Goal: Task Accomplishment & Management: Use online tool/utility

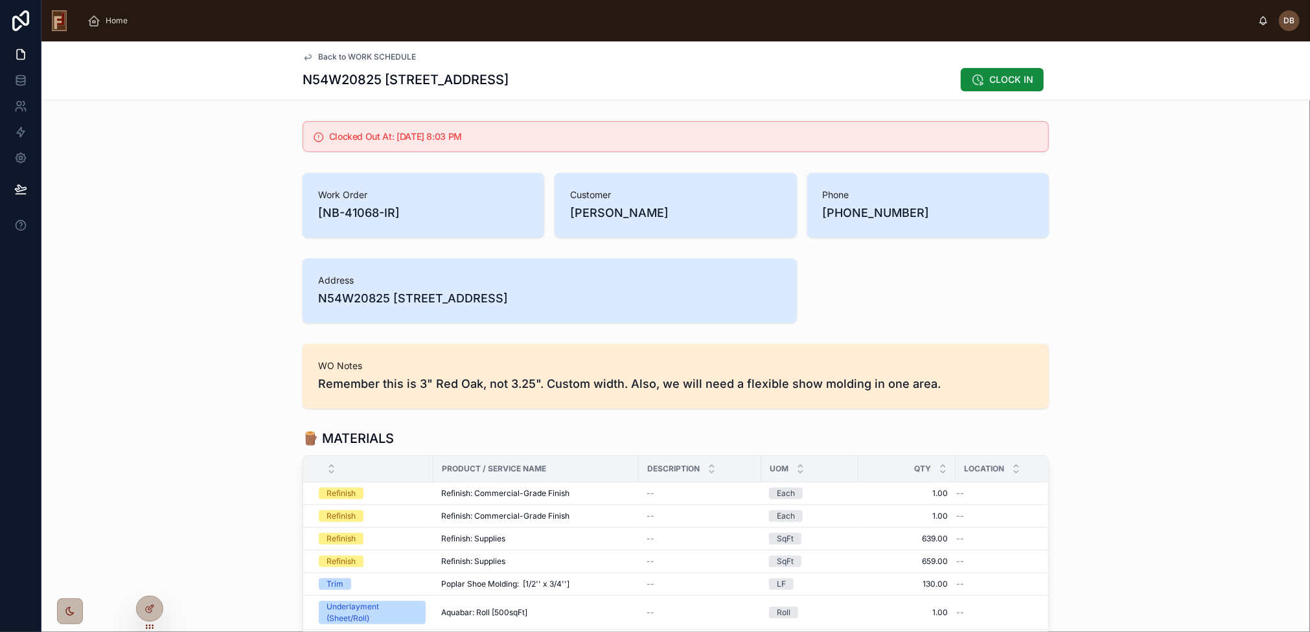
drag, startPoint x: 190, startPoint y: 337, endPoint x: 198, endPoint y: 338, distance: 7.2
click at [231, 255] on div "Address N54W20825 Carters Crossing Cir, Menomonee Falls, WI 53051" at bounding box center [675, 290] width 1268 height 75
click at [997, 82] on span "CLOCK IN" at bounding box center [1011, 79] width 44 height 13
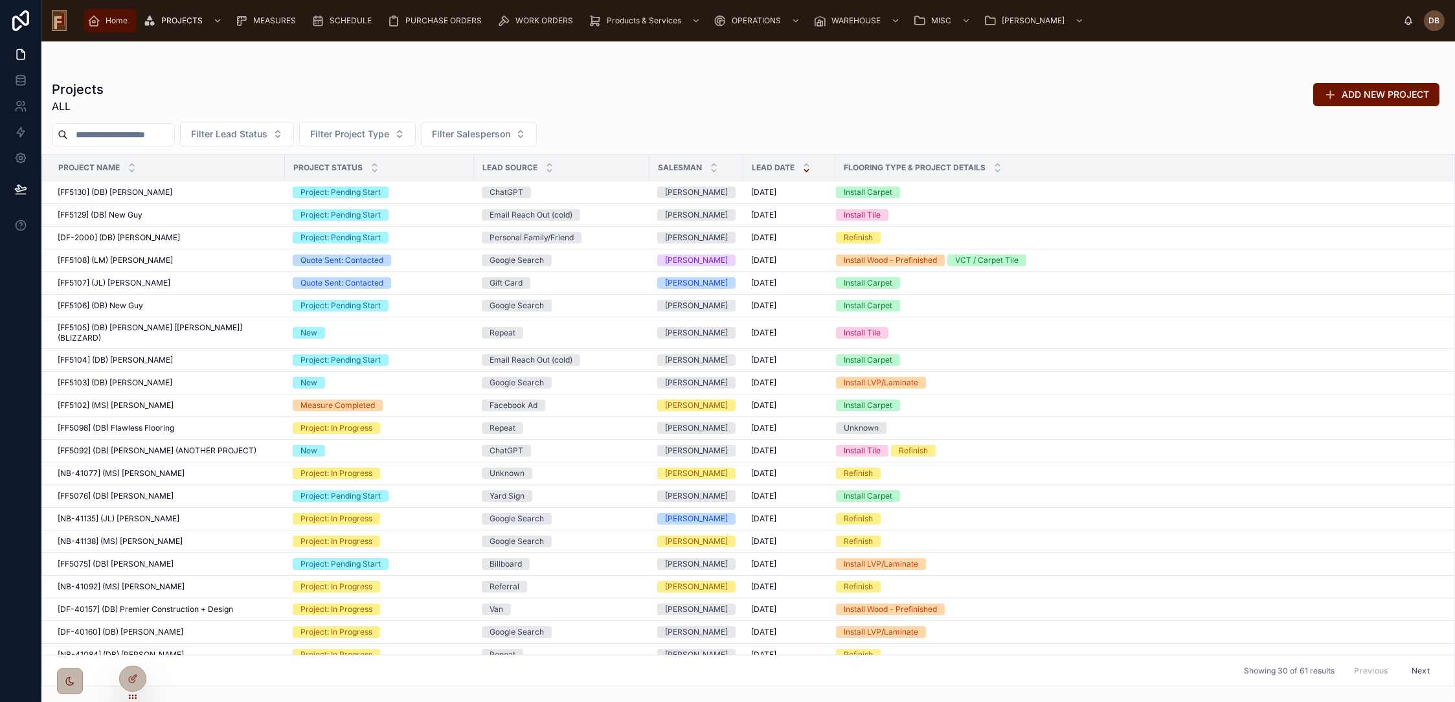
click at [109, 17] on span "Home" at bounding box center [117, 21] width 22 height 10
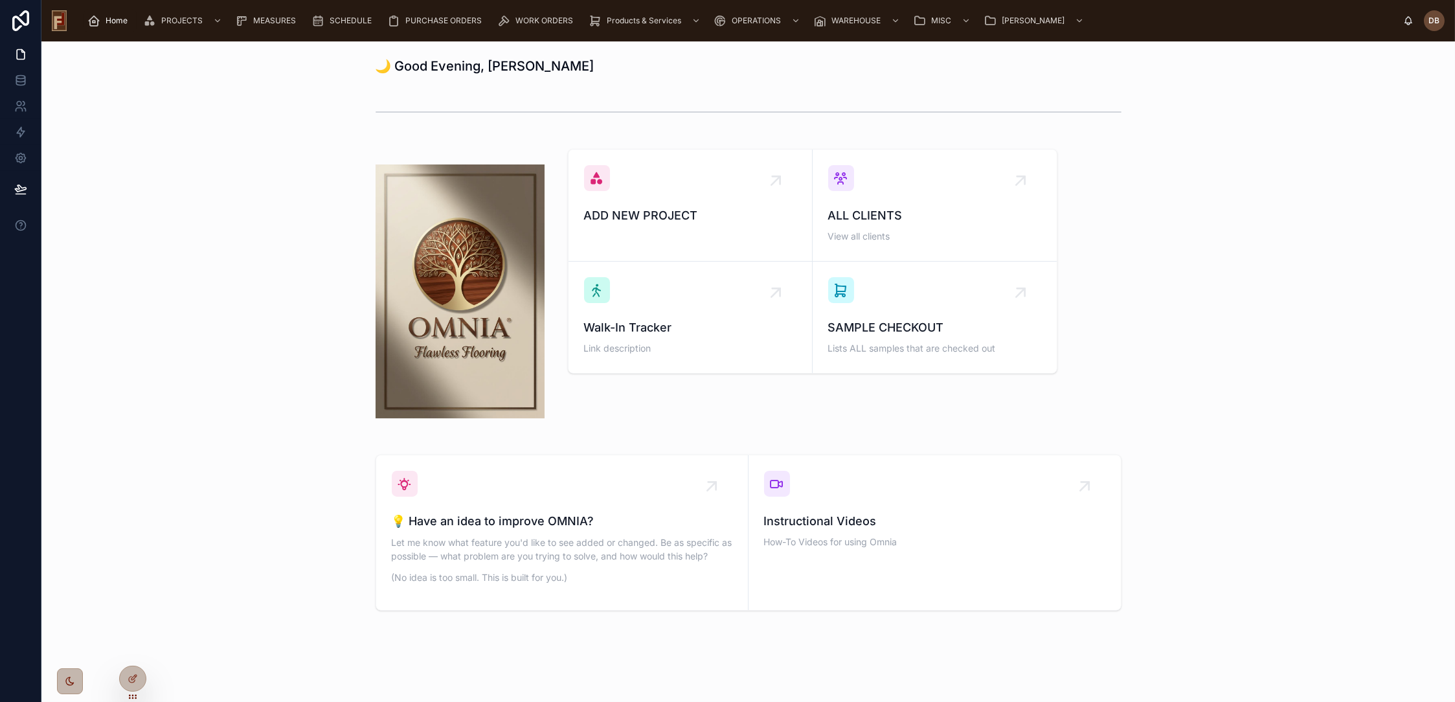
click at [335, 139] on div "🌙 Good Evening, David ADD NEW PROJECT ALL CLIENTS View all clients Walk-In Trac…" at bounding box center [748, 369] width 1414 height 657
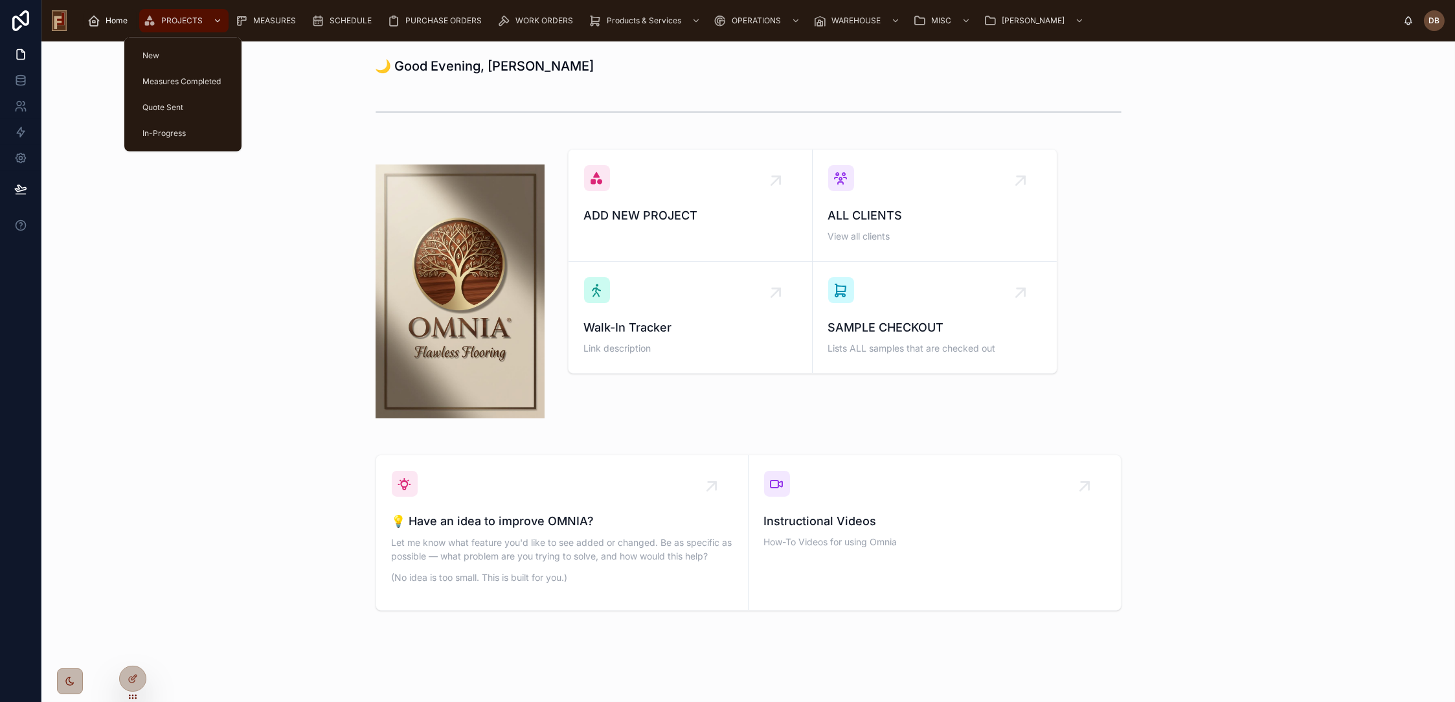
click at [183, 19] on span "PROJECTS" at bounding box center [181, 21] width 41 height 10
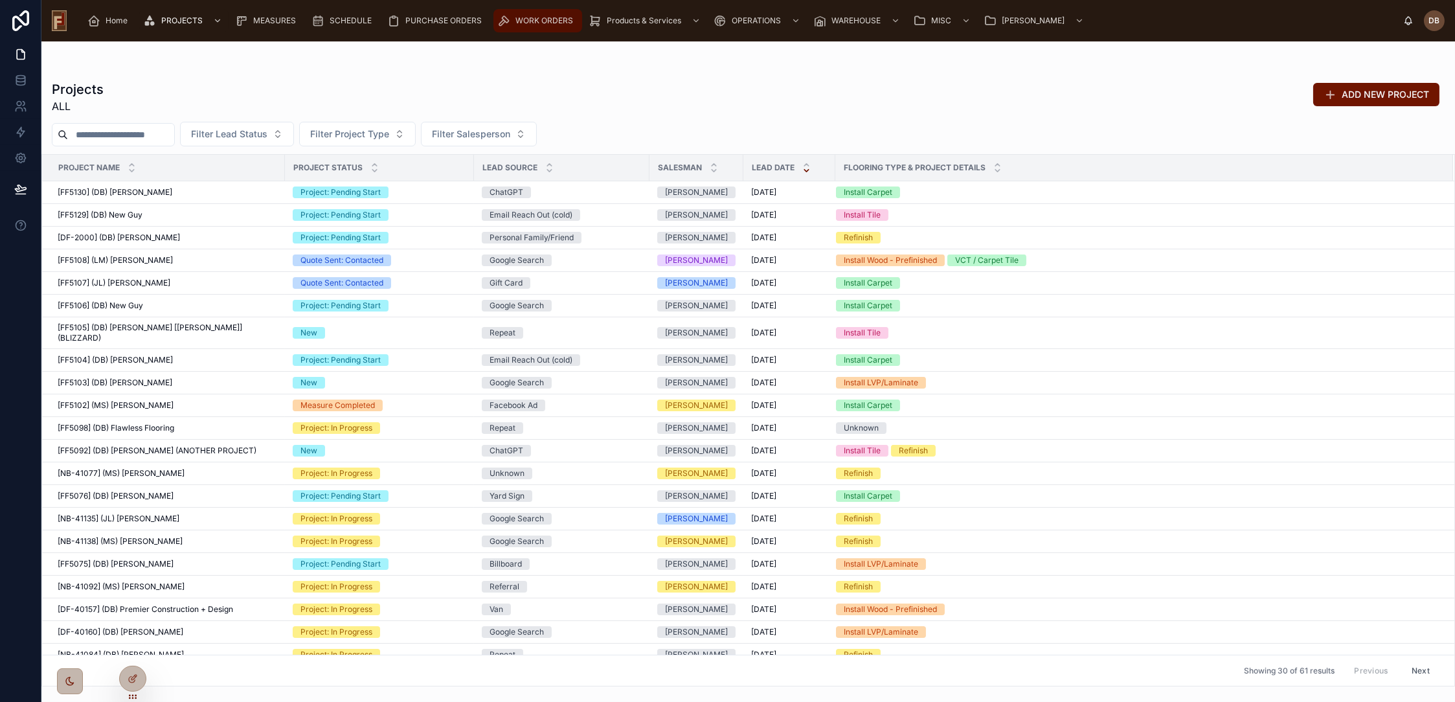
click at [538, 21] on span "WORK ORDERS" at bounding box center [545, 21] width 58 height 10
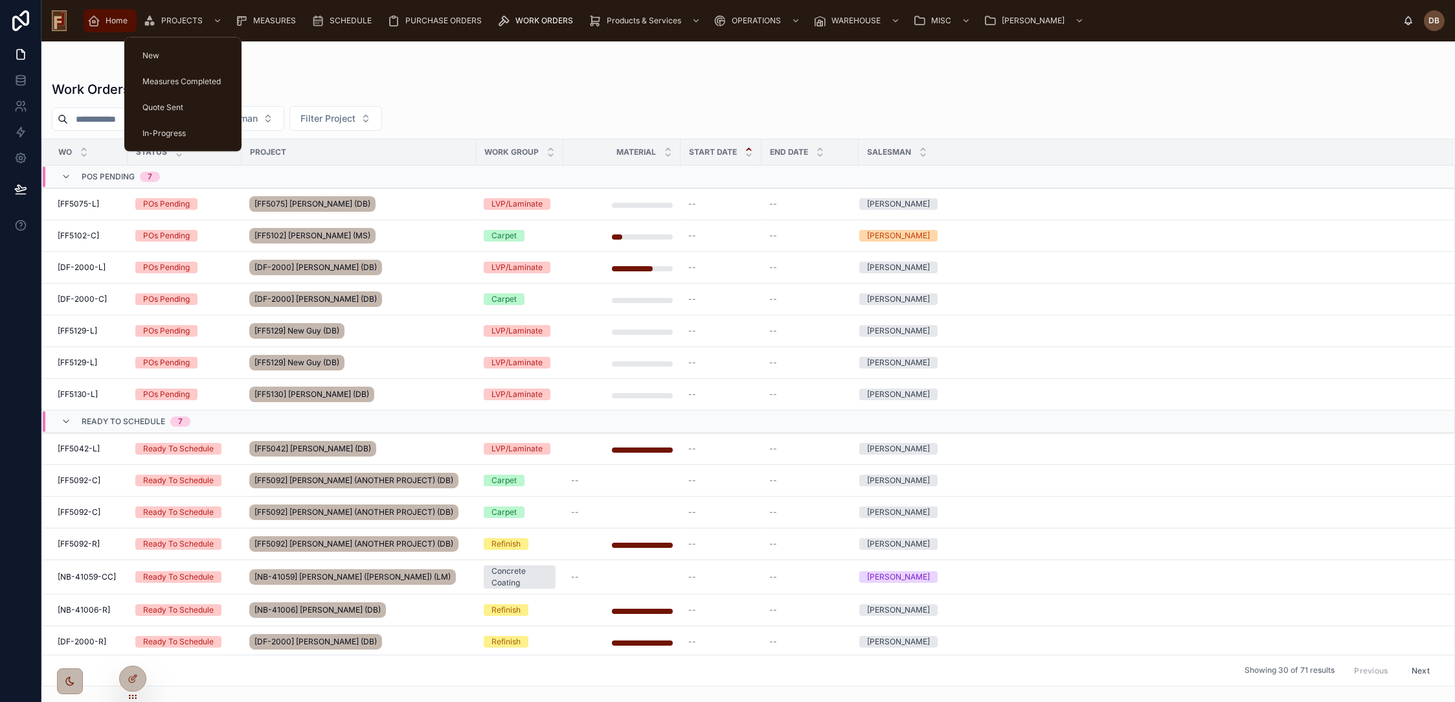
click at [111, 21] on span "Home" at bounding box center [117, 21] width 22 height 10
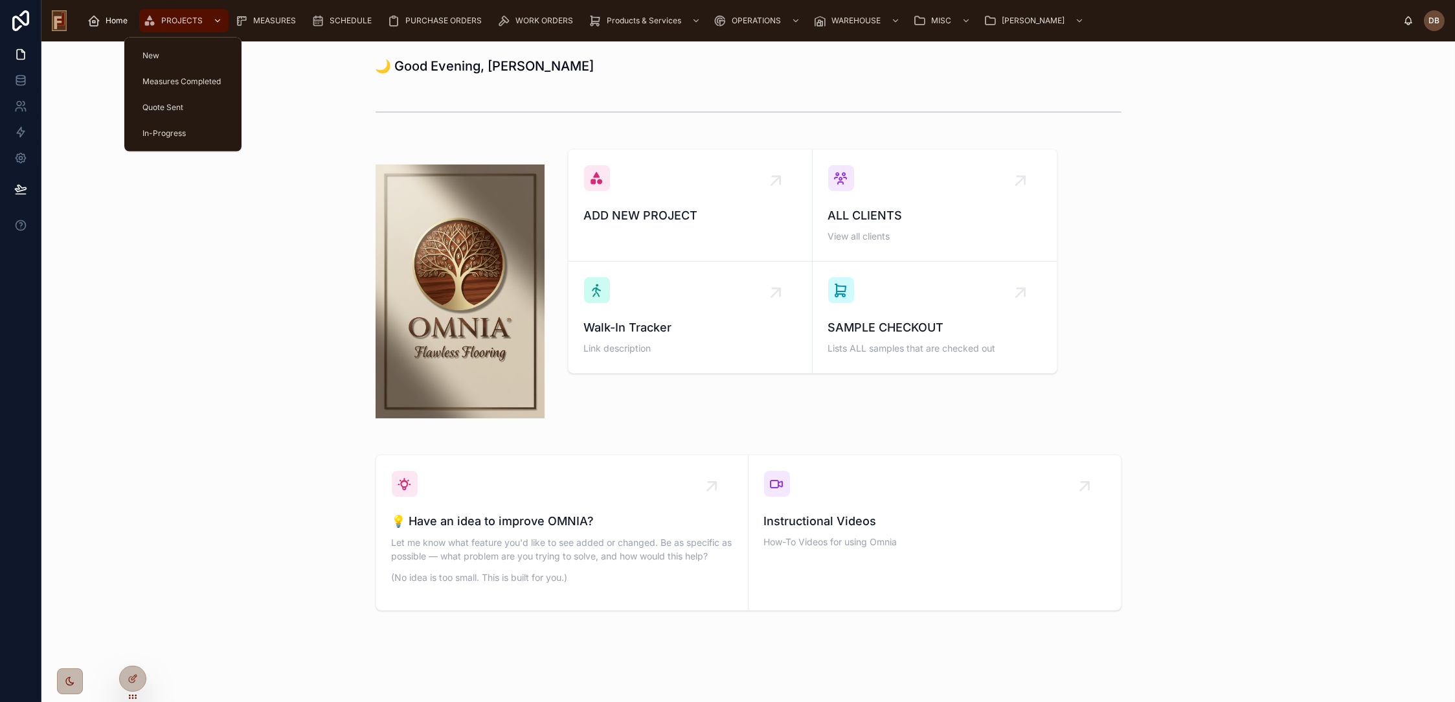
click at [179, 23] on span "PROJECTS" at bounding box center [181, 21] width 41 height 10
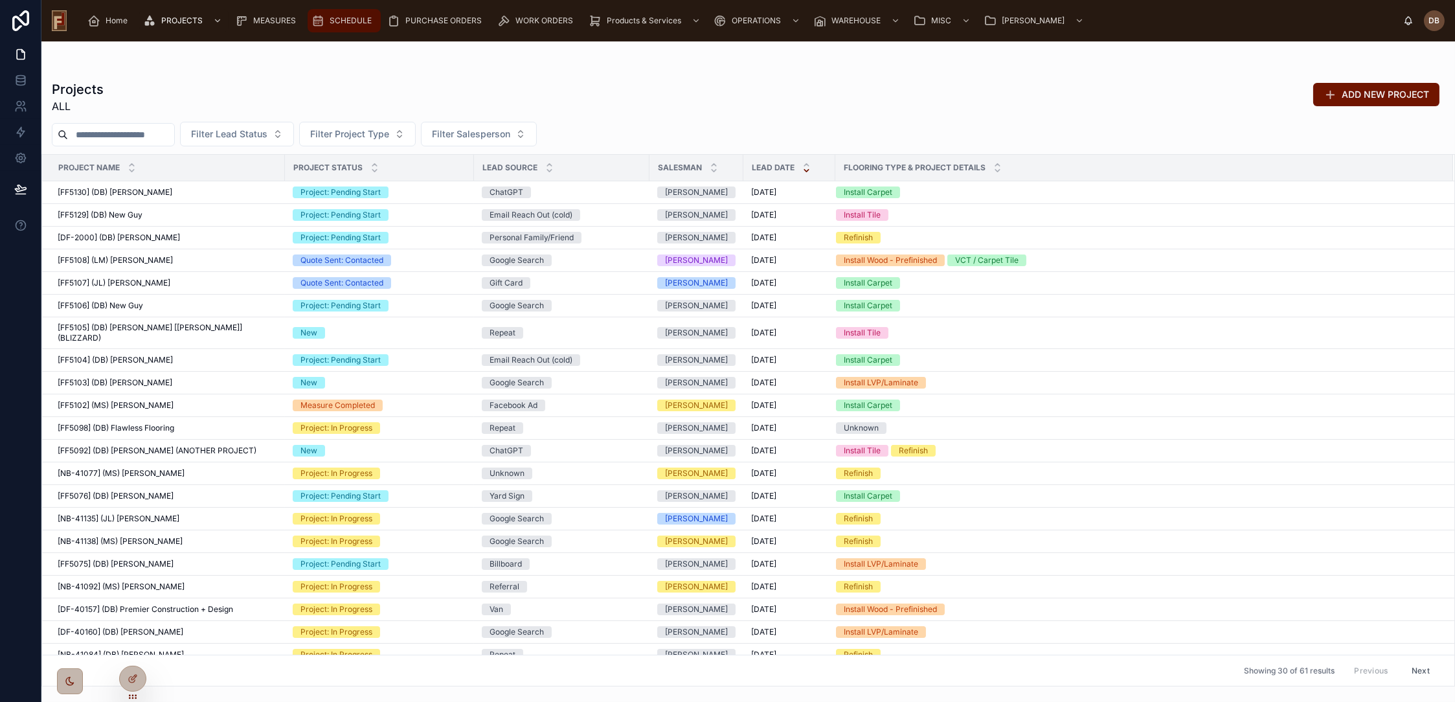
click at [342, 25] on span "SCHEDULE" at bounding box center [351, 21] width 42 height 10
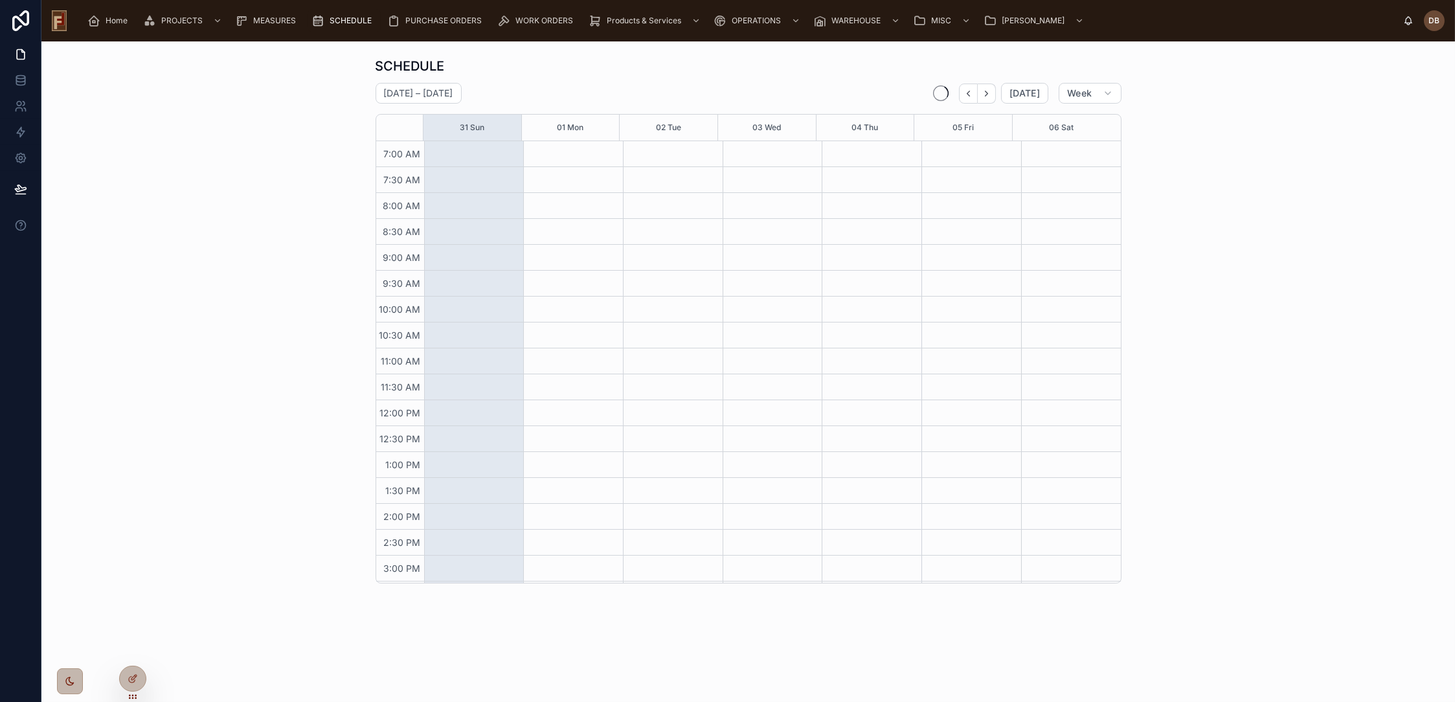
scroll to position [76, 0]
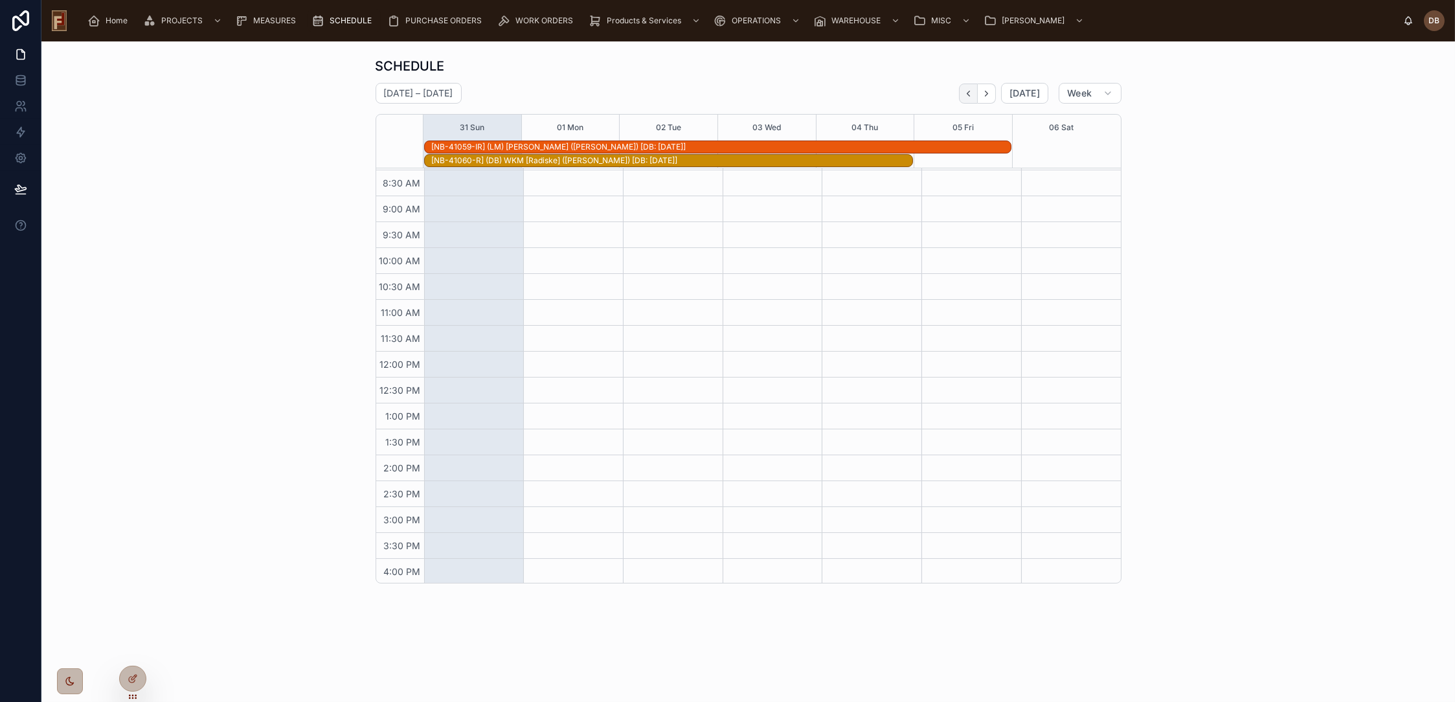
click at [970, 91] on icon "Back" at bounding box center [969, 94] width 10 height 10
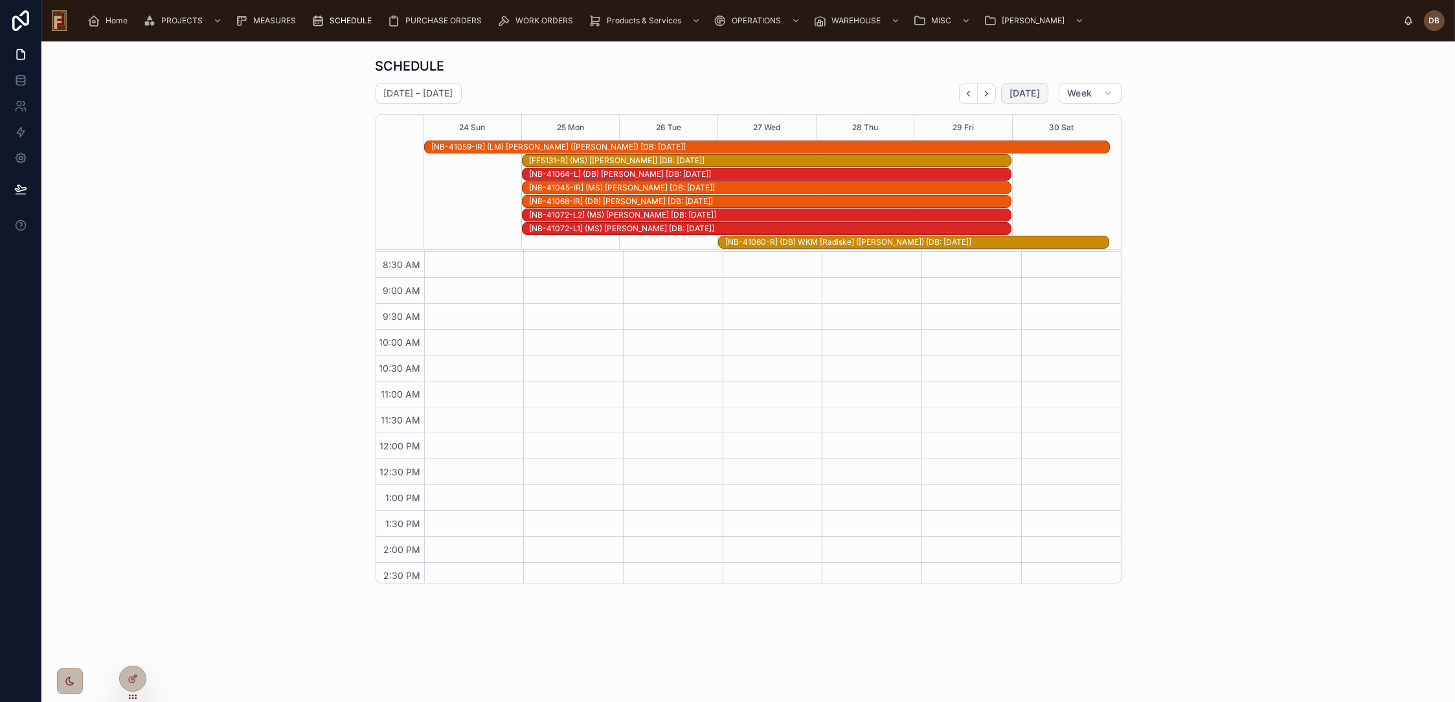
click at [1029, 94] on span "Today" at bounding box center [1025, 93] width 30 height 12
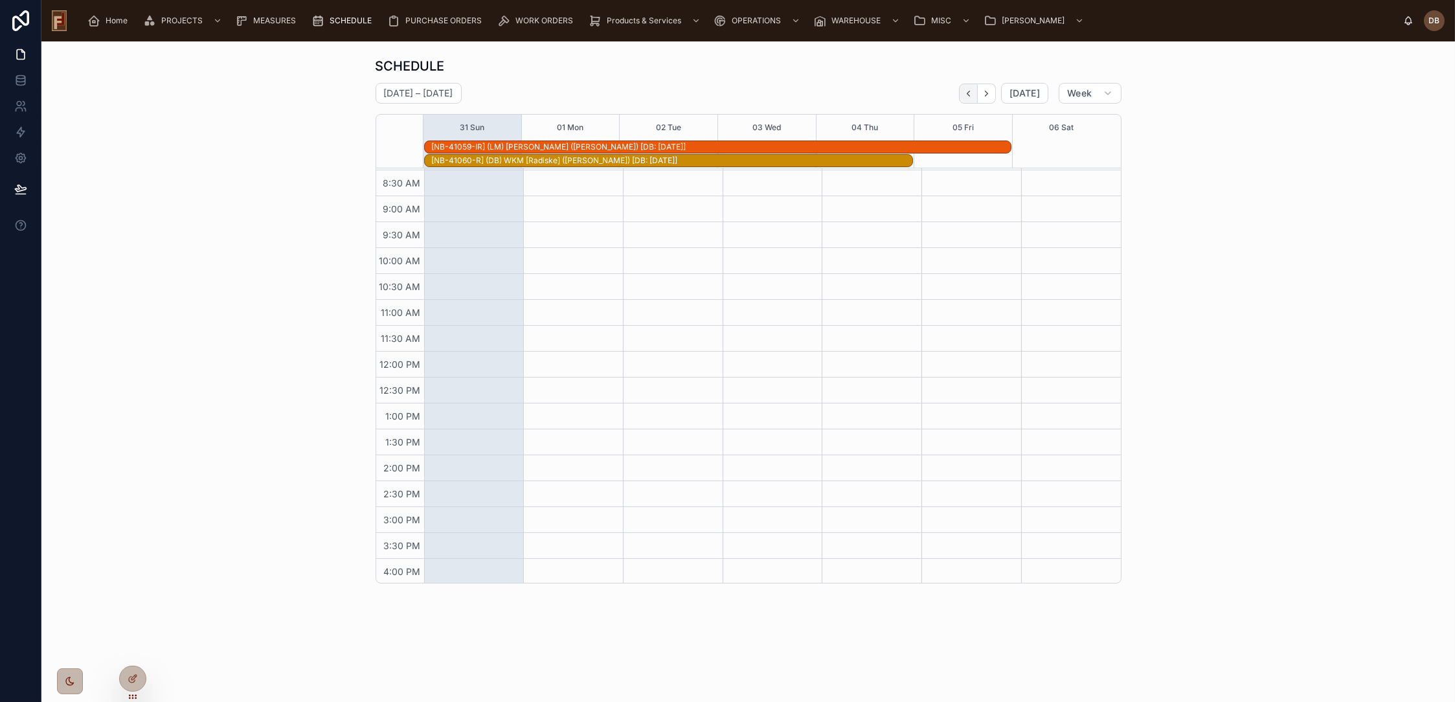
click at [969, 96] on icon "Back" at bounding box center [969, 94] width 10 height 10
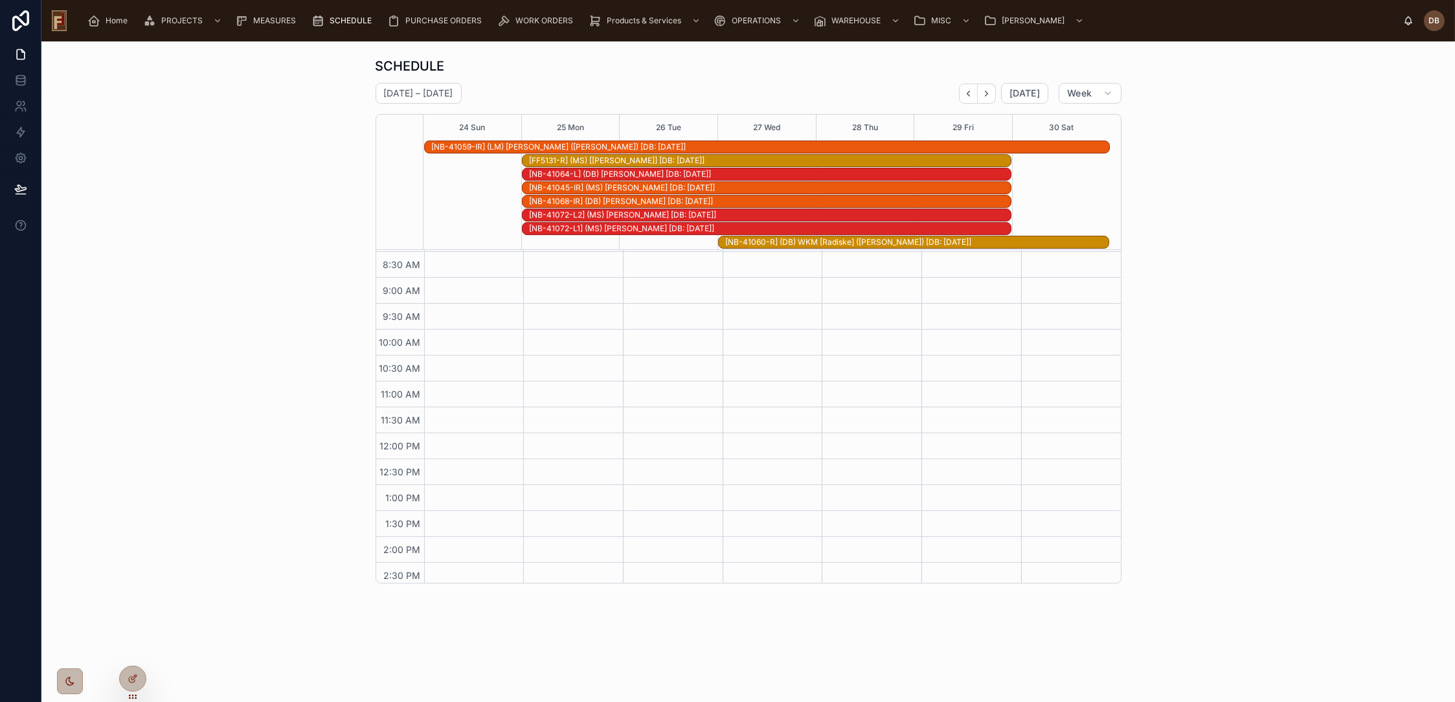
click at [969, 96] on icon "Back" at bounding box center [969, 94] width 10 height 10
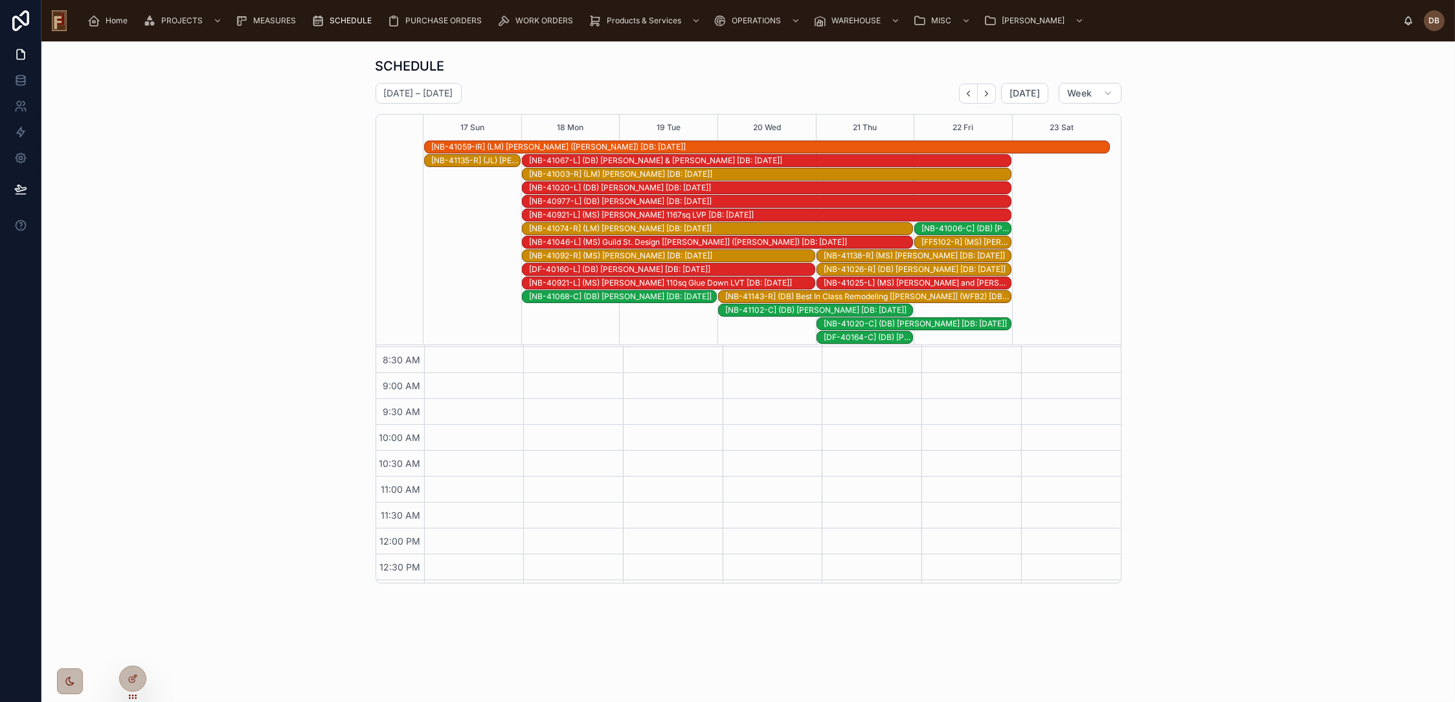
click at [626, 214] on div "[NB-40921-L] (MS) Michael Jensen 1167sq LVP [DB: 08-17-25]" at bounding box center [770, 215] width 482 height 10
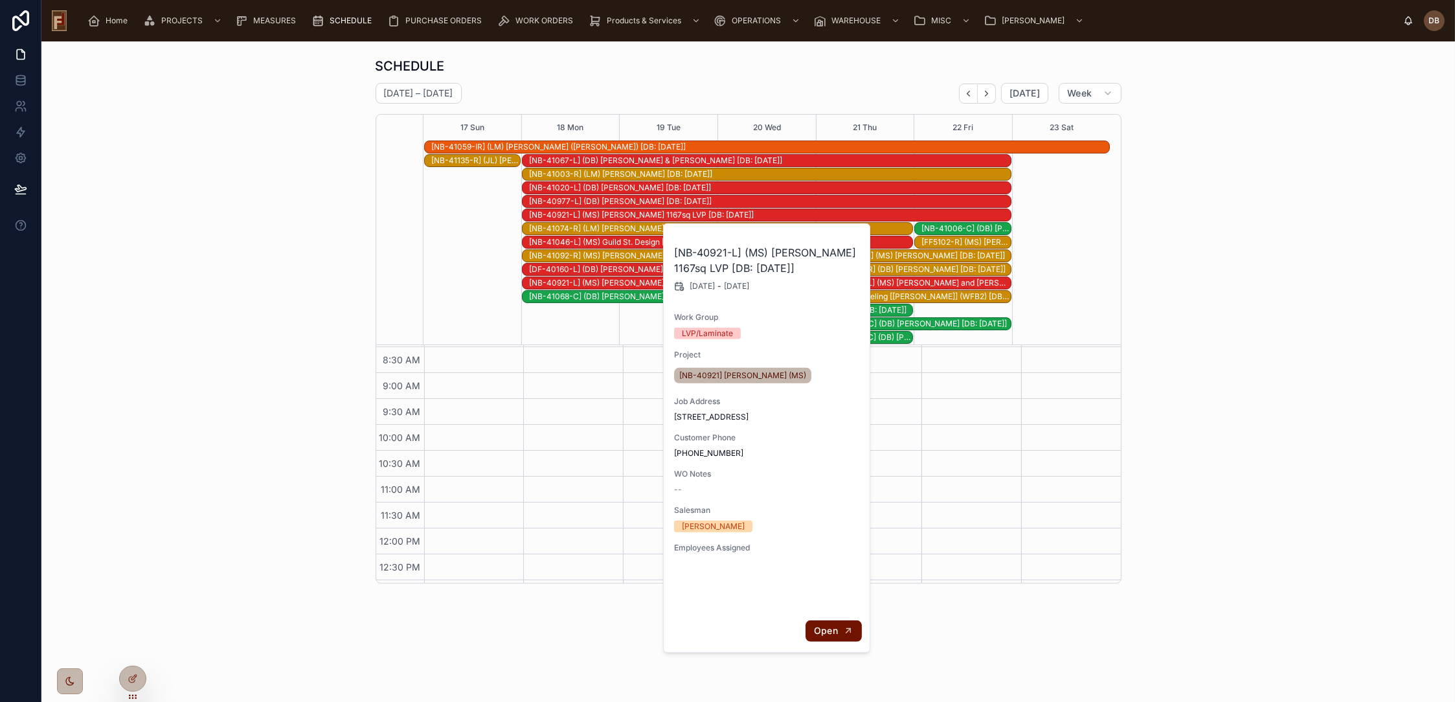
drag, startPoint x: 834, startPoint y: 633, endPoint x: 709, endPoint y: 431, distance: 237.6
click at [834, 633] on span "Open" at bounding box center [826, 631] width 24 height 12
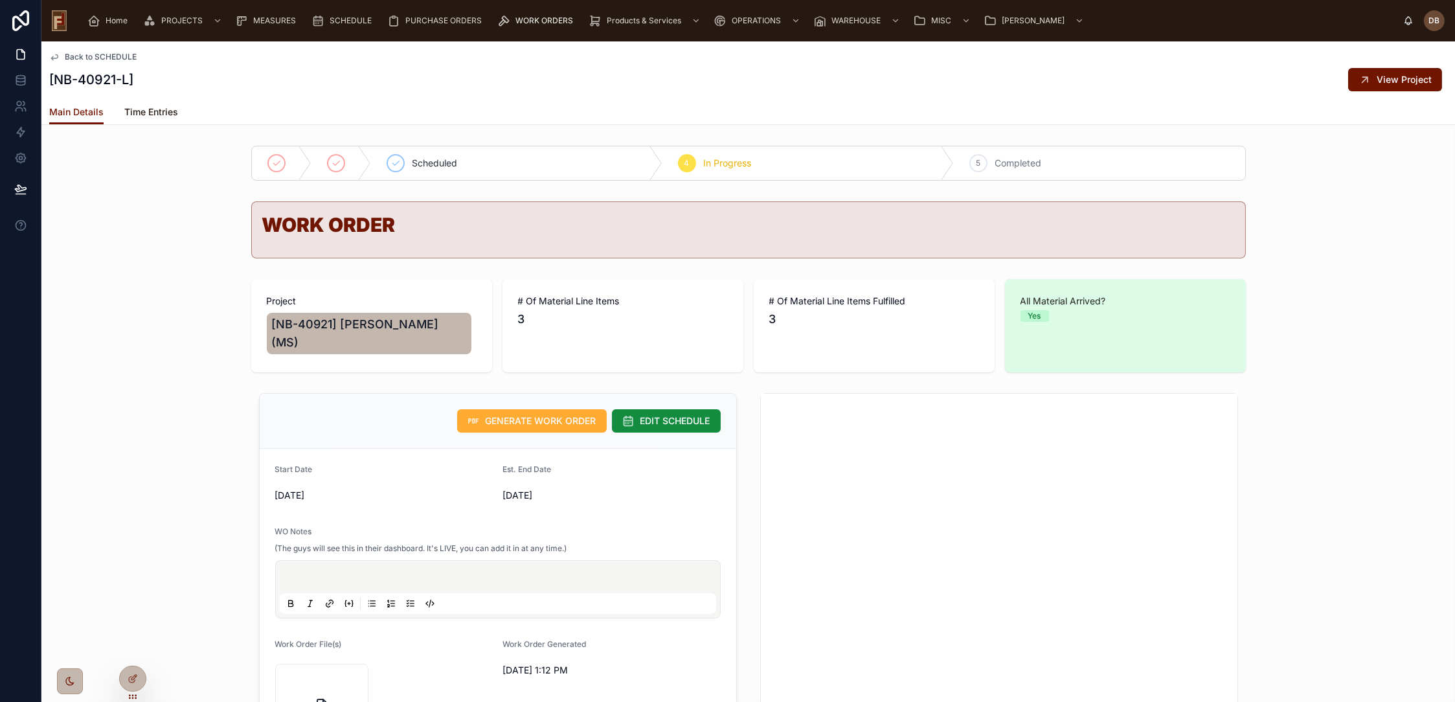
click at [150, 109] on span "Time Entries" at bounding box center [151, 112] width 54 height 13
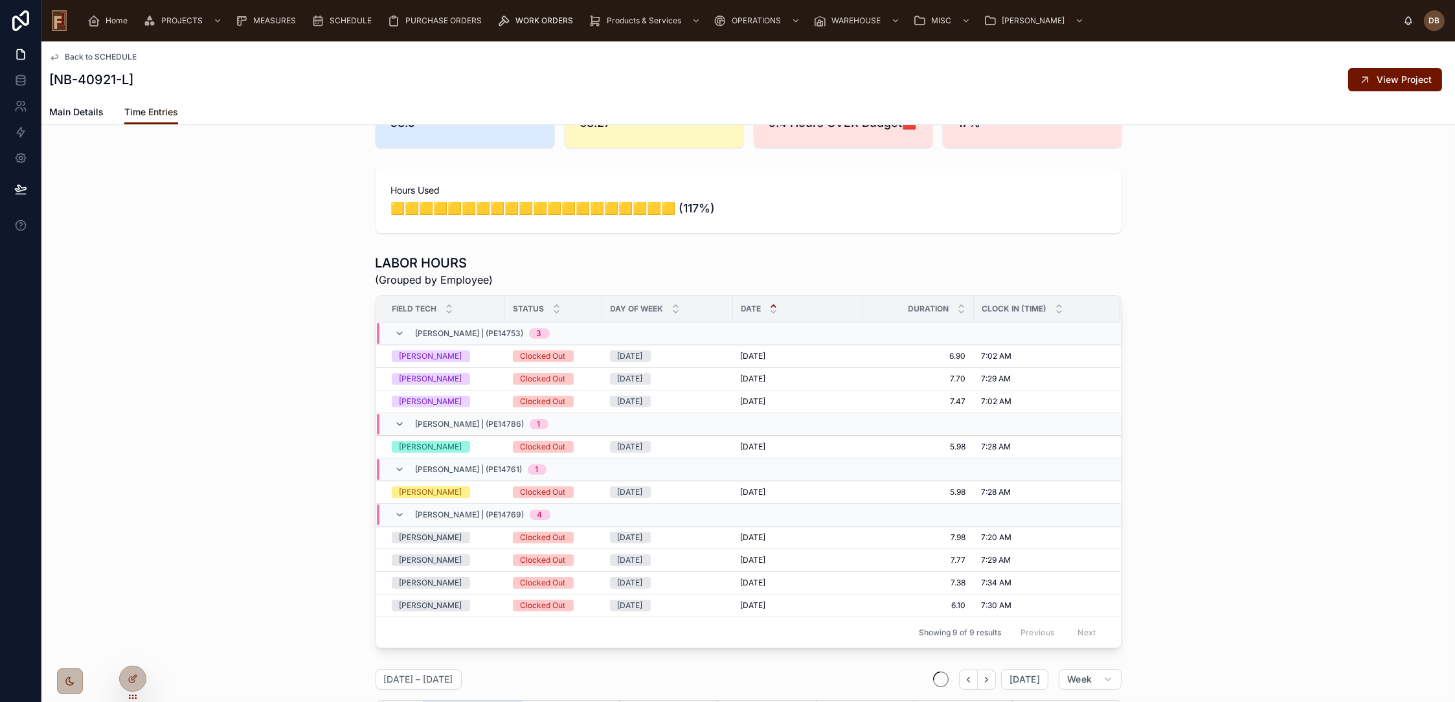
scroll to position [359, 0]
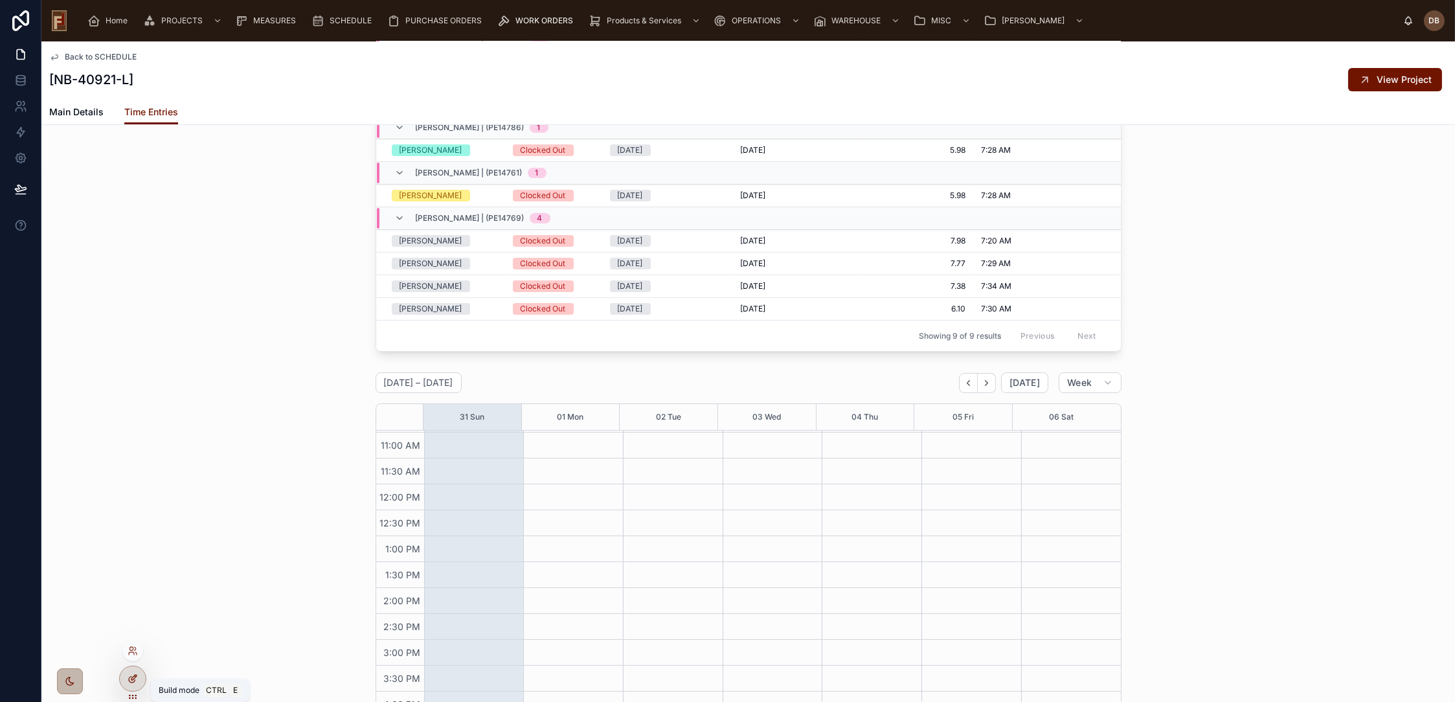
click at [134, 674] on icon at bounding box center [133, 679] width 10 height 10
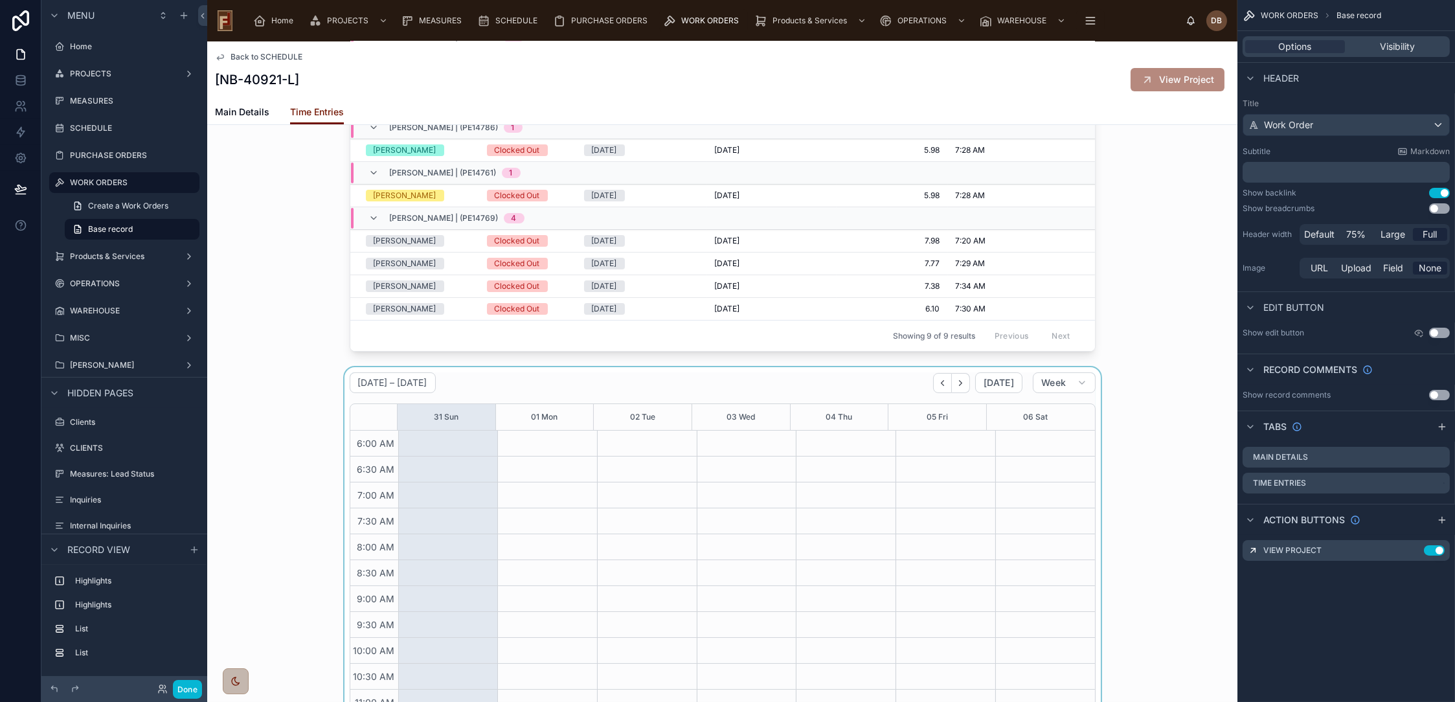
scroll to position [257, 0]
click at [650, 410] on div at bounding box center [722, 635] width 1030 height 537
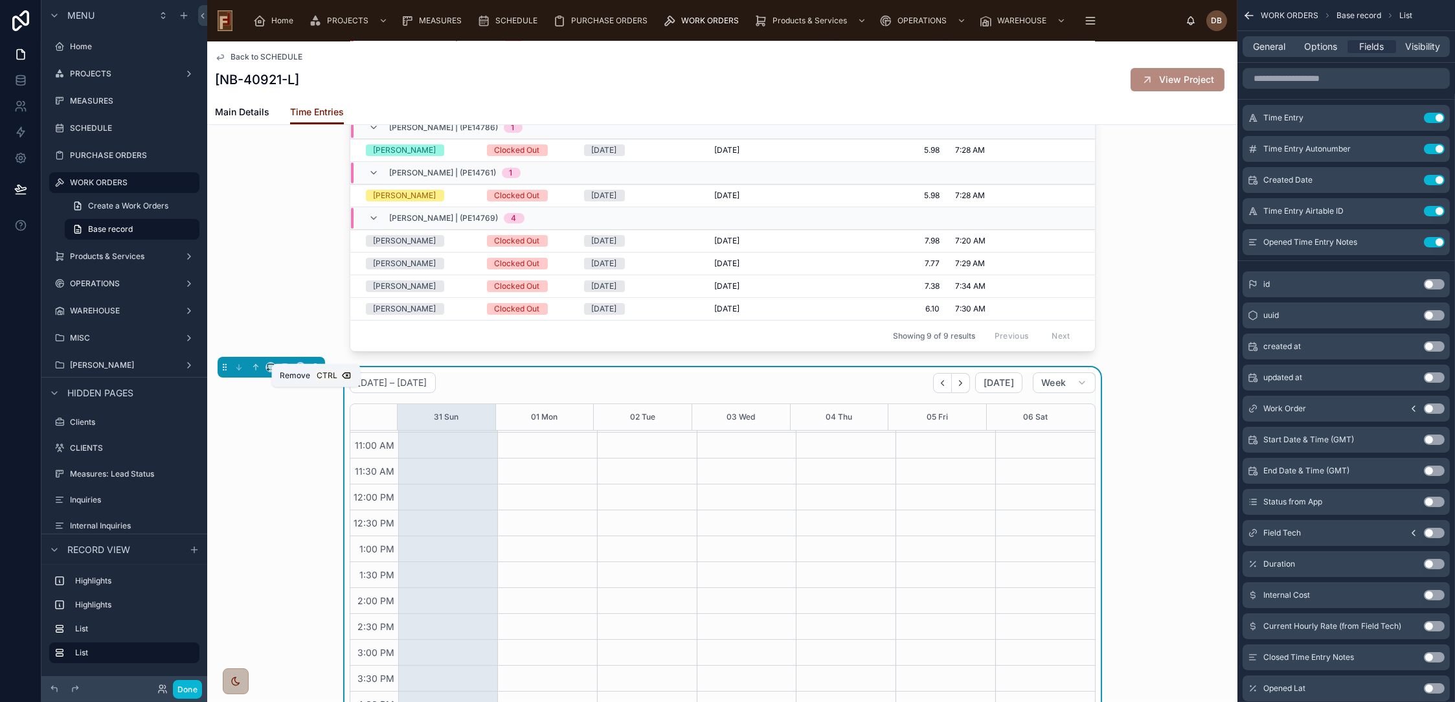
click at [315, 372] on icon at bounding box center [315, 367] width 9 height 9
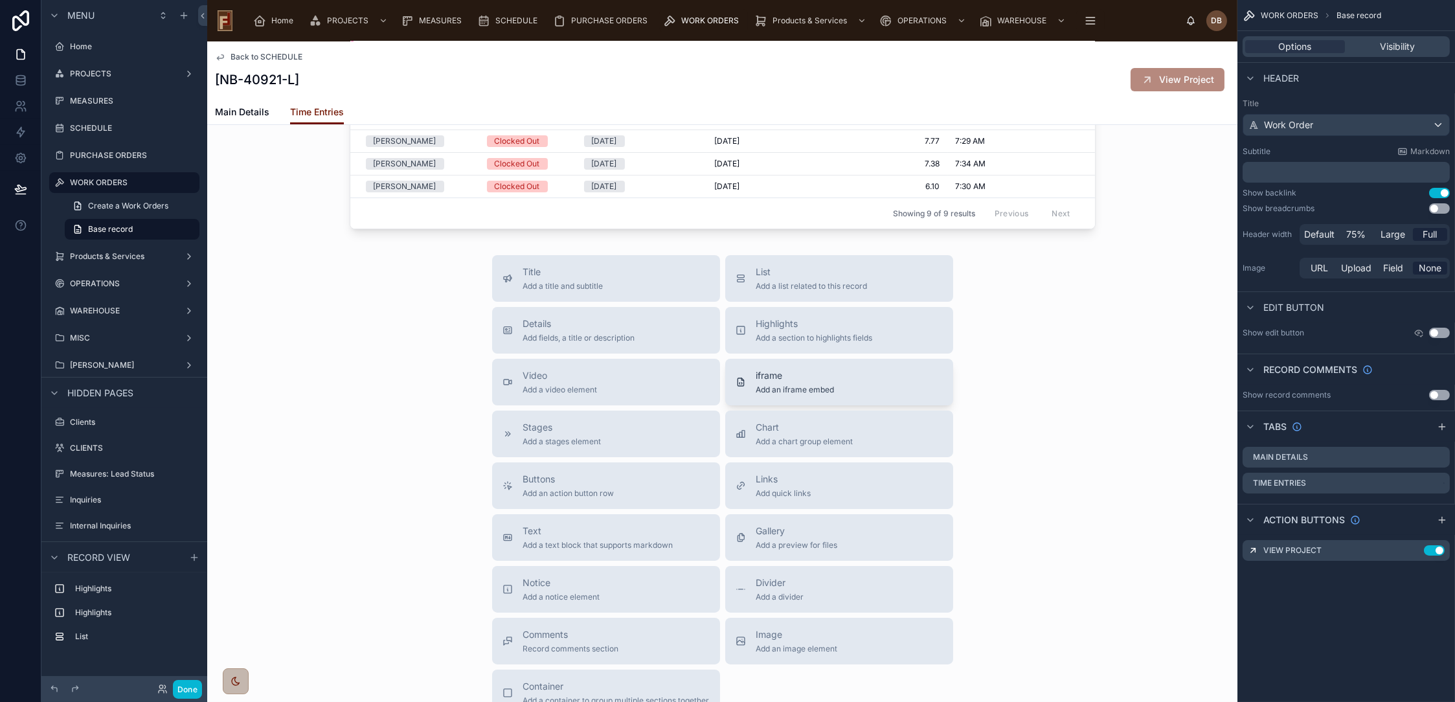
scroll to position [503, 0]
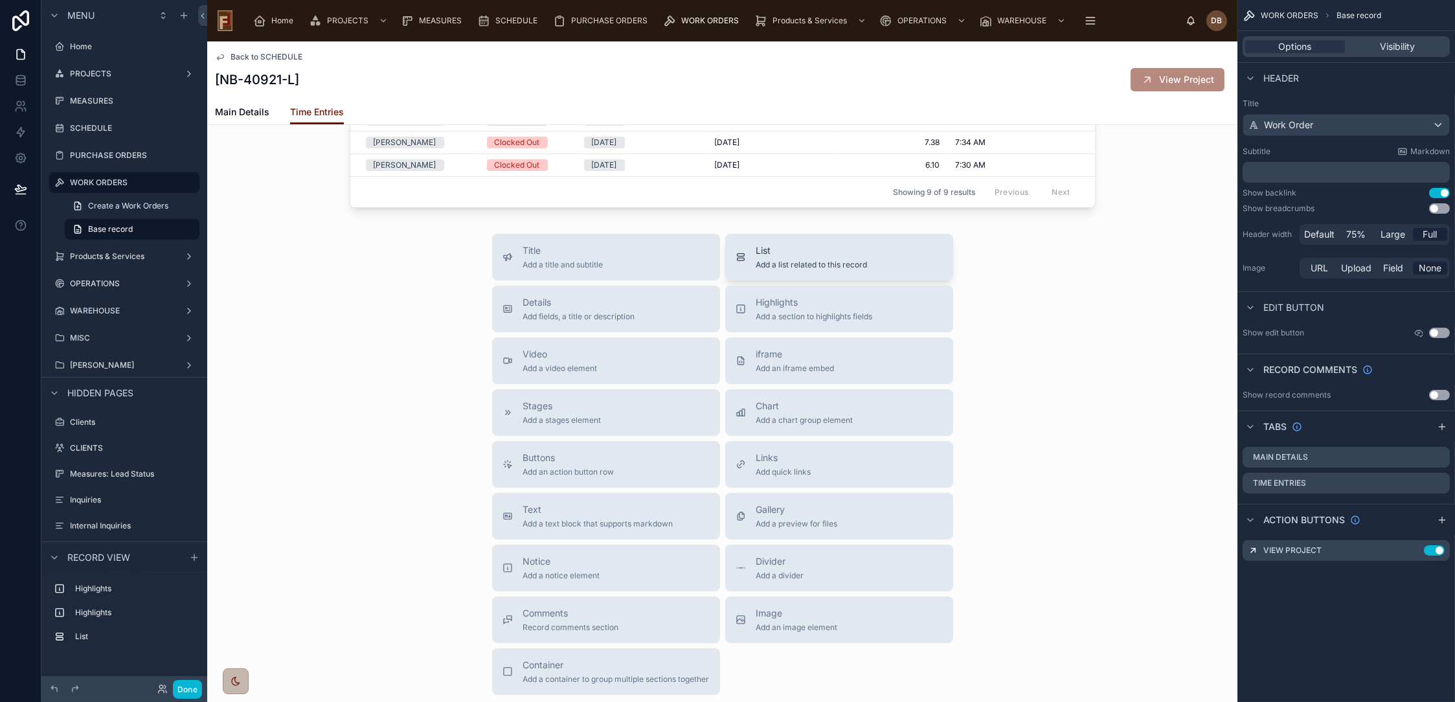
click at [834, 270] on span "Add a list related to this record" at bounding box center [811, 265] width 111 height 10
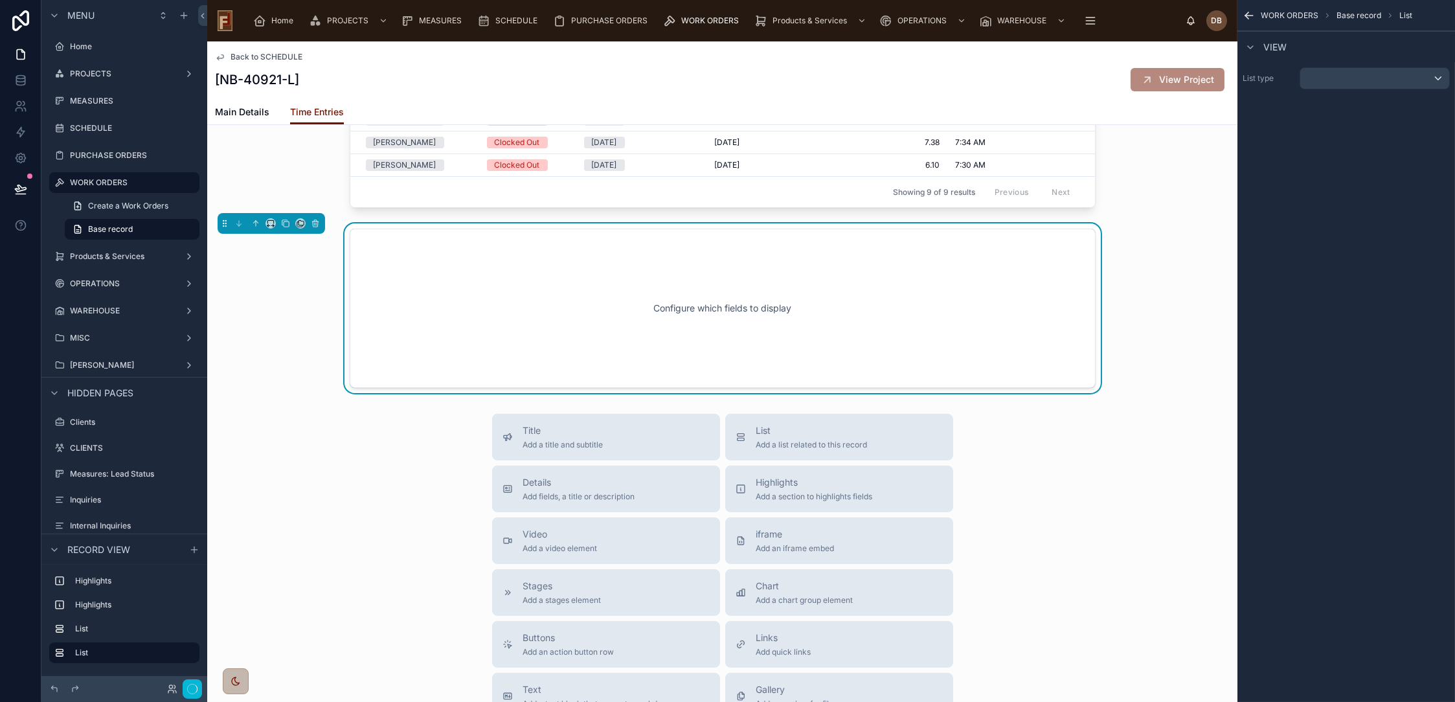
scroll to position [466, 0]
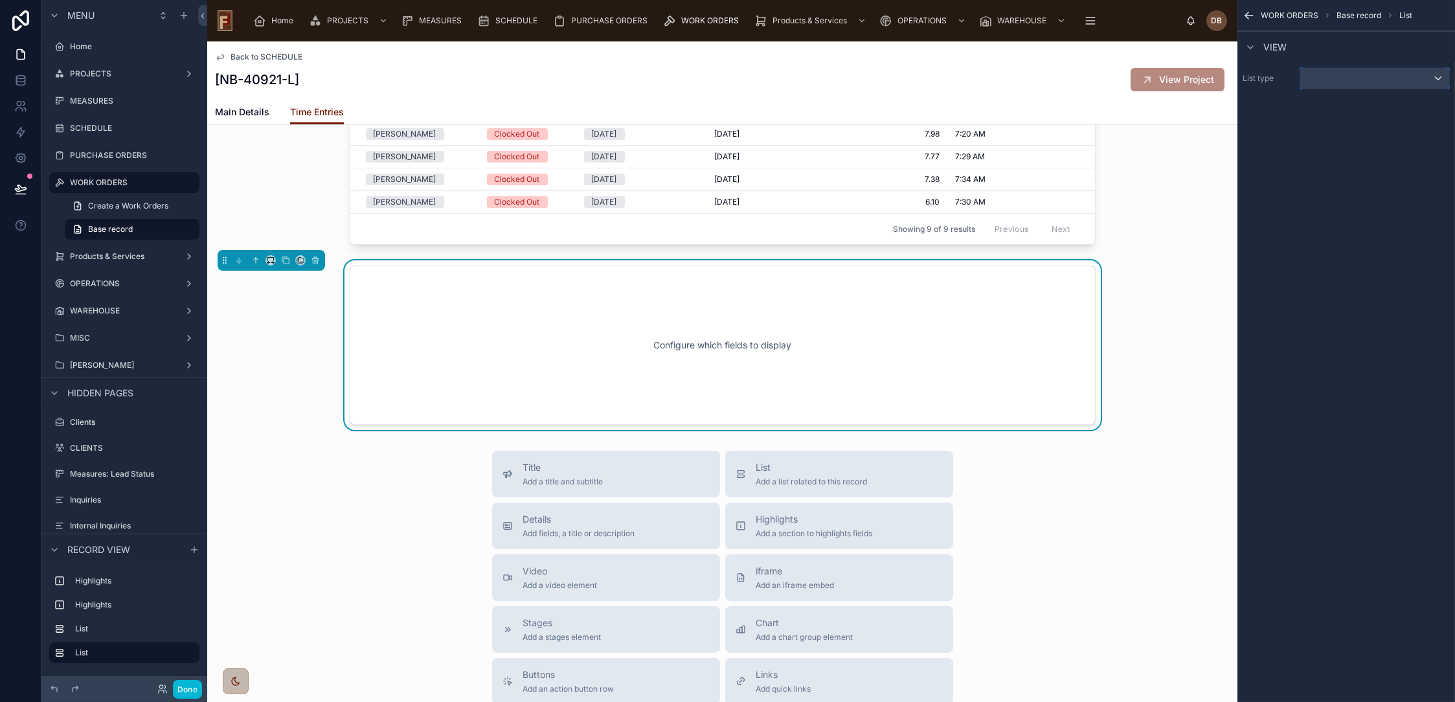
click at [1344, 79] on div "scrollable content" at bounding box center [1374, 78] width 149 height 21
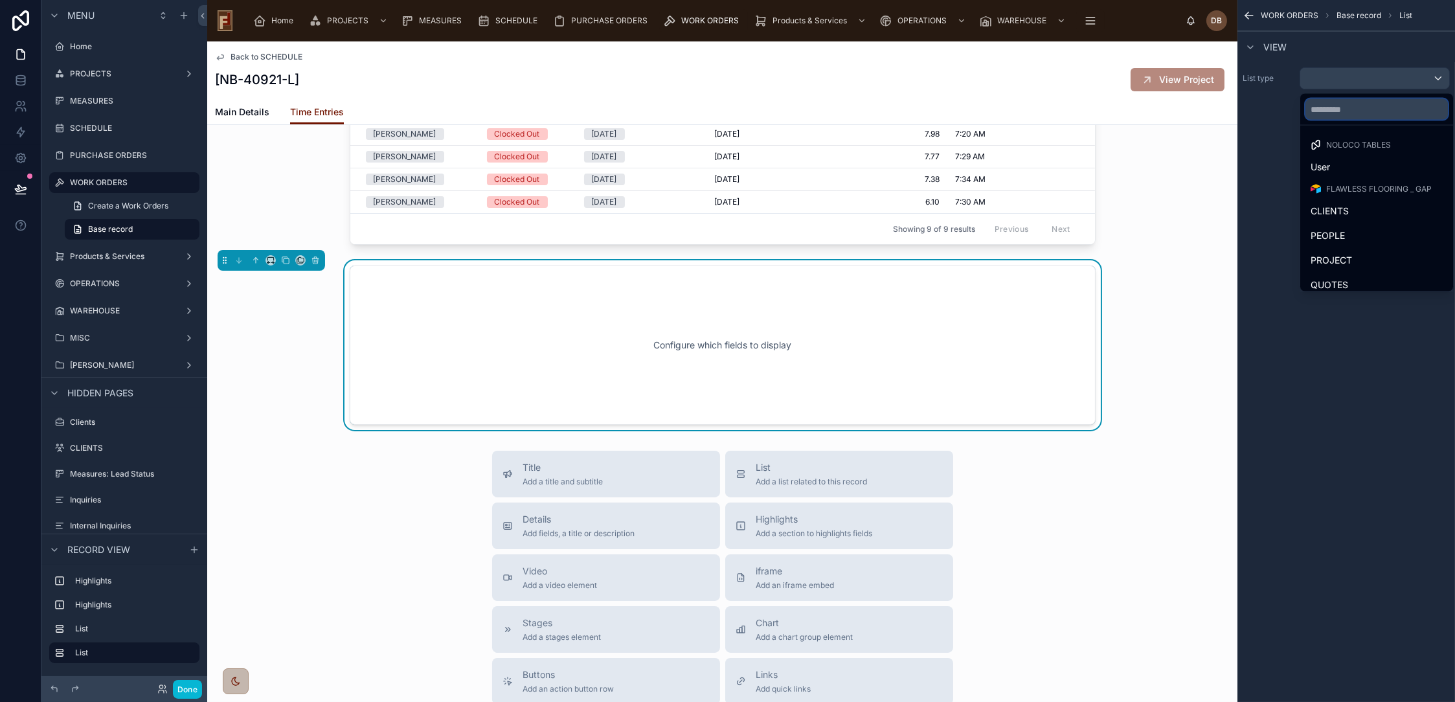
click at [1350, 108] on input "text" at bounding box center [1377, 109] width 142 height 21
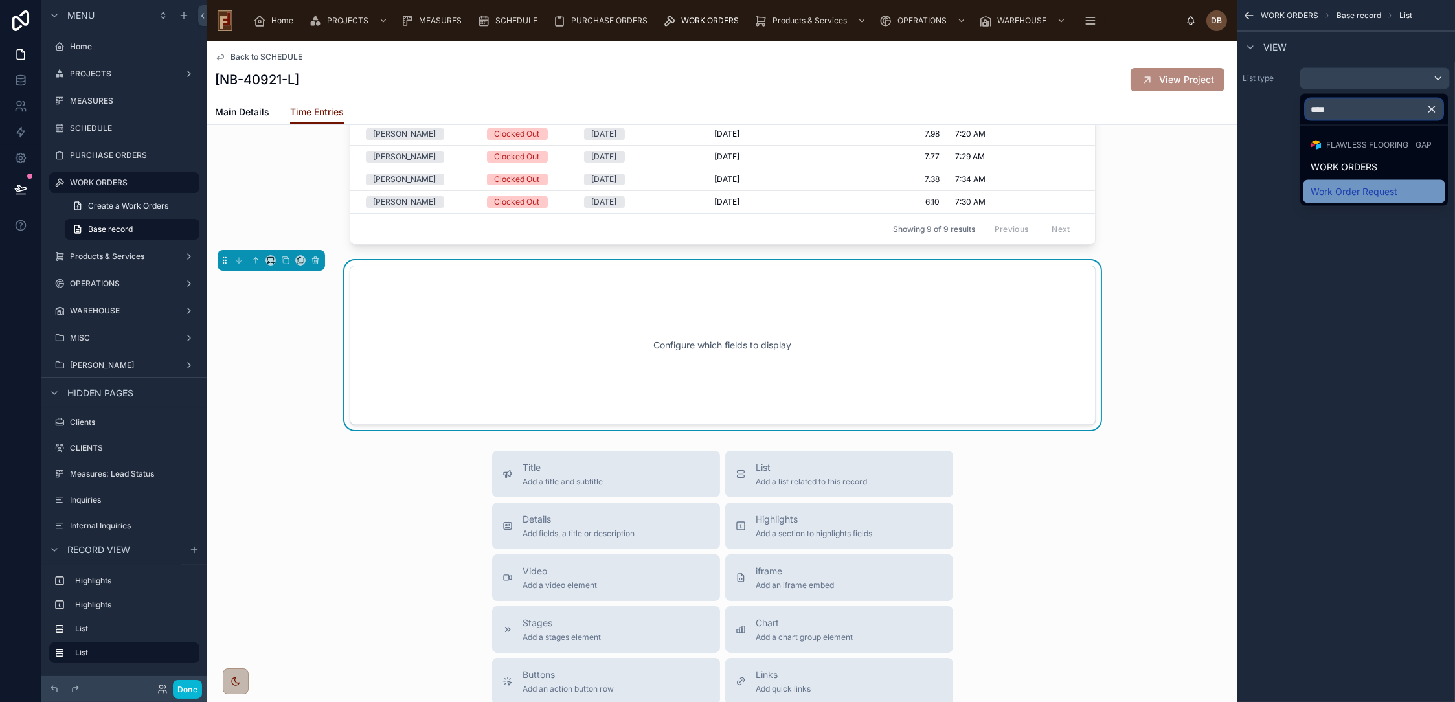
type input "****"
click at [1382, 193] on span "Work Order Request" at bounding box center [1354, 192] width 87 height 16
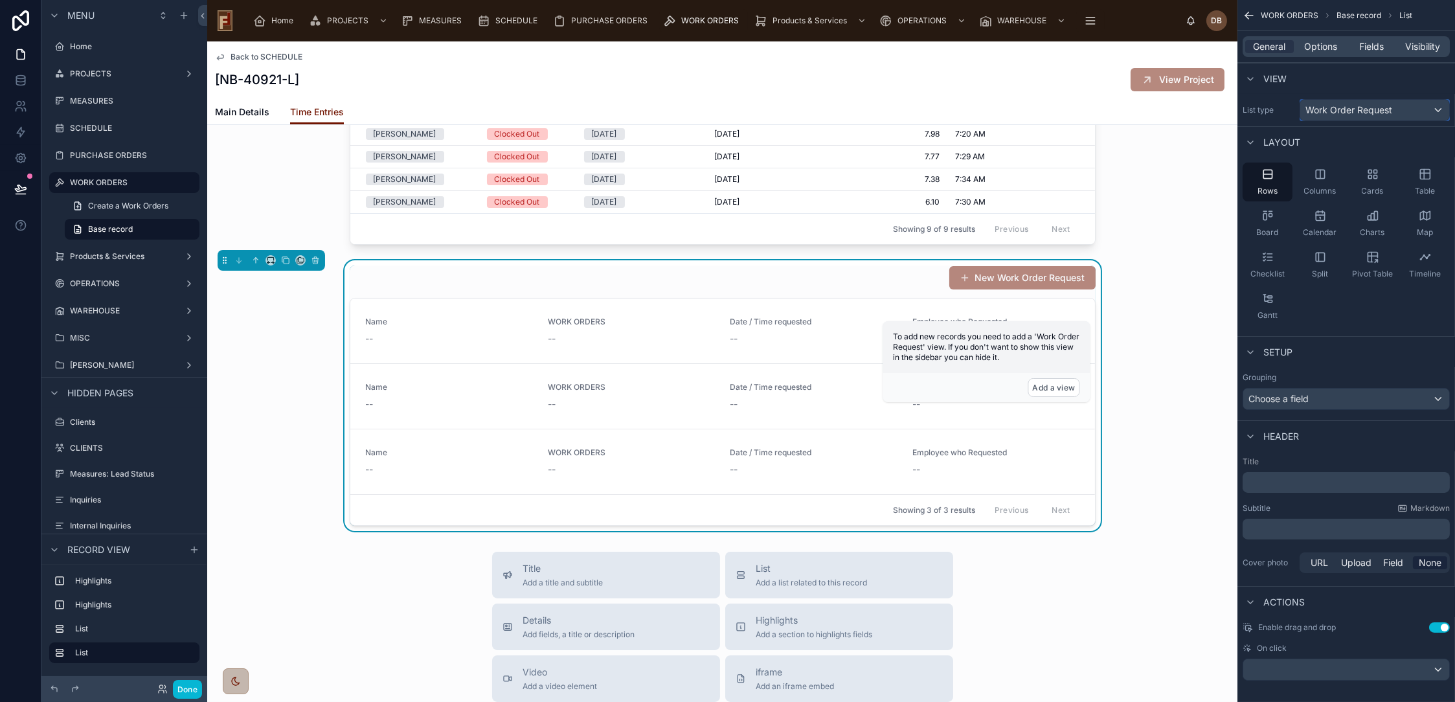
click at [1358, 111] on span "Work Order Request" at bounding box center [1349, 110] width 87 height 13
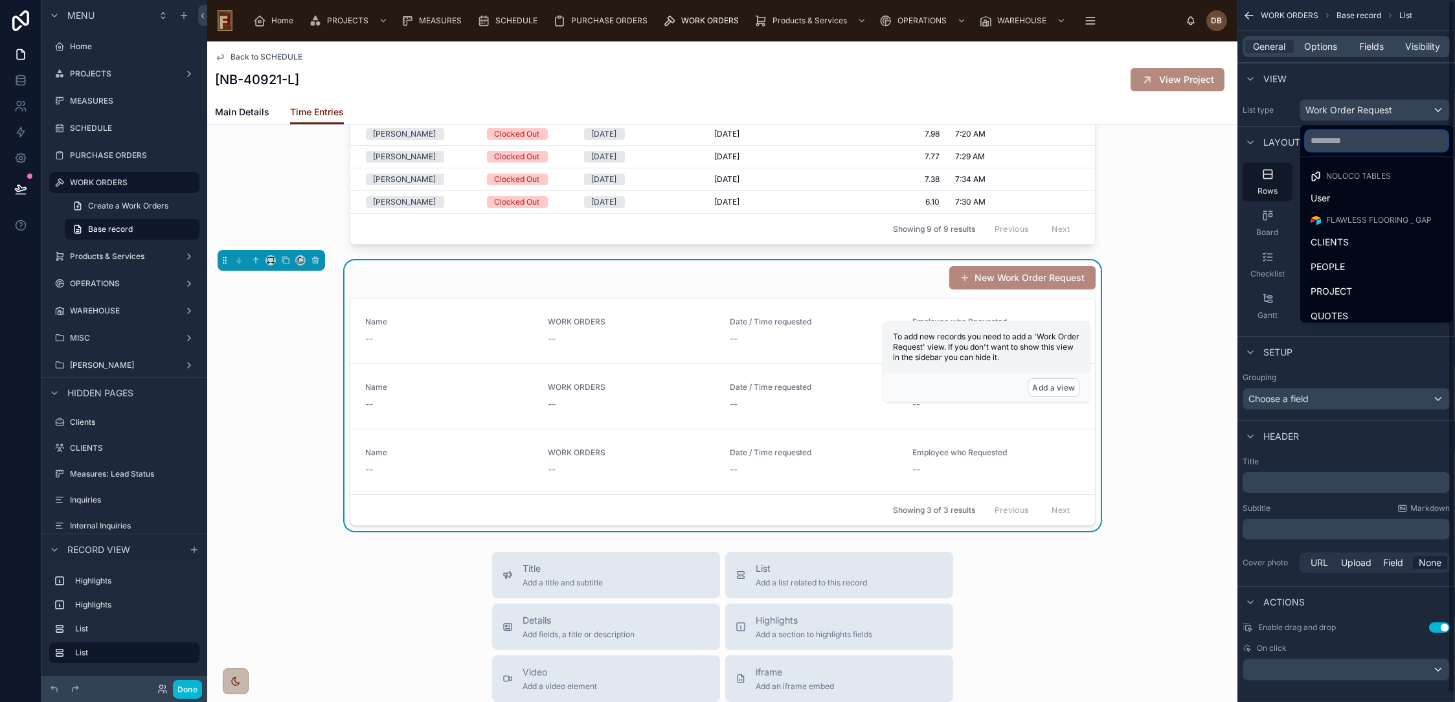
click at [1347, 142] on input "text" at bounding box center [1377, 140] width 142 height 21
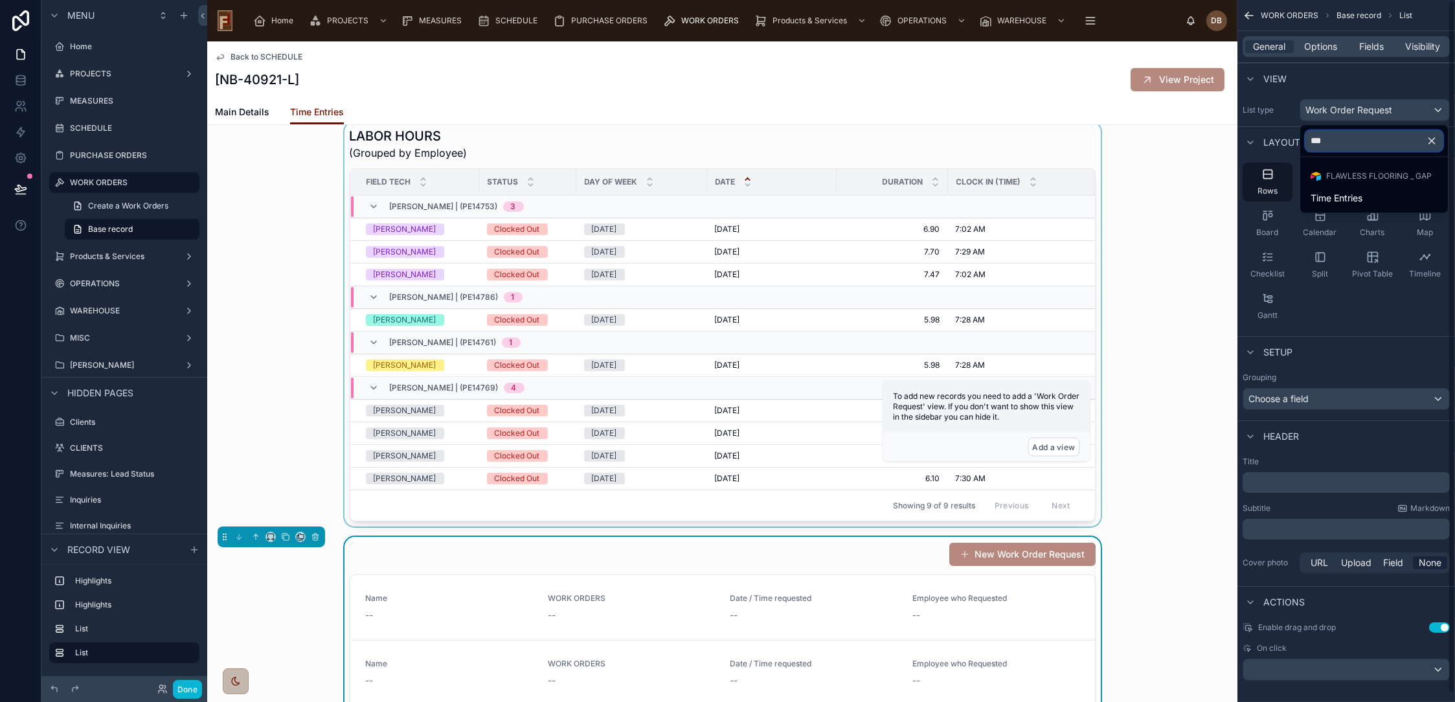
scroll to position [179, 0]
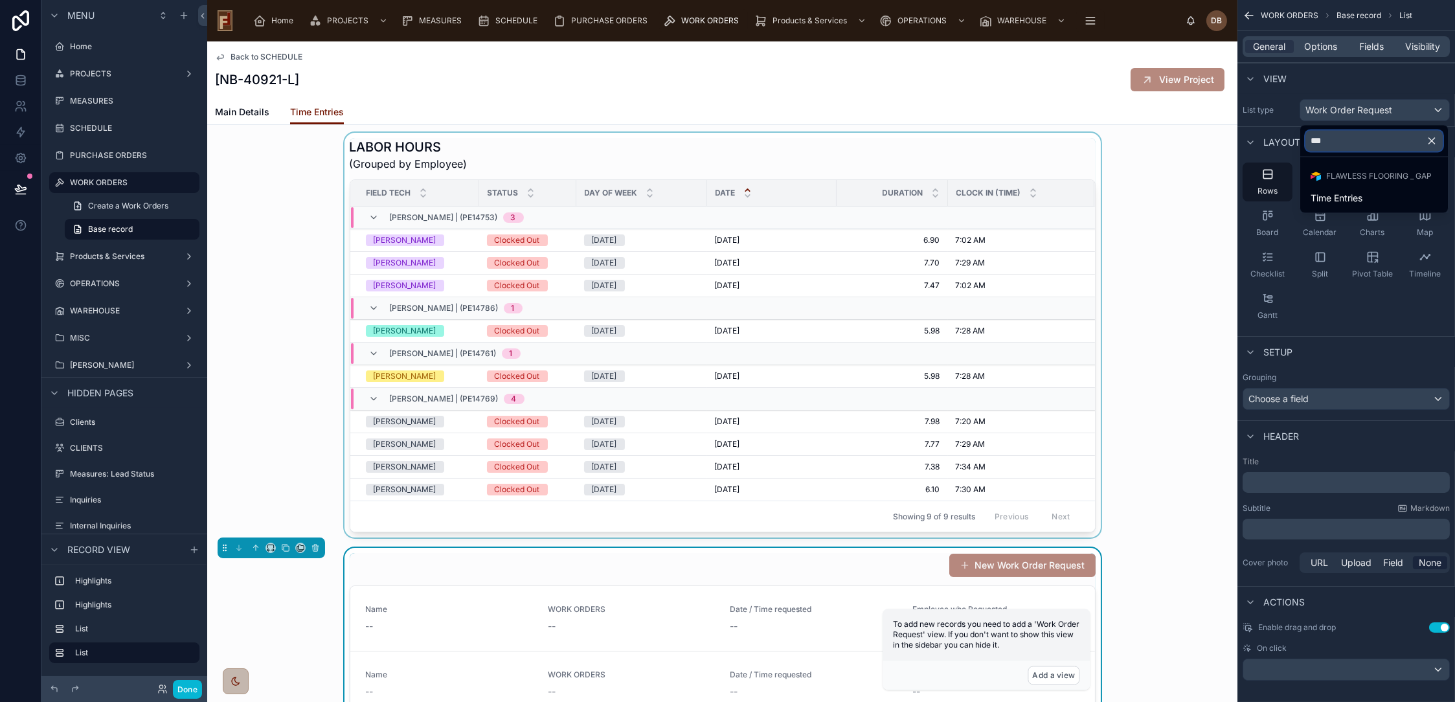
type input "***"
click at [802, 165] on div at bounding box center [722, 335] width 1030 height 405
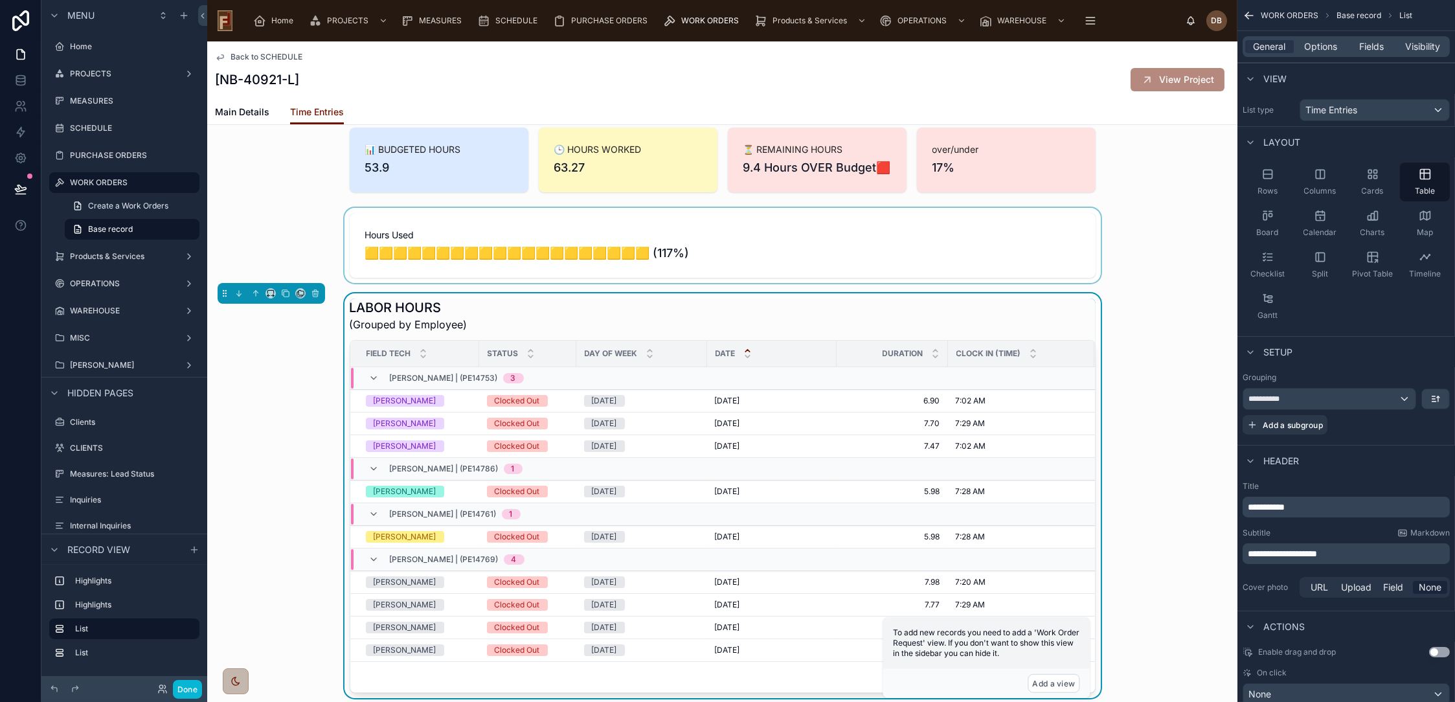
scroll to position [72, 0]
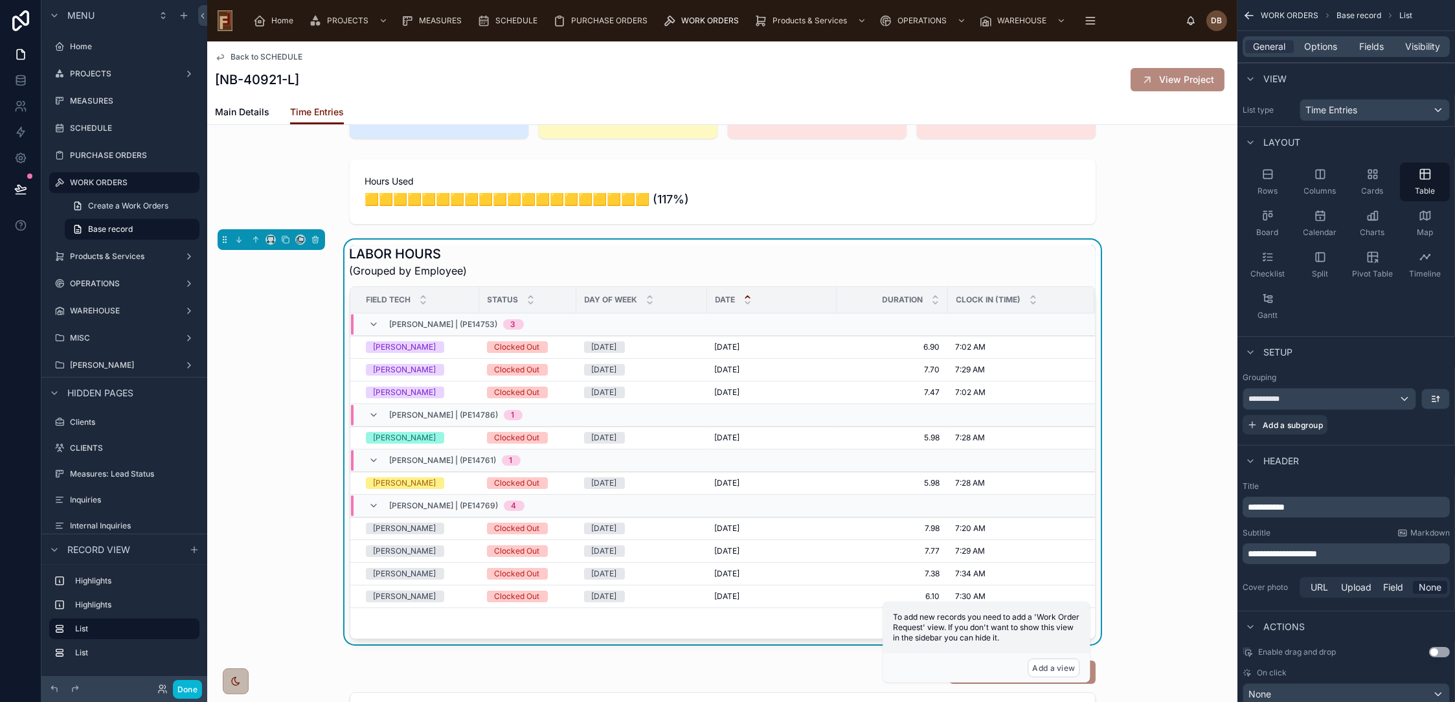
click at [789, 278] on div "LABOR HOURS (Grouped by Employee)" at bounding box center [723, 262] width 746 height 34
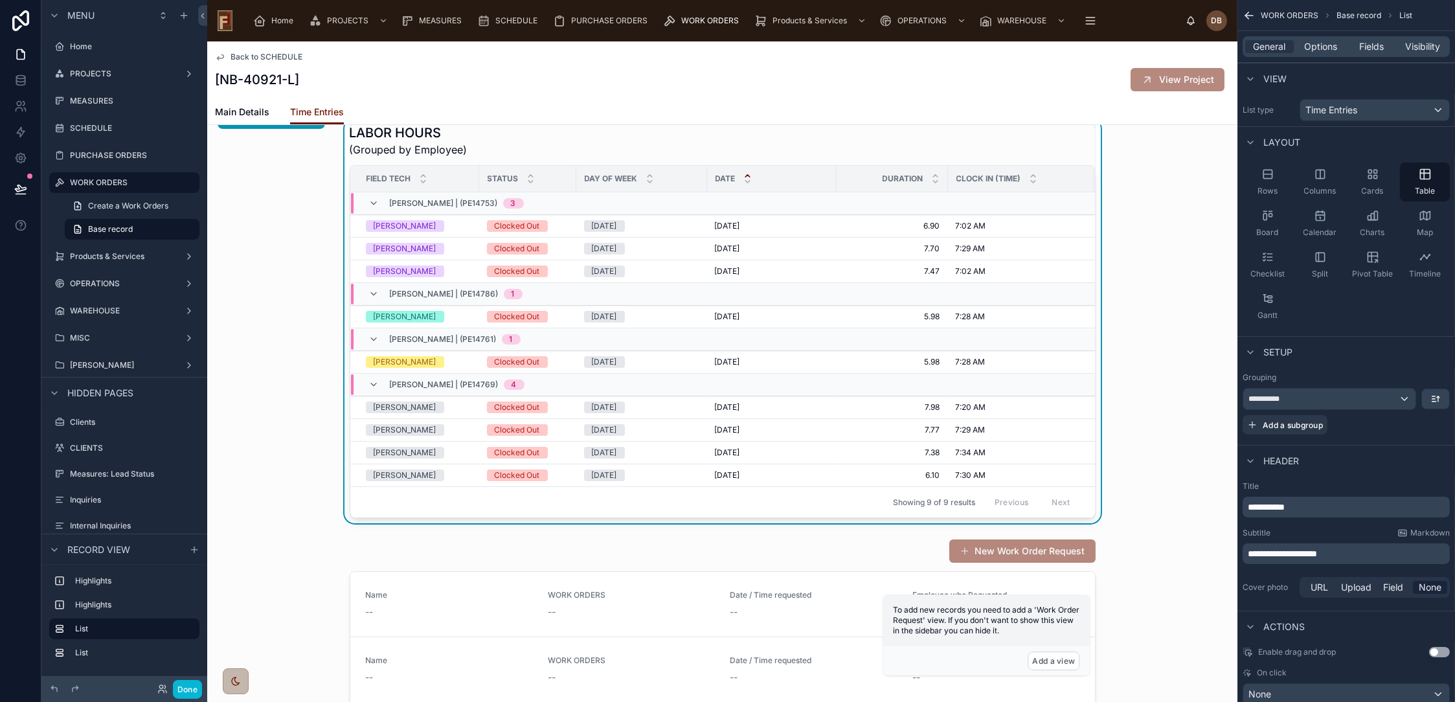
scroll to position [144, 0]
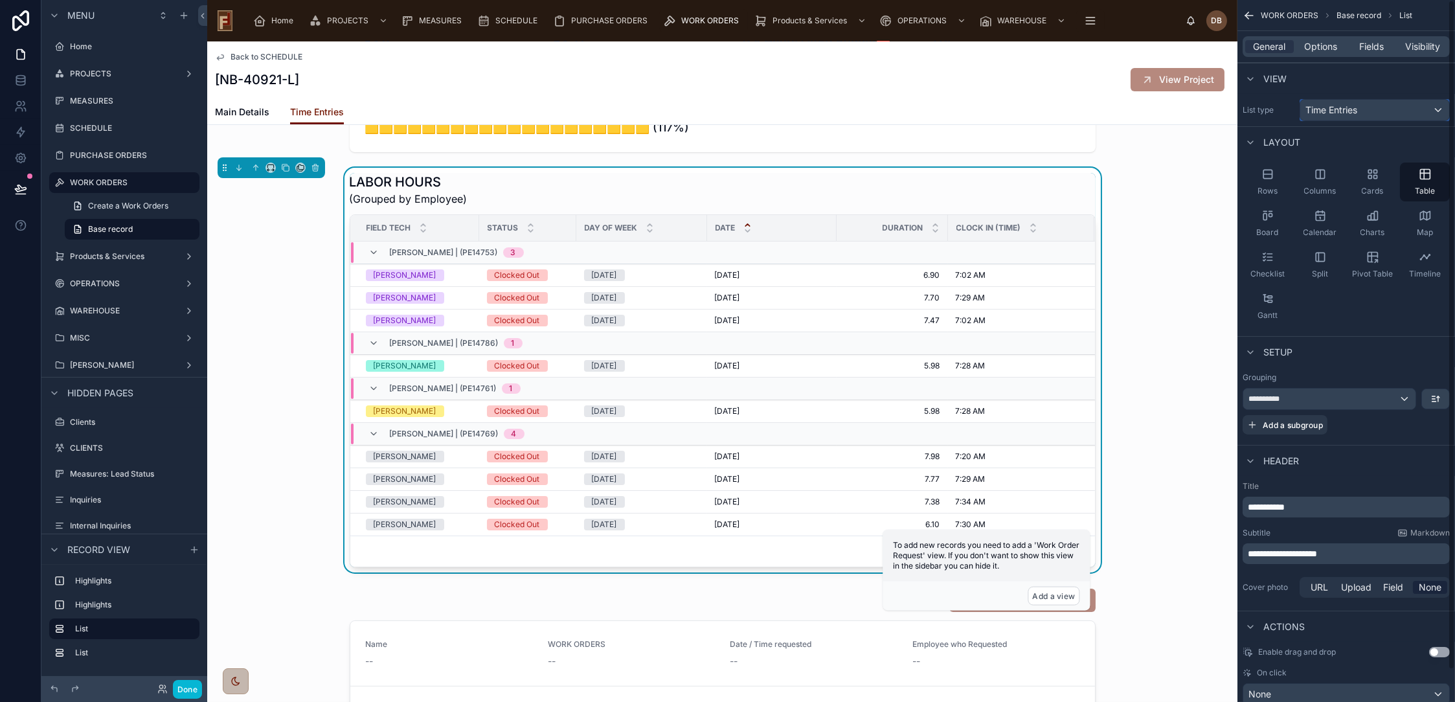
click at [1350, 113] on span "Time Entries" at bounding box center [1332, 110] width 52 height 13
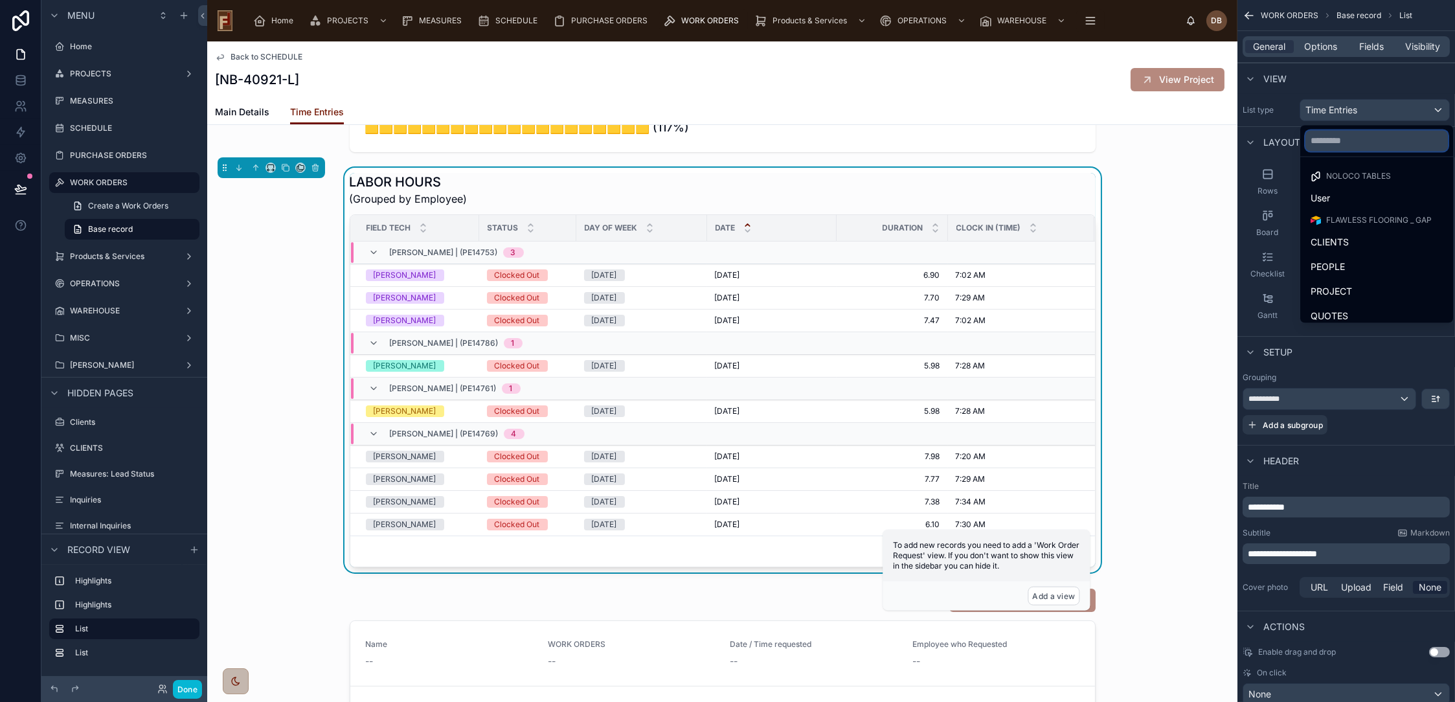
click at [1346, 141] on input "text" at bounding box center [1377, 140] width 142 height 21
click at [1370, 45] on div "scrollable content" at bounding box center [727, 351] width 1455 height 702
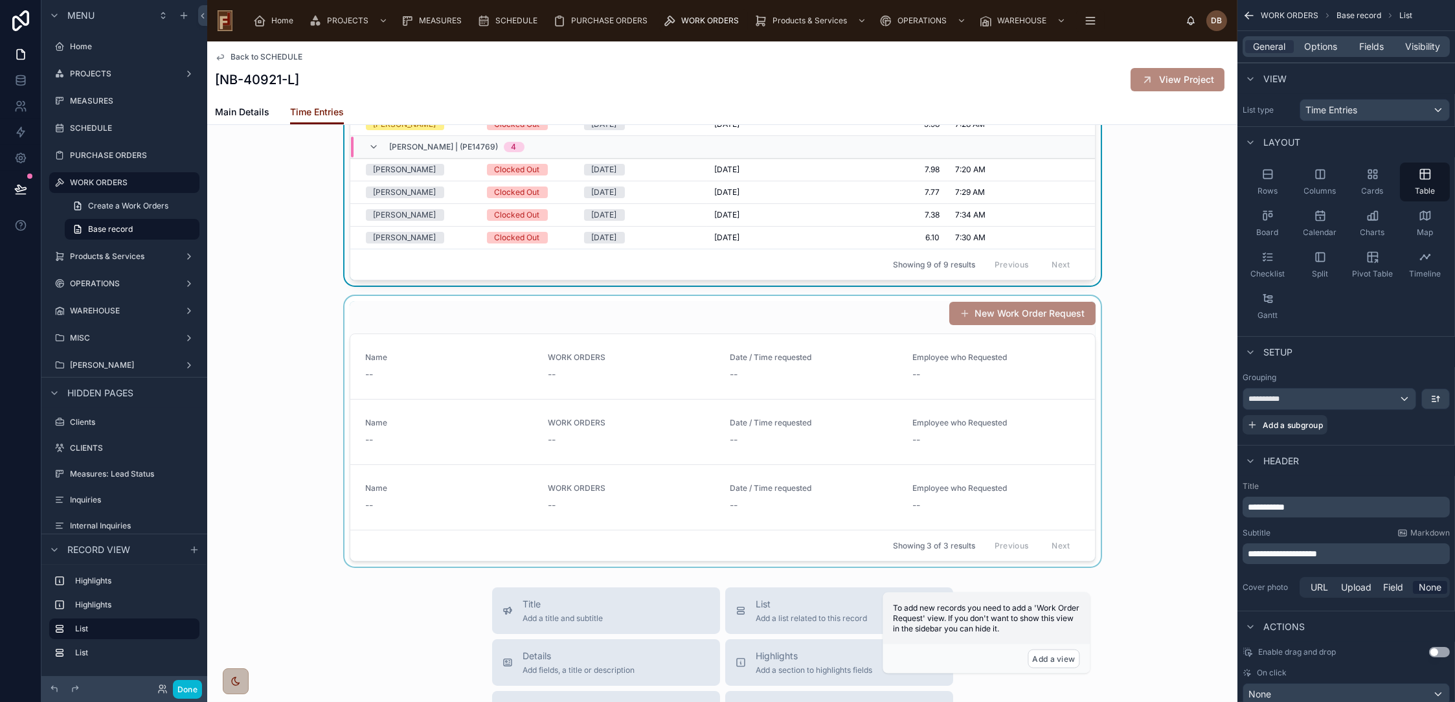
scroll to position [431, 0]
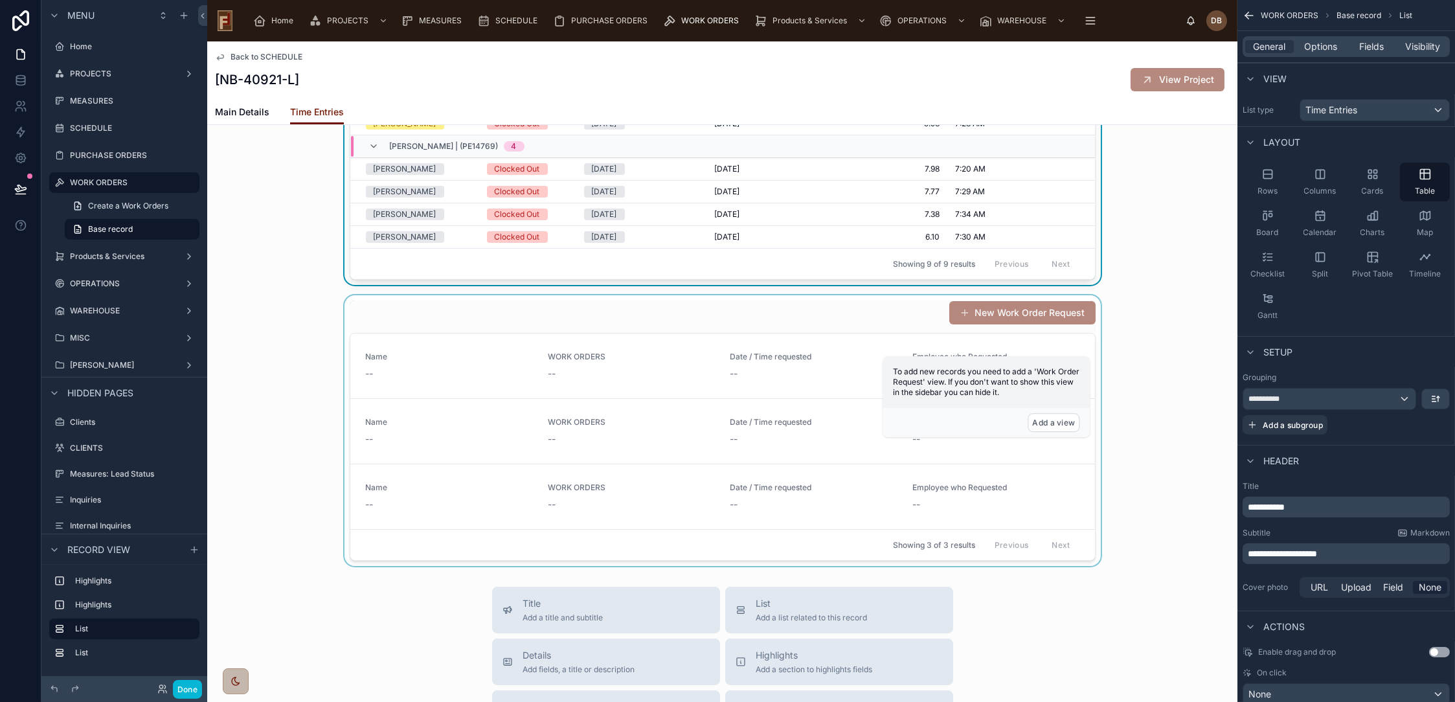
click at [735, 427] on div at bounding box center [722, 430] width 1030 height 271
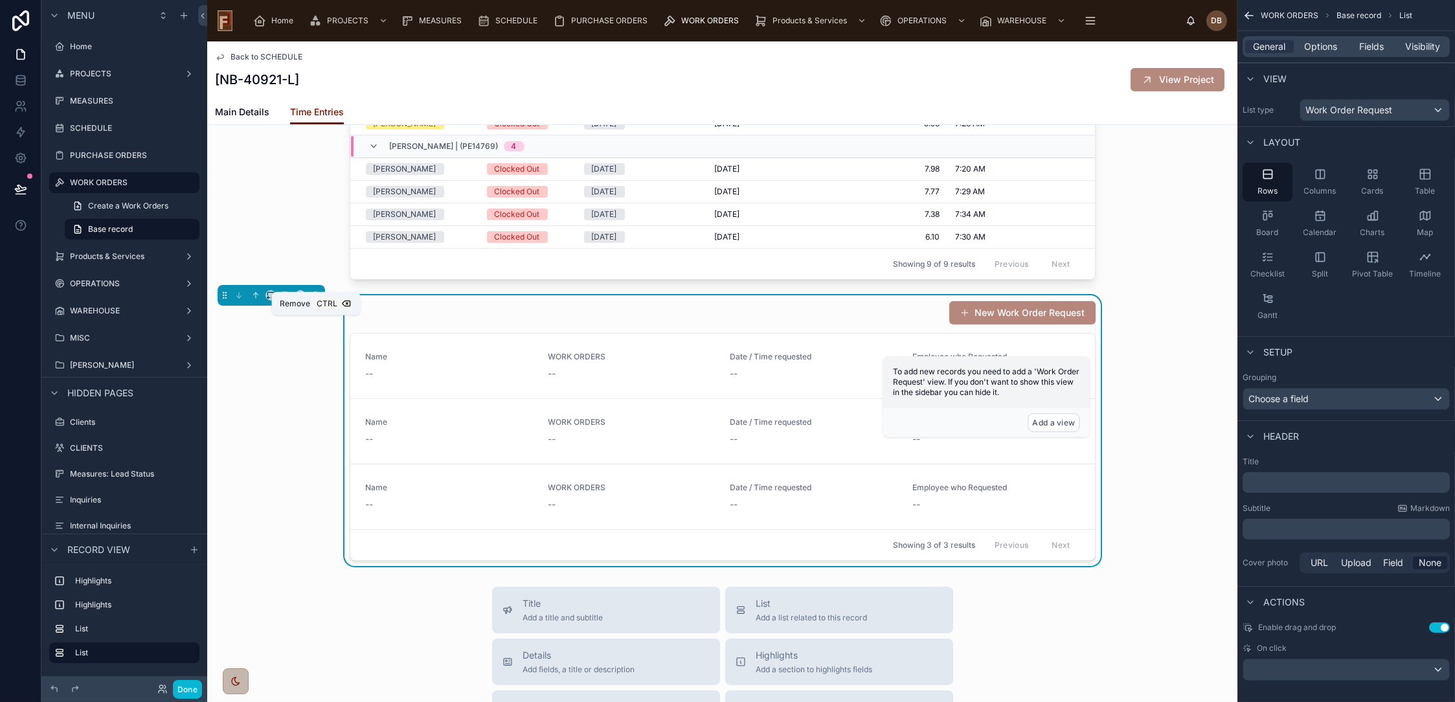
click at [316, 300] on icon at bounding box center [315, 295] width 9 height 9
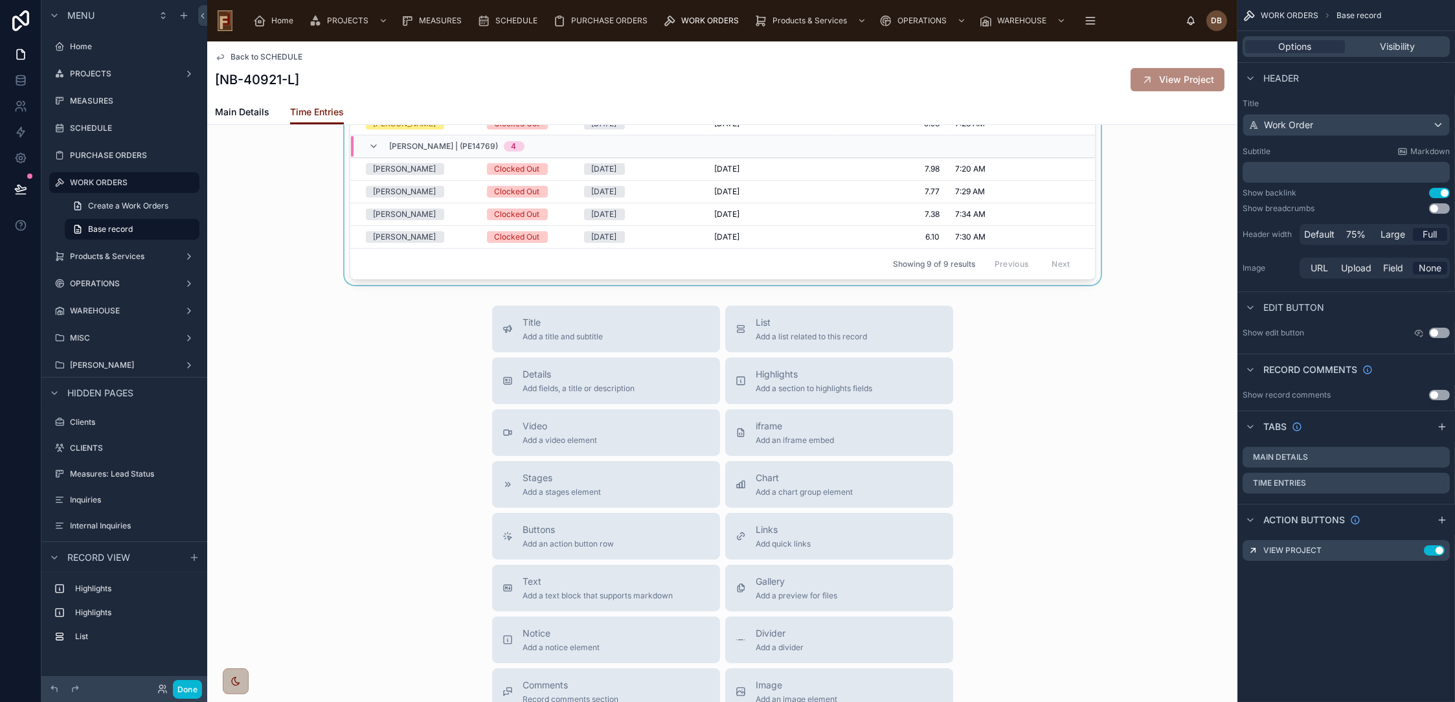
scroll to position [144, 0]
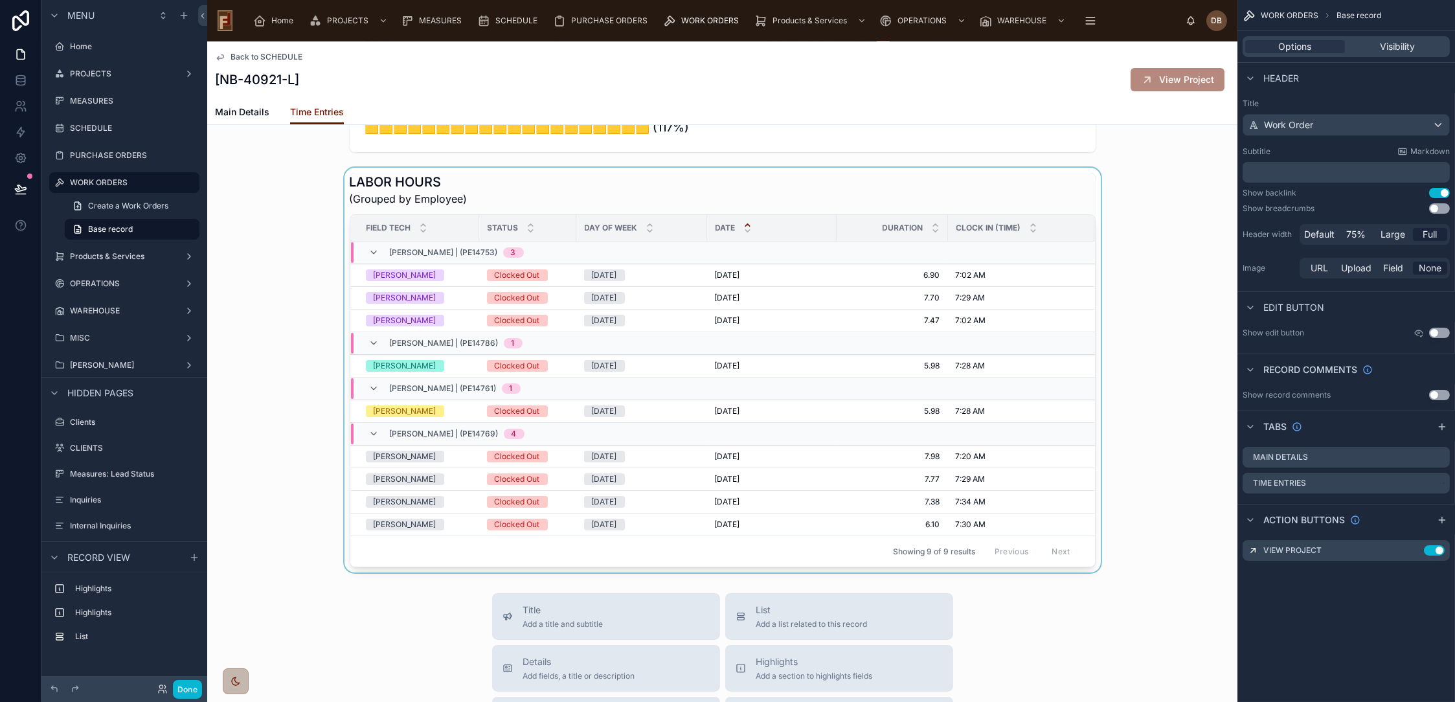
click at [841, 216] on div at bounding box center [722, 370] width 1030 height 405
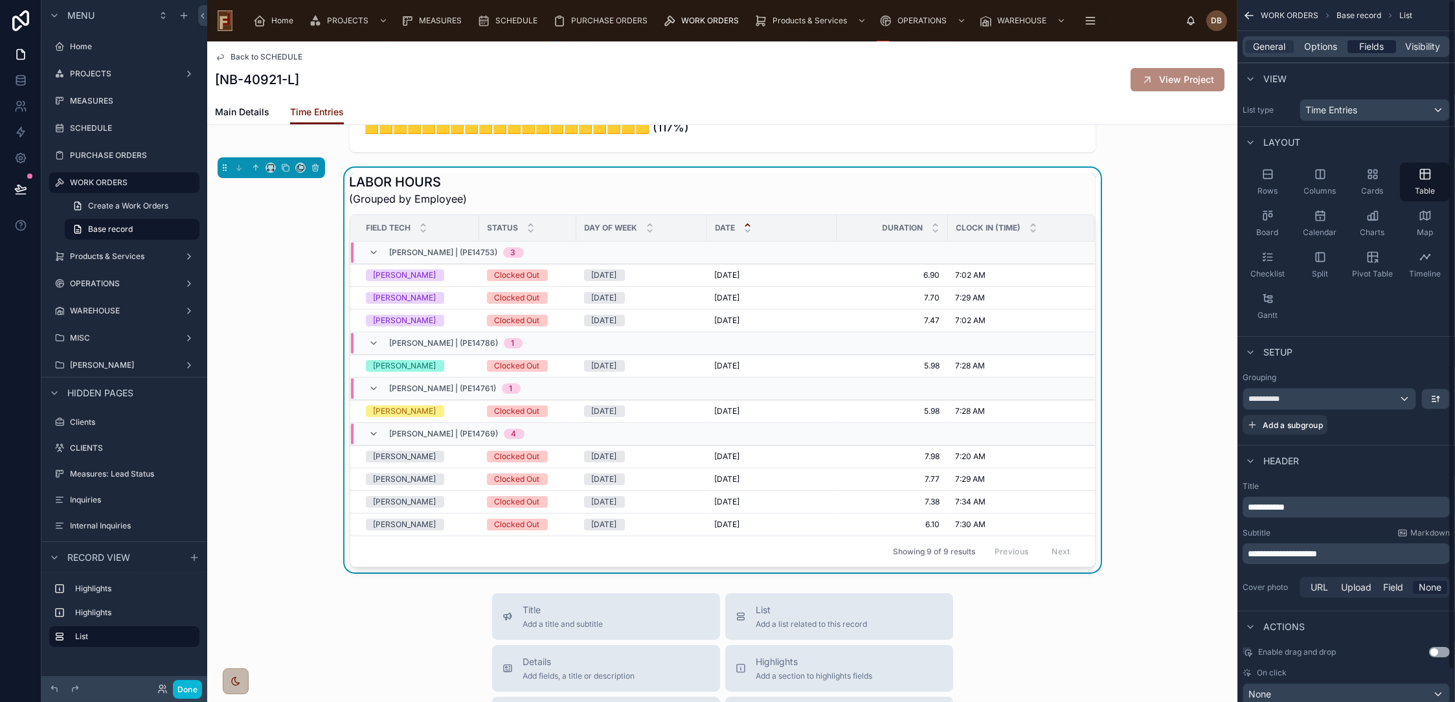
click at [1378, 47] on span "Fields" at bounding box center [1372, 46] width 25 height 13
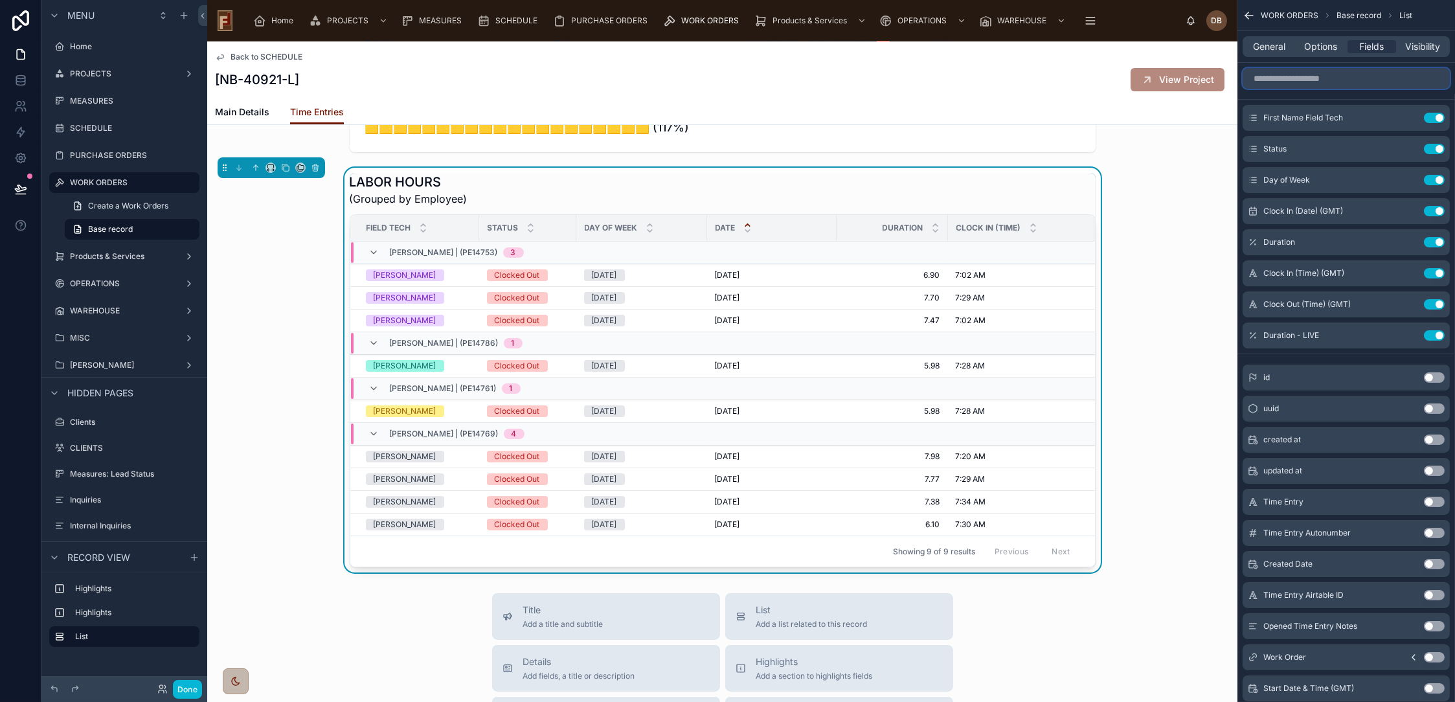
click at [1344, 78] on input "scrollable content" at bounding box center [1346, 78] width 207 height 21
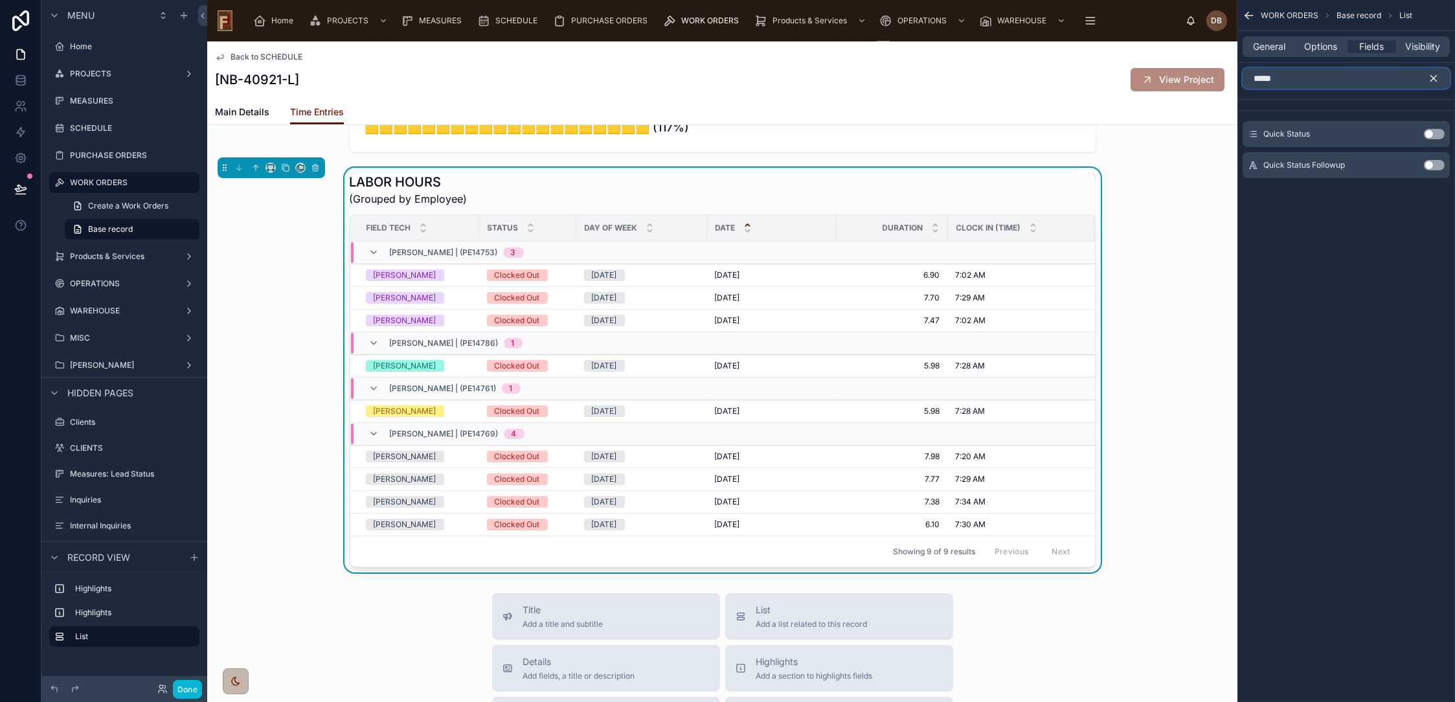
type input "*****"
click at [1430, 130] on button "Use setting" at bounding box center [1434, 134] width 21 height 10
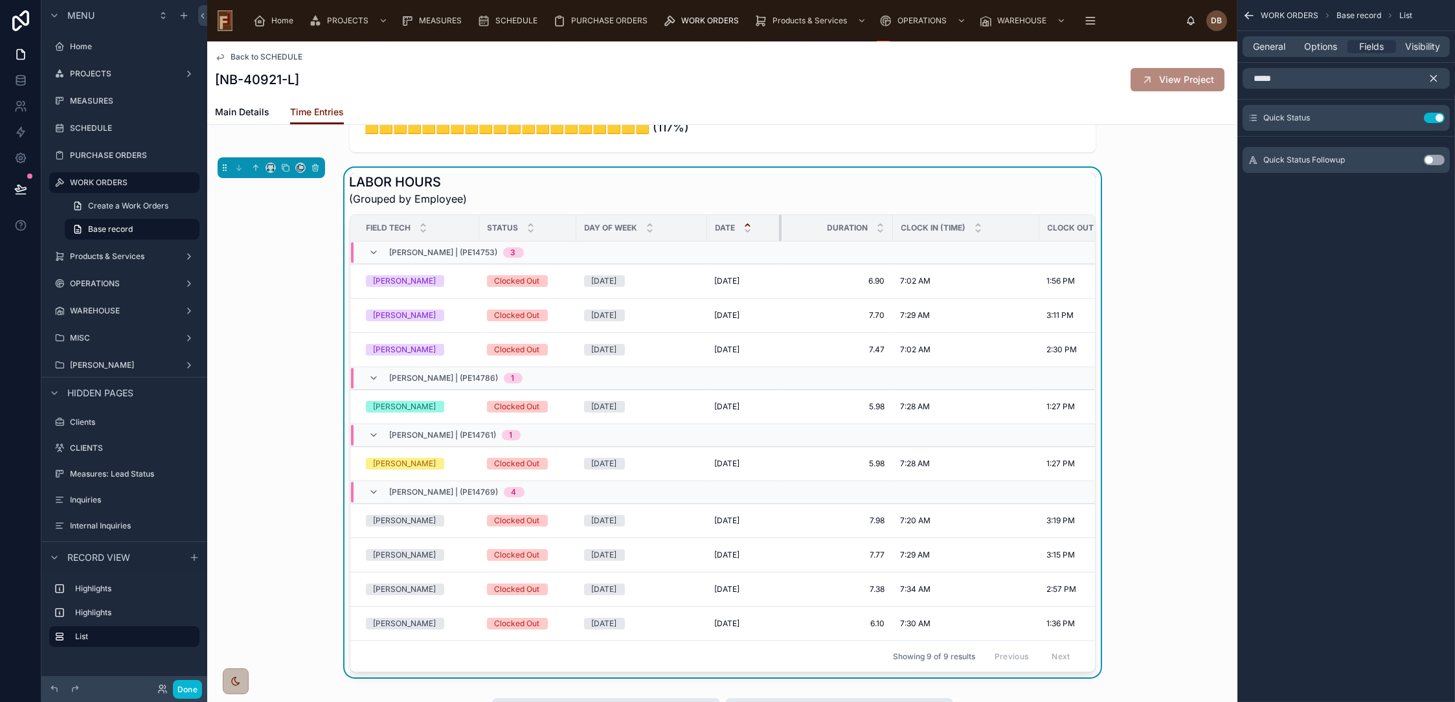
drag, startPoint x: 828, startPoint y: 247, endPoint x: 773, endPoint y: 258, distance: 56.0
click at [779, 241] on div at bounding box center [781, 228] width 5 height 26
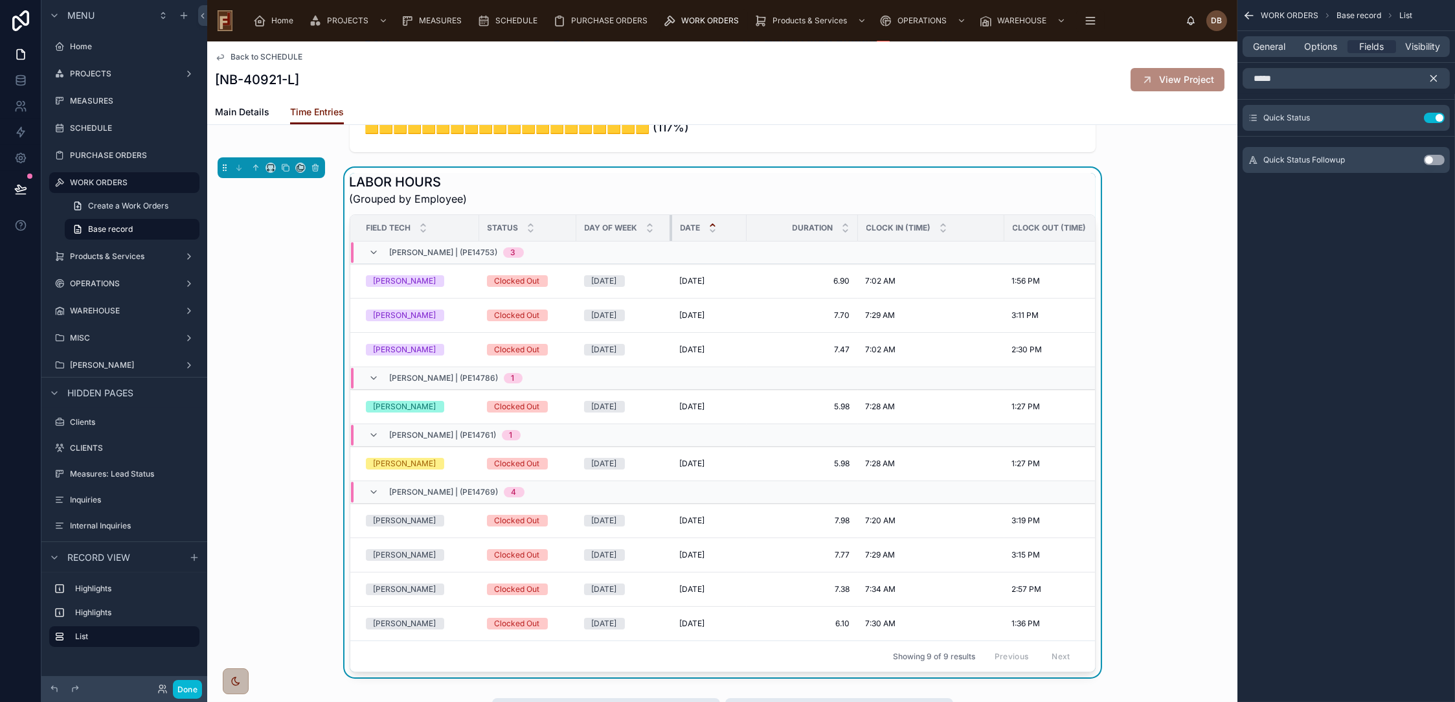
drag, startPoint x: 698, startPoint y: 251, endPoint x: 666, endPoint y: 253, distance: 32.4
click at [670, 241] on div at bounding box center [672, 228] width 5 height 26
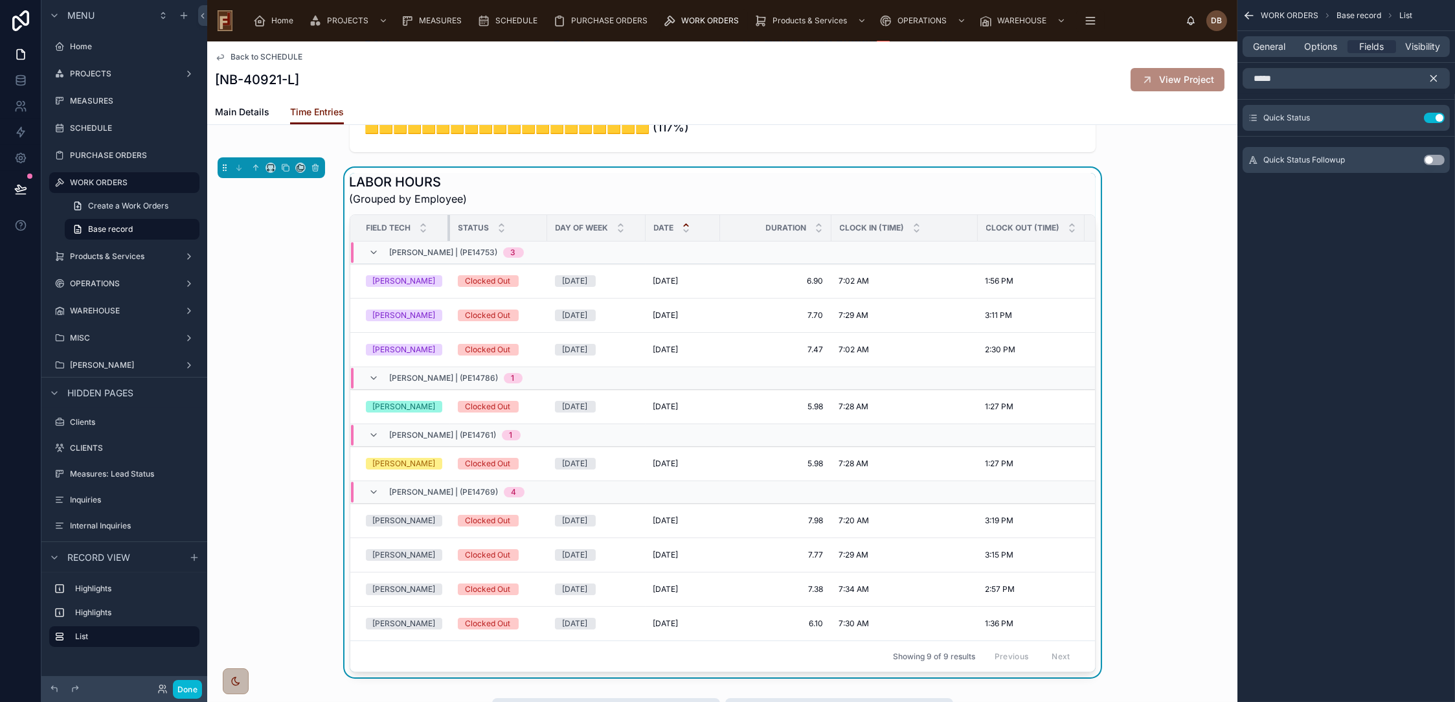
drag, startPoint x: 471, startPoint y: 246, endPoint x: 432, endPoint y: 253, distance: 40.1
click at [448, 241] on div at bounding box center [450, 228] width 5 height 26
drag, startPoint x: 528, startPoint y: 251, endPoint x: 518, endPoint y: 253, distance: 10.5
click at [534, 241] on div at bounding box center [536, 228] width 5 height 26
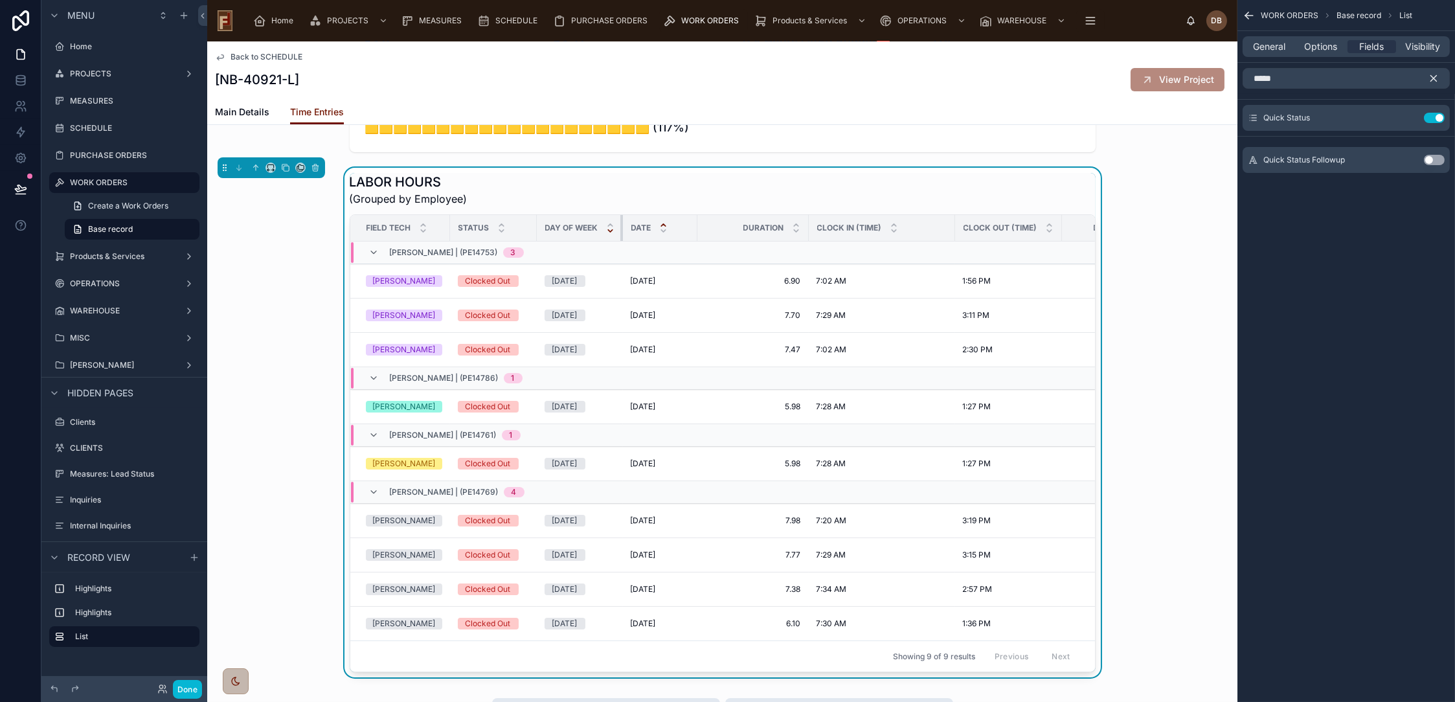
drag, startPoint x: 618, startPoint y: 244, endPoint x: 591, endPoint y: 247, distance: 26.7
click at [591, 242] on th "Day of Week" at bounding box center [580, 228] width 86 height 27
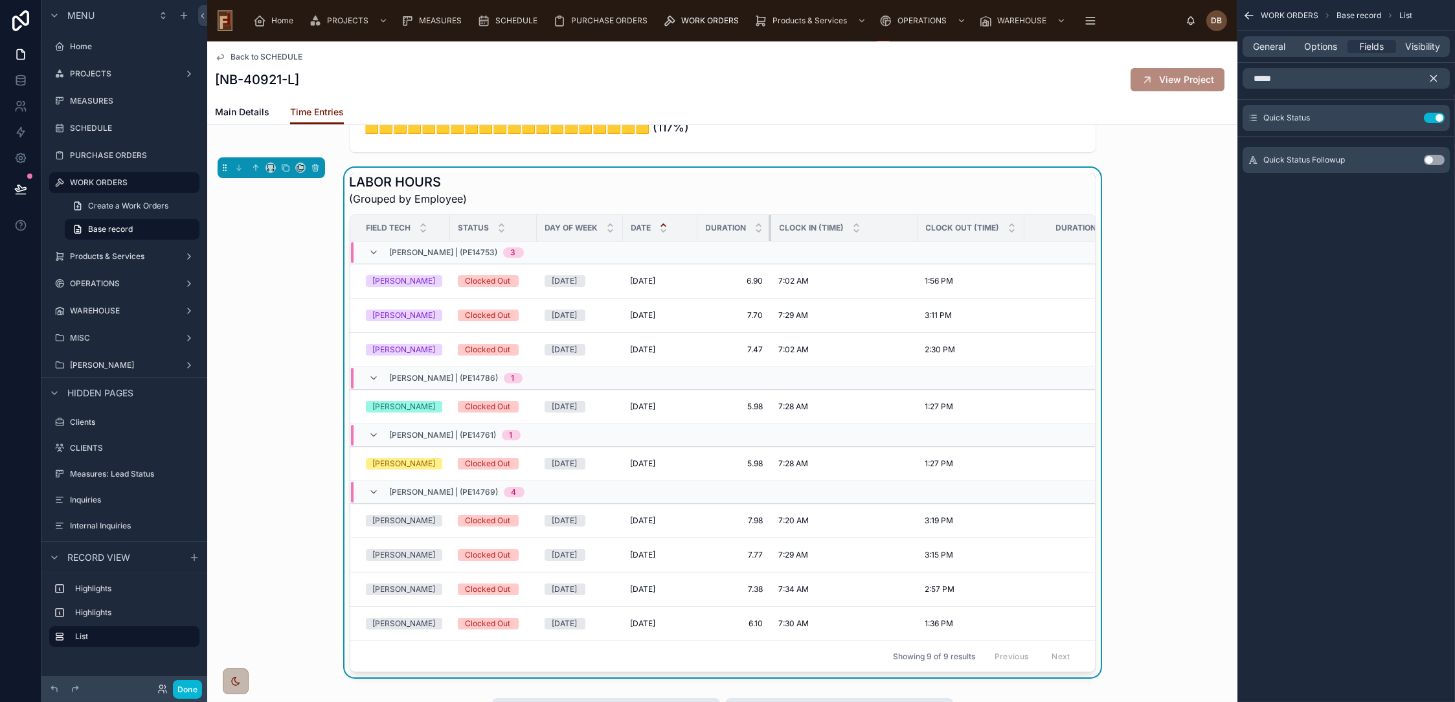
drag, startPoint x: 791, startPoint y: 244, endPoint x: 664, endPoint y: 261, distance: 128.0
click at [665, 260] on table "Field Tech Status Day of Week Date Duration Clock In (Time) Clock Out (Time) Du…" at bounding box center [785, 427] width 870 height 425
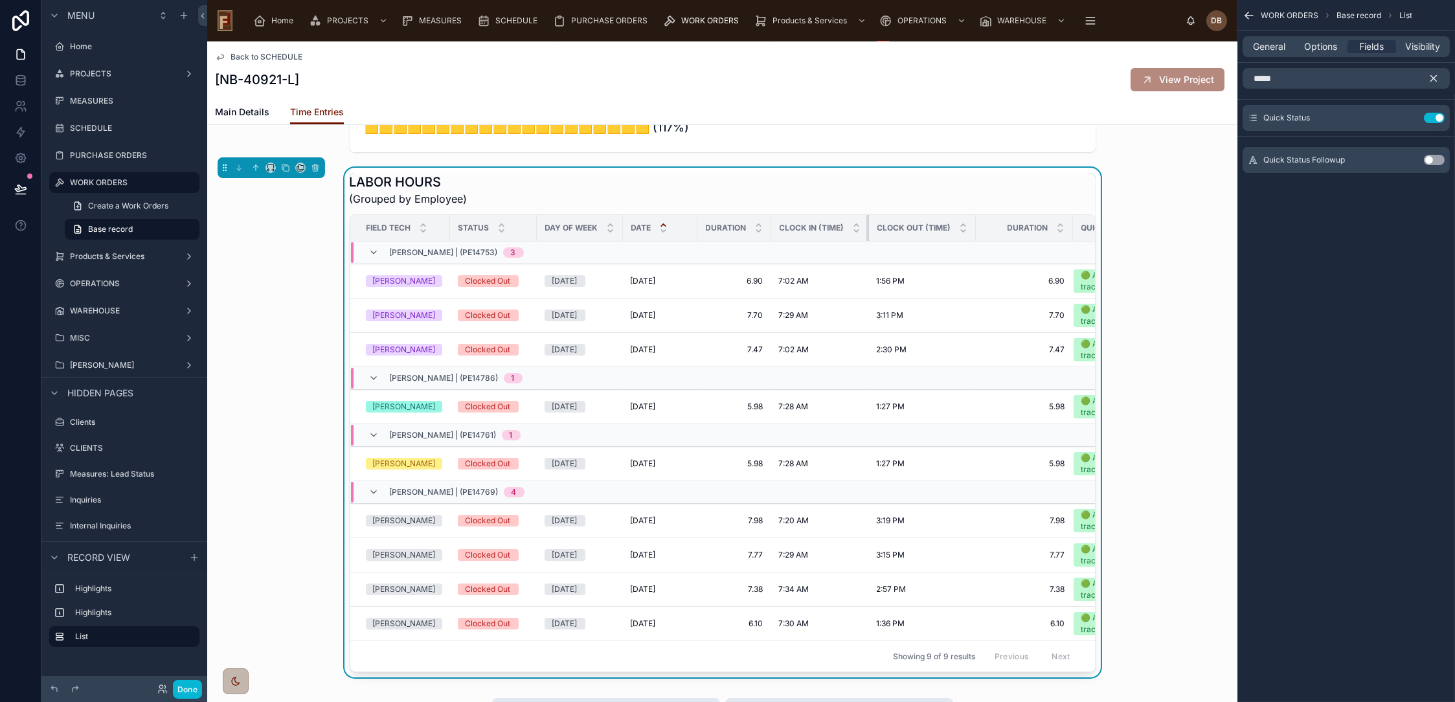
drag, startPoint x: 901, startPoint y: 245, endPoint x: 746, endPoint y: 259, distance: 155.4
click at [746, 259] on table "Field Tech Status Day of Week Date Duration Clock In (Time) Clock Out (Time) Du…" at bounding box center [760, 427] width 821 height 425
click at [1436, 81] on icon "scrollable content" at bounding box center [1434, 79] width 6 height 6
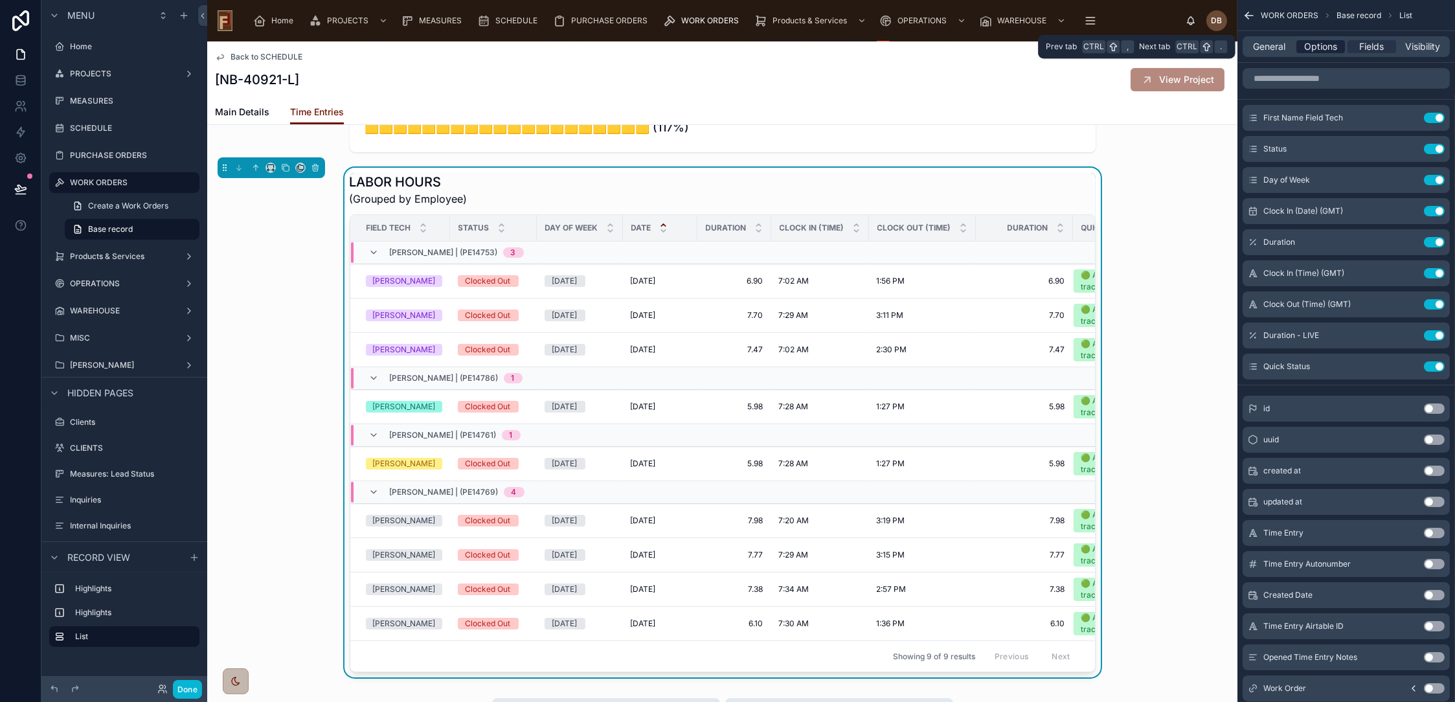
click at [1325, 47] on span "Options" at bounding box center [1320, 46] width 33 height 13
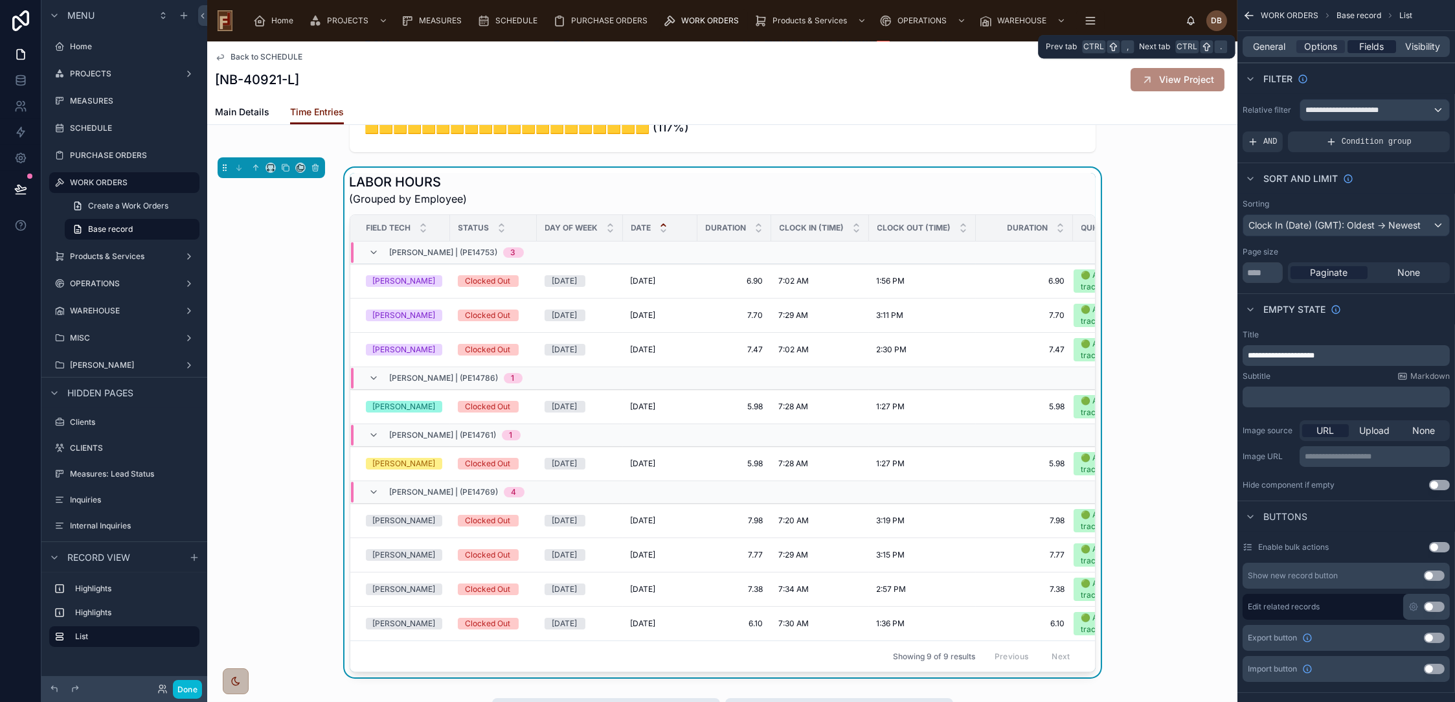
click at [1372, 48] on span "Fields" at bounding box center [1372, 46] width 25 height 13
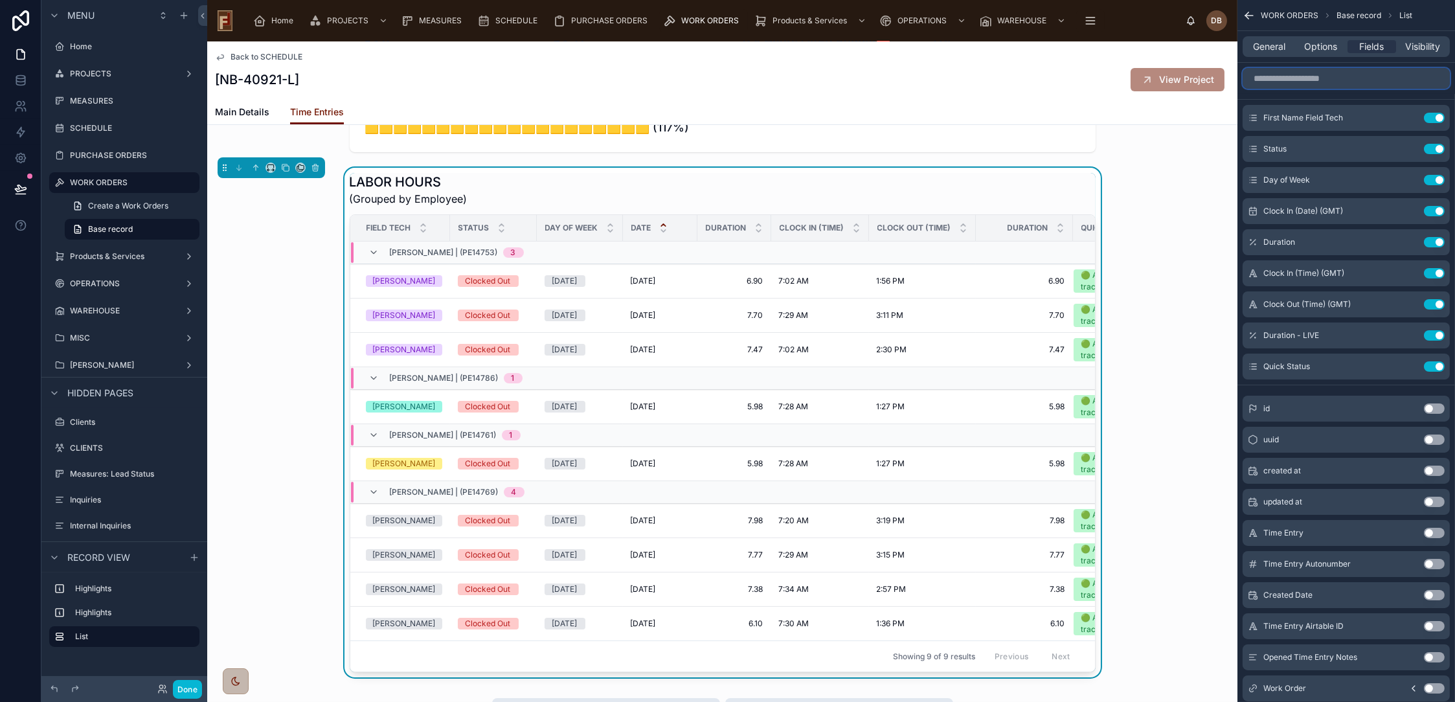
click at [1344, 80] on input "scrollable content" at bounding box center [1346, 78] width 207 height 21
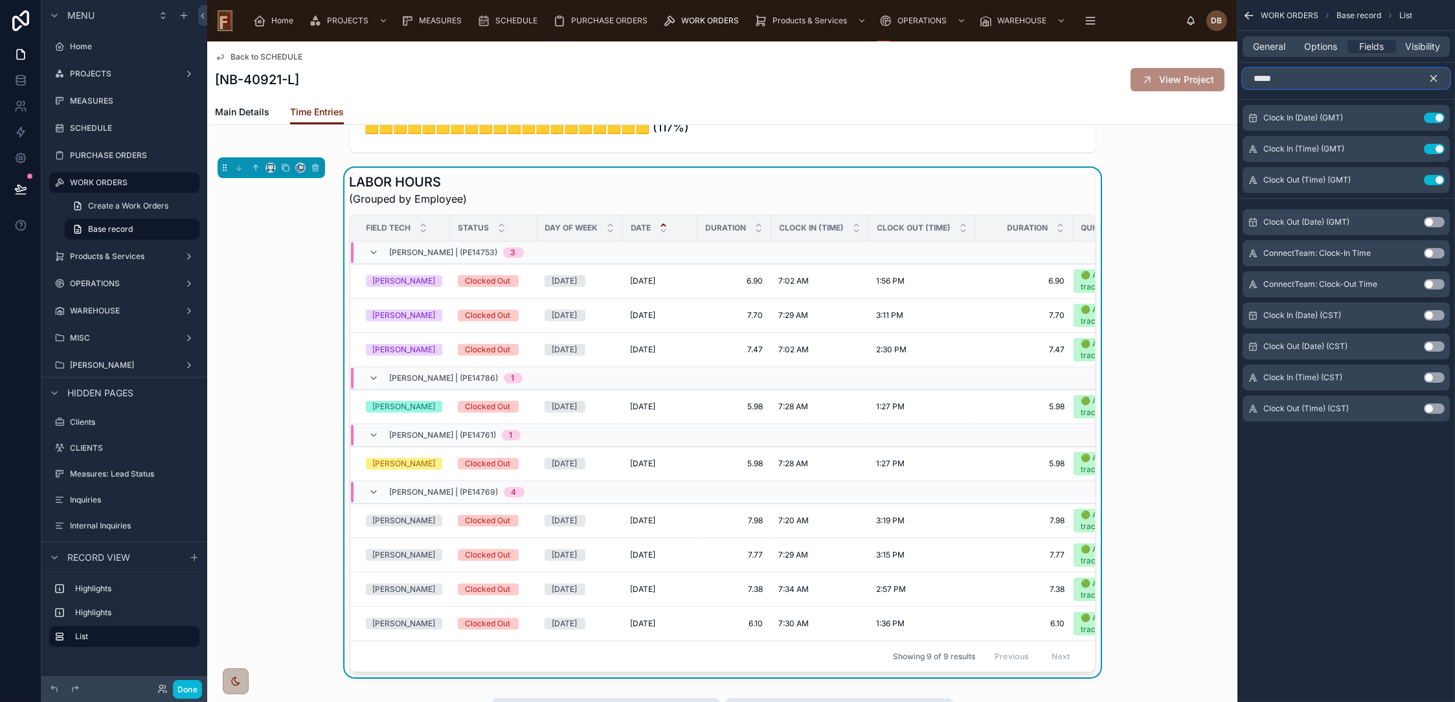
type input "*****"
click at [1435, 376] on button "Use setting" at bounding box center [1434, 377] width 21 height 10
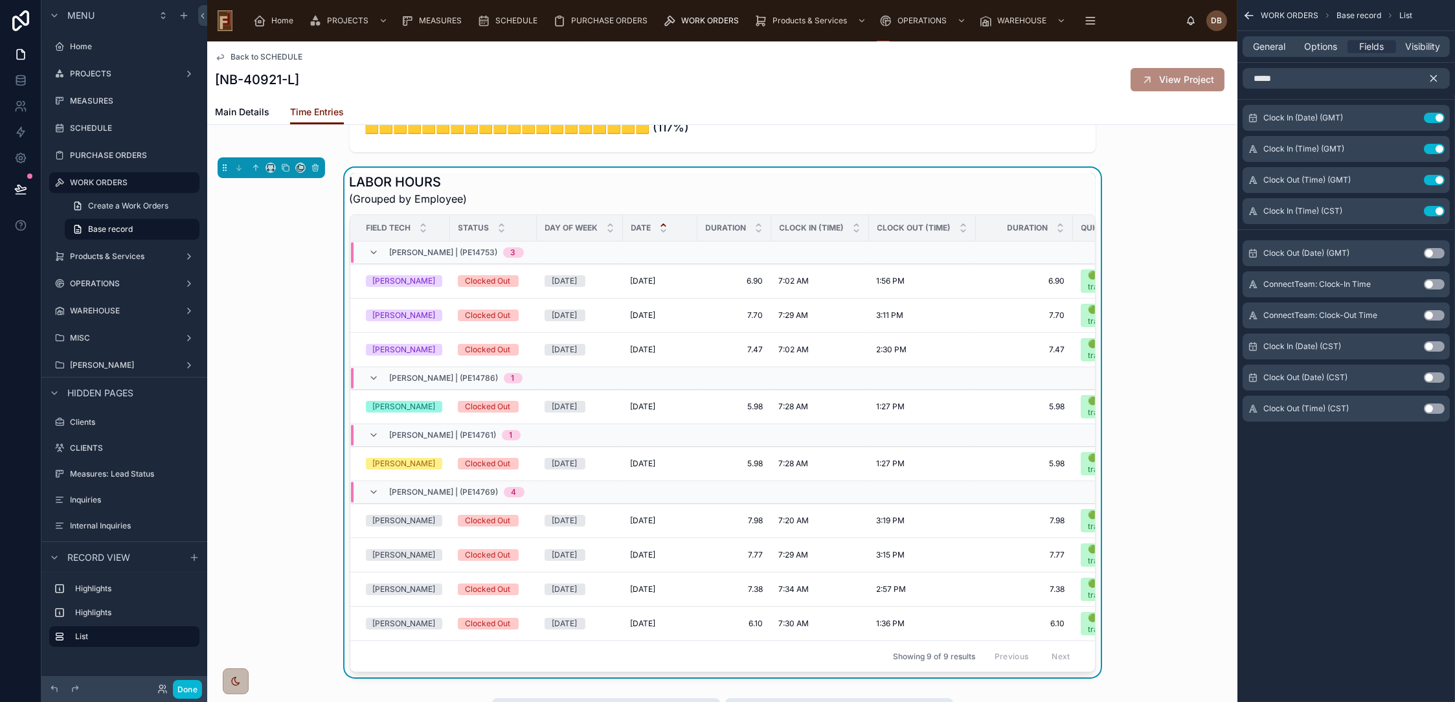
click at [1433, 408] on button "Use setting" at bounding box center [1434, 408] width 21 height 10
click at [1434, 80] on icon "scrollable content" at bounding box center [1434, 79] width 12 height 12
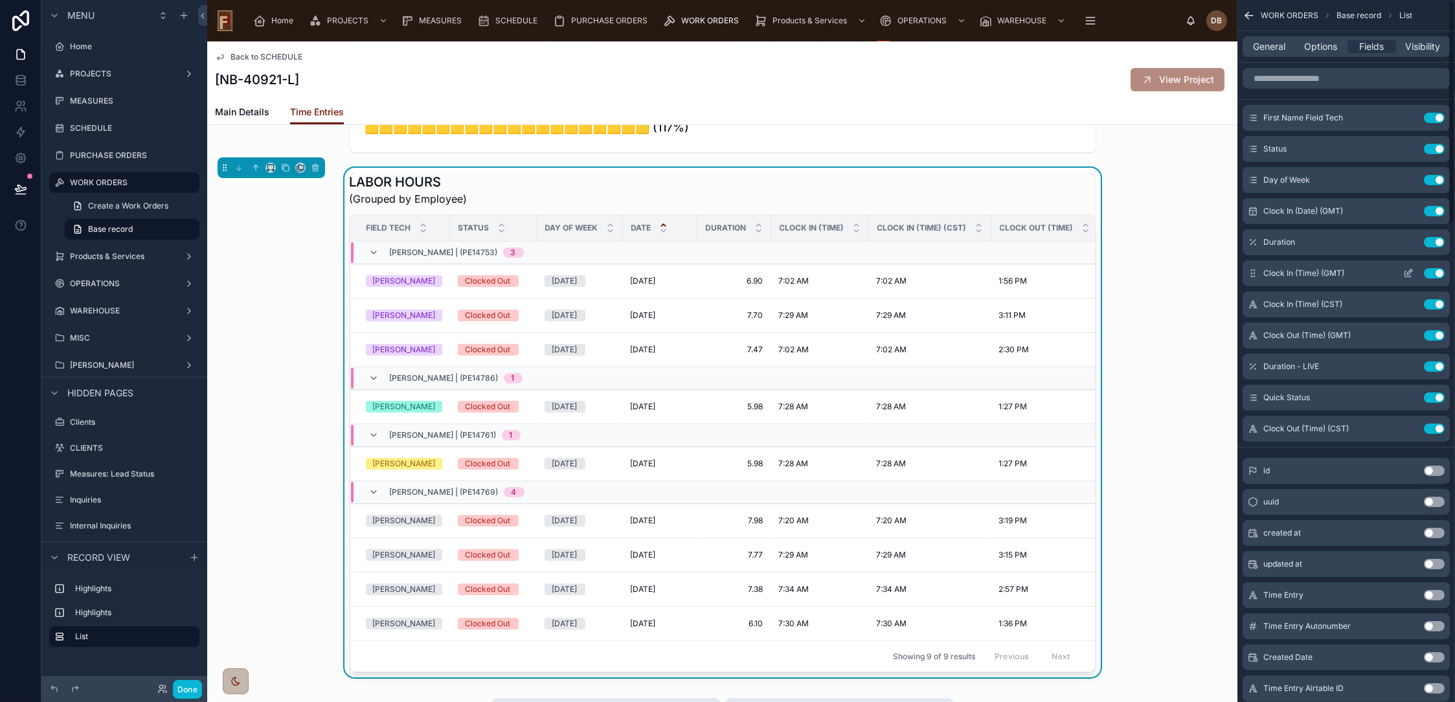
click at [1438, 272] on button "Use setting" at bounding box center [1434, 273] width 21 height 10
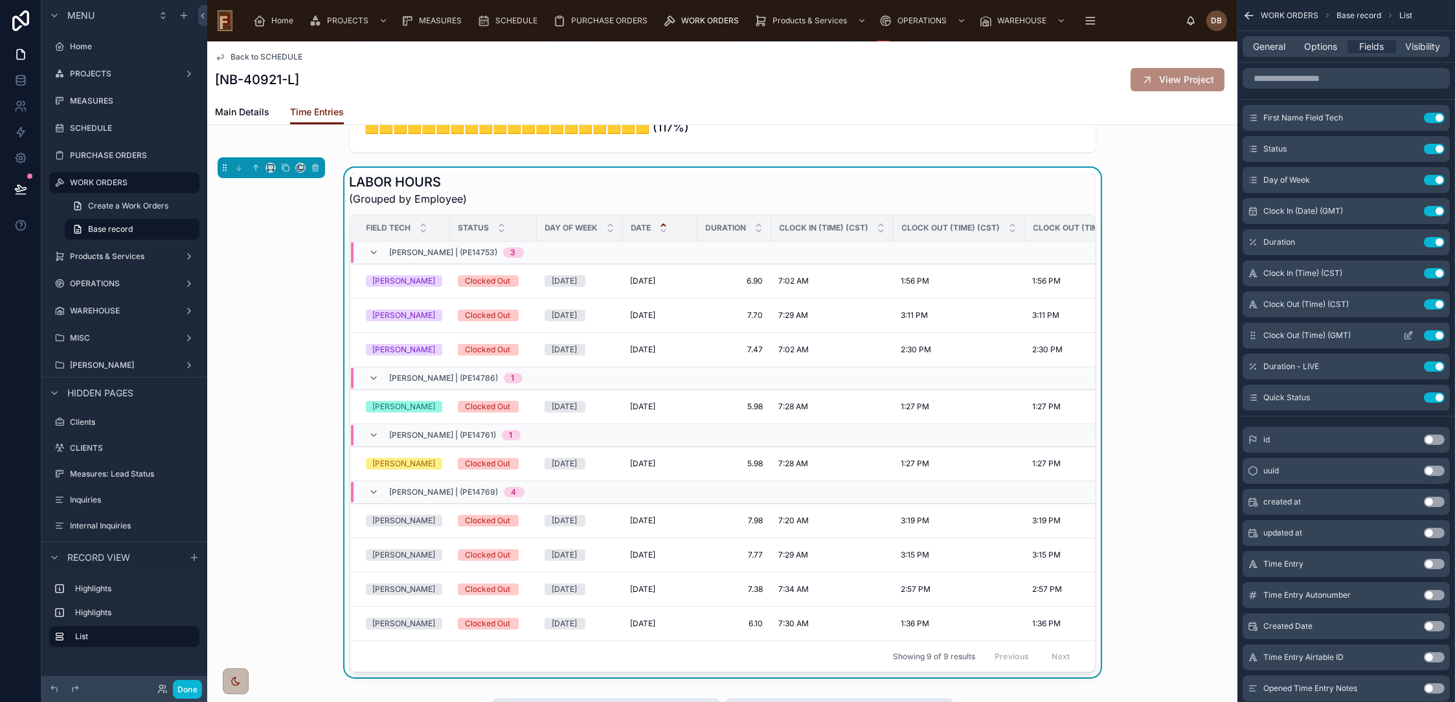
click at [1438, 334] on button "Use setting" at bounding box center [1434, 335] width 21 height 10
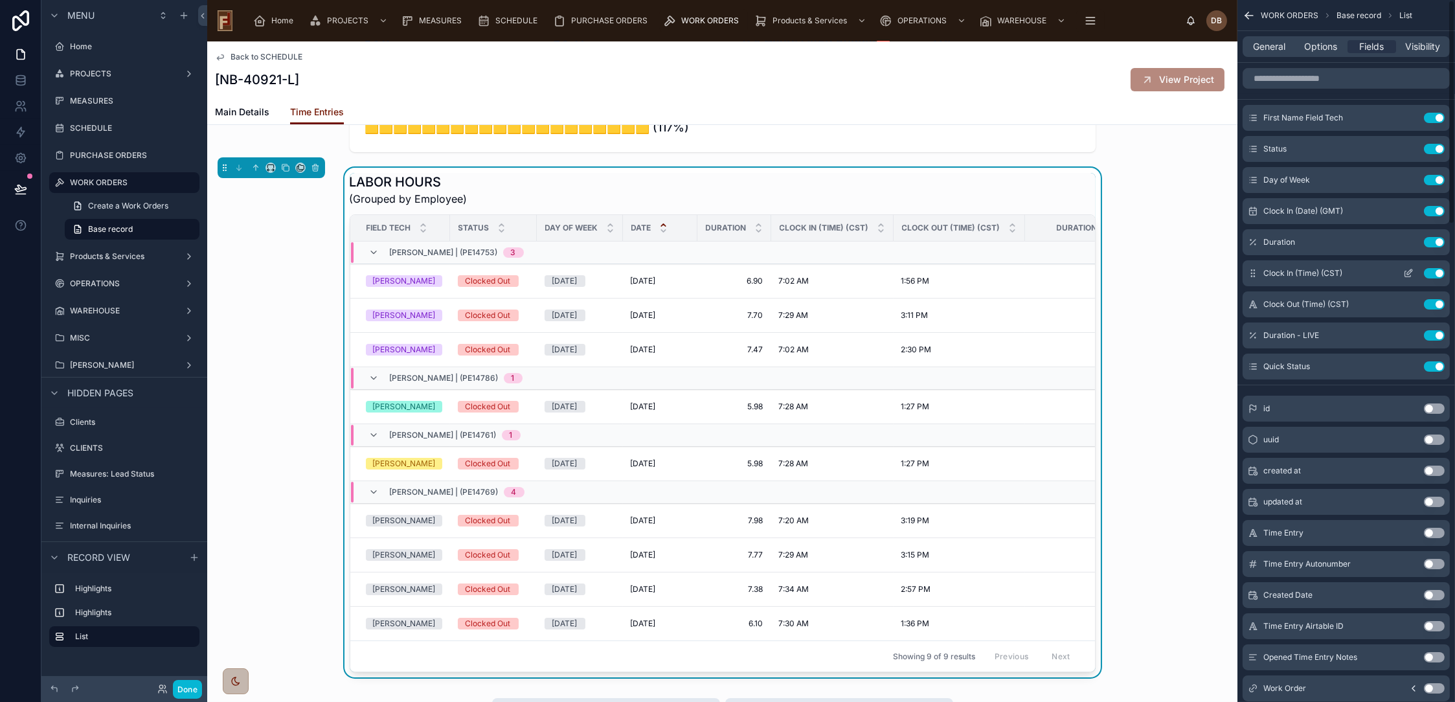
click at [1411, 272] on icon "scrollable content" at bounding box center [1409, 271] width 5 height 5
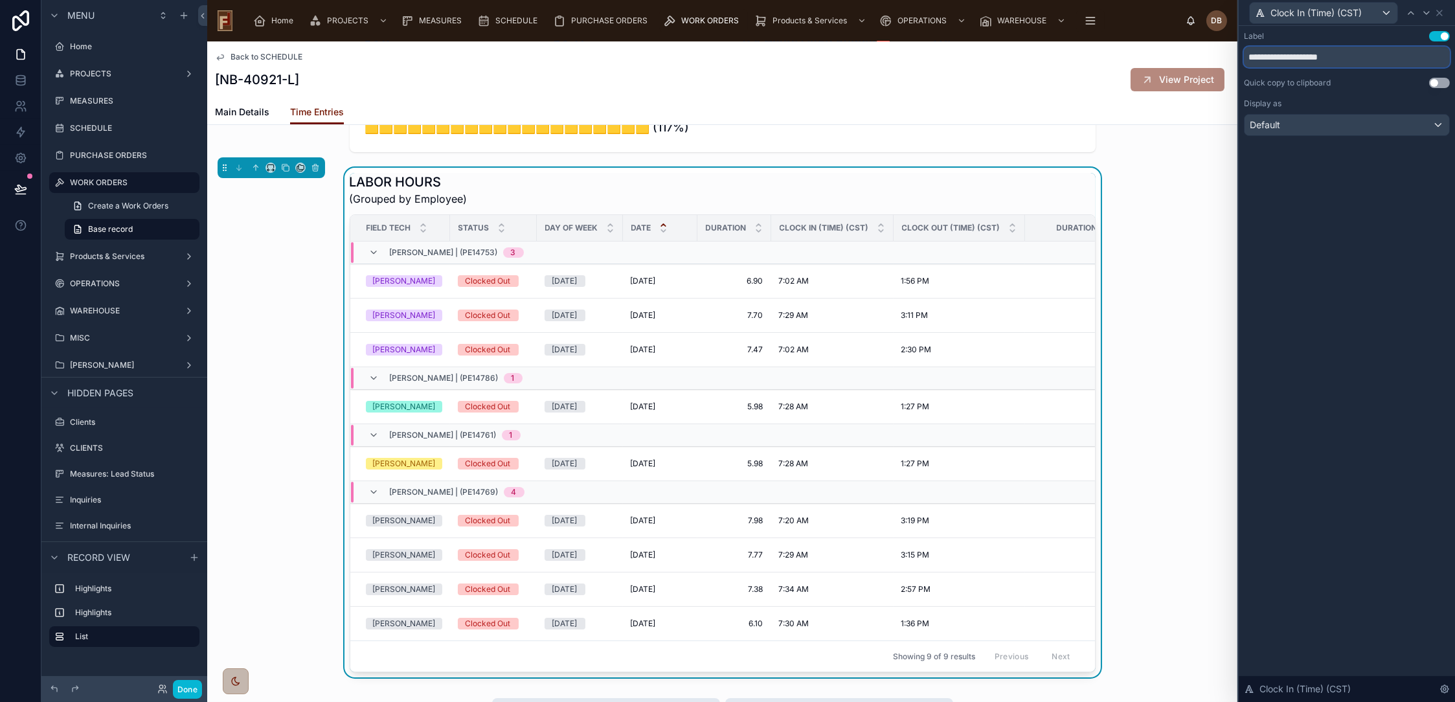
drag, startPoint x: 1342, startPoint y: 54, endPoint x: 1282, endPoint y: 60, distance: 60.5
click at [1282, 60] on input "**********" at bounding box center [1347, 57] width 206 height 21
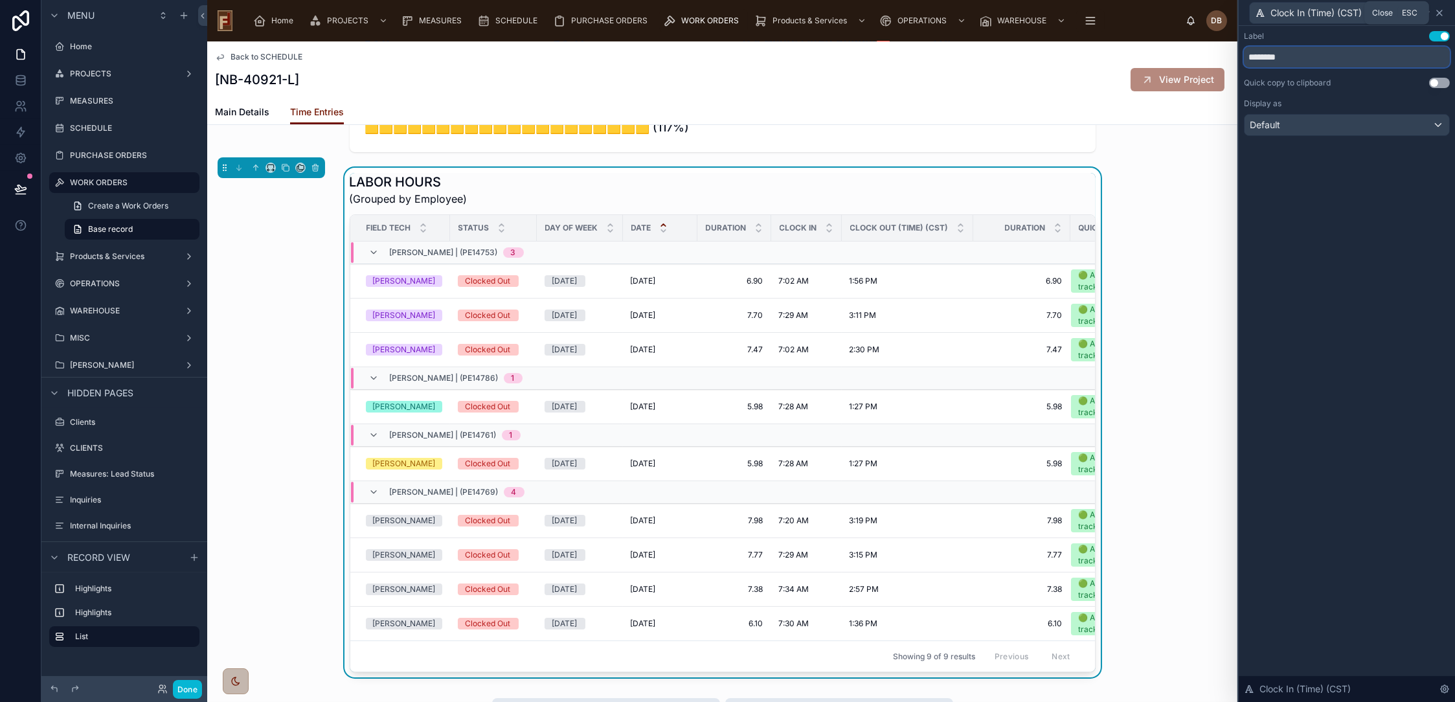
type input "********"
click at [1439, 9] on icon at bounding box center [1440, 13] width 10 height 10
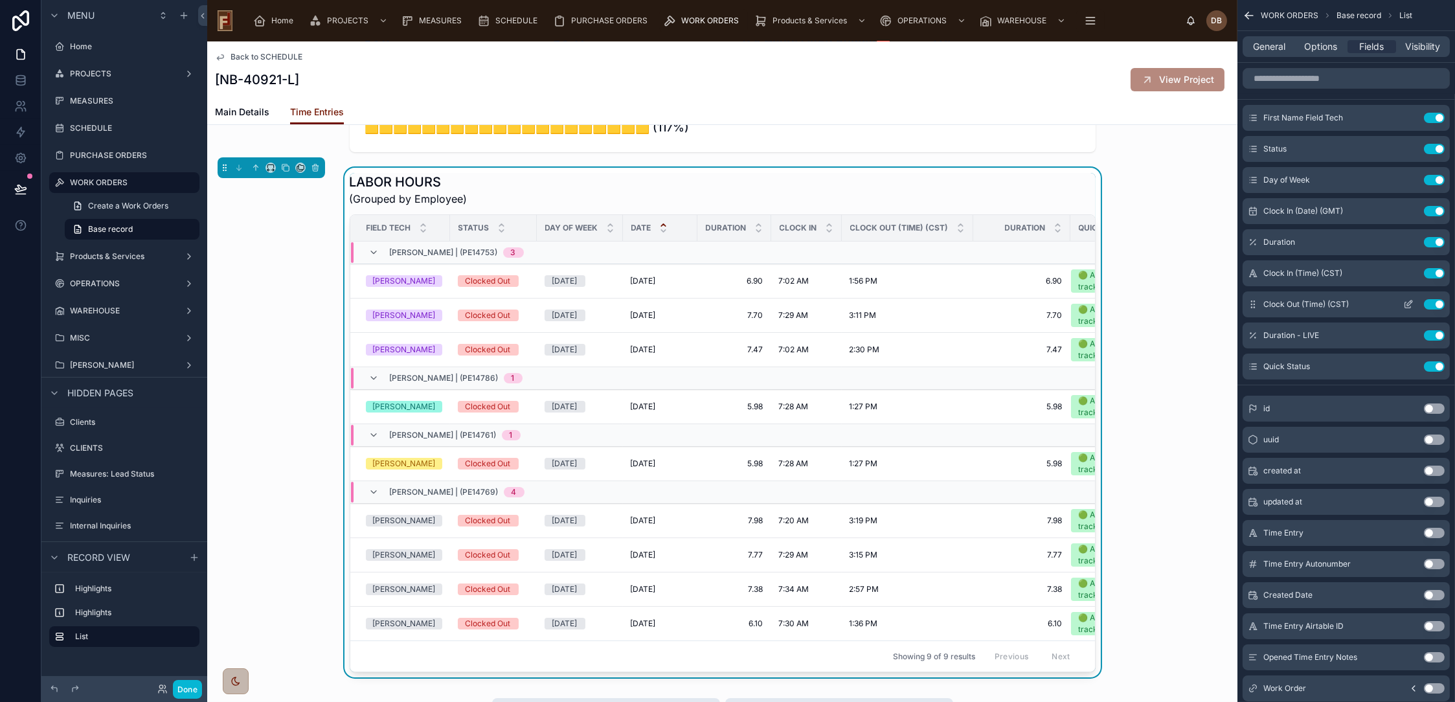
click at [1408, 302] on icon "scrollable content" at bounding box center [1408, 304] width 10 height 10
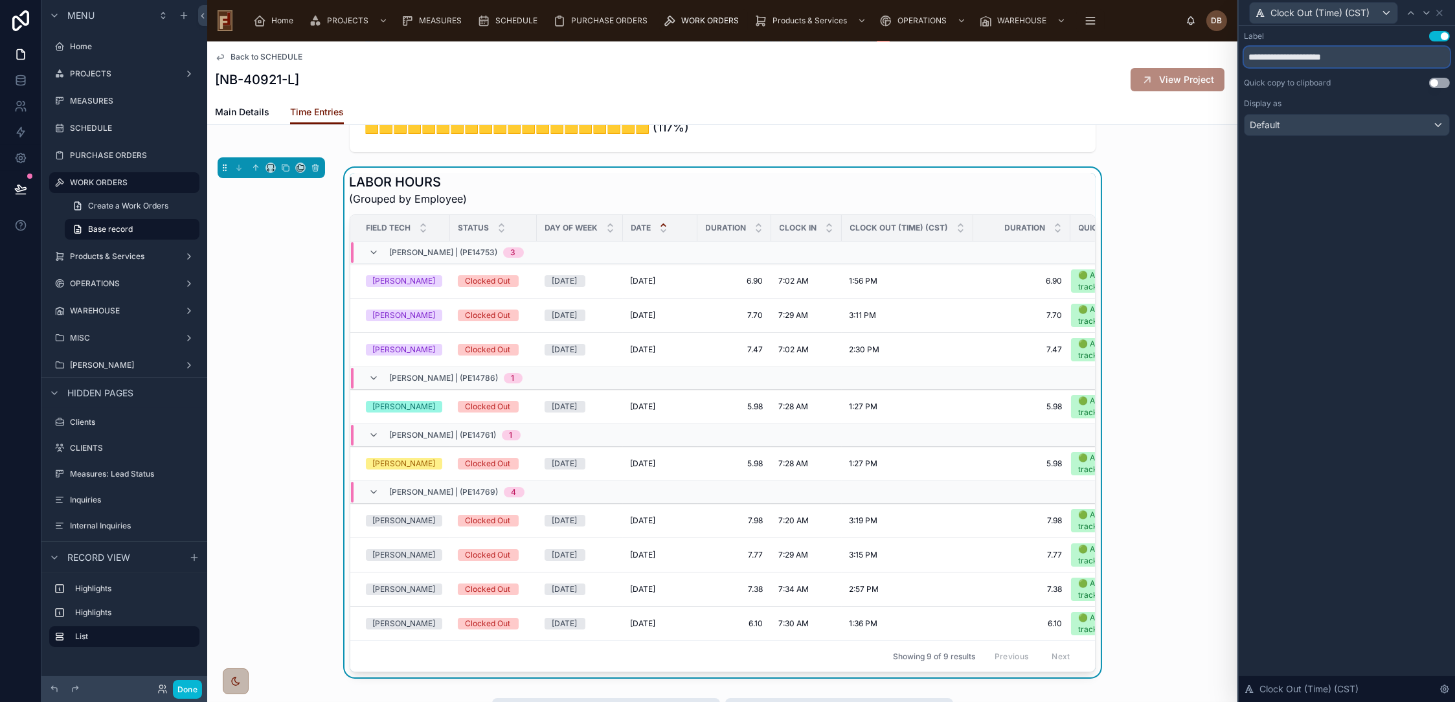
drag, startPoint x: 1291, startPoint y: 56, endPoint x: 1396, endPoint y: 56, distance: 105.6
click at [1396, 56] on input "**********" at bounding box center [1347, 57] width 206 height 21
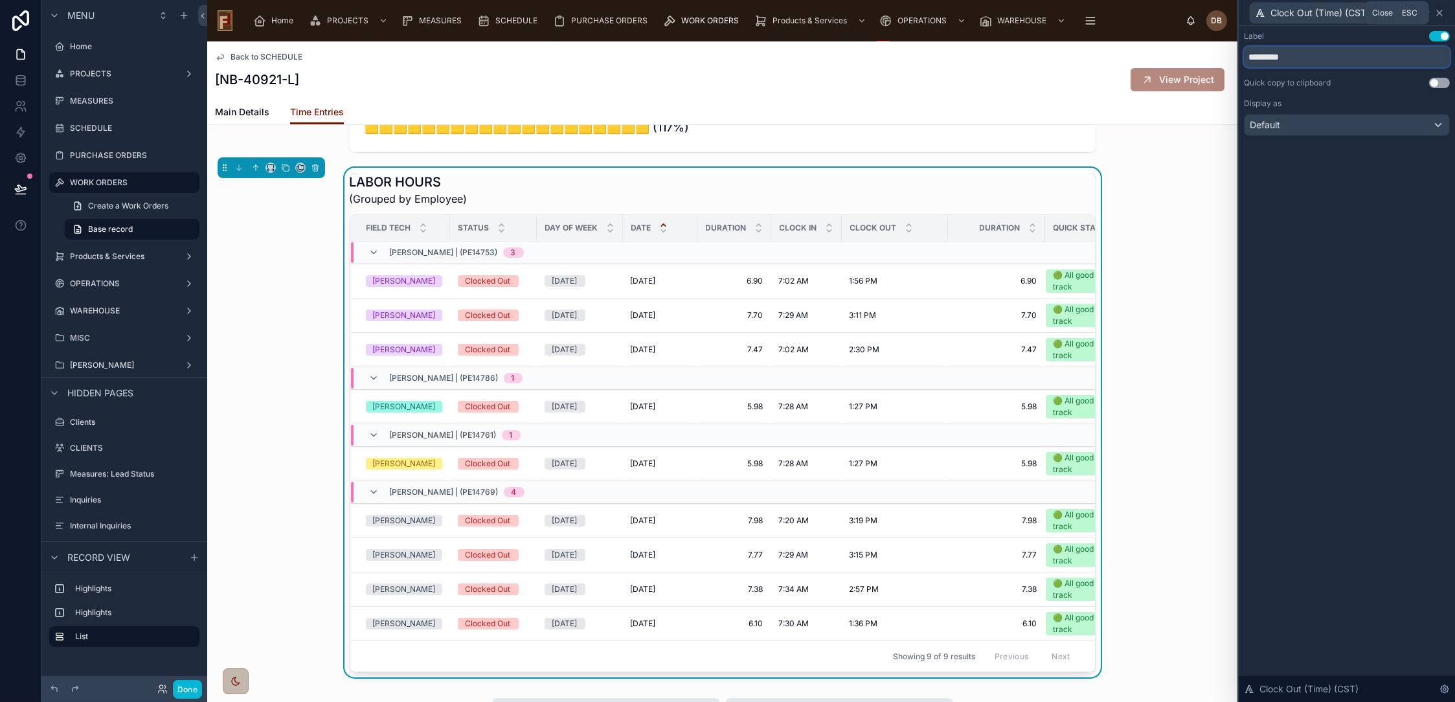
type input "*********"
click at [1440, 12] on icon at bounding box center [1440, 13] width 10 height 10
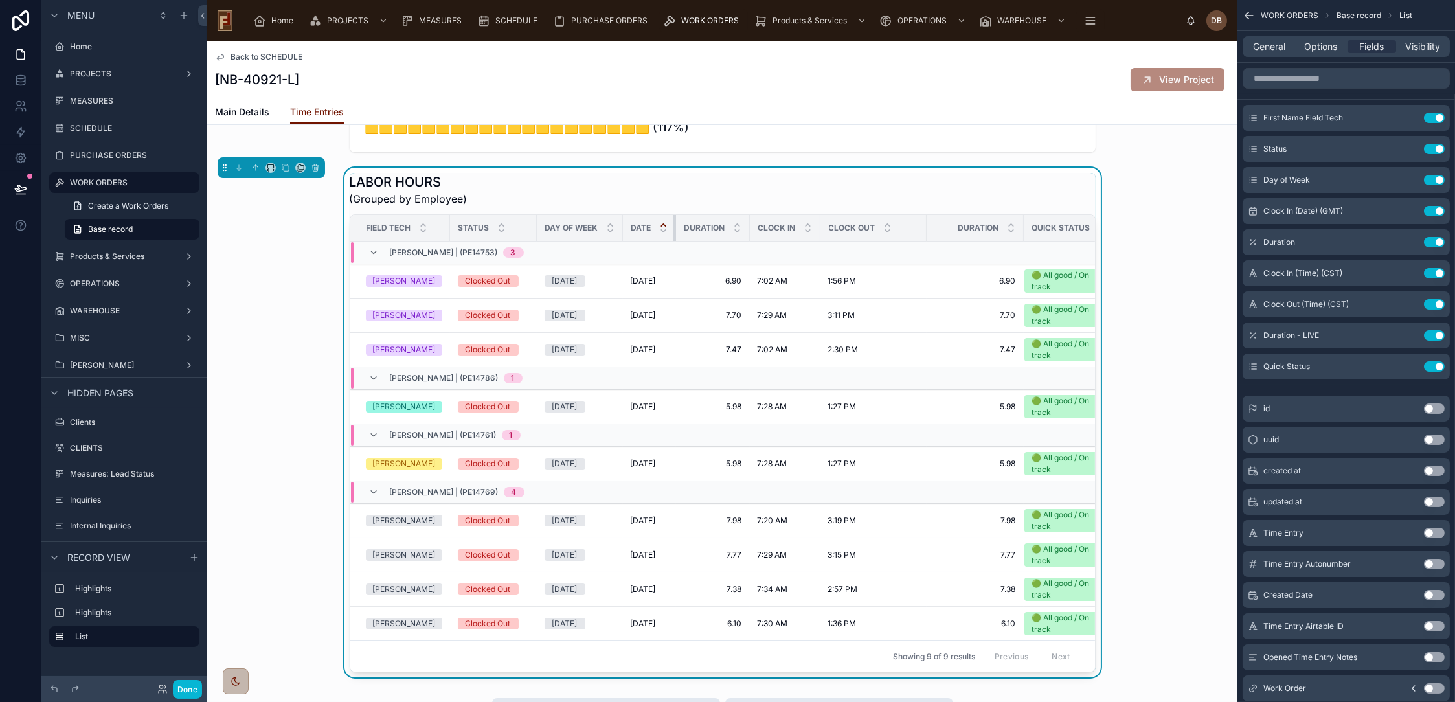
drag, startPoint x: 680, startPoint y: 248, endPoint x: 658, endPoint y: 251, distance: 22.2
click at [658, 242] on th "Date" at bounding box center [649, 228] width 53 height 27
click at [738, 242] on tr "Field Tech Status Day of Week Date Duration Clock In Clock Out Duration Quick S…" at bounding box center [736, 228] width 772 height 27
drag, startPoint x: 803, startPoint y: 247, endPoint x: 794, endPoint y: 248, distance: 9.2
click at [794, 242] on th "Clock In" at bounding box center [785, 228] width 71 height 27
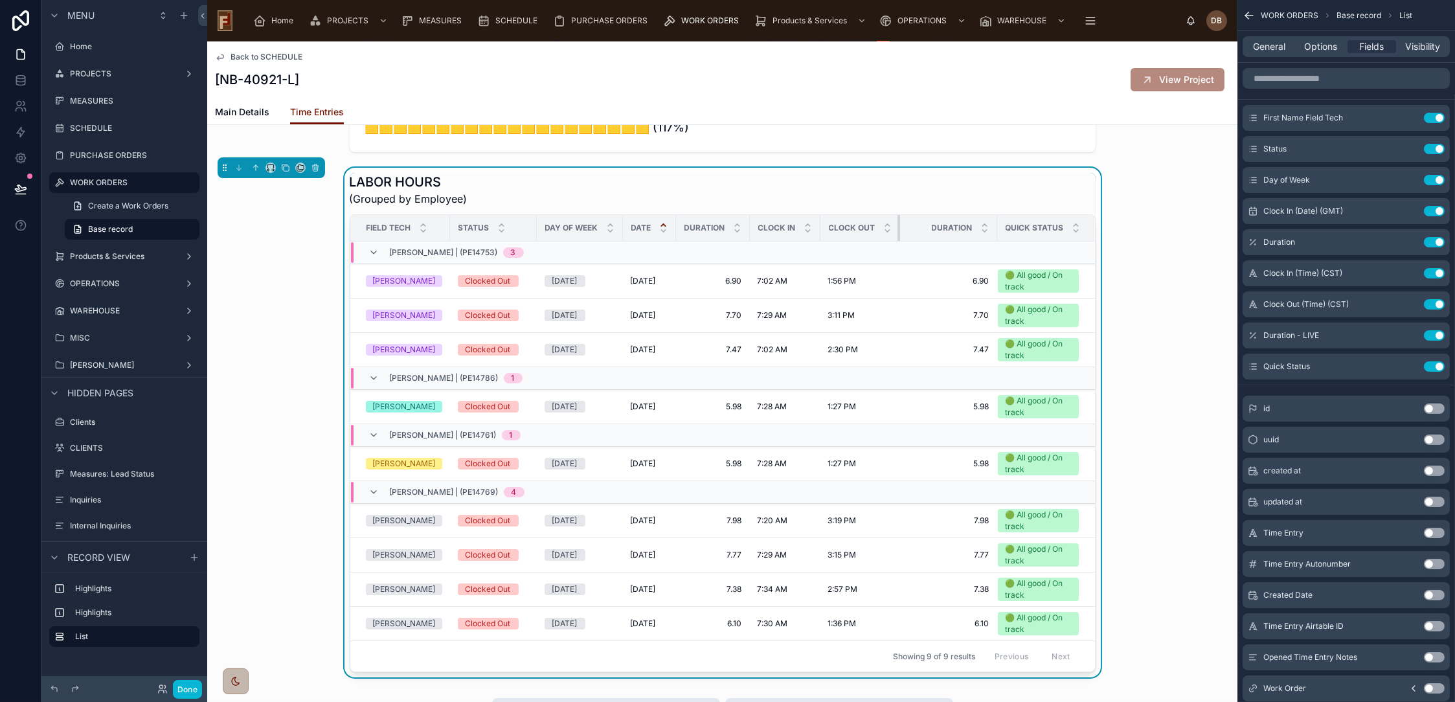
drag, startPoint x: 911, startPoint y: 249, endPoint x: 874, endPoint y: 255, distance: 37.4
click at [874, 242] on th "Clock Out" at bounding box center [861, 228] width 80 height 27
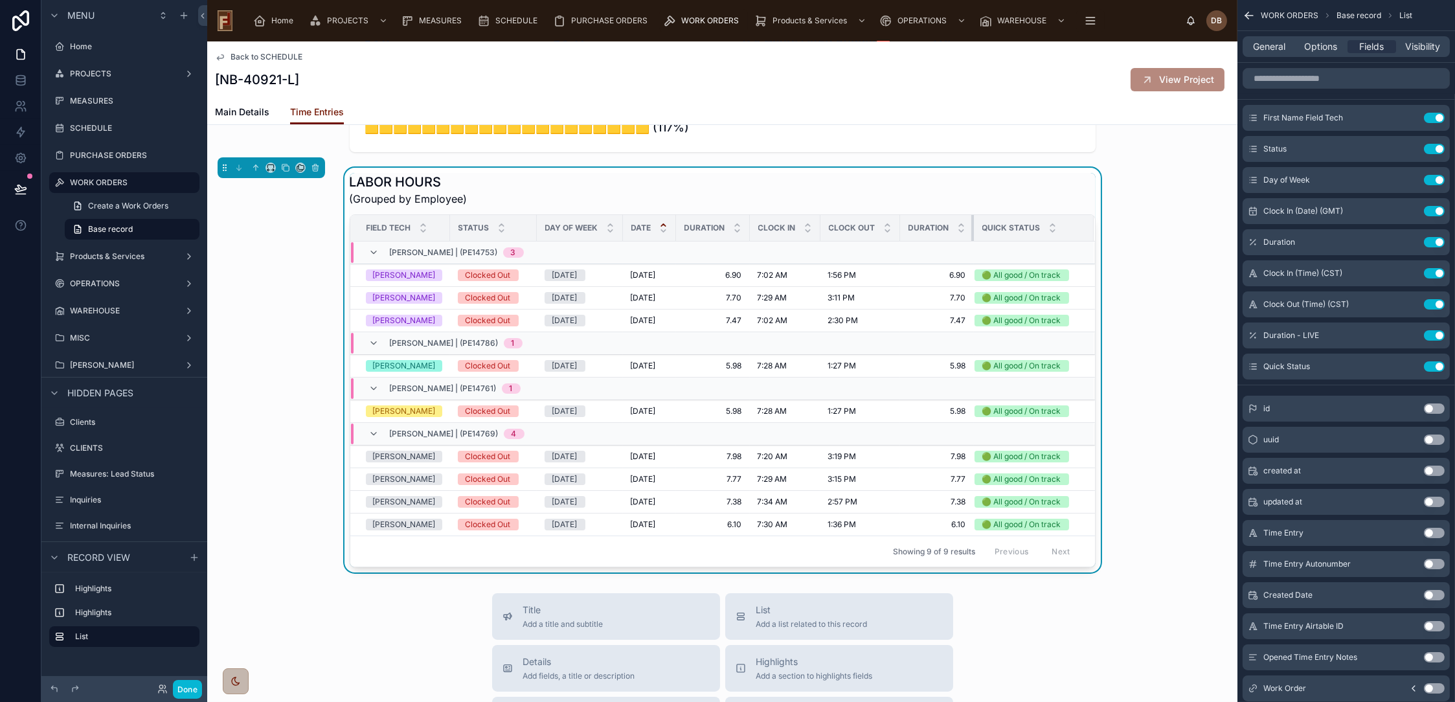
drag, startPoint x: 980, startPoint y: 247, endPoint x: 907, endPoint y: 254, distance: 73.5
click at [907, 242] on th "Duration" at bounding box center [937, 228] width 74 height 27
click at [195, 688] on button "Done" at bounding box center [187, 689] width 29 height 19
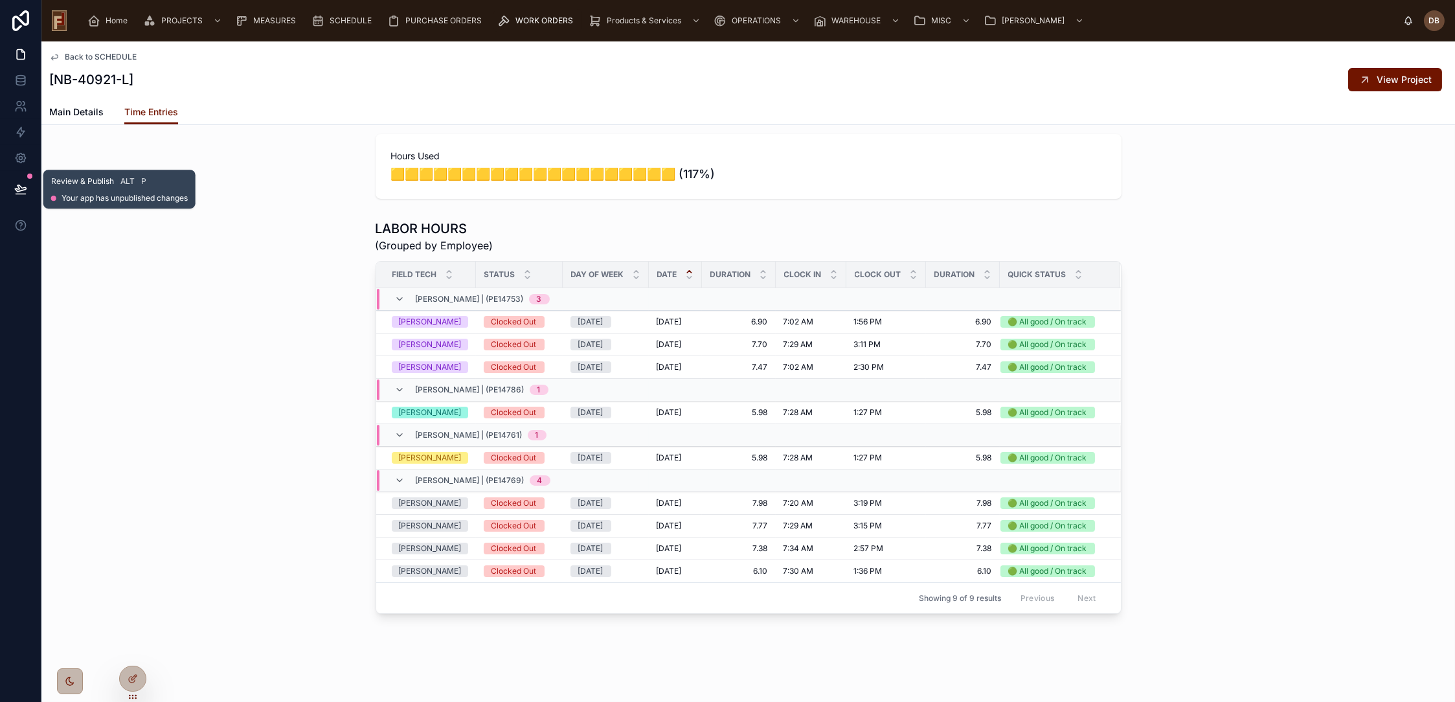
click at [23, 185] on icon at bounding box center [20, 189] width 13 height 13
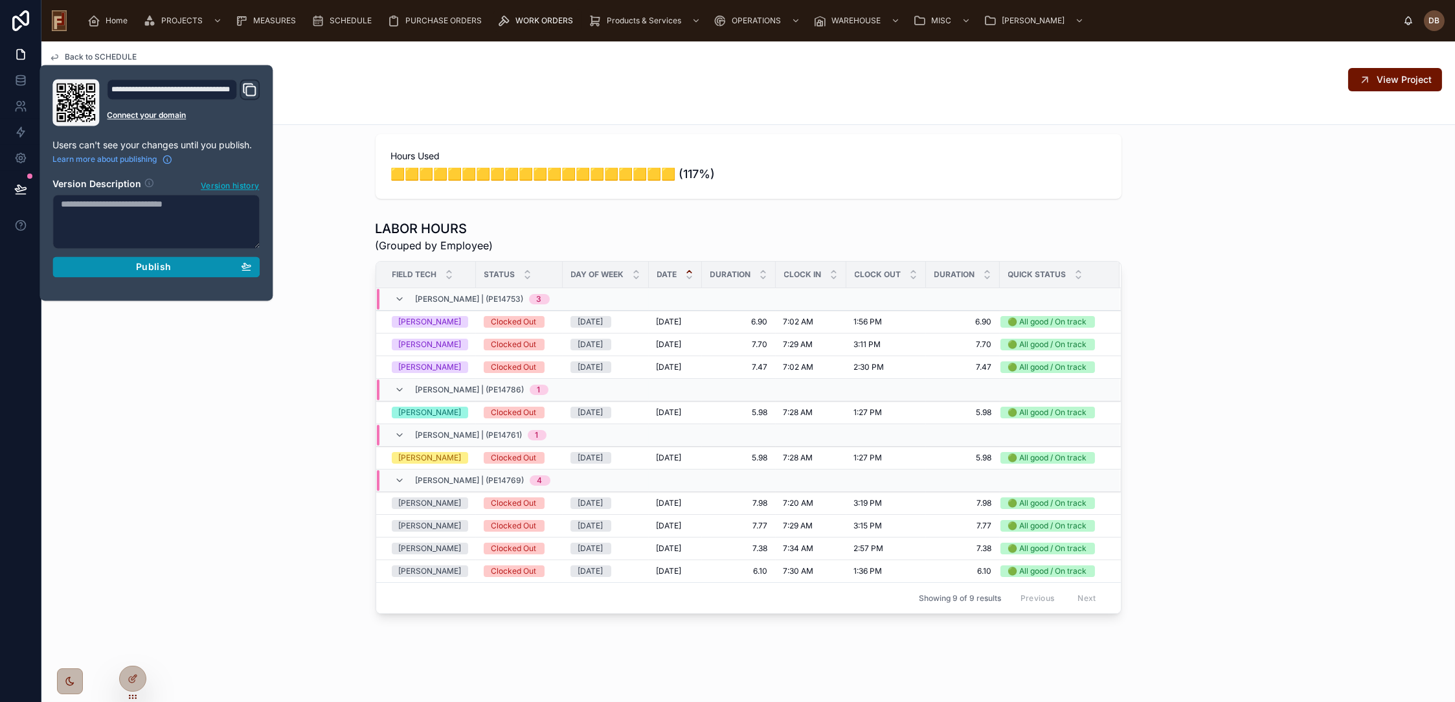
click at [153, 265] on span "Publish" at bounding box center [153, 267] width 35 height 12
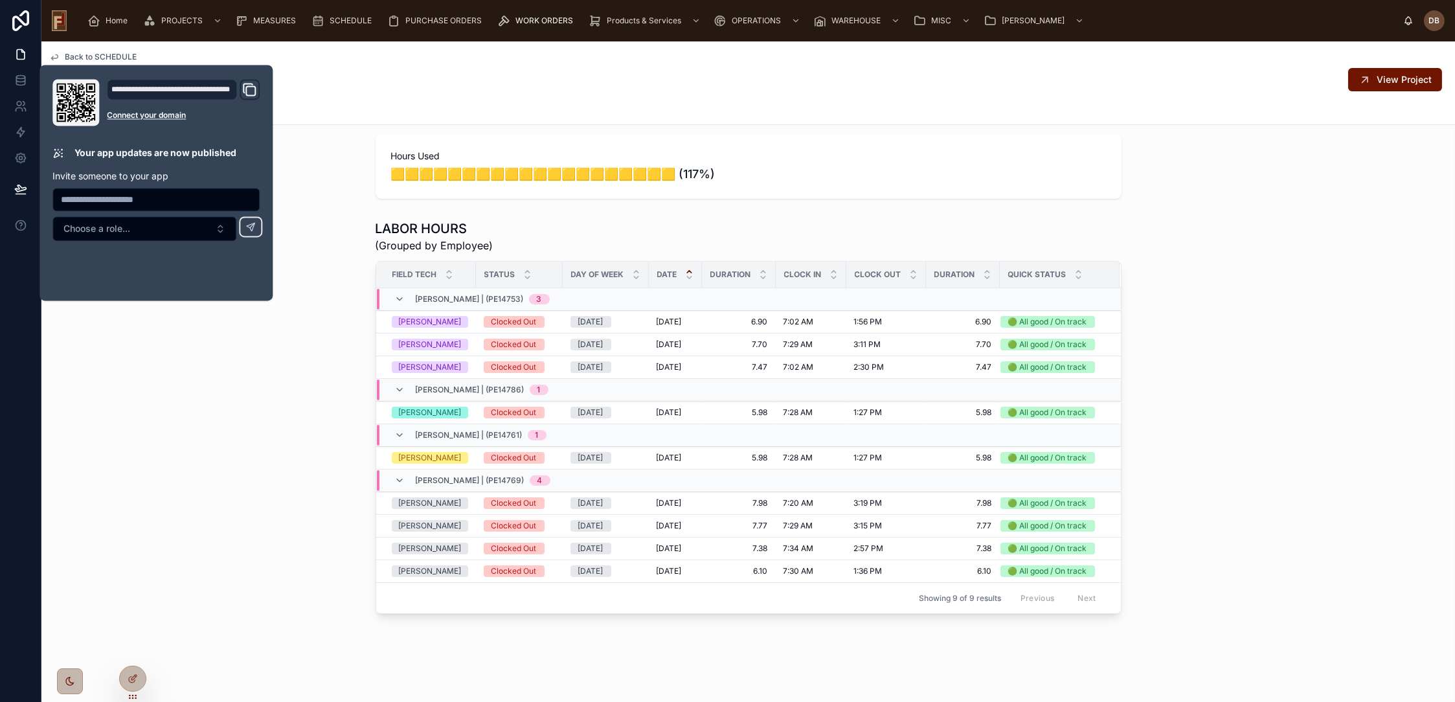
click at [293, 334] on div "LABOR HOURS (Grouped by Employee) Field Tech Status Day of Week Date Duration C…" at bounding box center [748, 416] width 1414 height 405
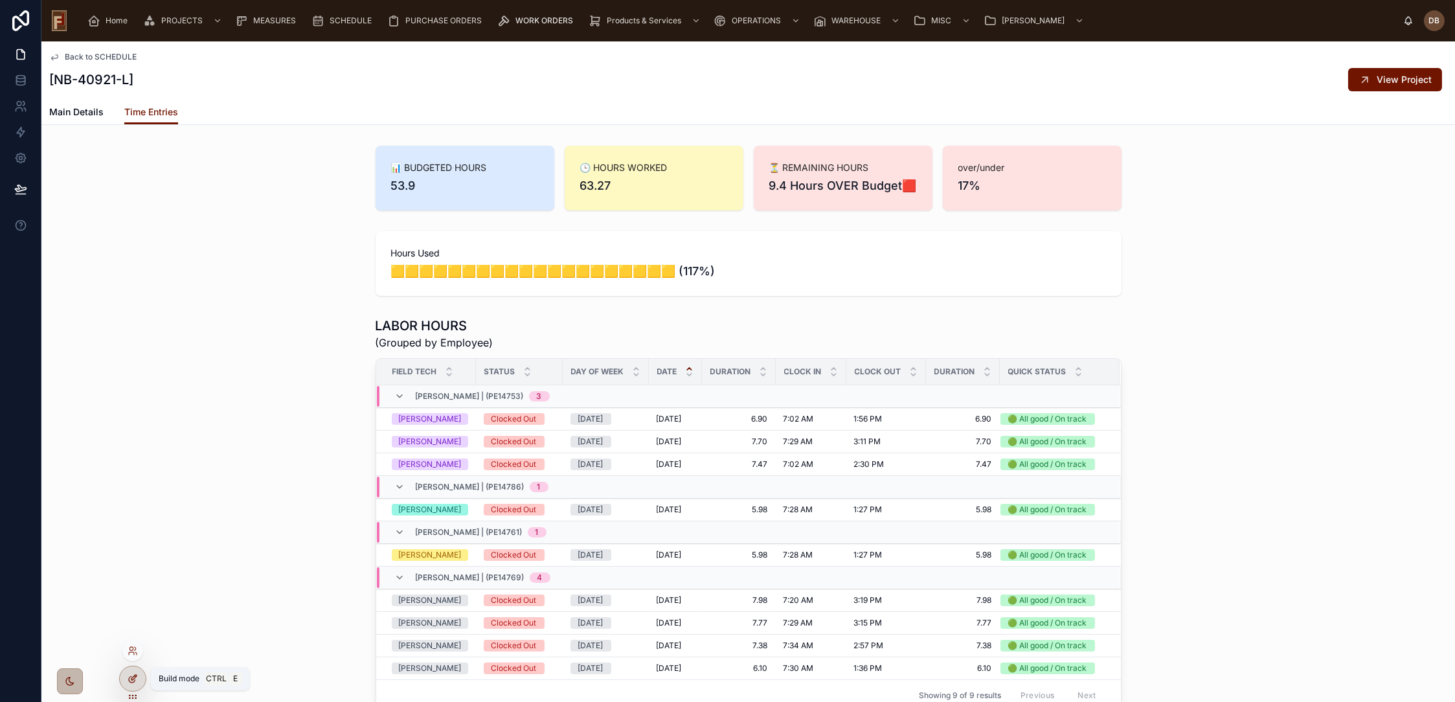
click at [132, 675] on icon at bounding box center [133, 679] width 10 height 10
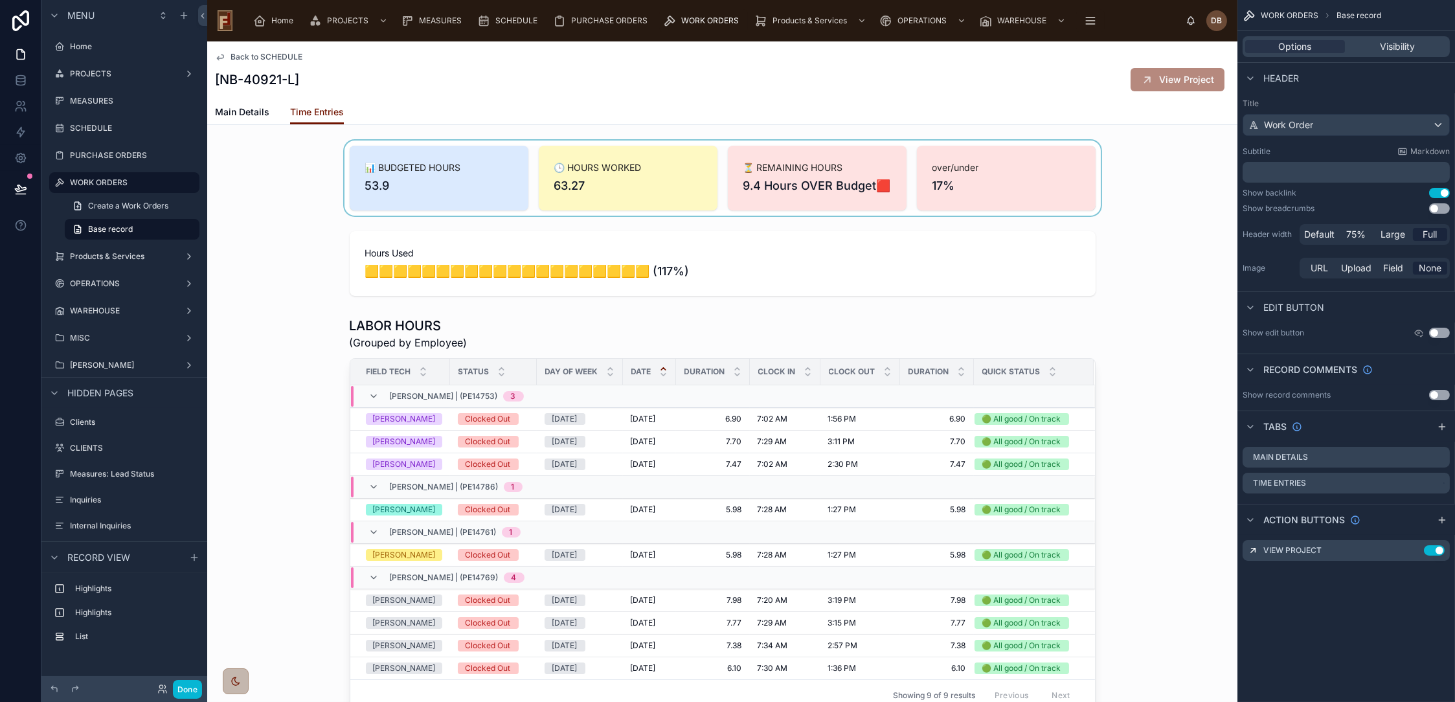
click at [1010, 183] on div at bounding box center [722, 178] width 1030 height 75
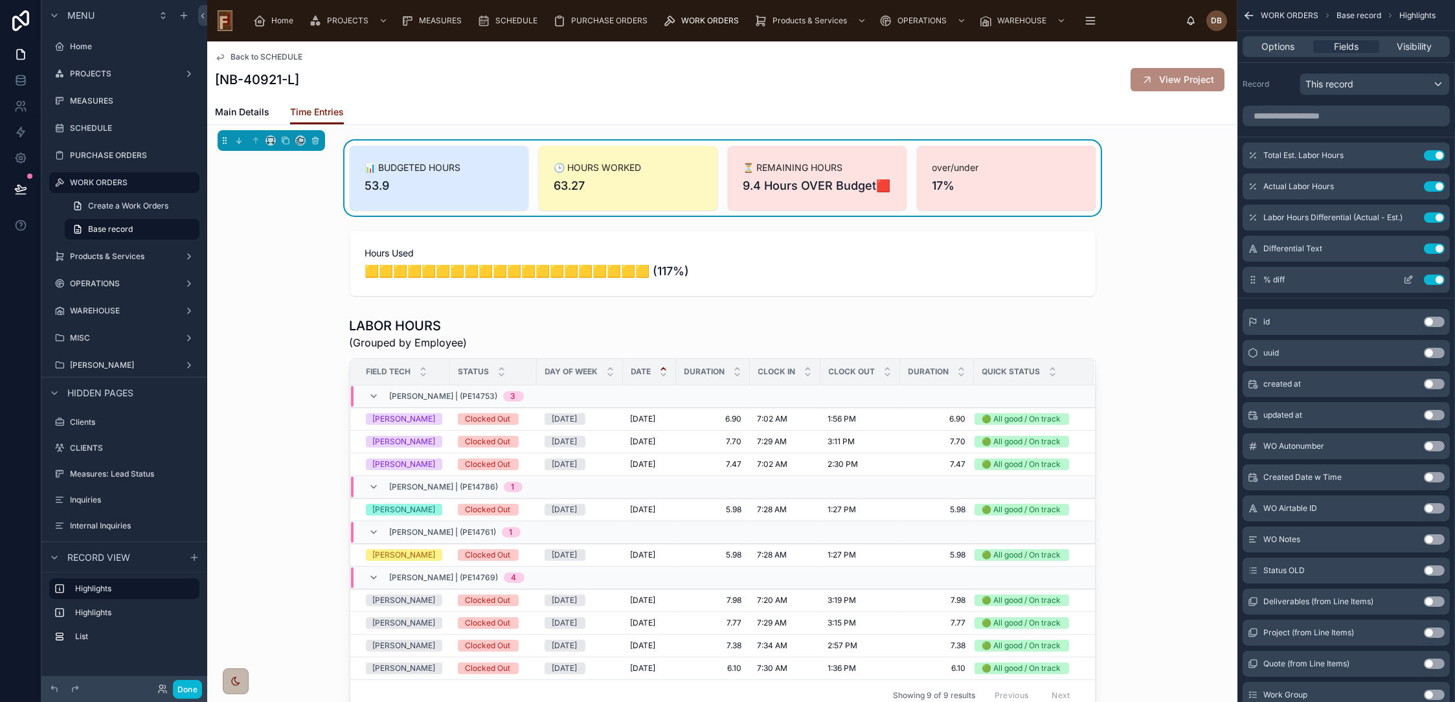
click at [1433, 279] on button "Use setting" at bounding box center [1434, 280] width 21 height 10
click at [1409, 281] on icon "scrollable content" at bounding box center [1408, 280] width 10 height 10
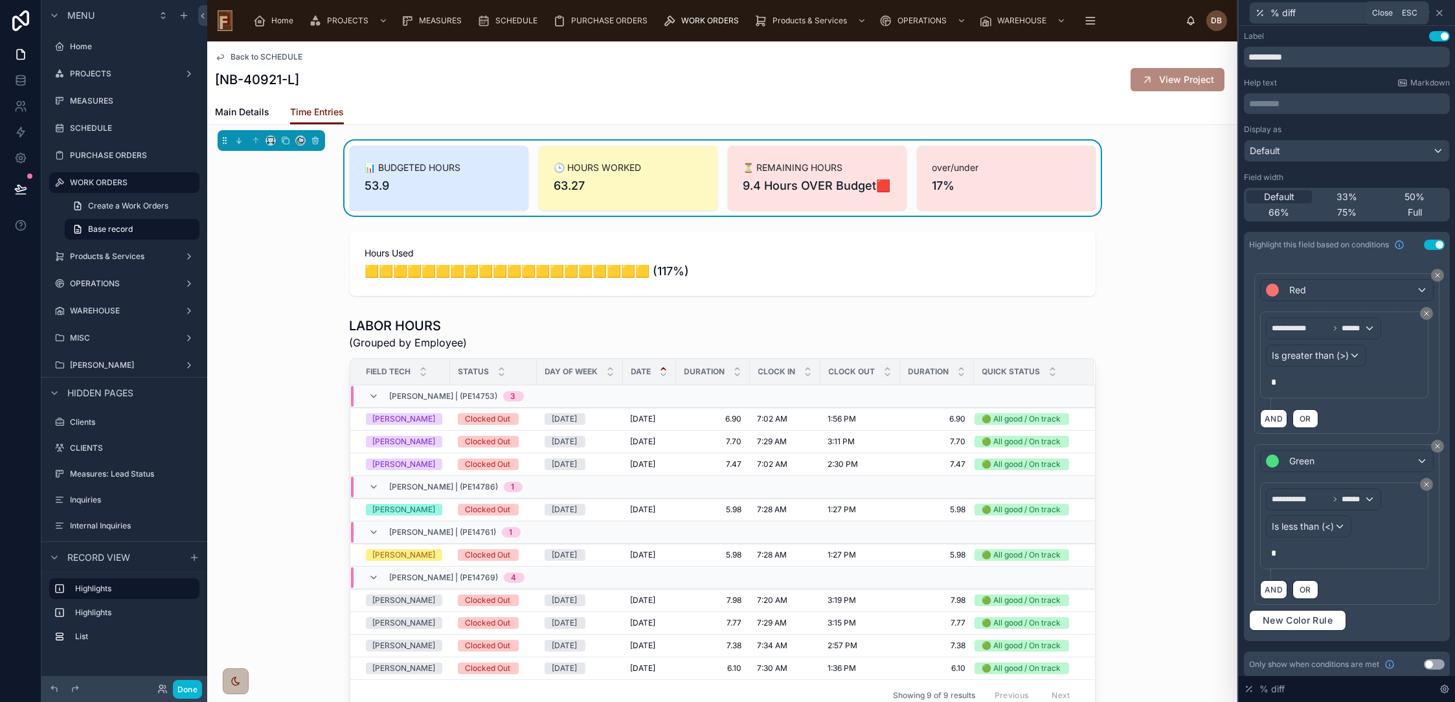
click at [1439, 10] on icon at bounding box center [1440, 13] width 10 height 10
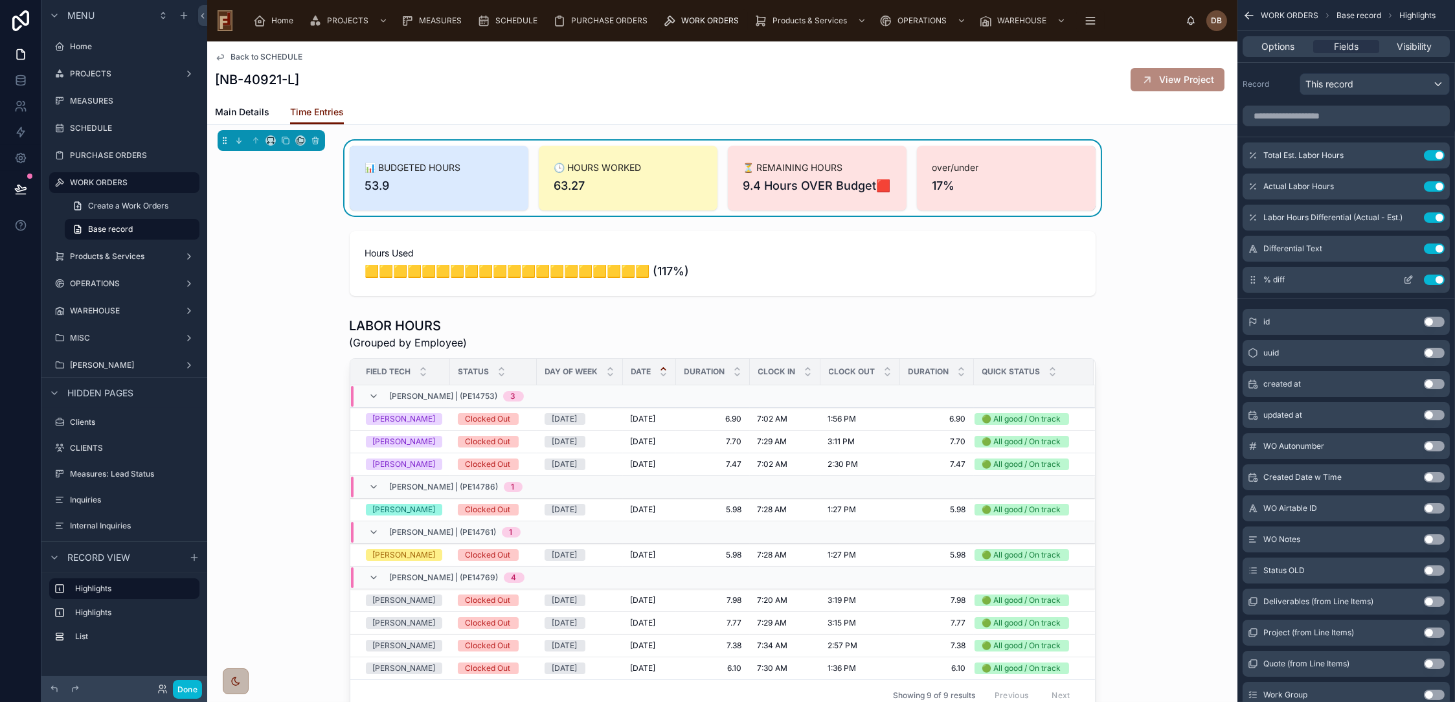
click at [1409, 278] on icon "scrollable content" at bounding box center [1408, 280] width 10 height 10
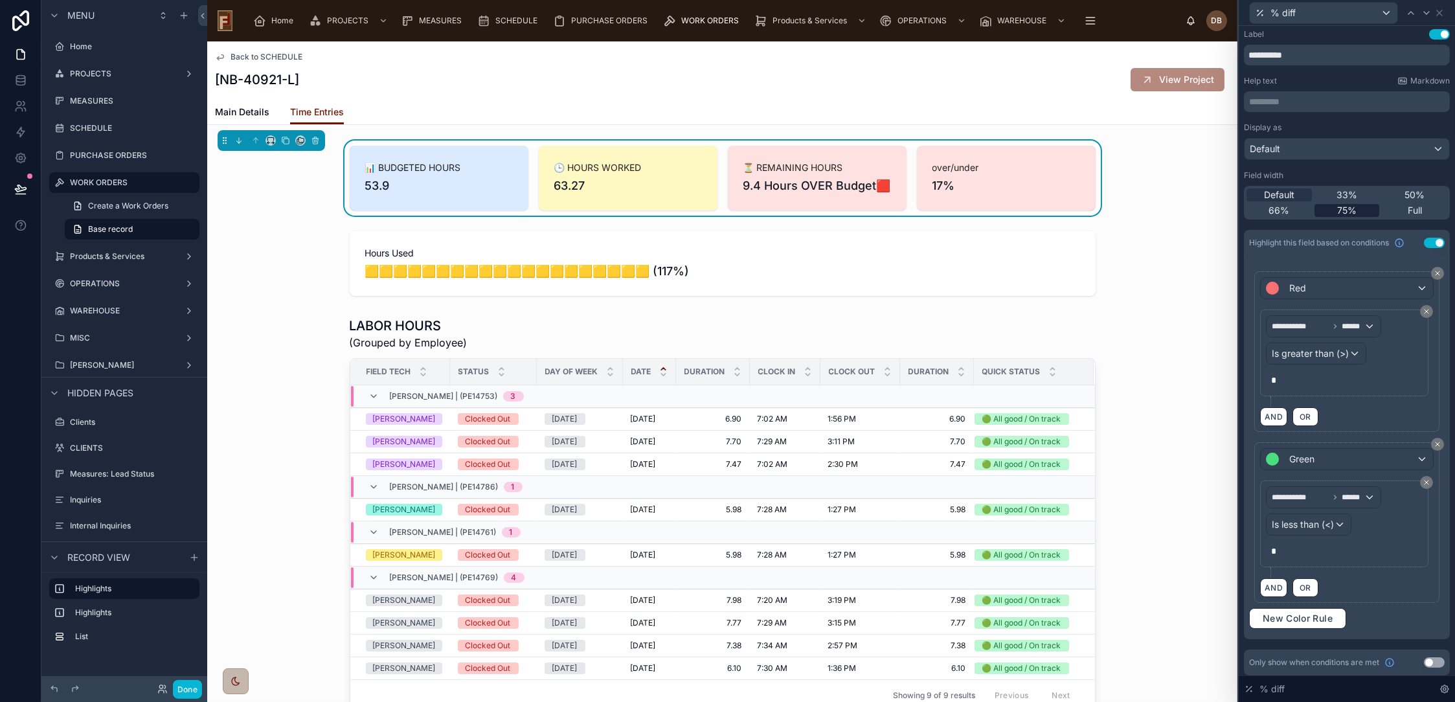
scroll to position [4, 0]
click at [1424, 657] on button "Use setting" at bounding box center [1434, 660] width 21 height 10
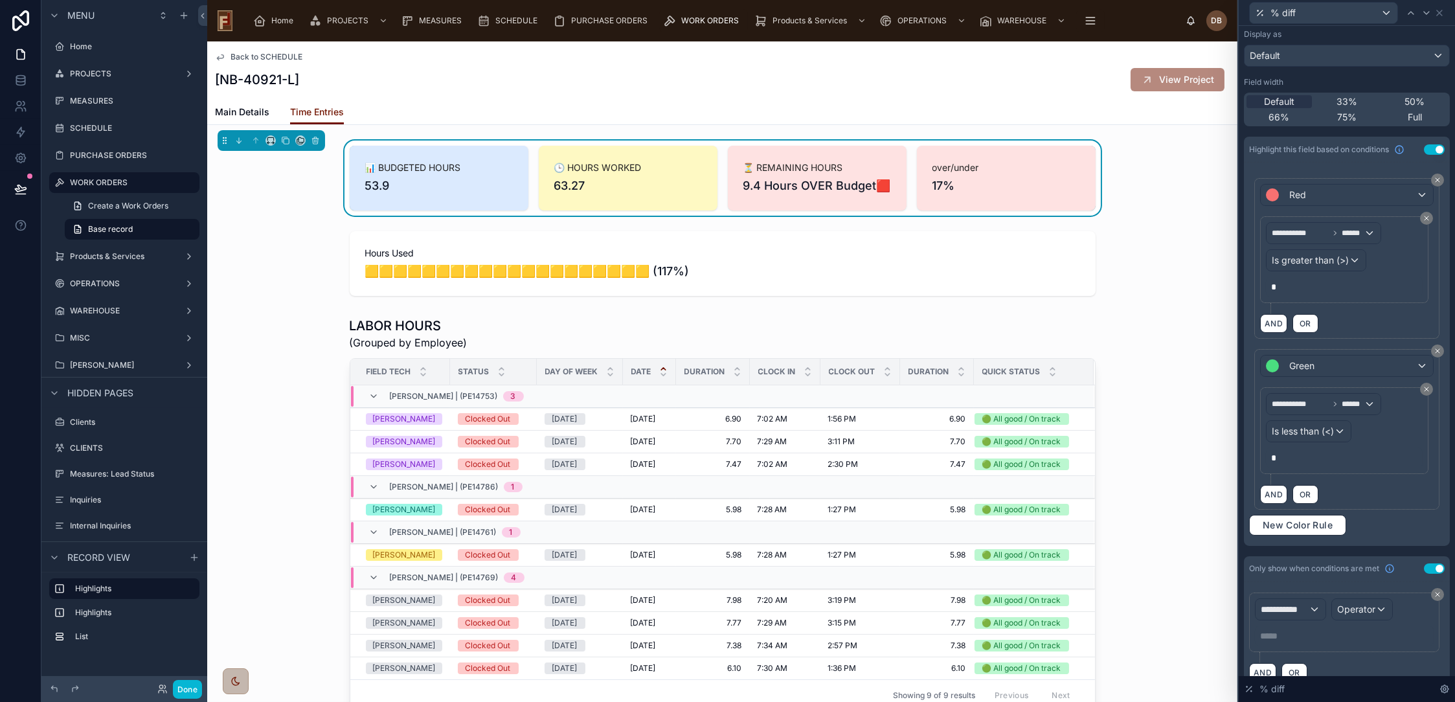
scroll to position [113, 0]
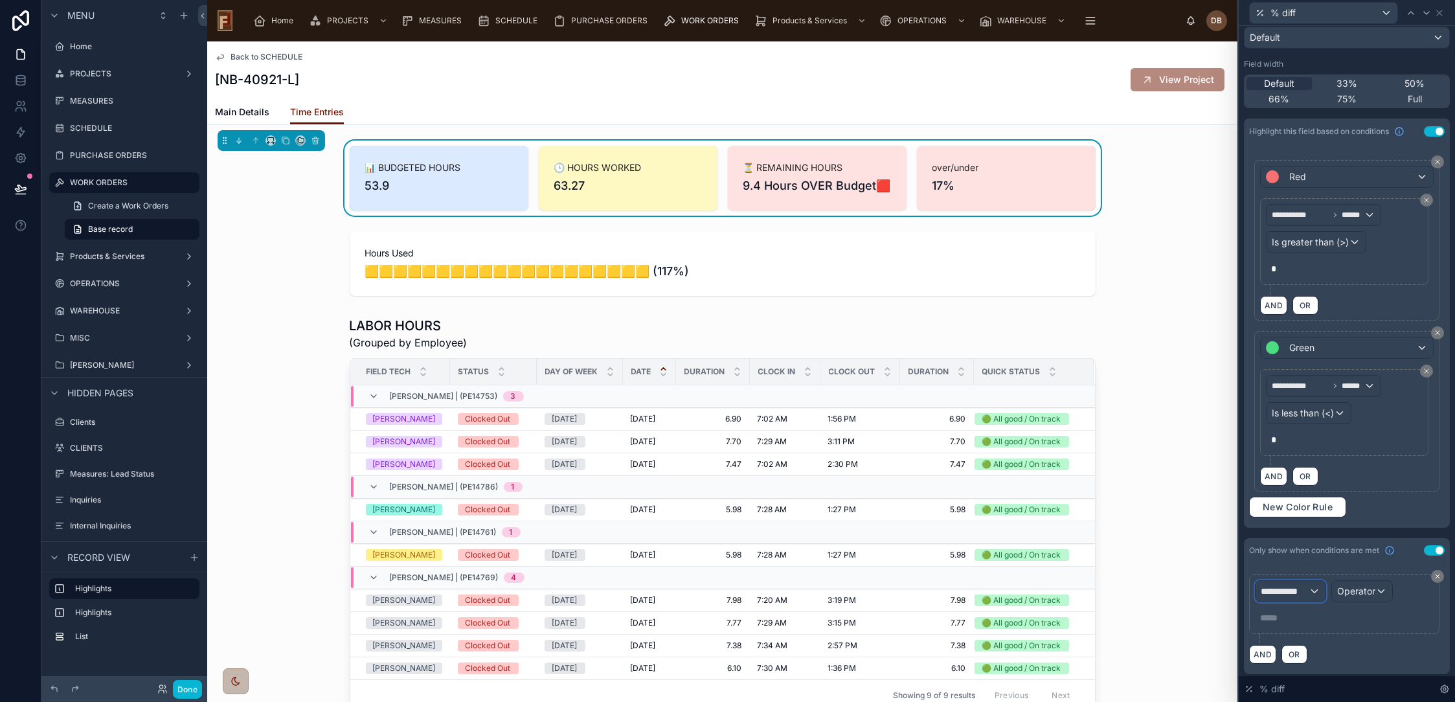
click at [1302, 585] on span "**********" at bounding box center [1285, 591] width 48 height 13
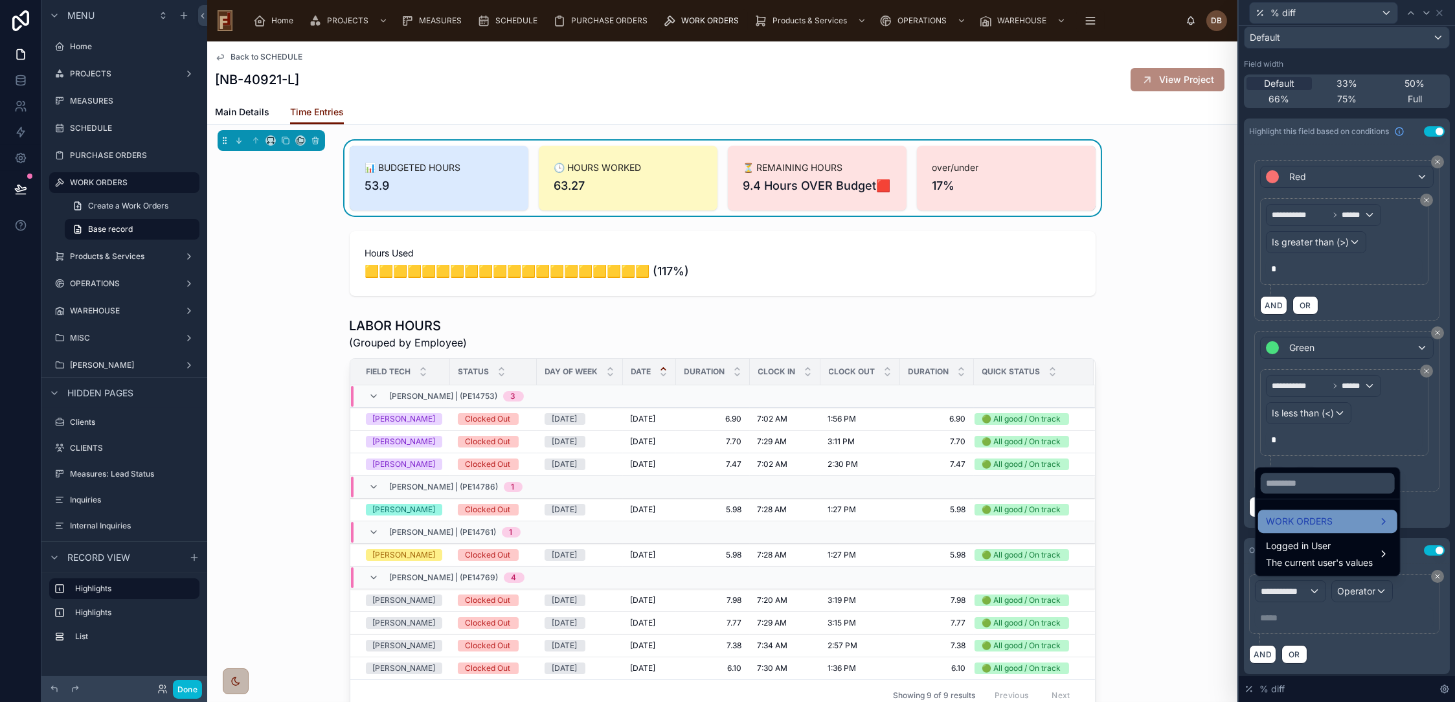
click at [1315, 523] on span "WORK ORDERS" at bounding box center [1299, 522] width 67 height 16
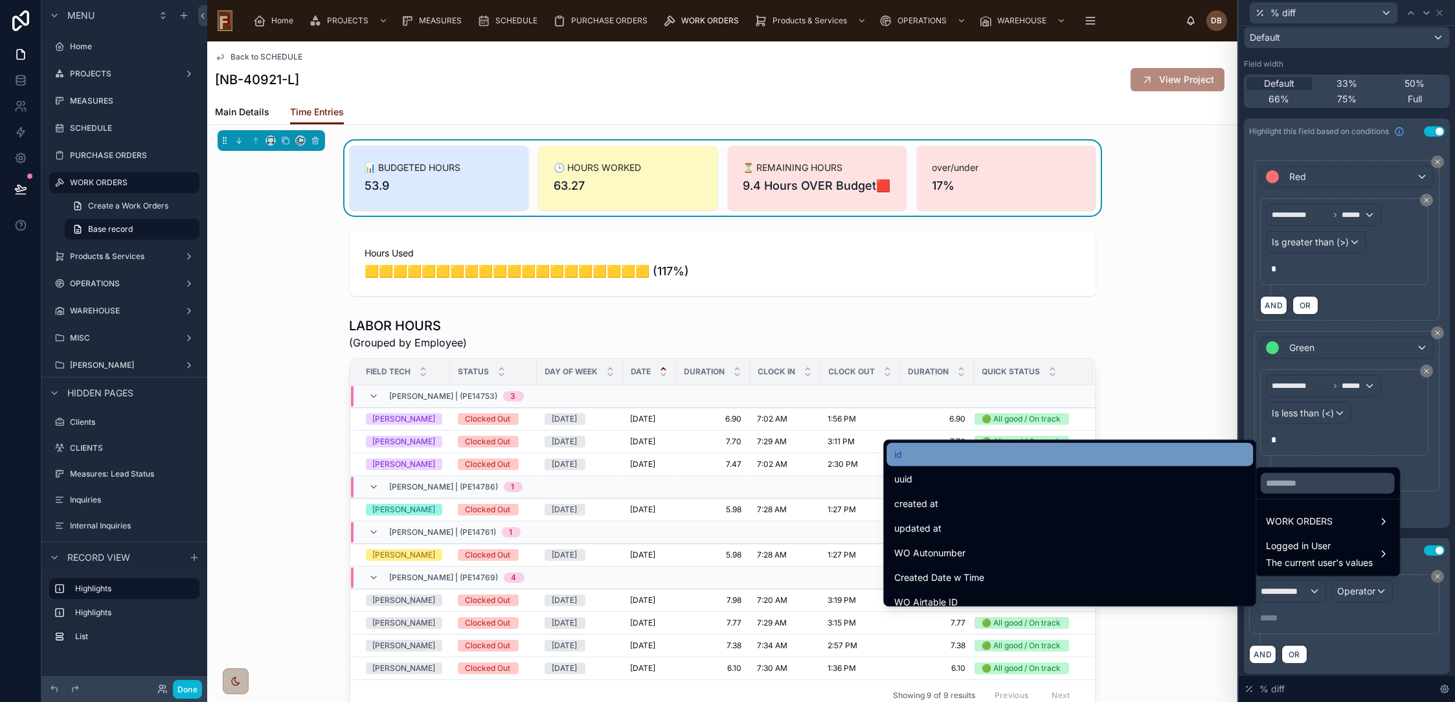
click at [941, 457] on div "id" at bounding box center [1069, 455] width 351 height 16
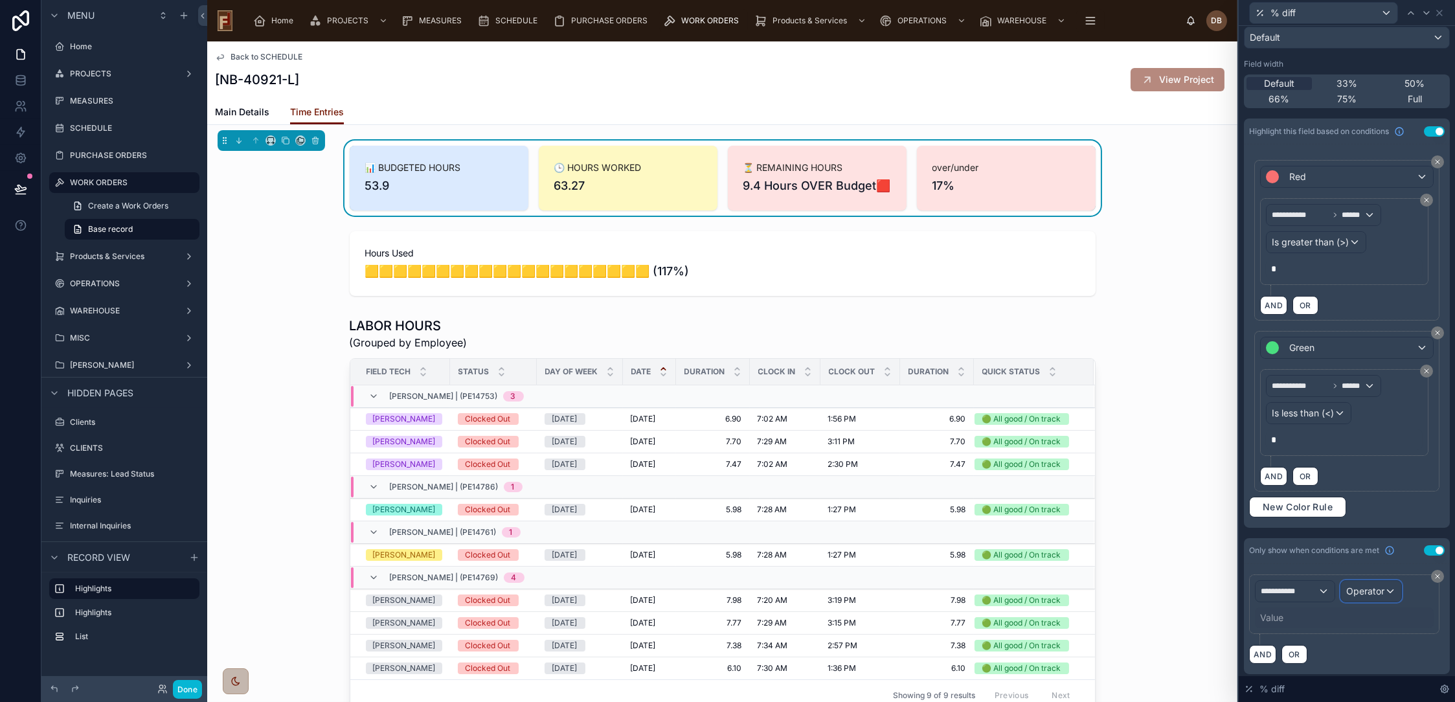
click at [1358, 589] on span "Operator" at bounding box center [1365, 590] width 38 height 11
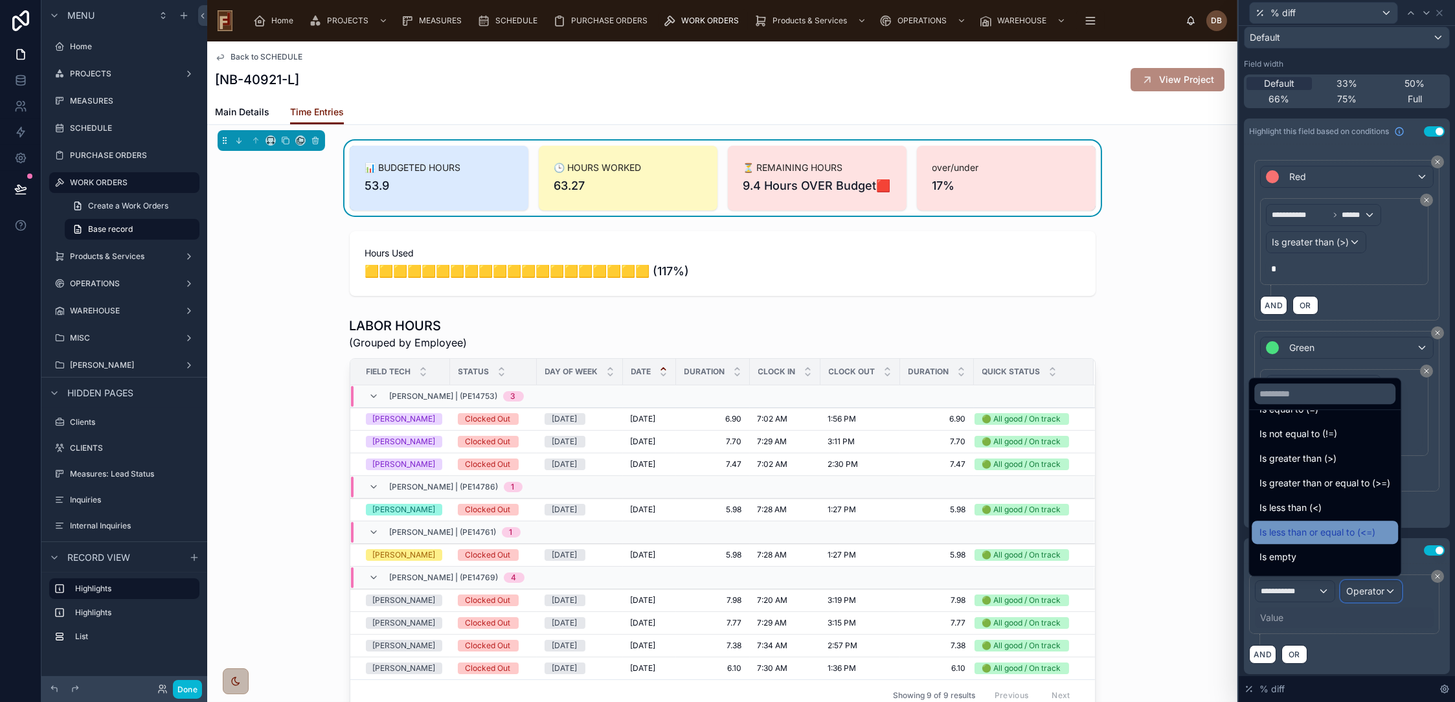
scroll to position [92, 0]
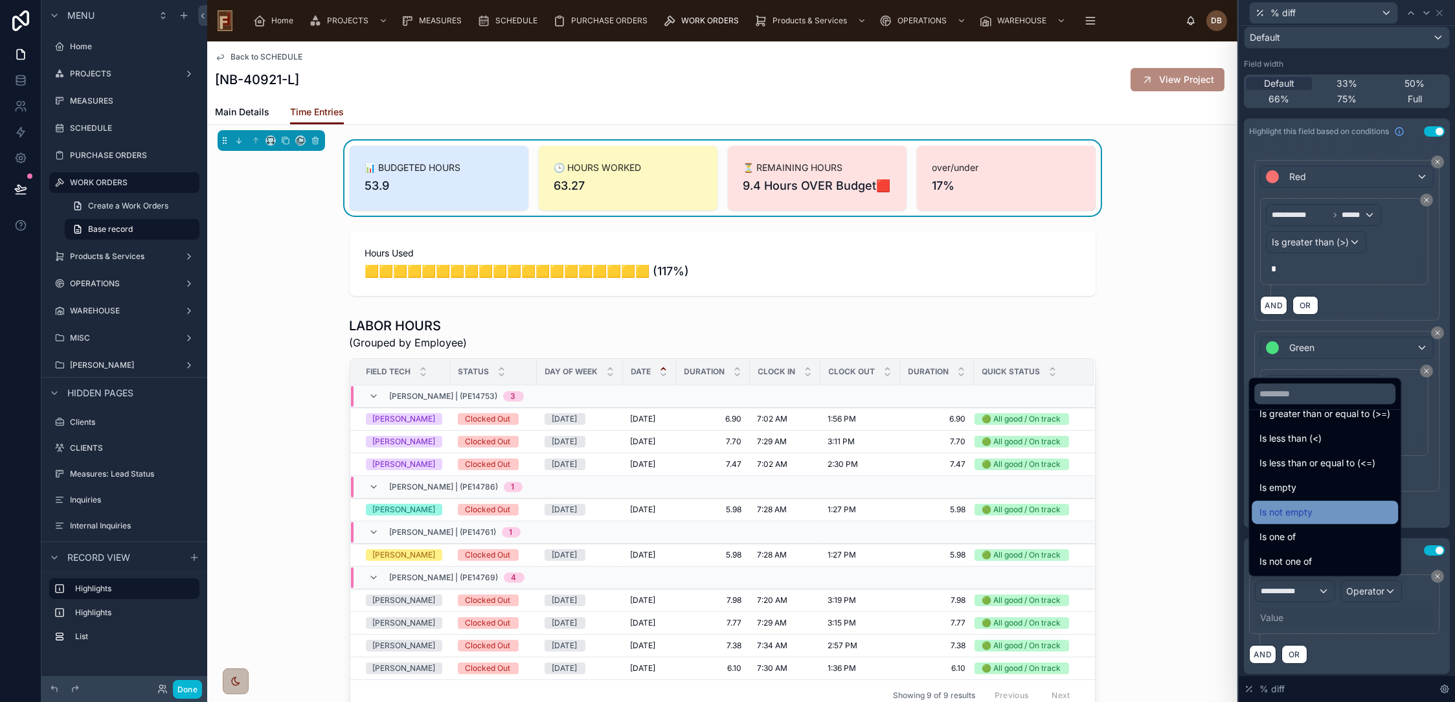
click at [1291, 515] on span "Is not empty" at bounding box center [1286, 513] width 53 height 16
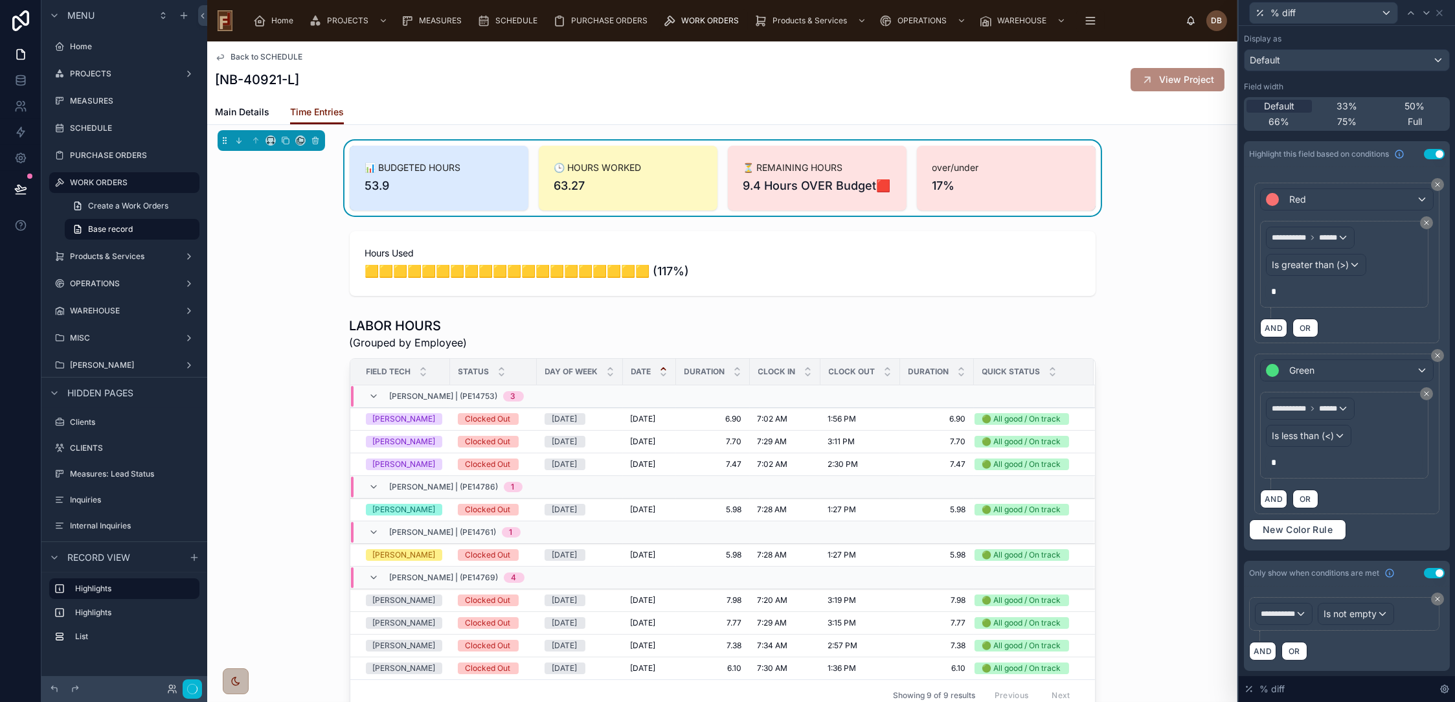
scroll to position [87, 0]
click at [1376, 611] on span "Is not empty" at bounding box center [1372, 617] width 53 height 13
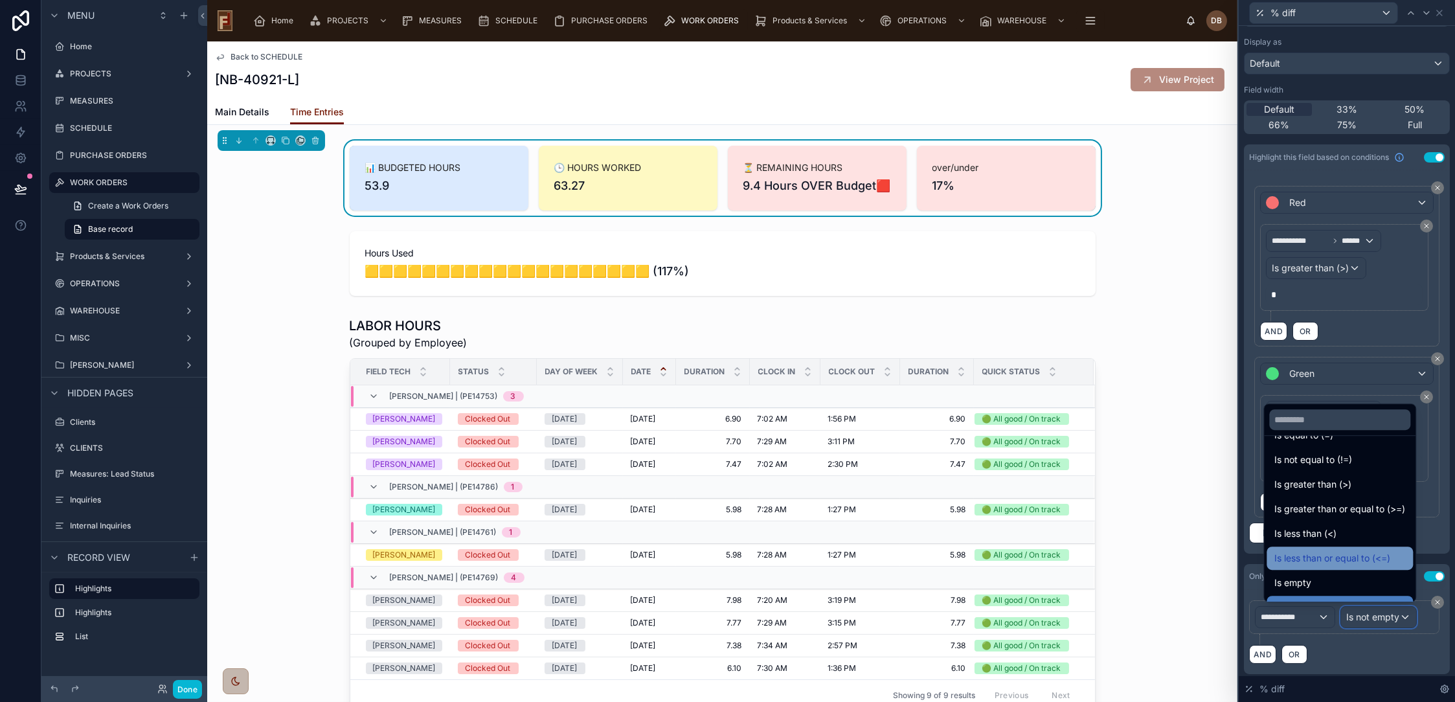
scroll to position [92, 0]
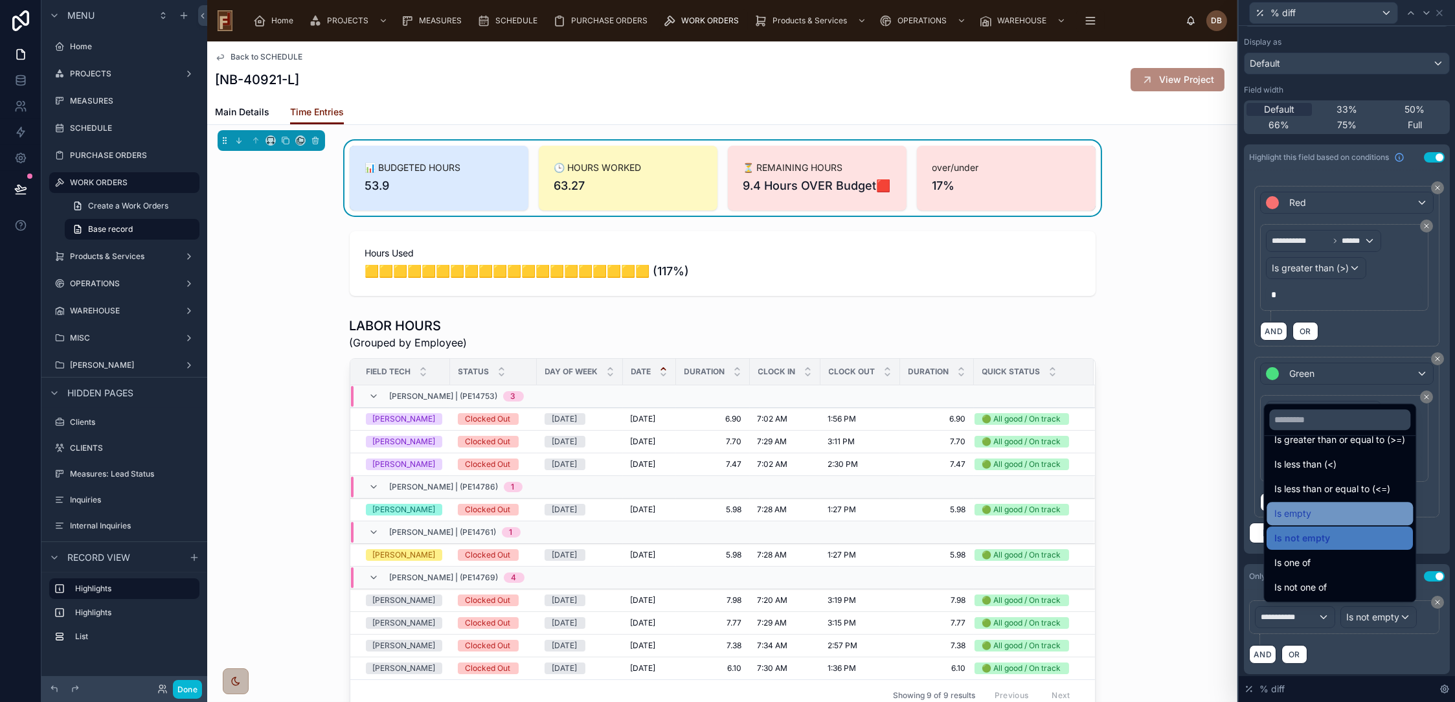
click at [1297, 519] on span "Is empty" at bounding box center [1293, 514] width 37 height 16
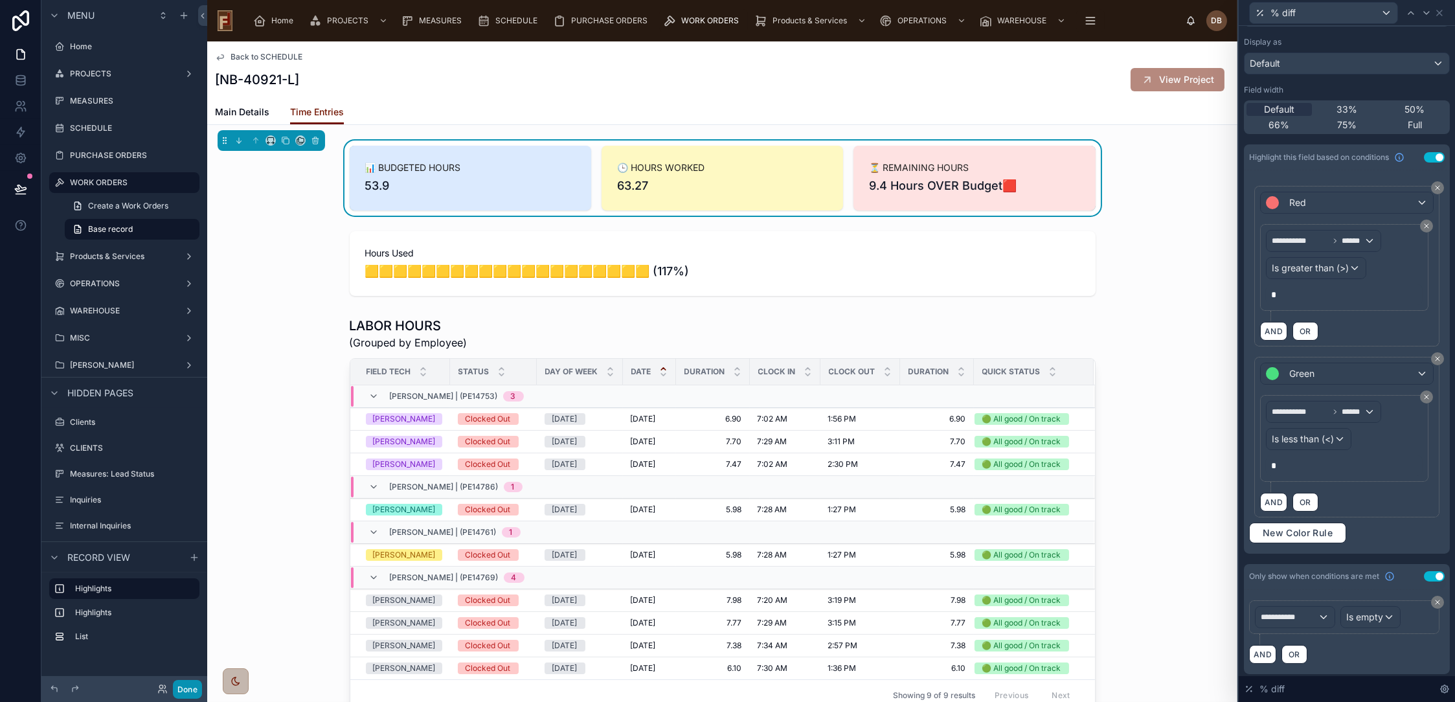
click at [191, 690] on button "Done" at bounding box center [187, 689] width 29 height 19
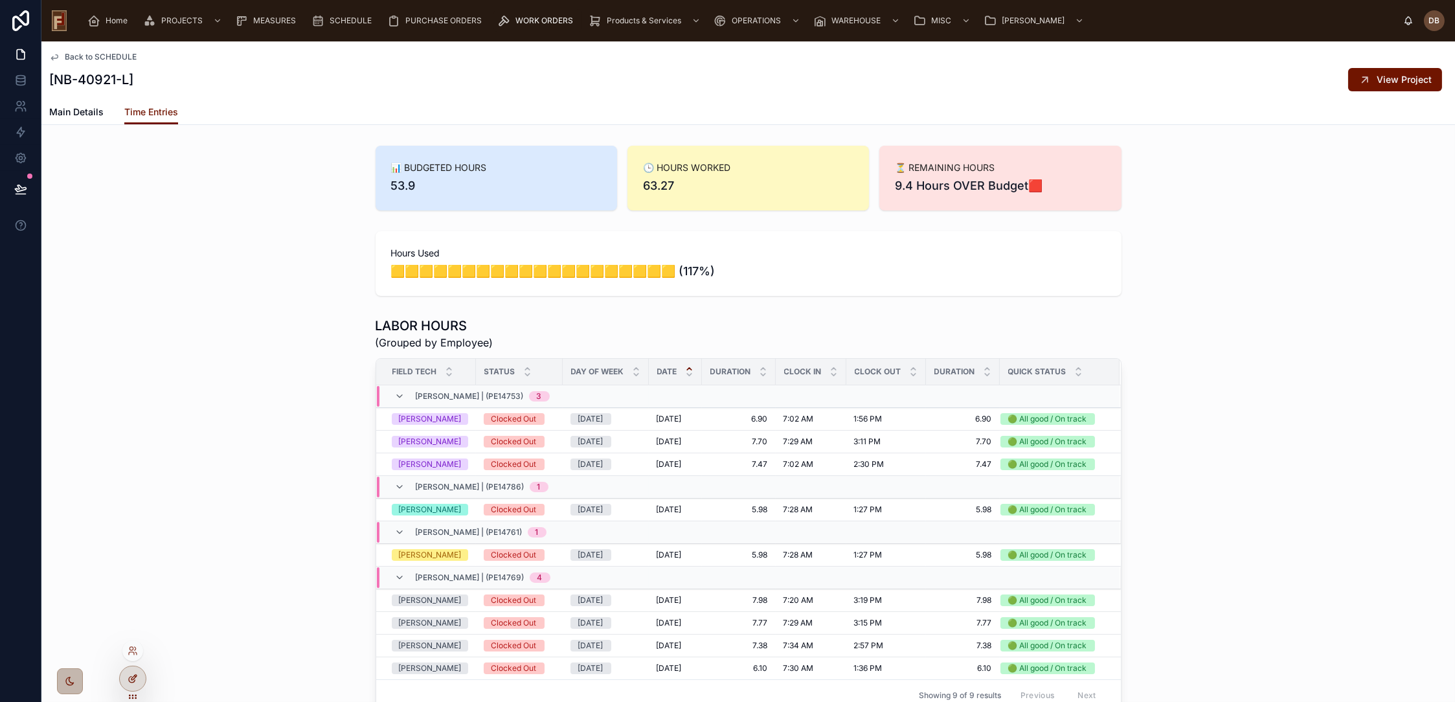
click at [133, 681] on icon at bounding box center [133, 679] width 10 height 10
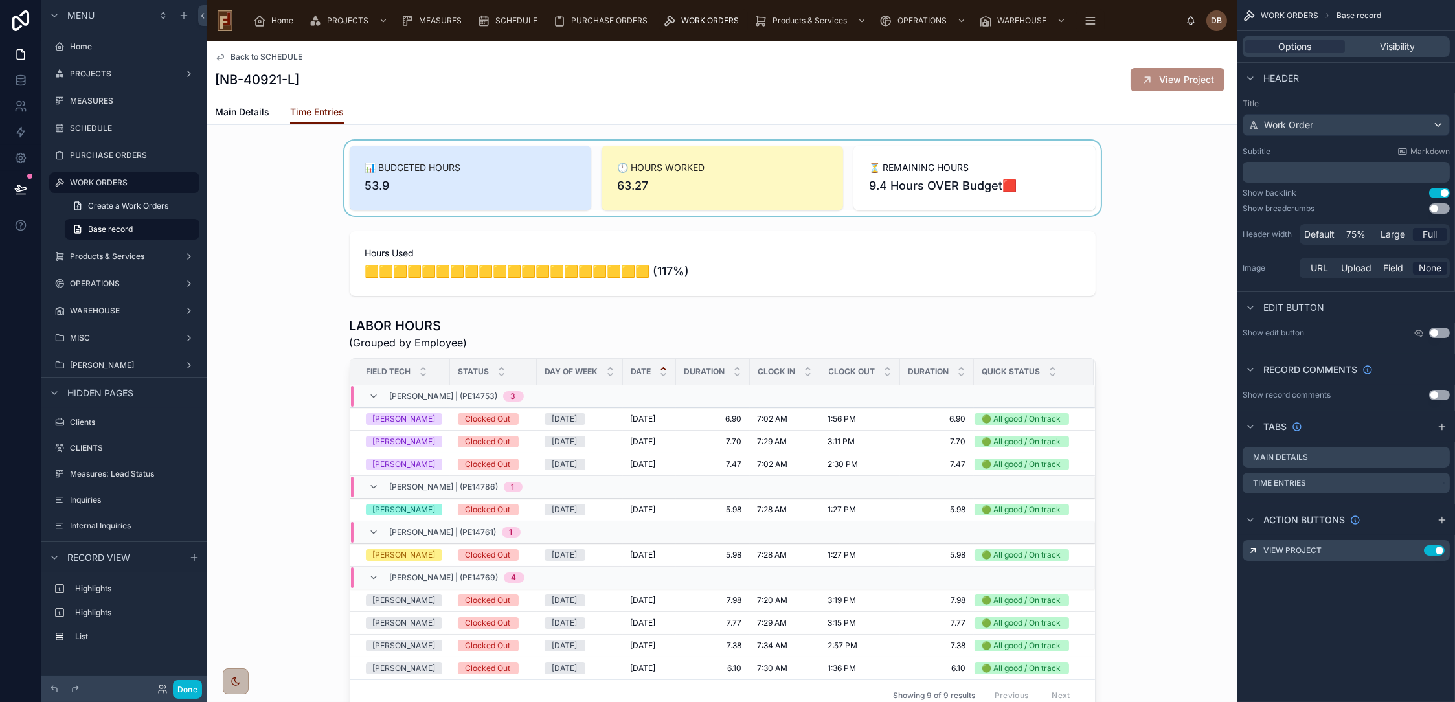
click at [730, 163] on div at bounding box center [722, 178] width 1030 height 75
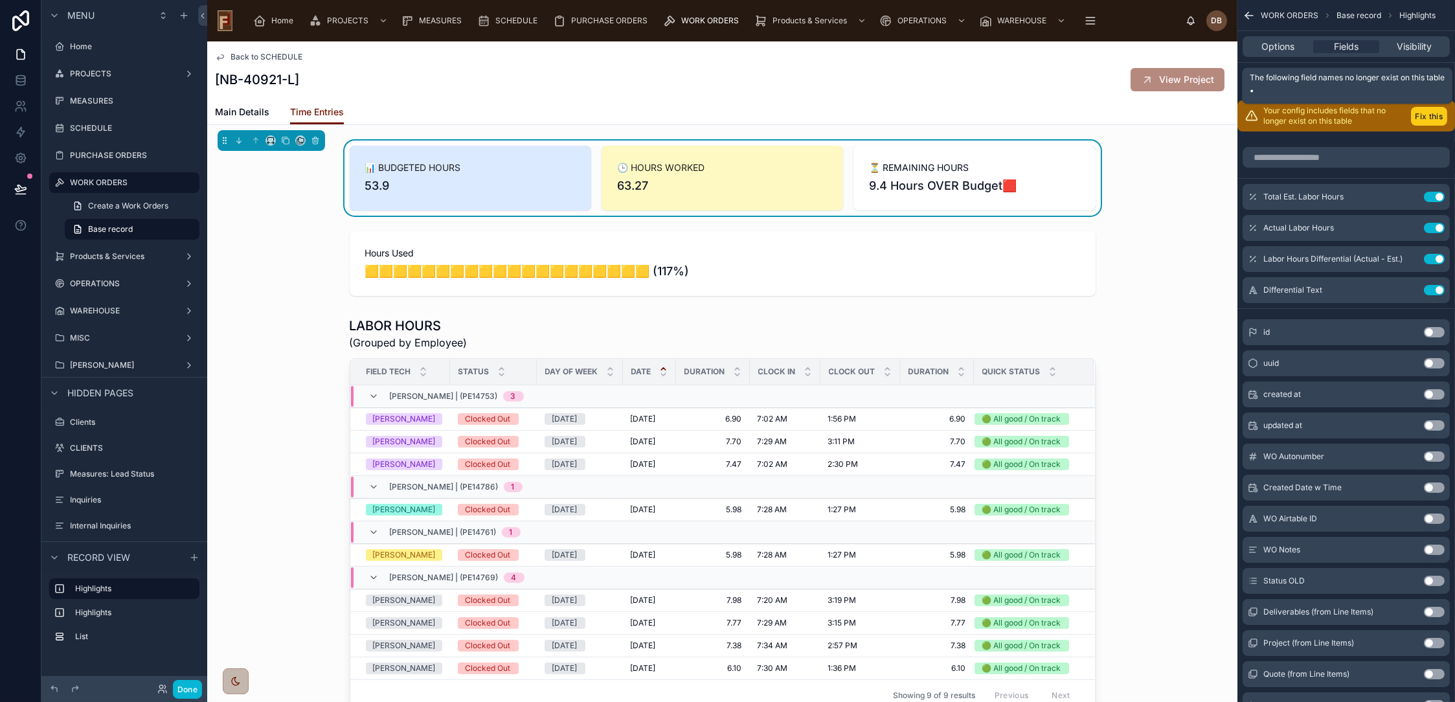
click at [1424, 115] on button "Fix this" at bounding box center [1429, 116] width 36 height 19
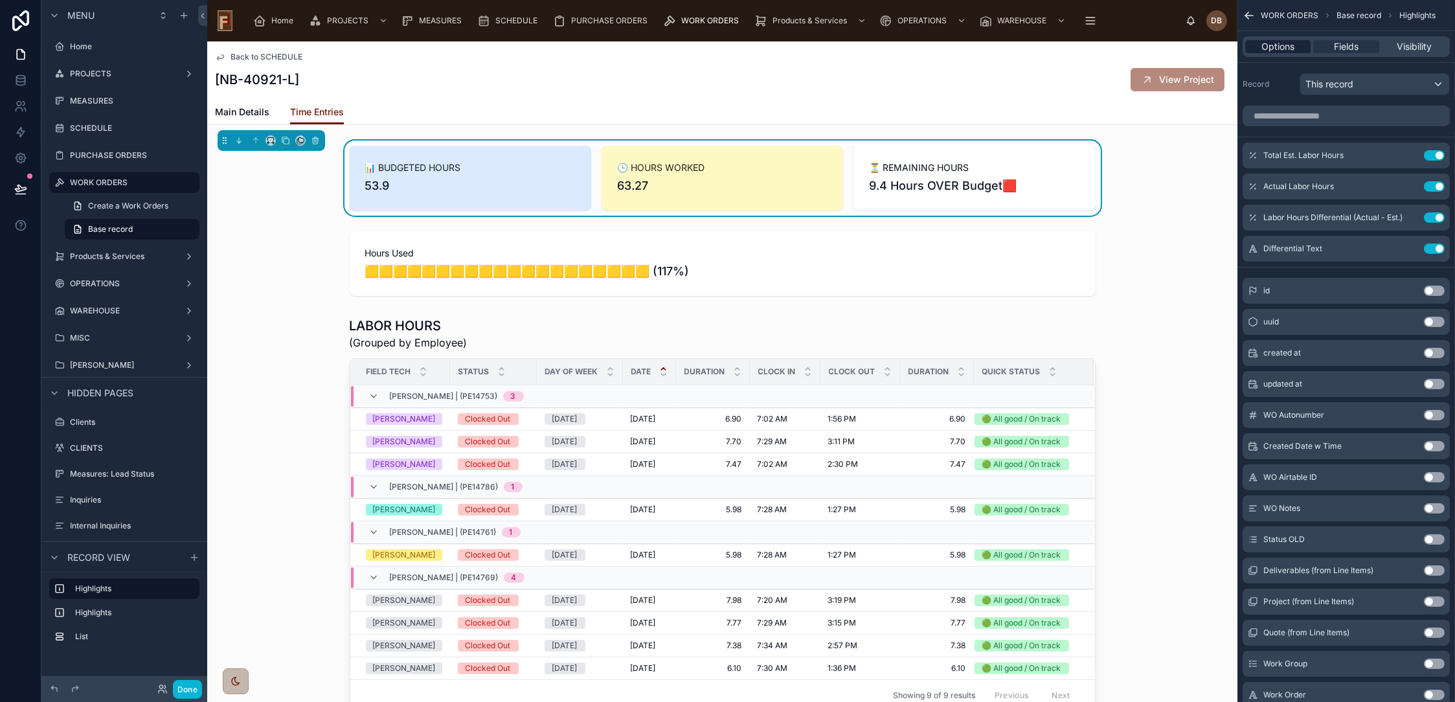
click at [1282, 43] on span "Options" at bounding box center [1278, 46] width 33 height 13
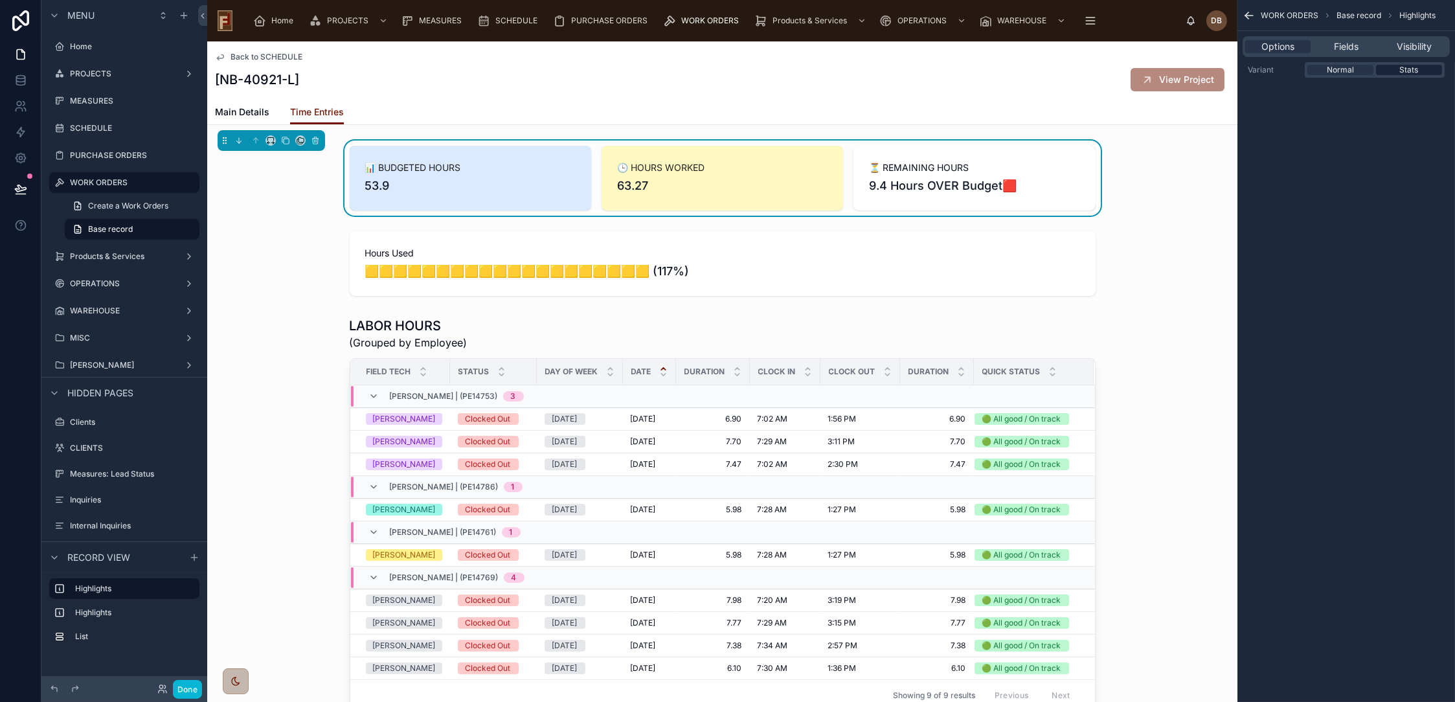
click at [1397, 71] on div "Stats" at bounding box center [1409, 70] width 66 height 10
click at [1341, 73] on span "Normal" at bounding box center [1340, 70] width 27 height 10
click at [1347, 51] on span "Fields" at bounding box center [1346, 46] width 25 height 13
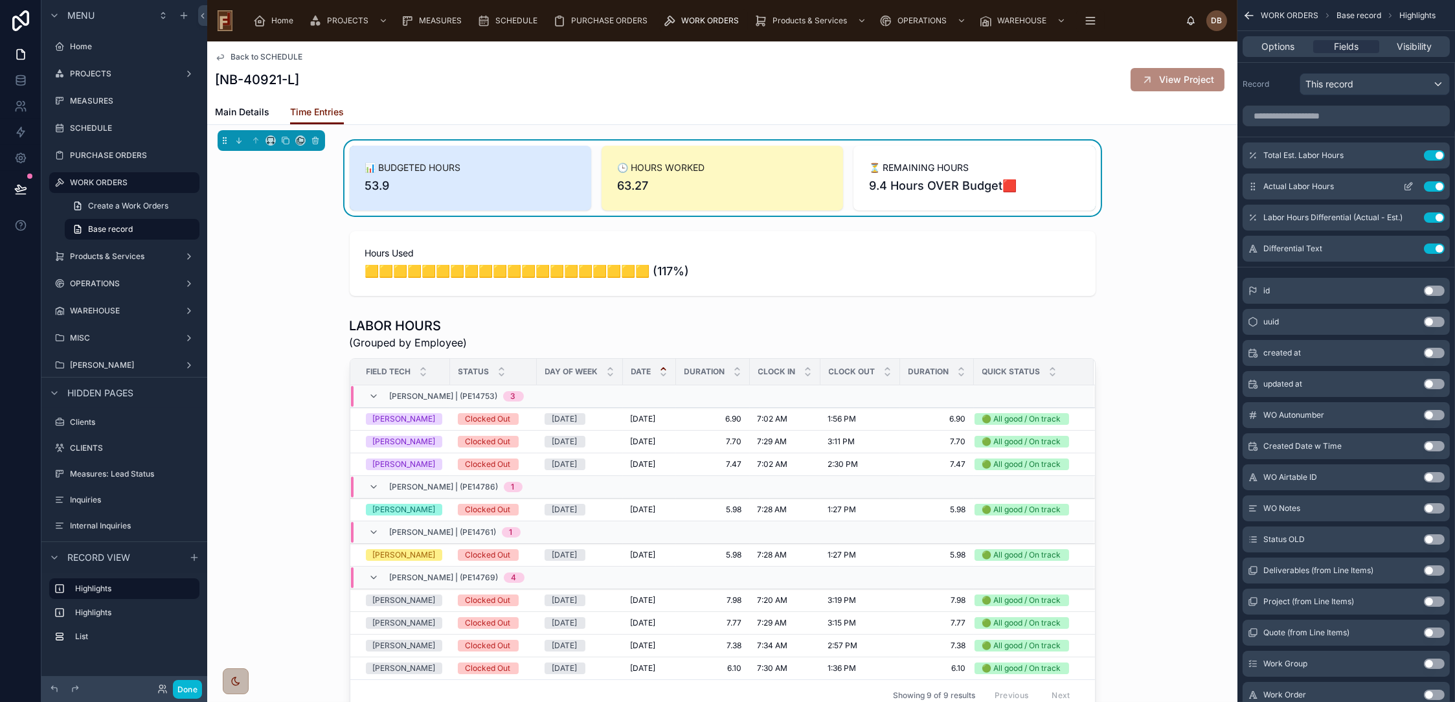
click at [1409, 184] on icon "scrollable content" at bounding box center [1409, 185] width 5 height 5
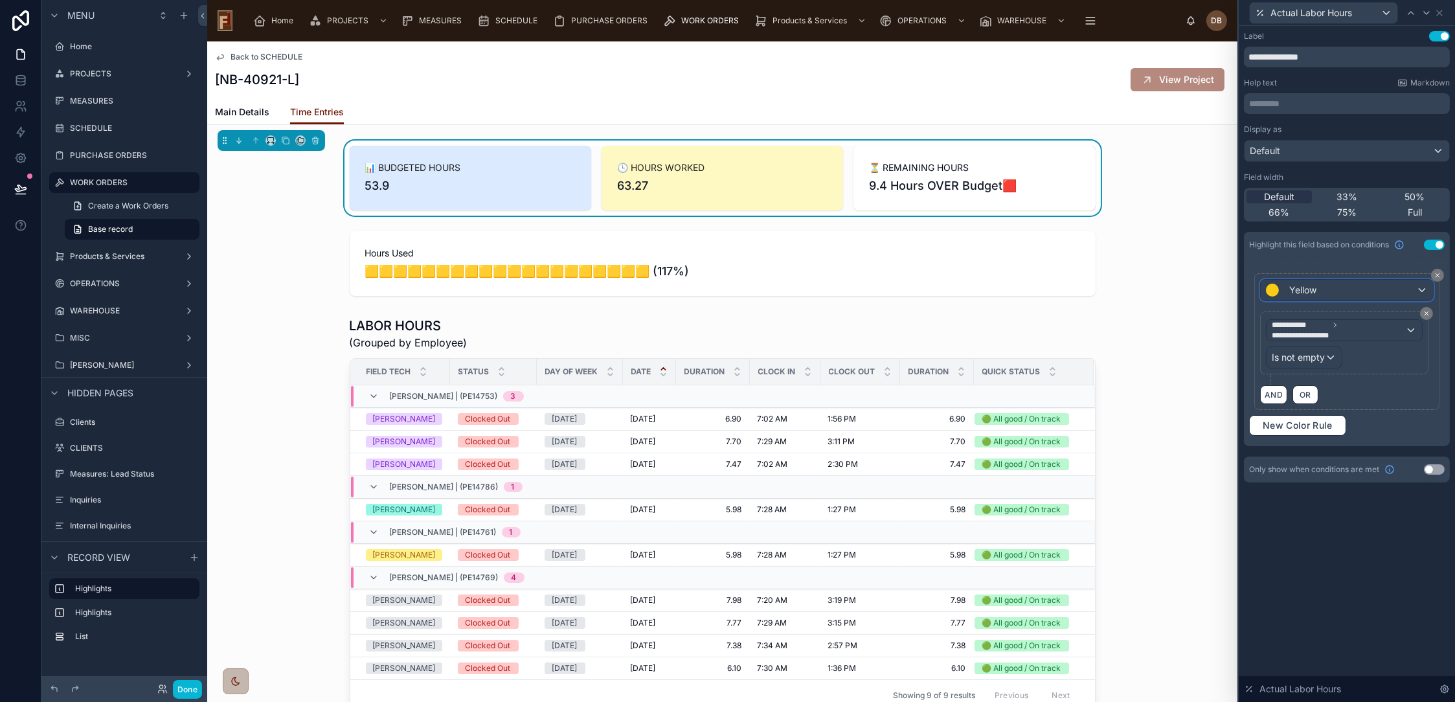
click at [1379, 291] on div "Yellow" at bounding box center [1347, 290] width 172 height 21
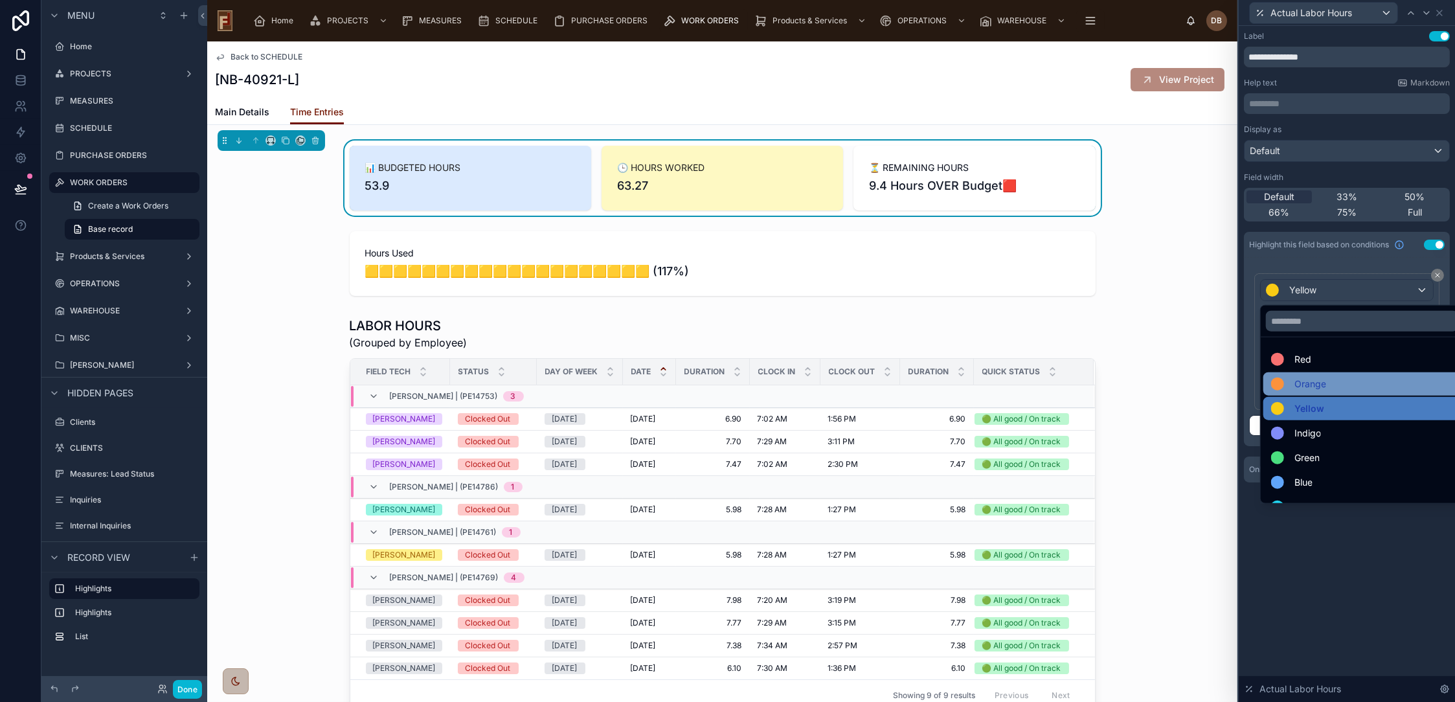
click at [1320, 382] on span "Orange" at bounding box center [1311, 384] width 32 height 16
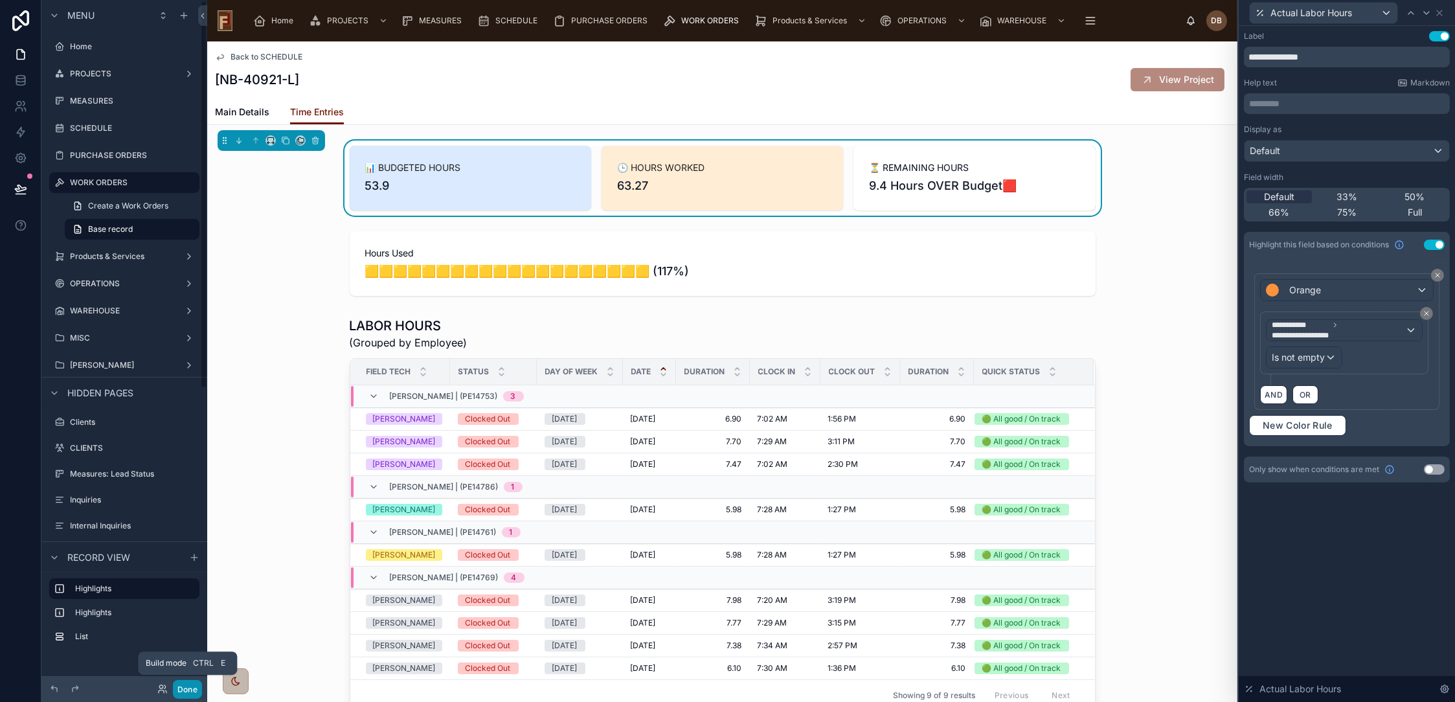
click at [181, 690] on button "Done" at bounding box center [187, 689] width 29 height 19
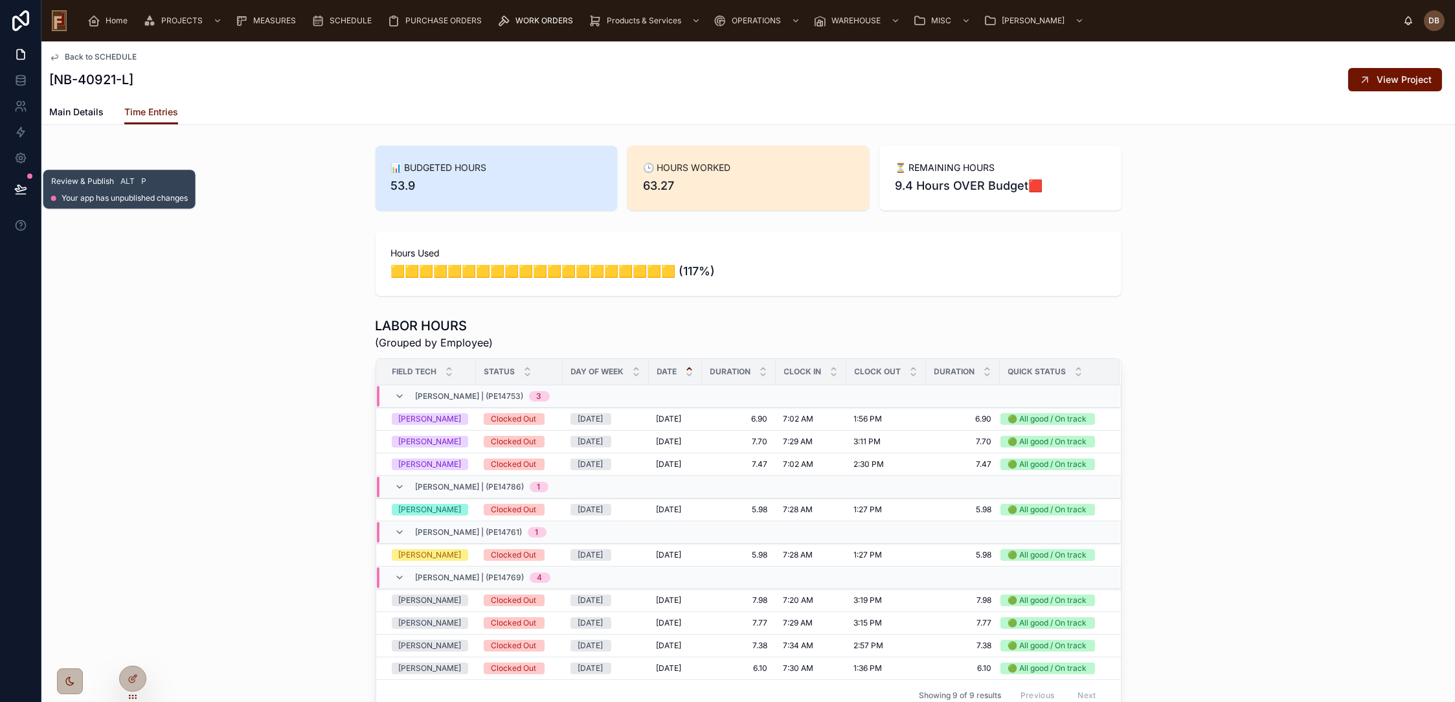
click at [21, 190] on icon at bounding box center [20, 188] width 11 height 6
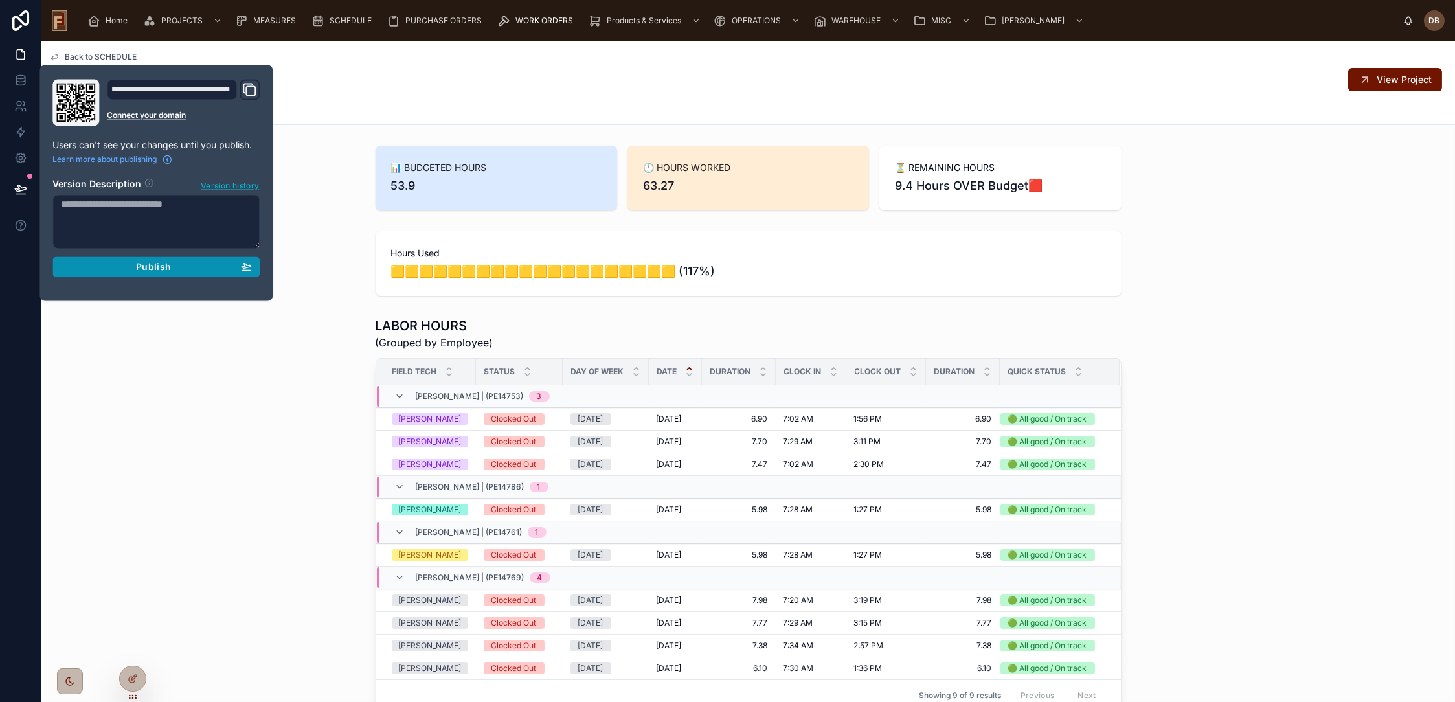
click at [166, 266] on span "Publish" at bounding box center [153, 267] width 35 height 12
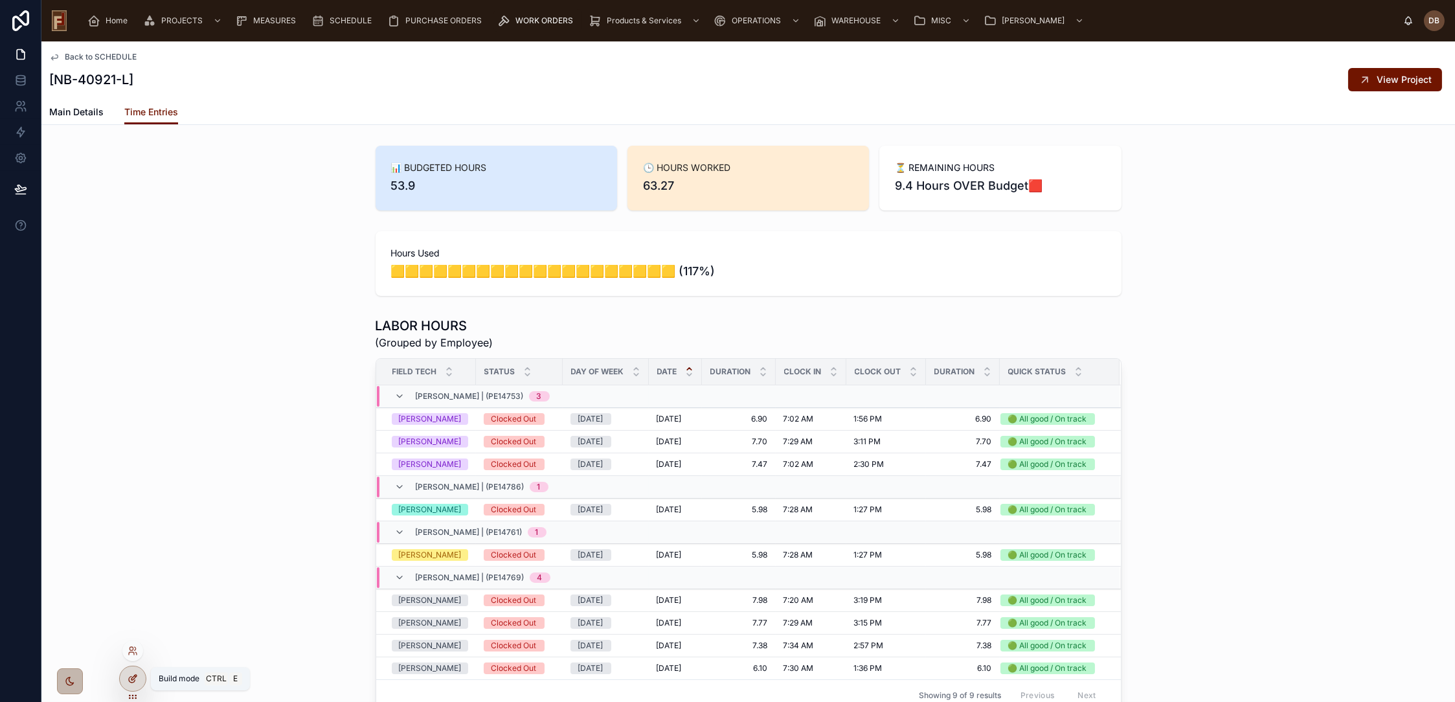
click at [135, 680] on icon at bounding box center [133, 679] width 10 height 10
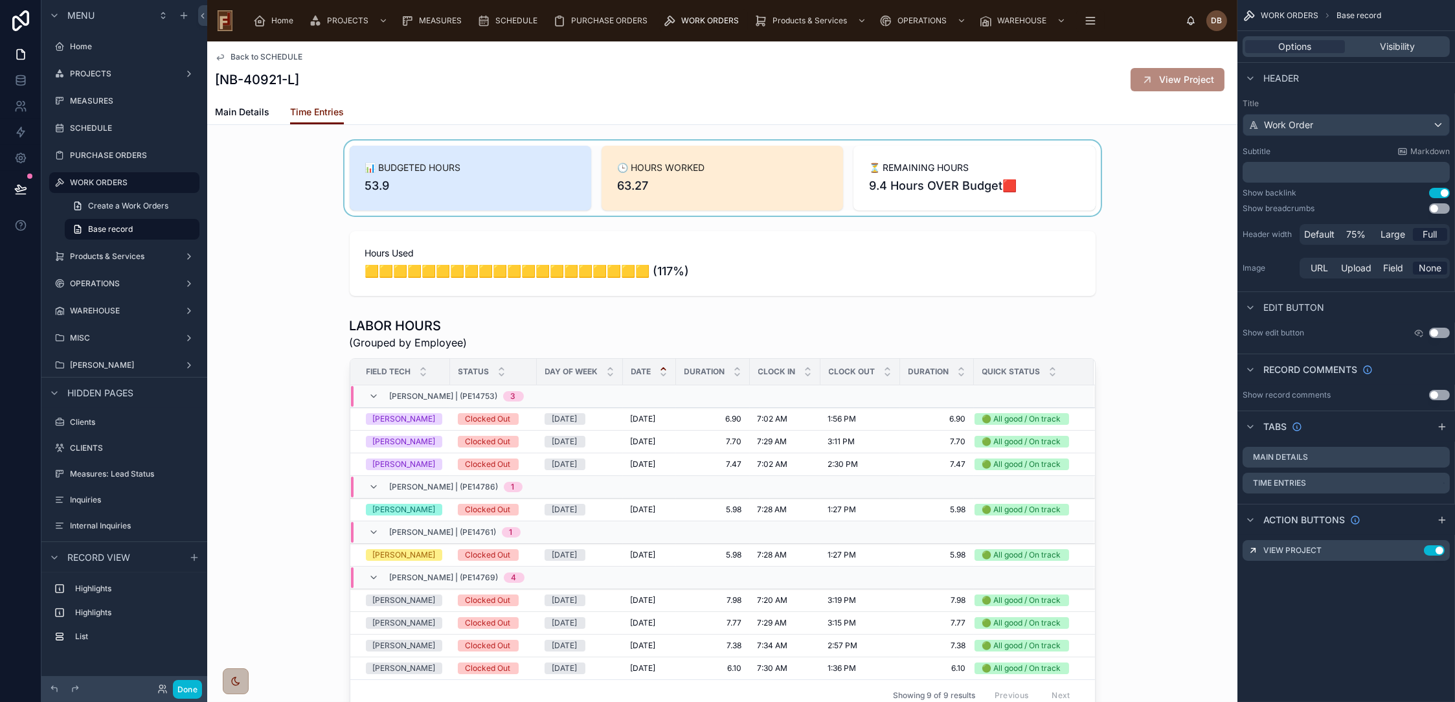
click at [725, 182] on div at bounding box center [722, 178] width 1030 height 75
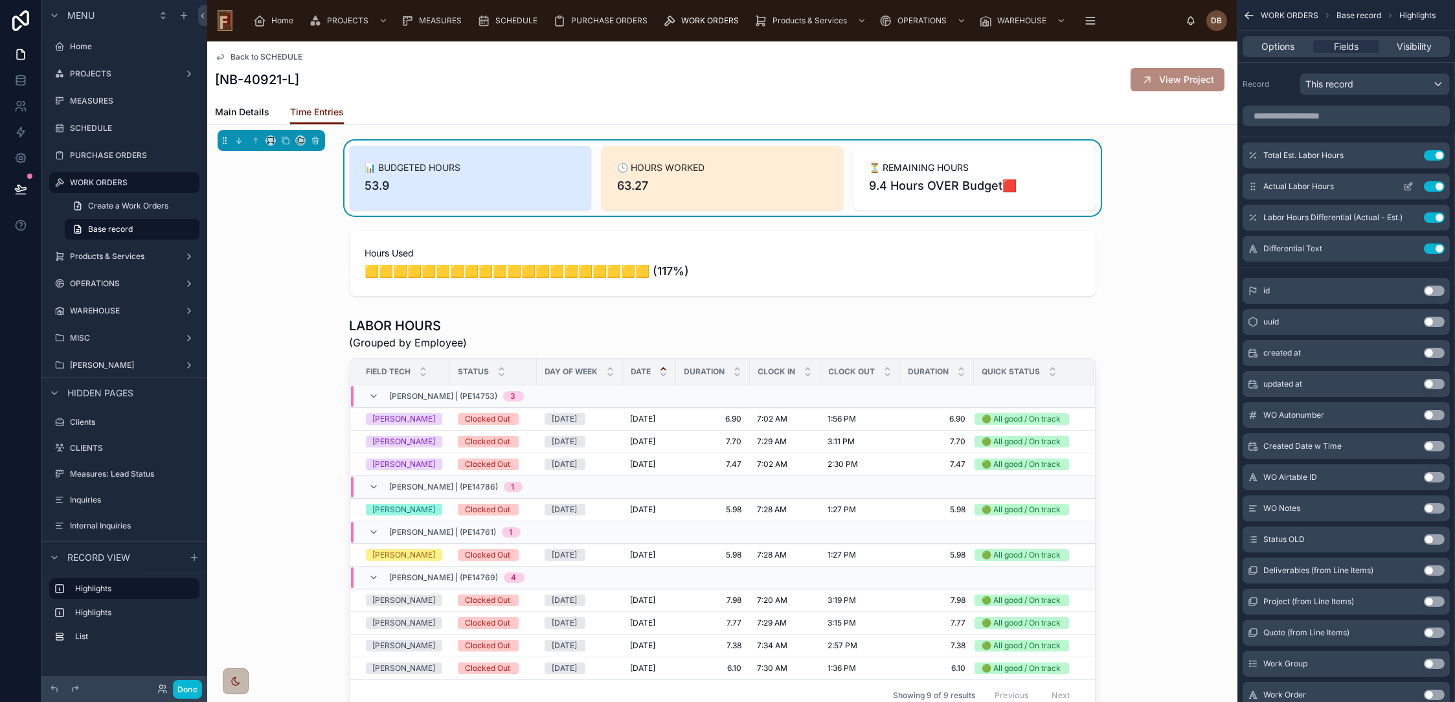
click at [1407, 185] on icon "scrollable content" at bounding box center [1409, 185] width 5 height 5
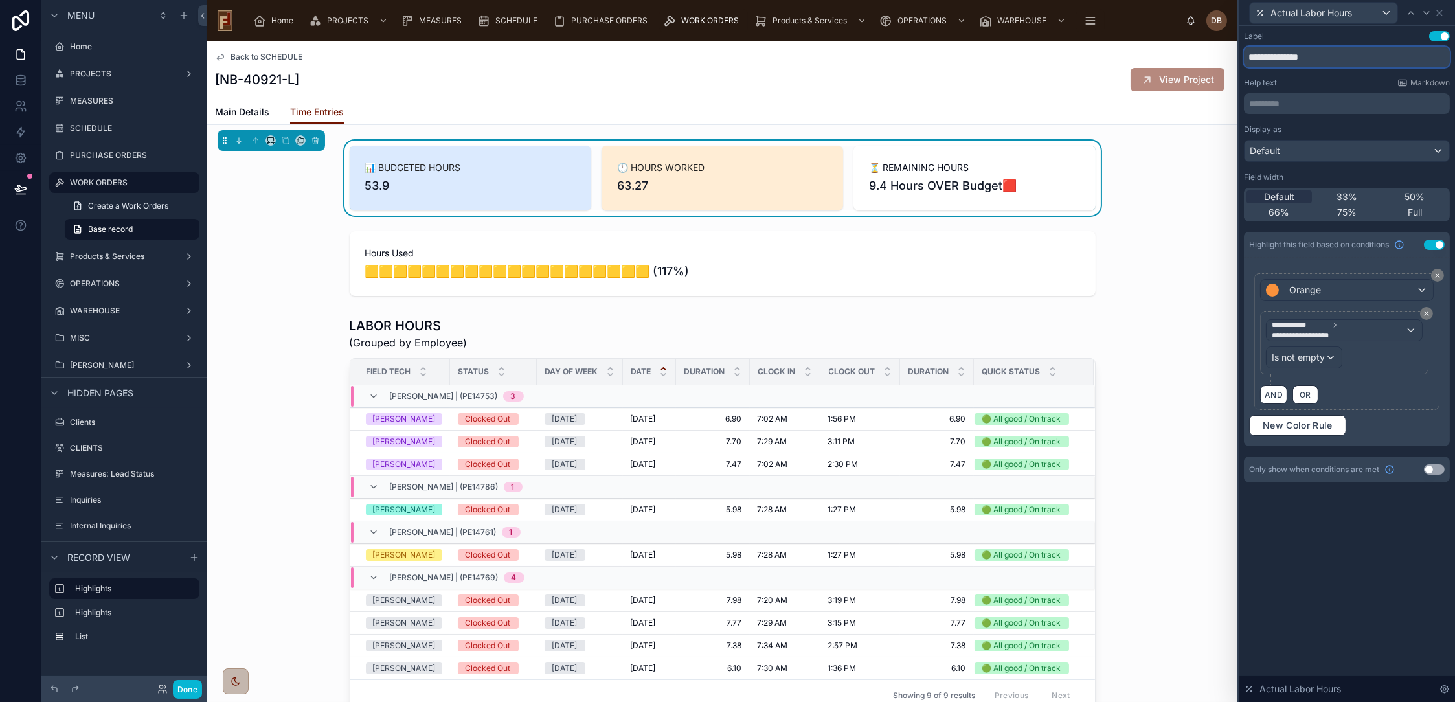
click at [1264, 59] on input "**********" at bounding box center [1347, 57] width 206 height 21
type input "**********"
click at [192, 684] on button "Done" at bounding box center [187, 689] width 29 height 19
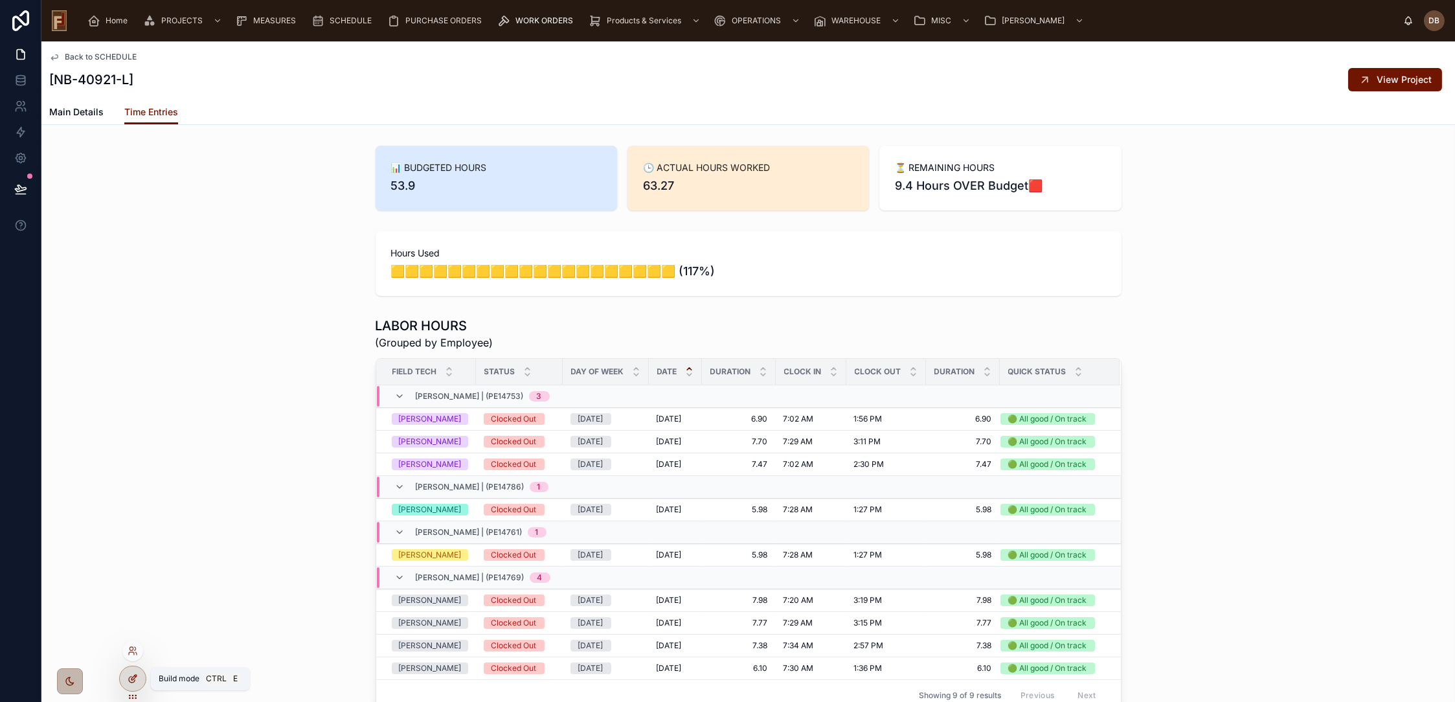
click at [131, 679] on icon at bounding box center [133, 677] width 5 height 5
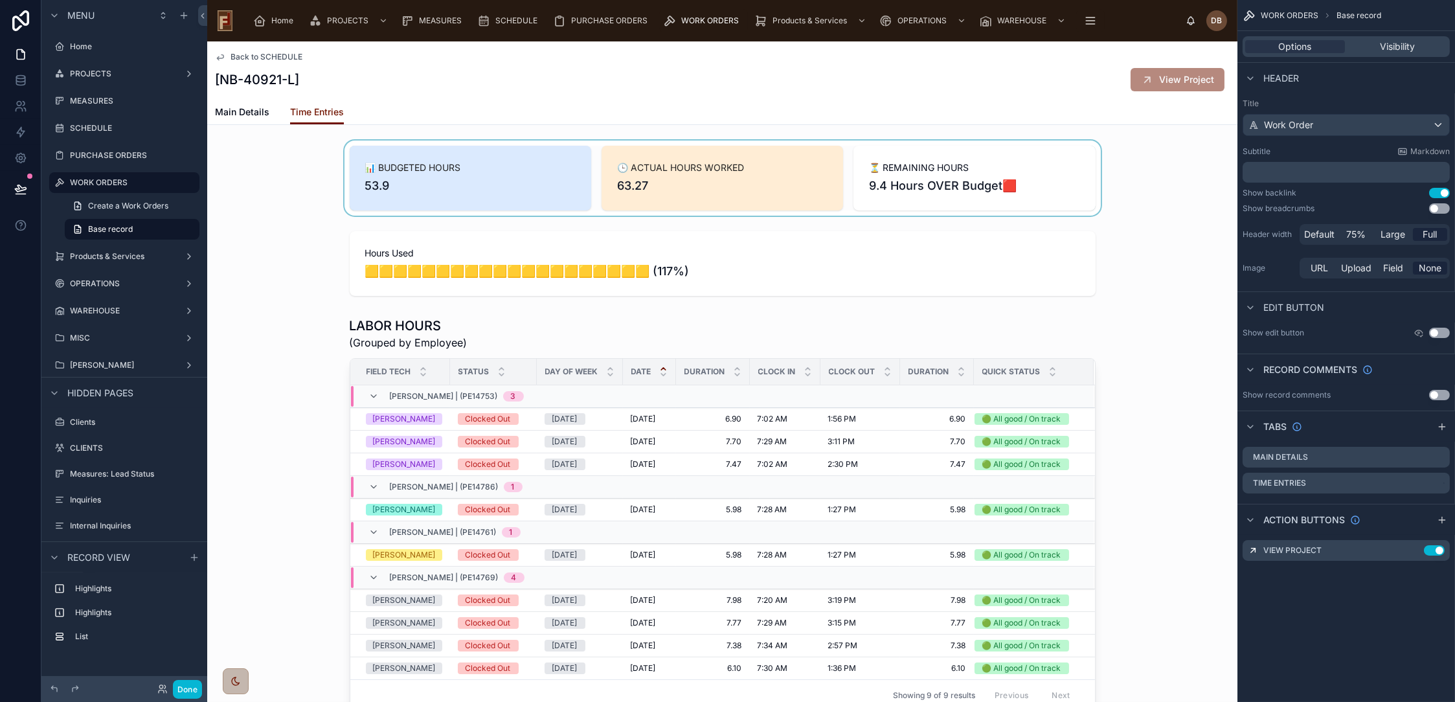
click at [1047, 163] on div at bounding box center [722, 178] width 1030 height 75
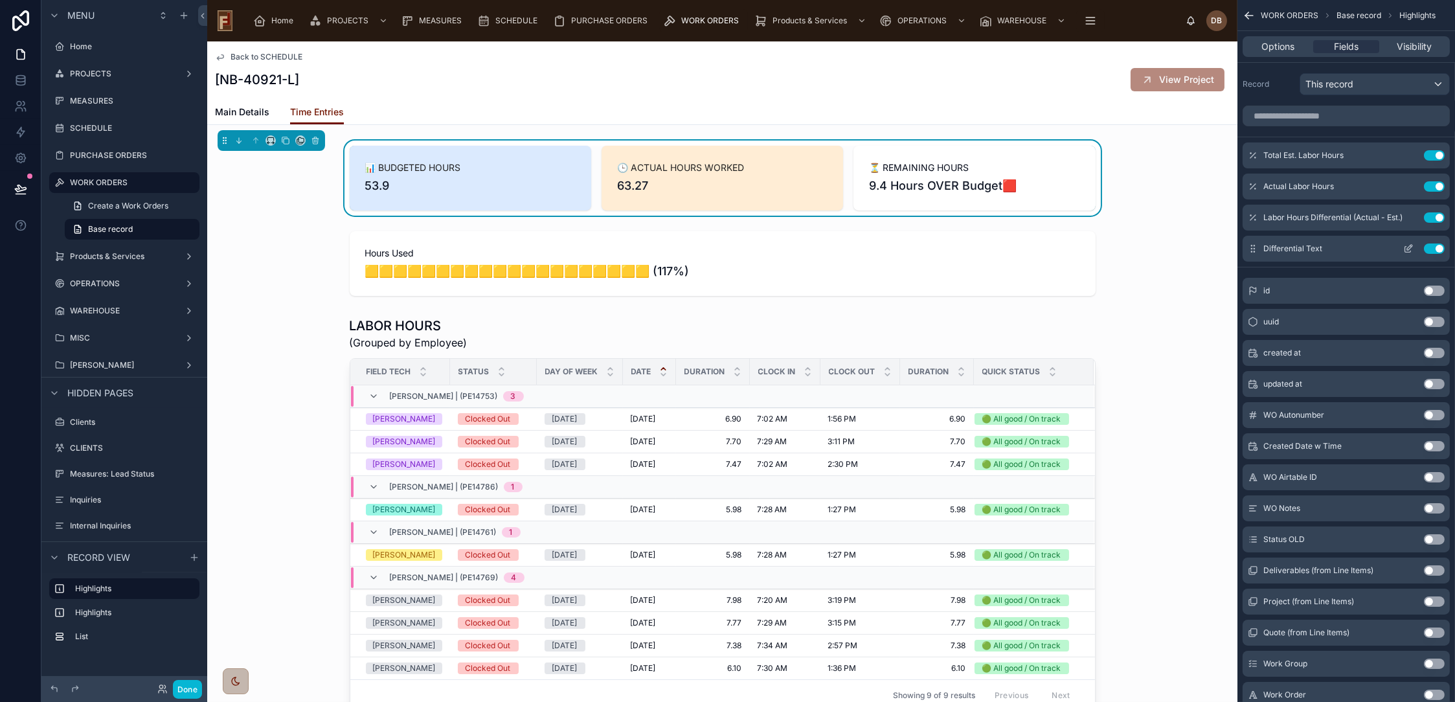
click at [1405, 247] on icon "scrollable content" at bounding box center [1408, 249] width 10 height 10
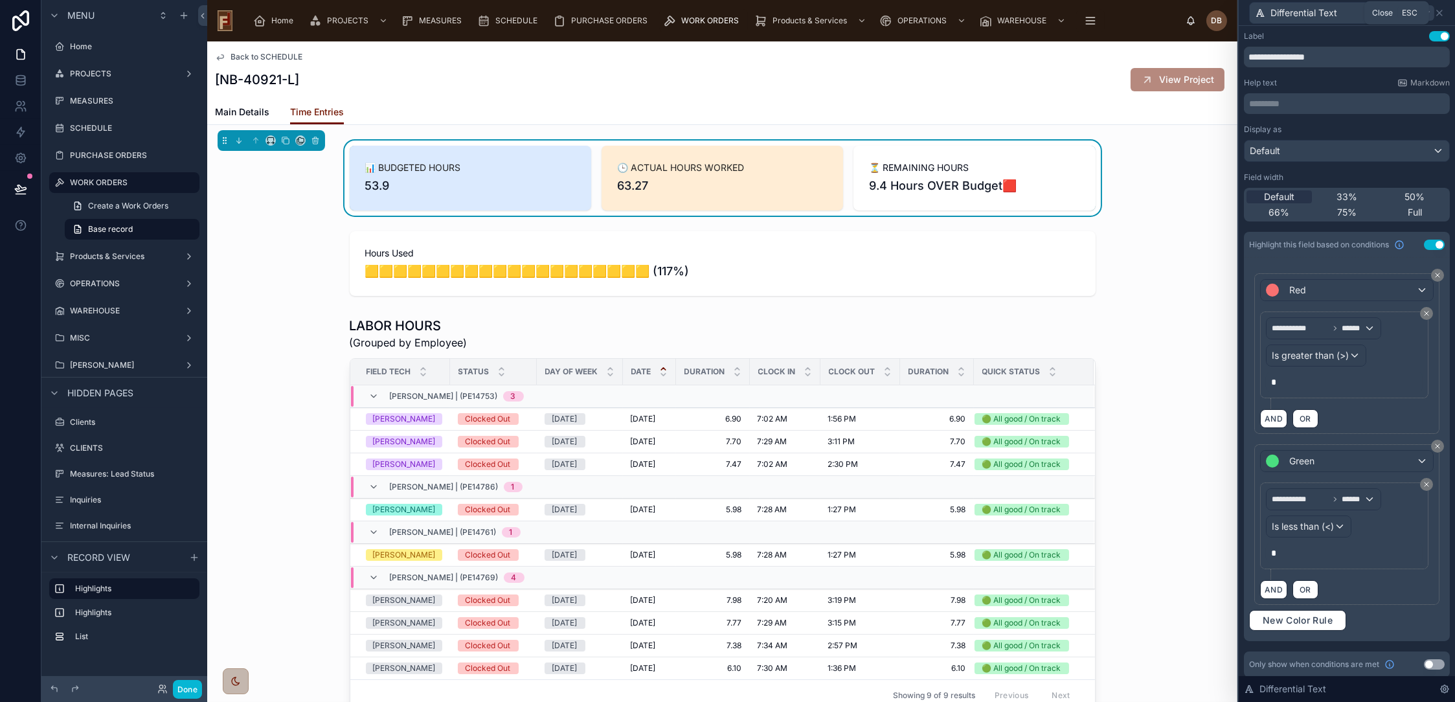
click at [1442, 15] on icon at bounding box center [1439, 12] width 5 height 5
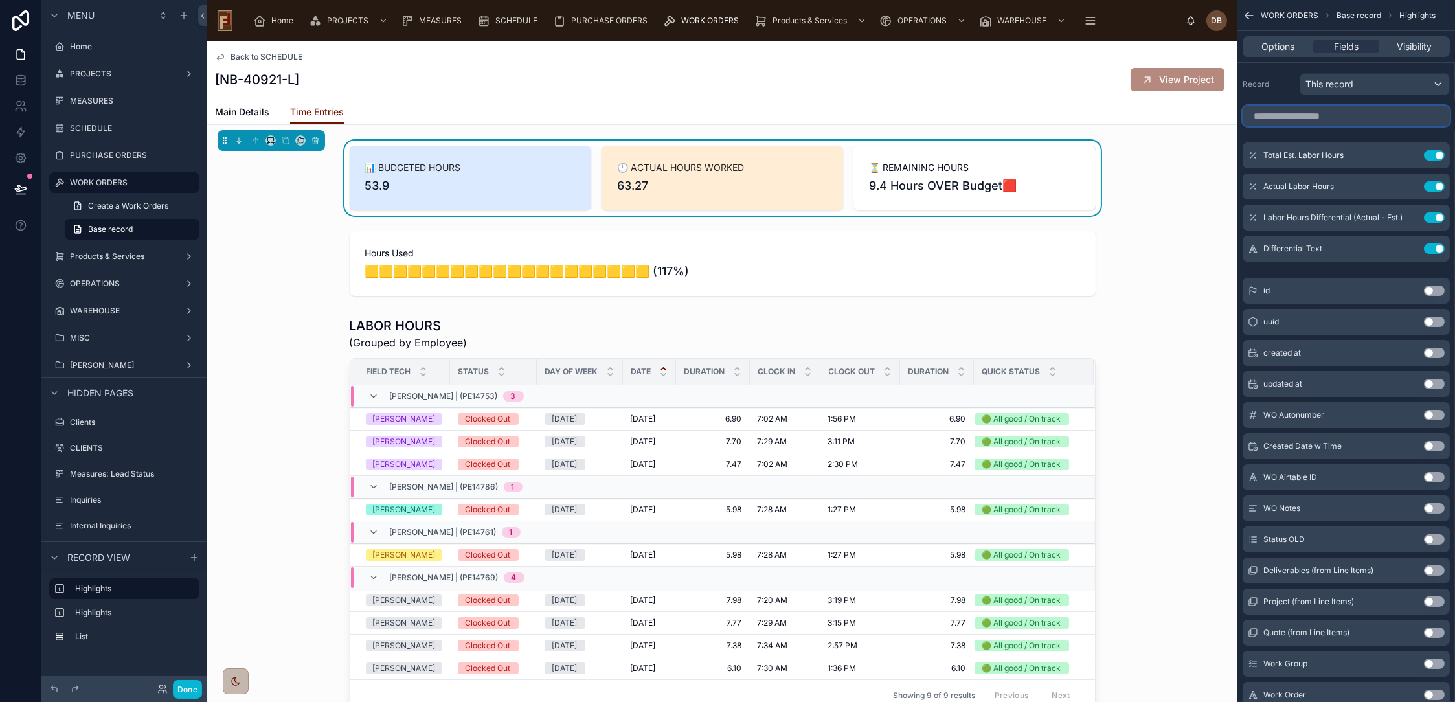
click at [1332, 115] on input "scrollable content" at bounding box center [1346, 116] width 207 height 21
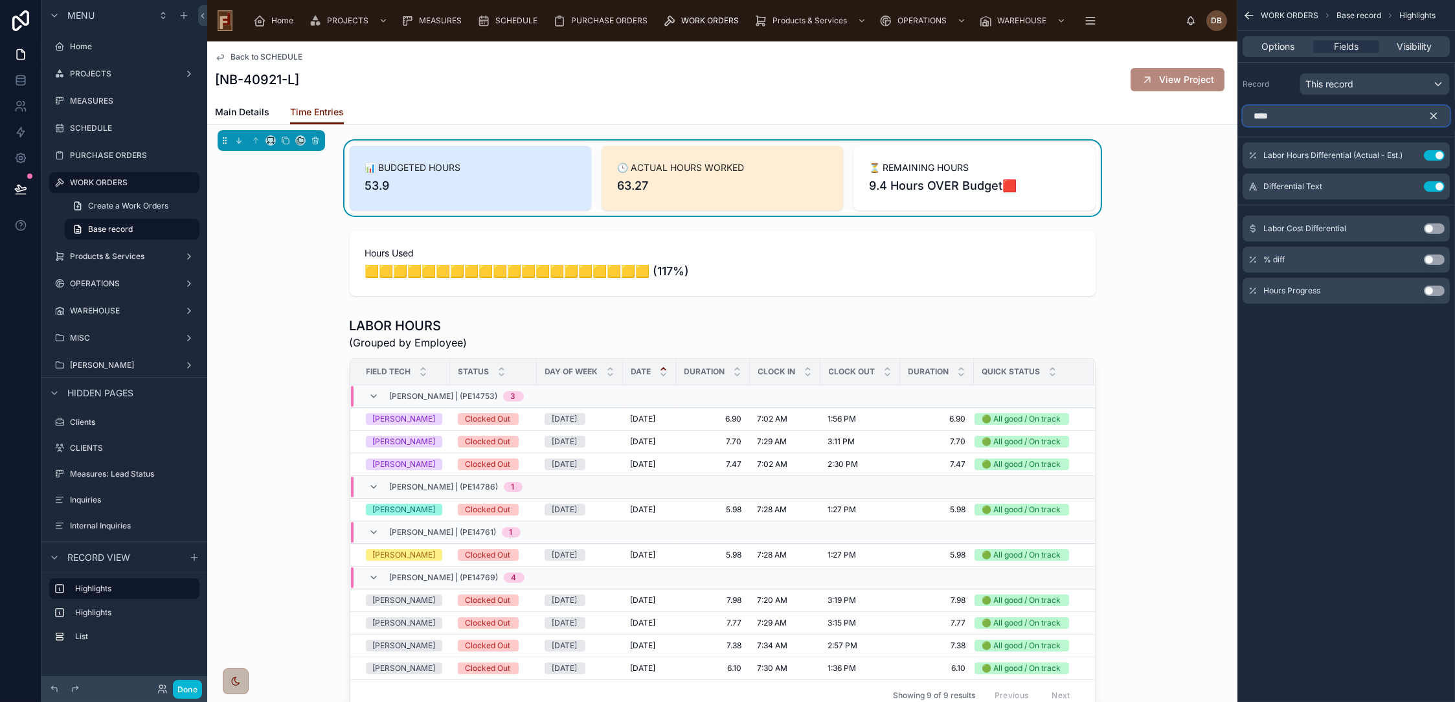
type input "****"
click at [1434, 258] on button "Use setting" at bounding box center [1434, 260] width 21 height 10
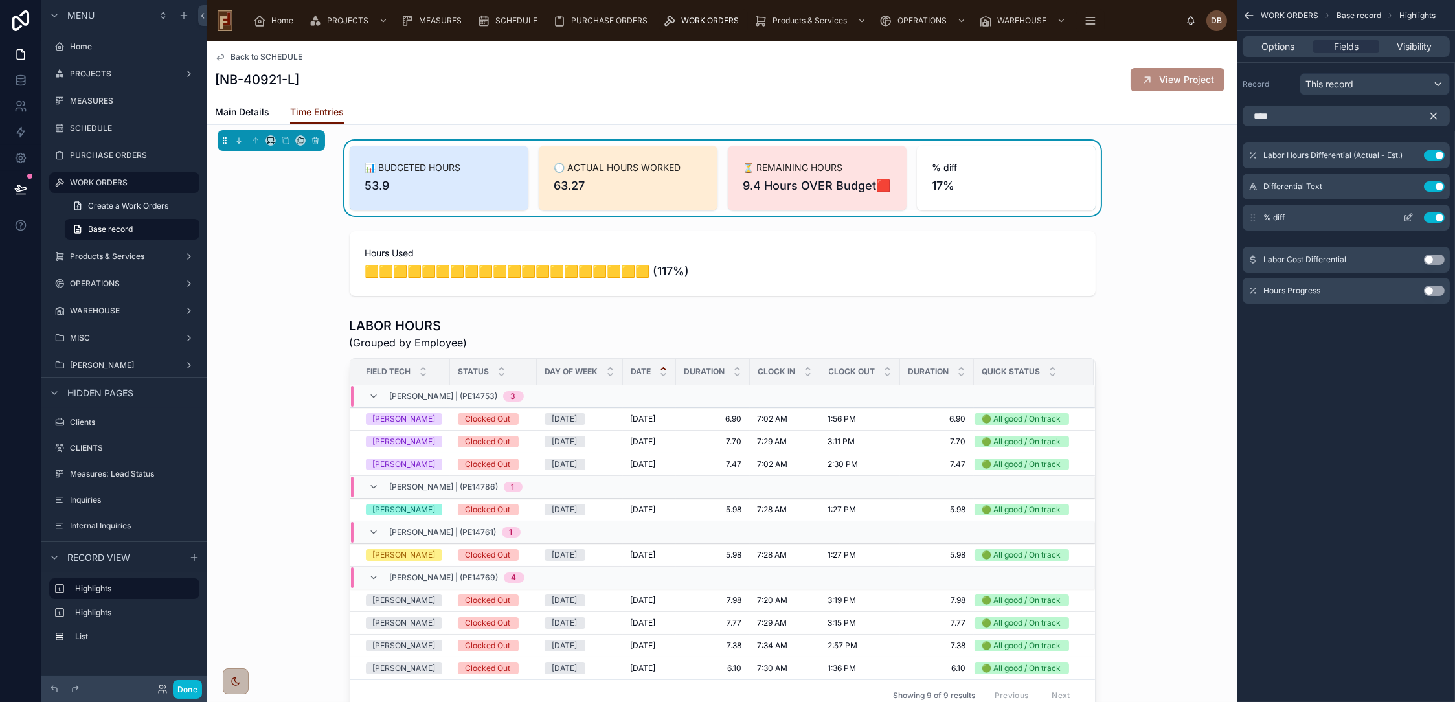
click at [1409, 216] on icon "scrollable content" at bounding box center [1408, 217] width 10 height 10
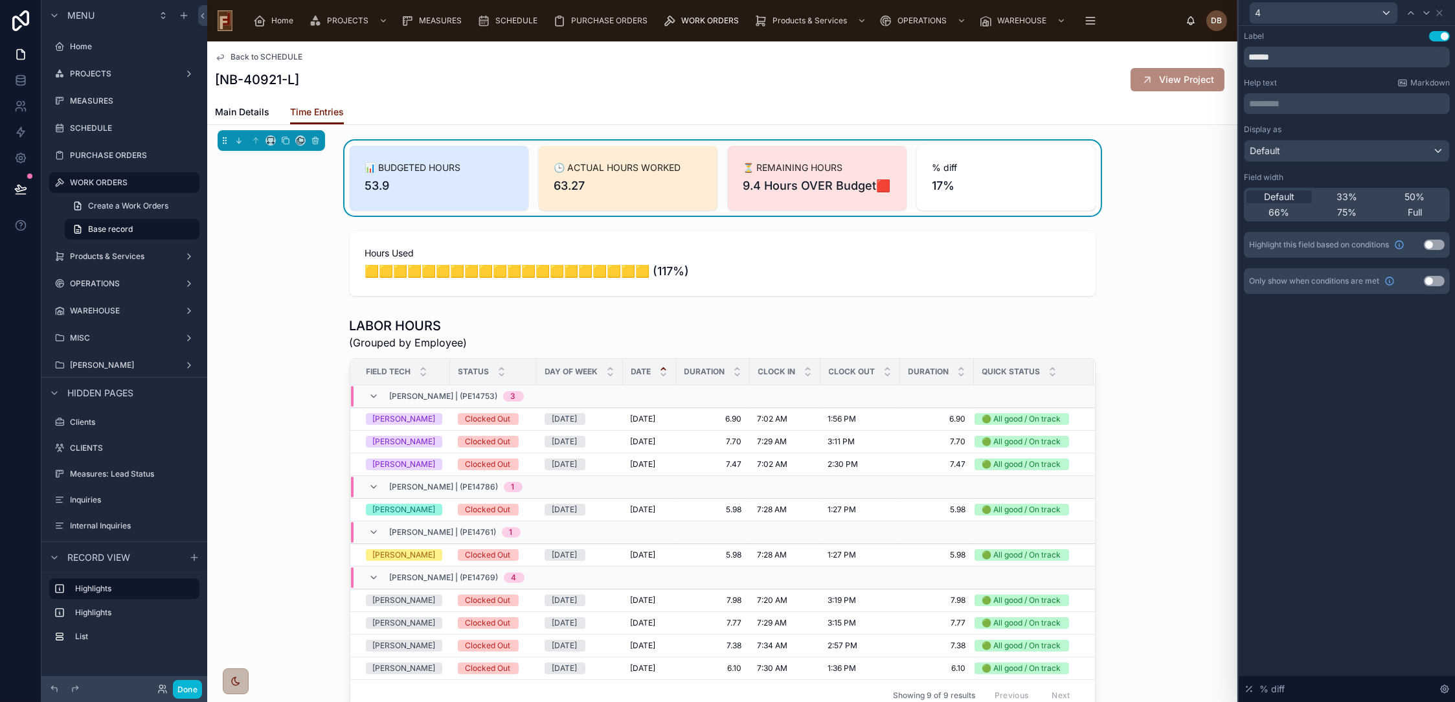
click at [1435, 277] on button "Use setting" at bounding box center [1434, 281] width 21 height 10
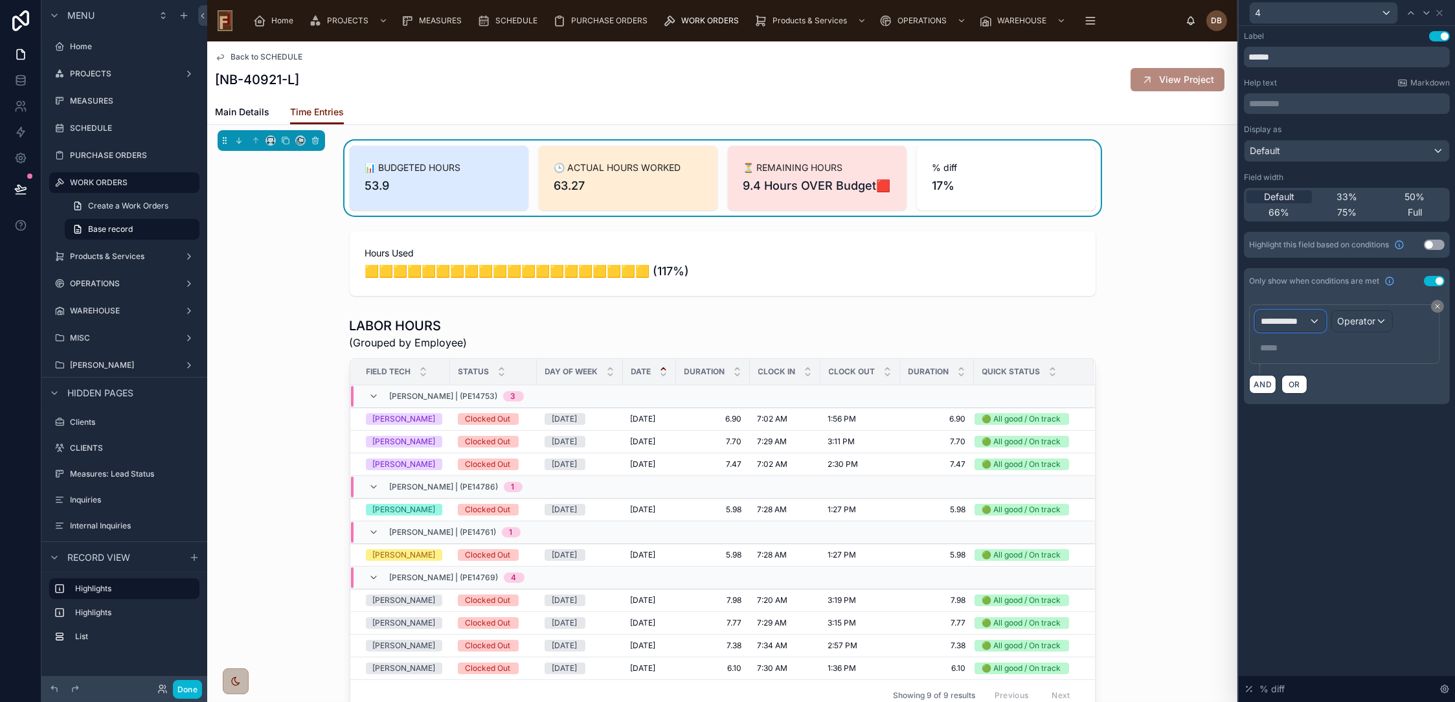
click at [1306, 317] on span "**********" at bounding box center [1285, 321] width 48 height 13
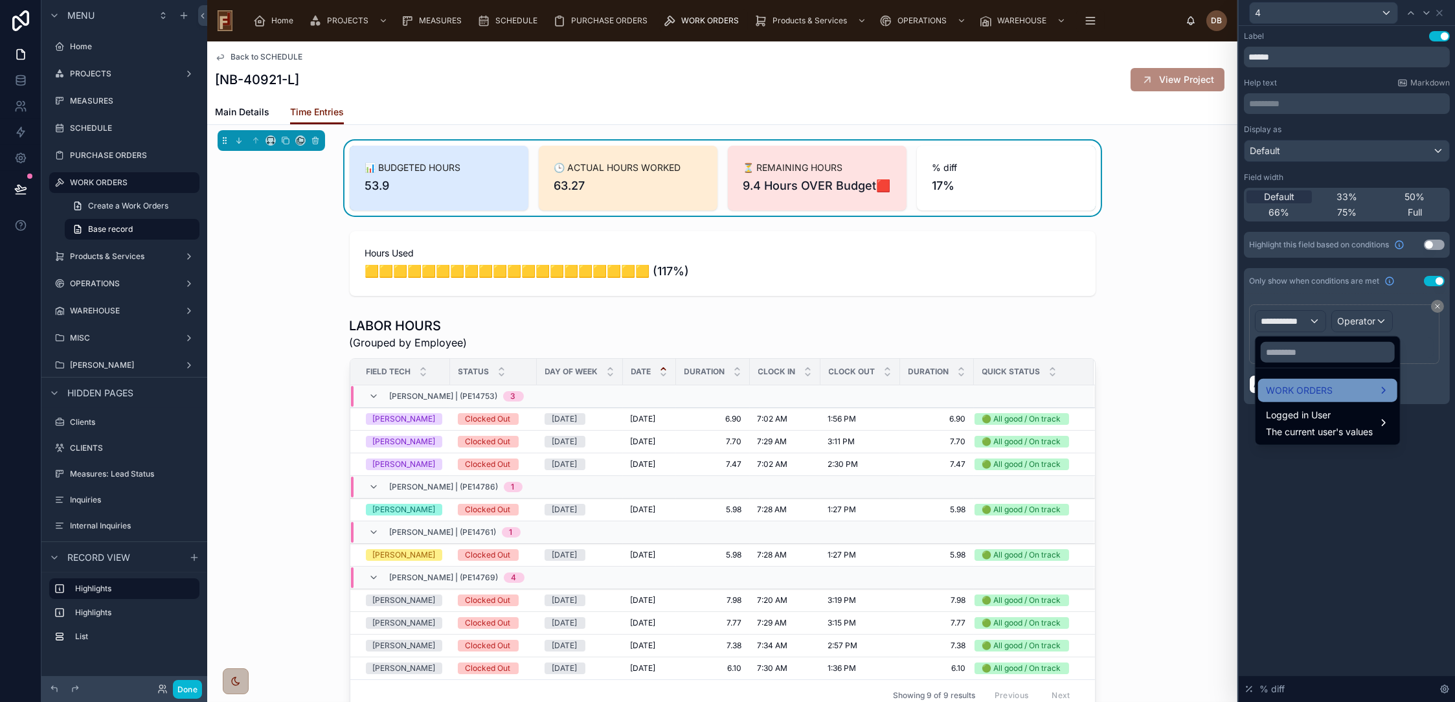
click at [1319, 384] on span "WORK ORDERS" at bounding box center [1299, 391] width 67 height 16
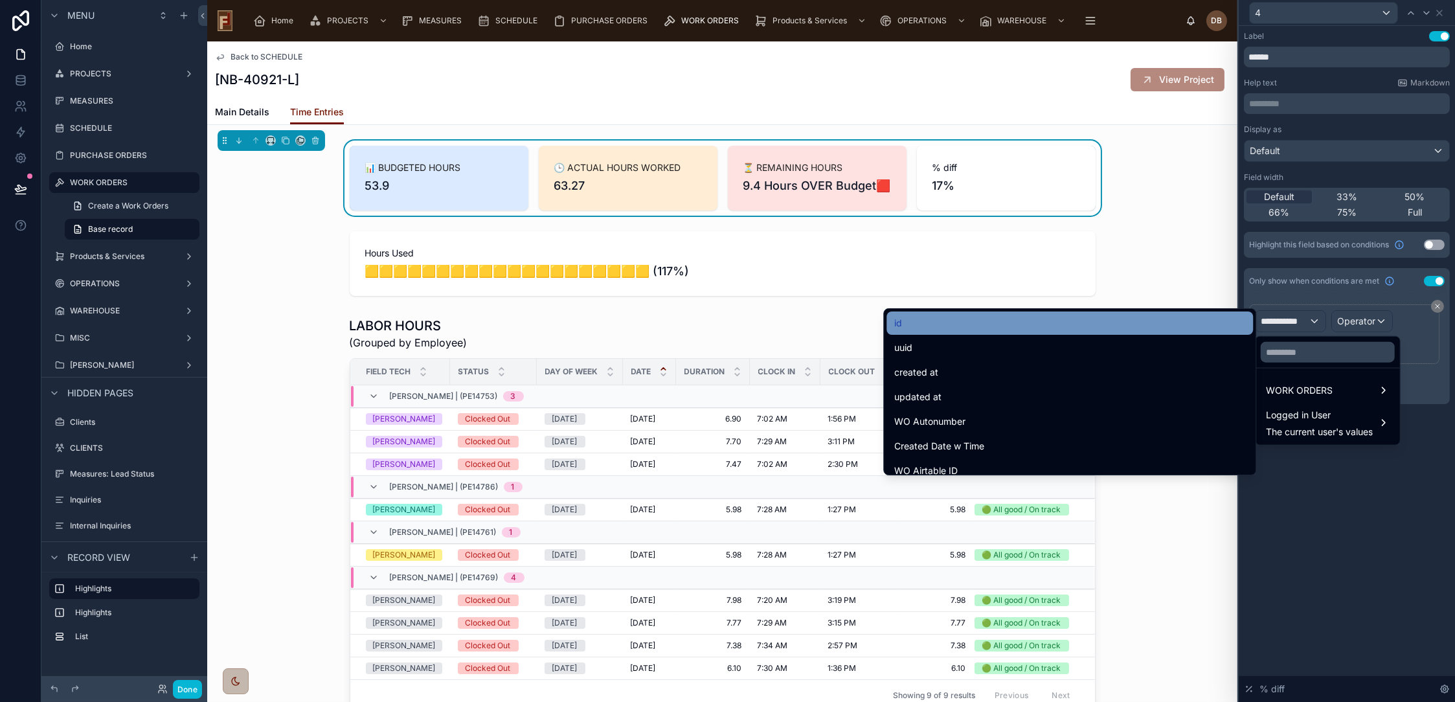
click at [1010, 321] on div "id" at bounding box center [1069, 323] width 351 height 16
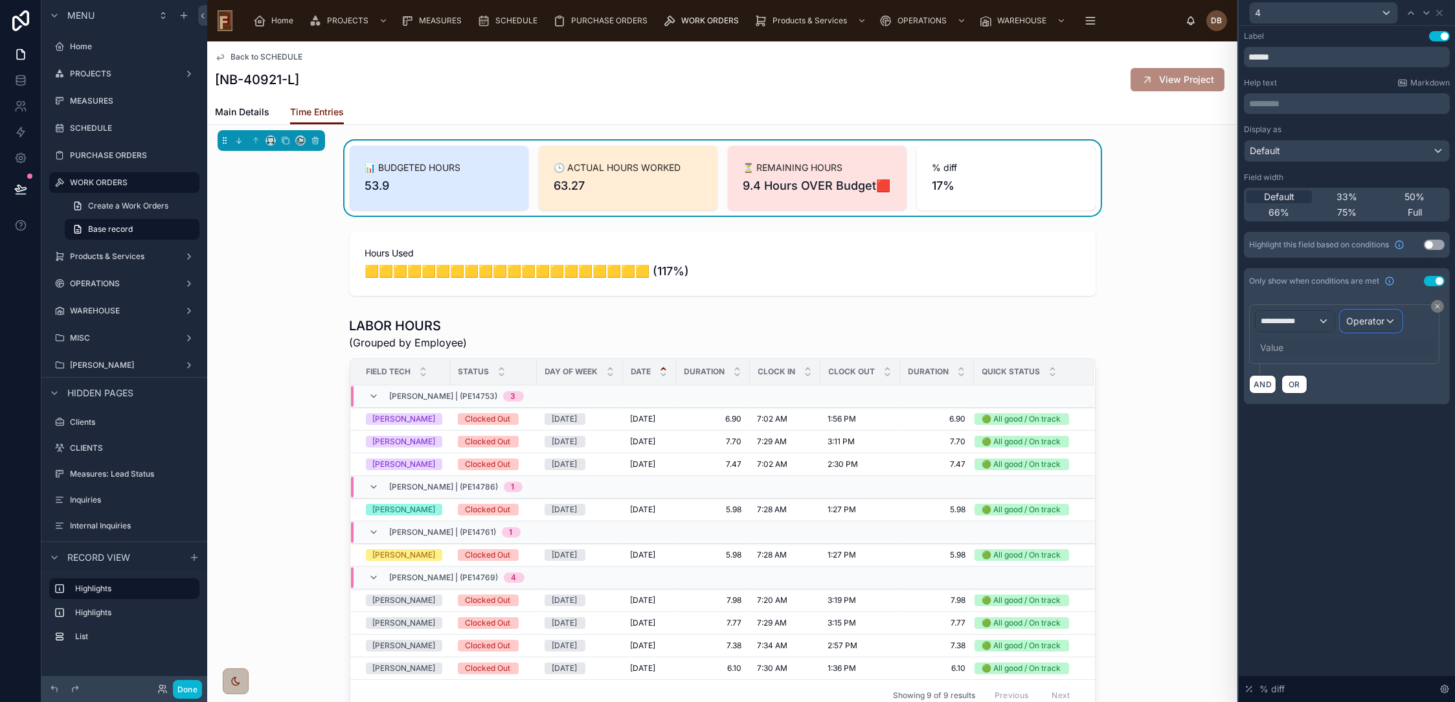
click at [1370, 321] on span "Operator" at bounding box center [1365, 320] width 38 height 11
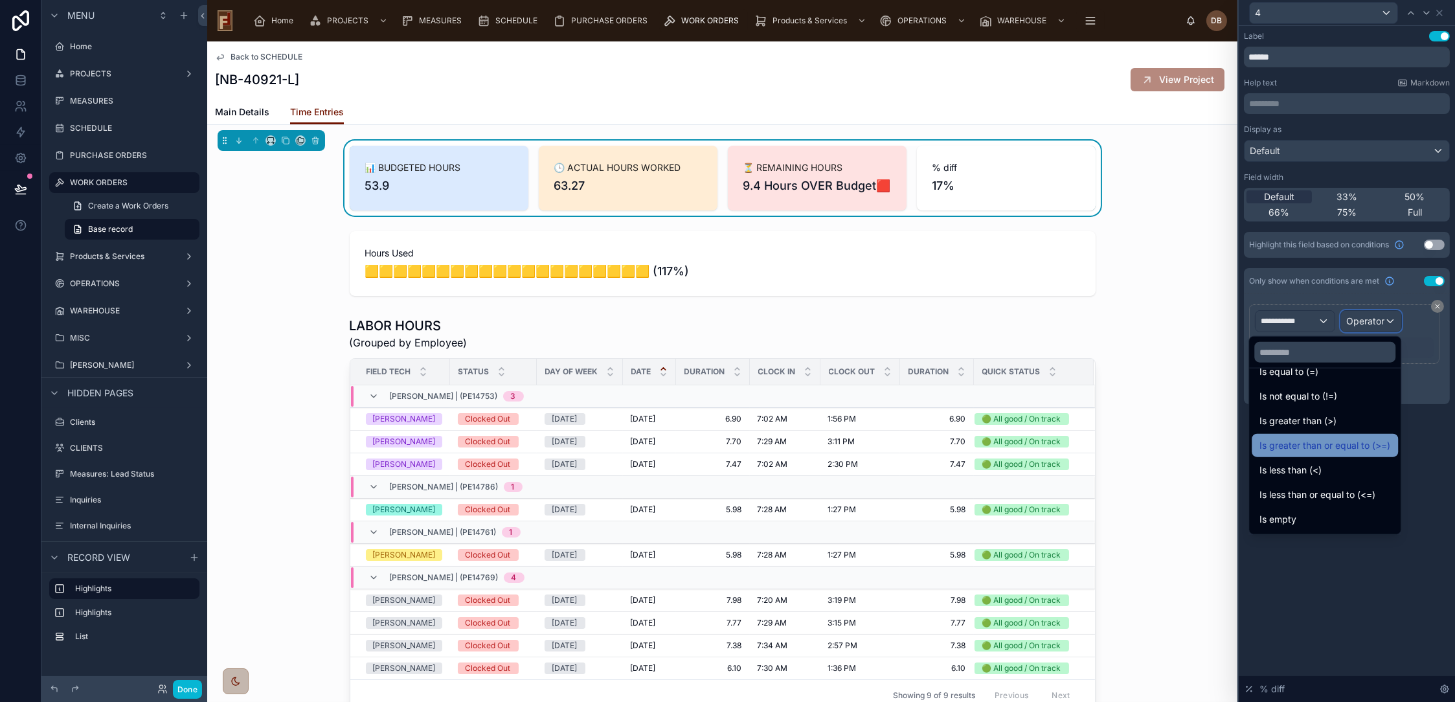
scroll to position [91, 0]
click at [1288, 444] on div "Is empty" at bounding box center [1325, 447] width 131 height 16
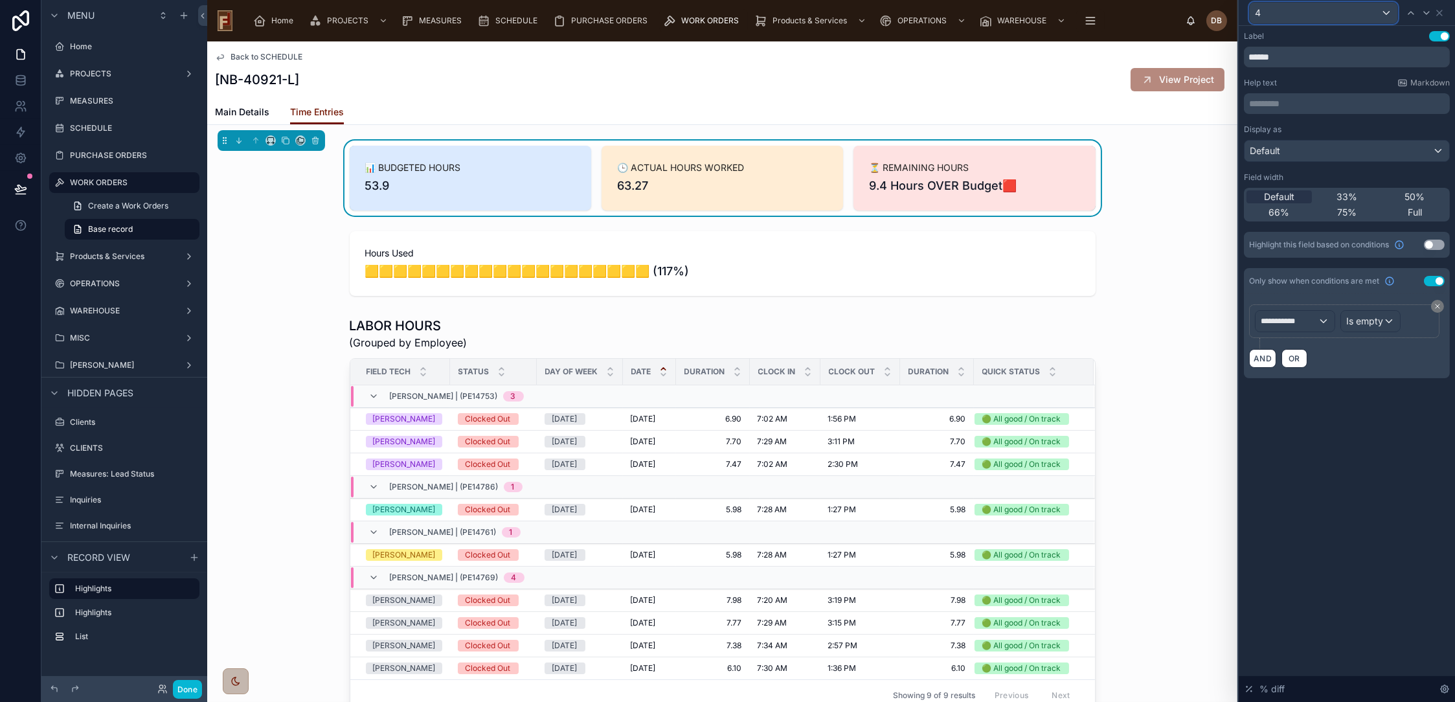
click at [1378, 5] on div "4" at bounding box center [1324, 13] width 148 height 21
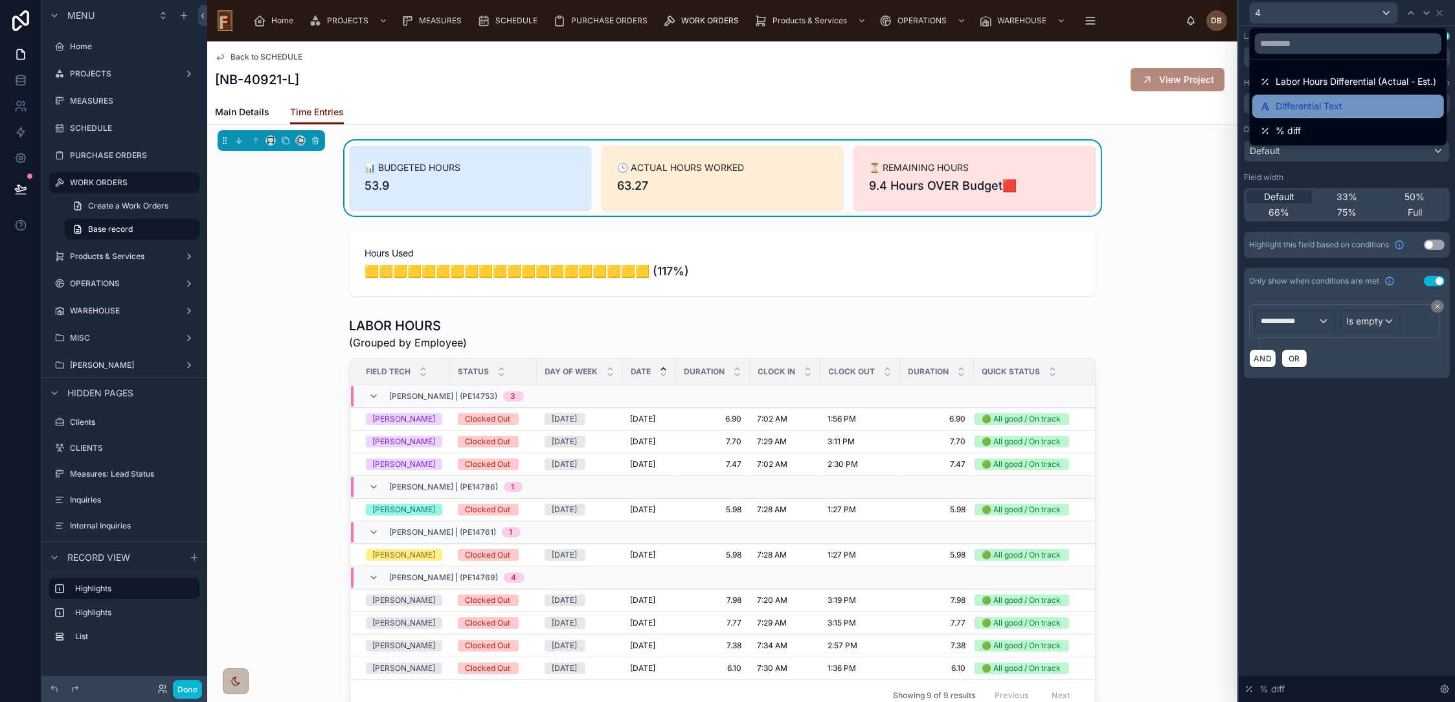
click at [1313, 111] on span "Differential Text" at bounding box center [1309, 106] width 67 height 16
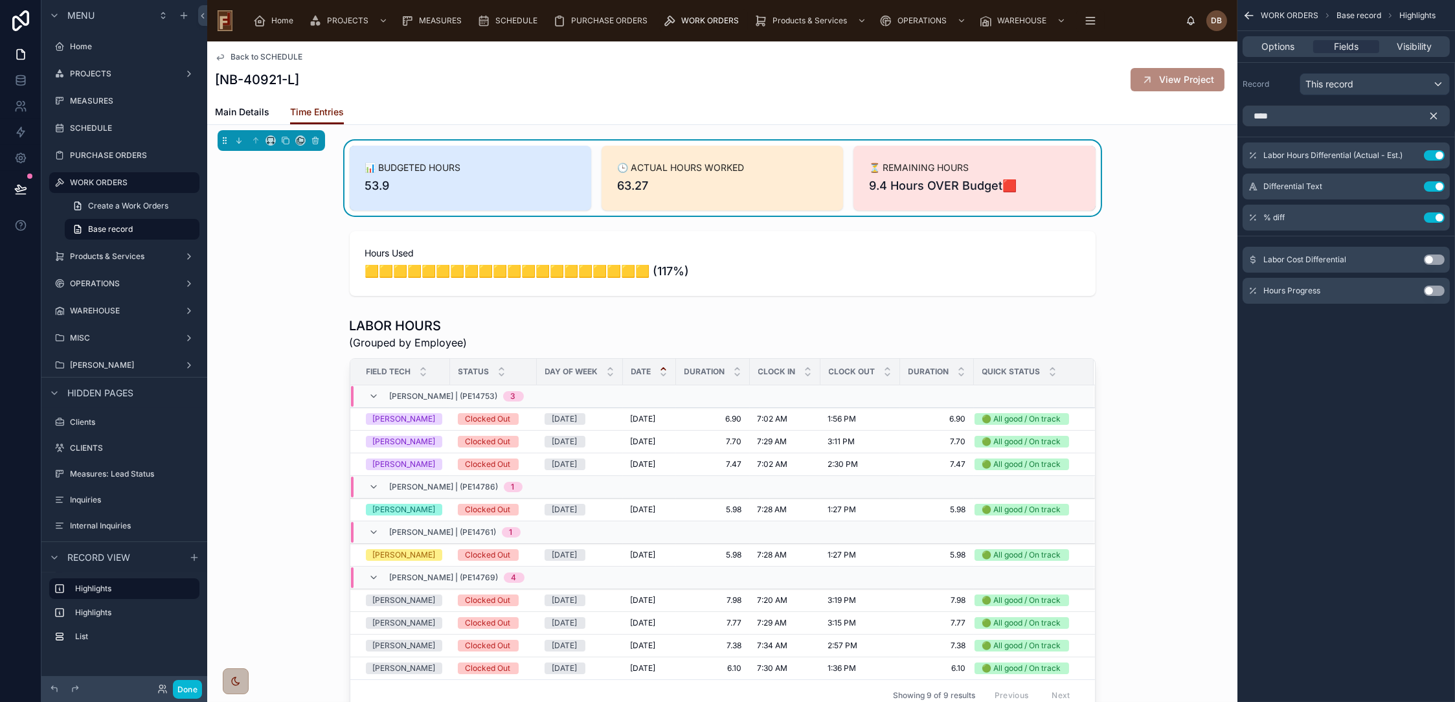
click at [1434, 113] on icon "scrollable content" at bounding box center [1434, 116] width 12 height 12
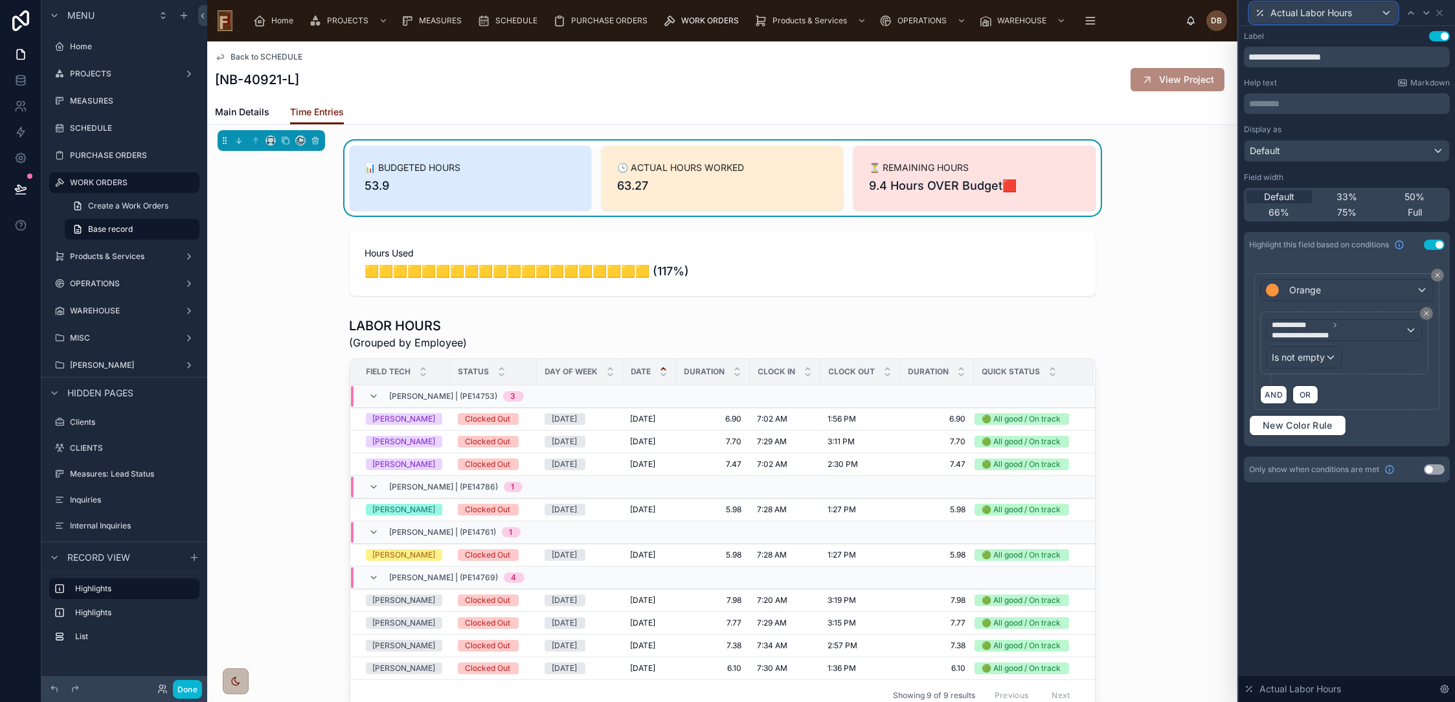
click at [1363, 14] on div "Actual Labor Hours" at bounding box center [1324, 13] width 148 height 21
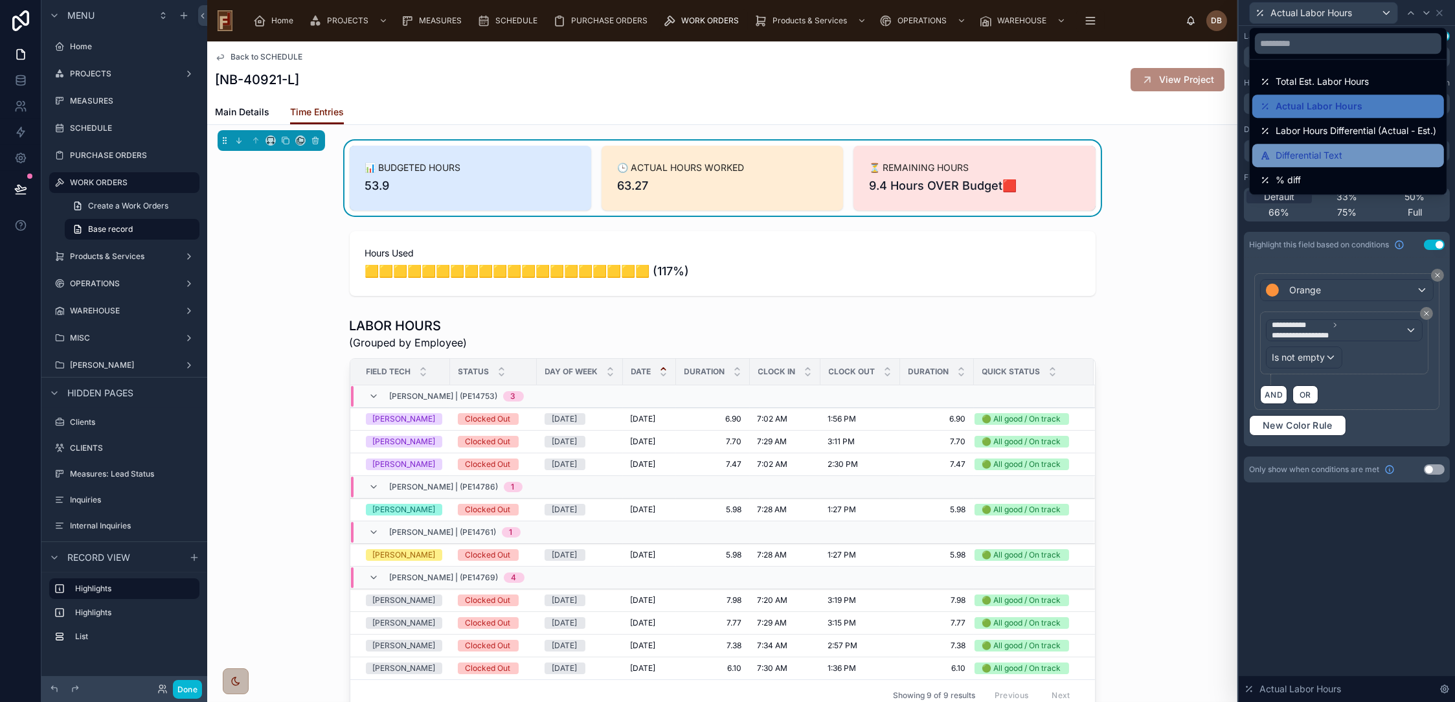
click at [1332, 162] on span "Differential Text" at bounding box center [1309, 156] width 67 height 16
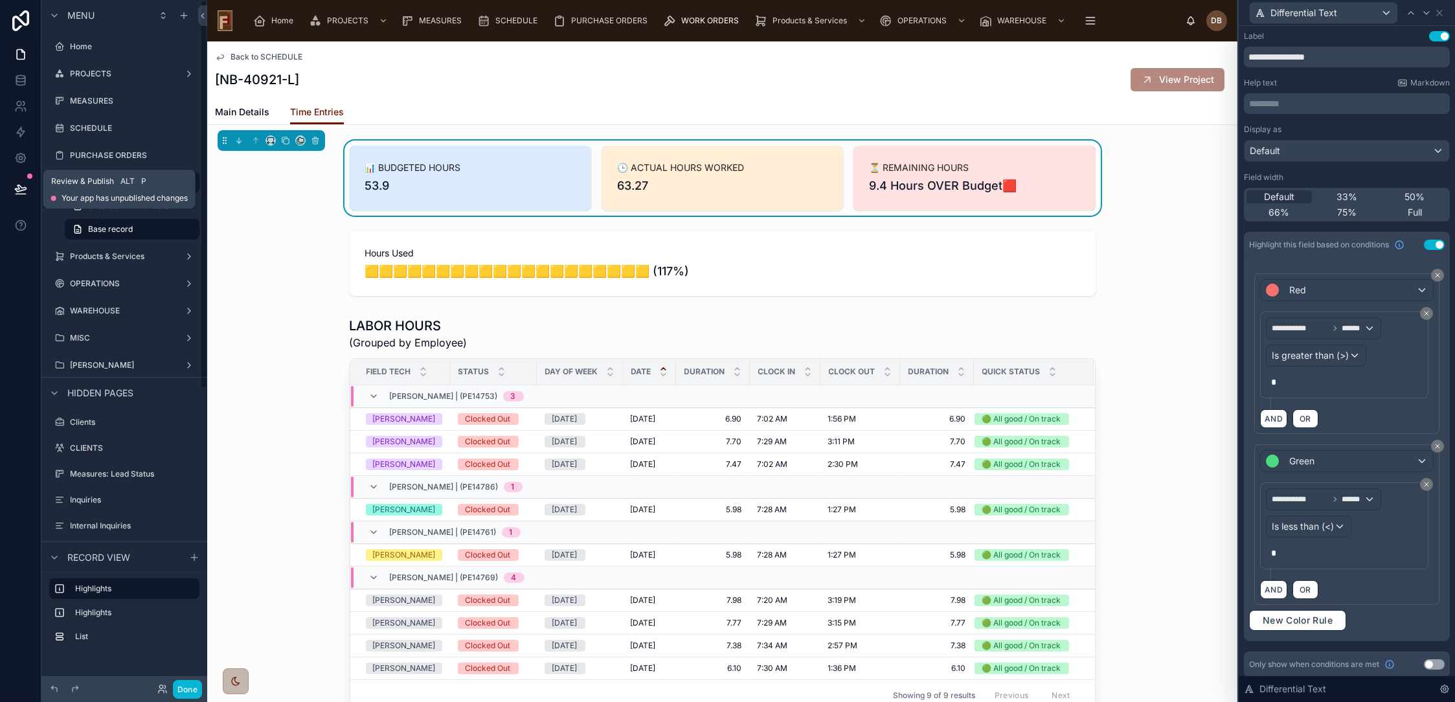
click at [21, 187] on icon at bounding box center [20, 188] width 11 height 6
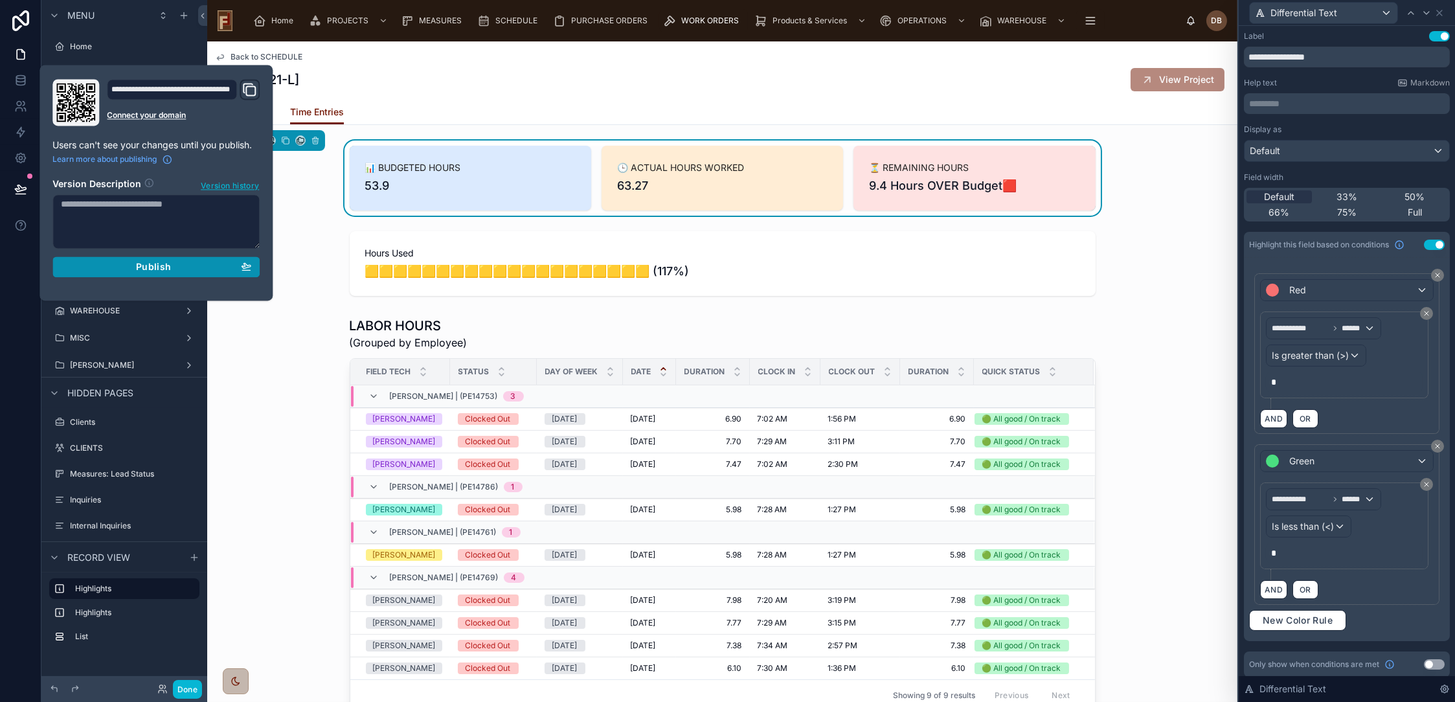
click at [160, 264] on span "Publish" at bounding box center [153, 267] width 35 height 12
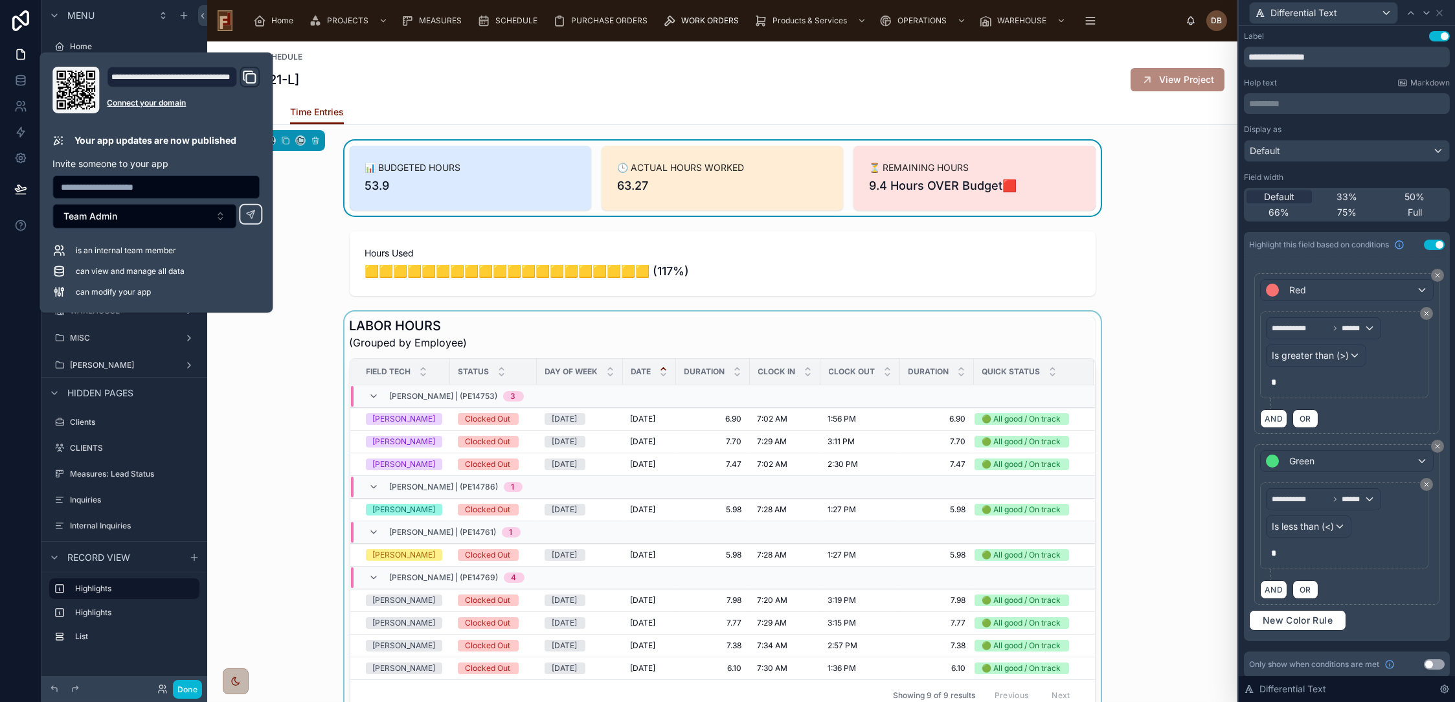
click at [290, 348] on div at bounding box center [722, 514] width 1030 height 405
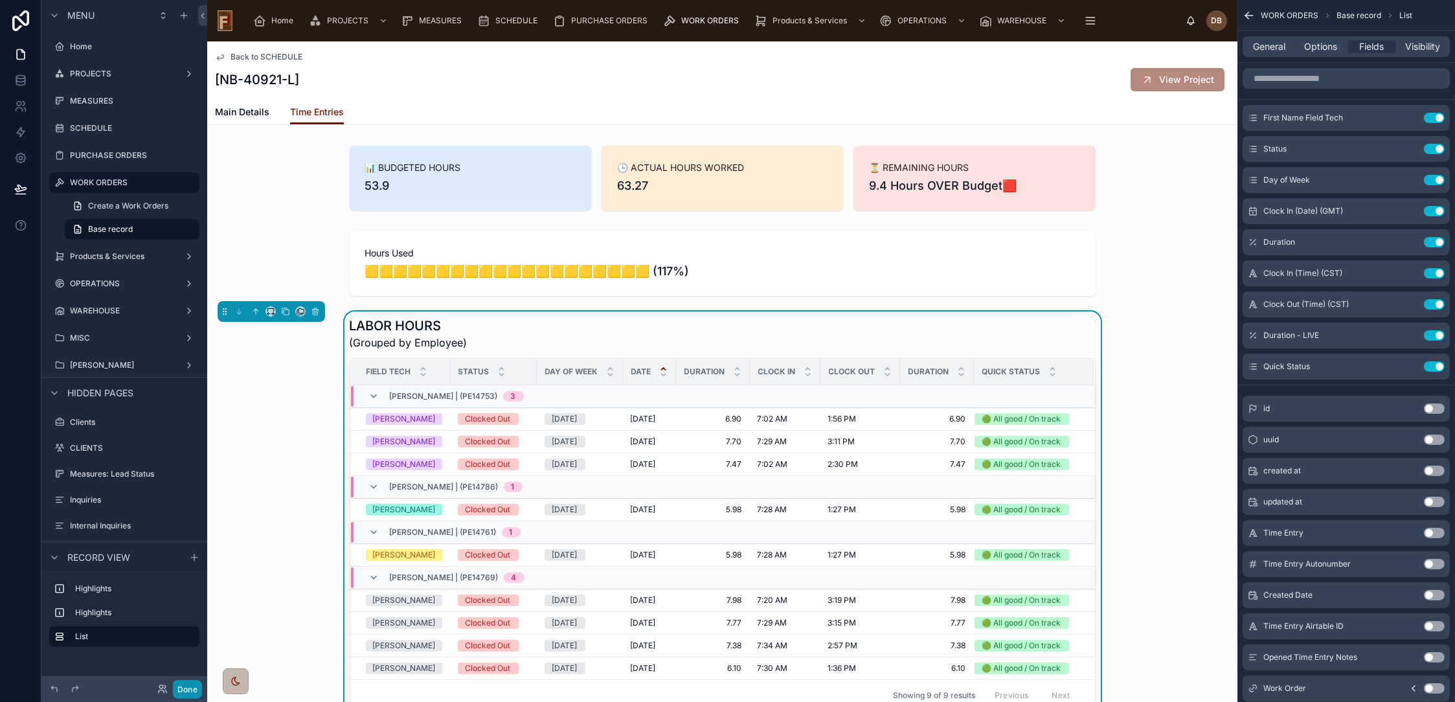
click at [186, 688] on button "Done" at bounding box center [187, 689] width 29 height 19
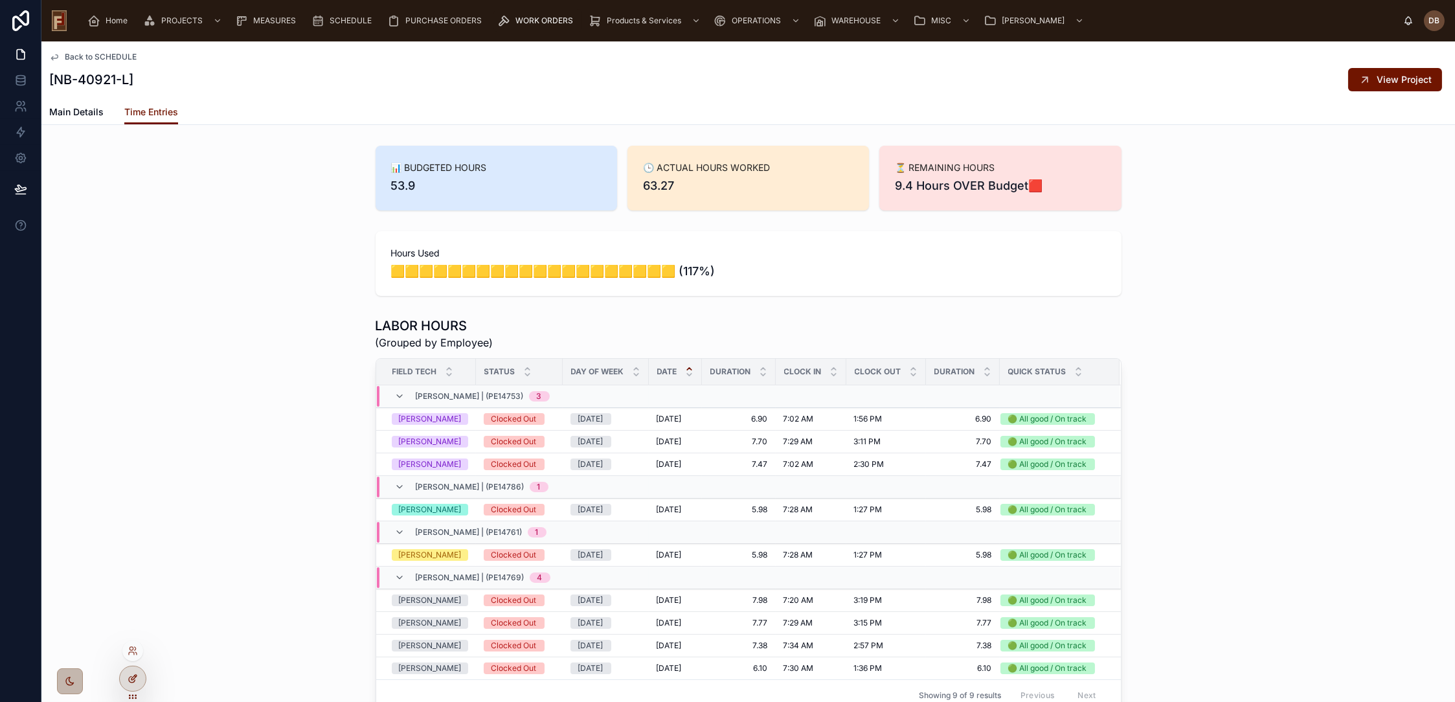
click at [129, 677] on icon at bounding box center [132, 680] width 6 height 6
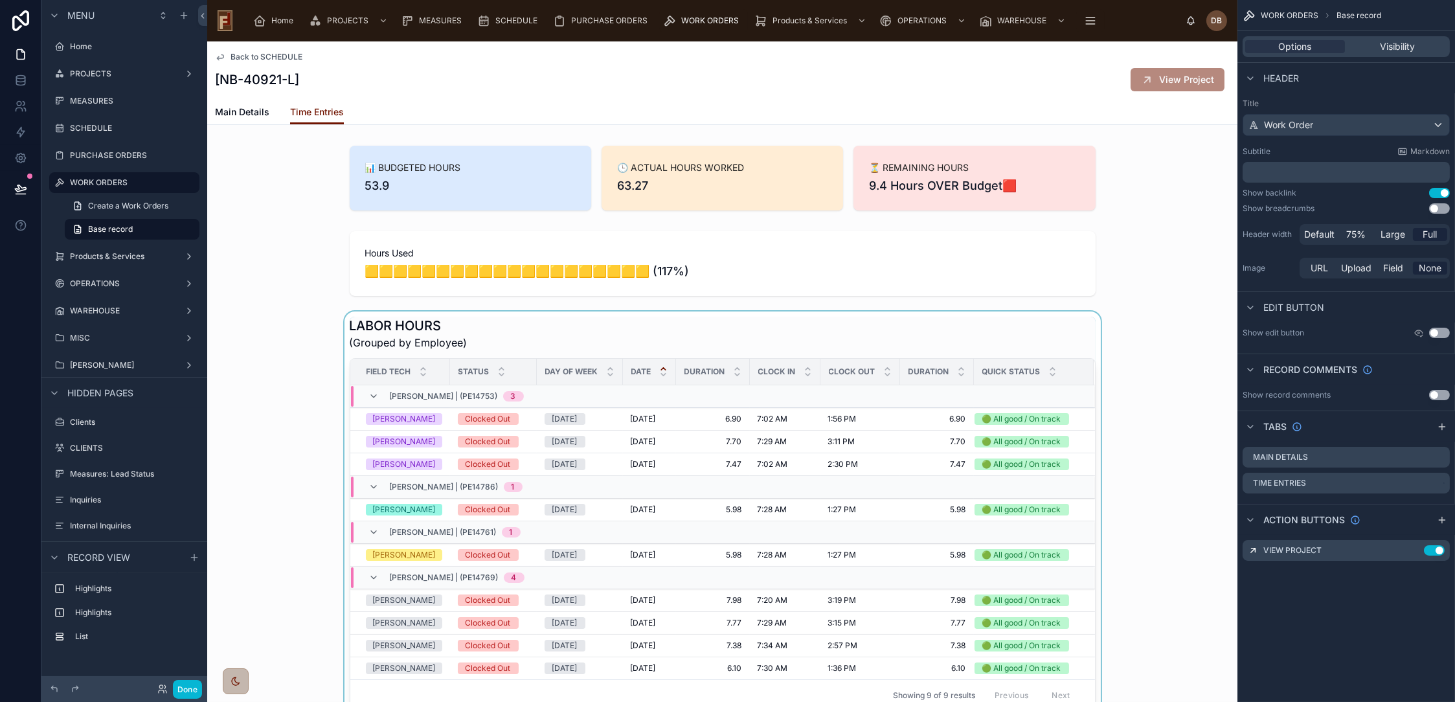
click at [990, 328] on div at bounding box center [722, 514] width 1030 height 405
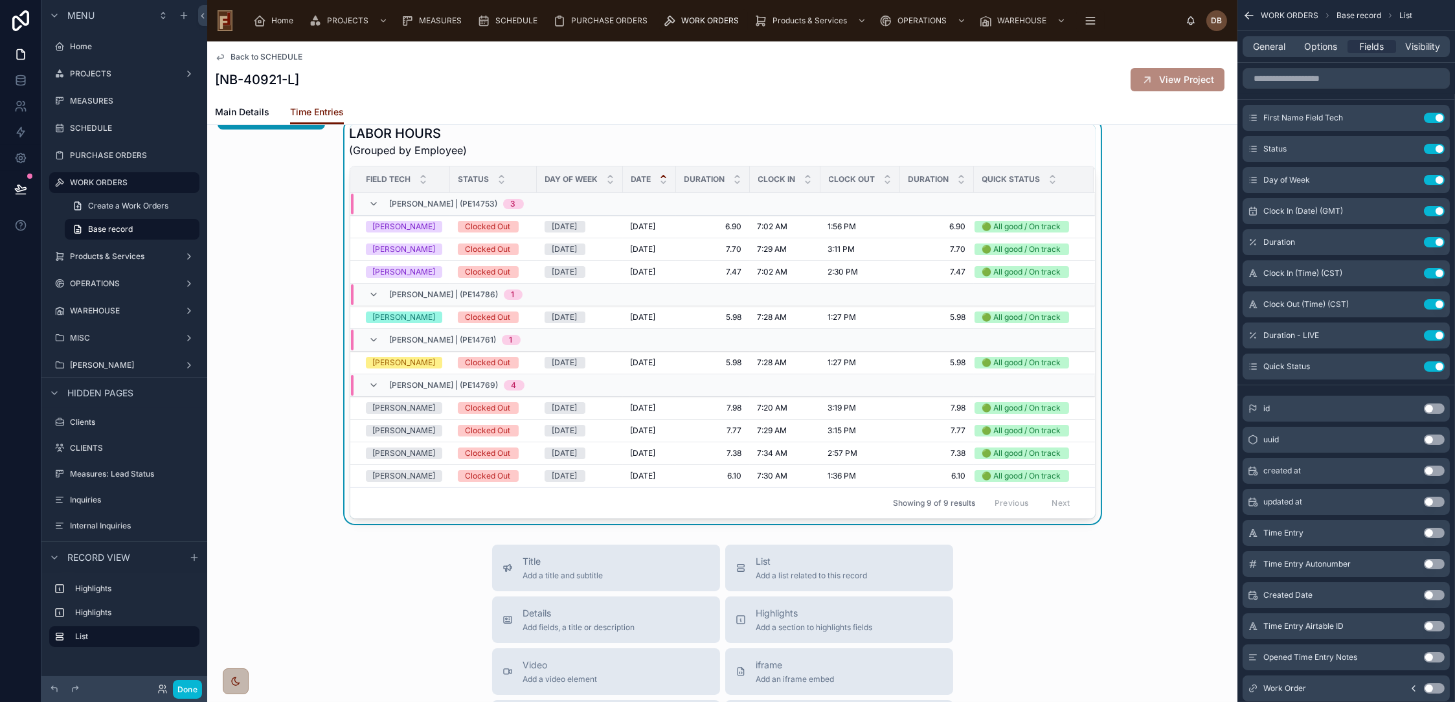
scroll to position [288, 0]
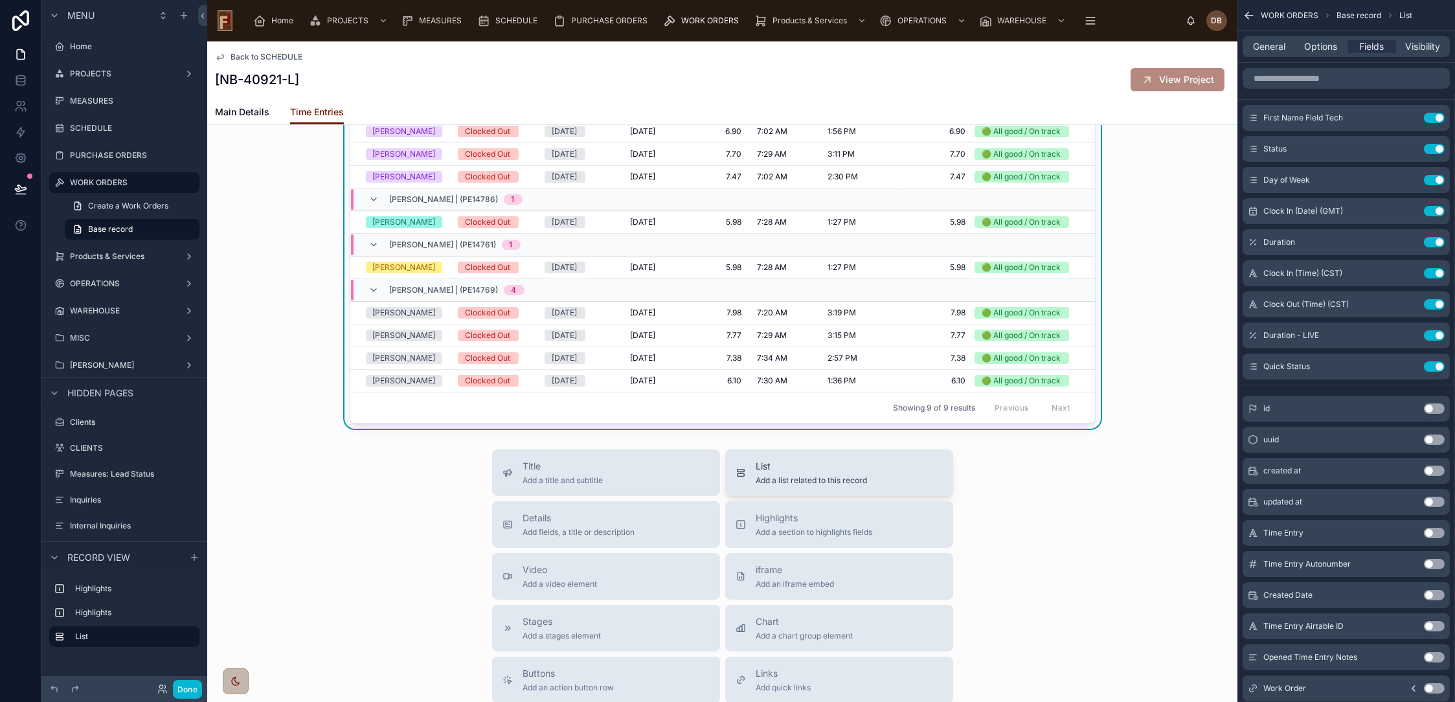
click at [839, 475] on span "Add a list related to this record" at bounding box center [811, 480] width 111 height 10
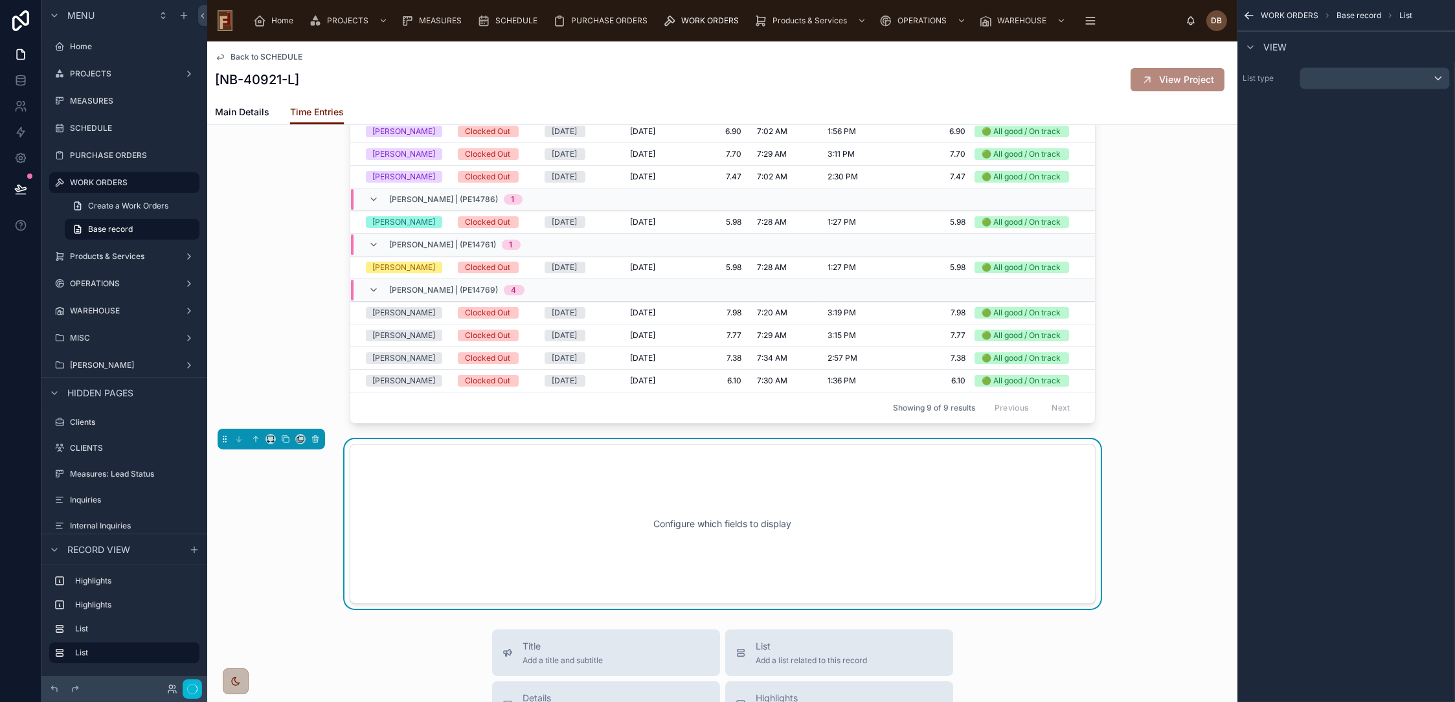
scroll to position [437, 0]
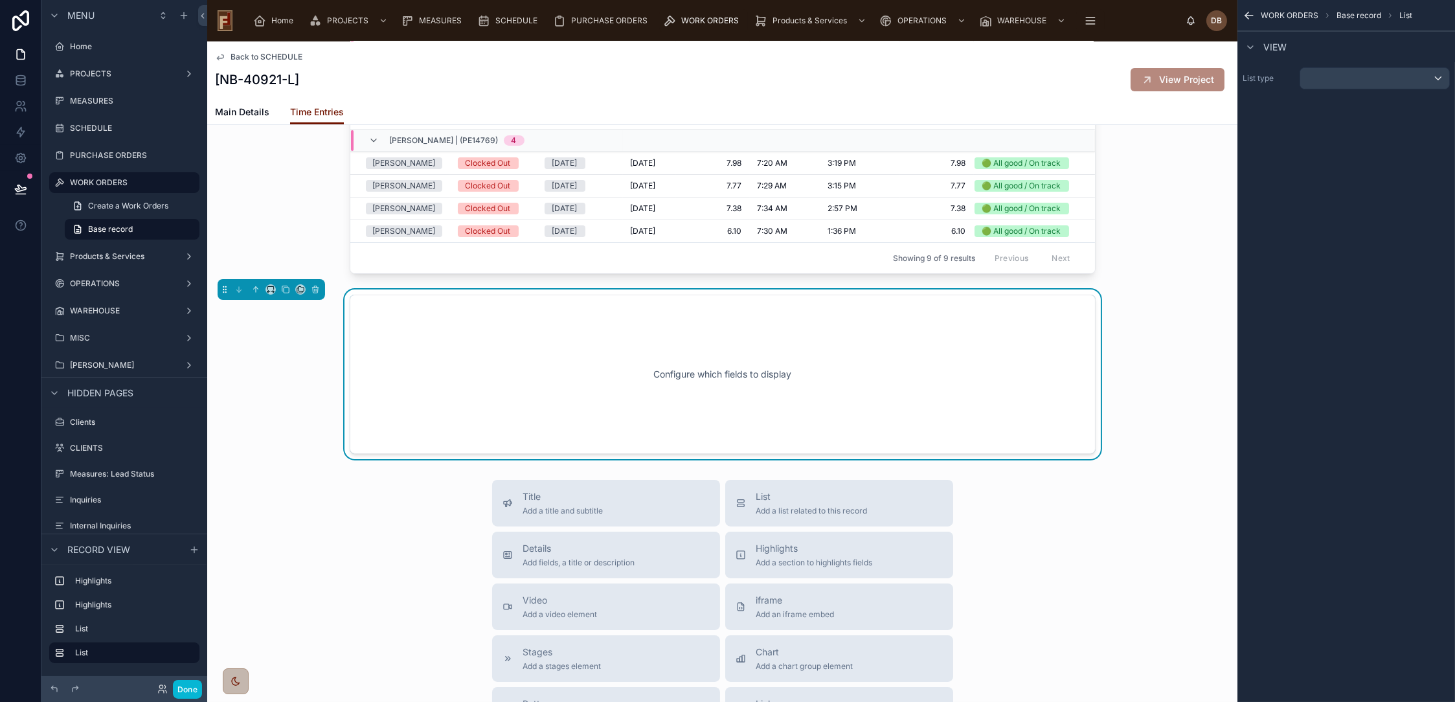
click at [879, 385] on div "Configure which fields to display" at bounding box center [722, 374] width 703 height 117
click at [1383, 66] on div "List type" at bounding box center [1347, 78] width 218 height 32
click at [1382, 71] on div "scrollable content" at bounding box center [1374, 78] width 149 height 21
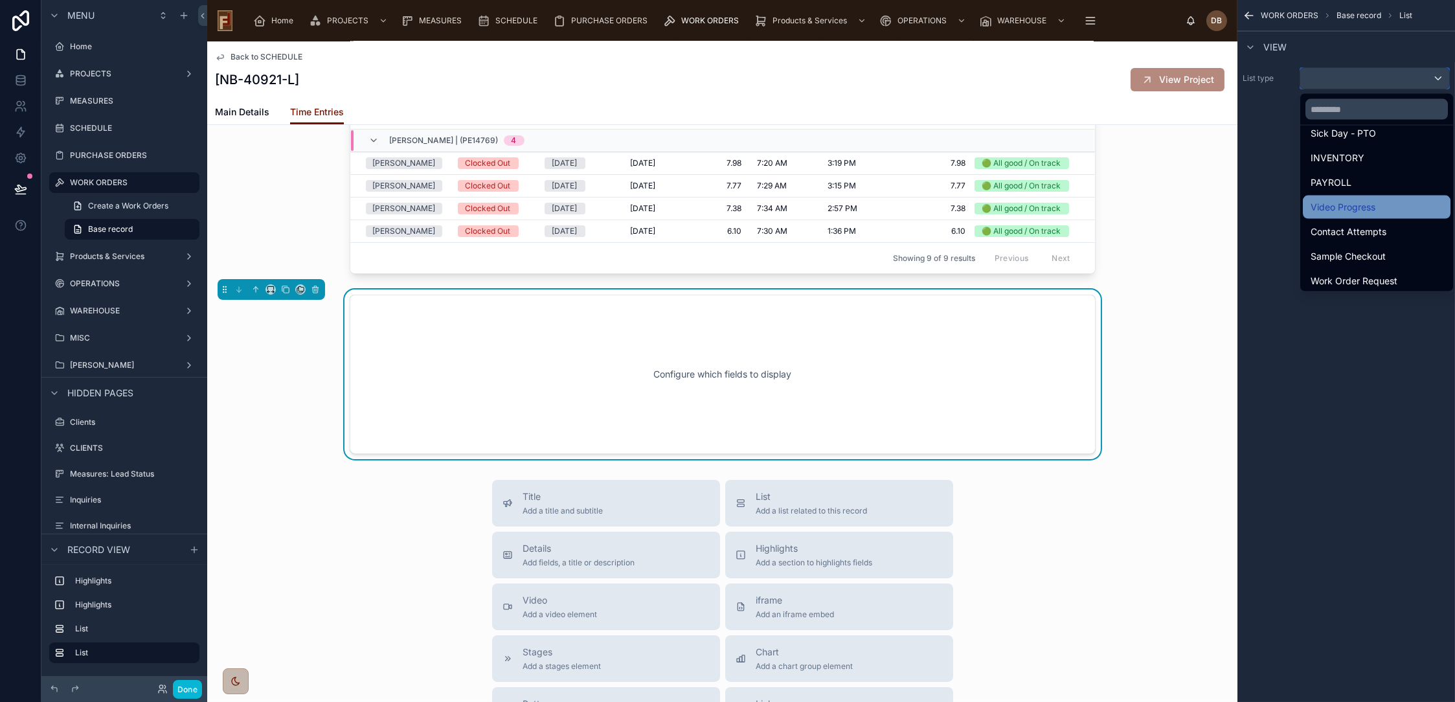
scroll to position [573, 0]
click at [1350, 111] on input "text" at bounding box center [1377, 109] width 142 height 21
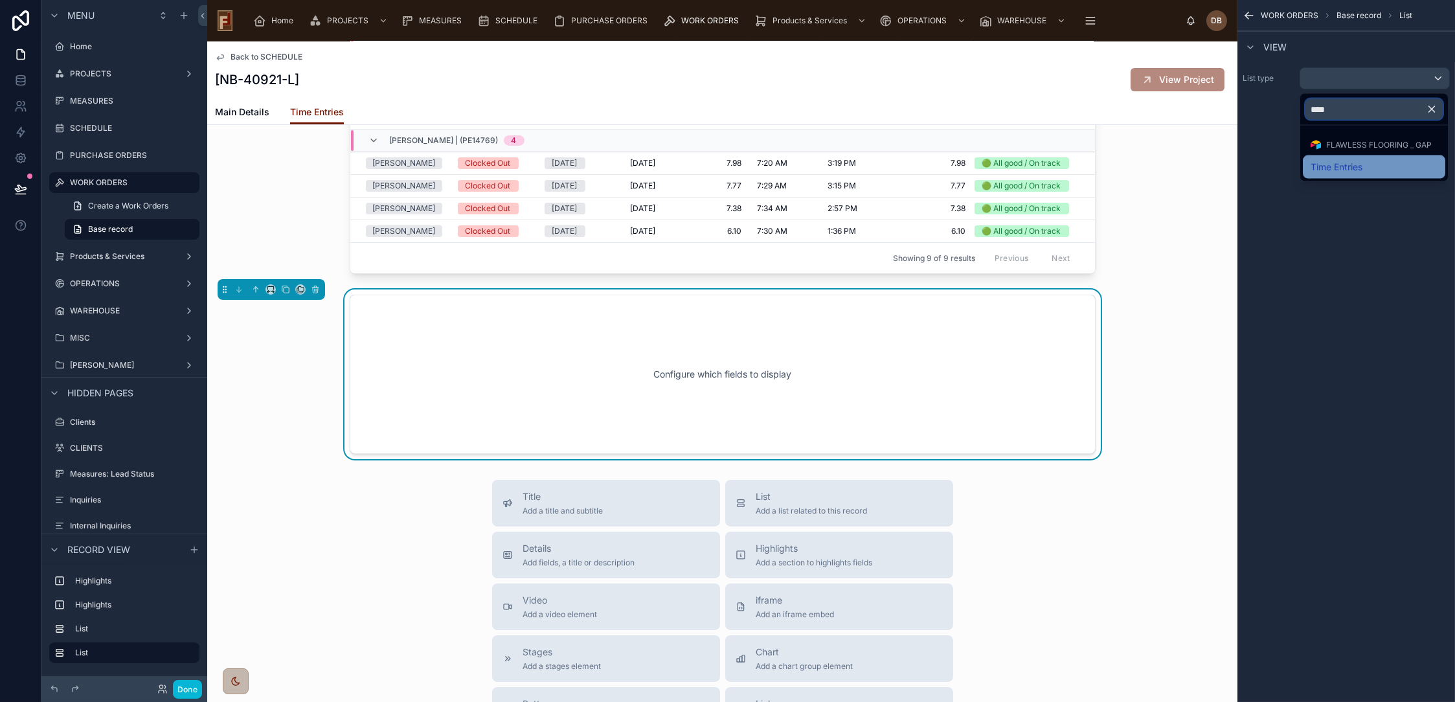
type input "****"
click at [1358, 159] on span "Time Entries" at bounding box center [1337, 167] width 52 height 16
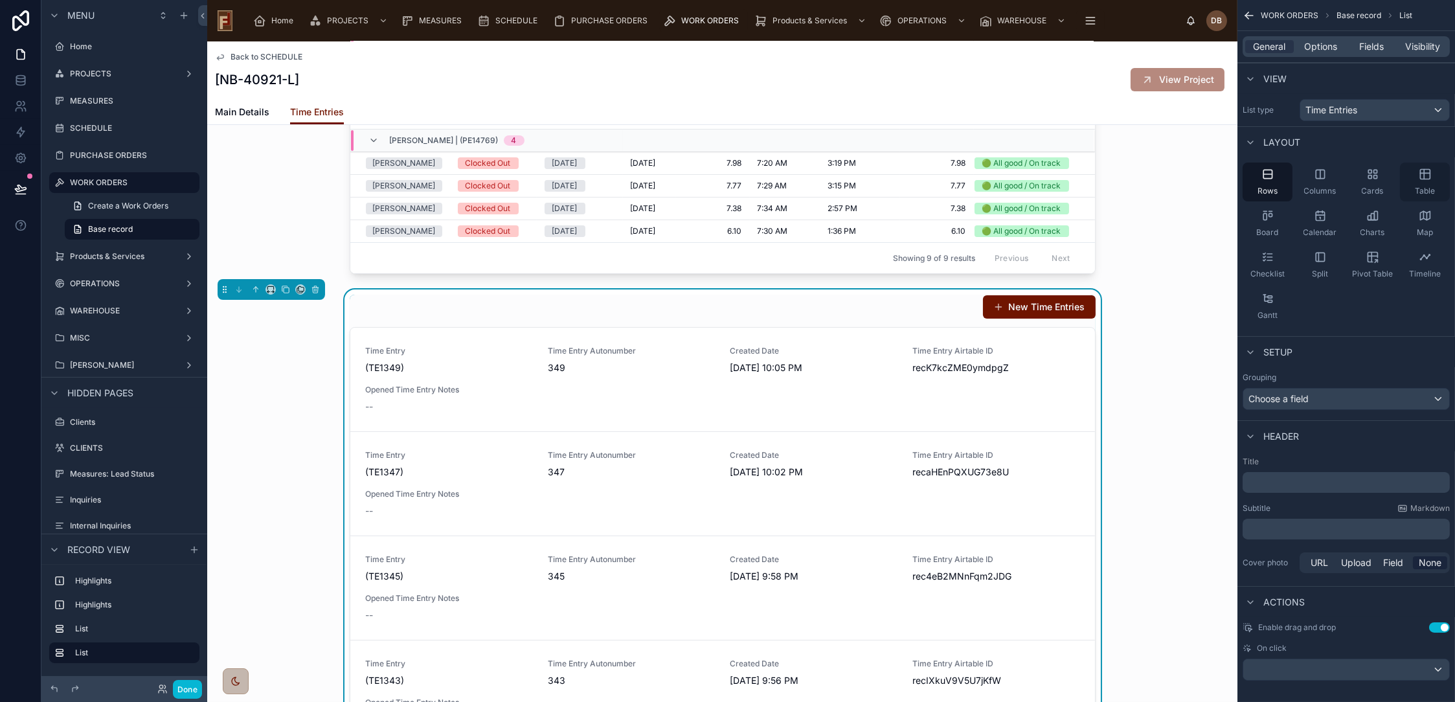
click at [1430, 176] on icon "scrollable content" at bounding box center [1425, 175] width 10 height 10
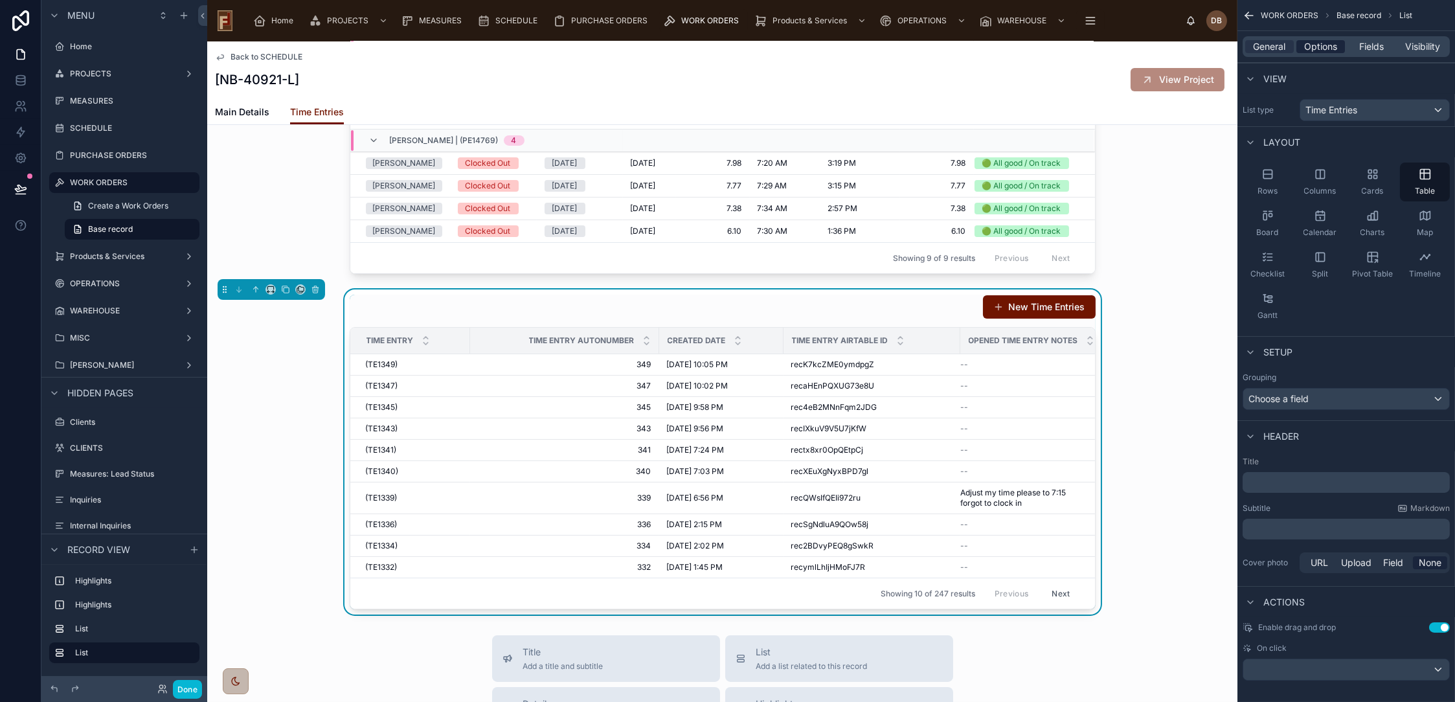
click at [1323, 44] on span "Options" at bounding box center [1320, 46] width 33 height 13
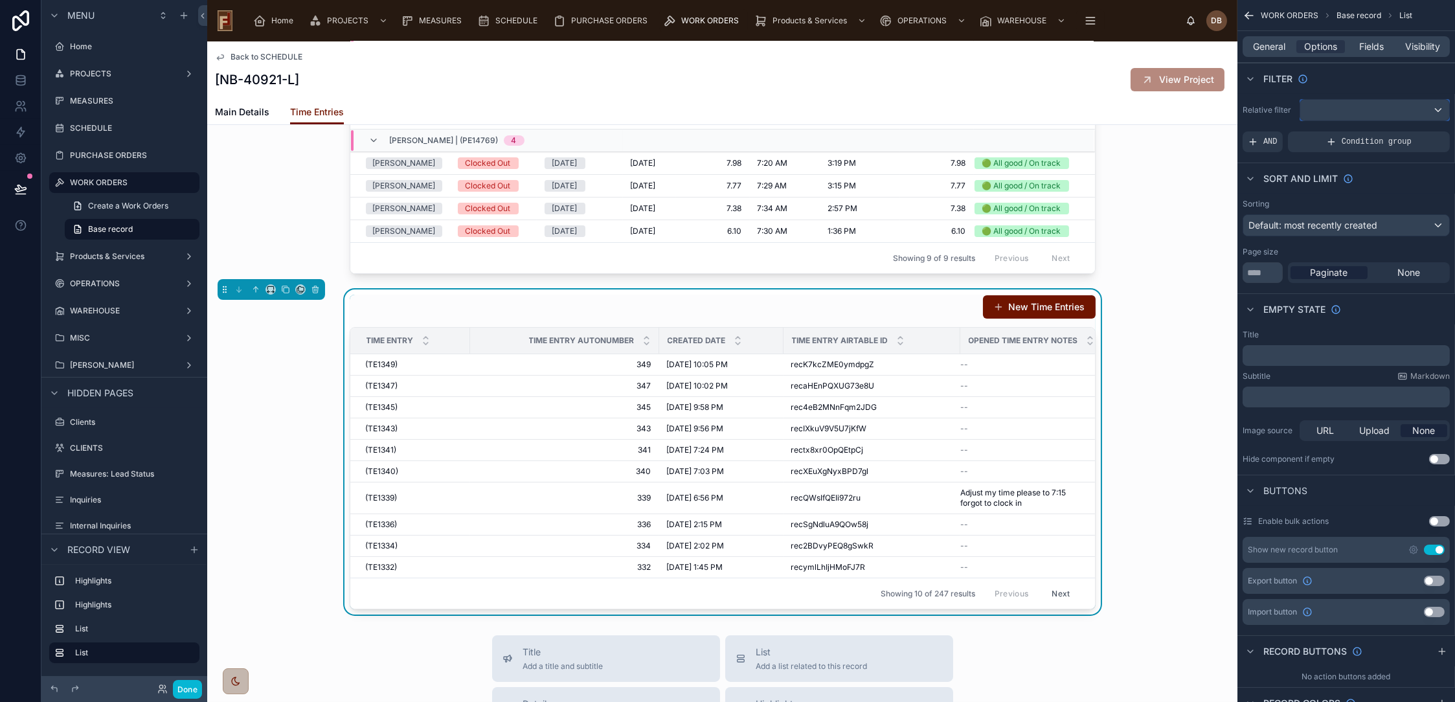
click at [1350, 108] on div "scrollable content" at bounding box center [1374, 110] width 149 height 21
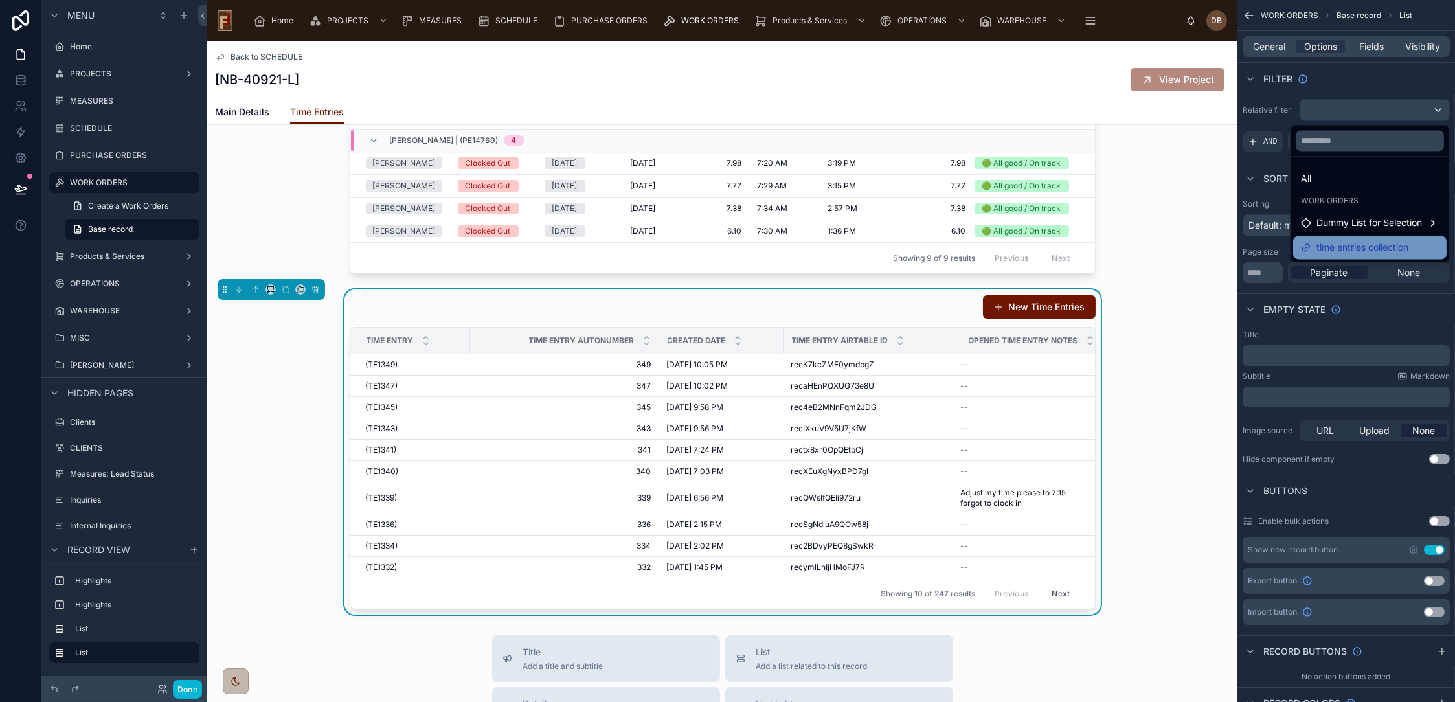
click at [1365, 247] on span "time entries collection" at bounding box center [1363, 248] width 92 height 16
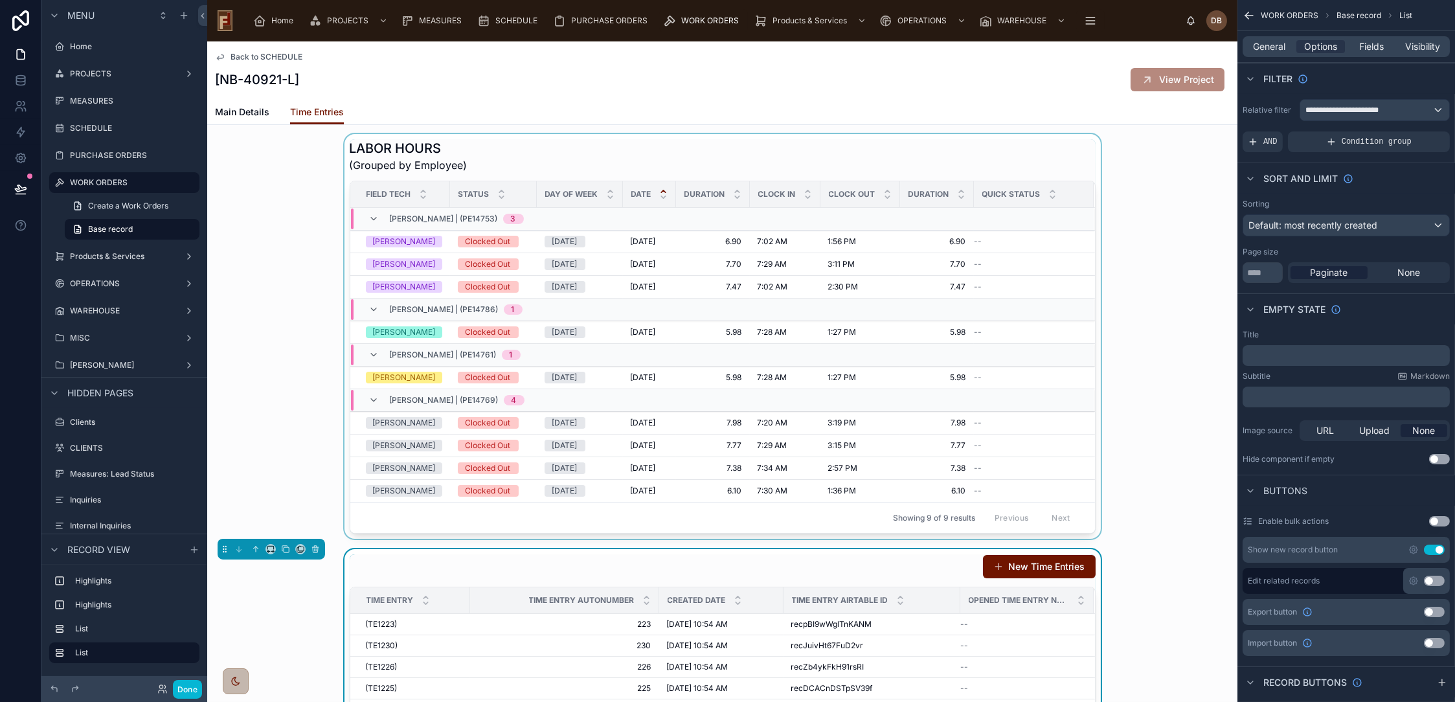
scroll to position [359, 0]
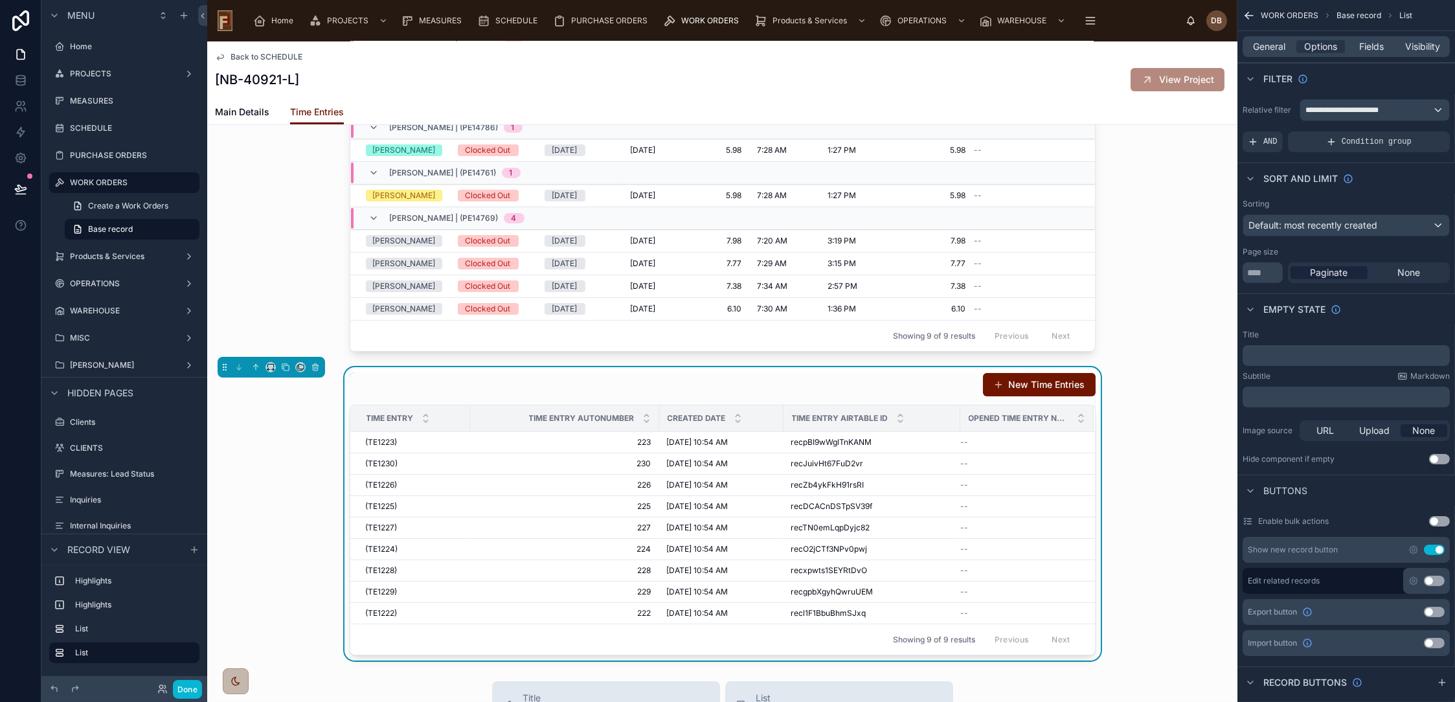
click at [646, 387] on div "New Time Entries" at bounding box center [723, 384] width 746 height 25
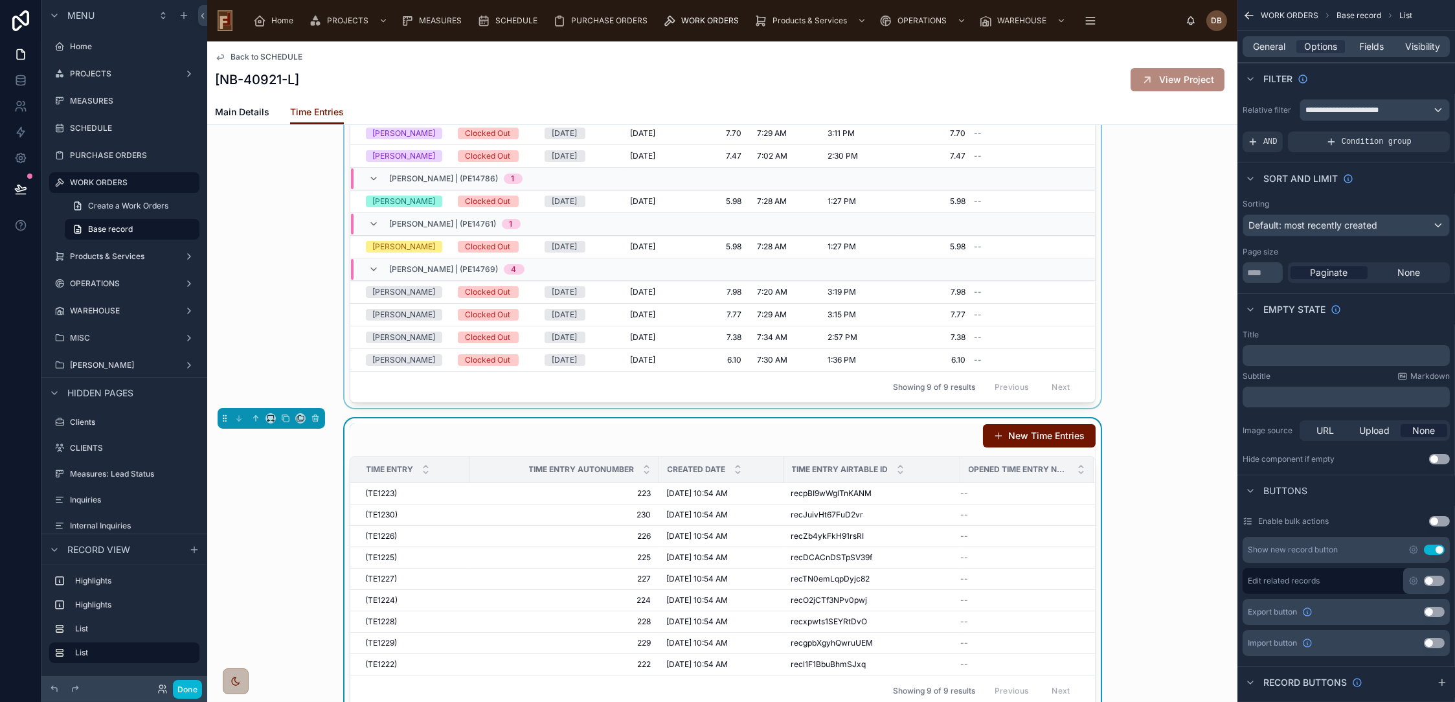
scroll to position [144, 0]
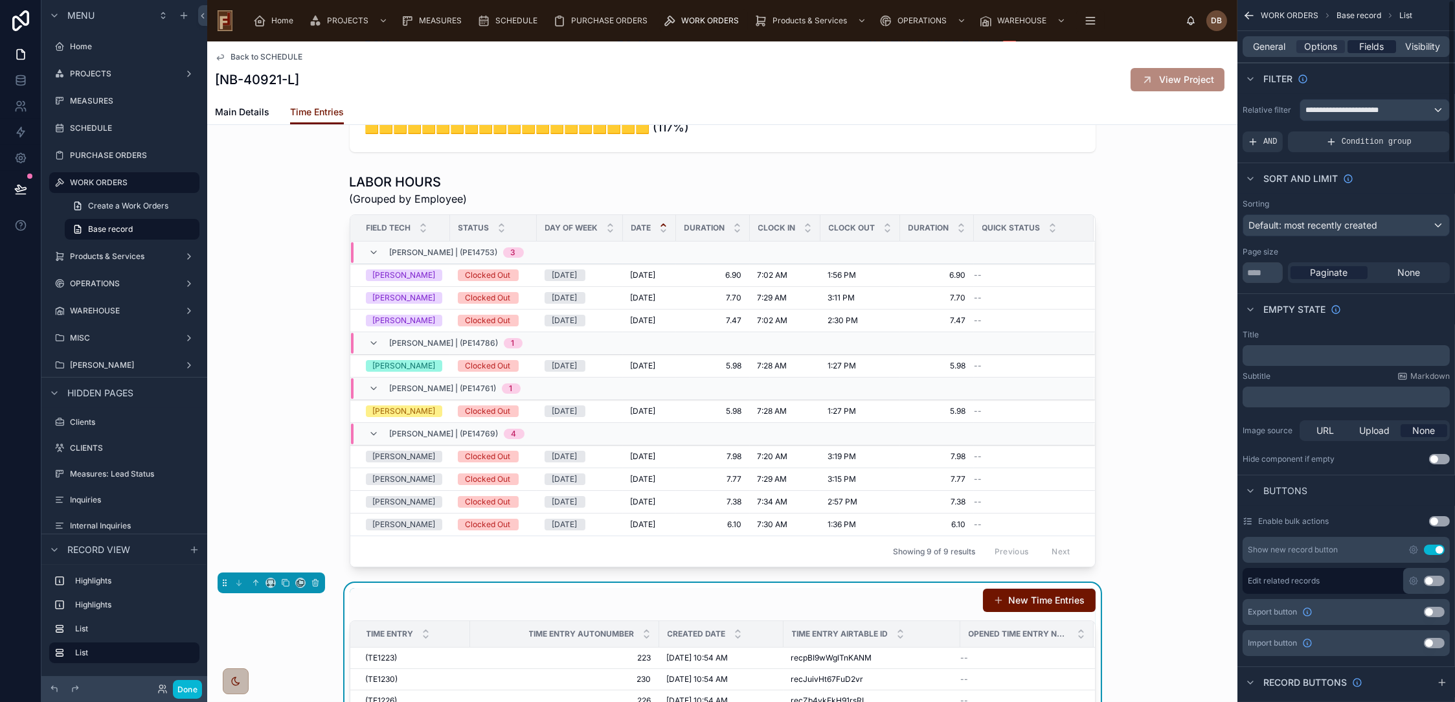
click at [1371, 43] on span "Fields" at bounding box center [1372, 46] width 25 height 13
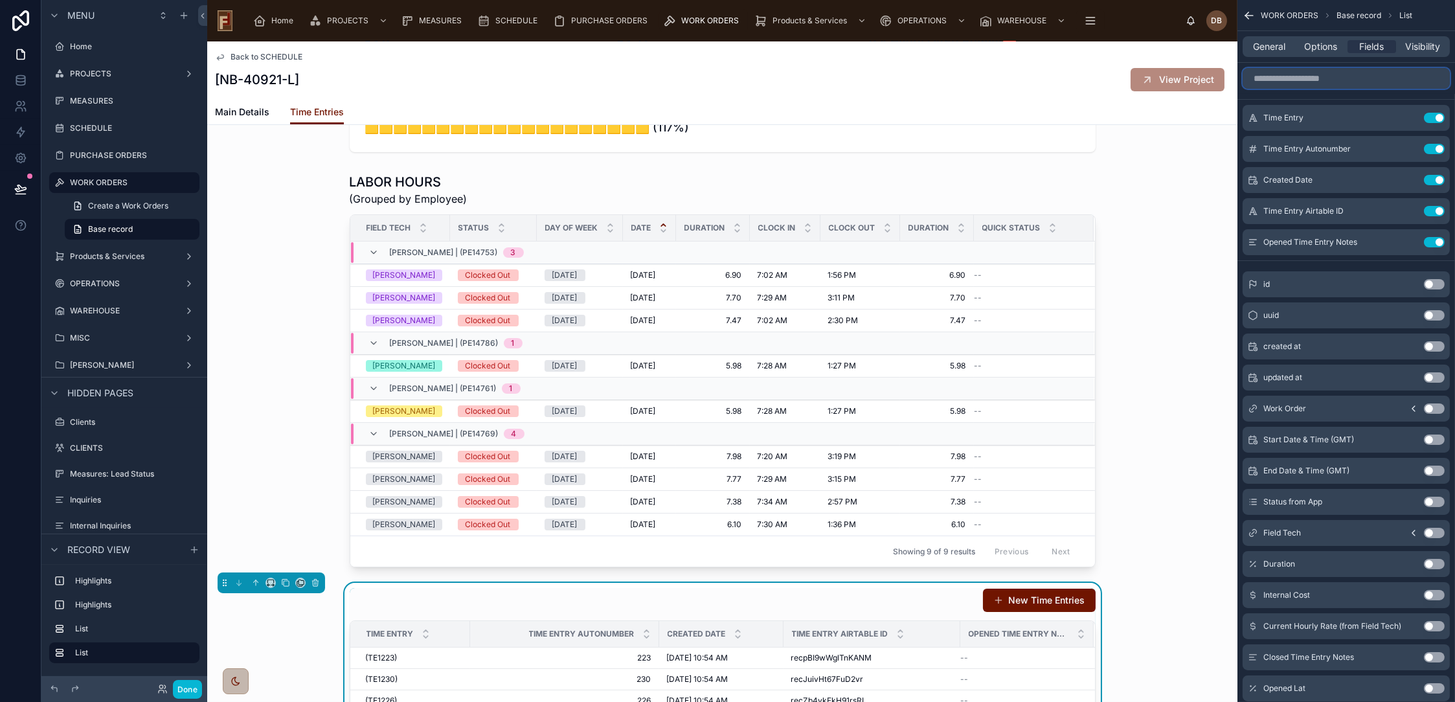
click at [1332, 71] on input "scrollable content" at bounding box center [1346, 78] width 207 height 21
click at [1432, 114] on button "Use setting" at bounding box center [1434, 118] width 21 height 10
click at [1432, 144] on button "Use setting" at bounding box center [1434, 149] width 21 height 10
click at [1432, 175] on button "Use setting" at bounding box center [1434, 180] width 21 height 10
click at [1432, 206] on button "Use setting" at bounding box center [1434, 211] width 21 height 10
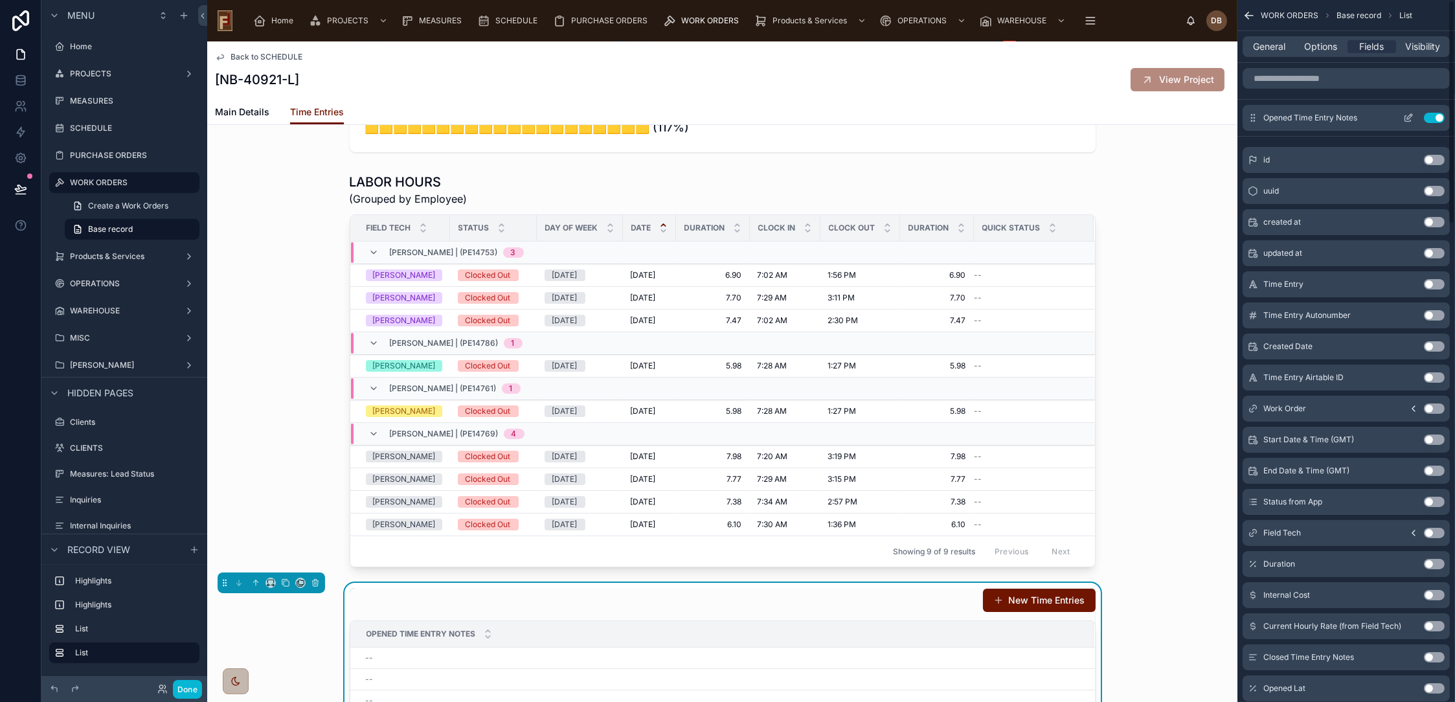
click at [1436, 114] on button "Use setting" at bounding box center [1434, 118] width 21 height 10
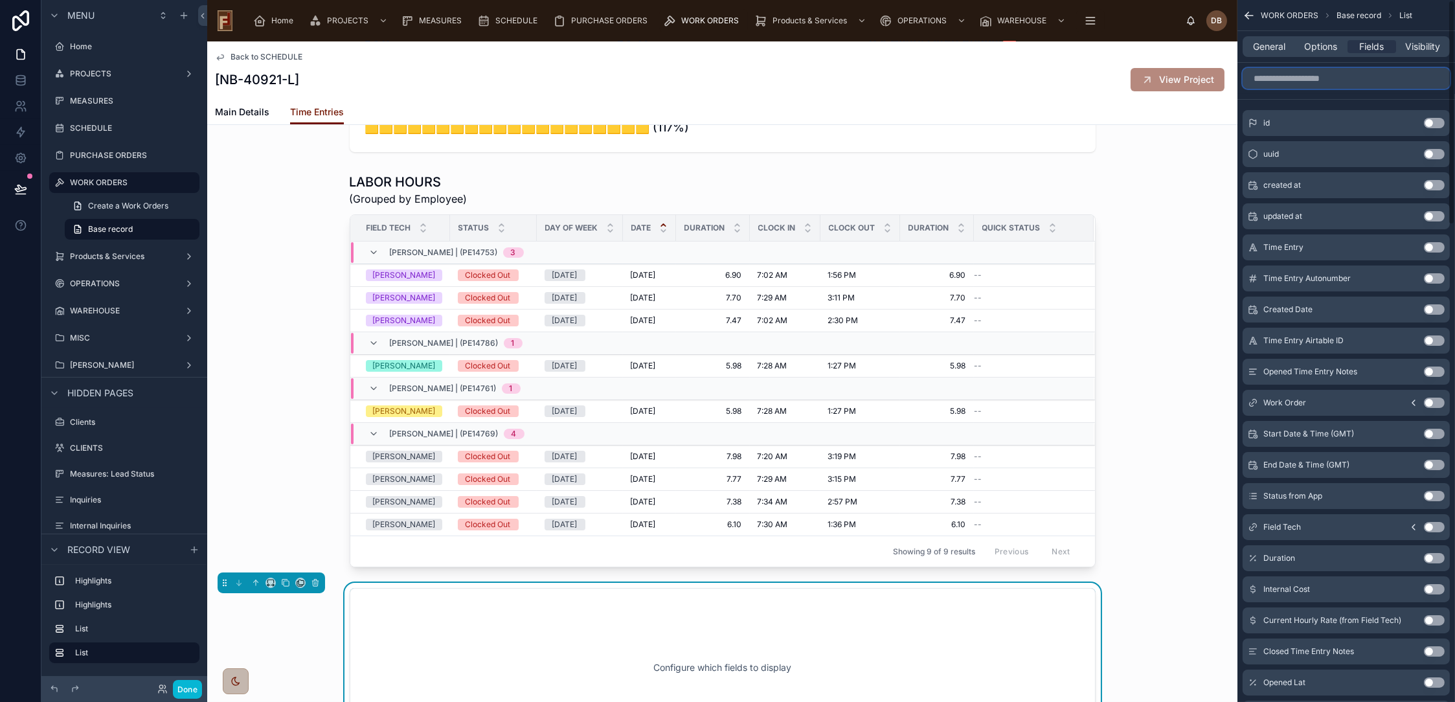
click at [1332, 82] on input "scrollable content" at bounding box center [1346, 78] width 207 height 21
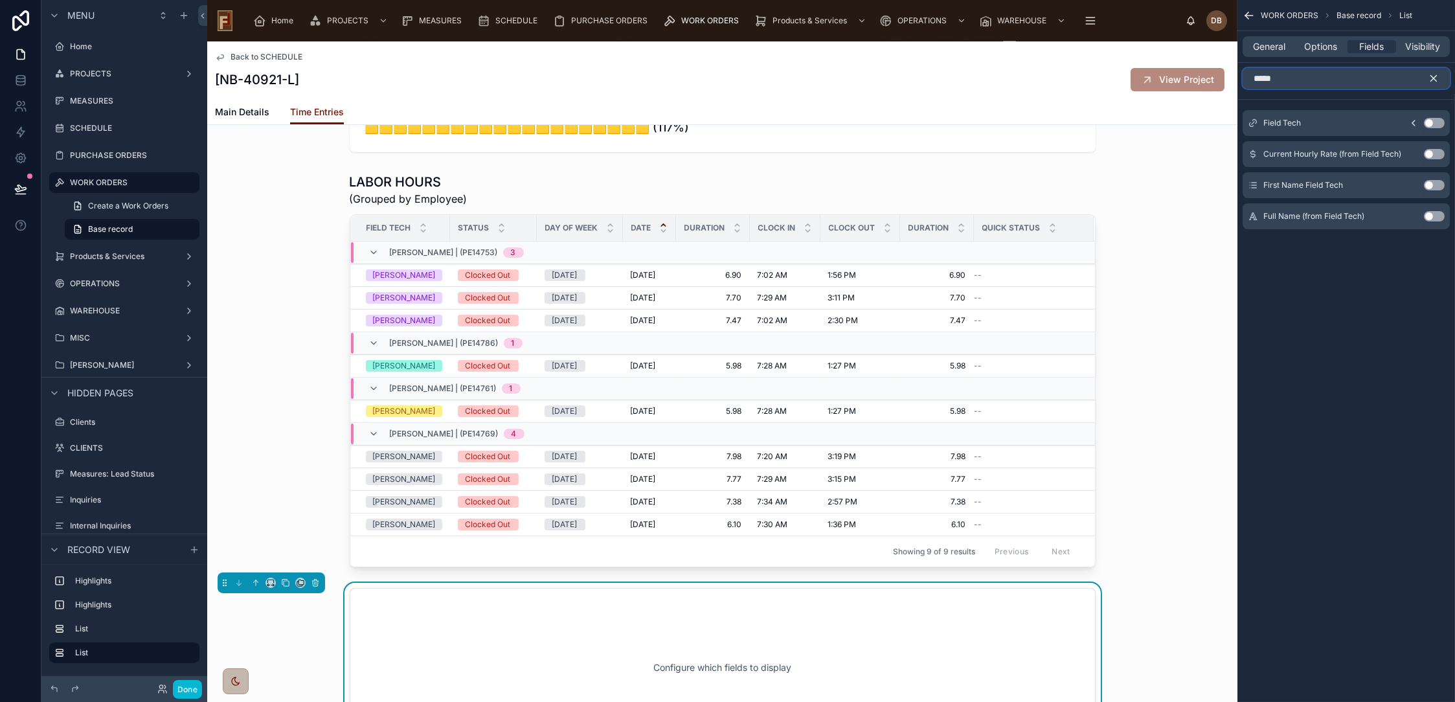
type input "*****"
click at [1430, 119] on button "Use setting" at bounding box center [1434, 123] width 21 height 10
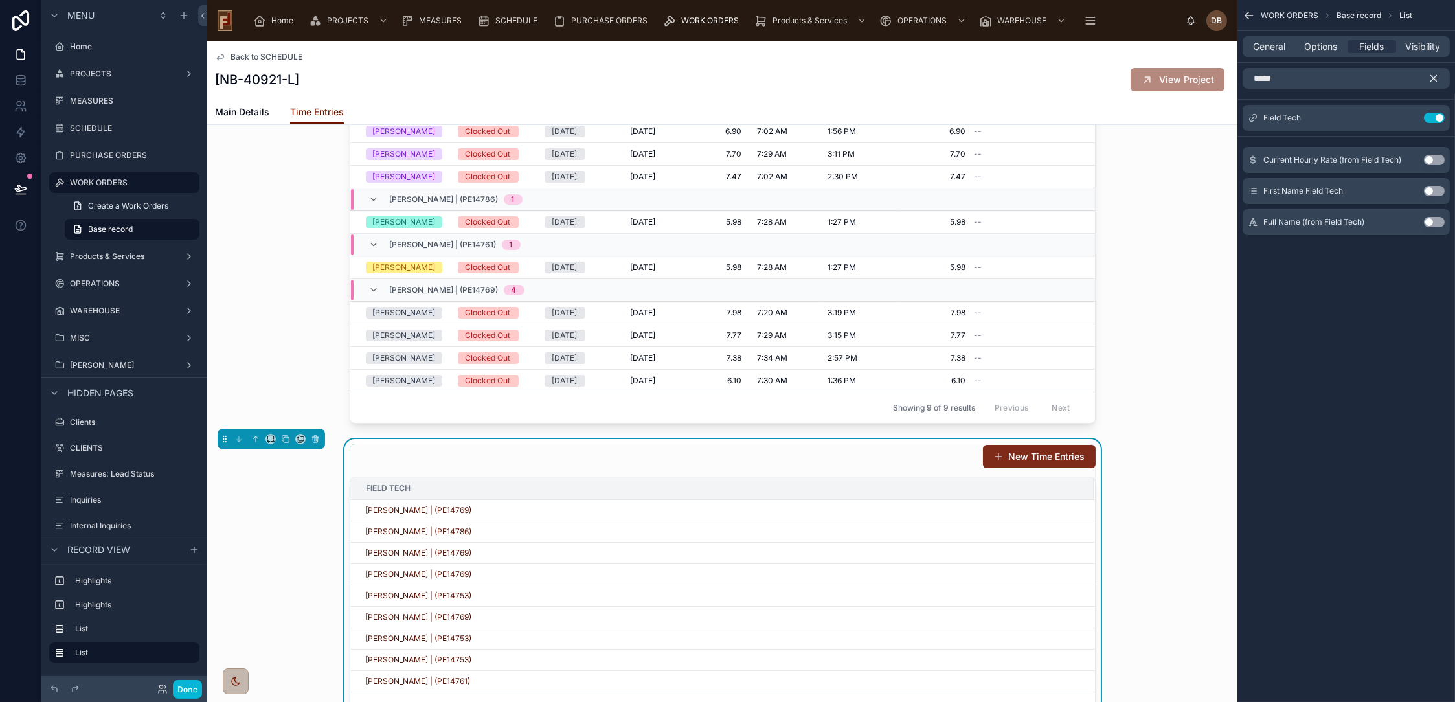
scroll to position [216, 0]
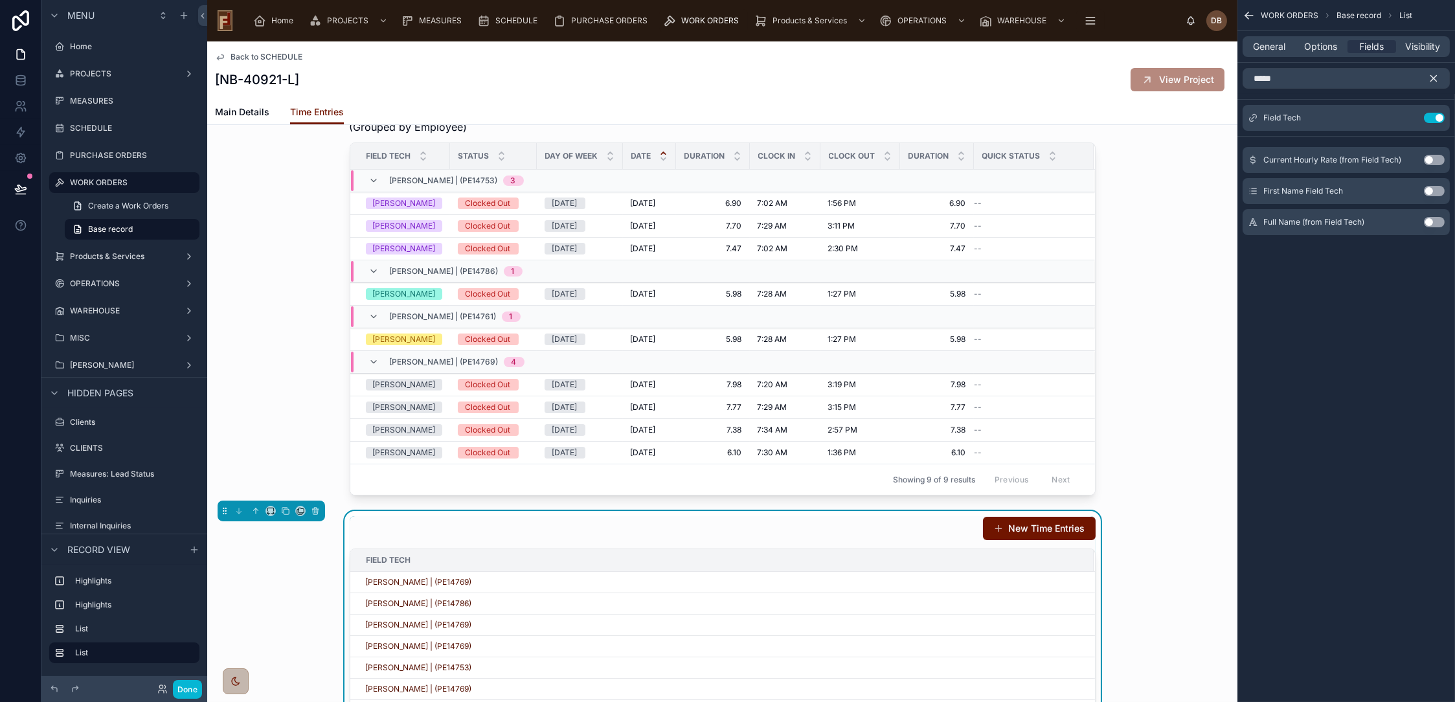
click at [1434, 76] on icon "scrollable content" at bounding box center [1434, 79] width 12 height 12
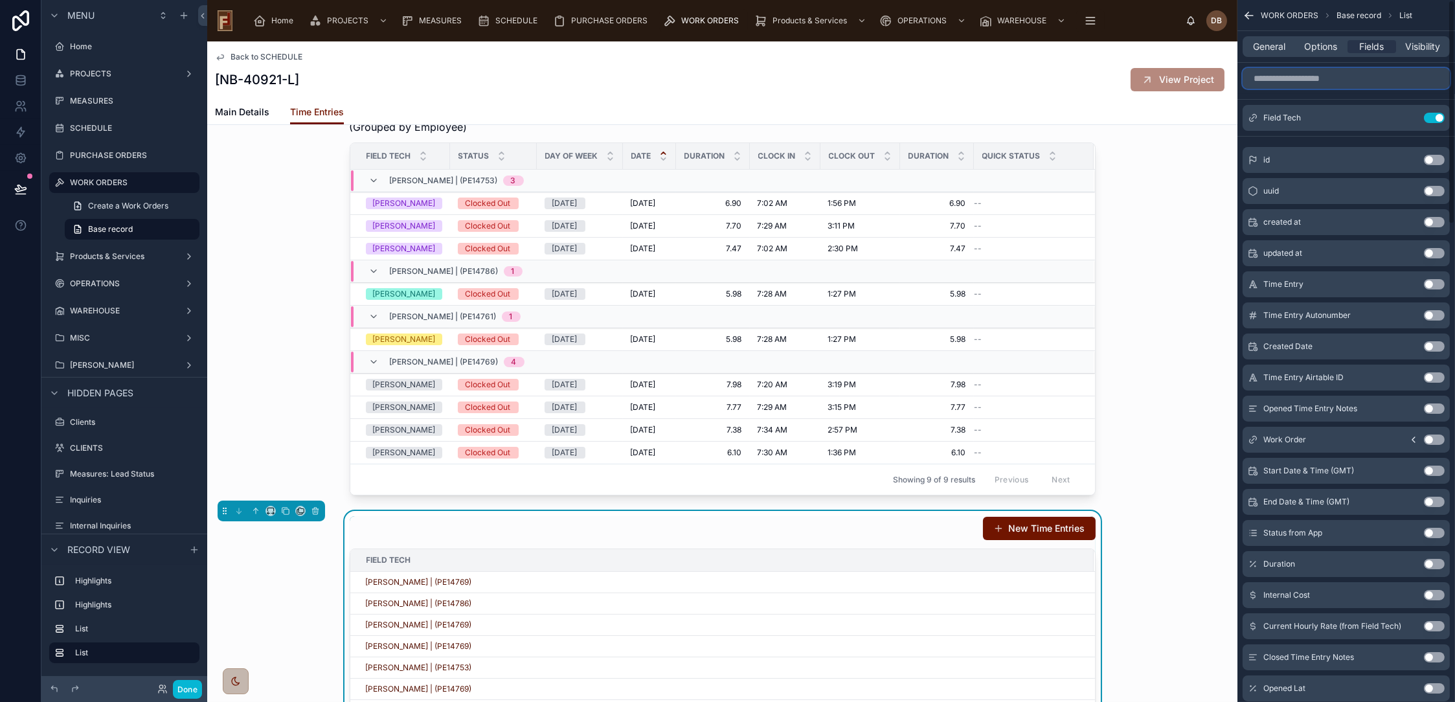
click at [1329, 80] on input "scrollable content" at bounding box center [1346, 78] width 207 height 21
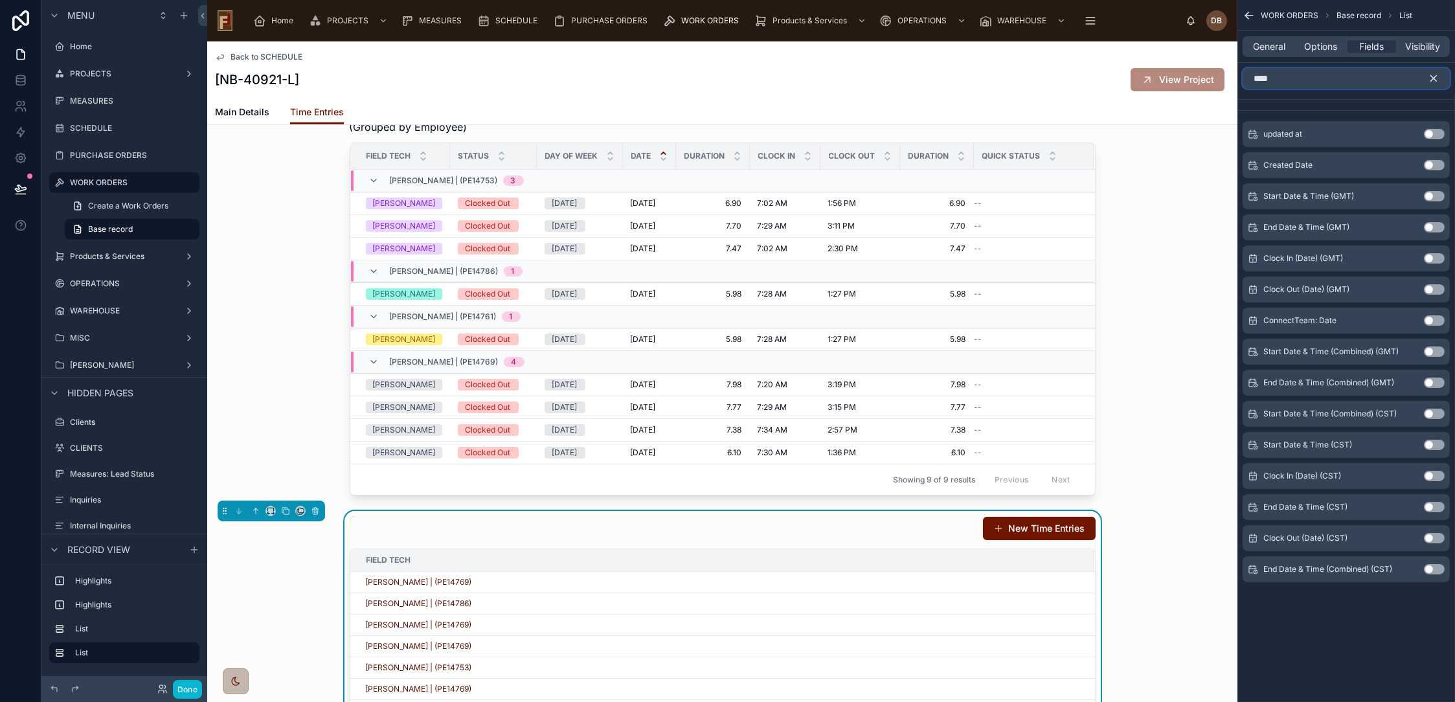
type input "****"
click at [1430, 471] on button "Use setting" at bounding box center [1434, 476] width 21 height 10
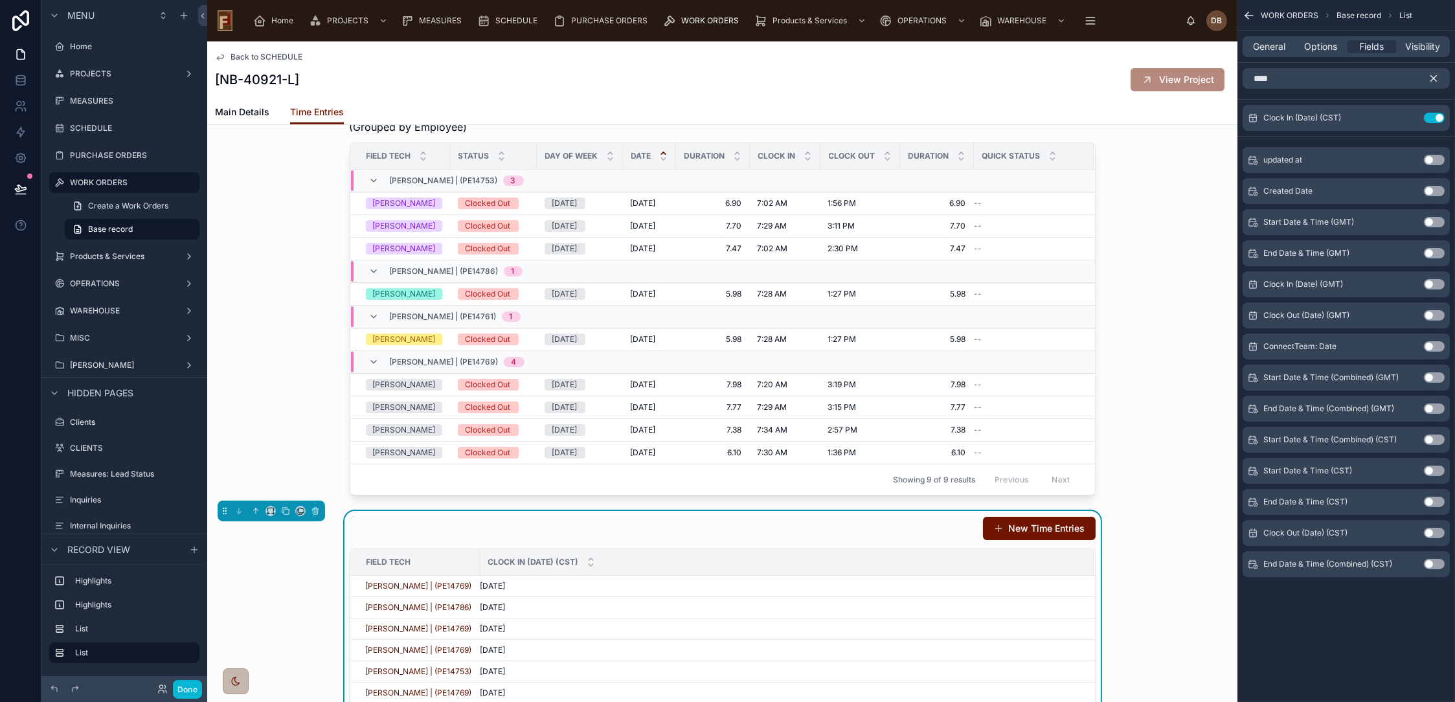
click at [1436, 78] on icon "scrollable content" at bounding box center [1434, 79] width 12 height 12
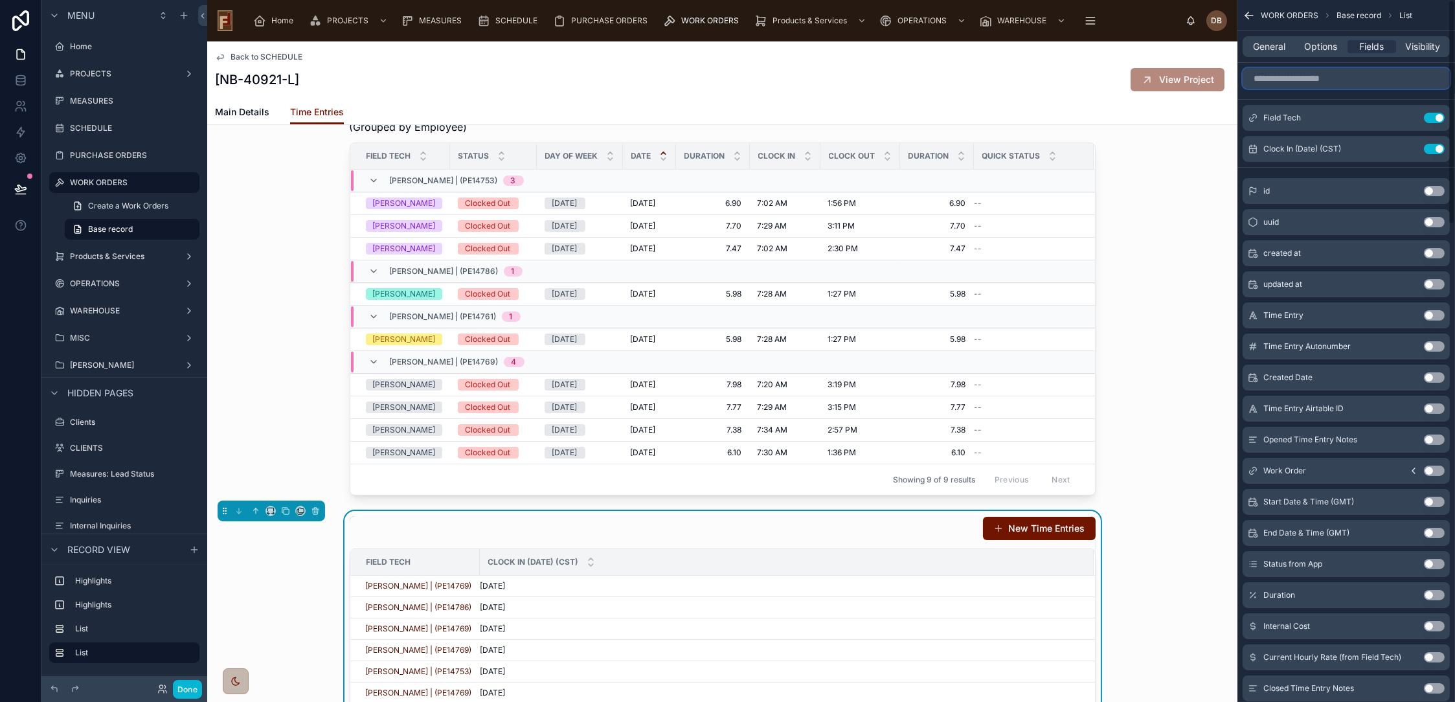
click at [1316, 78] on input "scrollable content" at bounding box center [1346, 78] width 207 height 21
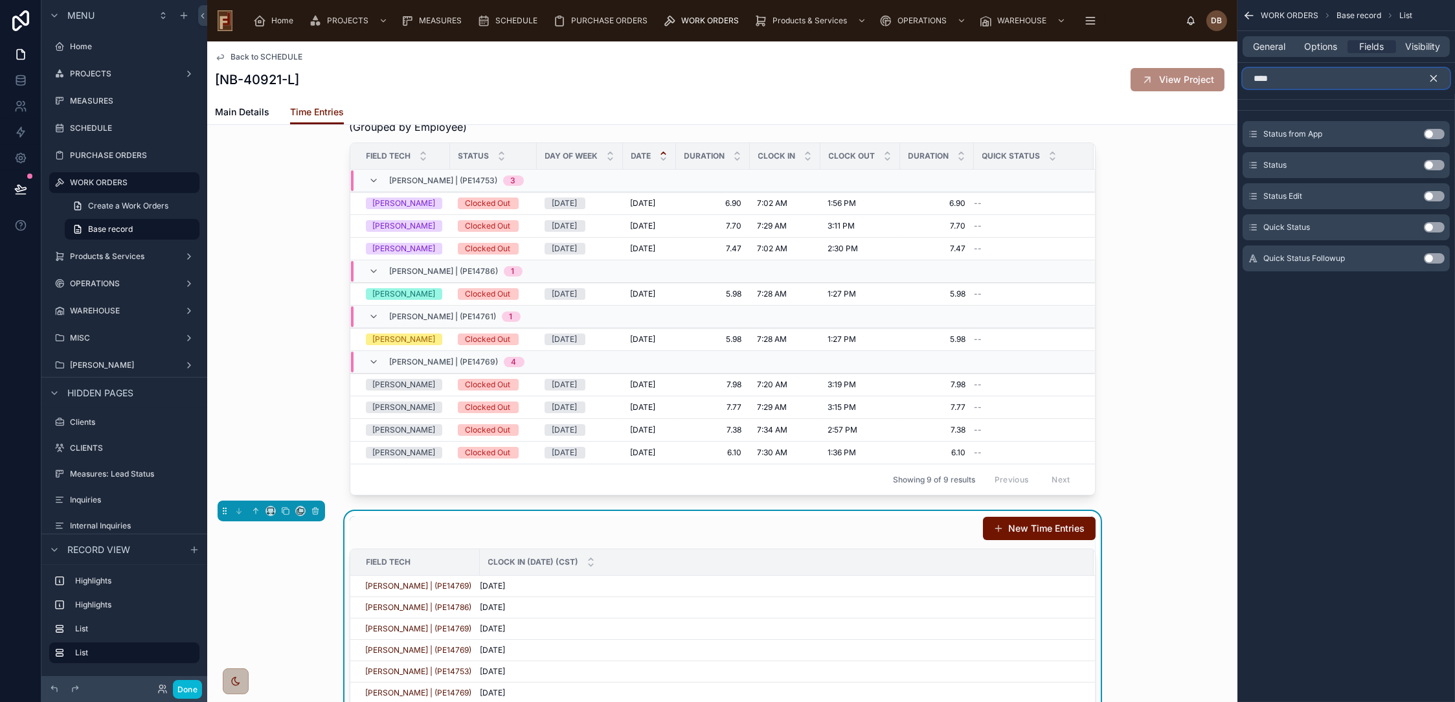
type input "****"
click at [1431, 227] on button "Use setting" at bounding box center [1434, 227] width 21 height 10
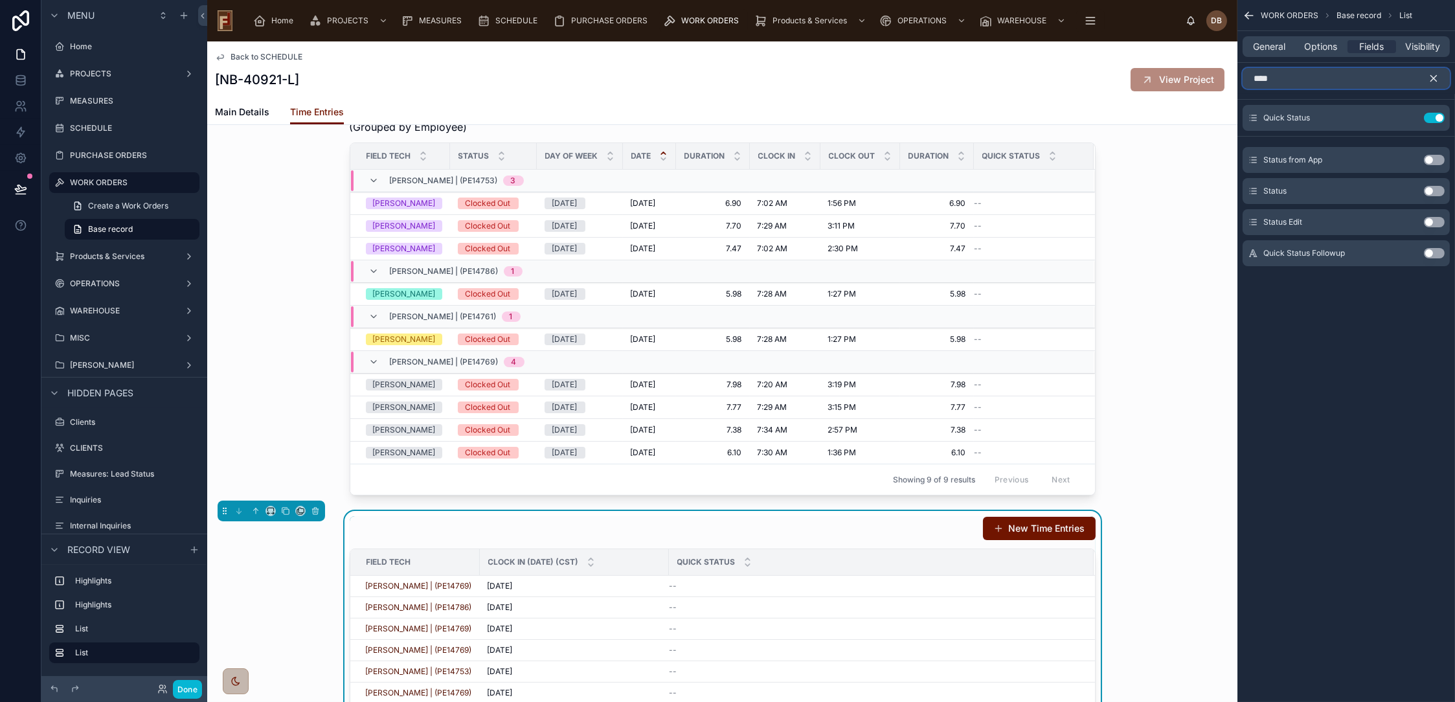
click at [1303, 82] on input "****" at bounding box center [1346, 78] width 207 height 21
click at [1431, 251] on button "Use setting" at bounding box center [1434, 253] width 21 height 10
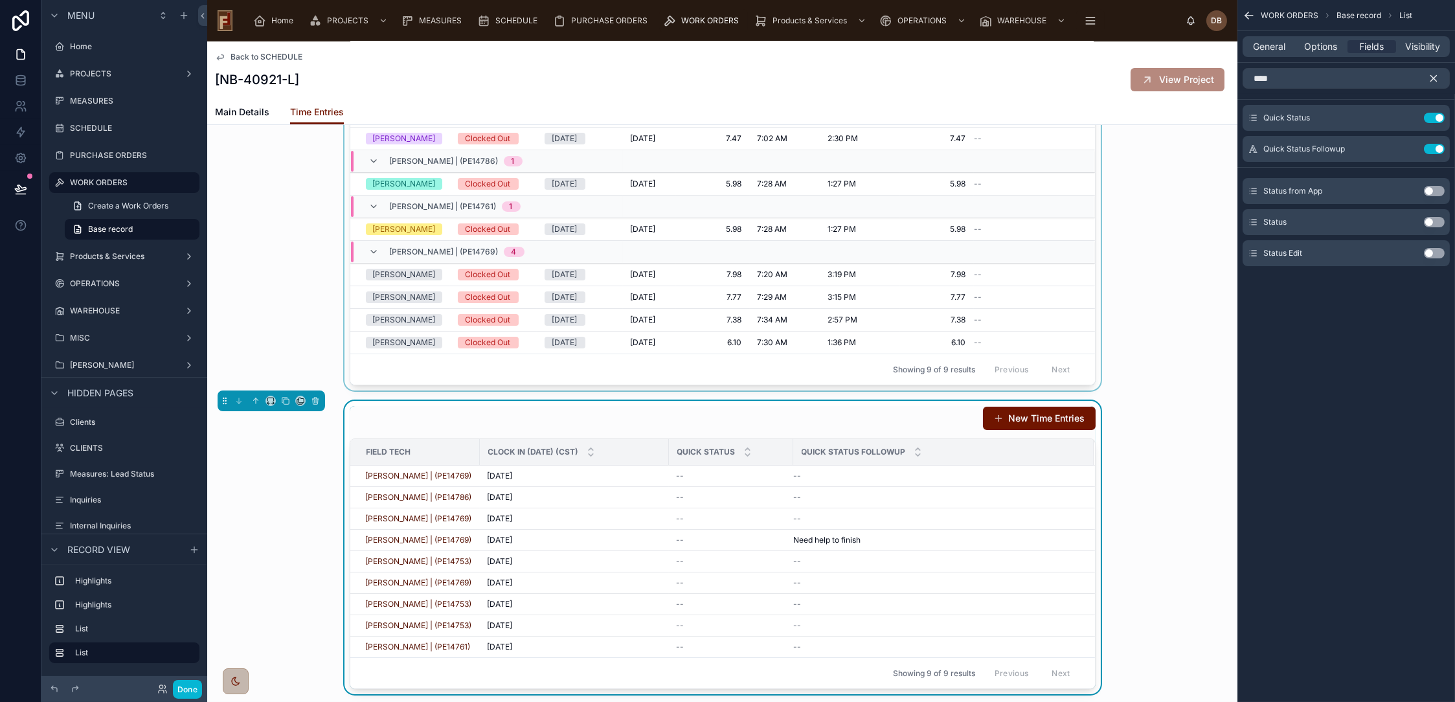
scroll to position [503, 0]
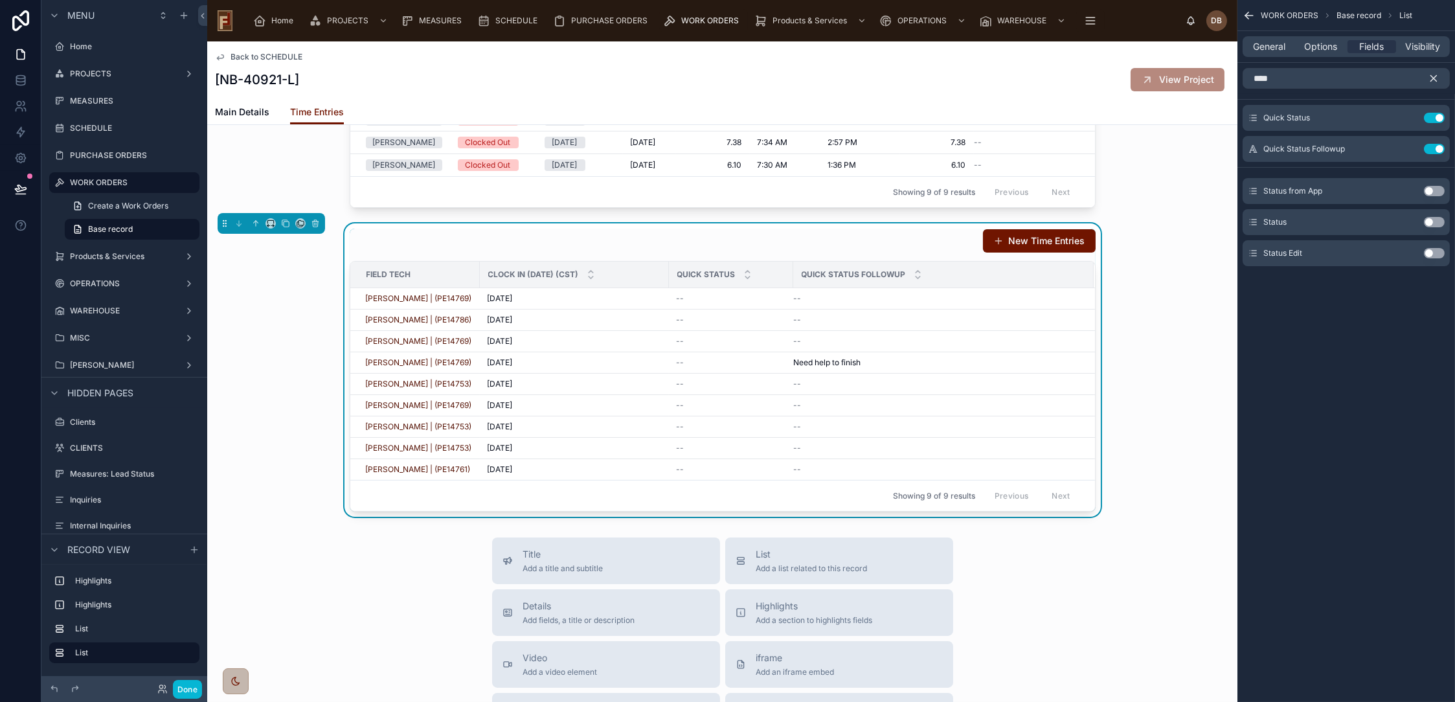
click at [788, 230] on div "New Time Entries" at bounding box center [723, 241] width 746 height 25
click at [1317, 47] on span "Options" at bounding box center [1320, 46] width 33 height 13
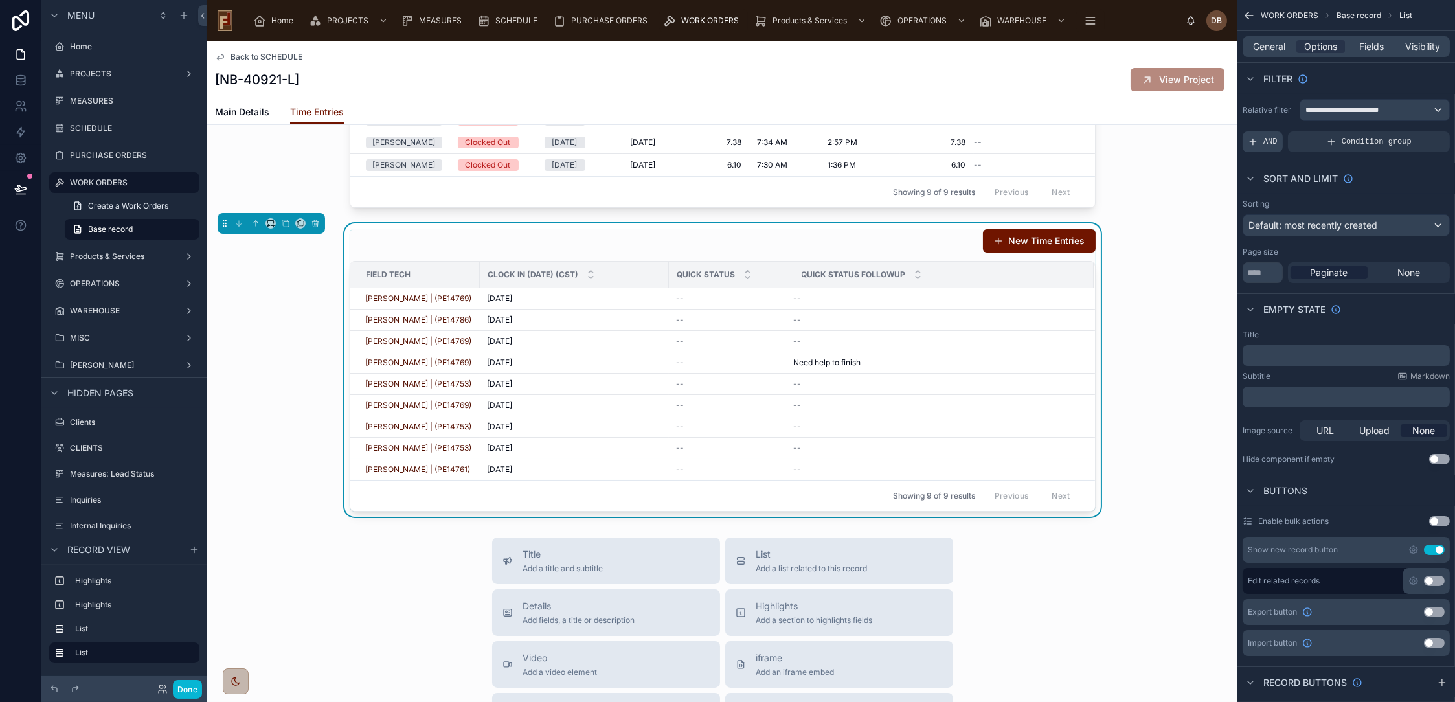
click at [1264, 144] on span "AND" at bounding box center [1271, 142] width 14 height 10
click at [1417, 131] on icon "scrollable content" at bounding box center [1418, 133] width 8 height 8
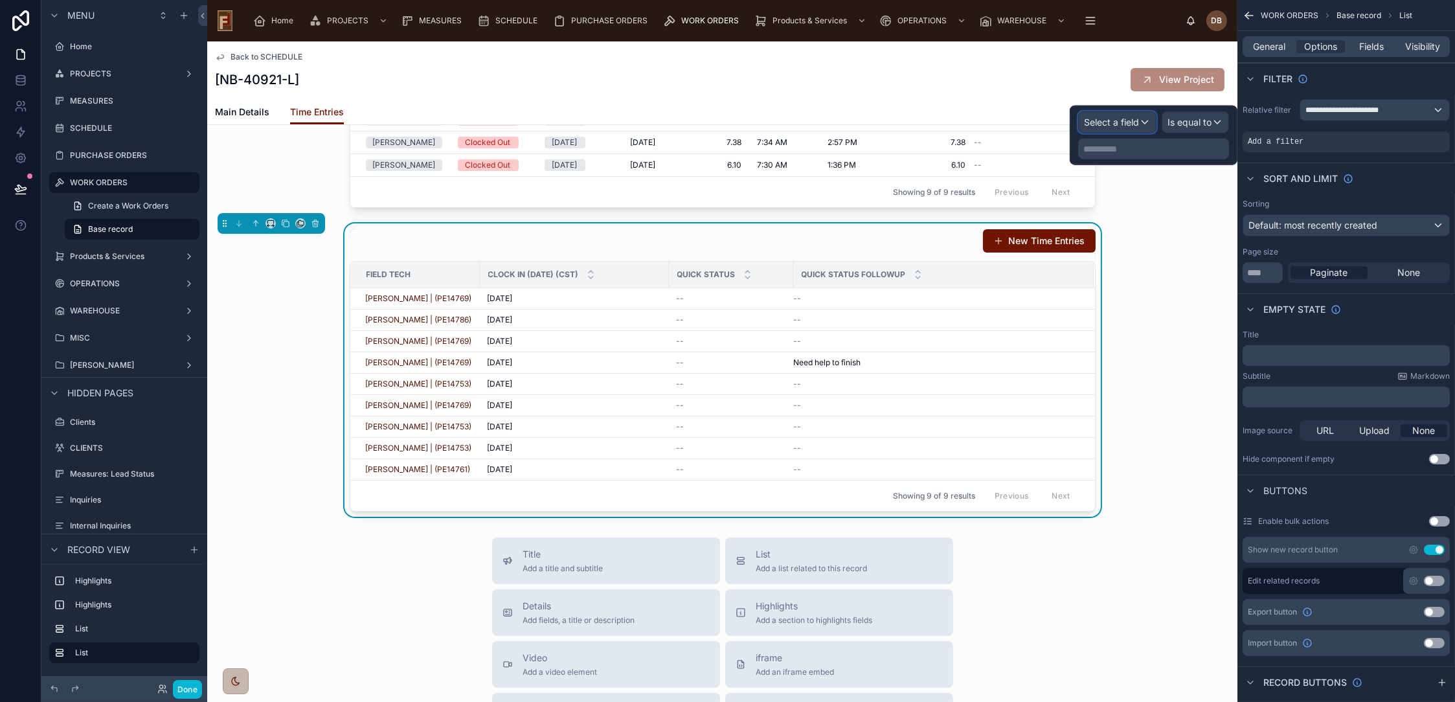
click at [1114, 118] on span "Select a field" at bounding box center [1111, 122] width 55 height 11
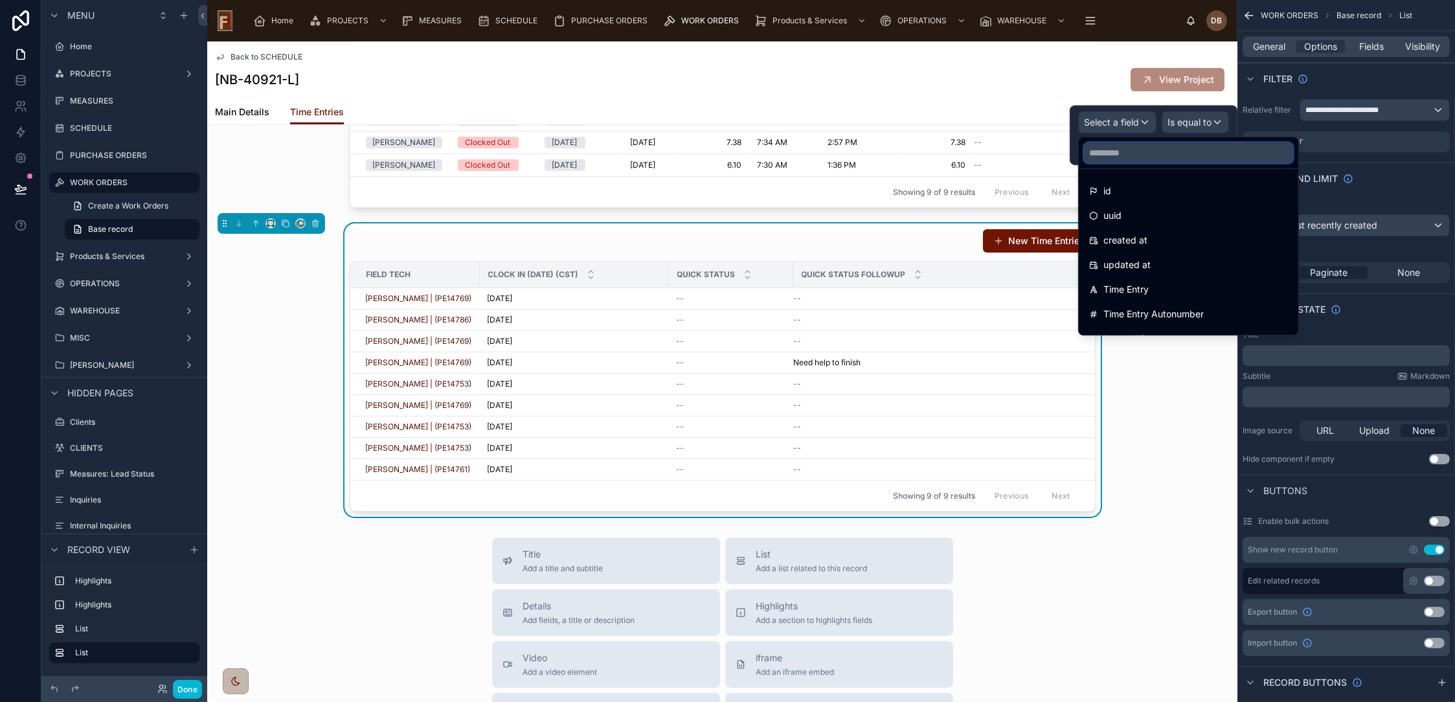
click at [1141, 152] on input "text" at bounding box center [1188, 152] width 209 height 21
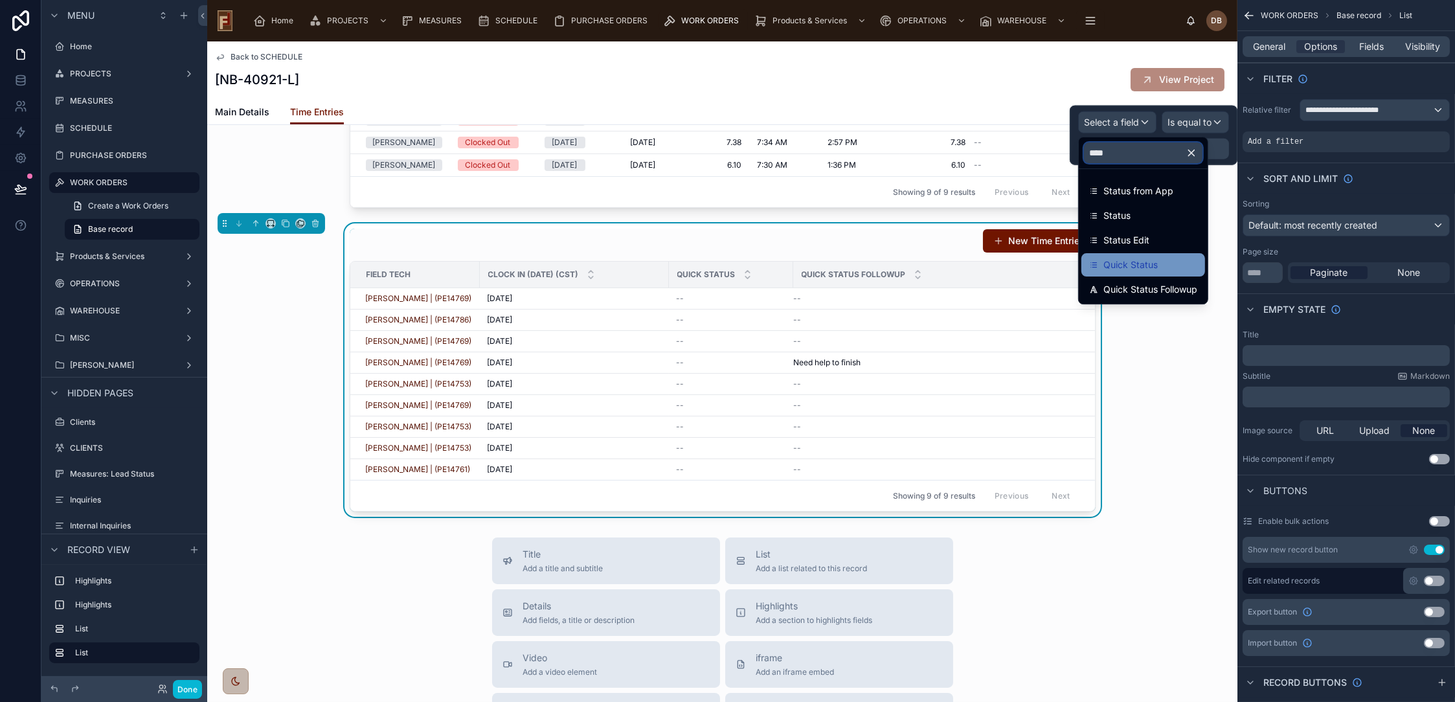
type input "****"
click at [1170, 266] on div "Quick Status" at bounding box center [1143, 265] width 108 height 16
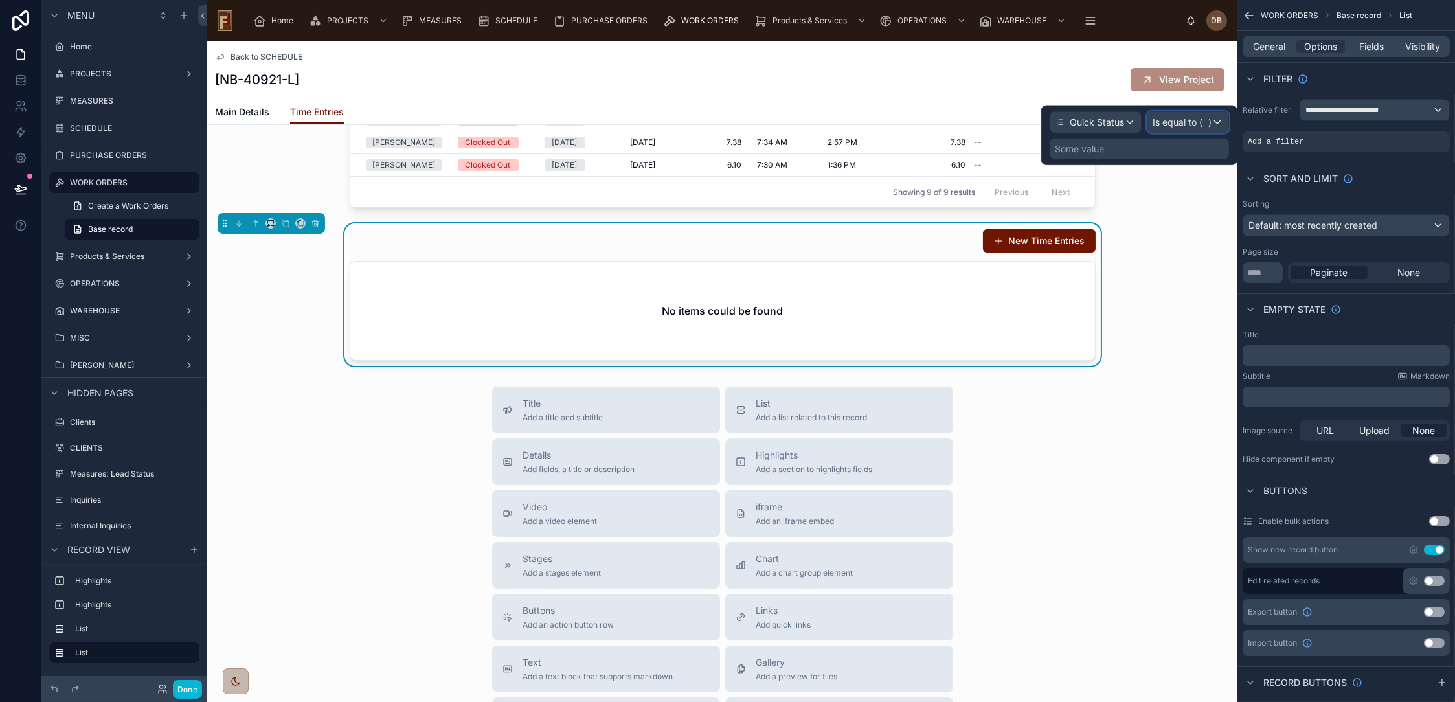
click at [1185, 123] on span "Is equal to (=)" at bounding box center [1182, 122] width 59 height 13
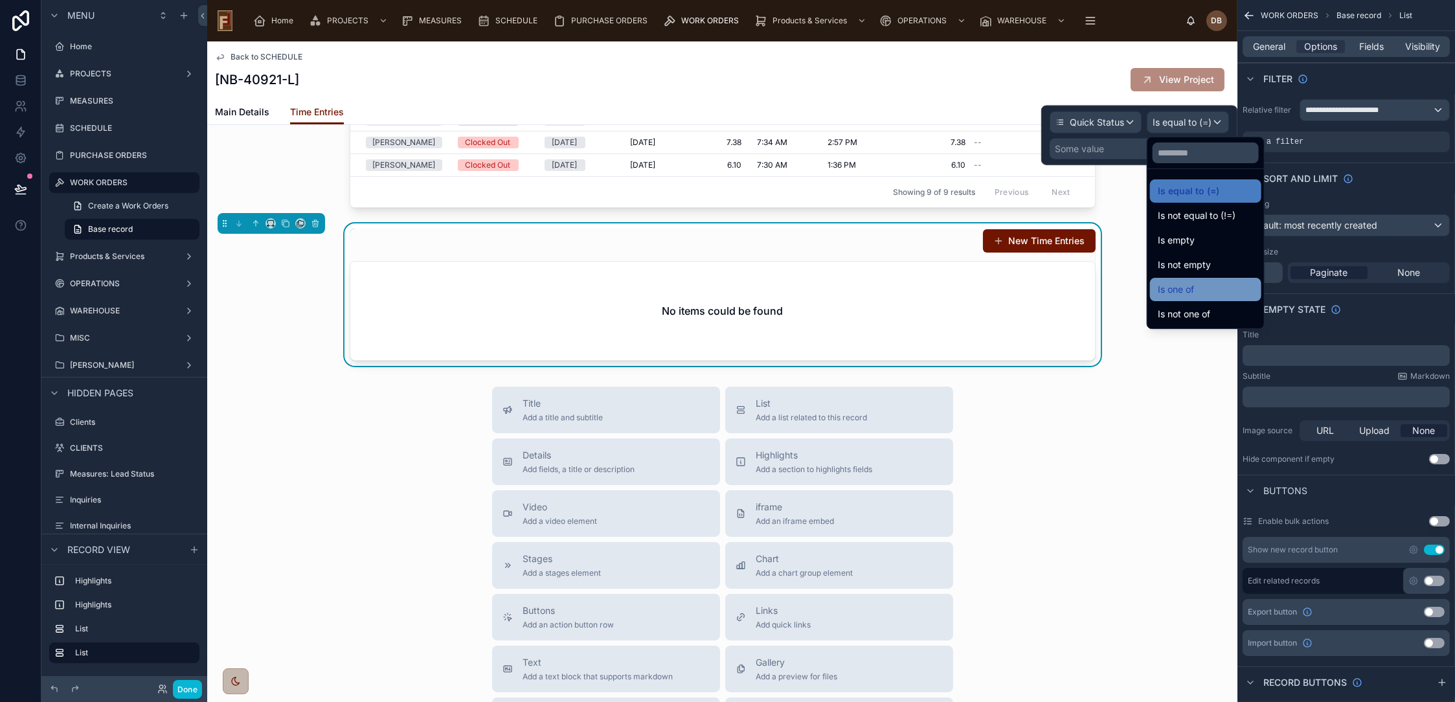
click at [1208, 283] on div "Is one of" at bounding box center [1206, 290] width 96 height 16
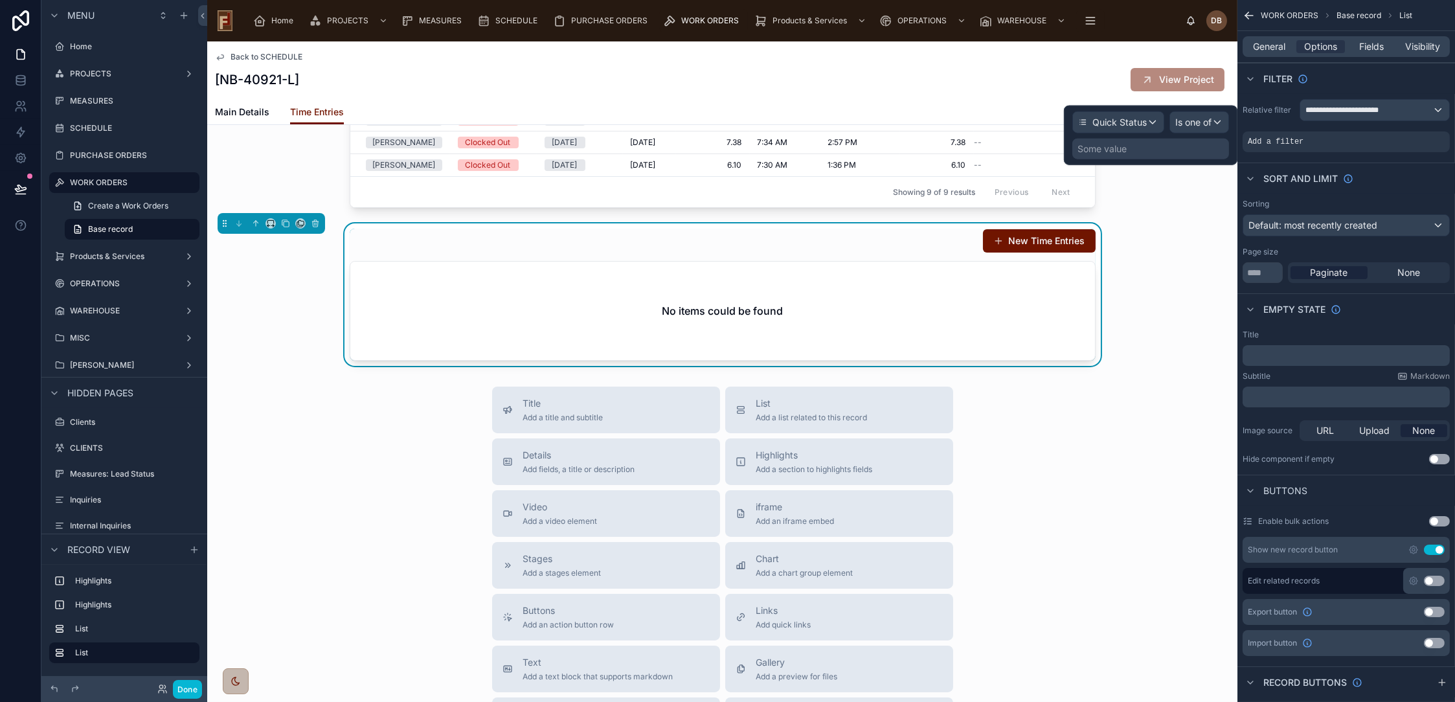
click at [1161, 148] on div "Some value" at bounding box center [1150, 149] width 157 height 21
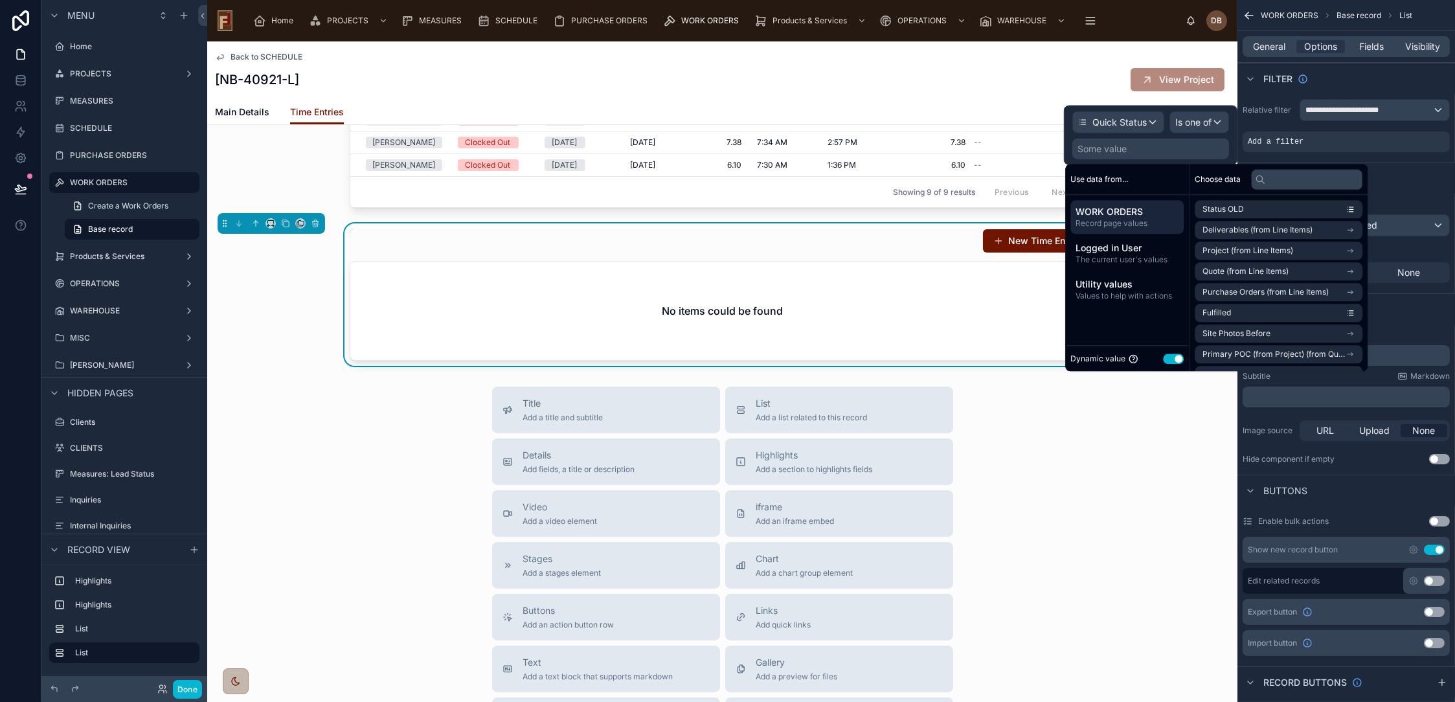
click at [1175, 355] on button "Use setting" at bounding box center [1173, 359] width 21 height 10
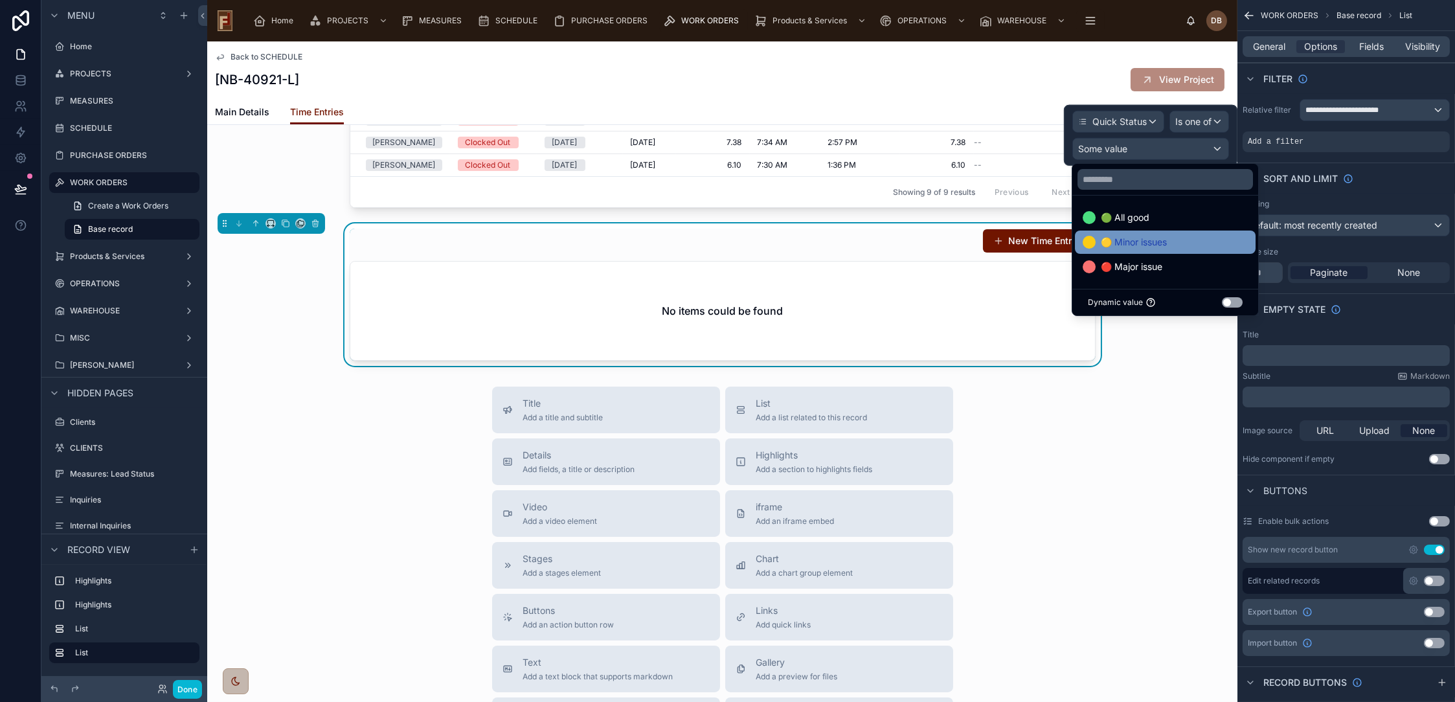
click at [1176, 239] on div "🟡 Minor issues" at bounding box center [1165, 242] width 165 height 16
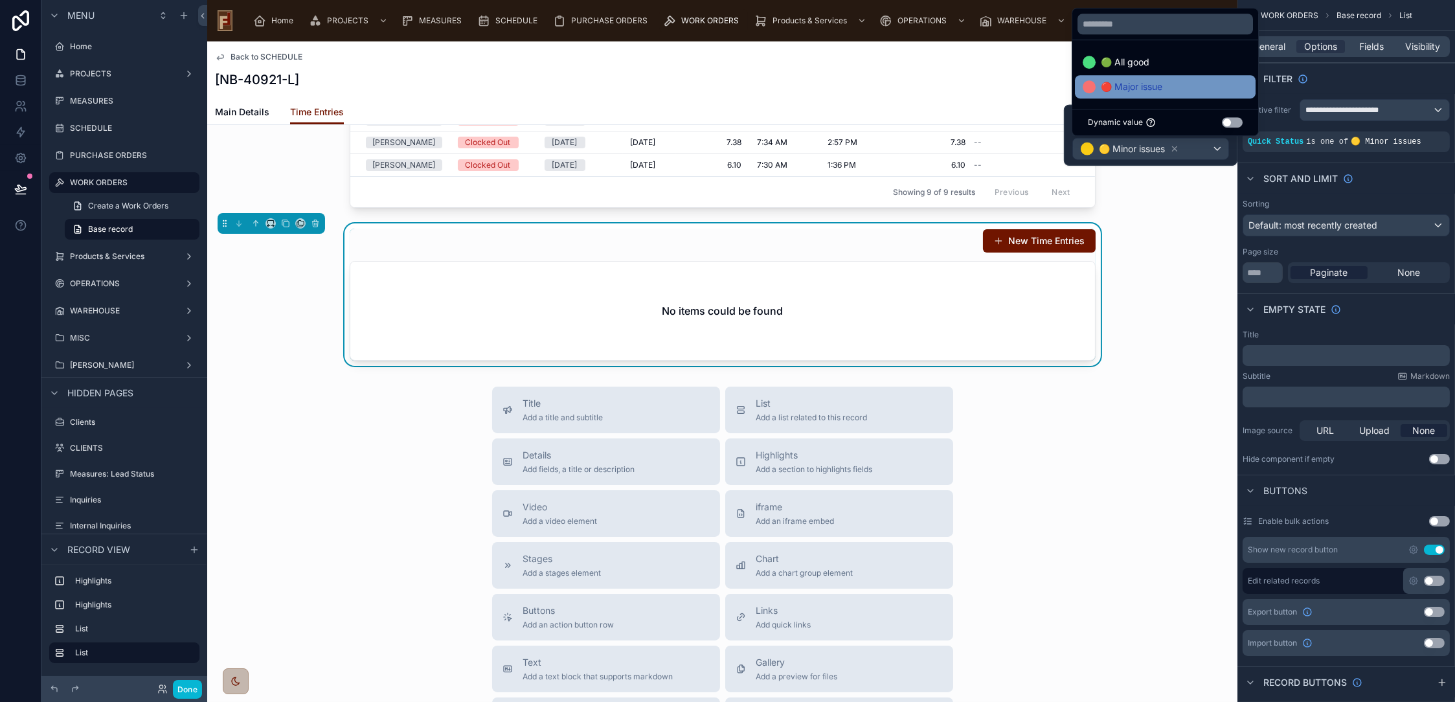
click at [1153, 94] on span "🔴 Major issue" at bounding box center [1132, 87] width 62 height 16
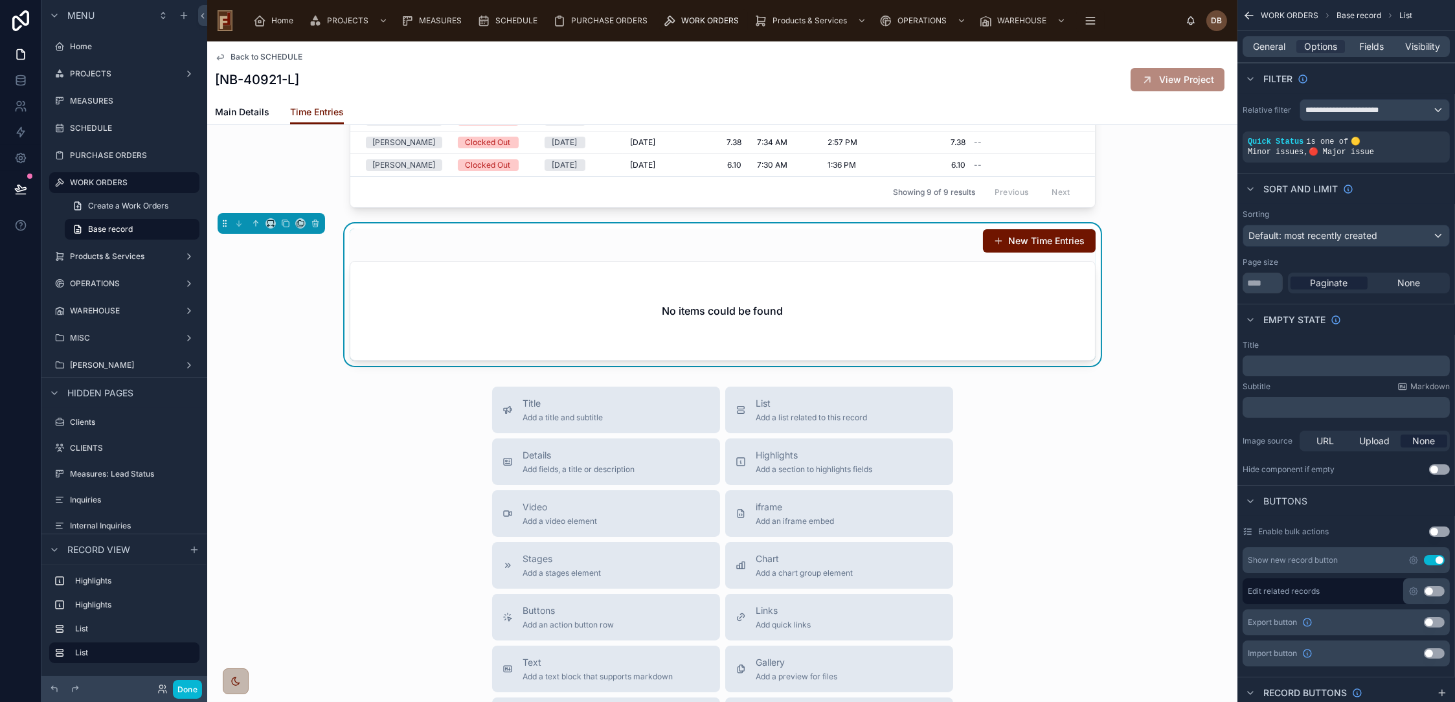
click at [1181, 289] on div "New Time Entries No items could be found" at bounding box center [722, 294] width 1030 height 142
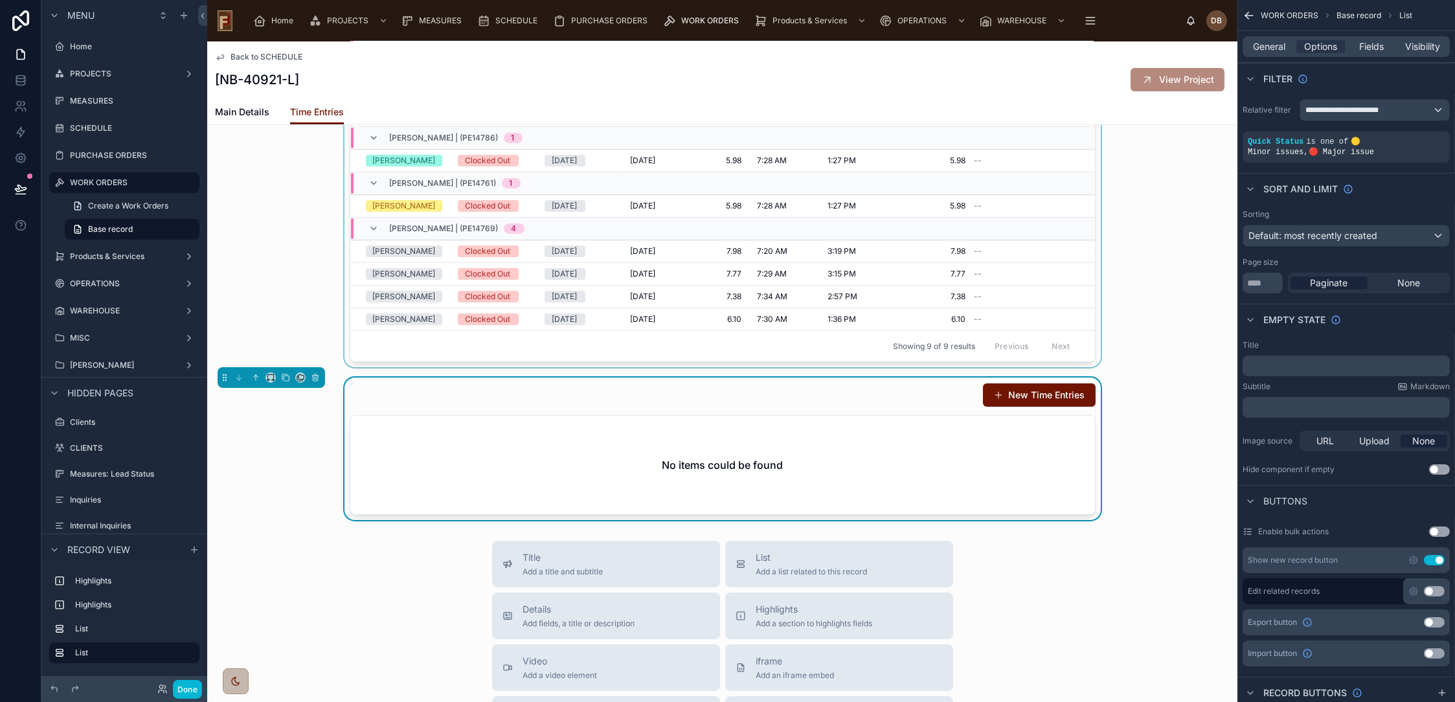
scroll to position [359, 0]
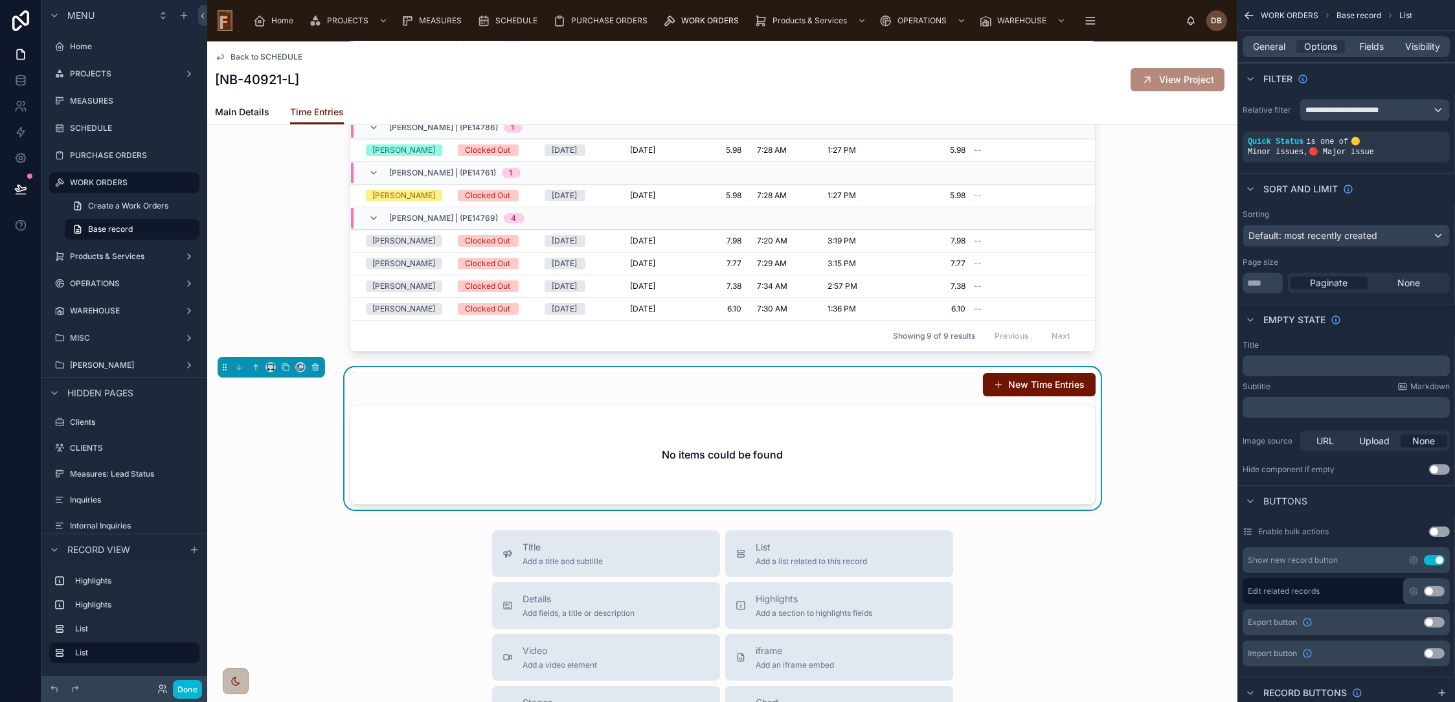
click at [709, 390] on div "New Time Entries" at bounding box center [723, 384] width 746 height 25
drag, startPoint x: 1274, startPoint y: 45, endPoint x: 1276, endPoint y: 62, distance: 16.4
click at [1274, 45] on span "General" at bounding box center [1270, 46] width 32 height 13
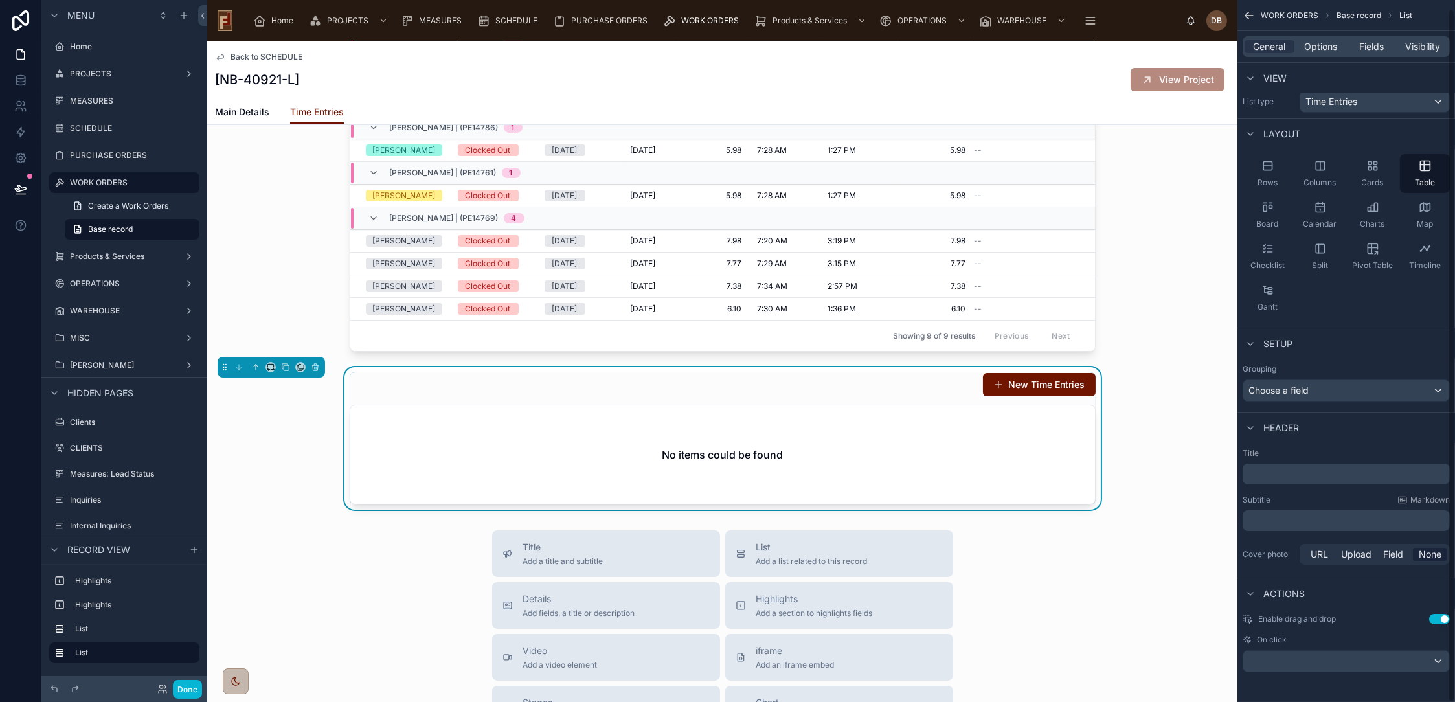
scroll to position [9, 0]
click at [1443, 616] on button "Use setting" at bounding box center [1439, 618] width 21 height 10
click at [1328, 44] on span "Options" at bounding box center [1320, 46] width 33 height 13
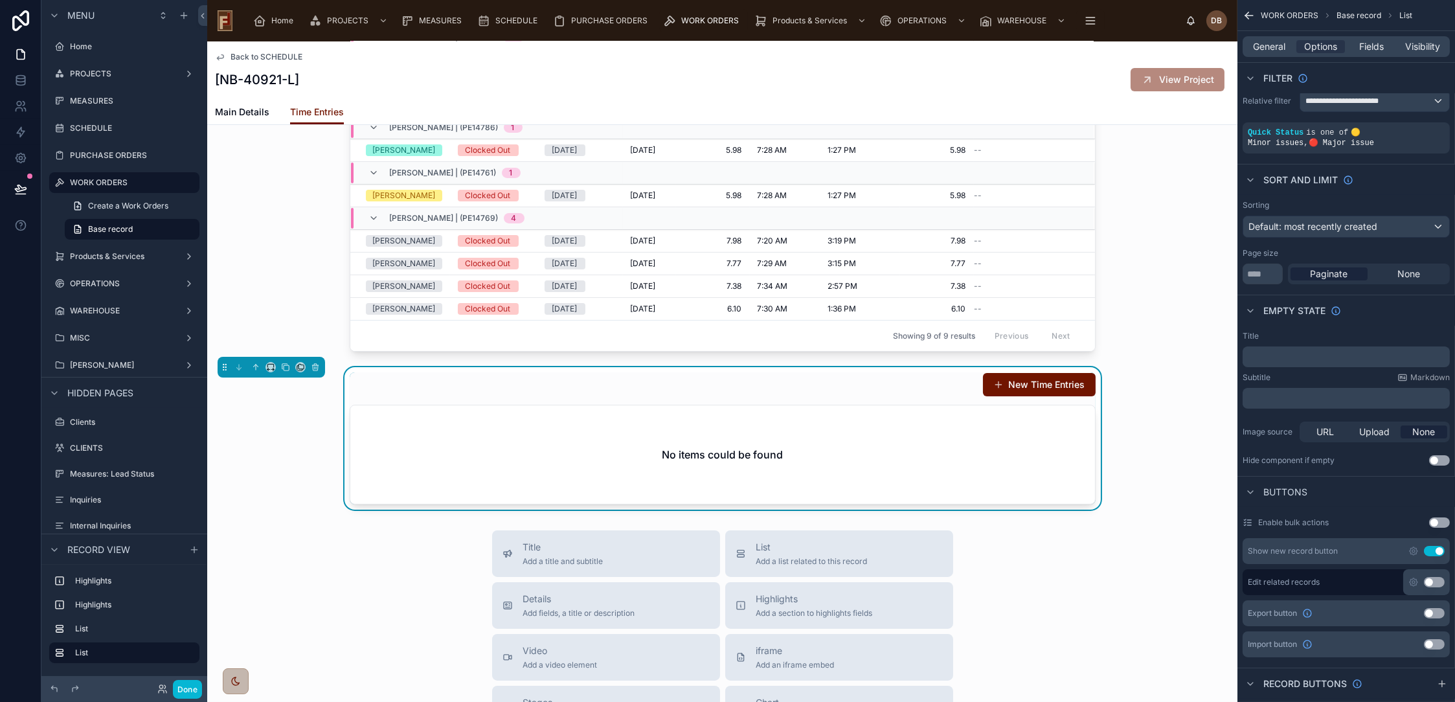
click at [1435, 547] on button "Use setting" at bounding box center [1434, 551] width 21 height 10
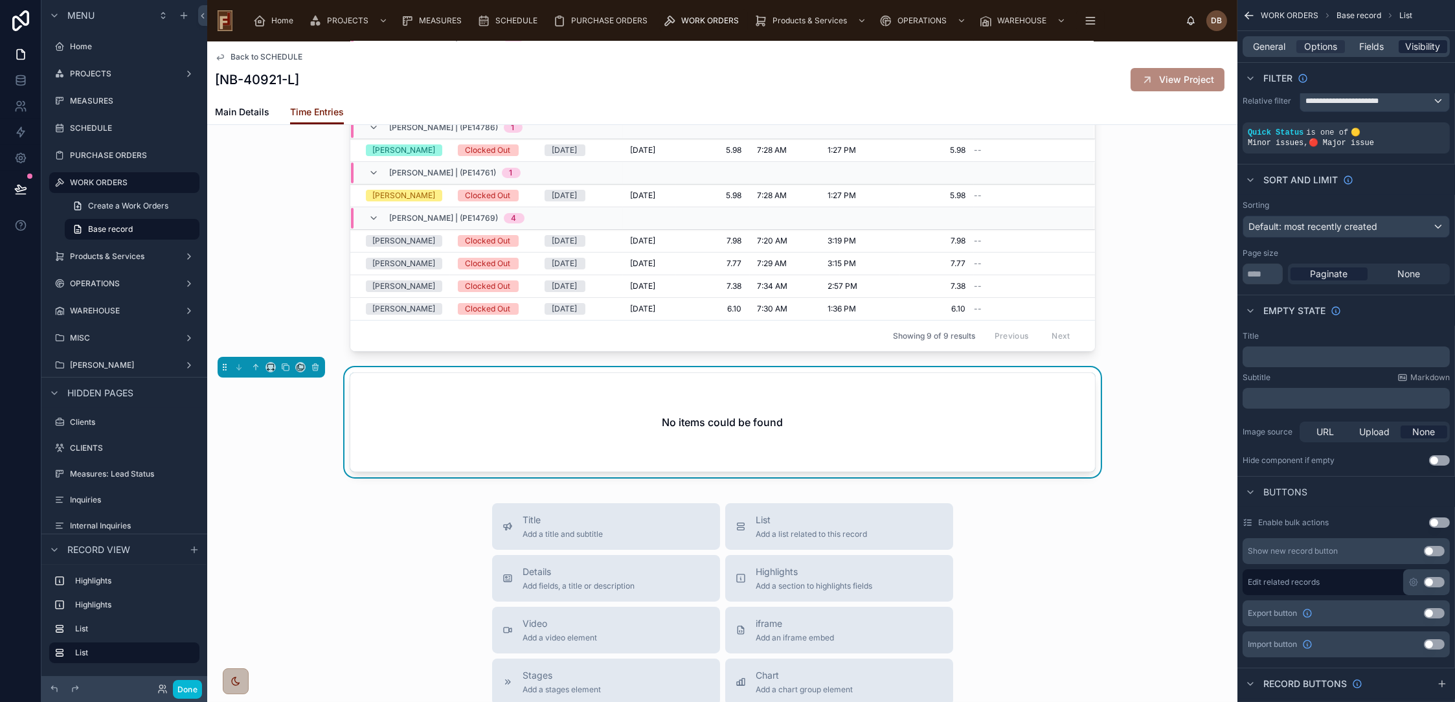
click at [1423, 45] on span "Visibility" at bounding box center [1423, 46] width 35 height 13
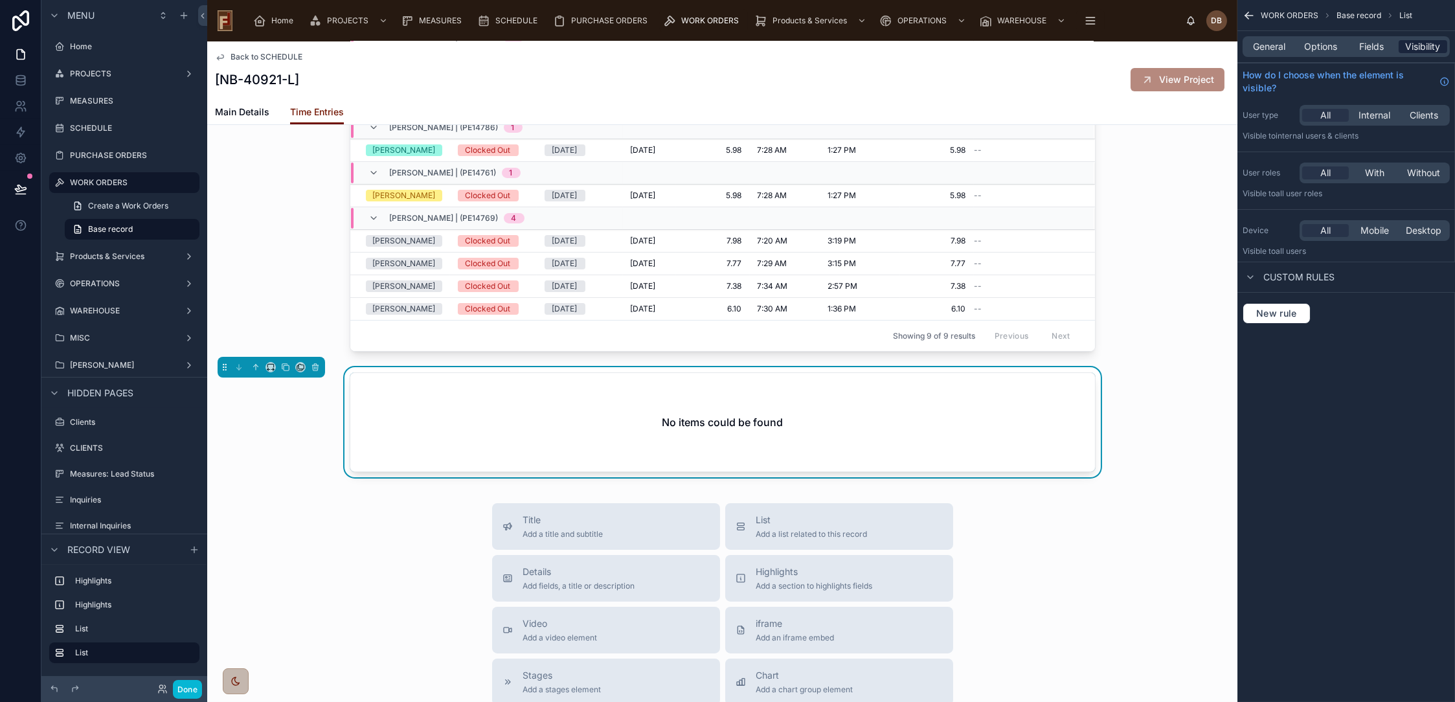
scroll to position [0, 0]
click at [463, 408] on div "No items could be found" at bounding box center [722, 422] width 745 height 98
click at [16, 185] on icon at bounding box center [20, 189] width 13 height 13
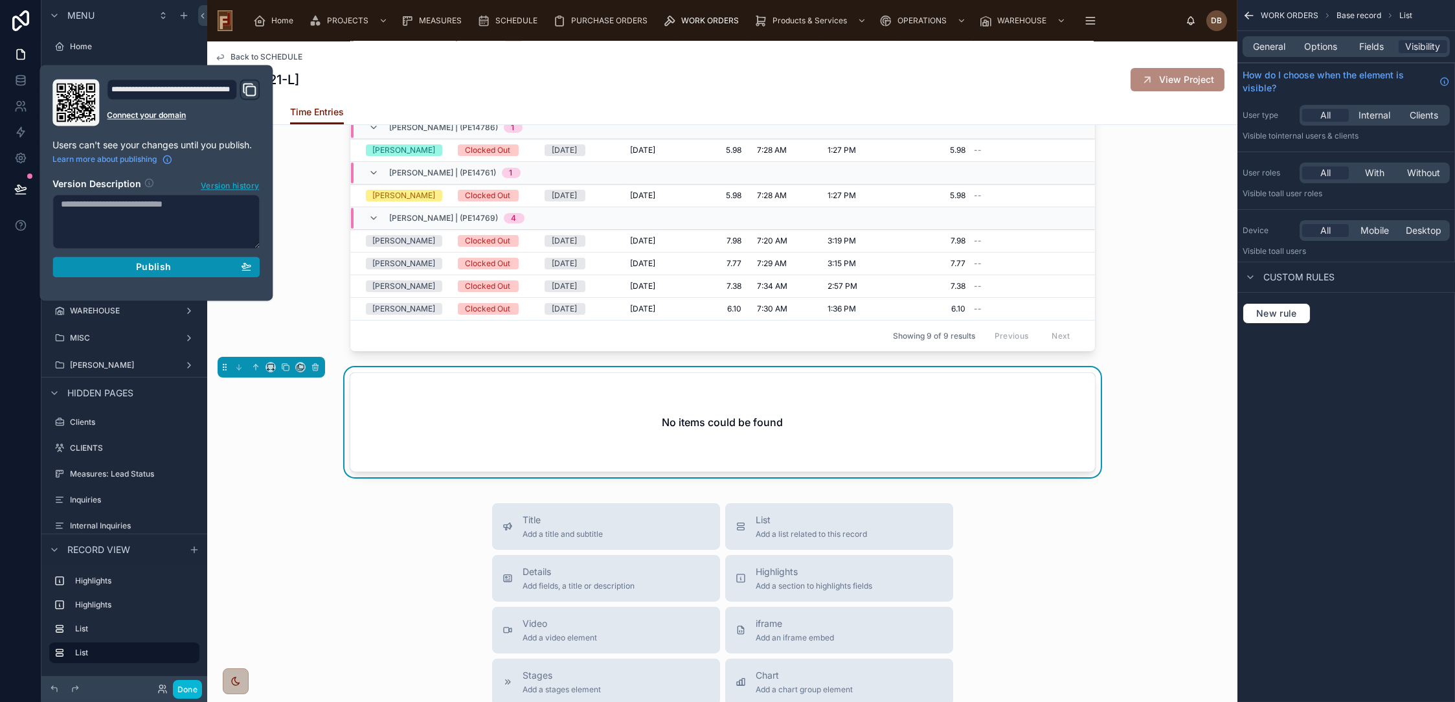
click at [171, 269] on div "Publish" at bounding box center [156, 267] width 190 height 12
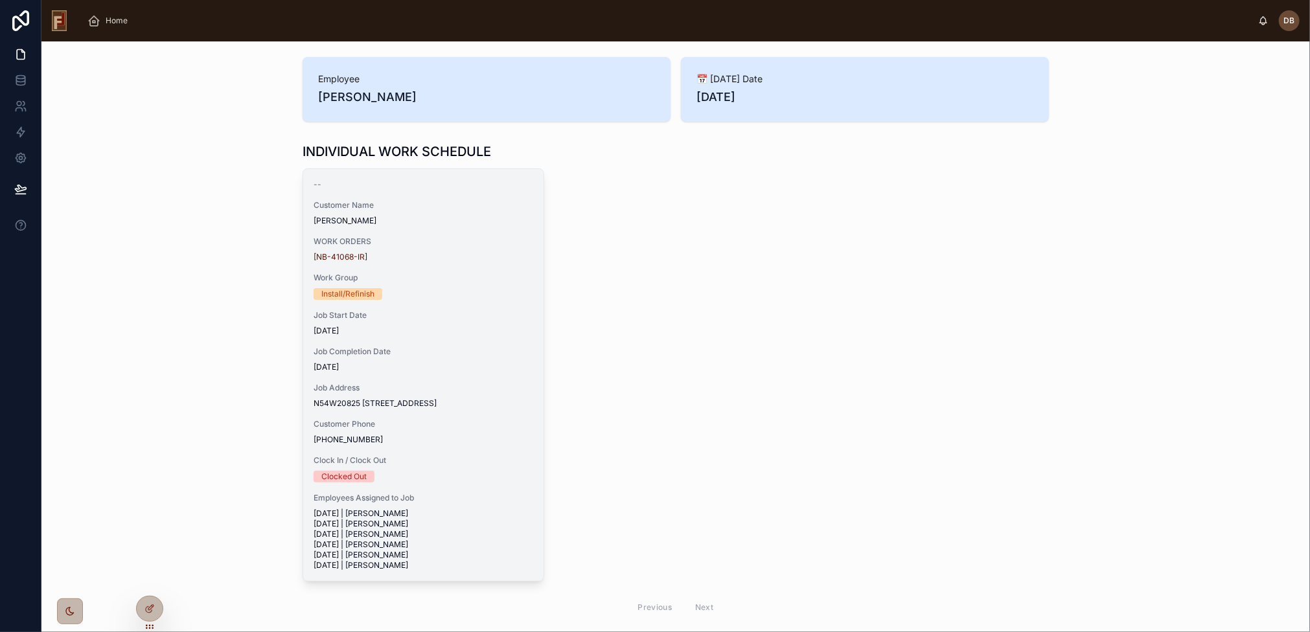
click at [415, 317] on span "Job Start Date" at bounding box center [423, 315] width 220 height 10
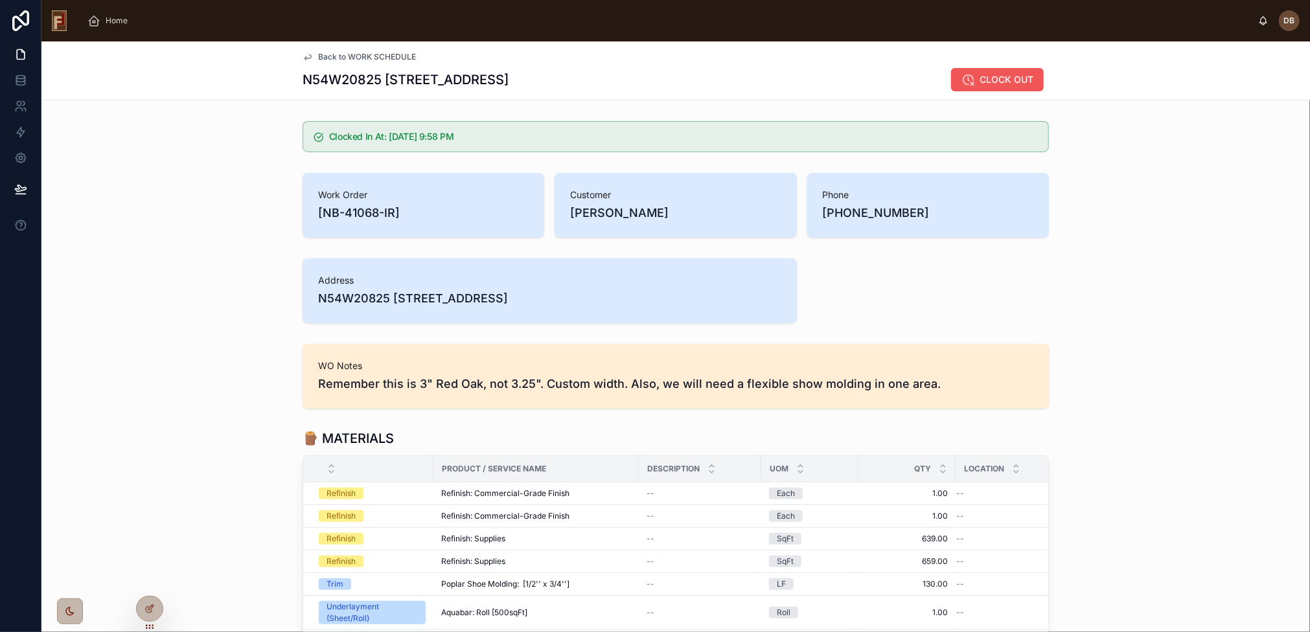
click at [992, 80] on span "CLOCK OUT" at bounding box center [1006, 79] width 54 height 13
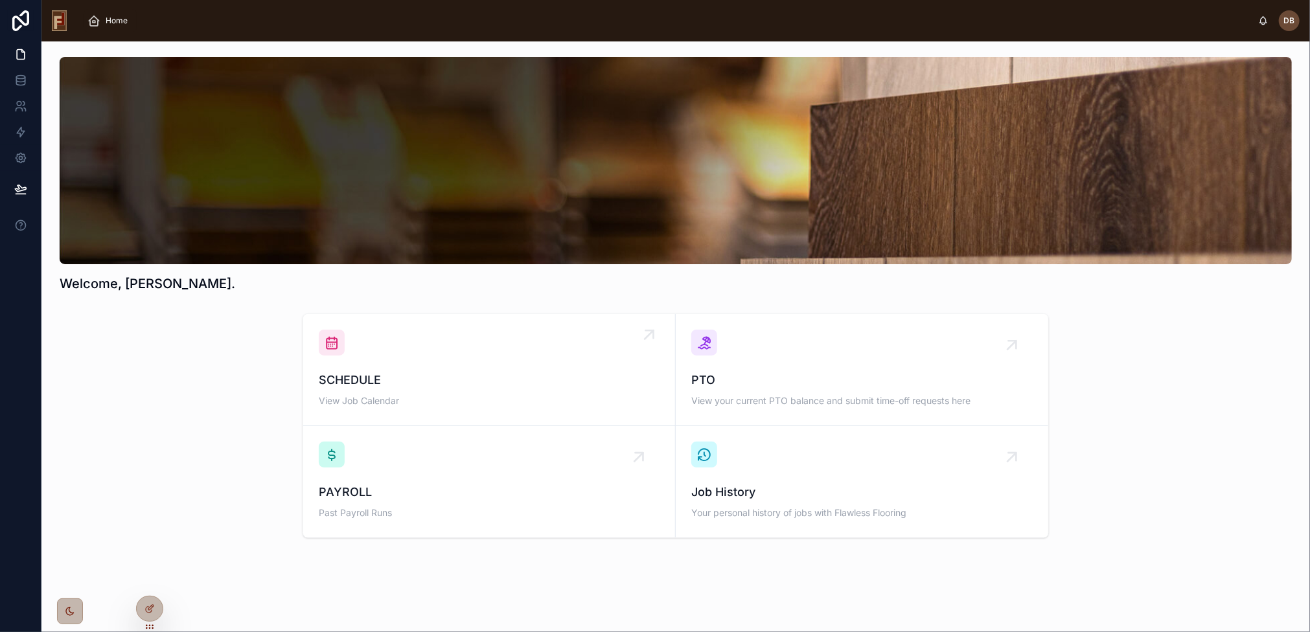
click at [480, 365] on div "SCHEDULE View Job Calendar" at bounding box center [489, 370] width 341 height 80
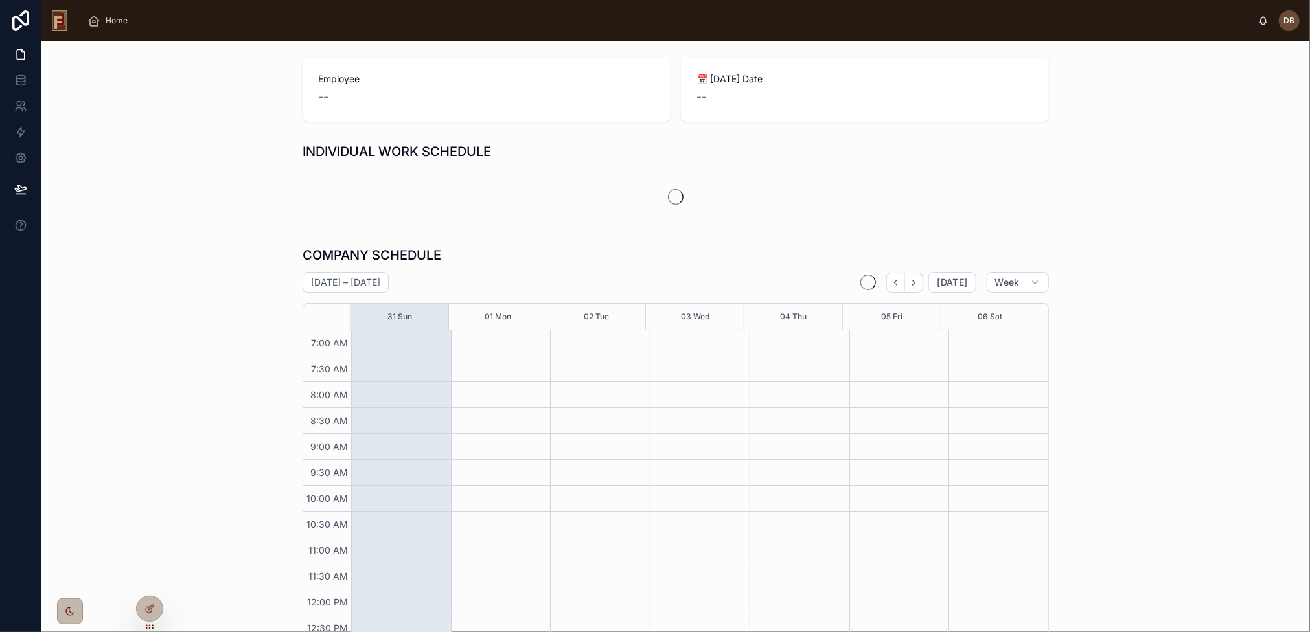
scroll to position [128, 0]
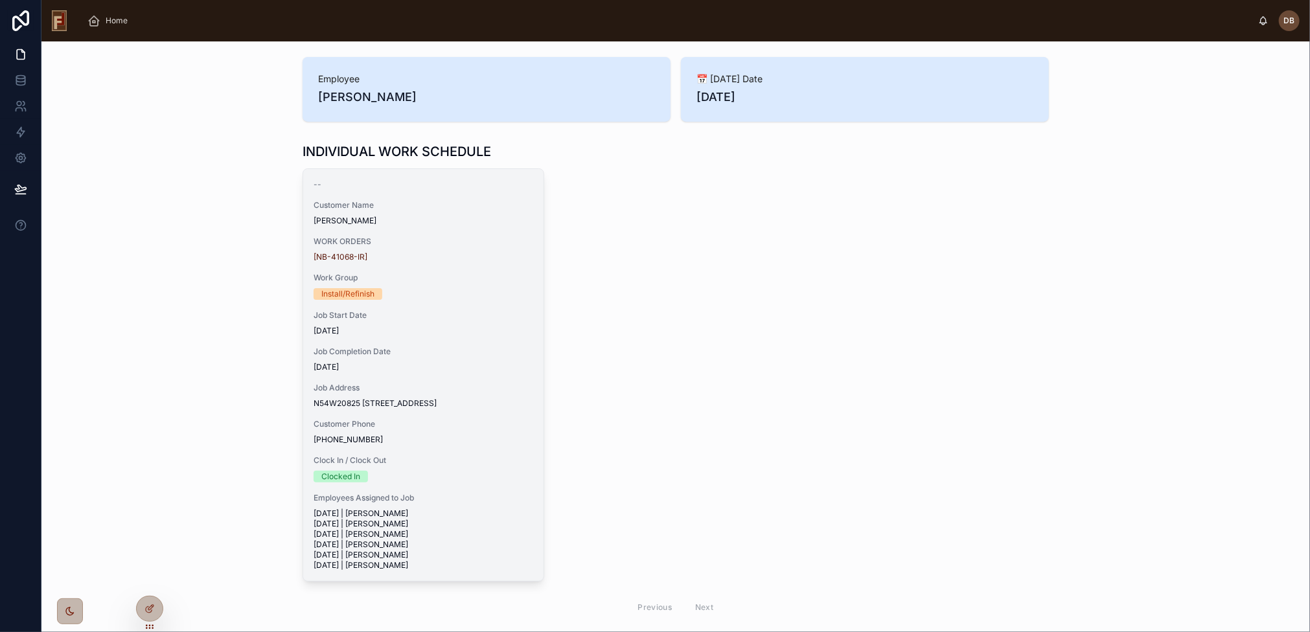
click at [483, 229] on div "-- Customer Name Martin Flower WORK ORDERS [NB-41068-IR] Work Group Install/Ref…" at bounding box center [423, 375] width 240 height 412
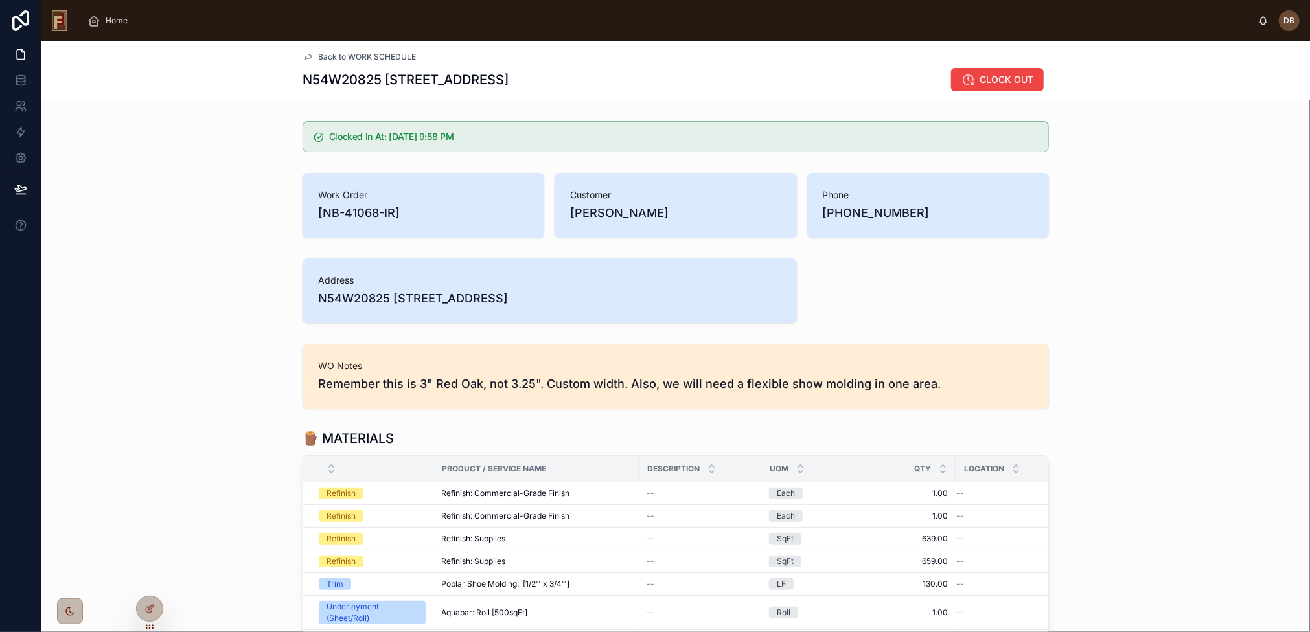
click at [352, 58] on span "Back to WORK SCHEDULE" at bounding box center [367, 57] width 98 height 10
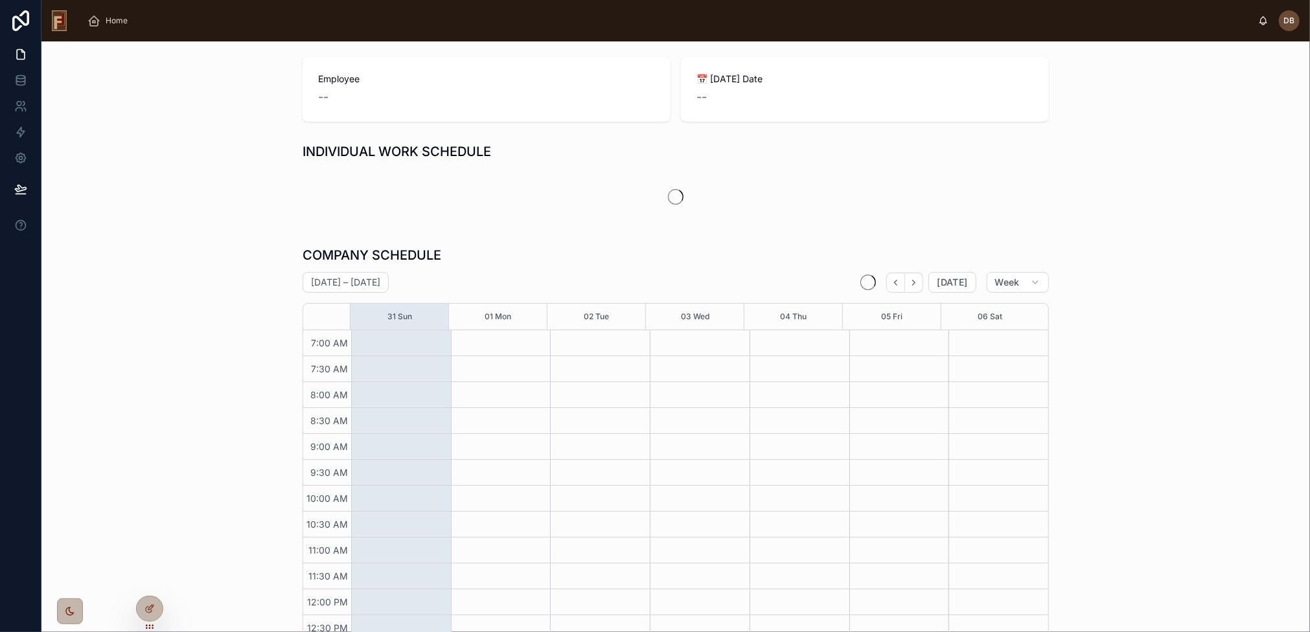
scroll to position [128, 0]
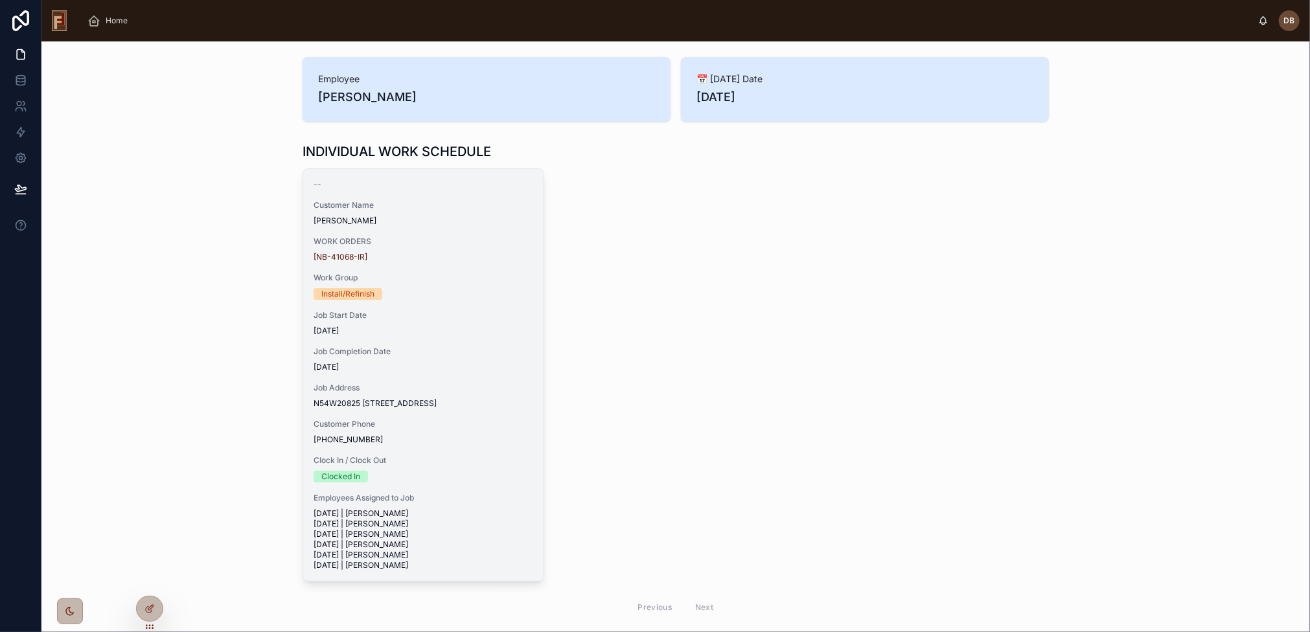
click at [451, 278] on span "Work Group" at bounding box center [423, 278] width 220 height 10
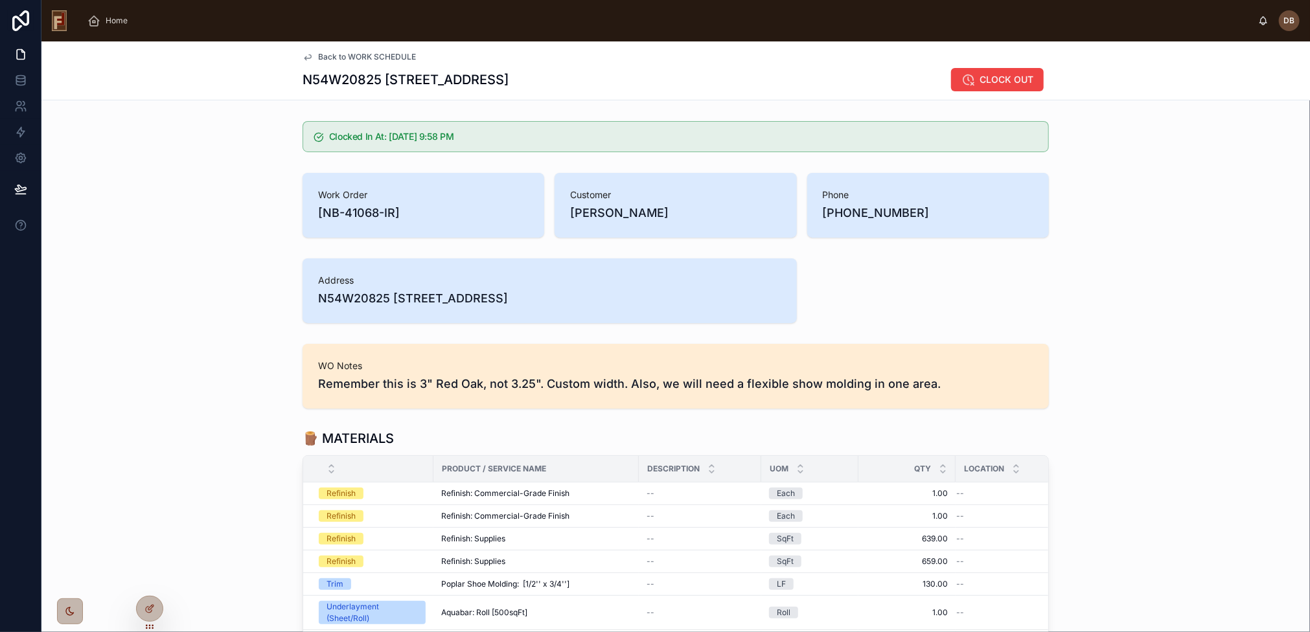
click at [359, 54] on span "Back to WORK SCHEDULE" at bounding box center [367, 57] width 98 height 10
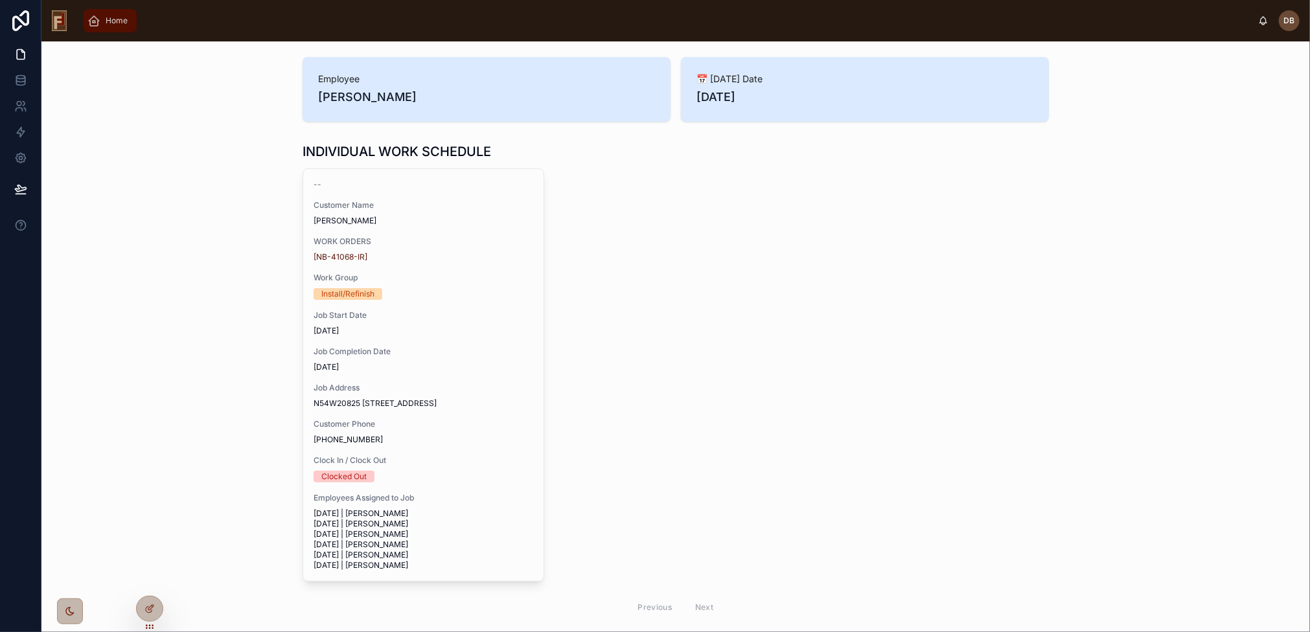
click at [119, 18] on span "Home" at bounding box center [117, 21] width 22 height 10
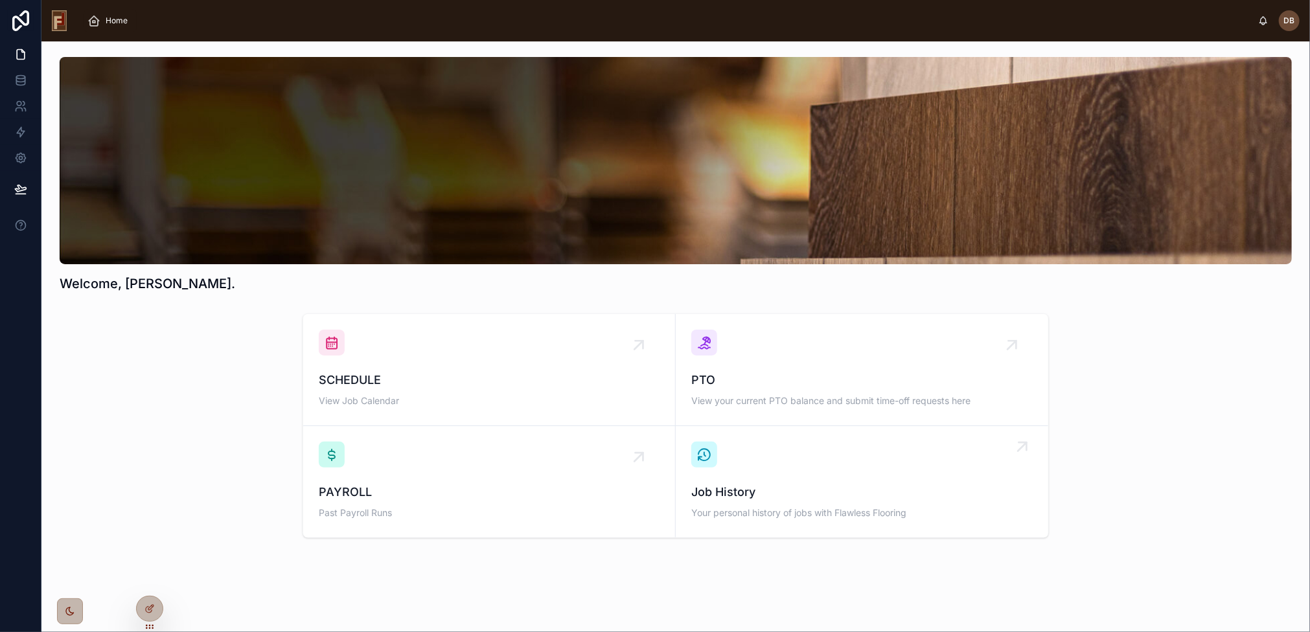
click at [795, 481] on div "Job History Your personal history of jobs with Flawless Flooring" at bounding box center [861, 482] width 341 height 80
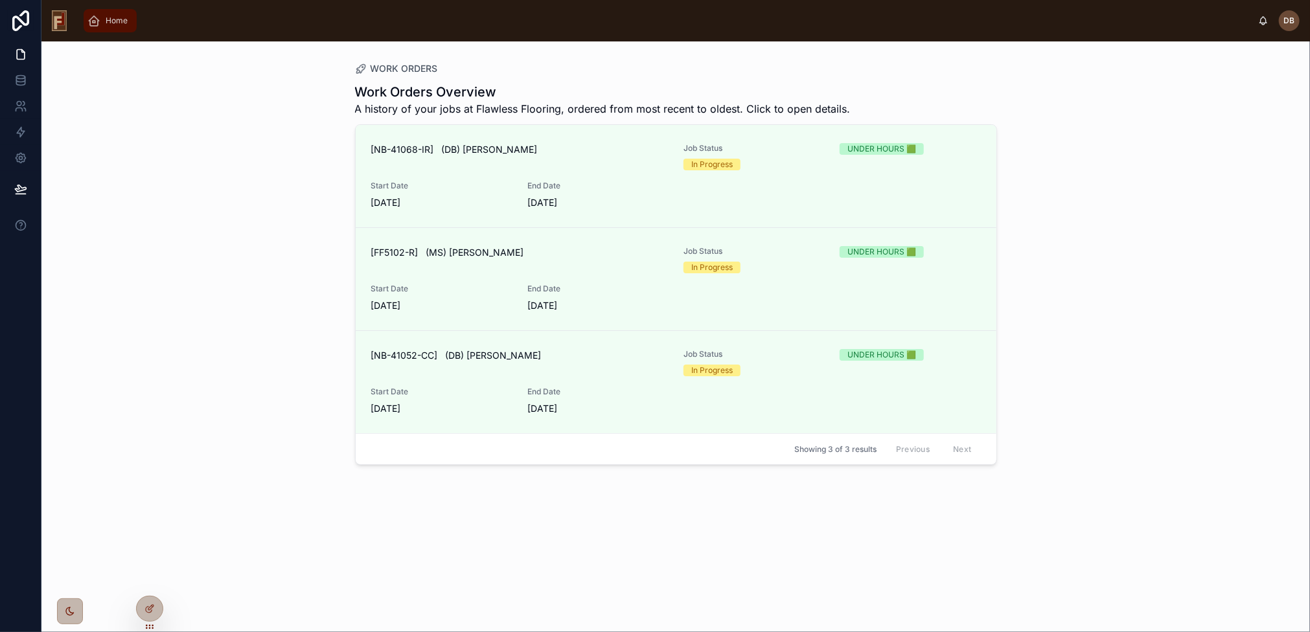
click at [107, 20] on span "Home" at bounding box center [117, 21] width 22 height 10
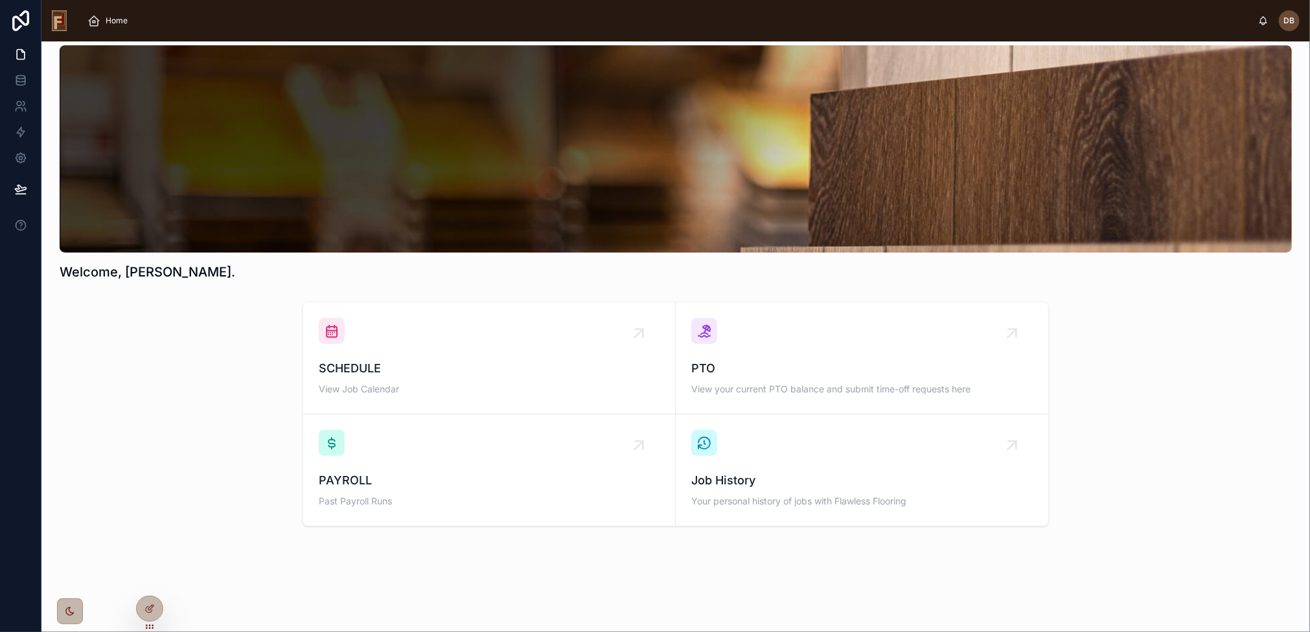
scroll to position [14, 0]
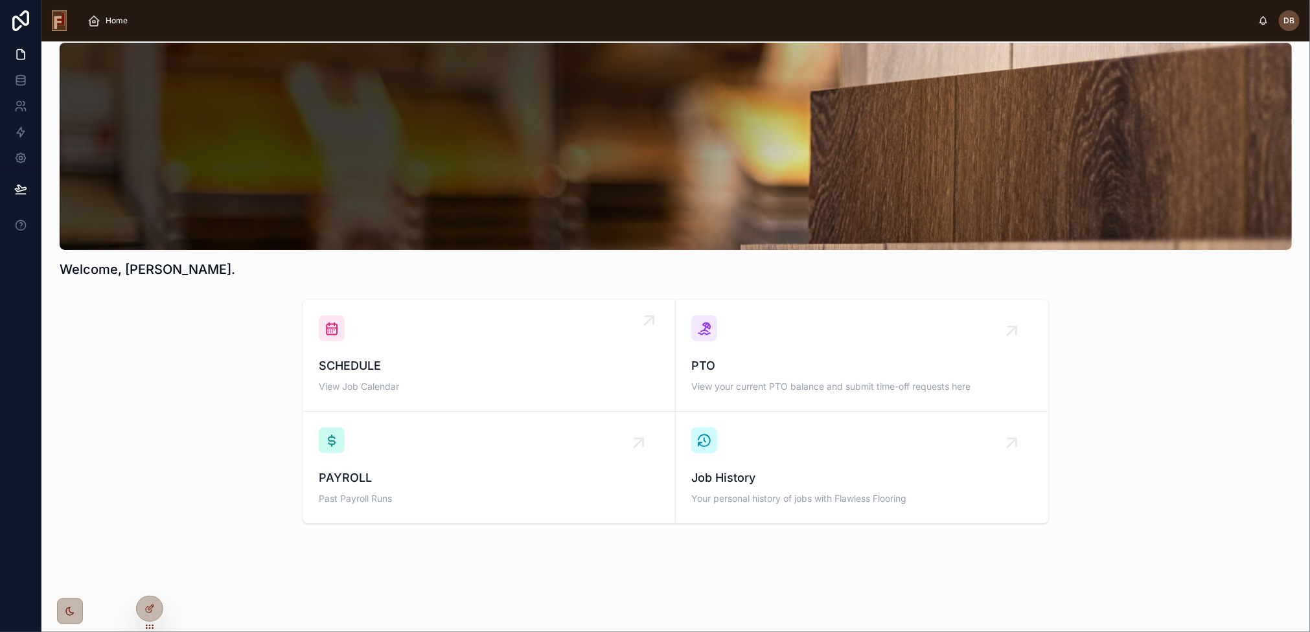
click at [440, 348] on div "SCHEDULE View Job Calendar" at bounding box center [489, 355] width 341 height 80
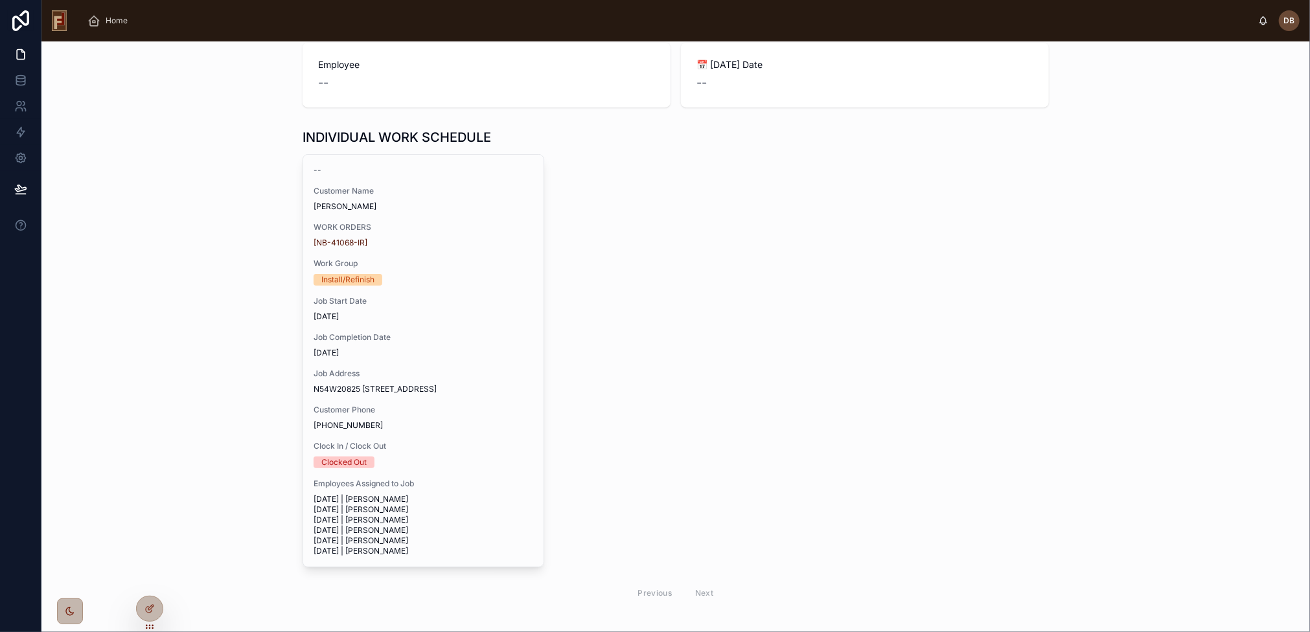
scroll to position [155, 0]
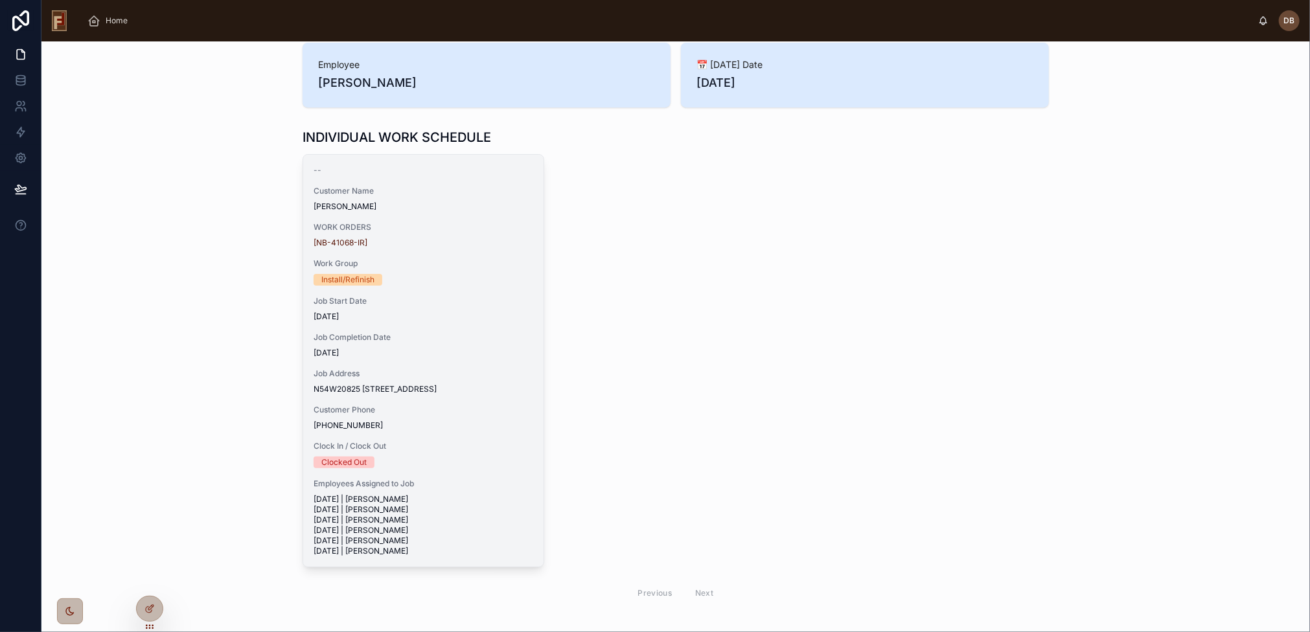
click at [443, 323] on div "-- Customer Name Martin Flower WORK ORDERS [NB-41068-IR] Work Group Install/Ref…" at bounding box center [423, 361] width 240 height 412
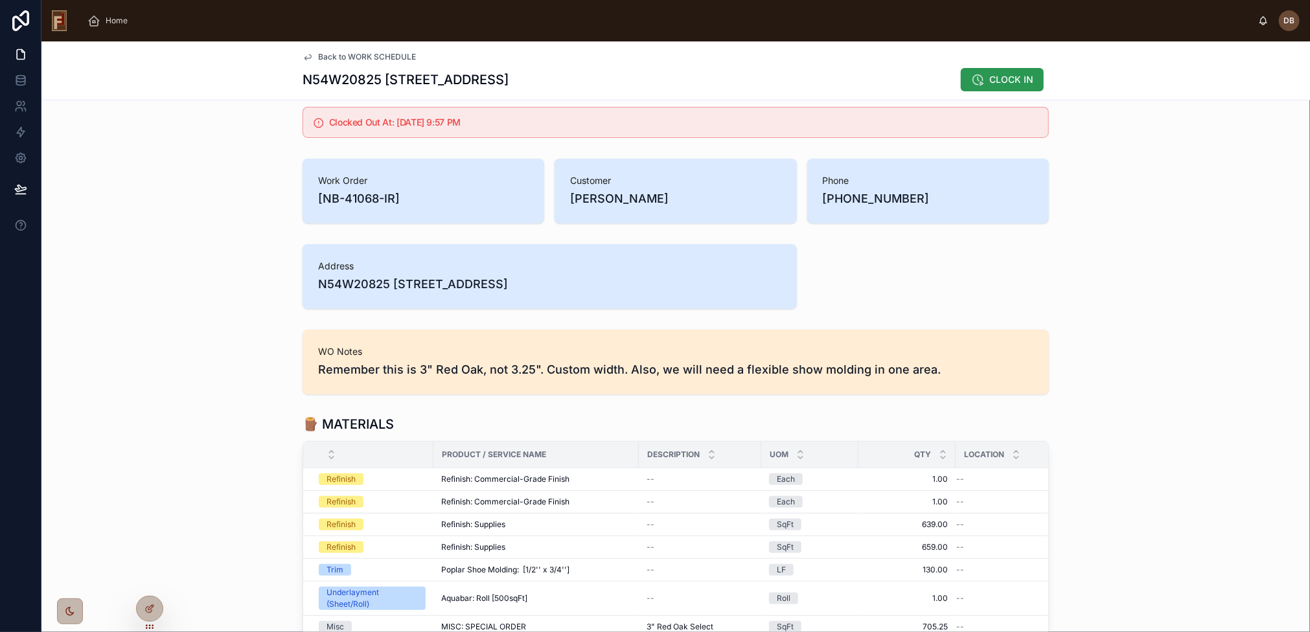
click at [992, 72] on button "CLOCK IN" at bounding box center [1001, 79] width 83 height 23
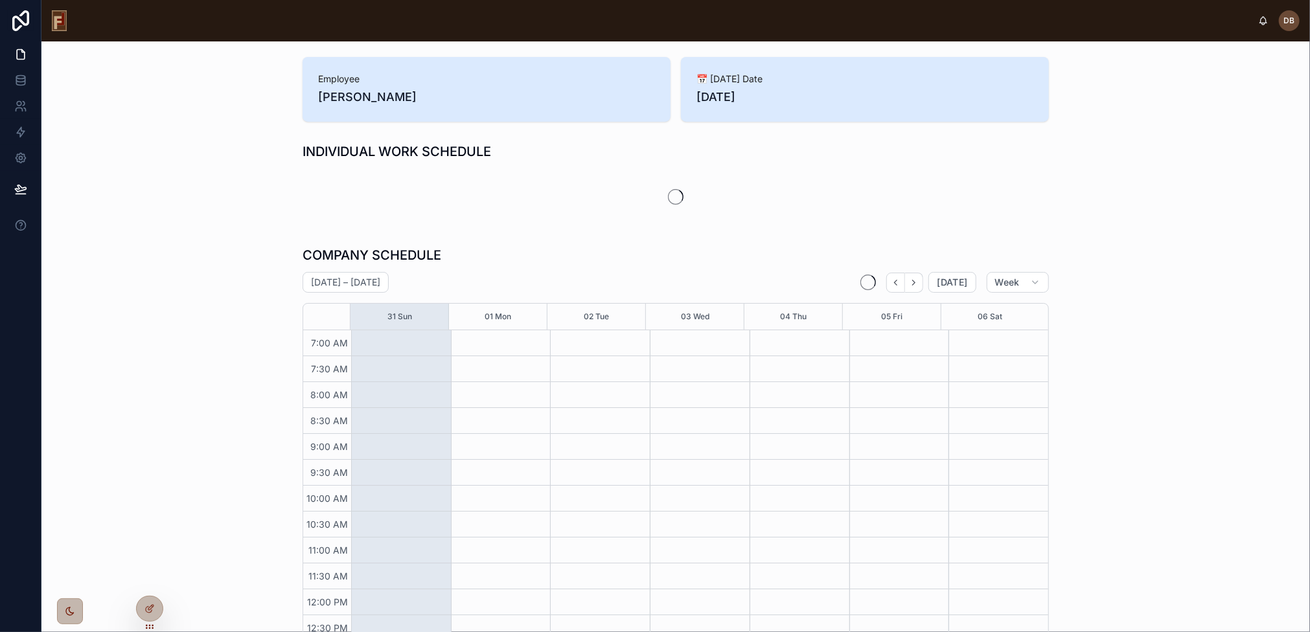
scroll to position [128, 0]
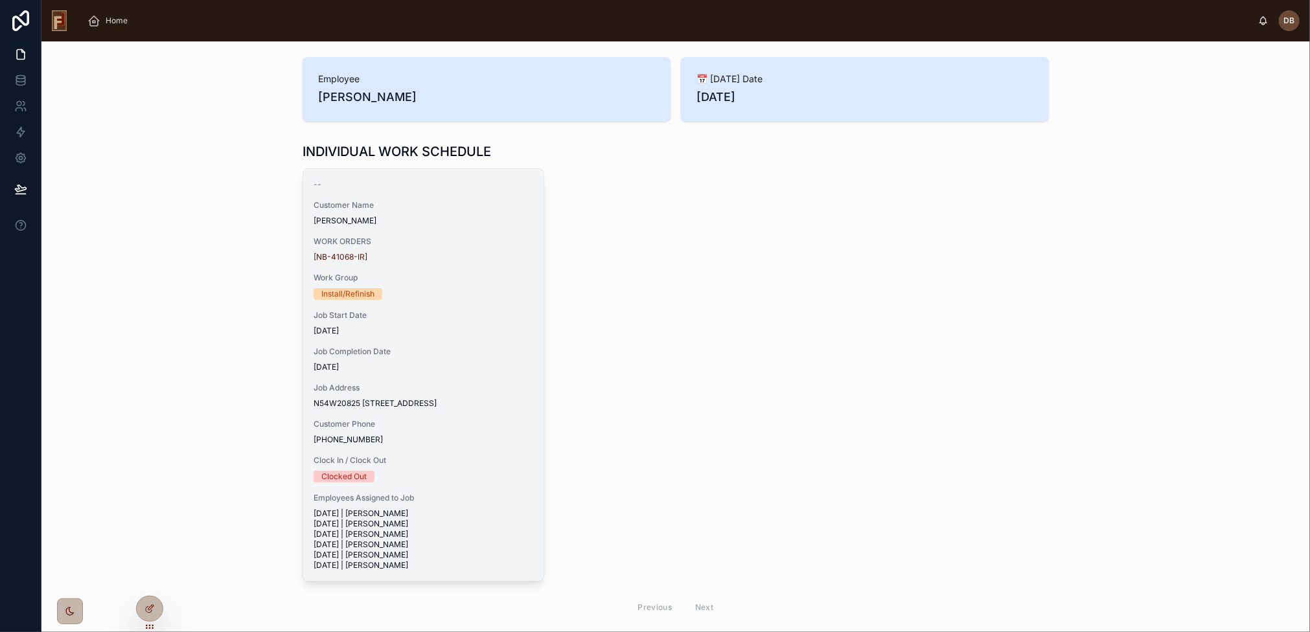
click at [413, 278] on span "Work Group" at bounding box center [423, 278] width 220 height 10
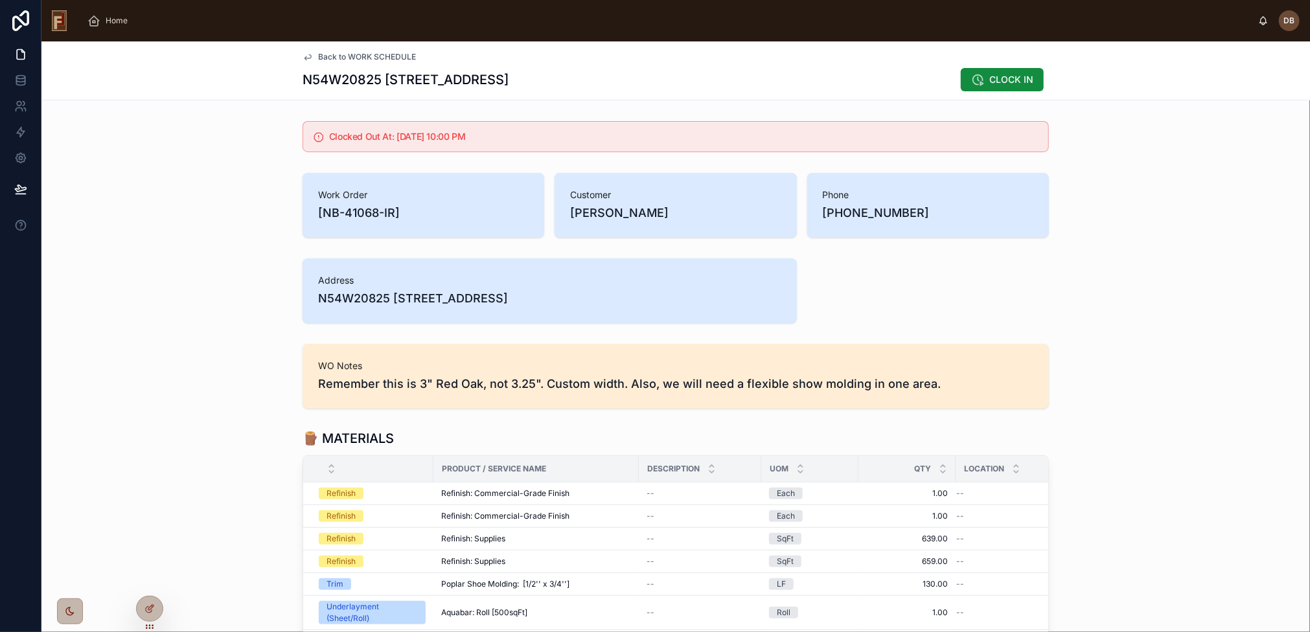
click at [258, 152] on div "Clocked Out At: [DATE] 10:00 PM" at bounding box center [675, 136] width 1268 height 41
click at [1005, 78] on span "CLOCK IN" at bounding box center [1011, 79] width 44 height 13
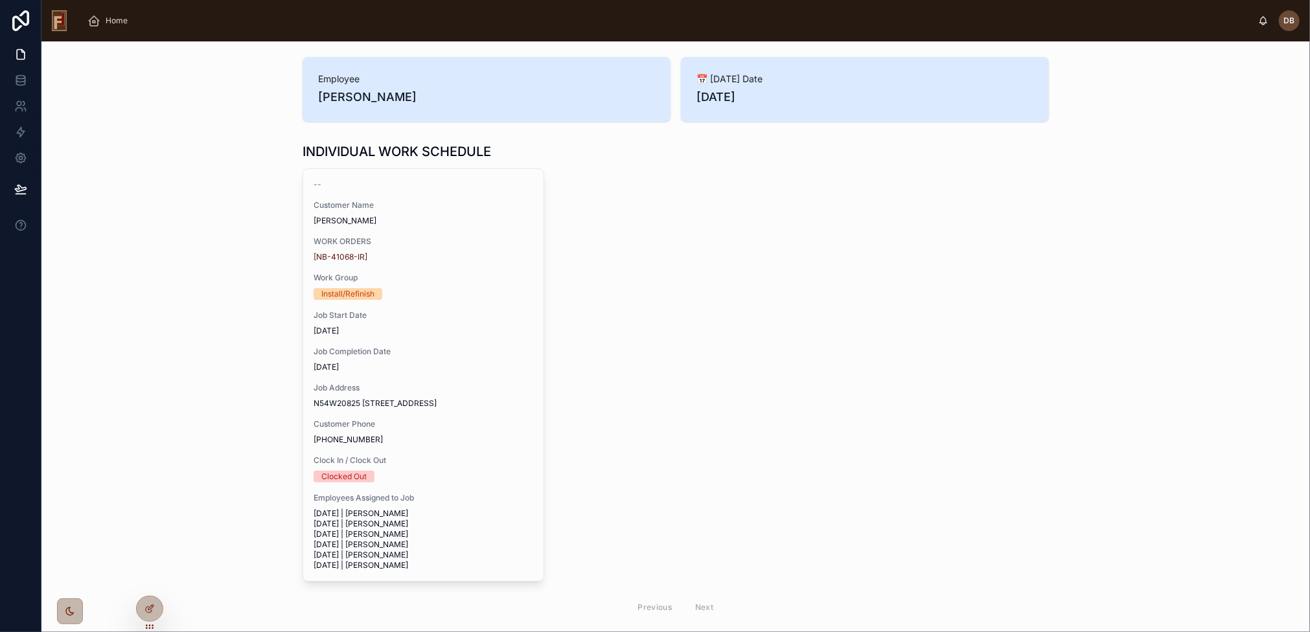
scroll to position [128, 0]
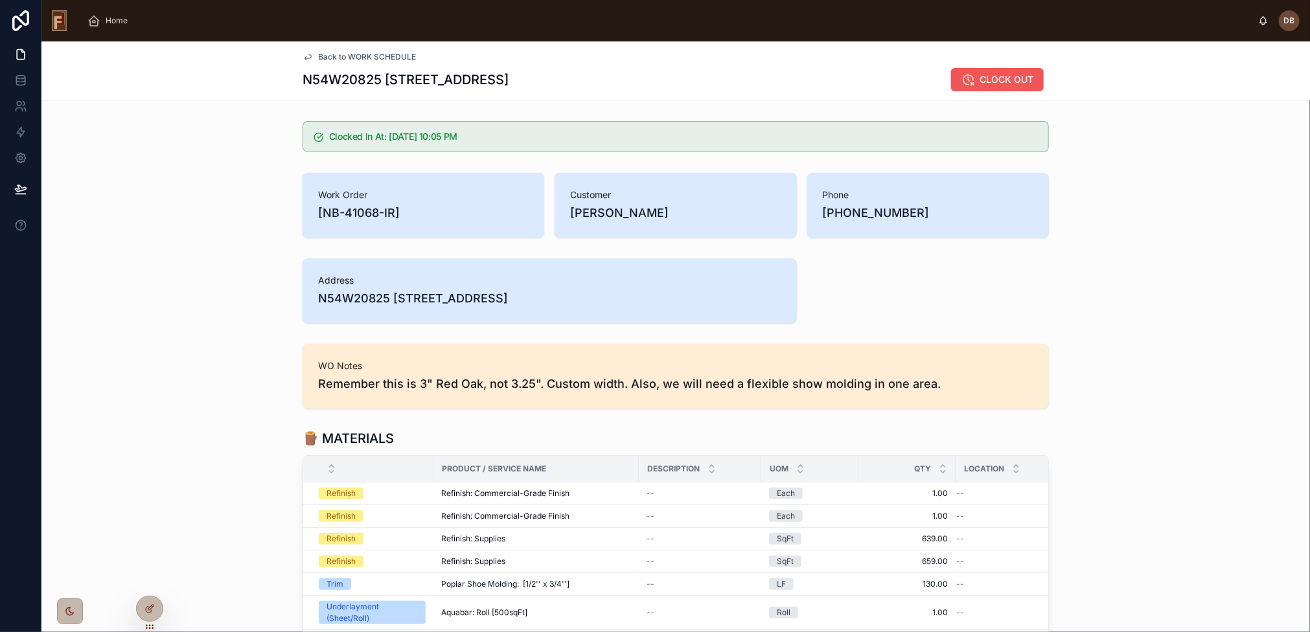
click at [998, 79] on span "CLOCK OUT" at bounding box center [1006, 79] width 54 height 13
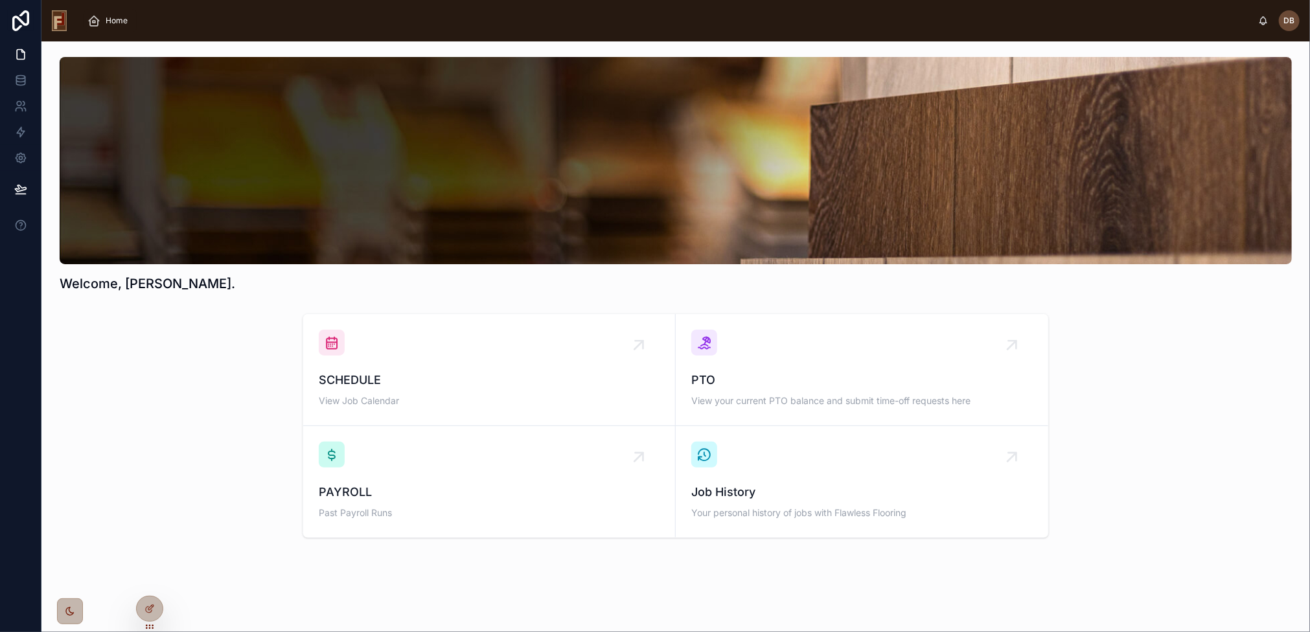
click at [249, 364] on div "SCHEDULE View Job Calendar PTO View your current PTO balance and submit time-of…" at bounding box center [675, 425] width 1247 height 235
click at [113, 20] on span "Home" at bounding box center [117, 21] width 22 height 10
click at [91, 282] on h1 "Welcome, [PERSON_NAME]." at bounding box center [148, 284] width 176 height 18
click at [91, 282] on h1 "Welcome, David." at bounding box center [148, 284] width 176 height 18
drag, startPoint x: 159, startPoint y: 286, endPoint x: 60, endPoint y: 289, distance: 99.1
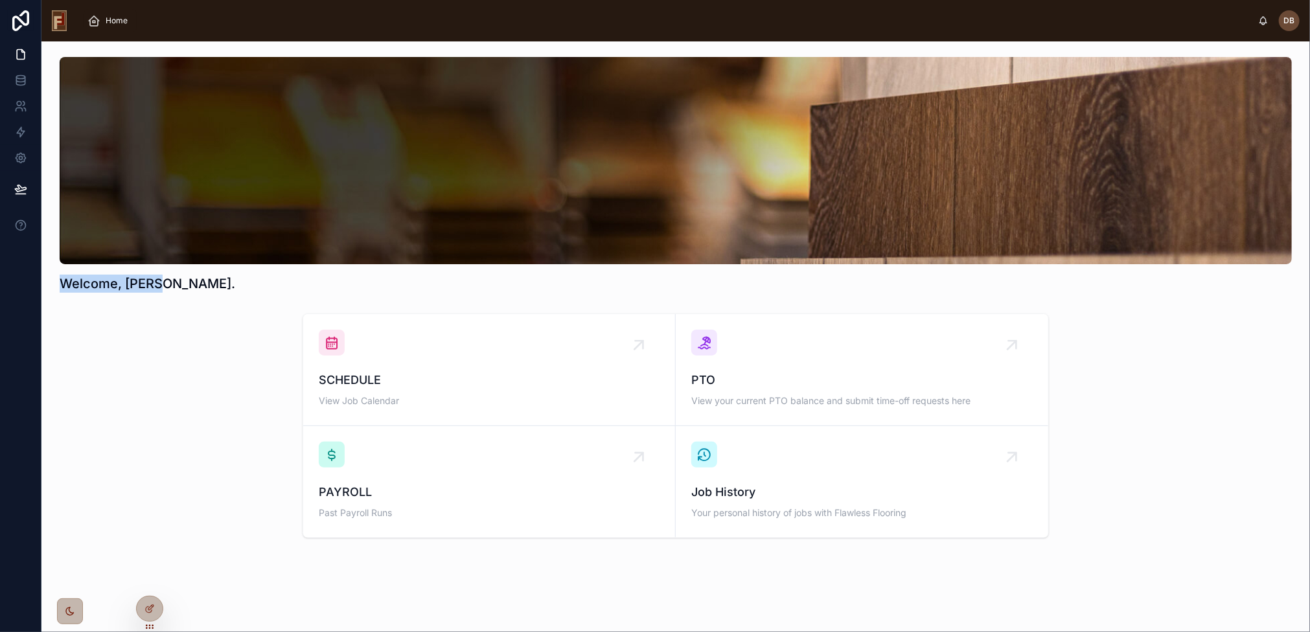
click at [60, 289] on h1 "Welcome, David." at bounding box center [148, 284] width 176 height 18
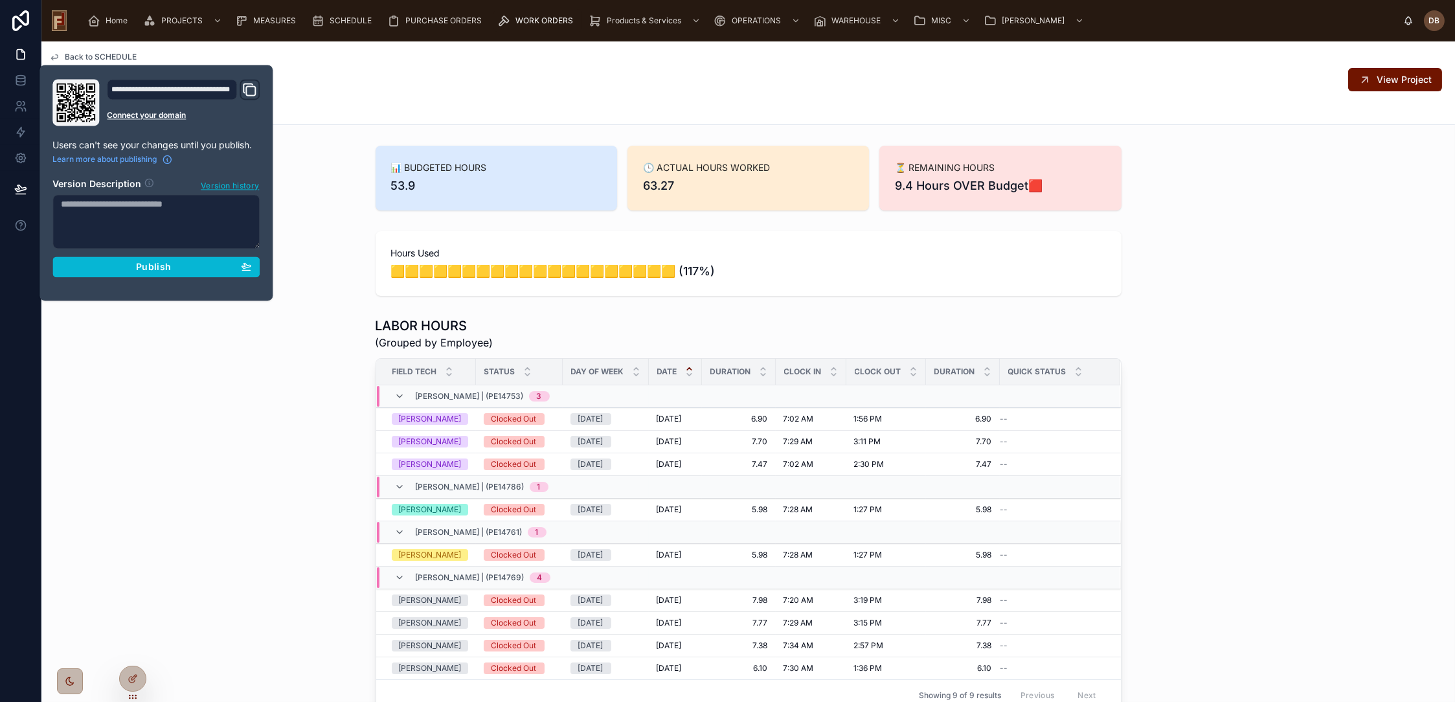
click at [264, 376] on div "LABOR HOURS (Grouped by Employee) Field Tech Status Day of Week Date Duration C…" at bounding box center [748, 514] width 1414 height 405
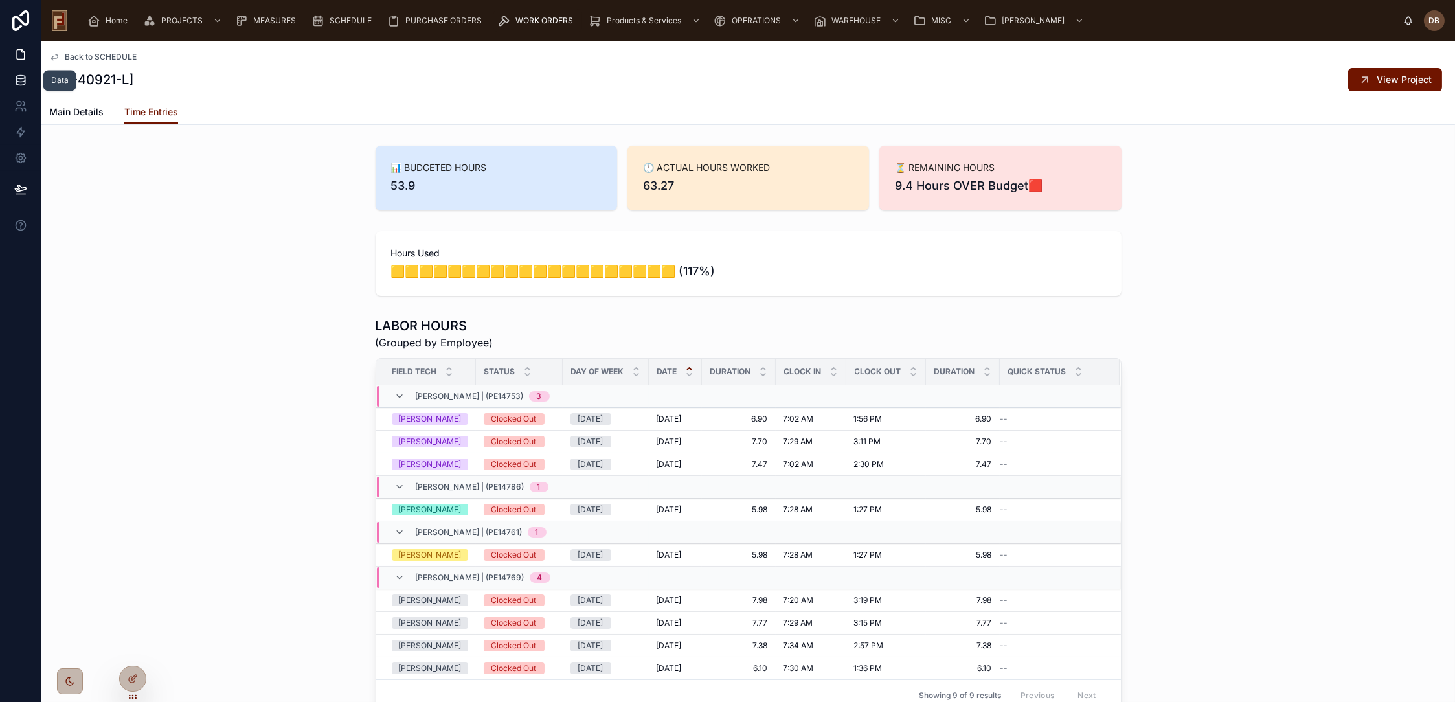
click at [19, 76] on icon at bounding box center [20, 80] width 13 height 13
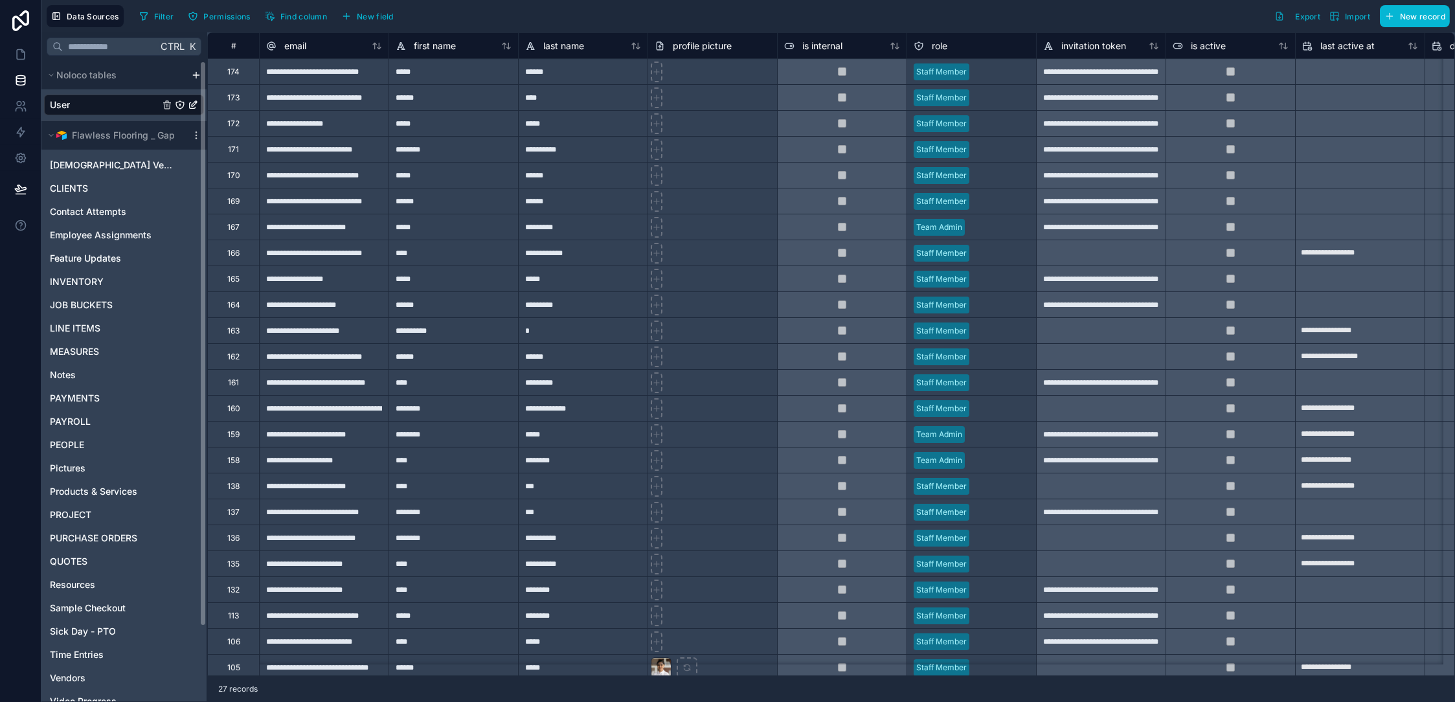
click at [197, 71] on html "**********" at bounding box center [727, 351] width 1455 height 702
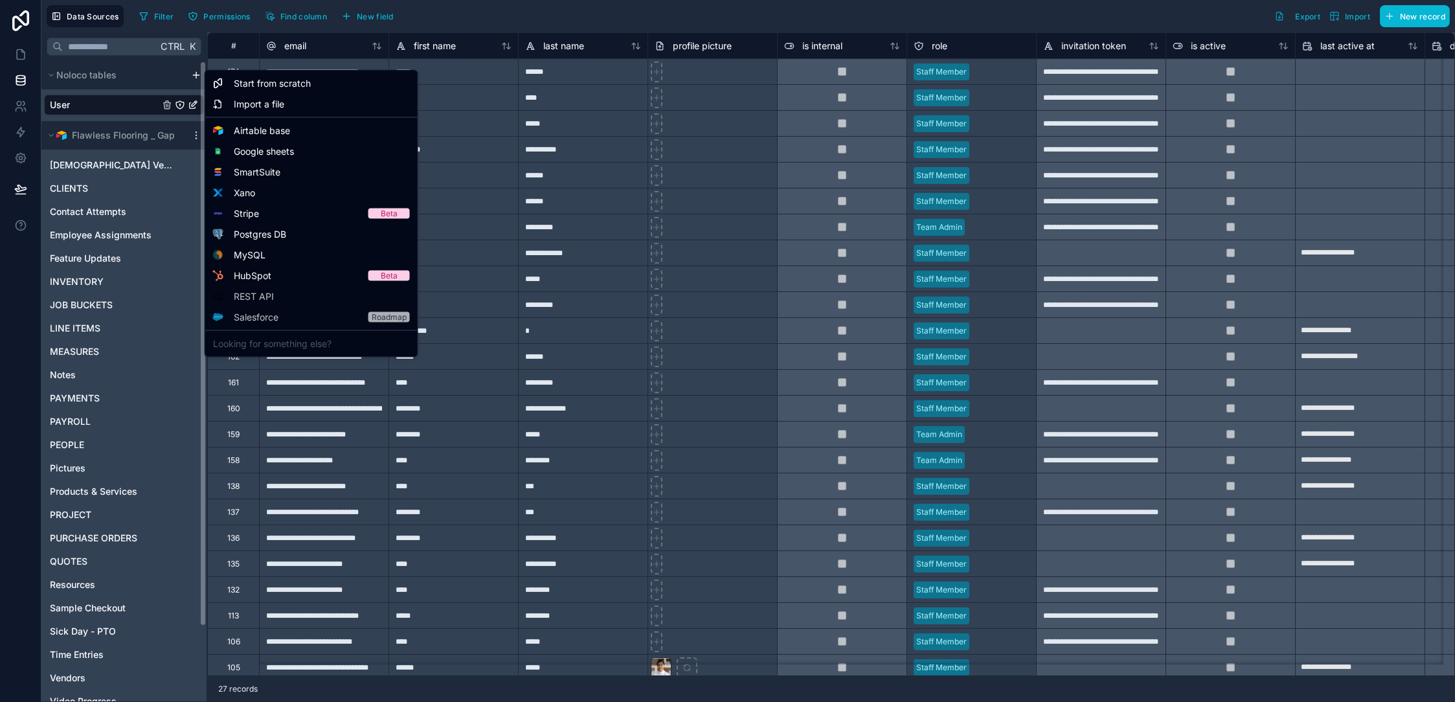
click at [144, 70] on html "**********" at bounding box center [727, 351] width 1455 height 702
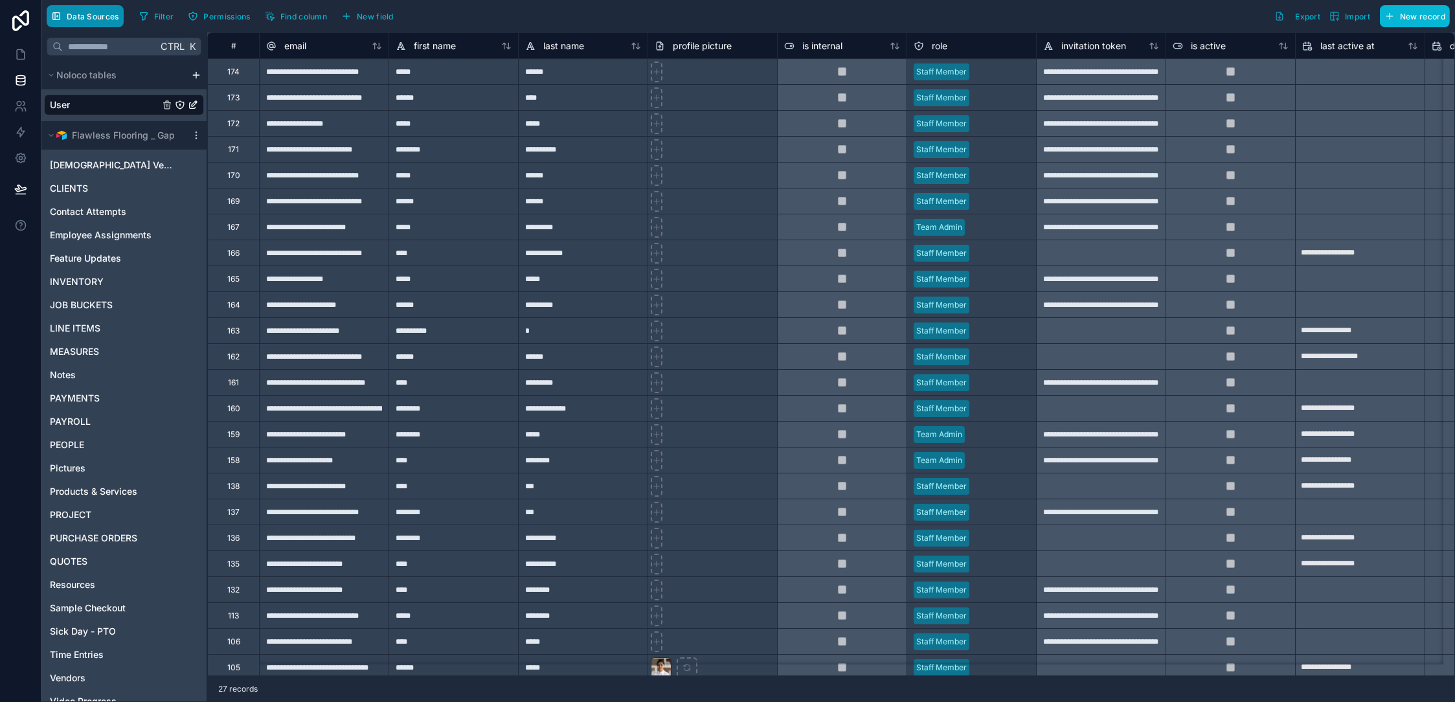
click at [83, 14] on span "Data Sources" at bounding box center [93, 17] width 52 height 10
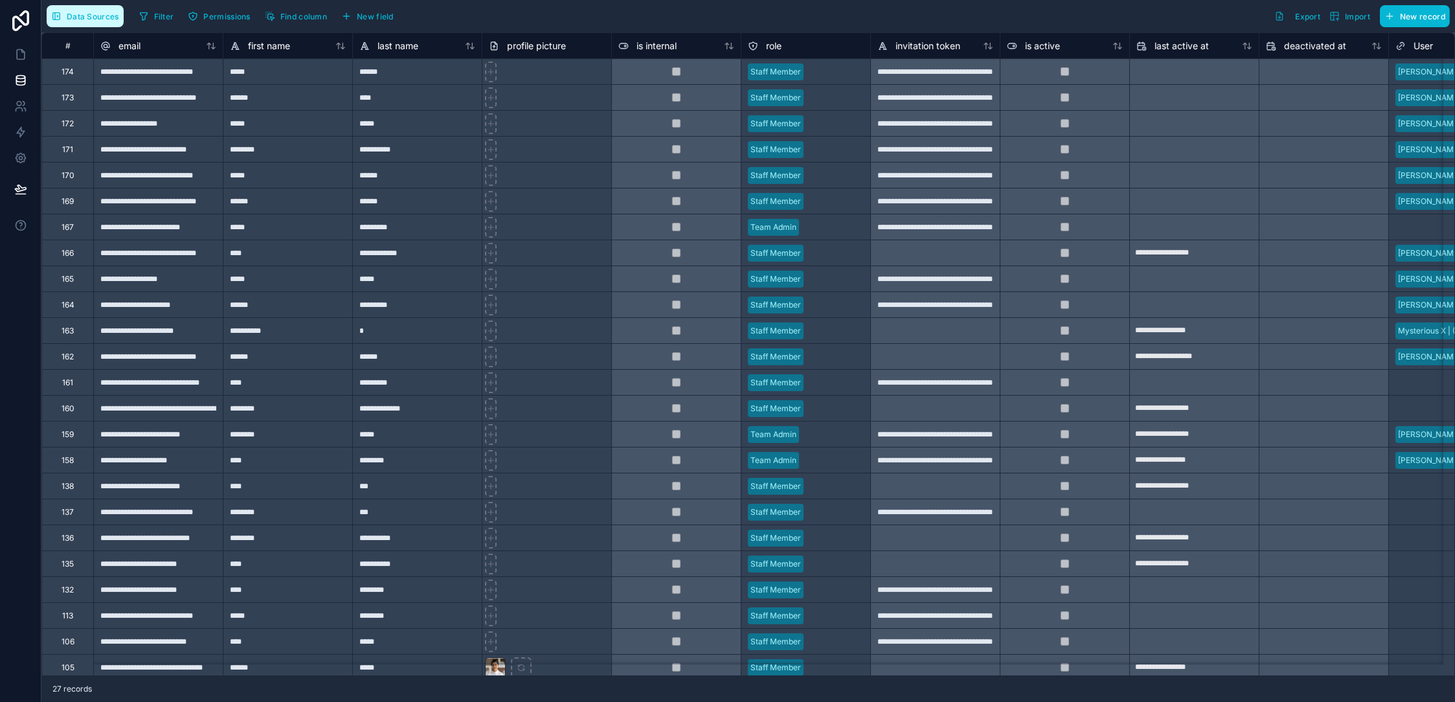
click at [83, 14] on span "Data Sources" at bounding box center [93, 17] width 52 height 10
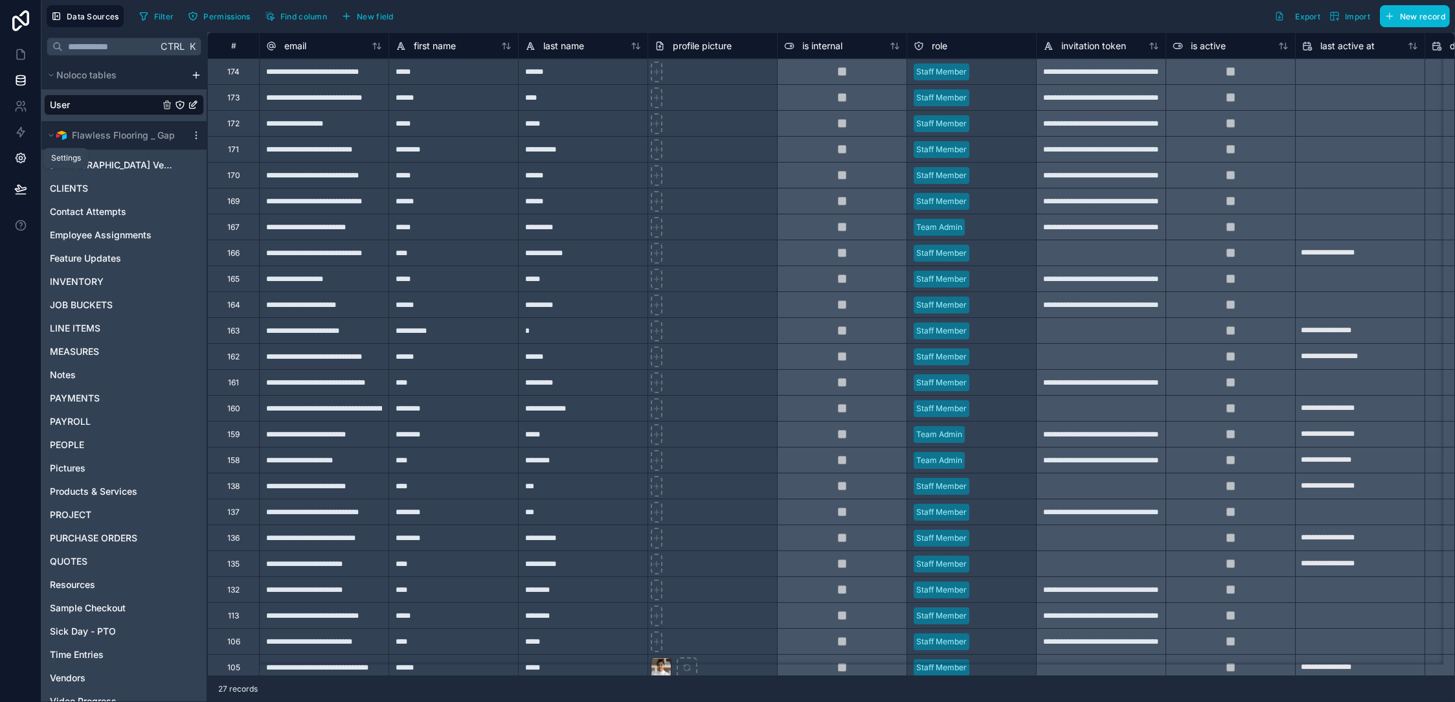
click at [23, 157] on icon at bounding box center [20, 158] width 13 height 13
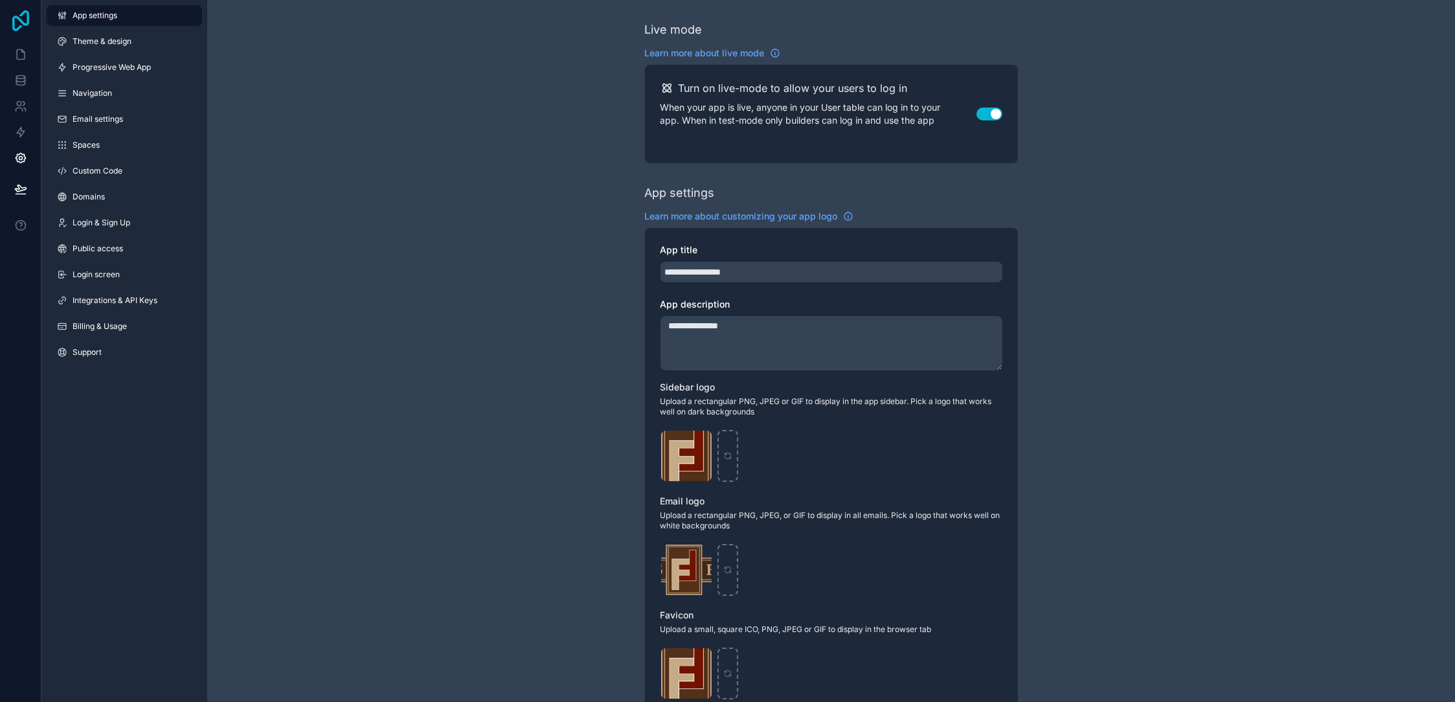
click at [23, 23] on icon at bounding box center [20, 20] width 17 height 21
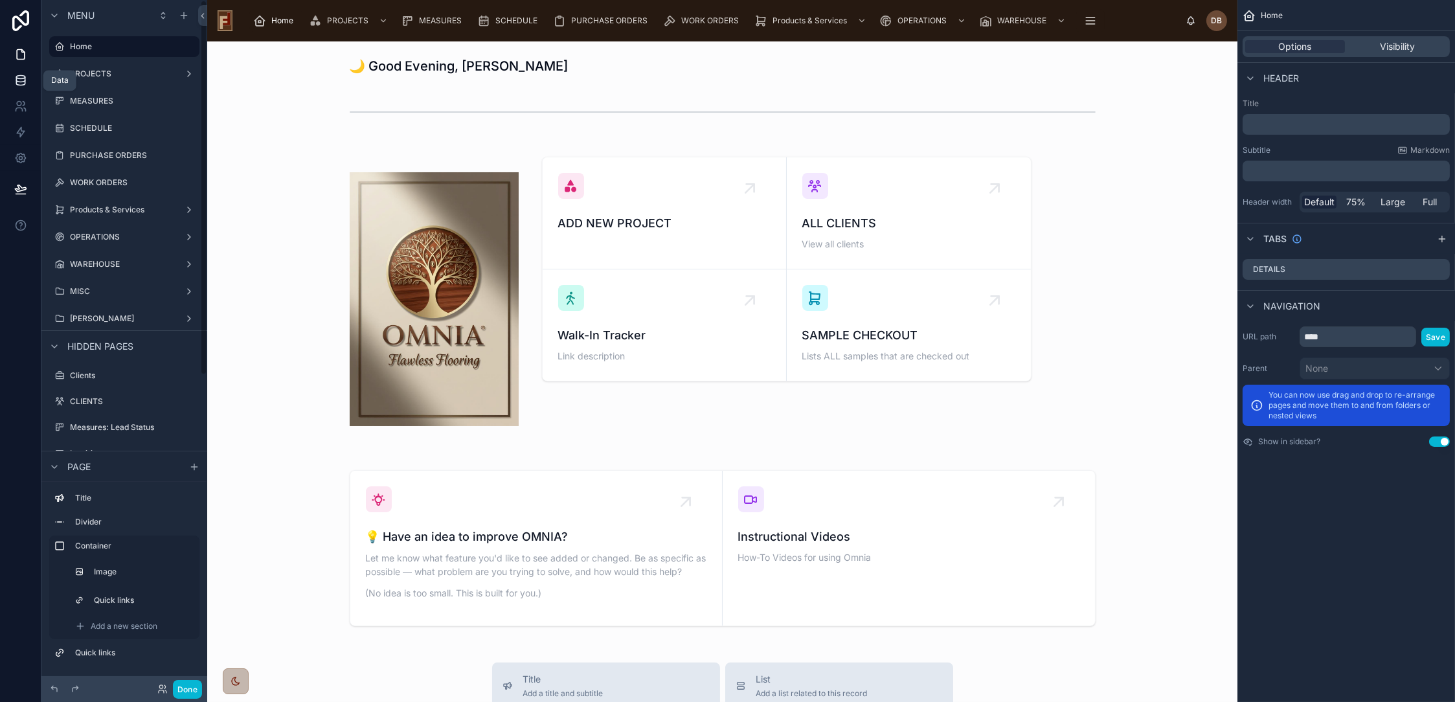
click at [16, 84] on icon at bounding box center [20, 82] width 8 height 5
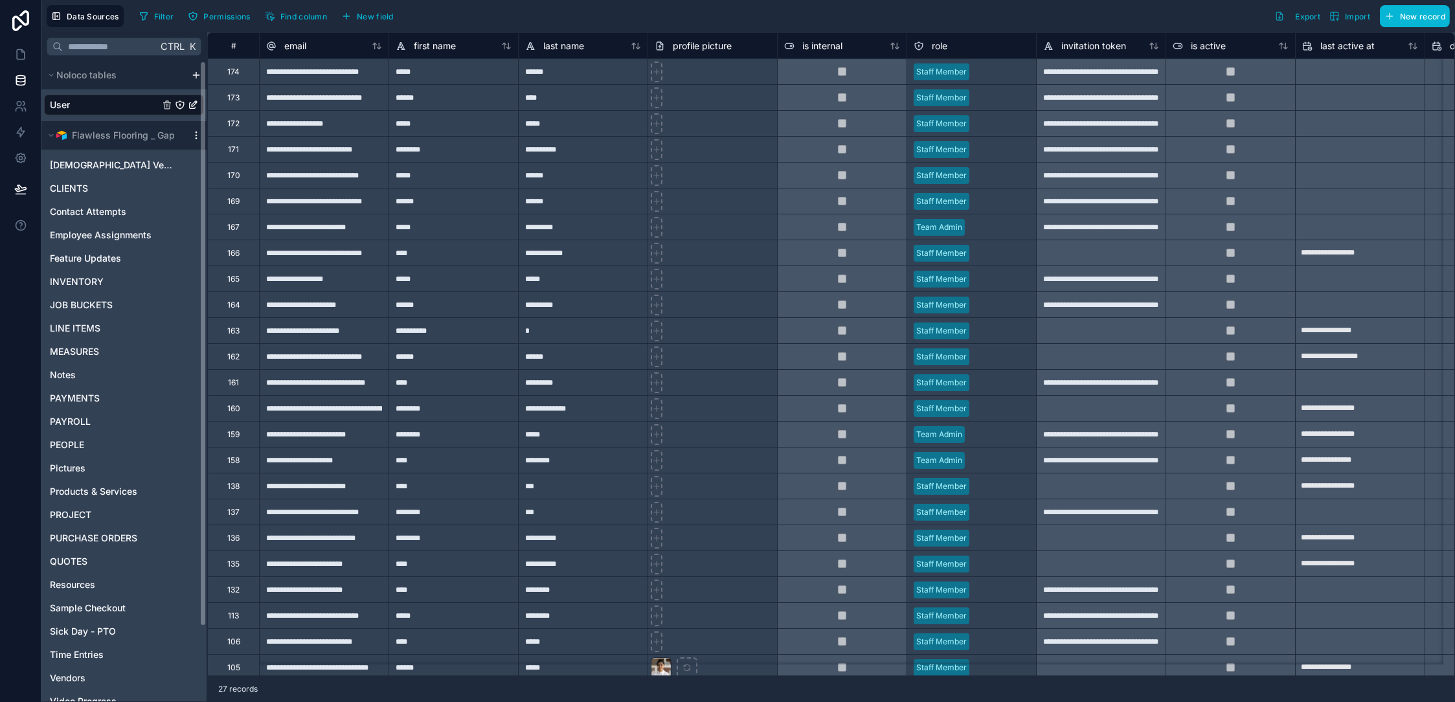
click at [195, 132] on icon "scrollable content" at bounding box center [196, 135] width 10 height 10
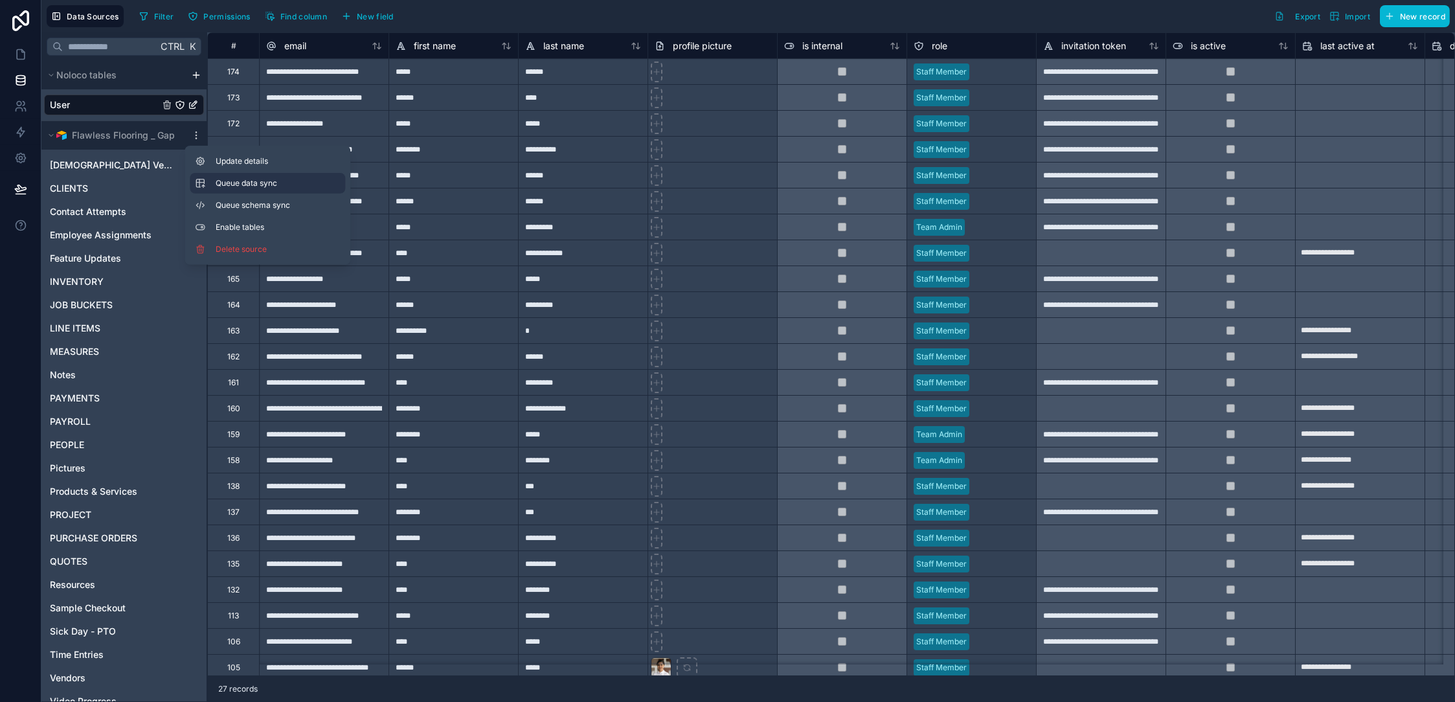
click at [291, 185] on span "Queue data sync" at bounding box center [262, 183] width 93 height 10
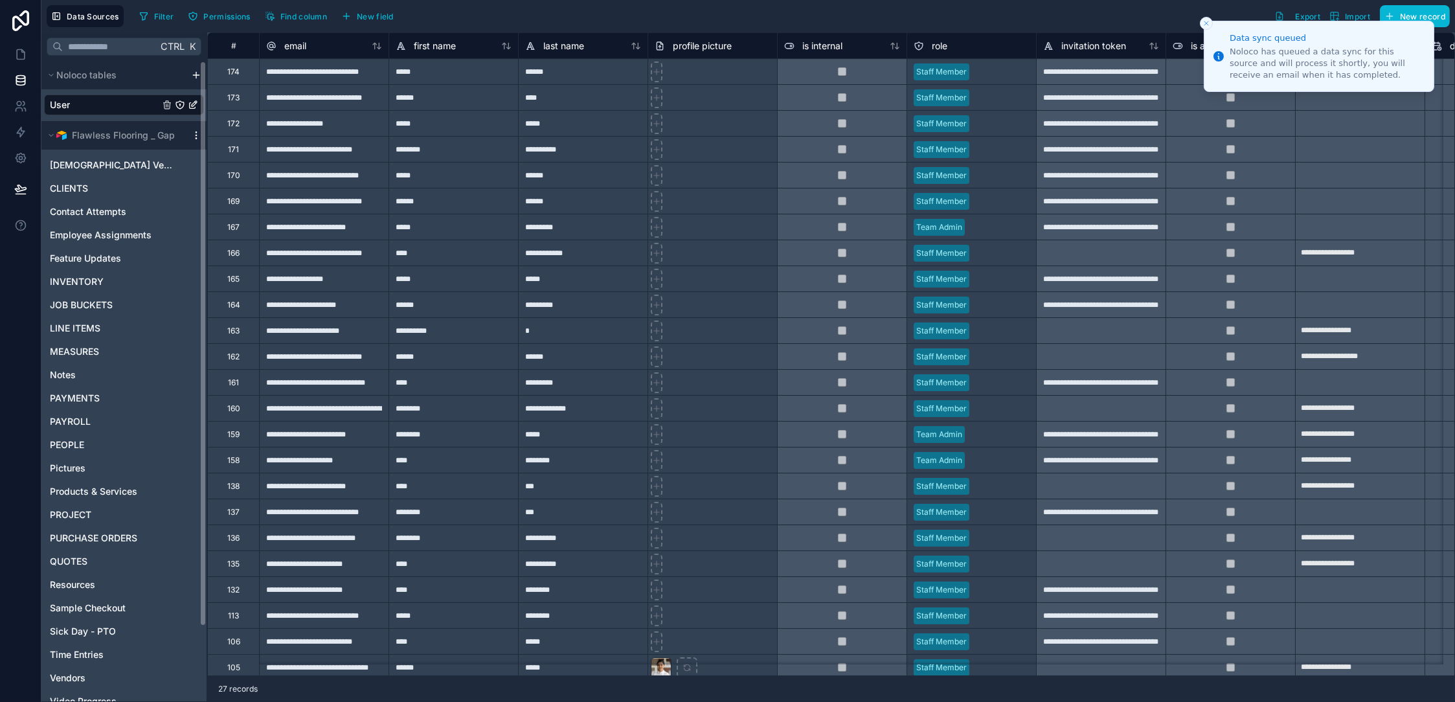
click at [194, 136] on icon "scrollable content" at bounding box center [196, 135] width 10 height 10
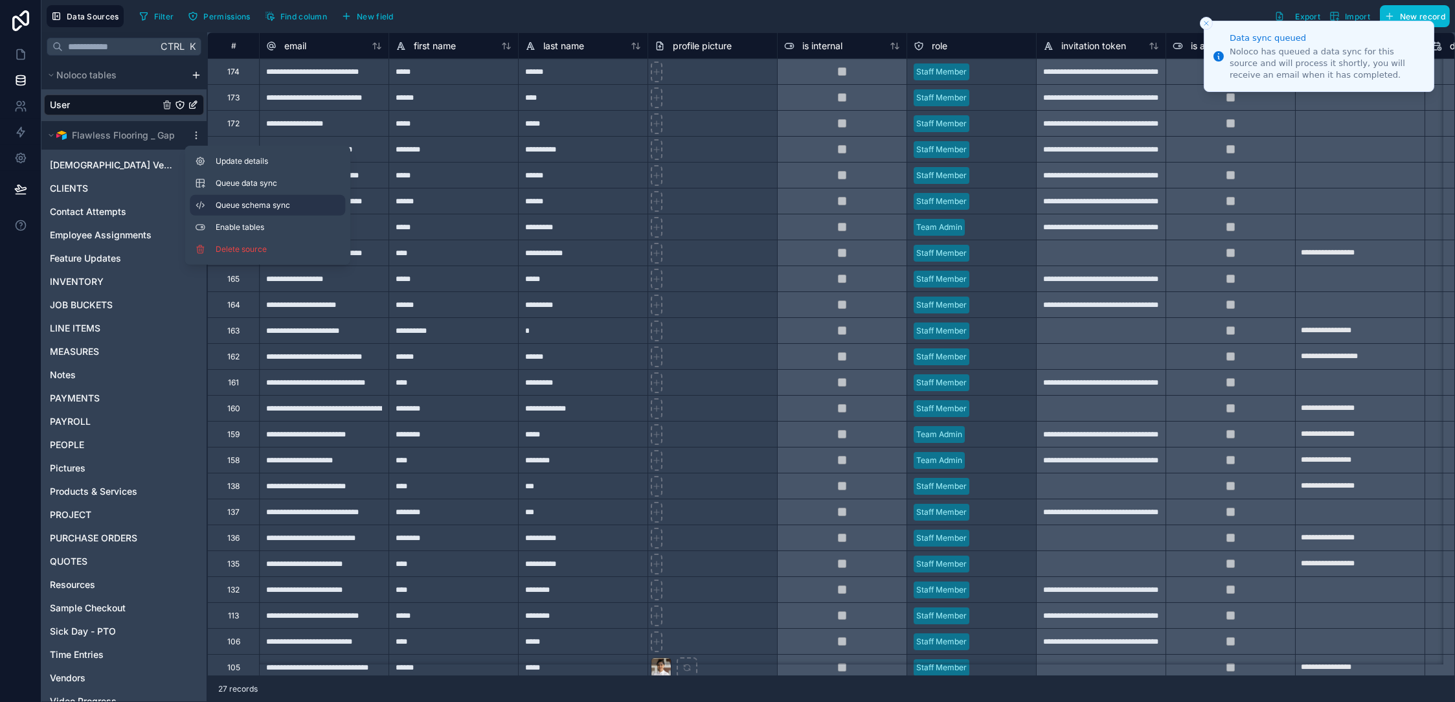
click at [303, 203] on span "Queue schema sync" at bounding box center [262, 205] width 93 height 10
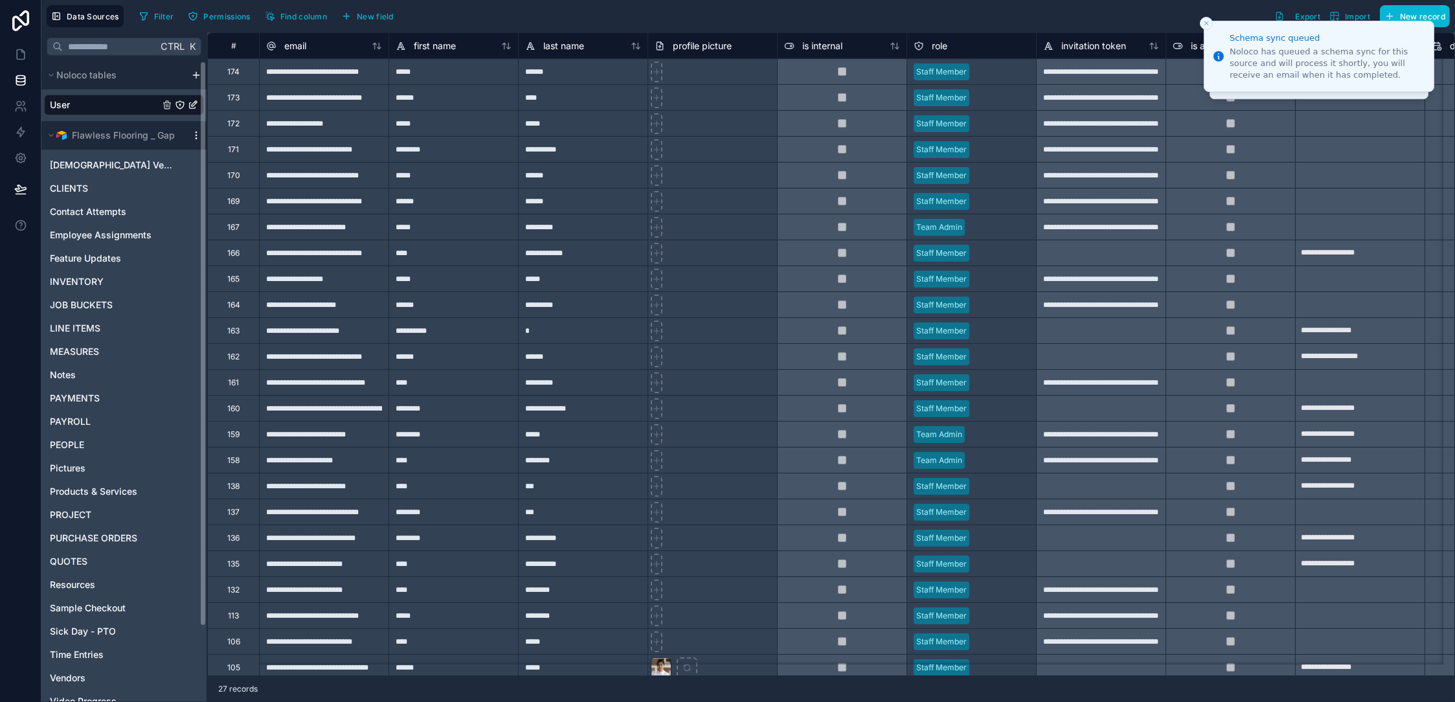
click at [194, 135] on icon "scrollable content" at bounding box center [196, 135] width 10 height 10
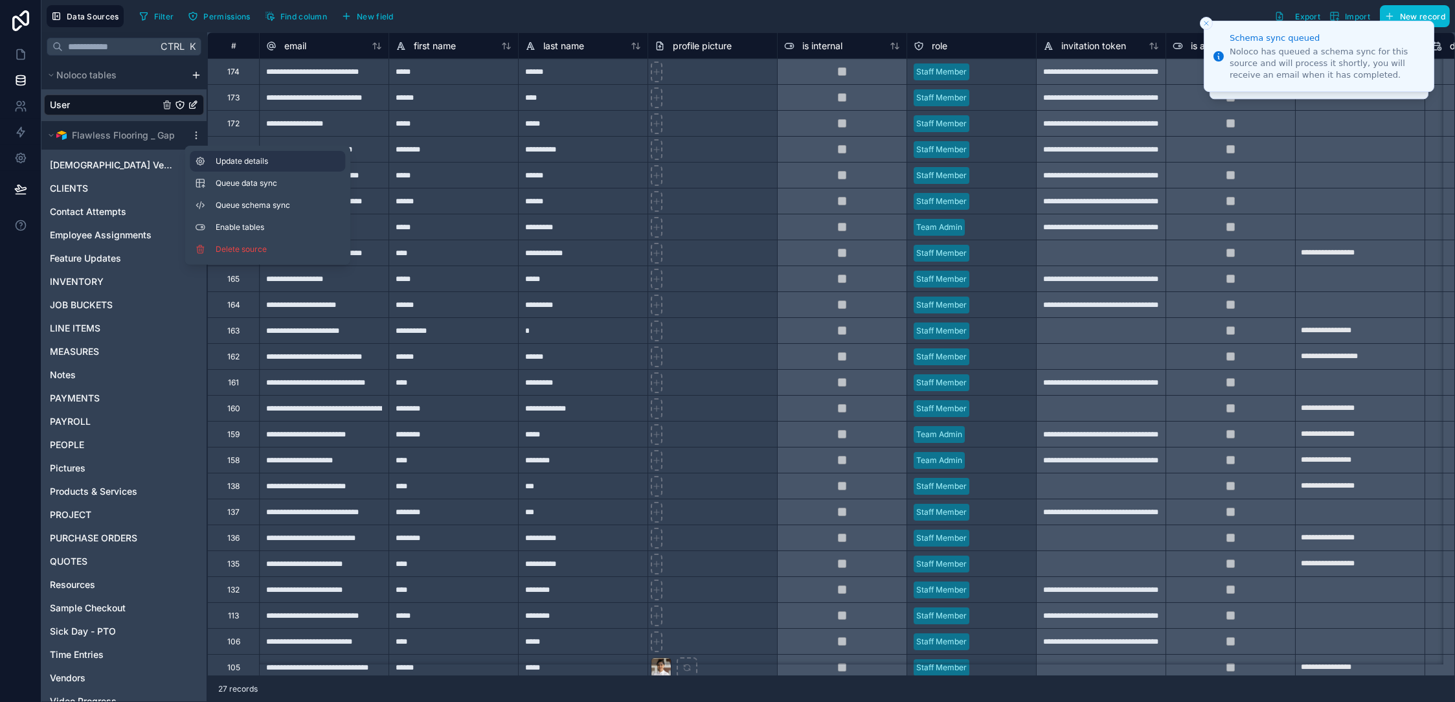
click at [250, 160] on span "Update details" at bounding box center [278, 161] width 124 height 10
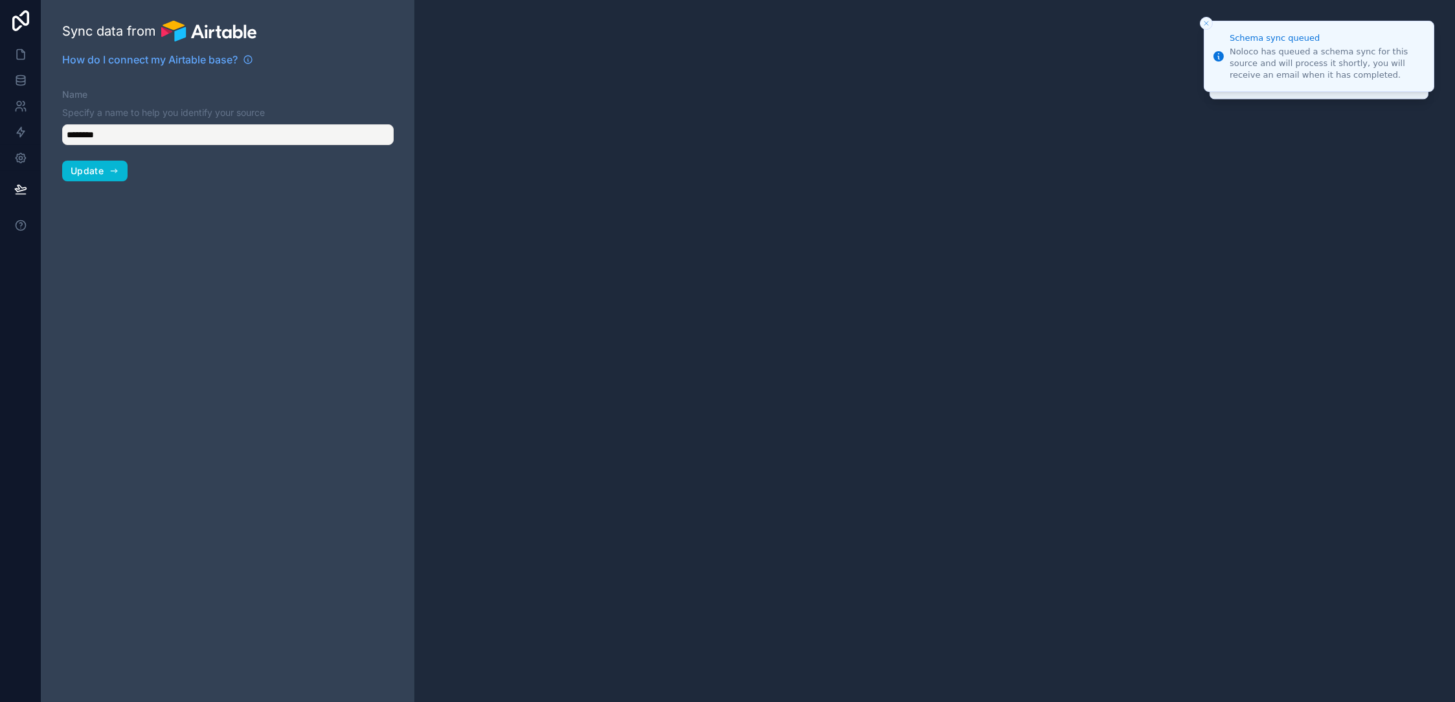
type input "**********"
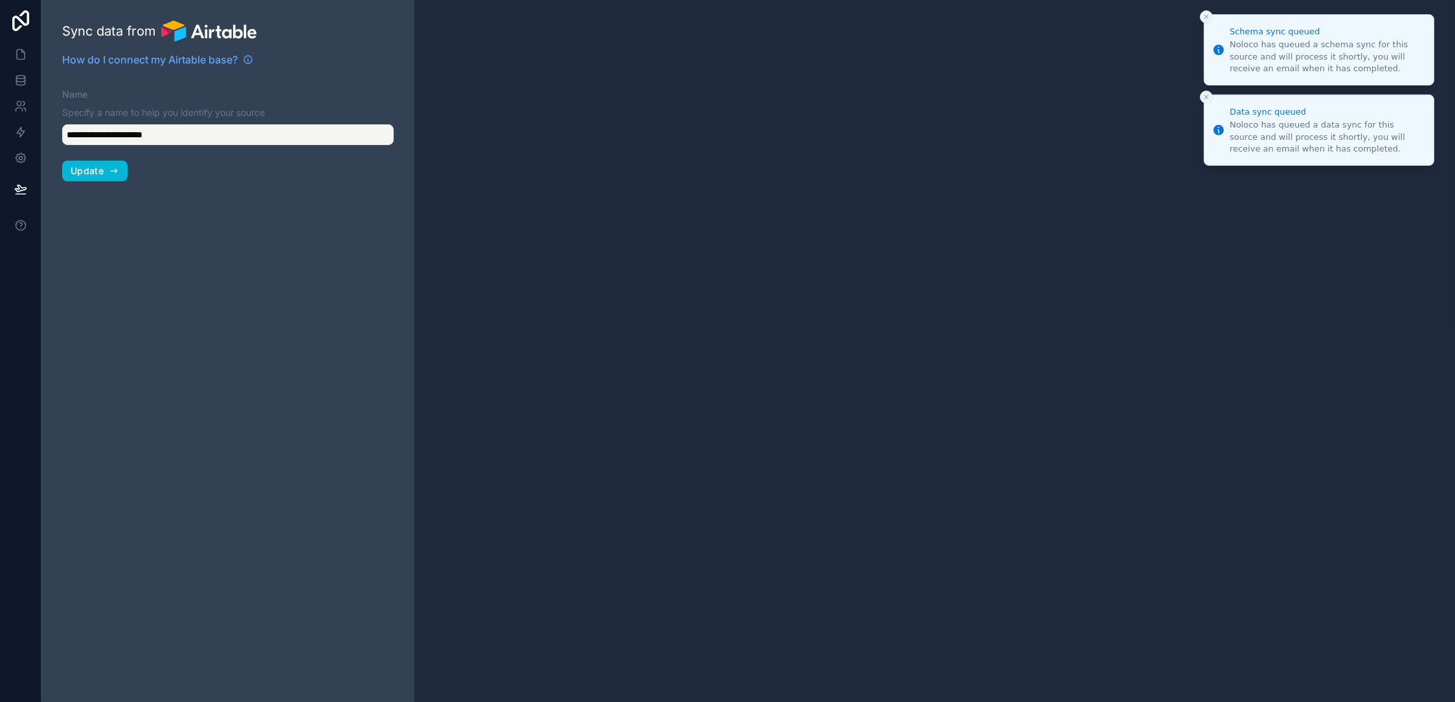
click at [1205, 15] on line "Close toast" at bounding box center [1207, 17] width 4 height 4
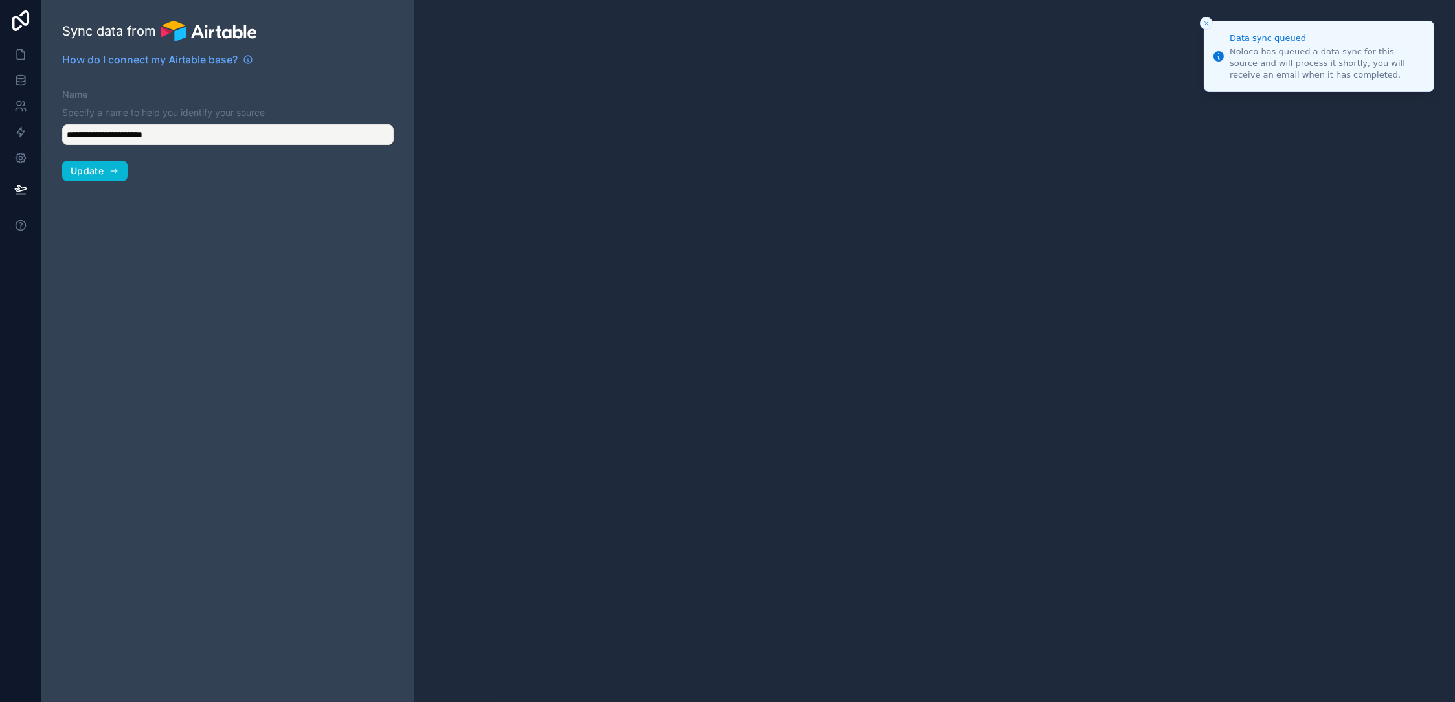
click at [1205, 21] on li "Data sync queued Noloco has queued a data sync for this source and will process…" at bounding box center [1319, 56] width 231 height 71
click at [1208, 19] on icon "Close toast" at bounding box center [1207, 23] width 8 height 8
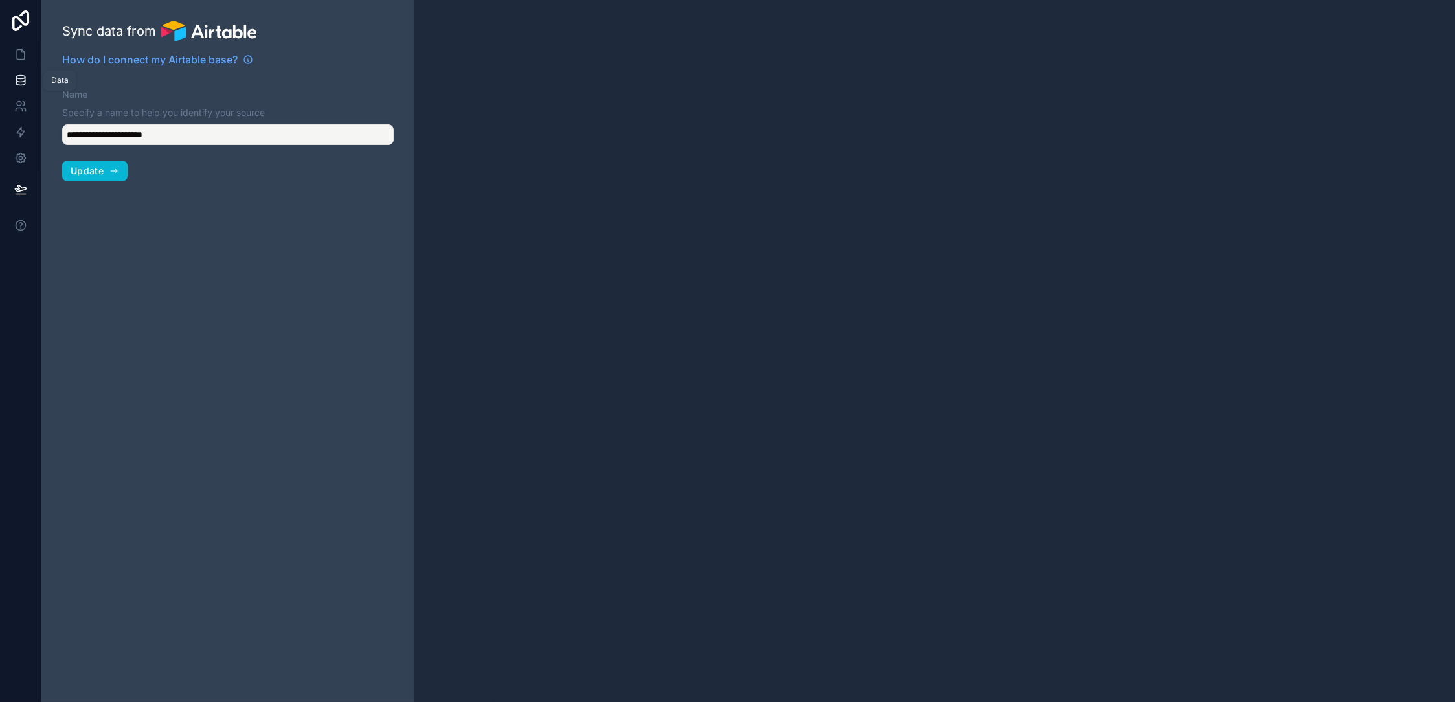
click at [19, 80] on icon at bounding box center [20, 80] width 13 height 13
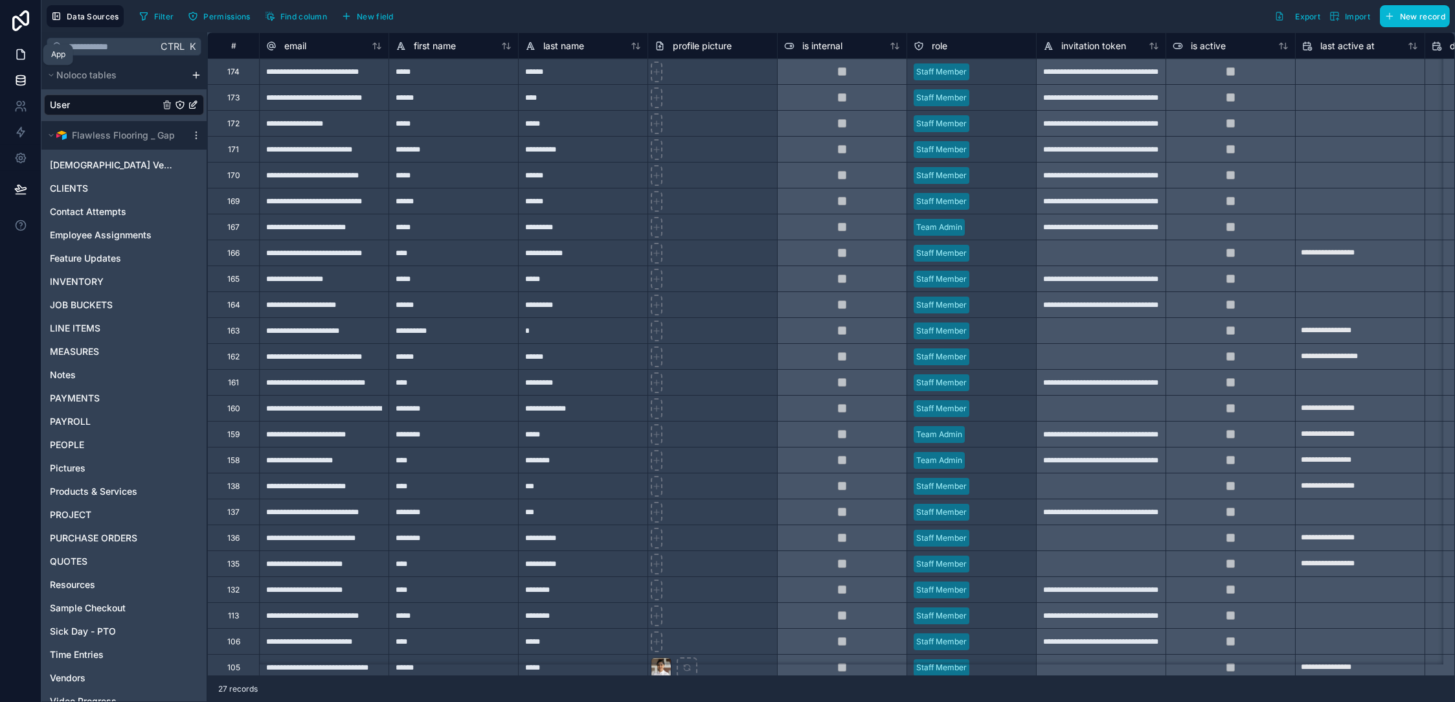
click at [21, 51] on icon at bounding box center [20, 54] width 13 height 13
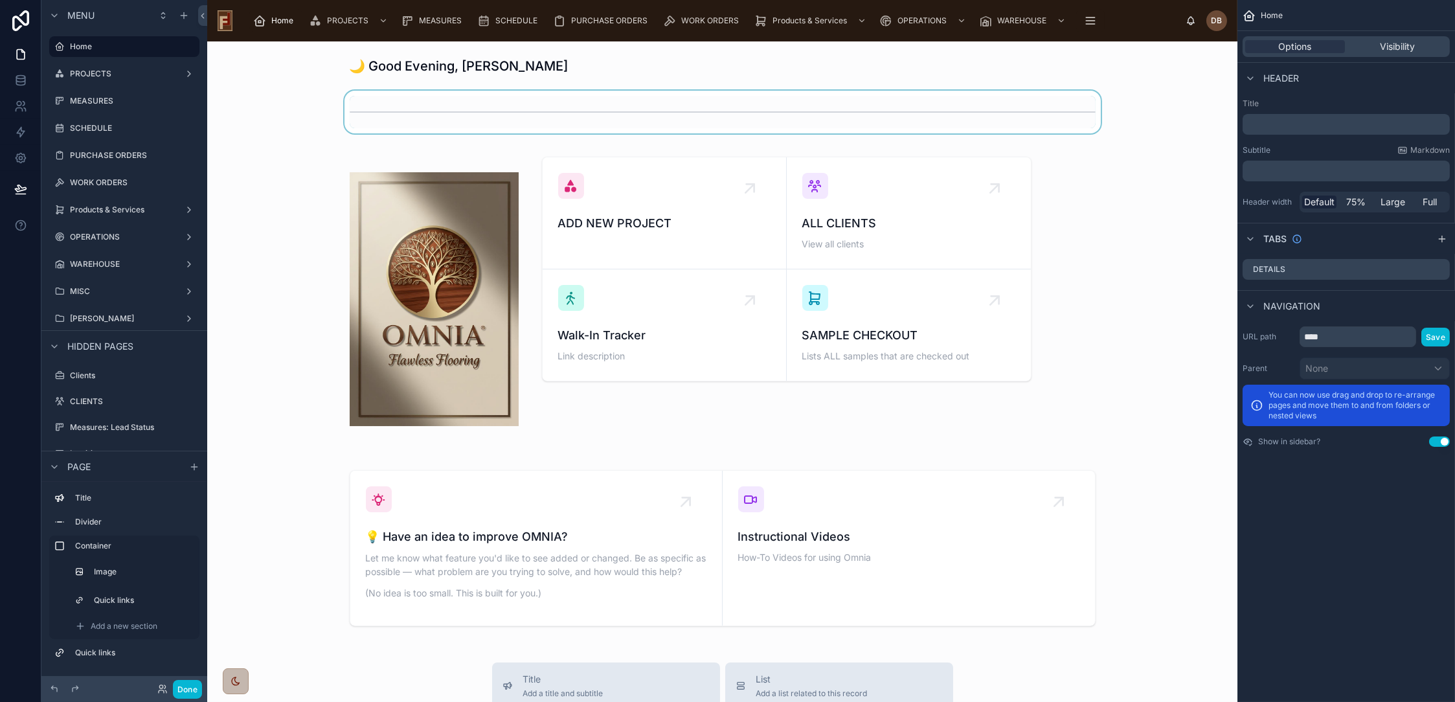
click at [301, 108] on div at bounding box center [723, 112] width 1010 height 43
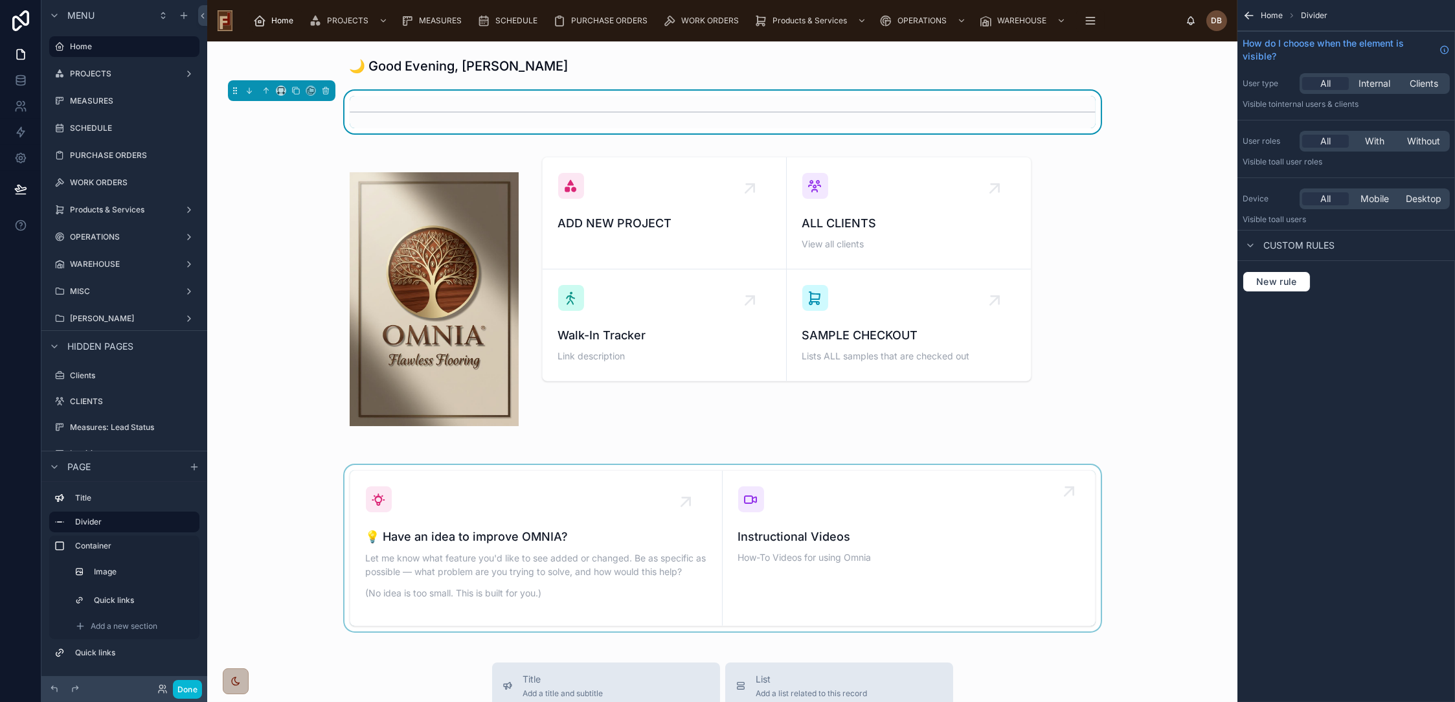
click at [884, 509] on div at bounding box center [723, 548] width 1010 height 166
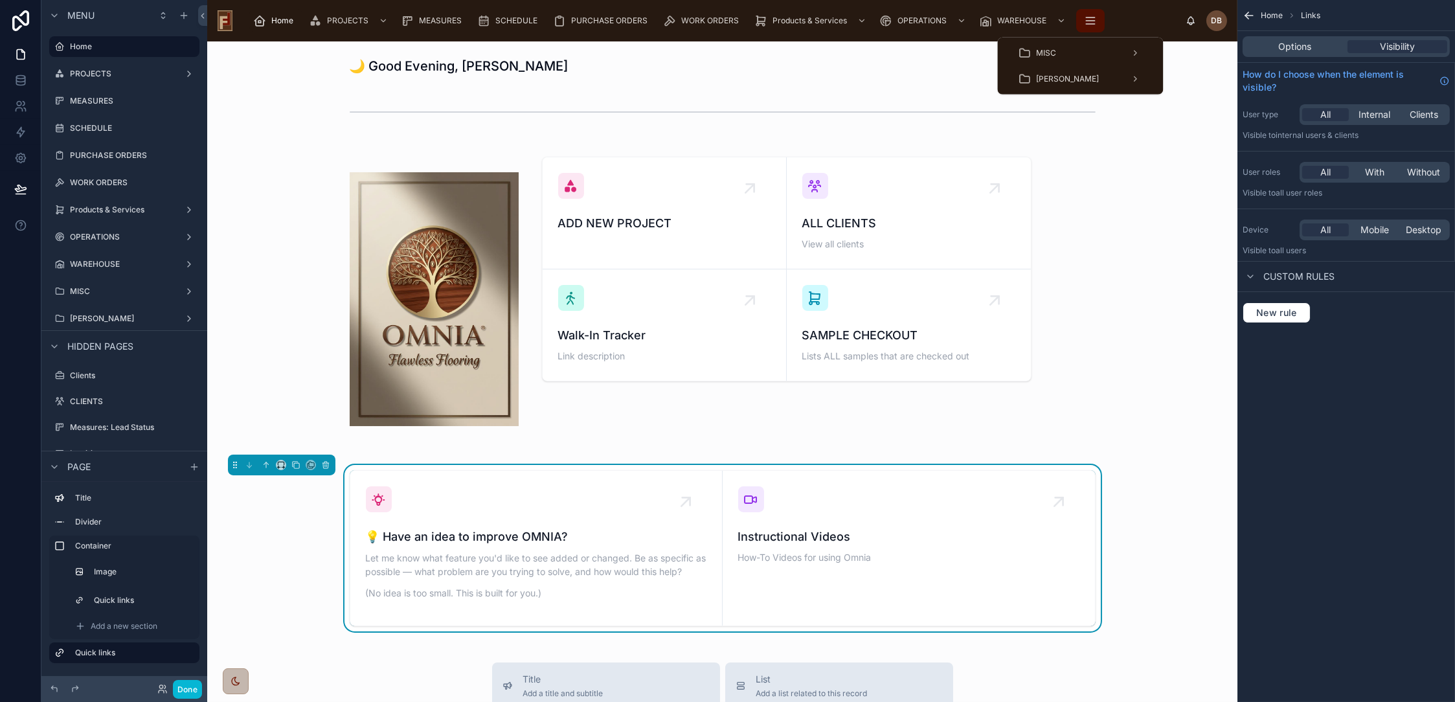
click at [1093, 17] on icon "scrollable content" at bounding box center [1090, 20] width 13 height 13
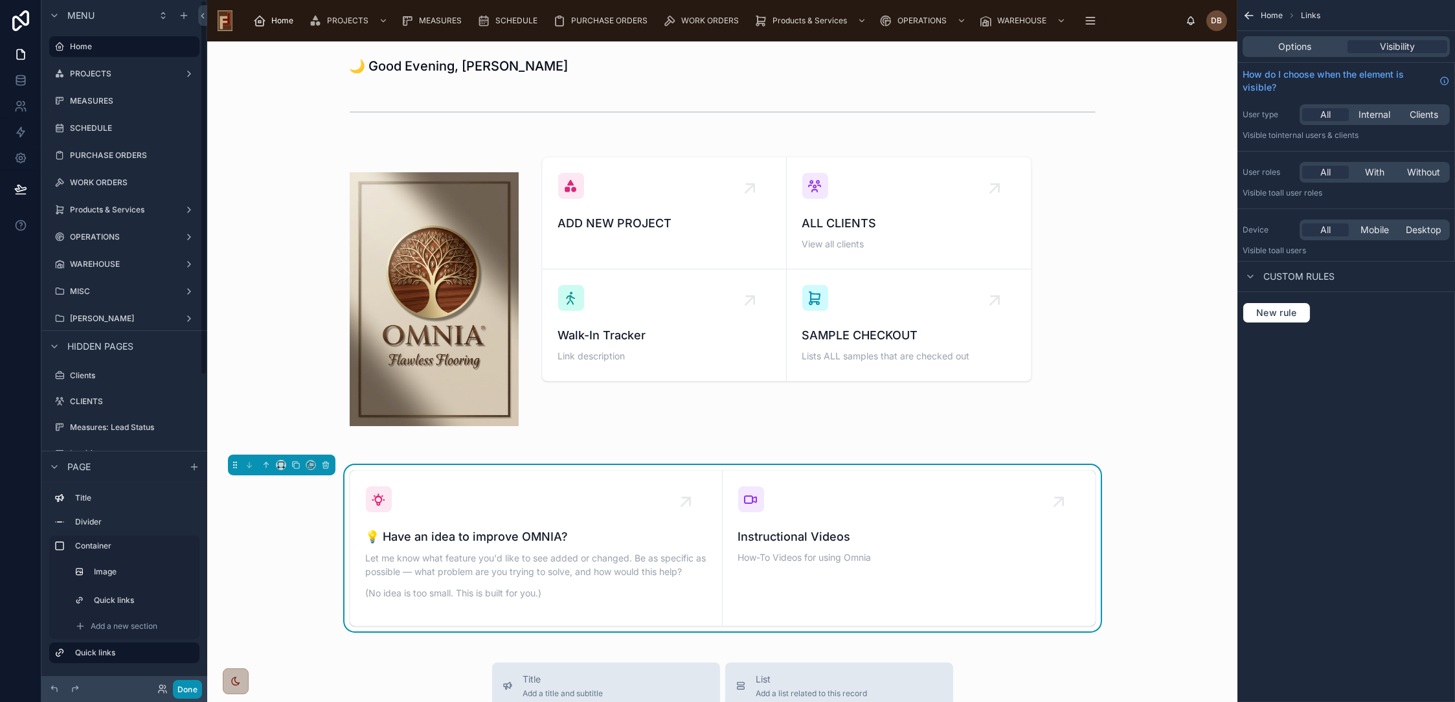
click at [186, 688] on button "Done" at bounding box center [187, 689] width 29 height 19
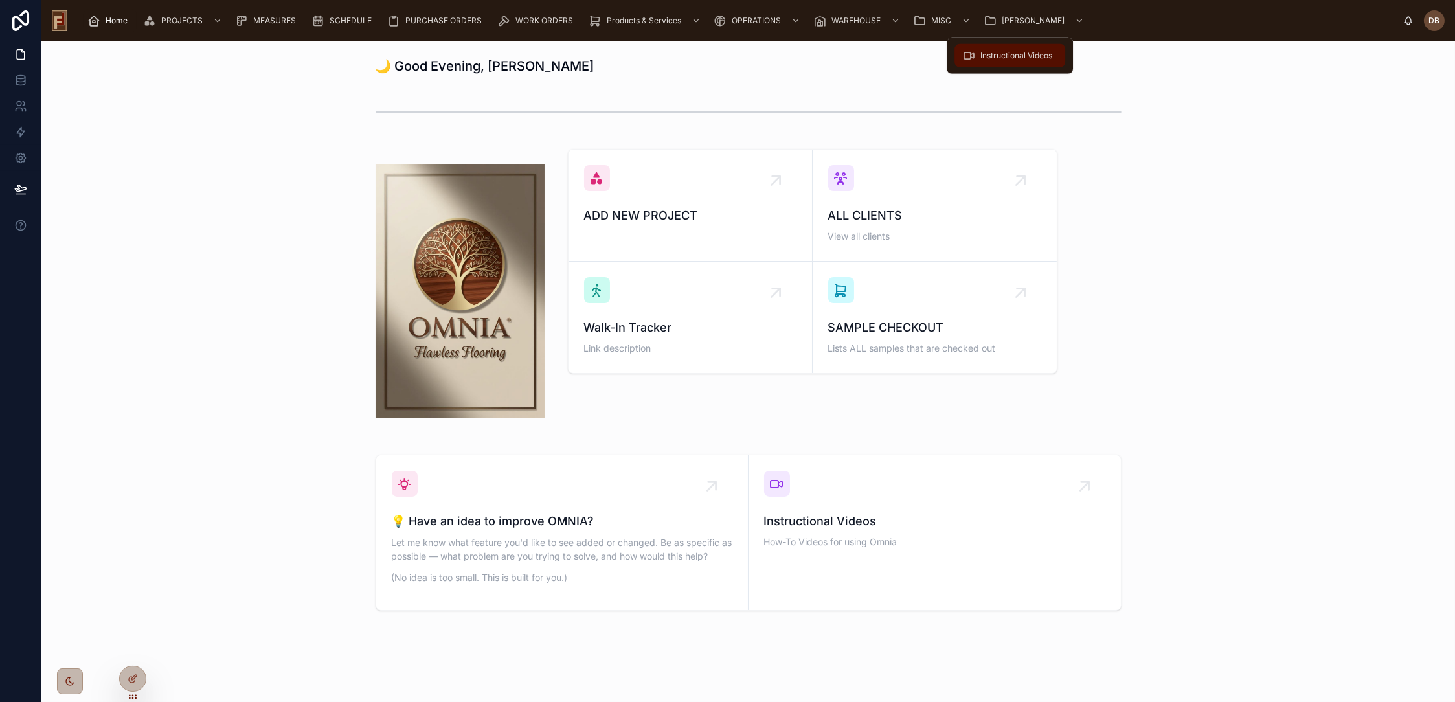
click at [1014, 47] on div "Instructional Videos" at bounding box center [1009, 55] width 95 height 21
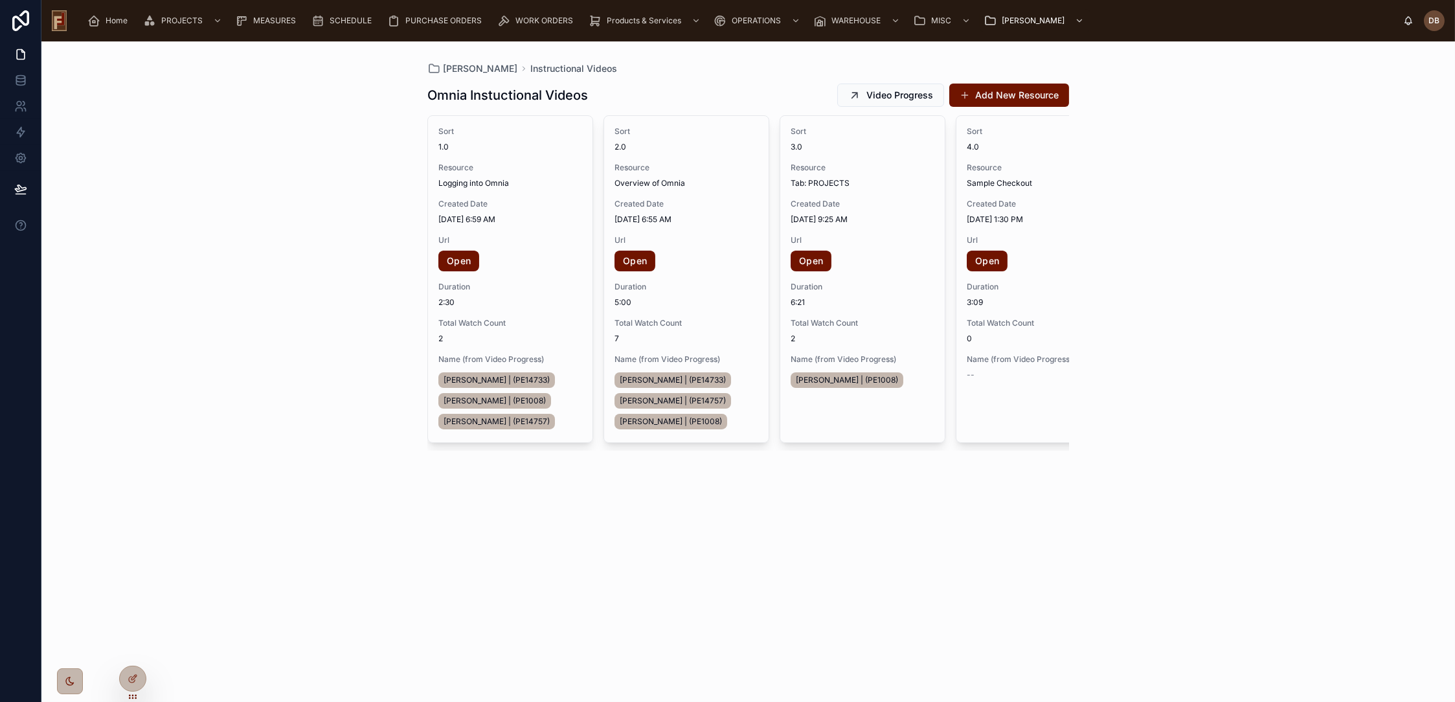
click at [282, 341] on div "David Instructional Videos Omnia Instuctional Videos Video Progress Add New Res…" at bounding box center [748, 371] width 1414 height 661
click at [114, 16] on span "Home" at bounding box center [117, 21] width 22 height 10
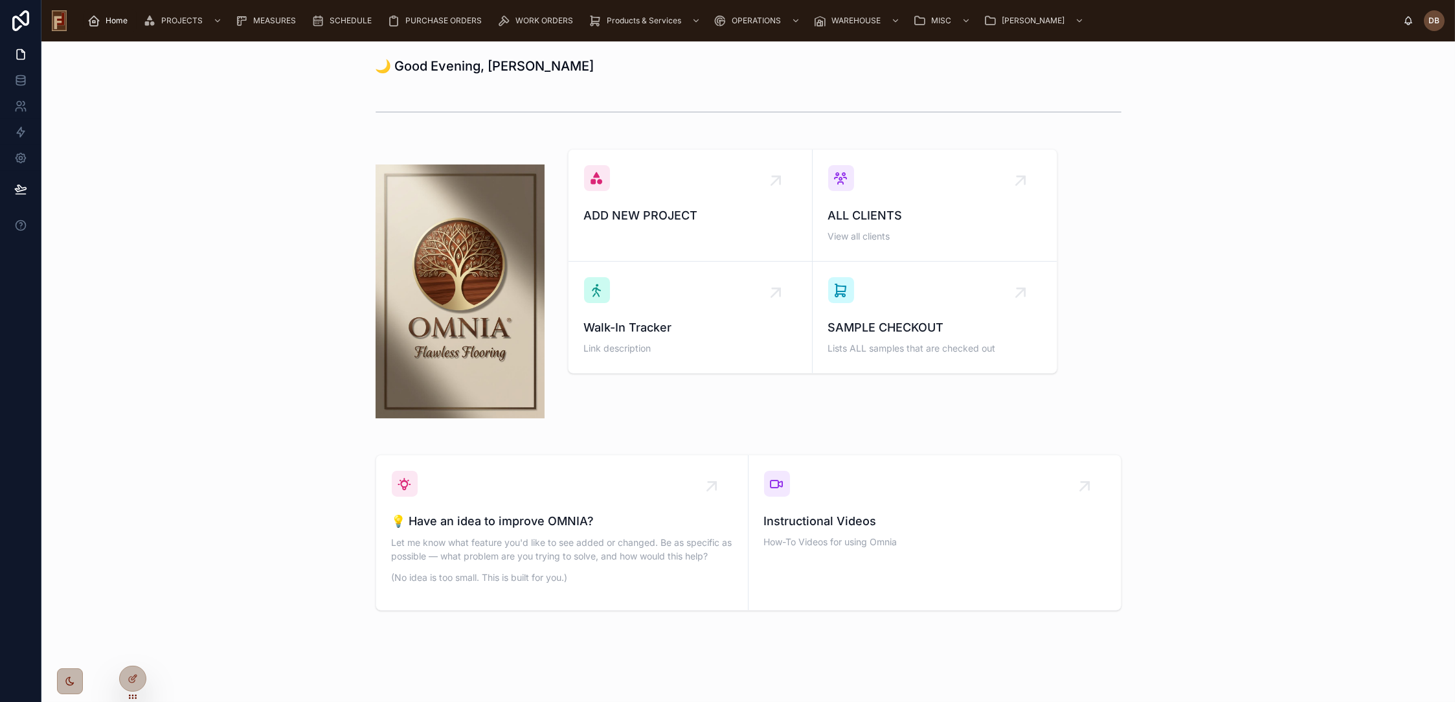
click at [285, 174] on div "ADD NEW PROJECT ALL CLIENTS View all clients Walk-In Tracker Link description S…" at bounding box center [748, 291] width 1393 height 295
click at [114, 23] on span "Home" at bounding box center [117, 21] width 22 height 10
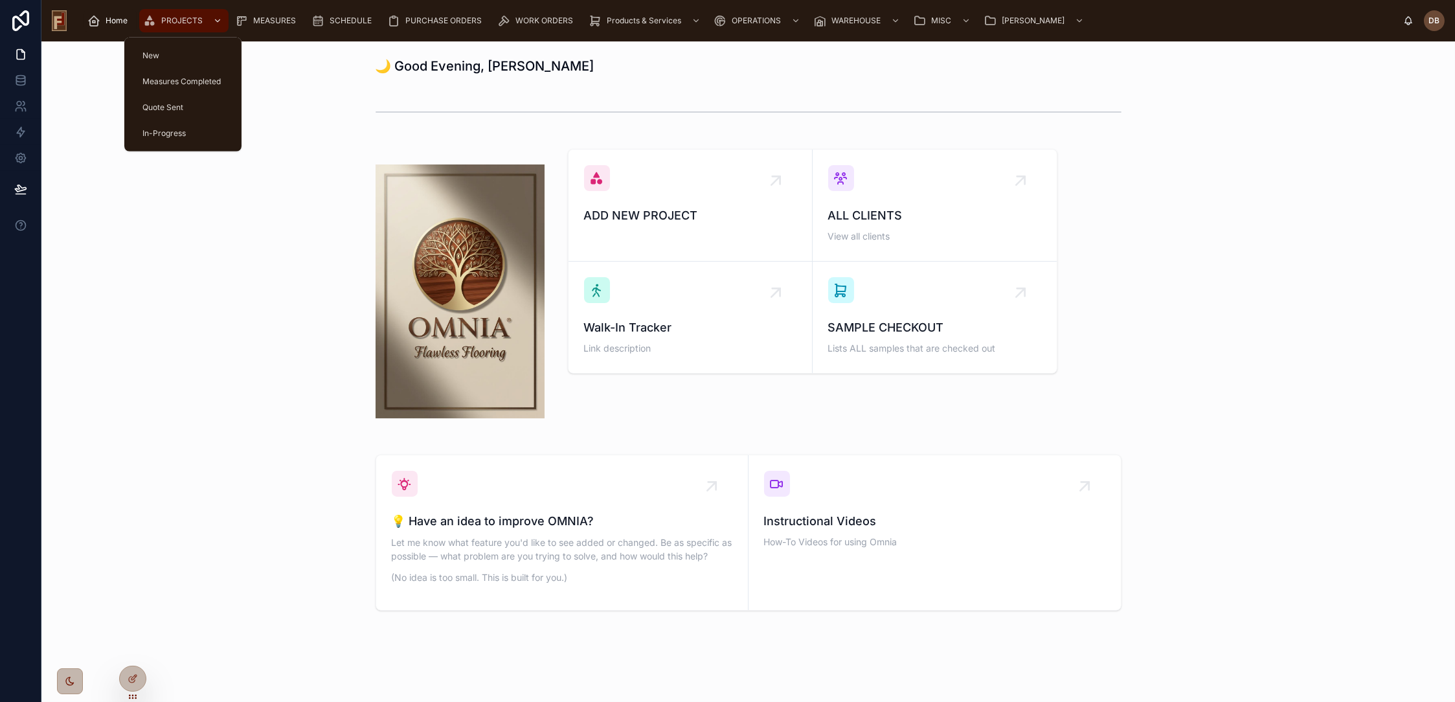
click at [178, 22] on span "PROJECTS" at bounding box center [181, 21] width 41 height 10
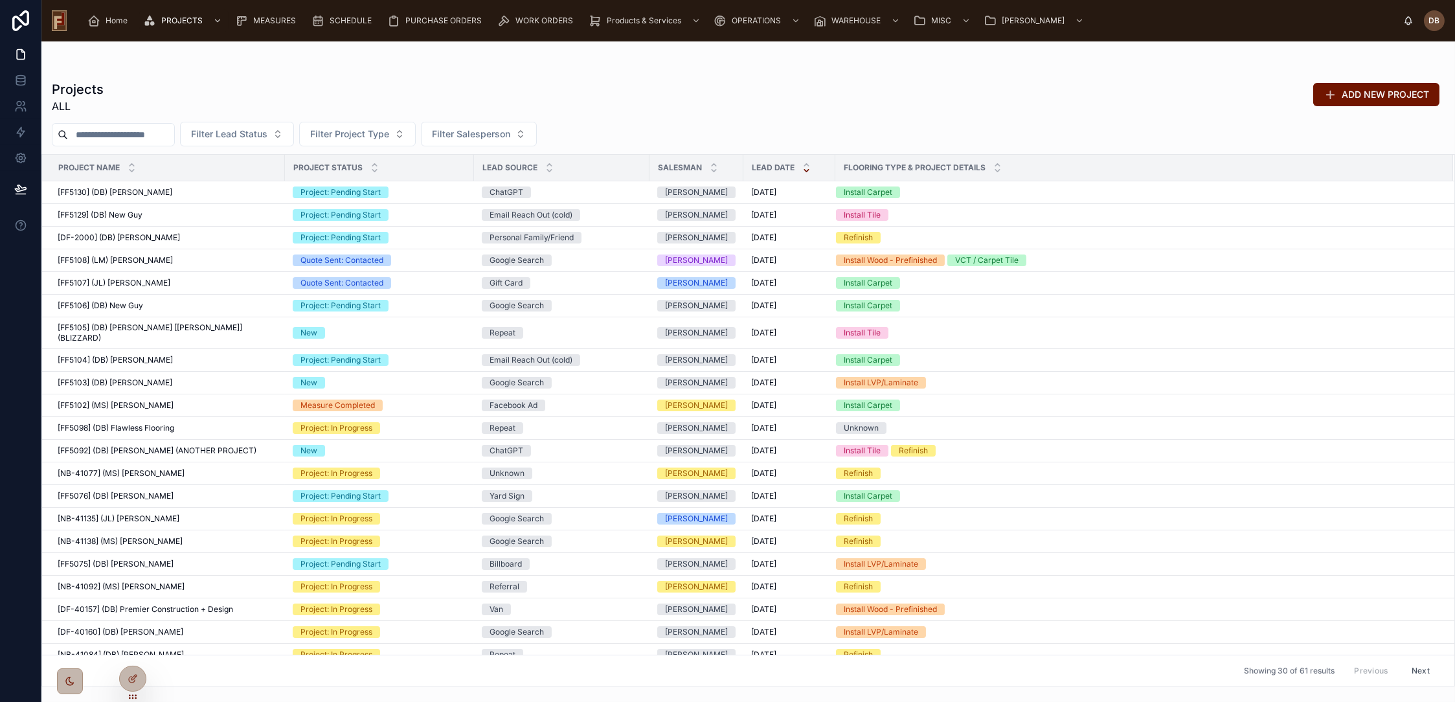
click at [124, 133] on input "text" at bounding box center [121, 135] width 106 height 18
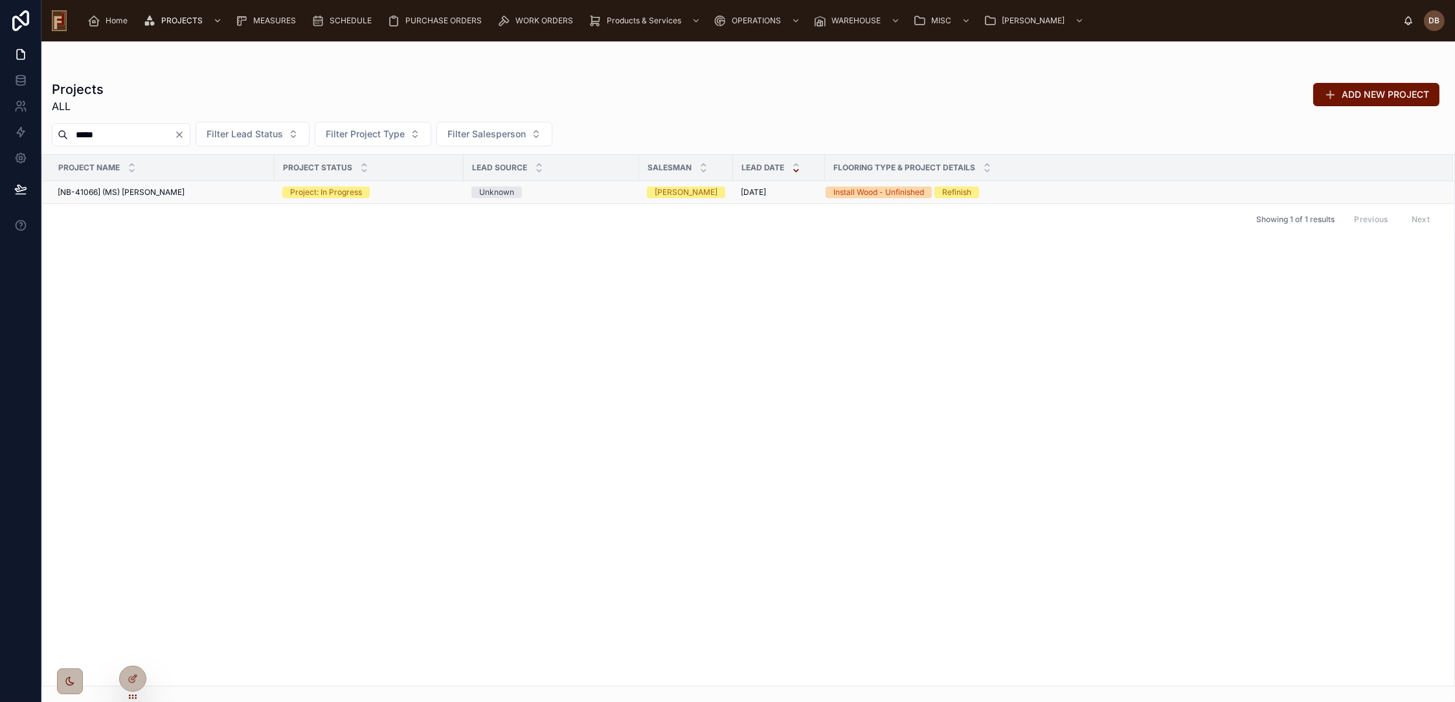
type input "*****"
click at [142, 194] on span "[NB-41066] (MS) Justin Feest" at bounding box center [121, 192] width 127 height 10
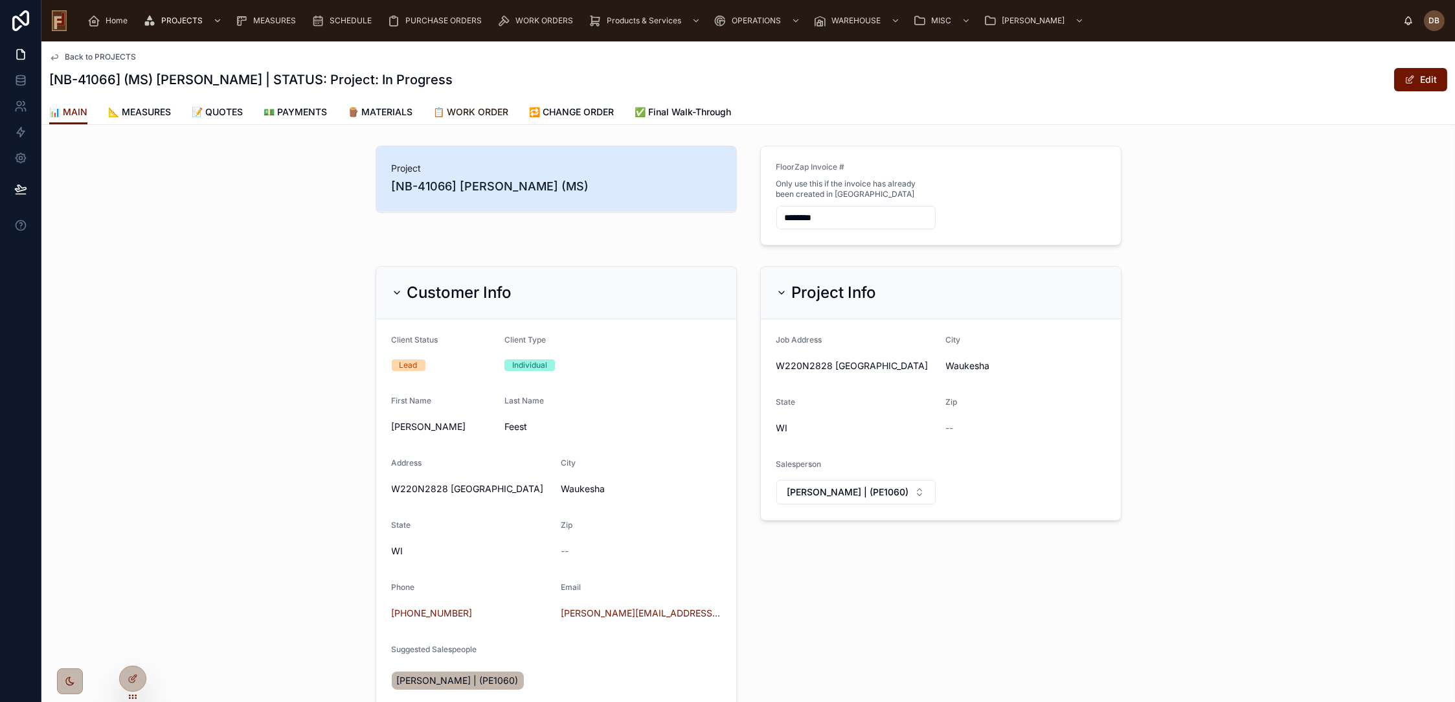
click at [466, 110] on span "📋 WORK ORDER" at bounding box center [470, 112] width 75 height 13
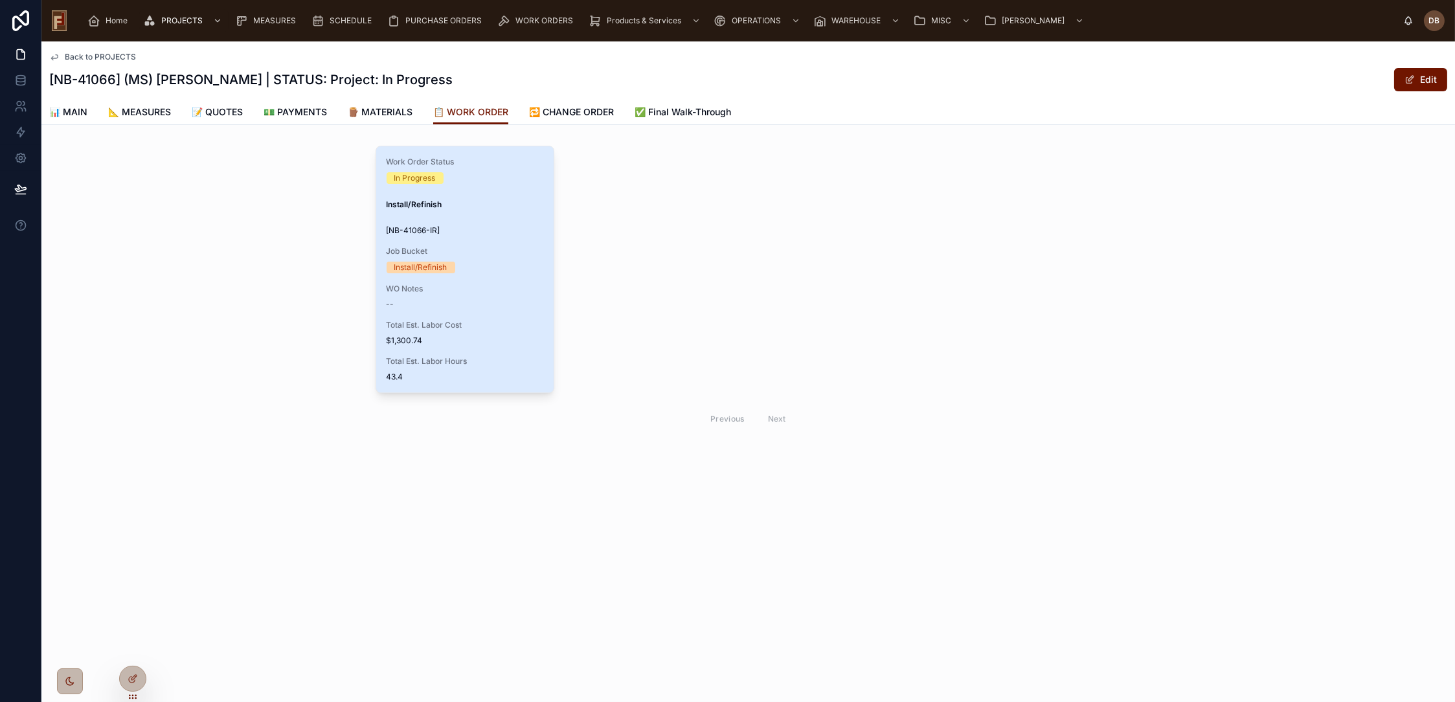
click at [482, 259] on div "Job Bucket Install/Refinish" at bounding box center [465, 259] width 157 height 27
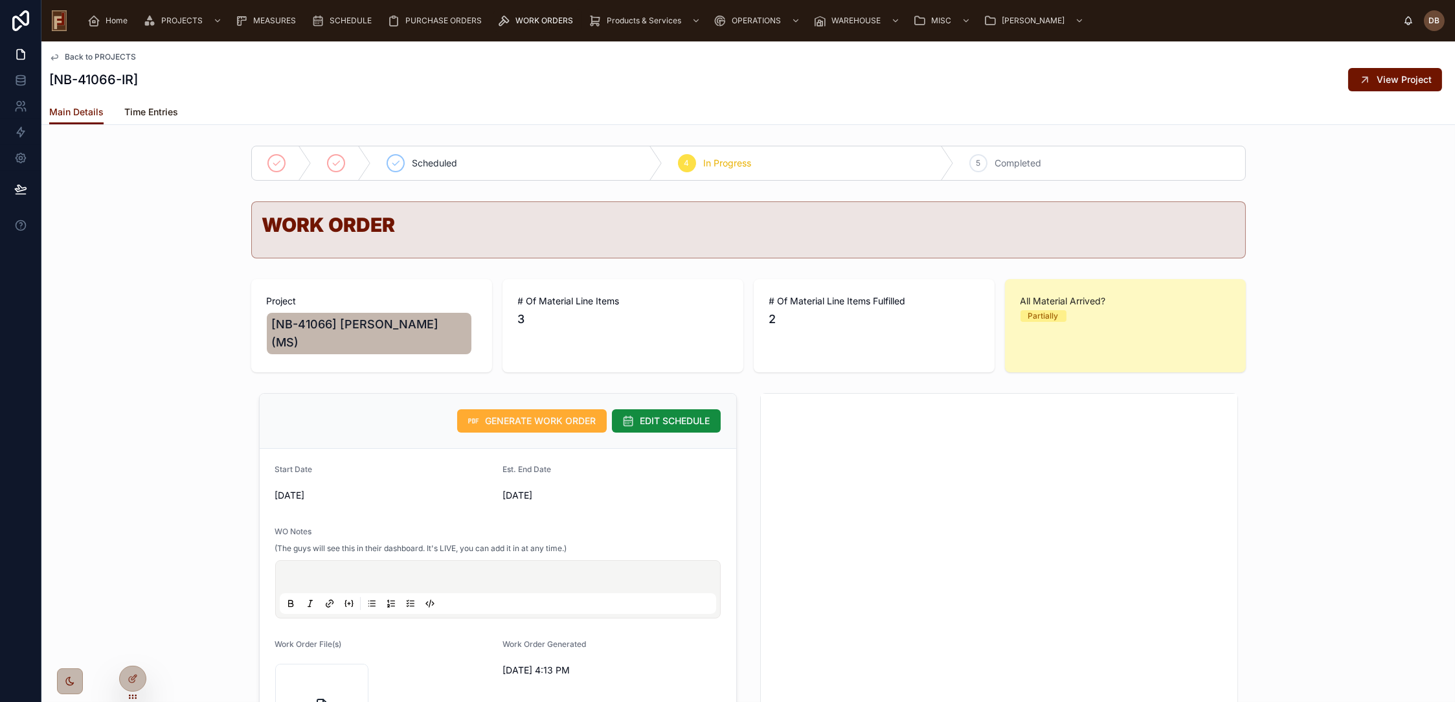
click at [159, 114] on span "Time Entries" at bounding box center [151, 112] width 54 height 13
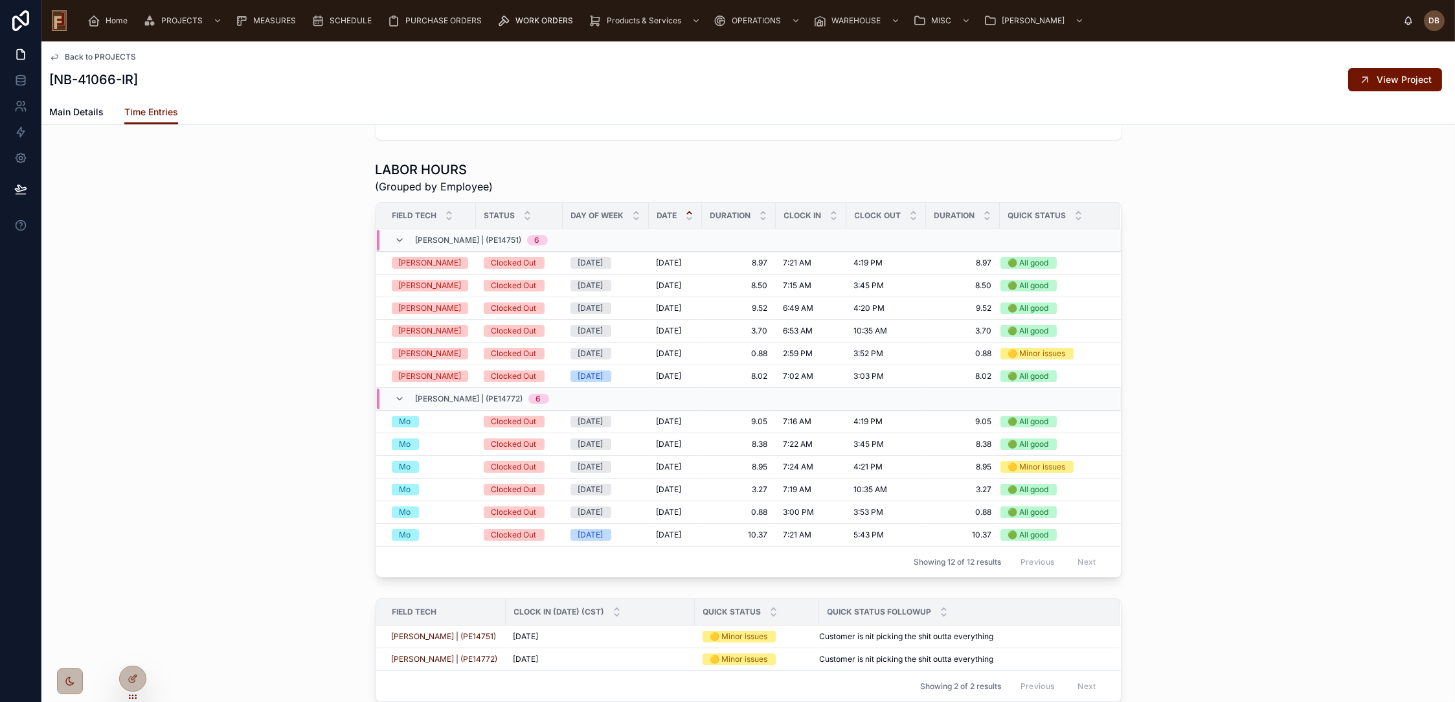
scroll to position [144, 0]
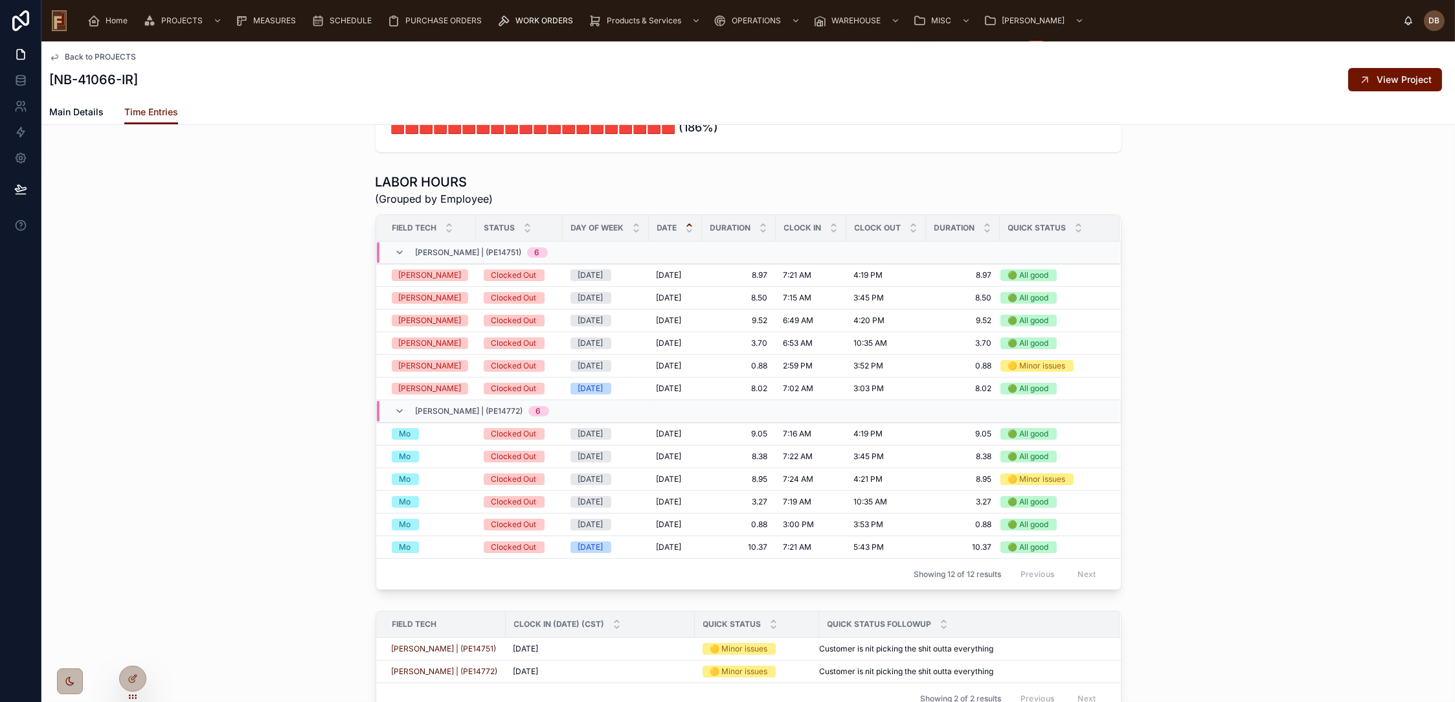
drag, startPoint x: 130, startPoint y: 679, endPoint x: 194, endPoint y: 549, distance: 145.1
click at [130, 677] on icon at bounding box center [133, 679] width 10 height 10
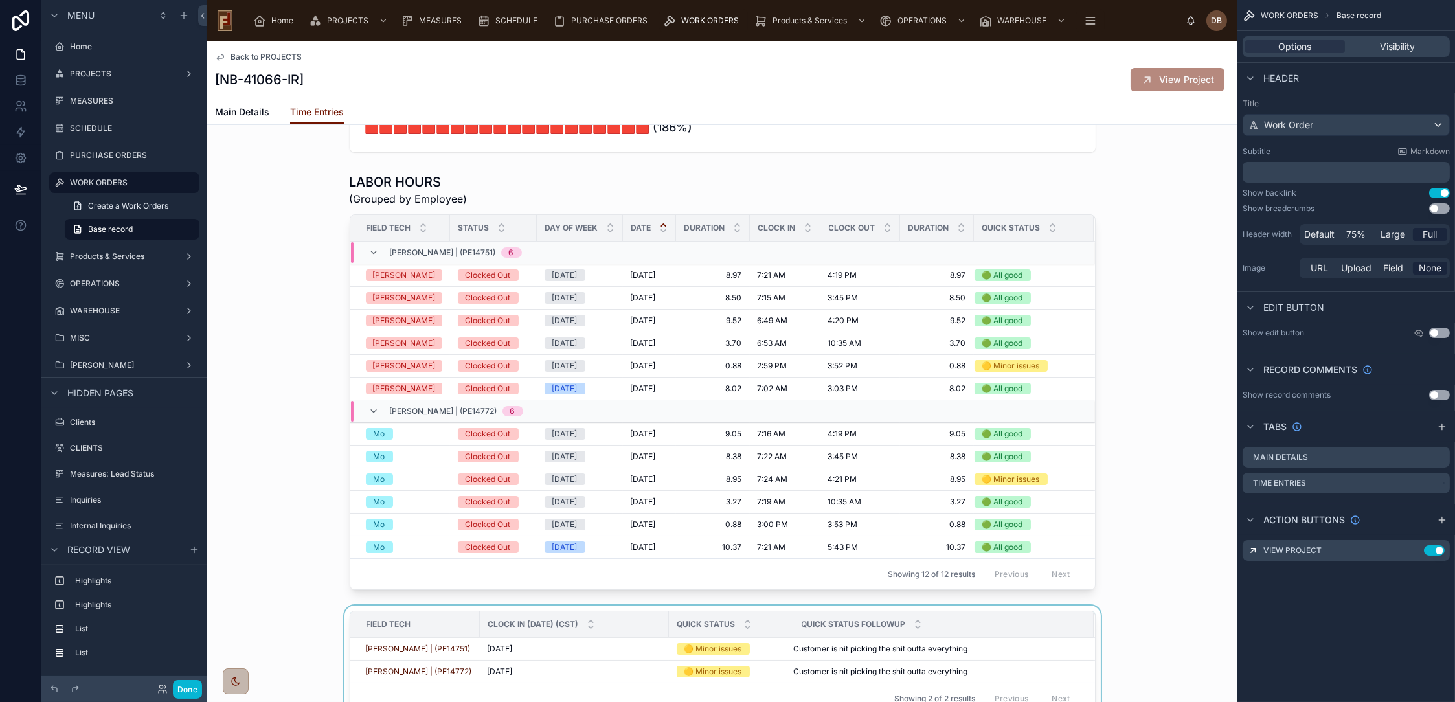
scroll to position [431, 0]
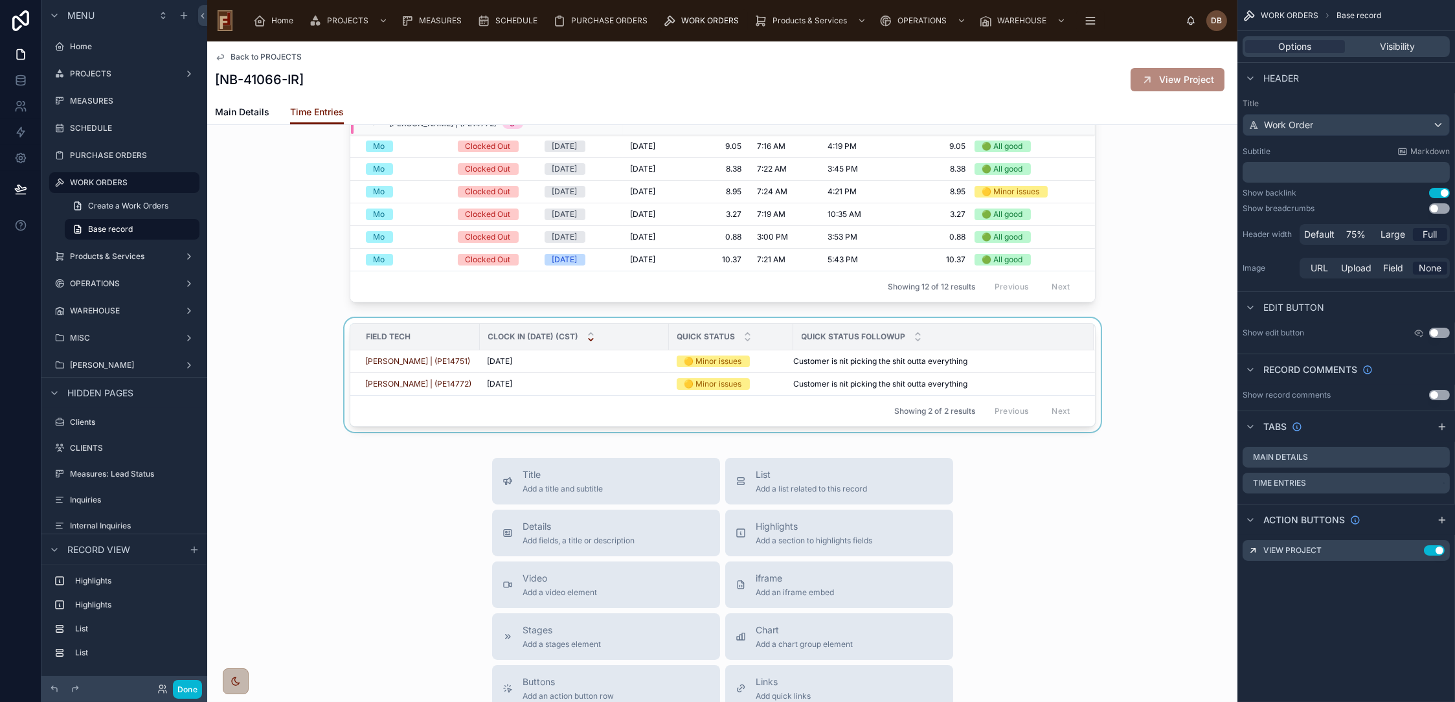
click at [587, 334] on icon at bounding box center [591, 334] width 8 height 8
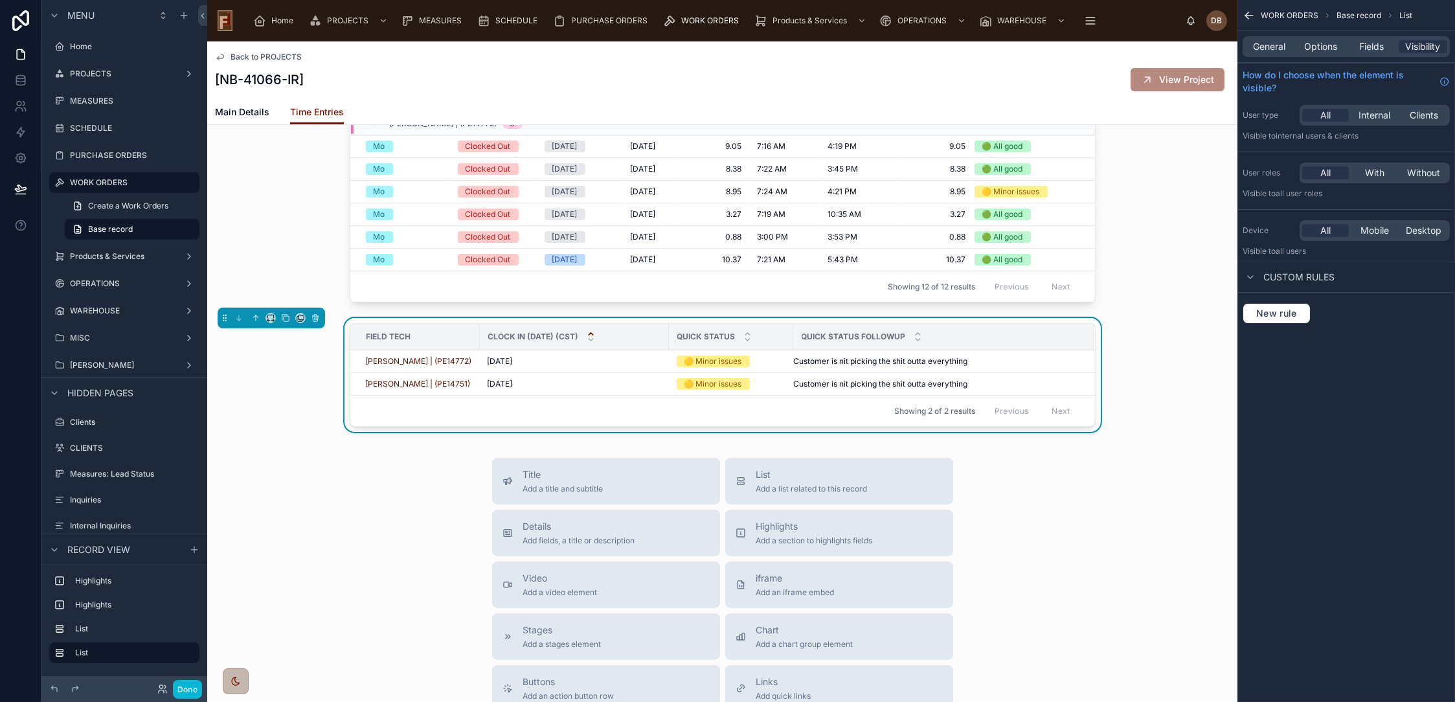
click at [648, 335] on div "Clock In (Date) (CST)" at bounding box center [575, 336] width 188 height 25
click at [1275, 45] on span "General" at bounding box center [1270, 46] width 32 height 13
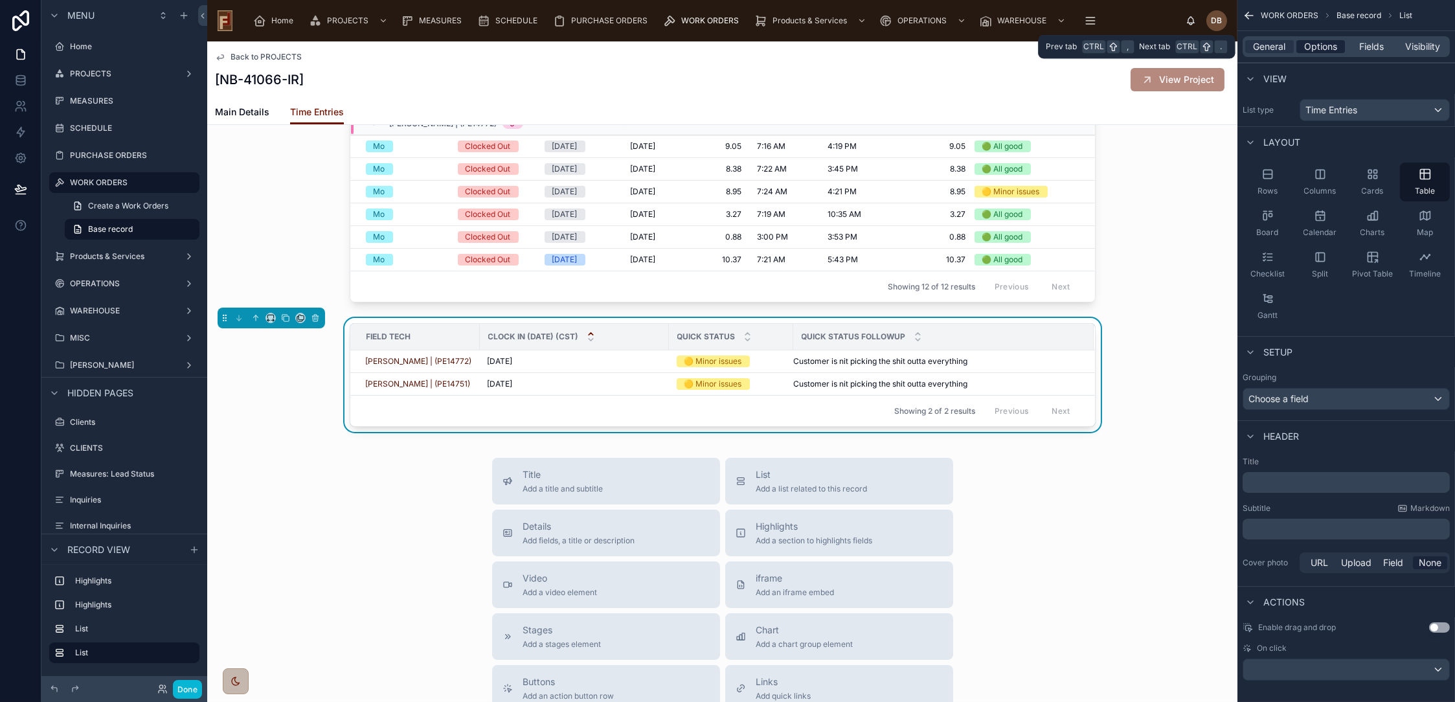
click at [1325, 45] on span "Options" at bounding box center [1320, 46] width 33 height 13
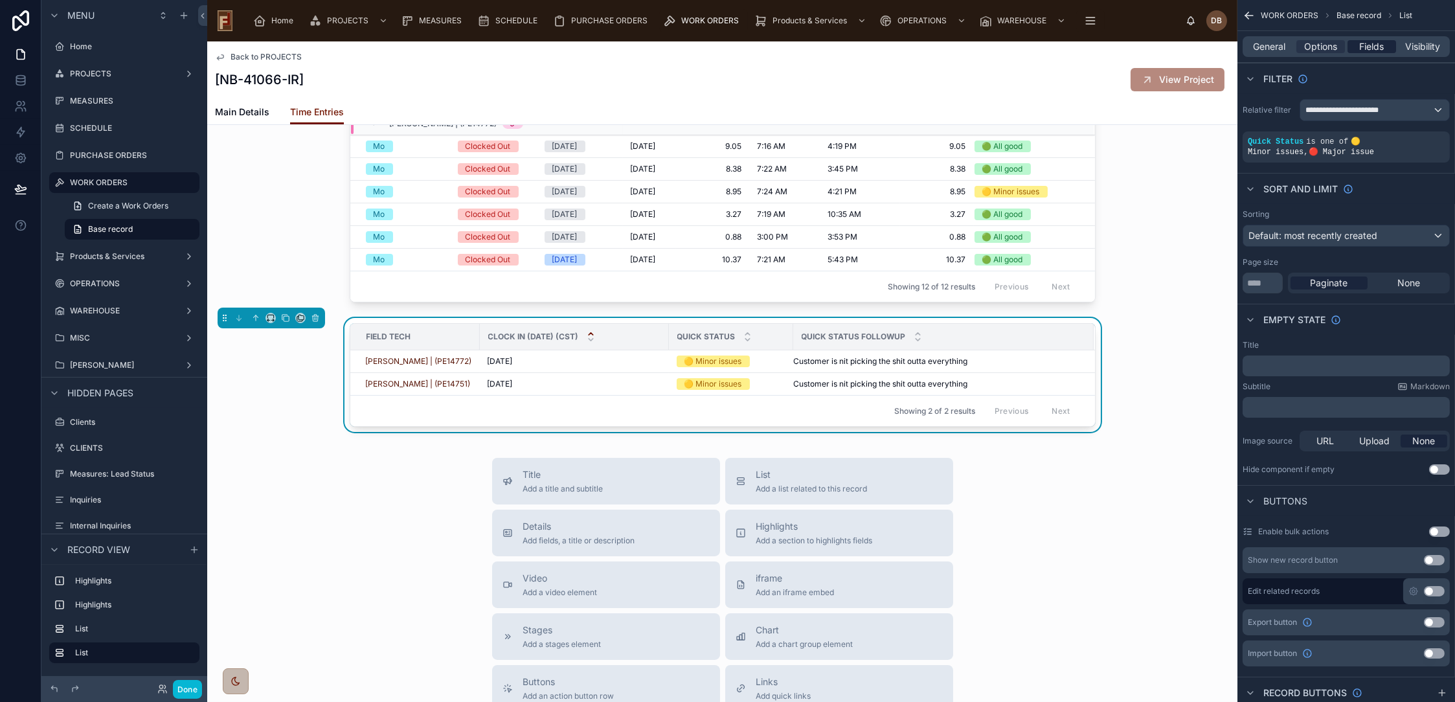
click at [1372, 41] on span "Fields" at bounding box center [1372, 46] width 25 height 13
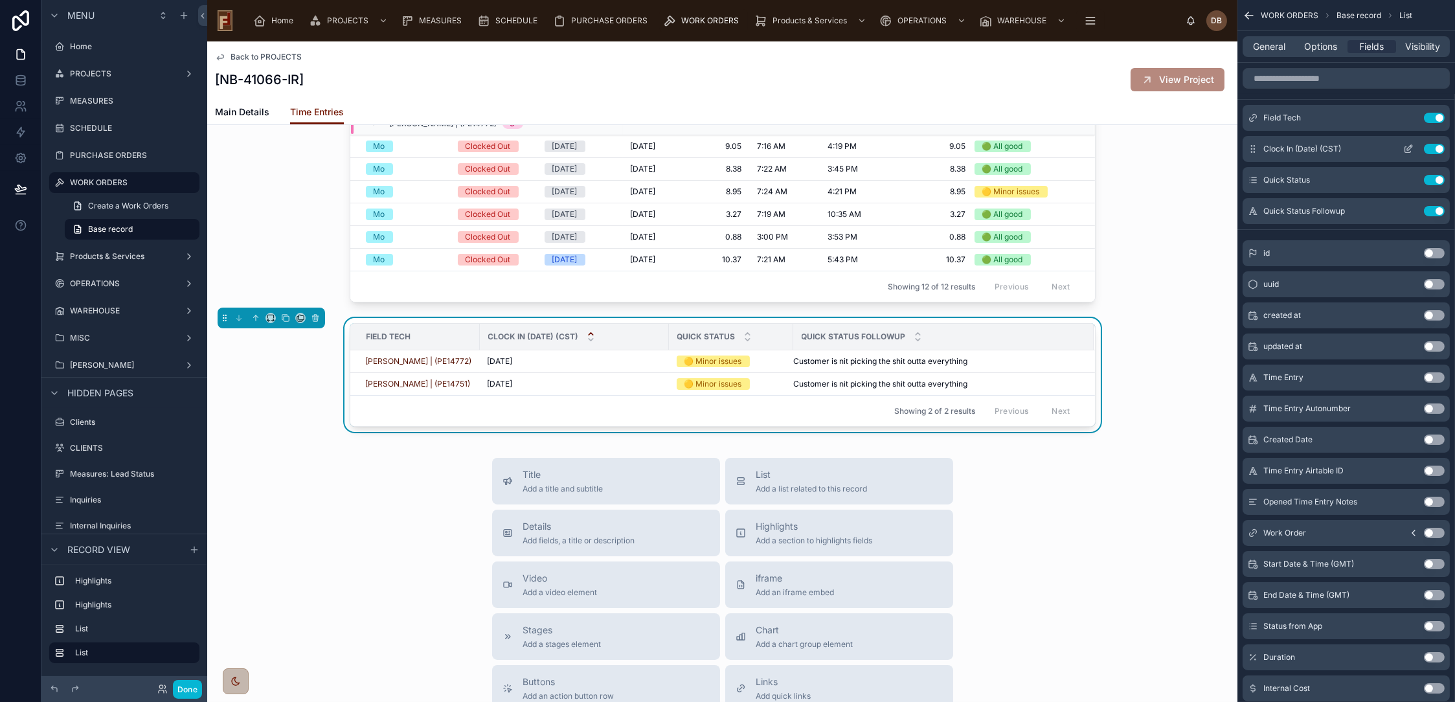
click at [1409, 149] on icon "scrollable content" at bounding box center [1409, 147] width 5 height 5
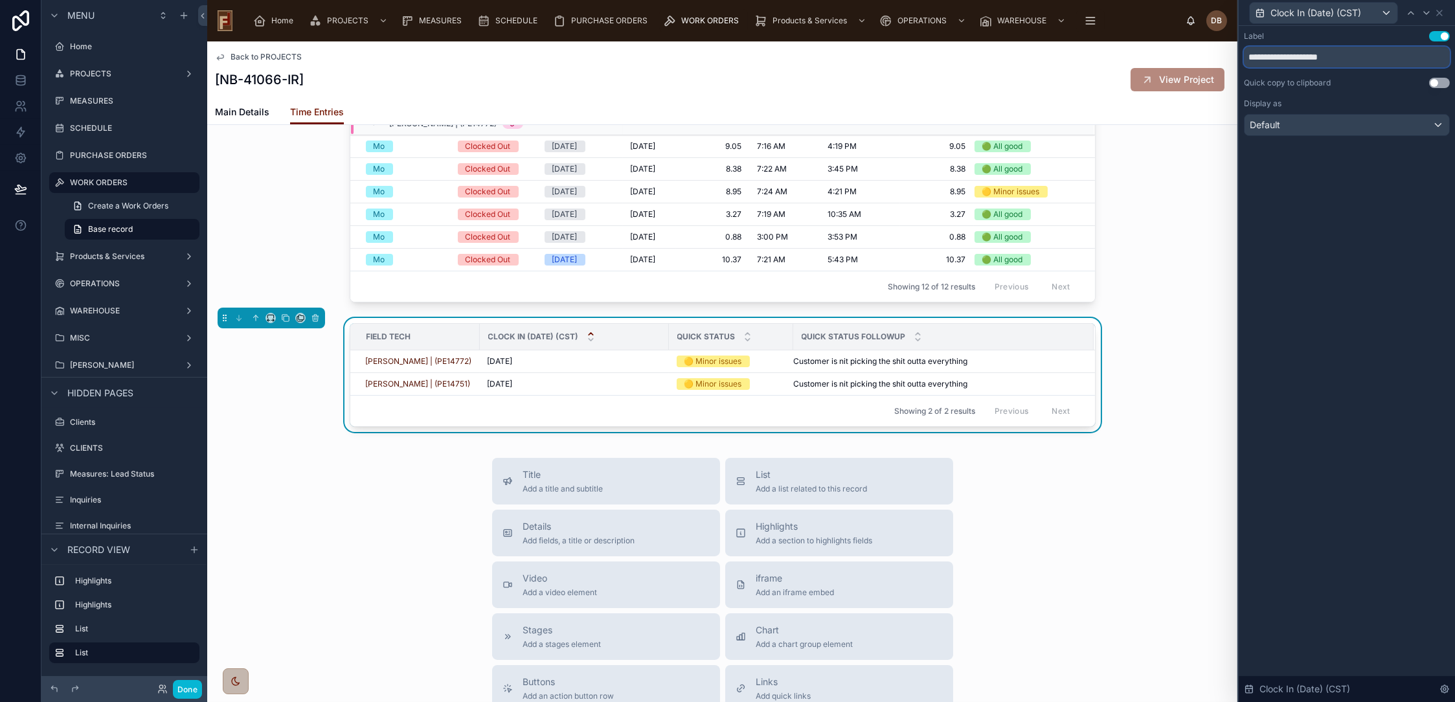
drag, startPoint x: 1354, startPoint y: 57, endPoint x: 1229, endPoint y: 56, distance: 125.0
click at [1229, 56] on div "**********" at bounding box center [727, 351] width 1455 height 702
drag, startPoint x: 472, startPoint y: 330, endPoint x: 506, endPoint y: 330, distance: 33.7
click at [506, 330] on tr "Field Tech Date Quick Status Quick Status Followup" at bounding box center [722, 337] width 745 height 27
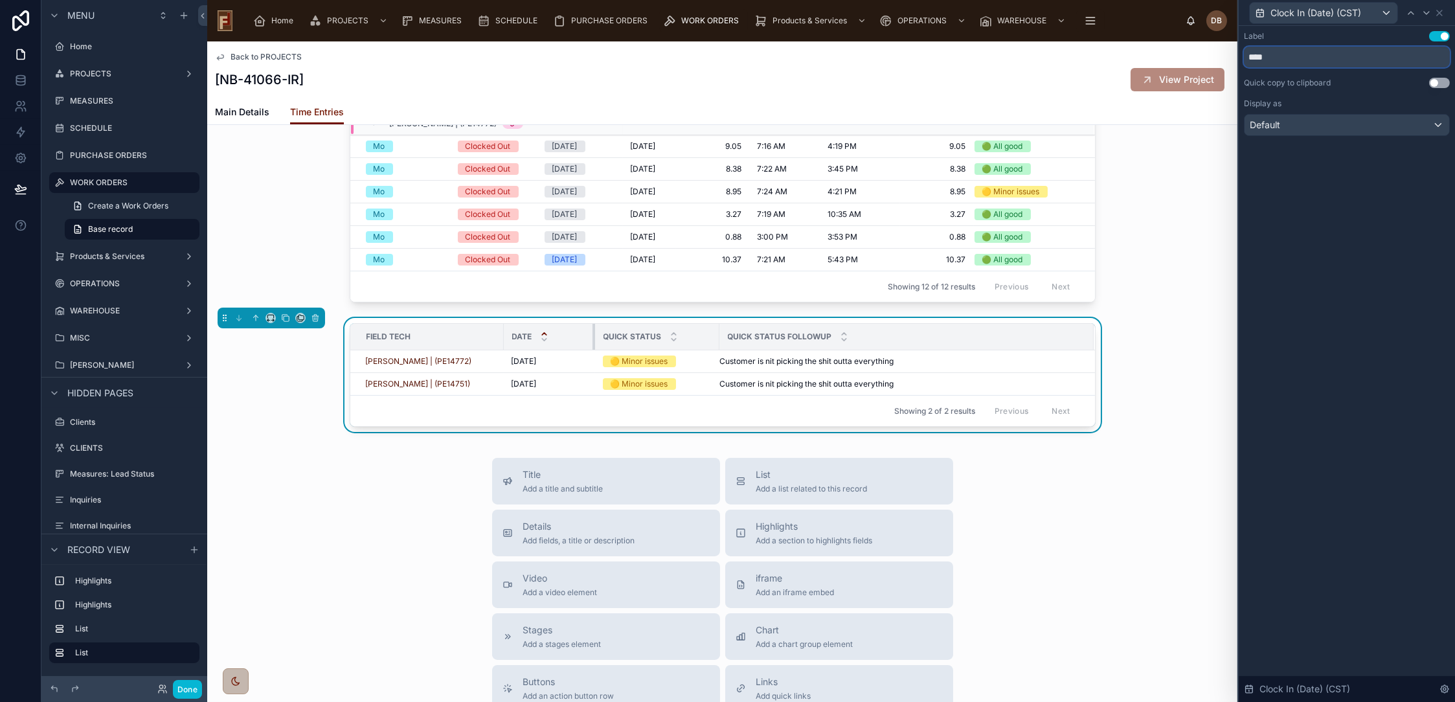
drag, startPoint x: 685, startPoint y: 332, endPoint x: 587, endPoint y: 340, distance: 98.8
click at [593, 340] on div at bounding box center [595, 337] width 5 height 26
drag, startPoint x: 587, startPoint y: 335, endPoint x: 564, endPoint y: 341, distance: 24.0
click at [567, 341] on div at bounding box center [569, 337] width 5 height 26
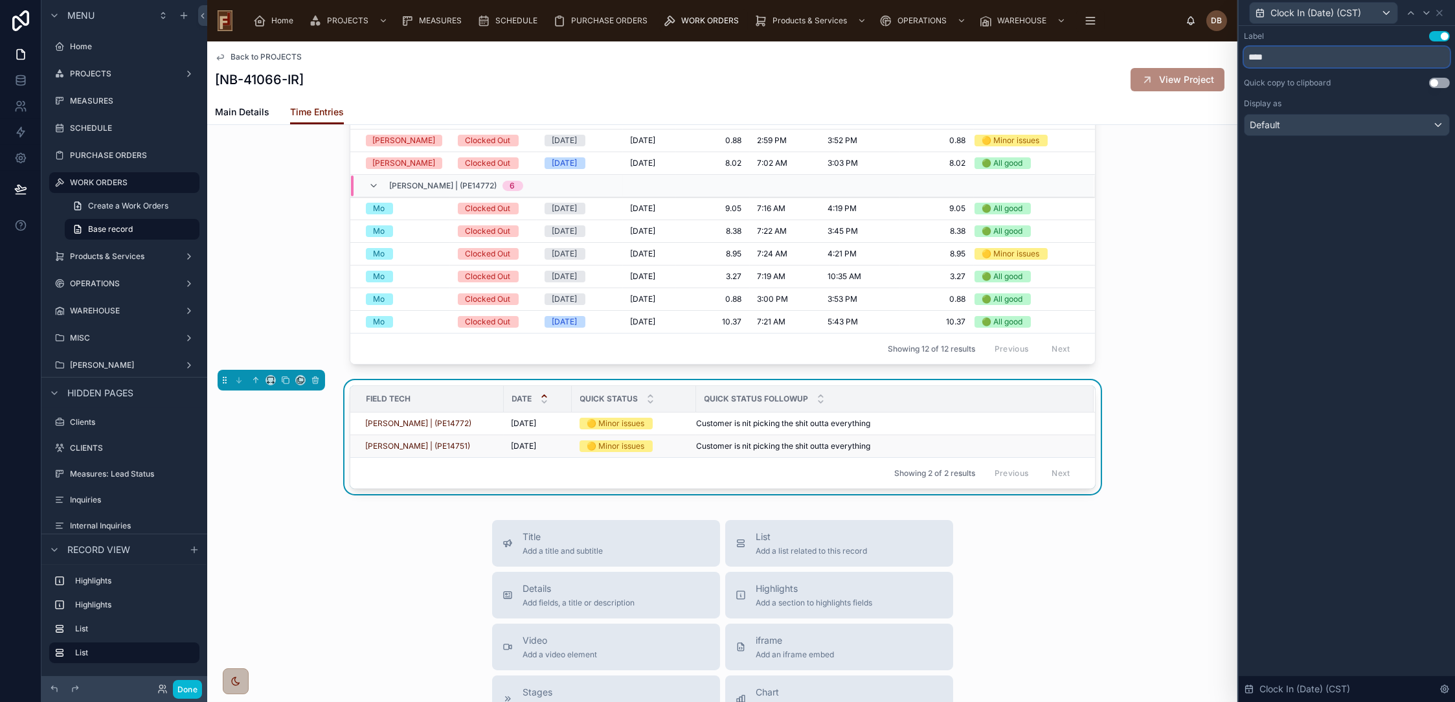
scroll to position [359, 0]
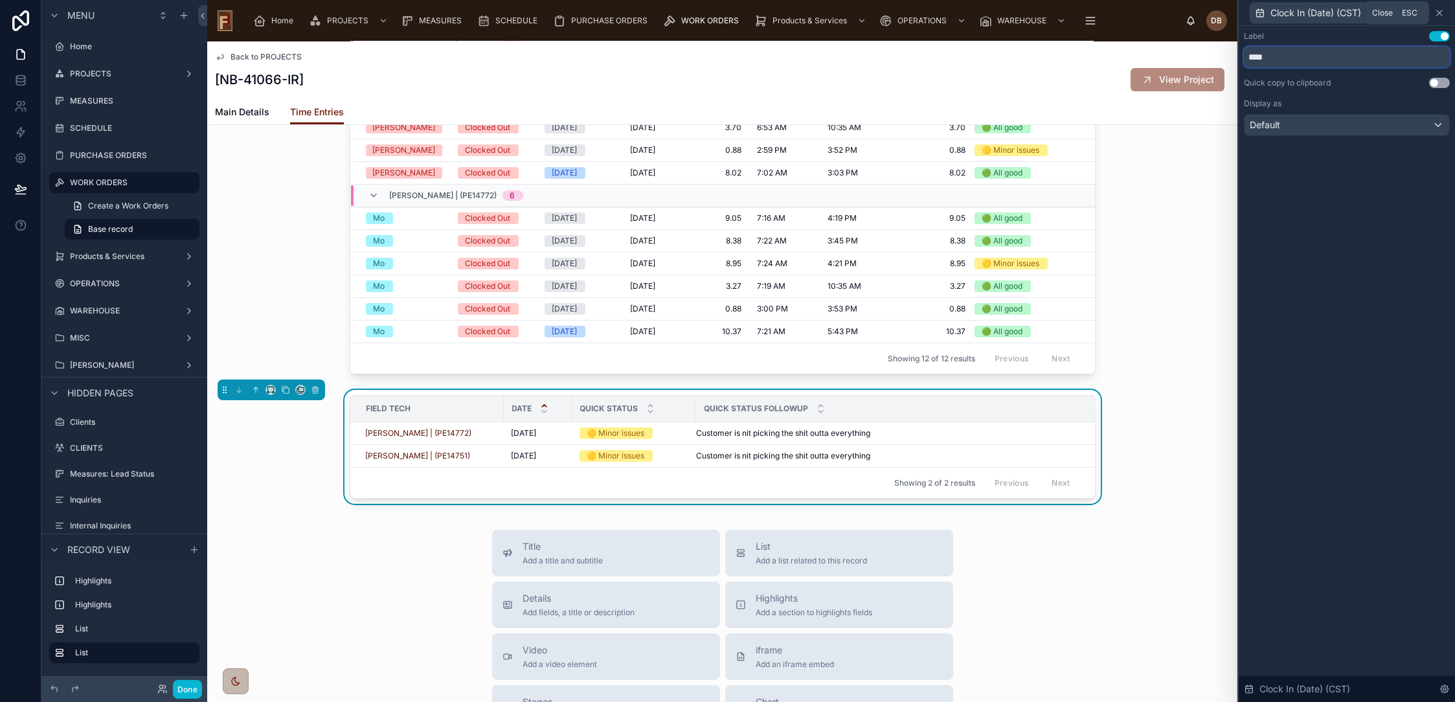
type input "****"
click at [1437, 12] on icon at bounding box center [1440, 13] width 10 height 10
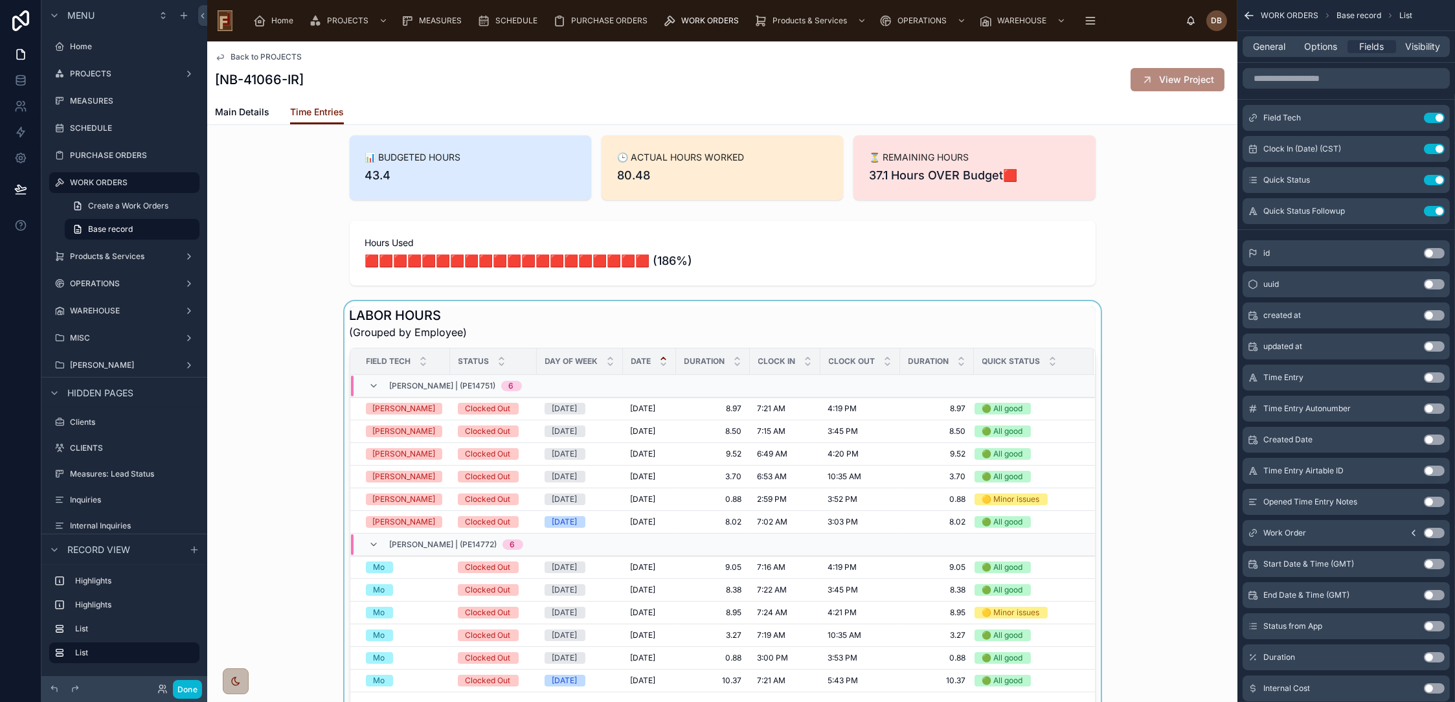
scroll to position [0, 0]
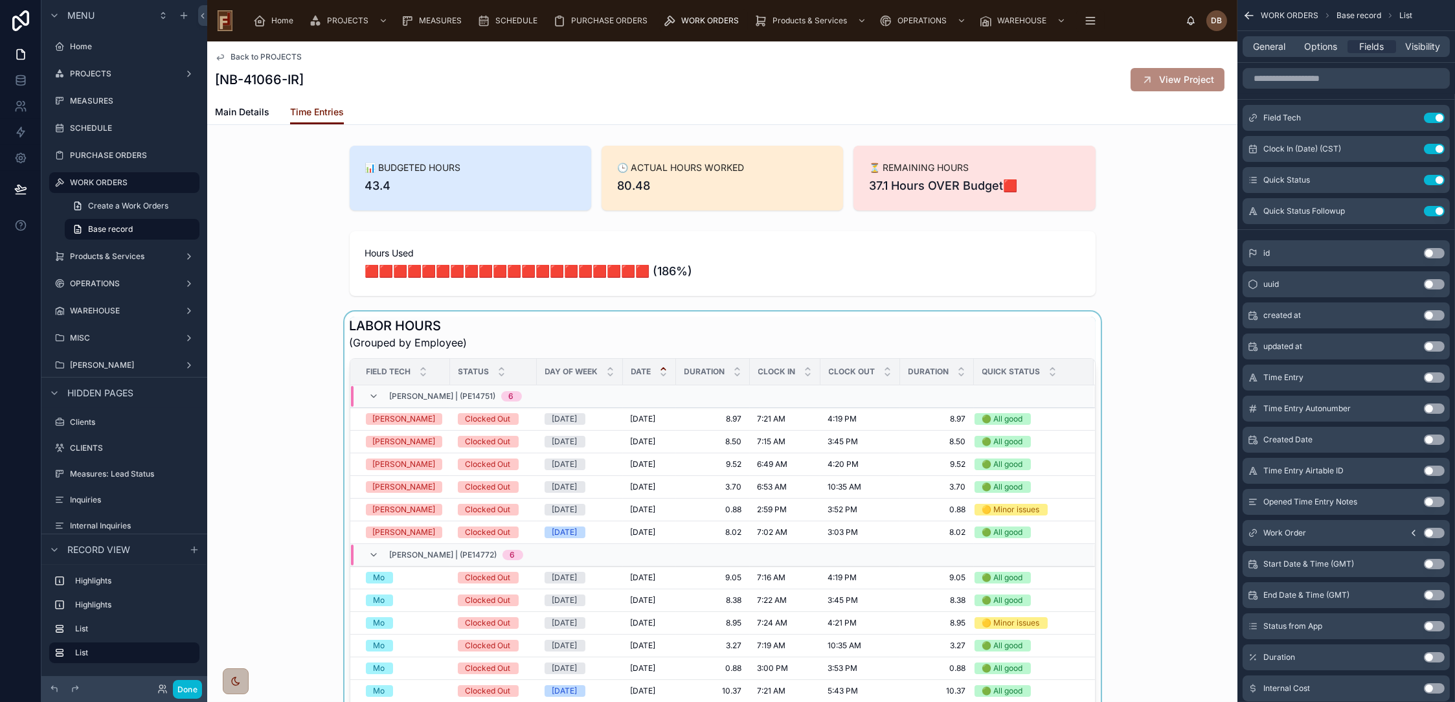
click at [275, 342] on div at bounding box center [722, 525] width 1030 height 427
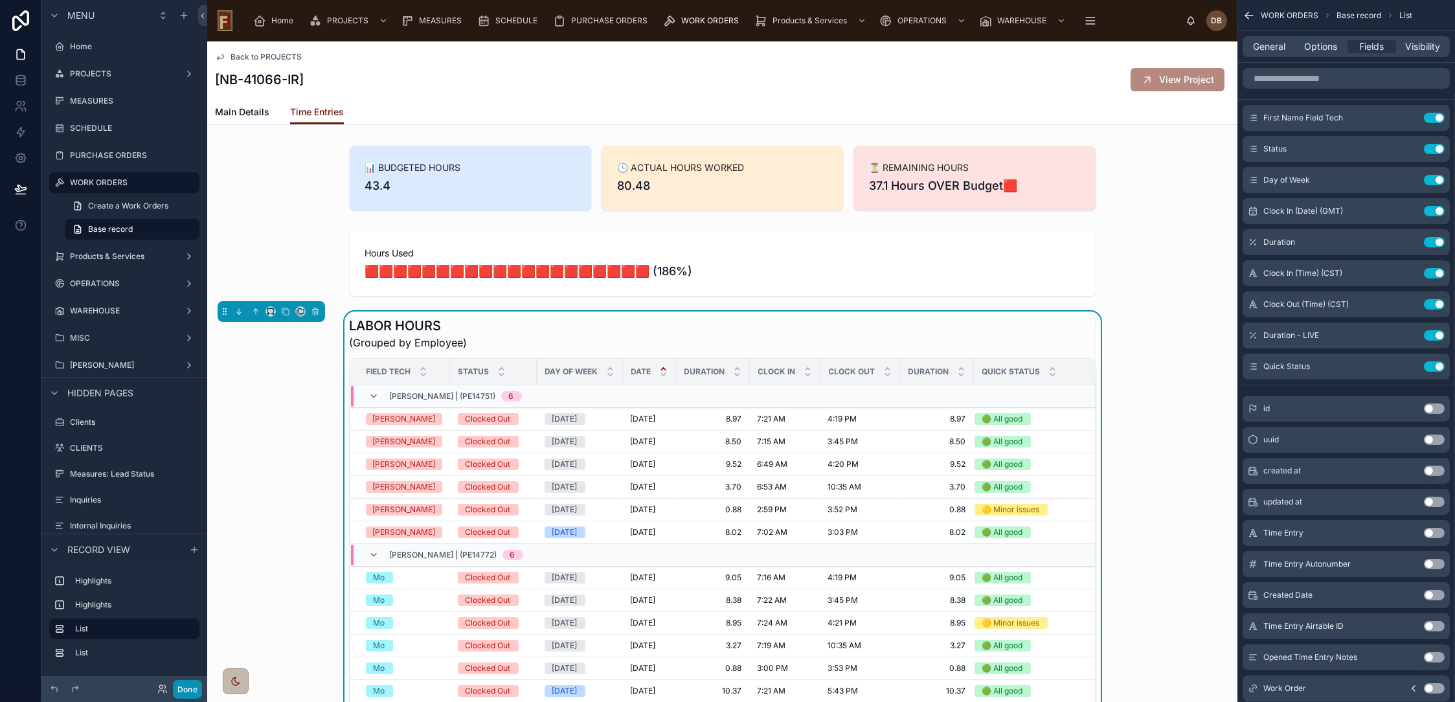
click at [195, 687] on button "Done" at bounding box center [187, 689] width 29 height 19
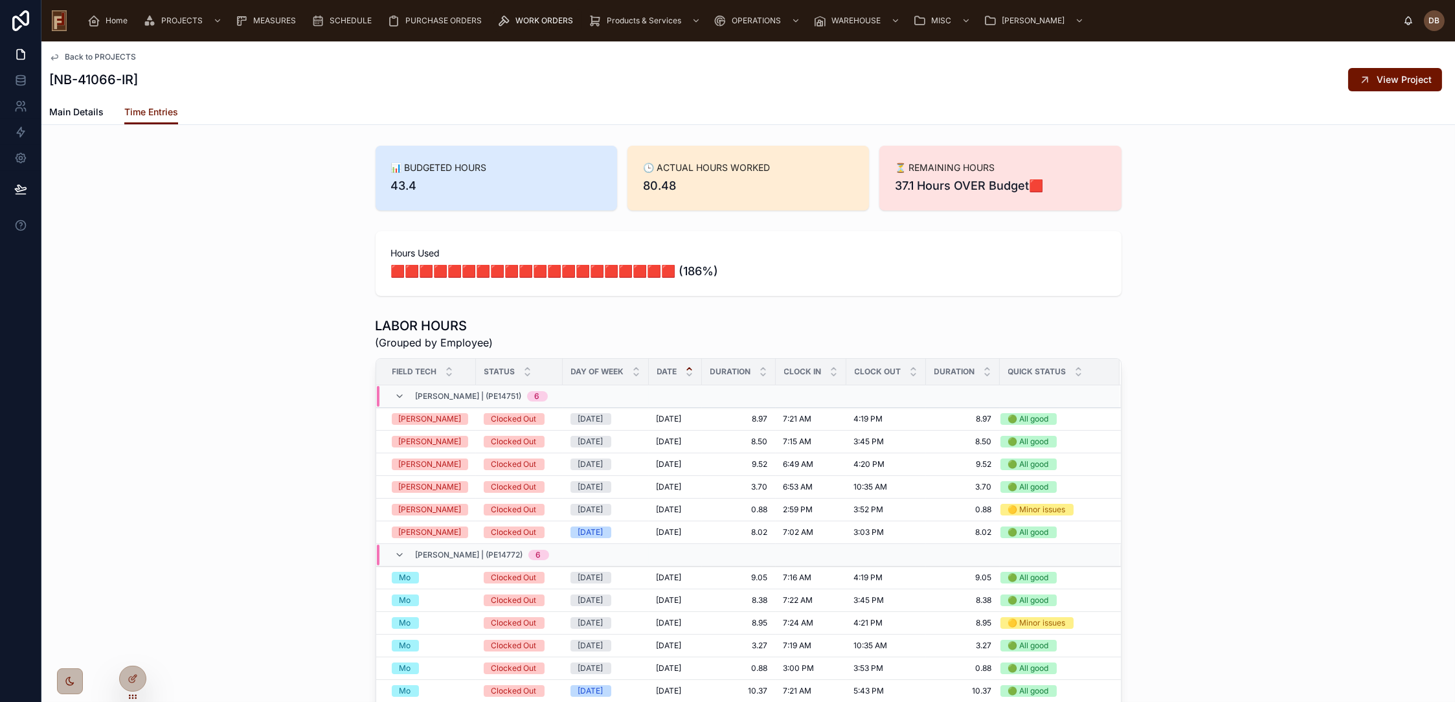
click at [196, 182] on div "📊 BUDGETED HOURS 43.4 🕒 ACTUAL HOURS WORKED 80.48 ⏳ REMAINING HOURS 37.1 Hours …" at bounding box center [748, 178] width 1414 height 75
click at [74, 109] on span "Main Details" at bounding box center [76, 112] width 54 height 13
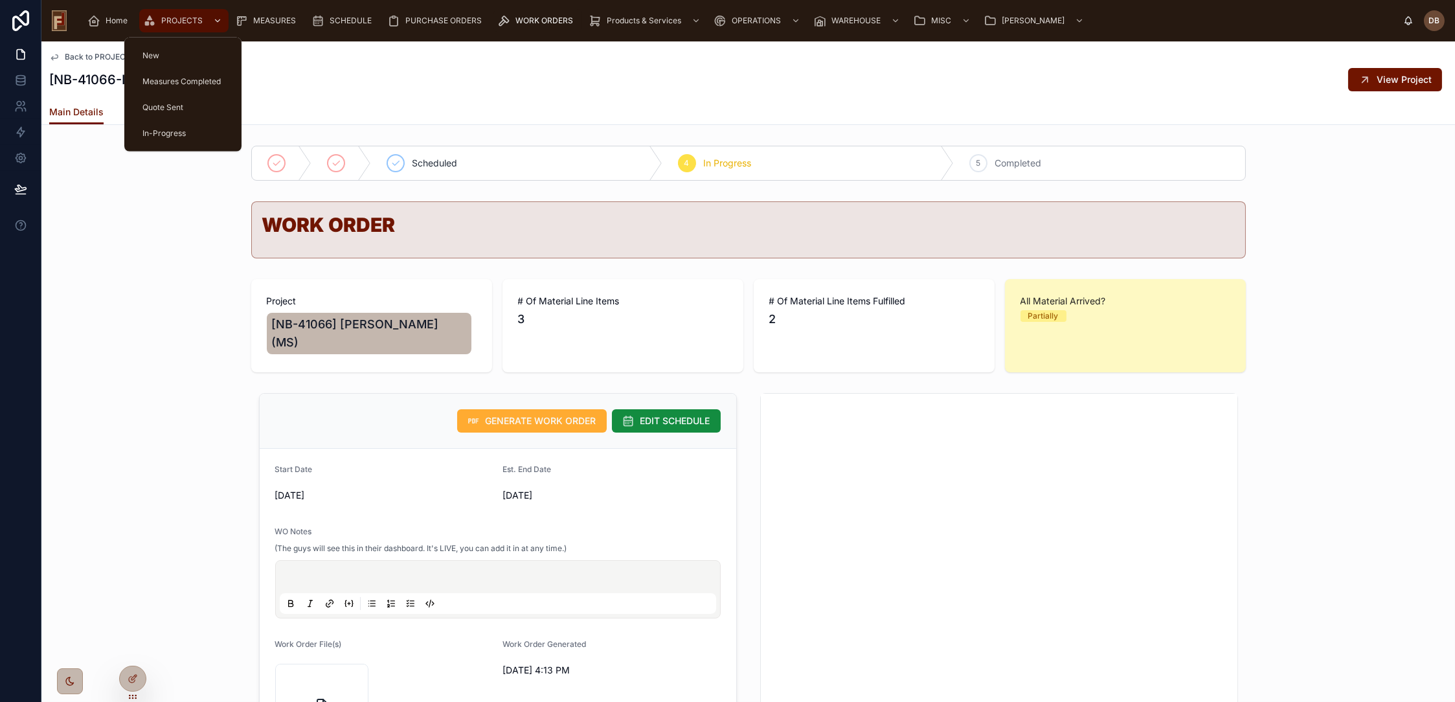
click at [180, 18] on span "PROJECTS" at bounding box center [181, 21] width 41 height 10
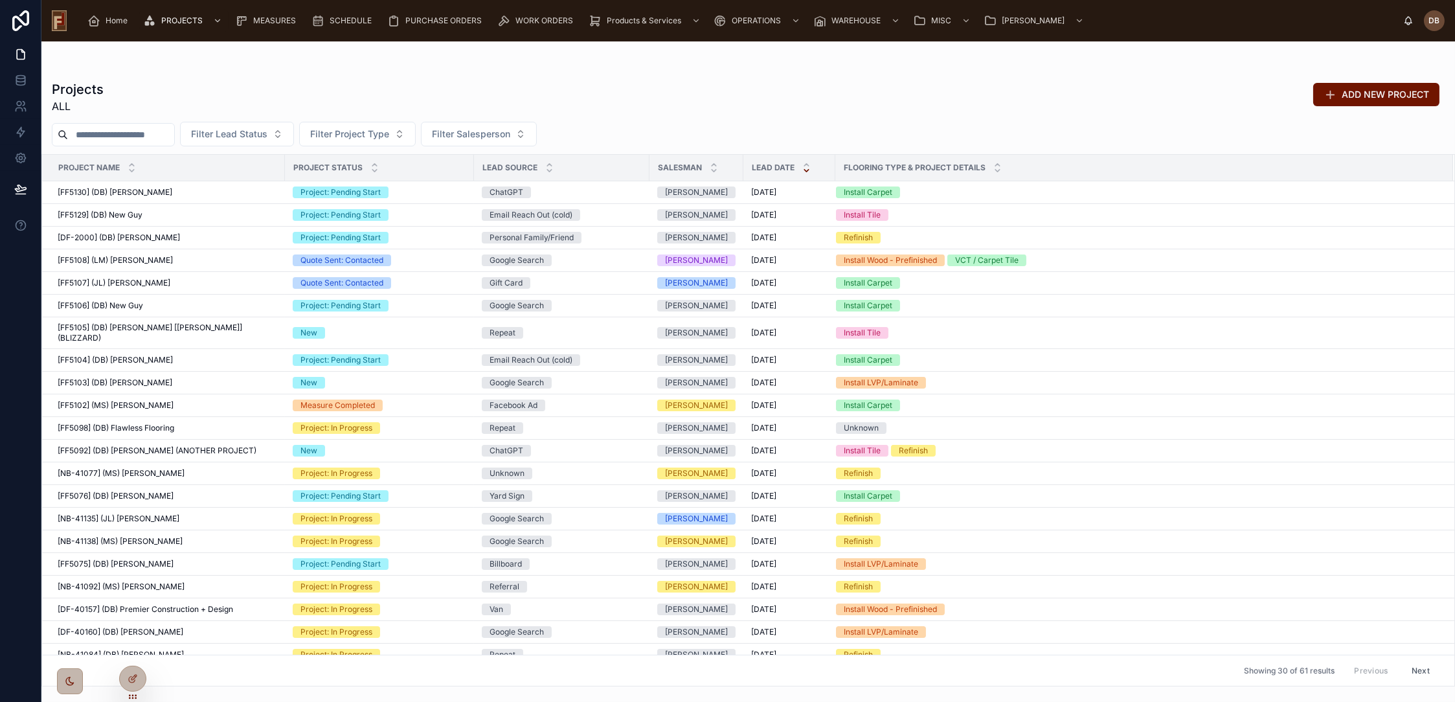
click at [161, 131] on input "text" at bounding box center [121, 135] width 106 height 18
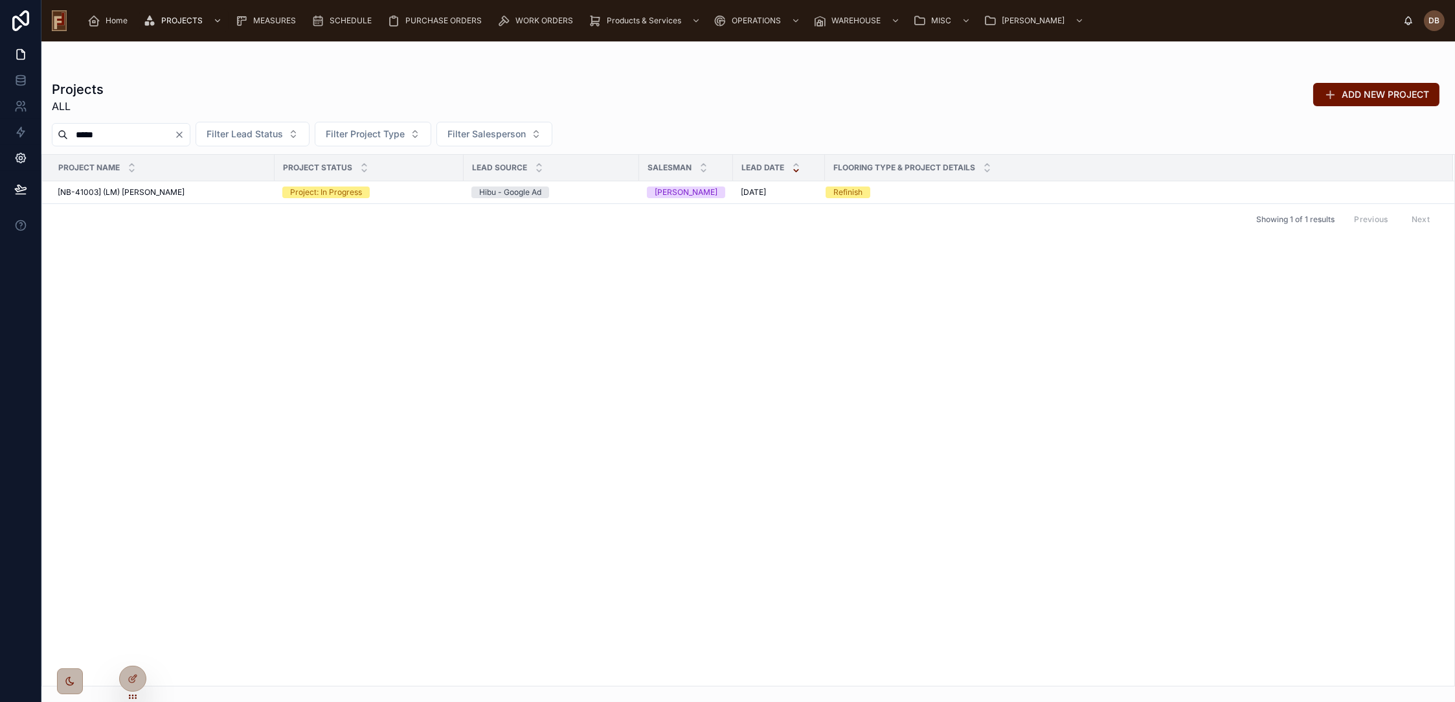
type input "*****"
click at [160, 190] on span "[NB-41003] (LM) Aaron Plamann" at bounding box center [121, 192] width 127 height 10
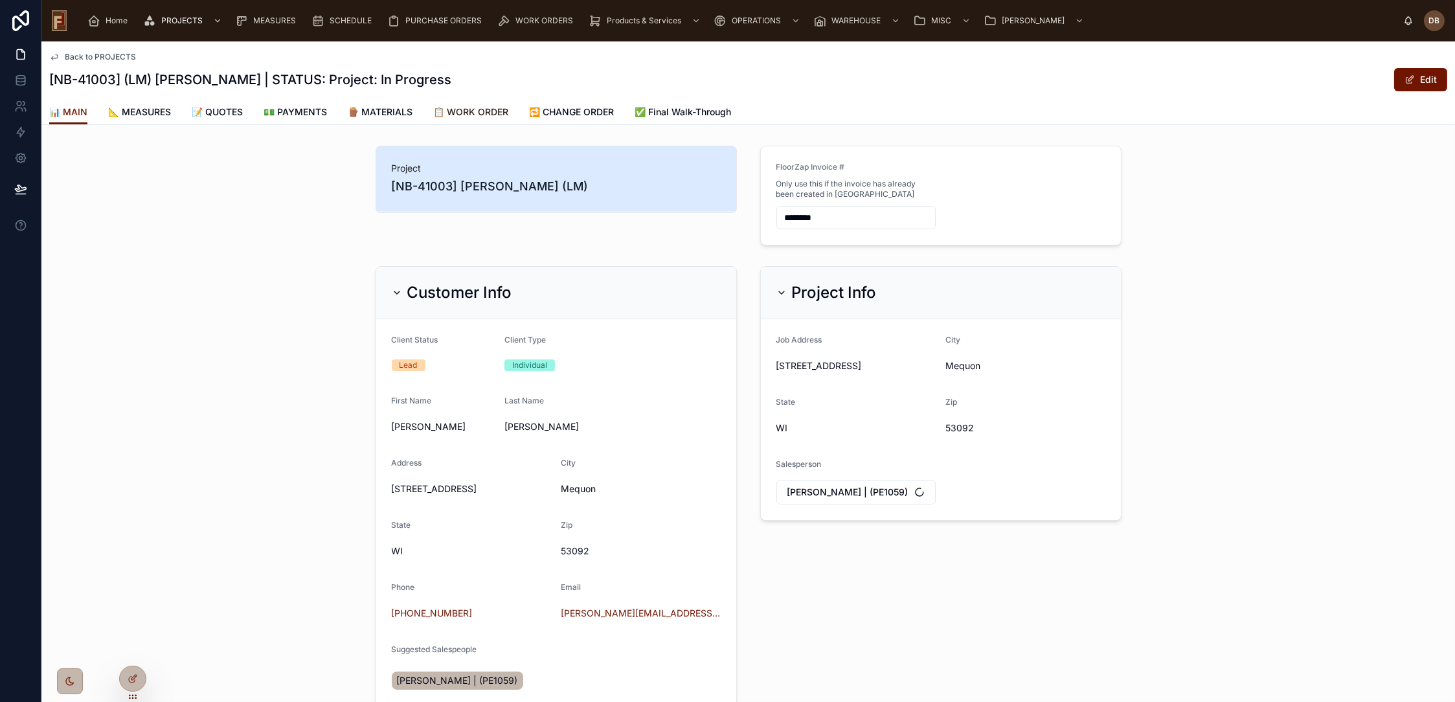
click at [477, 115] on span "📋 WORK ORDER" at bounding box center [470, 112] width 75 height 13
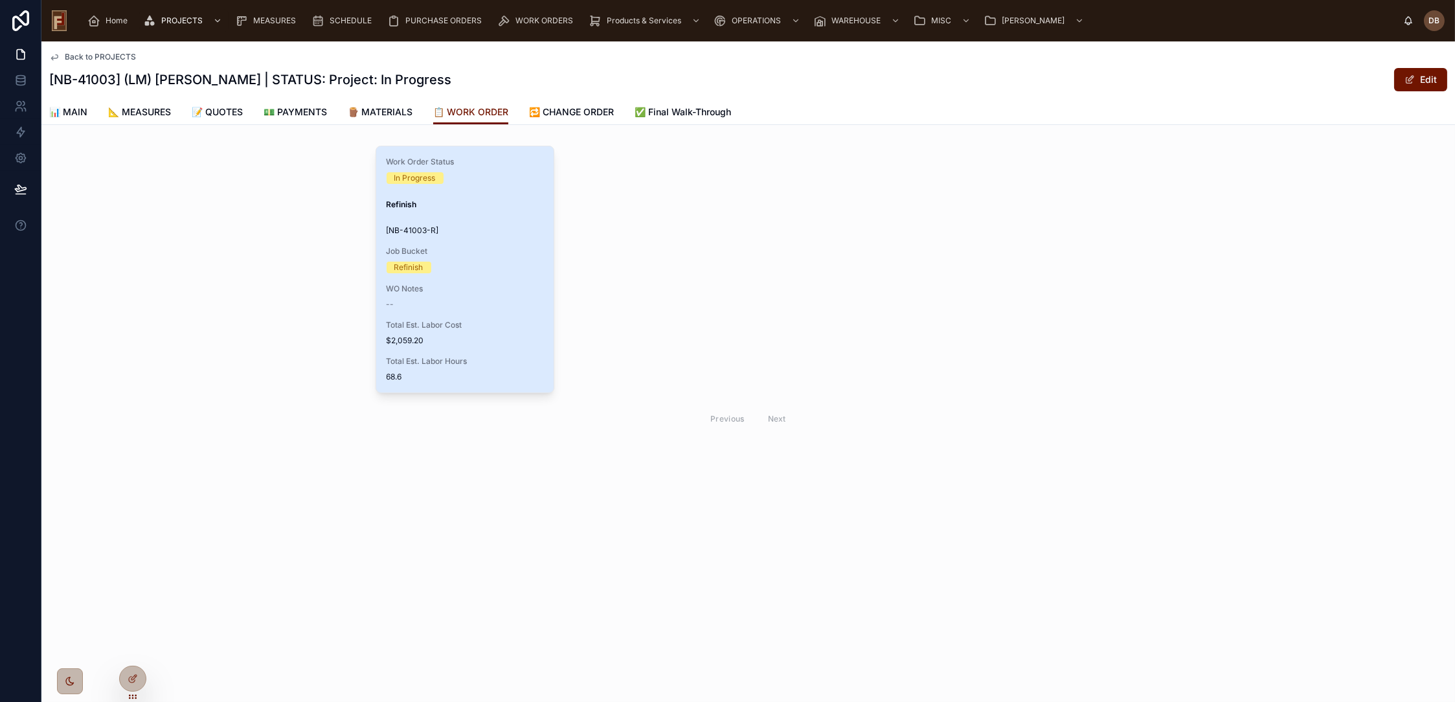
click at [501, 280] on div "Work Order Status In Progress Refinish [NB-41003-R] Job Bucket Refinish WO Note…" at bounding box center [464, 269] width 177 height 246
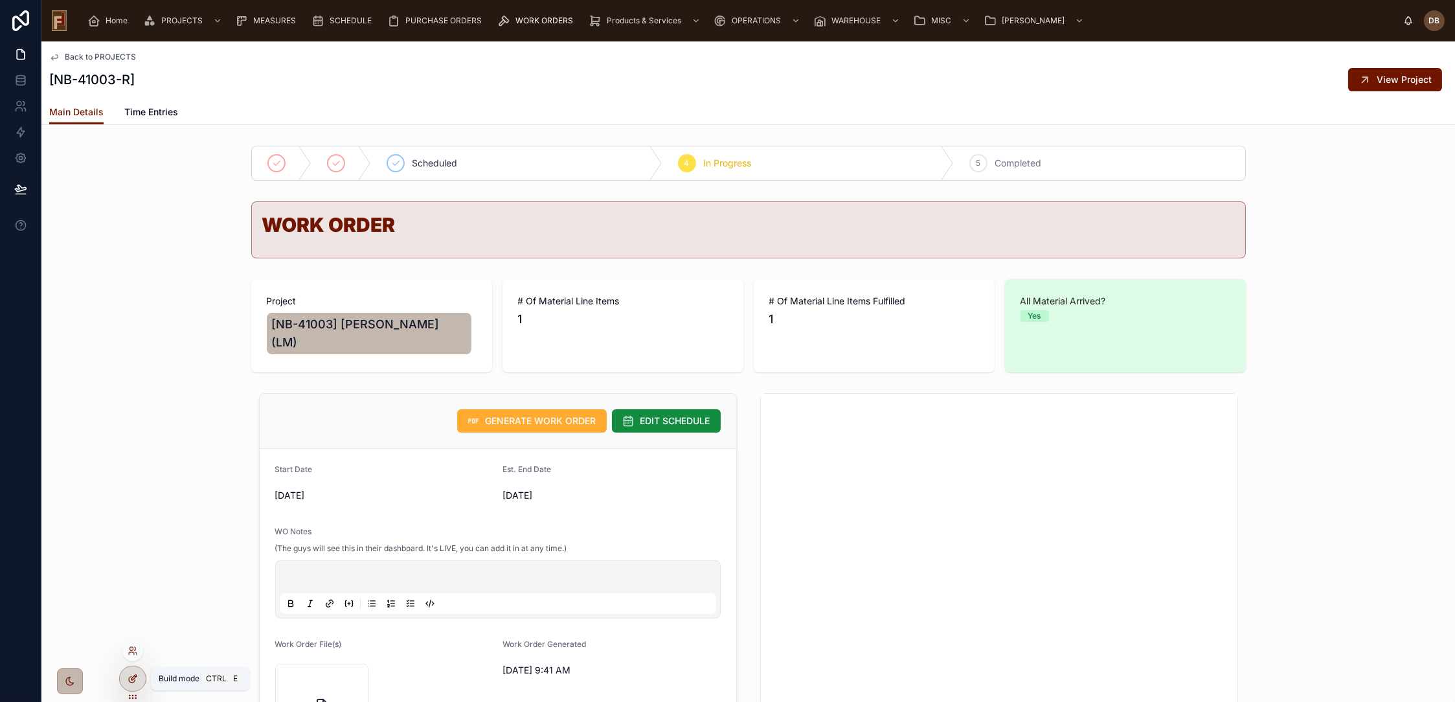
click at [135, 675] on icon at bounding box center [133, 677] width 5 height 5
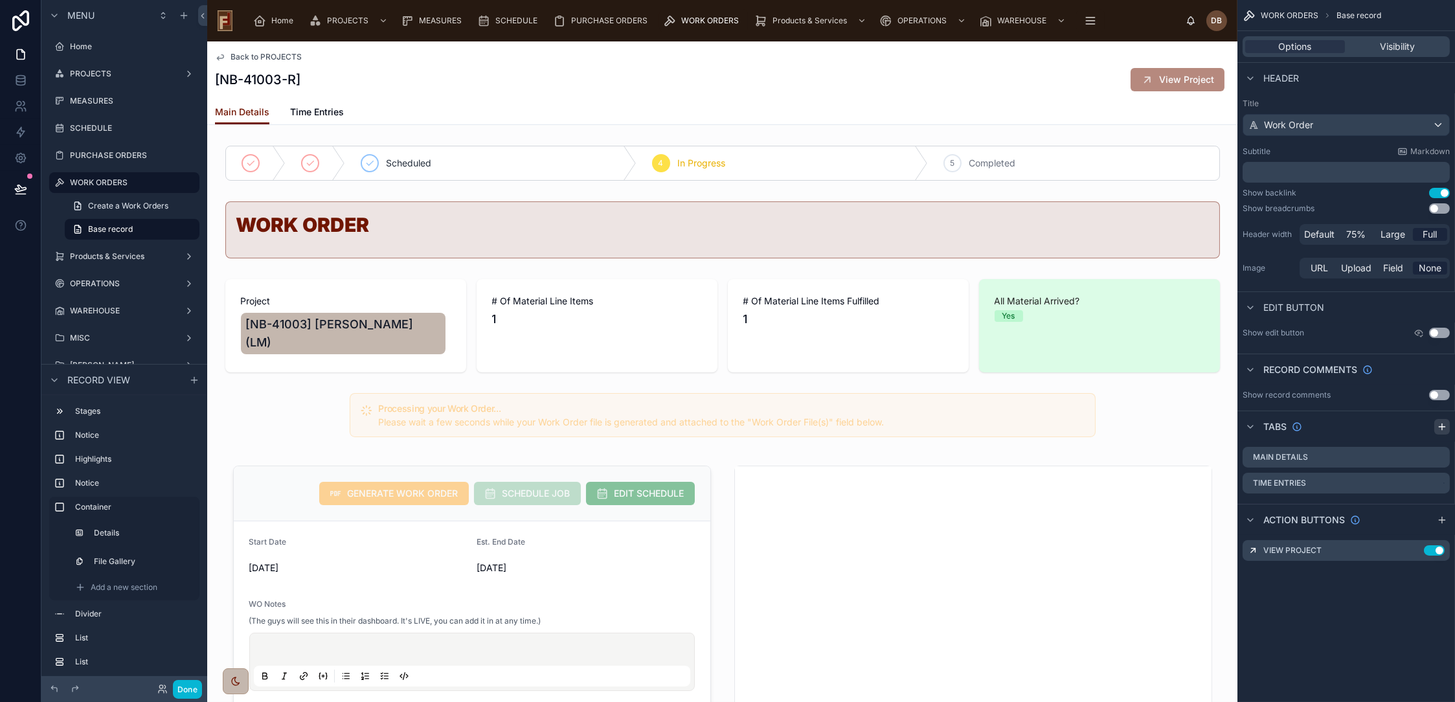
click at [1444, 425] on icon "scrollable content" at bounding box center [1442, 427] width 10 height 10
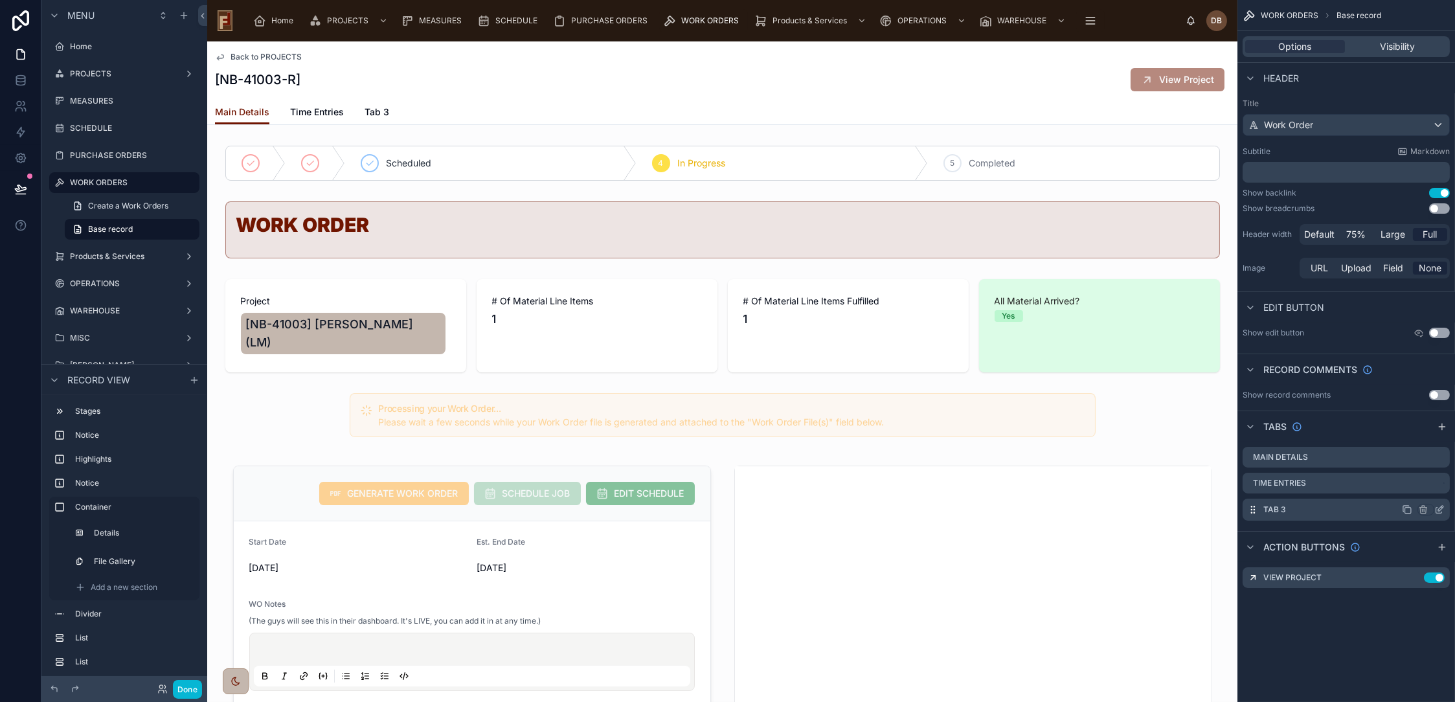
click at [1440, 508] on icon "scrollable content" at bounding box center [1440, 510] width 10 height 10
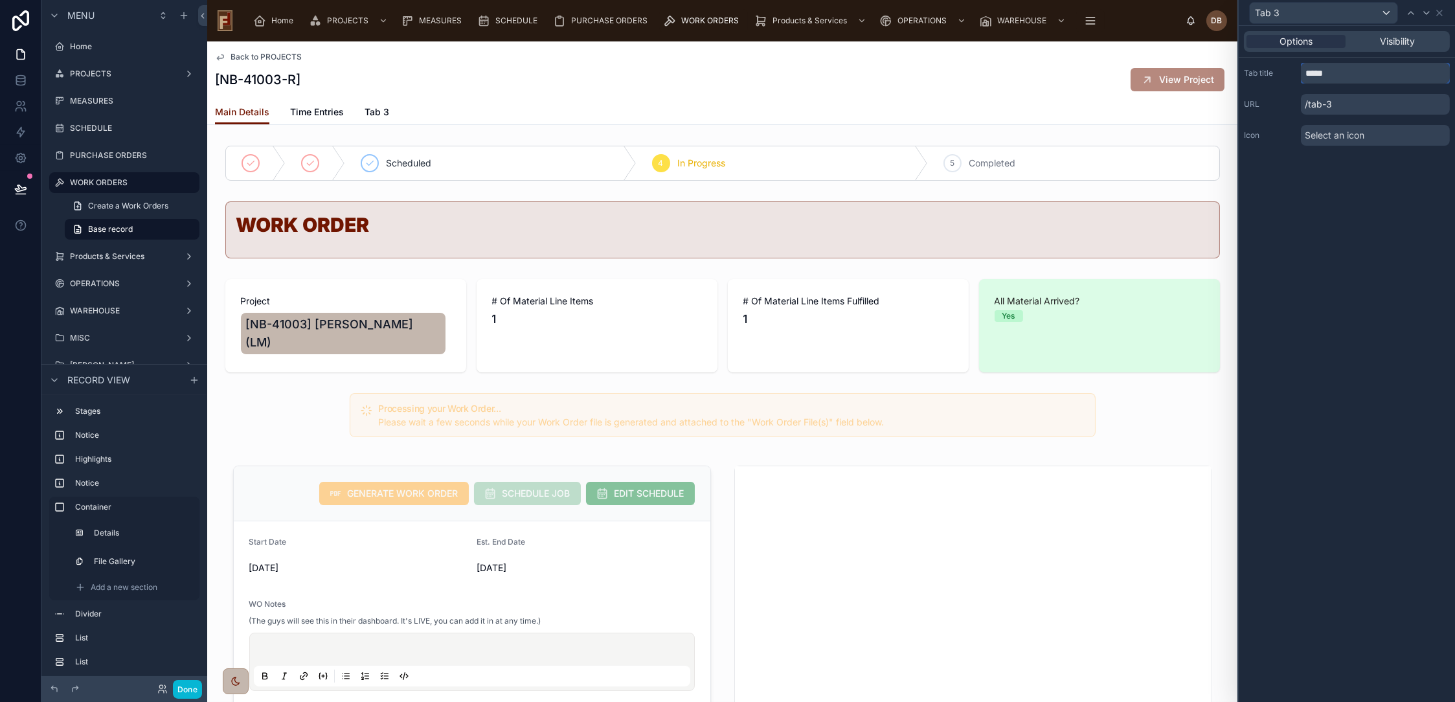
drag, startPoint x: 1340, startPoint y: 74, endPoint x: 1300, endPoint y: 80, distance: 40.5
click at [1300, 80] on div "Tab title *****" at bounding box center [1347, 73] width 206 height 21
type input "**********"
click at [1343, 134] on span "Select an icon" at bounding box center [1335, 135] width 60 height 13
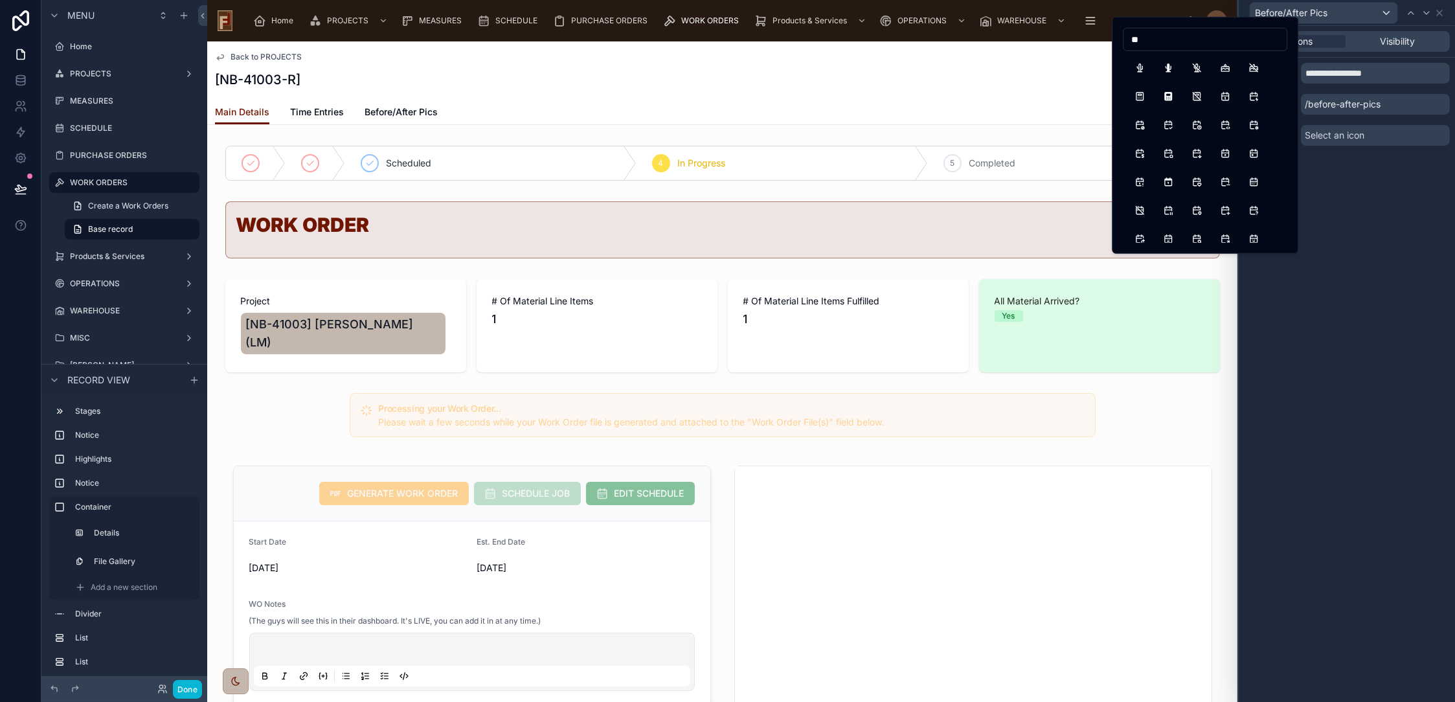
type input "**"
click at [1391, 256] on div "**********" at bounding box center [1347, 364] width 216 height 676
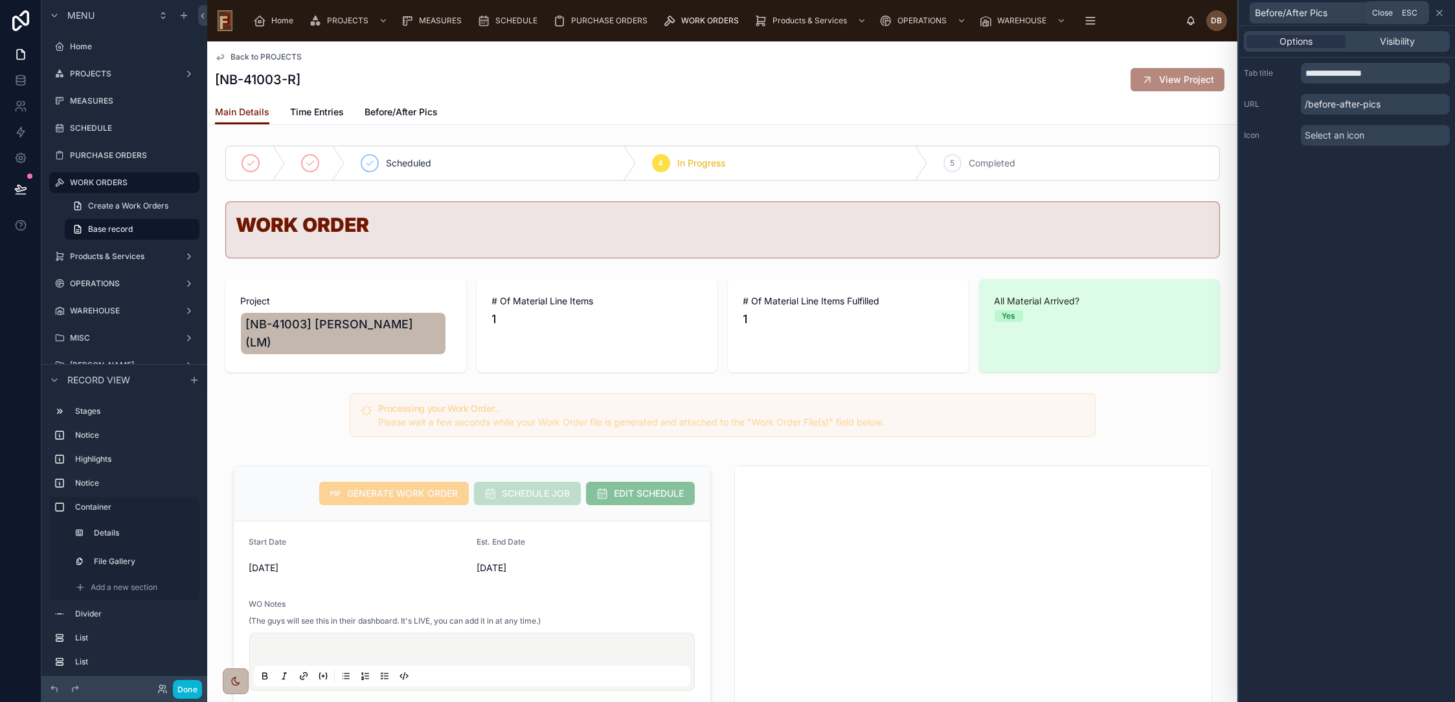
click at [1439, 11] on icon at bounding box center [1440, 13] width 10 height 10
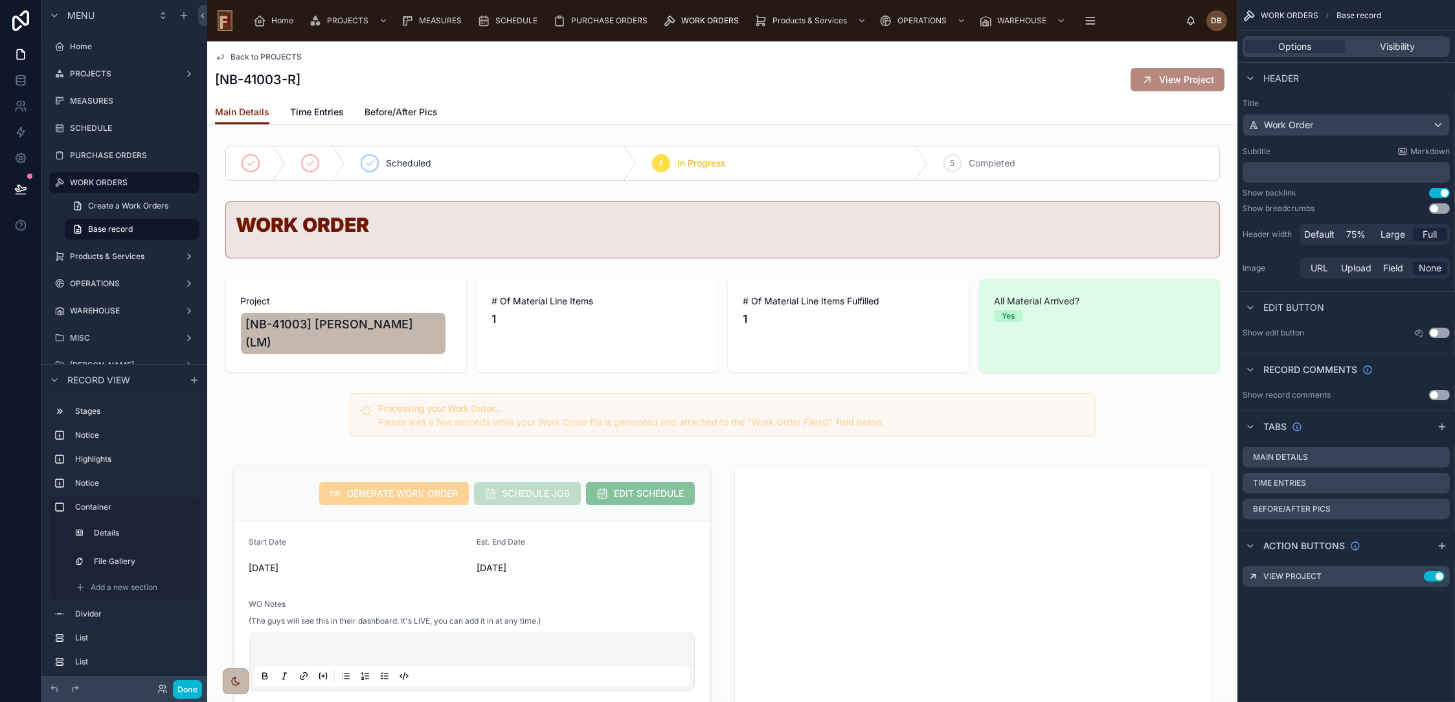
click at [398, 111] on span "Before/After Pics" at bounding box center [401, 112] width 73 height 13
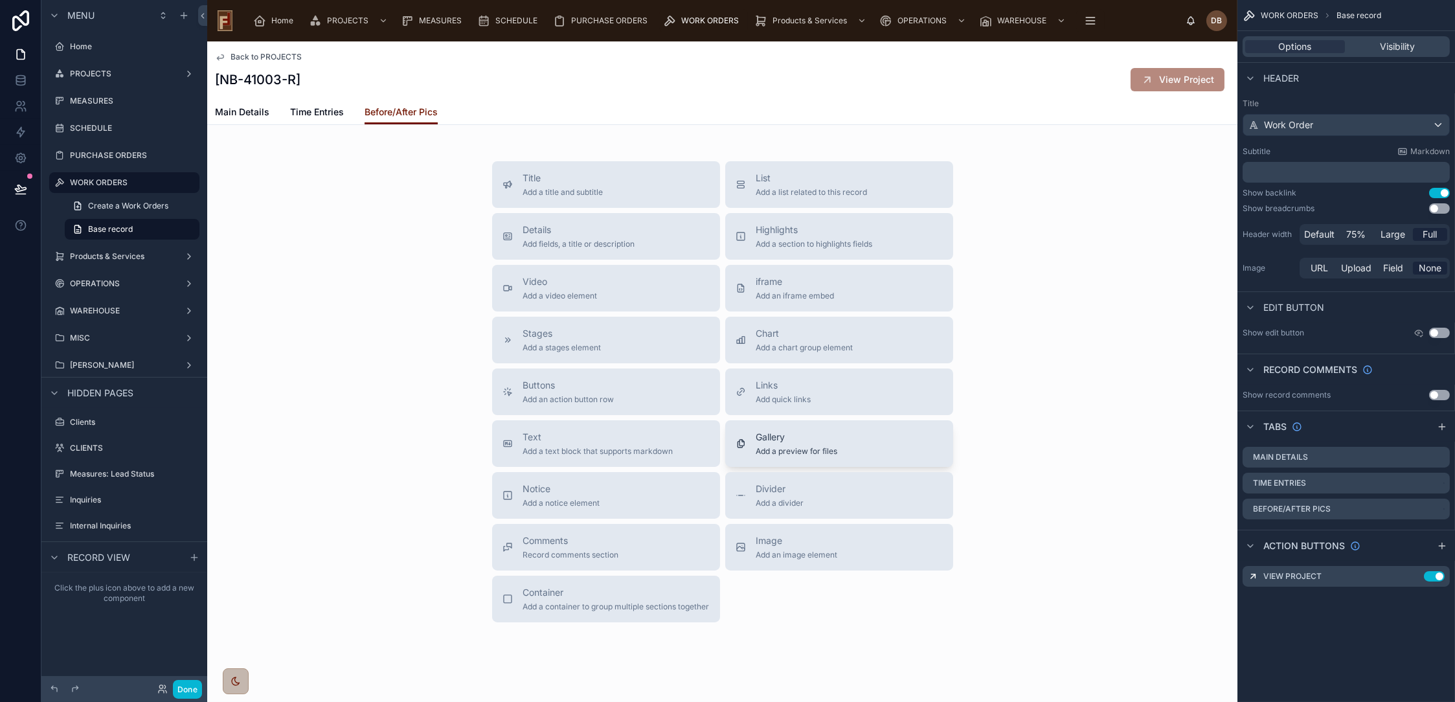
click at [855, 444] on div "Gallery Add a preview for files" at bounding box center [839, 444] width 207 height 26
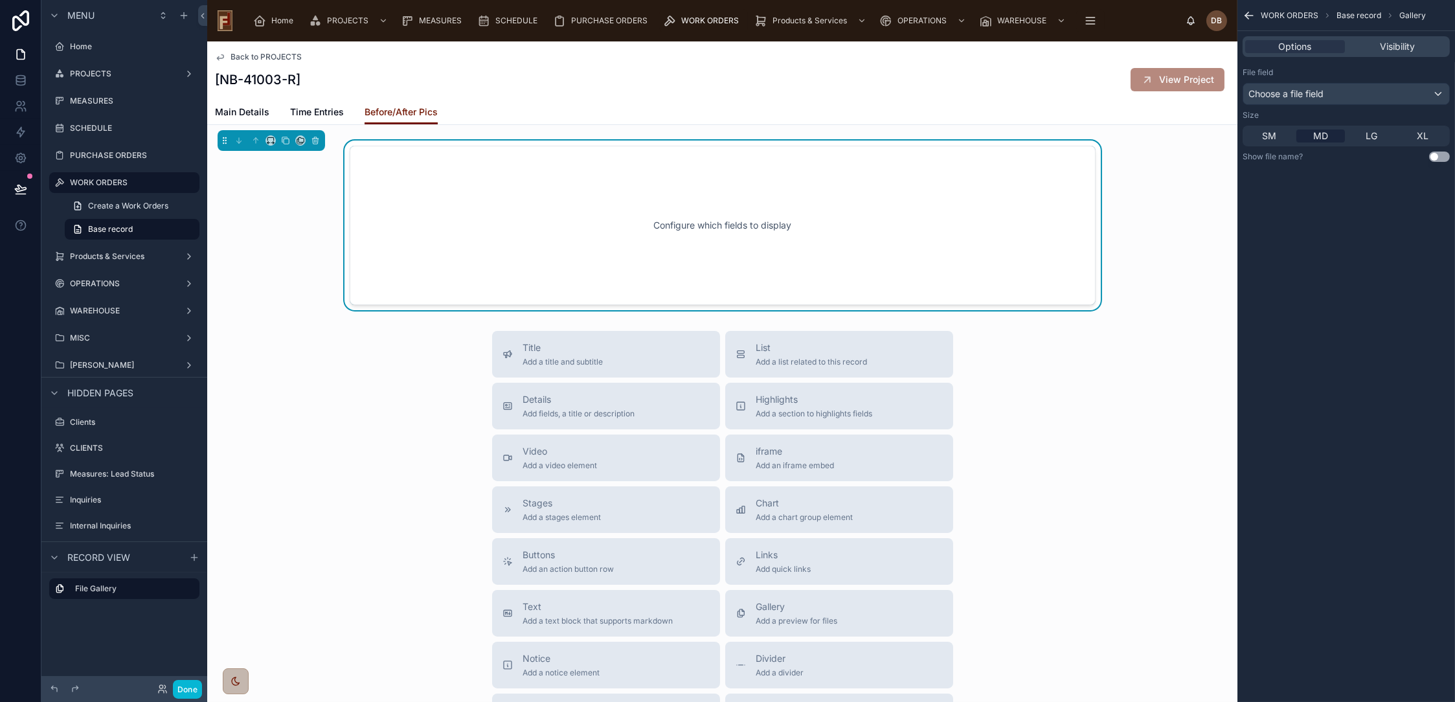
click at [893, 238] on div "Configure which fields to display" at bounding box center [722, 225] width 703 height 117
click at [1348, 95] on div "Choose a file field" at bounding box center [1346, 94] width 206 height 21
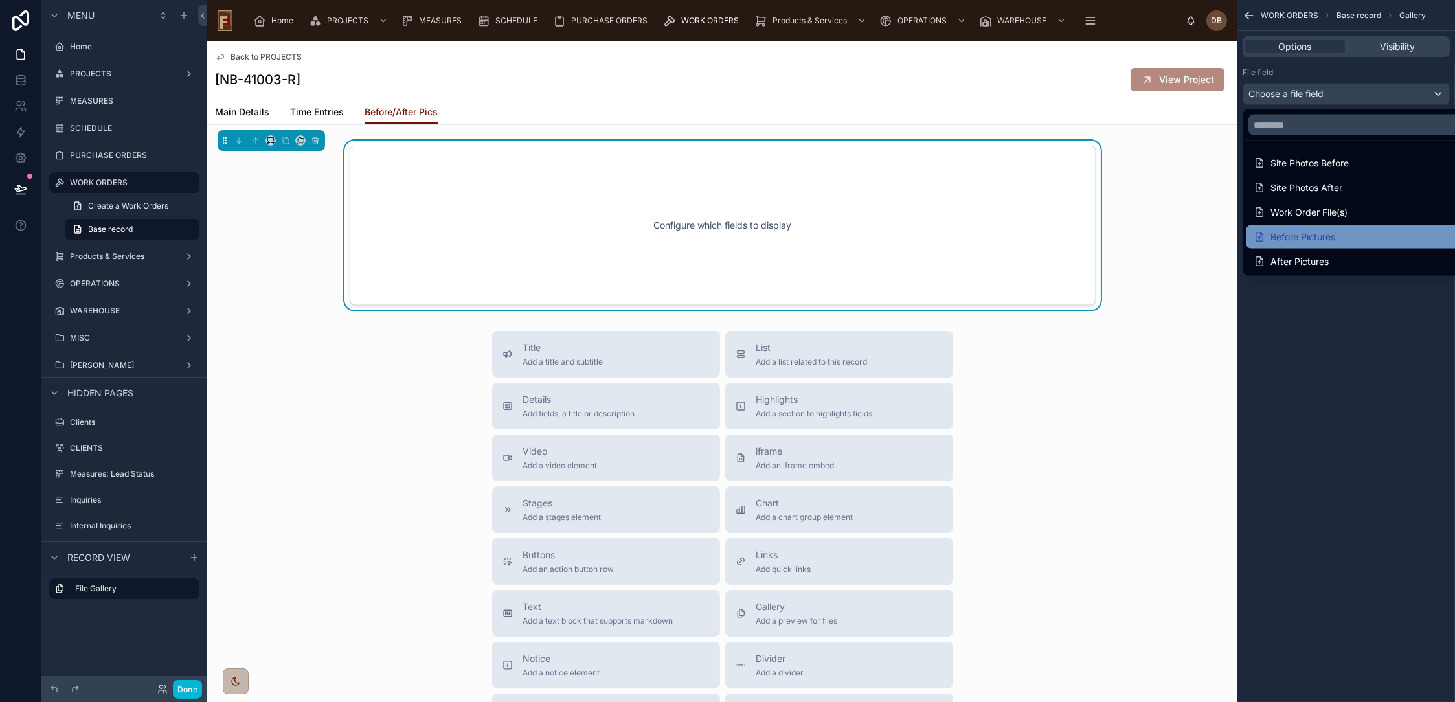
click at [1339, 236] on div "Before Pictures" at bounding box center [1361, 237] width 215 height 16
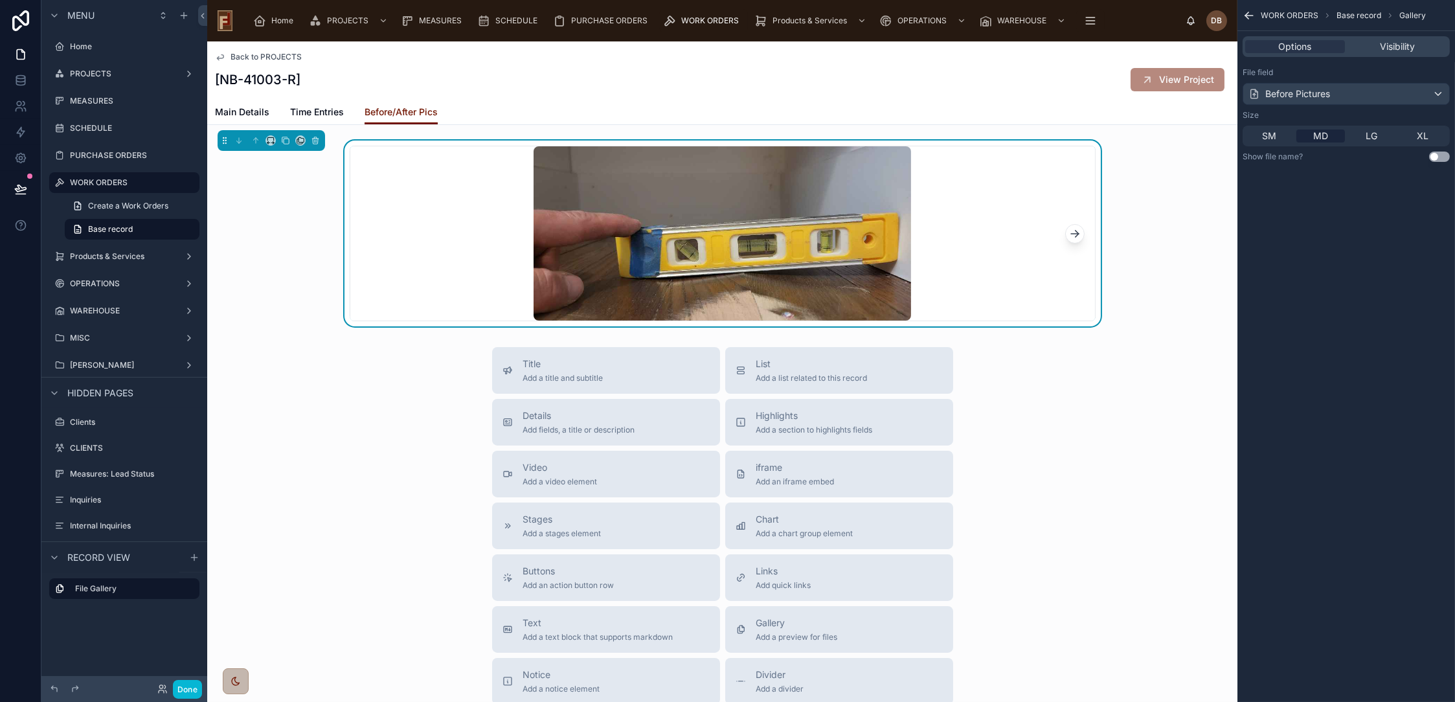
click at [408, 382] on div "Title Add a title and subtitle List Add a list related to this record Details A…" at bounding box center [722, 577] width 1030 height 461
click at [1267, 133] on span "SM" at bounding box center [1270, 136] width 14 height 13
click at [1317, 131] on span "MD" at bounding box center [1320, 136] width 15 height 13
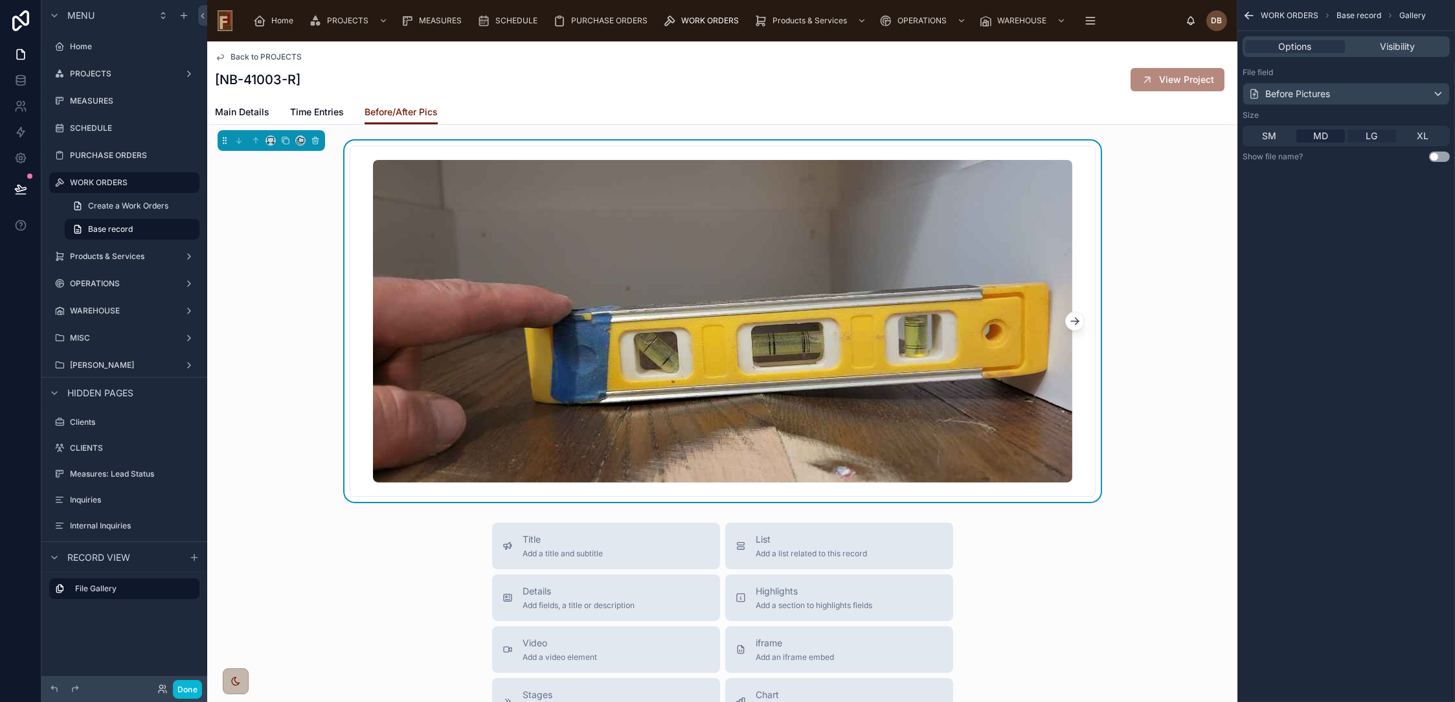
click at [1376, 139] on span "LG" at bounding box center [1373, 136] width 12 height 13
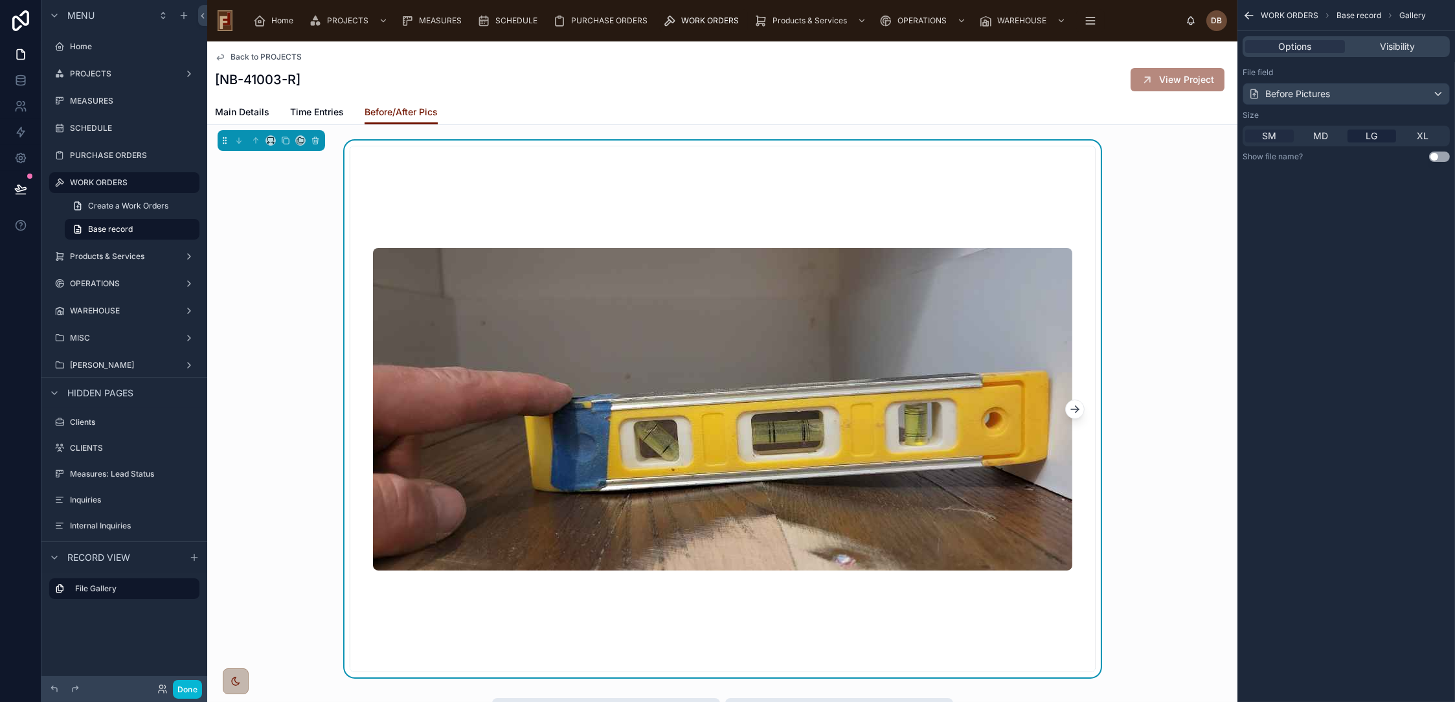
click at [1269, 133] on span "SM" at bounding box center [1270, 136] width 14 height 13
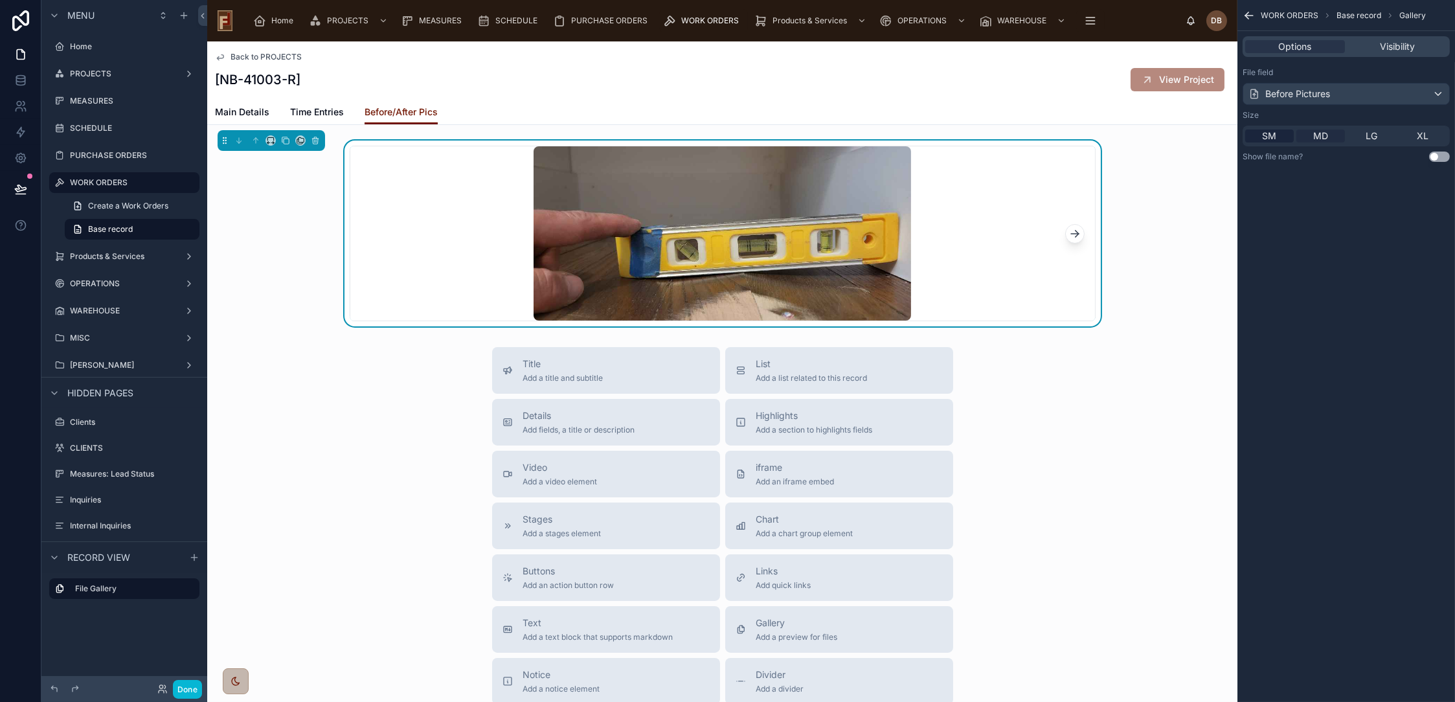
click at [1319, 133] on span "MD" at bounding box center [1320, 136] width 15 height 13
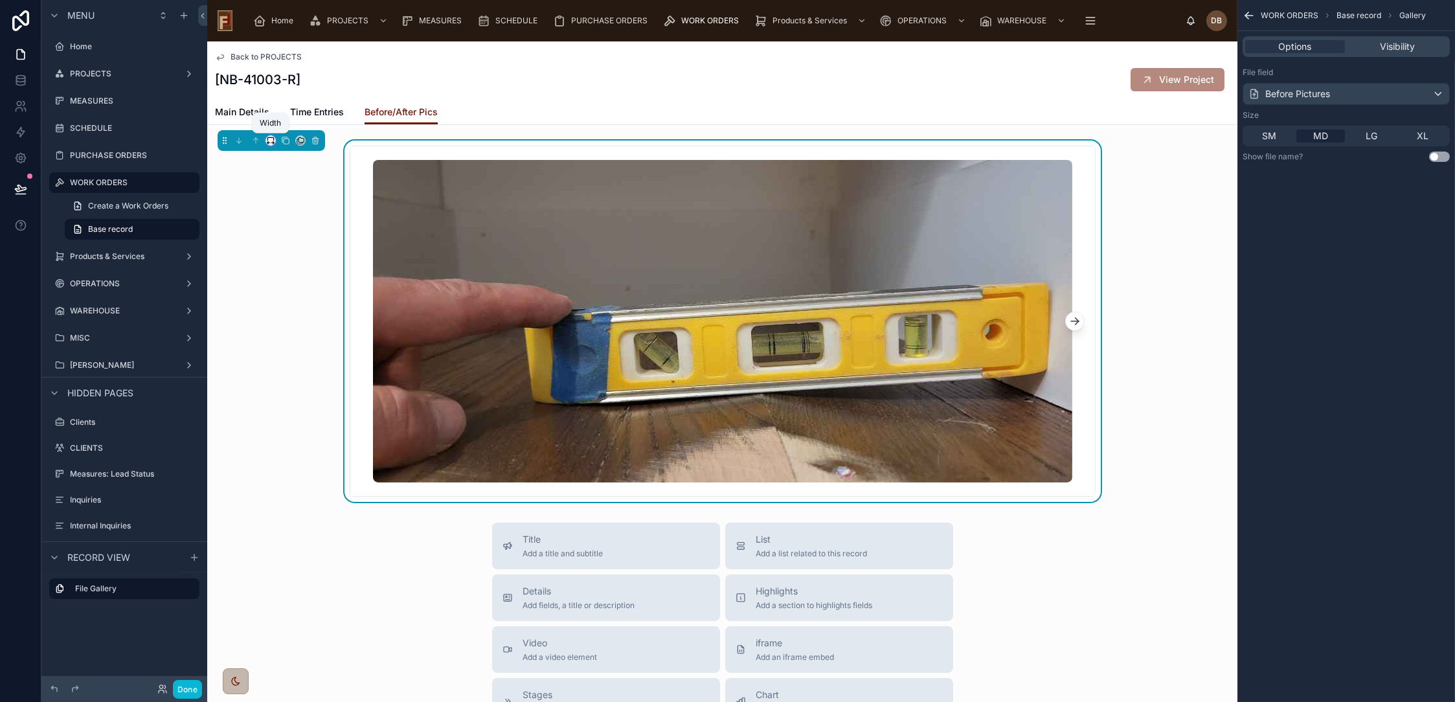
click at [269, 138] on icon at bounding box center [270, 140] width 9 height 9
click at [302, 237] on div "50%" at bounding box center [297, 239] width 40 height 16
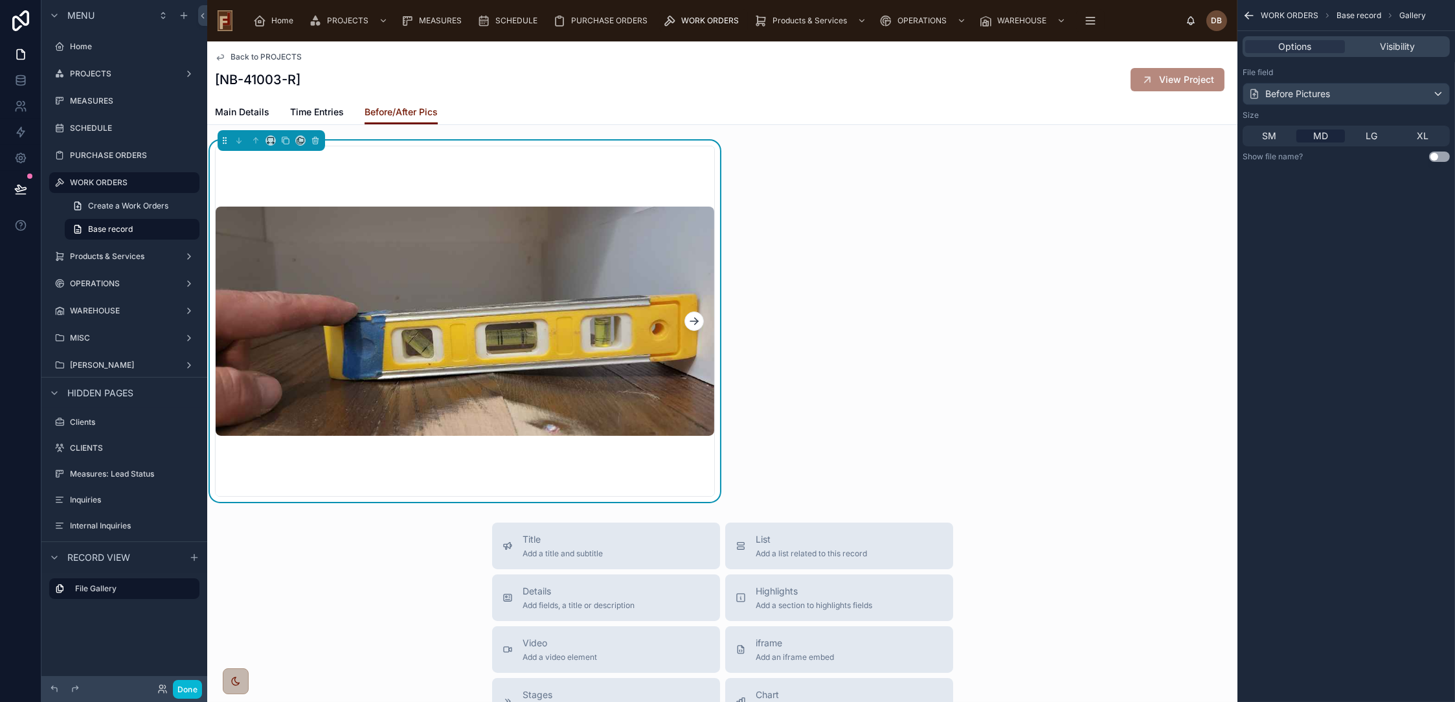
click at [948, 234] on div at bounding box center [722, 321] width 1030 height 361
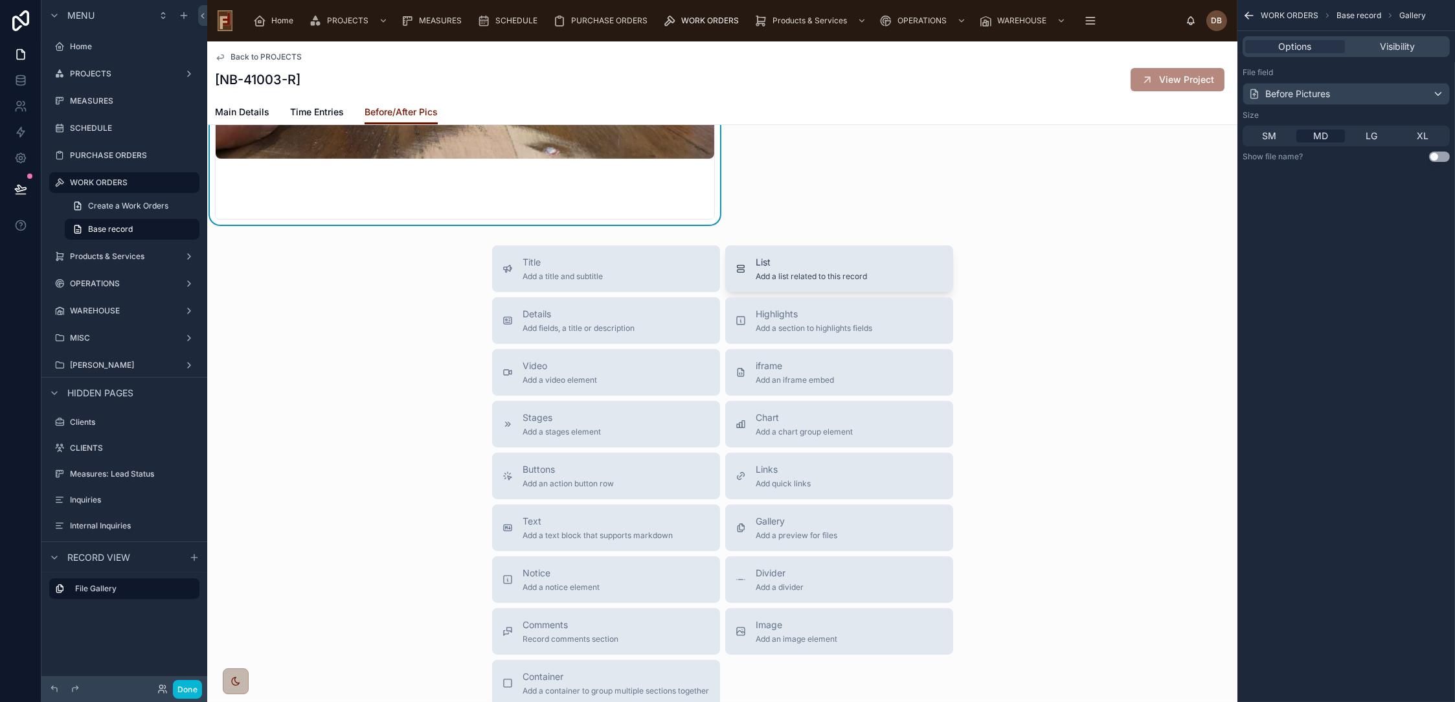
scroll to position [288, 0]
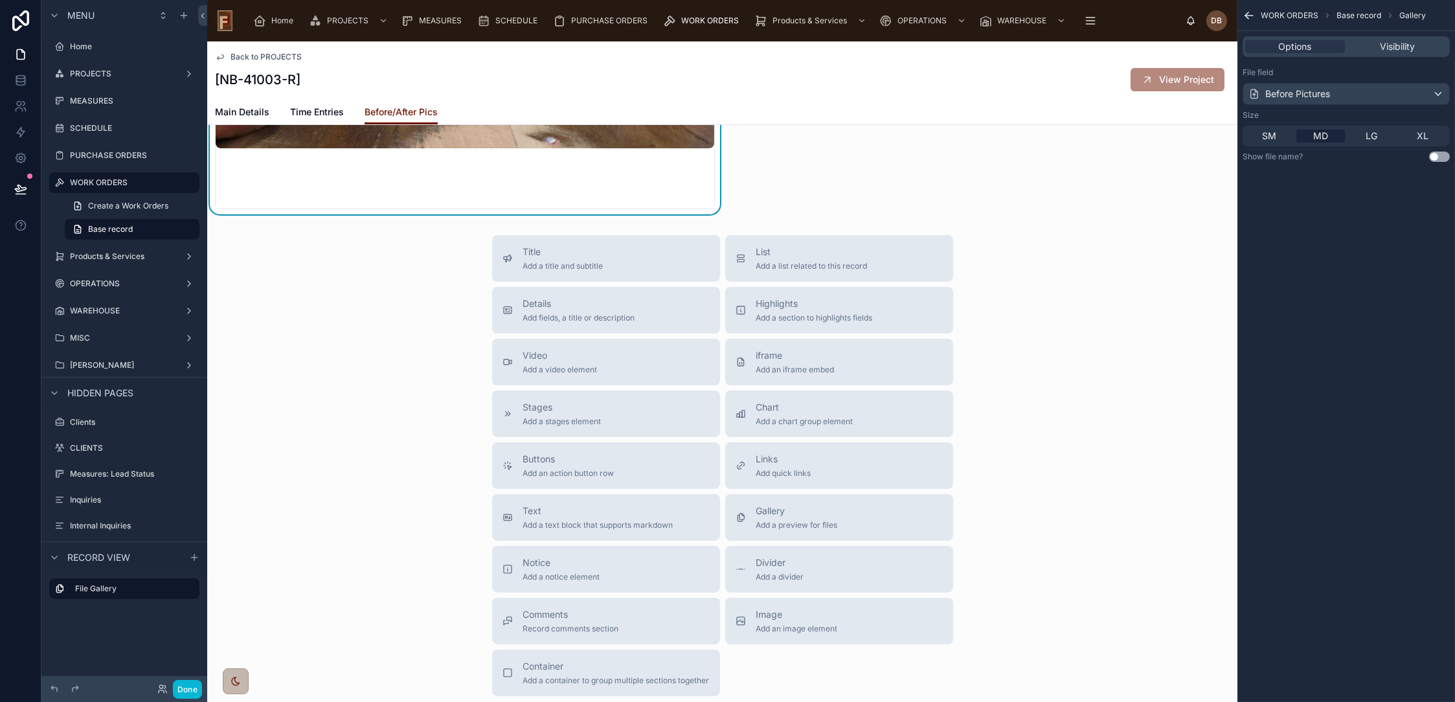
drag, startPoint x: 856, startPoint y: 513, endPoint x: 1031, endPoint y: 493, distance: 176.7
click at [1031, 493] on div "Title Add a title and subtitle List Add a list related to this record Details A…" at bounding box center [722, 465] width 1030 height 461
click at [830, 619] on span "Image" at bounding box center [797, 614] width 82 height 13
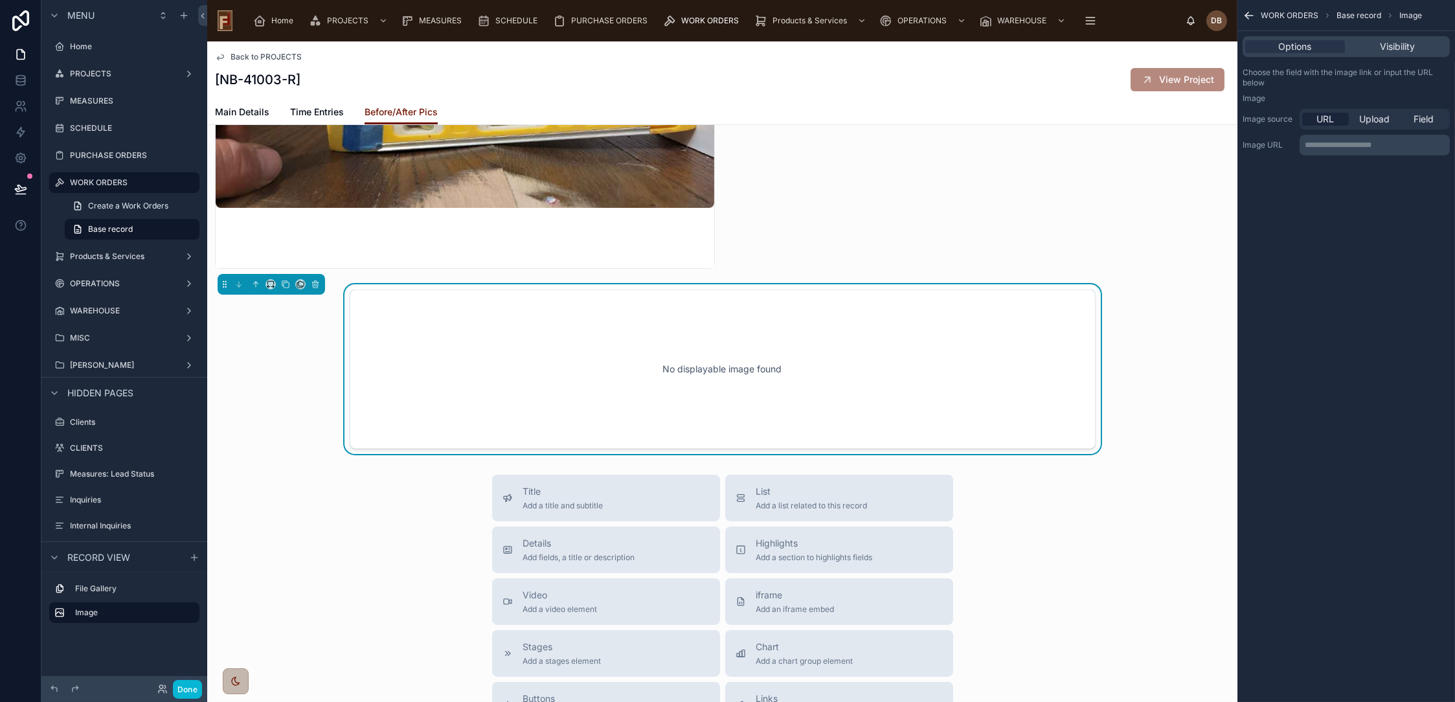
scroll to position [225, 0]
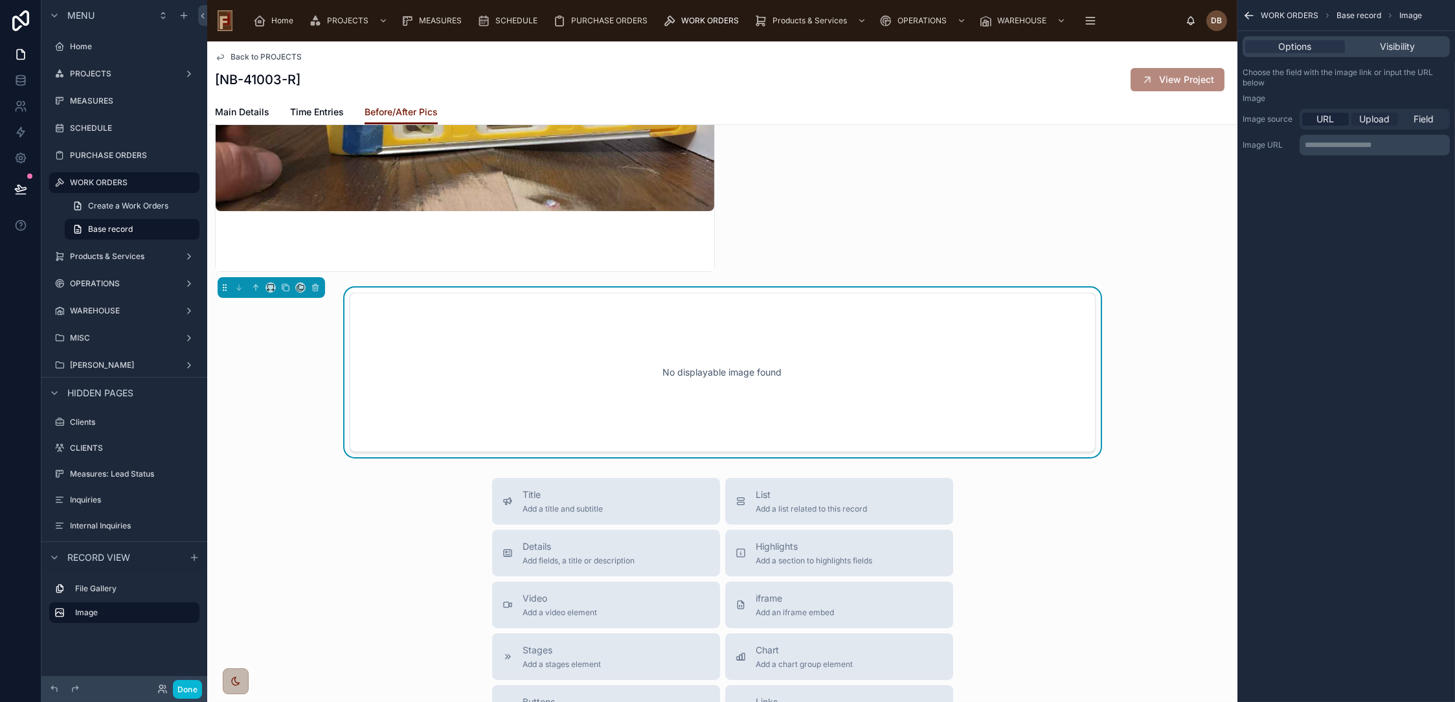
click at [1377, 116] on span "Upload" at bounding box center [1375, 119] width 30 height 13
click at [317, 289] on icon at bounding box center [315, 288] width 5 height 5
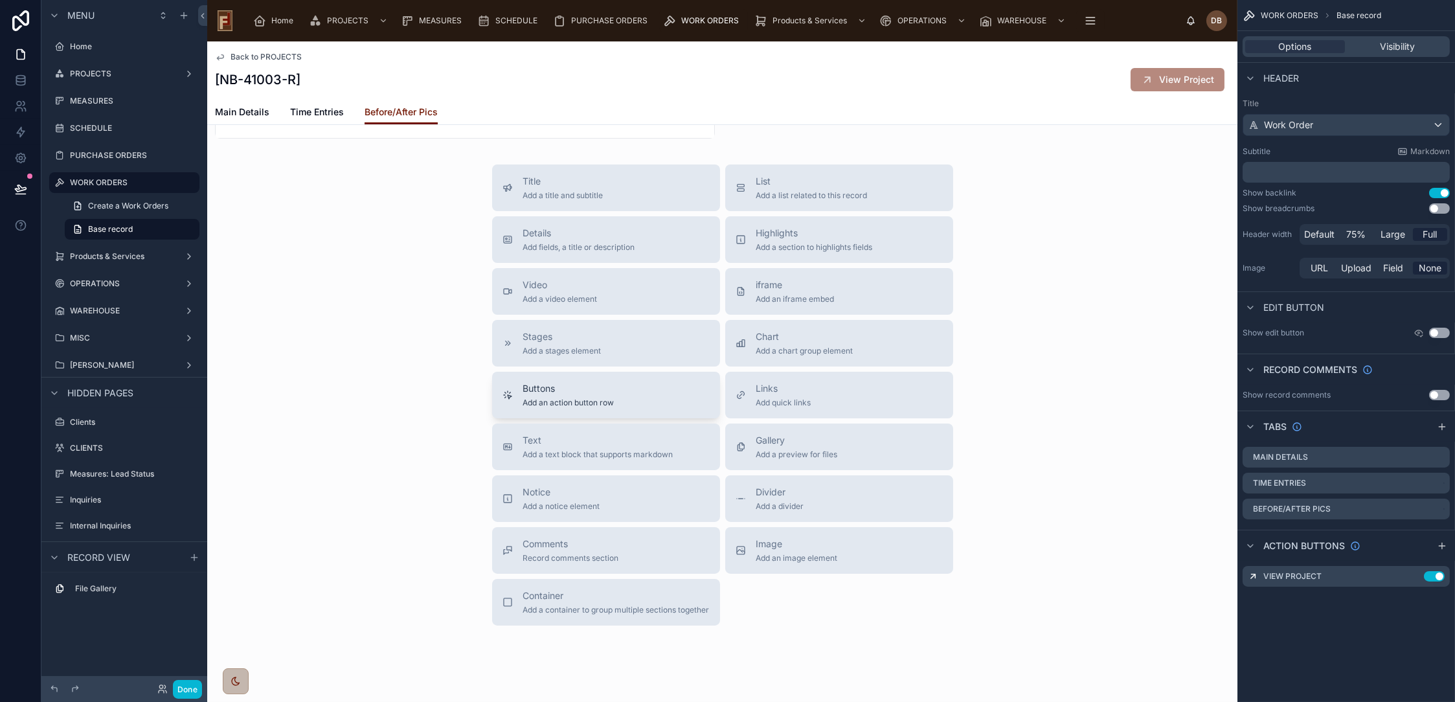
scroll to position [369, 0]
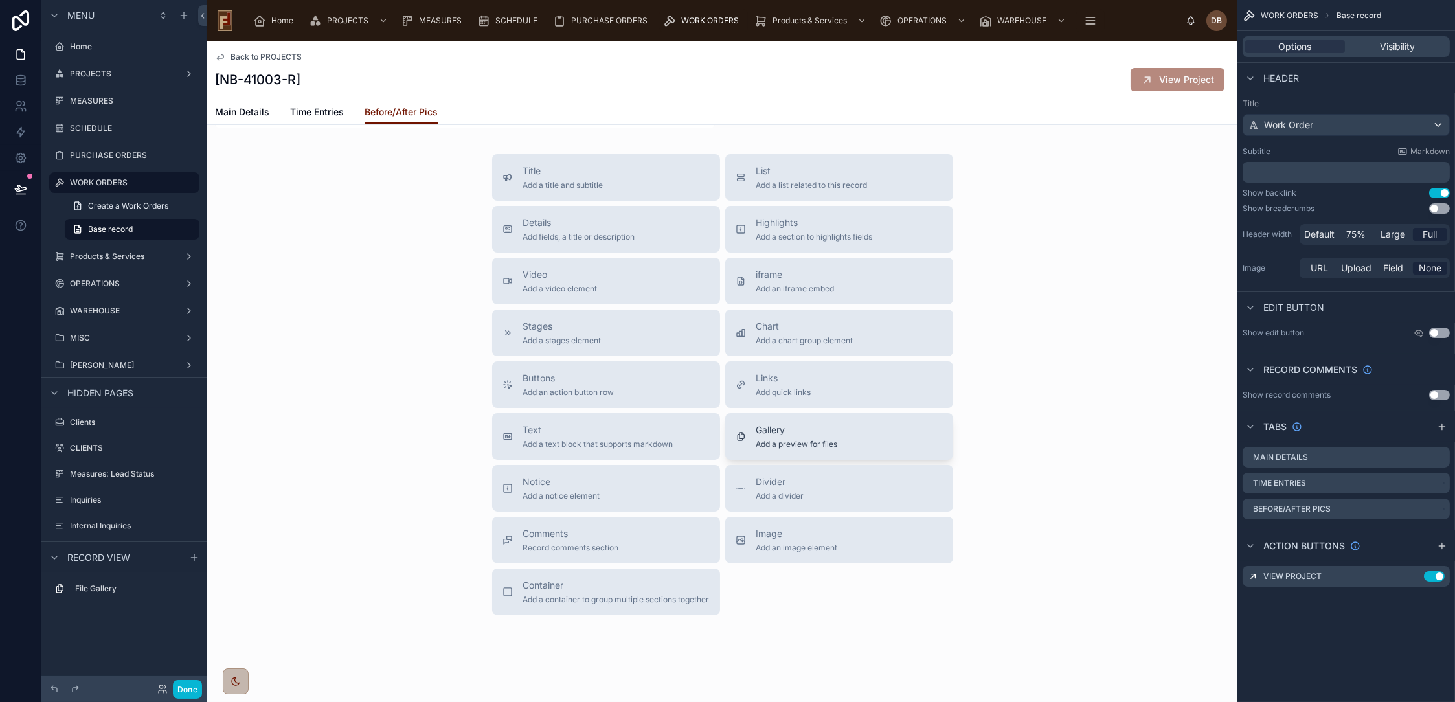
click at [857, 432] on div "Gallery Add a preview for files" at bounding box center [839, 437] width 207 height 26
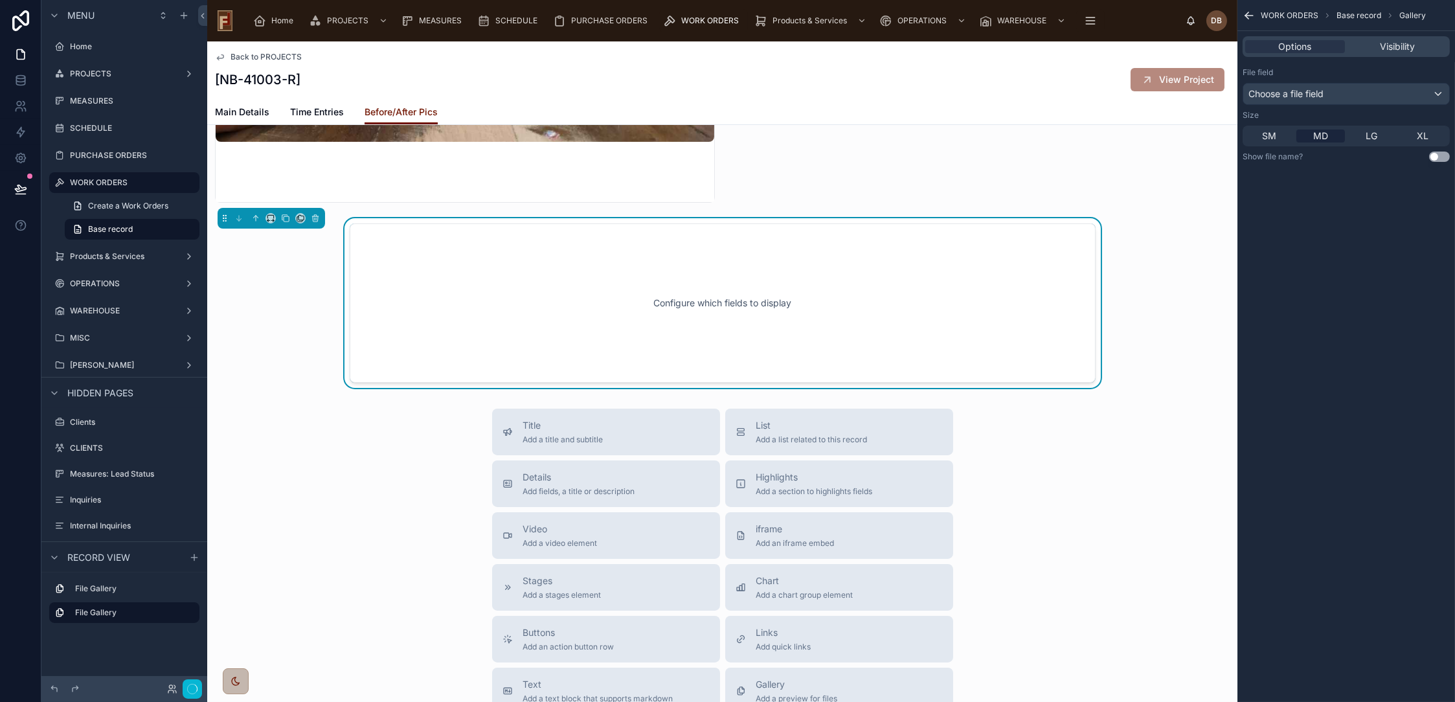
scroll to position [225, 0]
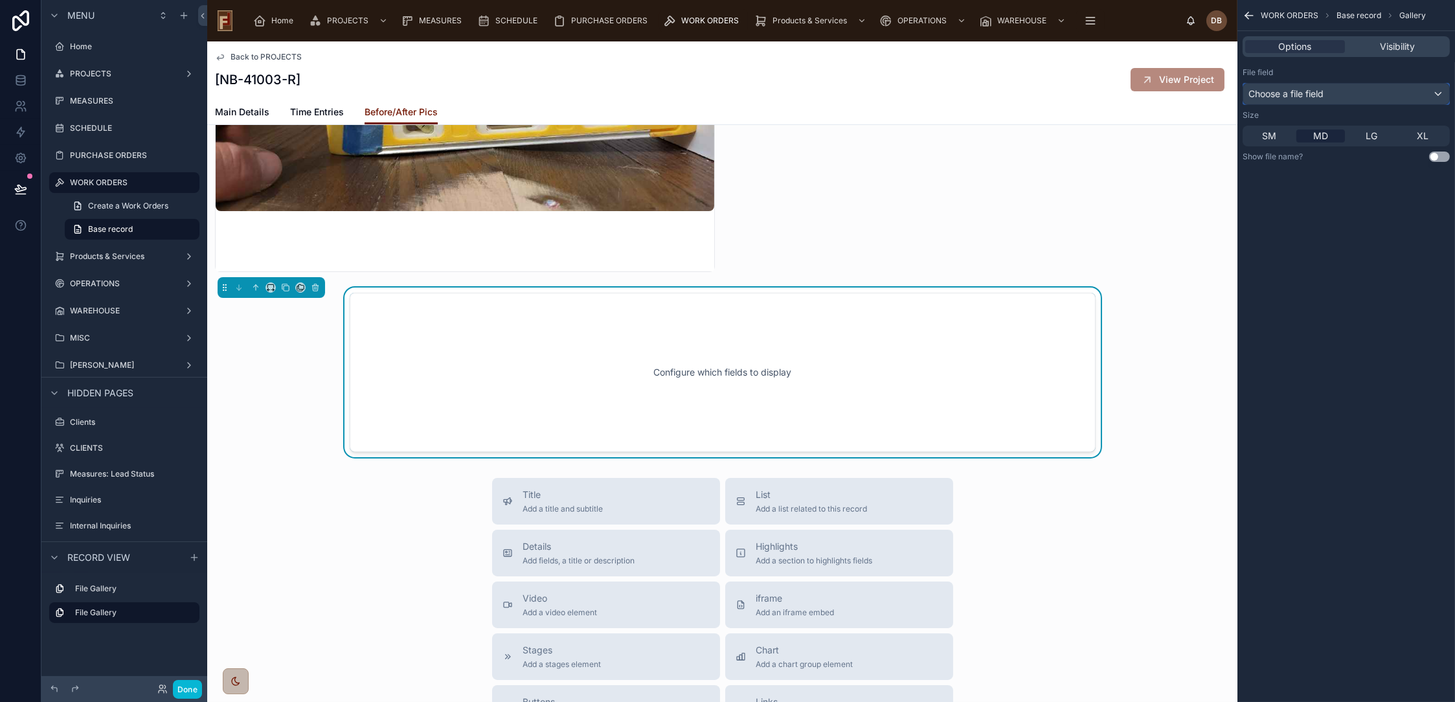
click at [1327, 95] on div "Choose a file field" at bounding box center [1346, 94] width 206 height 21
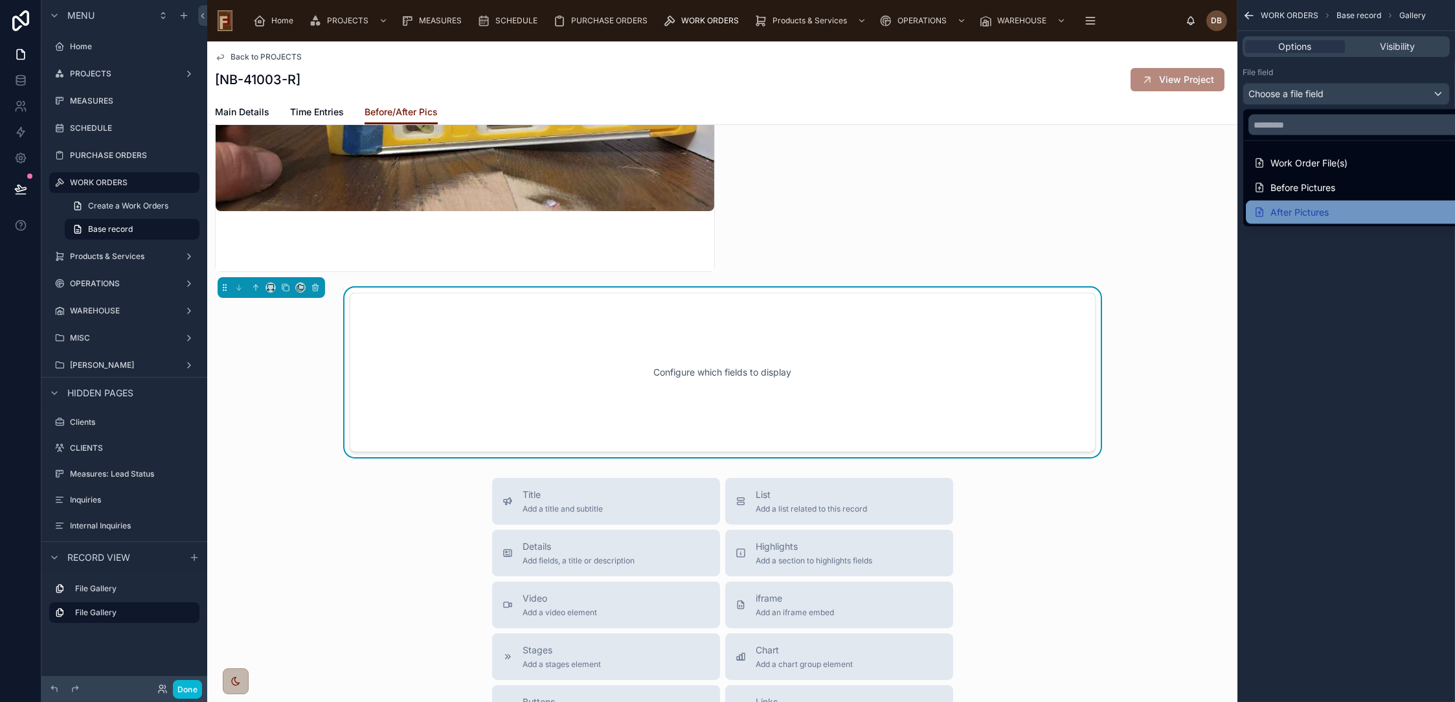
click at [1345, 206] on div "After Pictures" at bounding box center [1361, 213] width 215 height 16
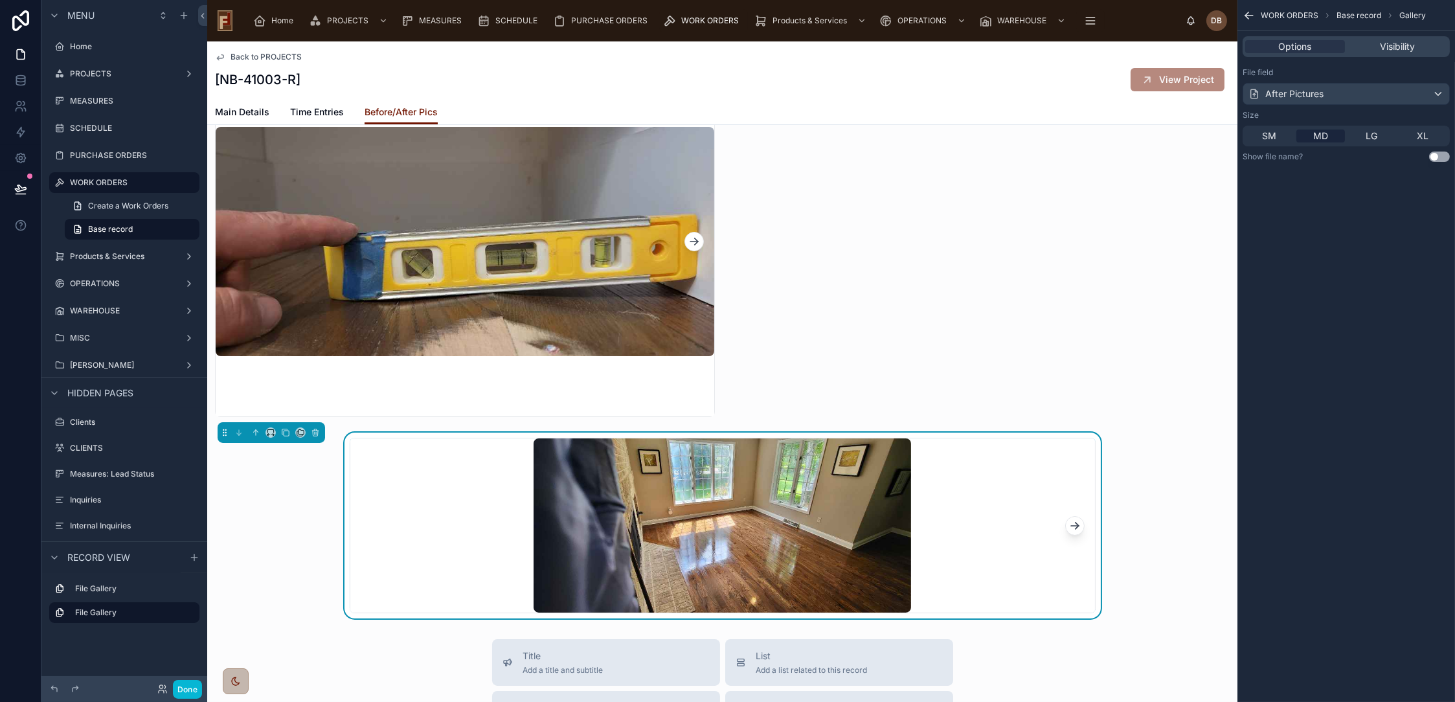
scroll to position [0, 0]
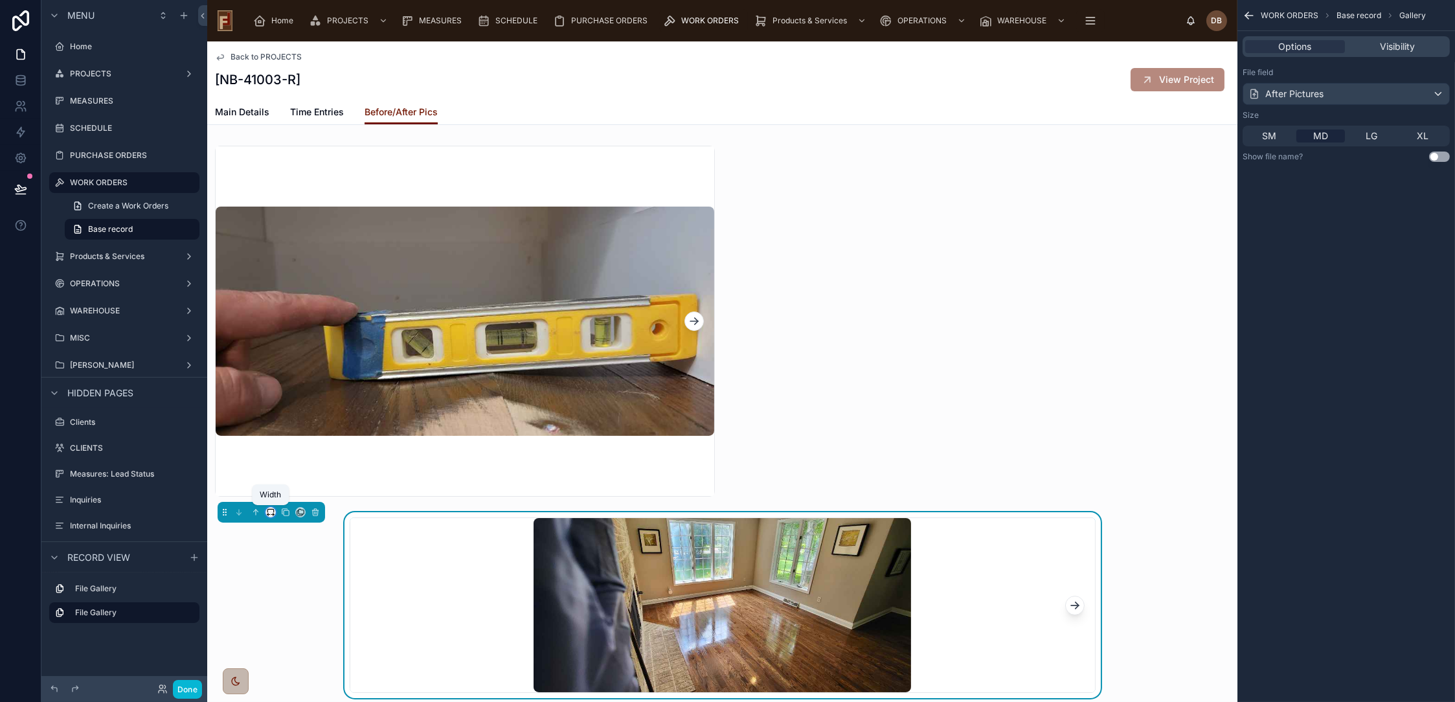
click at [271, 512] on icon at bounding box center [270, 512] width 9 height 9
click at [299, 607] on div "50%" at bounding box center [297, 610] width 40 height 16
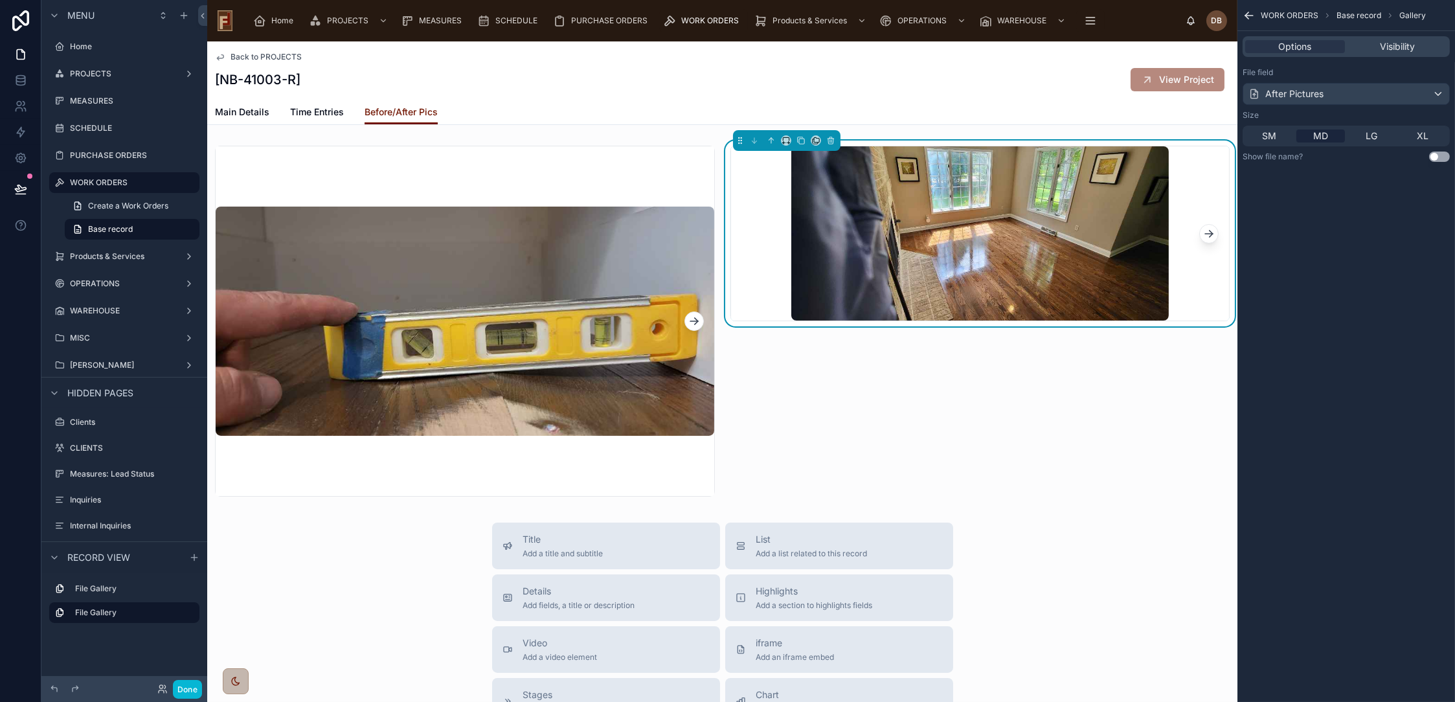
click at [1062, 221] on img at bounding box center [980, 233] width 378 height 174
click at [637, 167] on div at bounding box center [465, 321] width 516 height 361
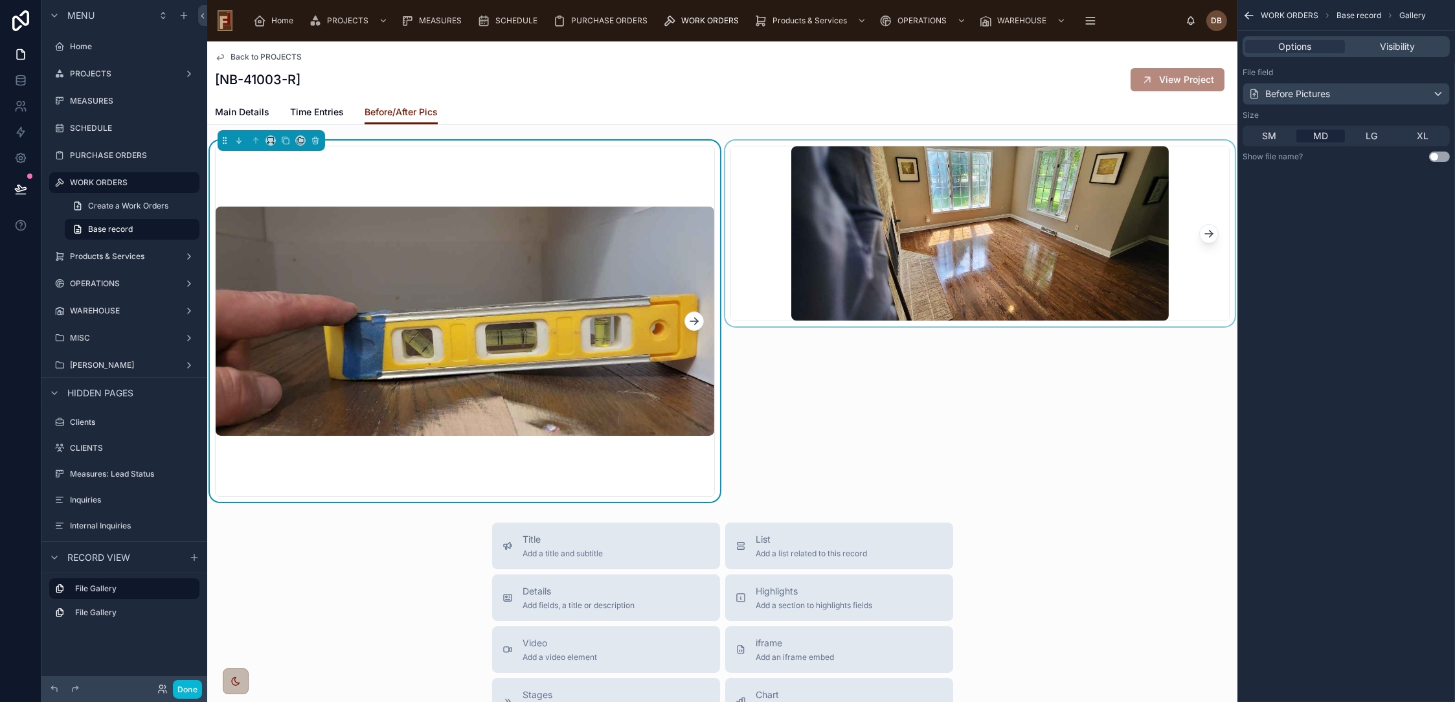
click at [731, 186] on div at bounding box center [981, 321] width 516 height 361
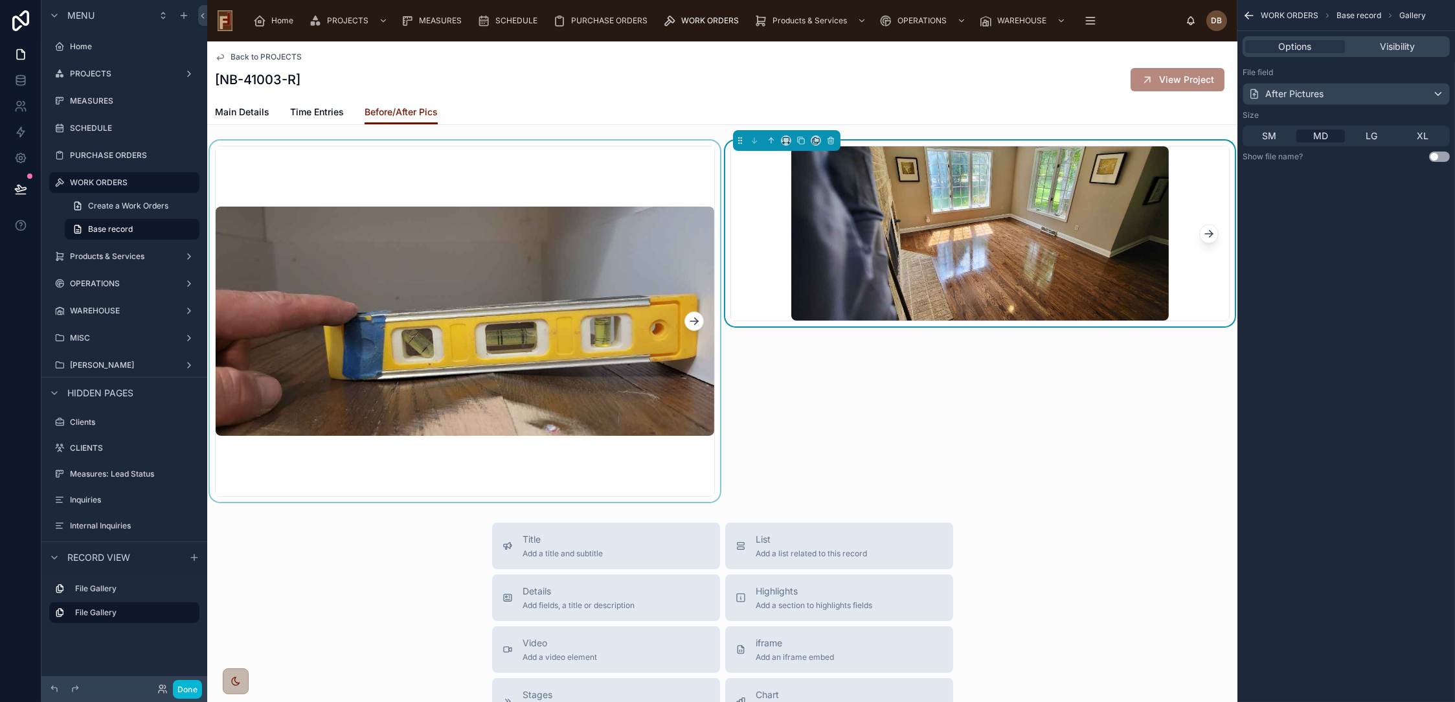
click at [617, 187] on div at bounding box center [465, 321] width 516 height 361
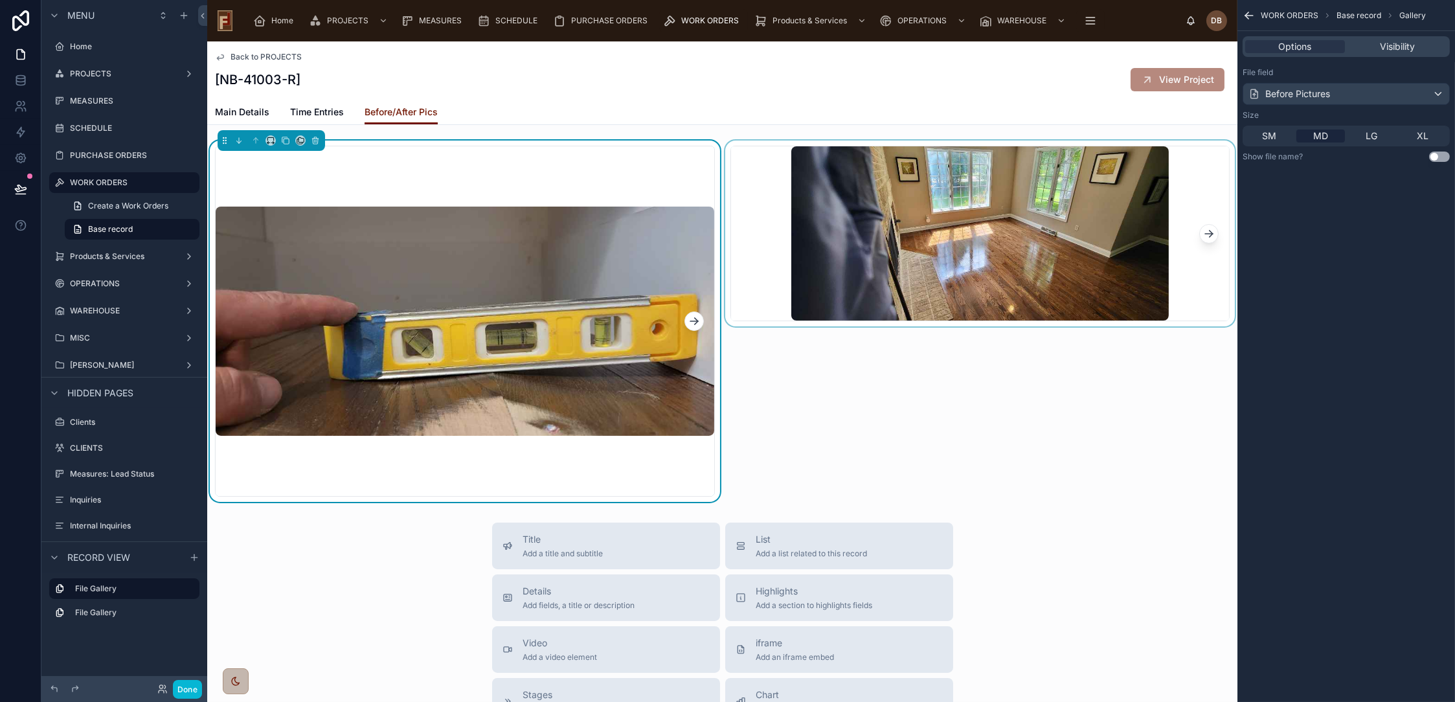
drag, startPoint x: 954, startPoint y: 223, endPoint x: 1003, endPoint y: 243, distance: 52.3
click at [955, 223] on div at bounding box center [981, 321] width 516 height 361
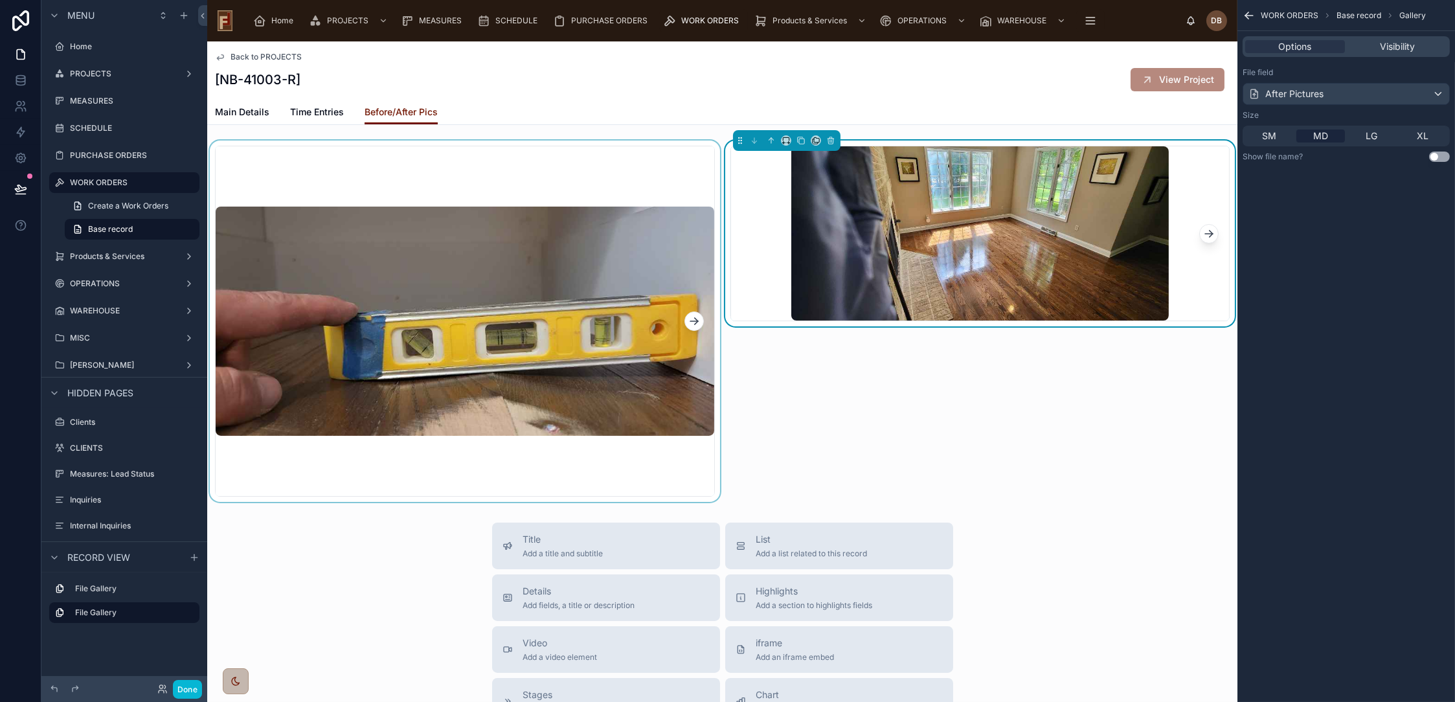
click at [1203, 232] on icon at bounding box center [1209, 233] width 13 height 13
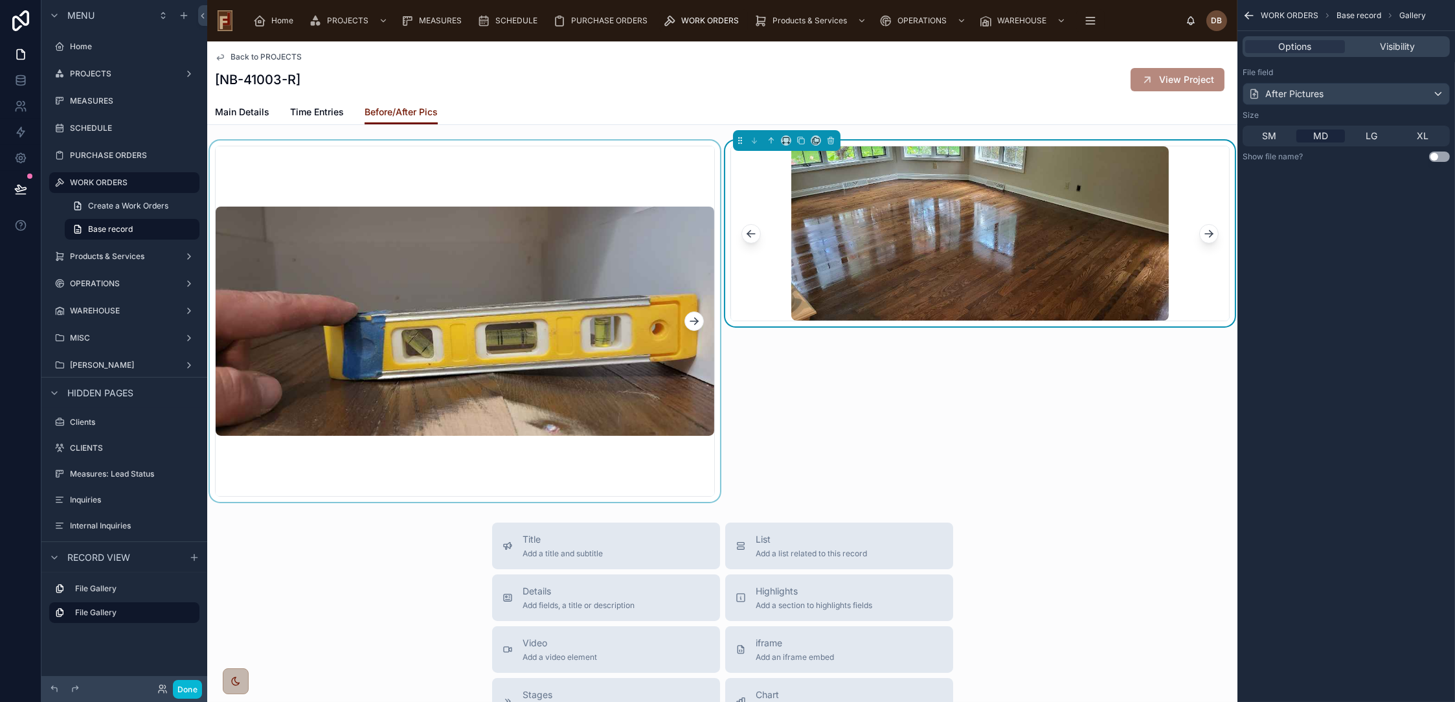
click at [1203, 232] on icon at bounding box center [1209, 233] width 13 height 13
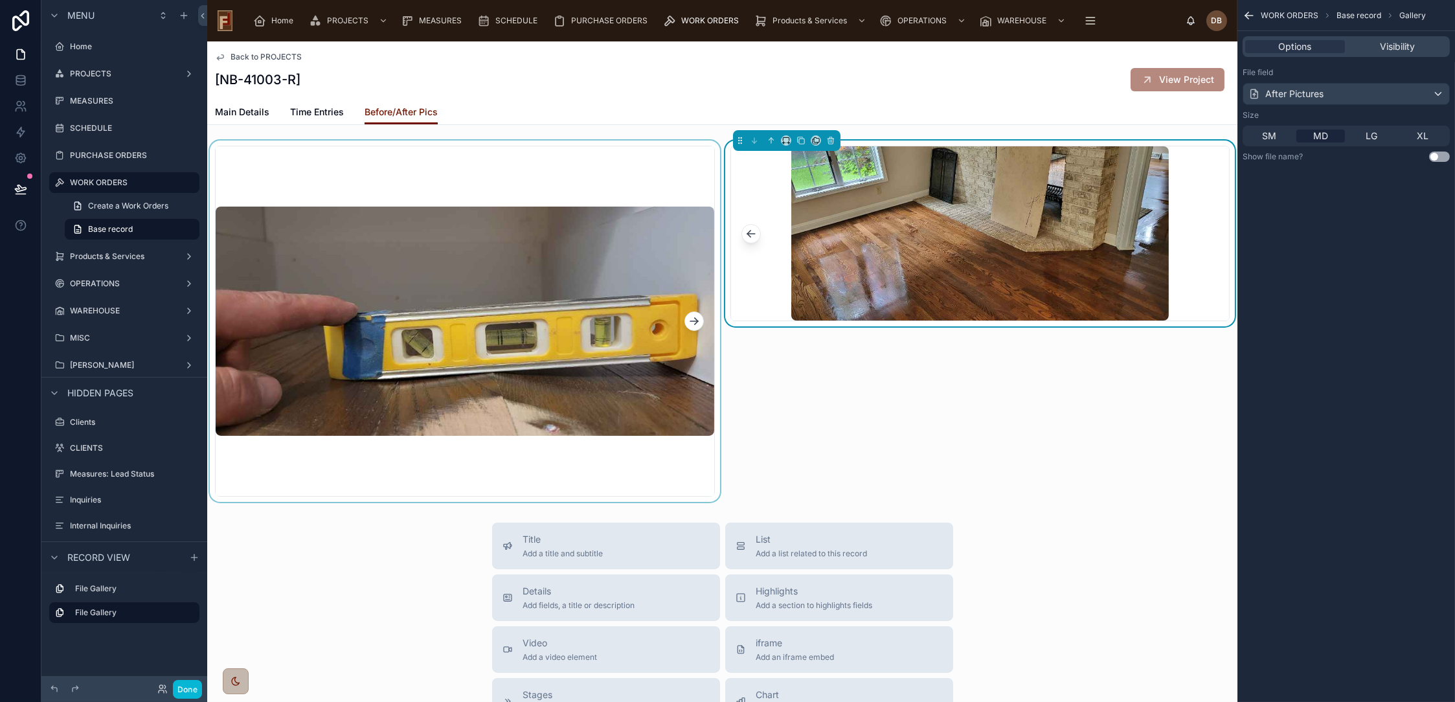
click at [596, 163] on div at bounding box center [465, 321] width 516 height 361
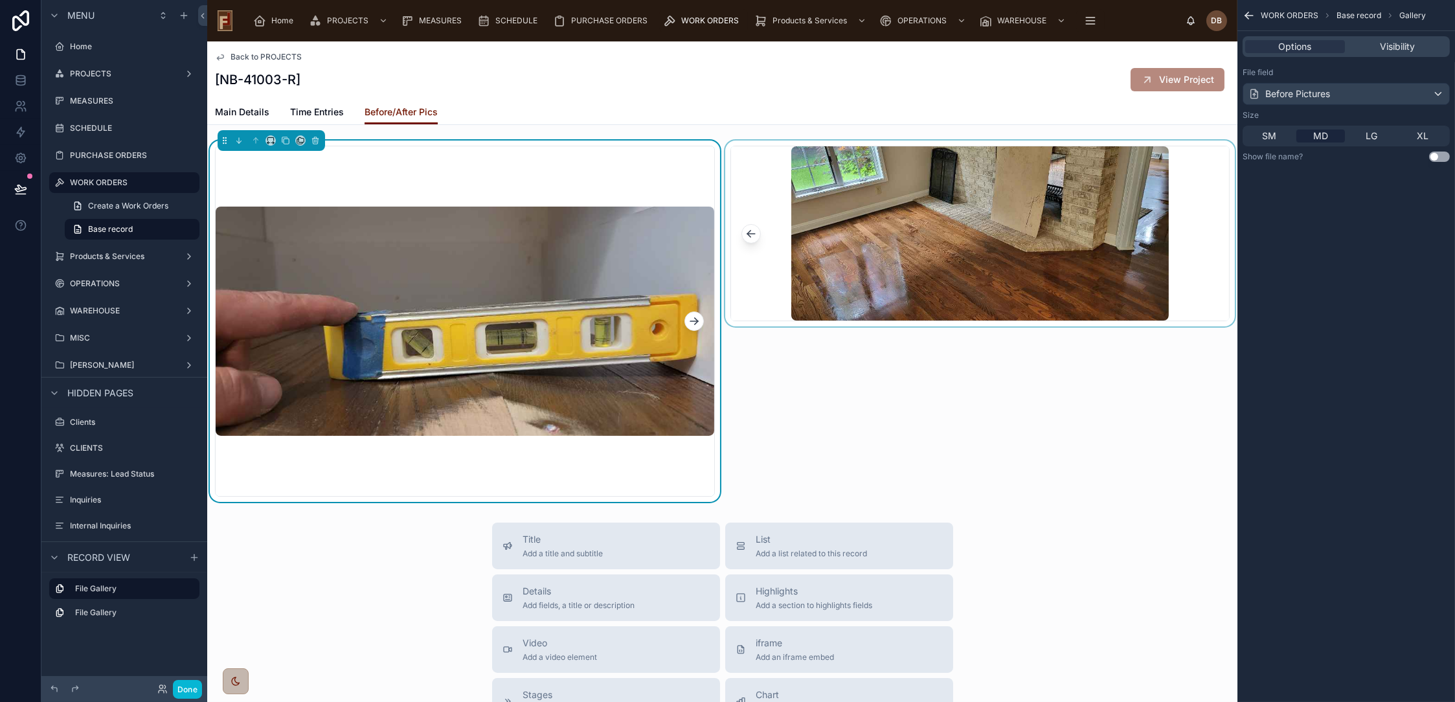
click at [778, 177] on div at bounding box center [981, 321] width 516 height 361
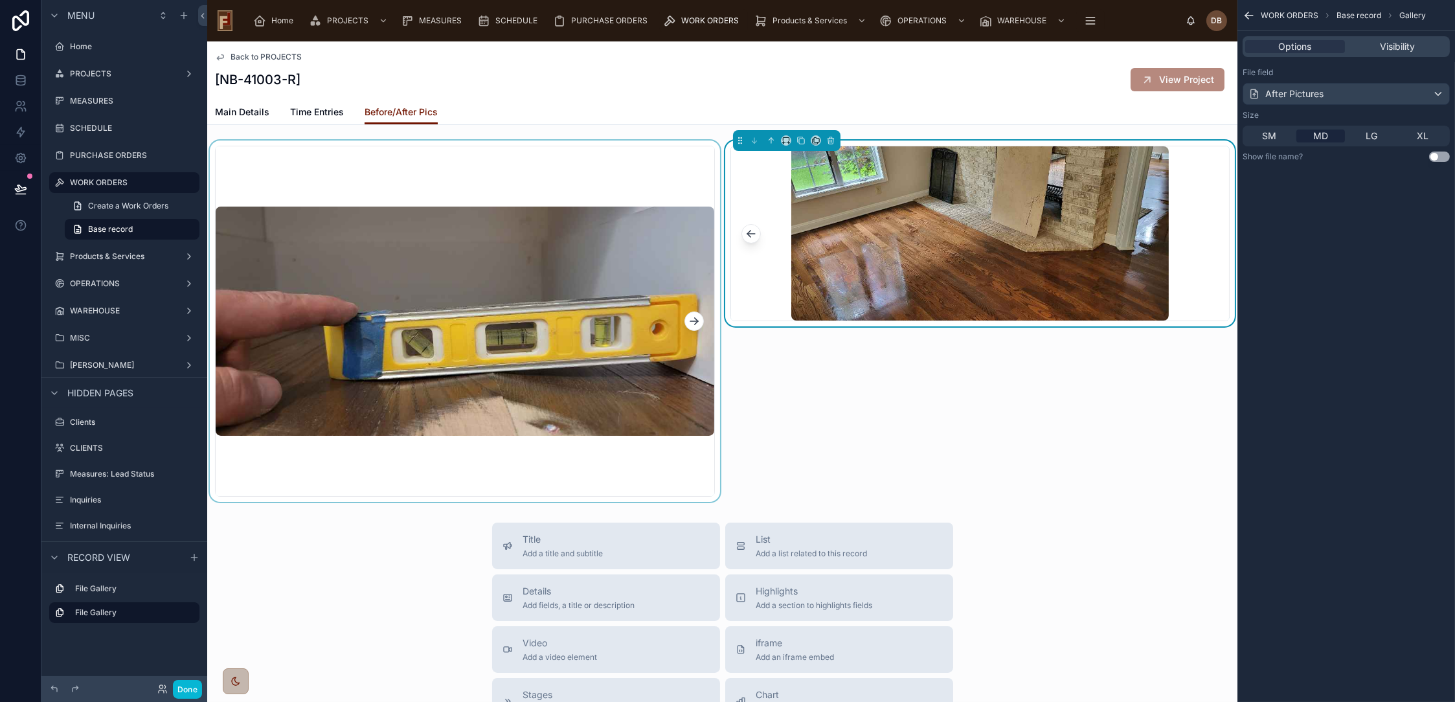
click at [596, 172] on div at bounding box center [465, 321] width 516 height 361
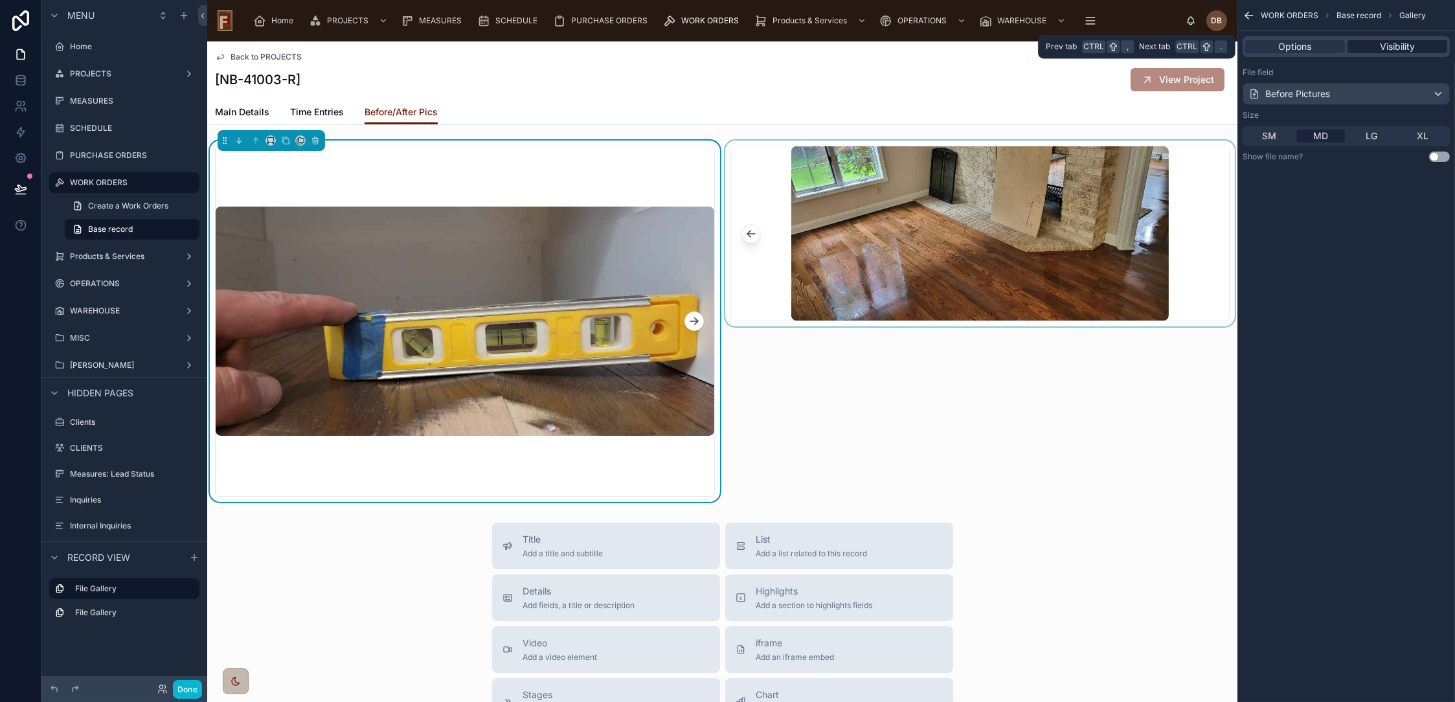
click at [1401, 45] on span "Visibility" at bounding box center [1397, 46] width 35 height 13
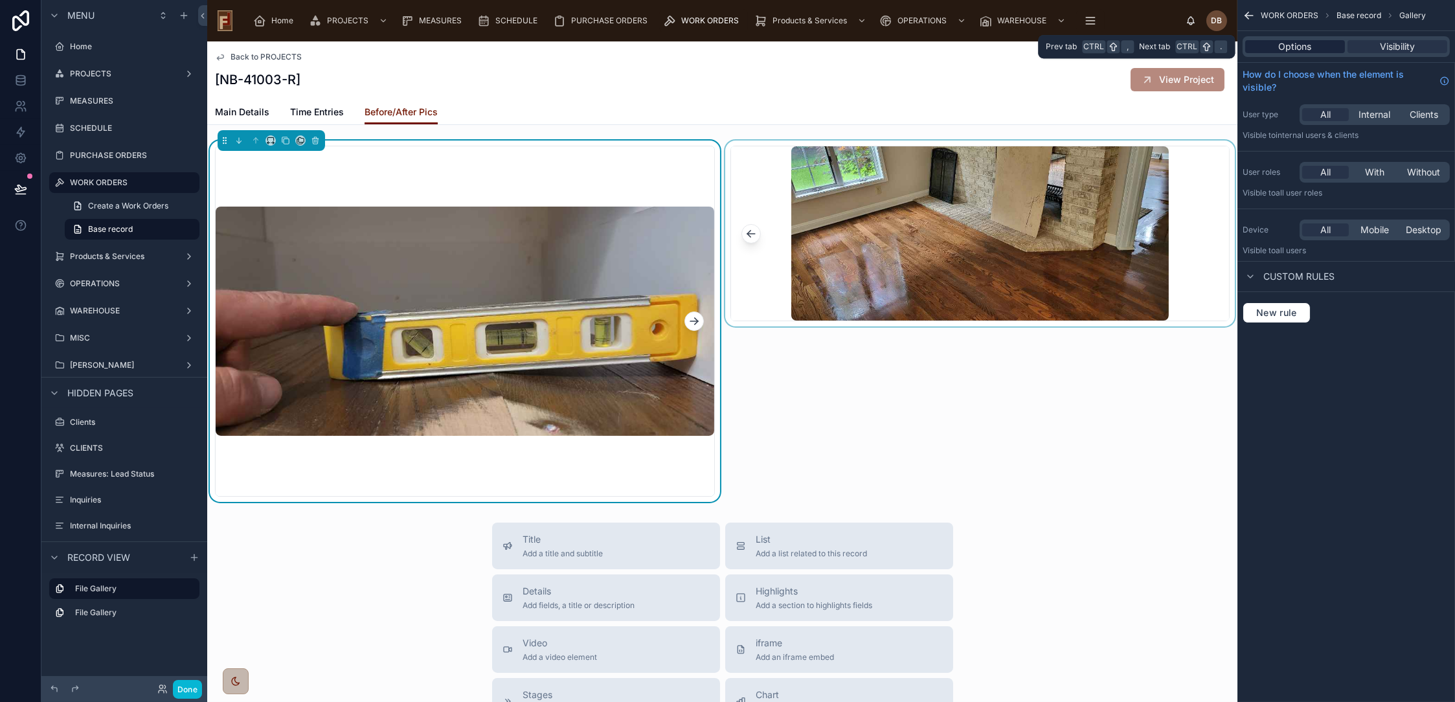
click at [1295, 46] on span "Options" at bounding box center [1295, 46] width 33 height 13
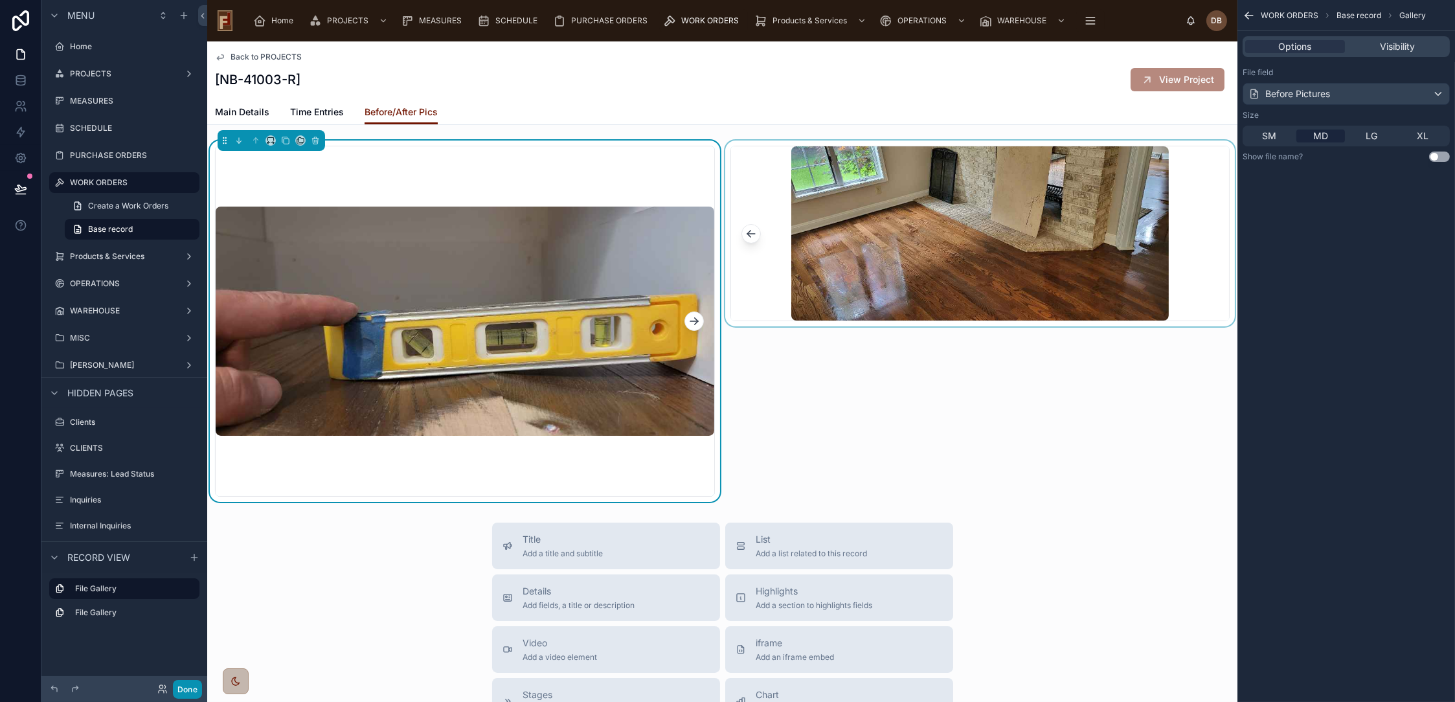
click at [190, 688] on button "Done" at bounding box center [187, 689] width 29 height 19
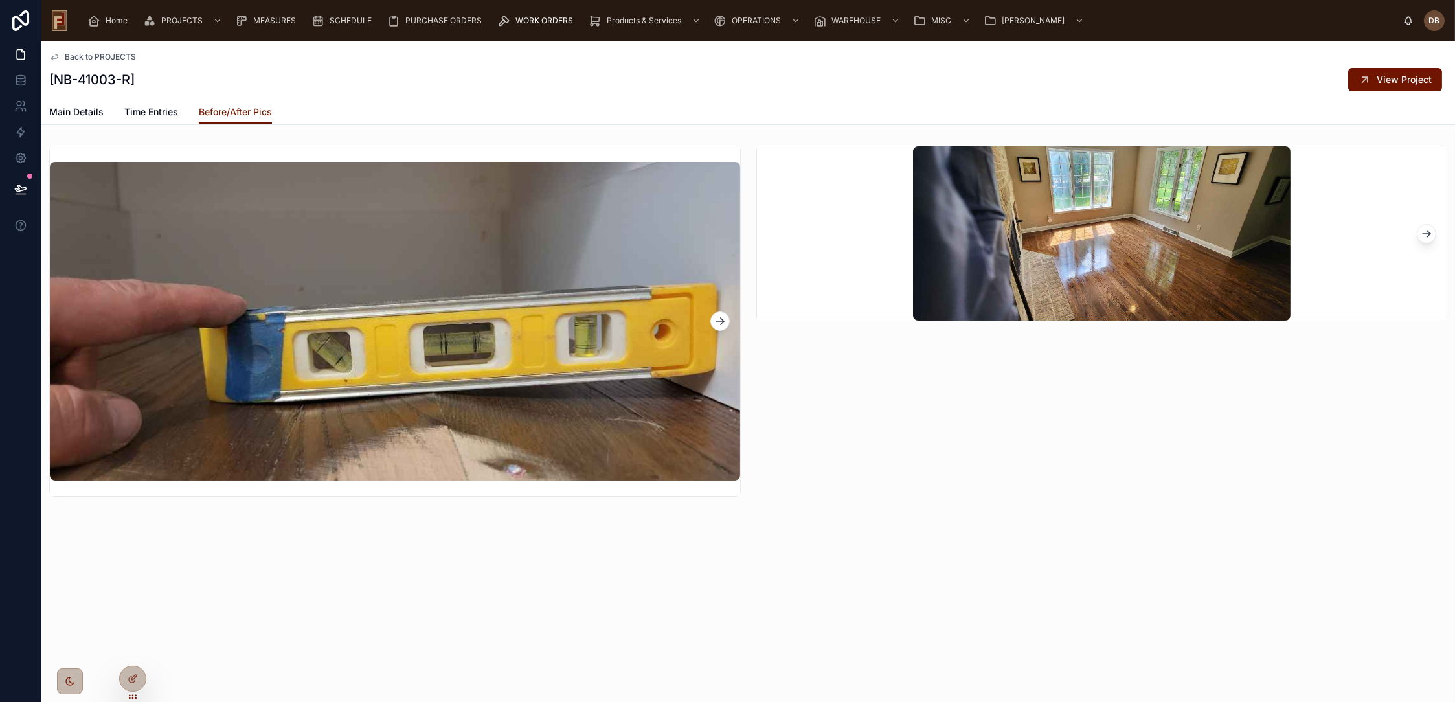
click at [1430, 236] on icon at bounding box center [1426, 233] width 13 height 13
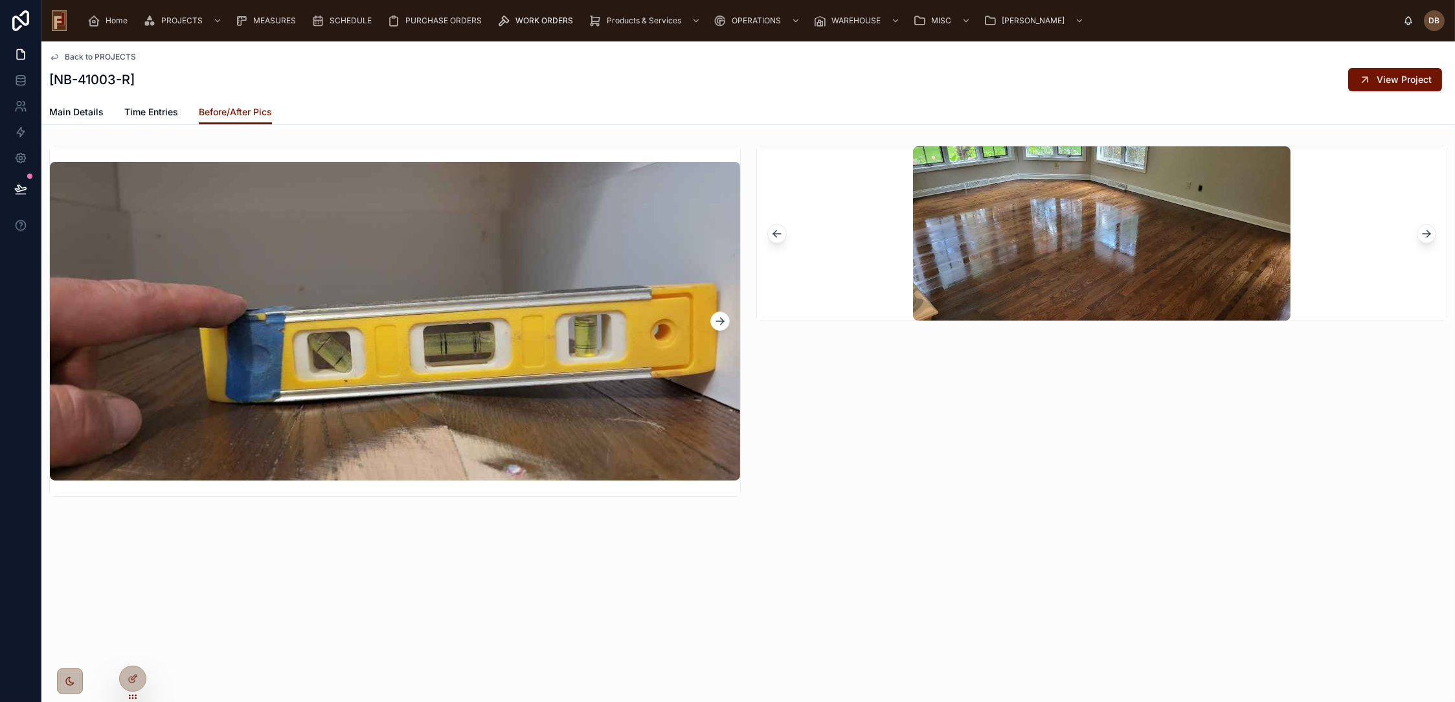
click at [715, 324] on icon at bounding box center [720, 321] width 13 height 13
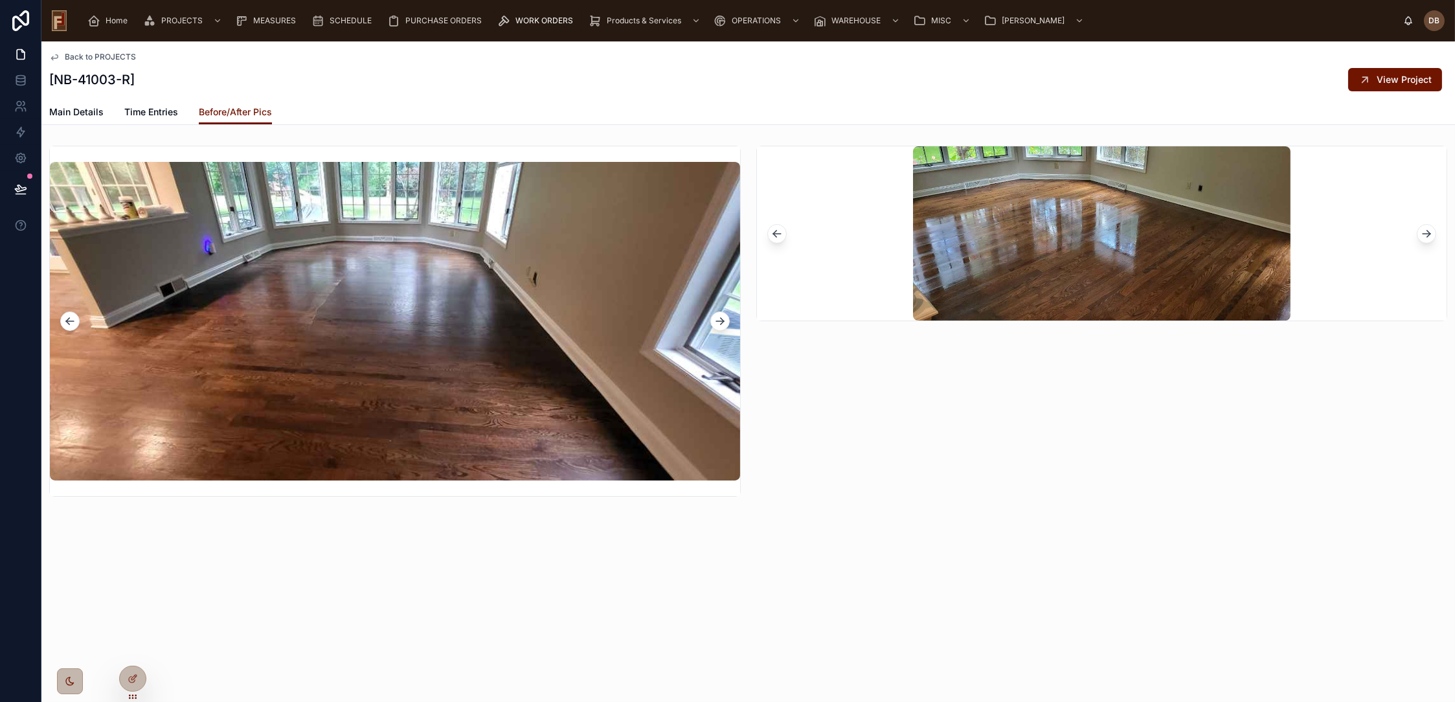
click at [715, 324] on icon at bounding box center [720, 321] width 13 height 13
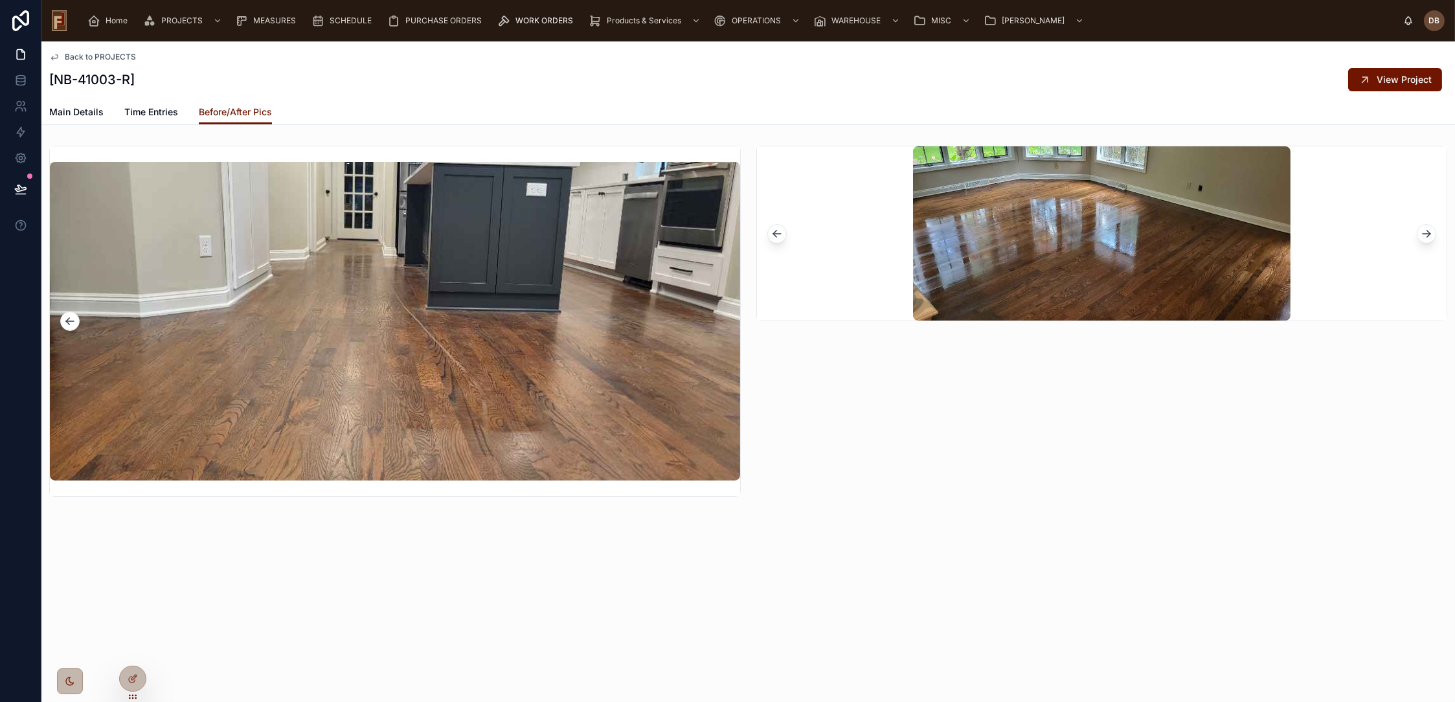
click at [1434, 232] on button at bounding box center [1426, 233] width 19 height 19
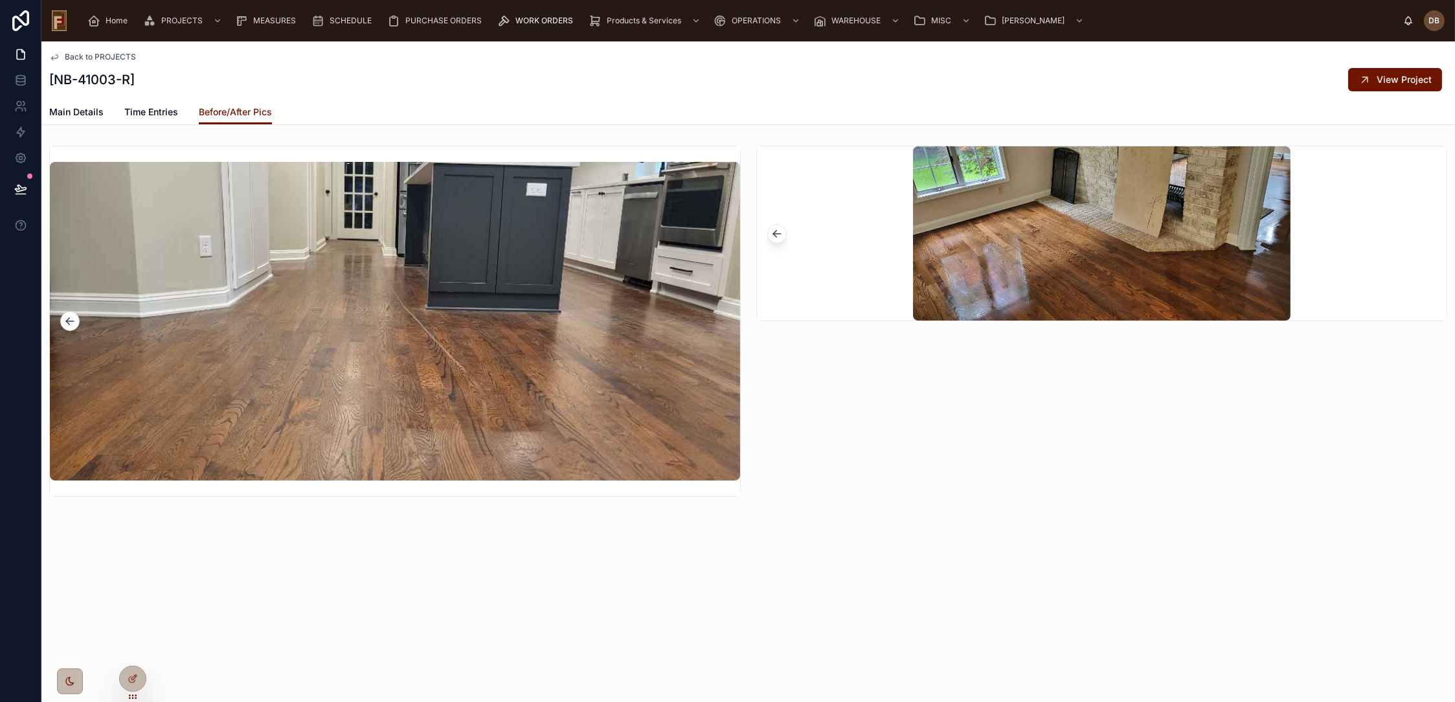
click at [778, 230] on icon at bounding box center [777, 233] width 13 height 13
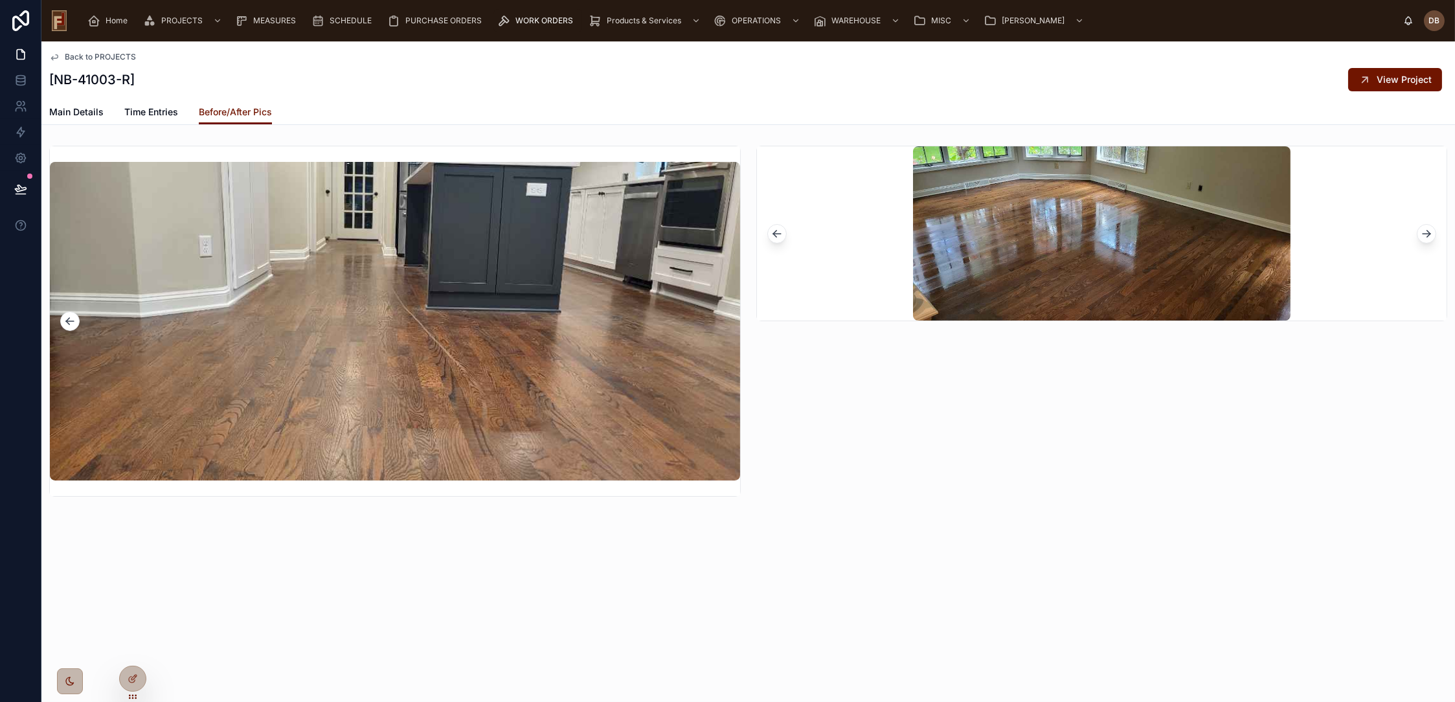
click at [778, 230] on icon at bounding box center [777, 233] width 13 height 13
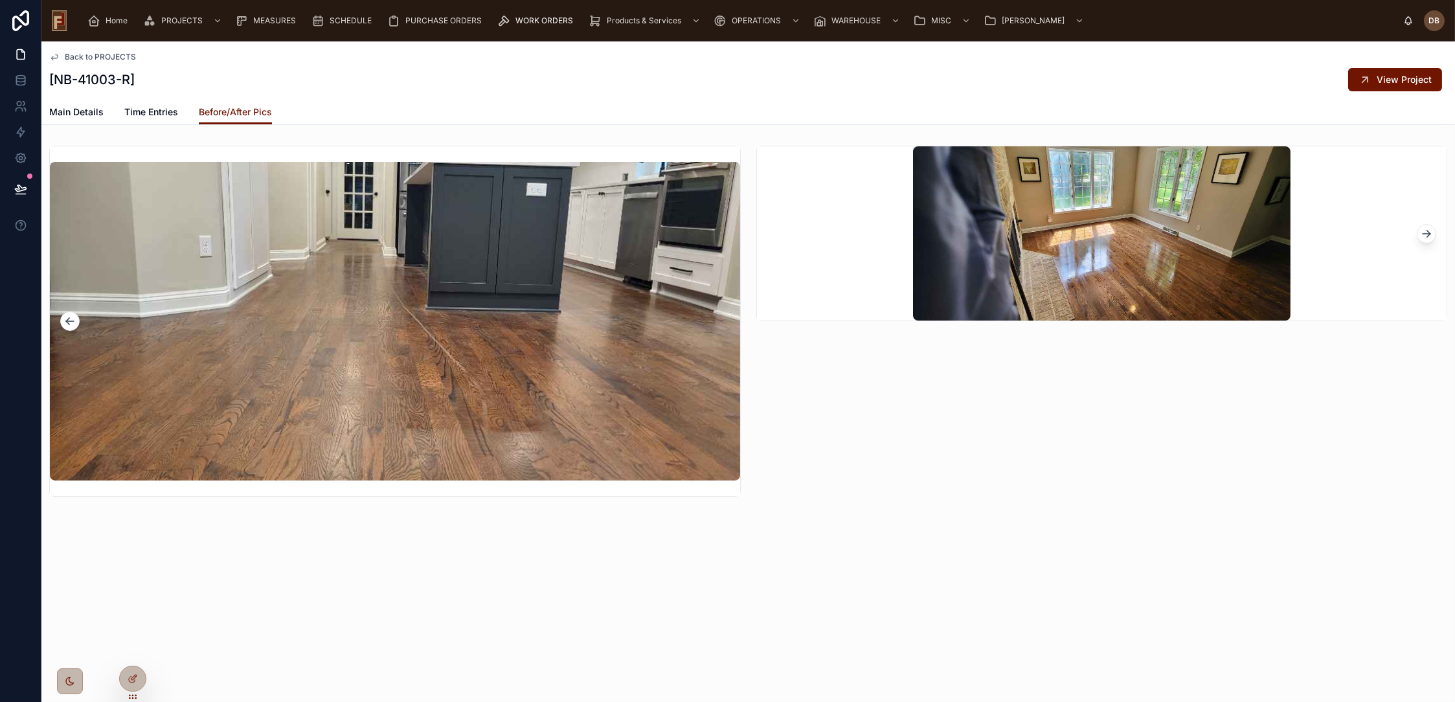
click at [778, 230] on div at bounding box center [1102, 233] width 690 height 174
click at [133, 686] on div at bounding box center [133, 678] width 26 height 25
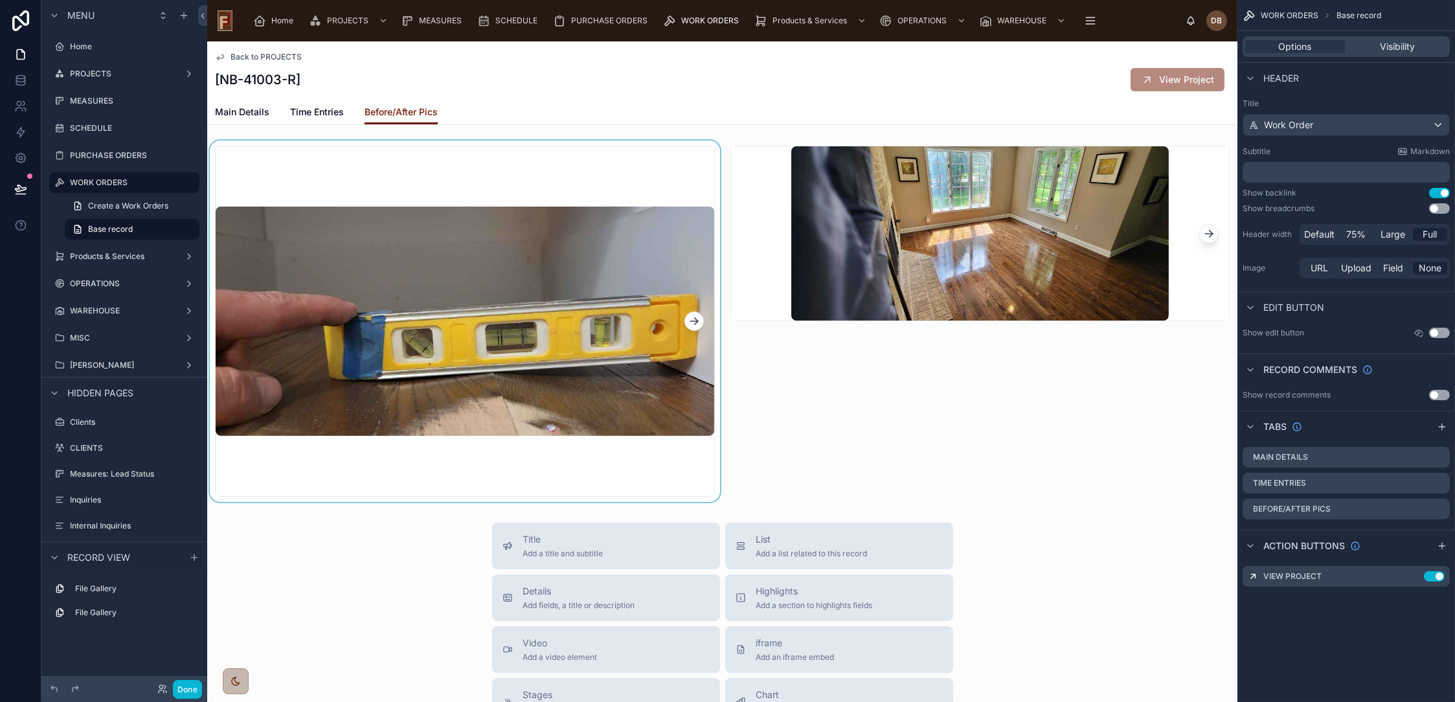
click at [501, 154] on div at bounding box center [465, 321] width 516 height 361
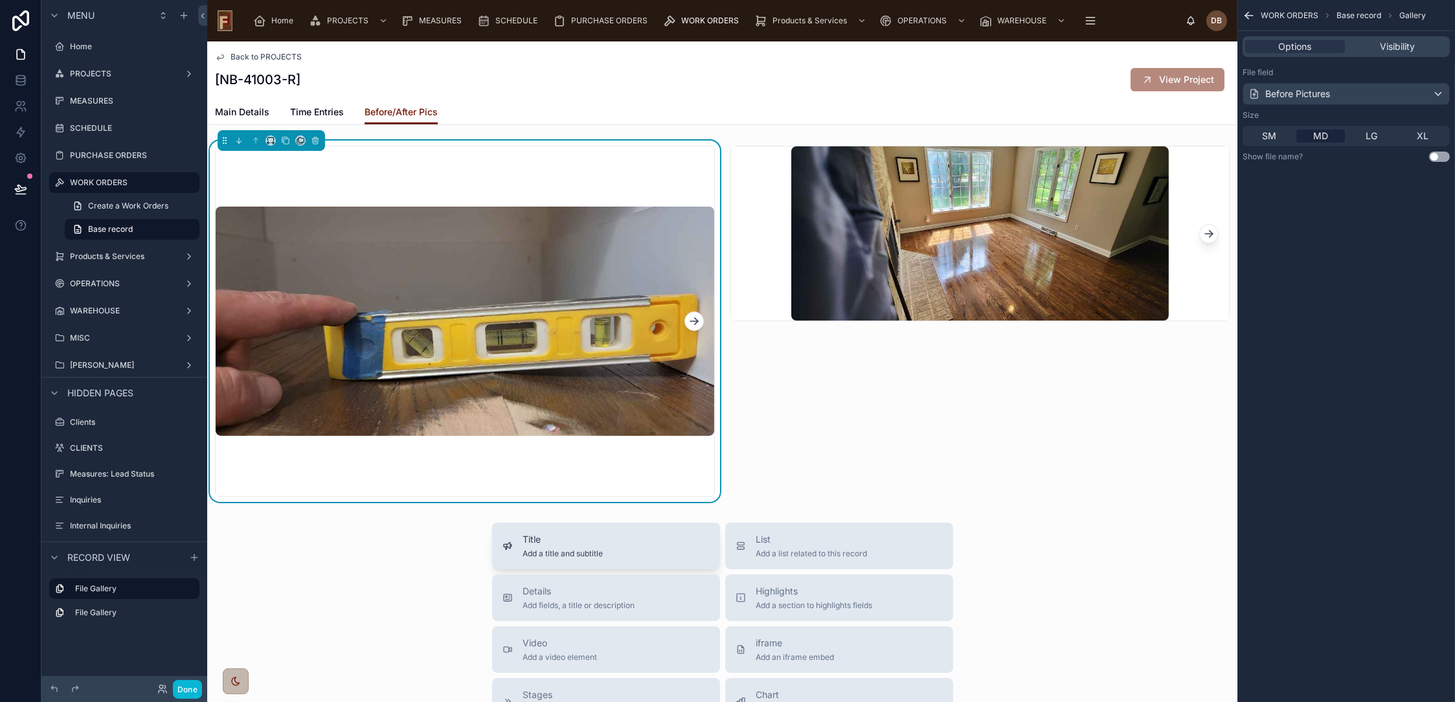
click at [622, 552] on div "Title Add a title and subtitle" at bounding box center [606, 546] width 207 height 26
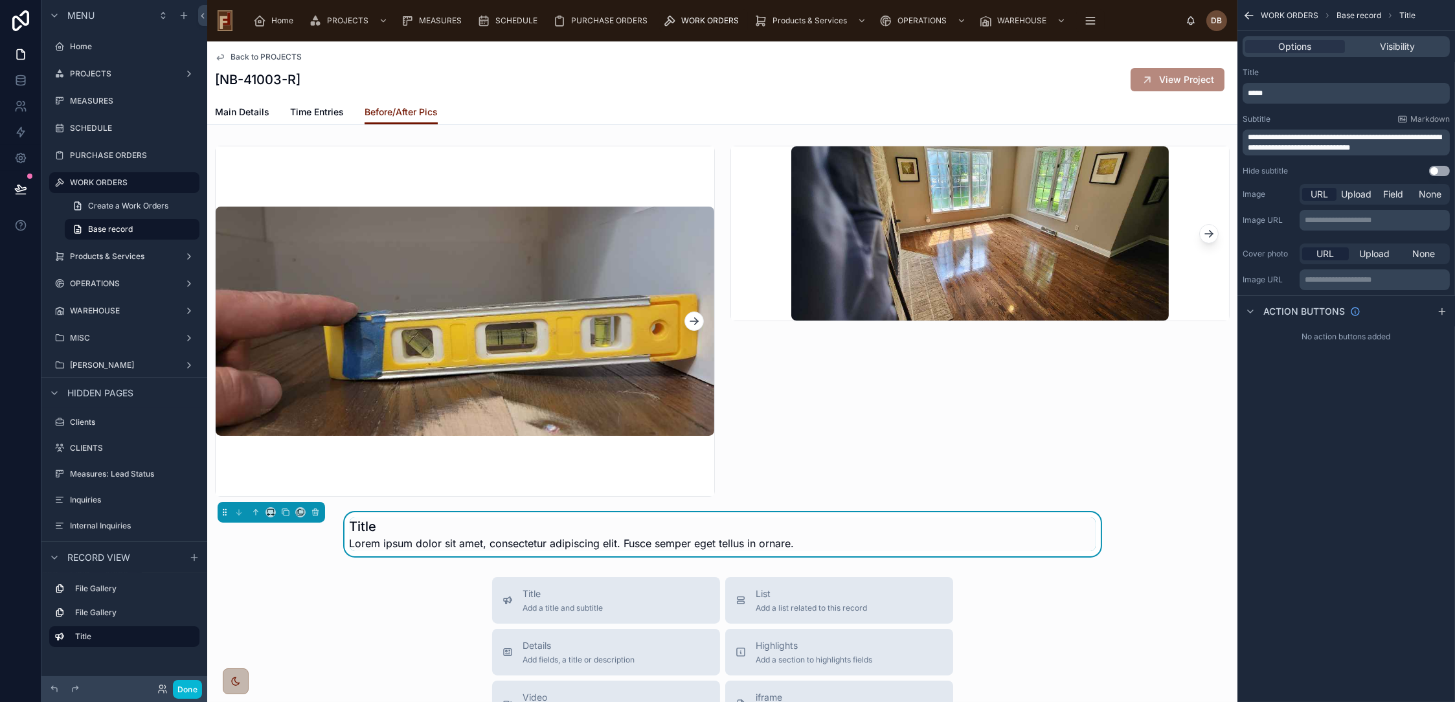
click at [527, 538] on span "Lorem ipsum dolor sit amet, consectetur adipiscing elit. Fusce semper eget tell…" at bounding box center [572, 544] width 445 height 16
click at [620, 439] on div at bounding box center [465, 321] width 516 height 361
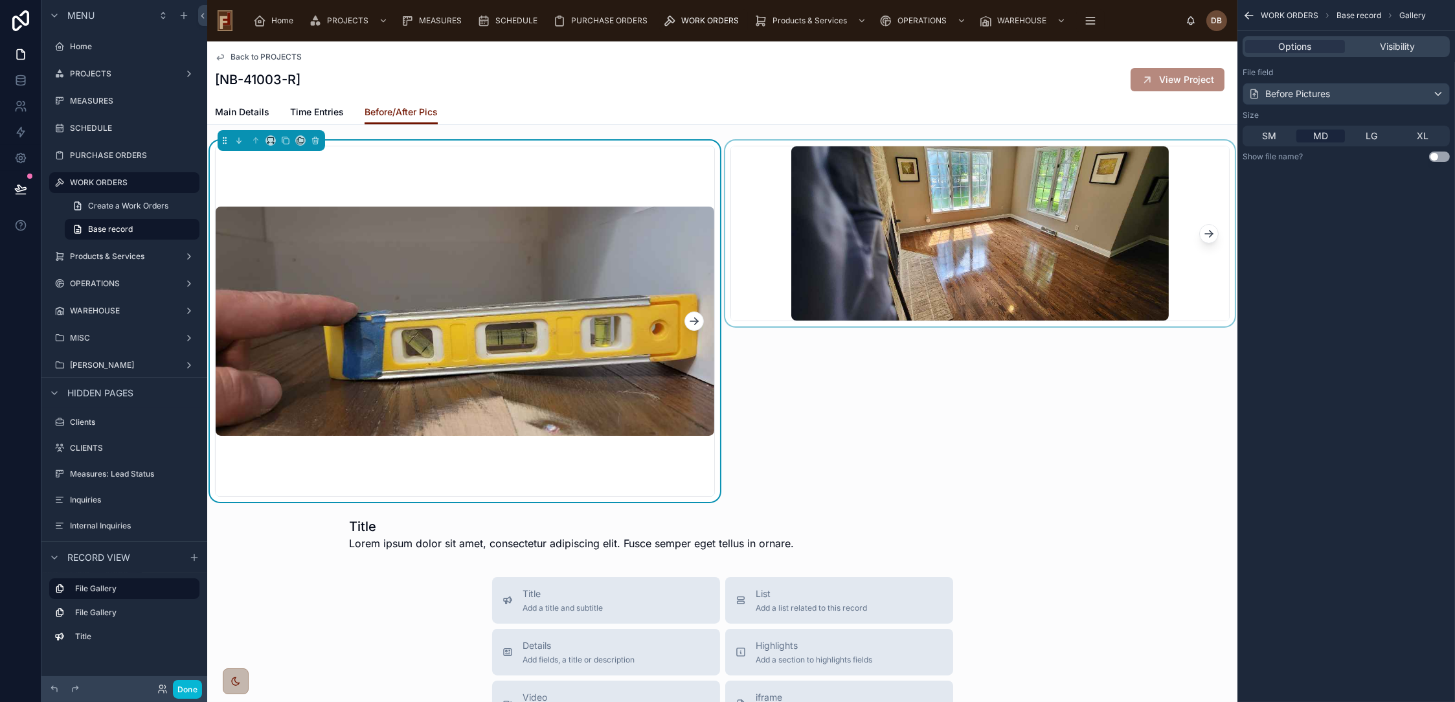
click at [881, 413] on div at bounding box center [981, 321] width 516 height 361
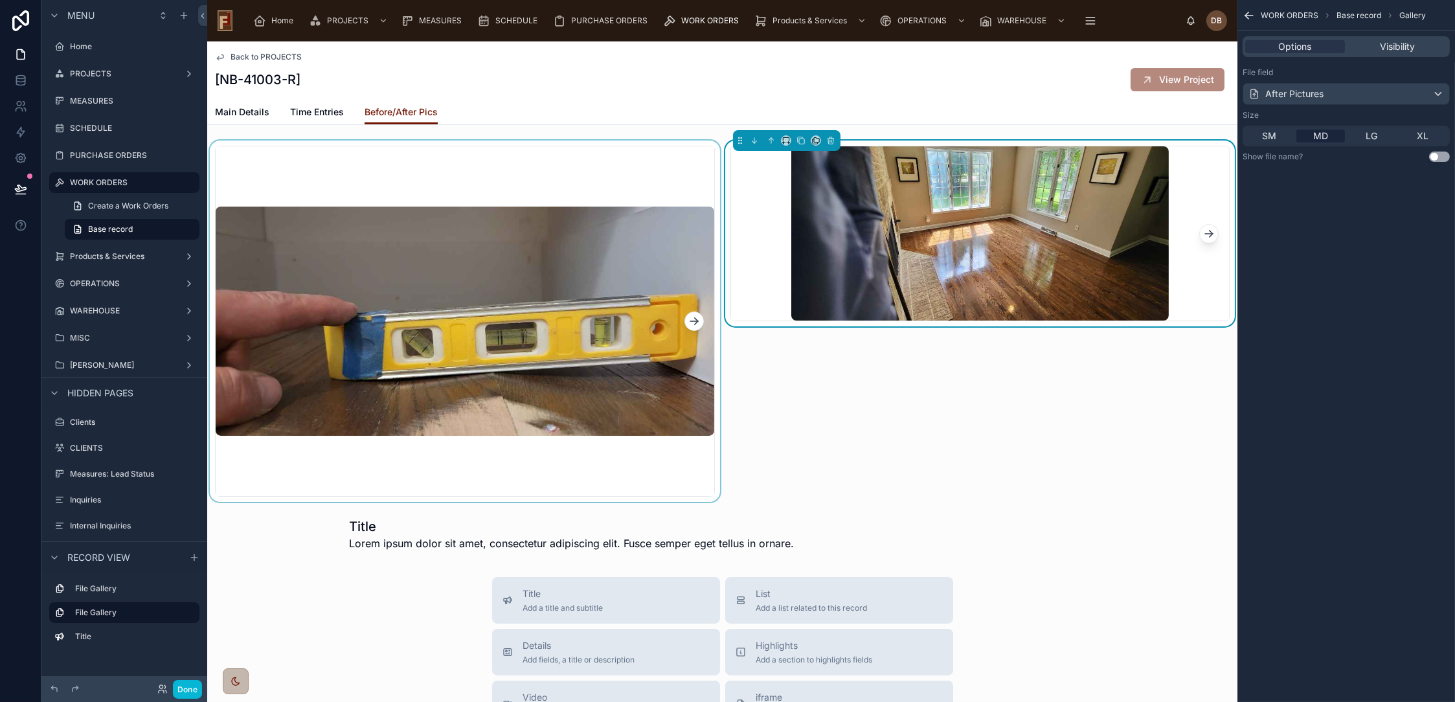
click at [532, 201] on div at bounding box center [465, 321] width 516 height 361
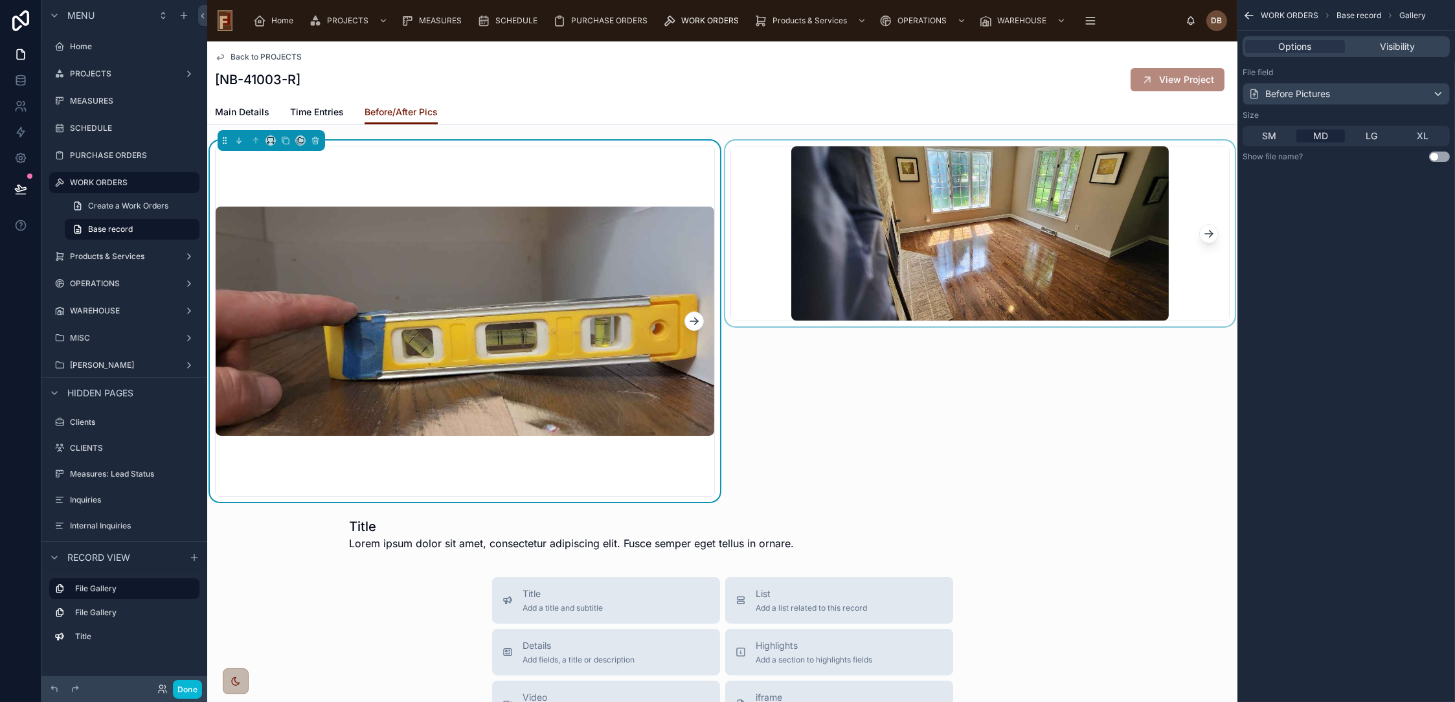
click at [879, 315] on div at bounding box center [981, 321] width 516 height 361
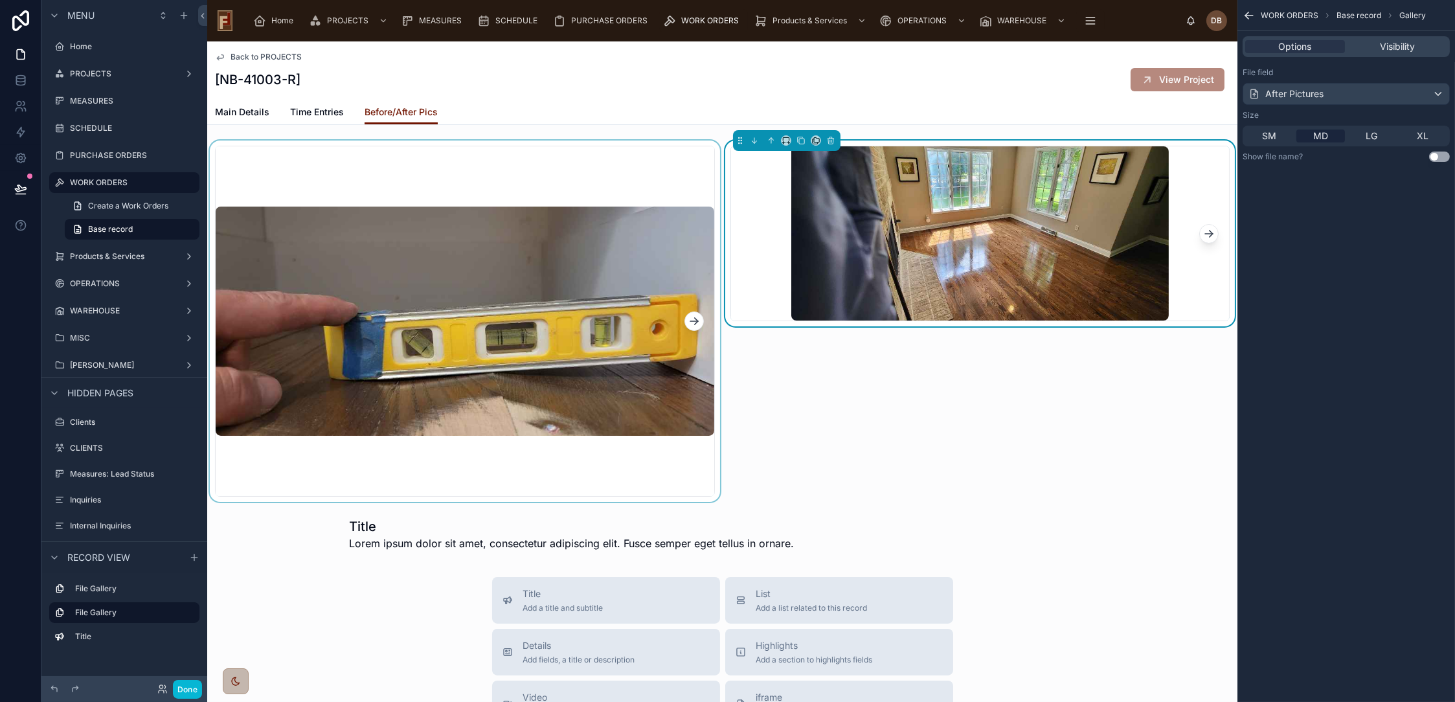
click at [575, 301] on div at bounding box center [465, 321] width 516 height 361
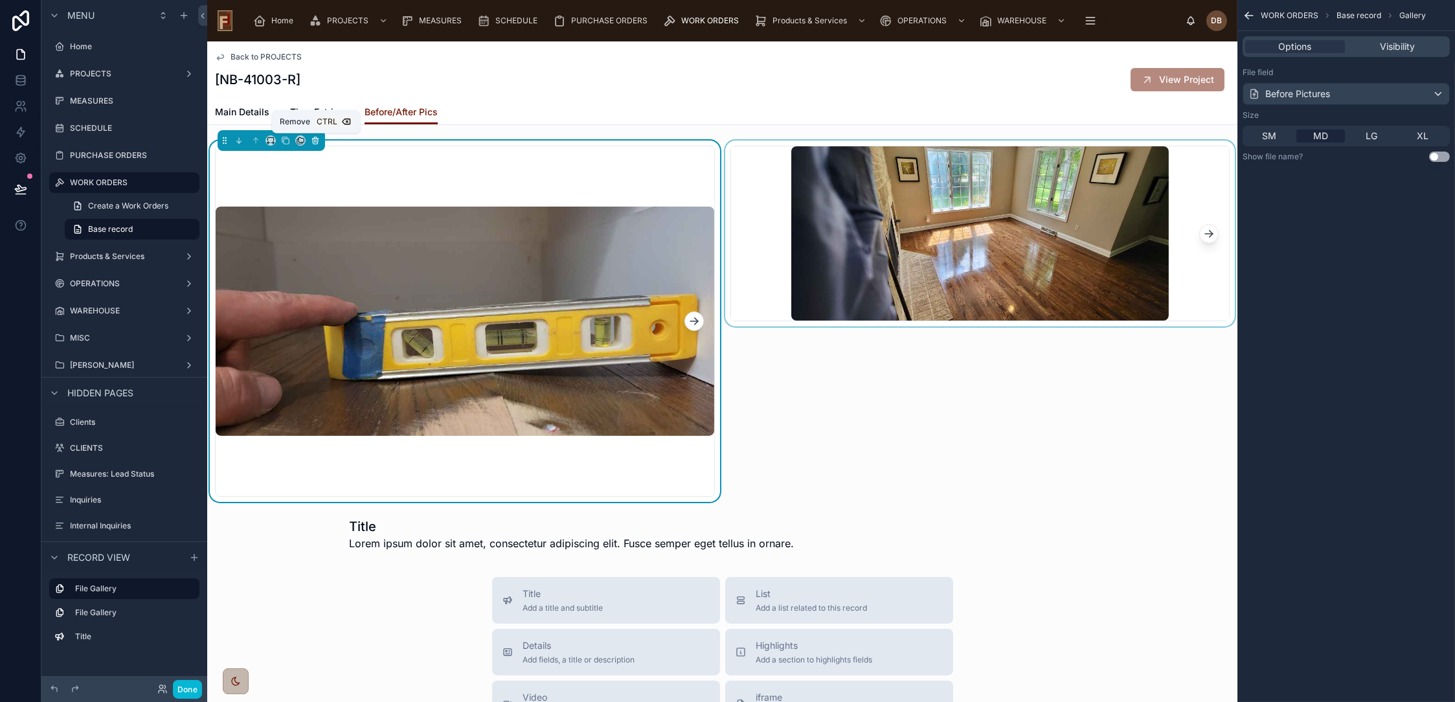
click at [315, 140] on icon at bounding box center [315, 141] width 0 height 3
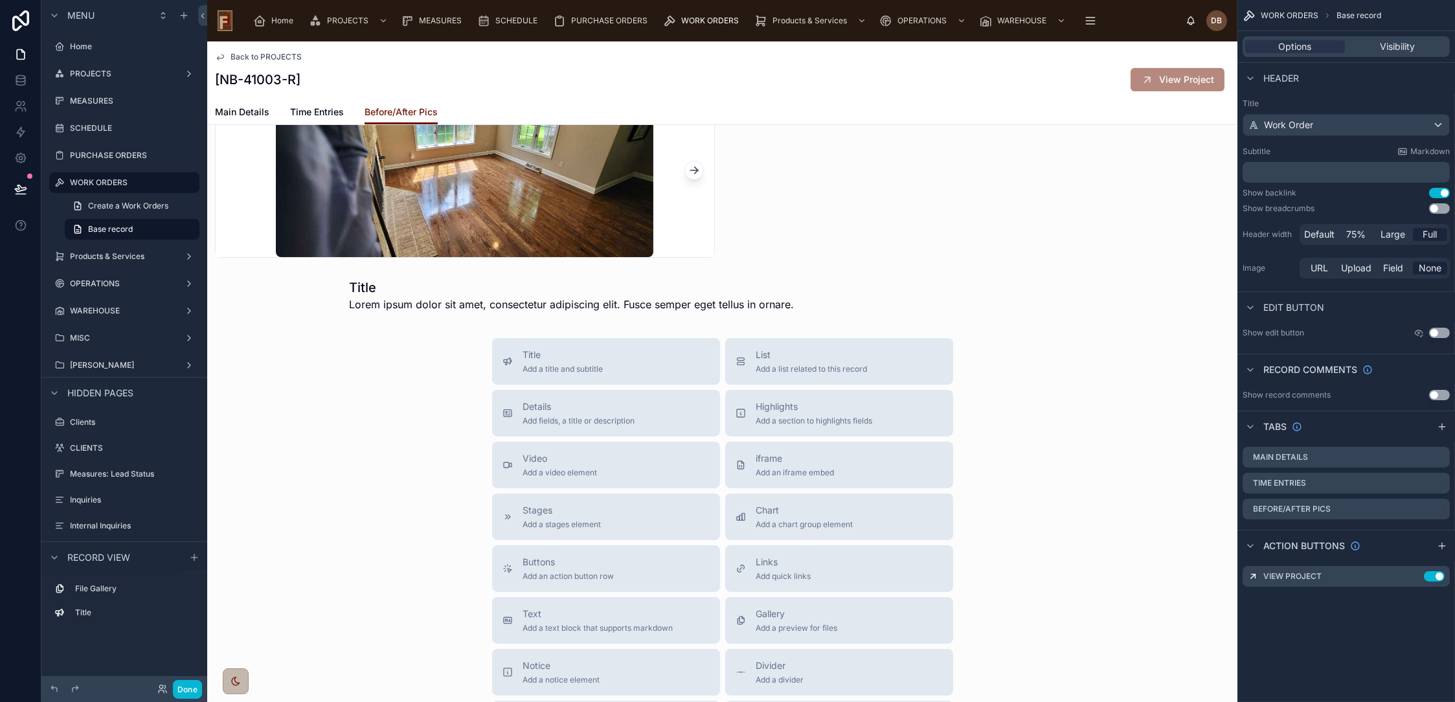
scroll to position [72, 0]
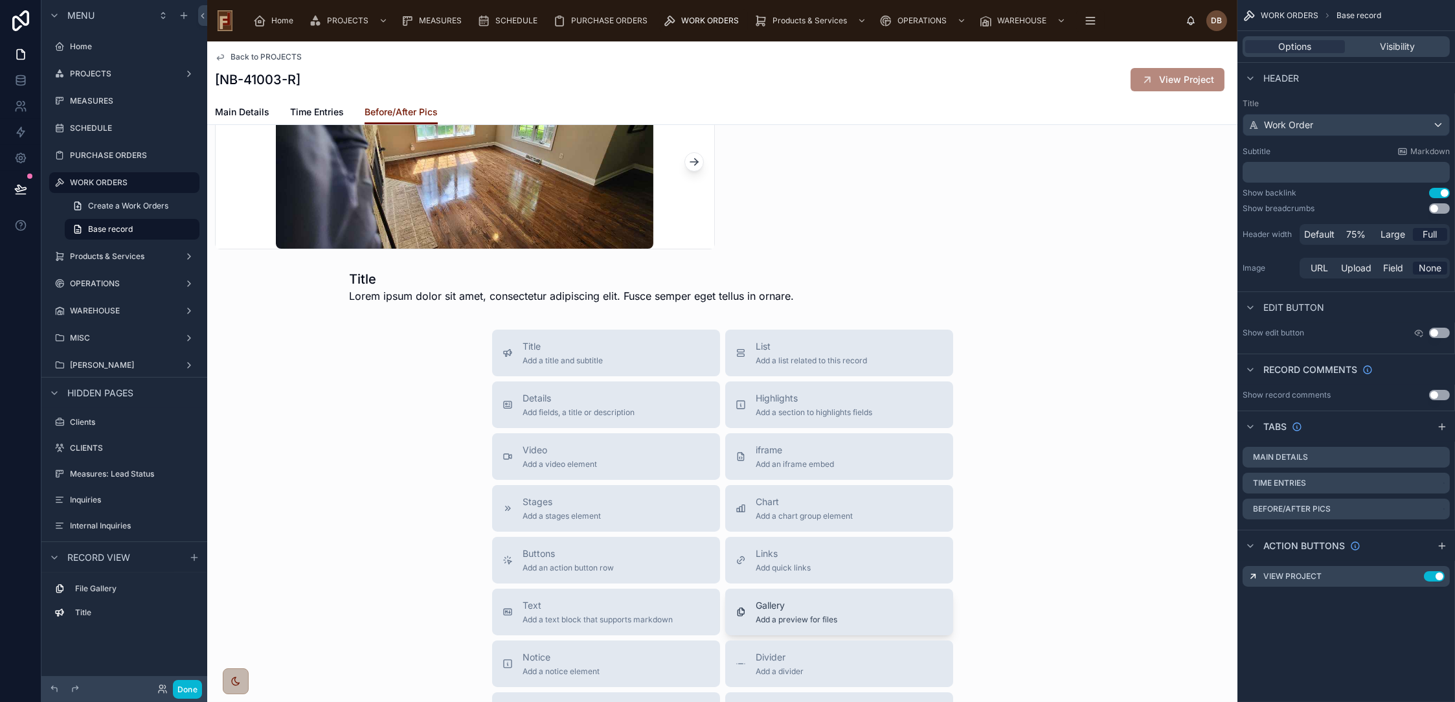
click at [848, 613] on div "Gallery Add a preview for files" at bounding box center [839, 612] width 207 height 26
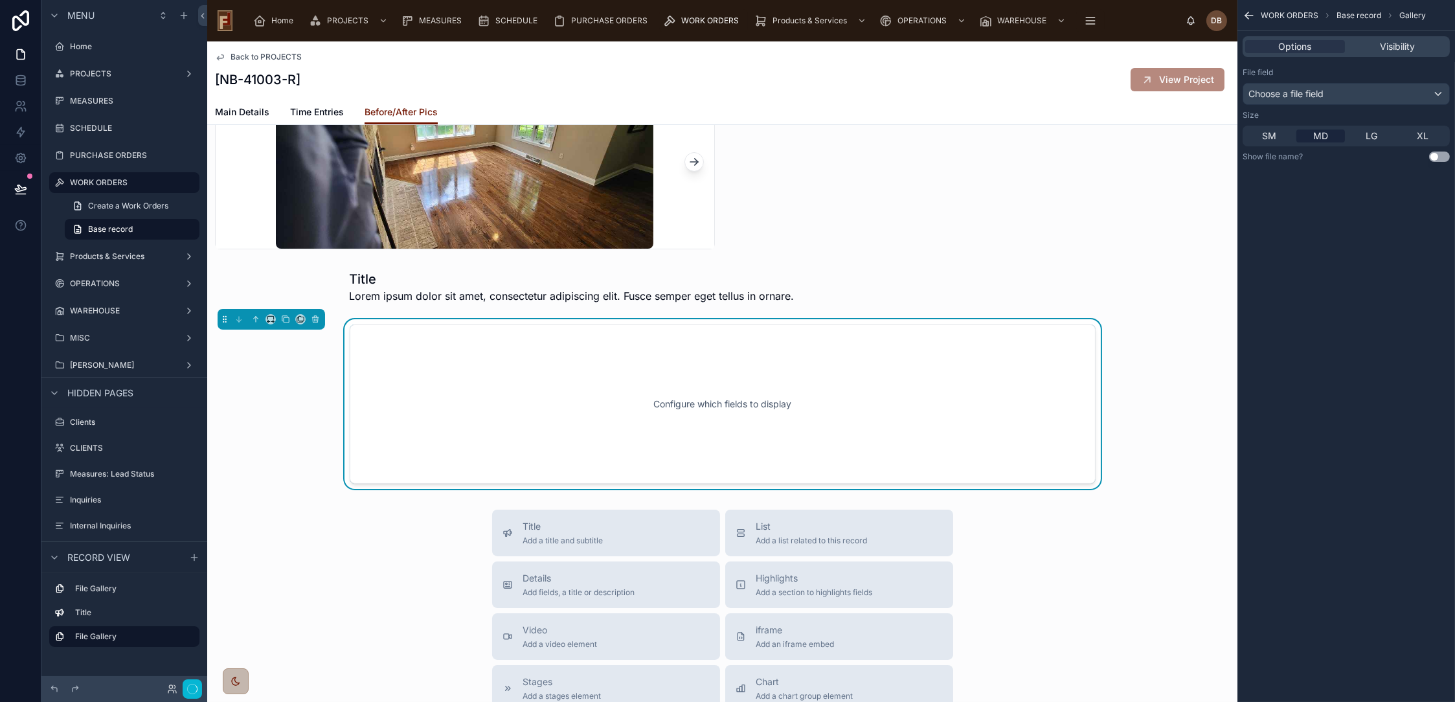
scroll to position [104, 0]
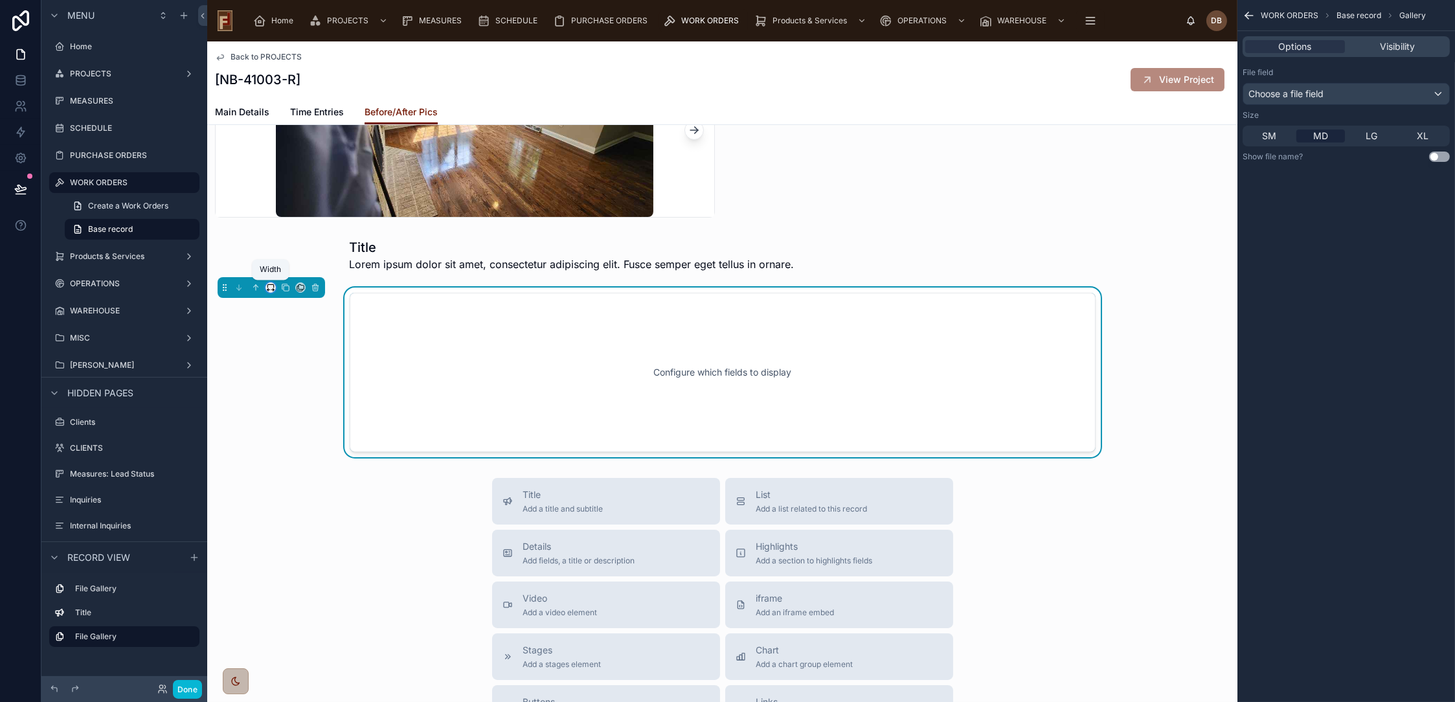
click at [269, 288] on icon at bounding box center [270, 287] width 9 height 9
click at [311, 387] on div "50%" at bounding box center [297, 385] width 40 height 16
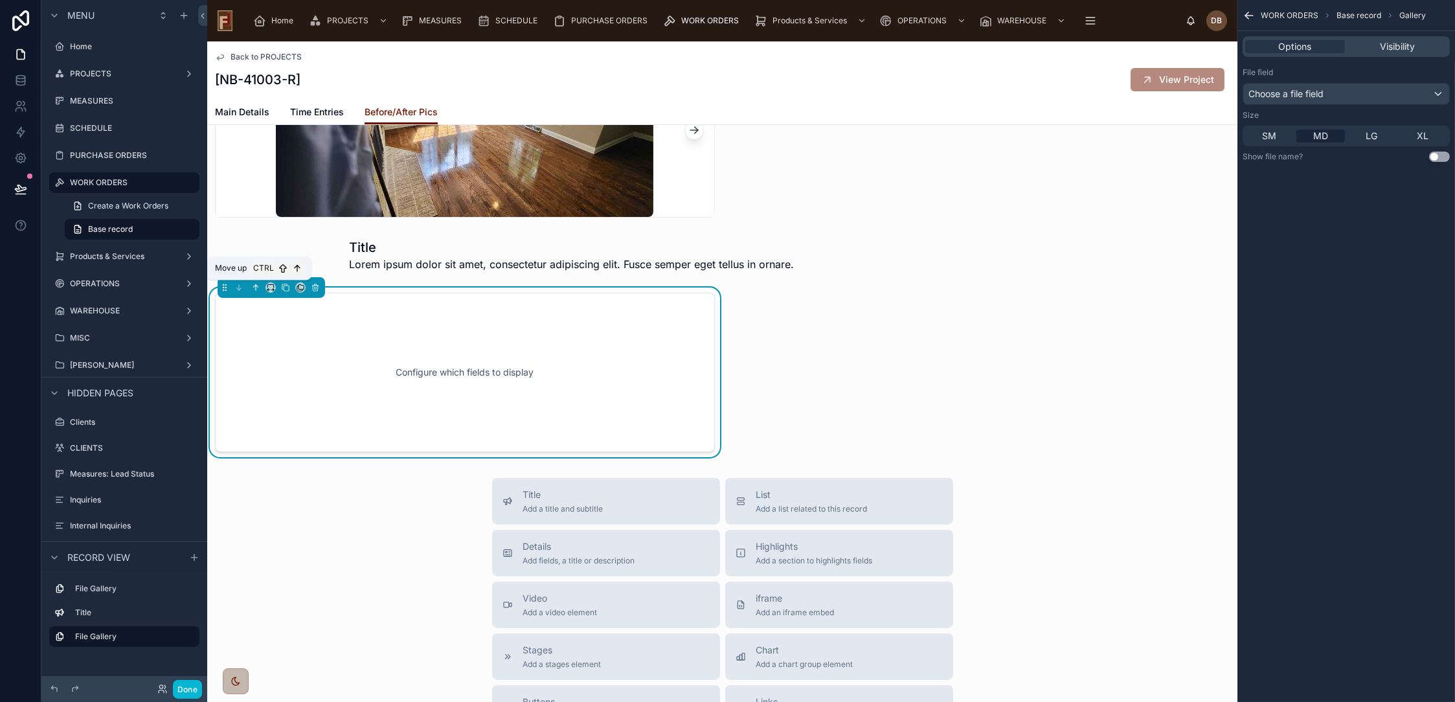
click at [255, 286] on icon at bounding box center [255, 287] width 9 height 9
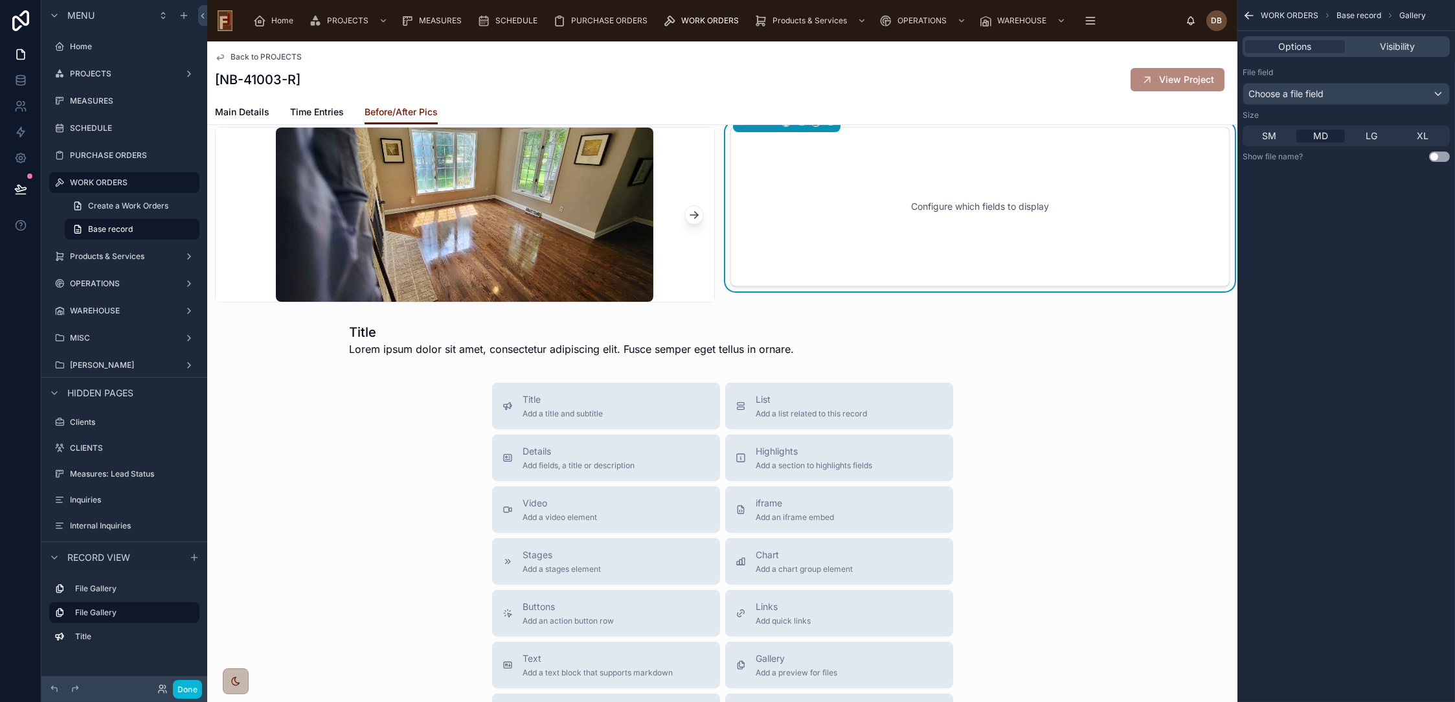
scroll to position [0, 0]
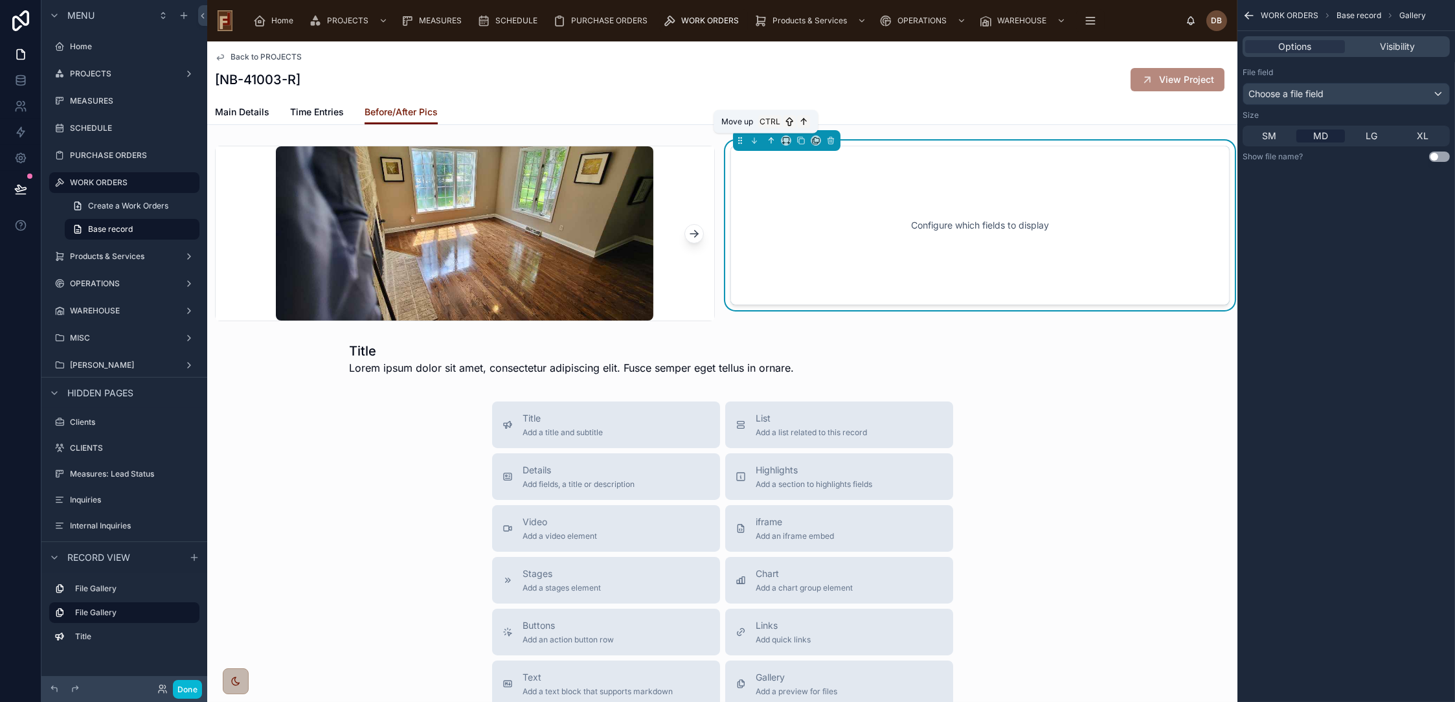
click at [771, 139] on icon at bounding box center [771, 140] width 0 height 5
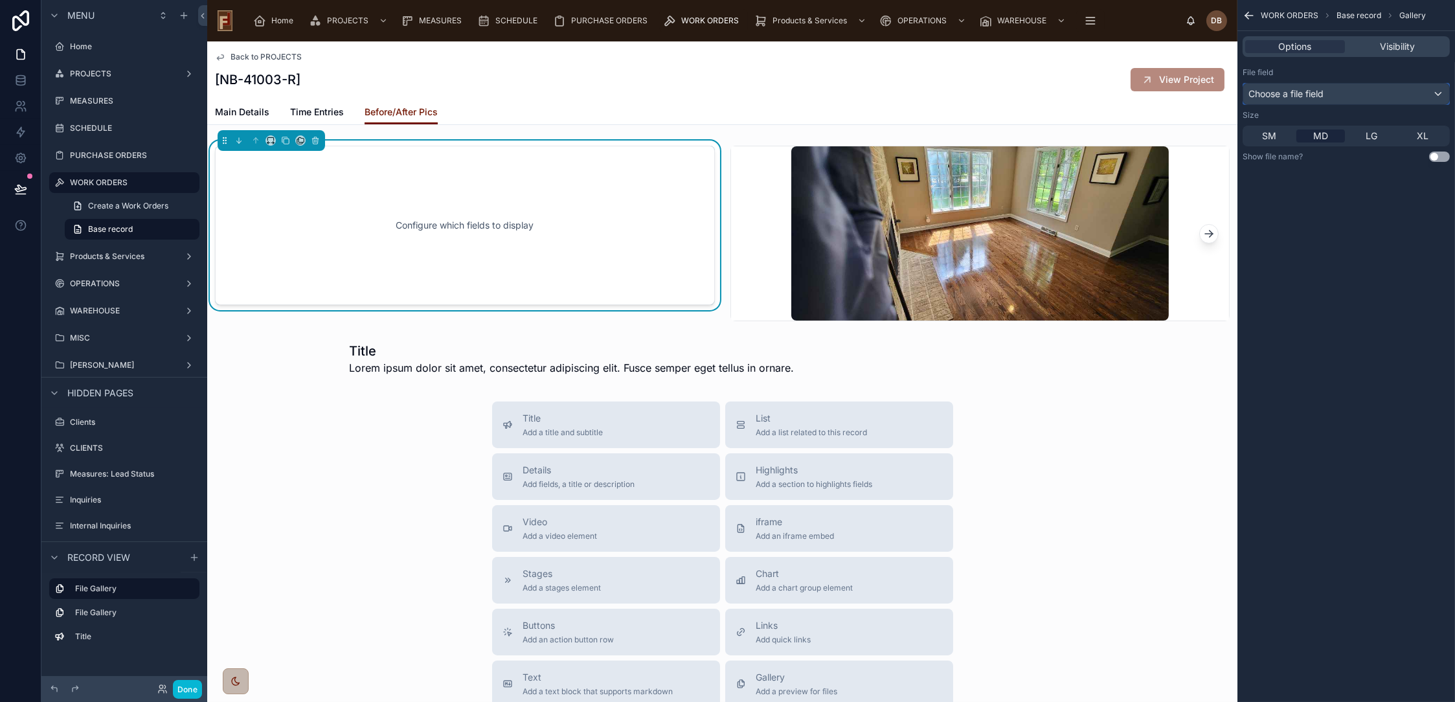
click at [1332, 90] on div "Choose a file field" at bounding box center [1346, 94] width 206 height 21
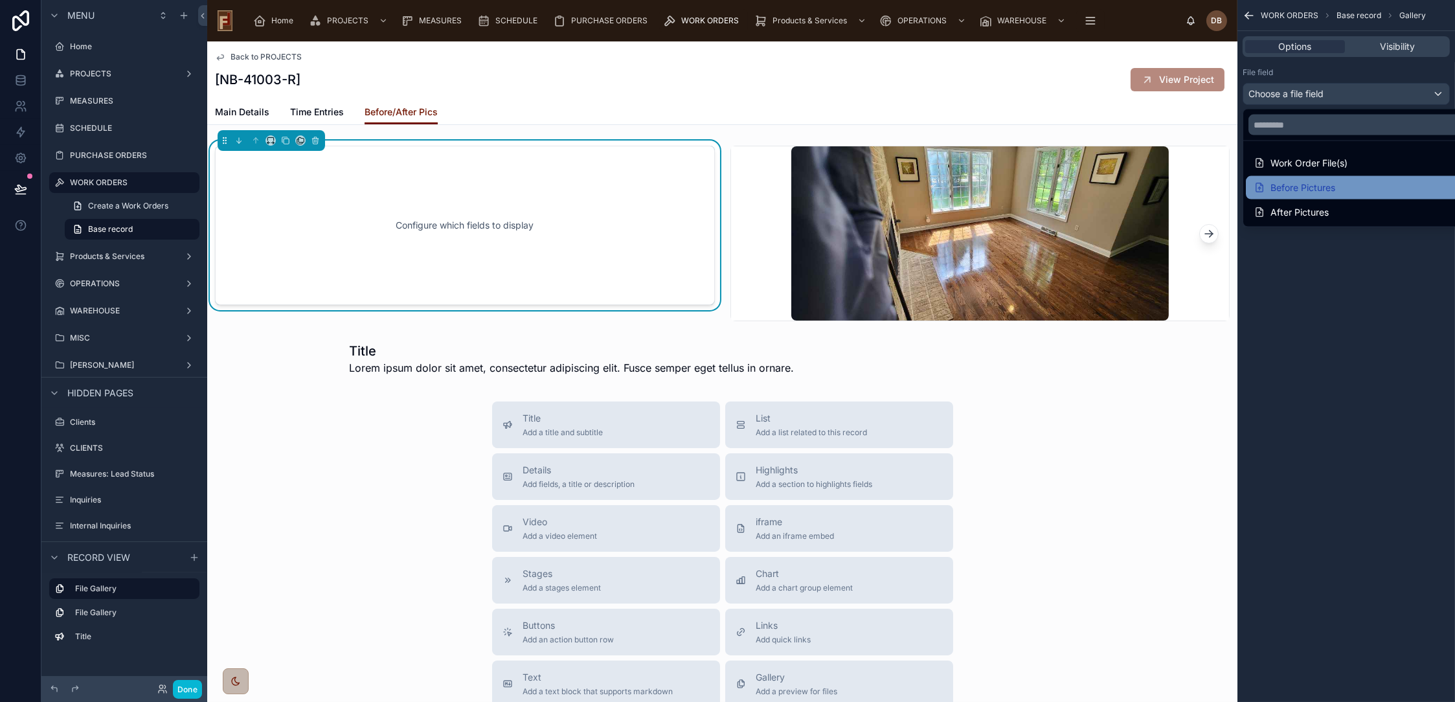
click at [1334, 188] on div "Before Pictures" at bounding box center [1295, 188] width 82 height 16
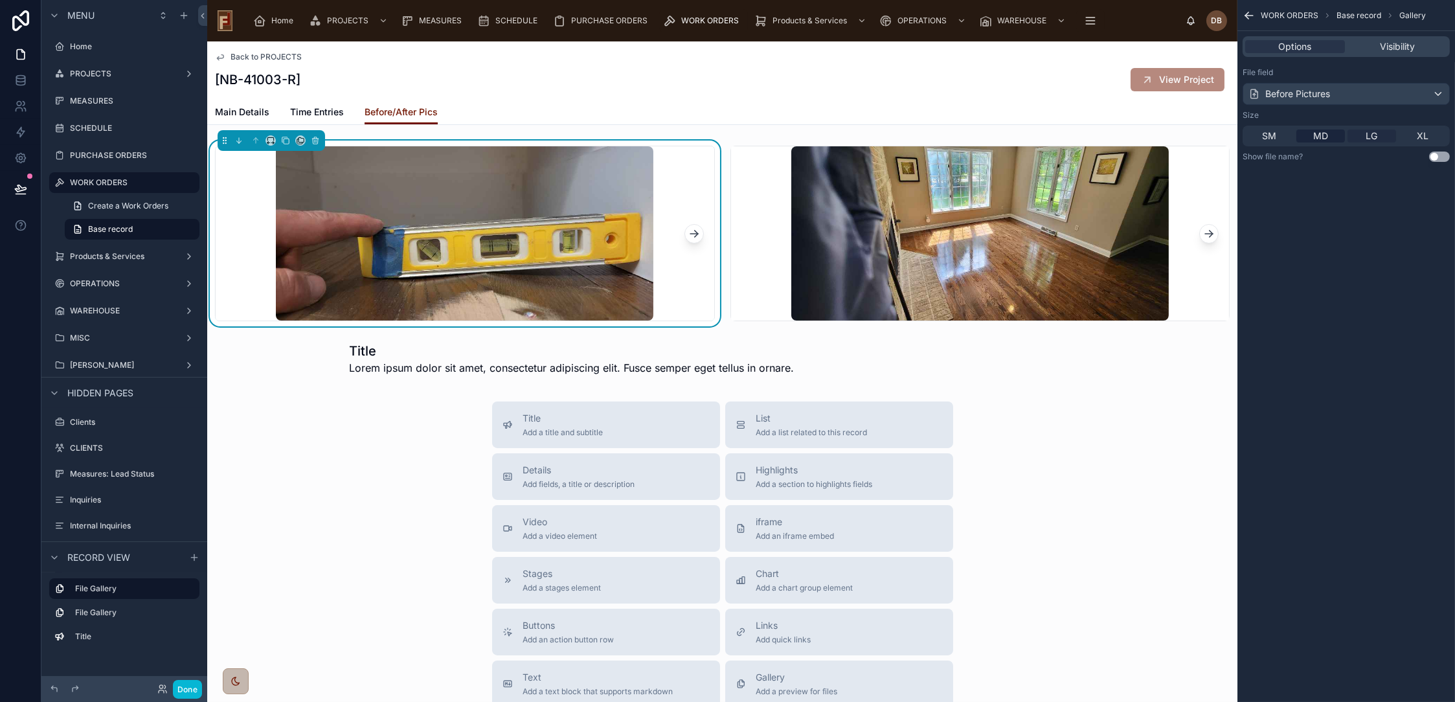
click at [1372, 133] on span "LG" at bounding box center [1373, 136] width 12 height 13
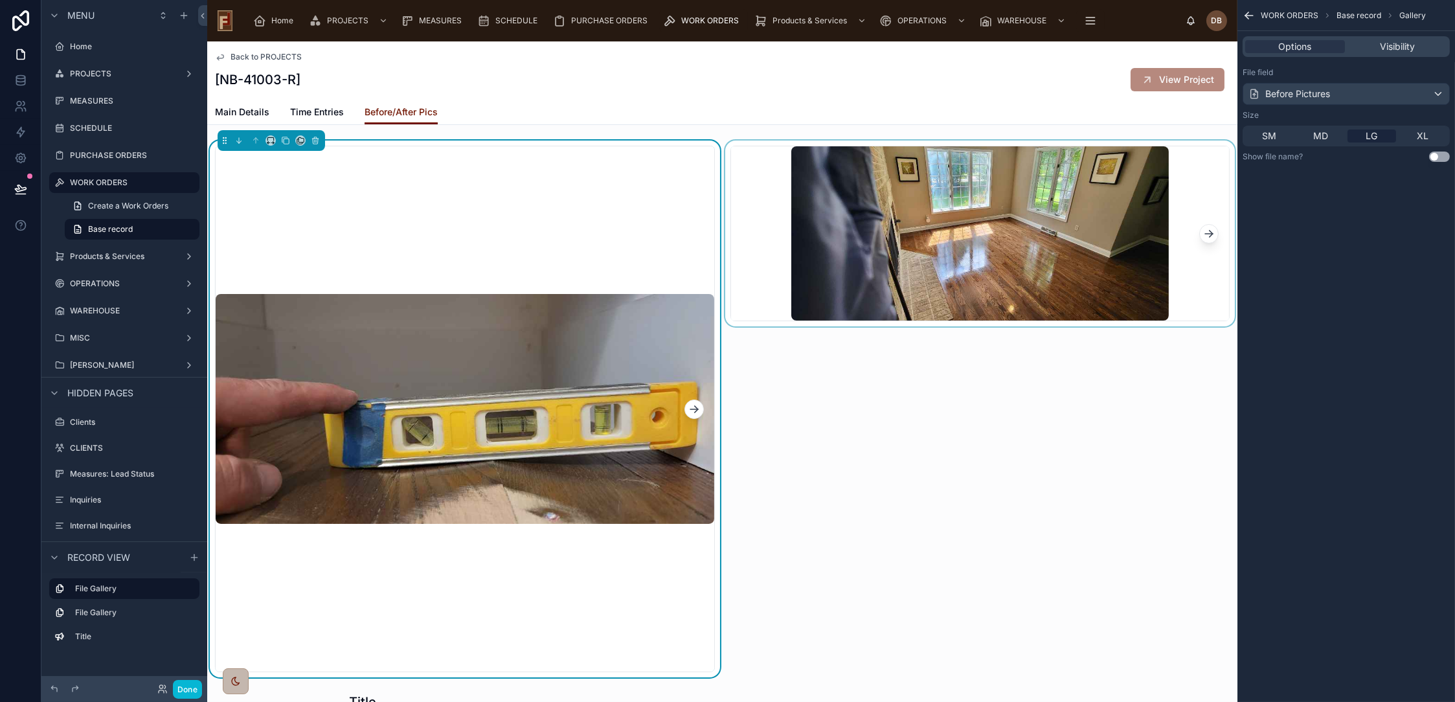
click at [1000, 207] on div at bounding box center [981, 409] width 516 height 537
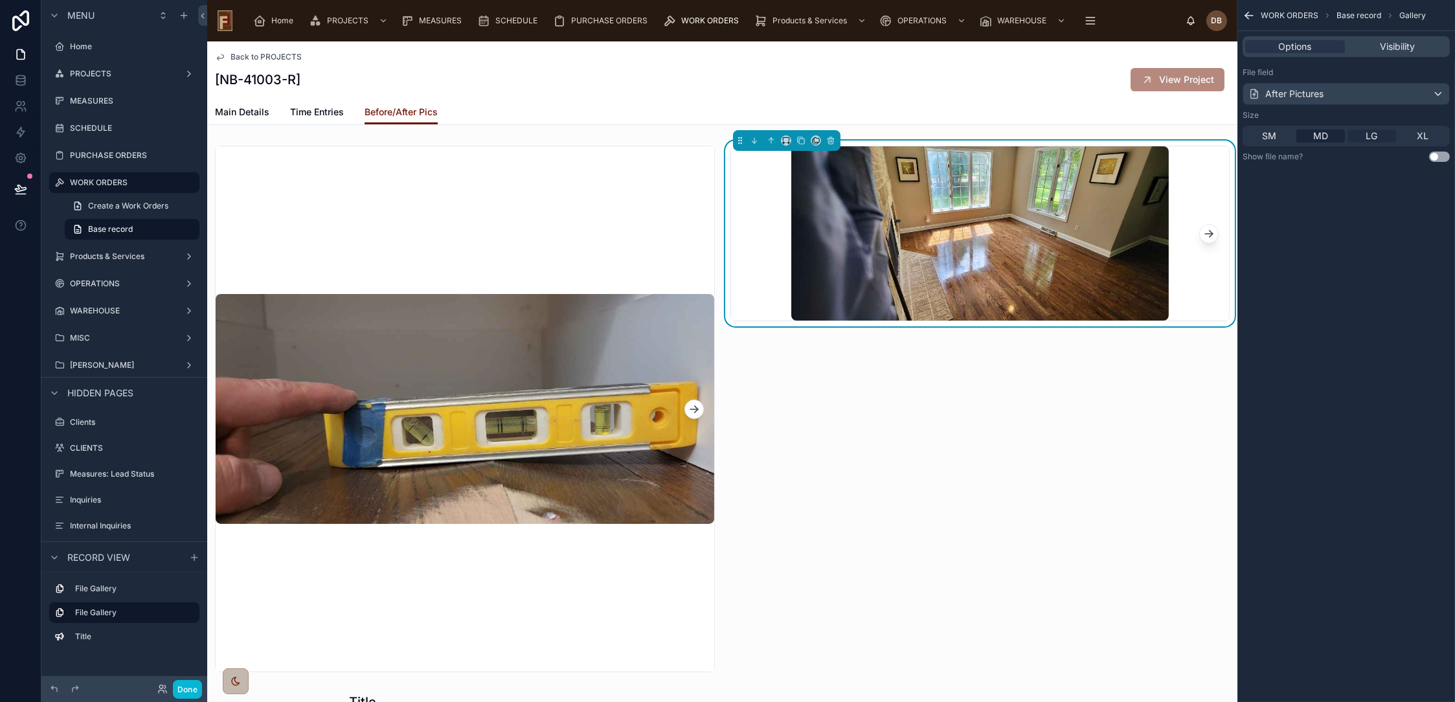
click at [1376, 135] on span "LG" at bounding box center [1373, 136] width 12 height 13
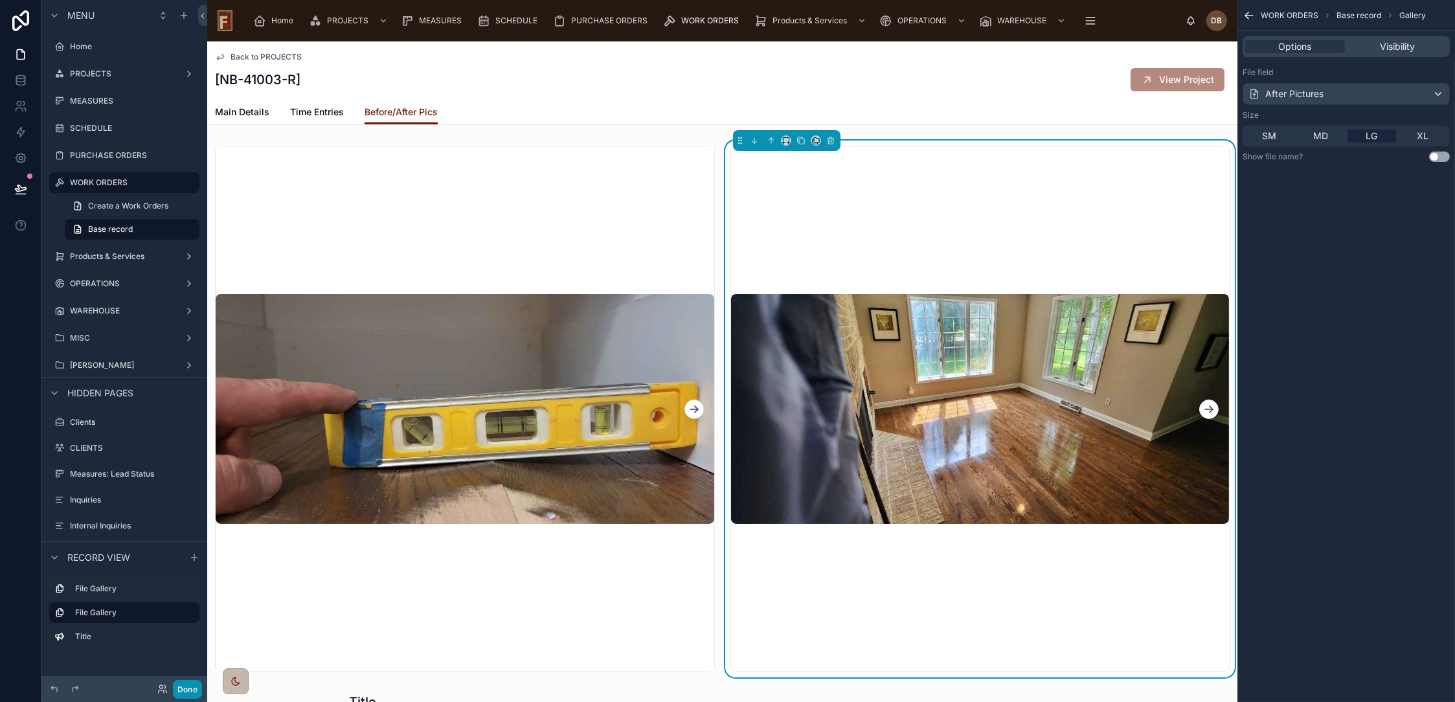
click at [188, 688] on button "Done" at bounding box center [187, 689] width 29 height 19
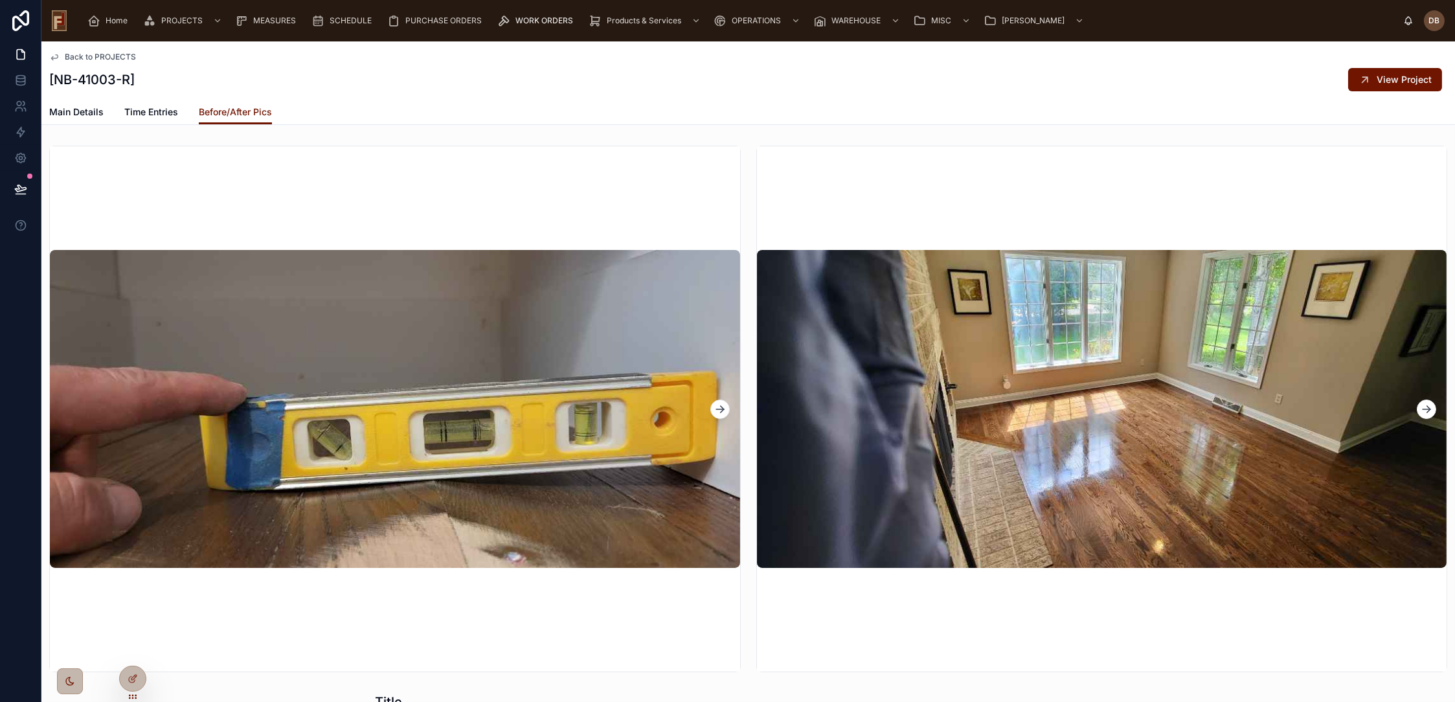
click at [714, 407] on icon at bounding box center [720, 409] width 13 height 13
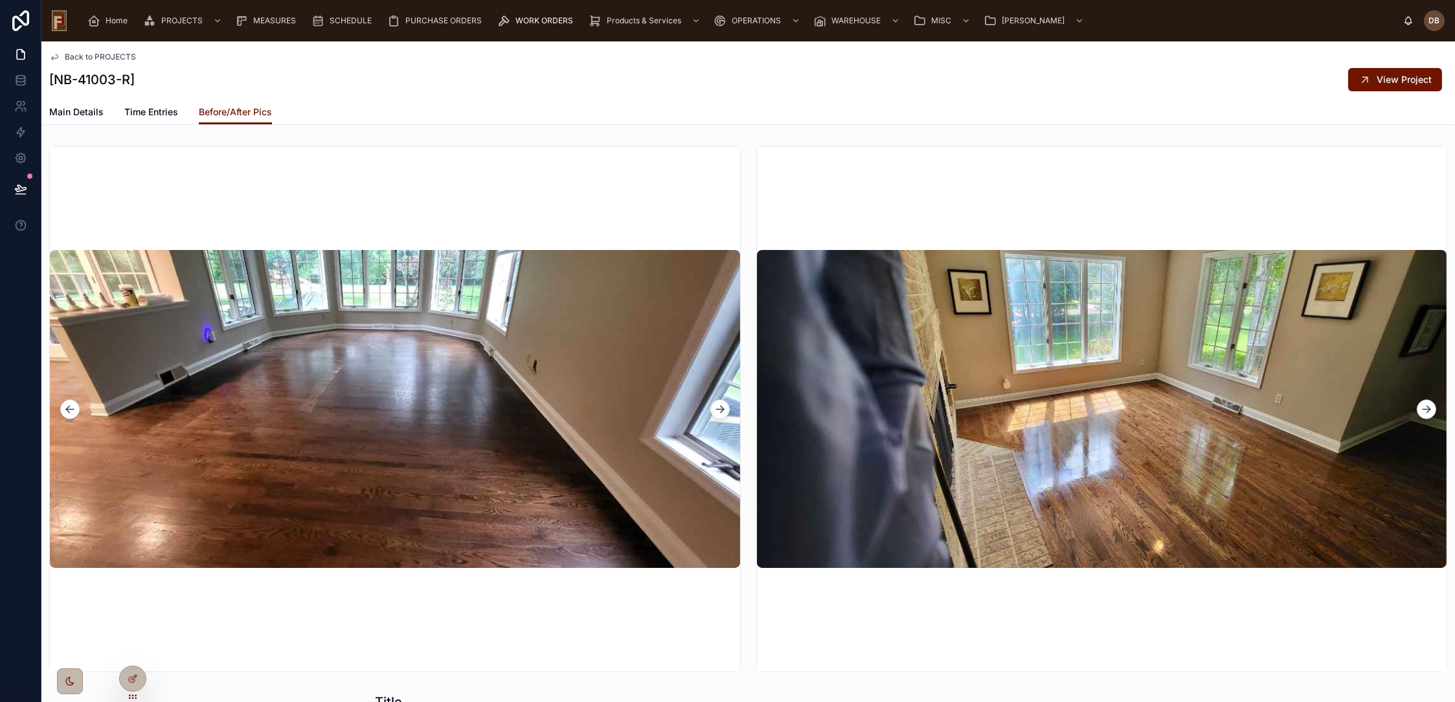
click at [714, 407] on icon at bounding box center [720, 409] width 13 height 13
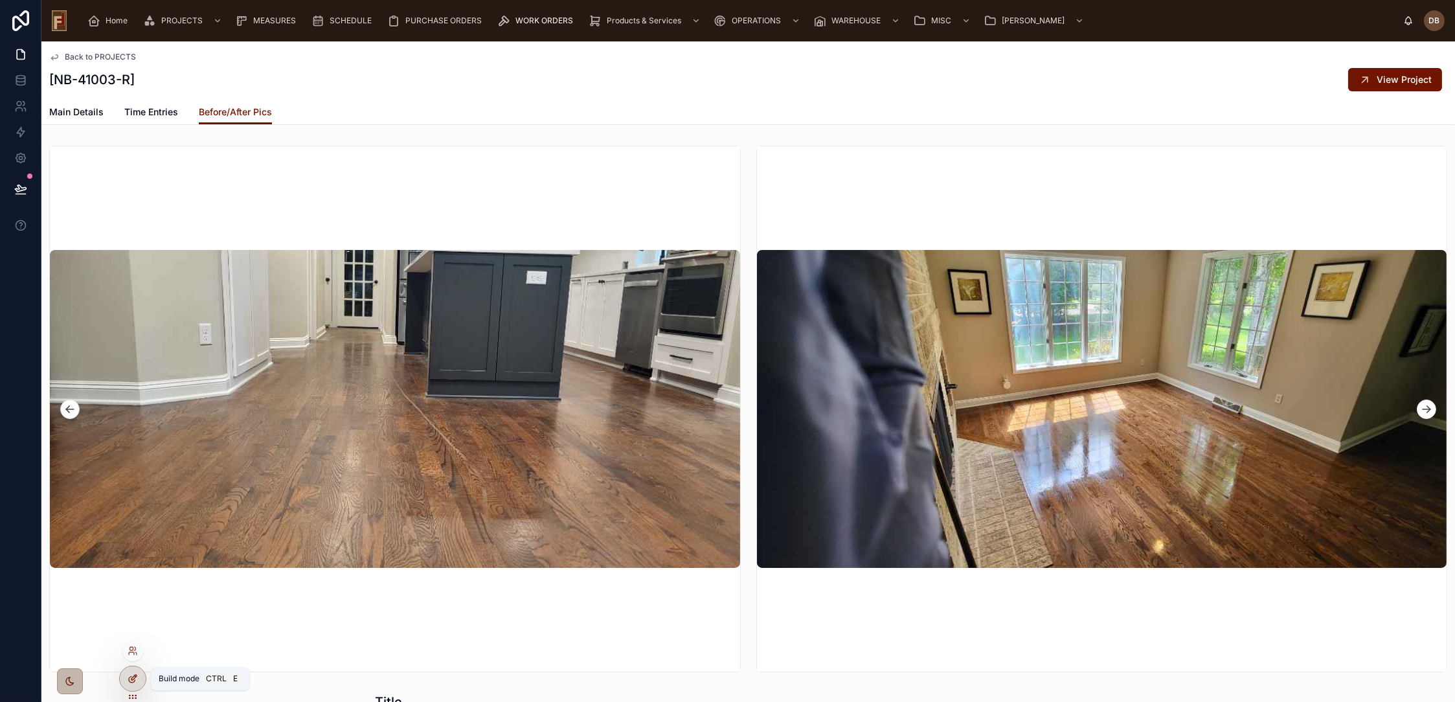
click at [131, 675] on icon at bounding box center [133, 679] width 10 height 10
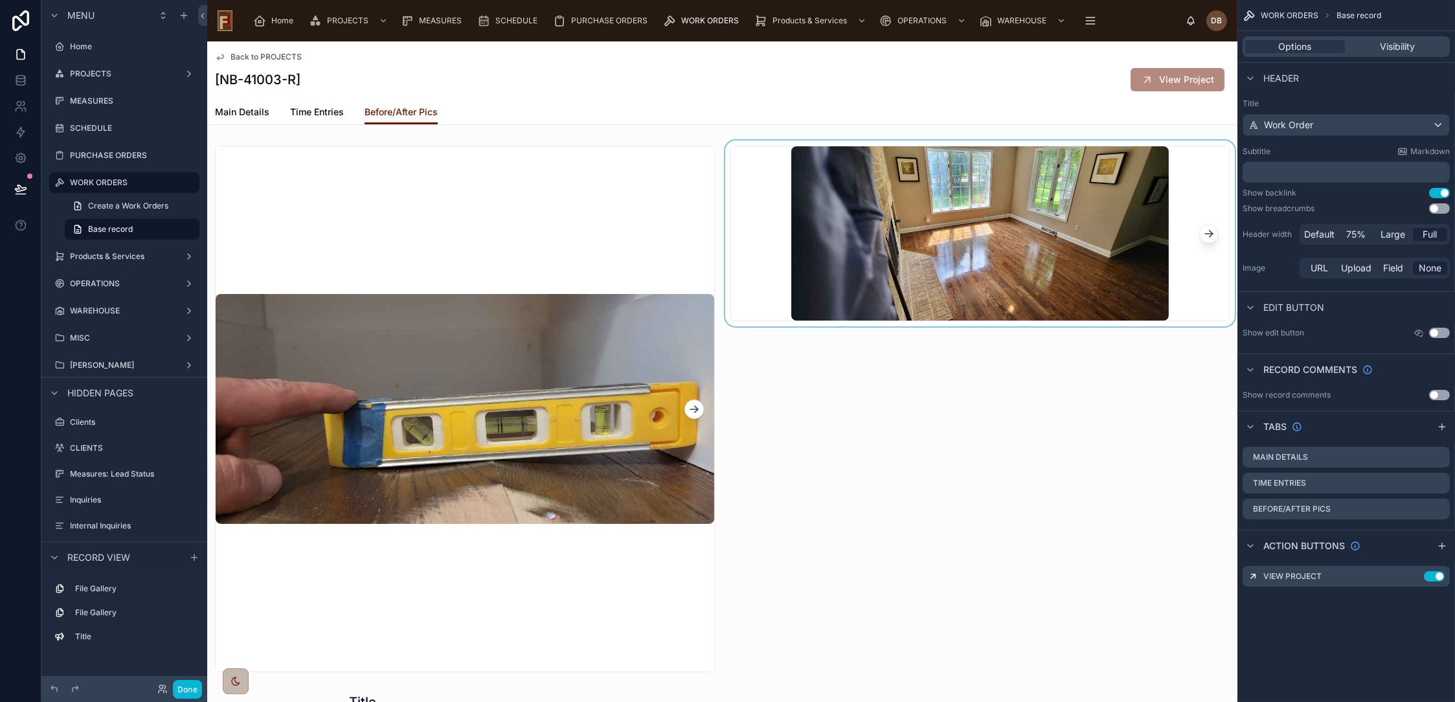
click at [850, 229] on div at bounding box center [981, 409] width 516 height 537
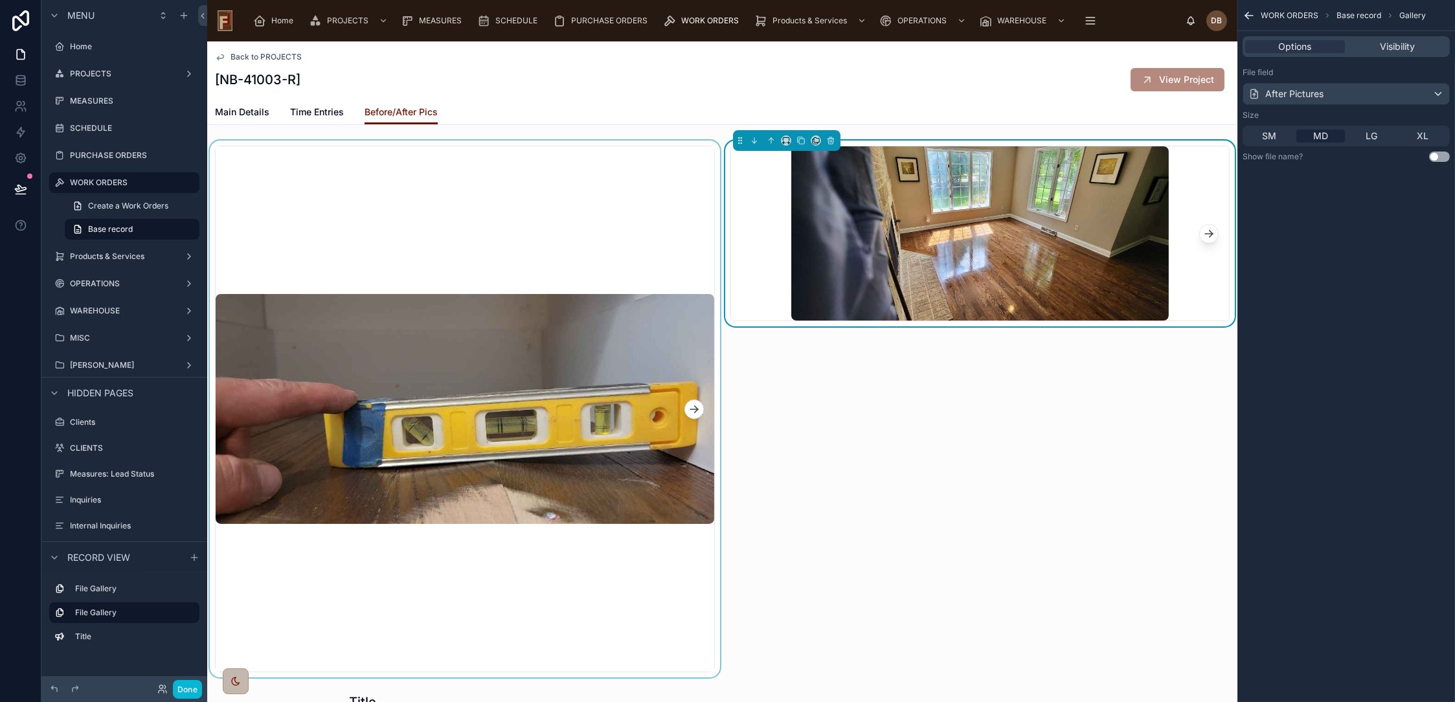
click at [657, 227] on div at bounding box center [465, 409] width 516 height 537
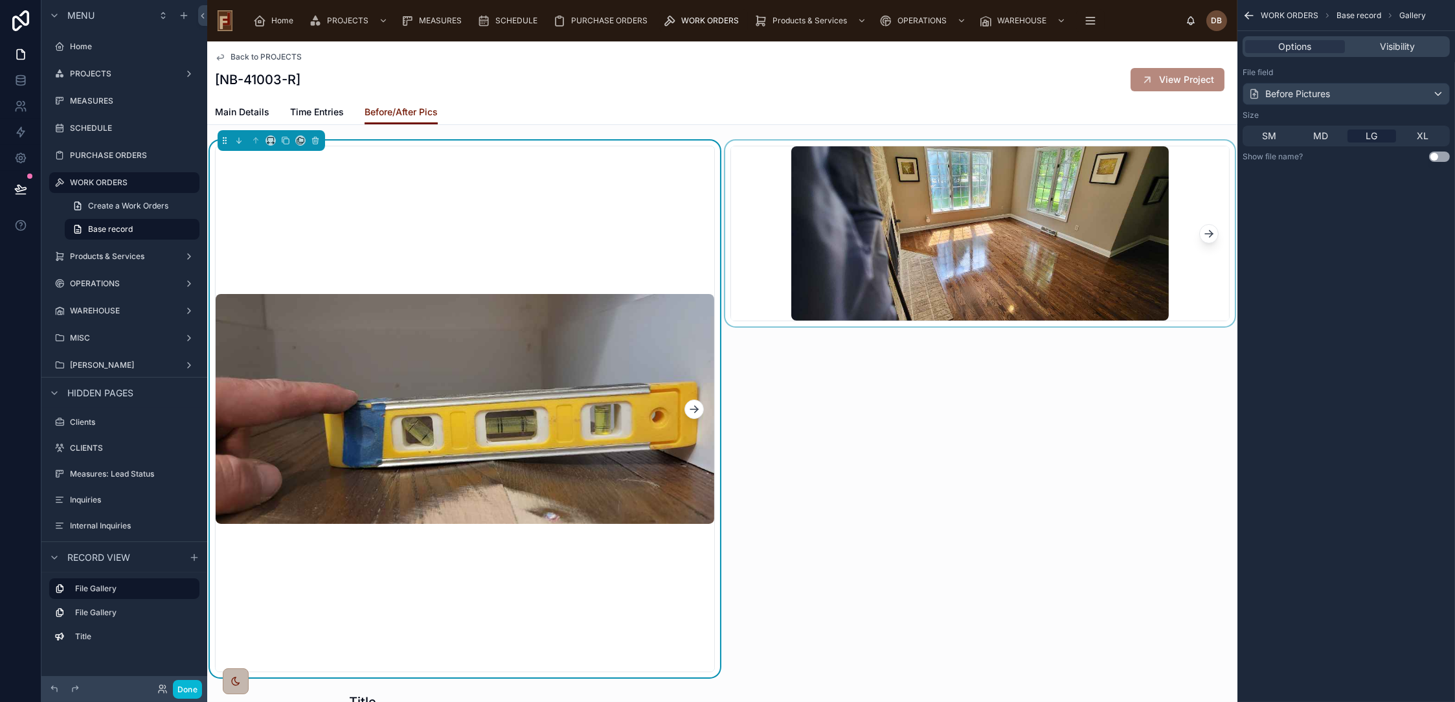
click at [922, 221] on div at bounding box center [981, 409] width 516 height 537
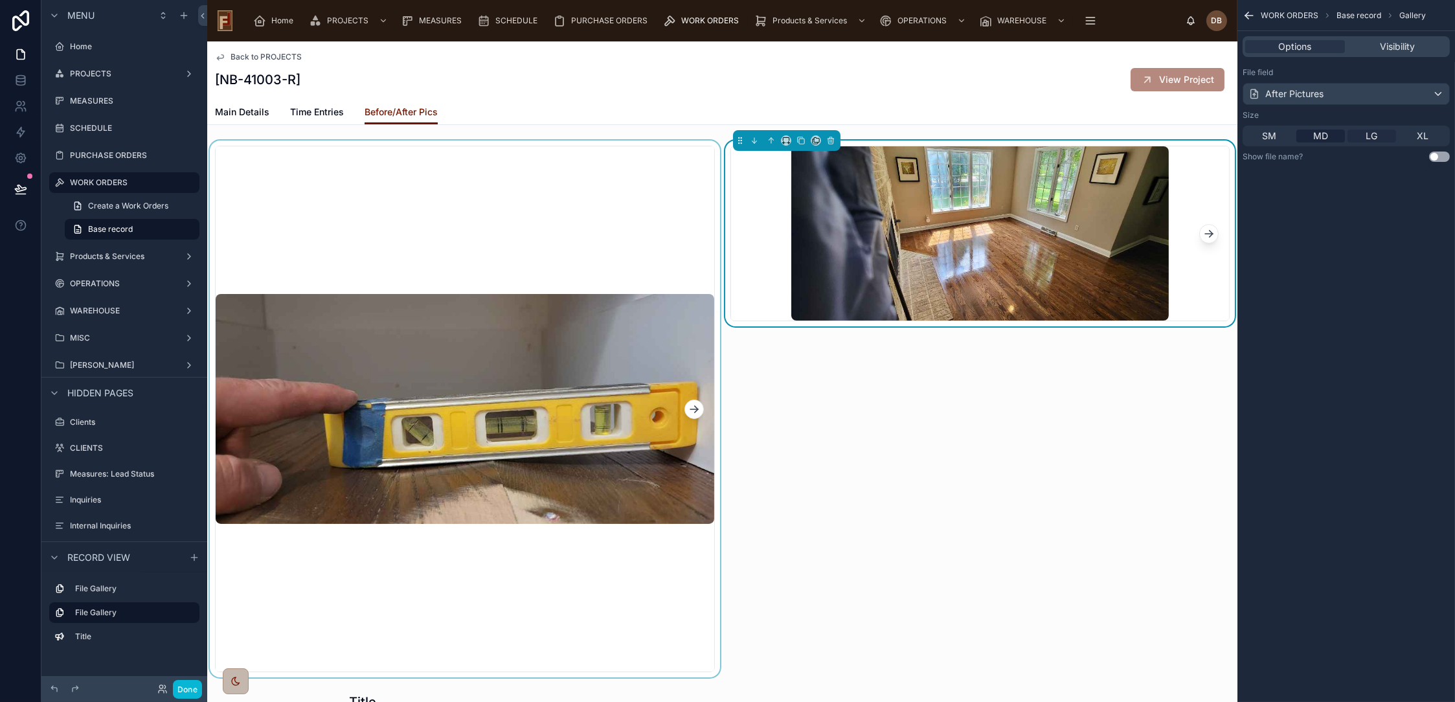
click at [1374, 131] on span "LG" at bounding box center [1373, 136] width 12 height 13
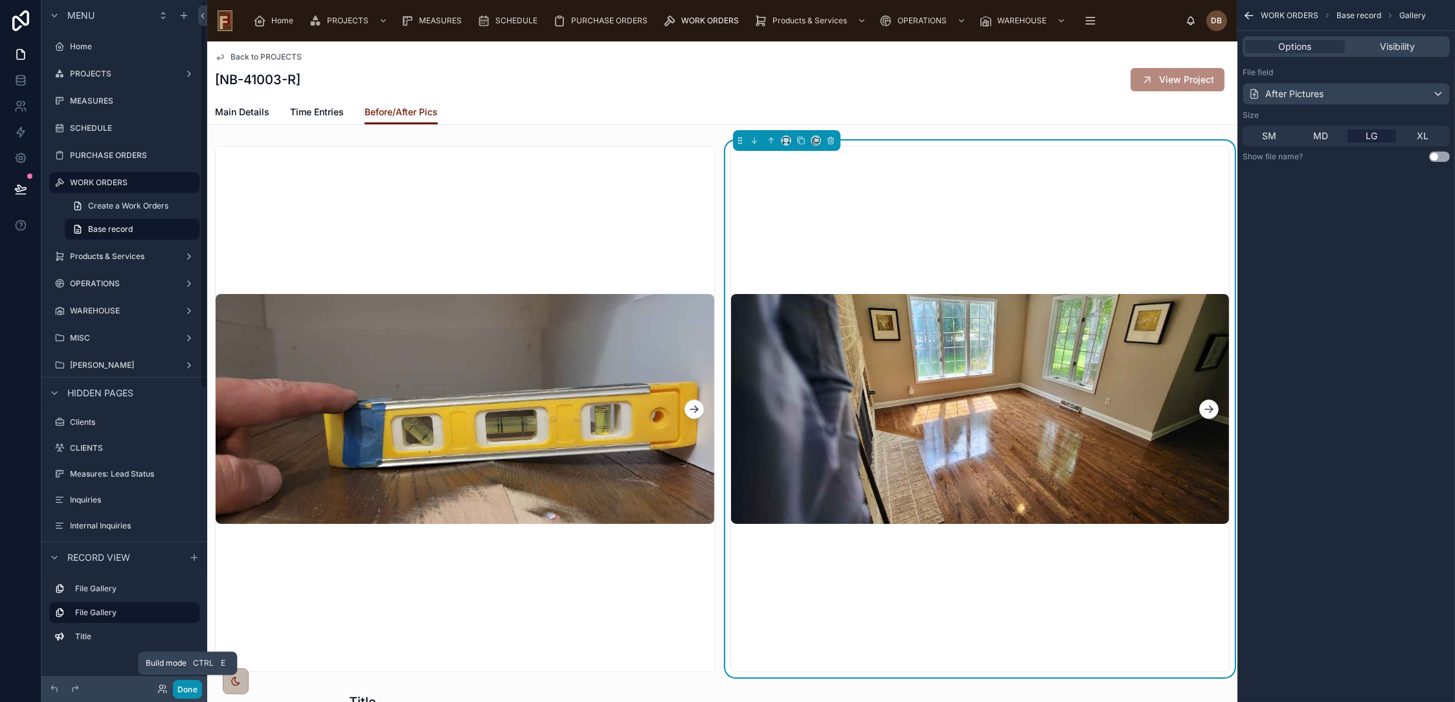
click at [191, 687] on button "Done" at bounding box center [187, 689] width 29 height 19
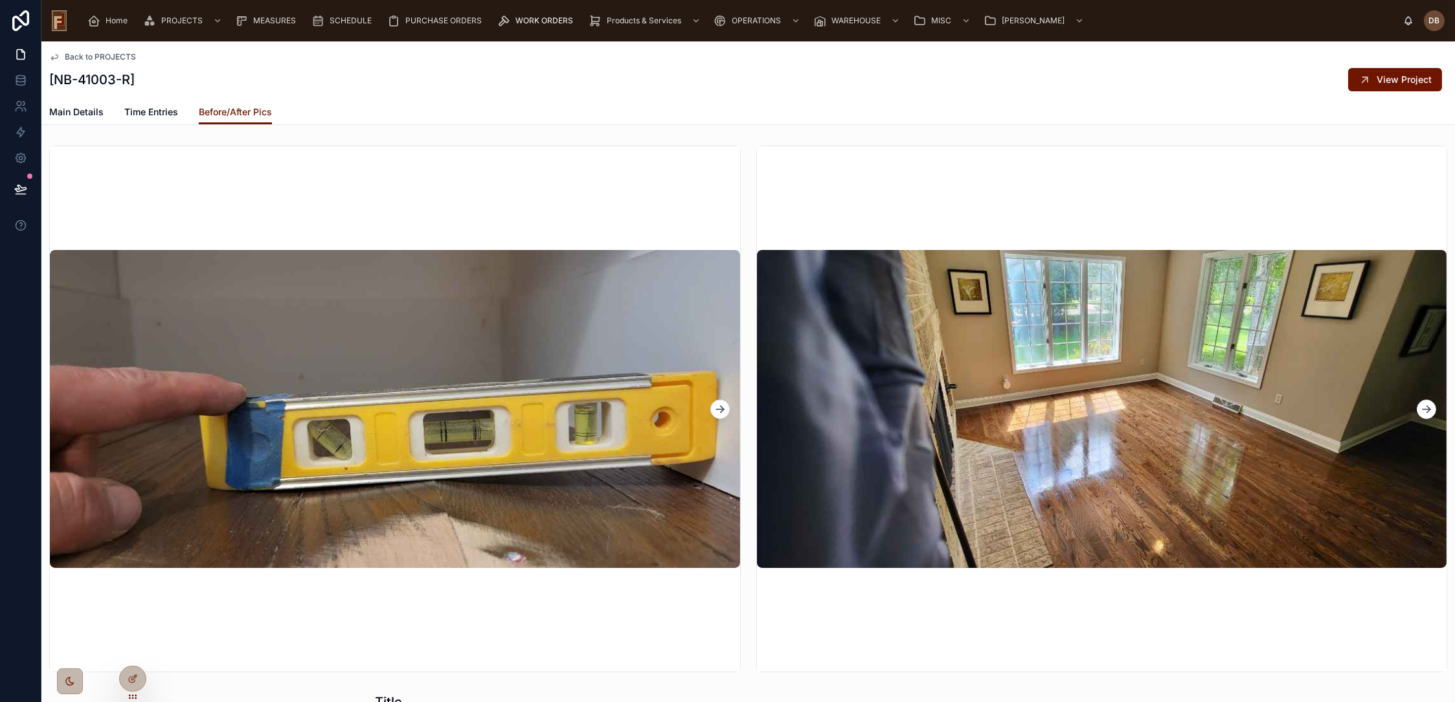
click at [1420, 406] on icon at bounding box center [1426, 409] width 13 height 13
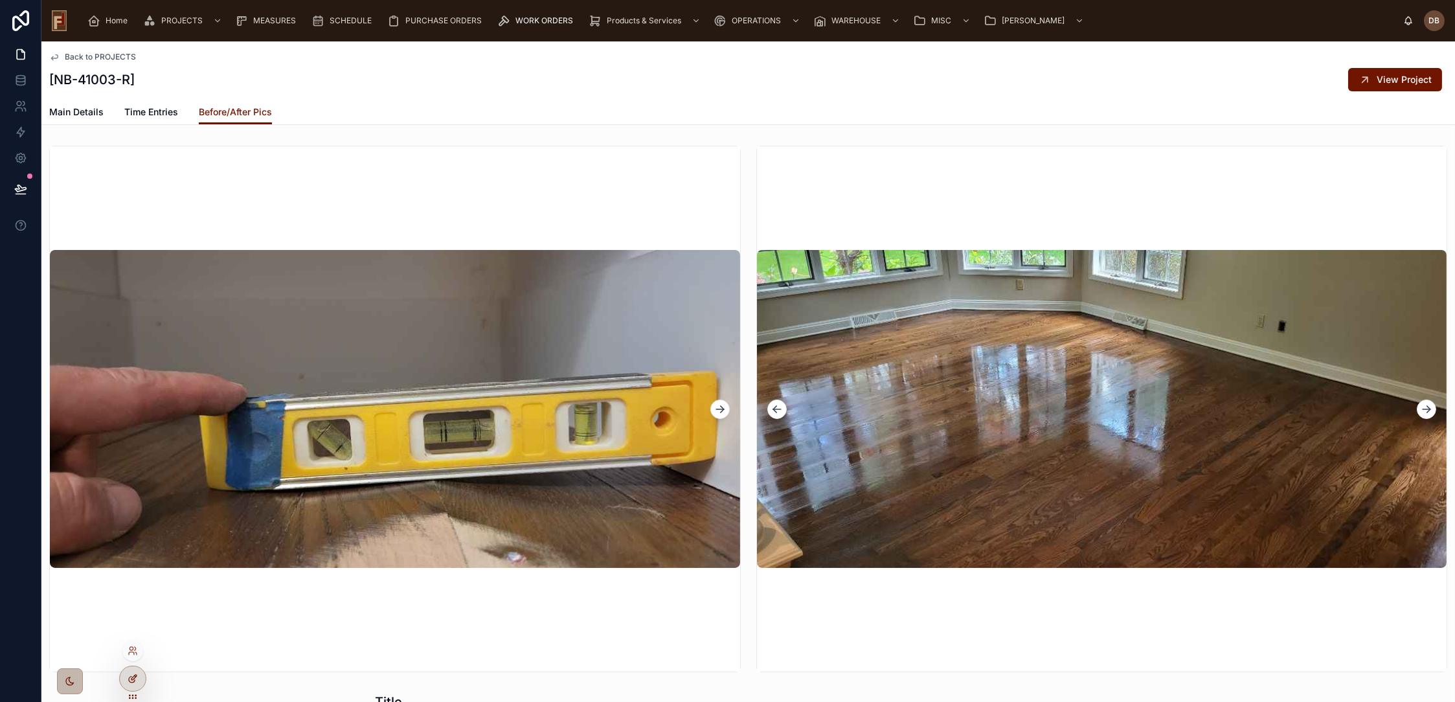
click at [133, 678] on icon at bounding box center [133, 679] width 10 height 10
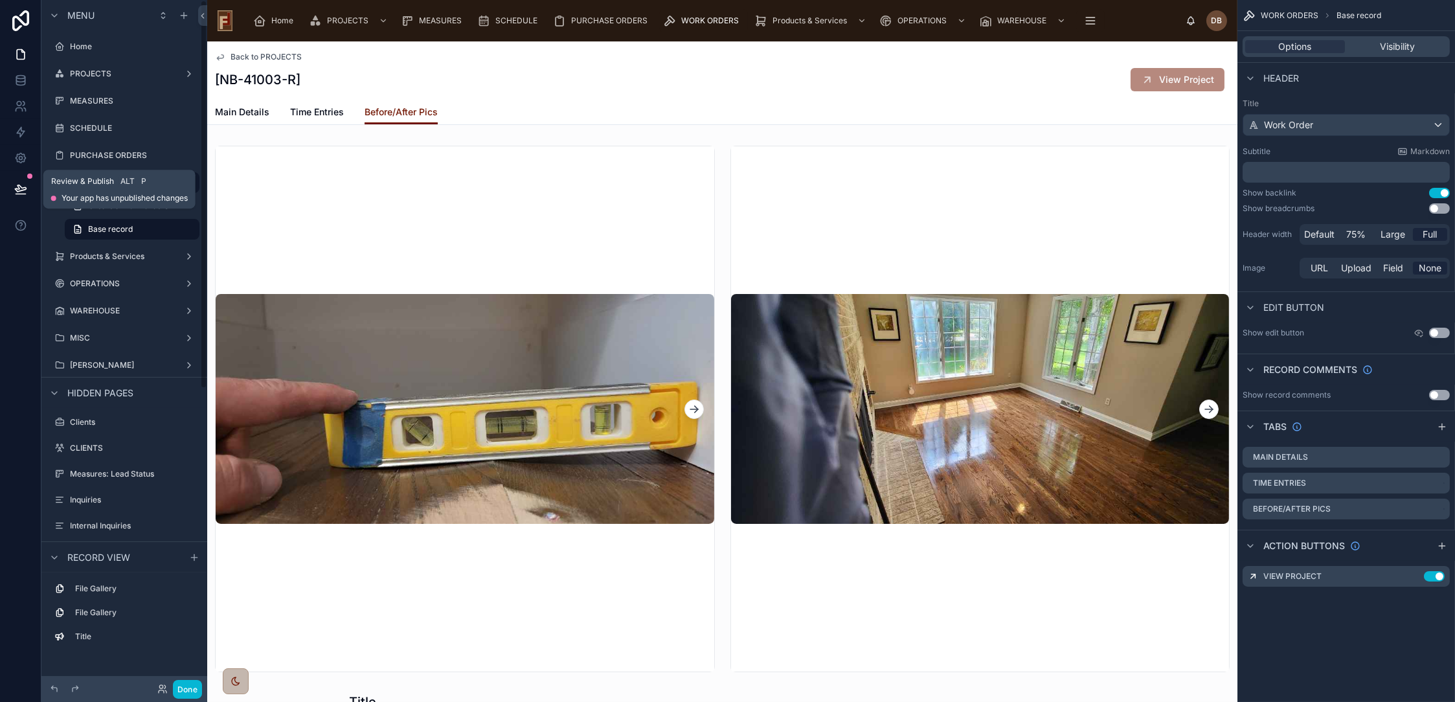
click at [18, 190] on icon at bounding box center [20, 189] width 13 height 13
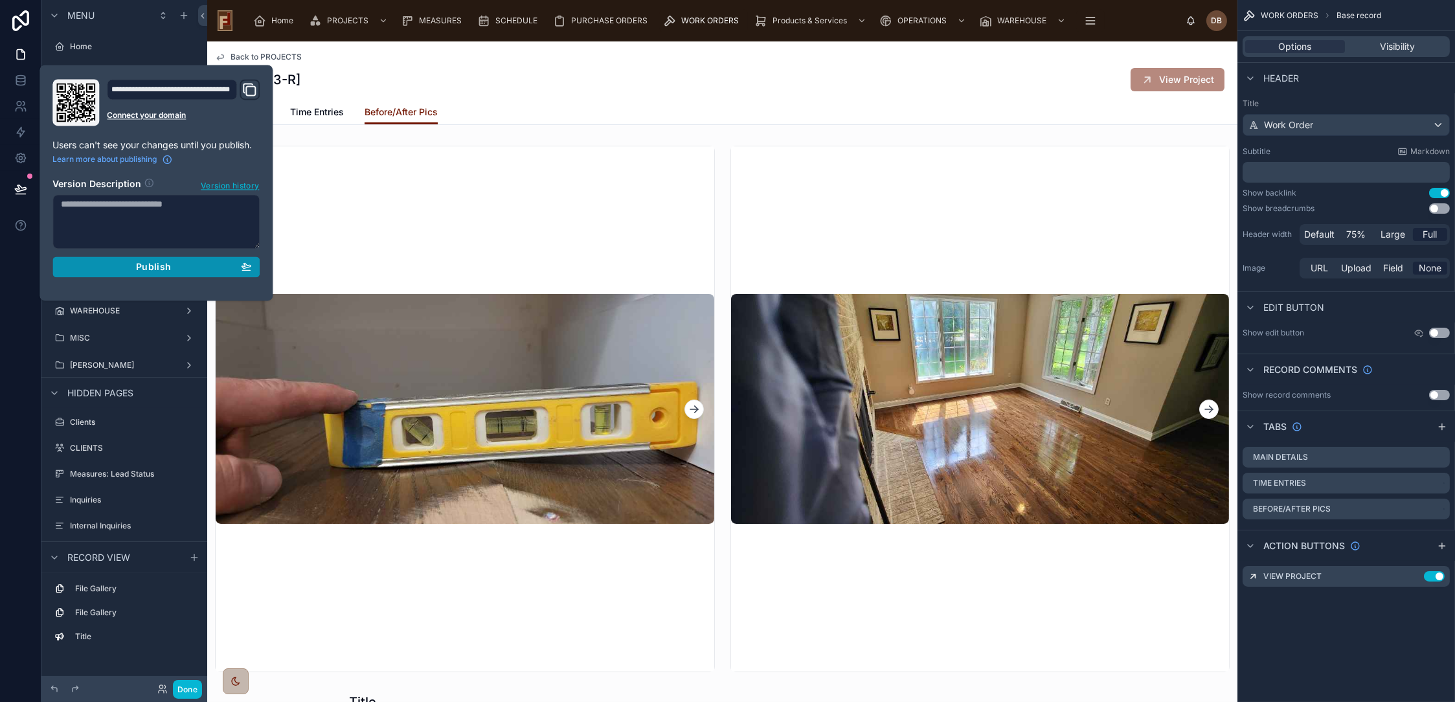
click at [133, 267] on div "Publish" at bounding box center [156, 267] width 190 height 12
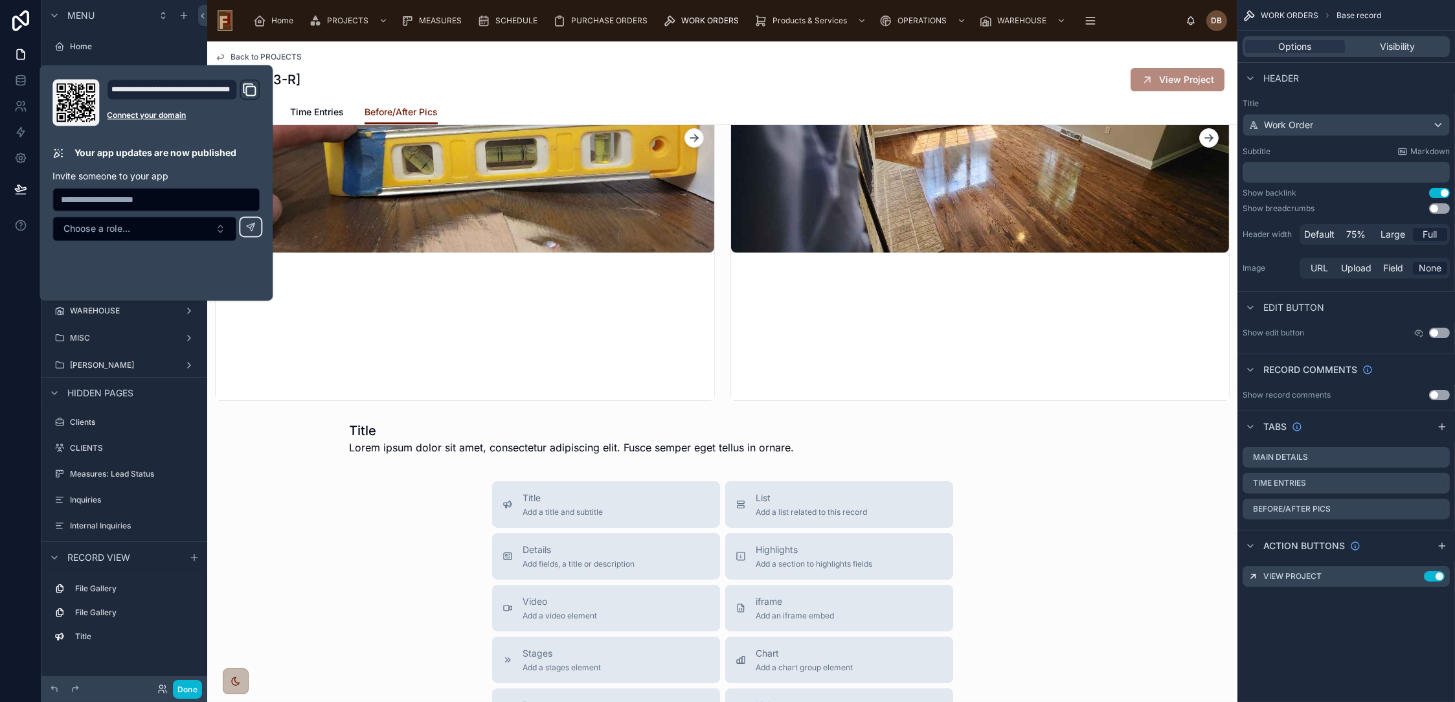
scroll to position [503, 0]
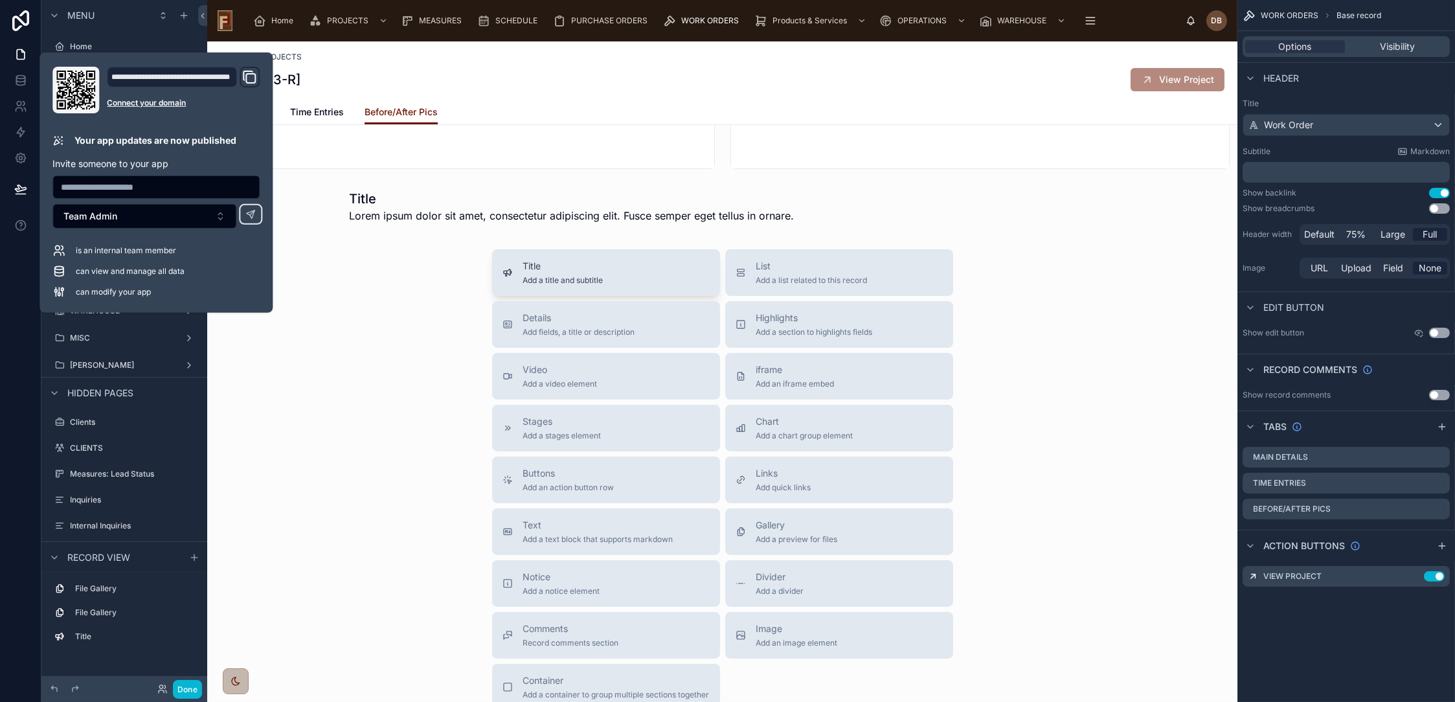
click at [599, 260] on div "Title Add a title and subtitle" at bounding box center [606, 273] width 207 height 26
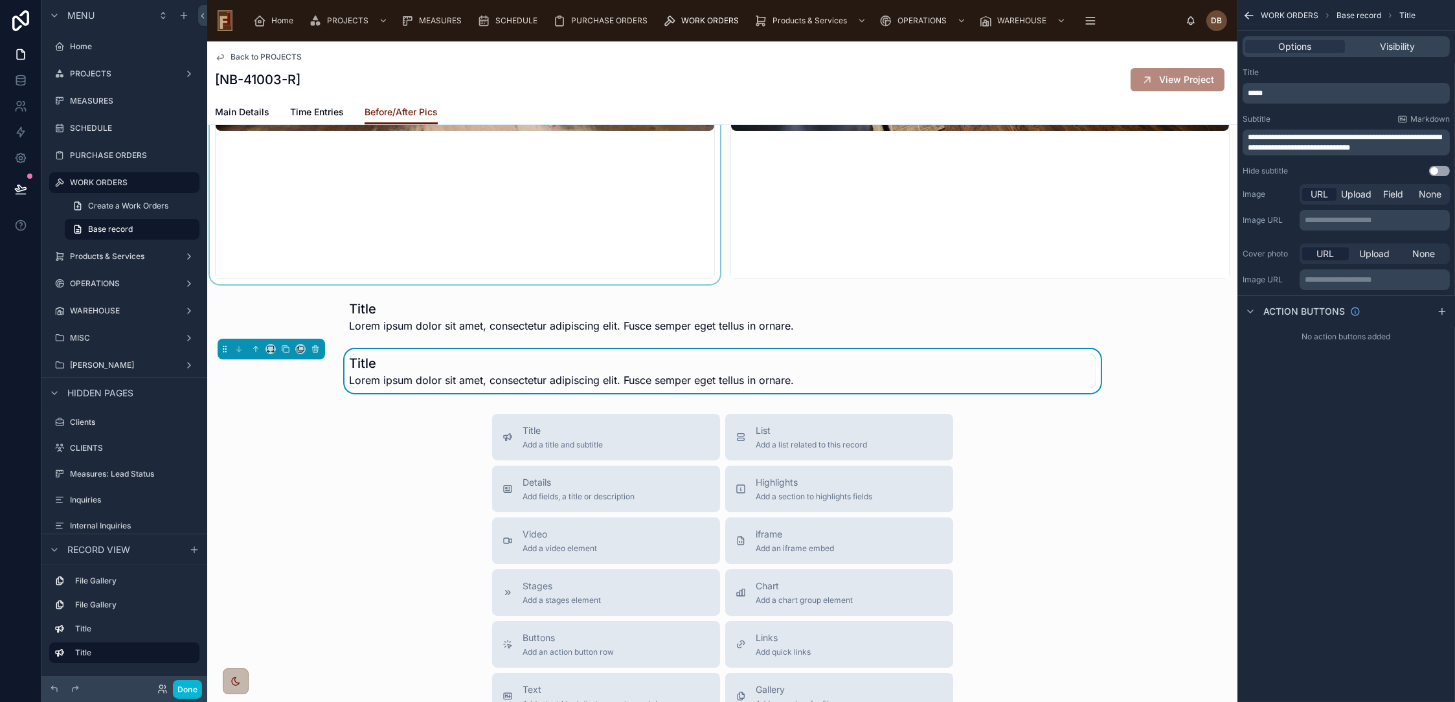
scroll to position [392, 0]
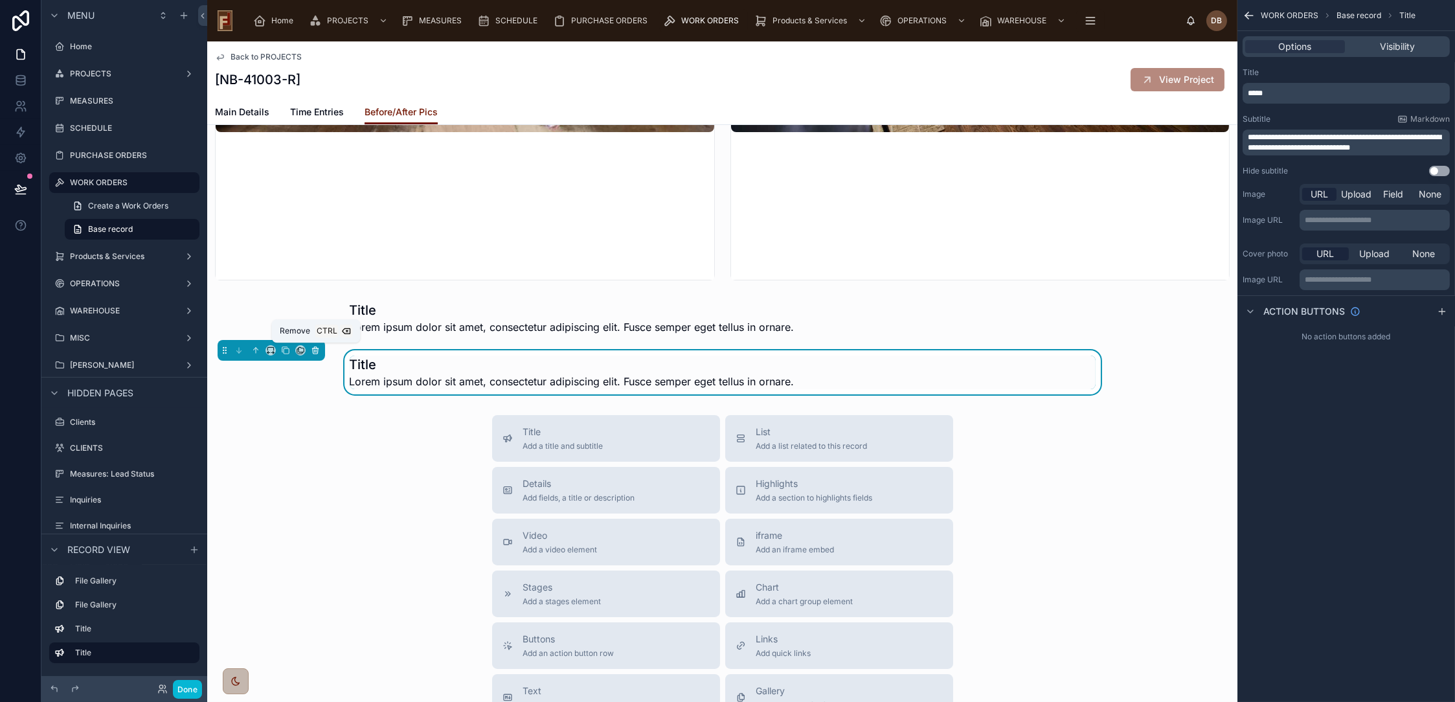
click at [313, 350] on icon at bounding box center [315, 350] width 9 height 9
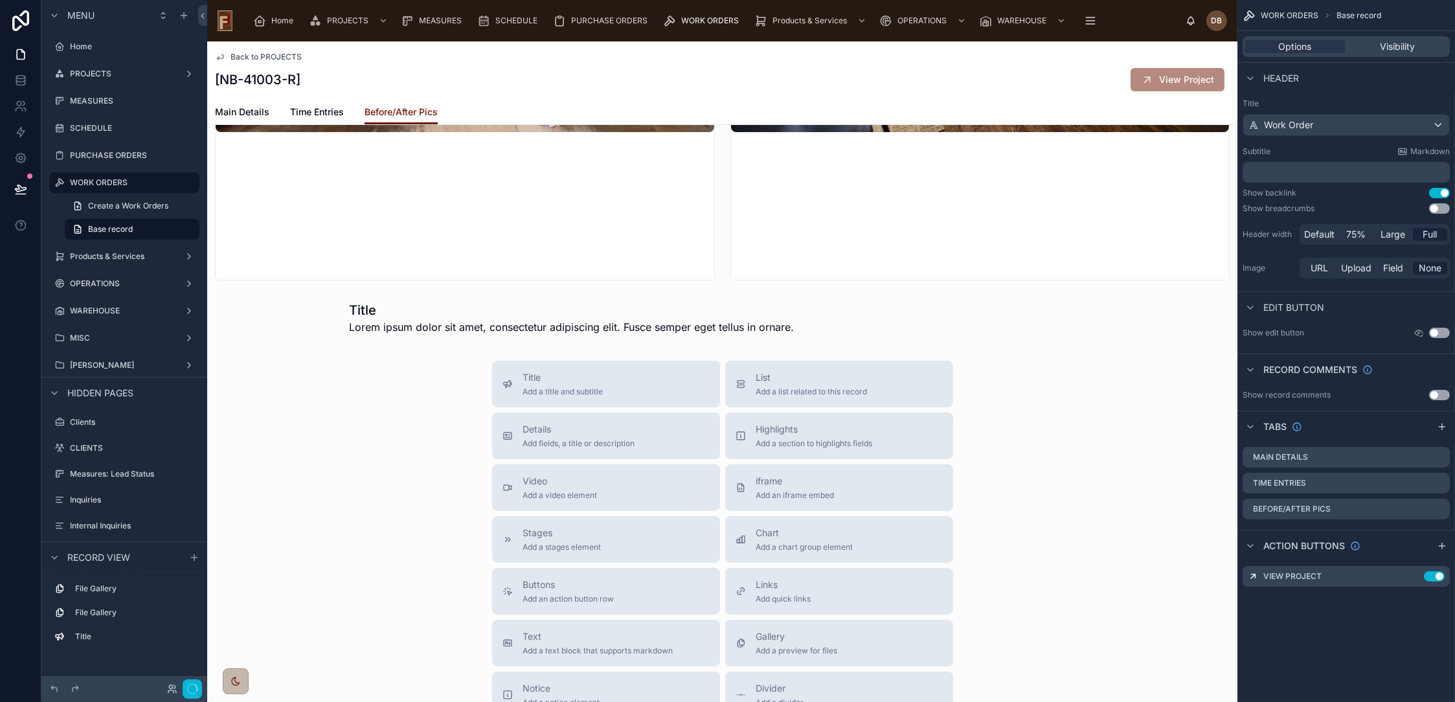
click at [429, 324] on div at bounding box center [722, 318] width 1030 height 44
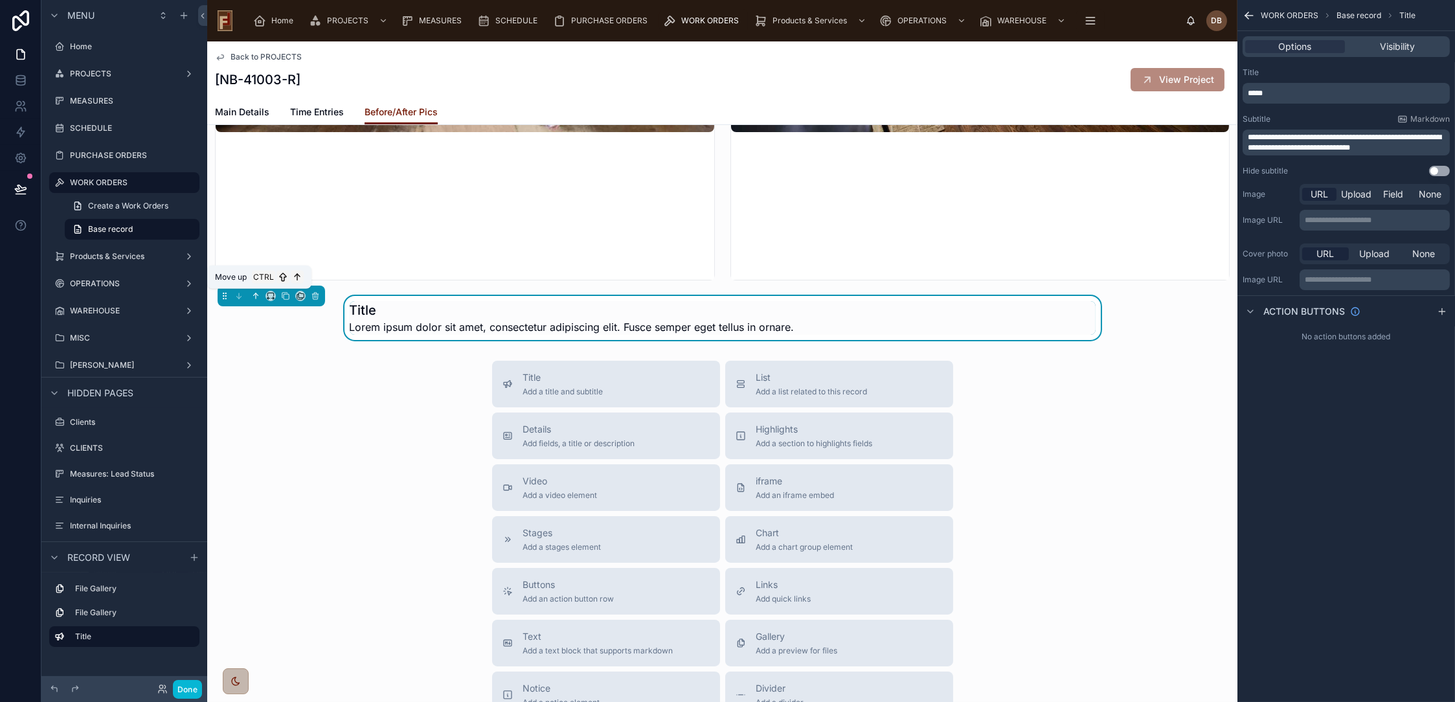
click at [256, 297] on icon at bounding box center [255, 295] width 9 height 9
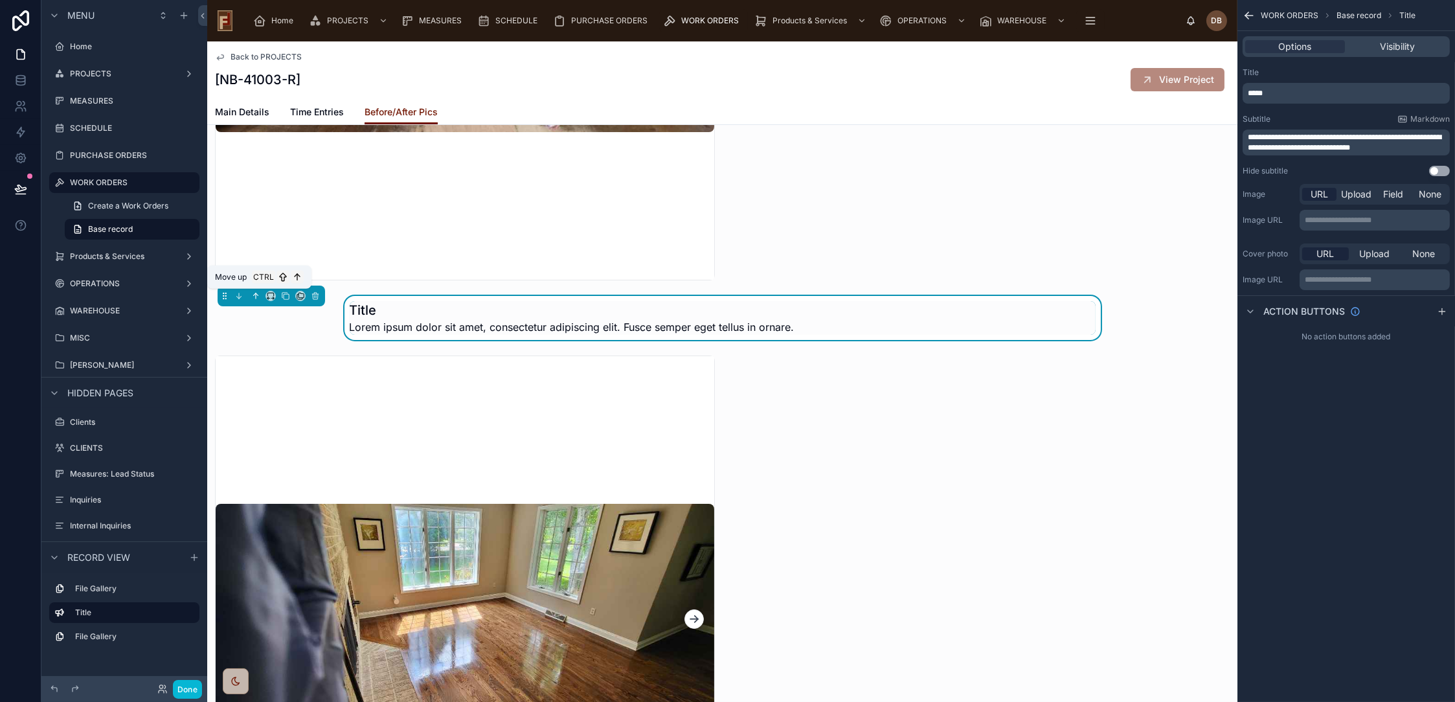
click at [258, 294] on icon at bounding box center [257, 294] width 3 height 3
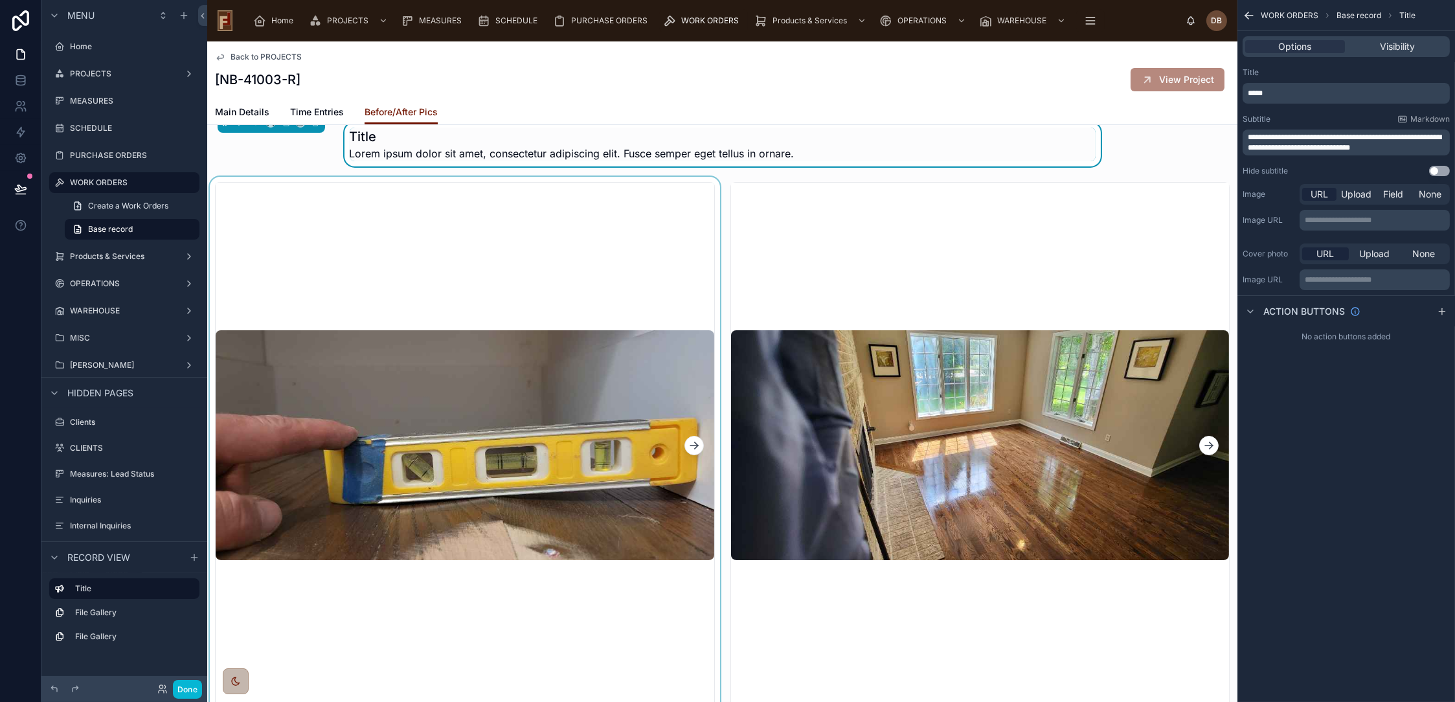
scroll to position [0, 0]
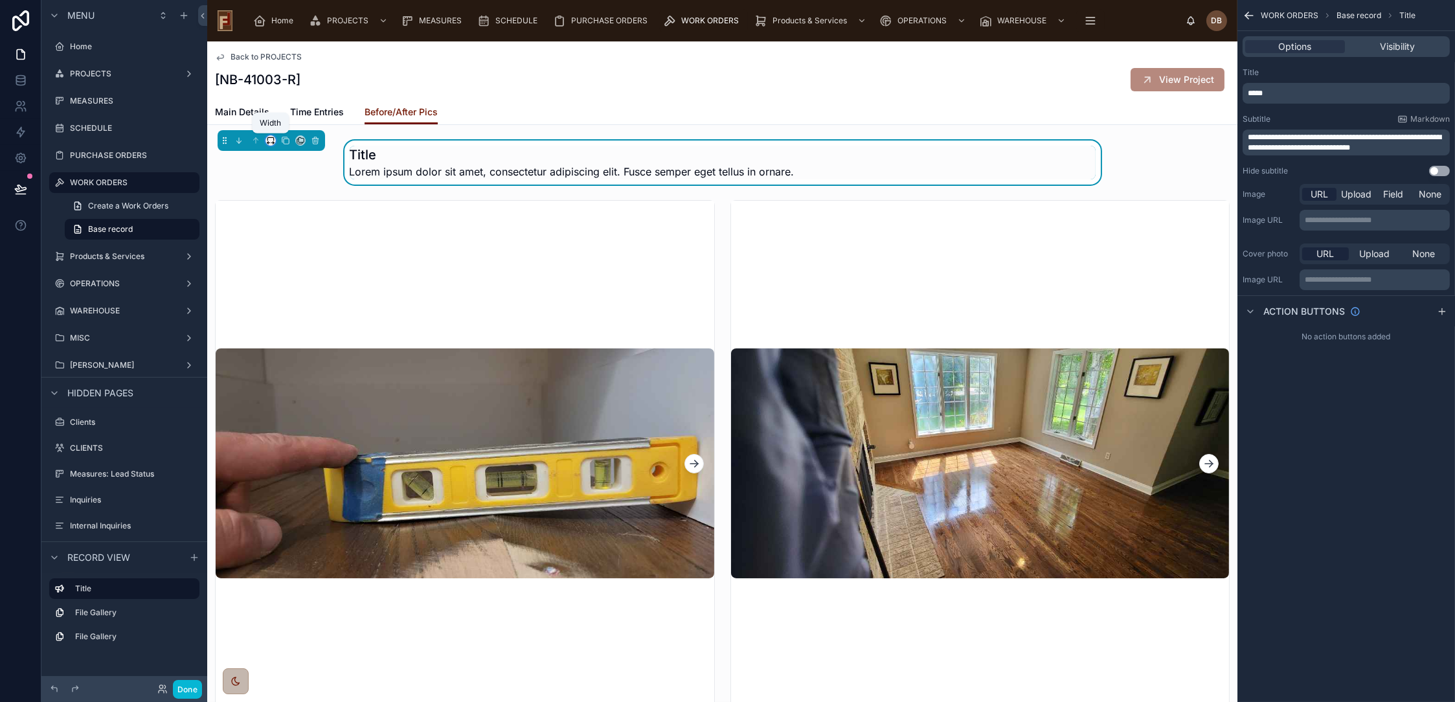
click at [269, 140] on icon at bounding box center [270, 140] width 9 height 9
click at [301, 229] on div "50%" at bounding box center [297, 238] width 56 height 23
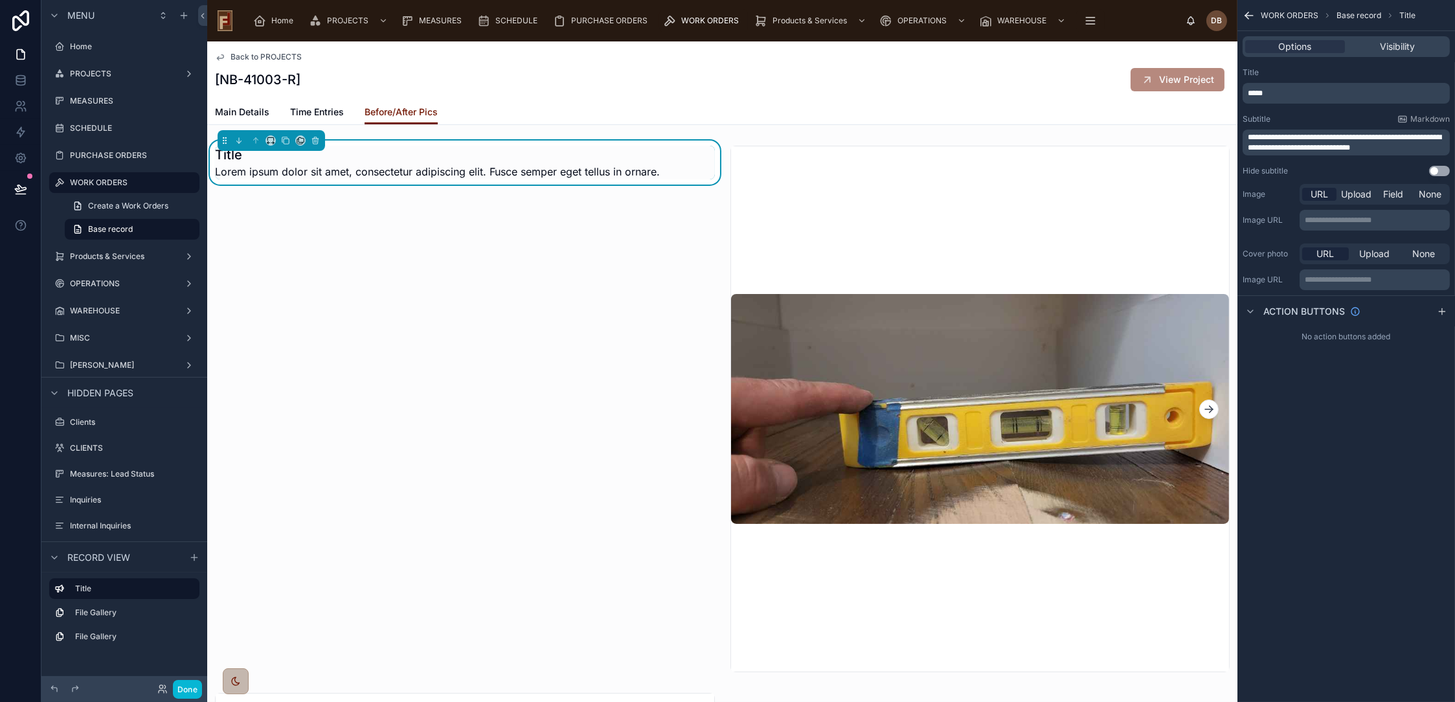
click at [323, 170] on span "Lorem ipsum dolor sit amet, consectetur adipiscing elit. Fusce semper eget tell…" at bounding box center [437, 172] width 445 height 16
click at [1342, 141] on span "**********" at bounding box center [1345, 142] width 194 height 18
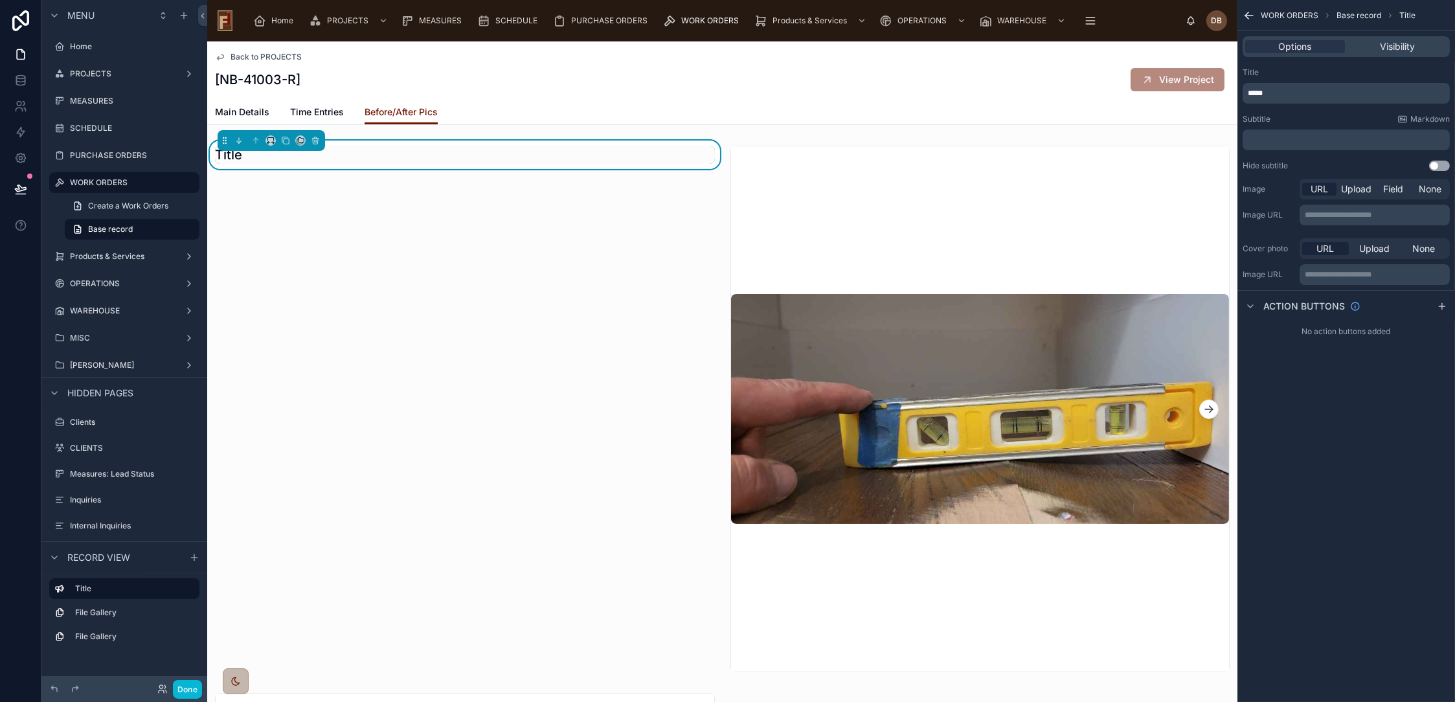
click at [1285, 92] on p "*****" at bounding box center [1347, 93] width 199 height 10
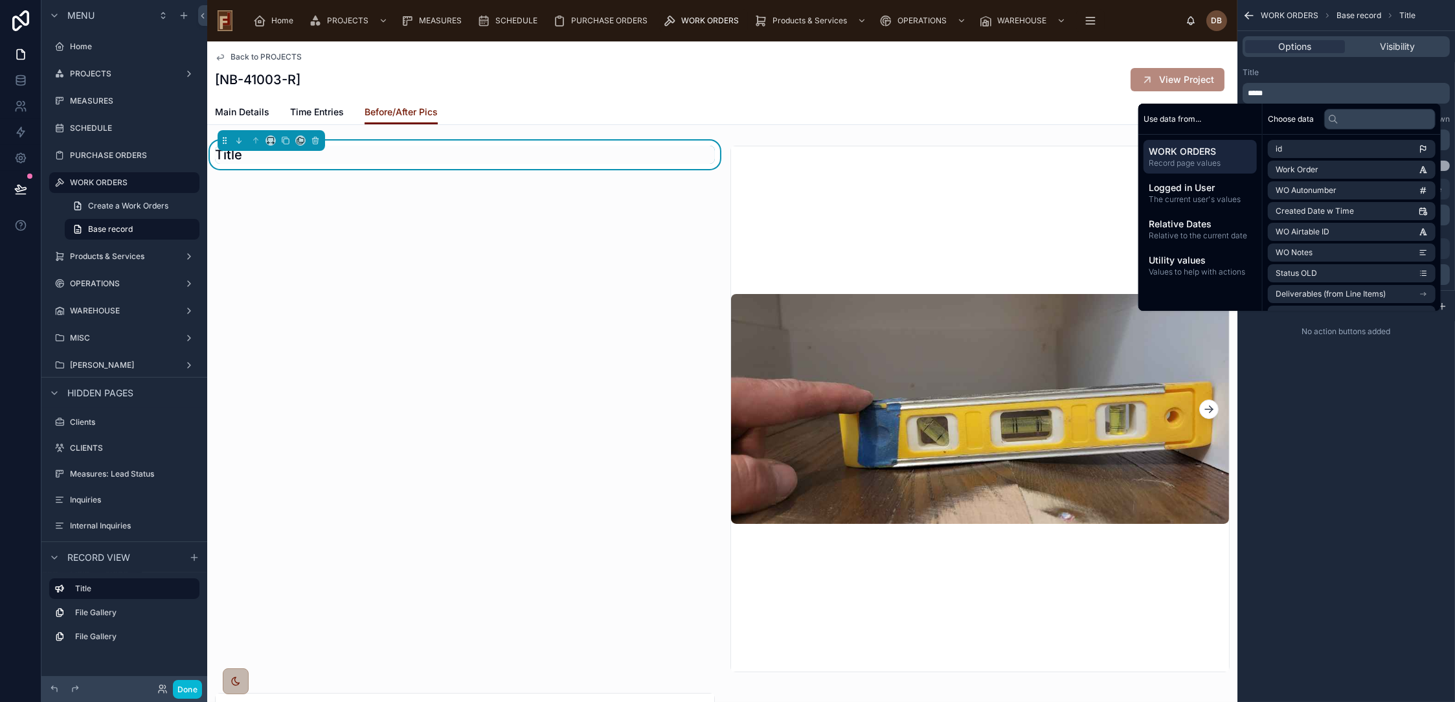
click at [1273, 93] on p "*****" at bounding box center [1347, 93] width 199 height 10
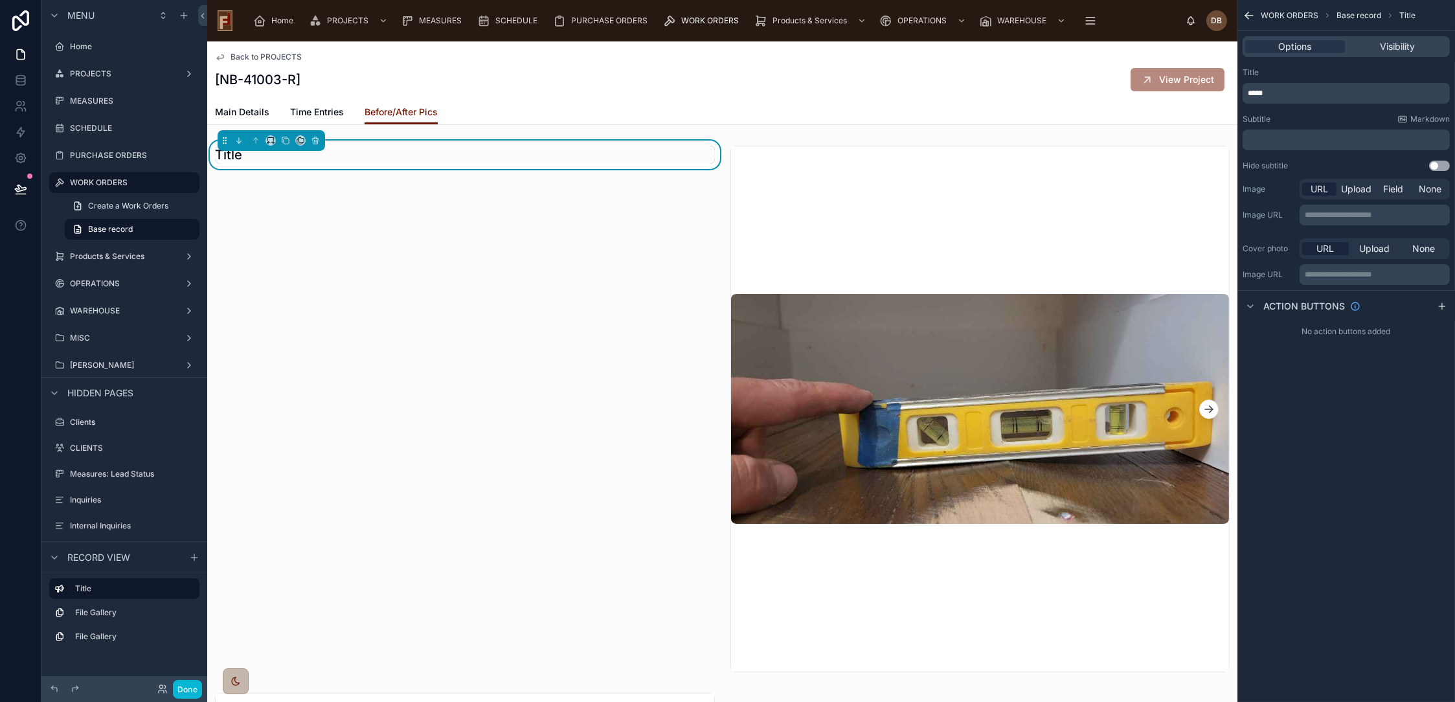
click at [1273, 93] on p "*****" at bounding box center [1347, 93] width 199 height 10
drag, startPoint x: 1278, startPoint y: 87, endPoint x: 1242, endPoint y: 95, distance: 37.7
click at [1242, 95] on div "Title ***** Subtitle Markdown ﻿ Hide subtitle Use setting" at bounding box center [1347, 119] width 218 height 114
click at [1258, 95] on span "*****" at bounding box center [1255, 93] width 15 height 8
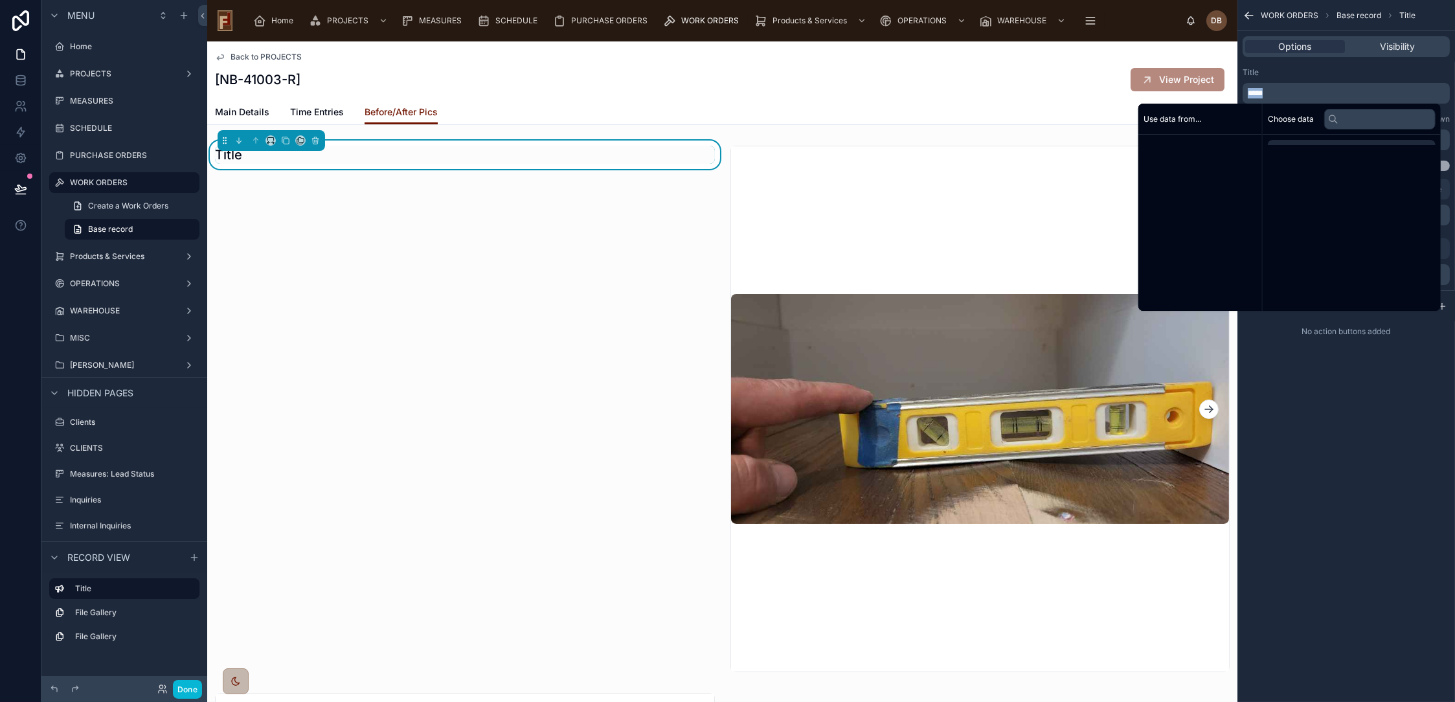
click at [1258, 95] on span "*****" at bounding box center [1255, 93] width 15 height 8
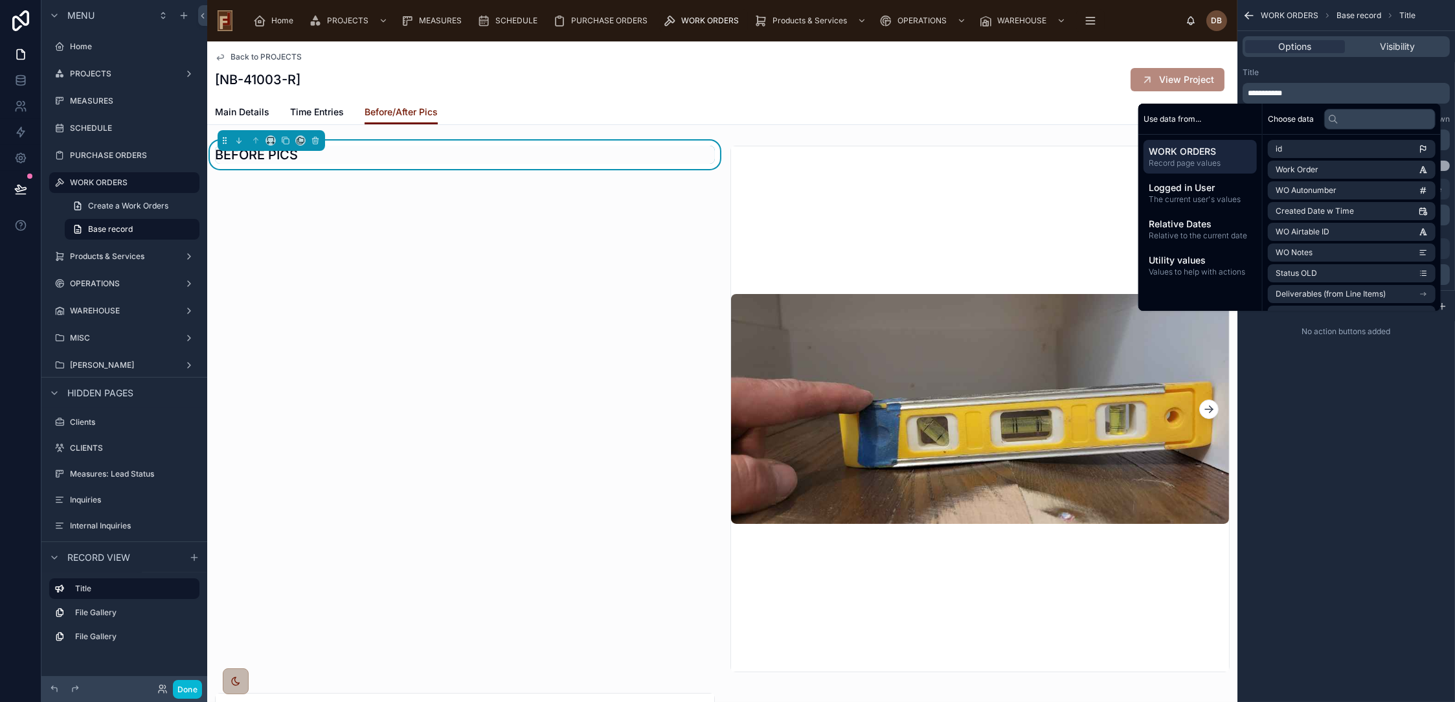
click at [565, 281] on div "BEFORE PICS" at bounding box center [465, 409] width 516 height 537
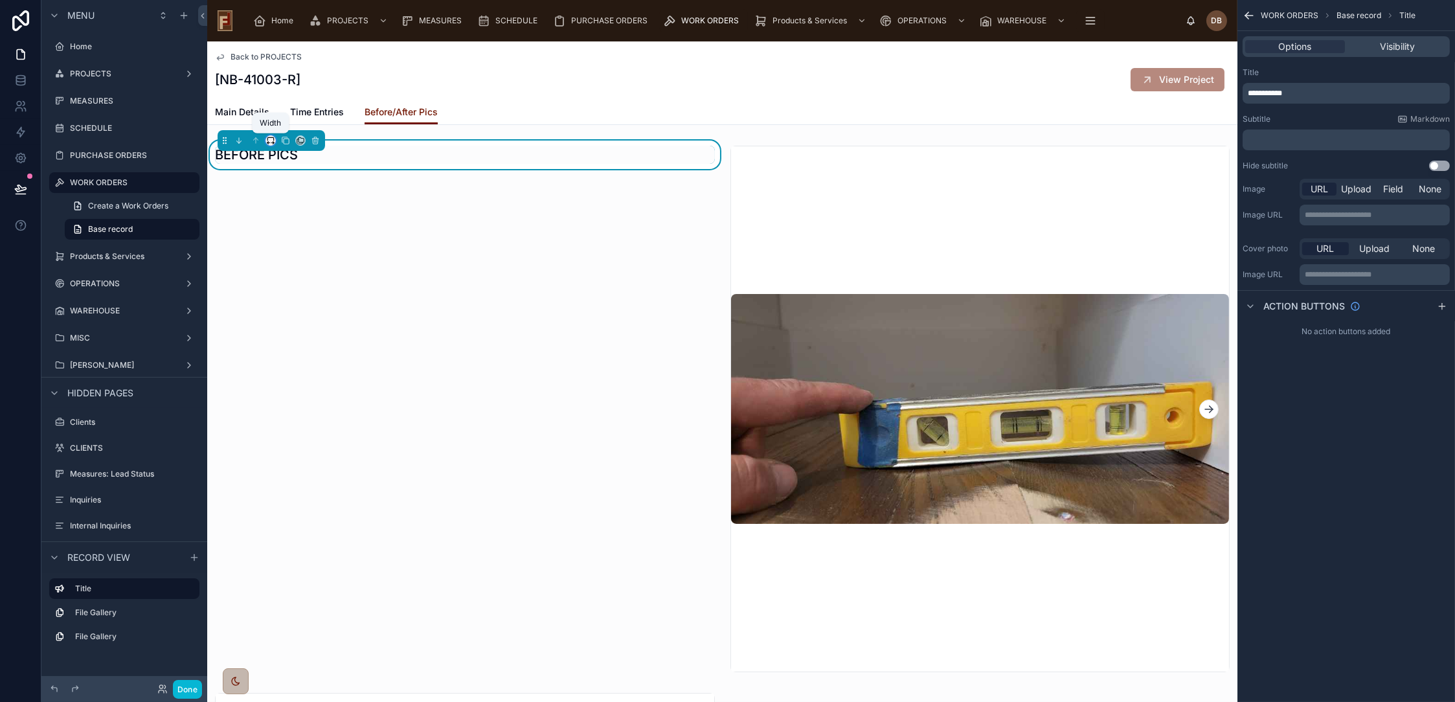
click at [267, 142] on icon at bounding box center [267, 143] width 1 height 3
click at [359, 144] on div at bounding box center [727, 351] width 1455 height 702
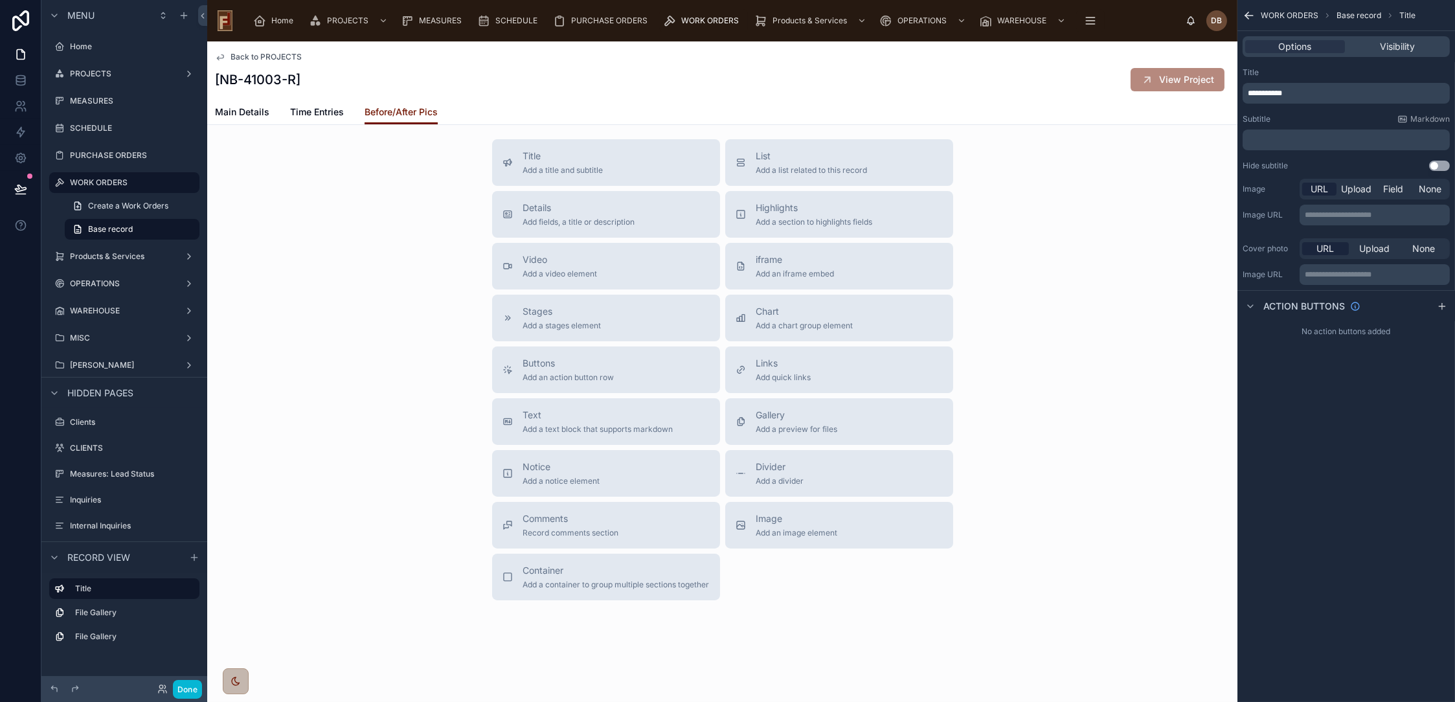
scroll to position [1108, 0]
click at [623, 213] on div "Details Add fields, a title or description" at bounding box center [579, 212] width 112 height 26
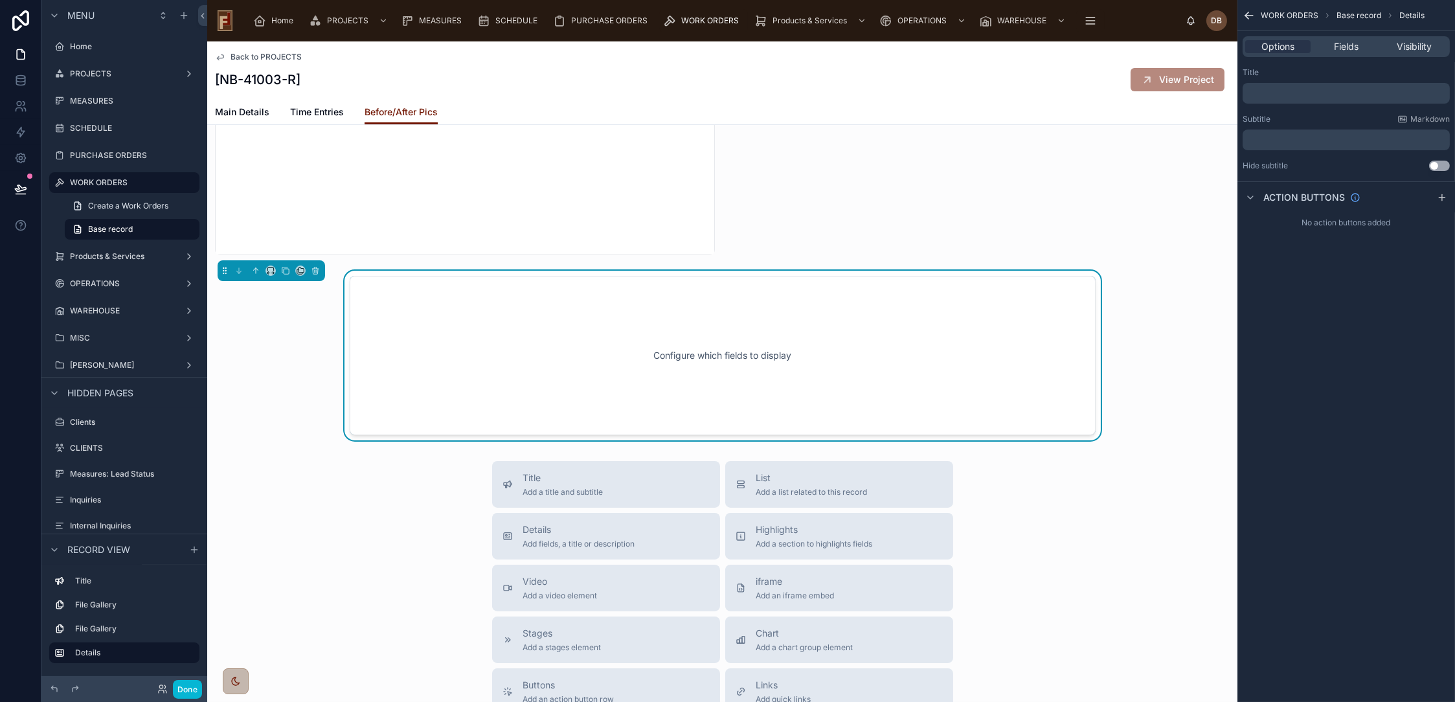
scroll to position [948, 0]
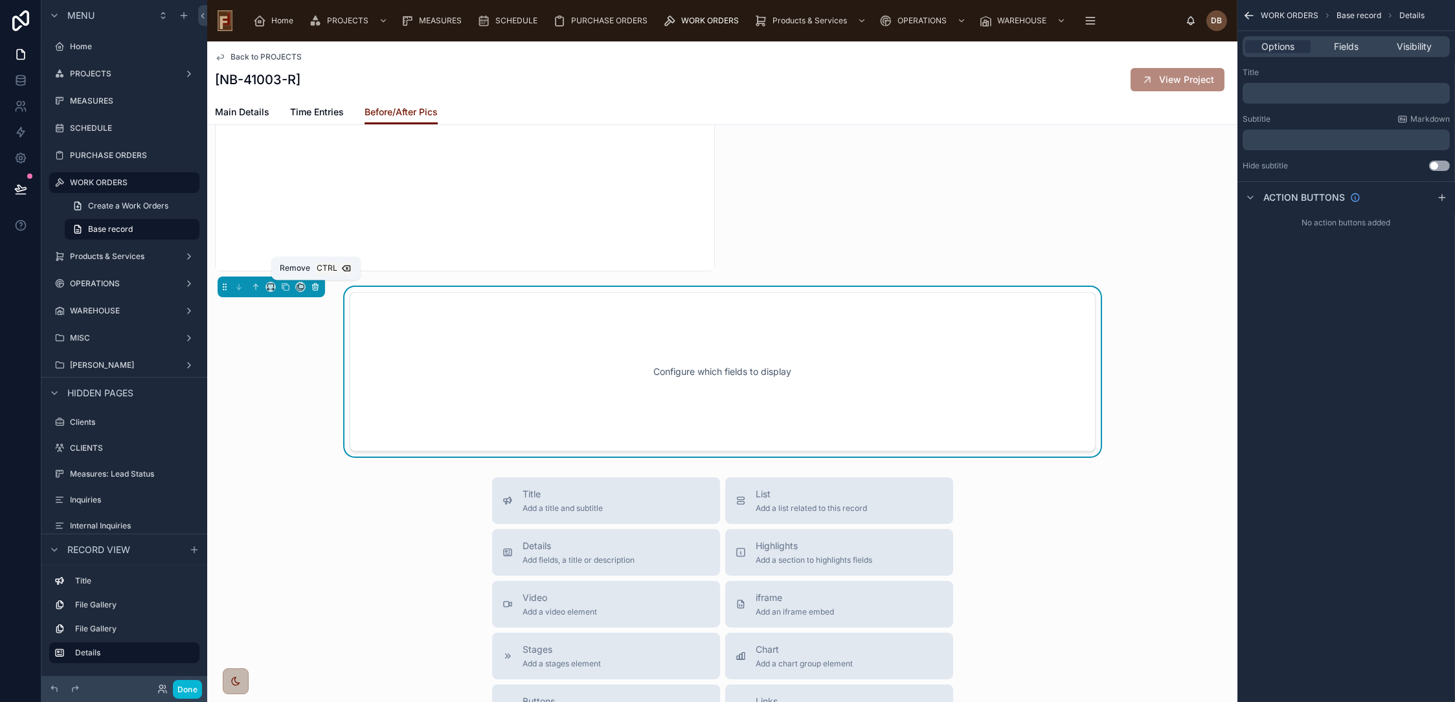
click at [316, 286] on icon at bounding box center [316, 287] width 0 height 3
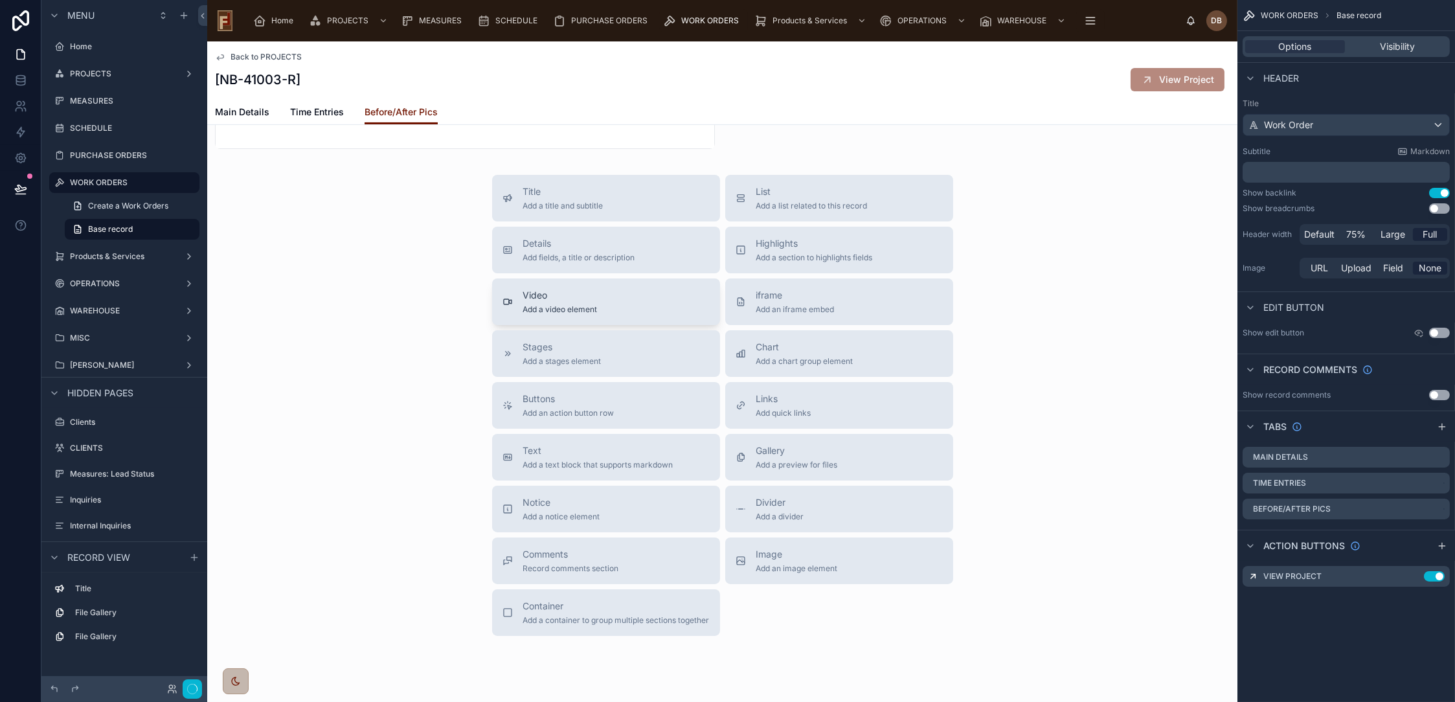
scroll to position [1092, 0]
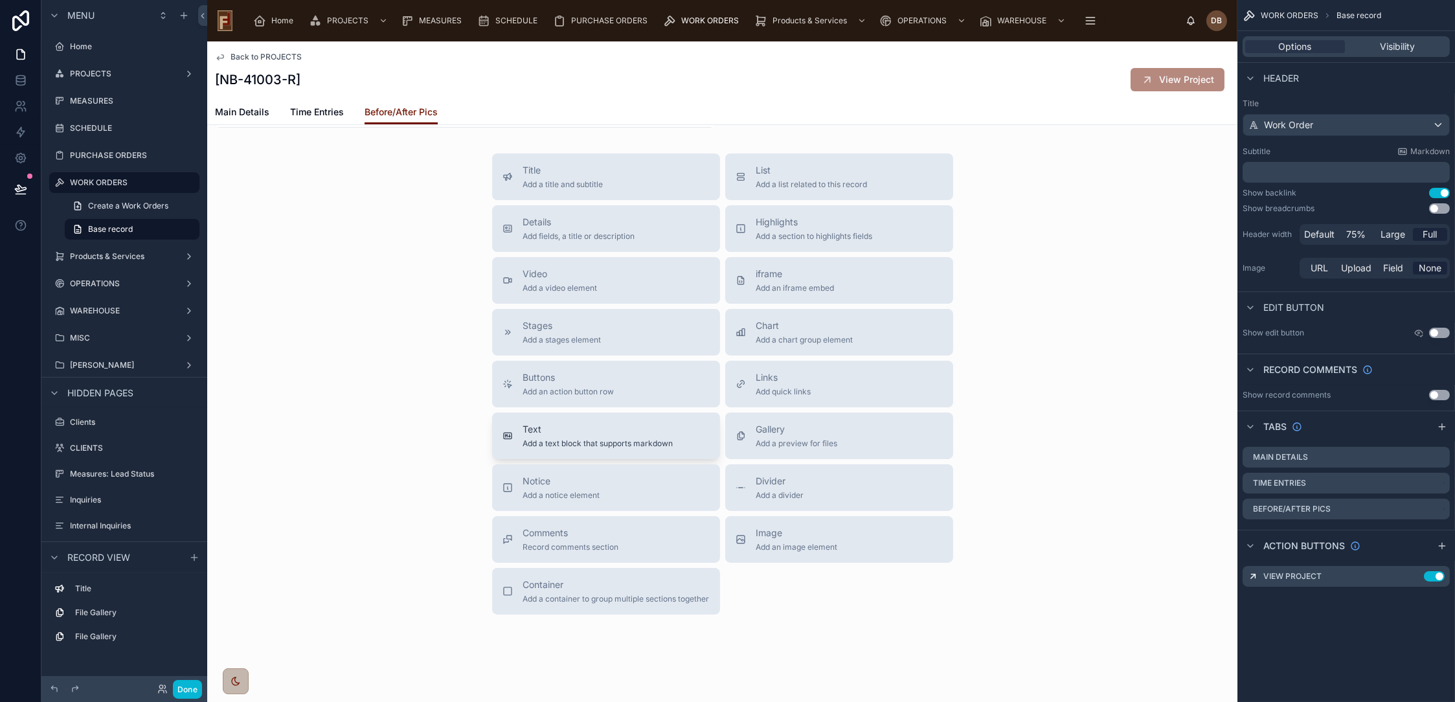
click at [652, 437] on div "Text Add a text block that supports markdown" at bounding box center [598, 436] width 150 height 26
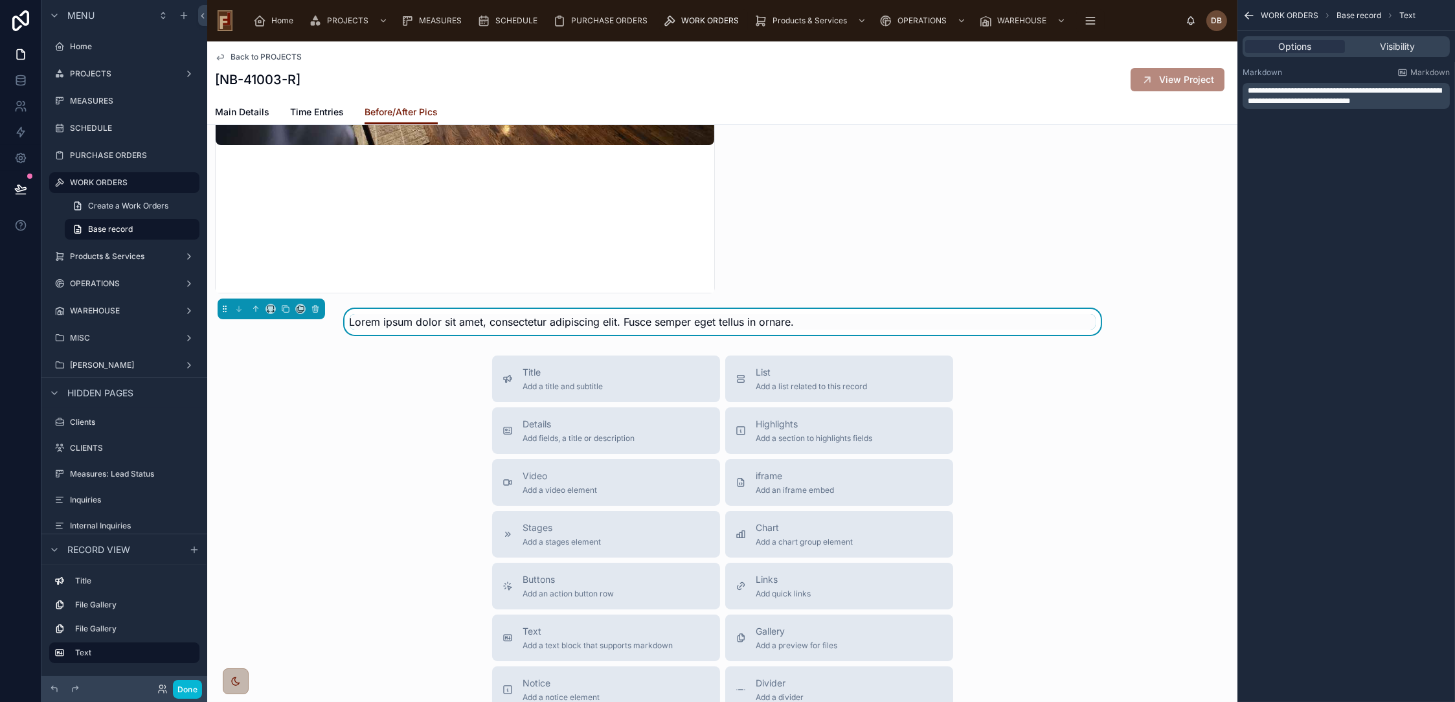
scroll to position [876, 0]
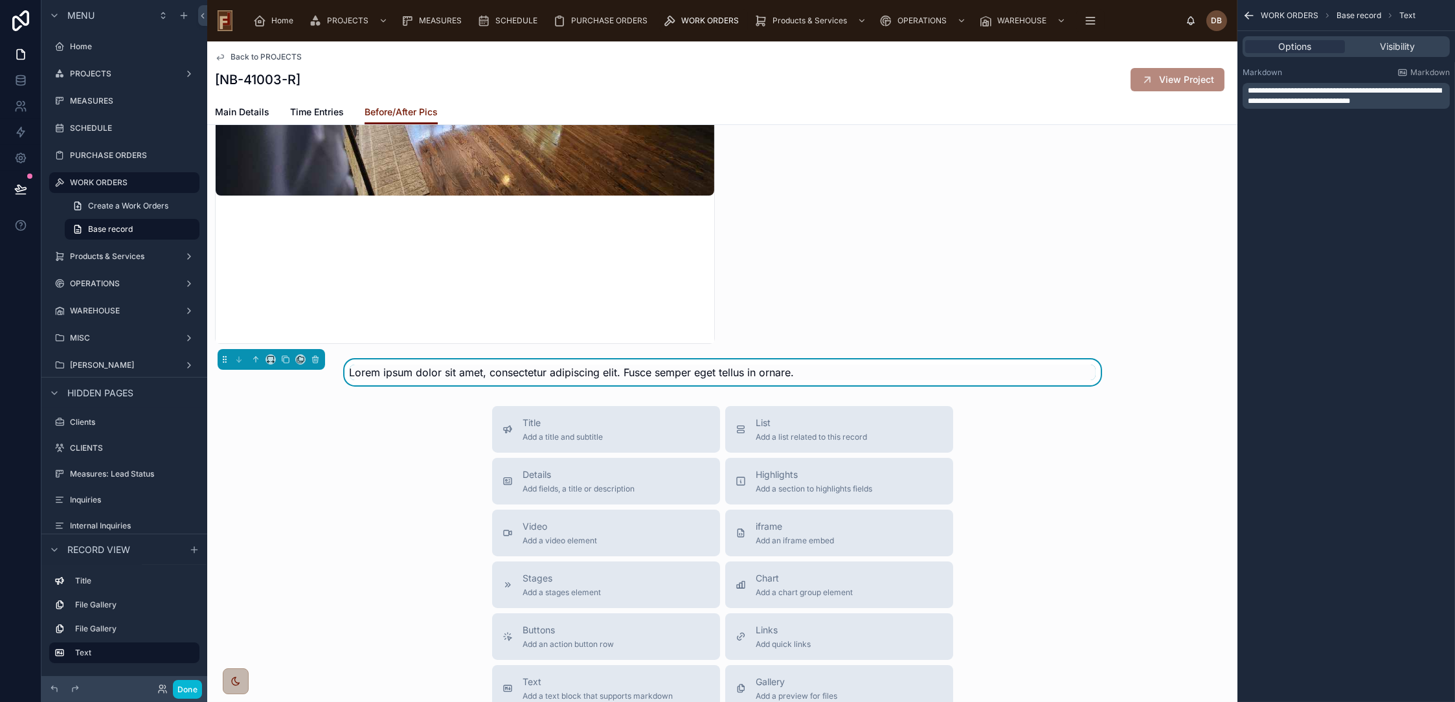
click at [1352, 92] on span "**********" at bounding box center [1345, 96] width 194 height 18
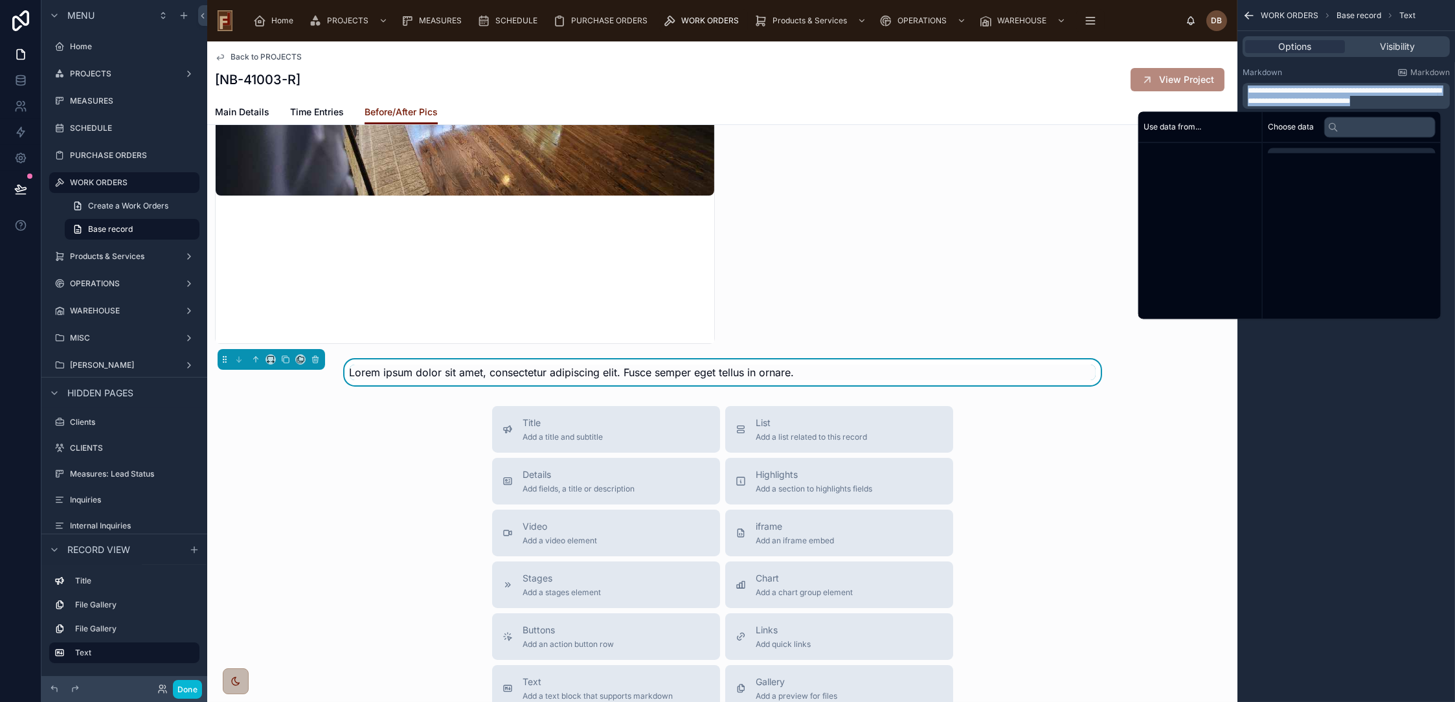
click at [1352, 92] on span "**********" at bounding box center [1345, 96] width 194 height 18
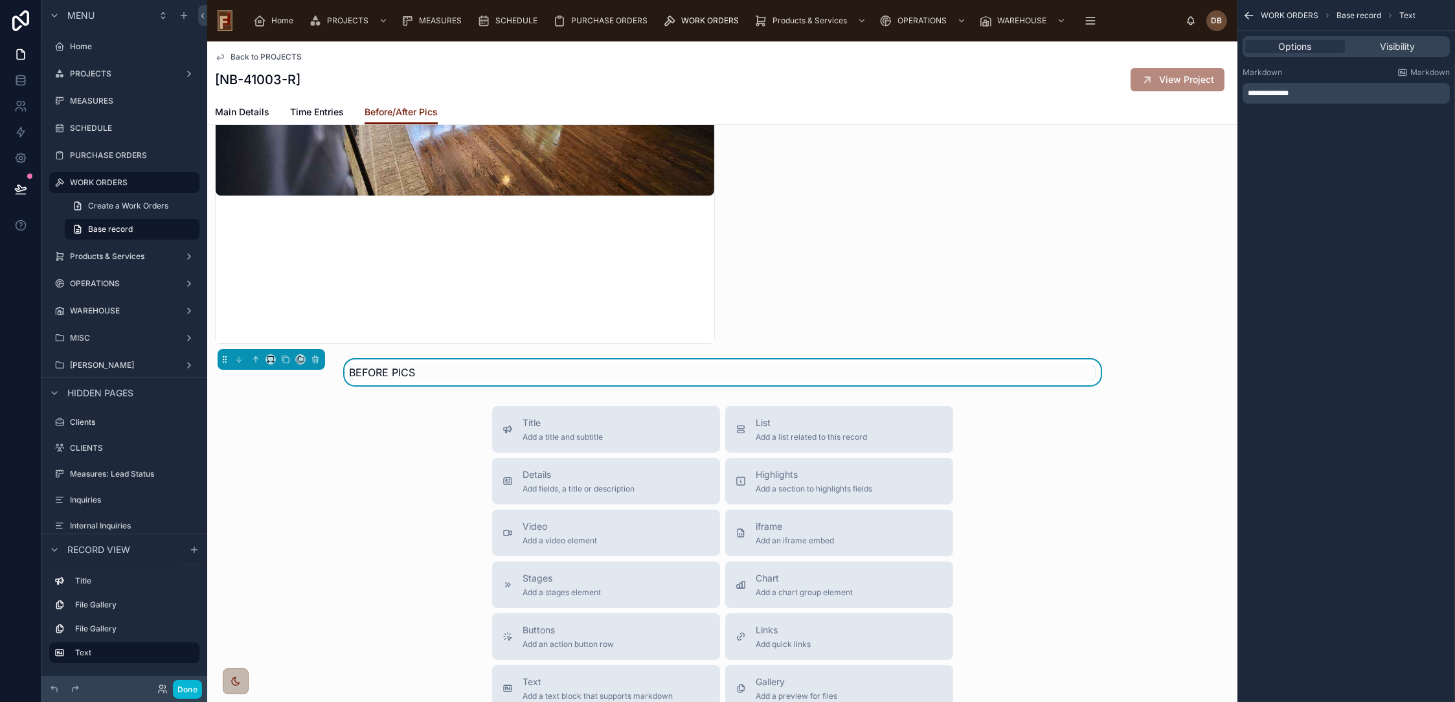
click at [1248, 90] on span "**********" at bounding box center [1268, 93] width 41 height 8
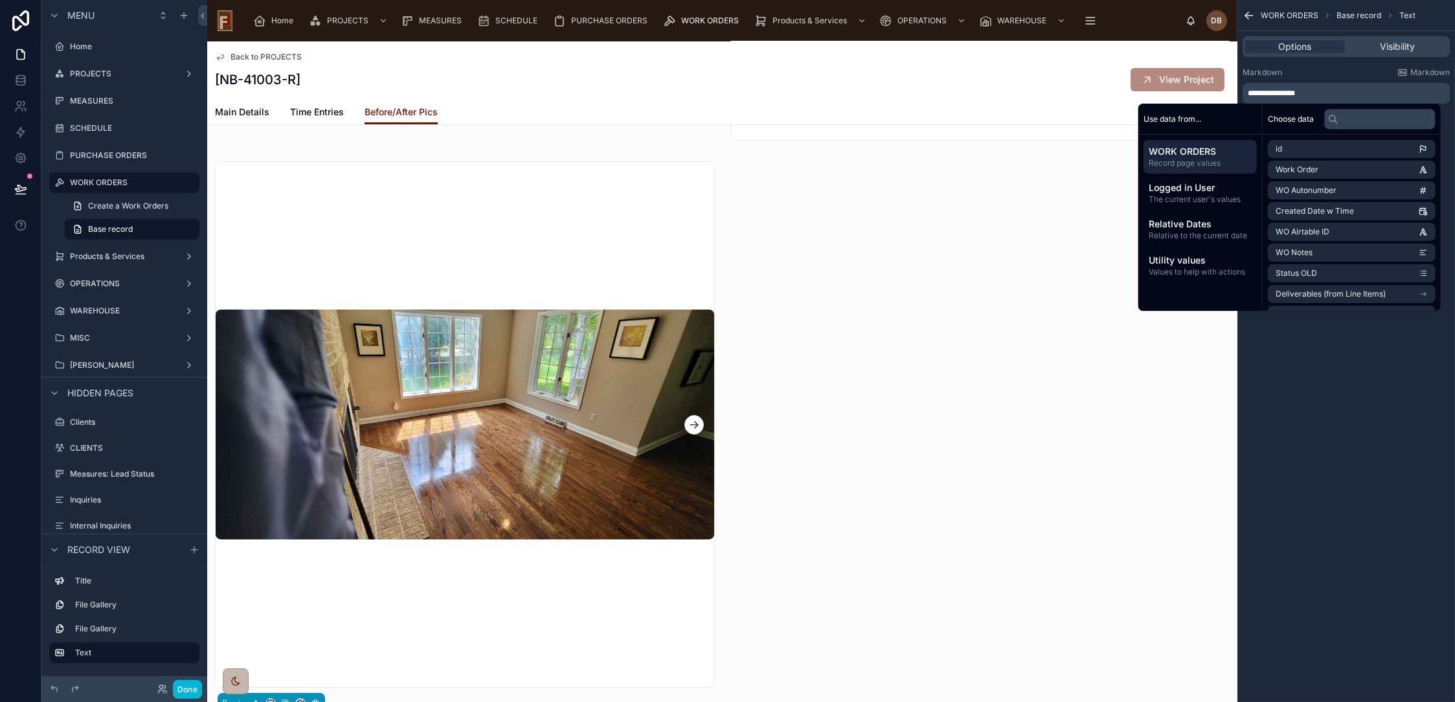
scroll to position [588, 0]
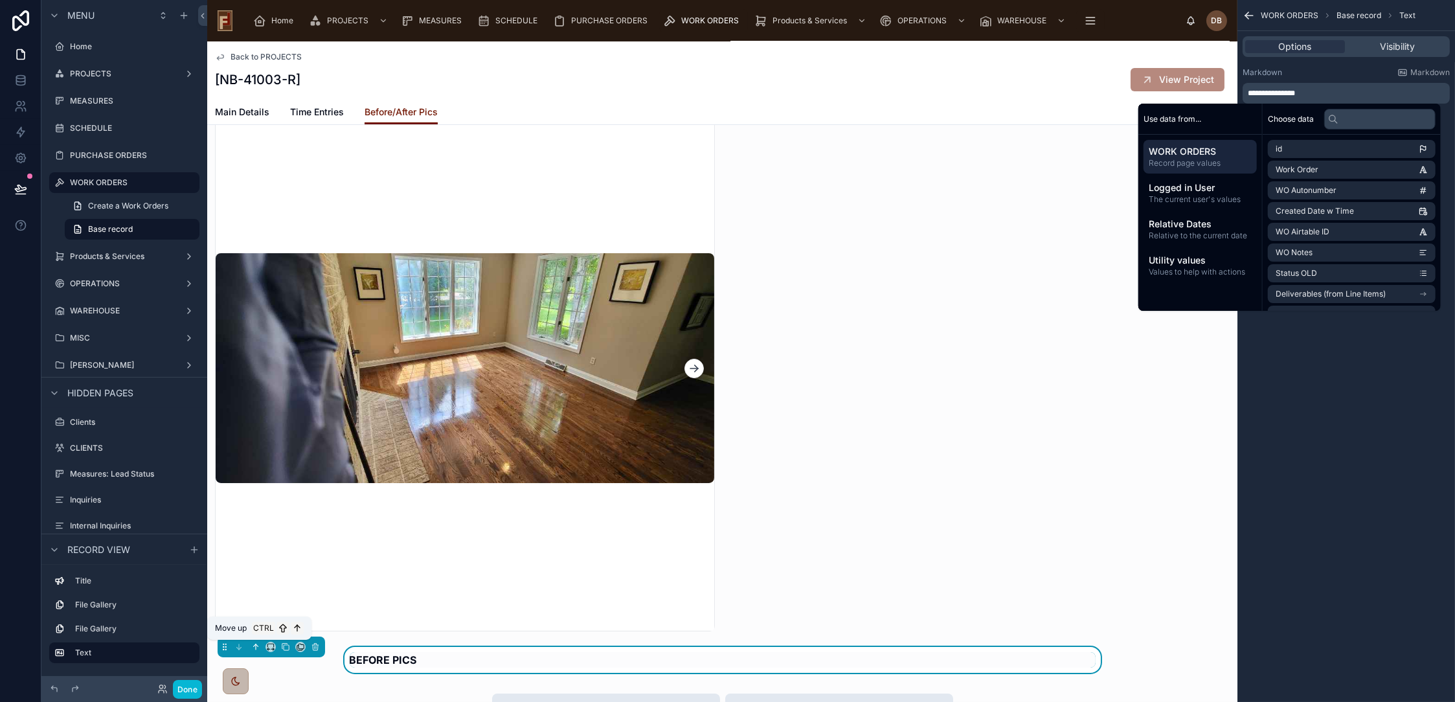
click at [256, 646] on icon at bounding box center [256, 646] width 0 height 5
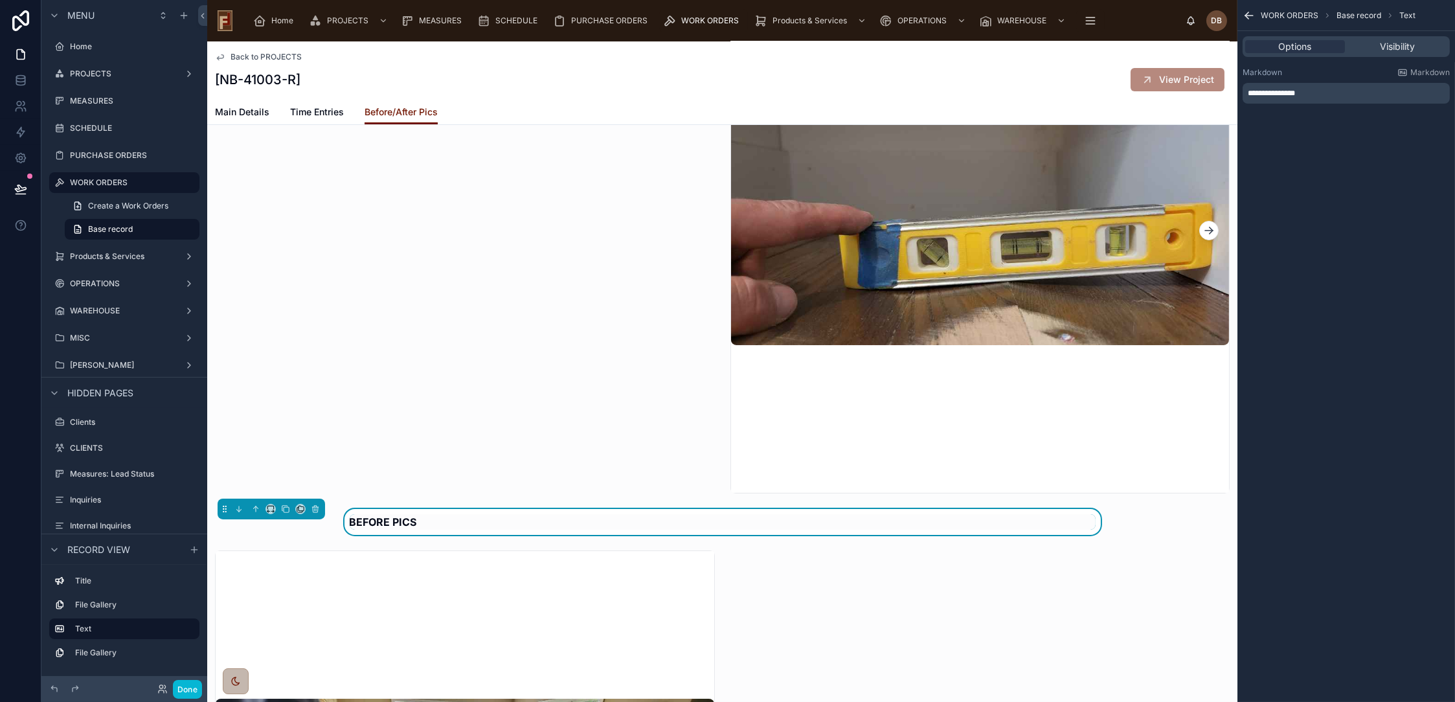
scroll to position [156, 0]
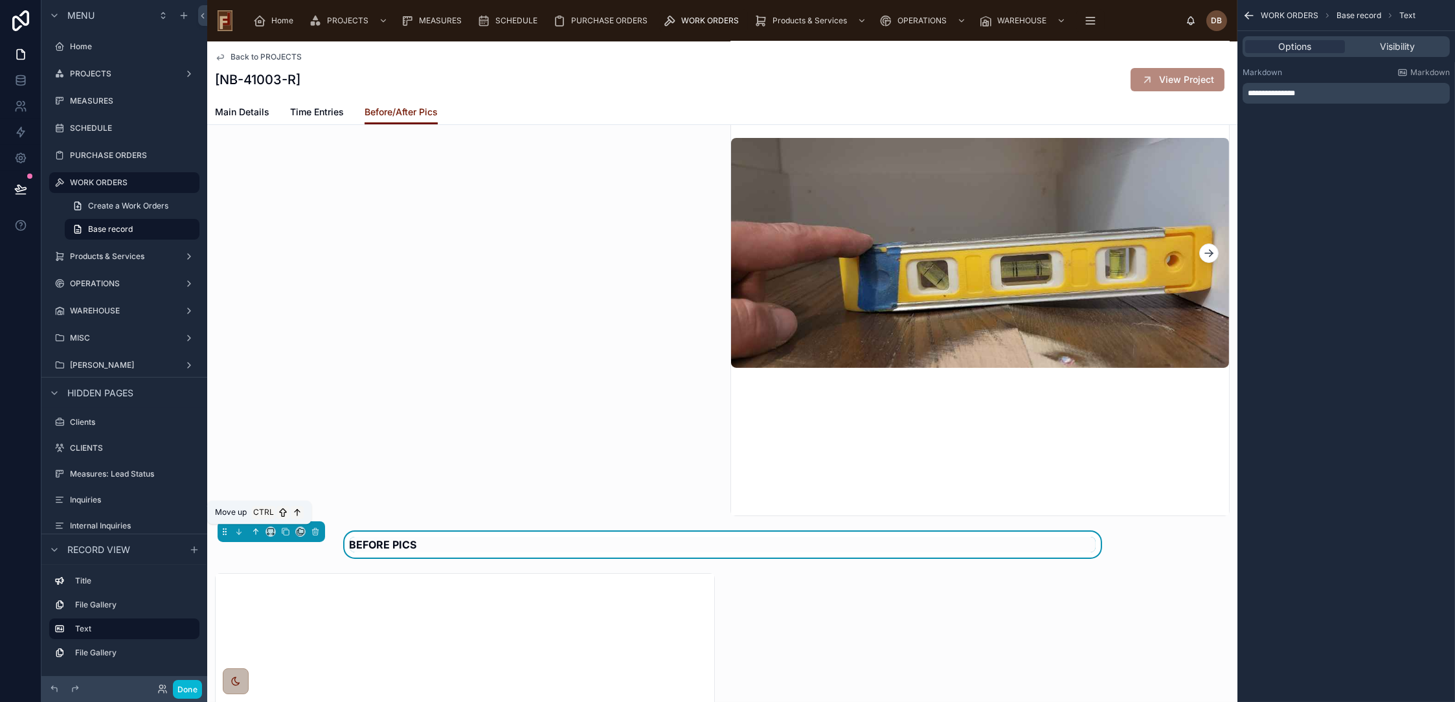
click at [255, 527] on icon at bounding box center [255, 531] width 9 height 9
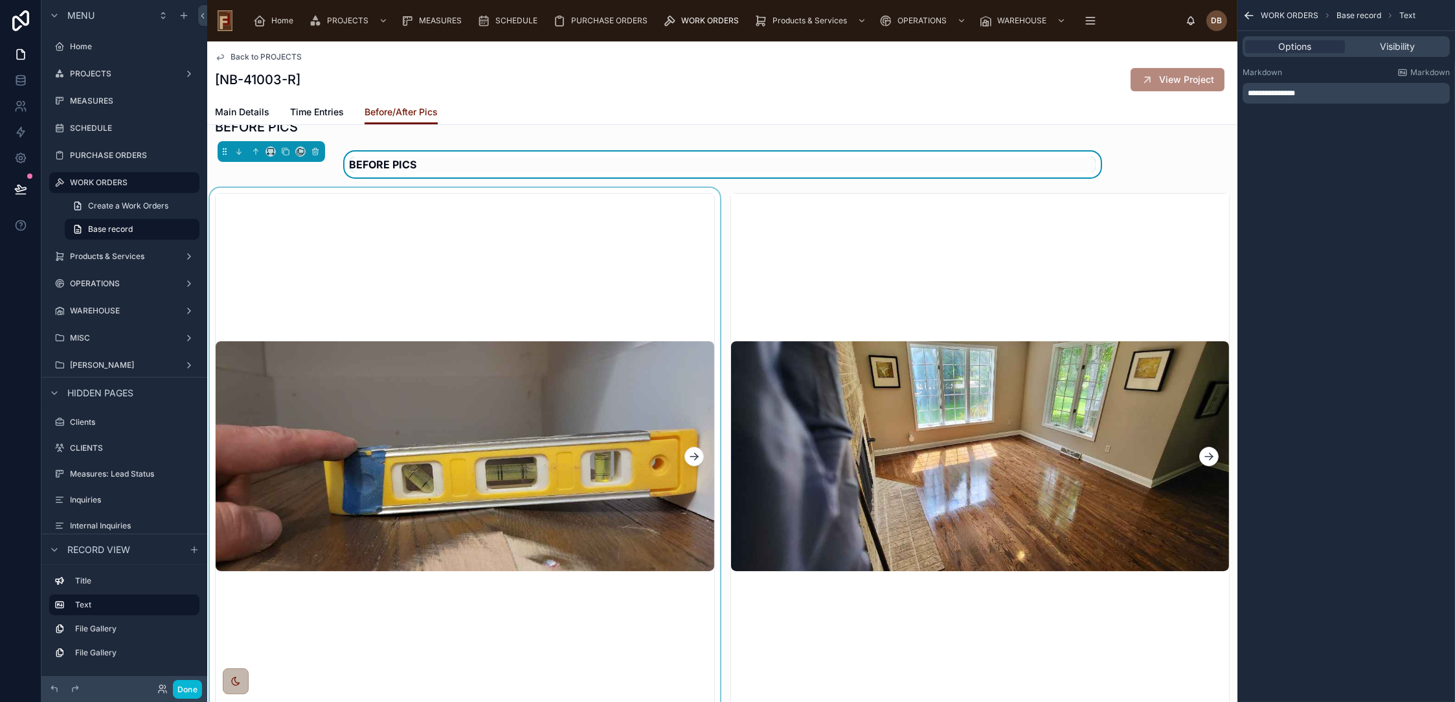
scroll to position [0, 0]
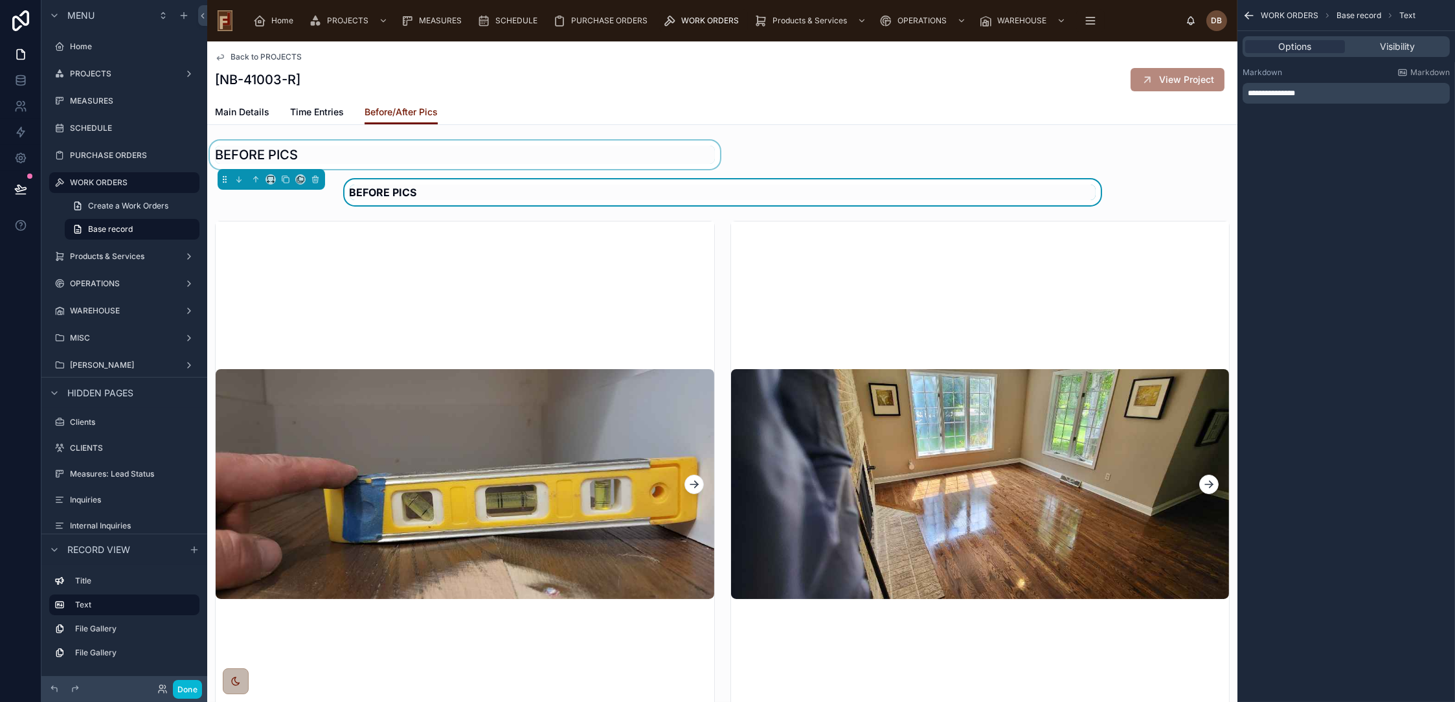
click at [277, 152] on div at bounding box center [465, 155] width 516 height 28
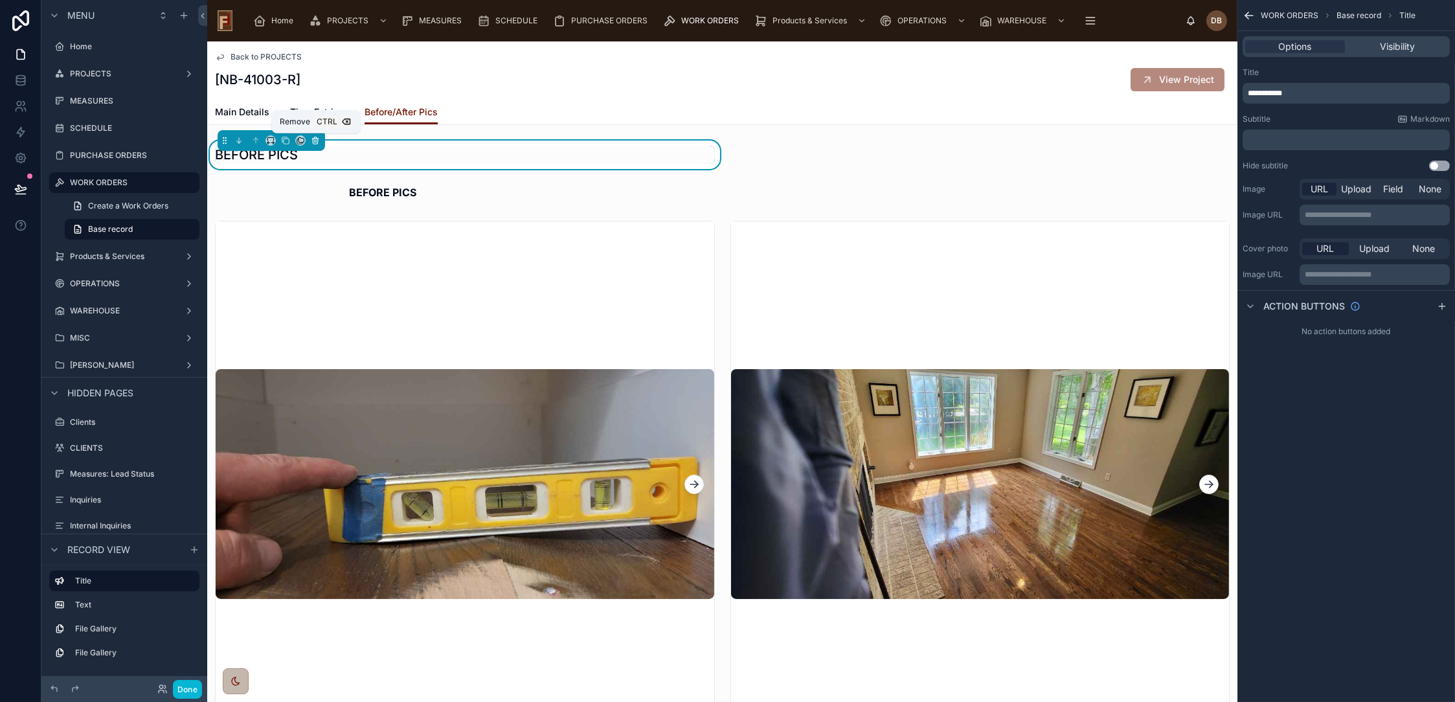
click at [315, 137] on icon at bounding box center [315, 137] width 3 height 1
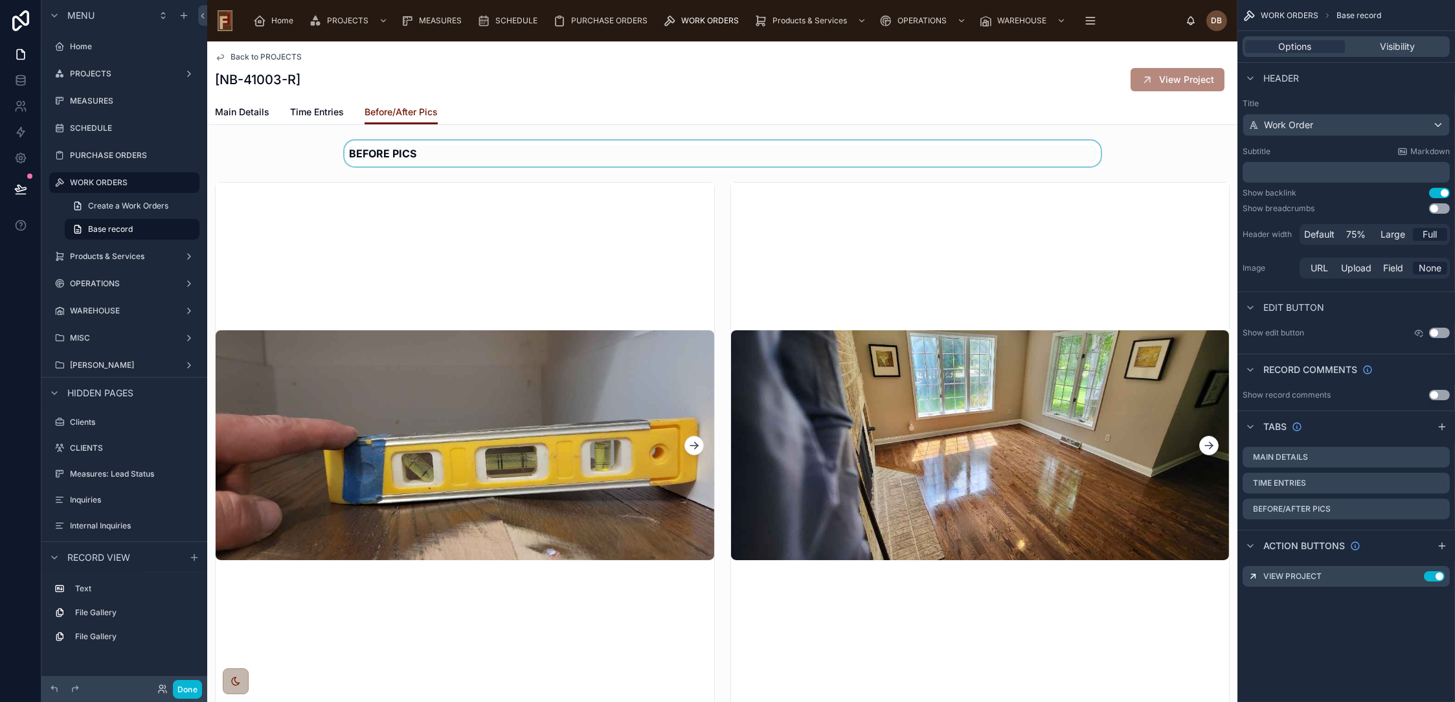
click at [573, 154] on div at bounding box center [722, 154] width 1030 height 26
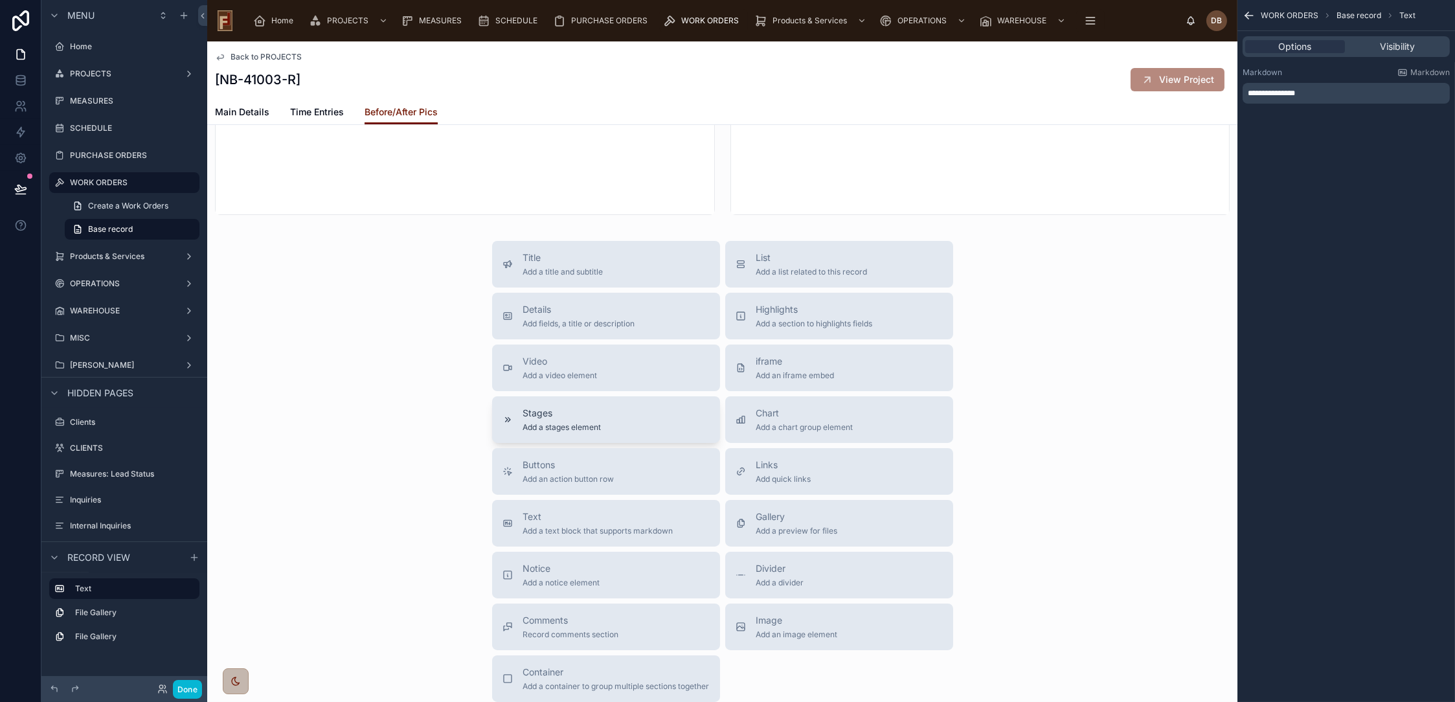
scroll to position [503, 0]
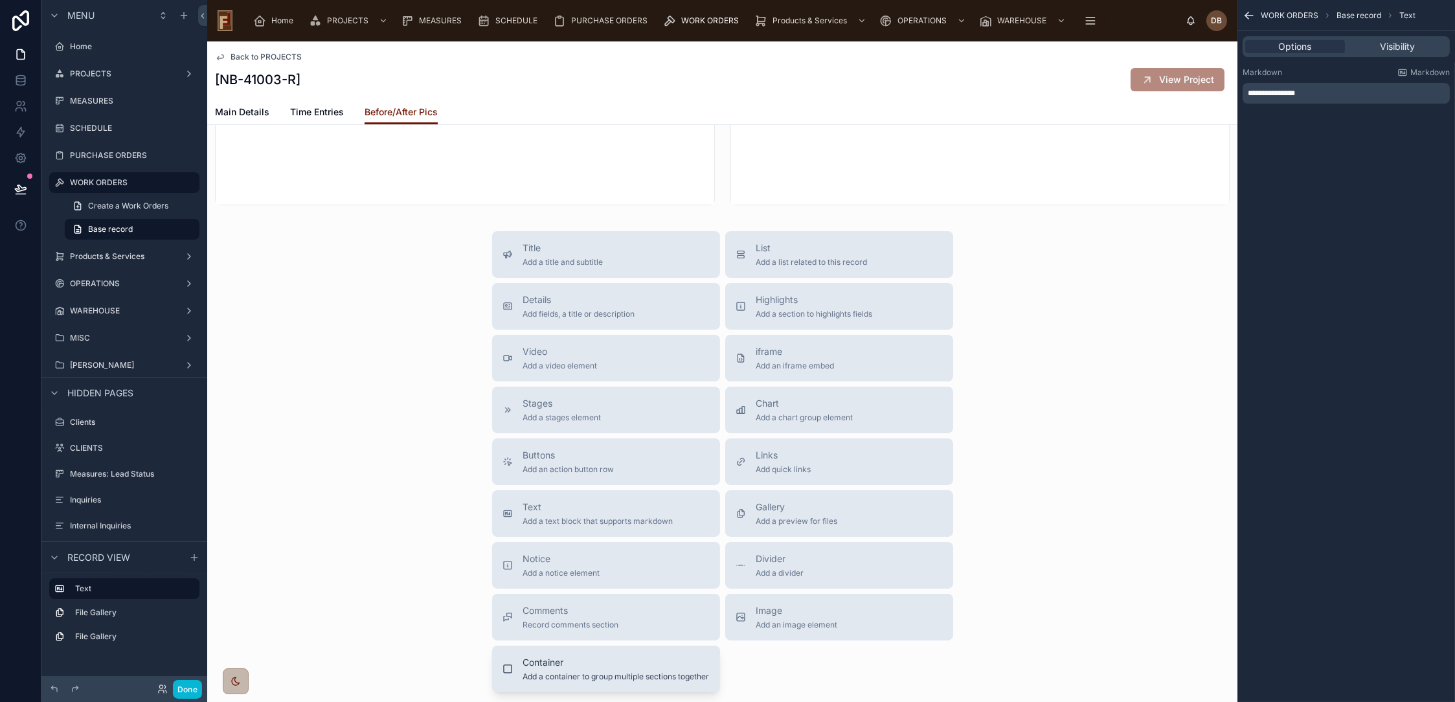
click at [608, 667] on span "Container" at bounding box center [616, 662] width 187 height 13
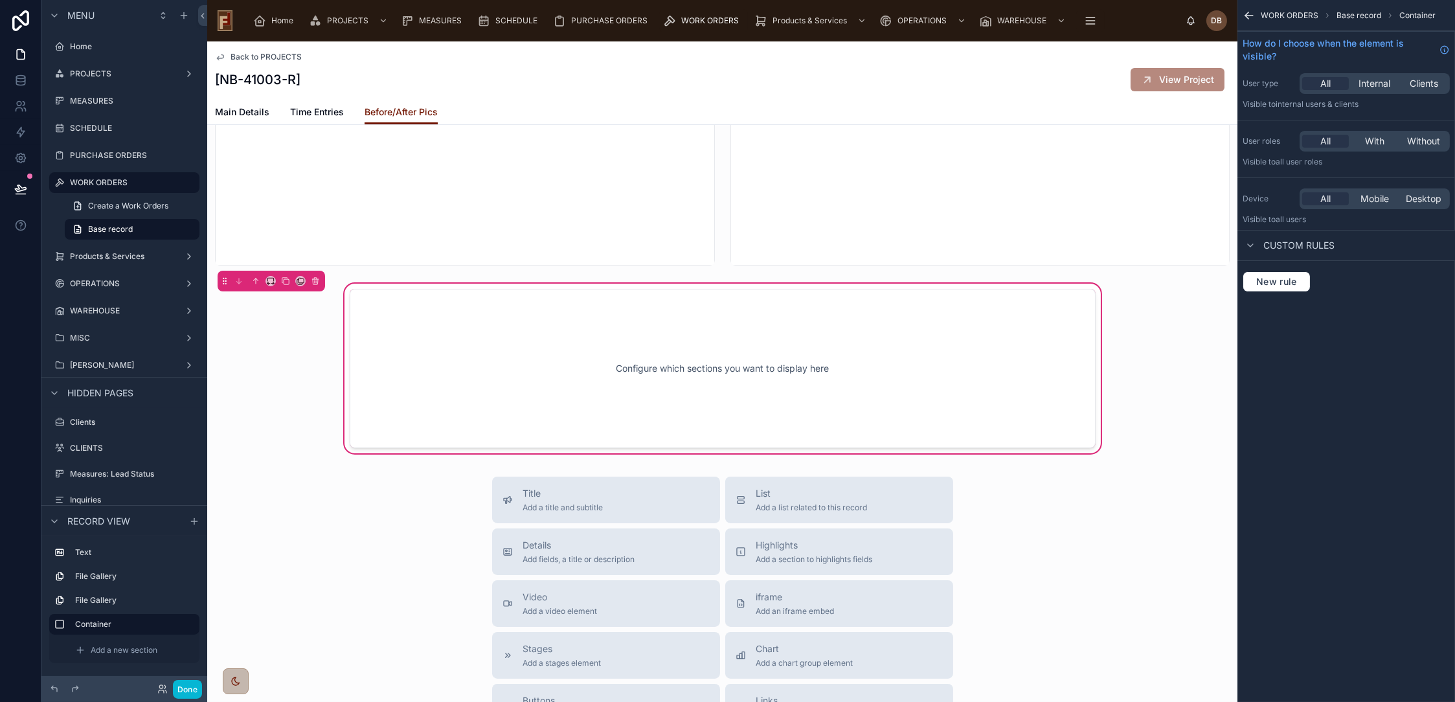
scroll to position [439, 0]
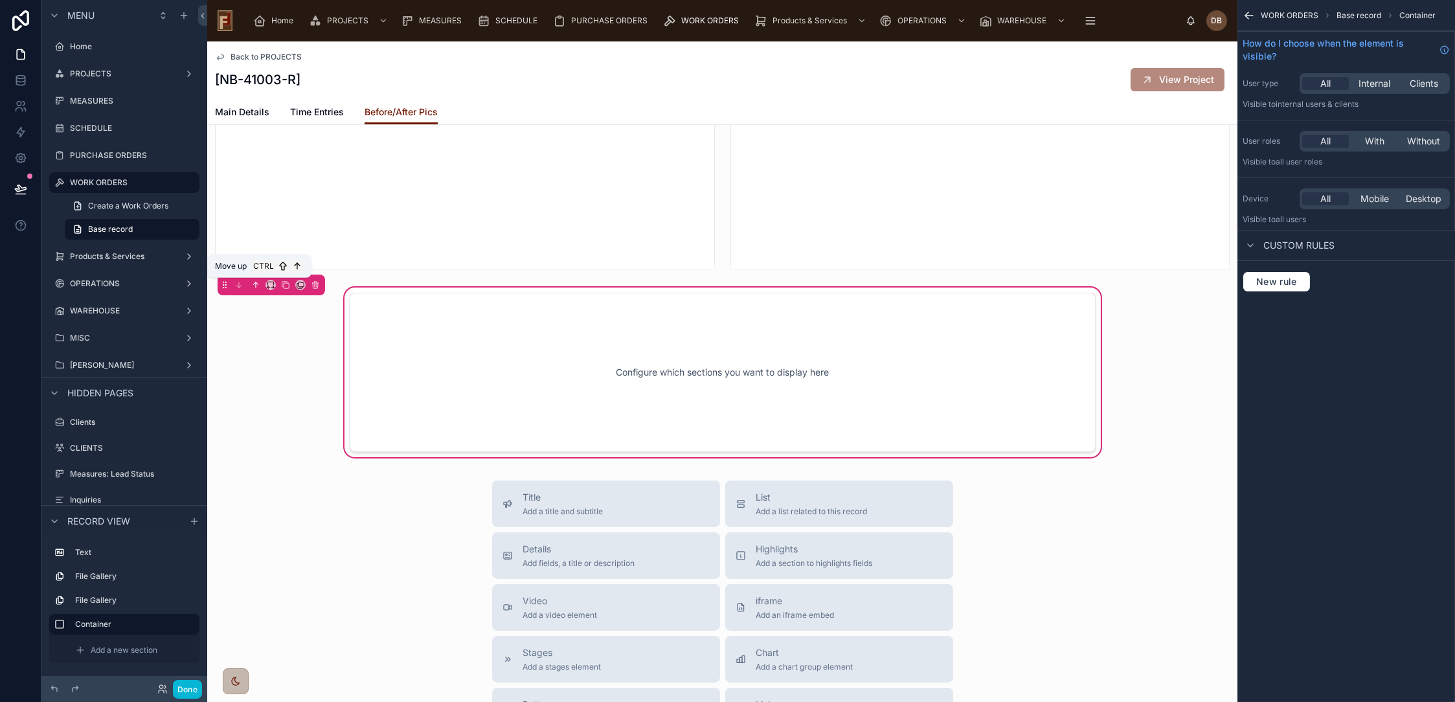
click at [254, 283] on icon at bounding box center [255, 284] width 9 height 9
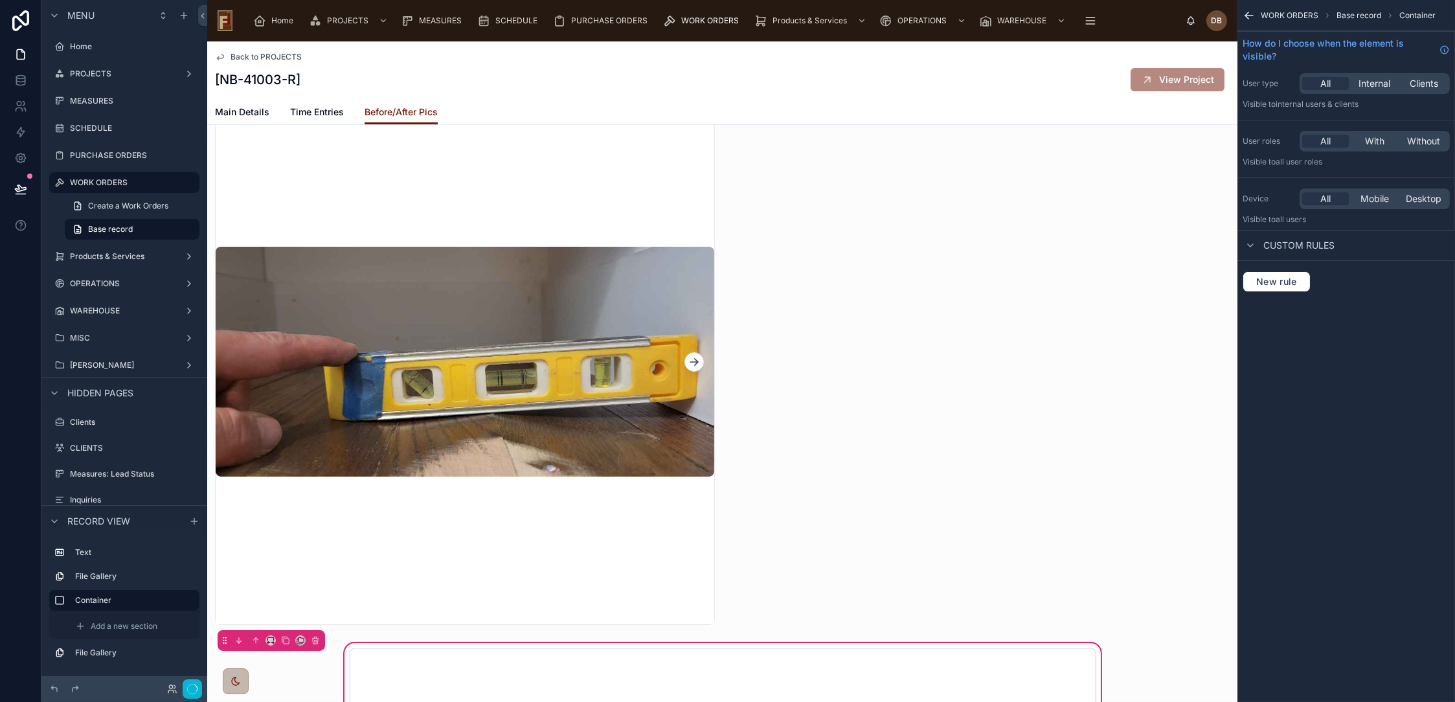
scroll to position [79, 0]
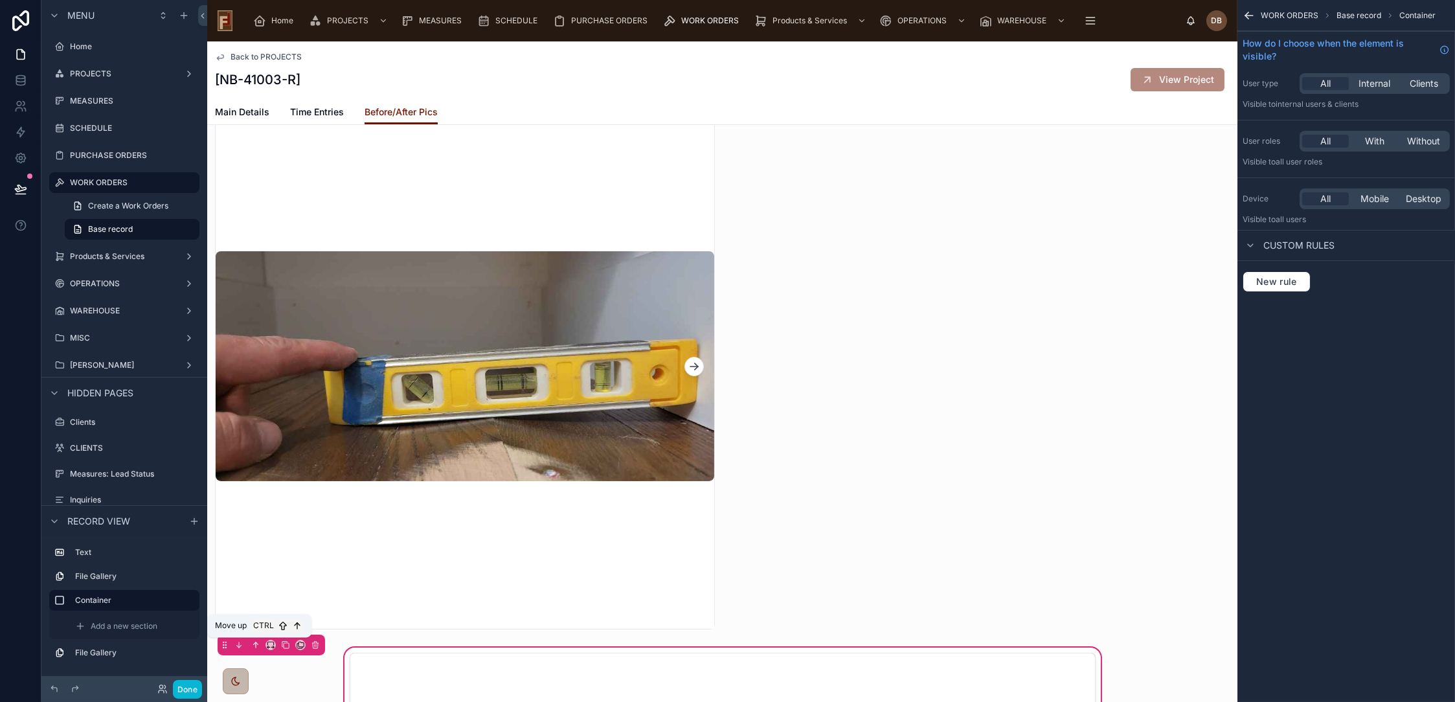
click at [256, 645] on icon at bounding box center [256, 644] width 0 height 5
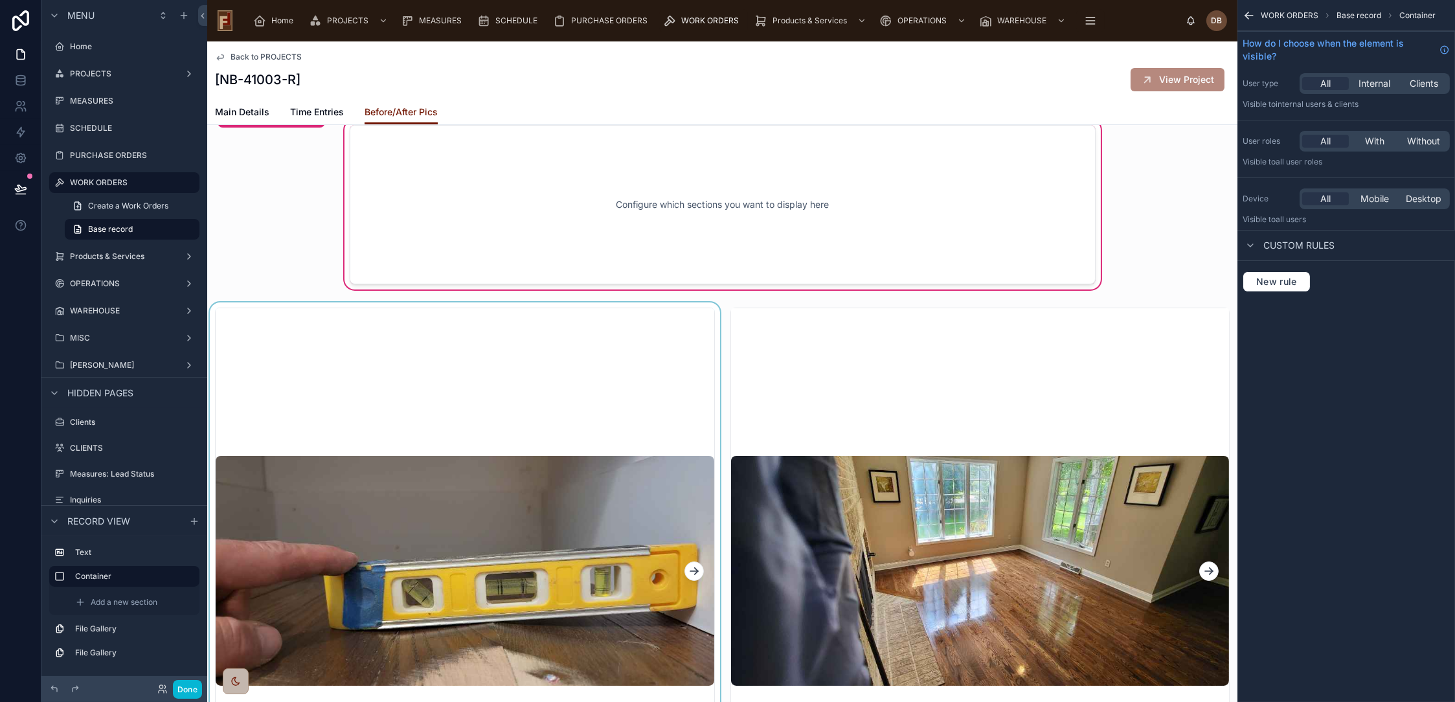
scroll to position [0, 0]
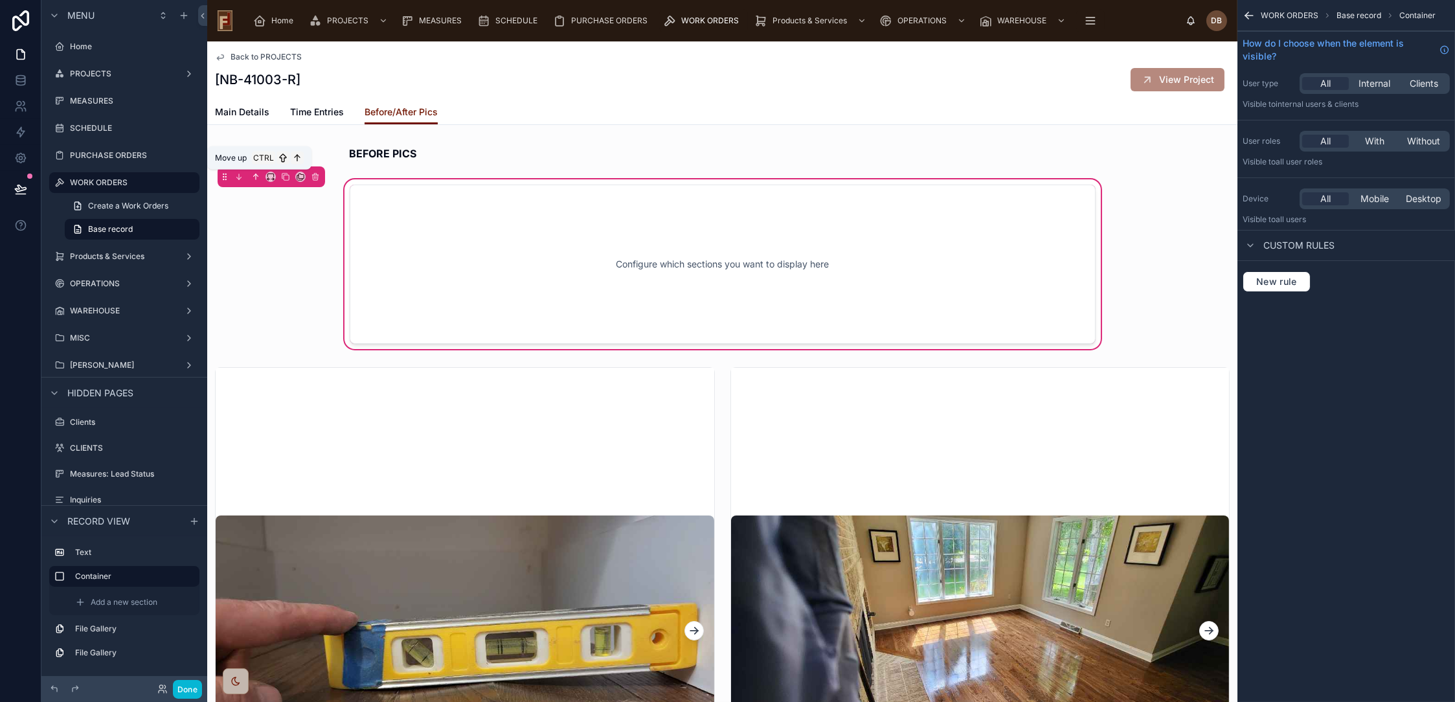
click at [255, 178] on icon at bounding box center [255, 176] width 9 height 9
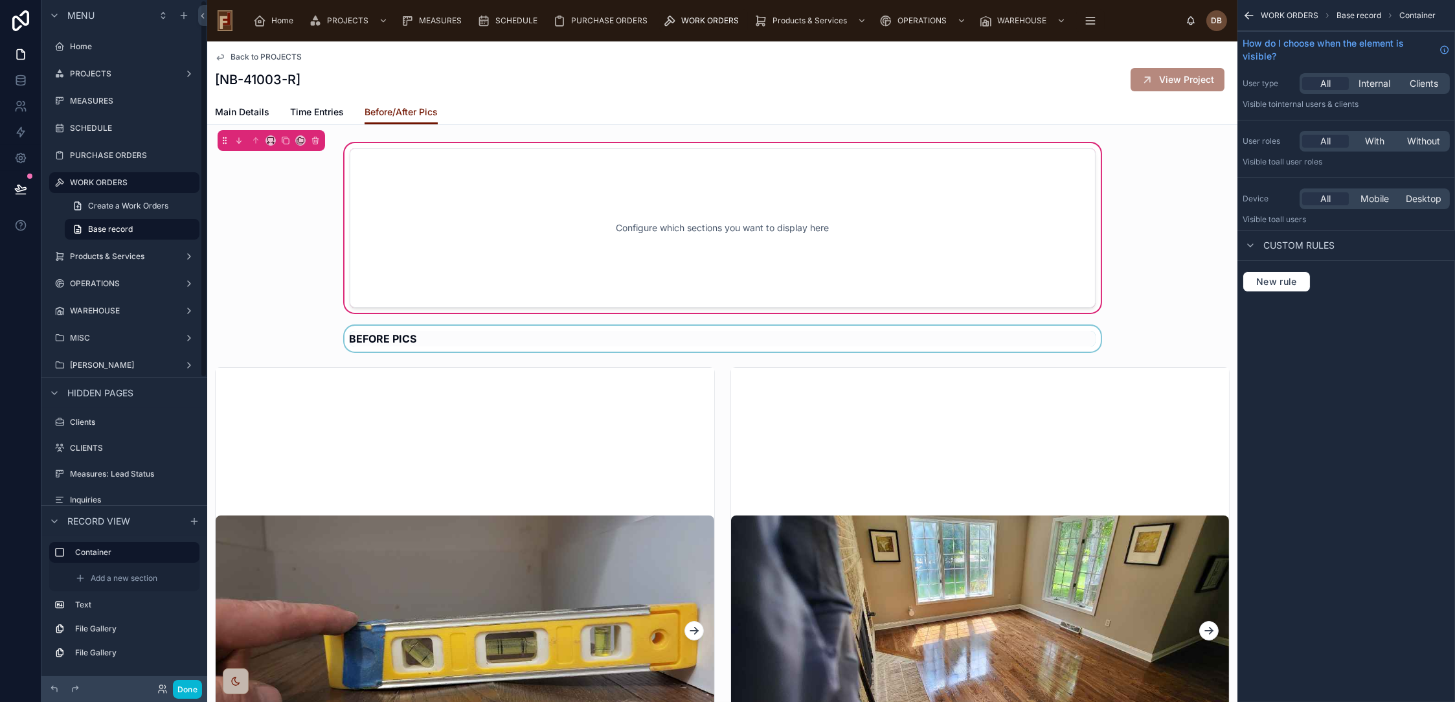
click at [437, 332] on div at bounding box center [722, 339] width 1030 height 26
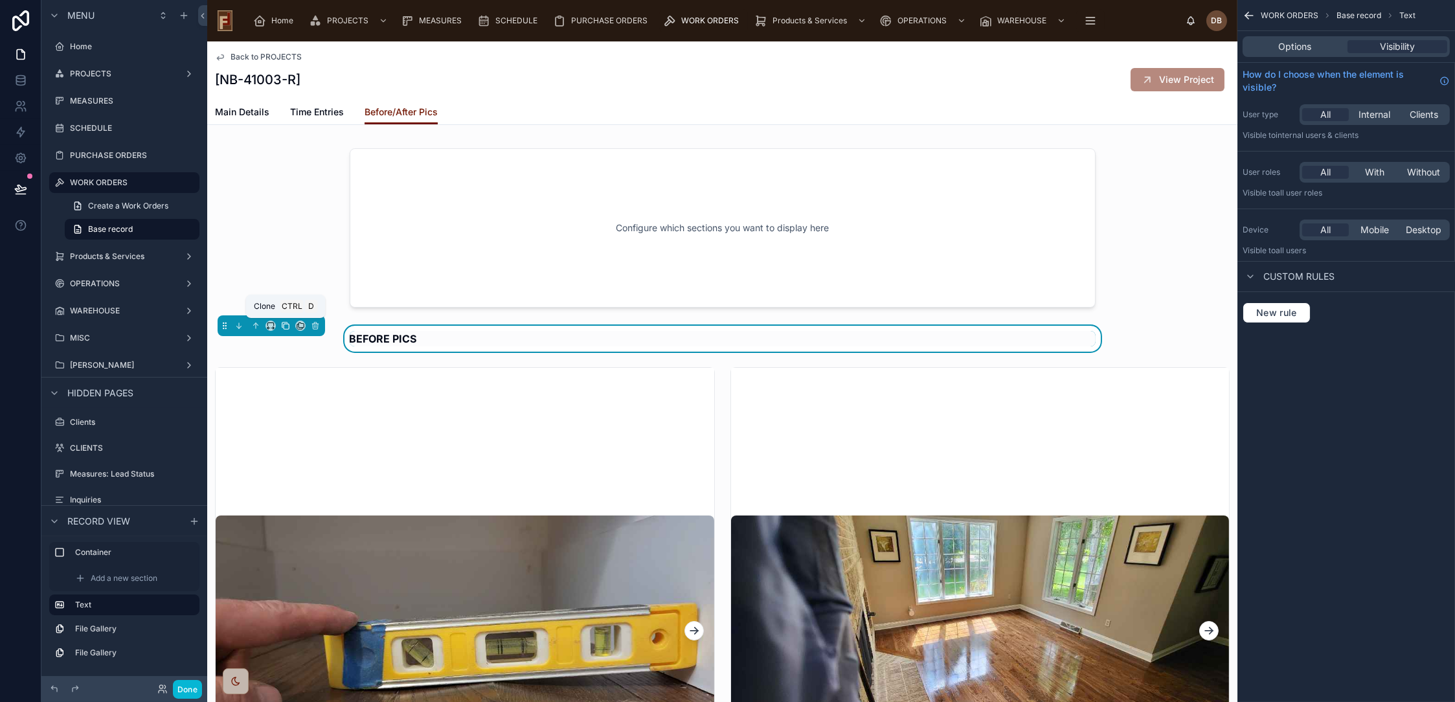
click at [284, 325] on icon at bounding box center [286, 326] width 5 height 5
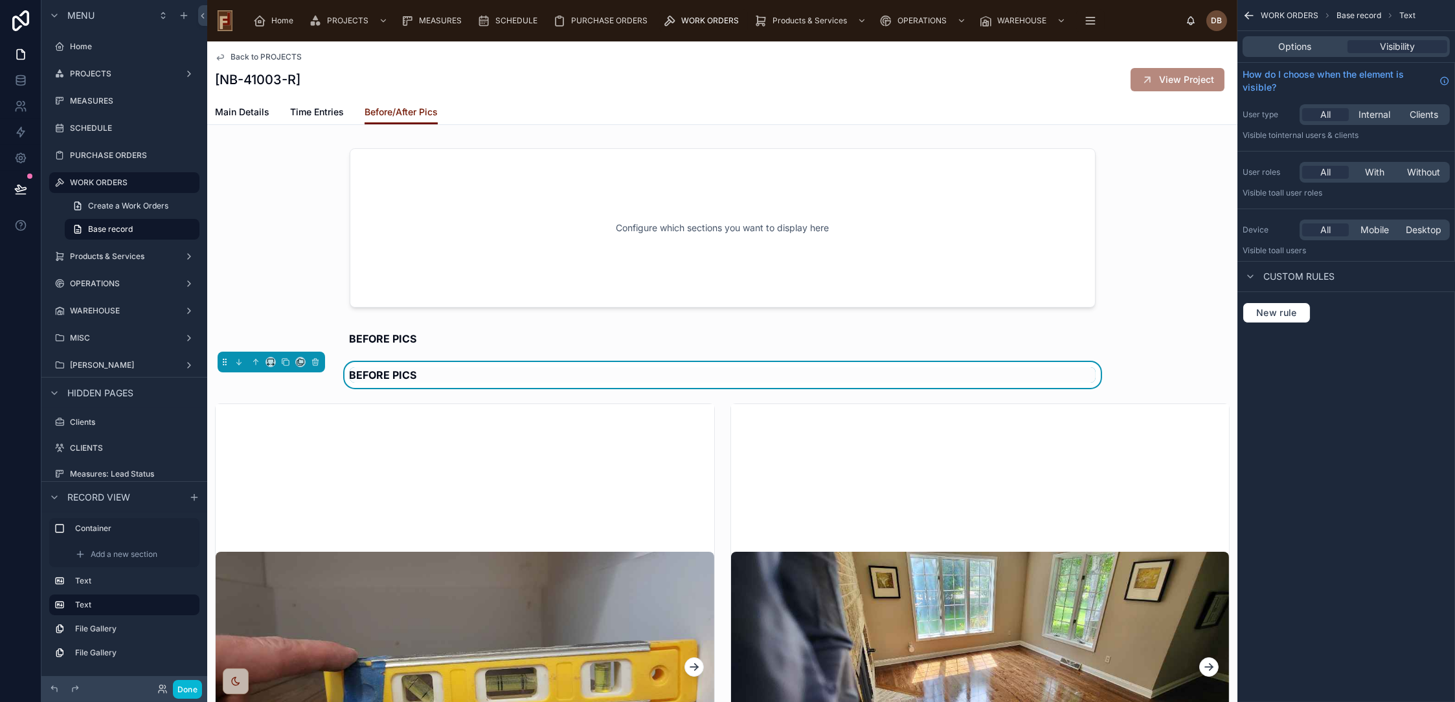
click at [381, 369] on strong "BEFORE PICS" at bounding box center [383, 375] width 67 height 13
click at [369, 377] on strong "BEFORE PICS" at bounding box center [383, 375] width 67 height 13
click at [1293, 46] on span "Options" at bounding box center [1295, 46] width 33 height 13
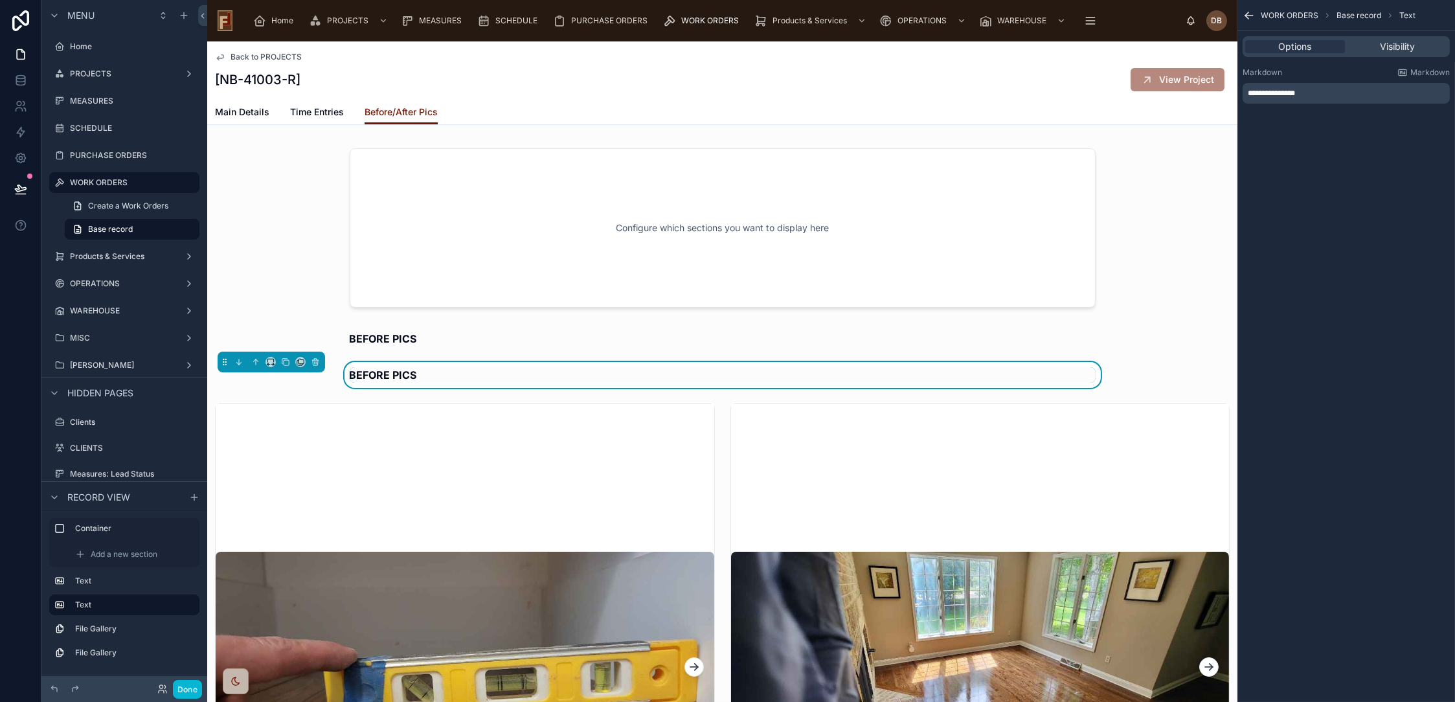
click at [1274, 93] on span "**********" at bounding box center [1271, 93] width 47 height 8
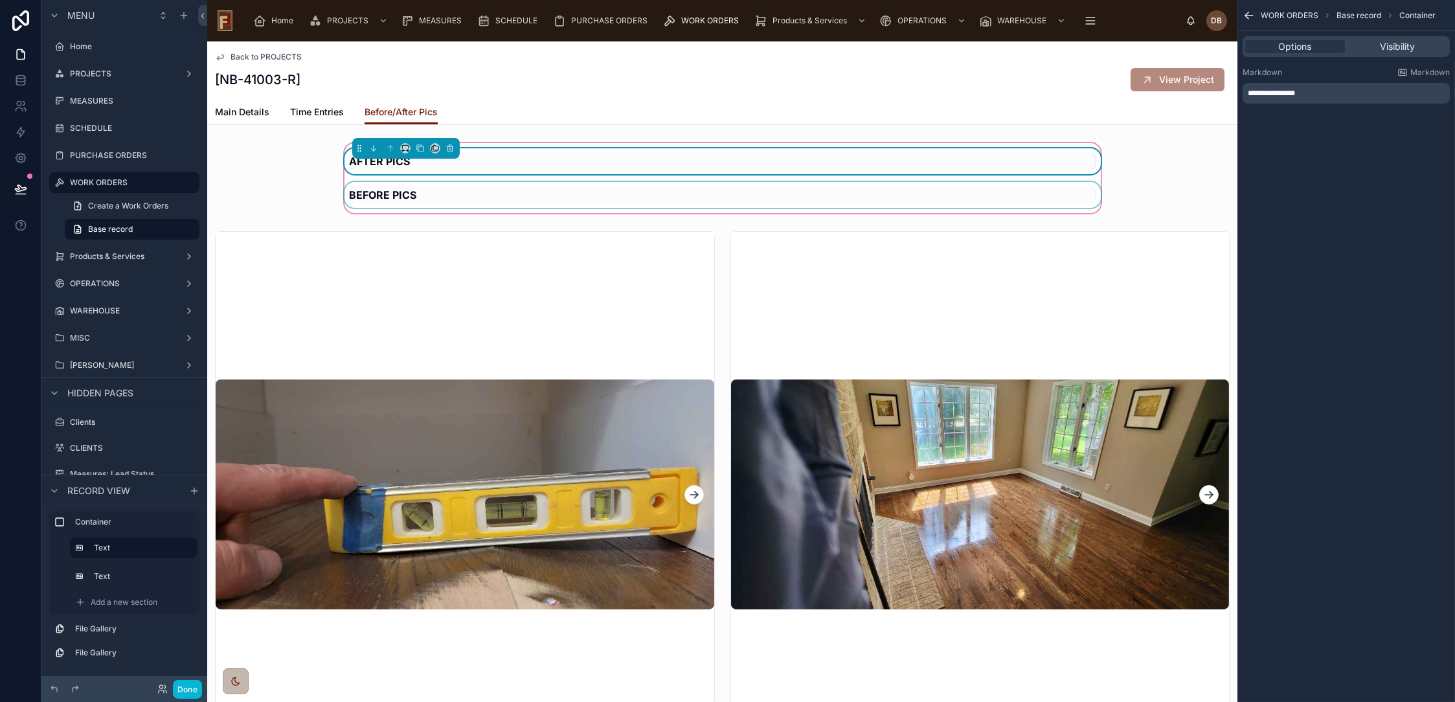
click at [596, 182] on div at bounding box center [723, 195] width 762 height 26
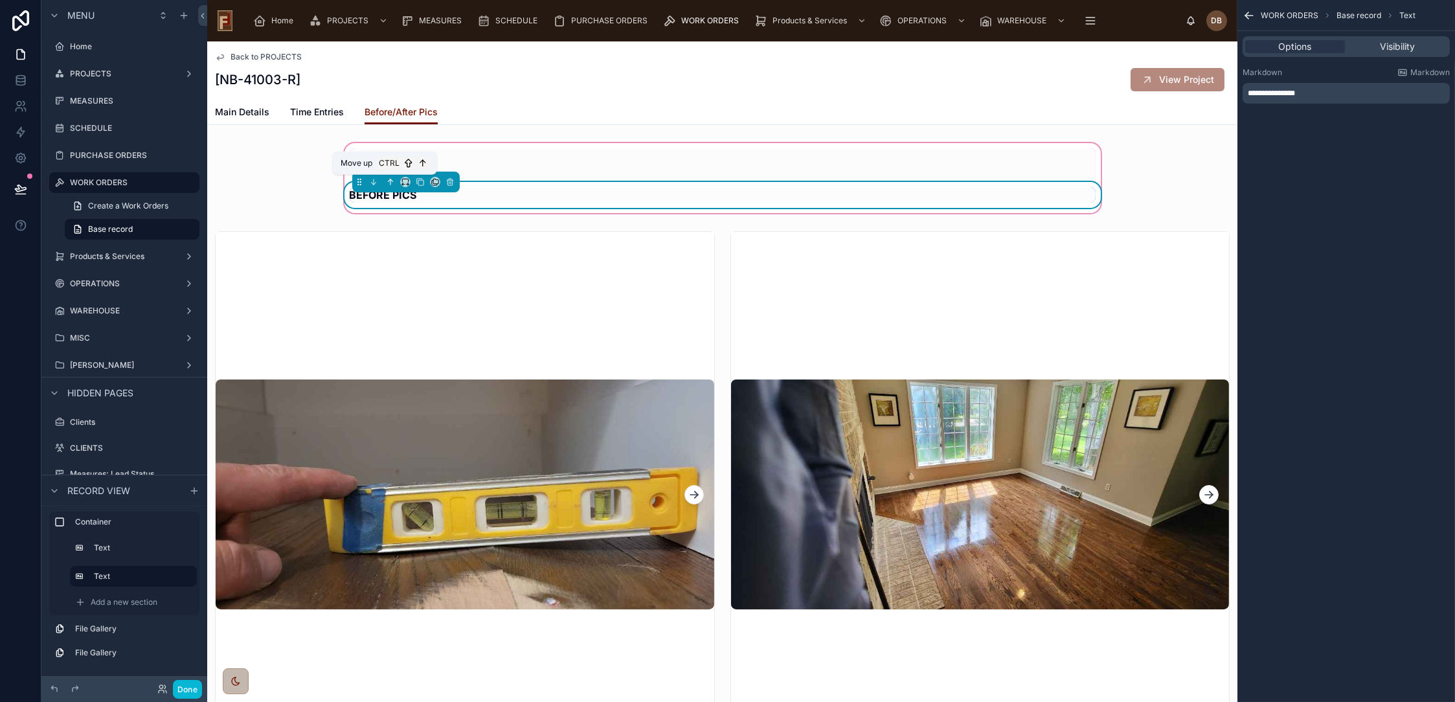
click at [386, 181] on icon at bounding box center [390, 181] width 9 height 9
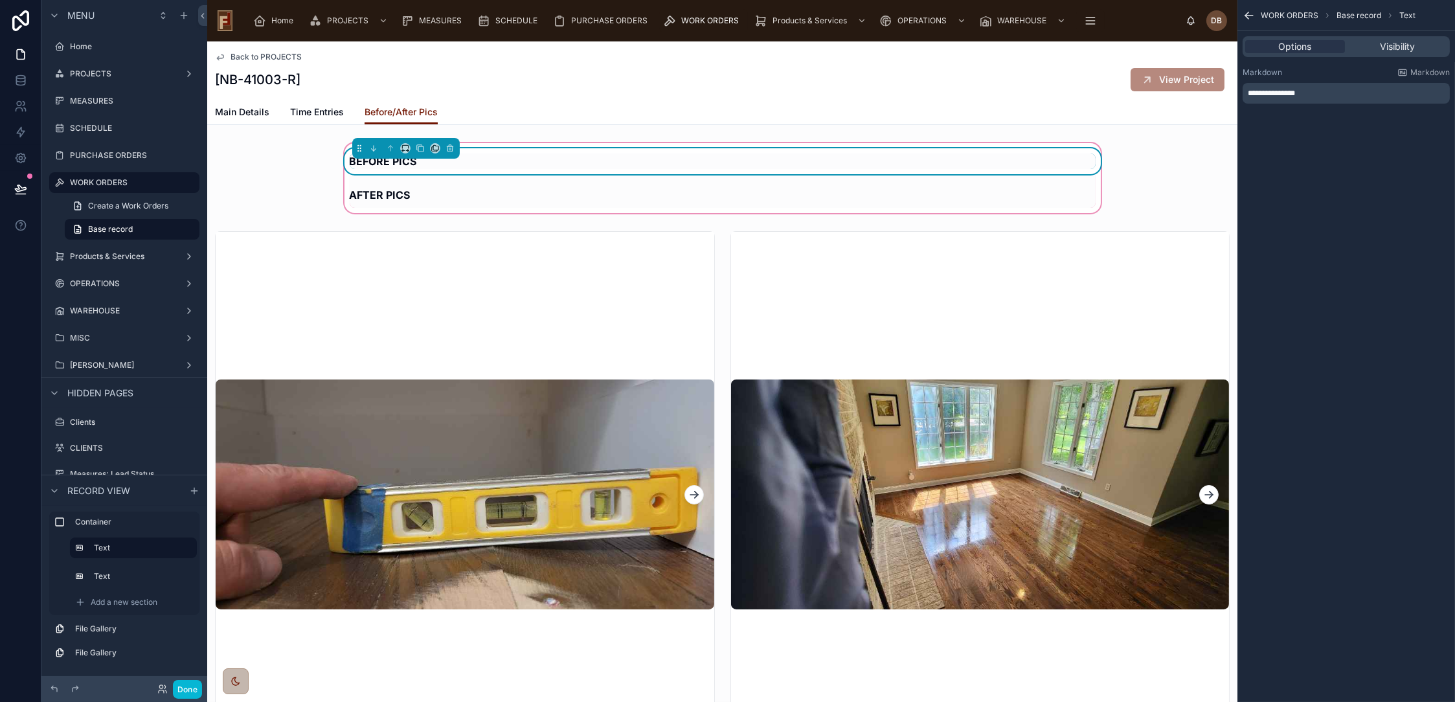
click at [1093, 176] on div "BEFORE PICS AFTER PICS" at bounding box center [723, 178] width 762 height 60
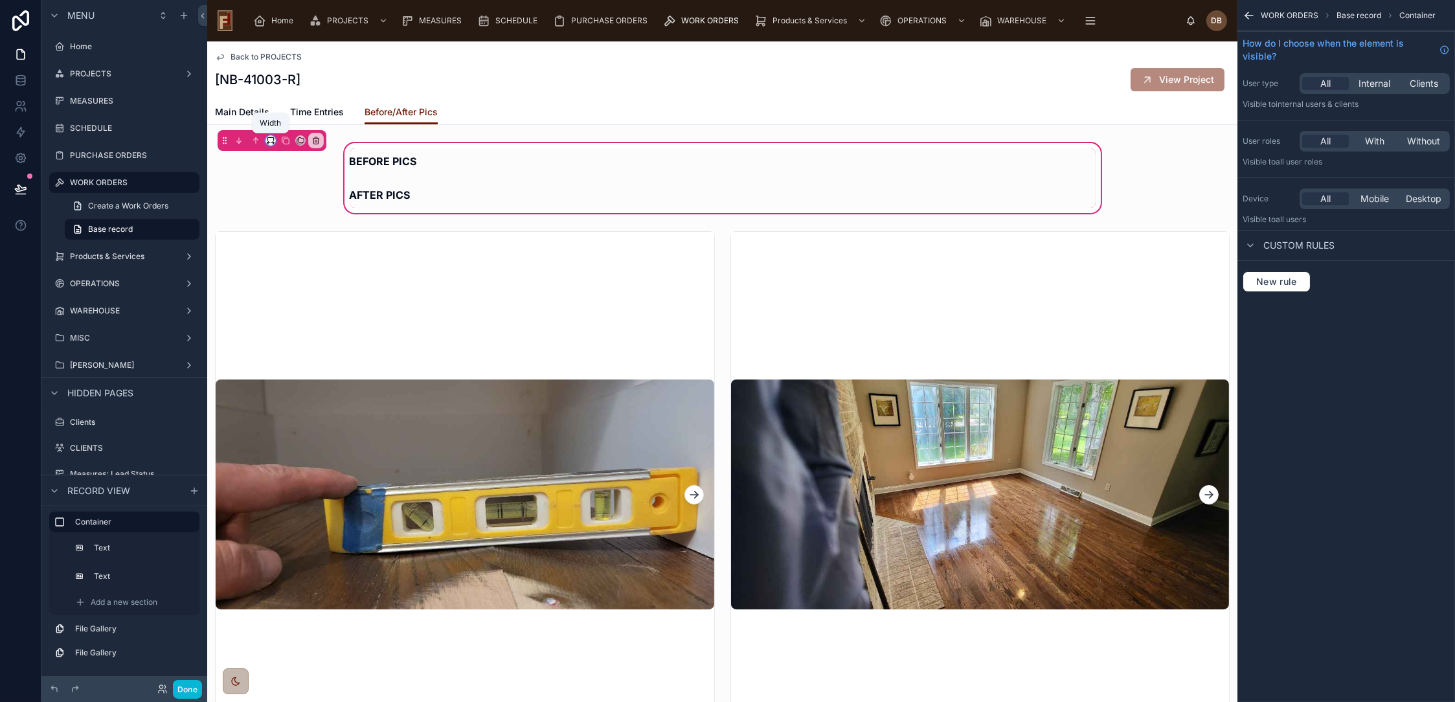
click at [271, 138] on icon at bounding box center [270, 140] width 9 height 9
click at [304, 306] on div "Large" at bounding box center [297, 303] width 40 height 16
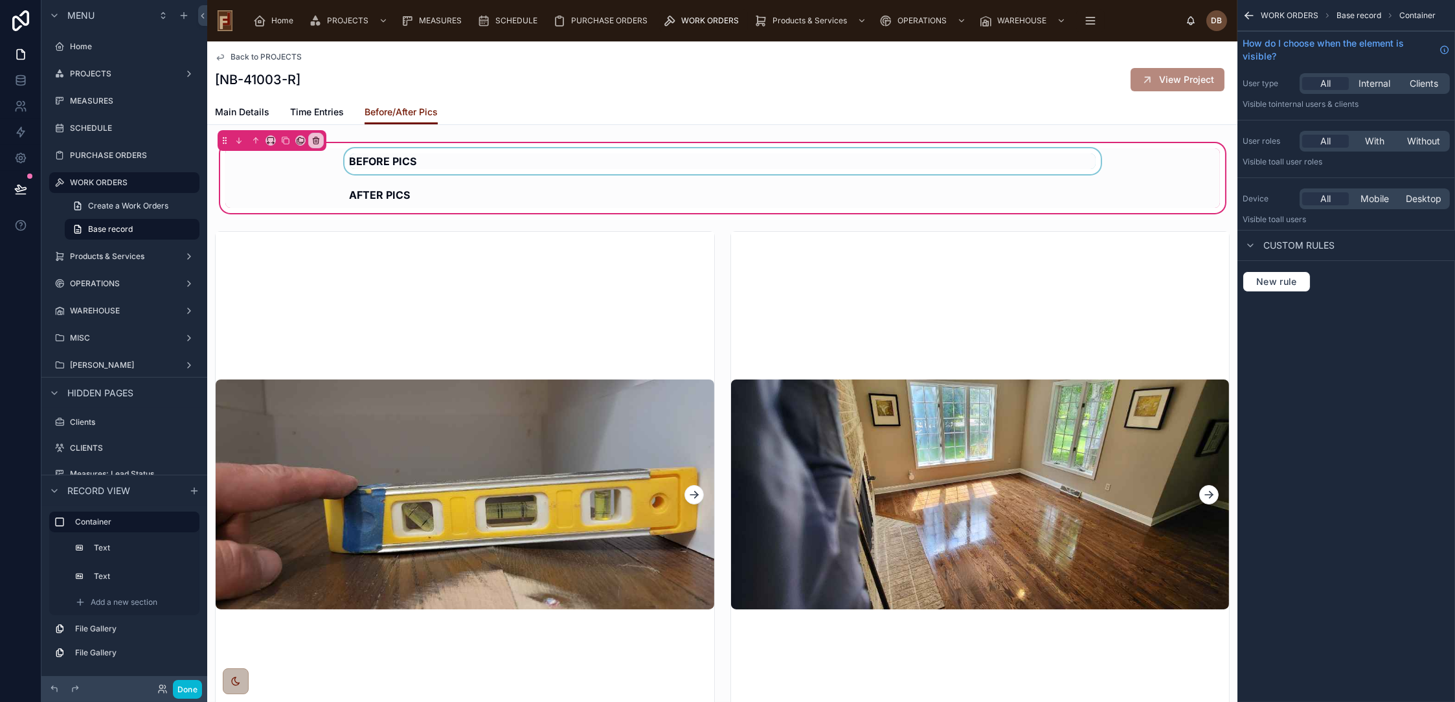
click at [385, 159] on div at bounding box center [722, 161] width 995 height 26
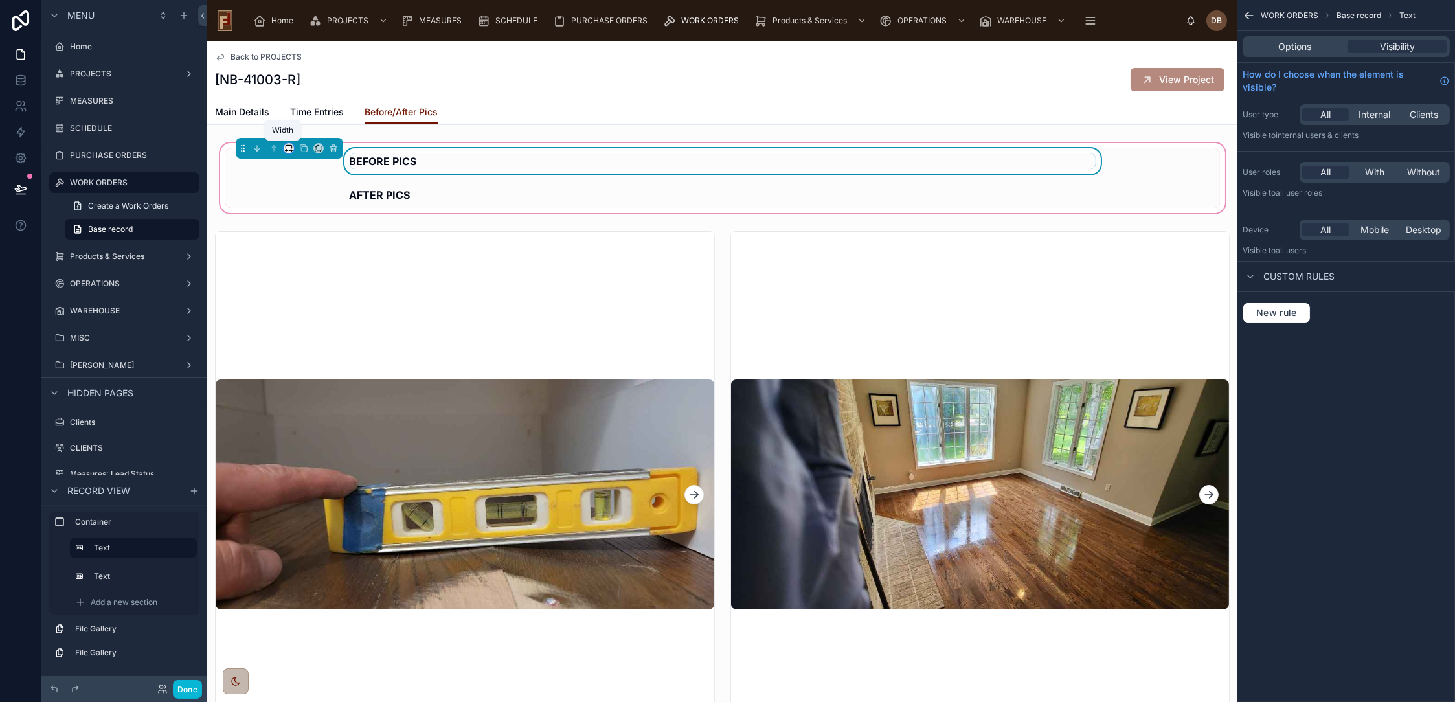
click at [284, 146] on icon at bounding box center [288, 148] width 9 height 9
click at [311, 250] on div "50%" at bounding box center [309, 246] width 40 height 16
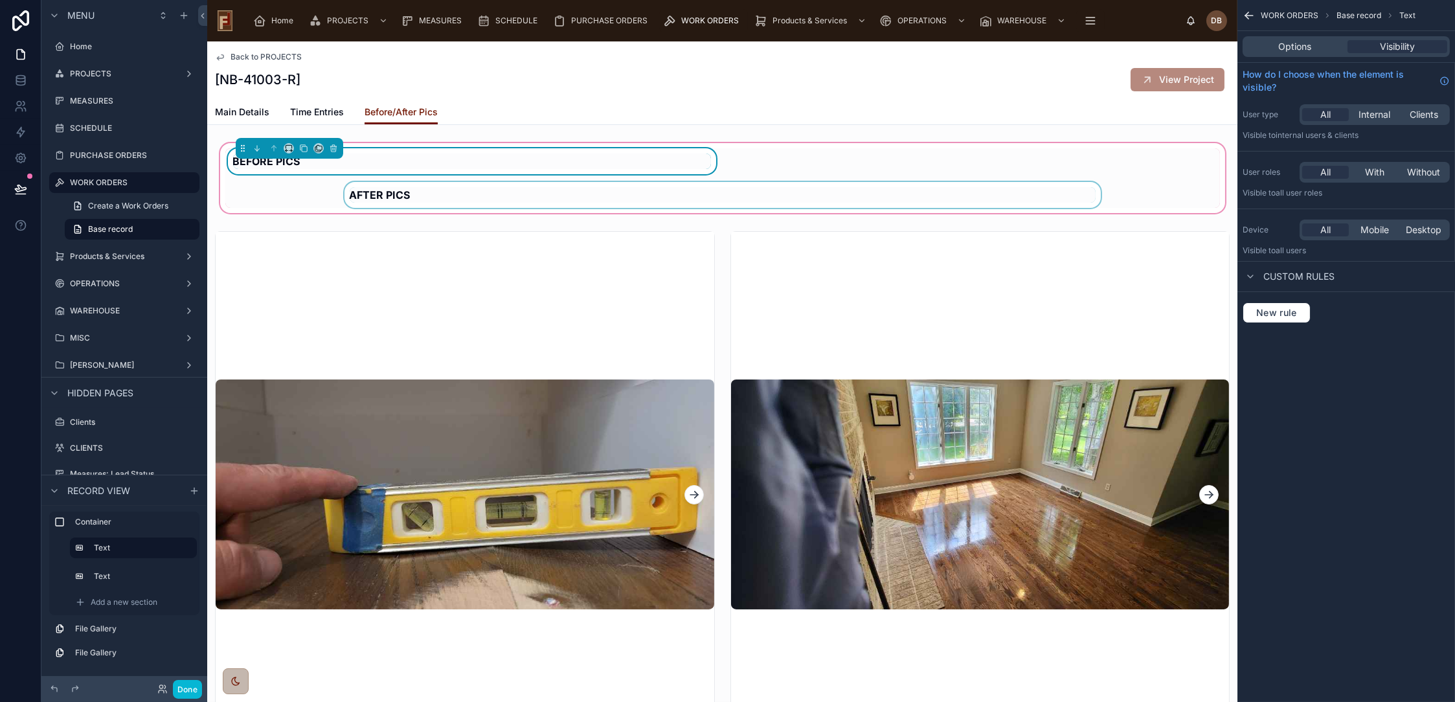
click at [401, 189] on div at bounding box center [722, 195] width 995 height 26
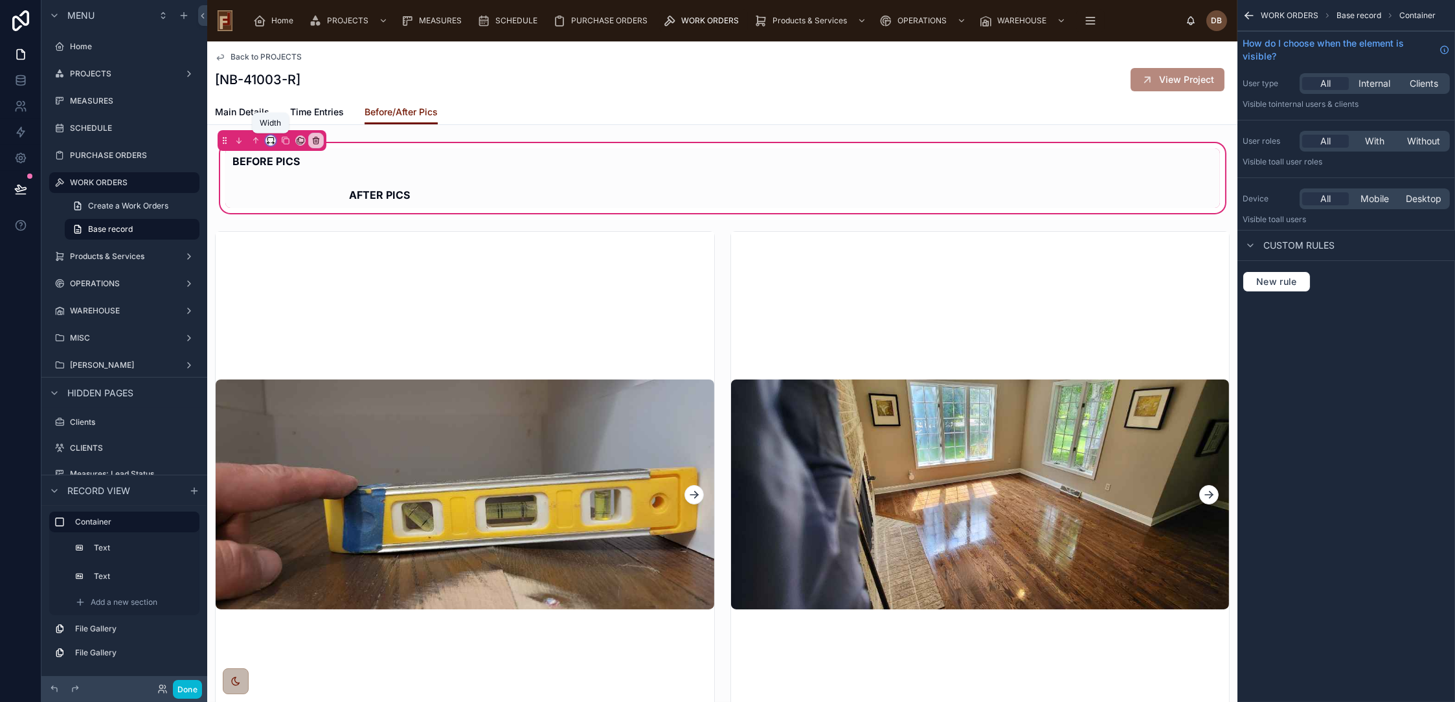
click at [269, 137] on icon at bounding box center [270, 138] width 6 height 3
click at [302, 240] on div "50%" at bounding box center [297, 239] width 40 height 16
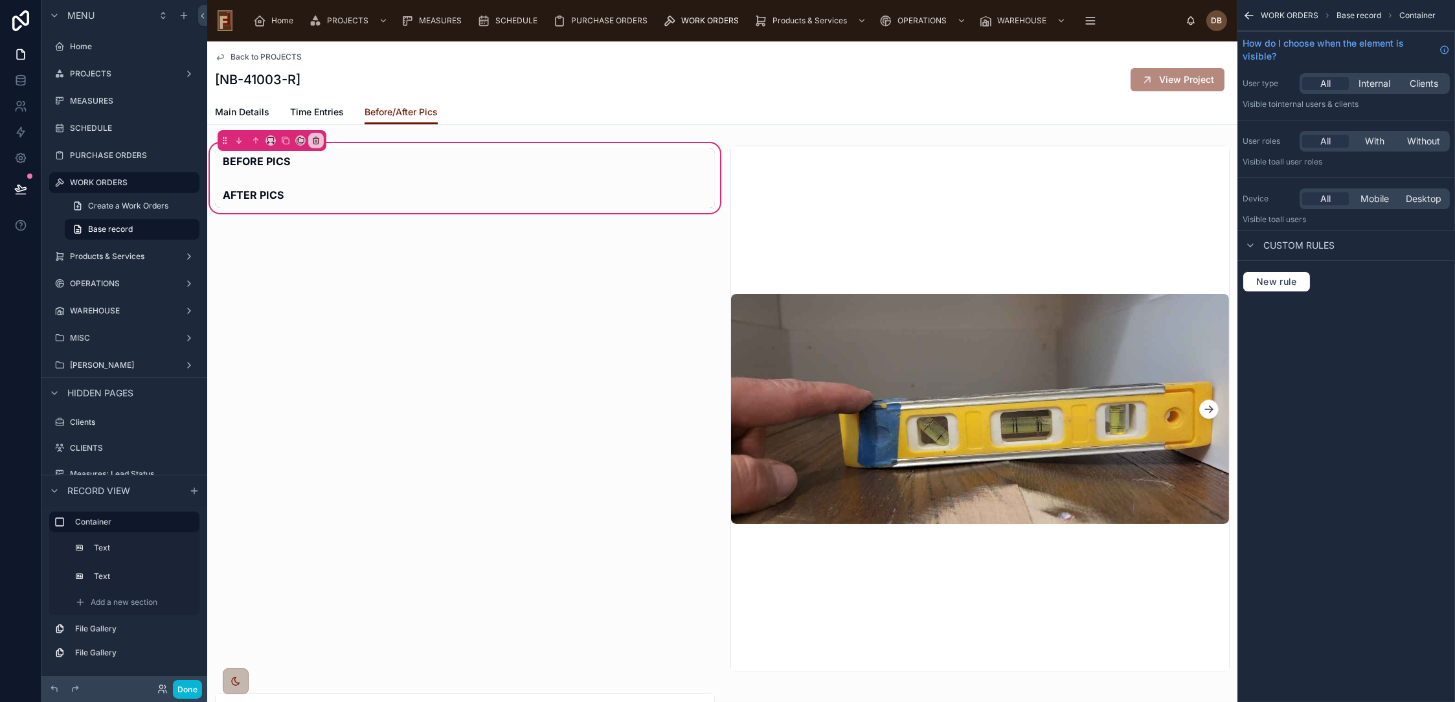
click at [509, 151] on div "BEFORE PICS AFTER PICS" at bounding box center [465, 178] width 500 height 60
click at [271, 139] on icon at bounding box center [270, 140] width 9 height 9
click at [306, 273] on span "Full width" at bounding box center [297, 278] width 40 height 16
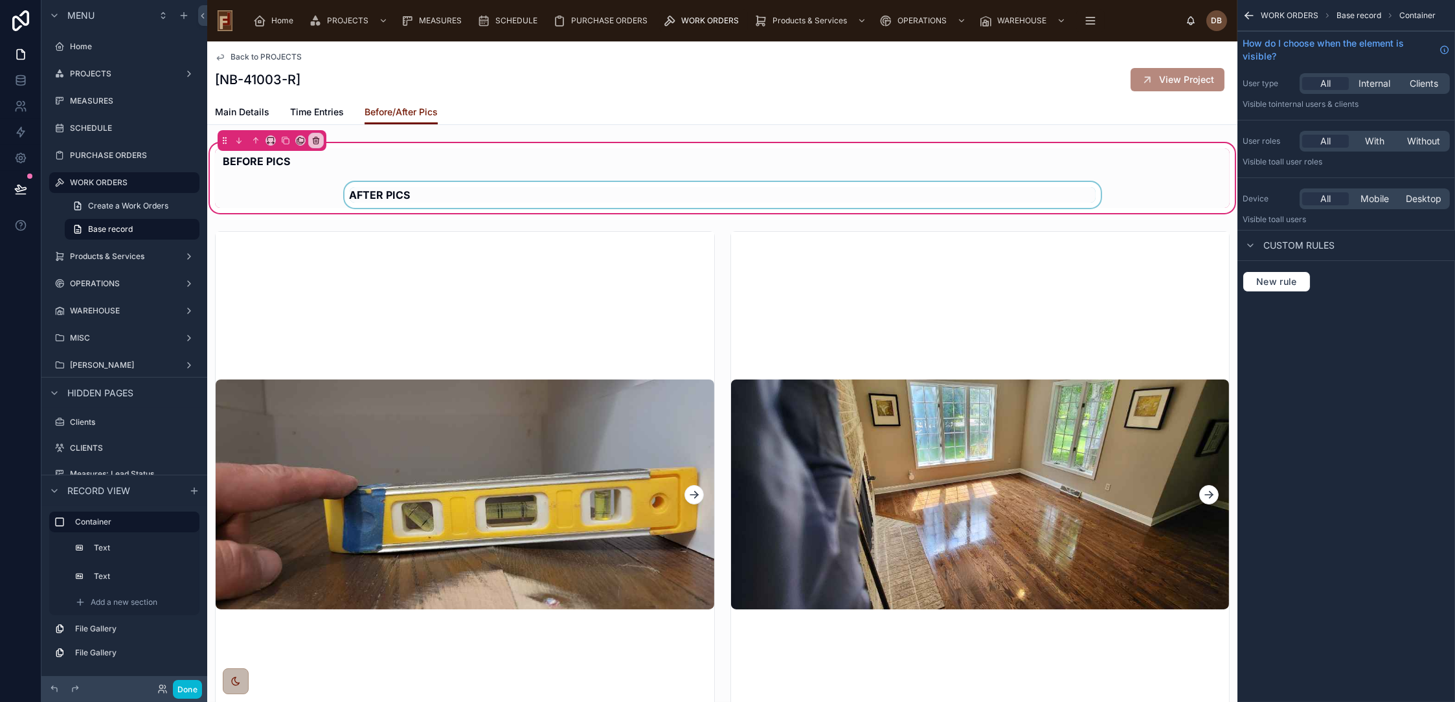
click at [383, 196] on div at bounding box center [722, 195] width 1015 height 26
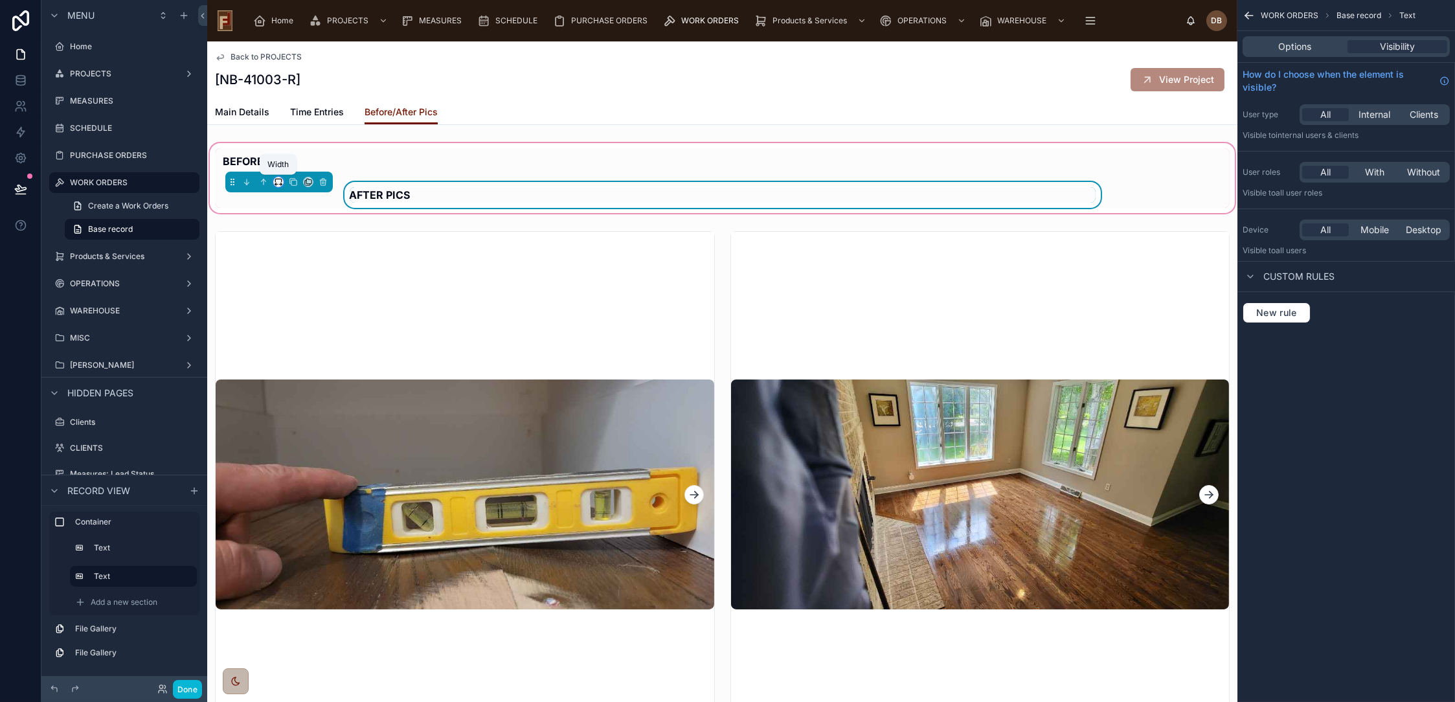
click at [279, 179] on icon at bounding box center [278, 180] width 6 height 3
click at [310, 271] on div "50%" at bounding box center [305, 279] width 56 height 23
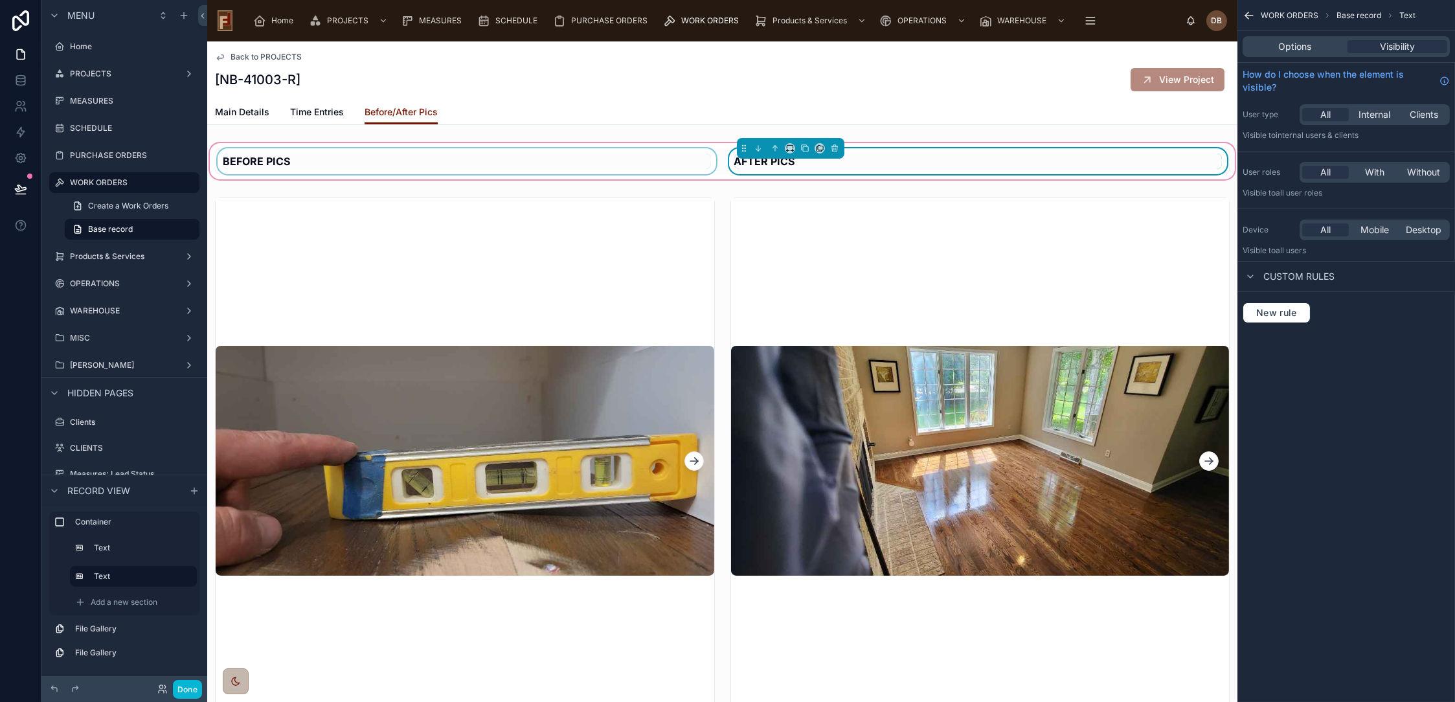
click at [304, 162] on div at bounding box center [467, 161] width 504 height 26
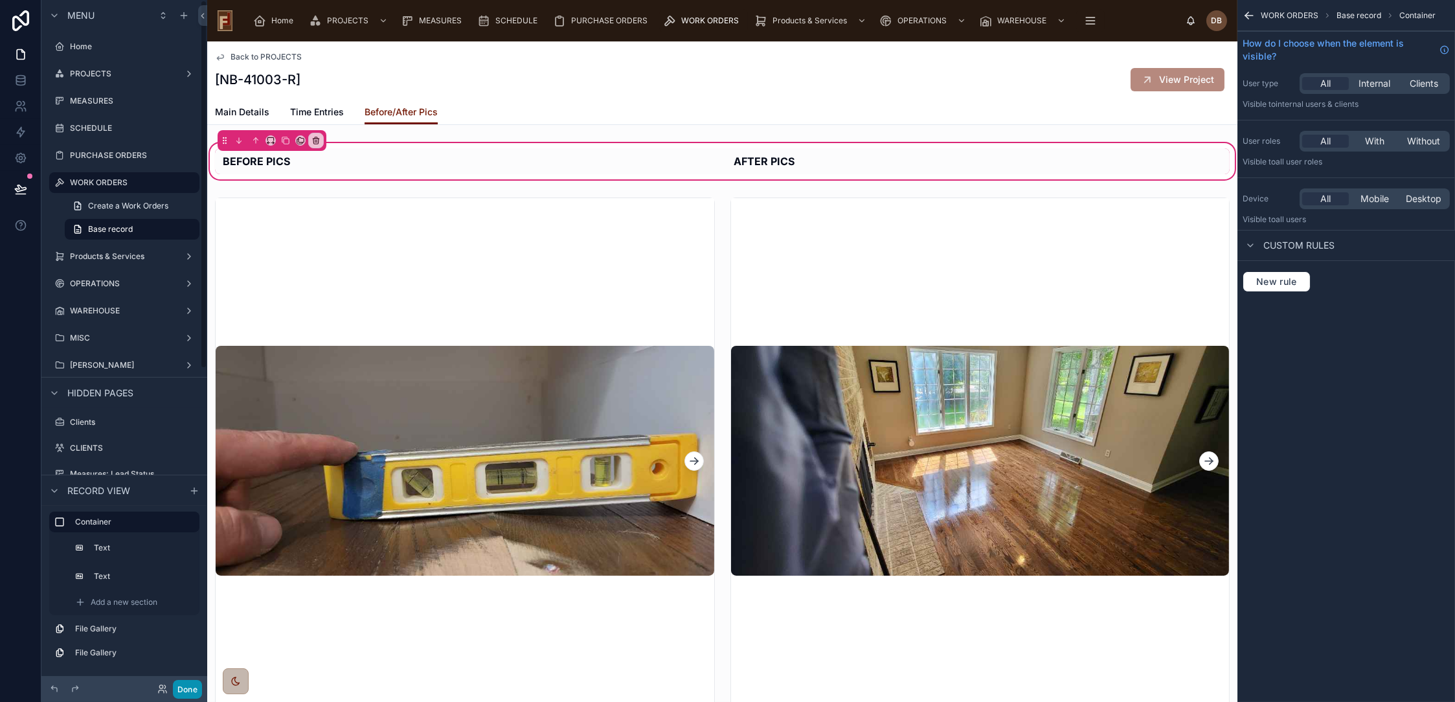
click at [183, 688] on button "Done" at bounding box center [187, 689] width 29 height 19
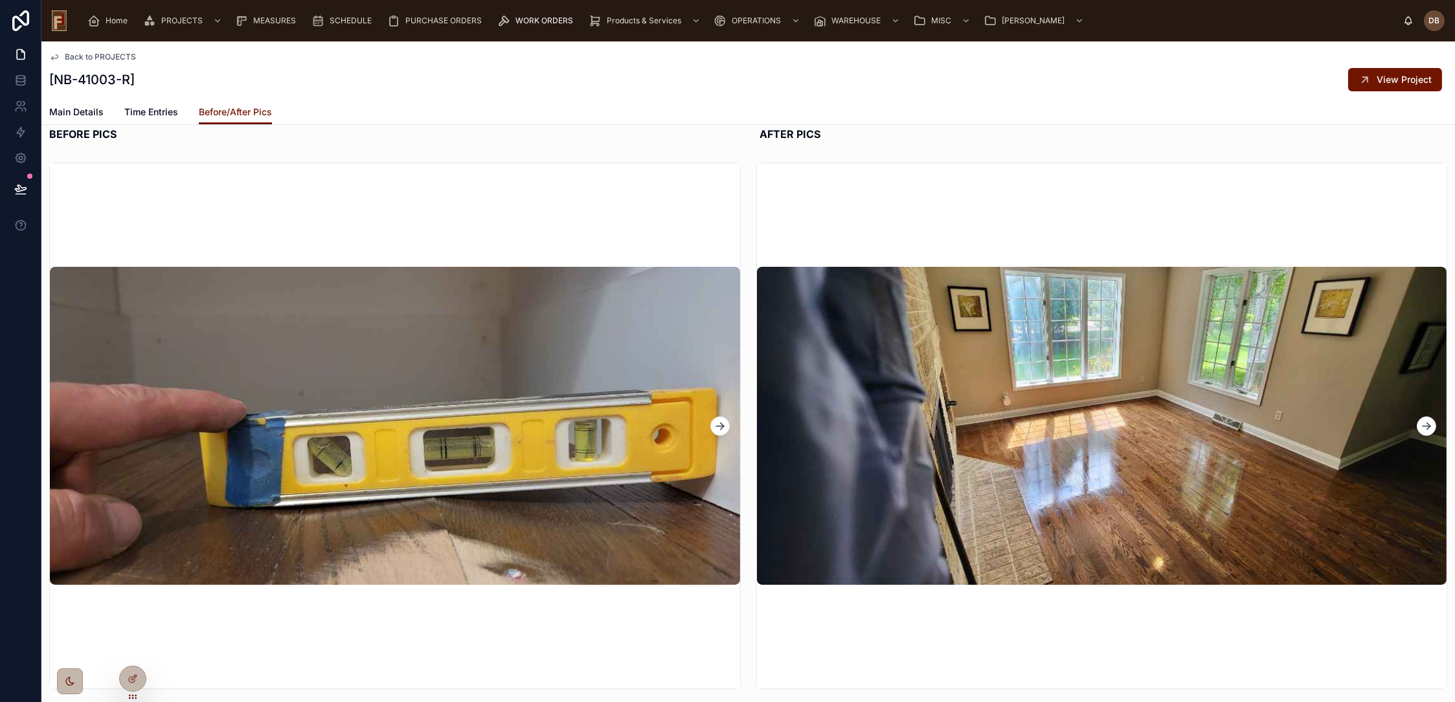
scroll to position [0, 0]
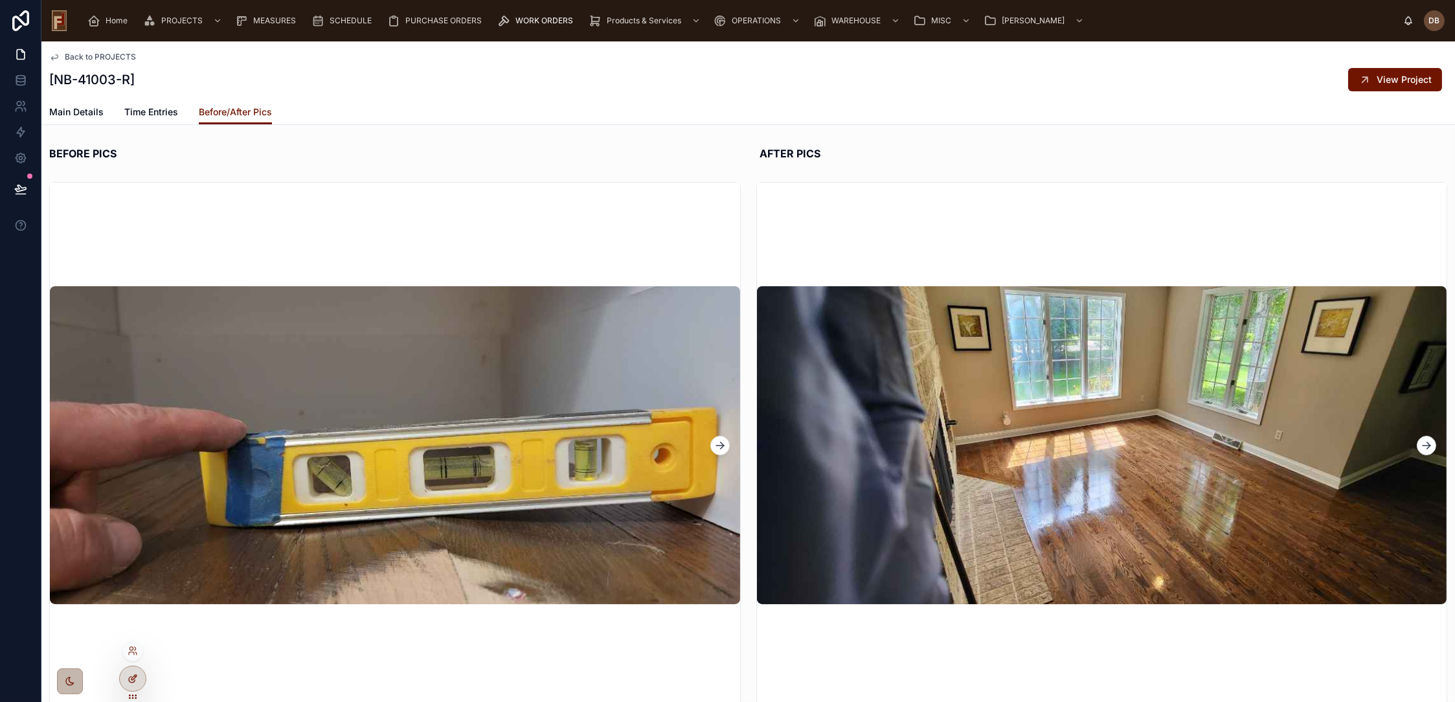
click at [135, 675] on icon at bounding box center [133, 677] width 5 height 5
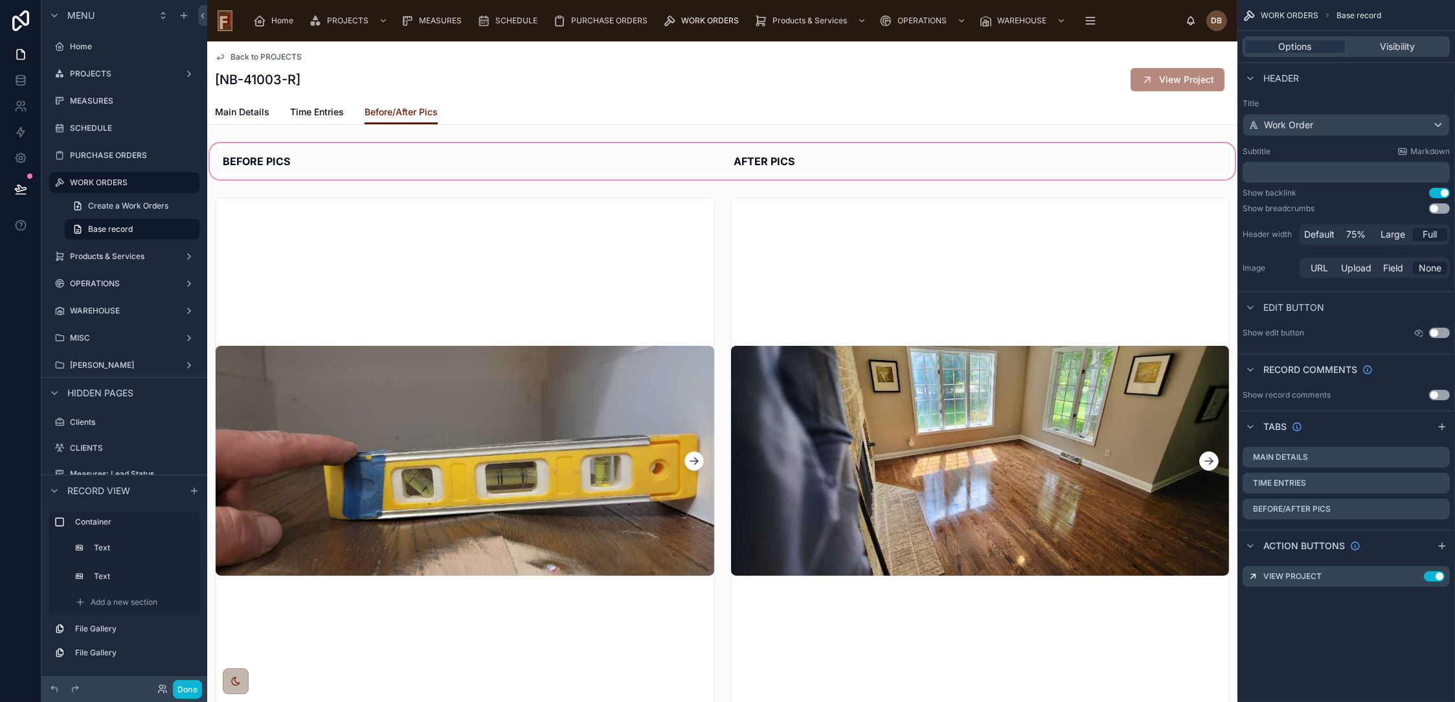
click at [688, 159] on div at bounding box center [722, 161] width 1030 height 41
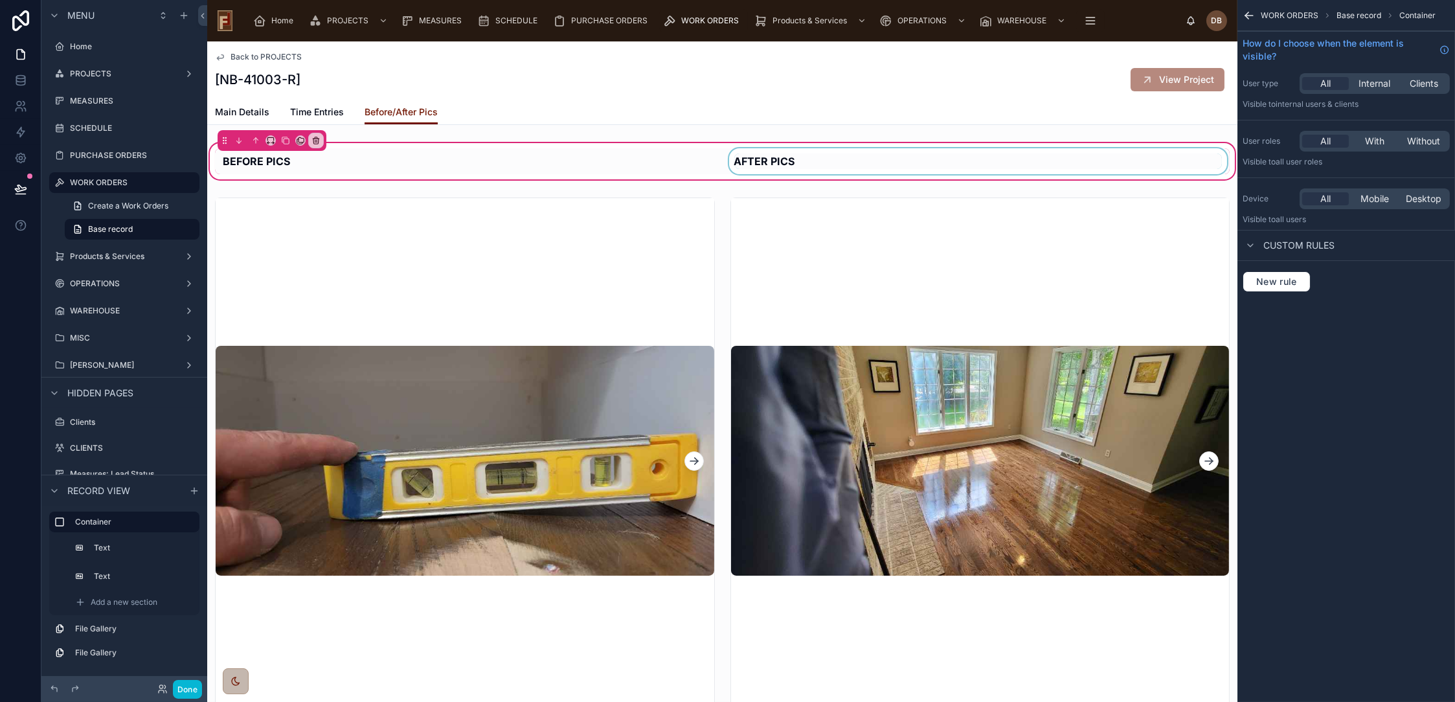
click at [907, 150] on div at bounding box center [979, 161] width 504 height 26
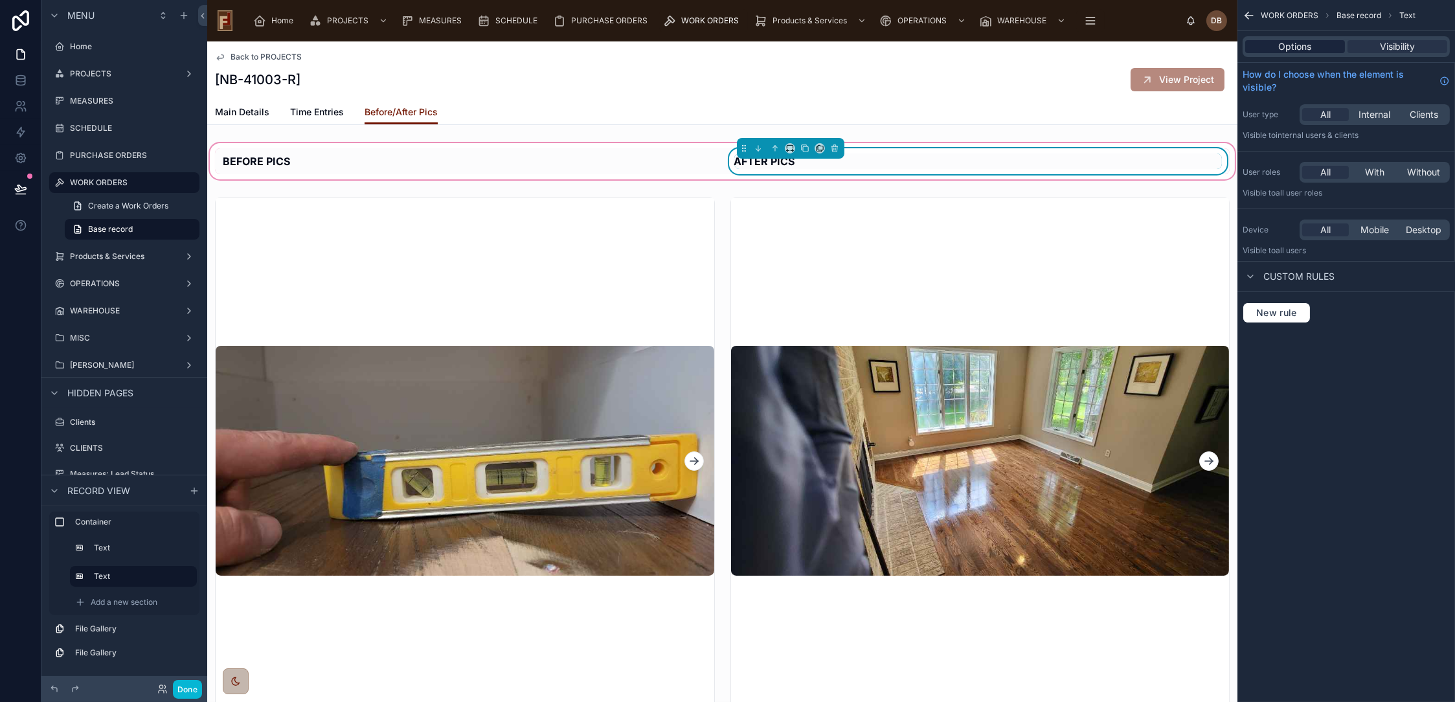
click at [1296, 51] on span "Options" at bounding box center [1295, 46] width 33 height 13
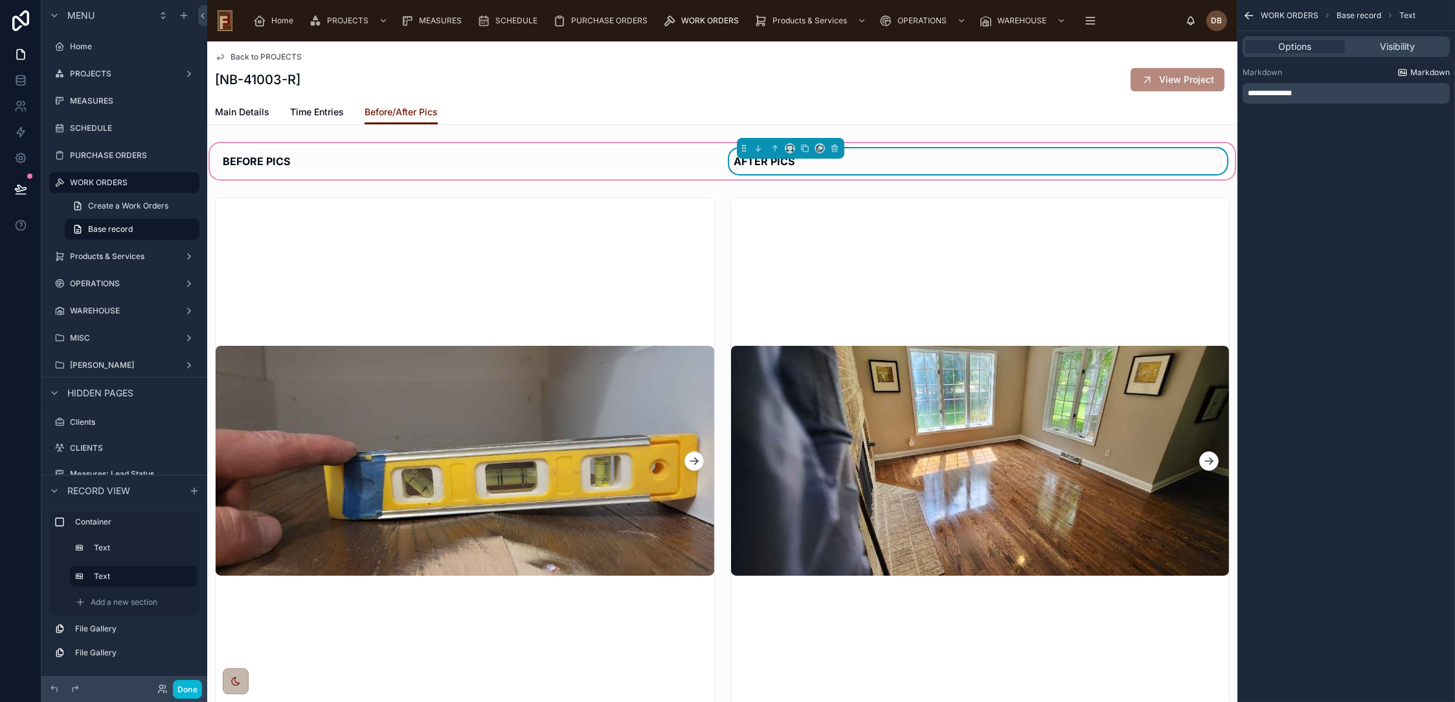
click at [1423, 71] on span "Markdown" at bounding box center [1431, 72] width 40 height 10
click at [278, 154] on div at bounding box center [467, 161] width 504 height 26
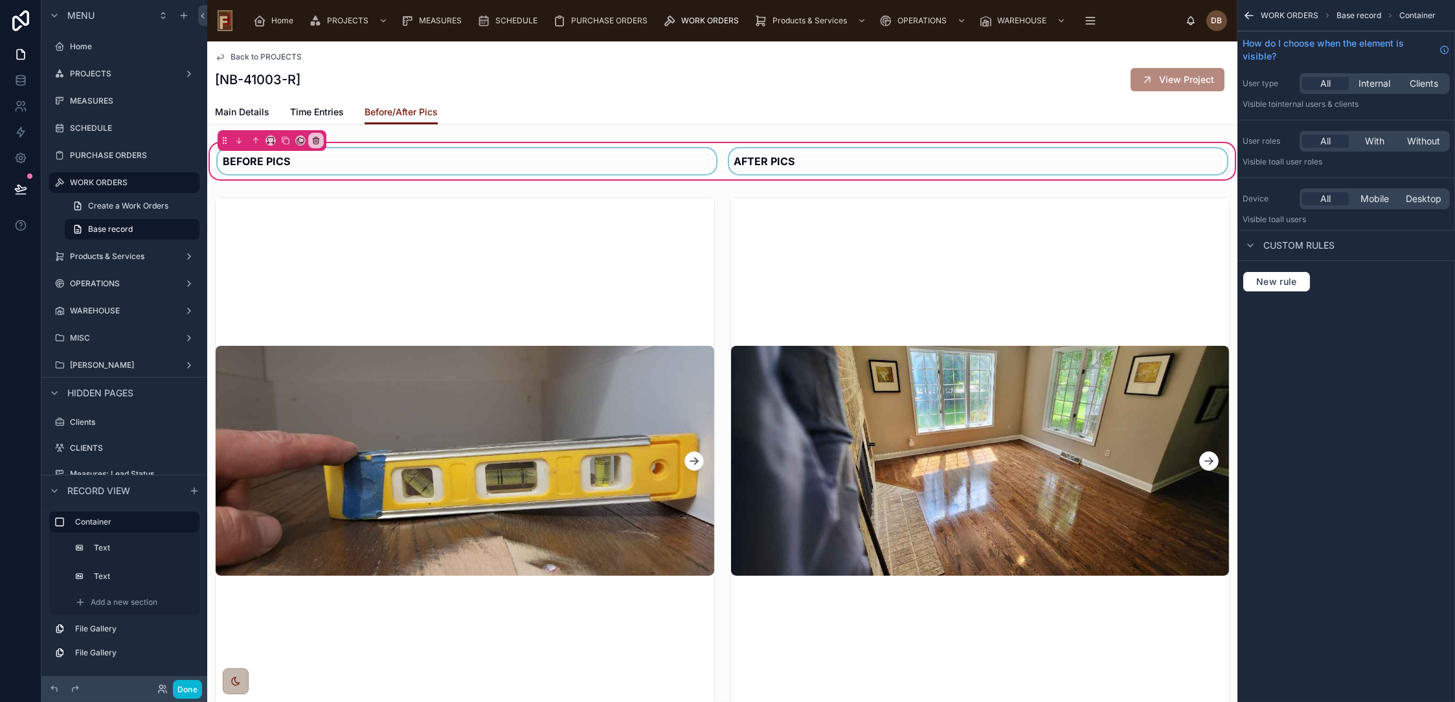
click at [278, 161] on div at bounding box center [467, 161] width 504 height 26
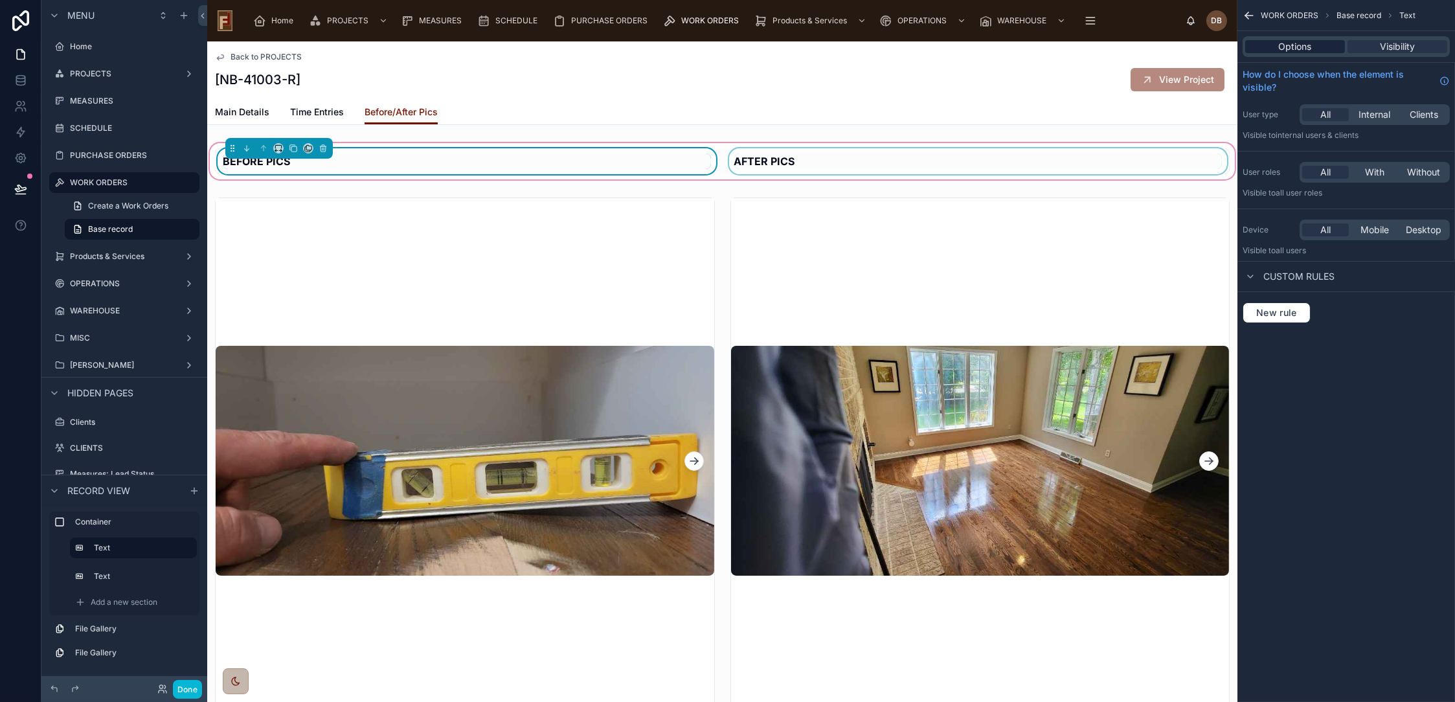
click at [1306, 48] on span "Options" at bounding box center [1295, 46] width 33 height 13
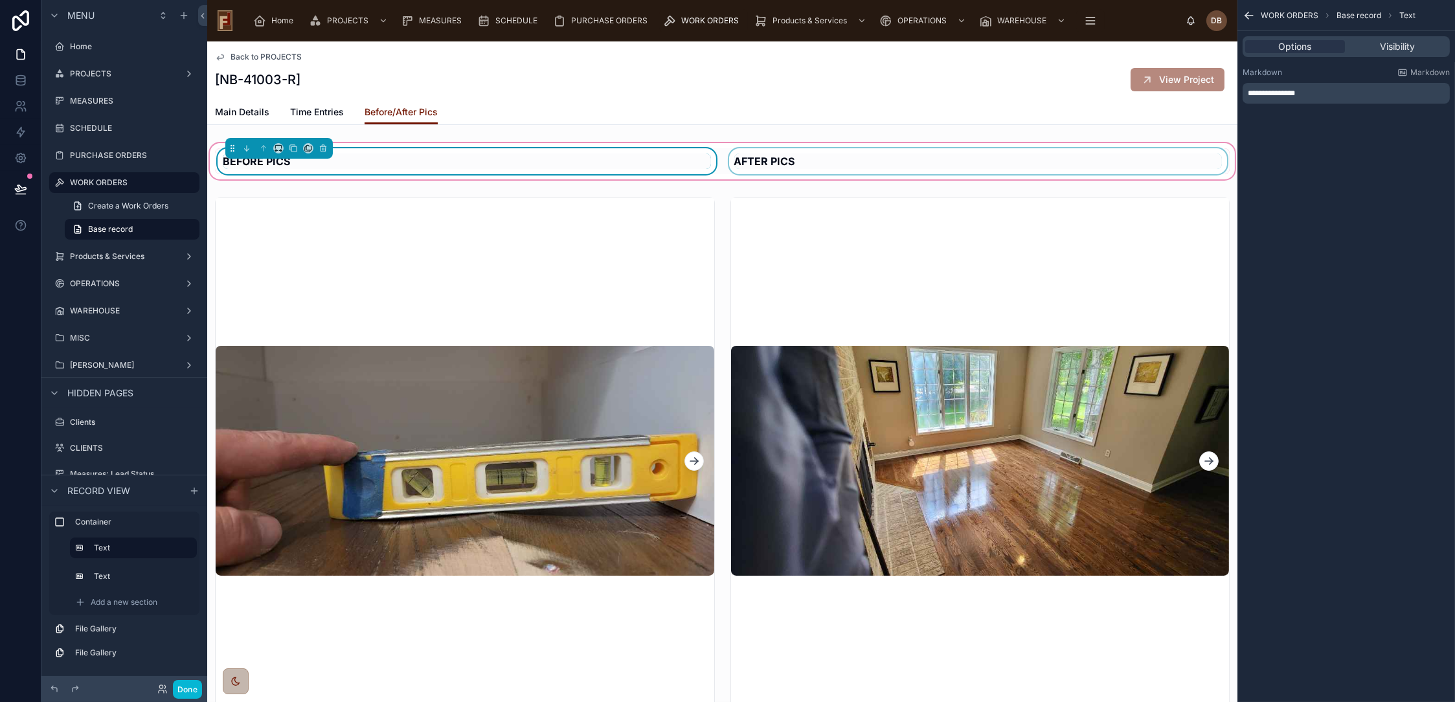
click at [1321, 95] on p "**********" at bounding box center [1347, 93] width 199 height 10
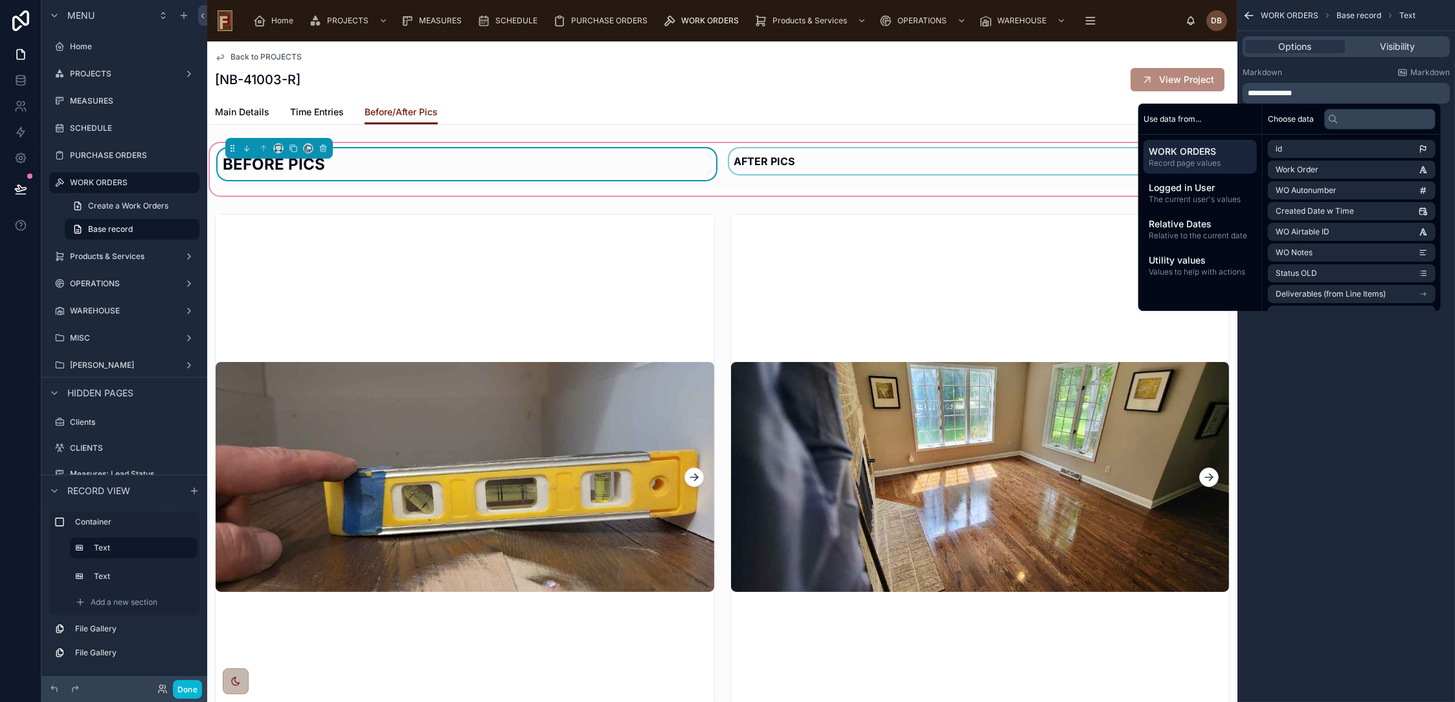
click at [928, 164] on div at bounding box center [979, 169] width 504 height 42
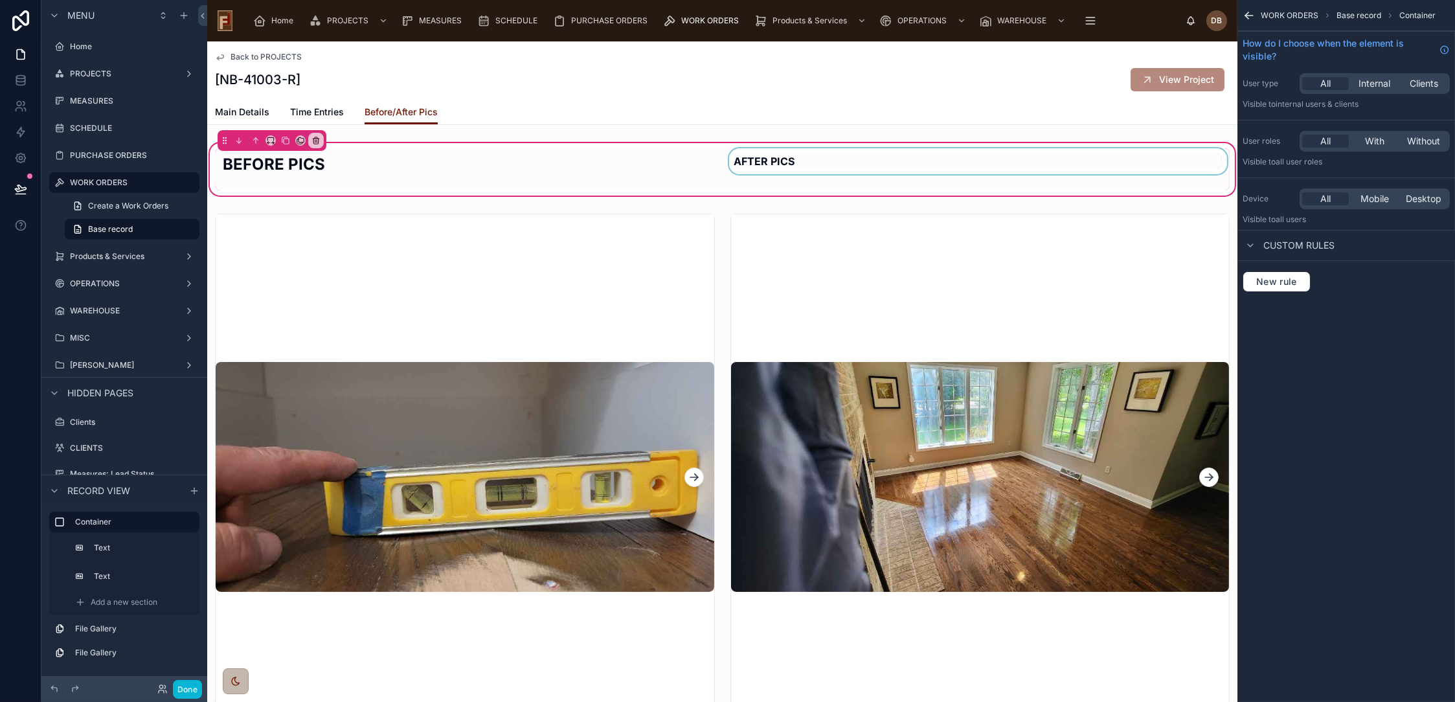
click at [913, 159] on div at bounding box center [979, 169] width 504 height 42
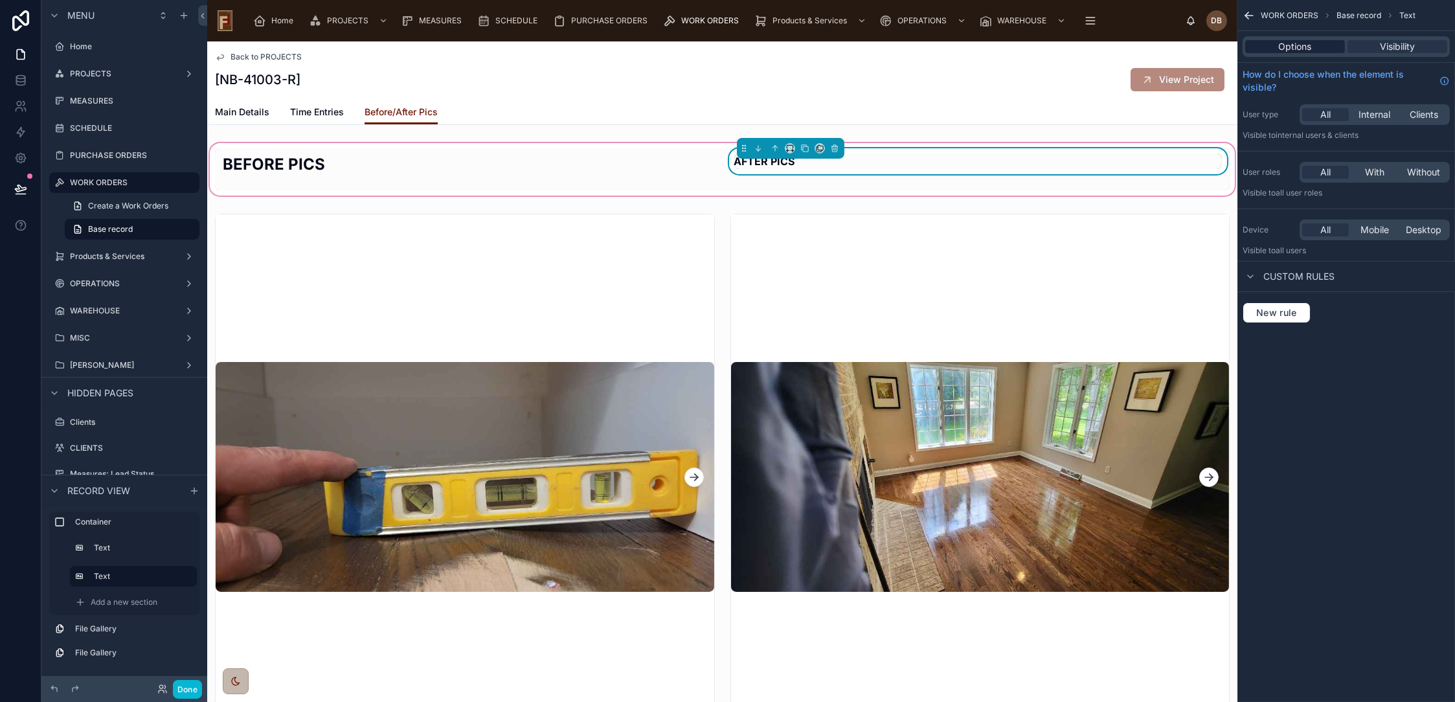
click at [1276, 43] on div "Options" at bounding box center [1295, 46] width 100 height 13
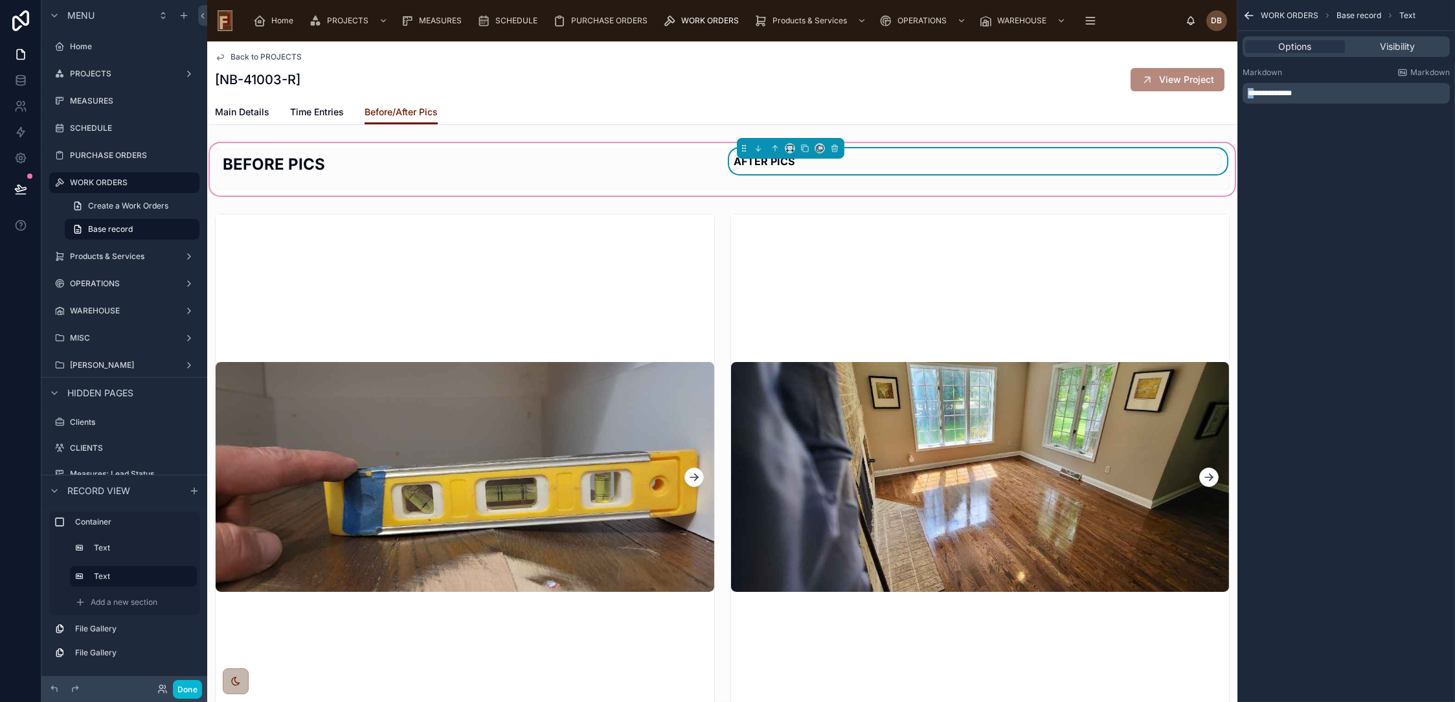
drag, startPoint x: 1256, startPoint y: 91, endPoint x: 1245, endPoint y: 93, distance: 11.7
click at [1245, 93] on div "**********" at bounding box center [1346, 93] width 207 height 21
click at [1348, 87] on div "**********" at bounding box center [1346, 93] width 207 height 21
click at [1333, 93] on p "**********" at bounding box center [1347, 93] width 199 height 10
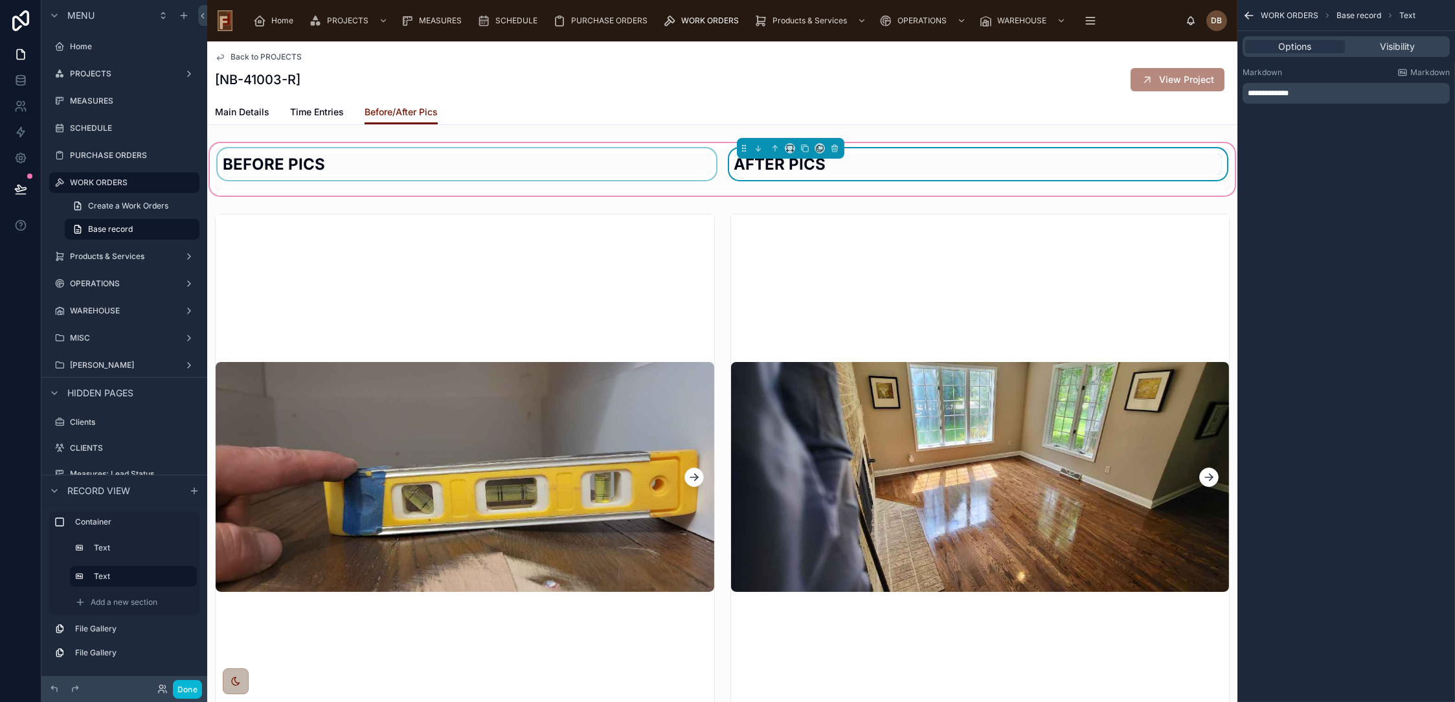
click at [466, 170] on div at bounding box center [467, 169] width 504 height 42
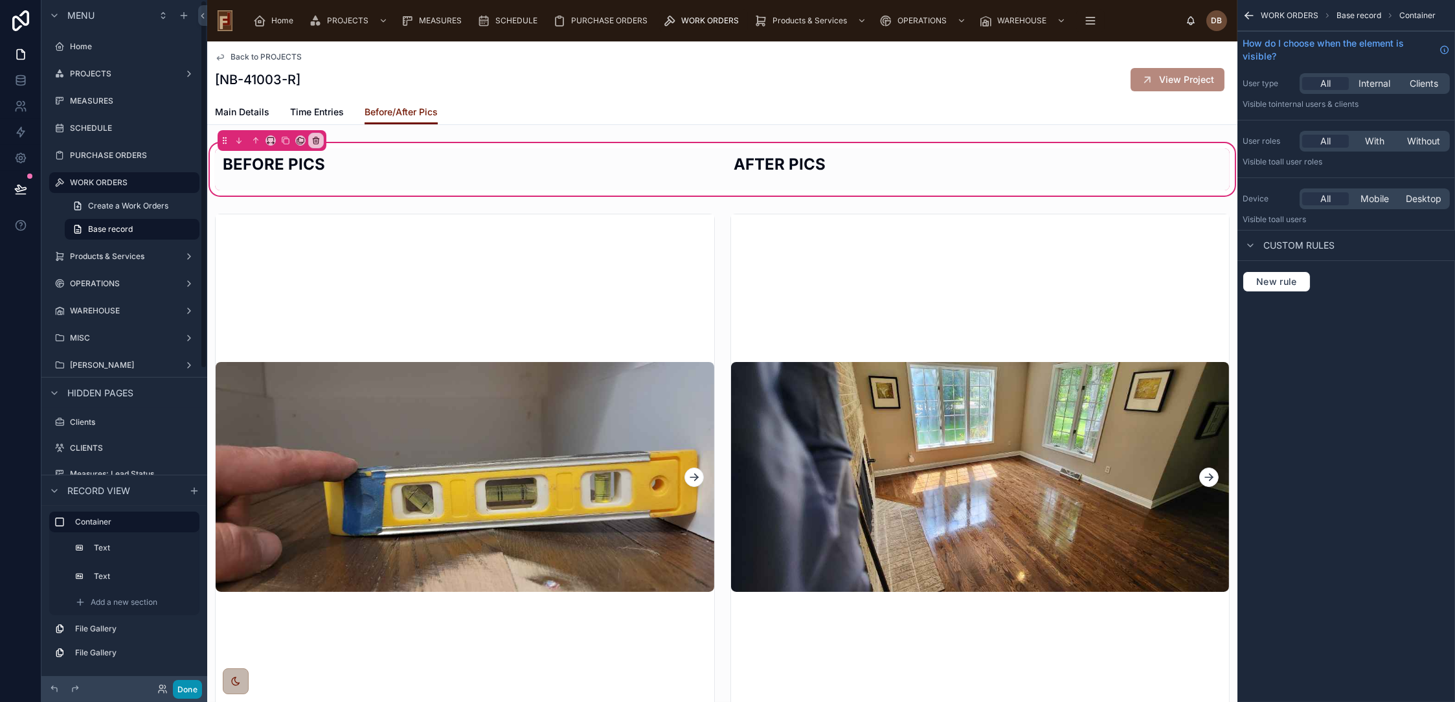
click at [187, 688] on button "Done" at bounding box center [187, 689] width 29 height 19
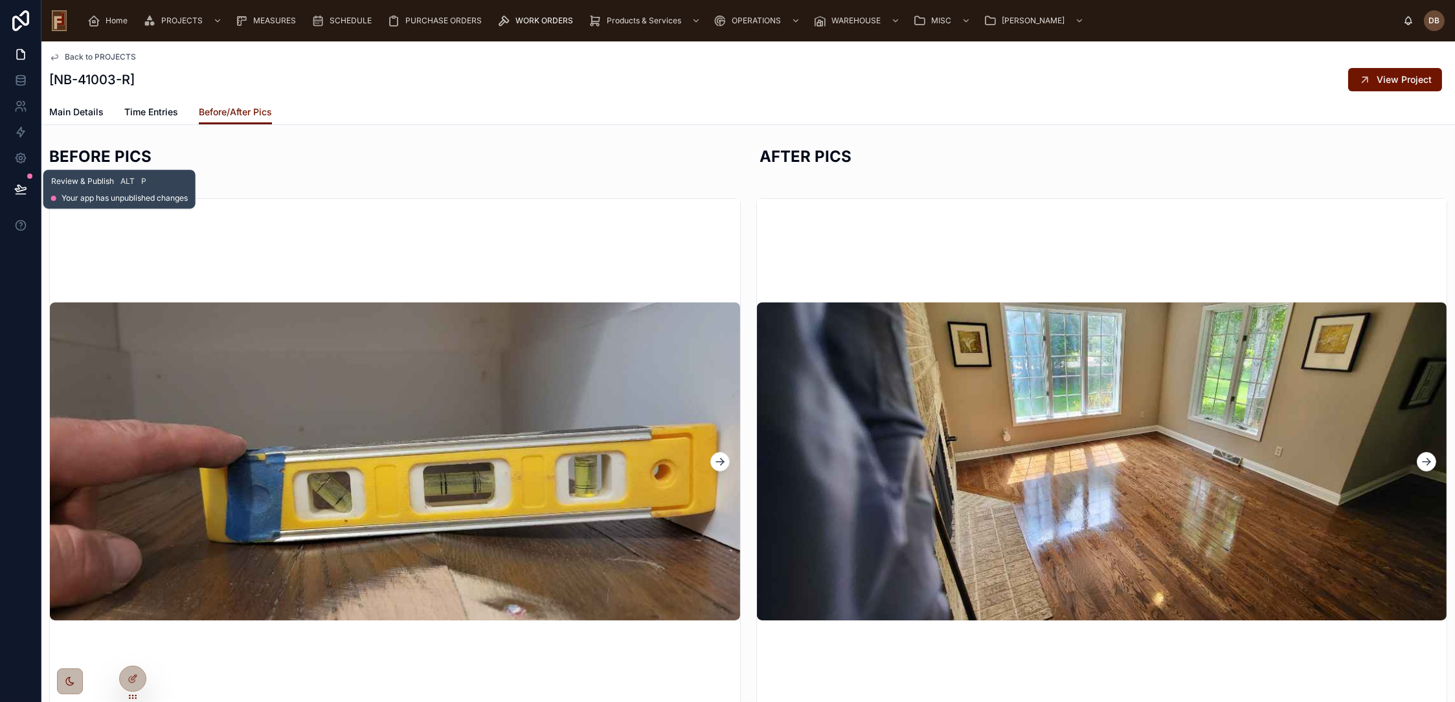
click at [17, 187] on icon at bounding box center [20, 189] width 13 height 13
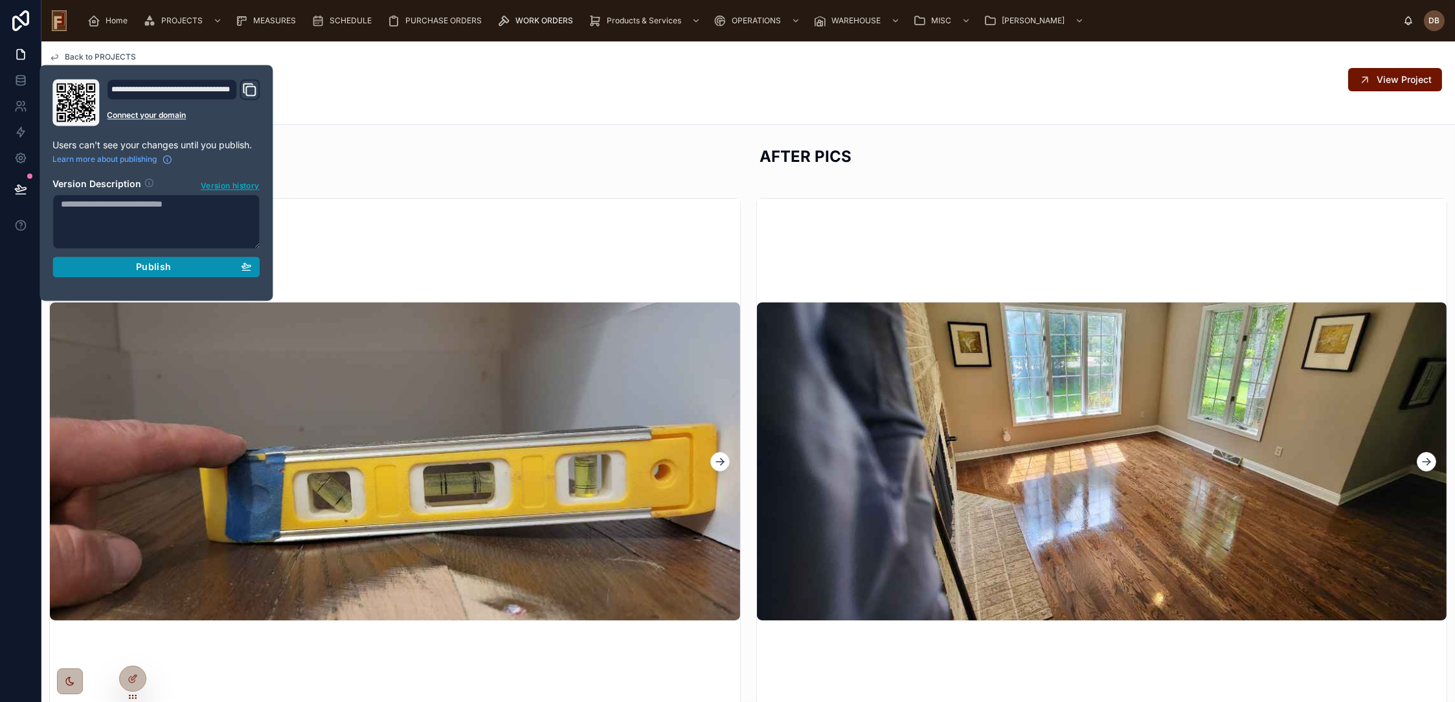
click at [157, 264] on span "Publish" at bounding box center [153, 267] width 35 height 12
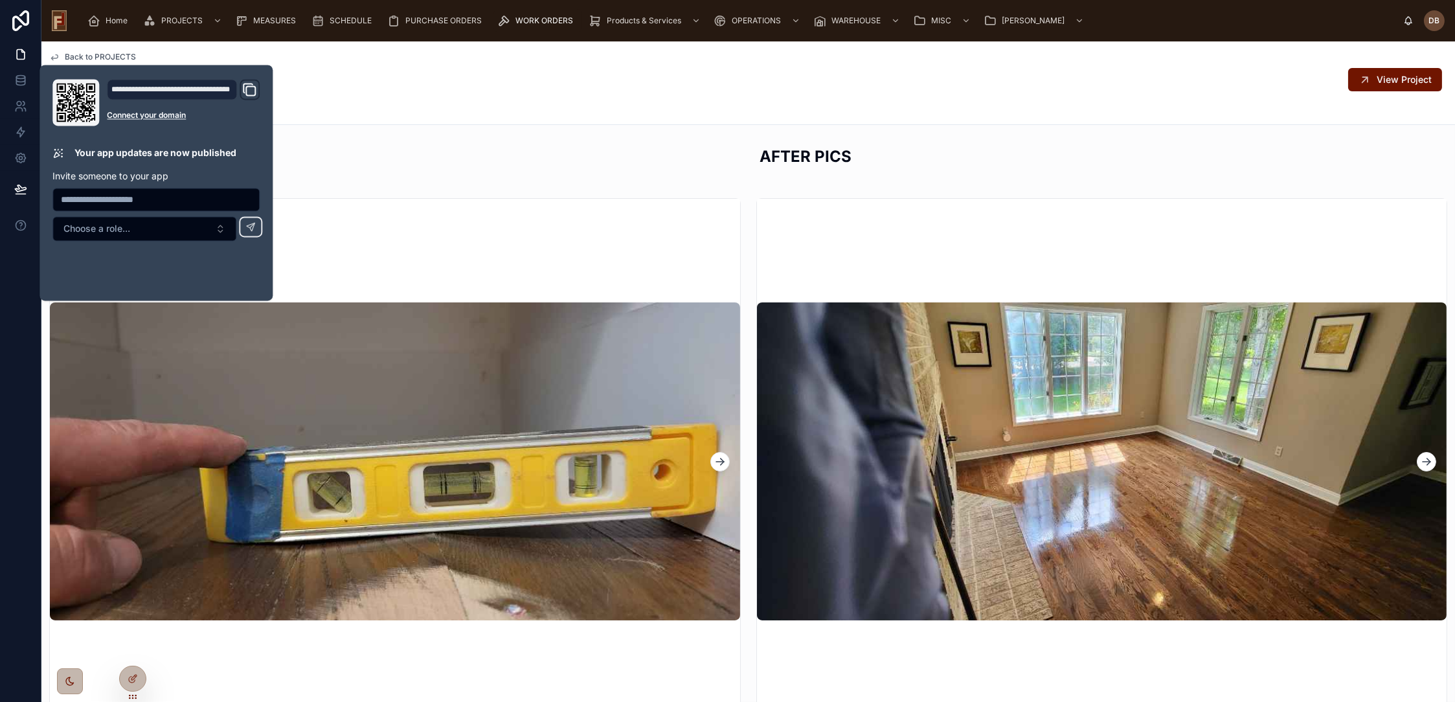
click at [495, 152] on h2 "BEFORE PICS" at bounding box center [393, 156] width 688 height 21
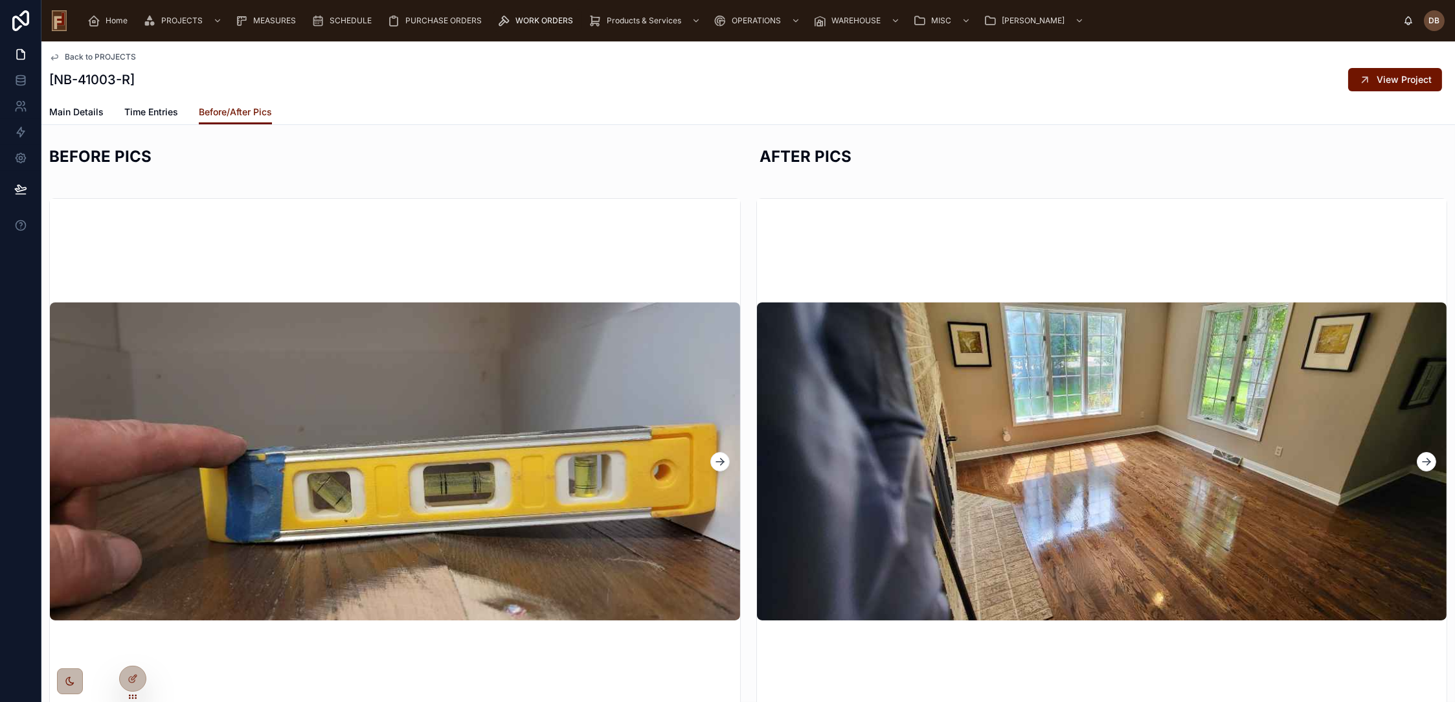
click at [718, 460] on icon at bounding box center [720, 461] width 13 height 13
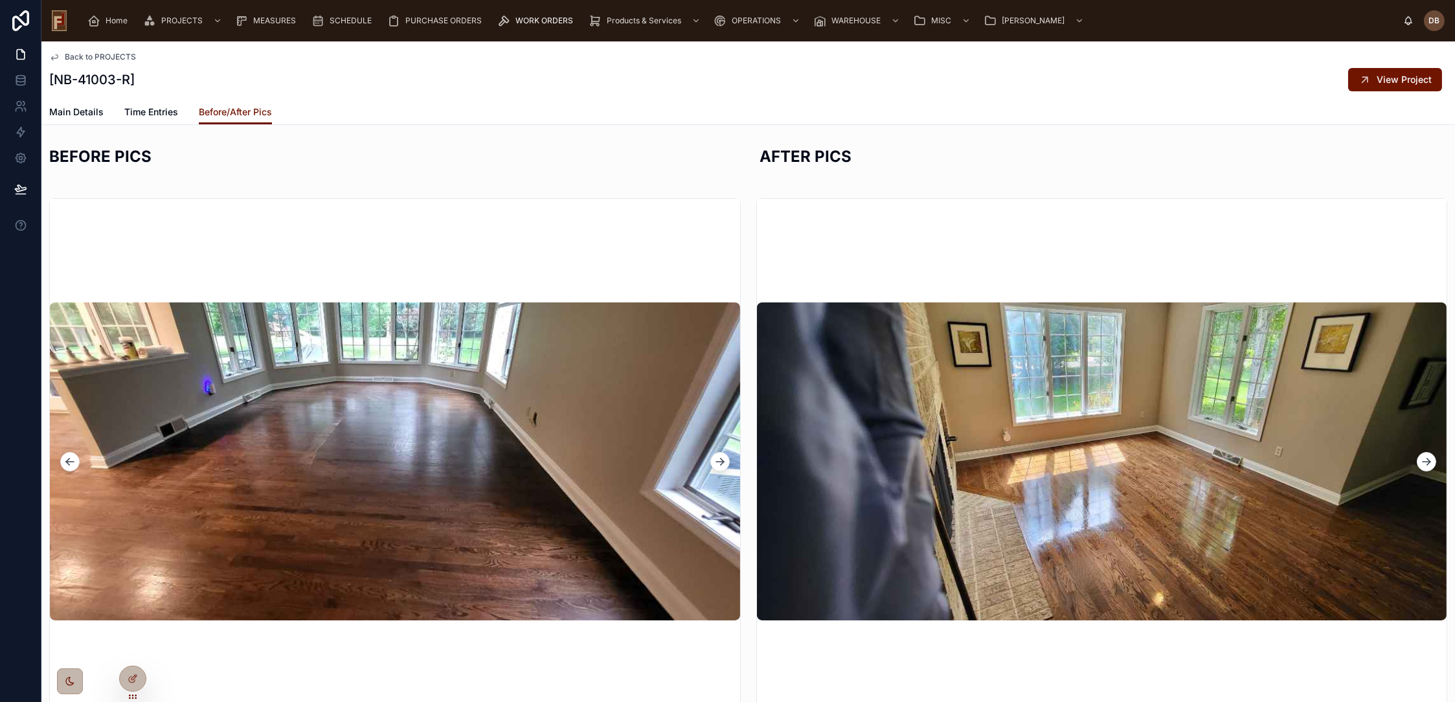
click at [718, 460] on icon at bounding box center [720, 461] width 13 height 13
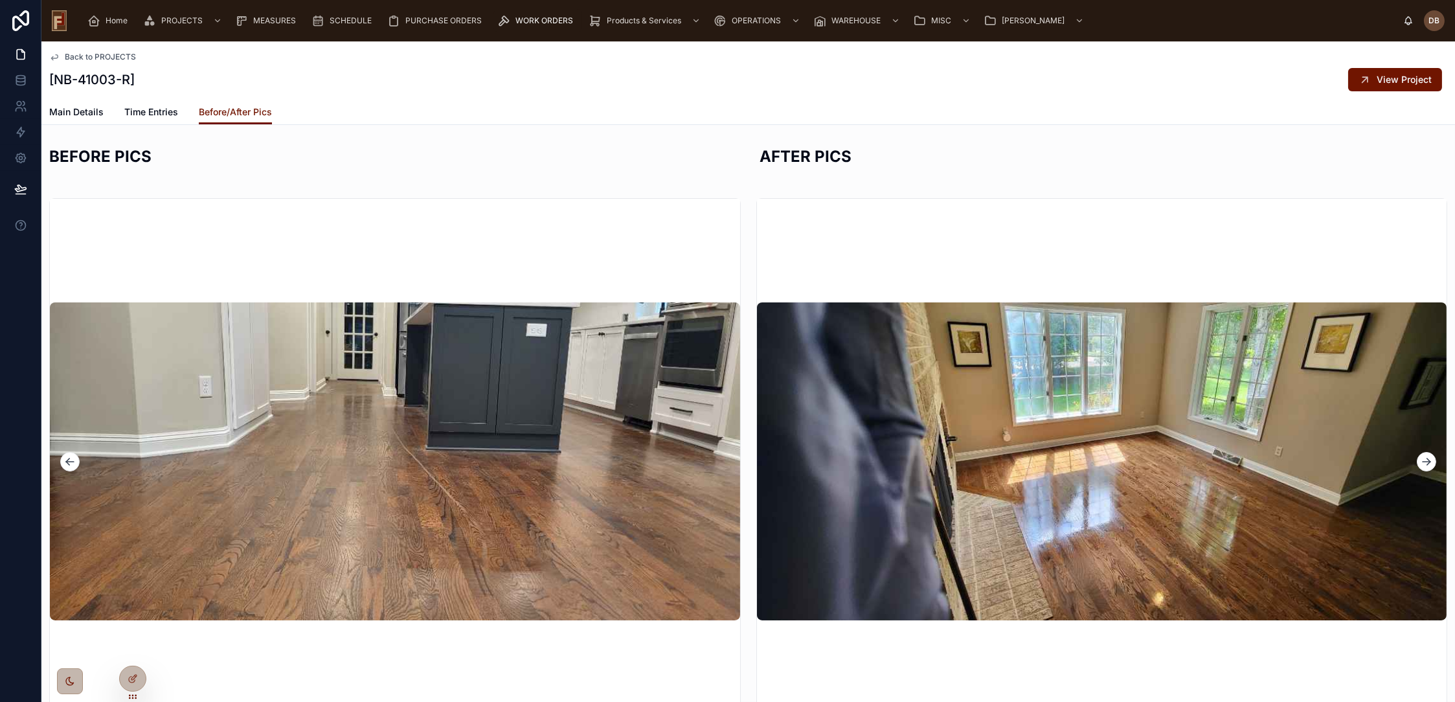
click at [1420, 461] on icon at bounding box center [1426, 461] width 13 height 13
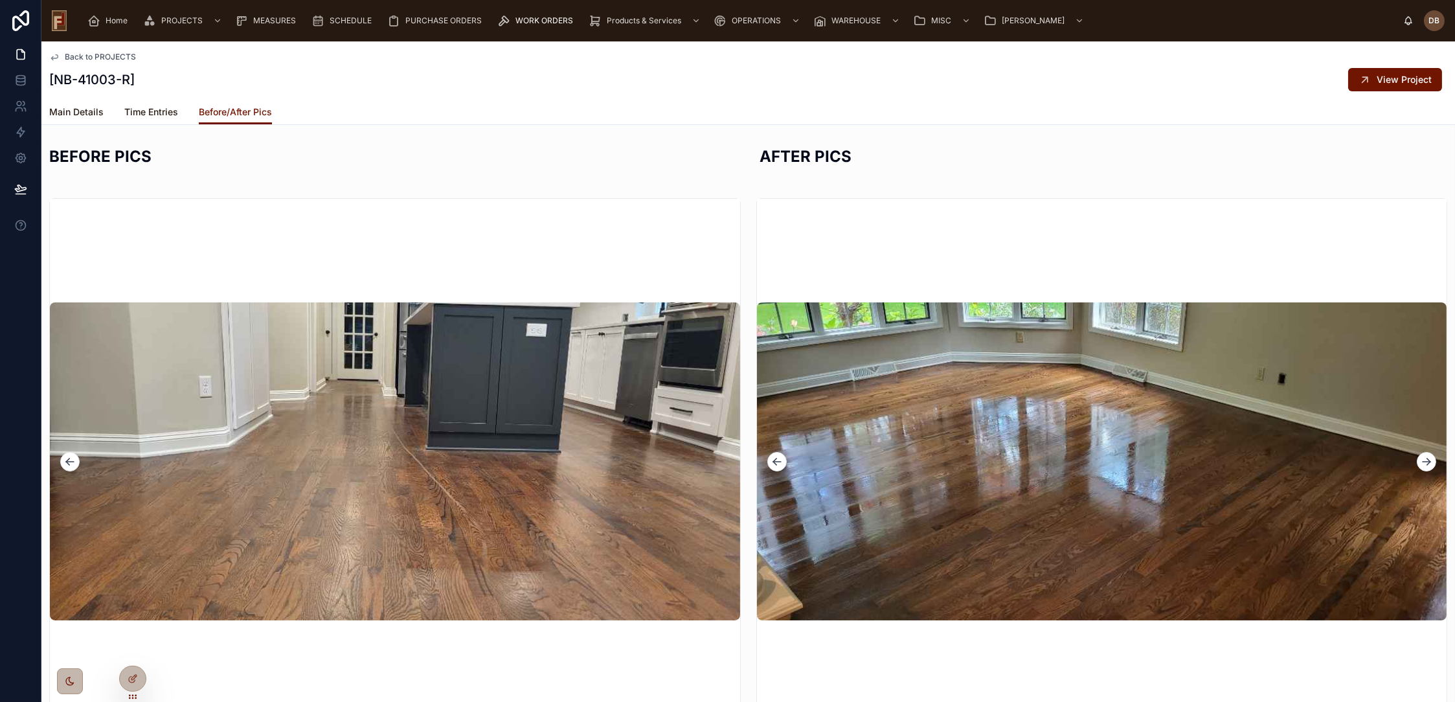
drag, startPoint x: 71, startPoint y: 113, endPoint x: 137, endPoint y: 118, distance: 66.3
click at [71, 113] on span "Main Details" at bounding box center [76, 112] width 54 height 13
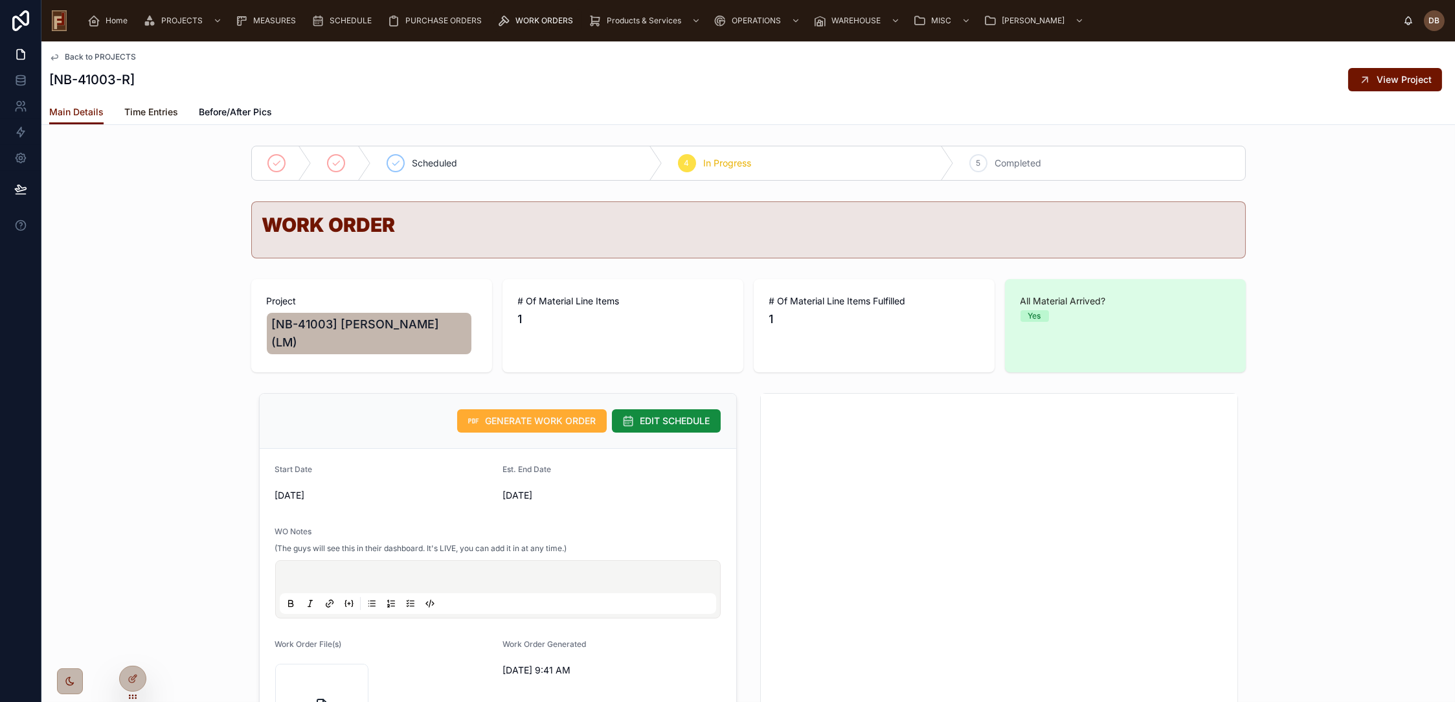
click at [148, 115] on span "Time Entries" at bounding box center [151, 112] width 54 height 13
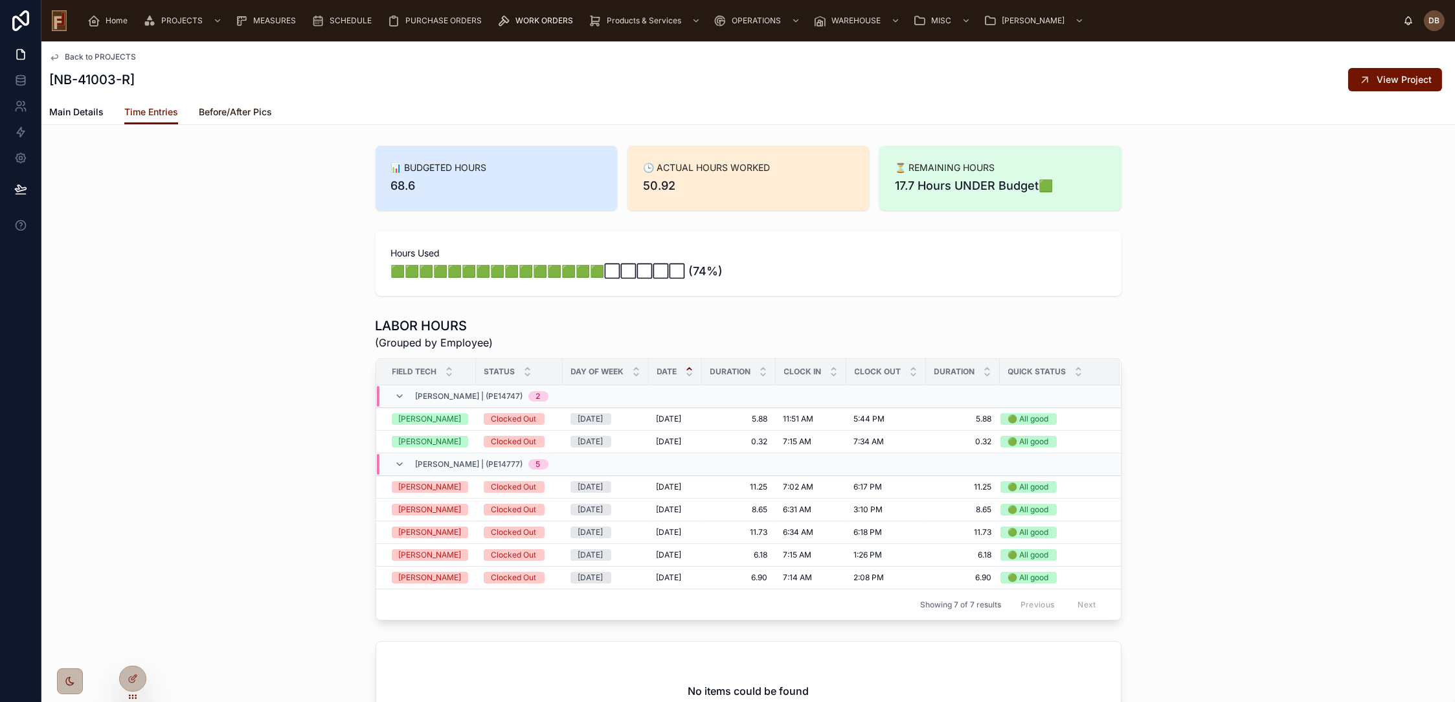
click at [228, 108] on span "Before/After Pics" at bounding box center [235, 112] width 73 height 13
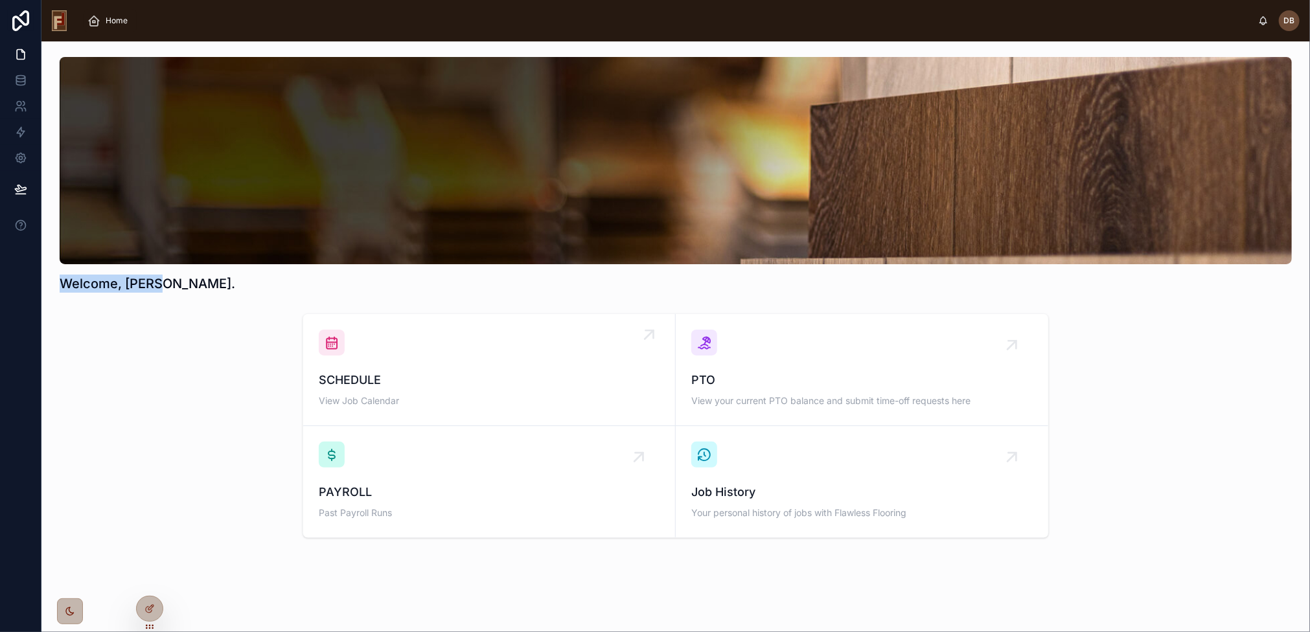
drag, startPoint x: 0, startPoint y: 0, endPoint x: 460, endPoint y: 359, distance: 584.1
click at [460, 359] on div "SCHEDULE View Job Calendar" at bounding box center [489, 370] width 341 height 80
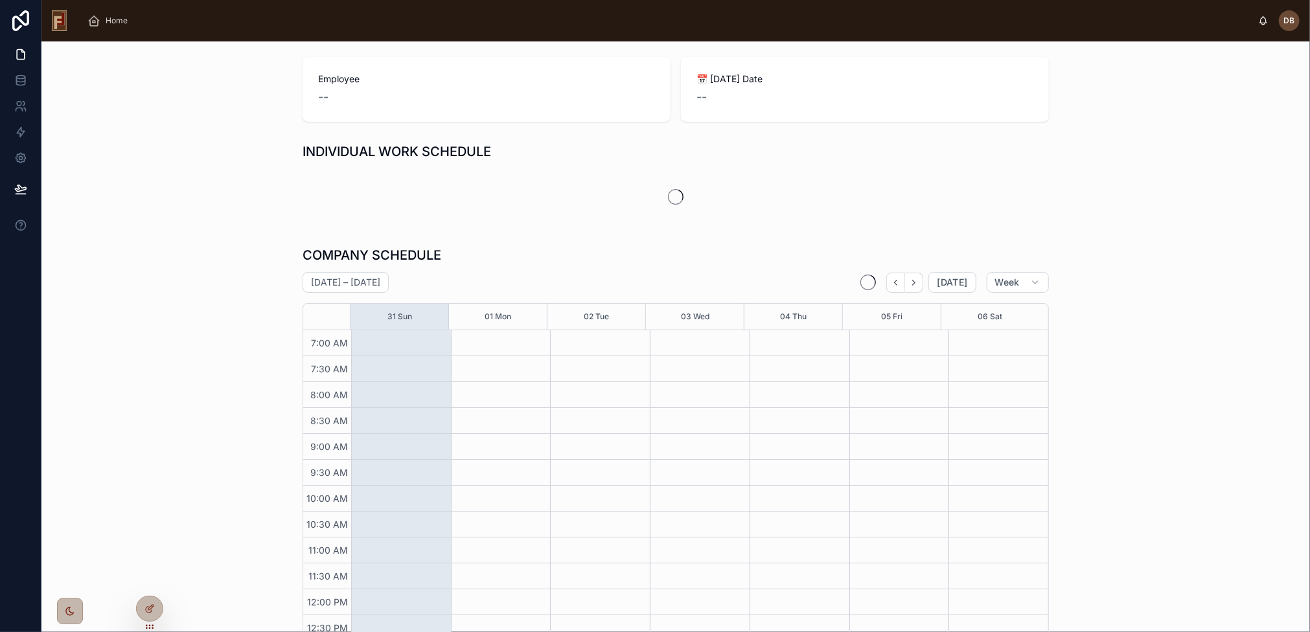
scroll to position [128, 0]
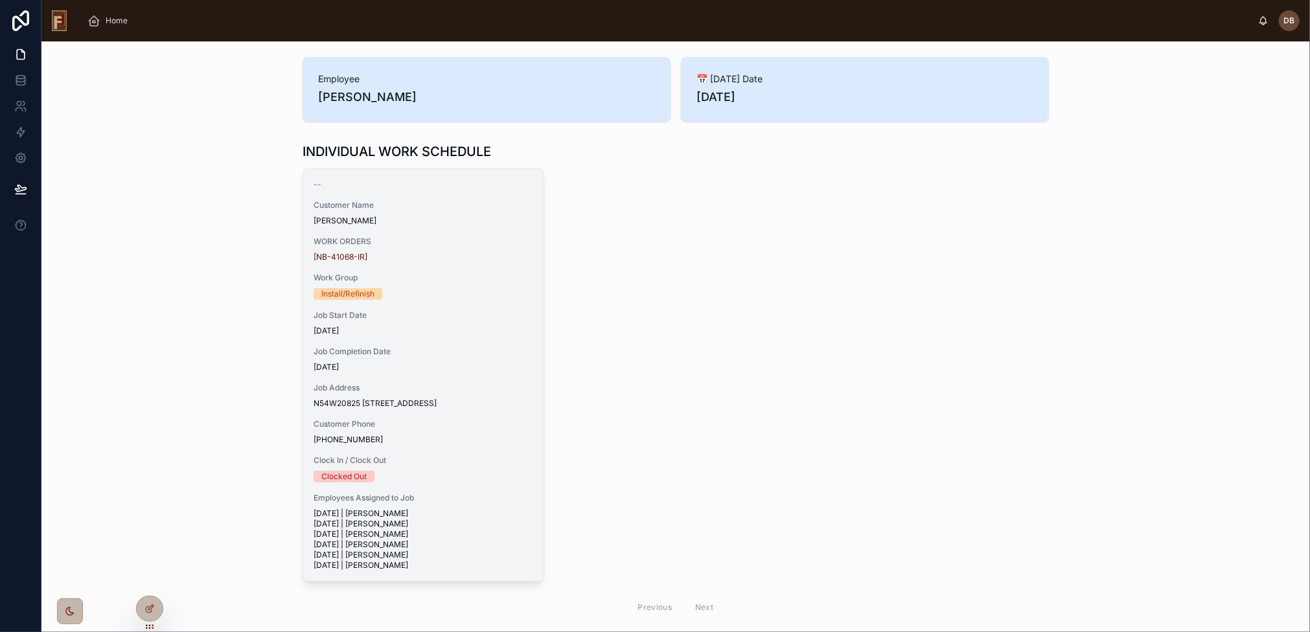
click at [440, 354] on span "Job Completion Date" at bounding box center [423, 351] width 220 height 10
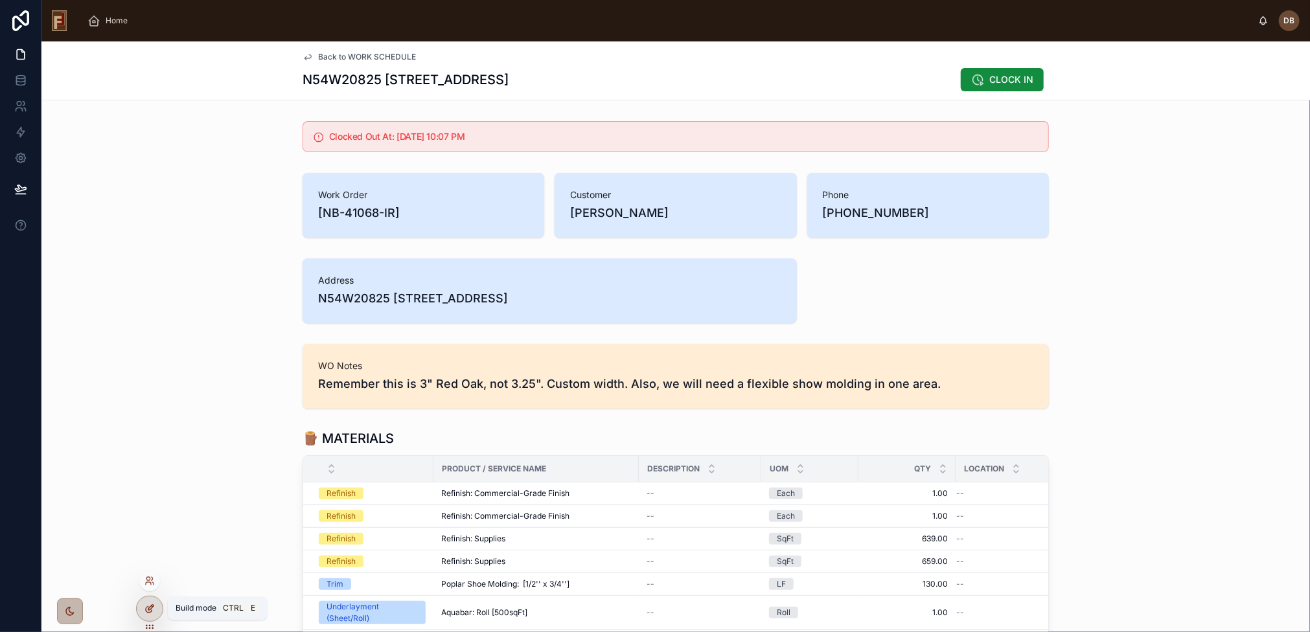
click at [147, 602] on div at bounding box center [150, 608] width 26 height 25
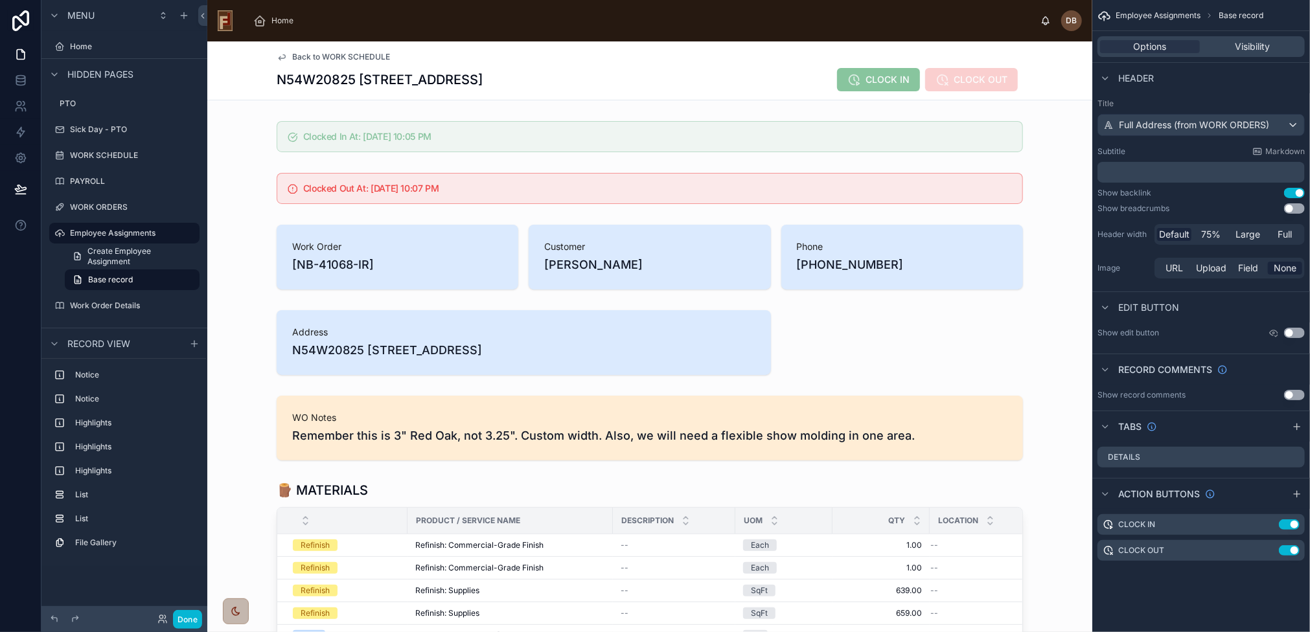
click at [350, 57] on span "Back to WORK SCHEDULE" at bounding box center [341, 57] width 98 height 10
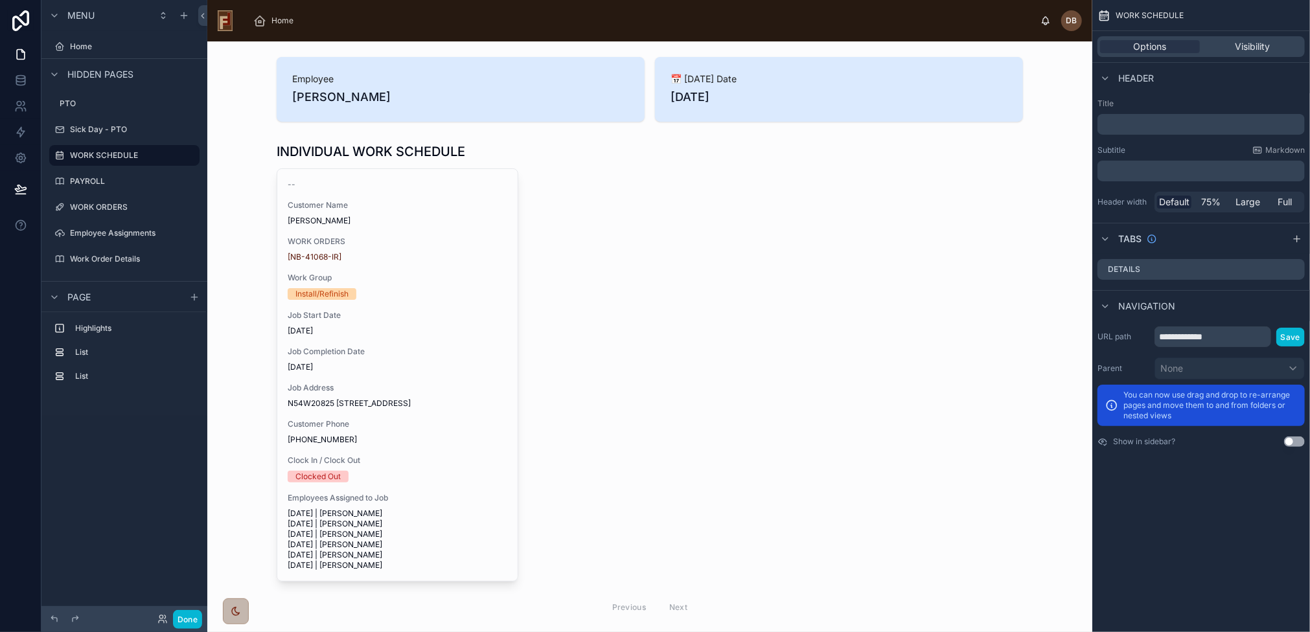
scroll to position [155, 0]
click at [415, 284] on div at bounding box center [650, 382] width 864 height 490
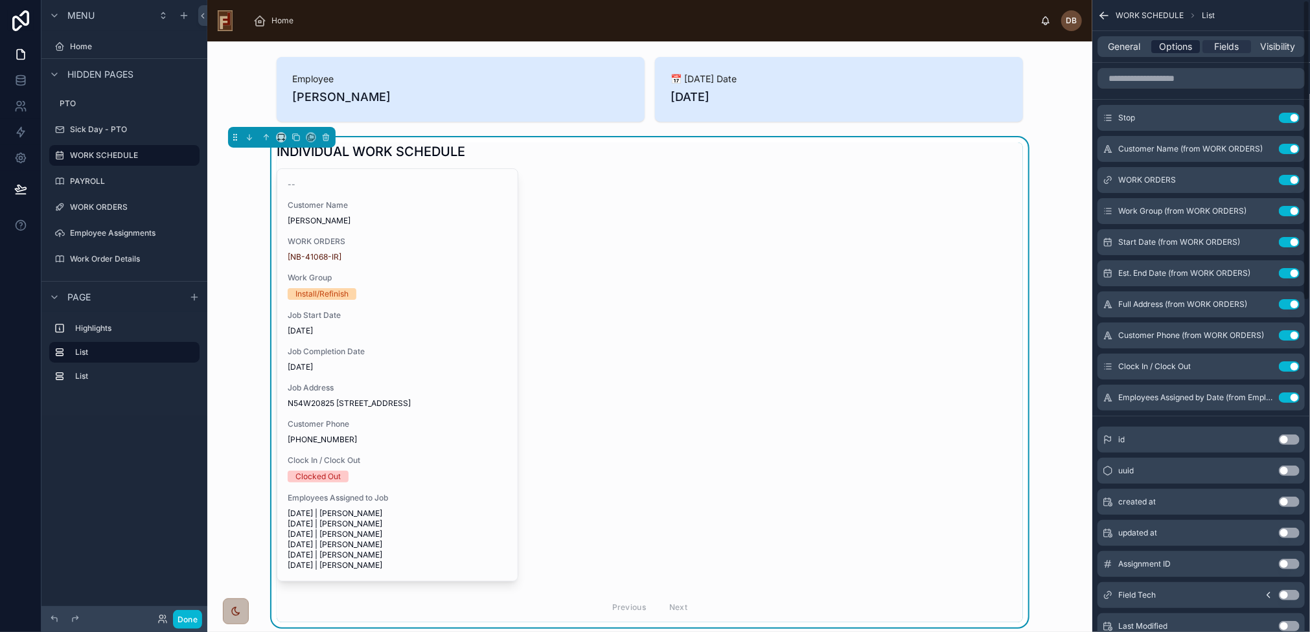
click at [1174, 41] on span "Options" at bounding box center [1175, 46] width 33 height 13
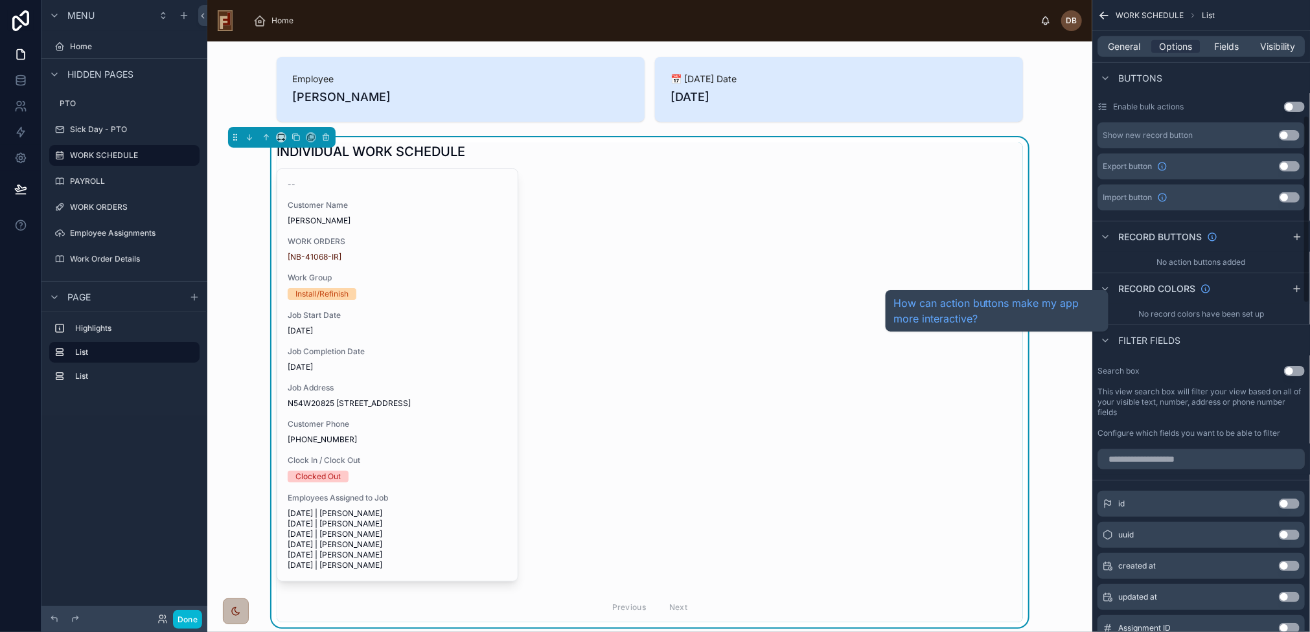
scroll to position [453, 0]
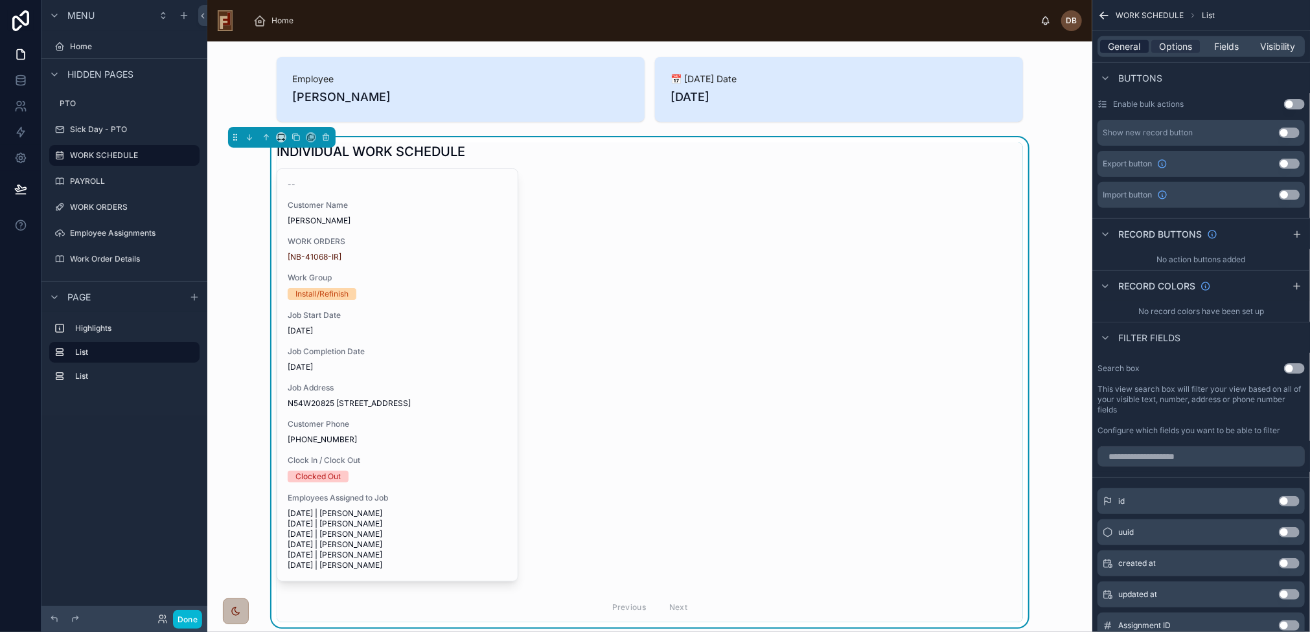
click at [1128, 51] on span "General" at bounding box center [1124, 46] width 32 height 13
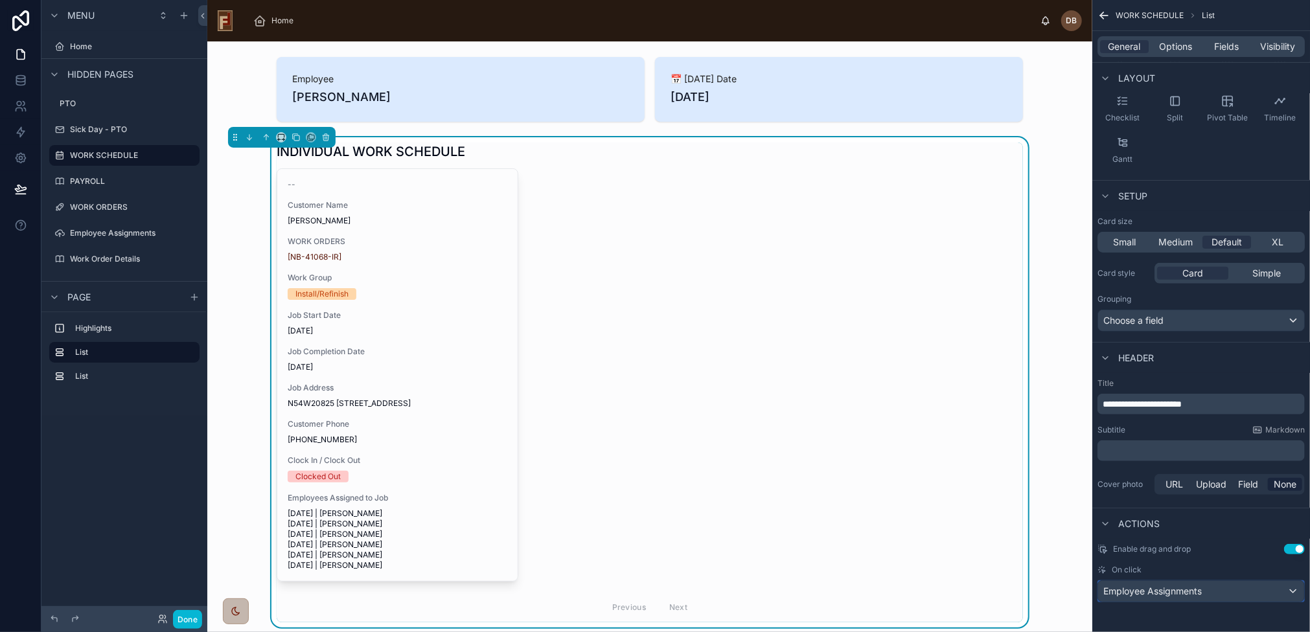
click at [1205, 591] on div "Employee Assignments" at bounding box center [1201, 591] width 206 height 21
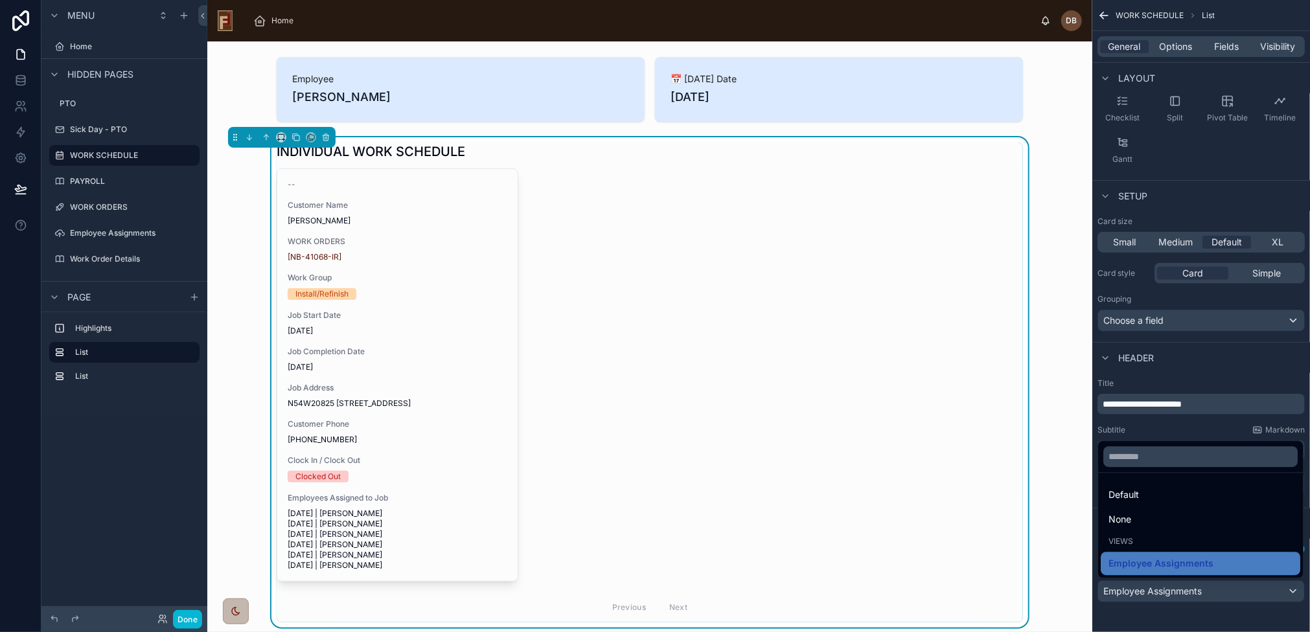
click at [730, 323] on div "-- Customer Name [PERSON_NAME] WORK ORDERS [NB-41068-IR] Work Group Install/Ref…" at bounding box center [650, 395] width 746 height 454
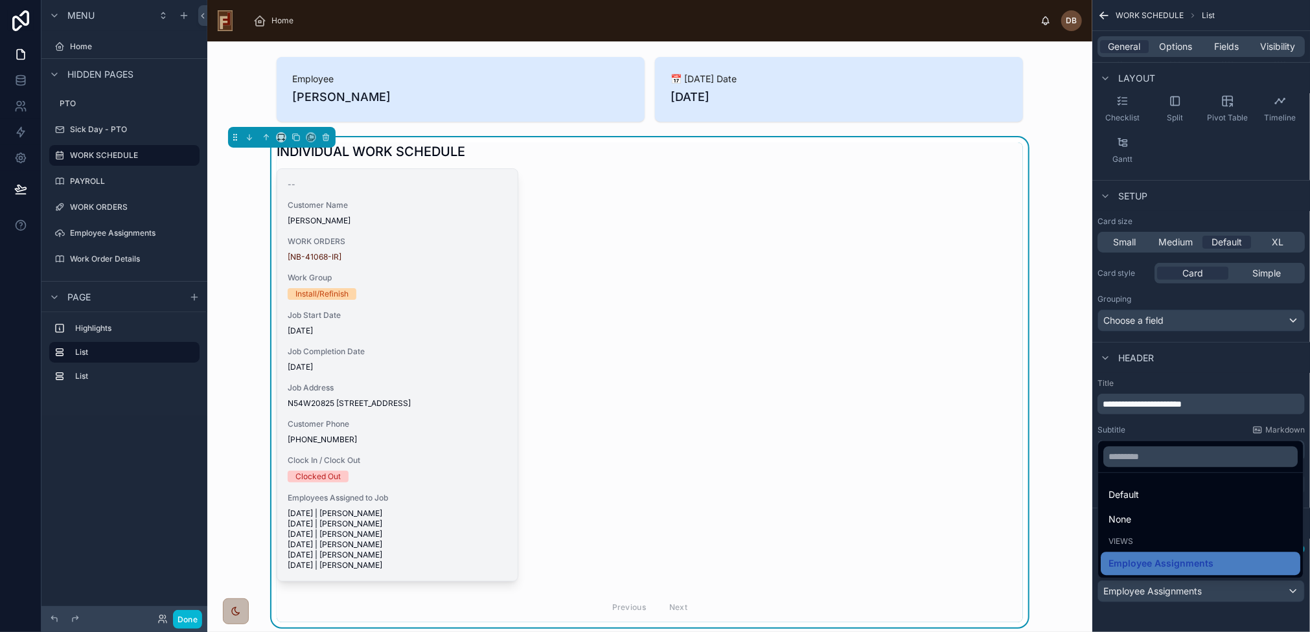
click at [414, 357] on div "Job Completion Date [DATE]" at bounding box center [398, 359] width 220 height 26
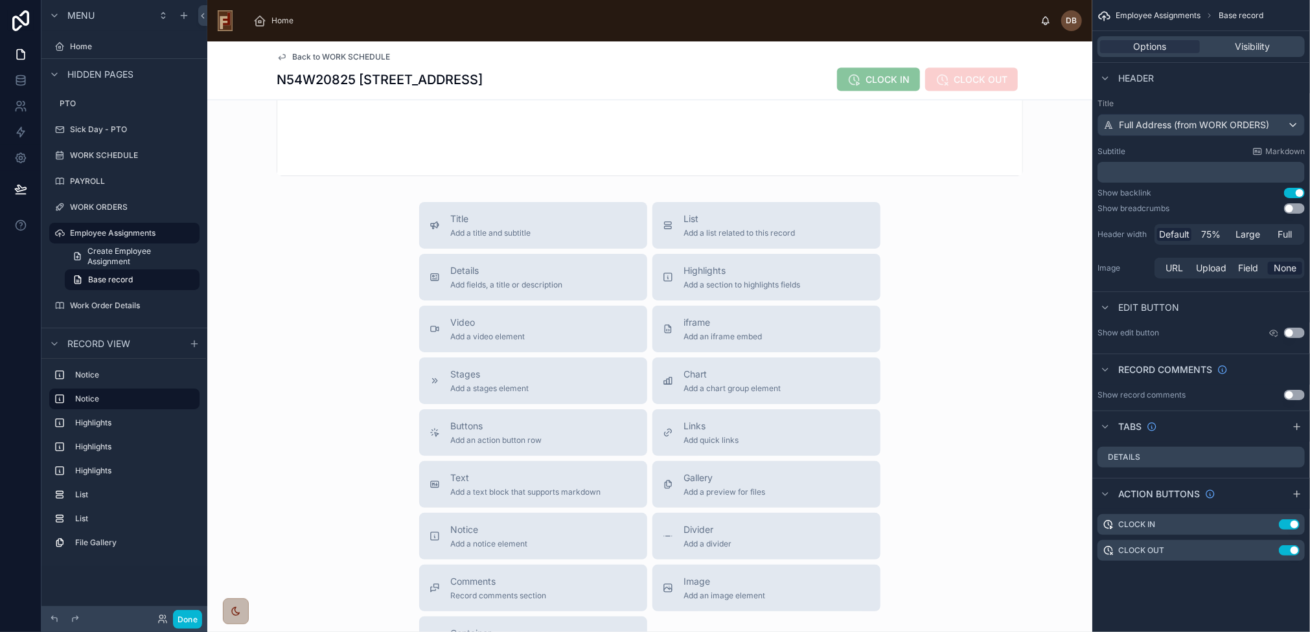
scroll to position [1425, 0]
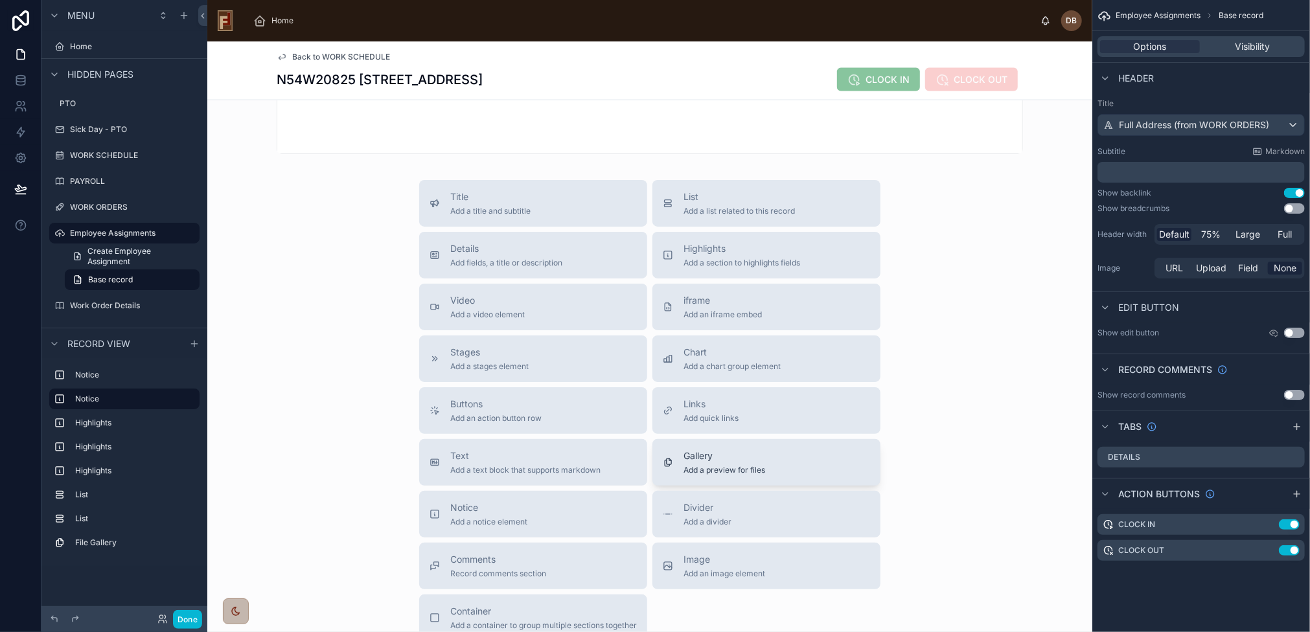
click at [809, 475] on div "Gallery Add a preview for files" at bounding box center [766, 462] width 207 height 26
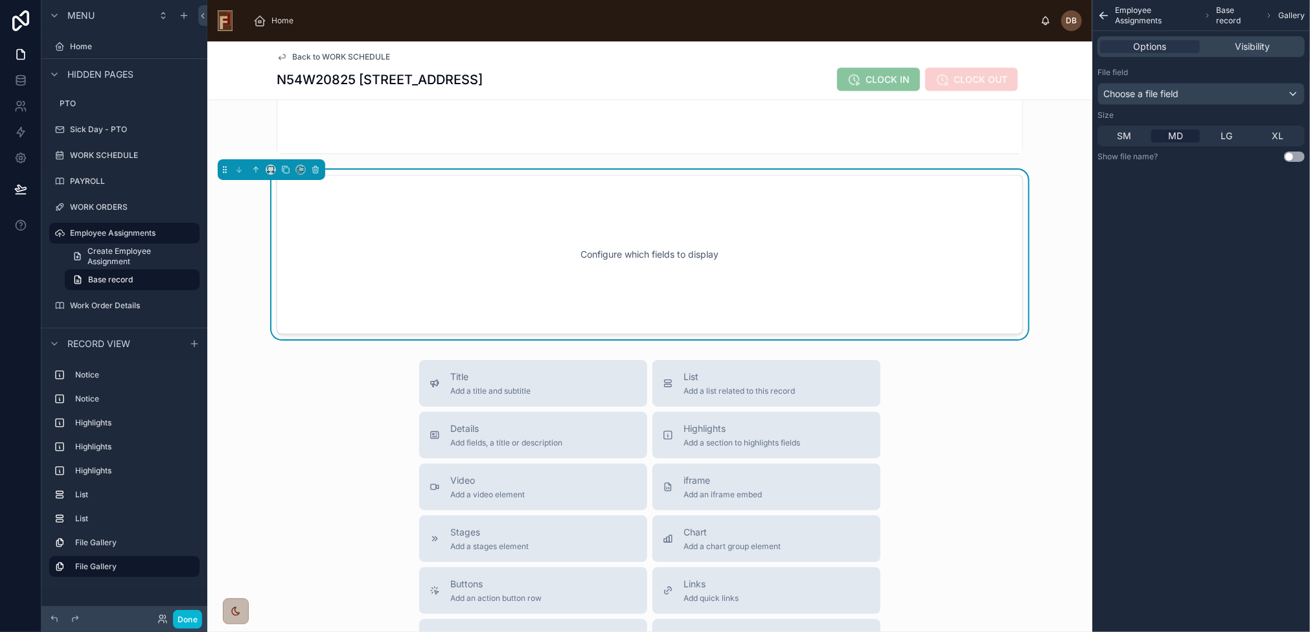
scroll to position [1357, 0]
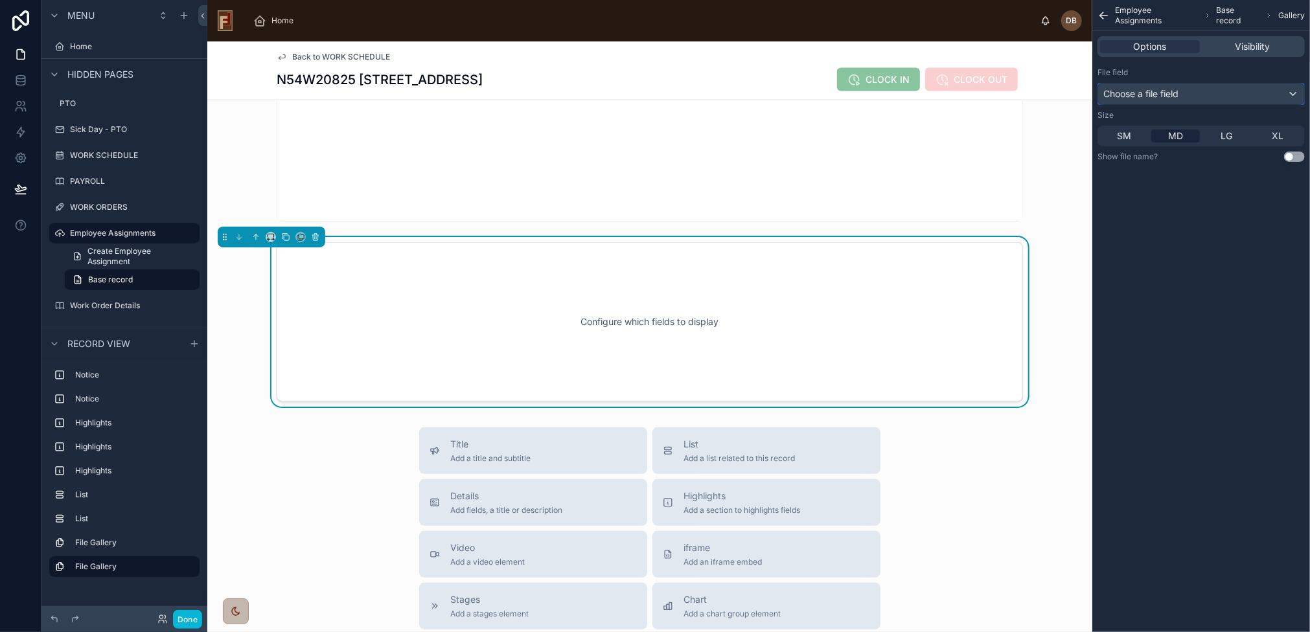
click at [1168, 95] on span "Choose a file field" at bounding box center [1140, 93] width 75 height 11
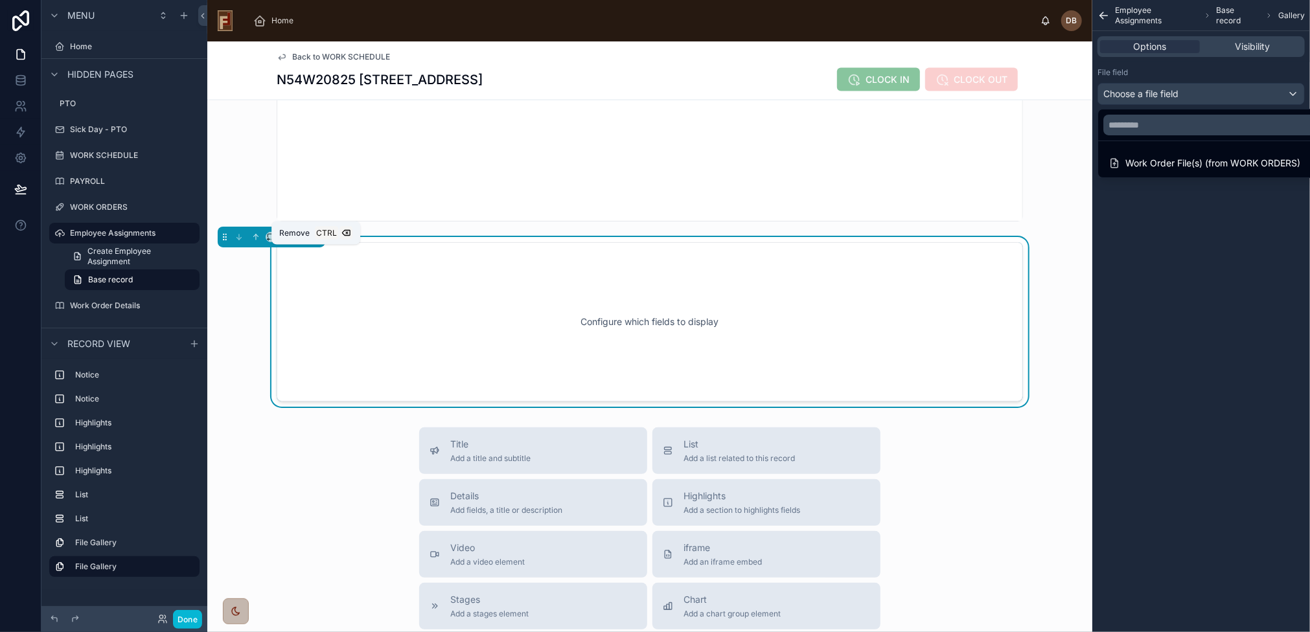
click at [315, 235] on icon at bounding box center [315, 235] width 6 height 0
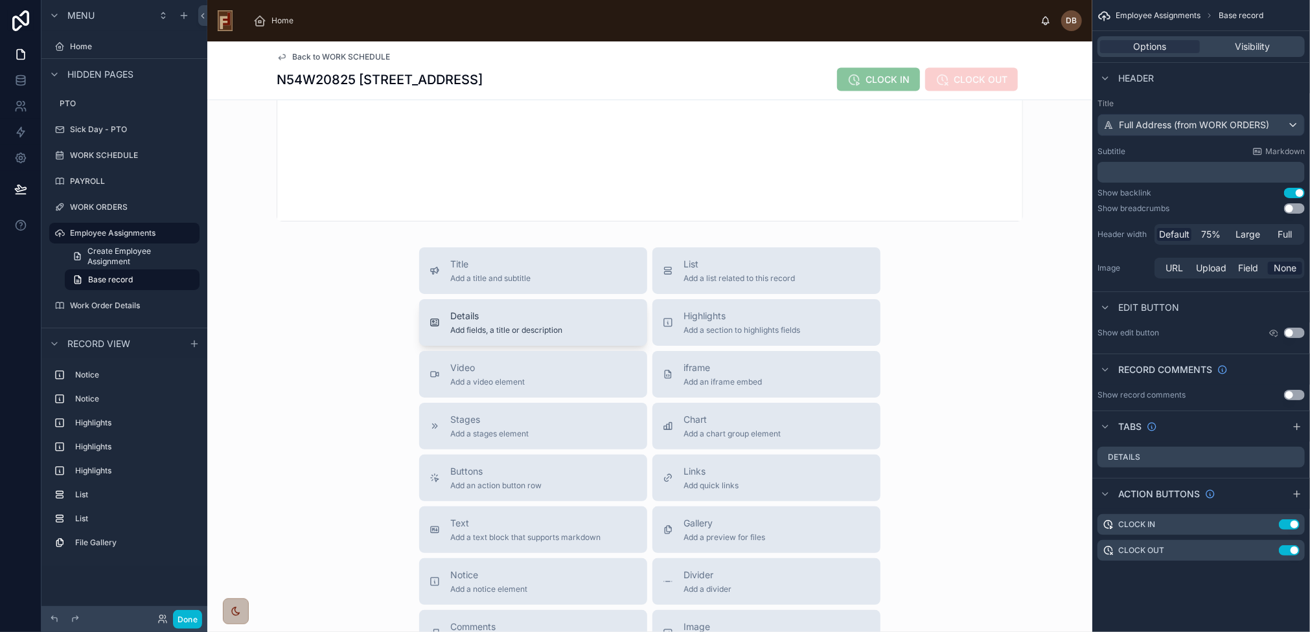
click at [506, 323] on span "Details" at bounding box center [506, 316] width 112 height 13
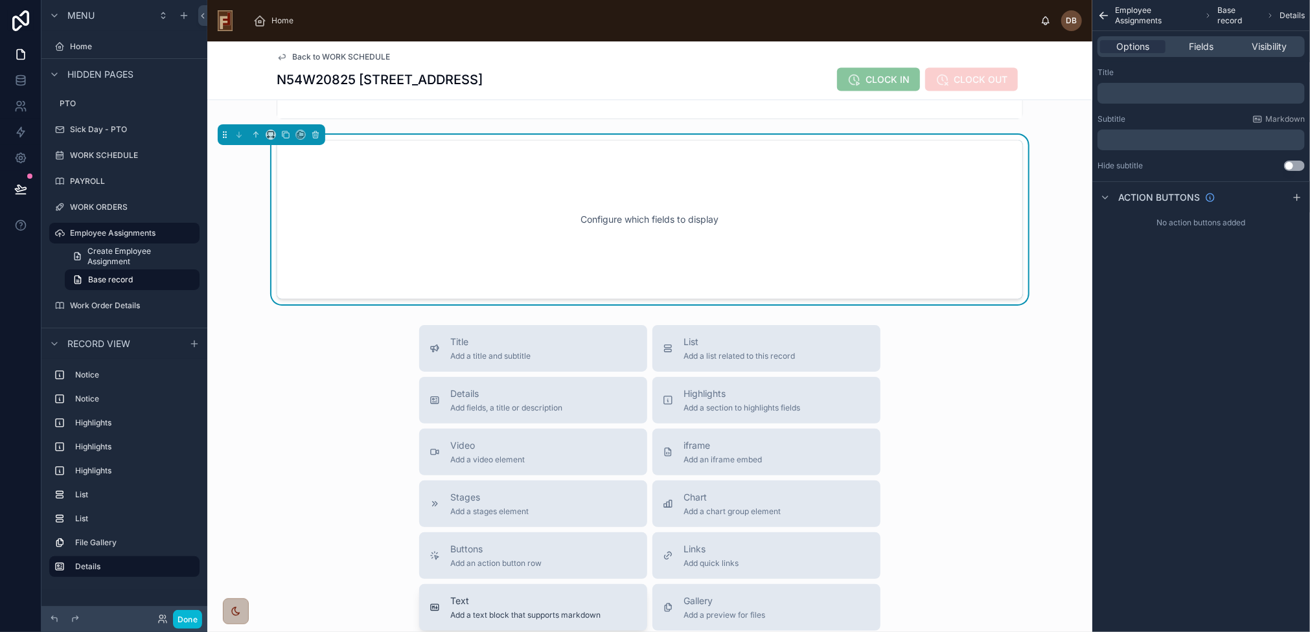
scroll to position [1422, 0]
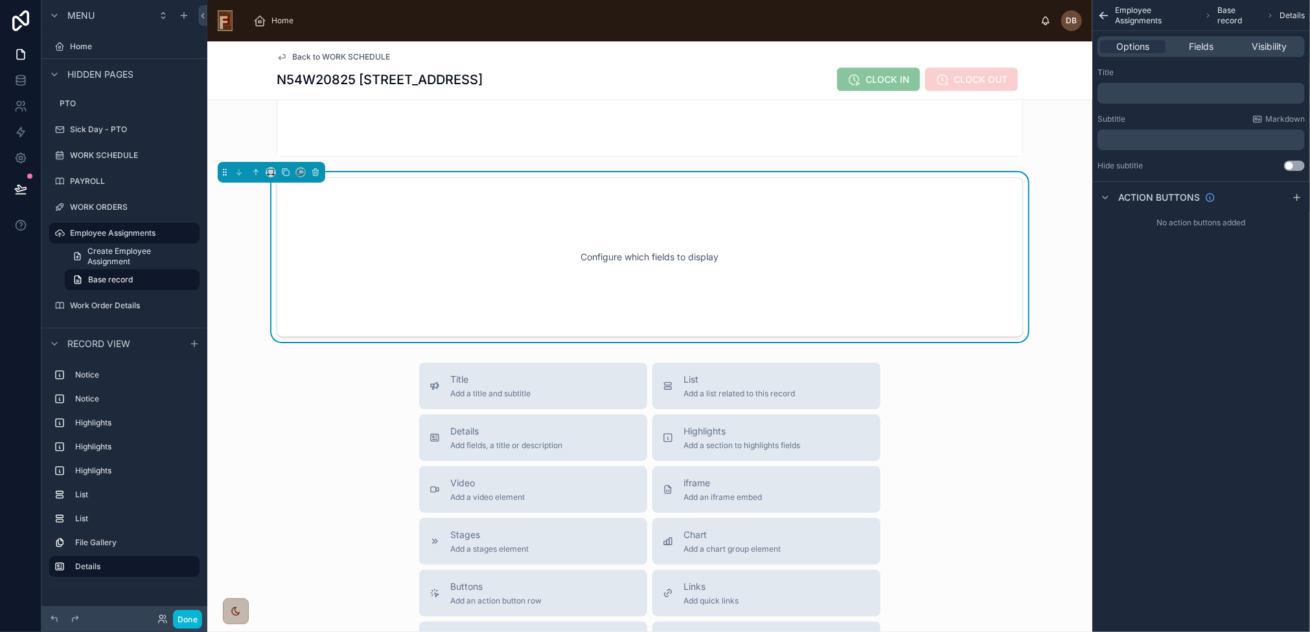
drag, startPoint x: 775, startPoint y: 274, endPoint x: 792, endPoint y: 266, distance: 19.4
click at [777, 274] on div "Configure which fields to display" at bounding box center [649, 257] width 703 height 117
click at [1207, 47] on span "Fields" at bounding box center [1200, 46] width 25 height 13
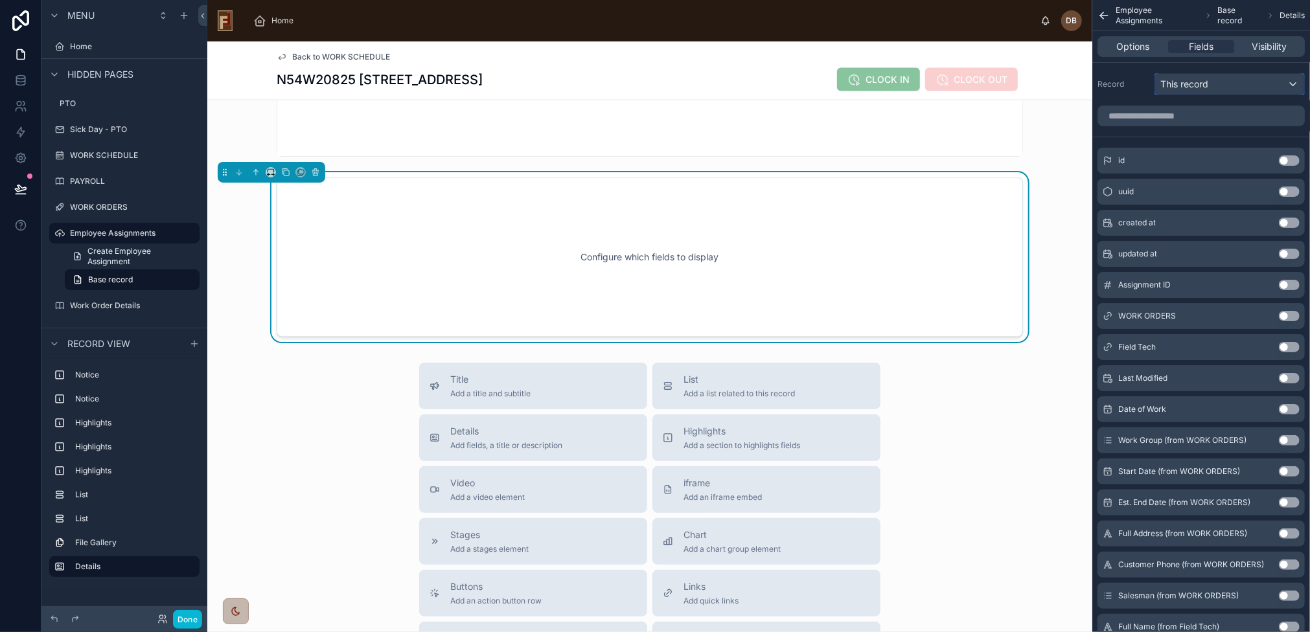
click at [1205, 87] on span "This record" at bounding box center [1184, 84] width 48 height 13
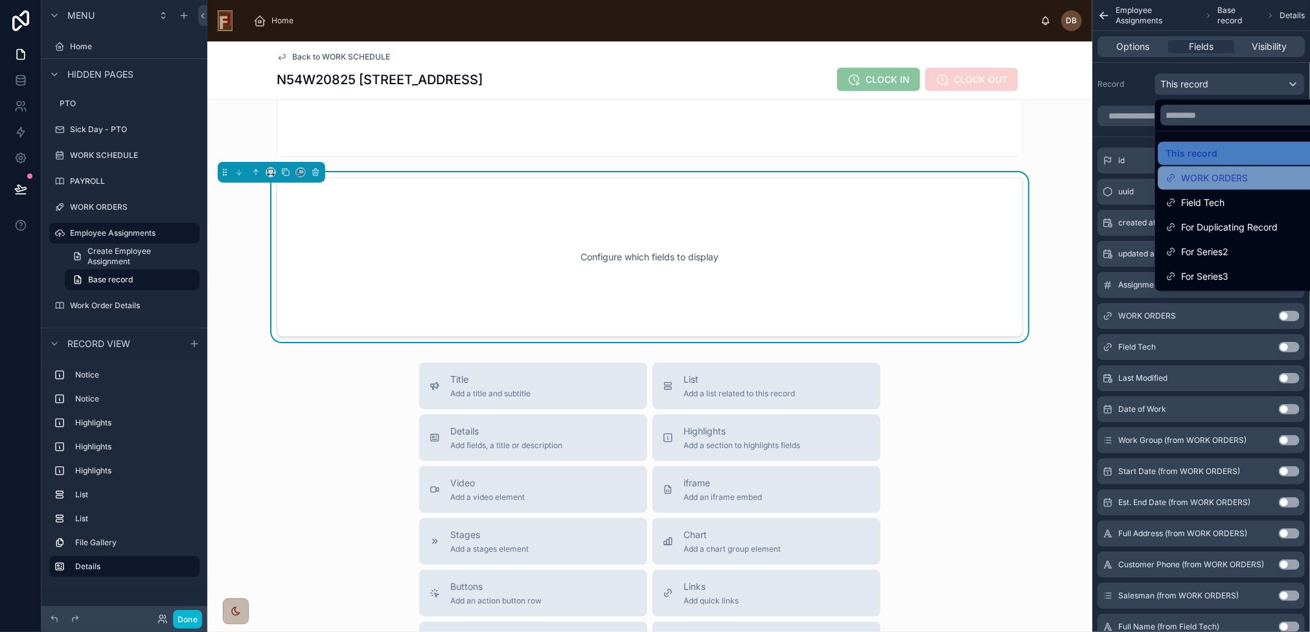
click at [1242, 168] on div "WORK ORDERS" at bounding box center [1244, 177] width 174 height 23
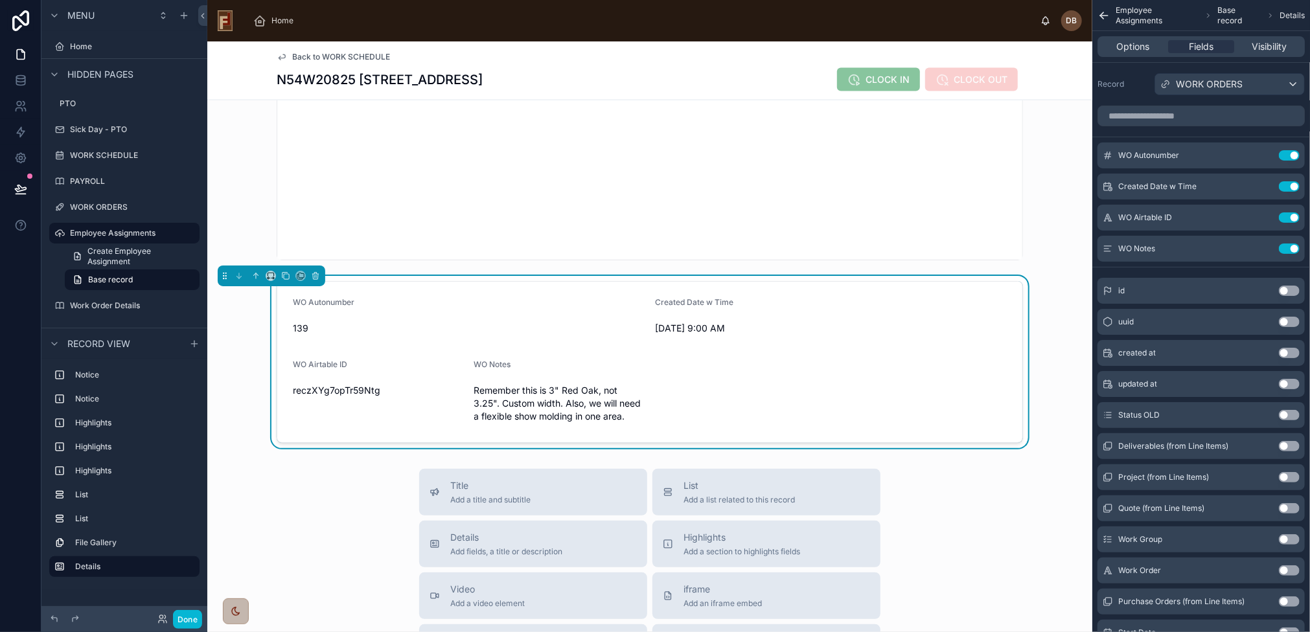
scroll to position [1293, 0]
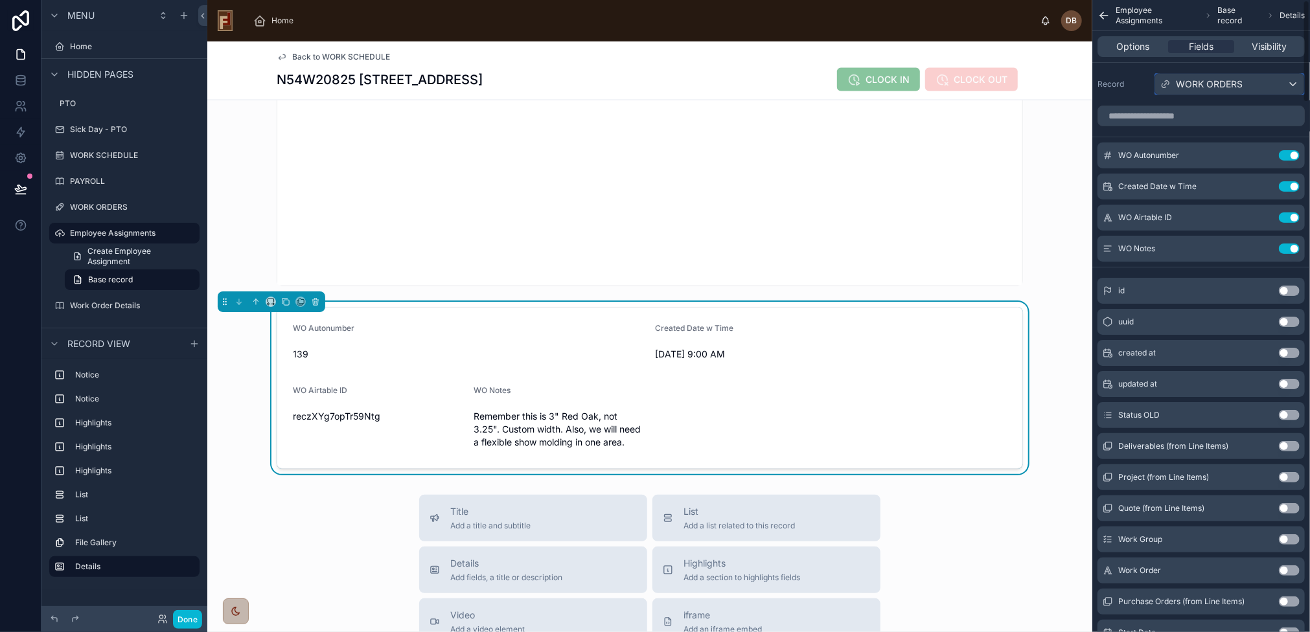
click at [1230, 82] on span "WORK ORDERS" at bounding box center [1208, 84] width 67 height 13
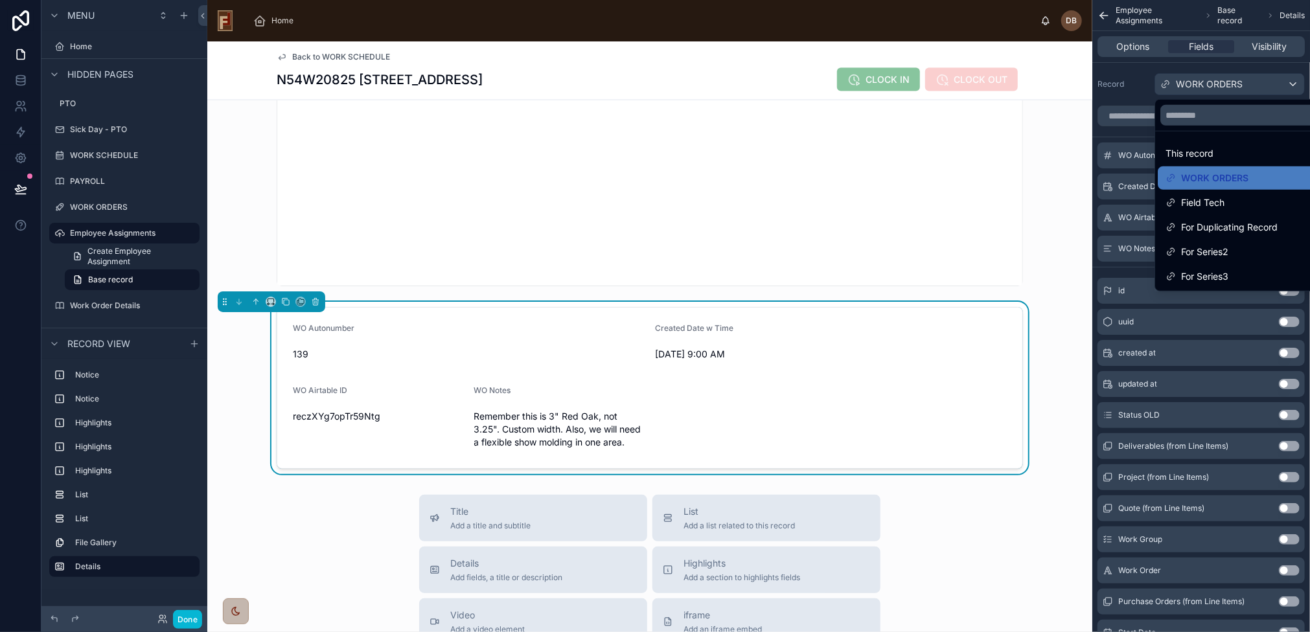
click at [1230, 82] on div "scrollable content" at bounding box center [655, 316] width 1310 height 632
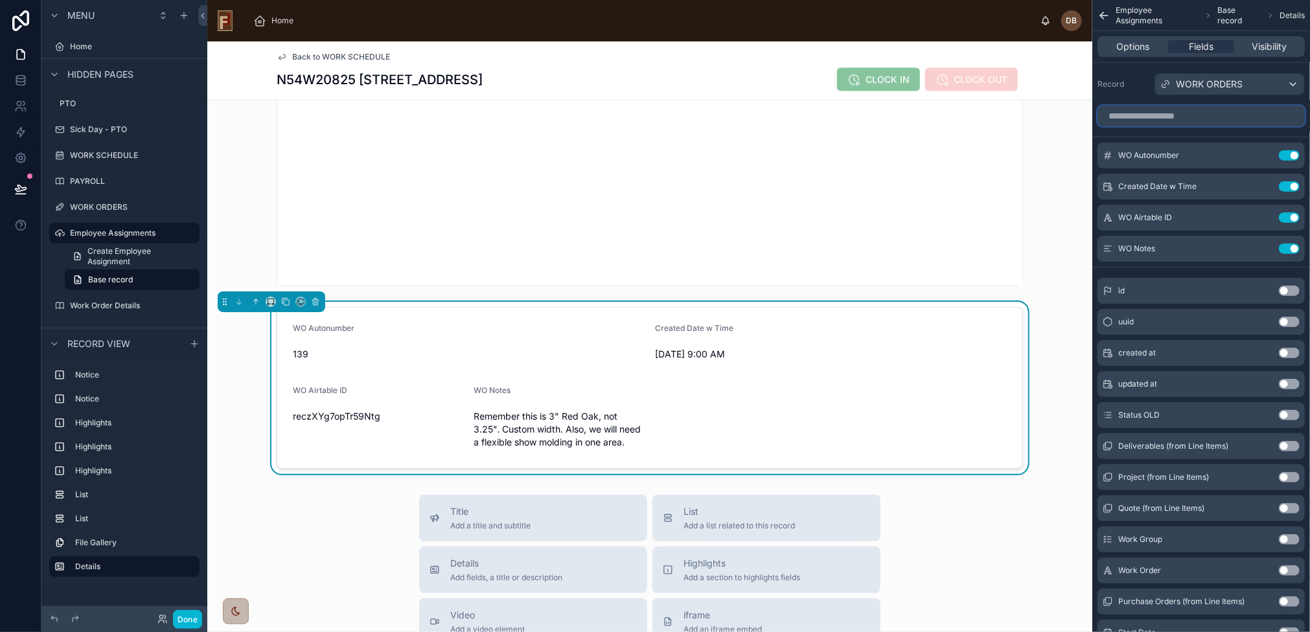
click at [1181, 118] on input "scrollable content" at bounding box center [1200, 116] width 207 height 21
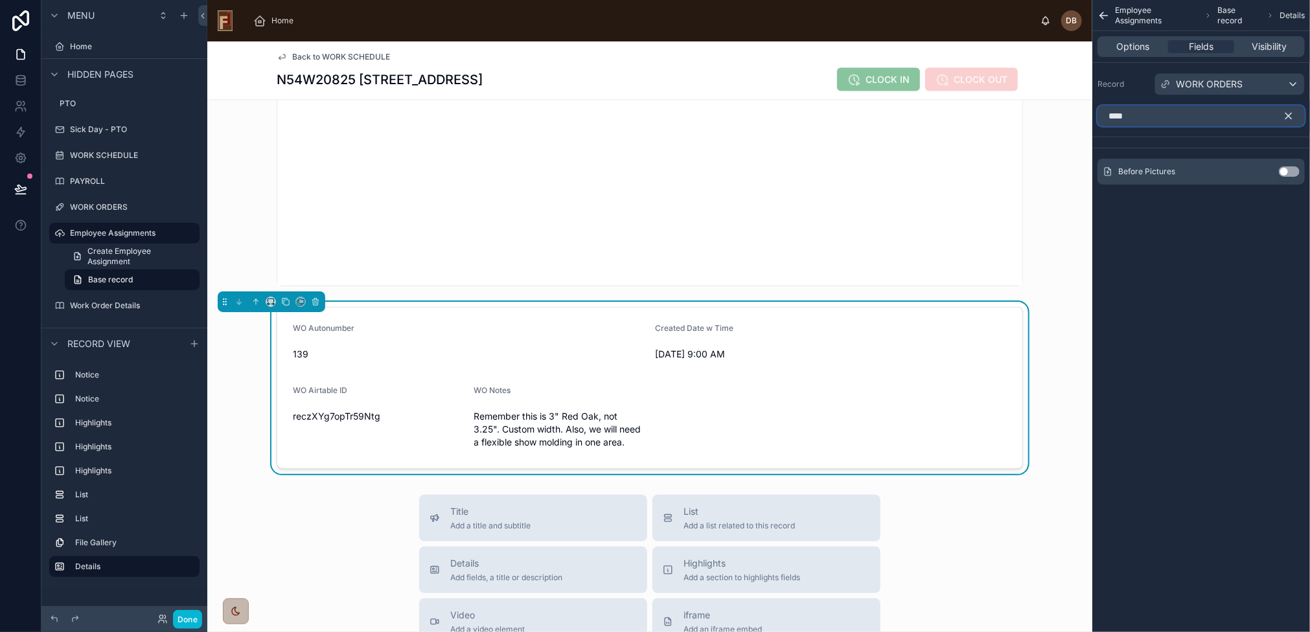
type input "****"
click at [1284, 171] on button "Use setting" at bounding box center [1288, 171] width 21 height 10
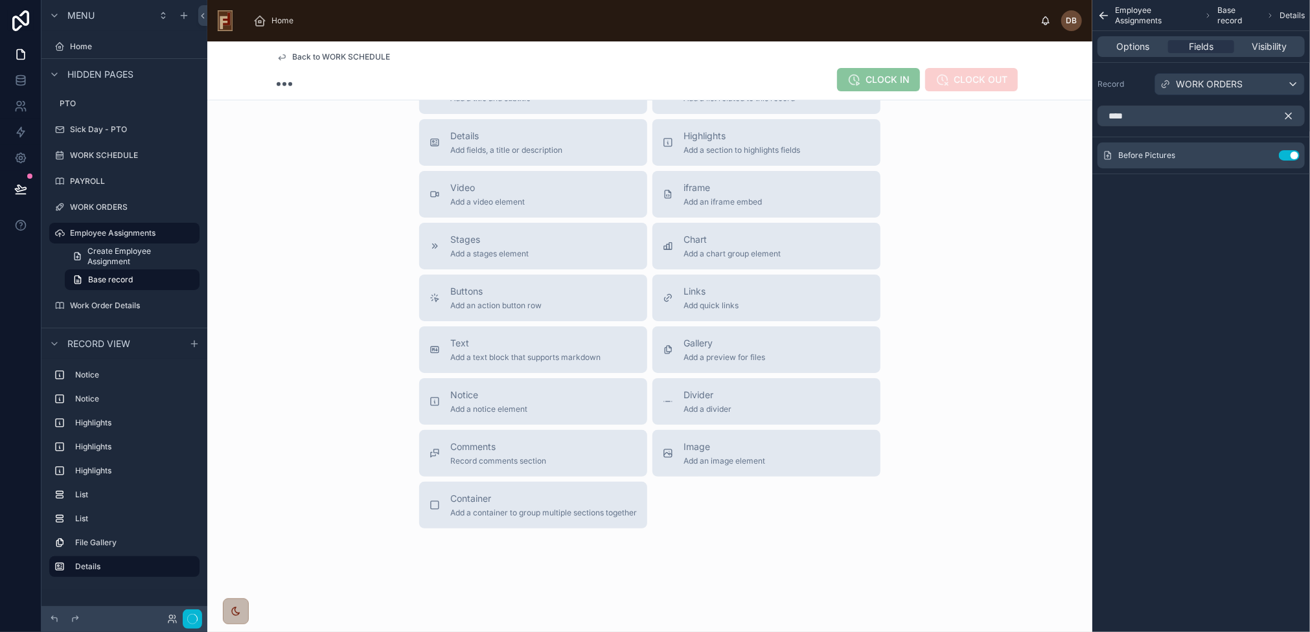
scroll to position [274, 0]
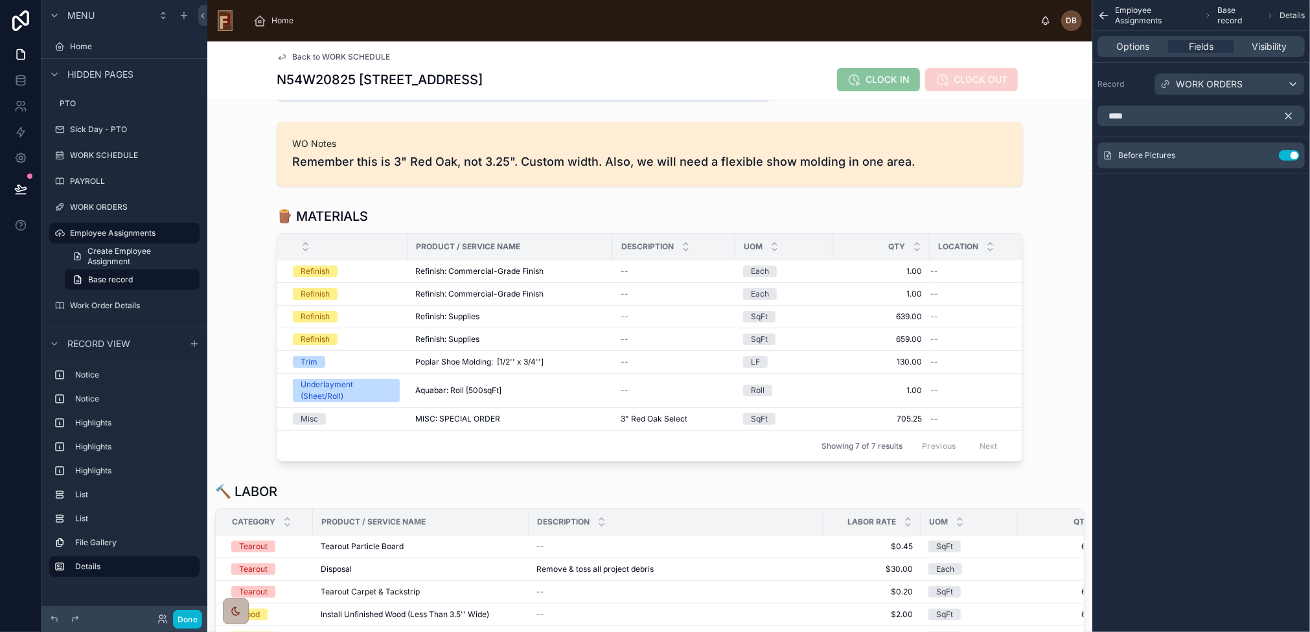
click at [1287, 111] on icon "scrollable content" at bounding box center [1288, 116] width 12 height 12
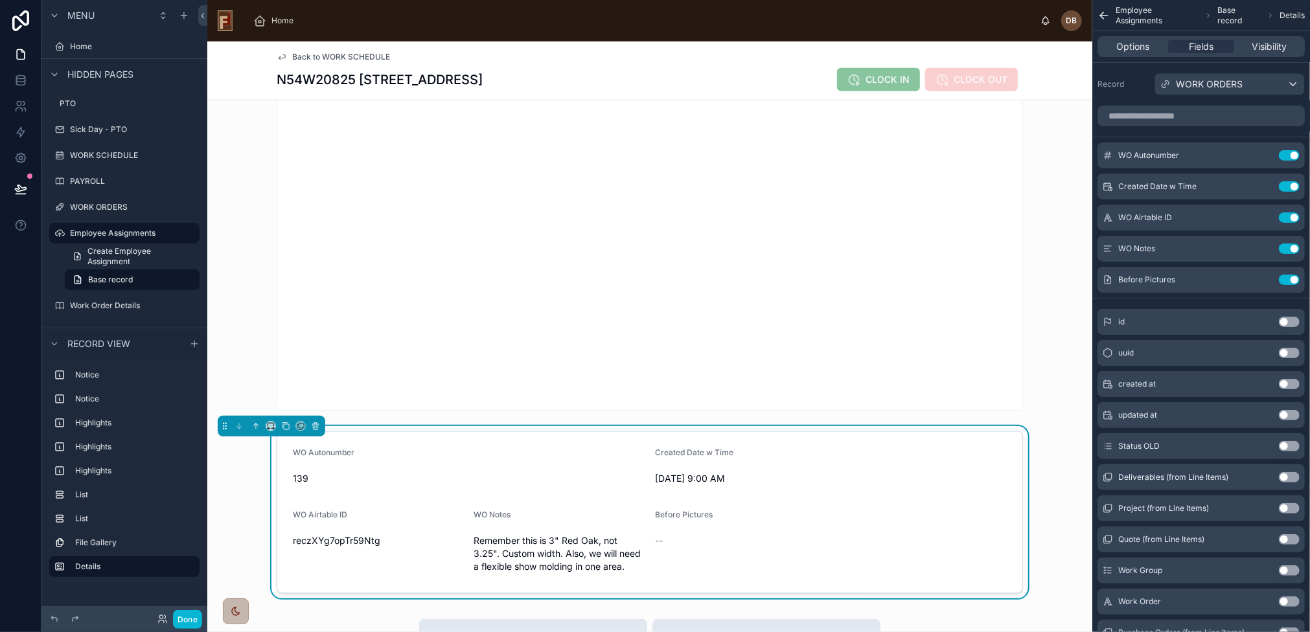
scroll to position [1310, 0]
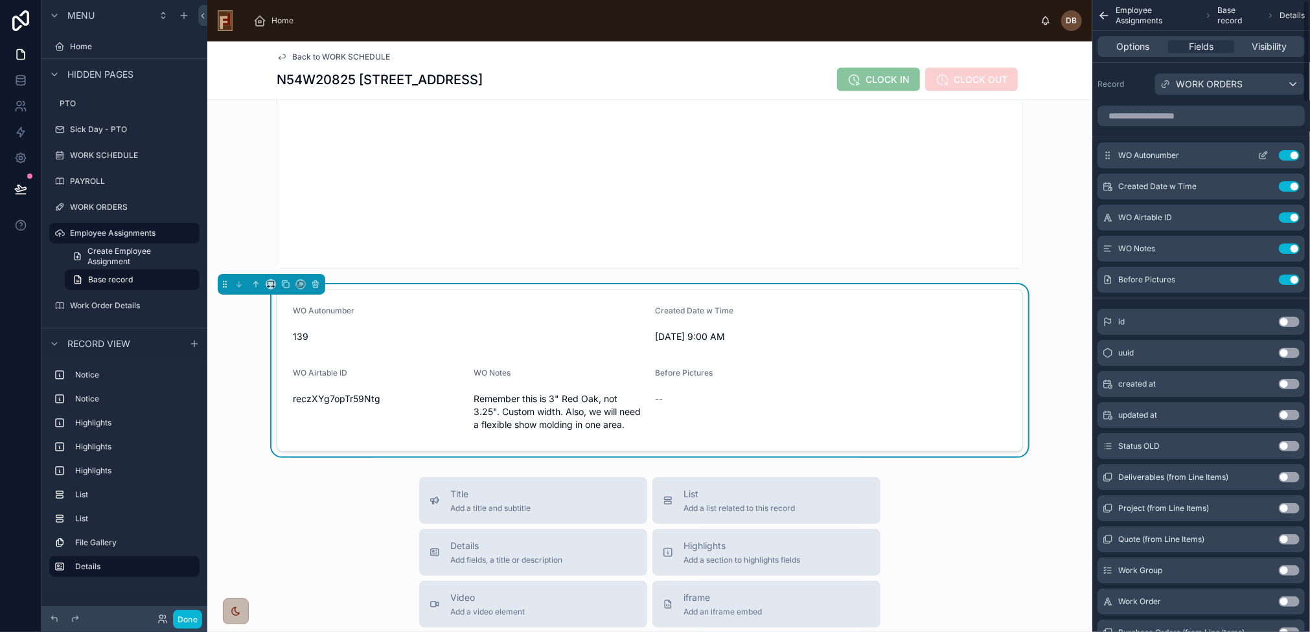
click at [1289, 153] on button "Use setting" at bounding box center [1288, 155] width 21 height 10
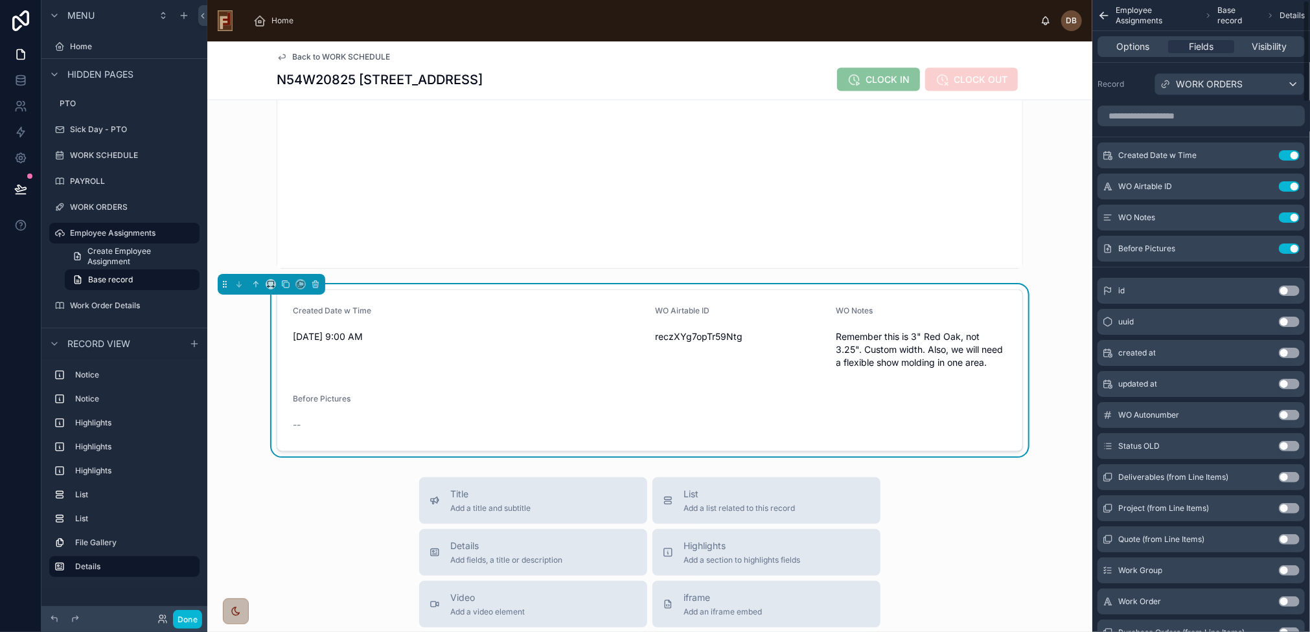
click at [1289, 153] on button "Use setting" at bounding box center [1288, 155] width 21 height 10
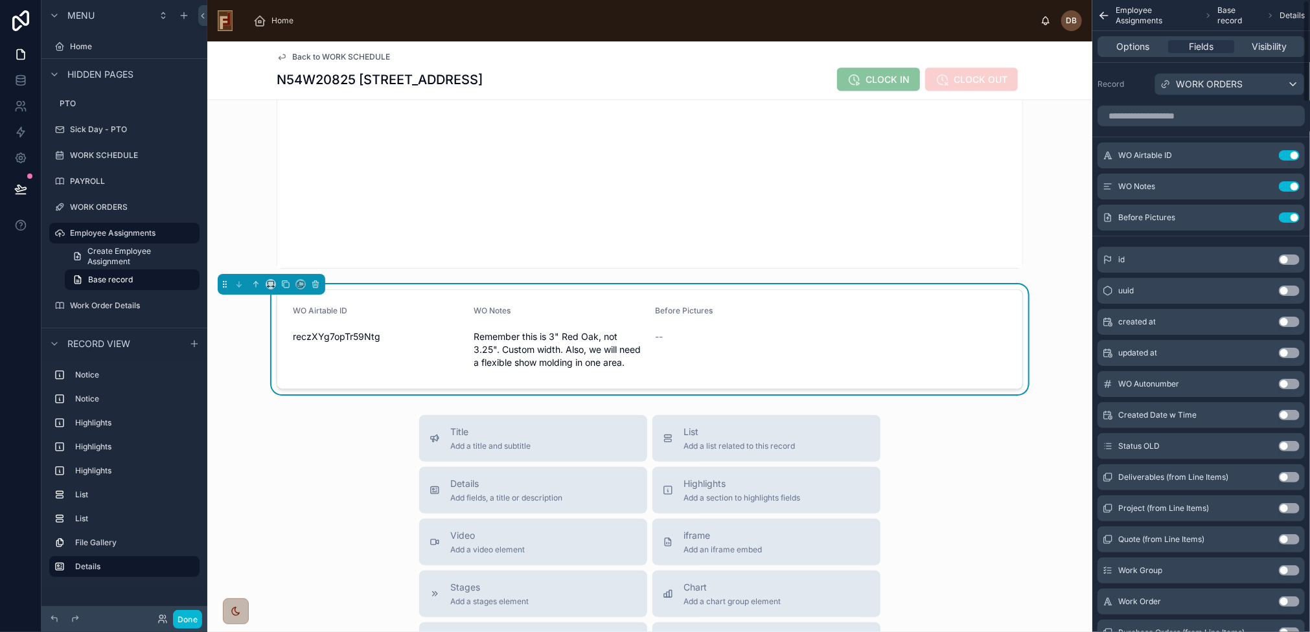
click at [1289, 153] on button "Use setting" at bounding box center [1288, 155] width 21 height 10
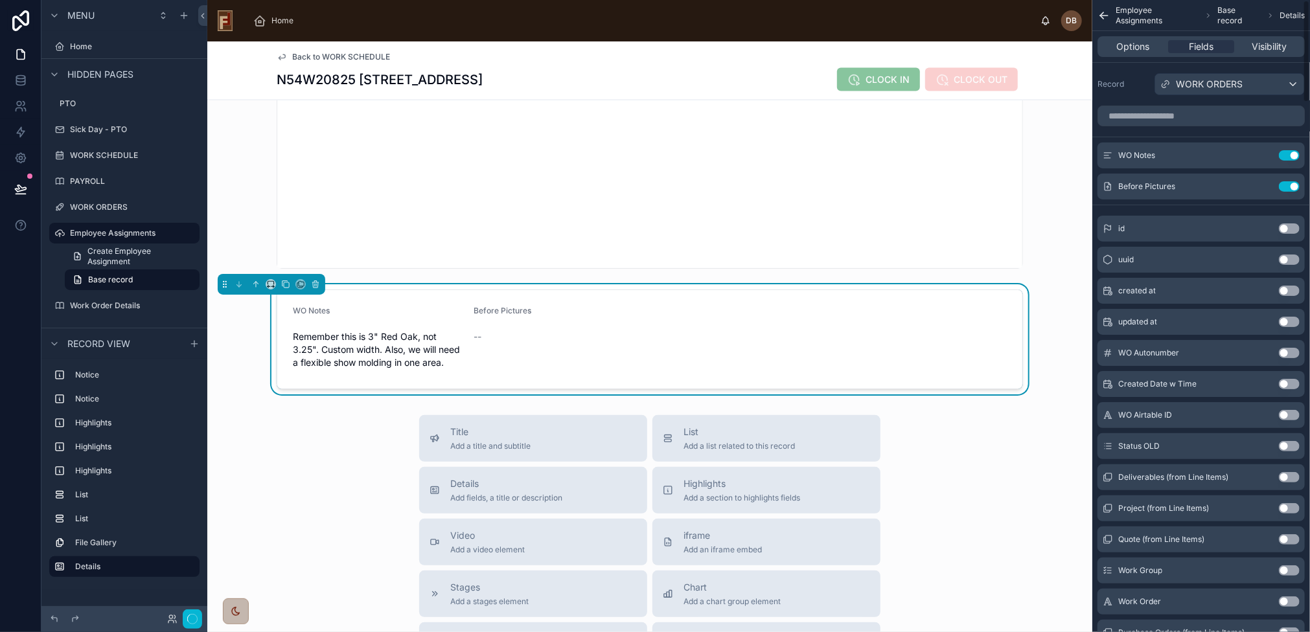
click at [1289, 153] on button "Use setting" at bounding box center [1288, 155] width 21 height 10
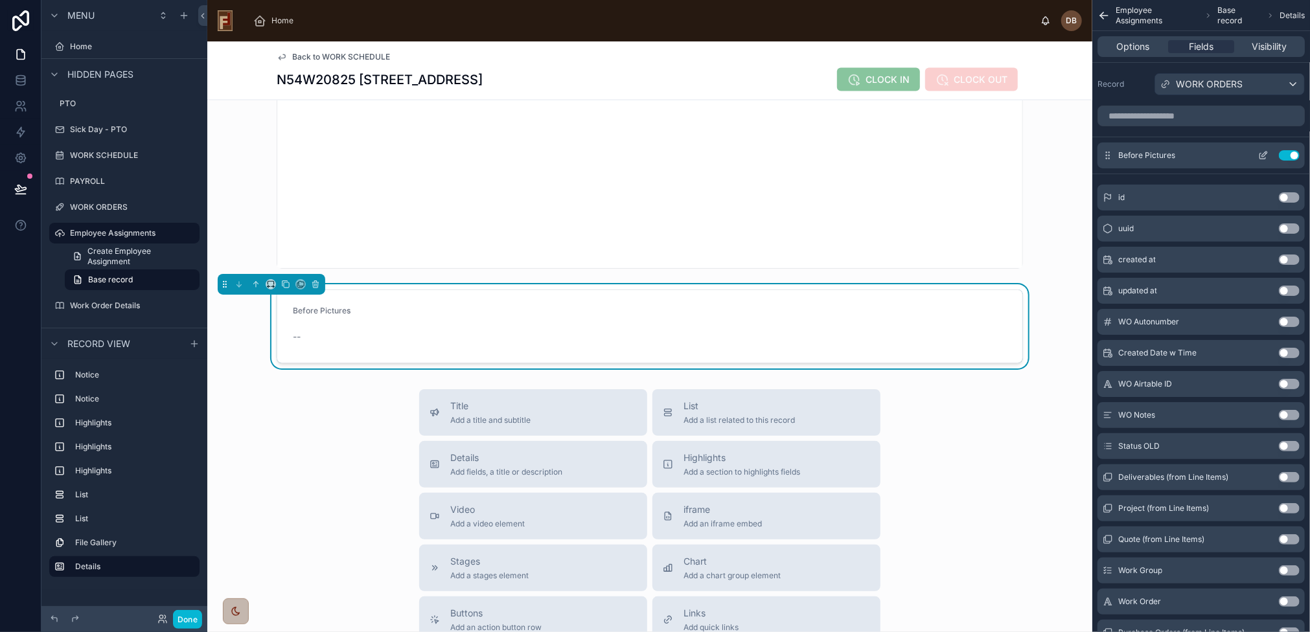
click at [1262, 153] on icon "scrollable content" at bounding box center [1264, 154] width 5 height 5
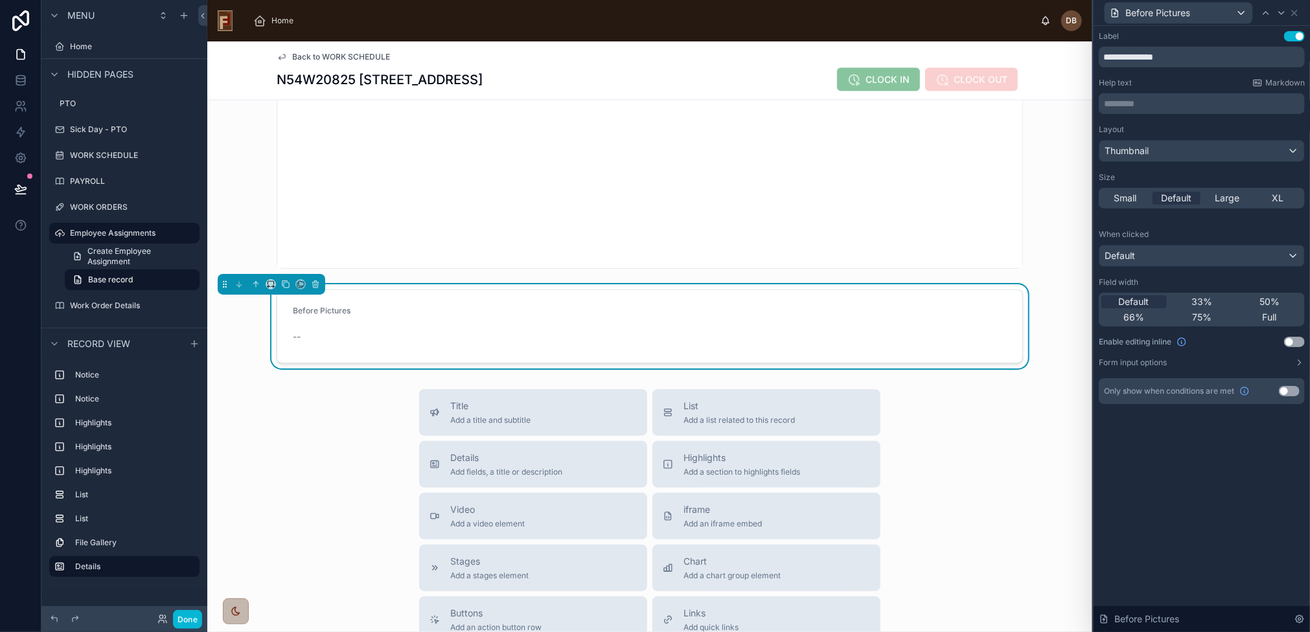
click at [1294, 339] on button "Use setting" at bounding box center [1294, 342] width 21 height 10
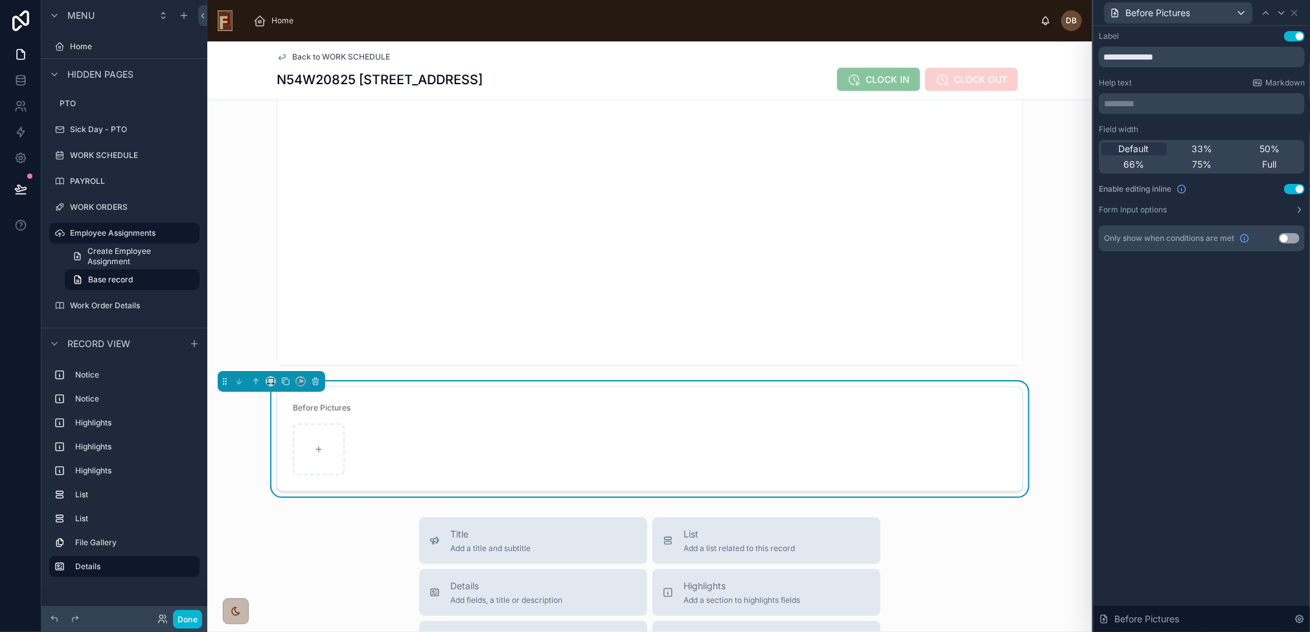
scroll to position [1186, 0]
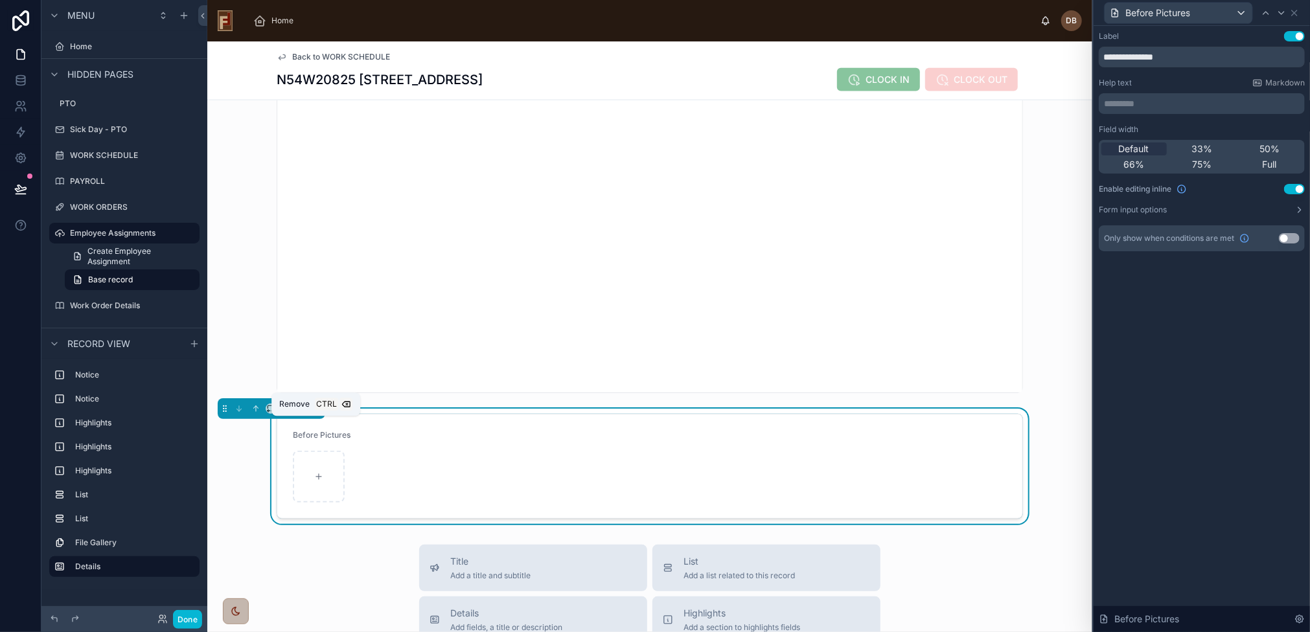
click at [317, 412] on icon at bounding box center [315, 409] width 5 height 5
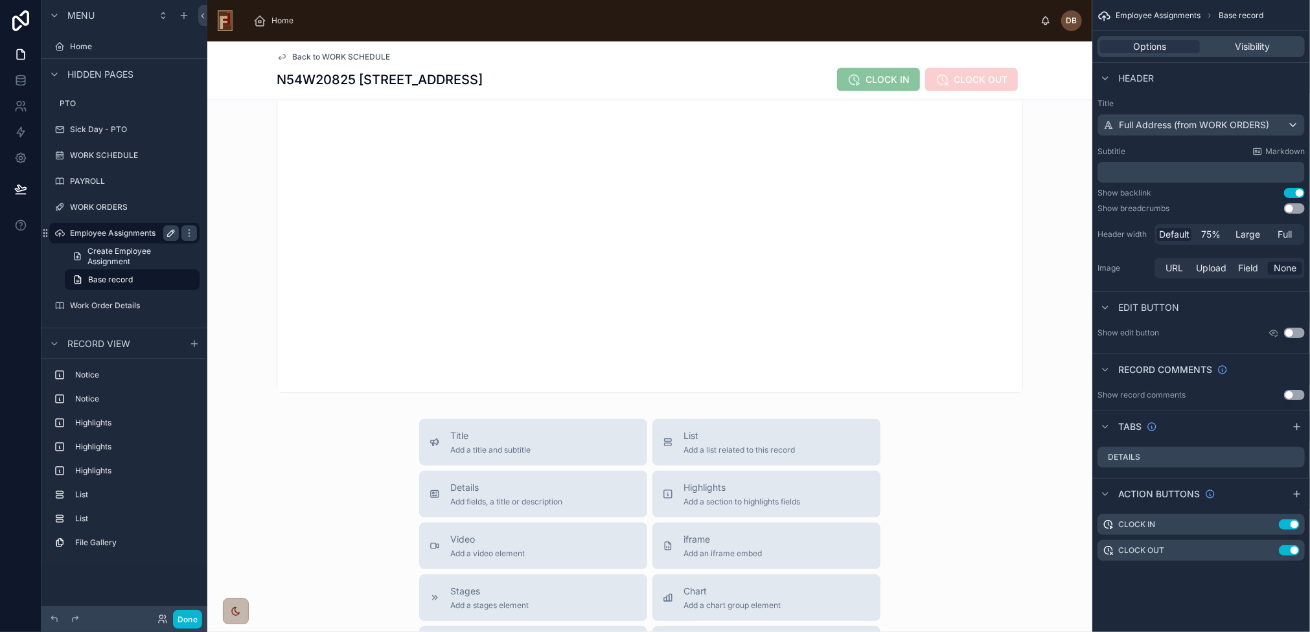
click at [171, 234] on icon "scrollable content" at bounding box center [171, 233] width 6 height 6
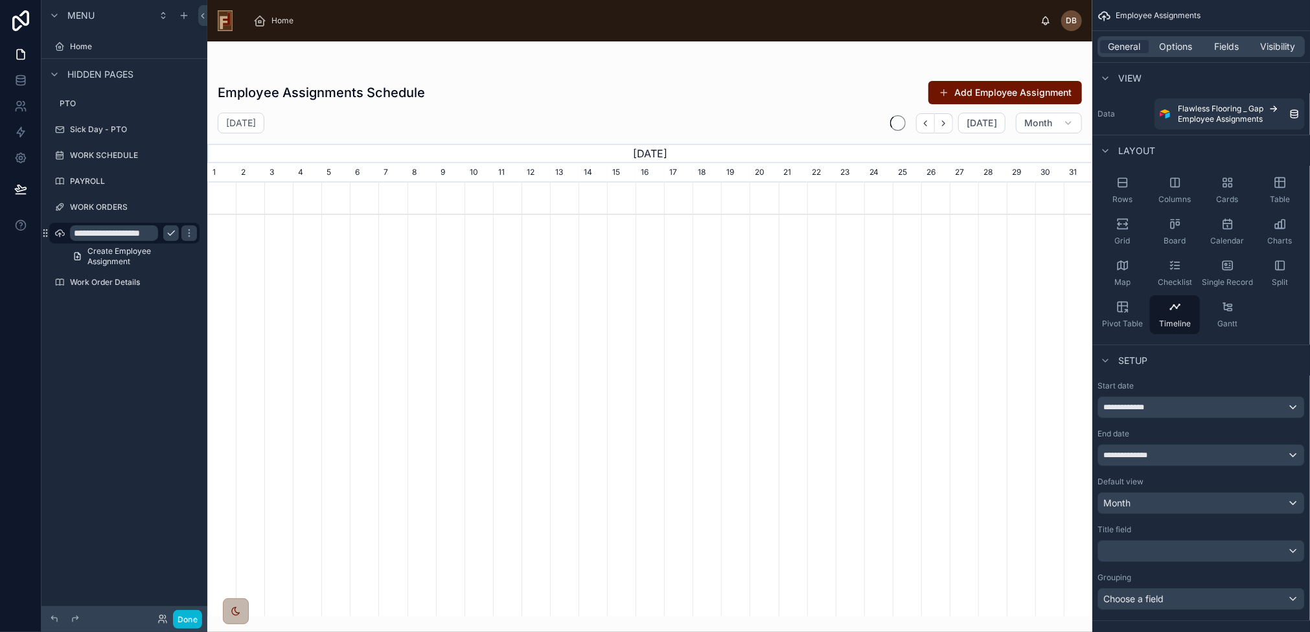
scroll to position [0, 885]
click at [171, 234] on icon "scrollable content" at bounding box center [171, 233] width 6 height 5
click at [101, 231] on label "Employee Assignments" at bounding box center [122, 233] width 104 height 10
click at [114, 258] on span "Create Employee Assignment" at bounding box center [139, 256] width 104 height 21
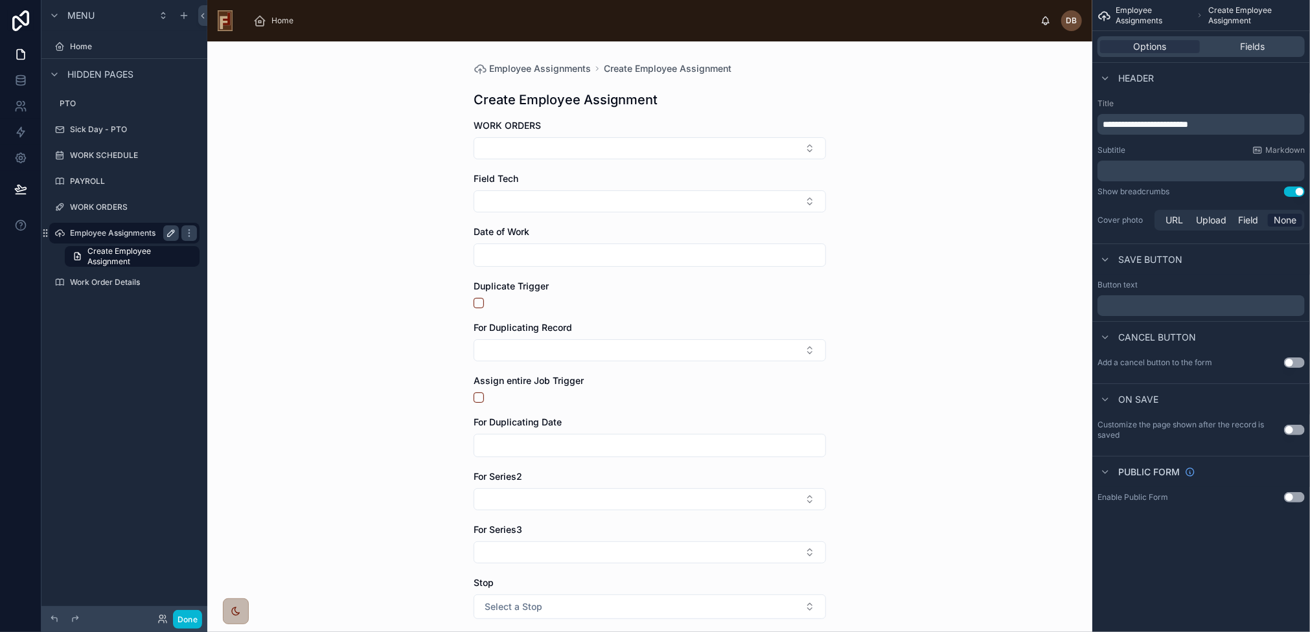
click at [111, 233] on label "Employee Assignments" at bounding box center [122, 233] width 104 height 10
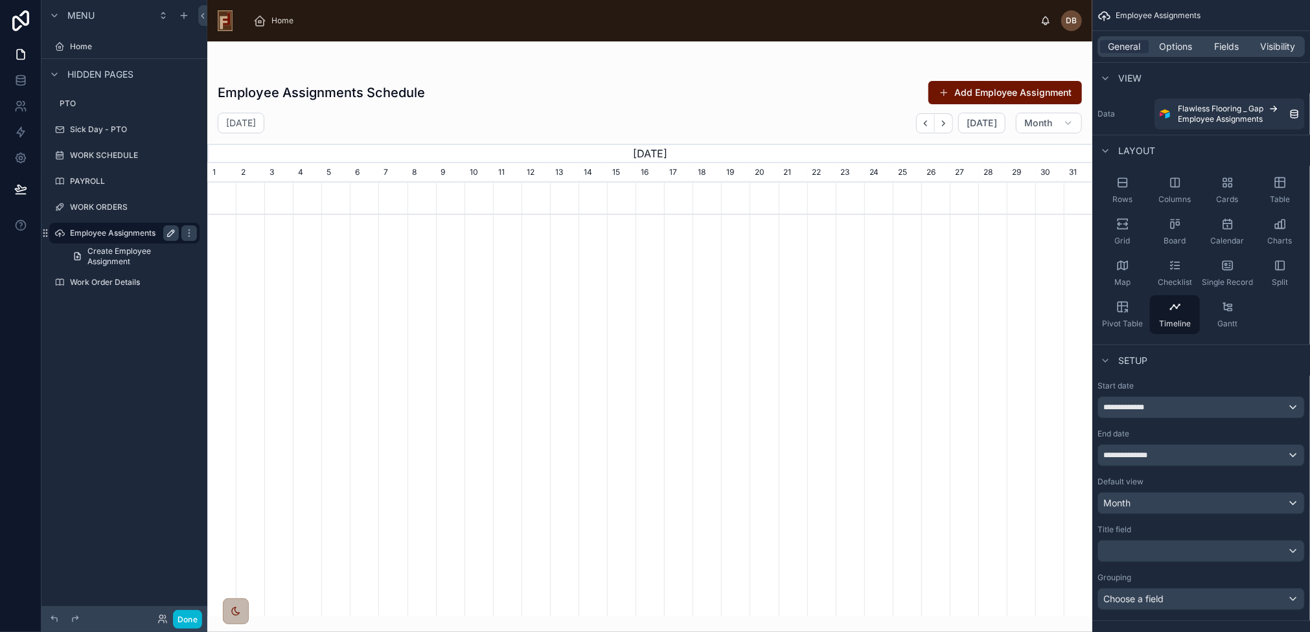
scroll to position [0, 885]
click at [282, 19] on span "Home" at bounding box center [282, 21] width 22 height 10
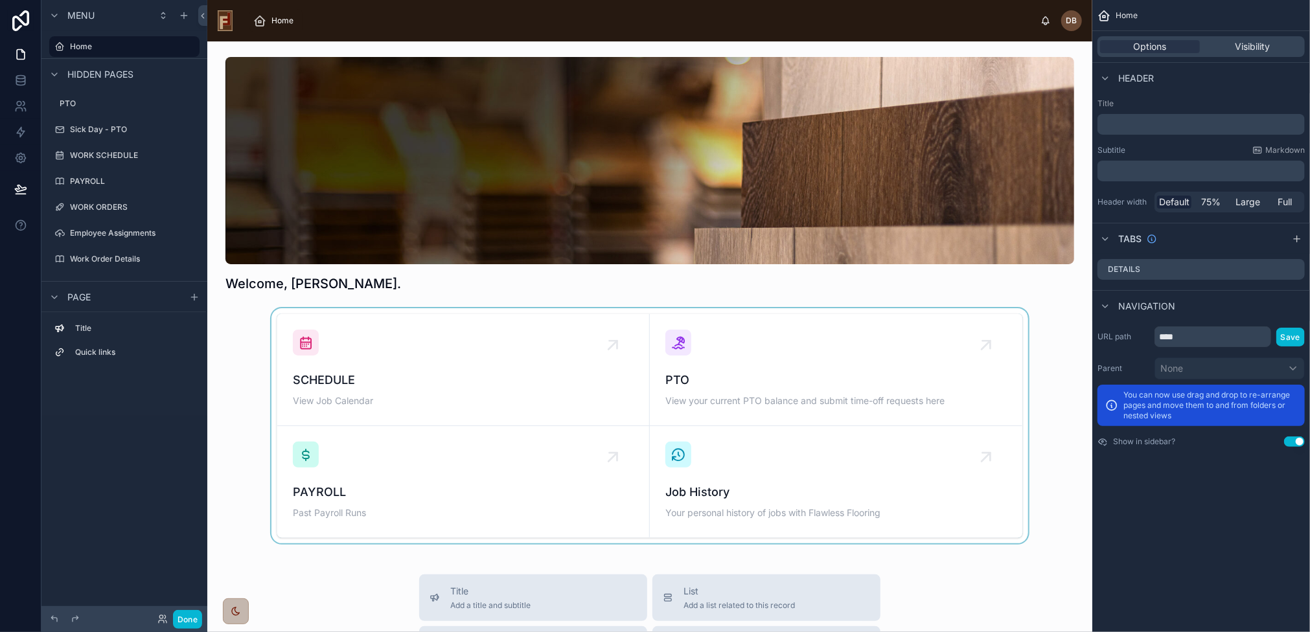
click at [360, 387] on div at bounding box center [650, 425] width 864 height 235
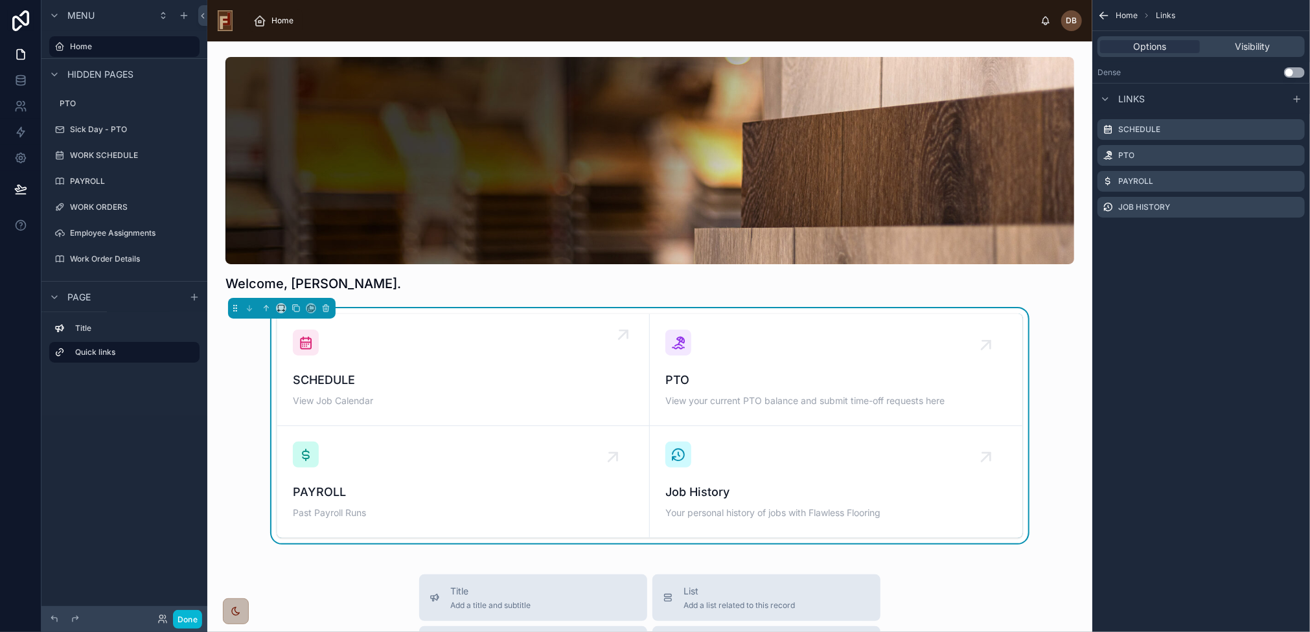
click at [448, 357] on div "SCHEDULE View Job Calendar" at bounding box center [463, 370] width 341 height 80
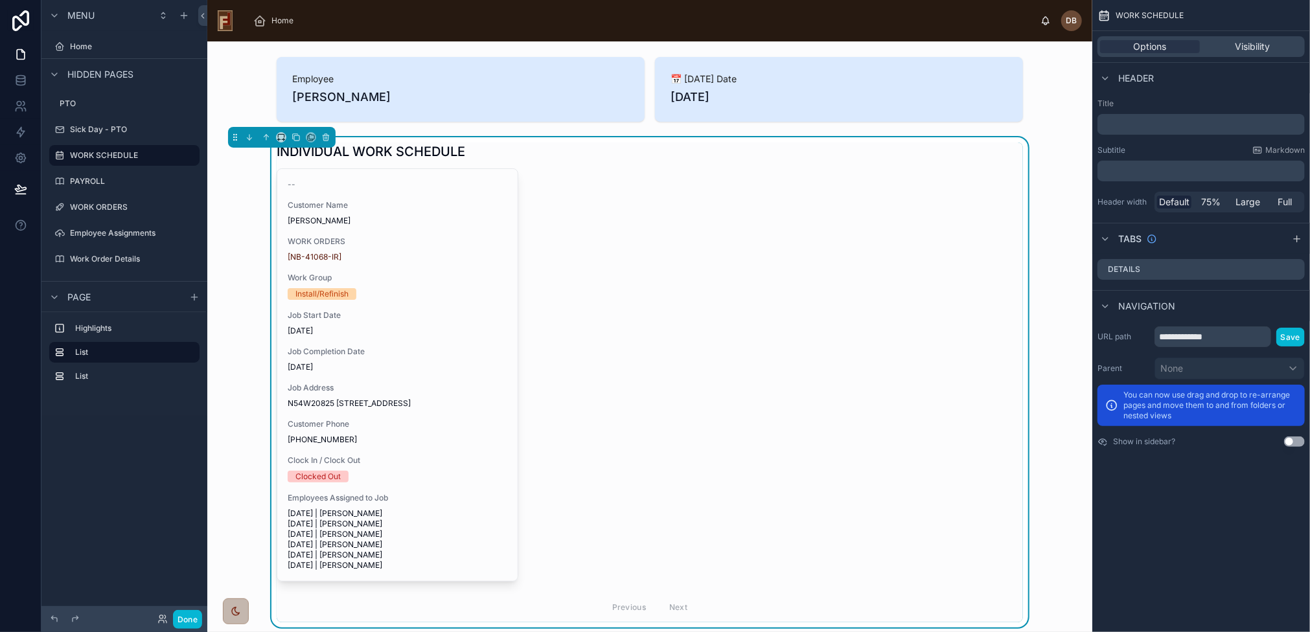
scroll to position [155, 0]
click at [448, 357] on div "Job Completion Date 8/29/2025" at bounding box center [398, 359] width 220 height 26
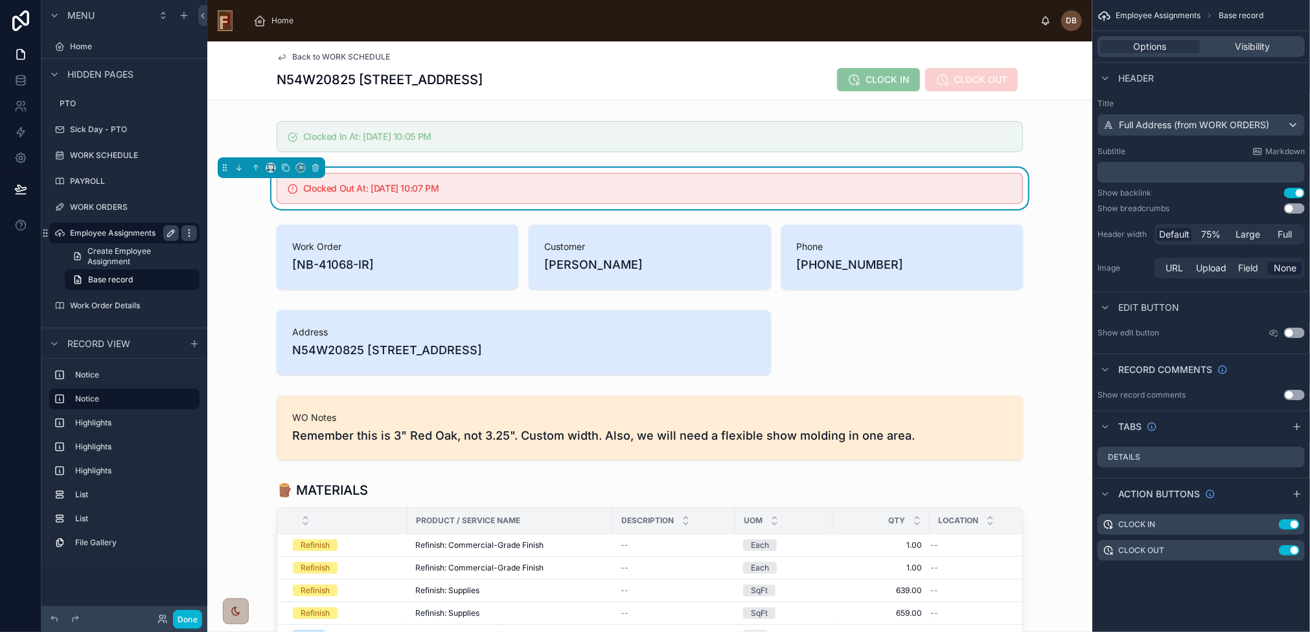
click at [190, 234] on icon "scrollable content" at bounding box center [189, 233] width 10 height 10
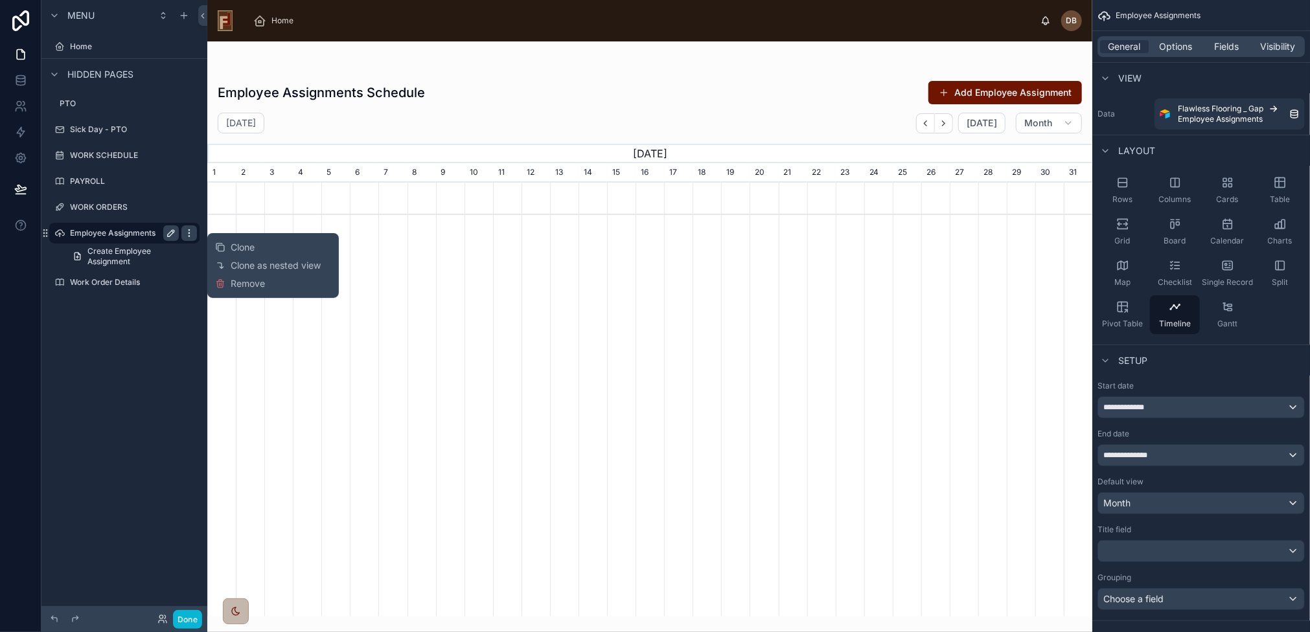
scroll to position [0, 885]
click at [243, 246] on span "Clone" at bounding box center [243, 247] width 24 height 13
click at [171, 258] on icon "scrollable content" at bounding box center [171, 259] width 10 height 10
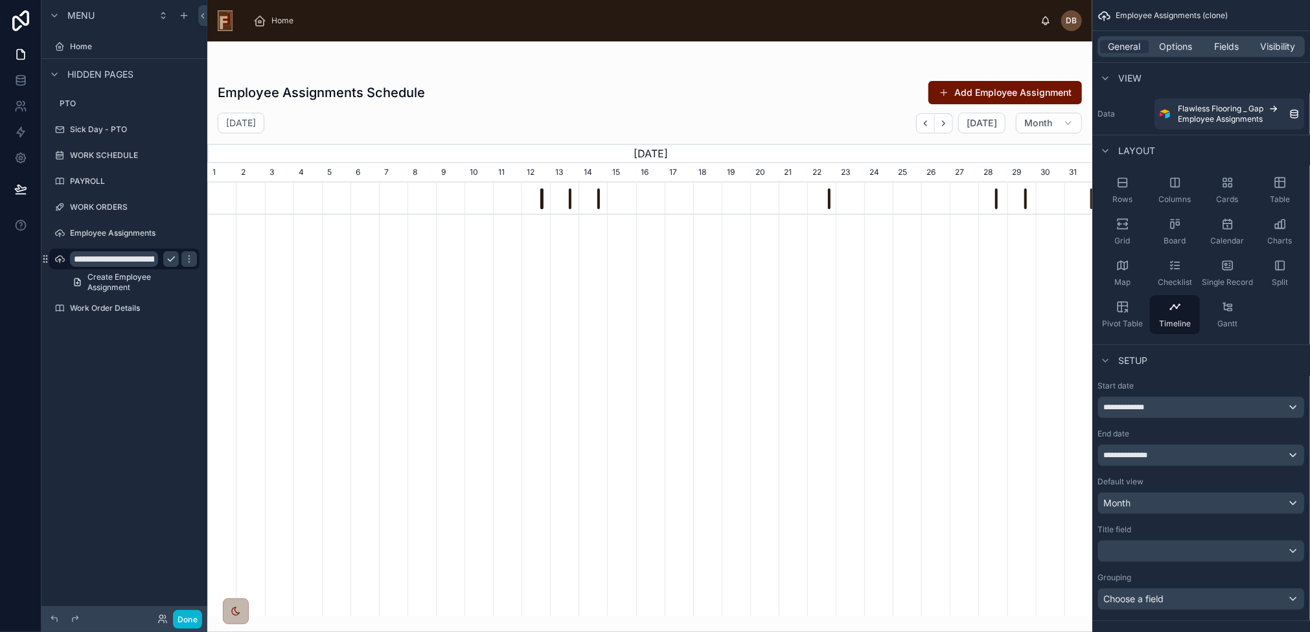
click at [130, 258] on input "**********" at bounding box center [114, 259] width 88 height 16
type input "**********"
click at [184, 256] on icon "scrollable content" at bounding box center [189, 259] width 10 height 10
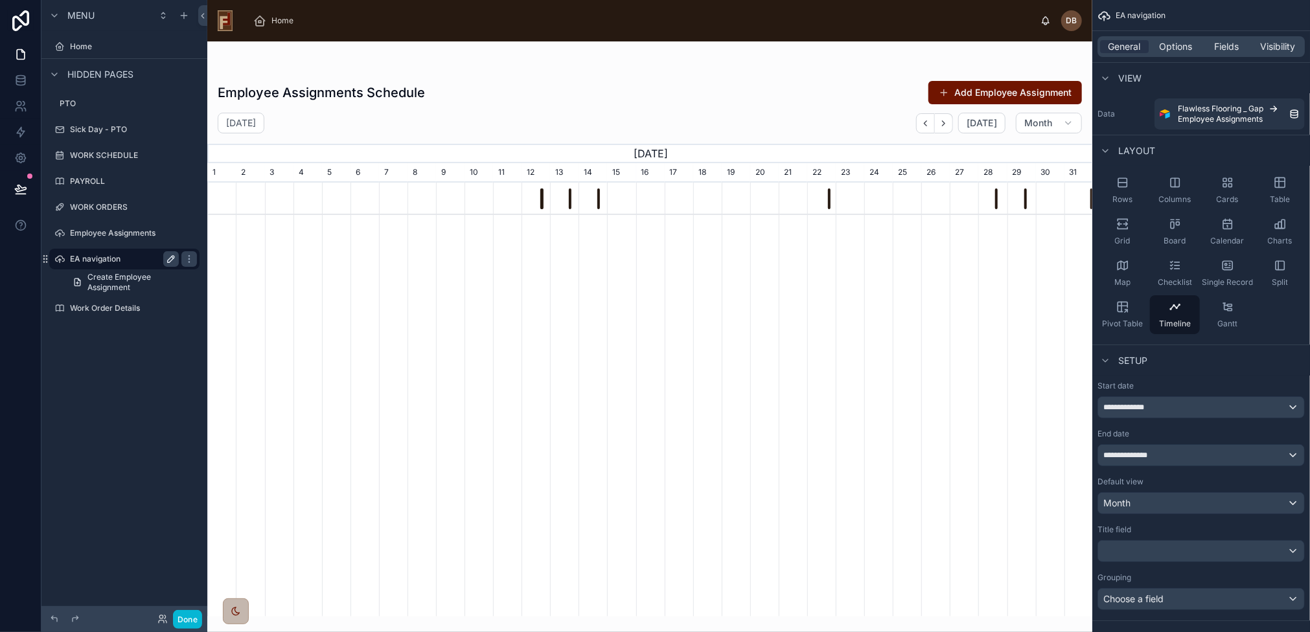
click at [106, 256] on label "EA navigation" at bounding box center [122, 259] width 104 height 10
click at [1227, 263] on icon "scrollable content" at bounding box center [1227, 265] width 13 height 13
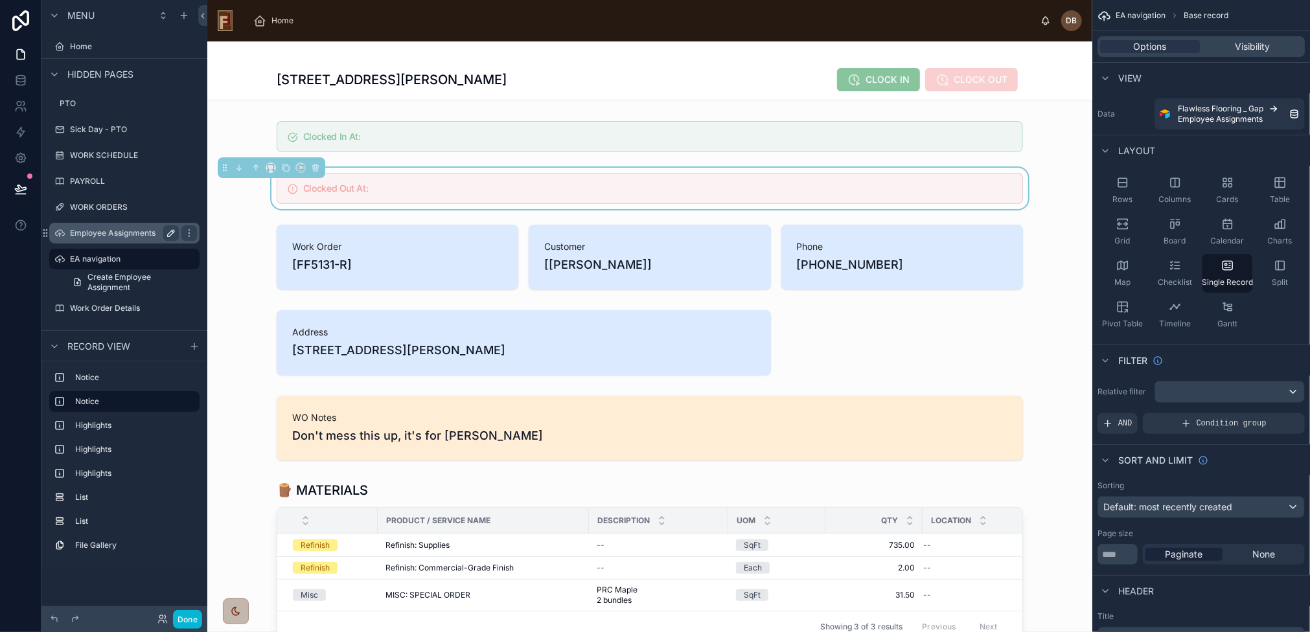
click at [117, 235] on label "Employee Assignments" at bounding box center [122, 233] width 104 height 10
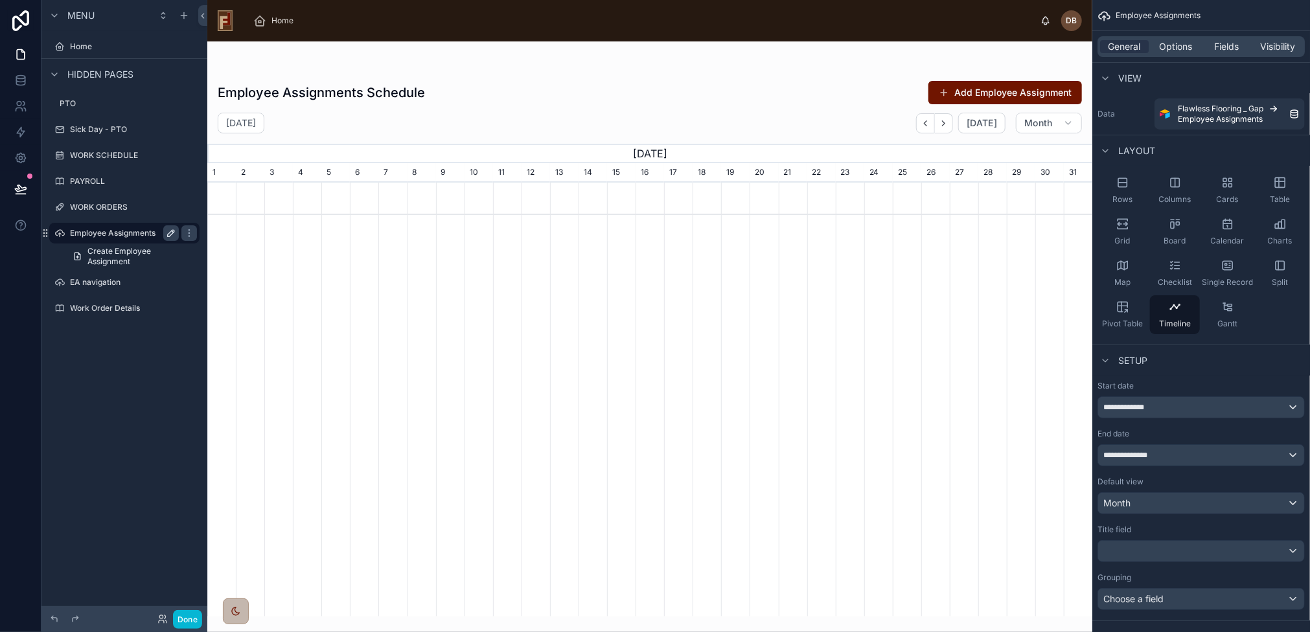
scroll to position [0, 885]
click at [1225, 261] on icon "scrollable content" at bounding box center [1227, 265] width 10 height 8
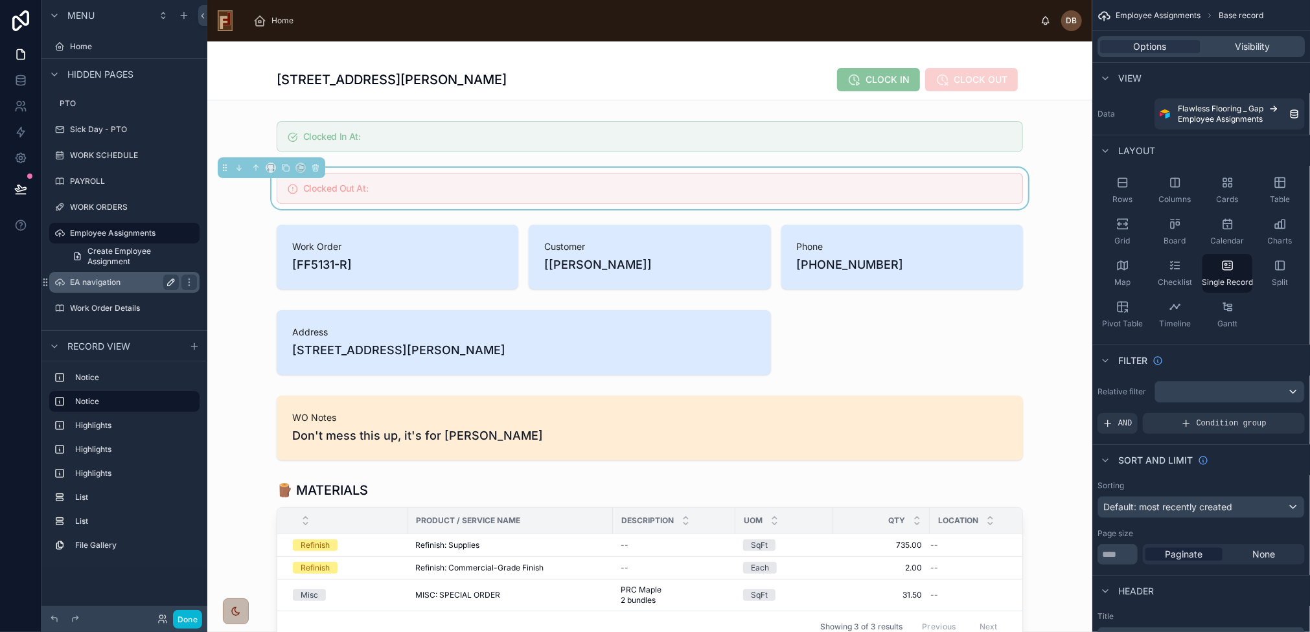
click at [80, 286] on label "EA navigation" at bounding box center [122, 282] width 104 height 10
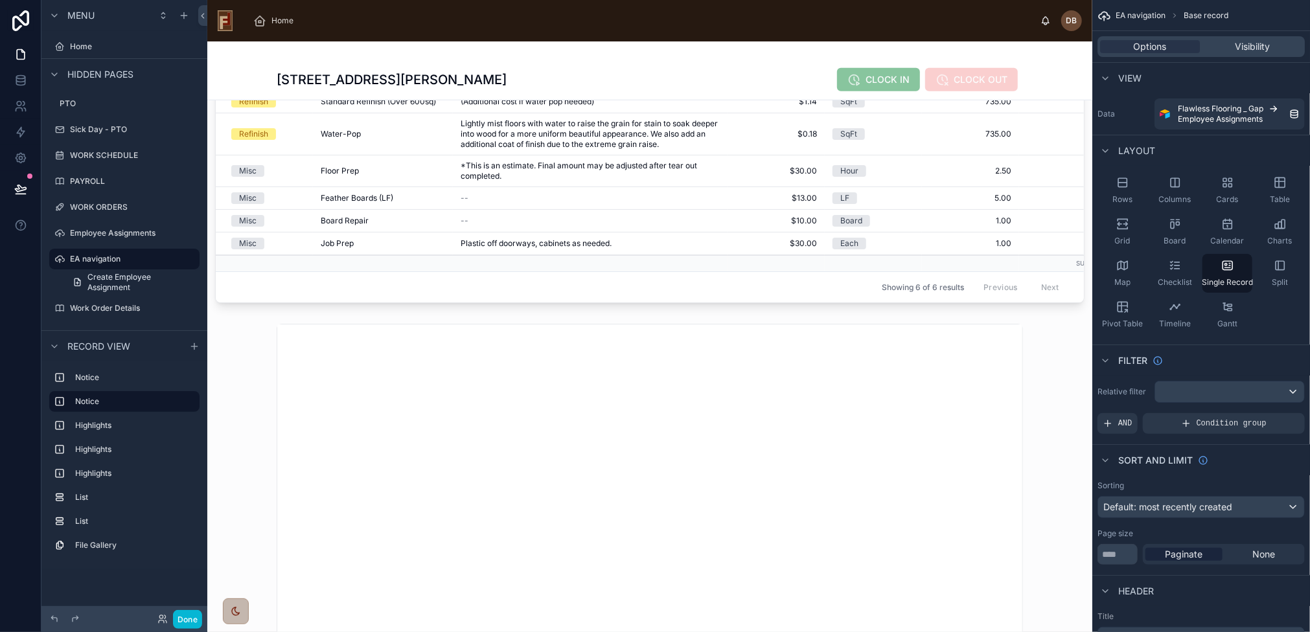
scroll to position [648, 0]
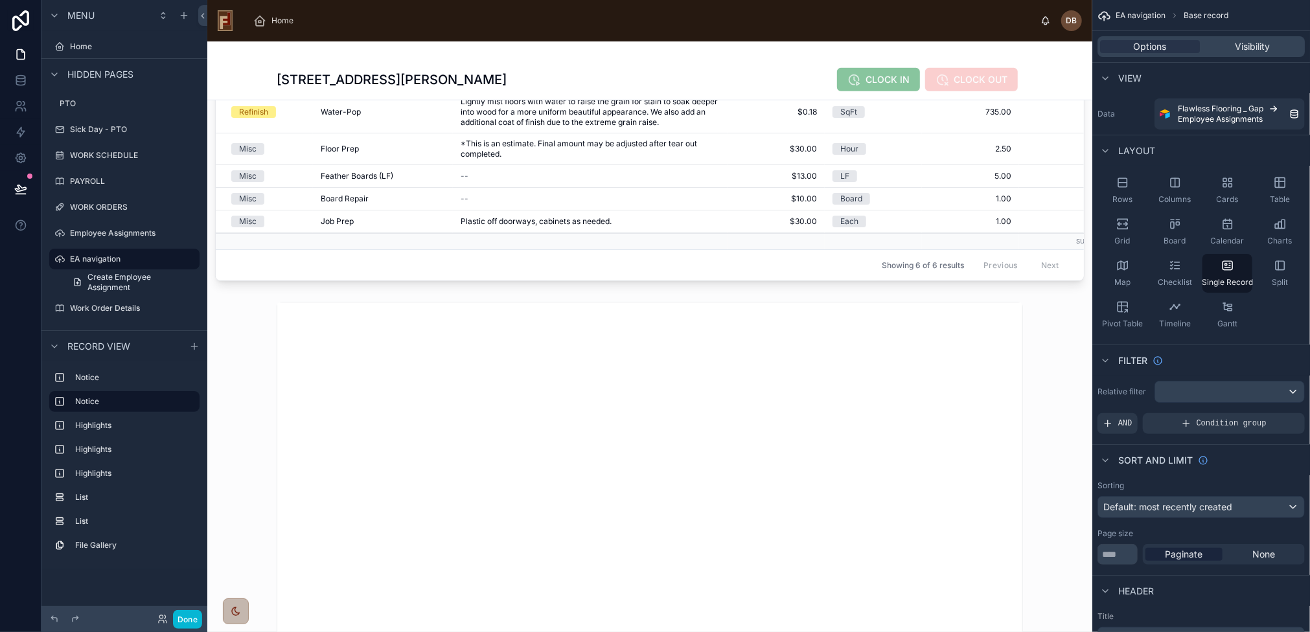
click at [319, 367] on div at bounding box center [649, 380] width 885 height 1973
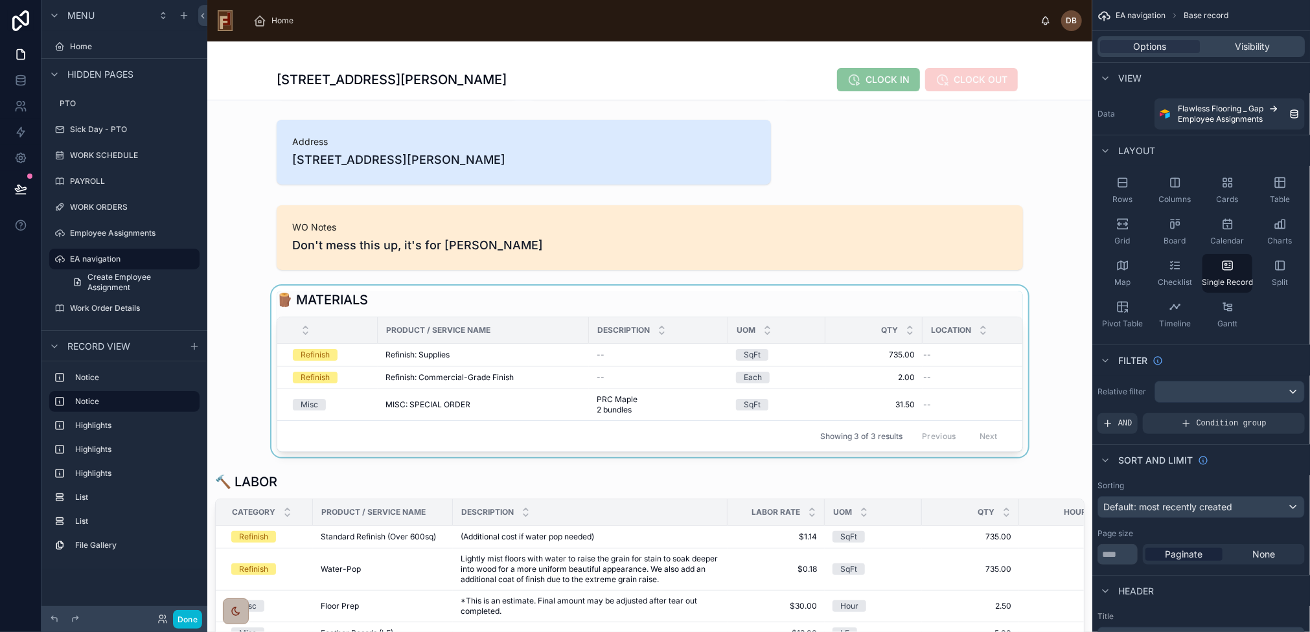
scroll to position [0, 0]
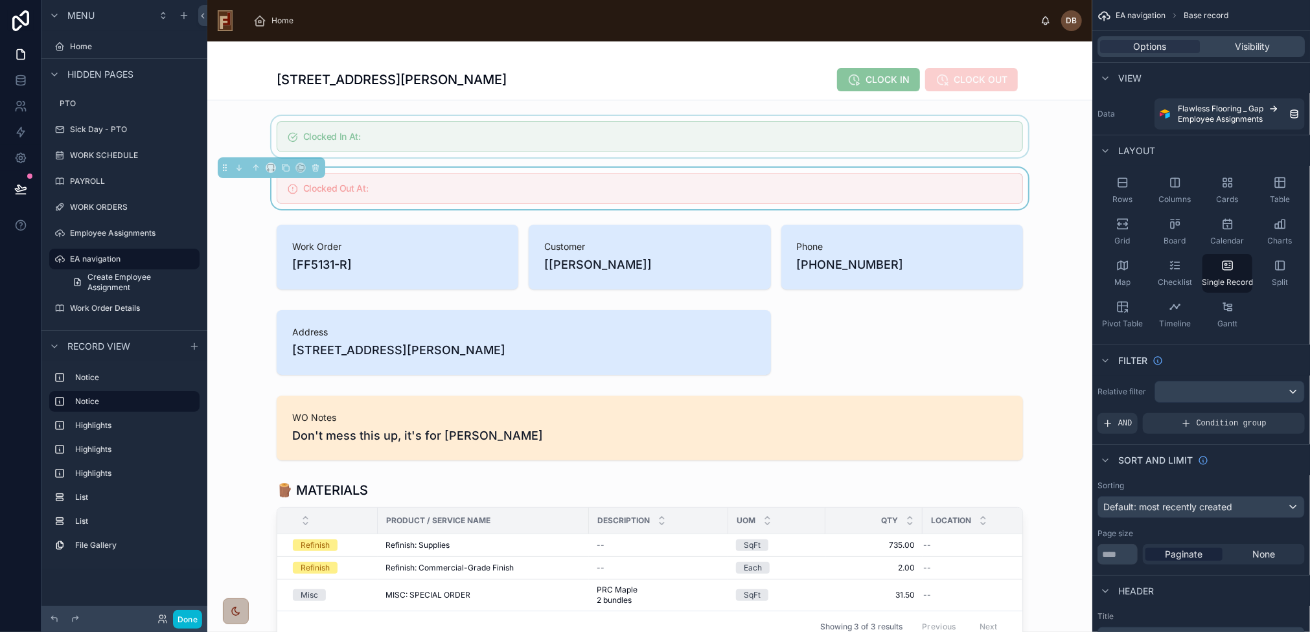
click at [508, 138] on div at bounding box center [649, 136] width 885 height 41
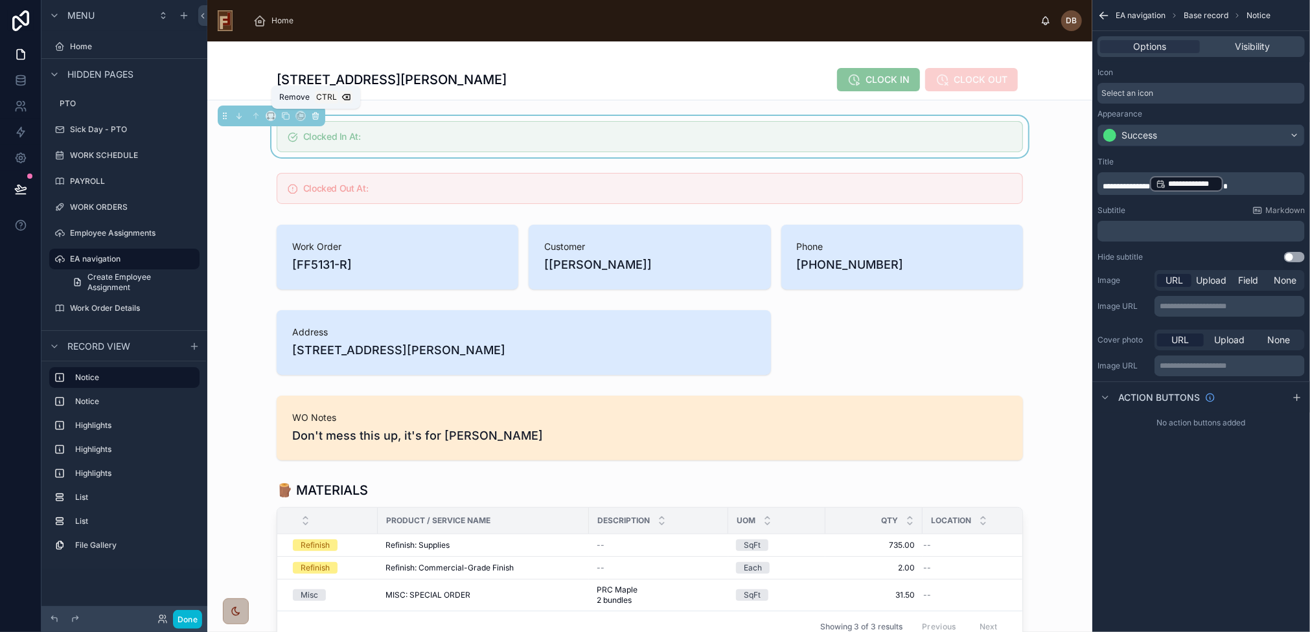
click at [317, 113] on icon at bounding box center [315, 115] width 9 height 9
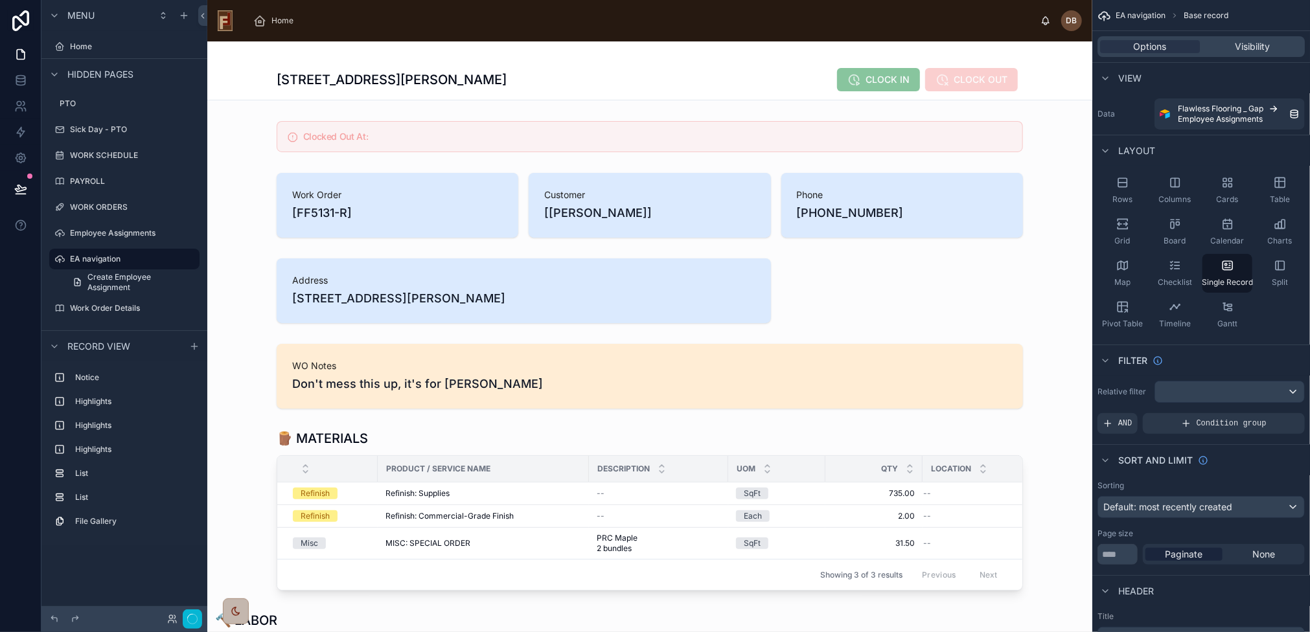
click at [330, 131] on div at bounding box center [649, 136] width 885 height 41
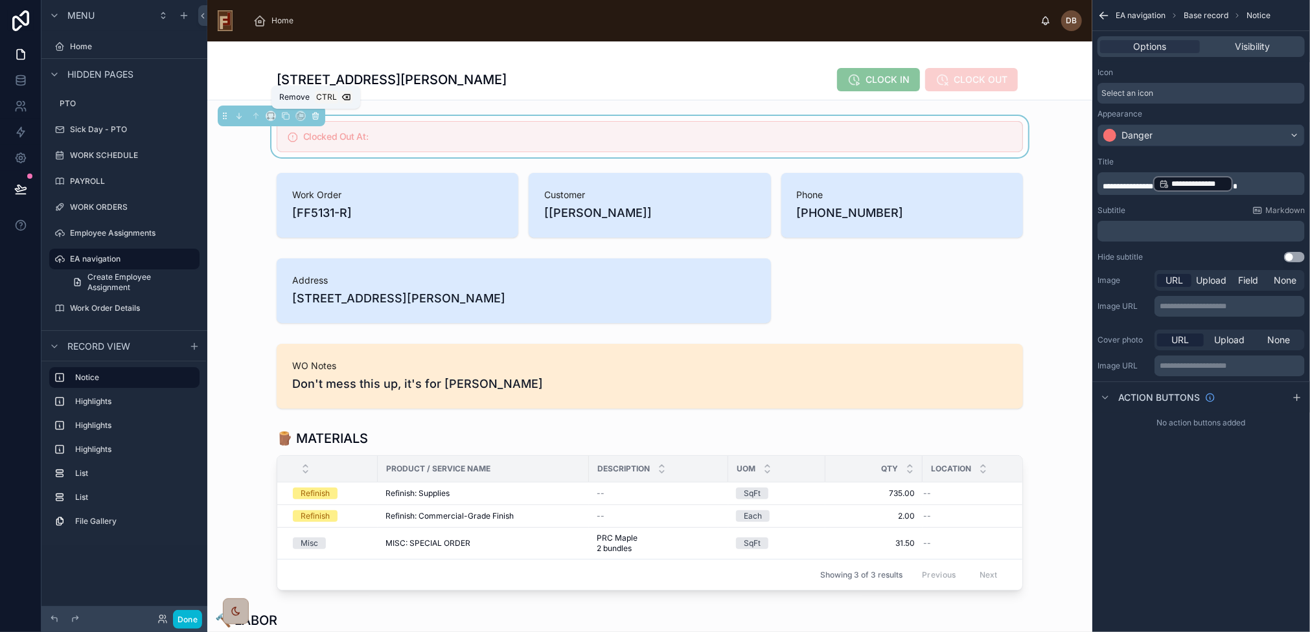
click at [319, 114] on icon at bounding box center [315, 115] width 9 height 9
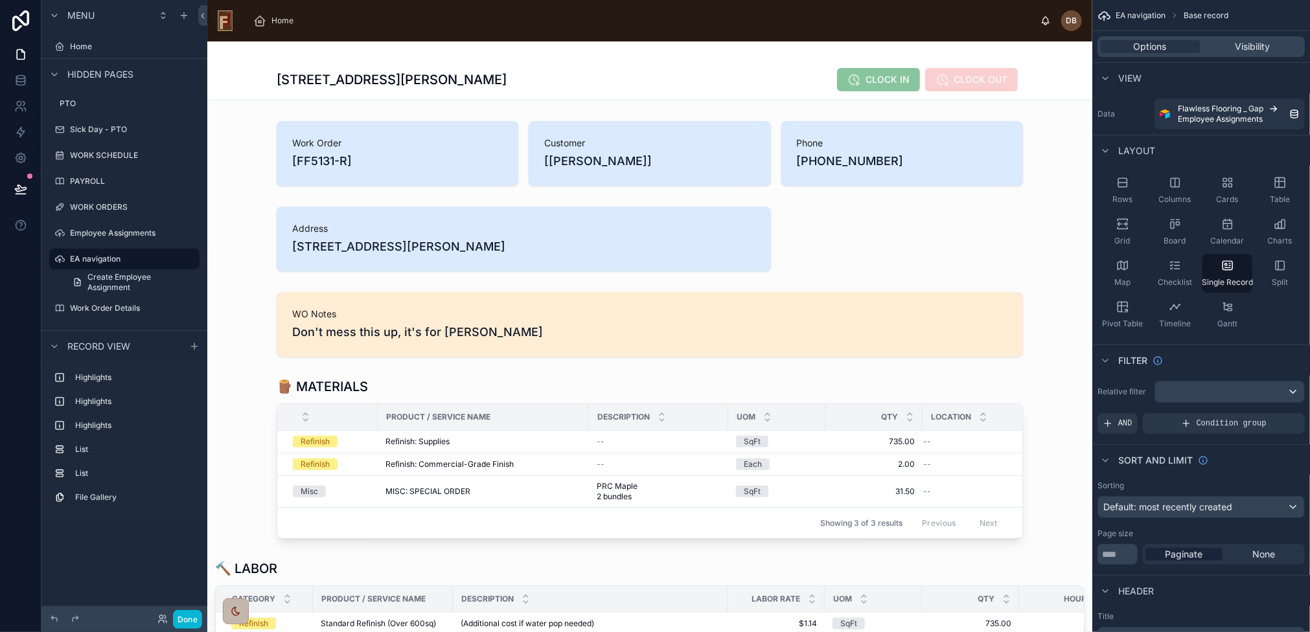
click at [329, 152] on div at bounding box center [649, 153] width 885 height 75
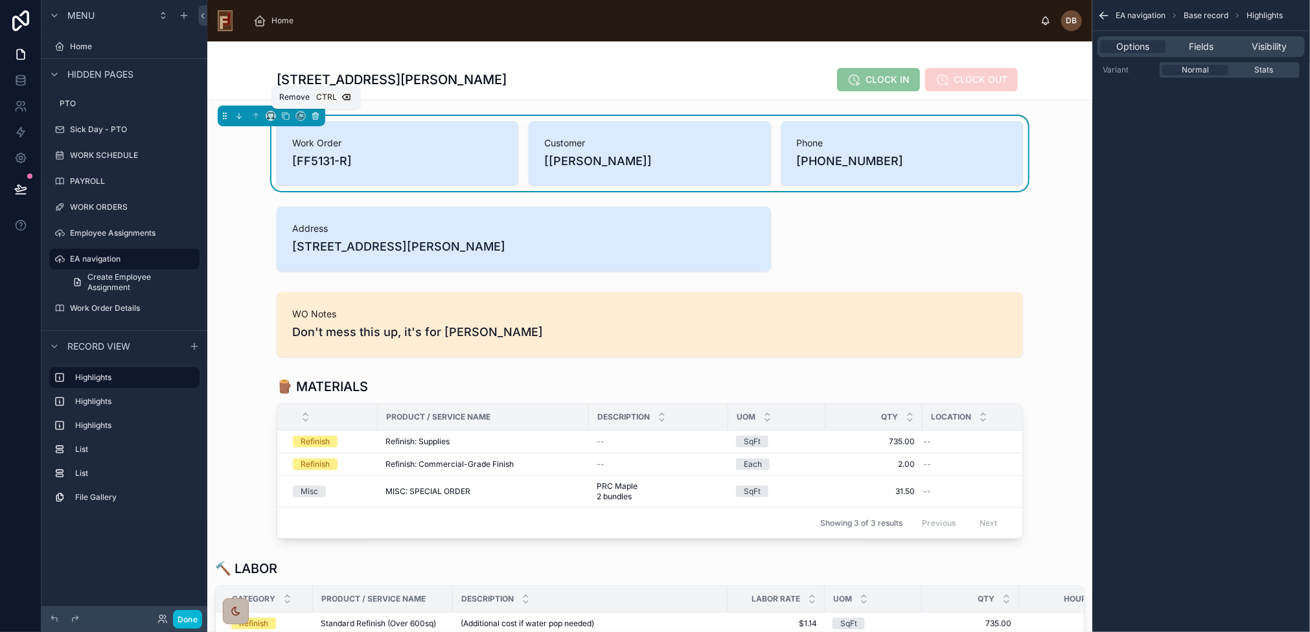
click at [316, 112] on icon at bounding box center [315, 115] width 9 height 9
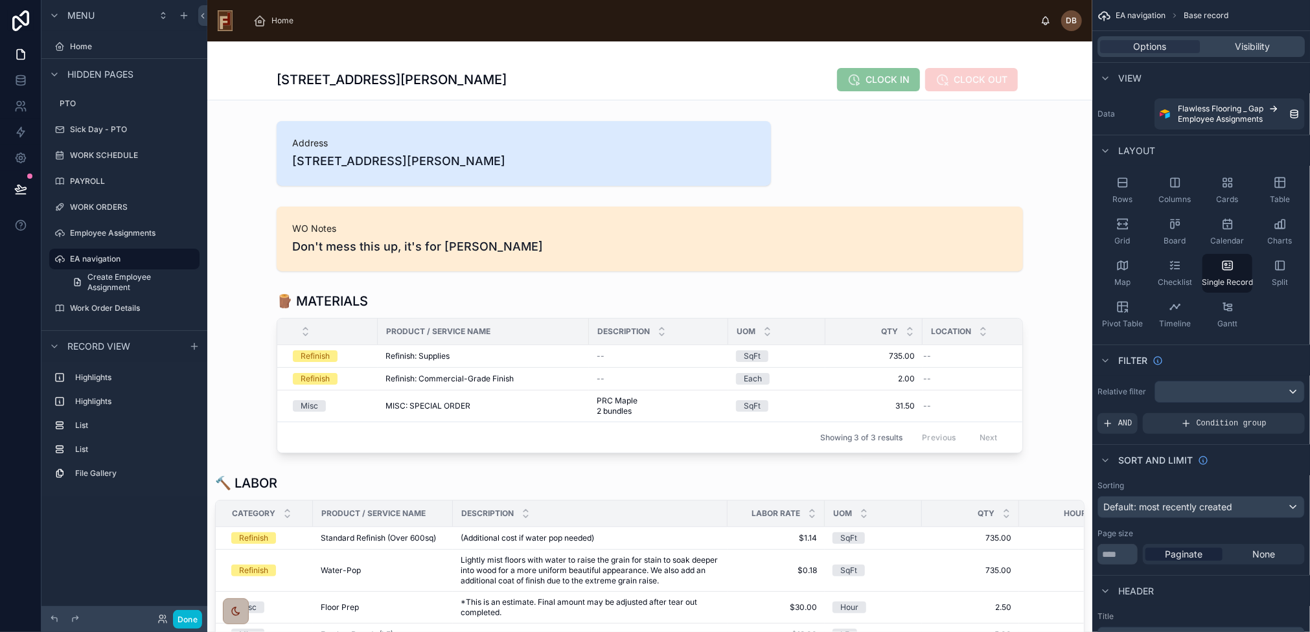
click at [334, 152] on div at bounding box center [649, 153] width 885 height 75
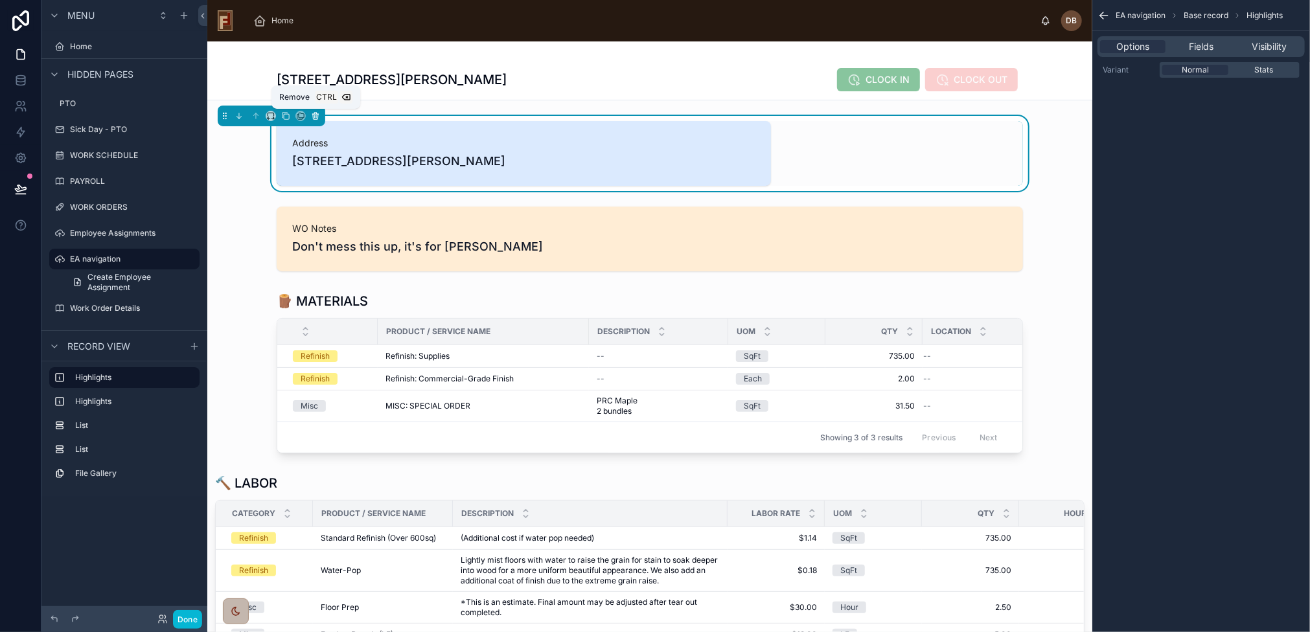
click at [316, 115] on icon at bounding box center [315, 115] width 9 height 9
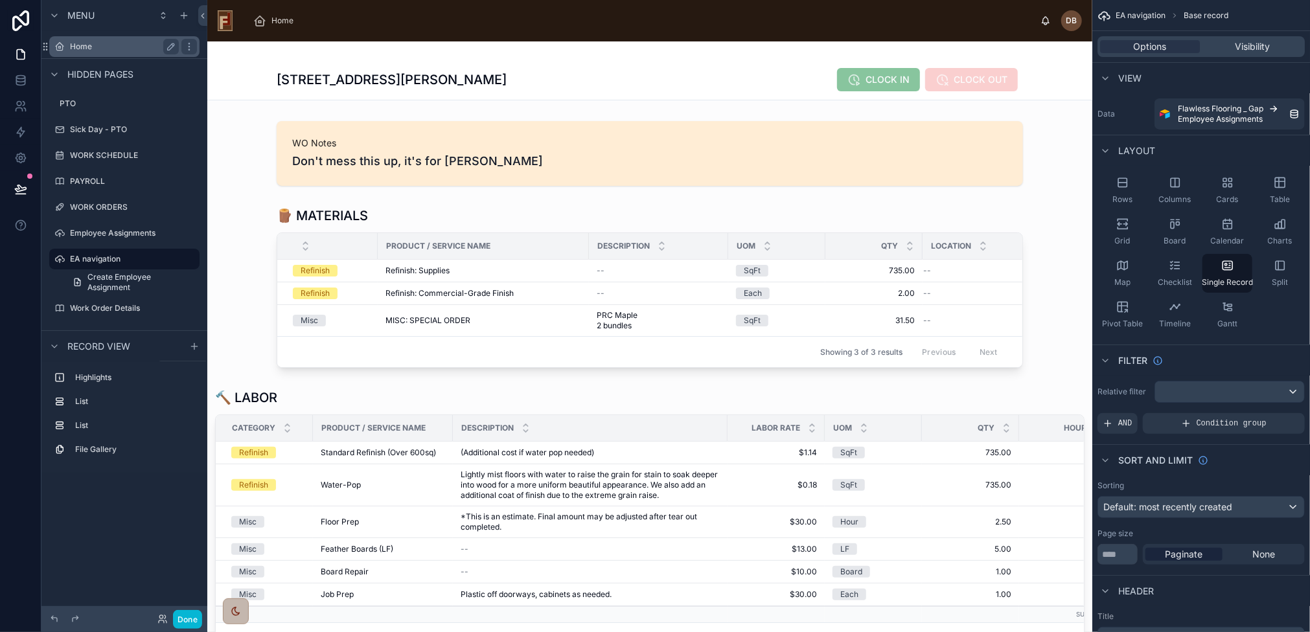
click at [91, 47] on label "Home" at bounding box center [122, 46] width 104 height 10
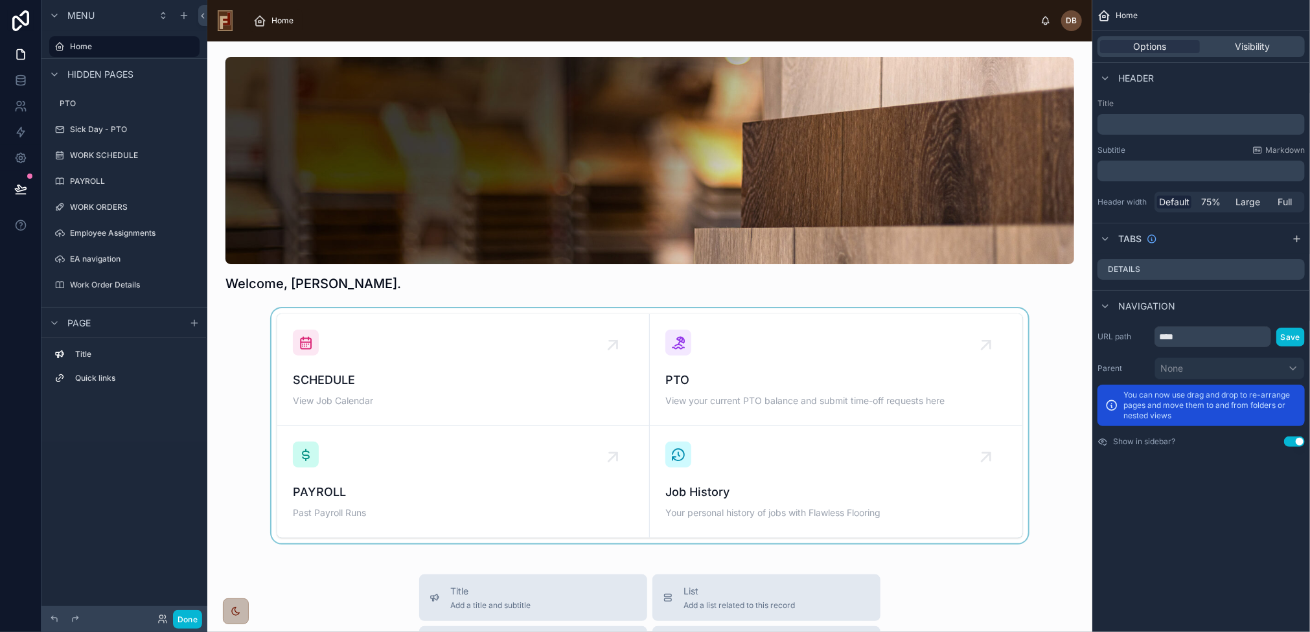
click at [521, 370] on div at bounding box center [650, 425] width 864 height 235
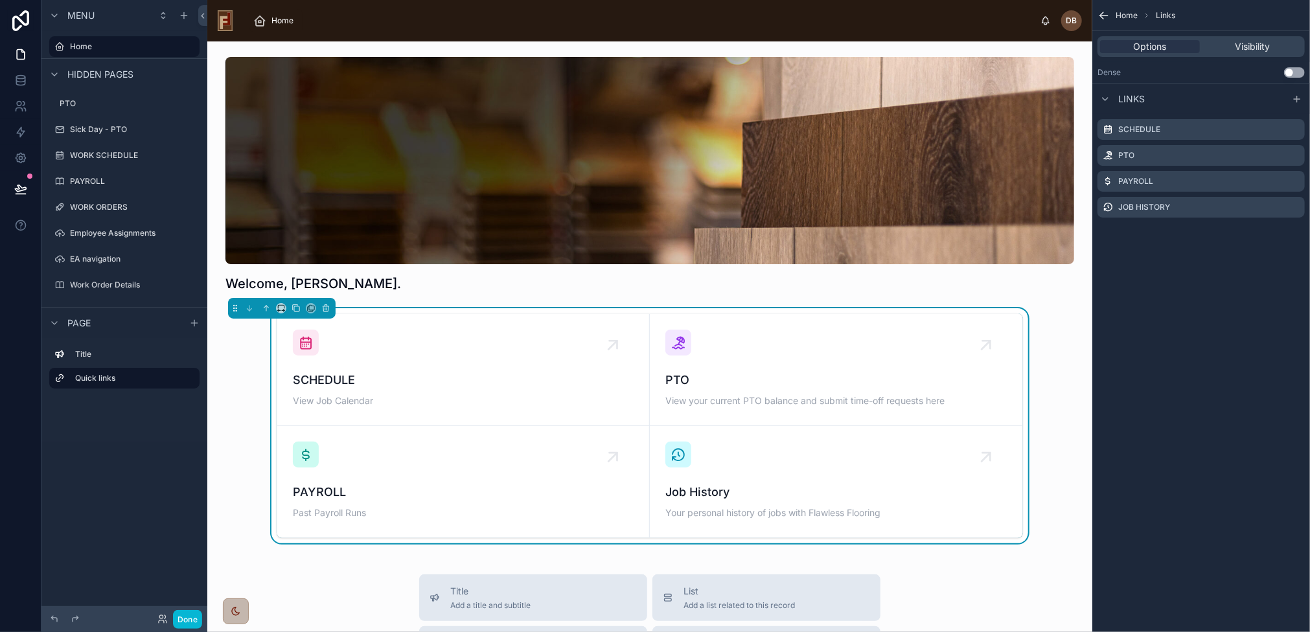
click at [414, 365] on div "SCHEDULE View Job Calendar" at bounding box center [463, 370] width 341 height 80
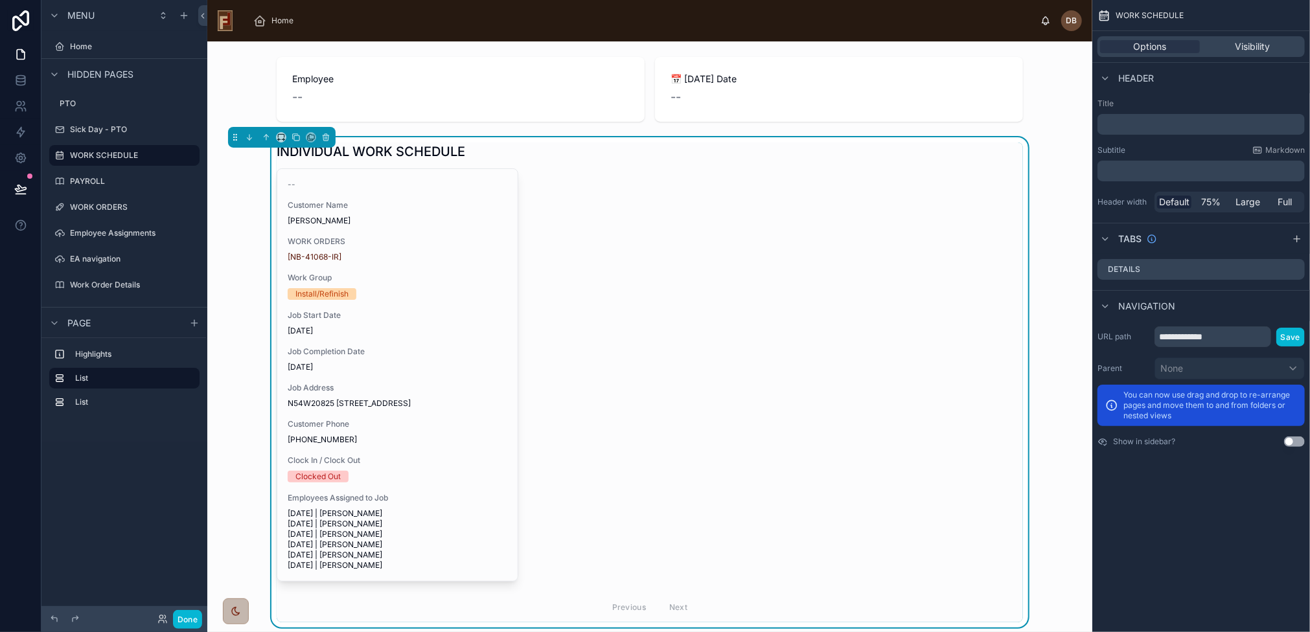
scroll to position [155, 0]
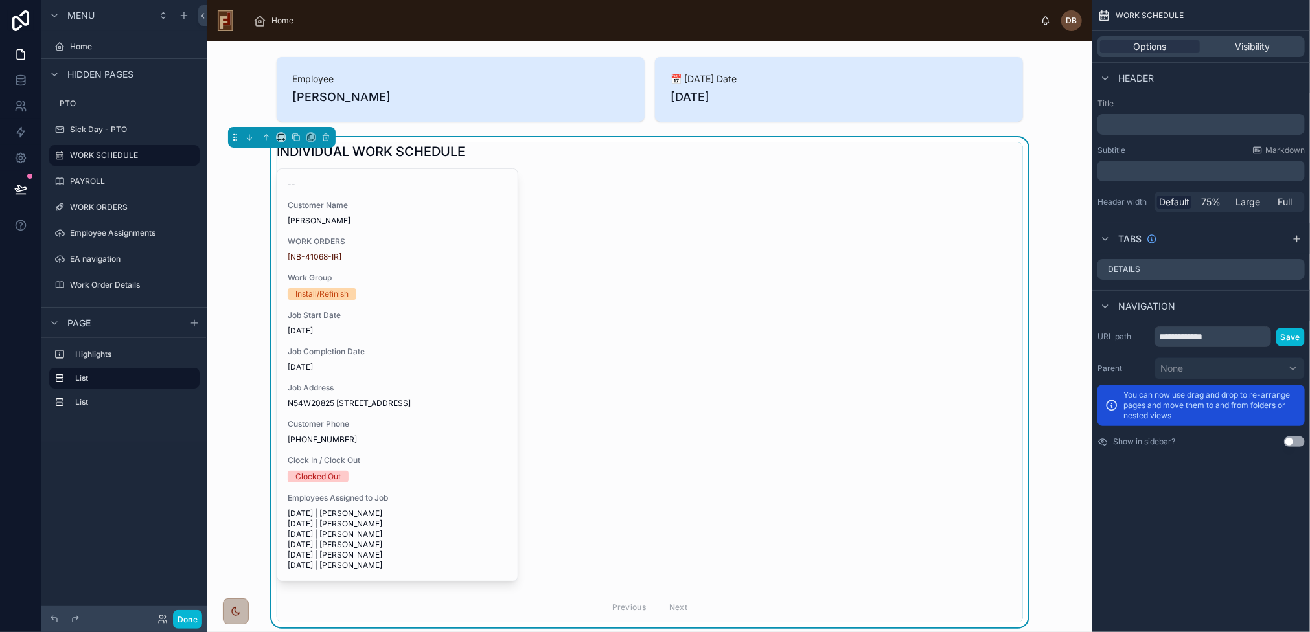
click at [372, 298] on div "Install/Refinish" at bounding box center [398, 294] width 220 height 12
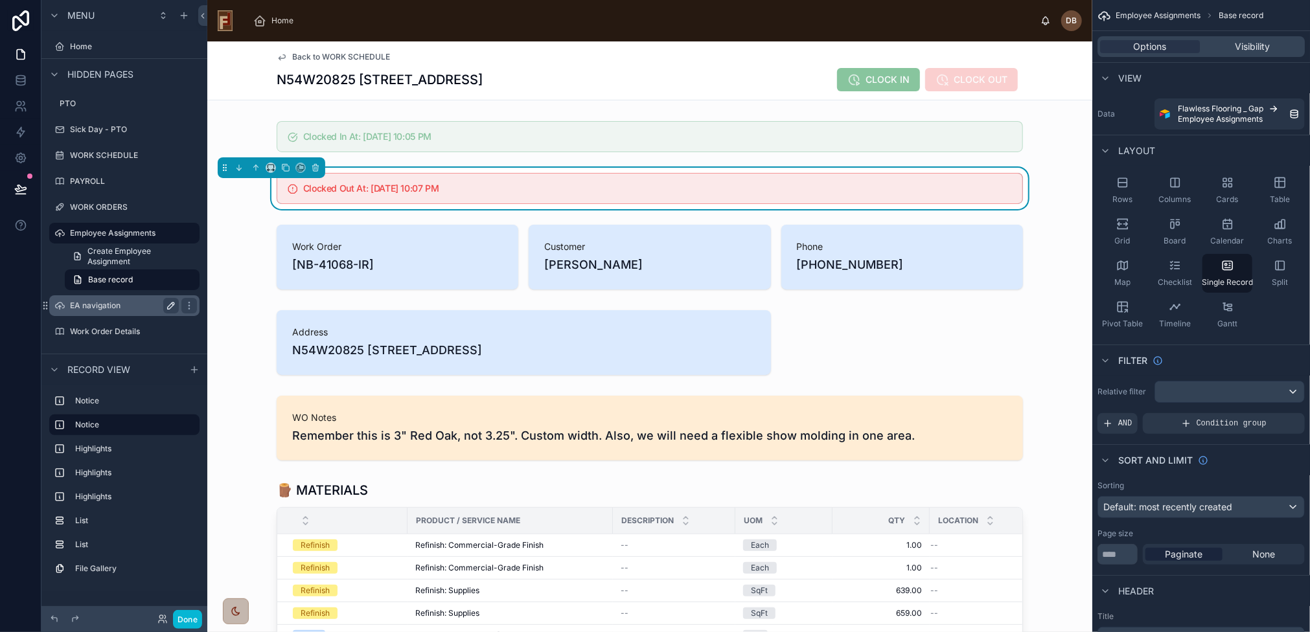
click at [100, 304] on label "EA navigation" at bounding box center [122, 306] width 104 height 10
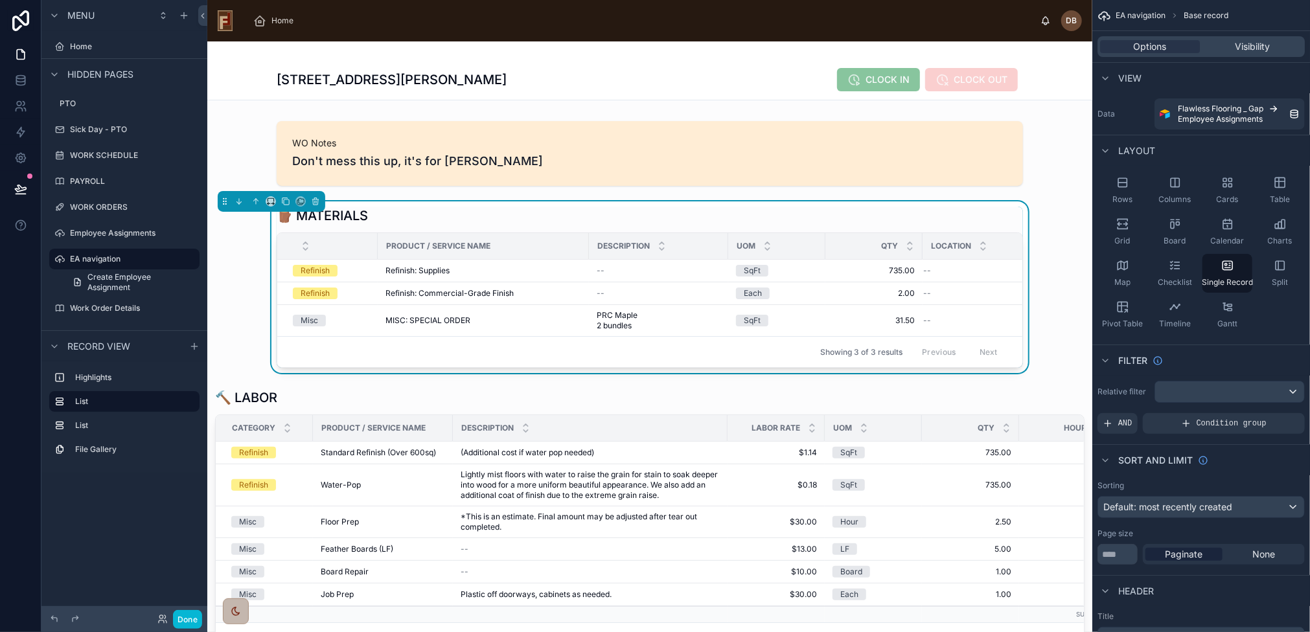
click at [317, 203] on icon at bounding box center [315, 201] width 5 height 5
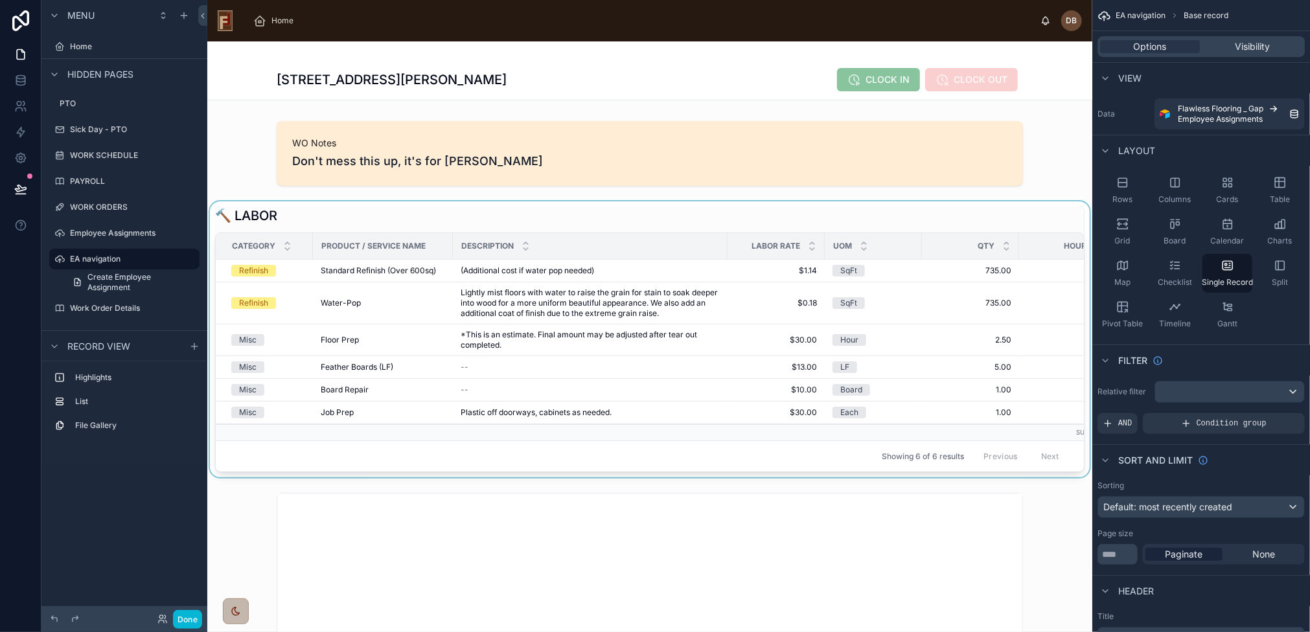
click at [312, 214] on div at bounding box center [649, 339] width 885 height 276
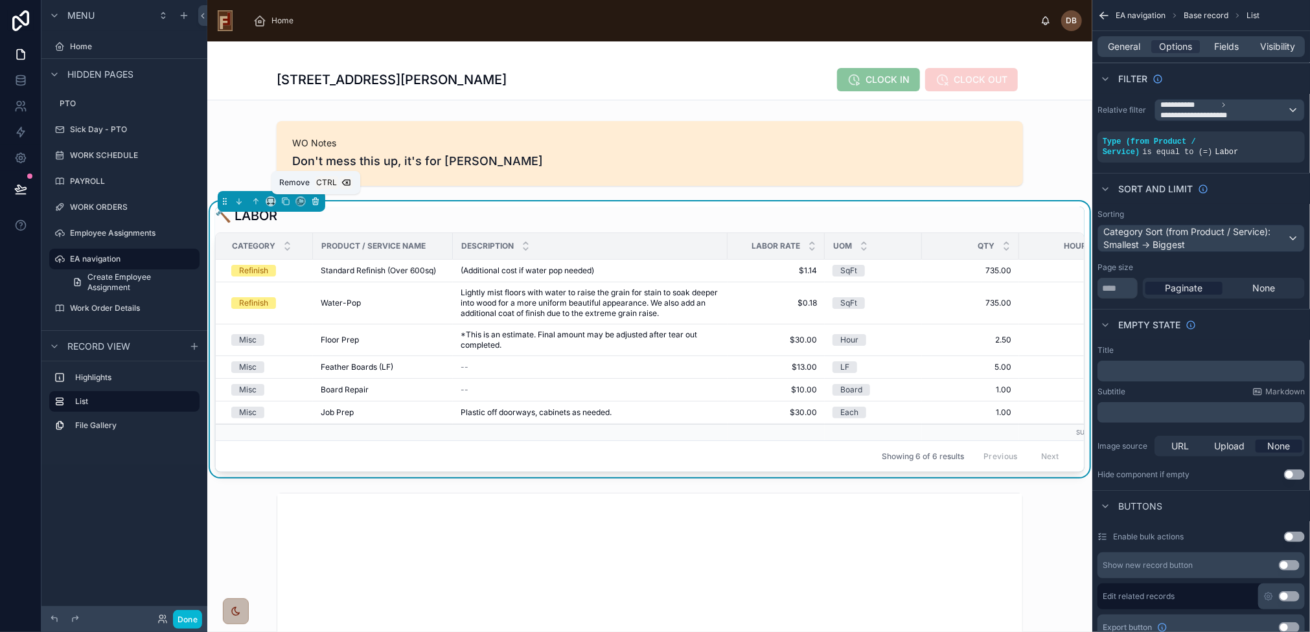
click at [311, 201] on icon at bounding box center [315, 201] width 9 height 9
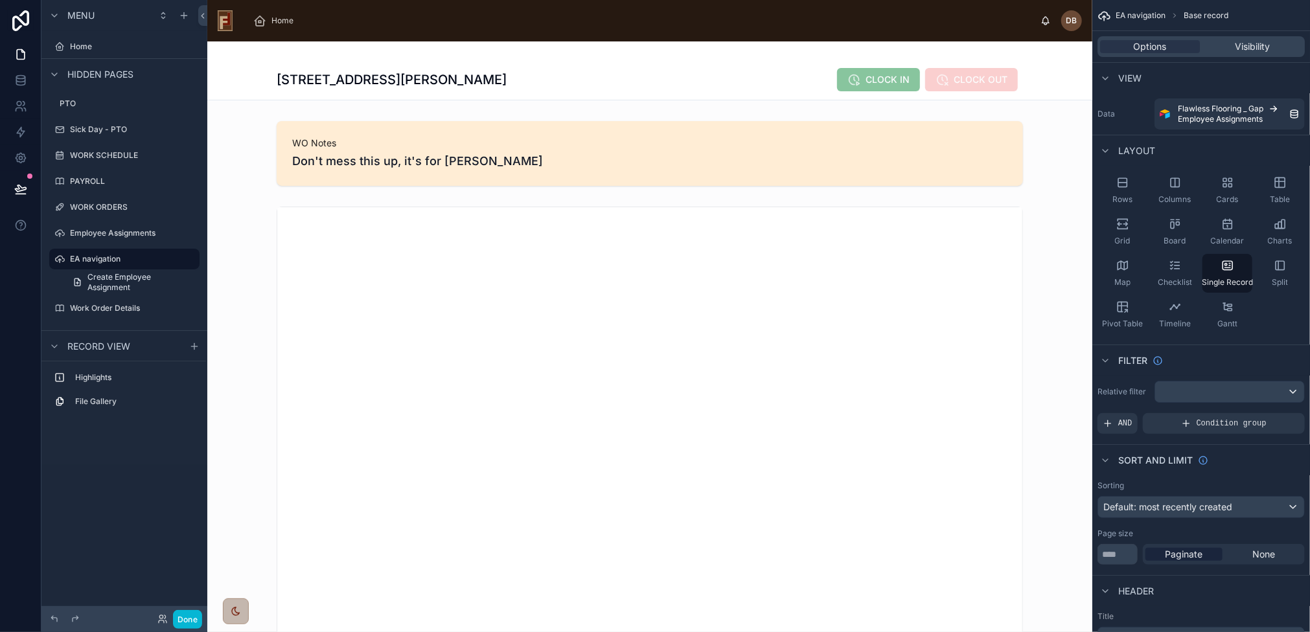
click at [562, 210] on div at bounding box center [649, 443] width 885 height 484
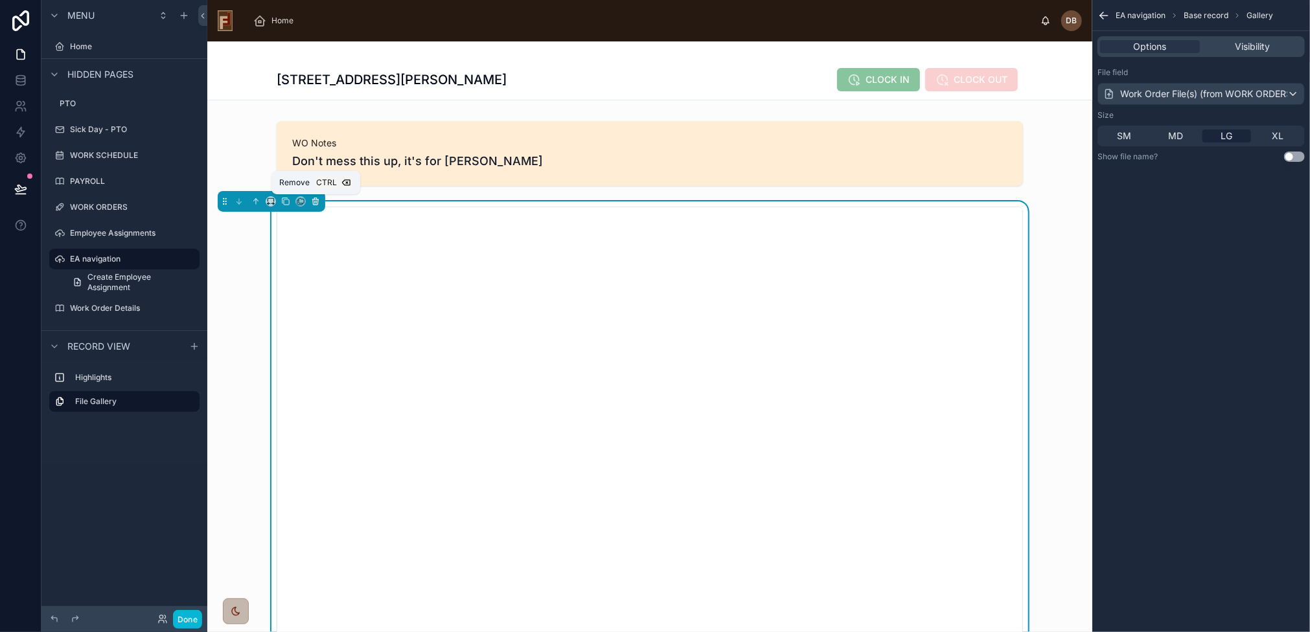
click at [316, 201] on icon at bounding box center [316, 202] width 0 height 3
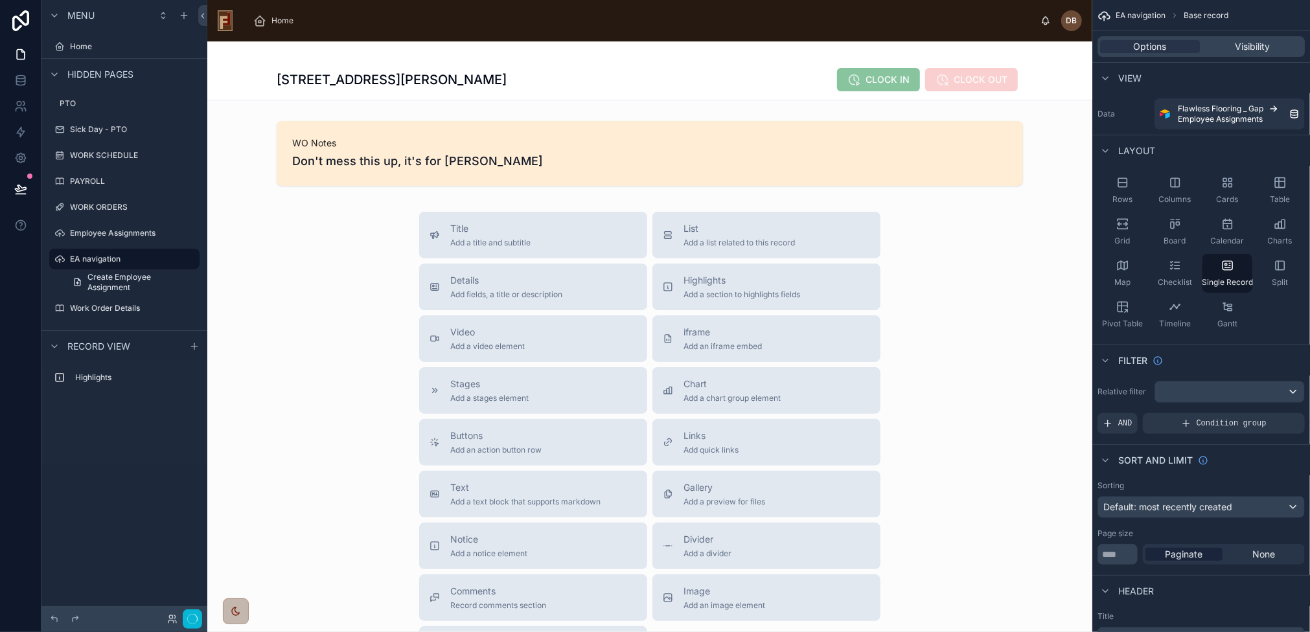
click at [391, 146] on div at bounding box center [649, 408] width 885 height 735
click at [391, 146] on div at bounding box center [649, 153] width 885 height 75
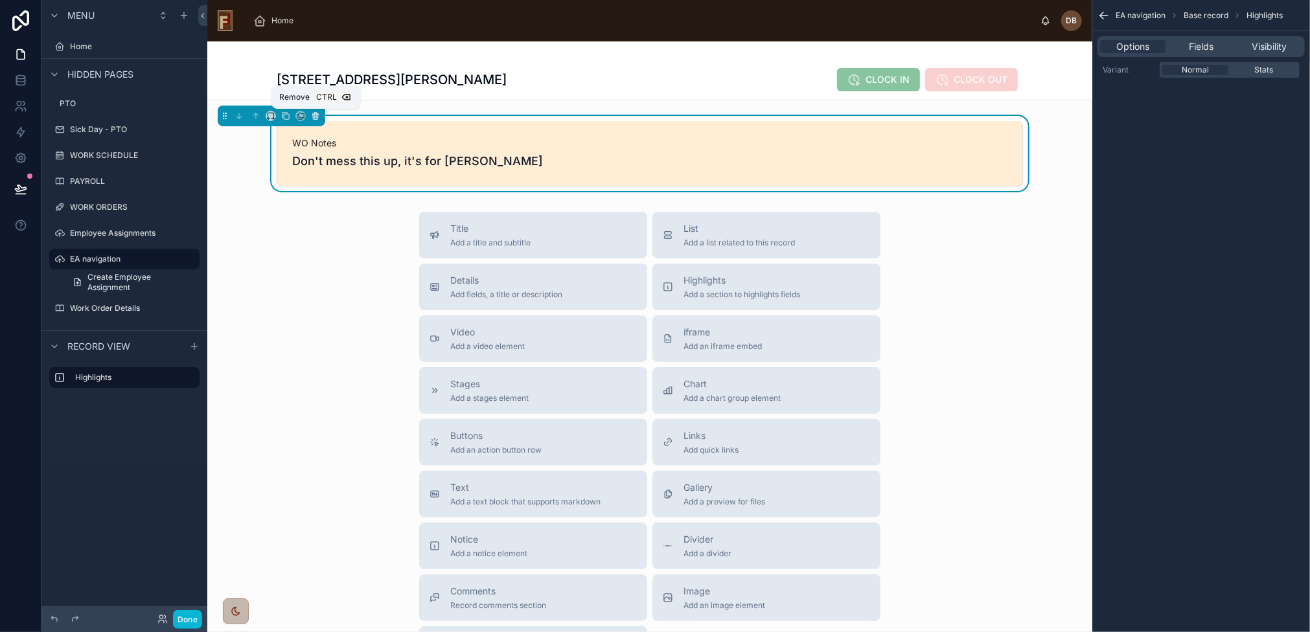
click at [315, 116] on icon at bounding box center [315, 116] width 0 height 3
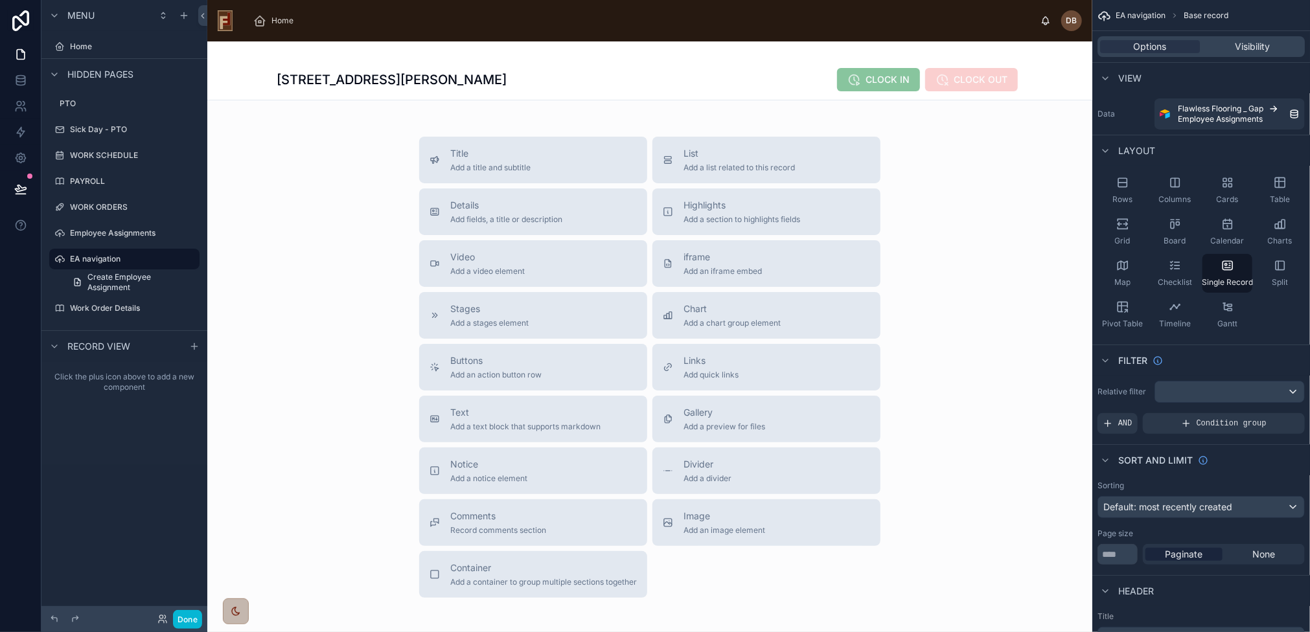
click at [238, 296] on div at bounding box center [649, 371] width 885 height 660
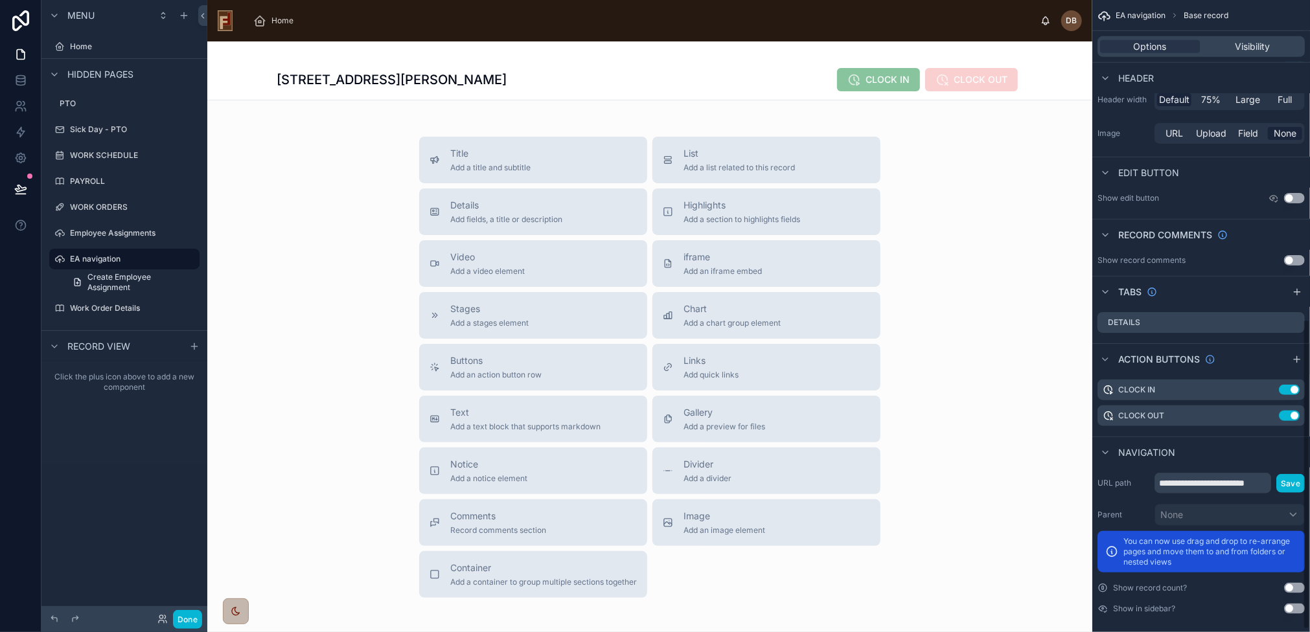
scroll to position [654, 0]
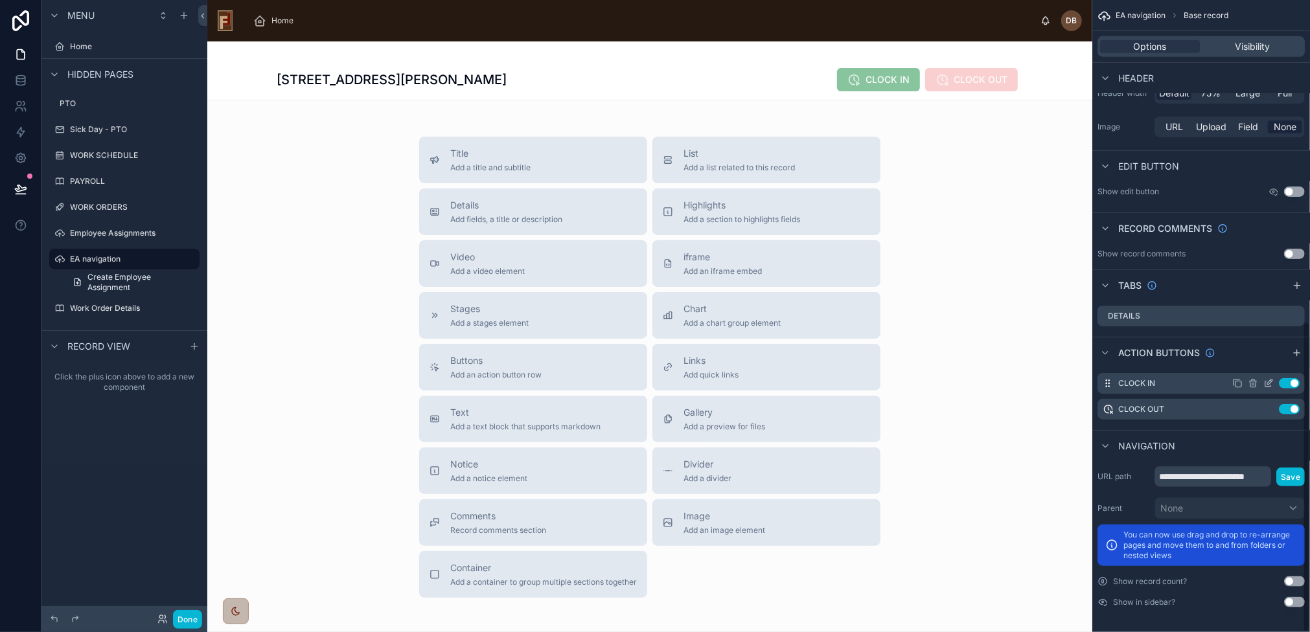
click at [1286, 382] on button "Use setting" at bounding box center [1288, 383] width 21 height 10
click at [1288, 408] on button "Use setting" at bounding box center [1288, 409] width 21 height 10
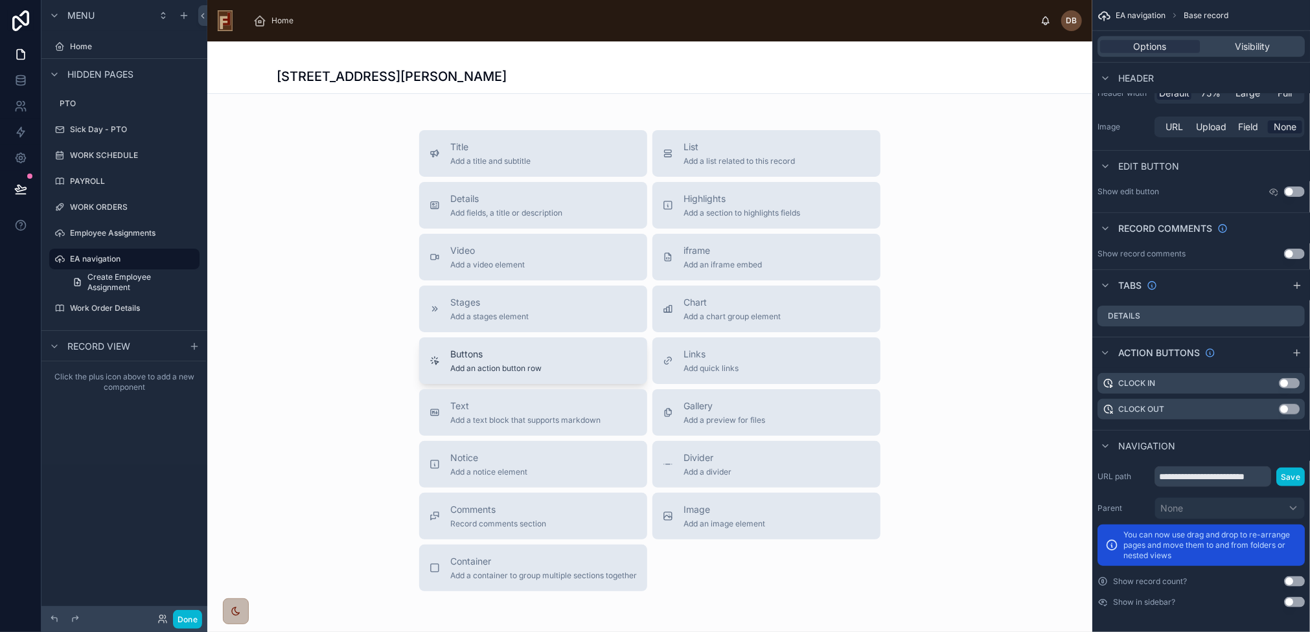
click at [515, 358] on span "Buttons" at bounding box center [495, 354] width 91 height 13
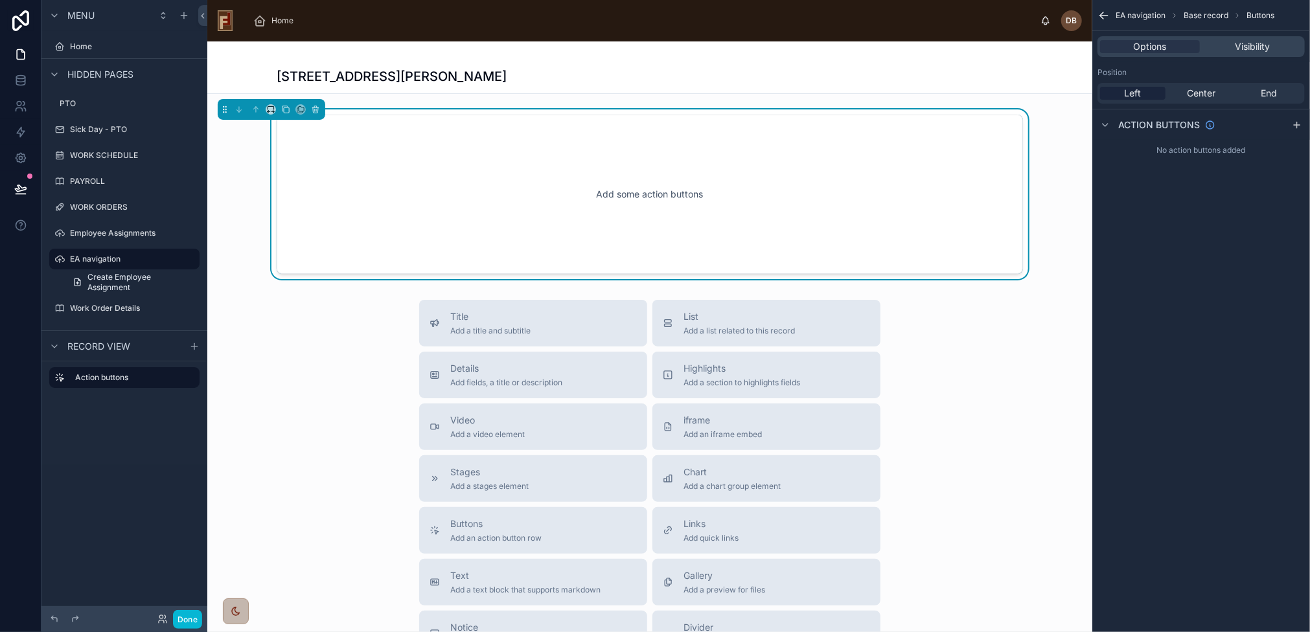
click at [639, 198] on div "Add some action buttons" at bounding box center [649, 194] width 703 height 117
click at [1301, 126] on icon "scrollable content" at bounding box center [1296, 125] width 10 height 10
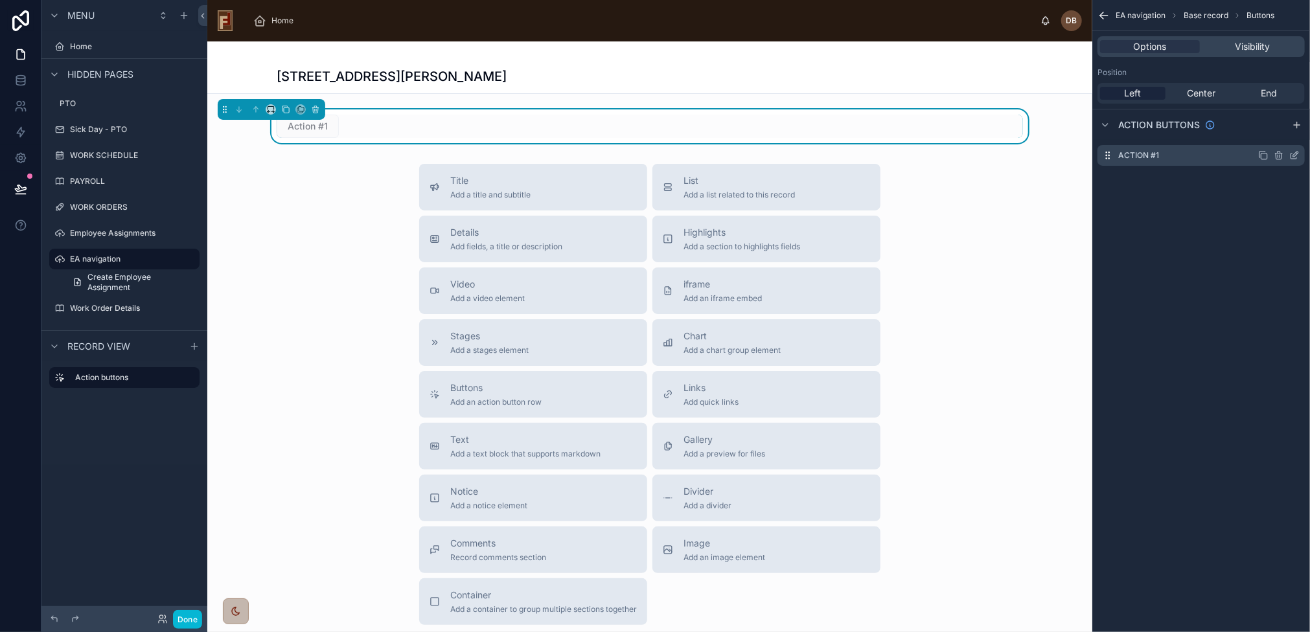
click at [1297, 158] on icon "scrollable content" at bounding box center [1294, 155] width 10 height 10
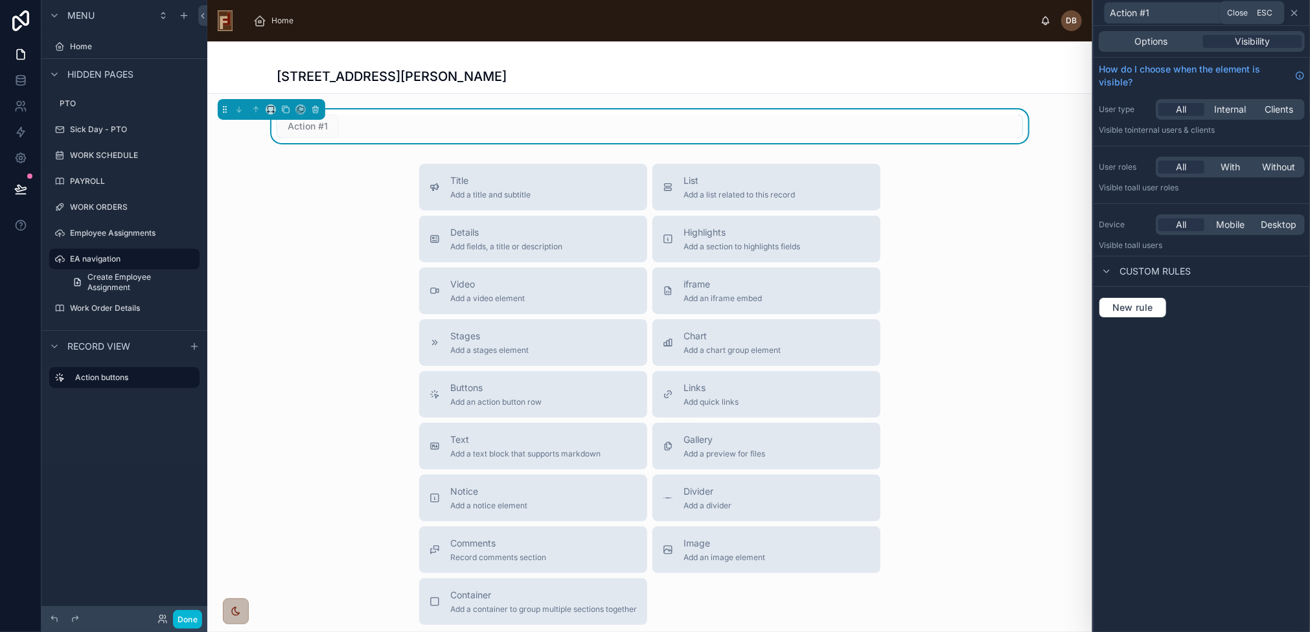
click at [1295, 10] on icon at bounding box center [1294, 13] width 10 height 10
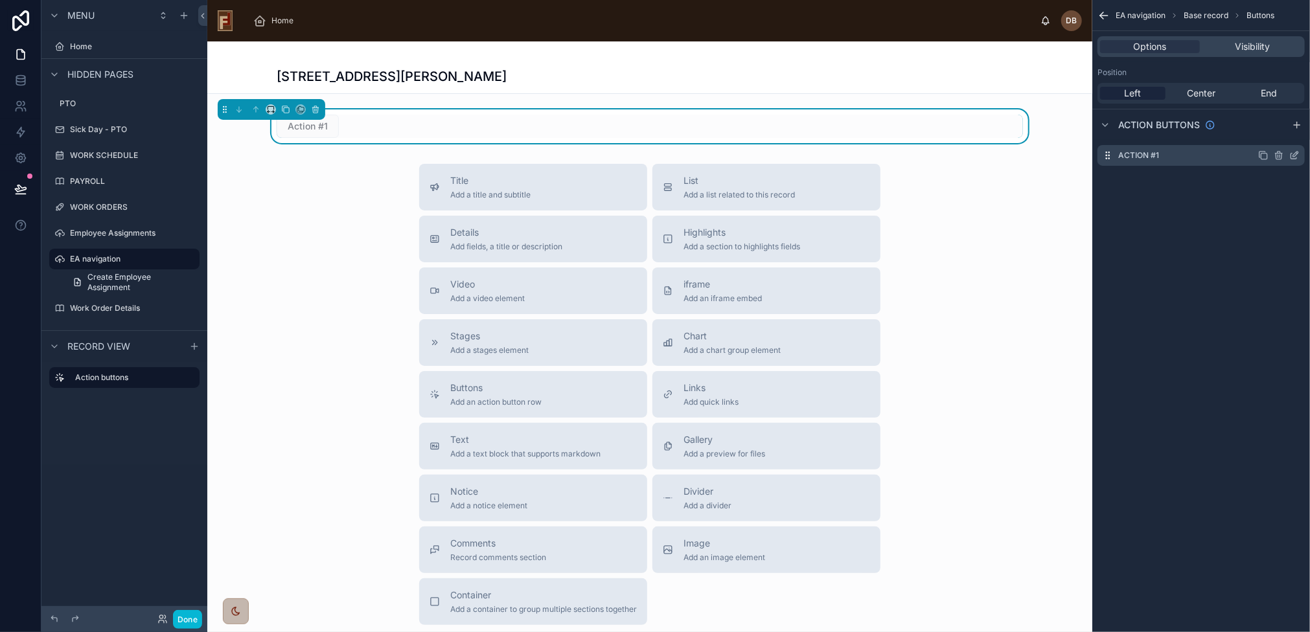
click at [1295, 158] on icon "scrollable content" at bounding box center [1294, 155] width 10 height 10
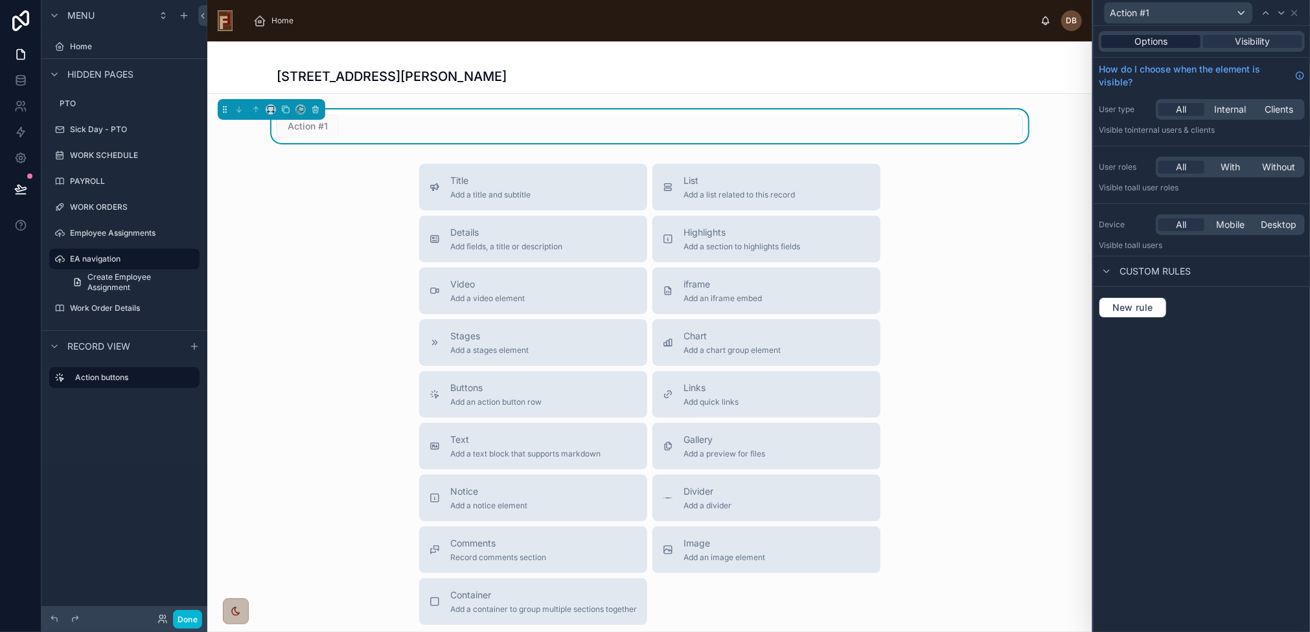
click at [1164, 38] on span "Options" at bounding box center [1150, 41] width 33 height 13
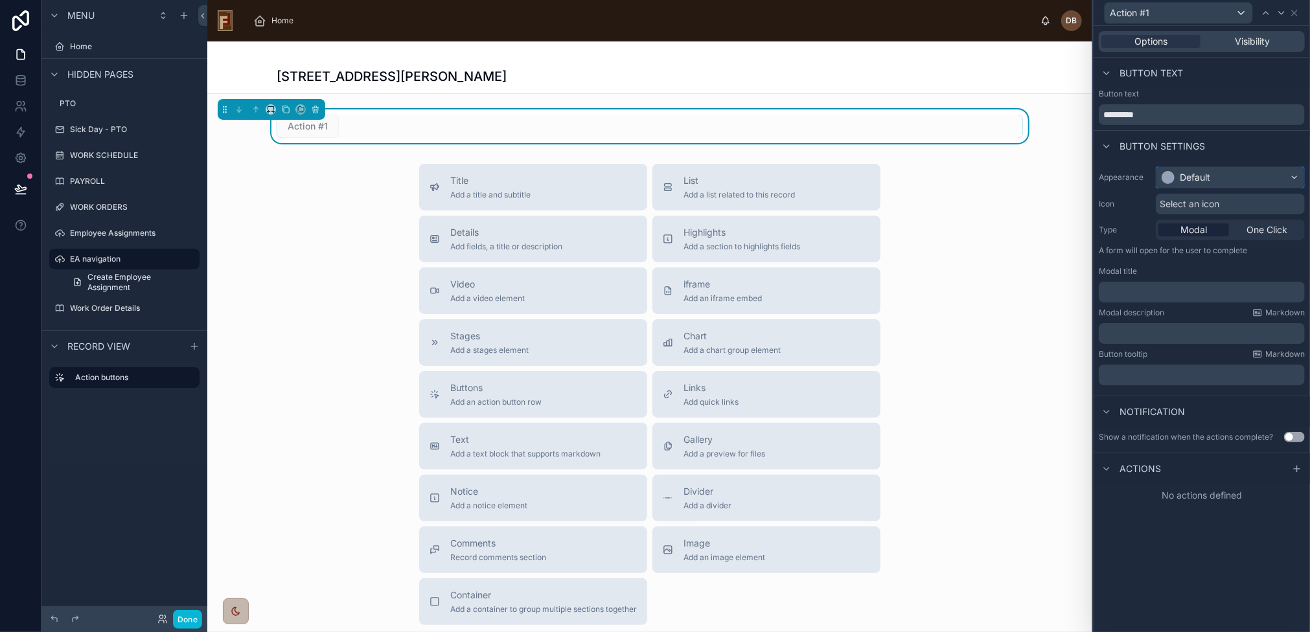
click at [1255, 173] on div "Default" at bounding box center [1230, 177] width 148 height 21
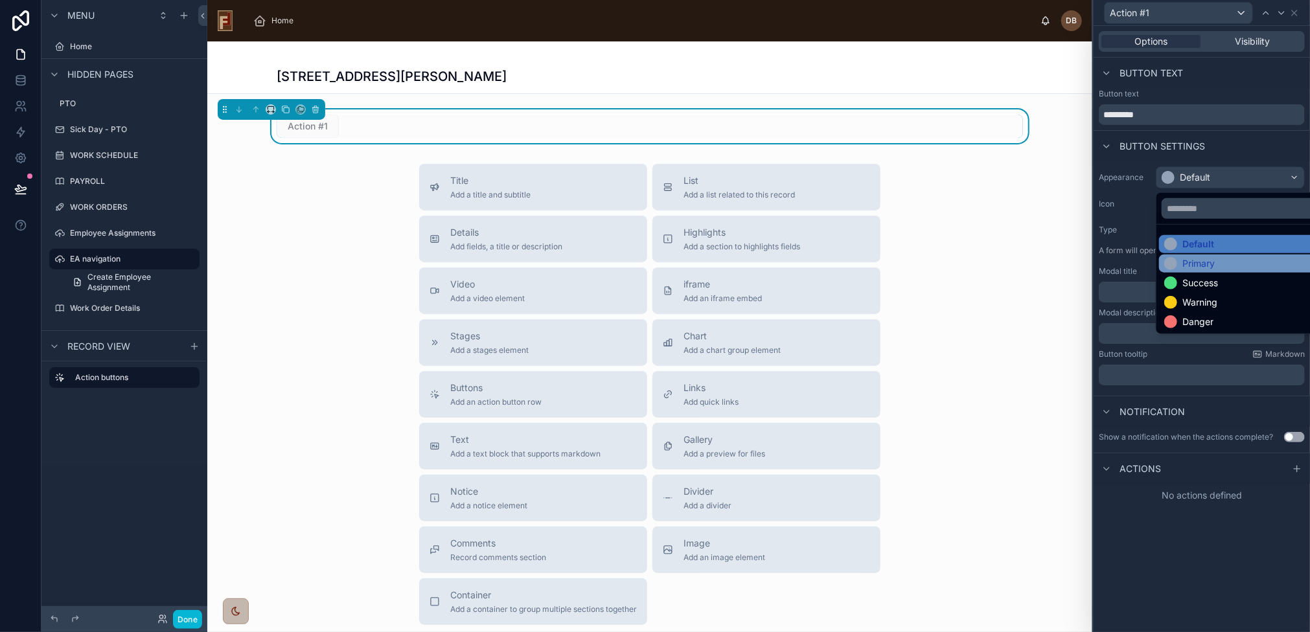
click at [1221, 266] on div "Primary" at bounding box center [1245, 263] width 163 height 13
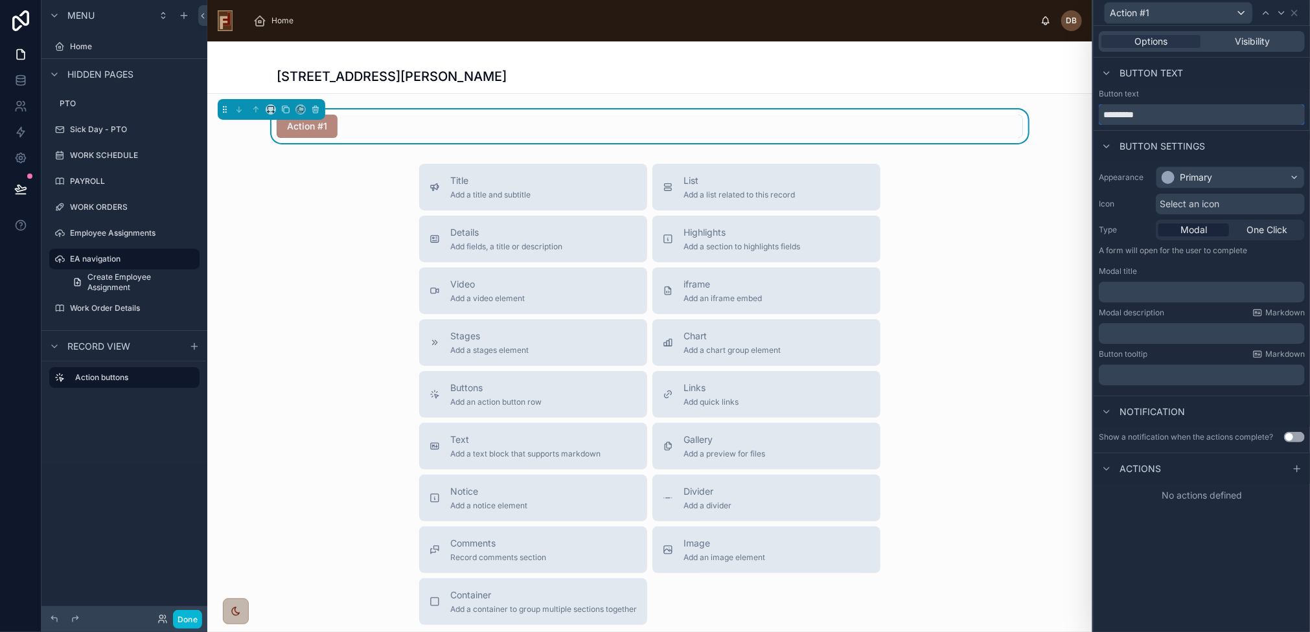
drag, startPoint x: 1153, startPoint y: 117, endPoint x: 1080, endPoint y: 120, distance: 73.3
click at [1080, 120] on div "Action #1 Options Visibility Button text Button text ********* Button settings …" at bounding box center [655, 316] width 1310 height 632
type input "**********"
click at [1271, 229] on span "One Click" at bounding box center [1266, 229] width 41 height 13
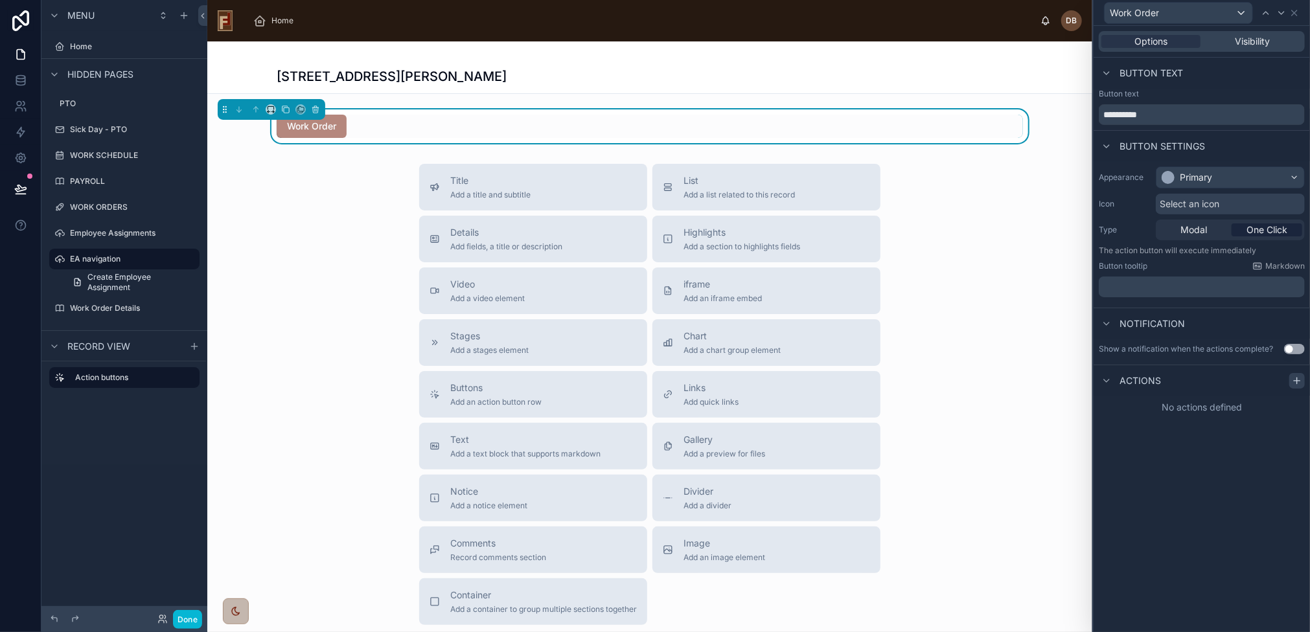
click at [1299, 380] on icon at bounding box center [1296, 381] width 10 height 10
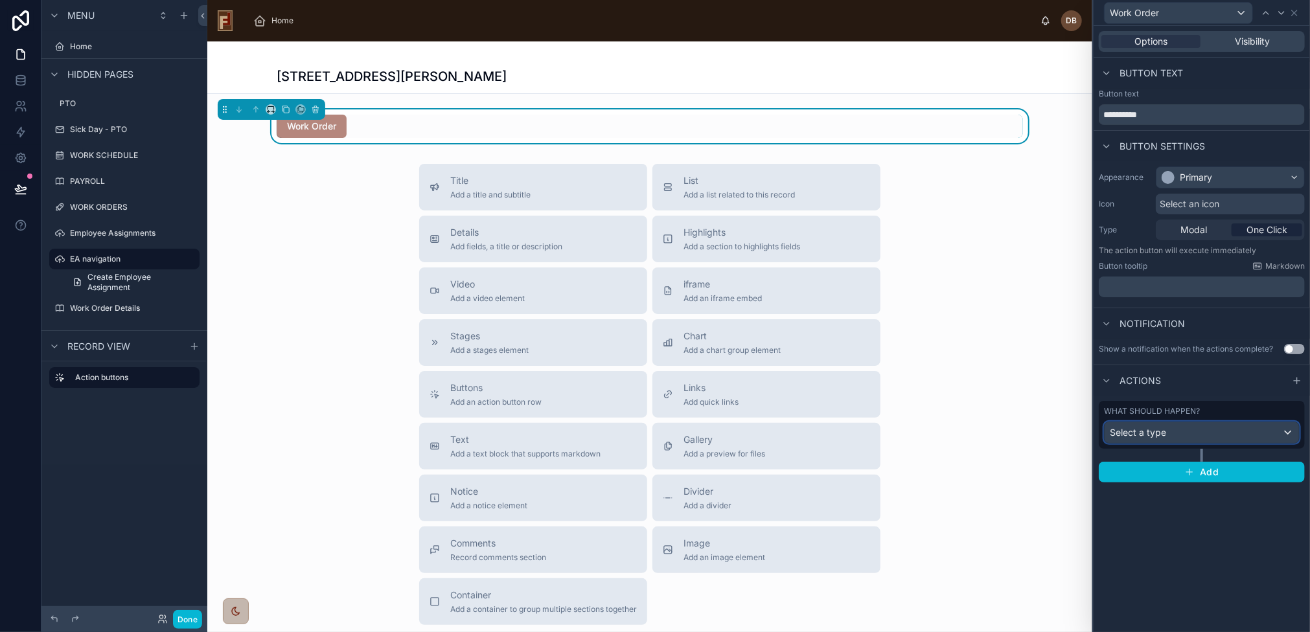
click at [1192, 429] on div "Select a type" at bounding box center [1201, 432] width 194 height 21
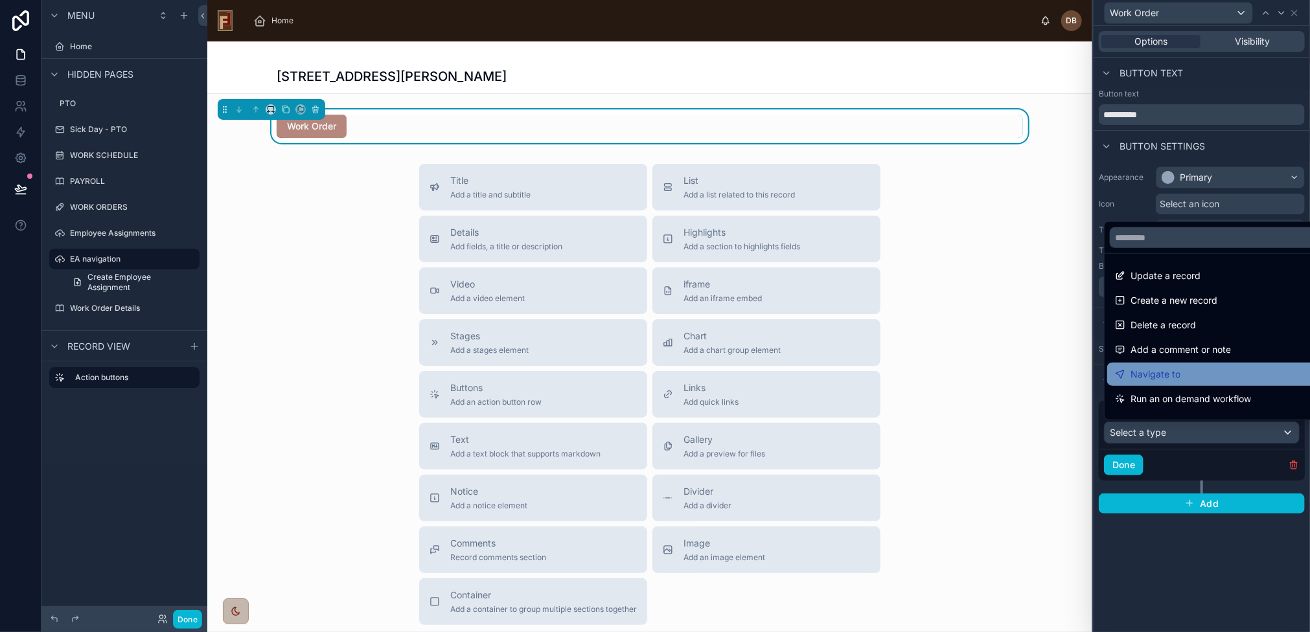
click at [1185, 374] on div "Navigate to" at bounding box center [1217, 375] width 204 height 16
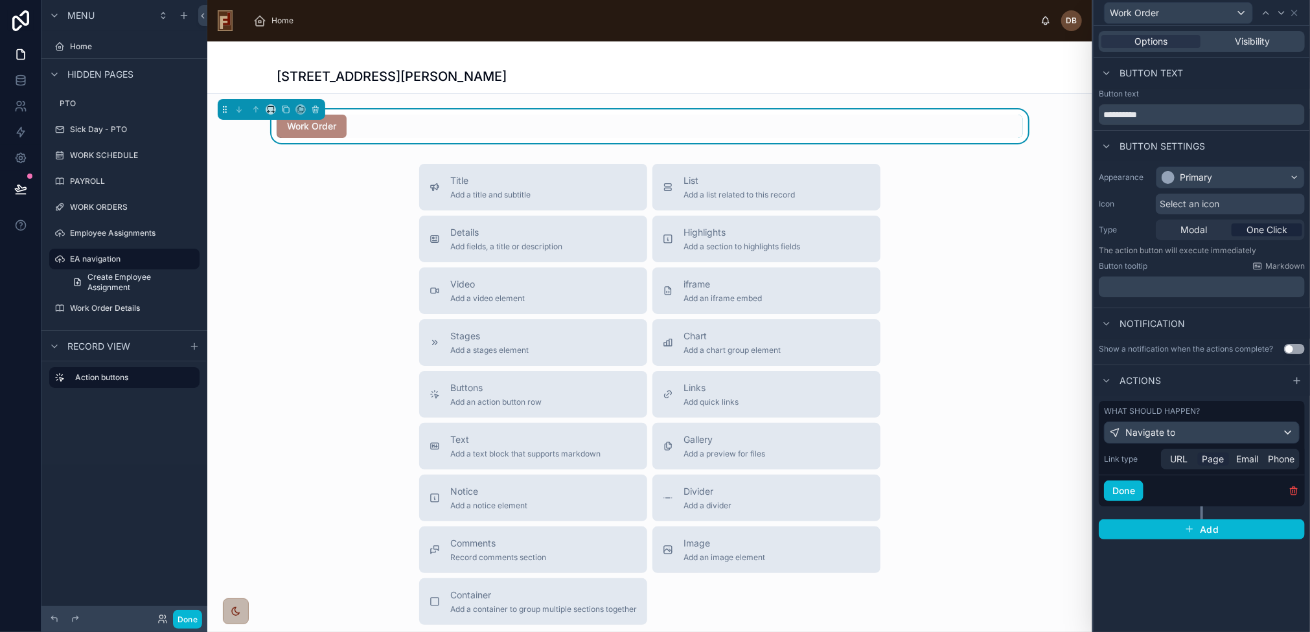
click at [1215, 459] on span "Page" at bounding box center [1213, 459] width 22 height 13
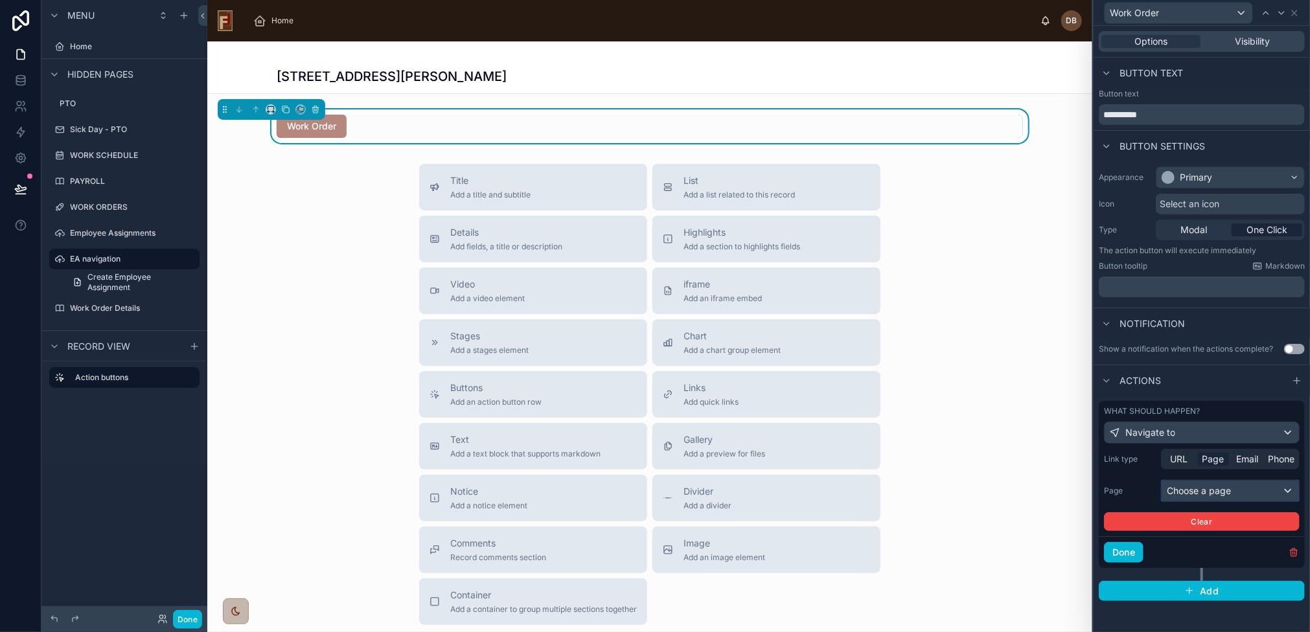
click at [1214, 492] on div "Choose a page" at bounding box center [1229, 491] width 137 height 21
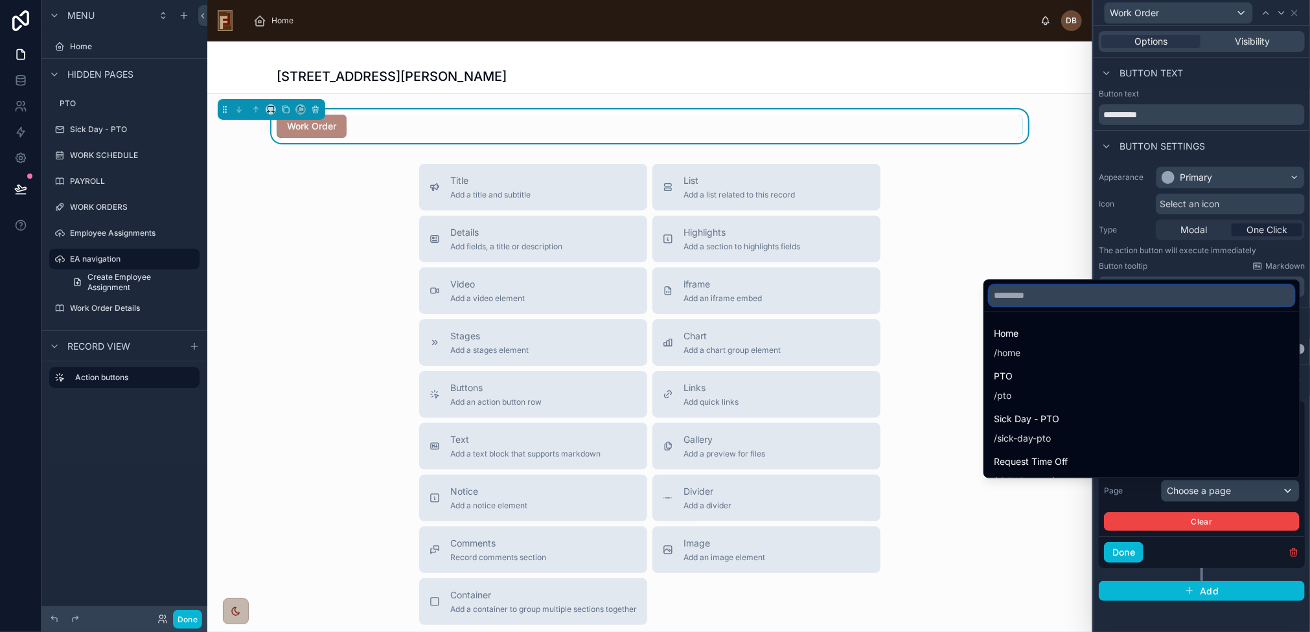
click at [1185, 297] on input "text" at bounding box center [1141, 295] width 305 height 21
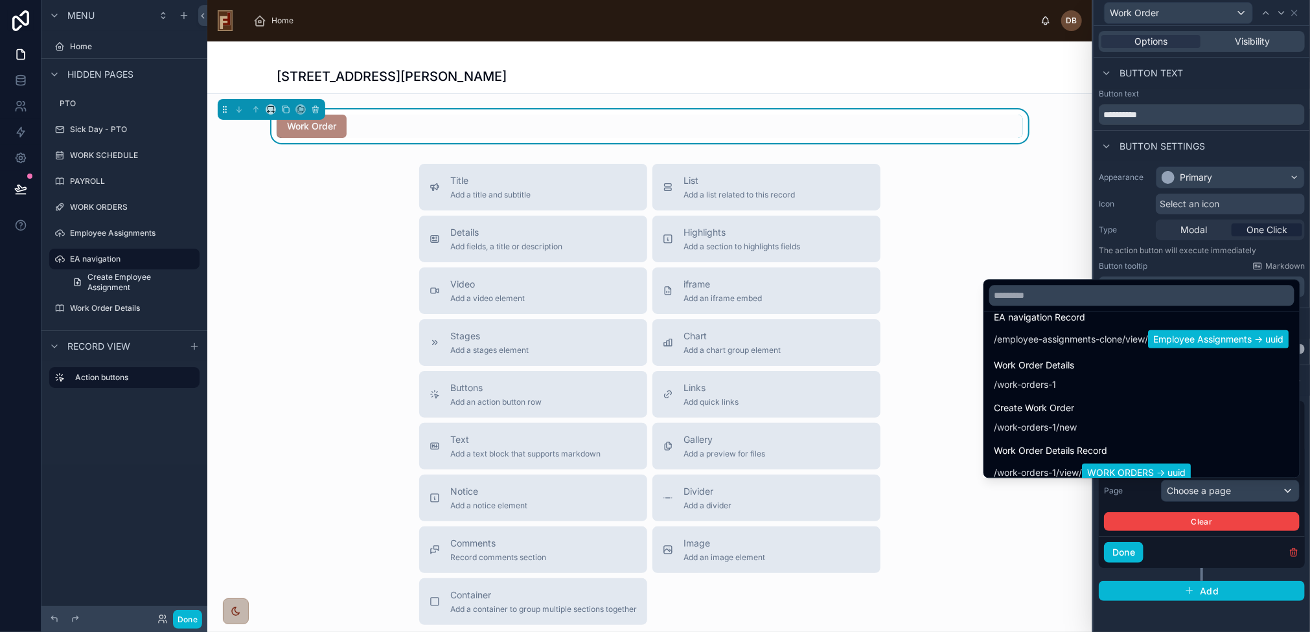
scroll to position [775, 0]
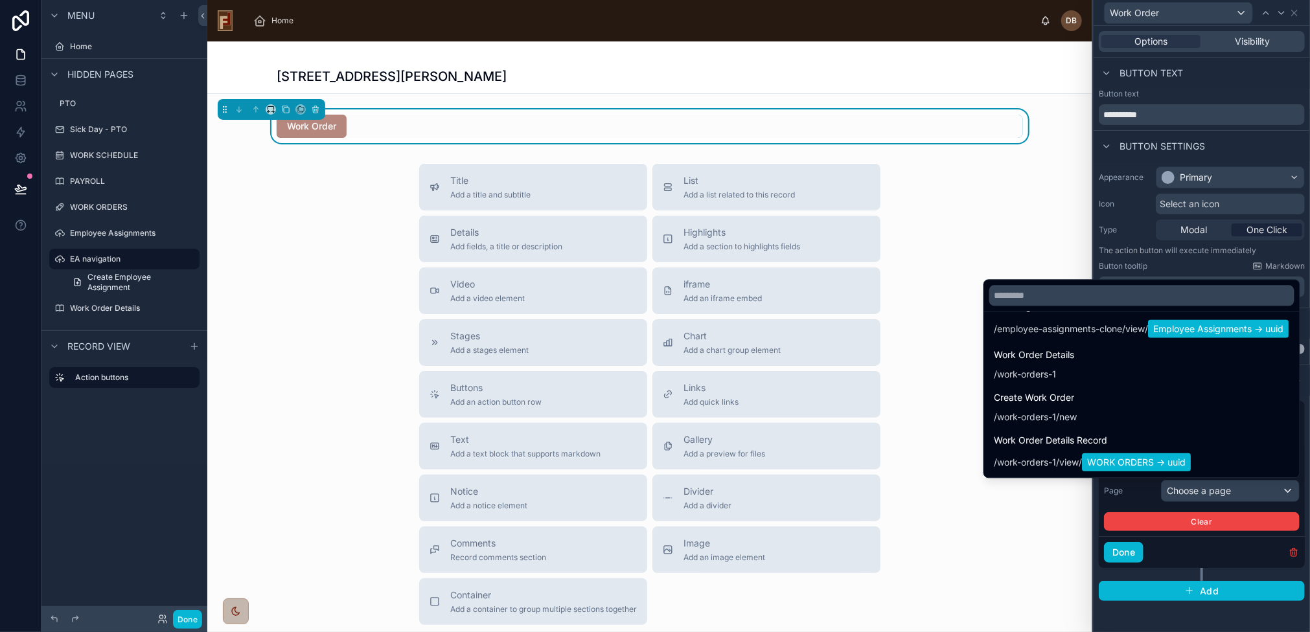
click at [365, 206] on div "Title Add a title and subtitle List Add a list related to this record Details A…" at bounding box center [649, 394] width 885 height 461
click at [363, 213] on div "Title Add a title and subtitle List Add a list related to this record Details A…" at bounding box center [649, 394] width 885 height 461
click at [991, 220] on div "Title Add a title and subtitle List Add a list related to this record Details A…" at bounding box center [649, 394] width 885 height 461
click at [992, 220] on div "Title Add a title and subtitle List Add a list related to this record Details A…" at bounding box center [649, 394] width 885 height 461
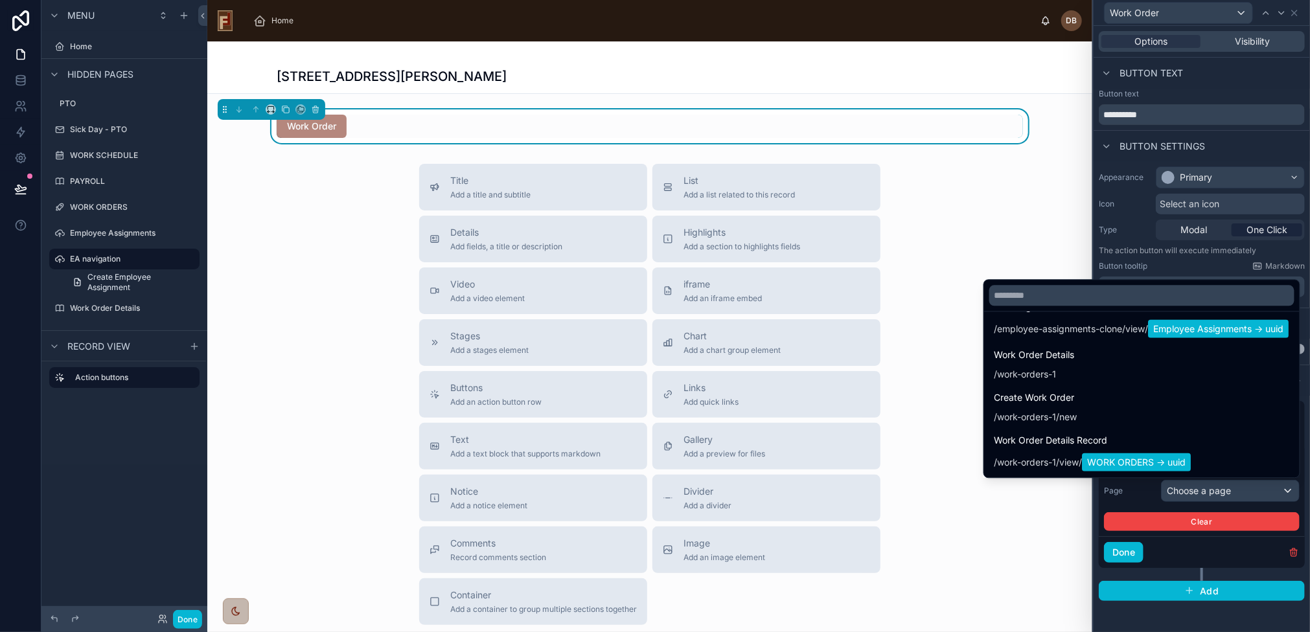
click at [1138, 494] on div at bounding box center [1201, 316] width 216 height 632
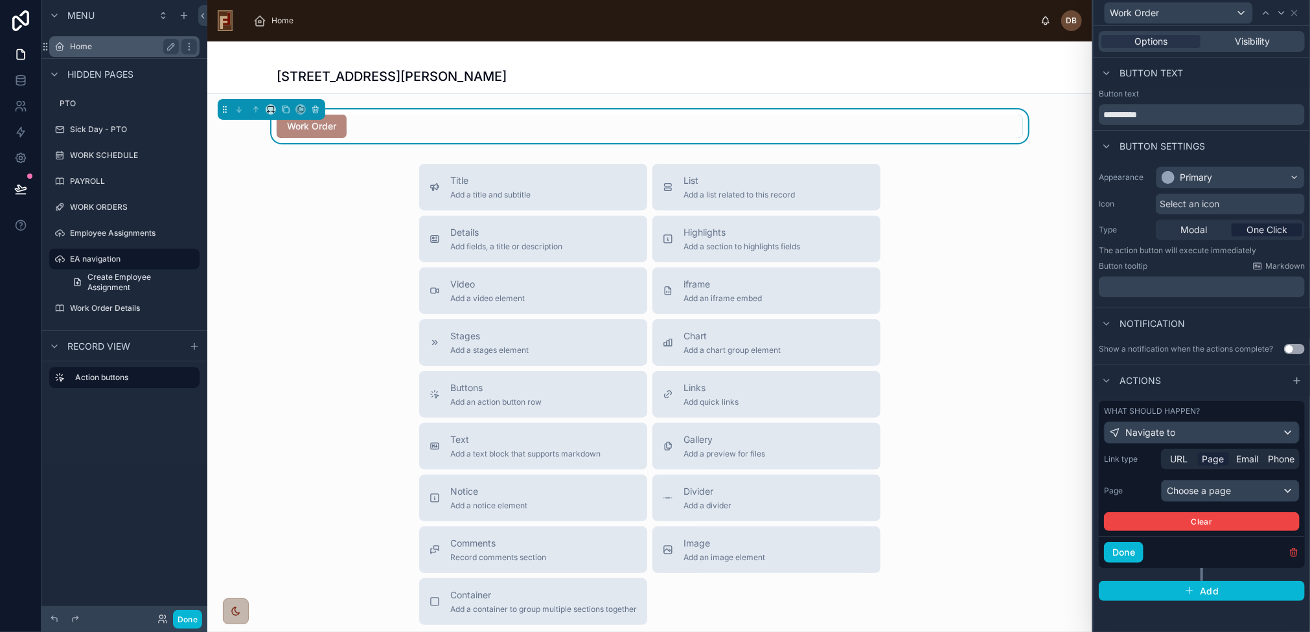
click at [85, 49] on label "Home" at bounding box center [122, 46] width 104 height 10
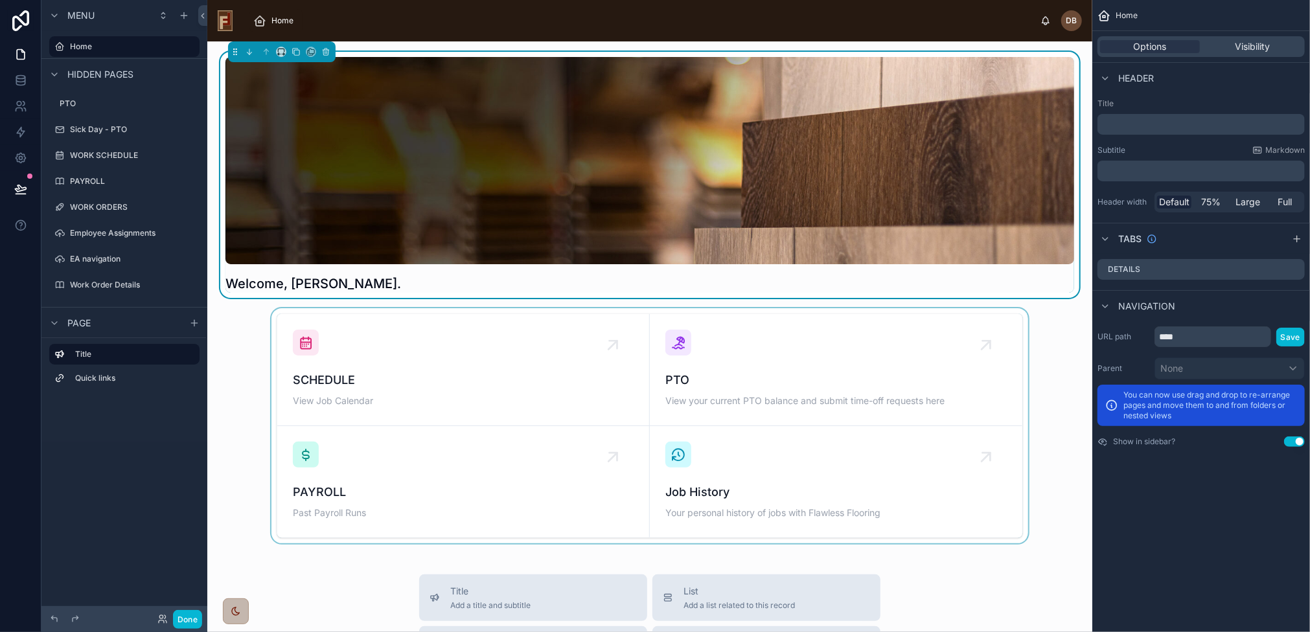
click at [421, 381] on div at bounding box center [650, 425] width 864 height 235
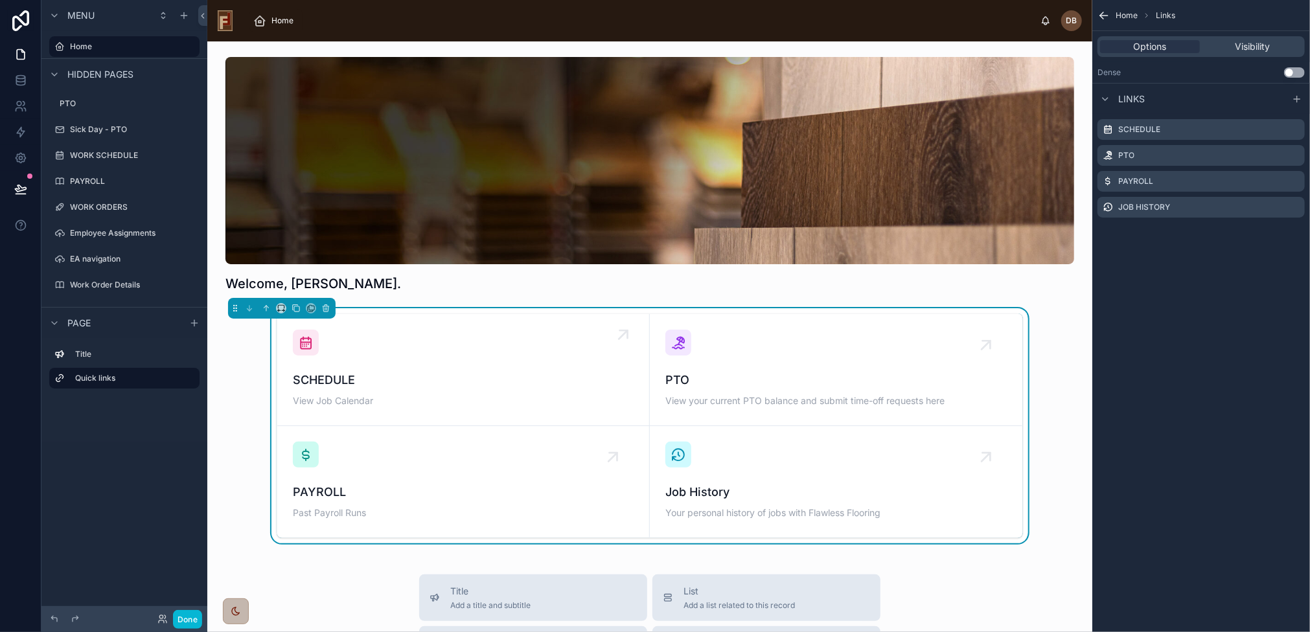
click at [419, 381] on span "SCHEDULE" at bounding box center [463, 380] width 341 height 18
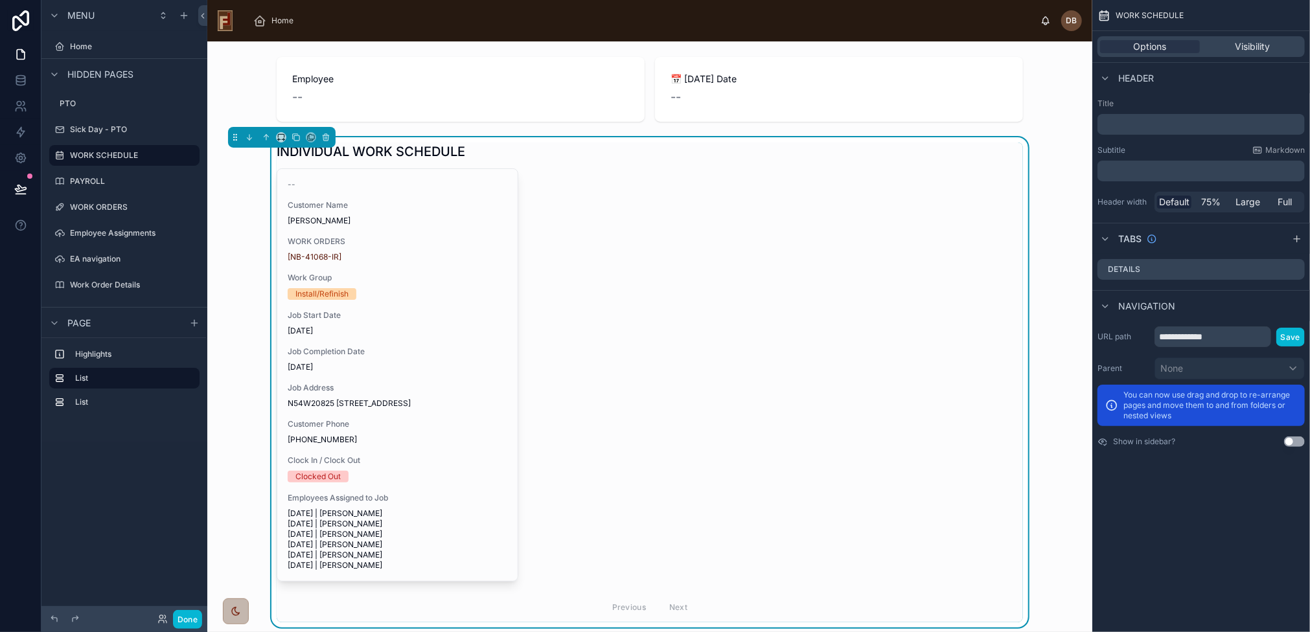
scroll to position [155, 0]
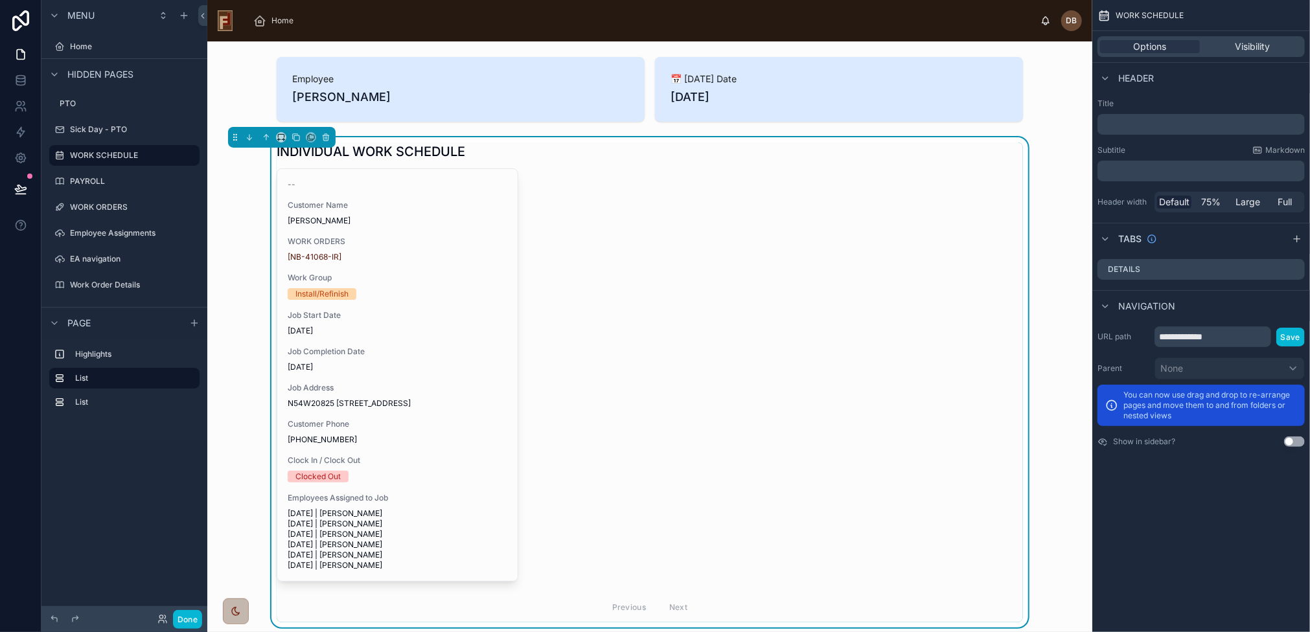
click at [419, 381] on div "-- Customer Name Martin Flower WORK ORDERS [NB-41068-IR] Work Group Install/Ref…" at bounding box center [397, 375] width 240 height 412
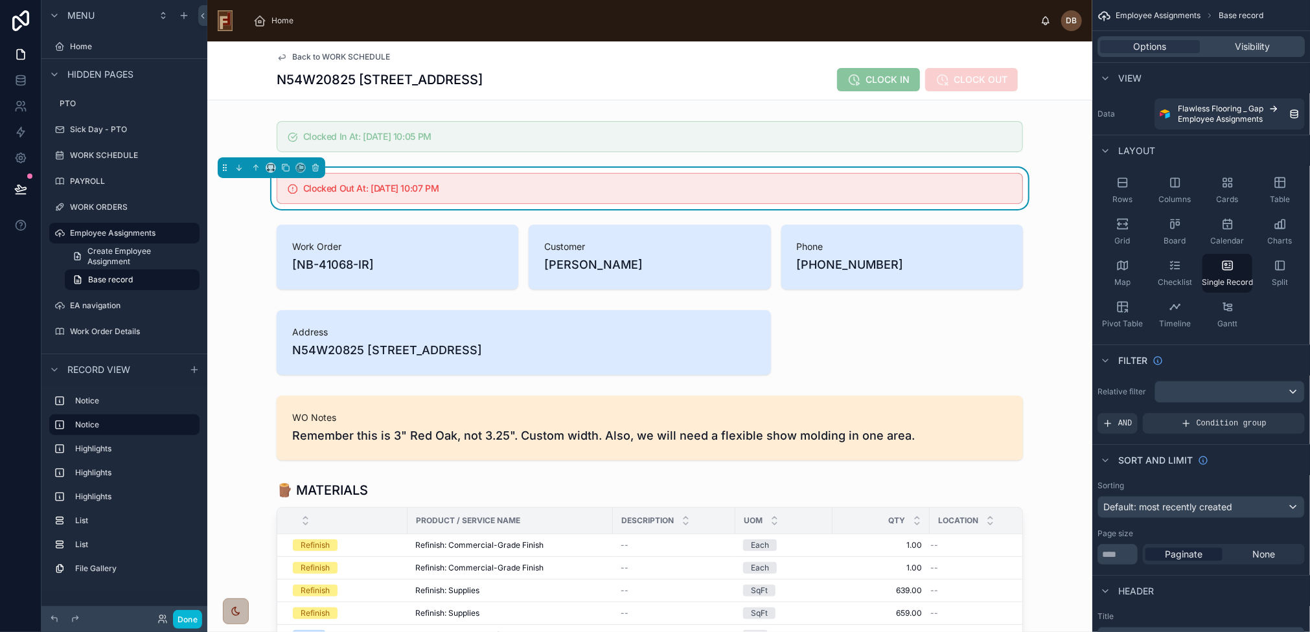
click at [332, 56] on span "Back to WORK SCHEDULE" at bounding box center [341, 57] width 98 height 10
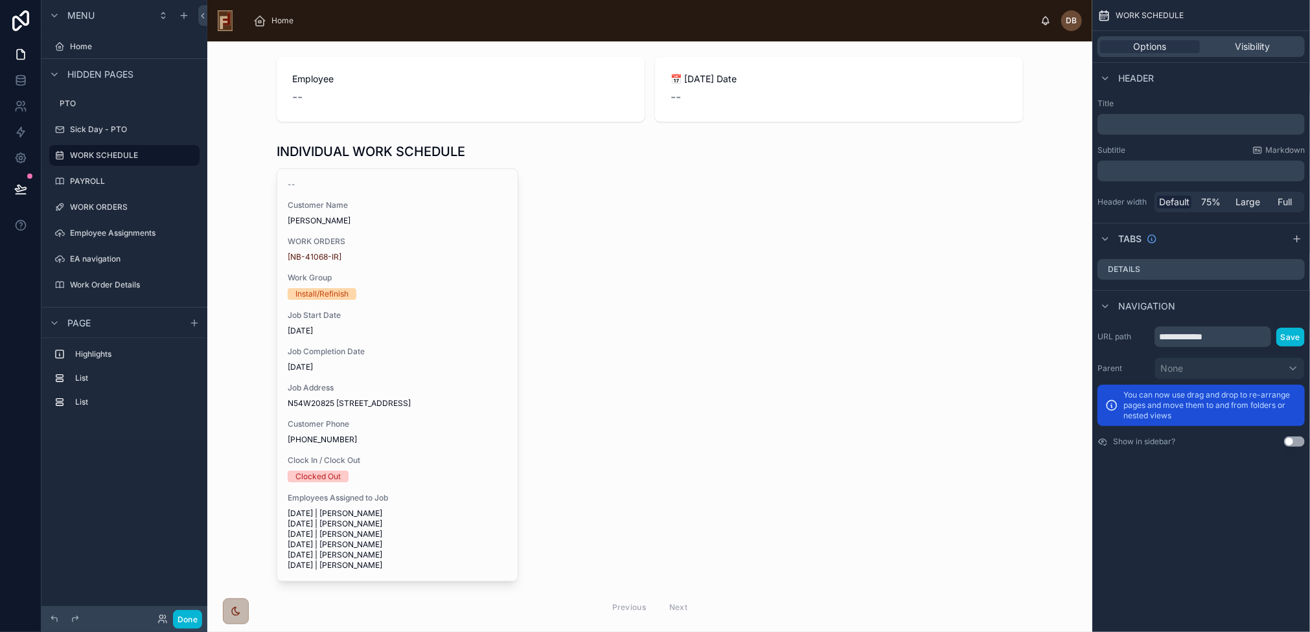
scroll to position [155, 0]
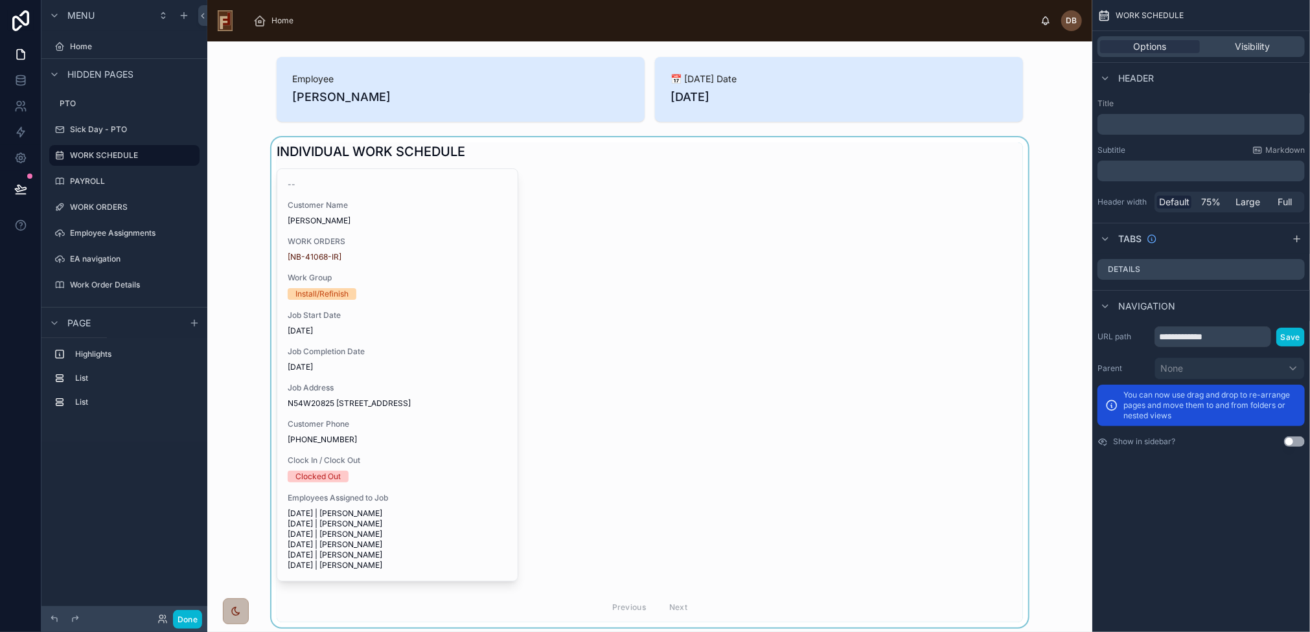
click at [588, 256] on div at bounding box center [650, 382] width 864 height 490
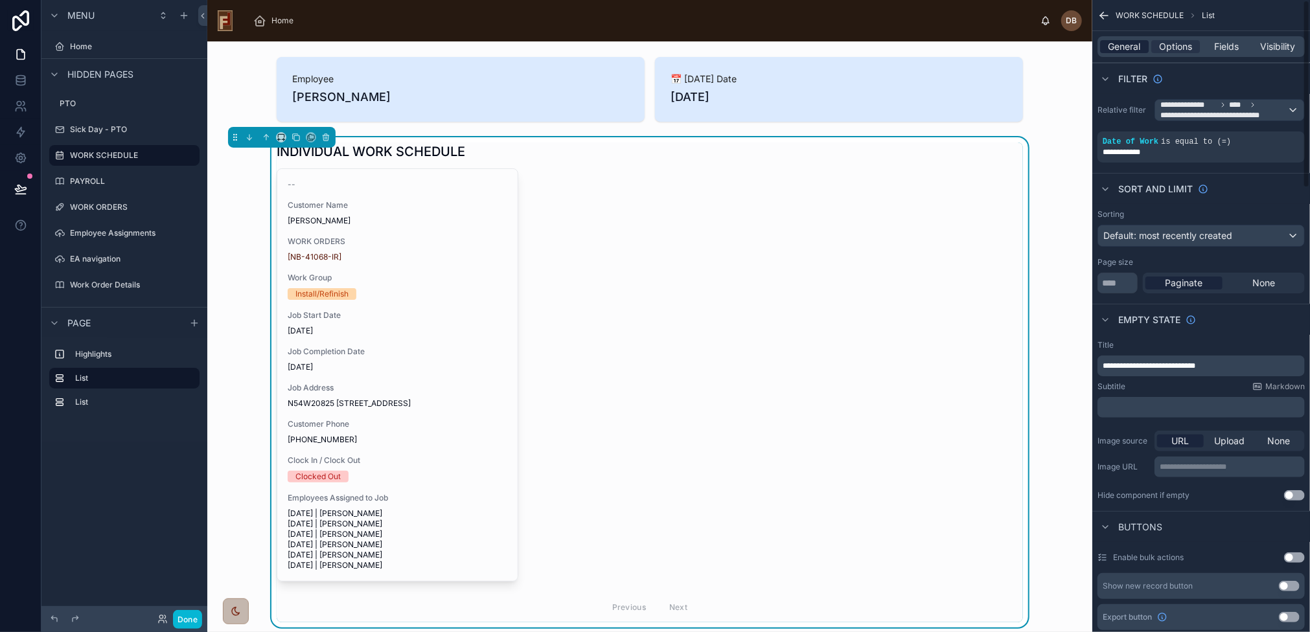
click at [1132, 47] on span "General" at bounding box center [1124, 46] width 32 height 13
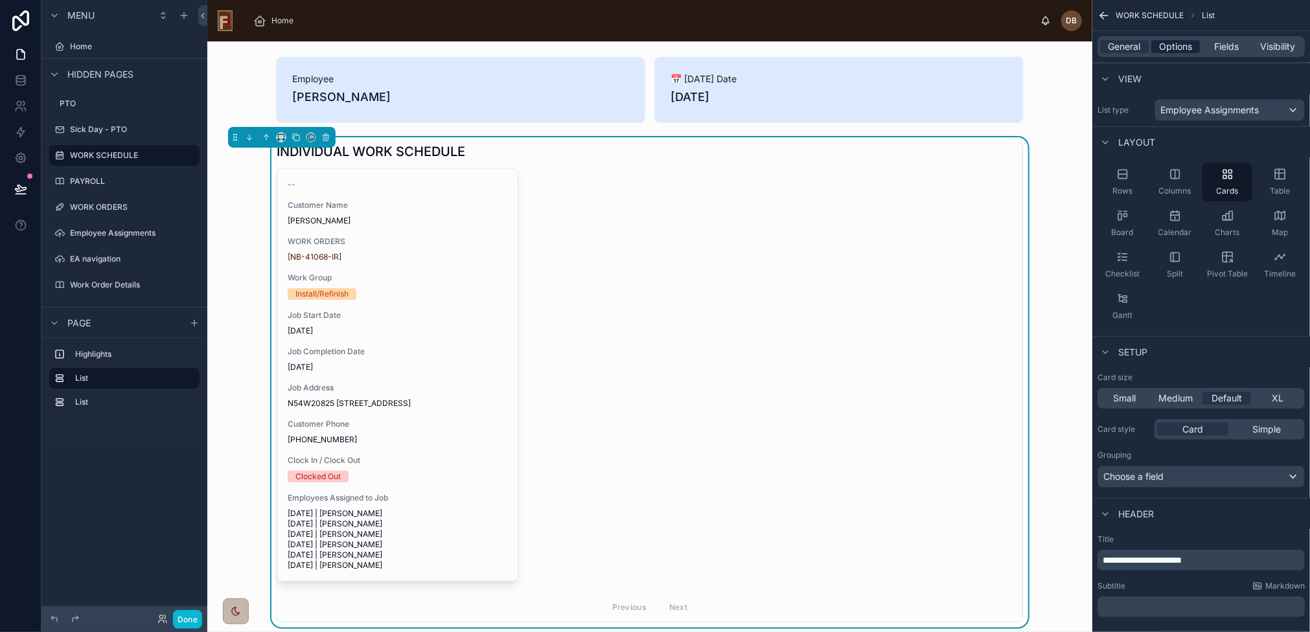
click at [1175, 46] on span "Options" at bounding box center [1175, 46] width 33 height 13
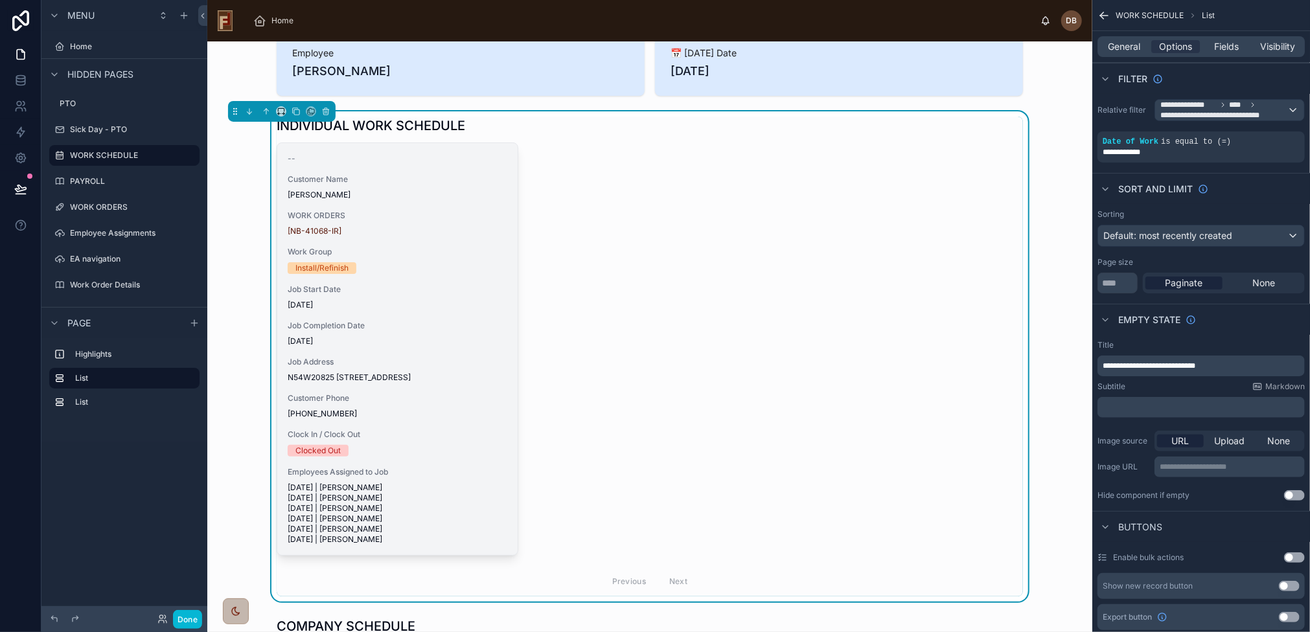
scroll to position [0, 0]
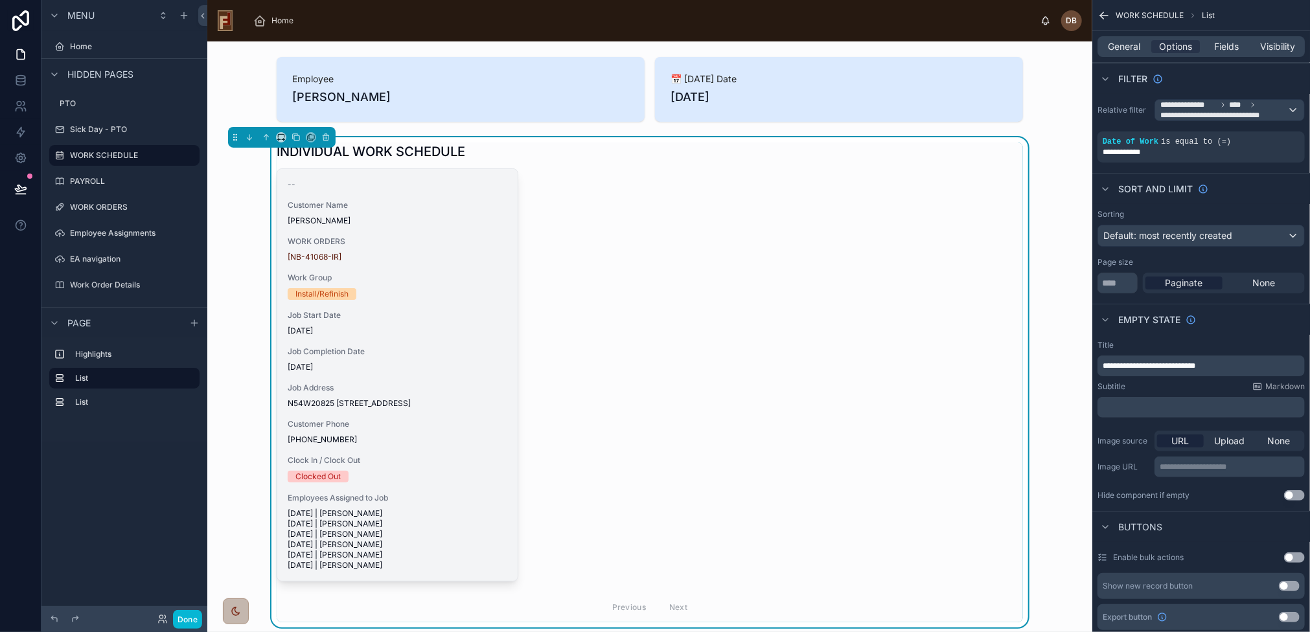
click at [471, 342] on div "-- Customer Name Martin Flower WORK ORDERS [NB-41068-IR] Work Group Install/Ref…" at bounding box center [397, 375] width 240 height 412
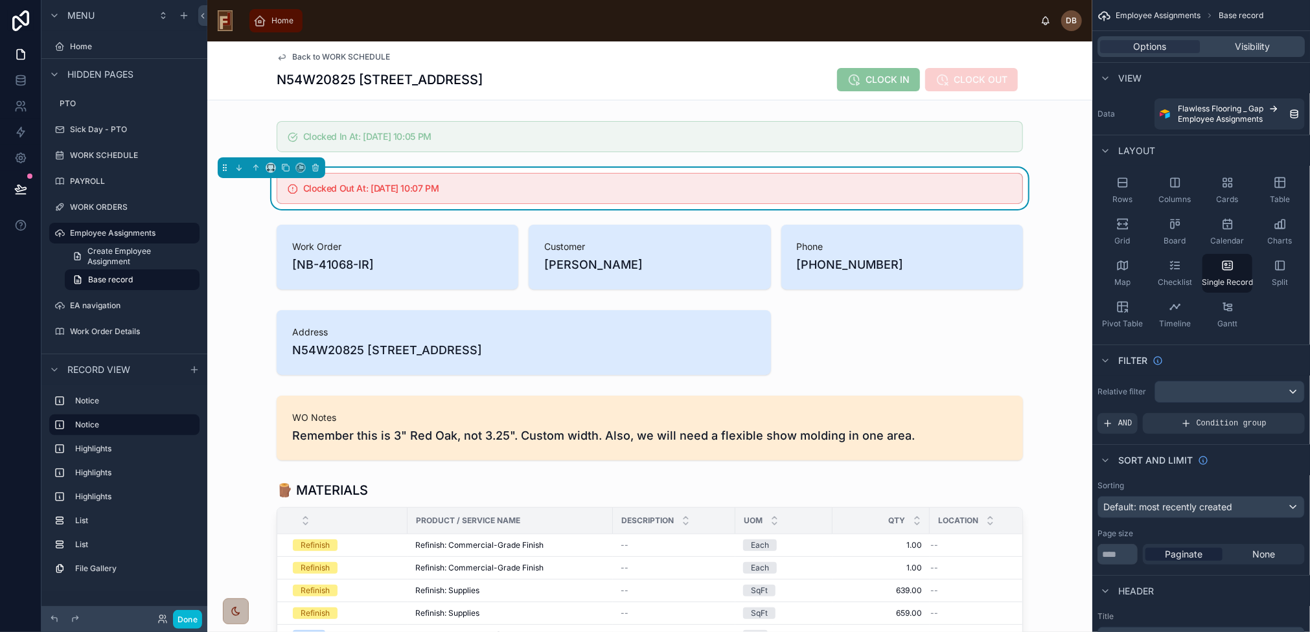
click at [282, 20] on span "Home" at bounding box center [282, 21] width 22 height 10
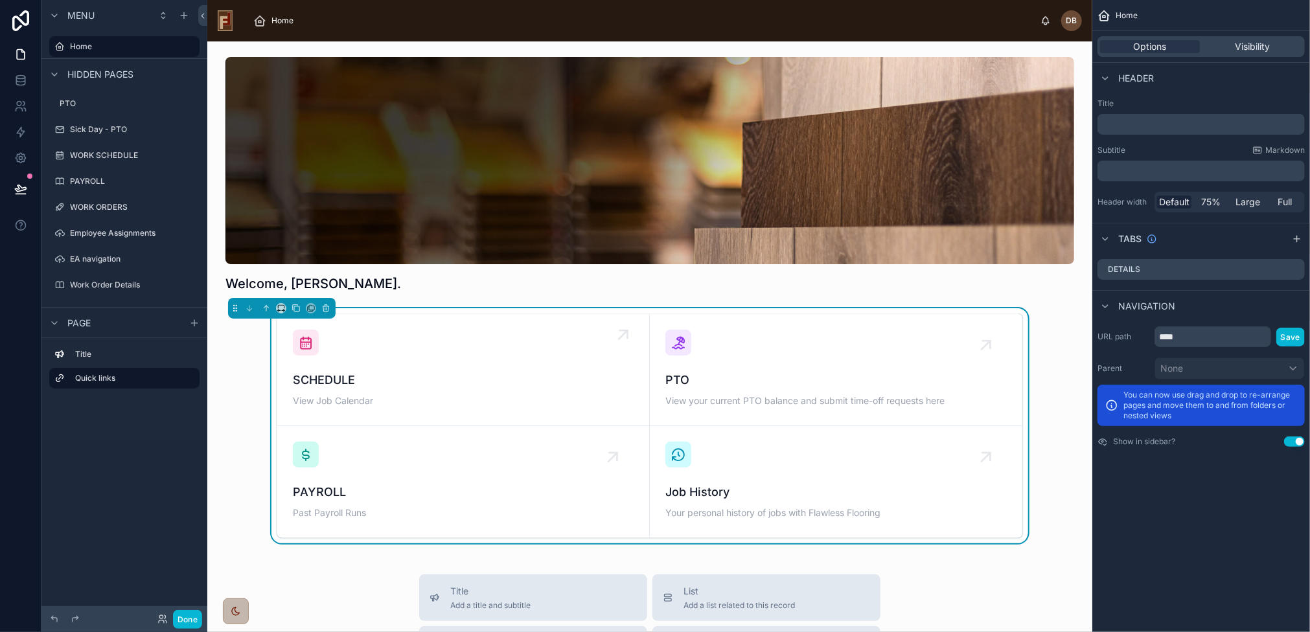
click at [420, 379] on span "SCHEDULE" at bounding box center [463, 380] width 341 height 18
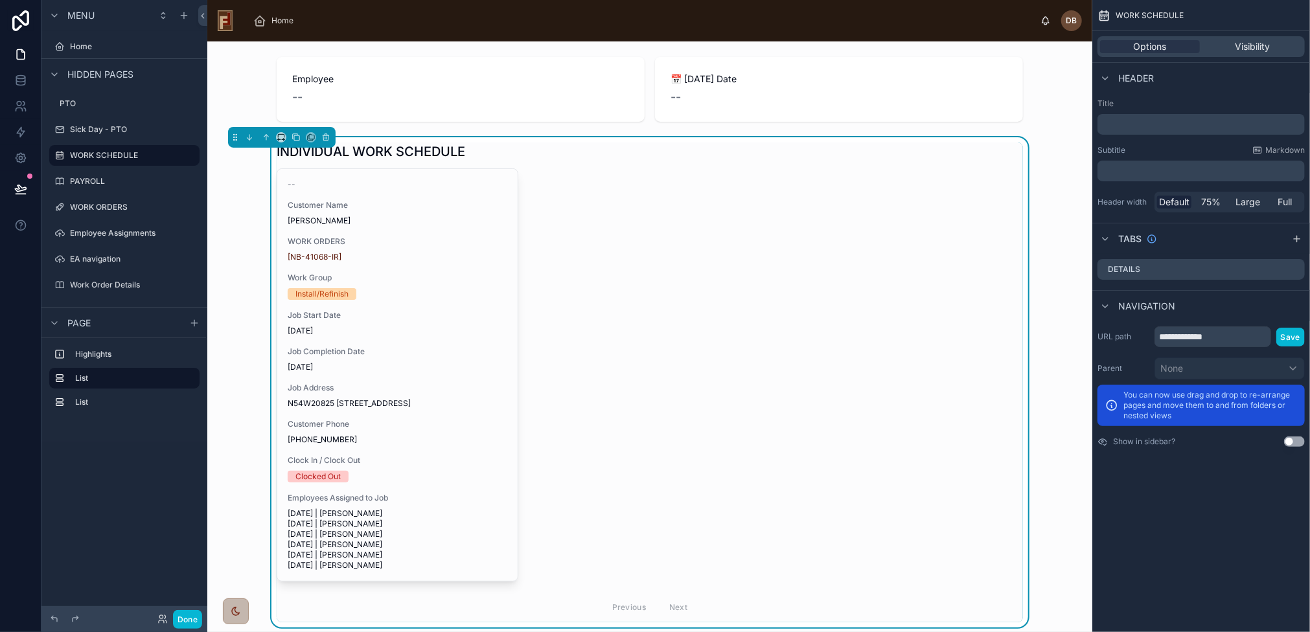
scroll to position [155, 0]
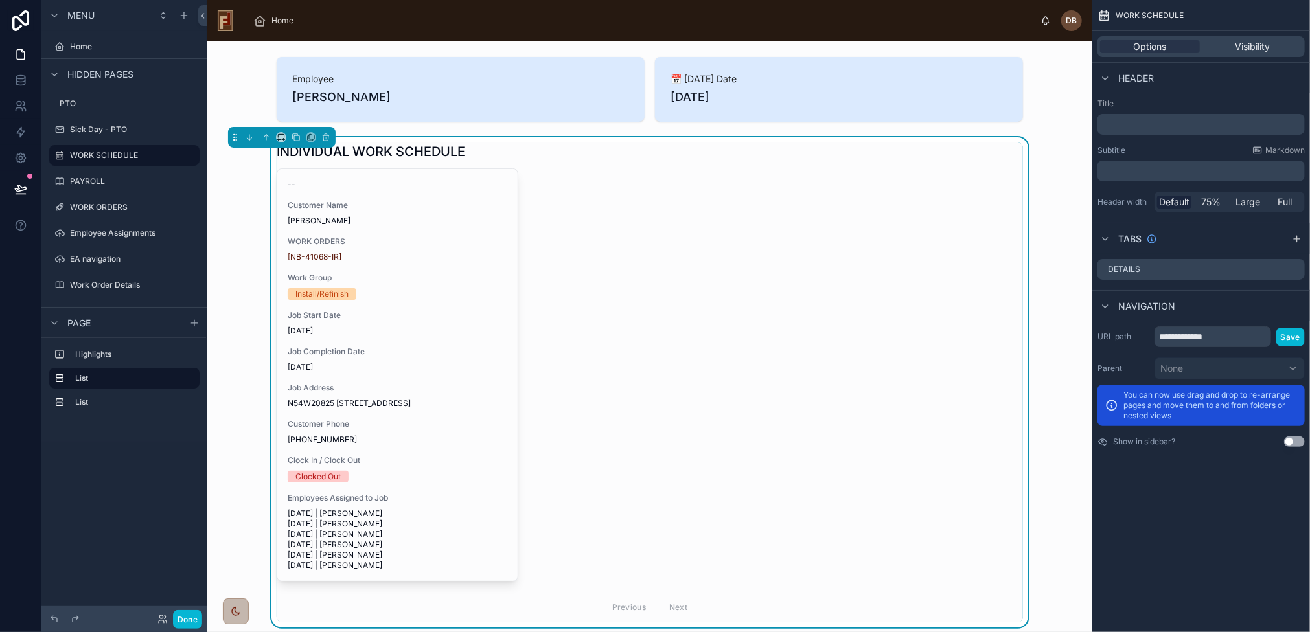
click at [709, 343] on div "-- Customer Name Martin Flower WORK ORDERS [NB-41068-IR] Work Group Install/Ref…" at bounding box center [650, 395] width 746 height 454
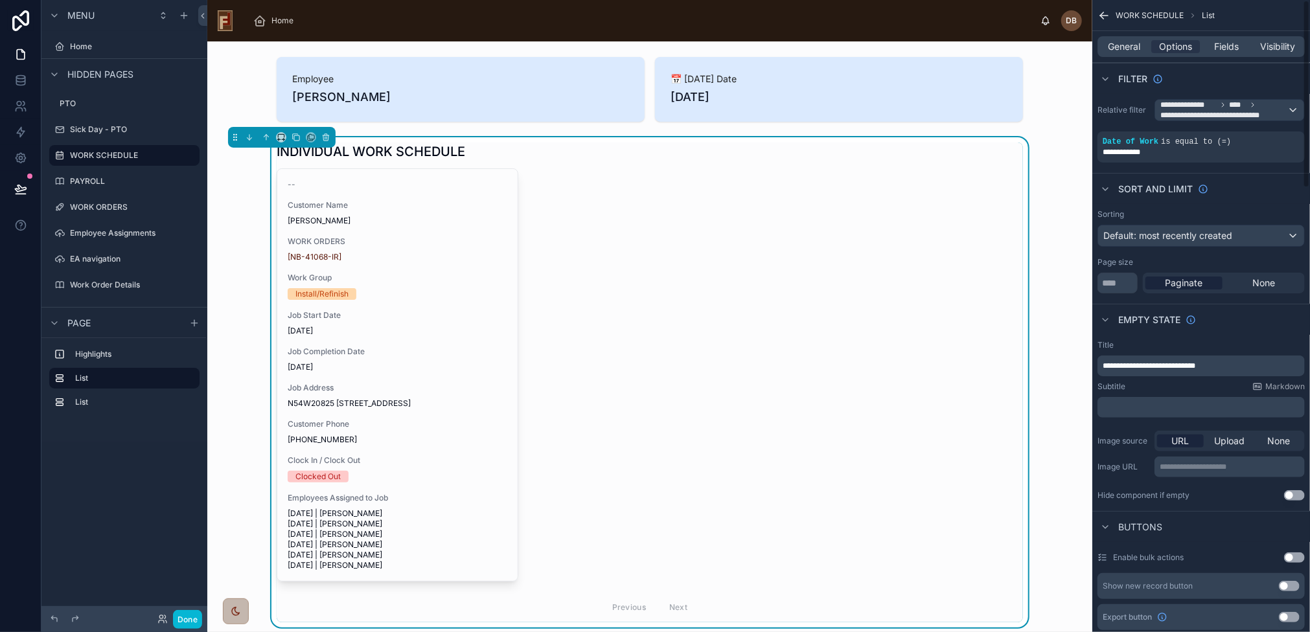
click at [742, 391] on div "-- Customer Name Martin Flower WORK ORDERS [NB-41068-IR] Work Group Install/Ref…" at bounding box center [650, 395] width 746 height 454
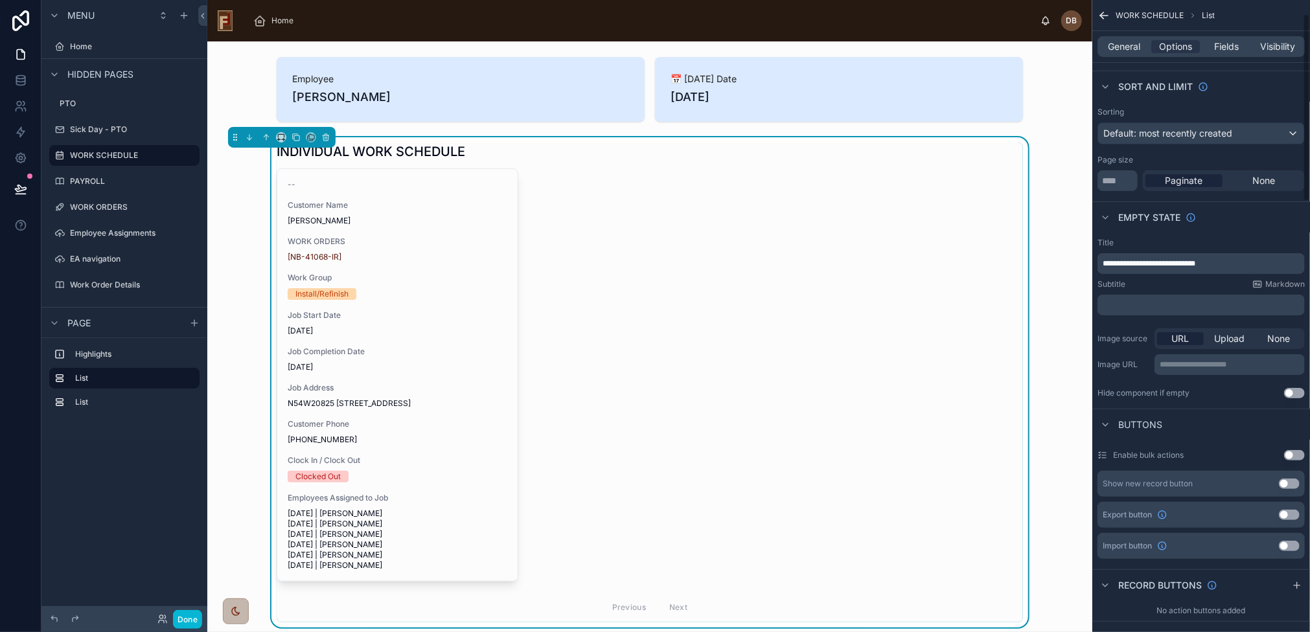
scroll to position [0, 0]
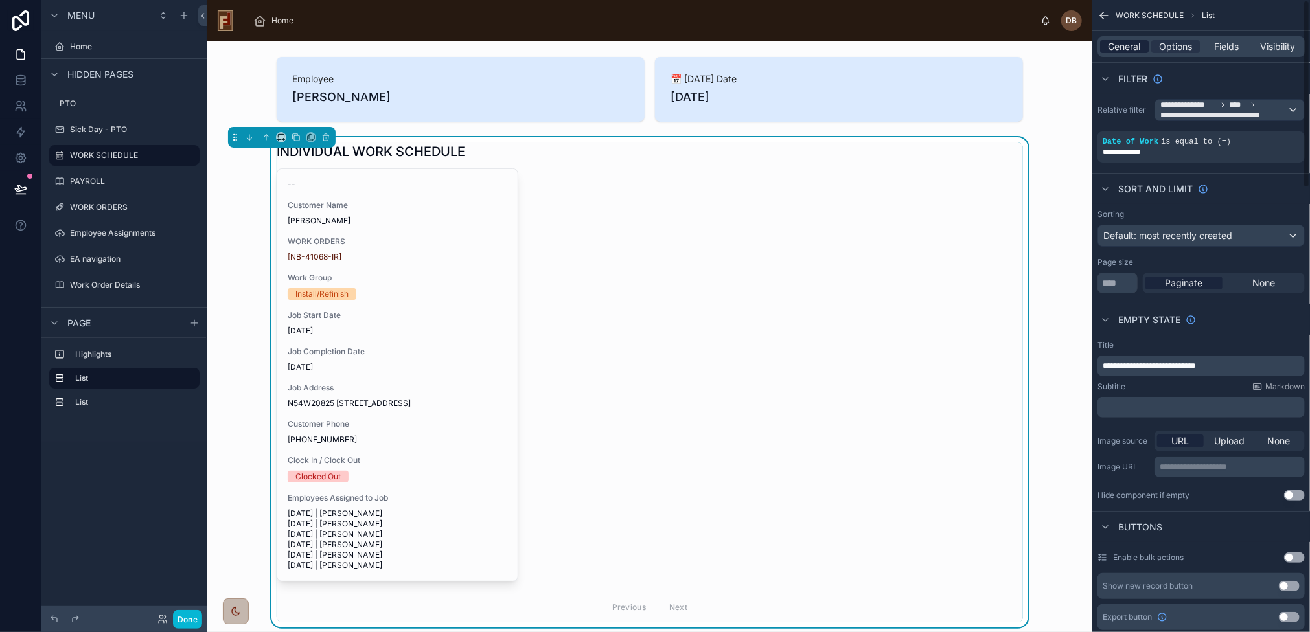
click at [1127, 47] on span "General" at bounding box center [1124, 46] width 32 height 13
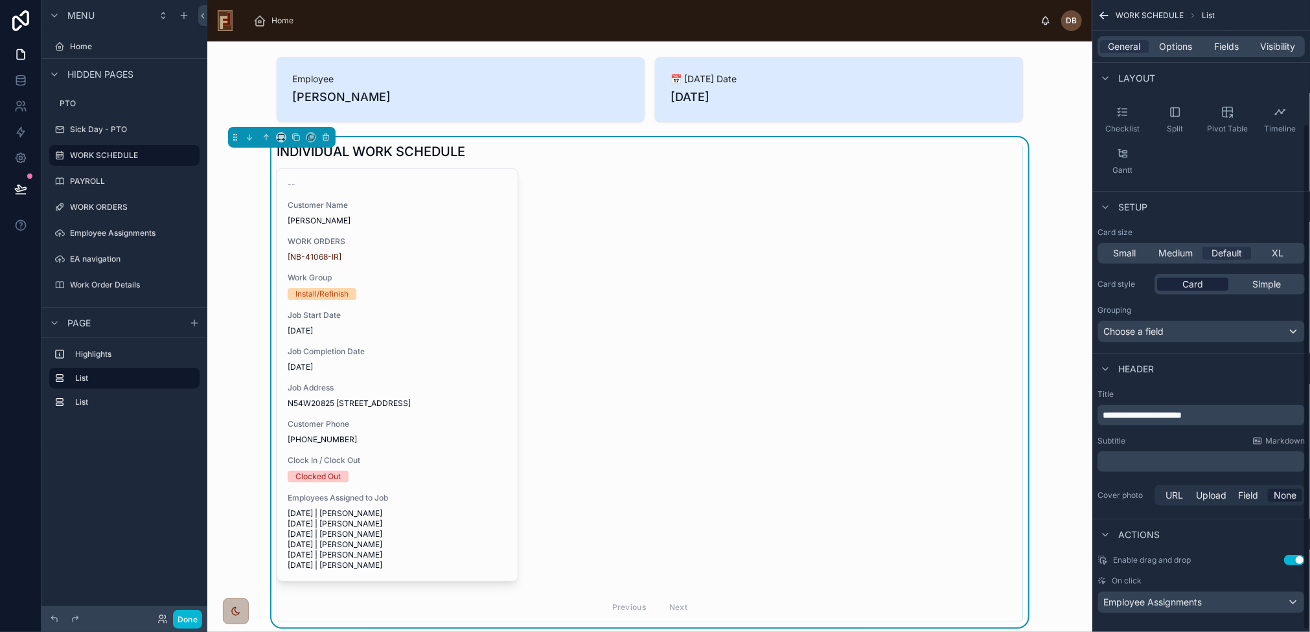
scroll to position [156, 0]
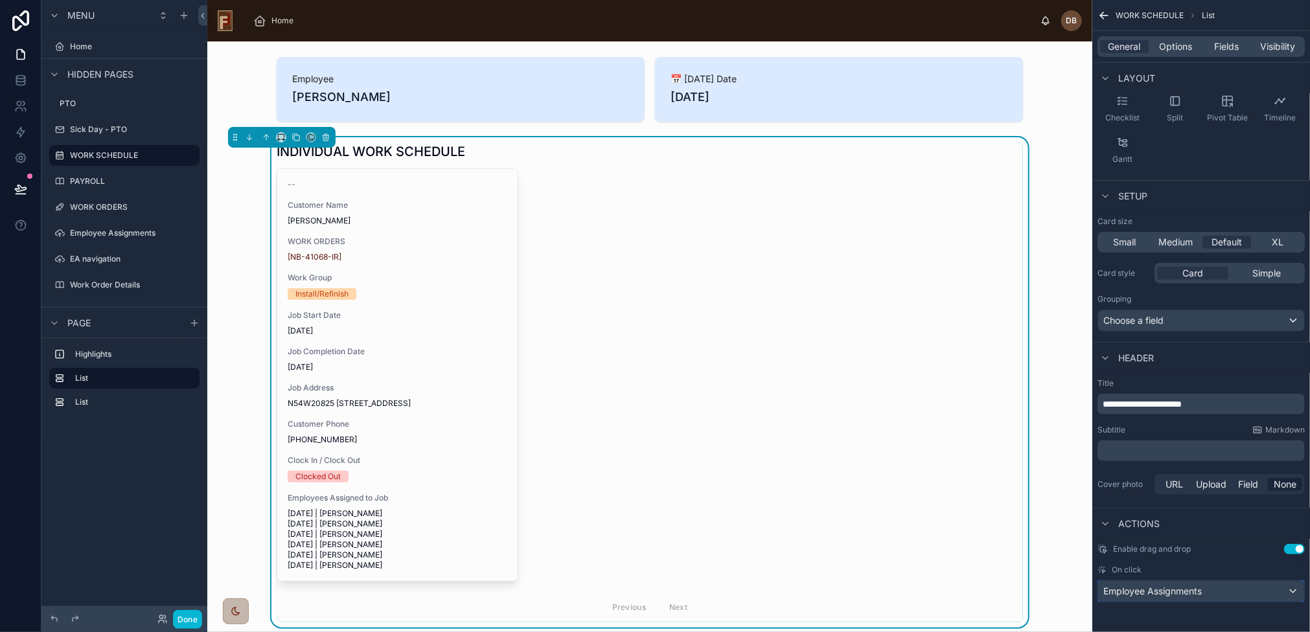
click at [1169, 591] on span "Employee Assignments" at bounding box center [1152, 591] width 98 height 13
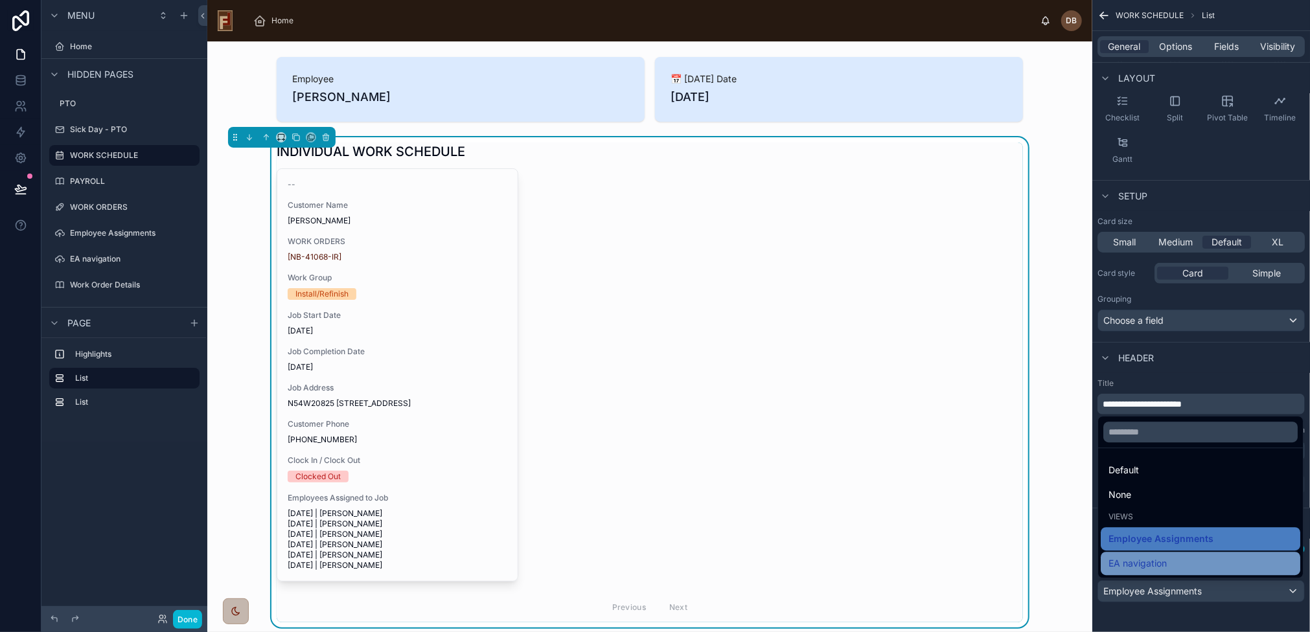
click at [1174, 565] on div "EA navigation" at bounding box center [1200, 564] width 184 height 16
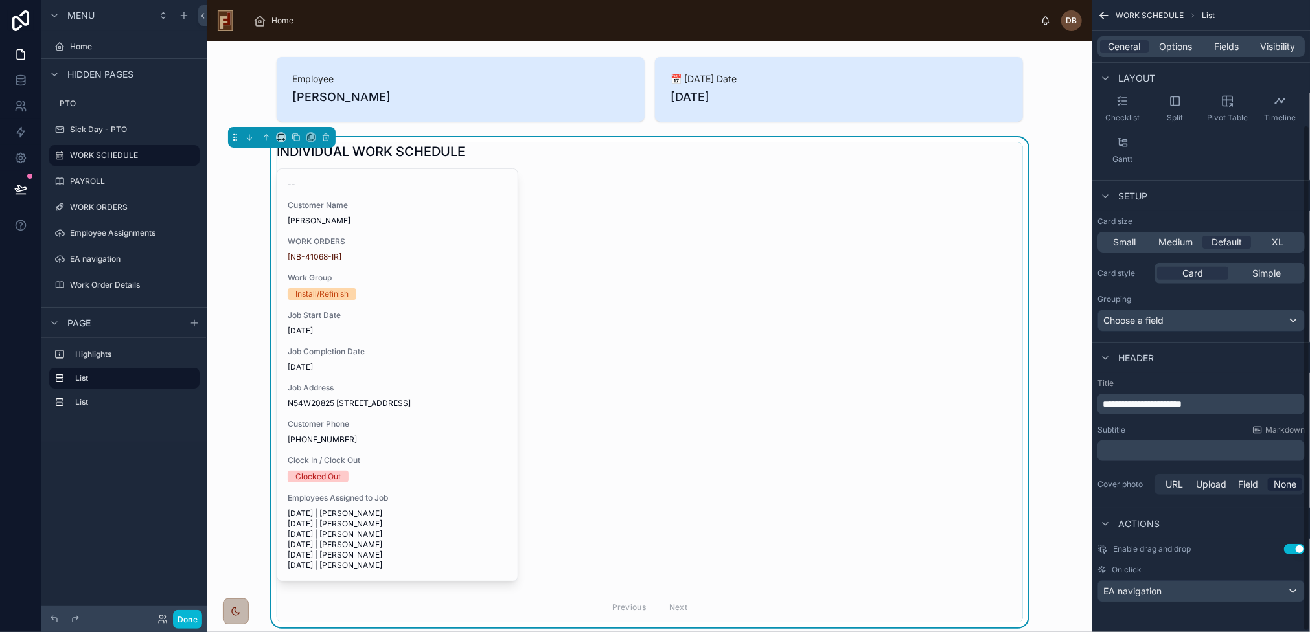
scroll to position [155, 0]
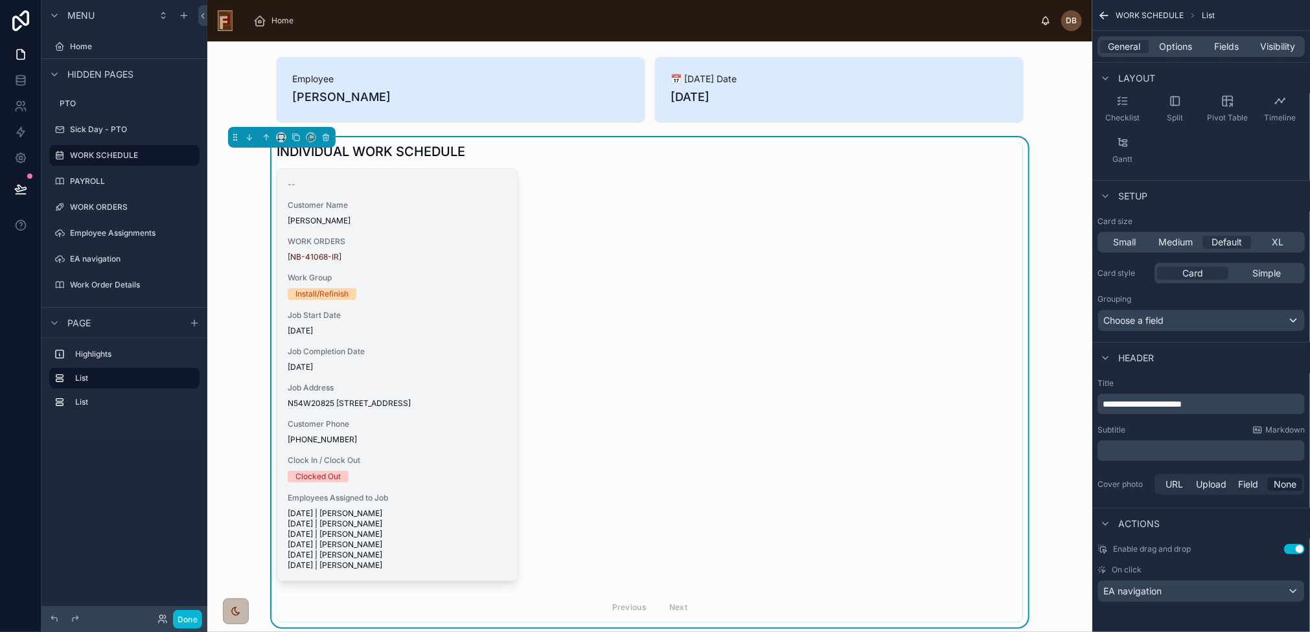
click at [417, 308] on div "-- Customer Name Martin Flower WORK ORDERS [NB-41068-IR] Work Group Install/Ref…" at bounding box center [397, 375] width 240 height 412
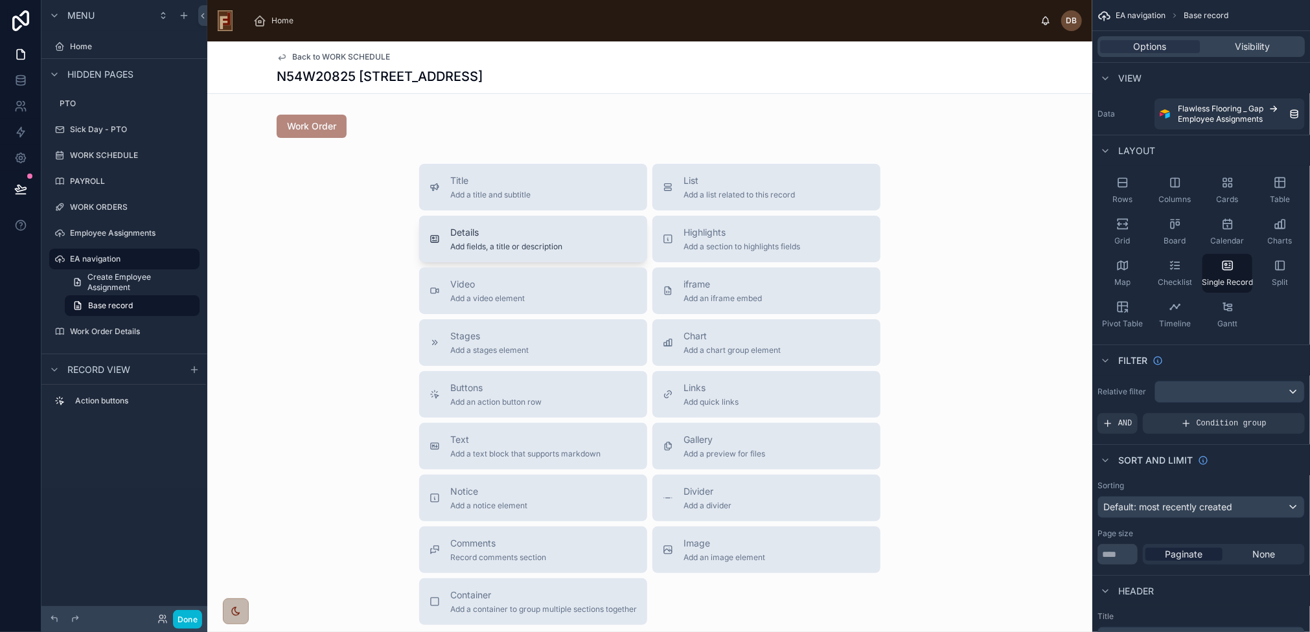
click at [578, 240] on div "Details Add fields, a title or description" at bounding box center [532, 239] width 207 height 26
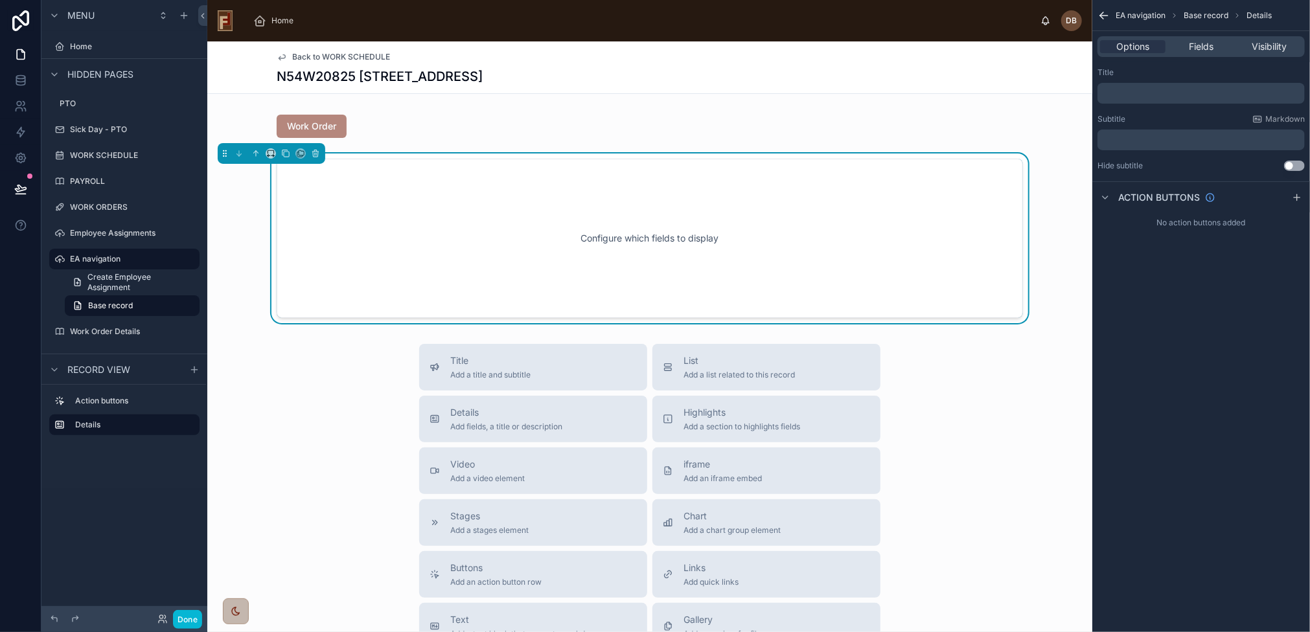
click at [740, 222] on div "Configure which fields to display" at bounding box center [649, 238] width 703 height 117
click at [1205, 46] on span "Fields" at bounding box center [1200, 46] width 25 height 13
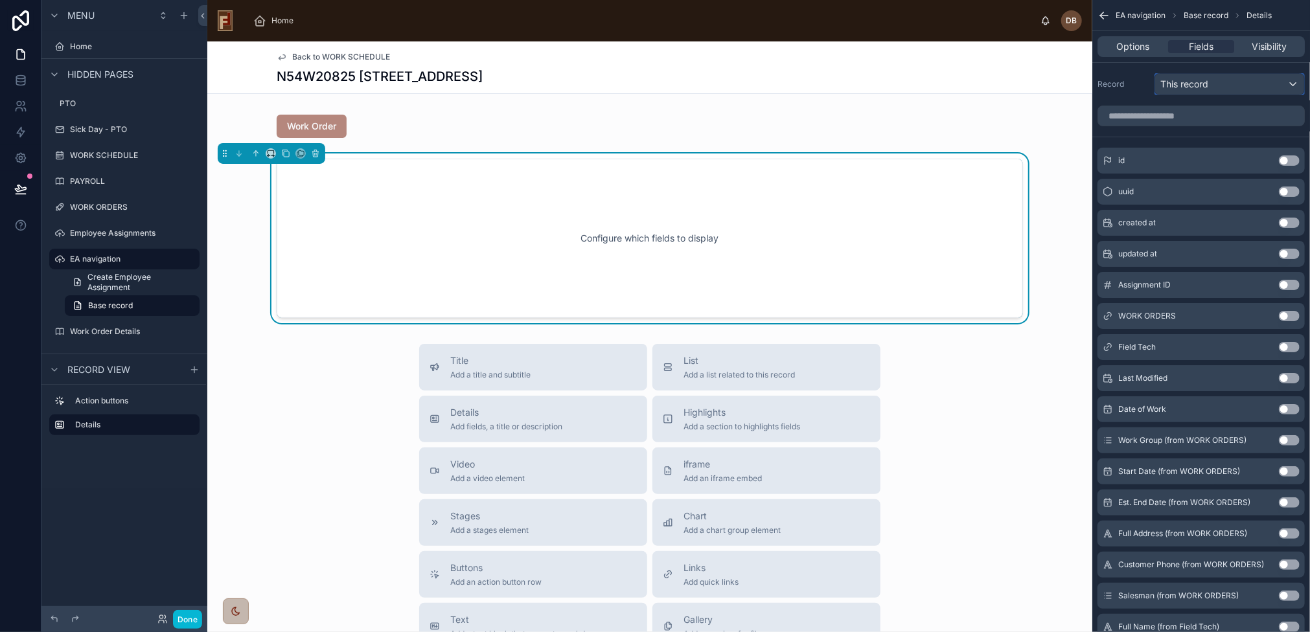
click at [1202, 82] on span "This record" at bounding box center [1184, 84] width 48 height 13
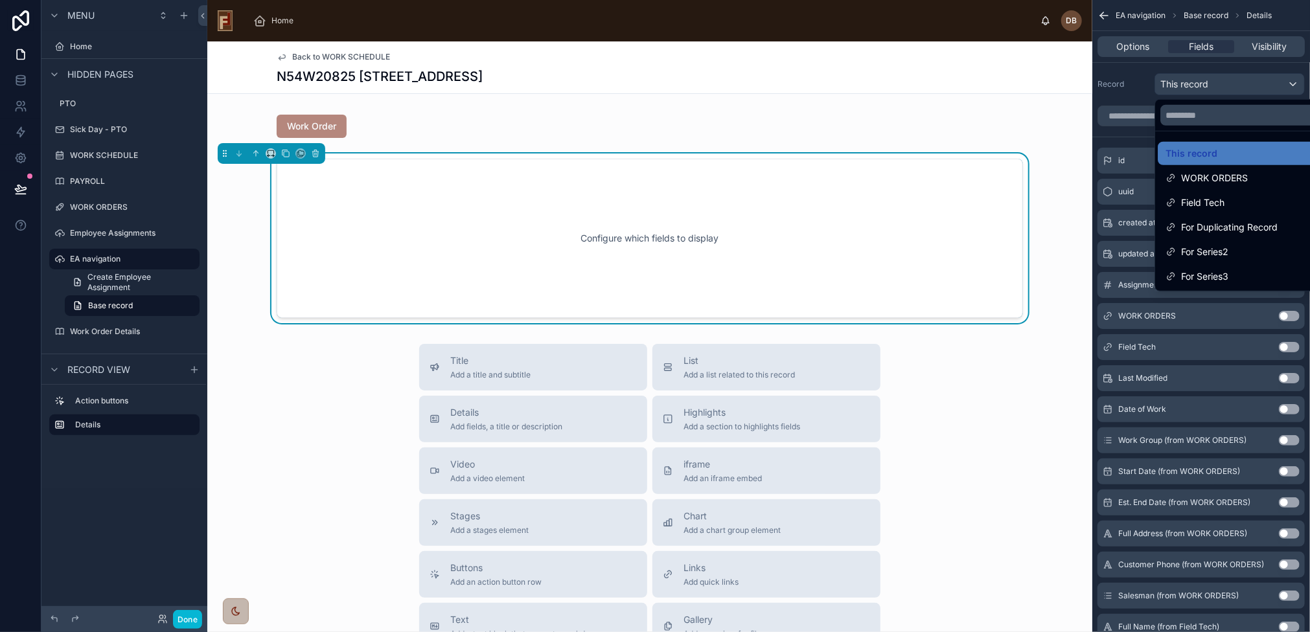
click at [1203, 78] on div "scrollable content" at bounding box center [655, 316] width 1310 height 632
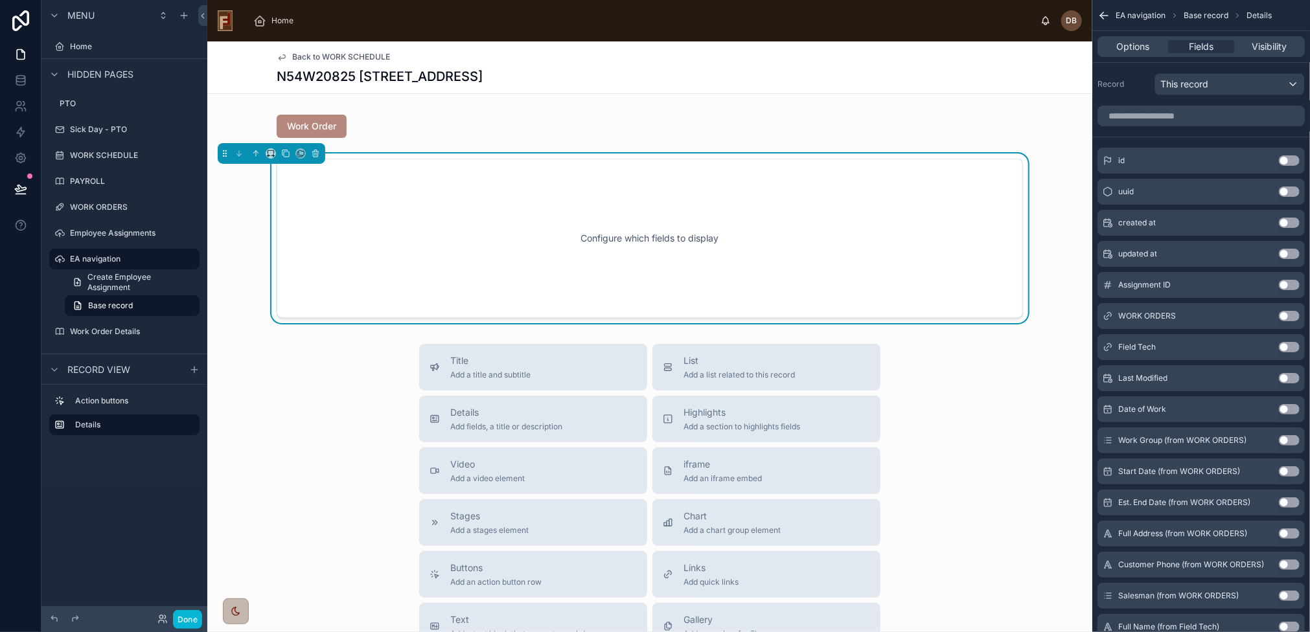
click at [1284, 158] on button "Use setting" at bounding box center [1288, 160] width 21 height 10
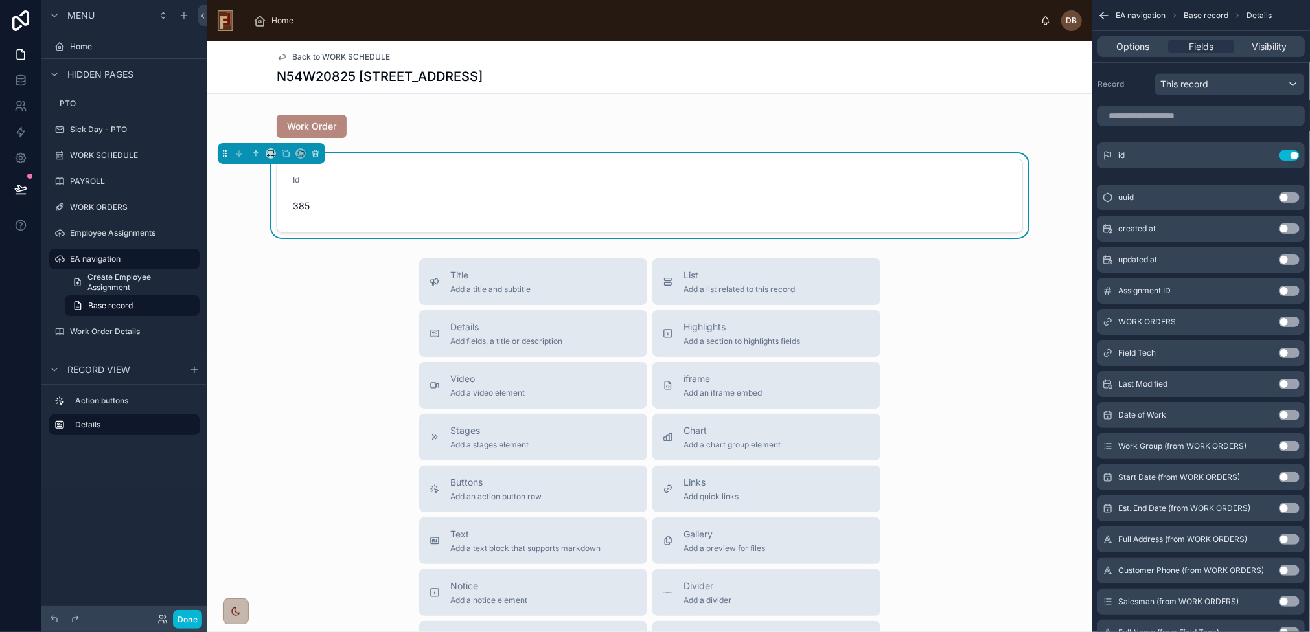
click at [1286, 196] on button "Use setting" at bounding box center [1288, 197] width 21 height 10
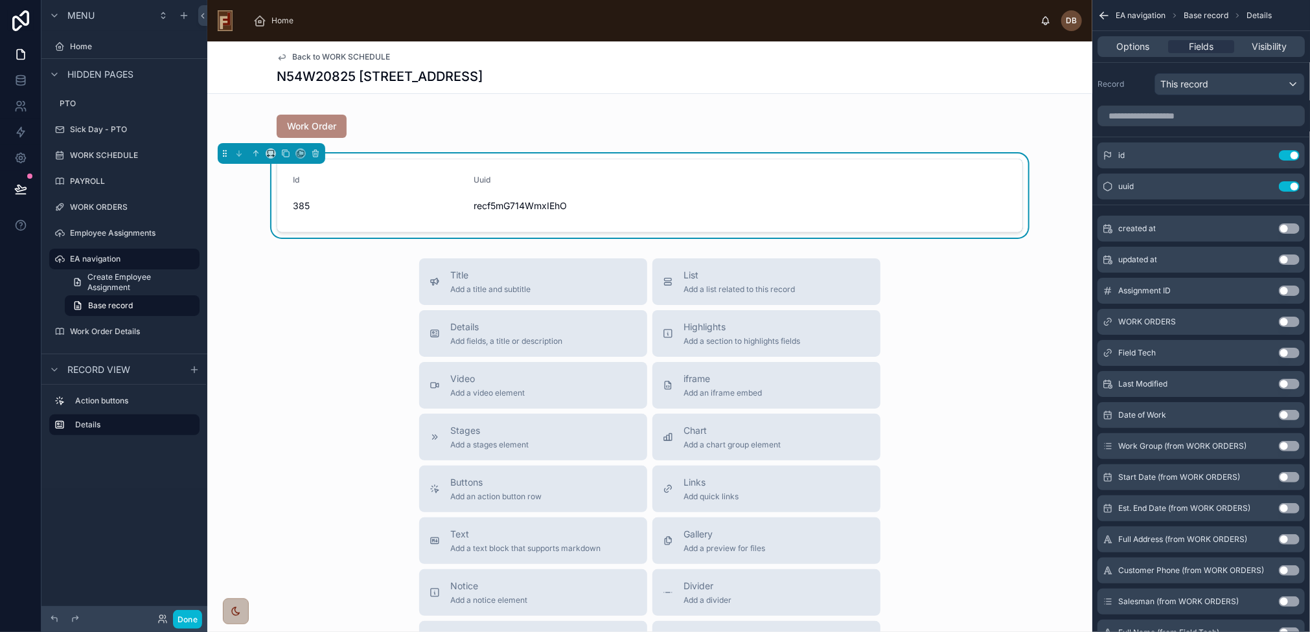
click at [514, 204] on span "recf5mG714WmxIEhO" at bounding box center [559, 205] width 171 height 13
copy span "recf5mG714WmxIEhO"
click at [422, 124] on div at bounding box center [649, 126] width 885 height 34
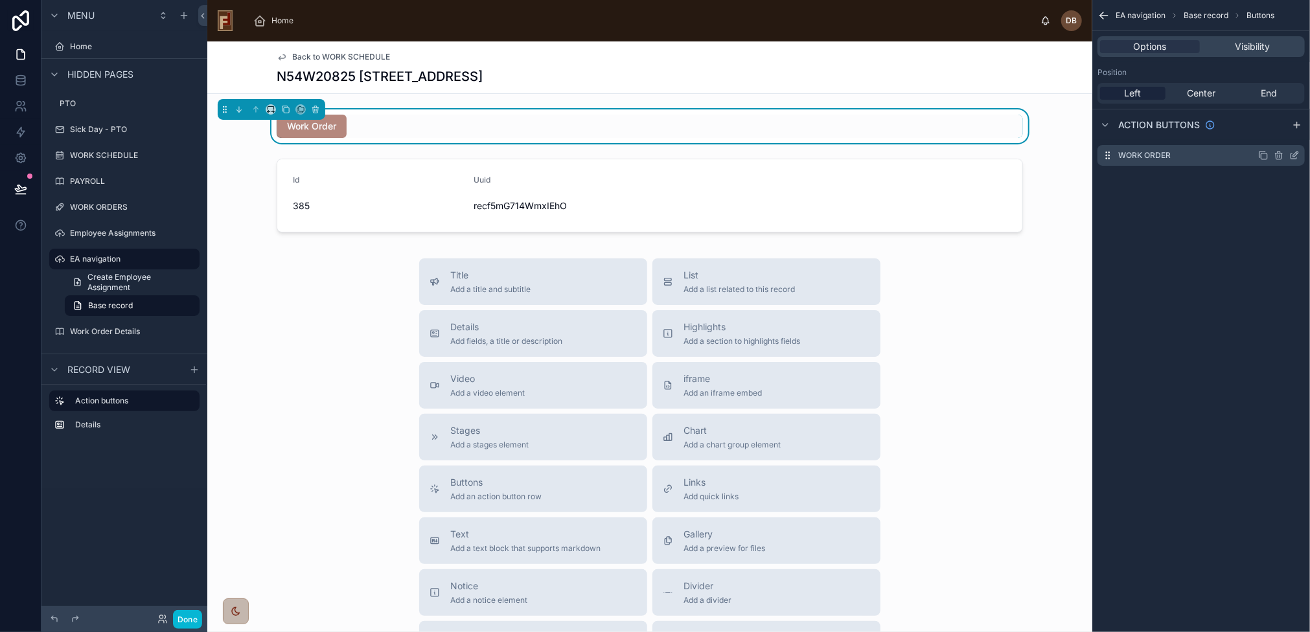
click at [1293, 153] on icon "scrollable content" at bounding box center [1294, 155] width 10 height 10
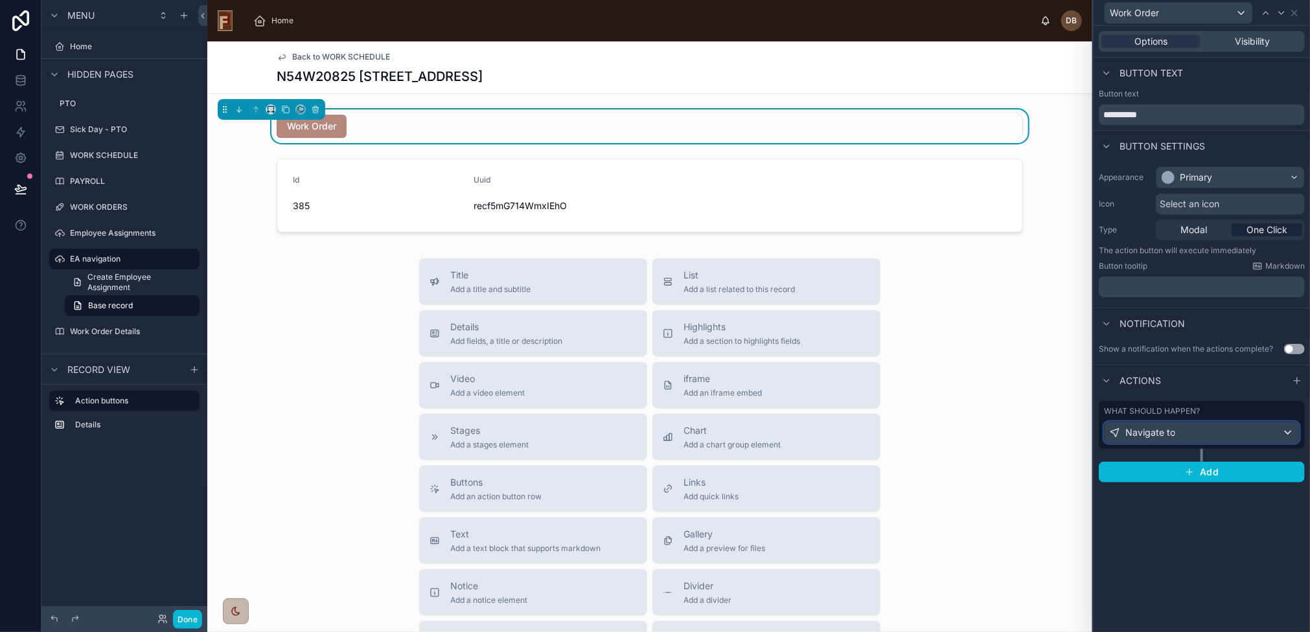
click at [1178, 438] on div "Navigate to" at bounding box center [1201, 432] width 194 height 21
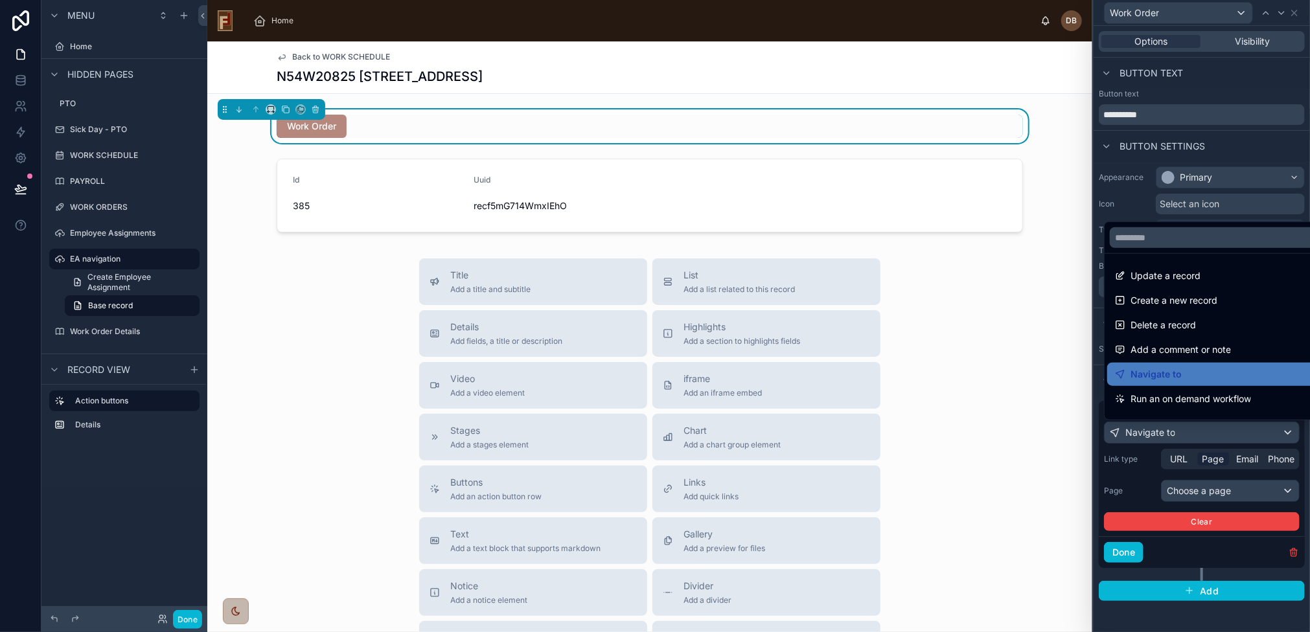
click at [1178, 438] on div at bounding box center [1201, 316] width 216 height 632
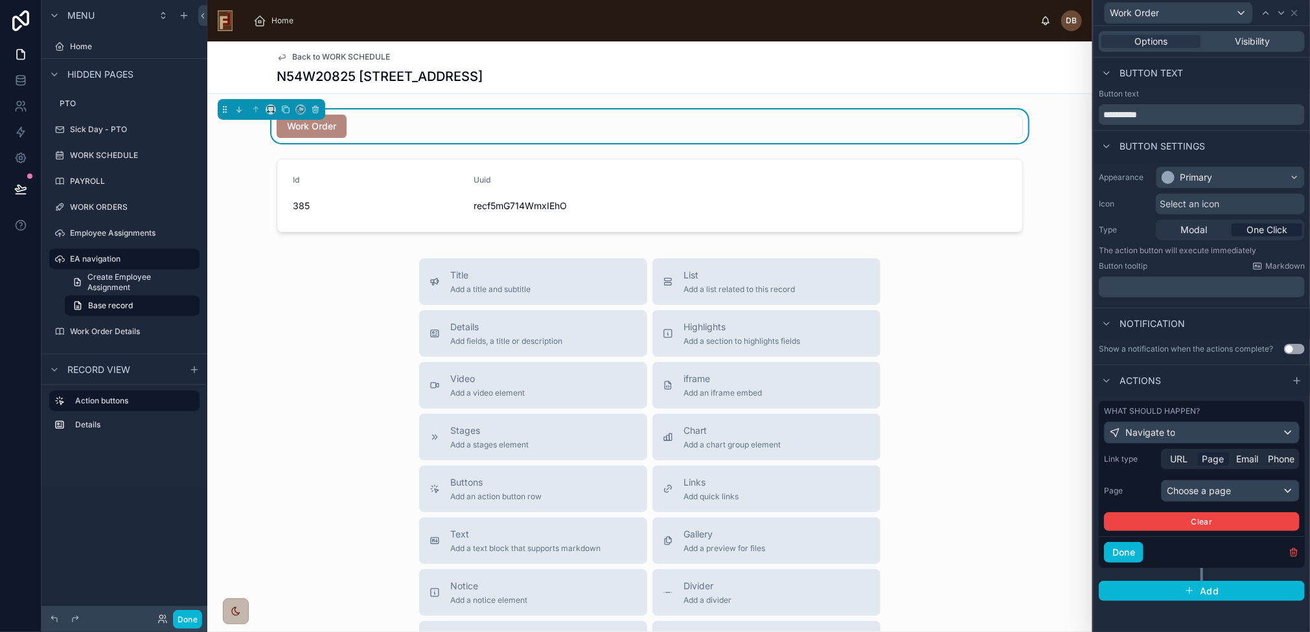
click at [1212, 460] on span "Page" at bounding box center [1213, 459] width 22 height 13
click at [1212, 495] on div "Choose a page" at bounding box center [1229, 491] width 137 height 21
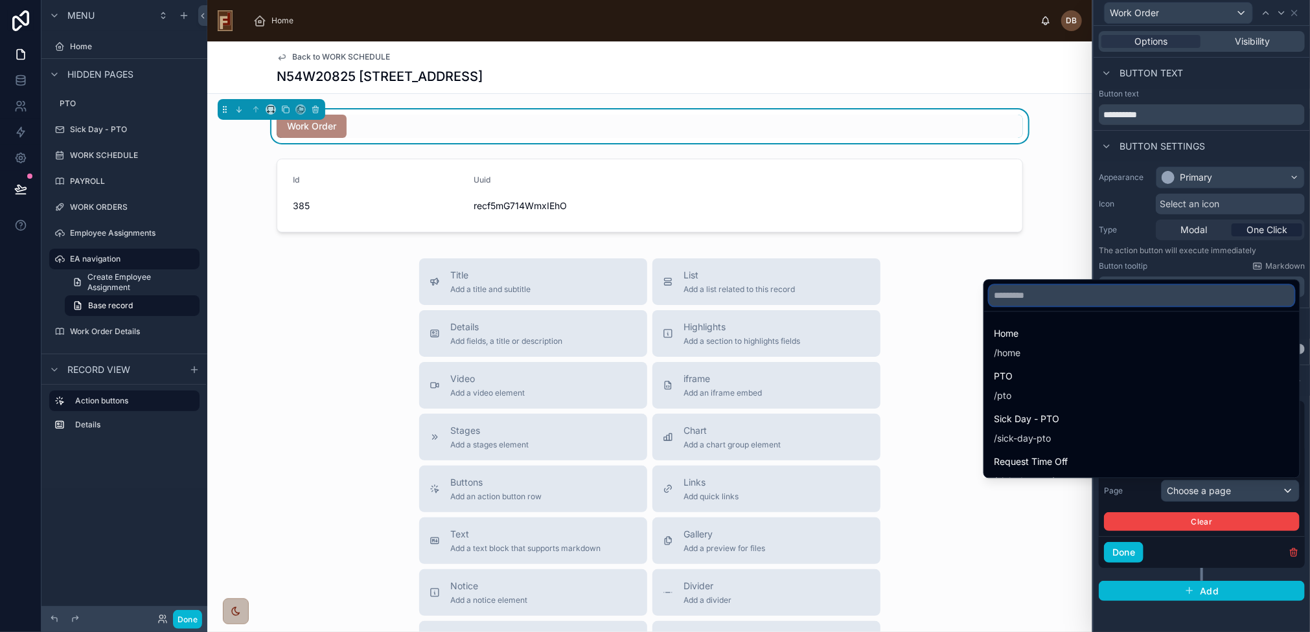
click at [1142, 290] on input "text" at bounding box center [1141, 295] width 305 height 21
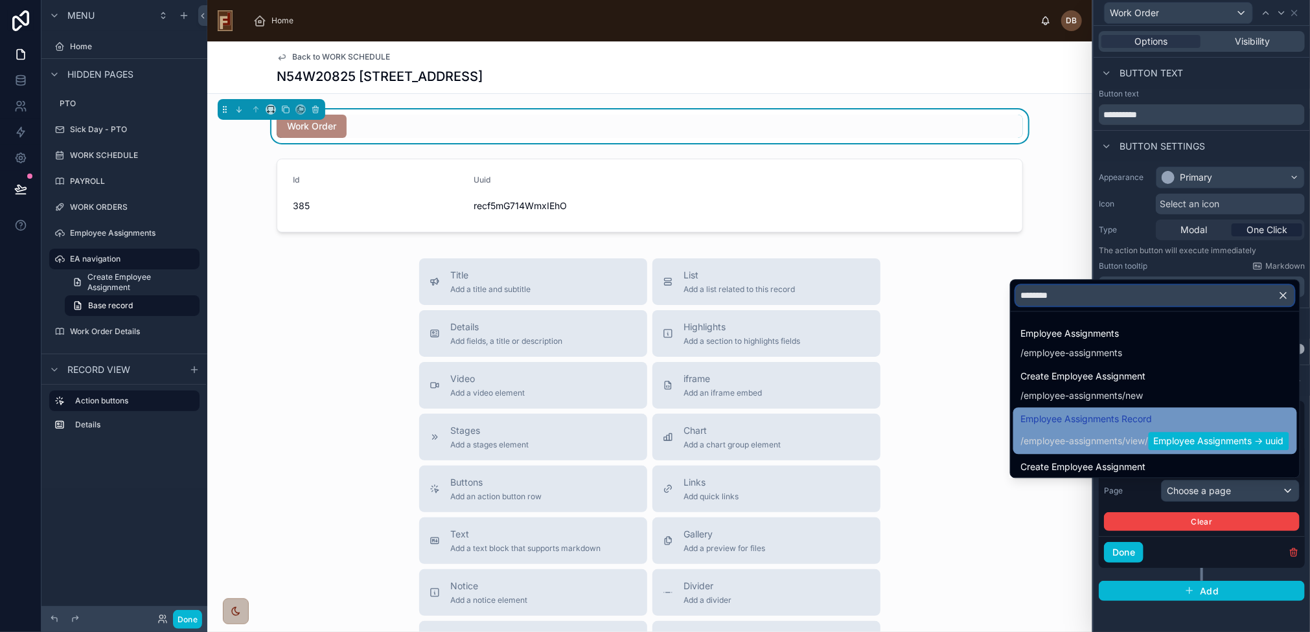
type input "********"
click at [1071, 436] on span "employee-assignments" at bounding box center [1073, 441] width 98 height 13
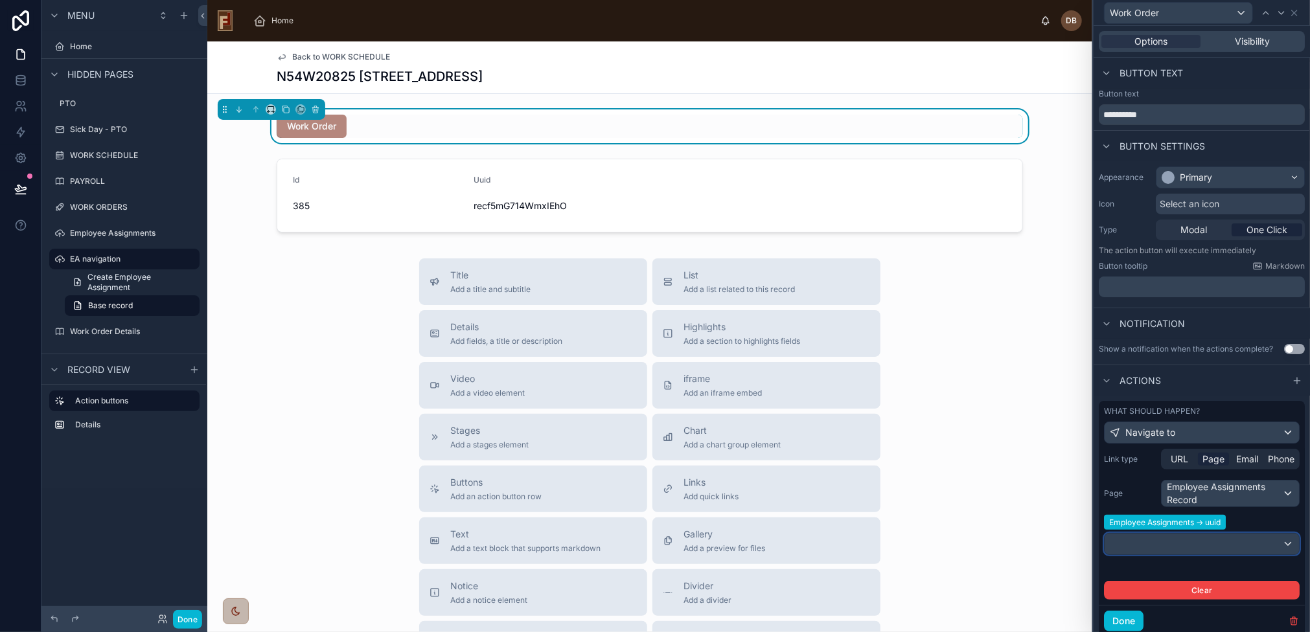
click at [1186, 546] on div at bounding box center [1201, 544] width 194 height 21
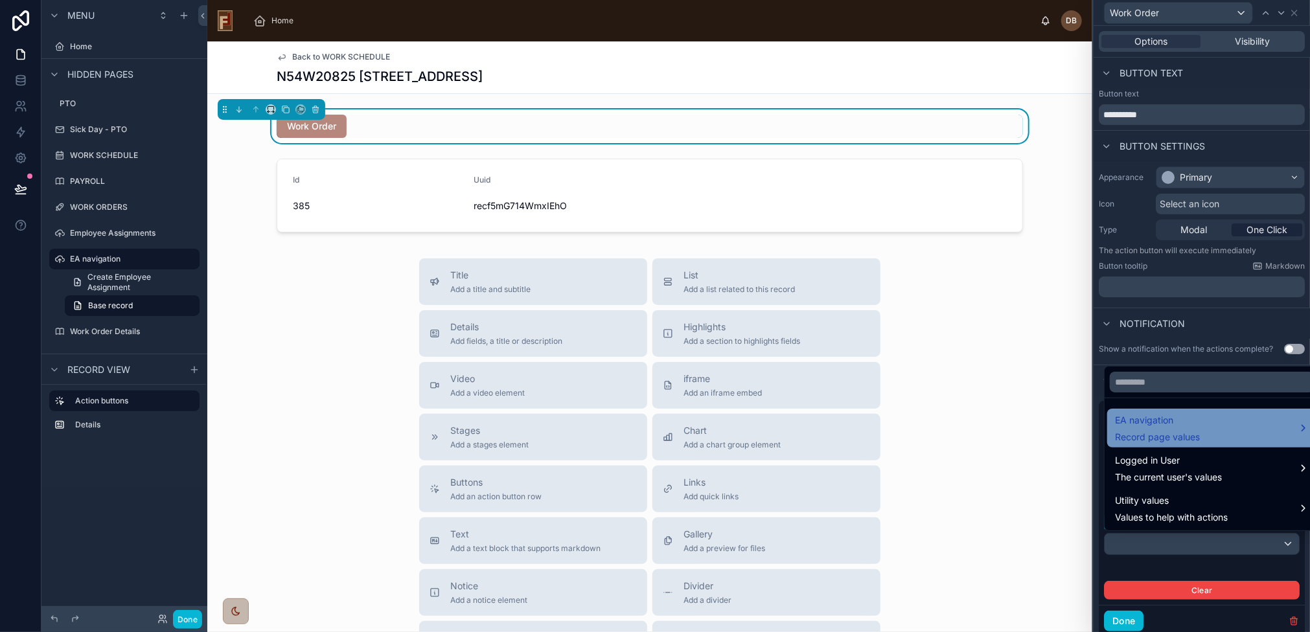
click at [1242, 422] on div "EA navigation Record page values" at bounding box center [1212, 428] width 194 height 31
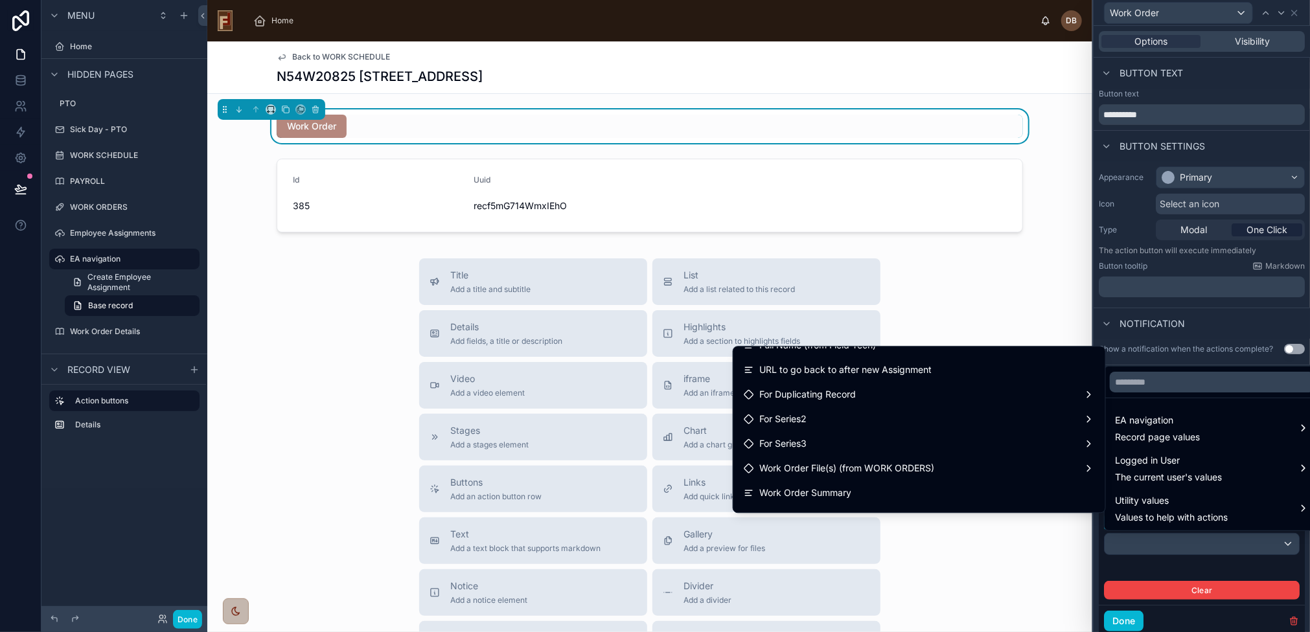
scroll to position [330, 0]
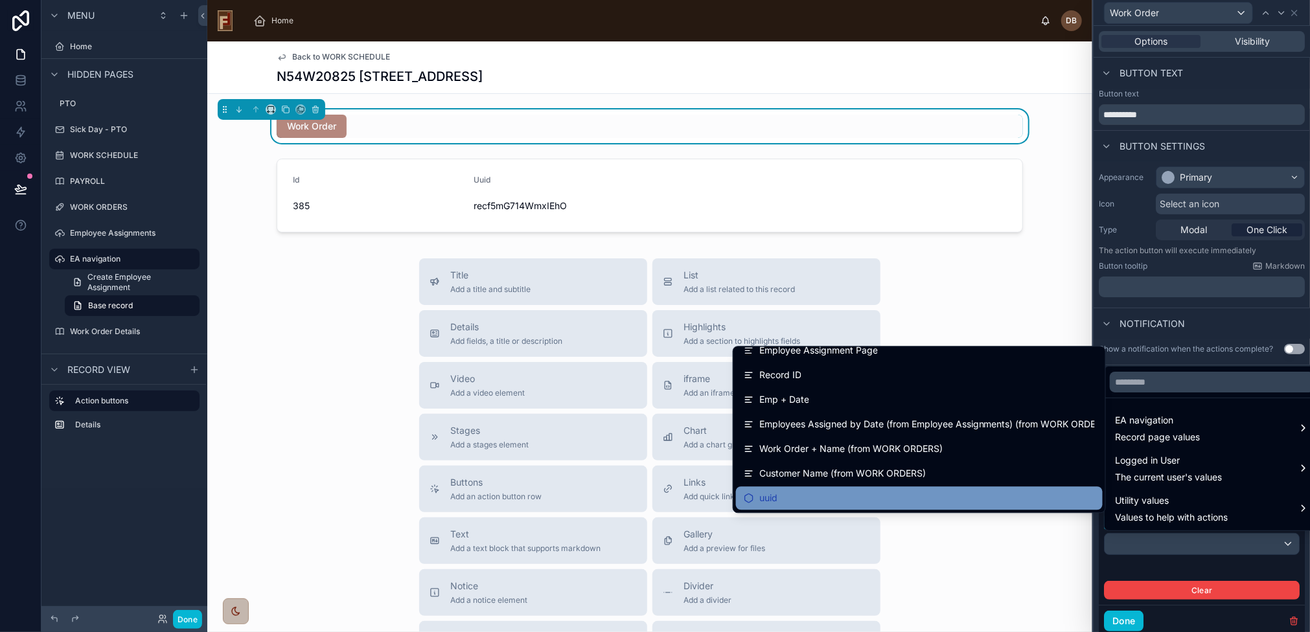
click at [798, 502] on div "uuid" at bounding box center [918, 498] width 351 height 16
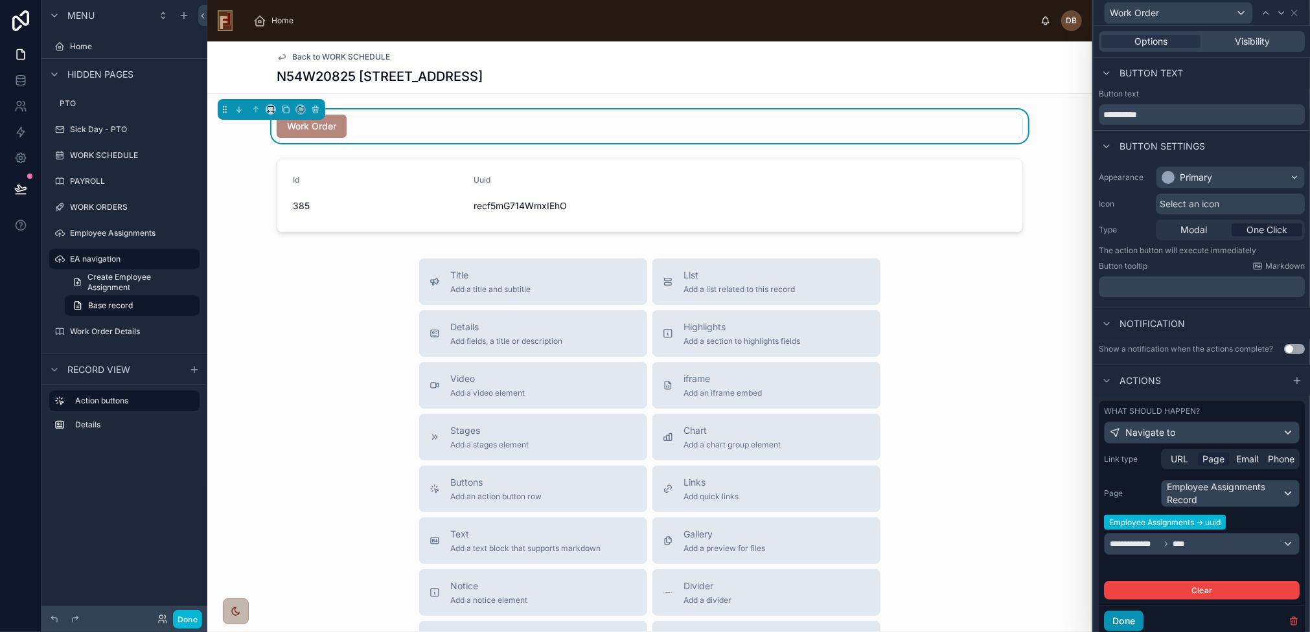
click at [1135, 616] on button "Done" at bounding box center [1124, 621] width 40 height 21
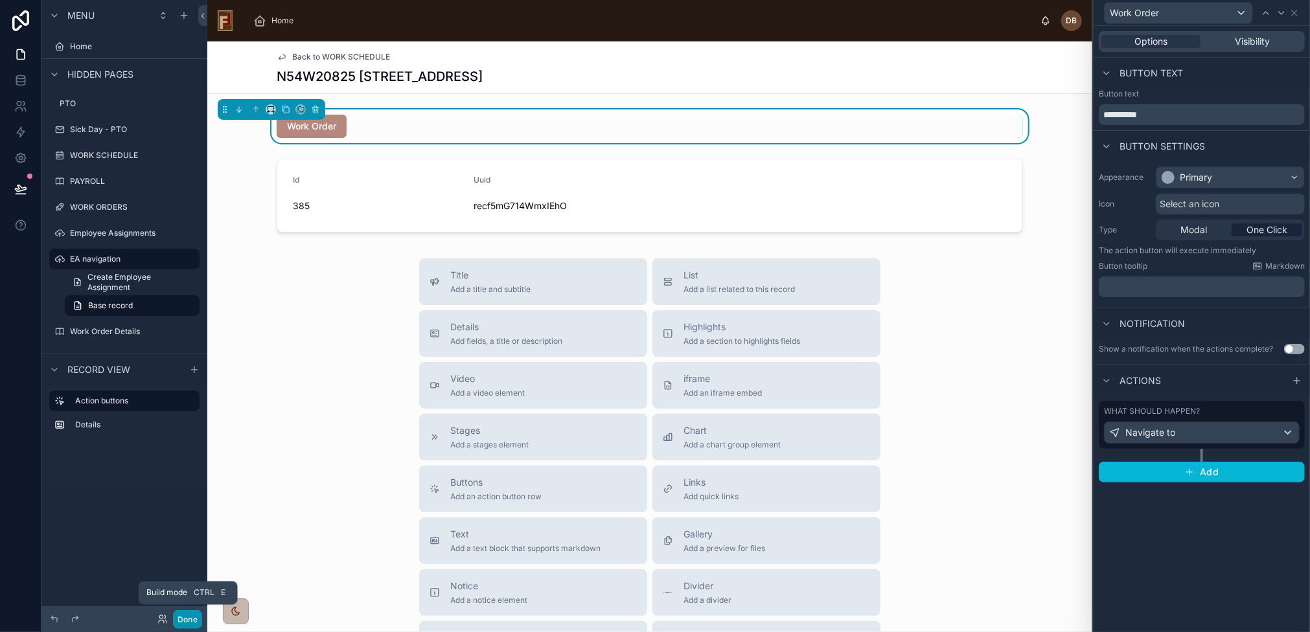
click at [186, 615] on button "Done" at bounding box center [187, 619] width 29 height 19
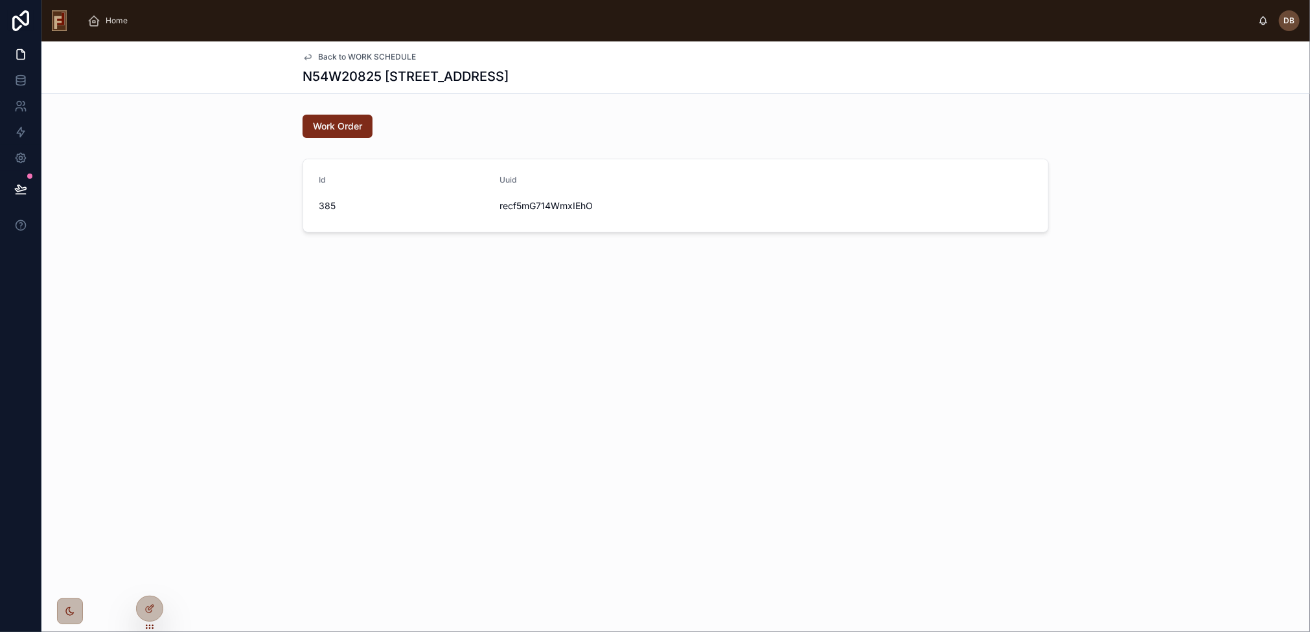
click at [344, 126] on span "Work Order" at bounding box center [337, 126] width 49 height 13
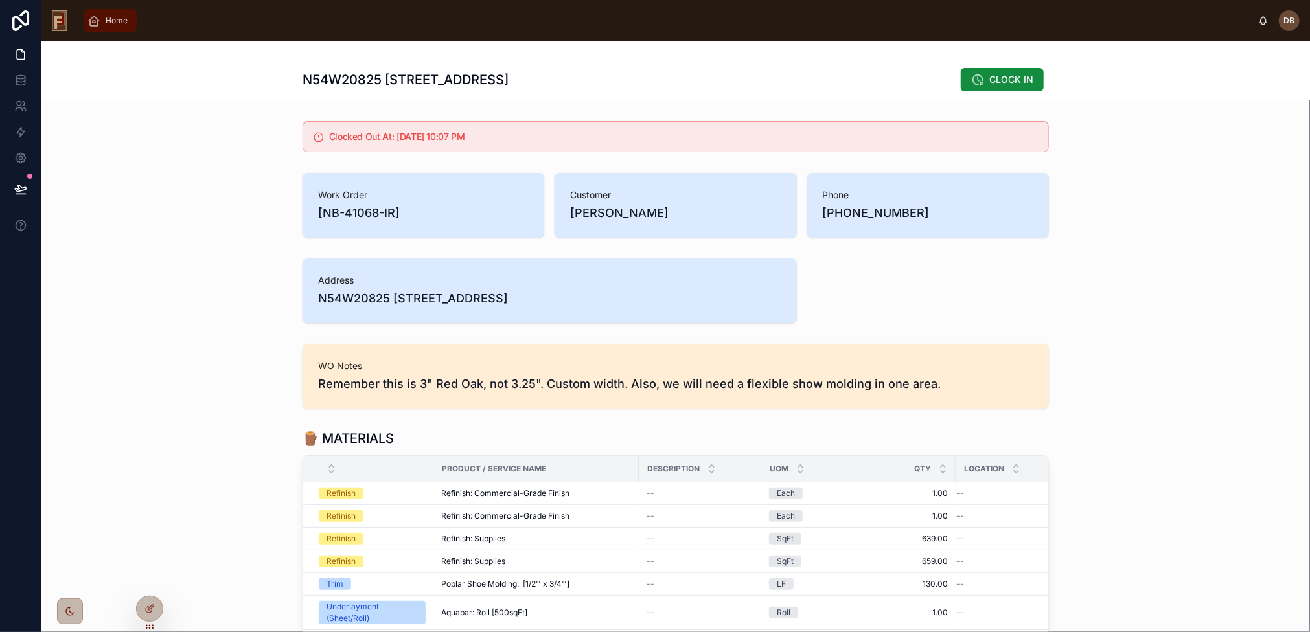
click at [113, 23] on span "Home" at bounding box center [117, 21] width 22 height 10
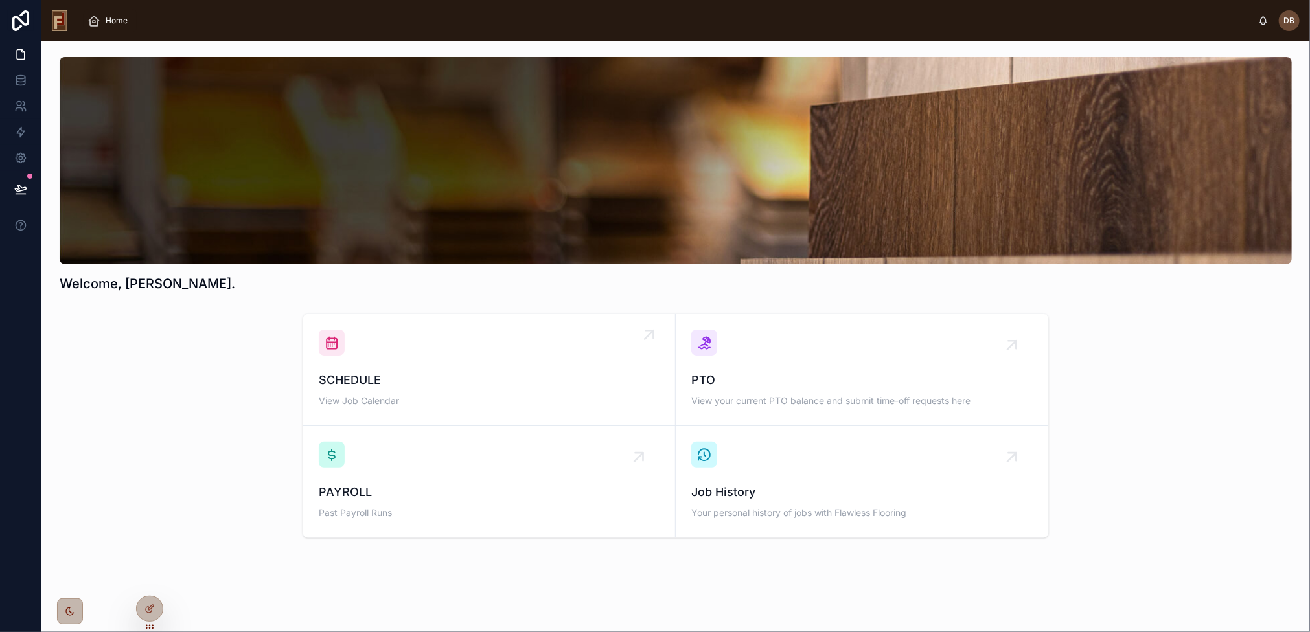
click at [463, 367] on div "SCHEDULE View Job Calendar" at bounding box center [489, 370] width 341 height 80
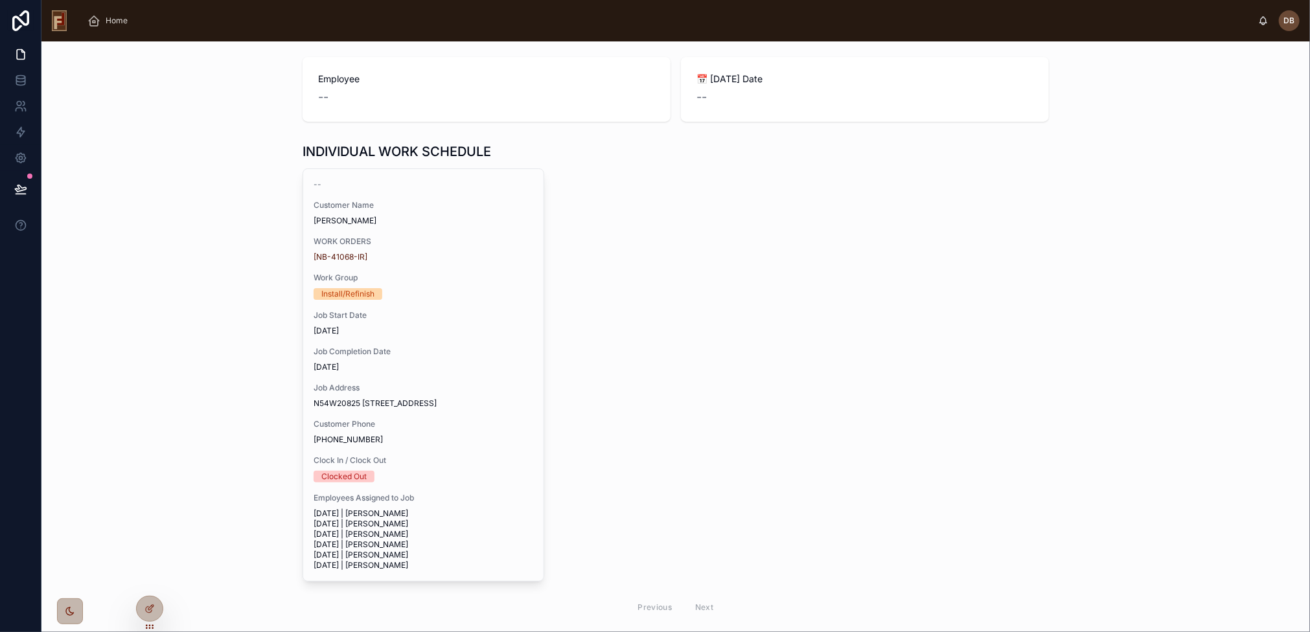
scroll to position [155, 0]
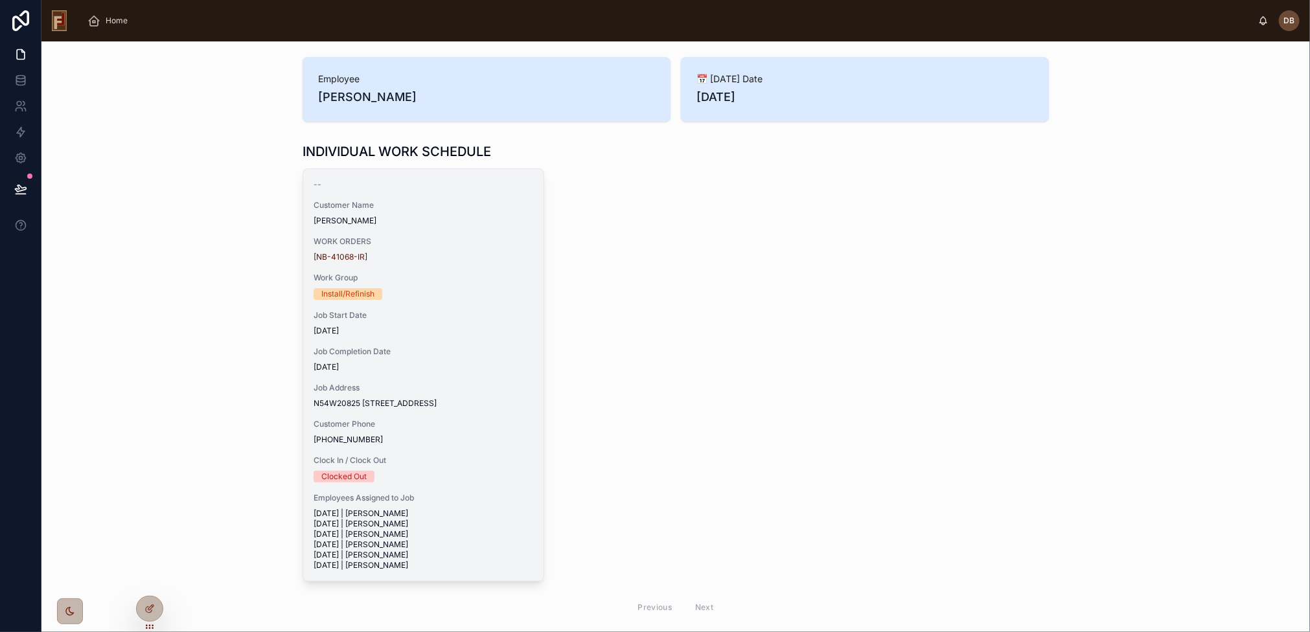
click at [477, 366] on span "[DATE]" at bounding box center [423, 367] width 220 height 10
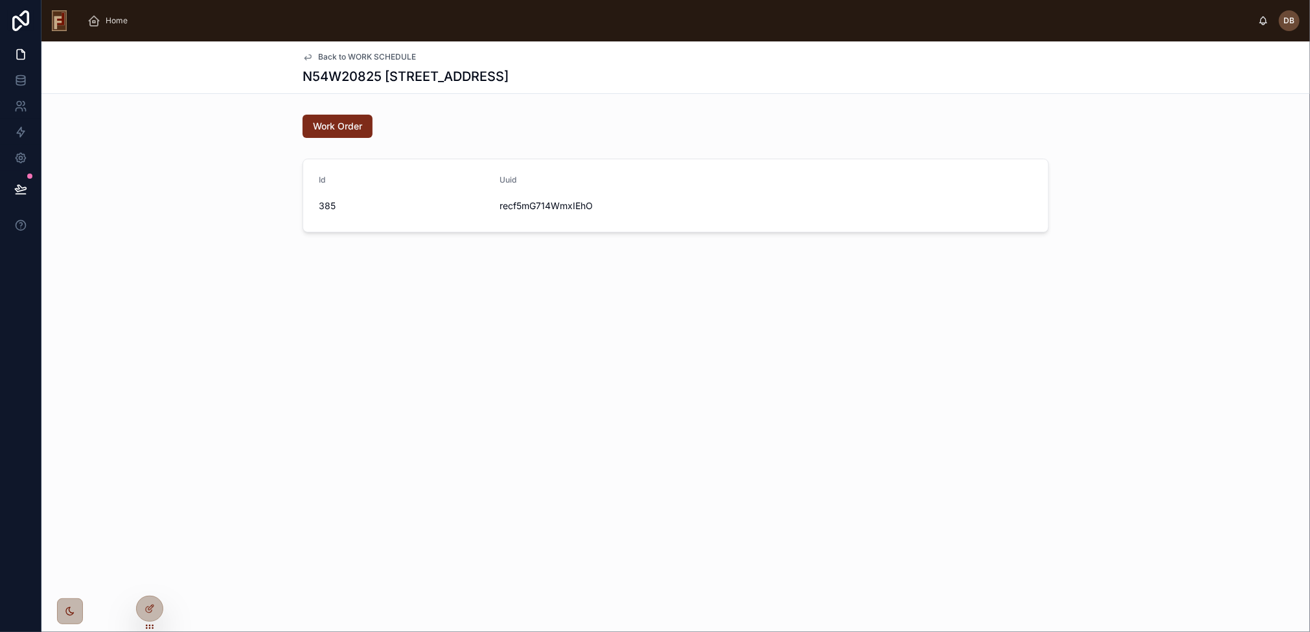
click at [341, 126] on span "Work Order" at bounding box center [337, 126] width 49 height 13
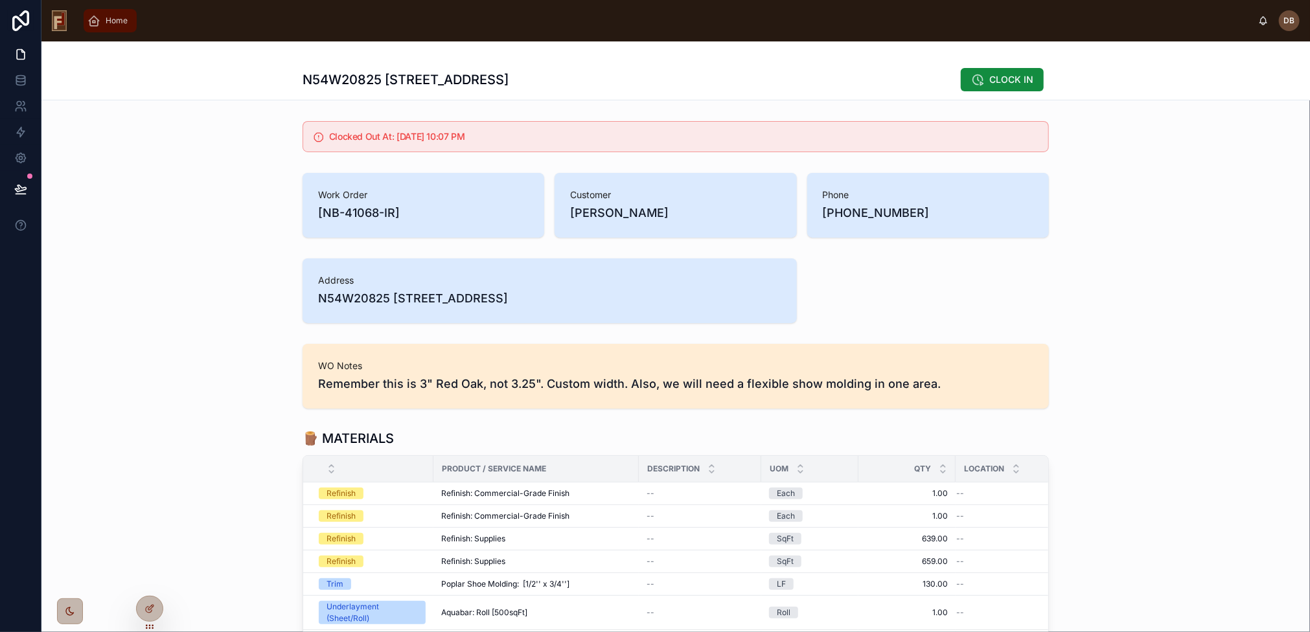
click at [116, 16] on span "Home" at bounding box center [117, 21] width 22 height 10
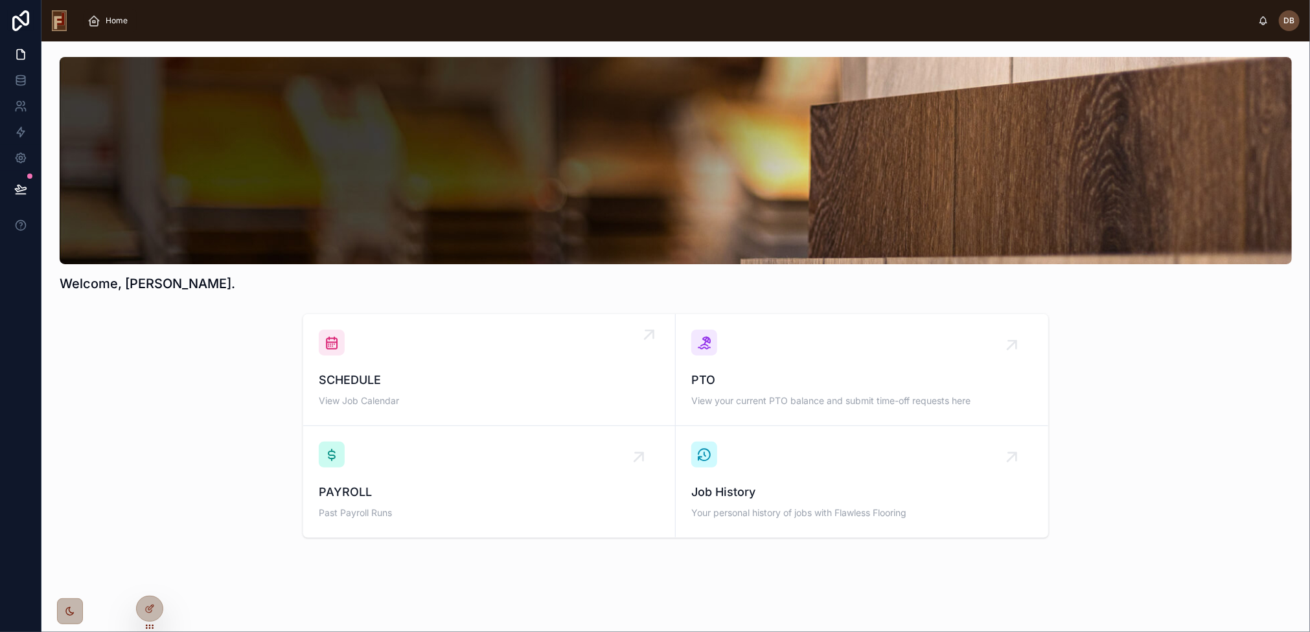
click at [442, 364] on div "SCHEDULE View Job Calendar" at bounding box center [489, 370] width 341 height 80
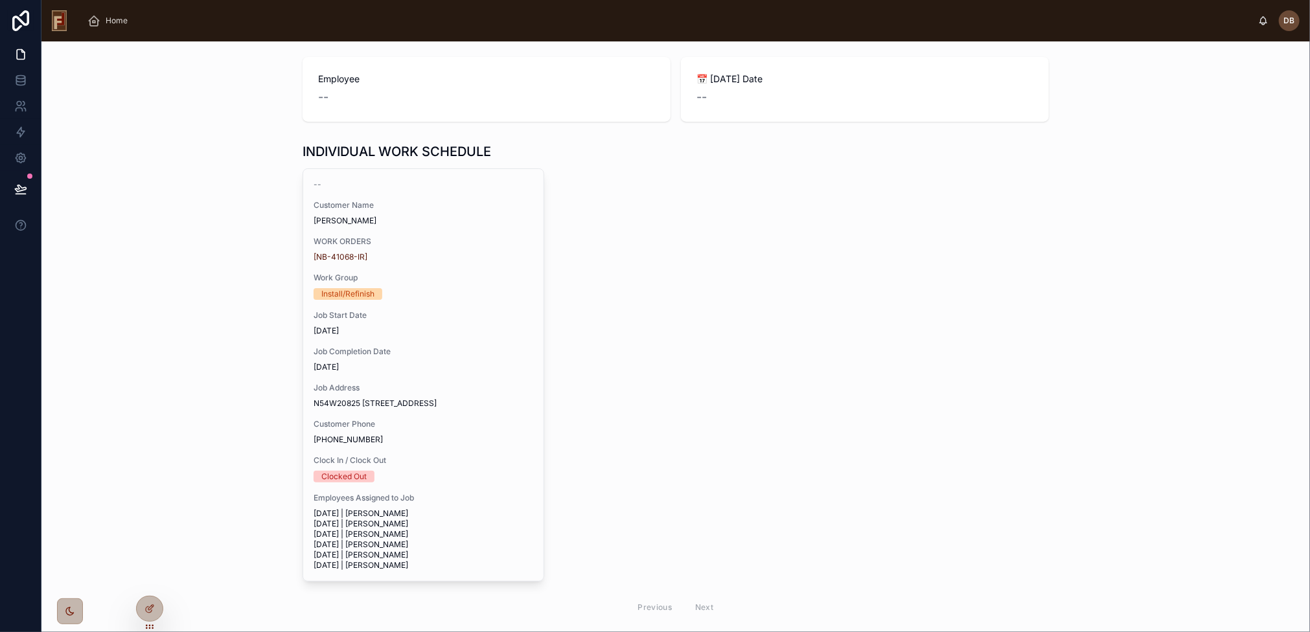
scroll to position [155, 0]
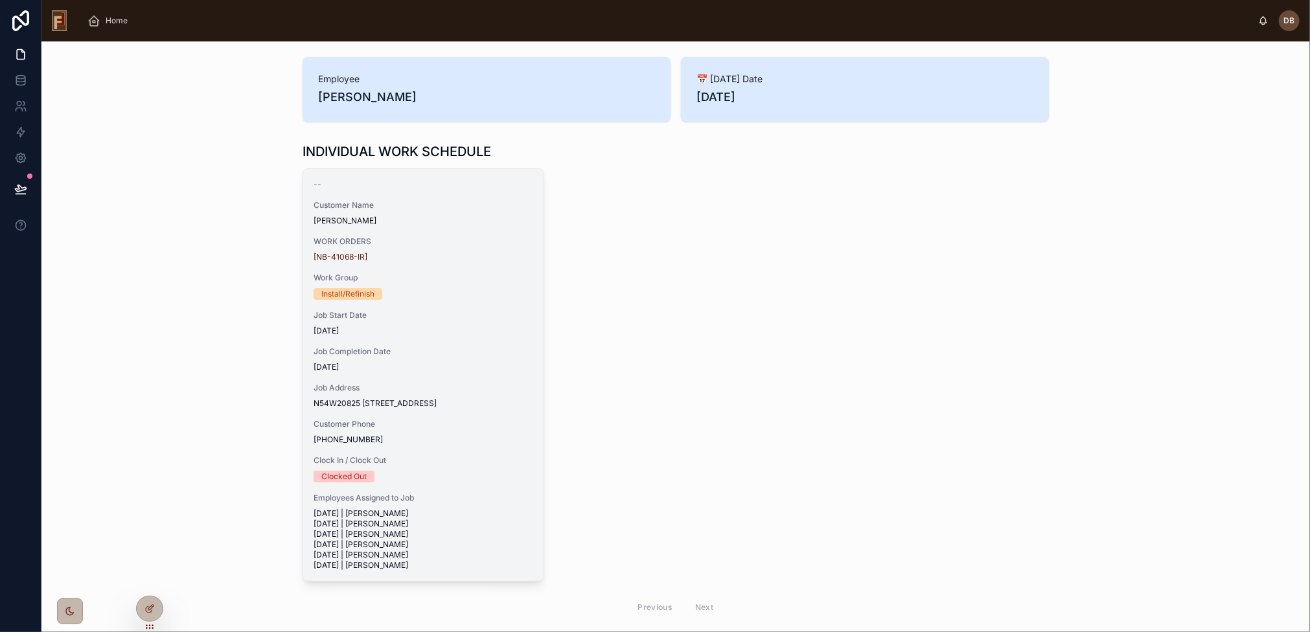
click at [505, 326] on span "[DATE]" at bounding box center [423, 331] width 220 height 10
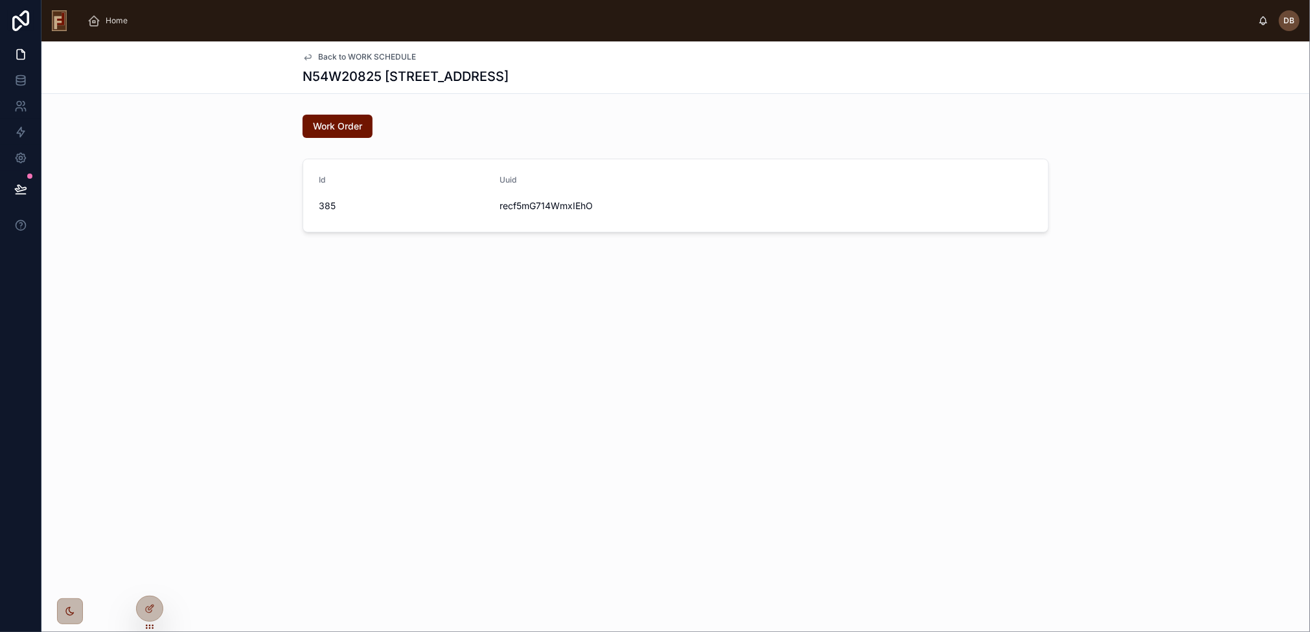
click at [360, 52] on span "Back to WORK SCHEDULE" at bounding box center [367, 57] width 98 height 10
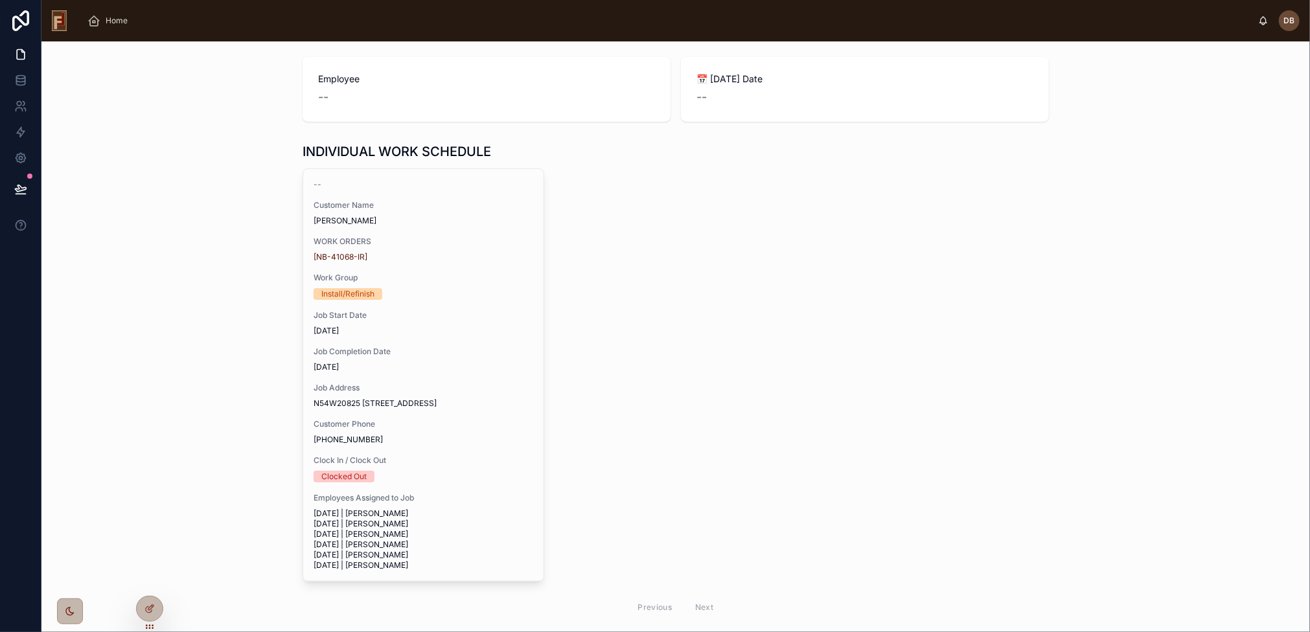
scroll to position [155, 0]
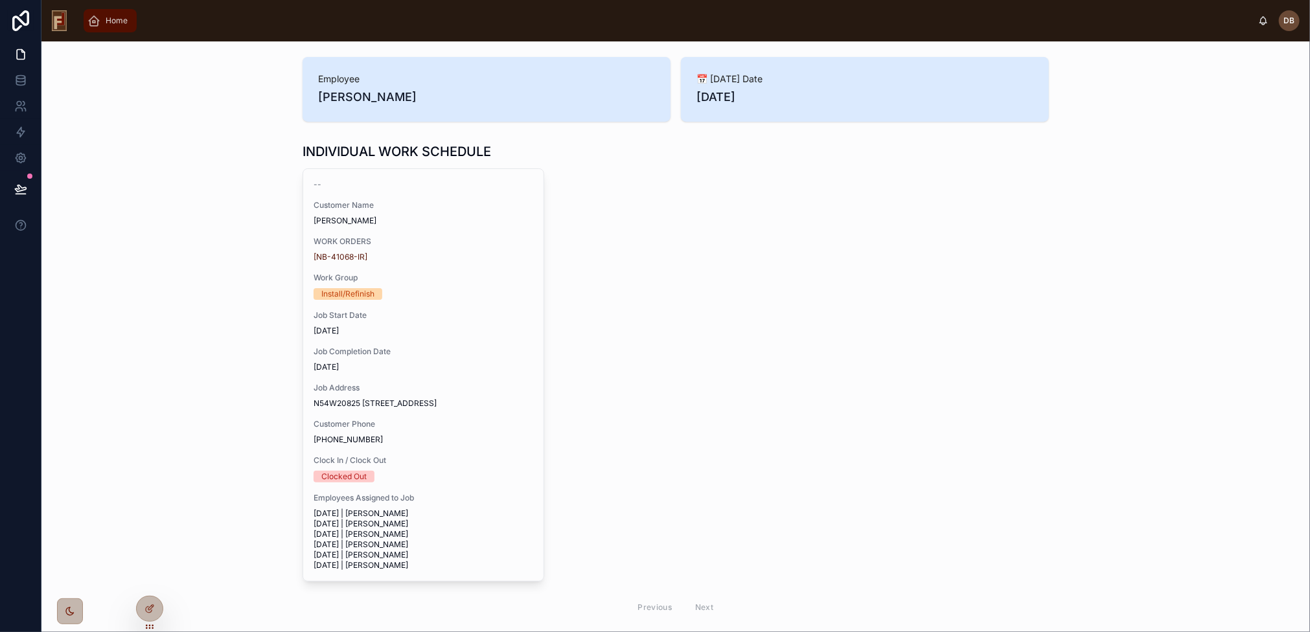
click at [106, 17] on span "Home" at bounding box center [117, 21] width 22 height 10
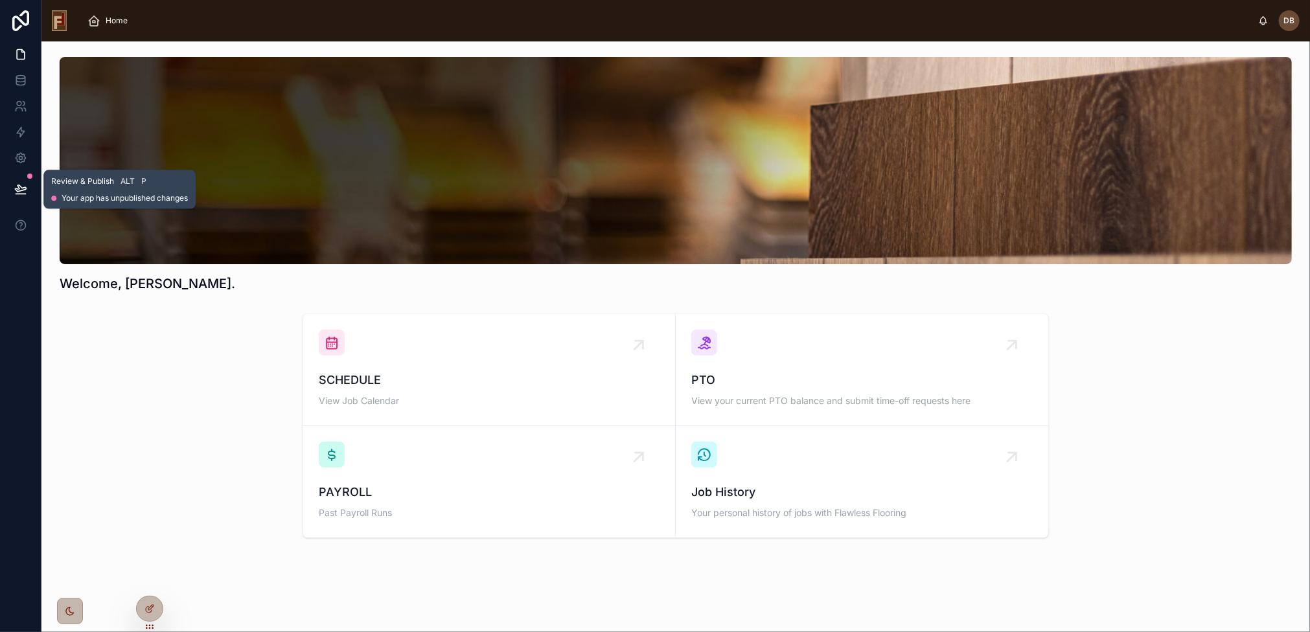
click at [22, 188] on icon at bounding box center [20, 188] width 11 height 6
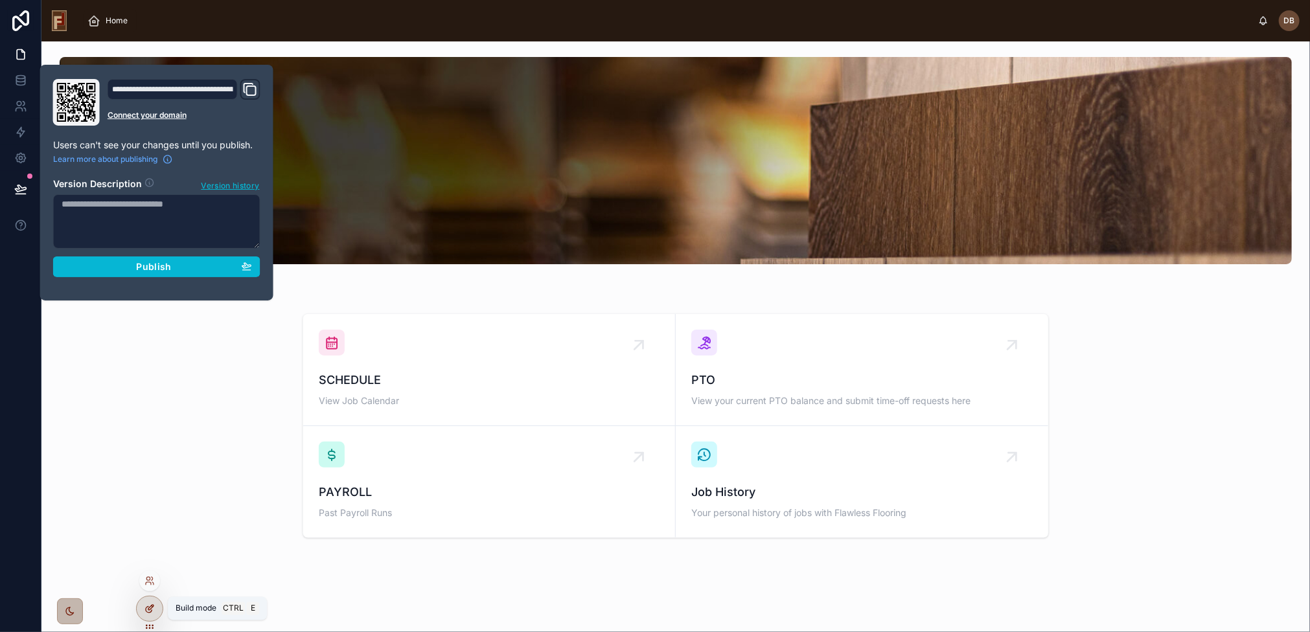
click at [149, 611] on icon at bounding box center [149, 609] width 10 height 10
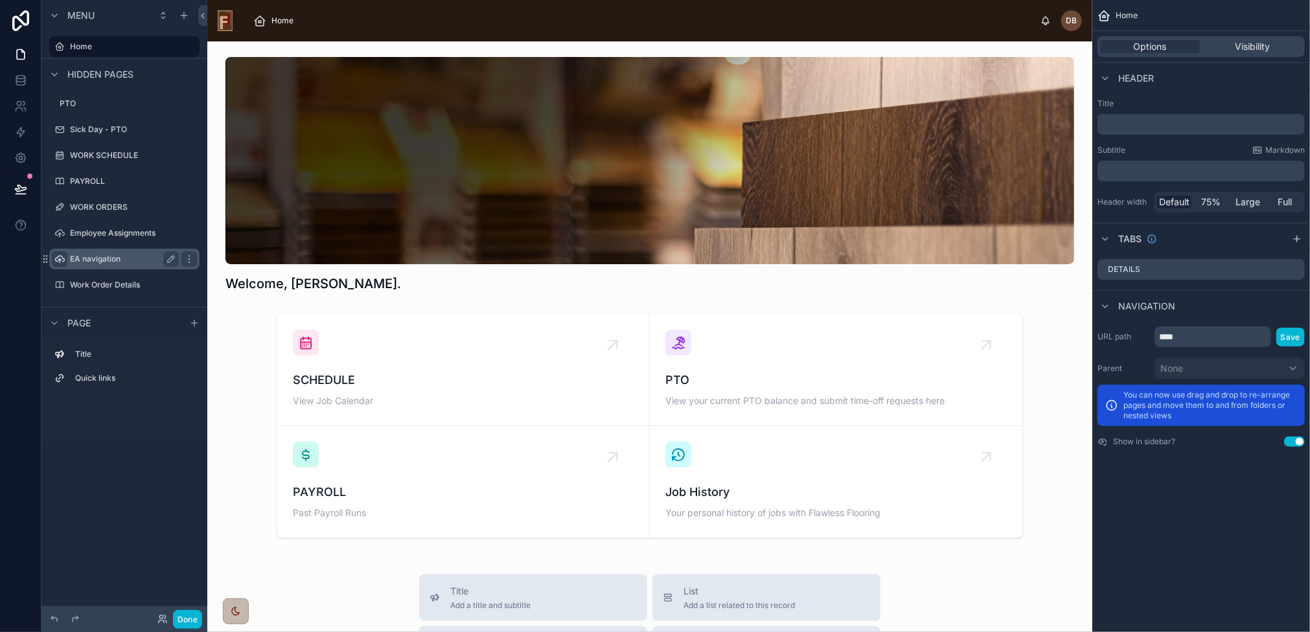
click at [60, 258] on icon "scrollable content" at bounding box center [59, 259] width 10 height 10
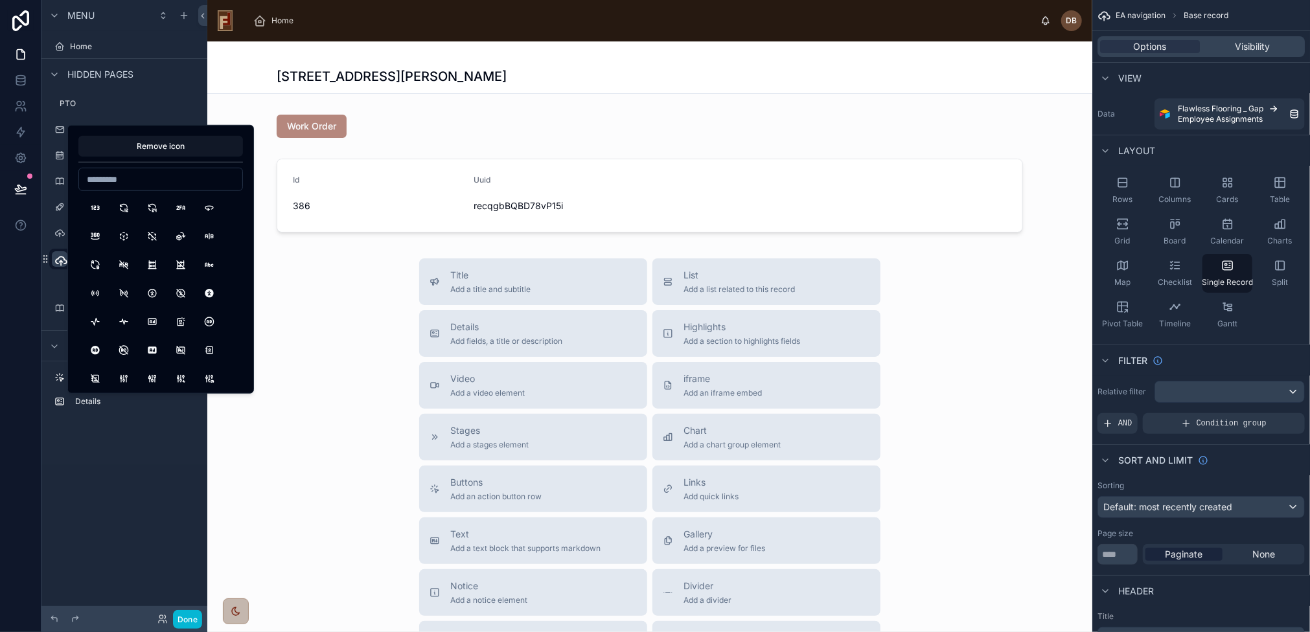
click at [161, 183] on input at bounding box center [160, 179] width 163 height 18
type input "****"
click at [125, 204] on button "BrandPagekit" at bounding box center [123, 207] width 23 height 23
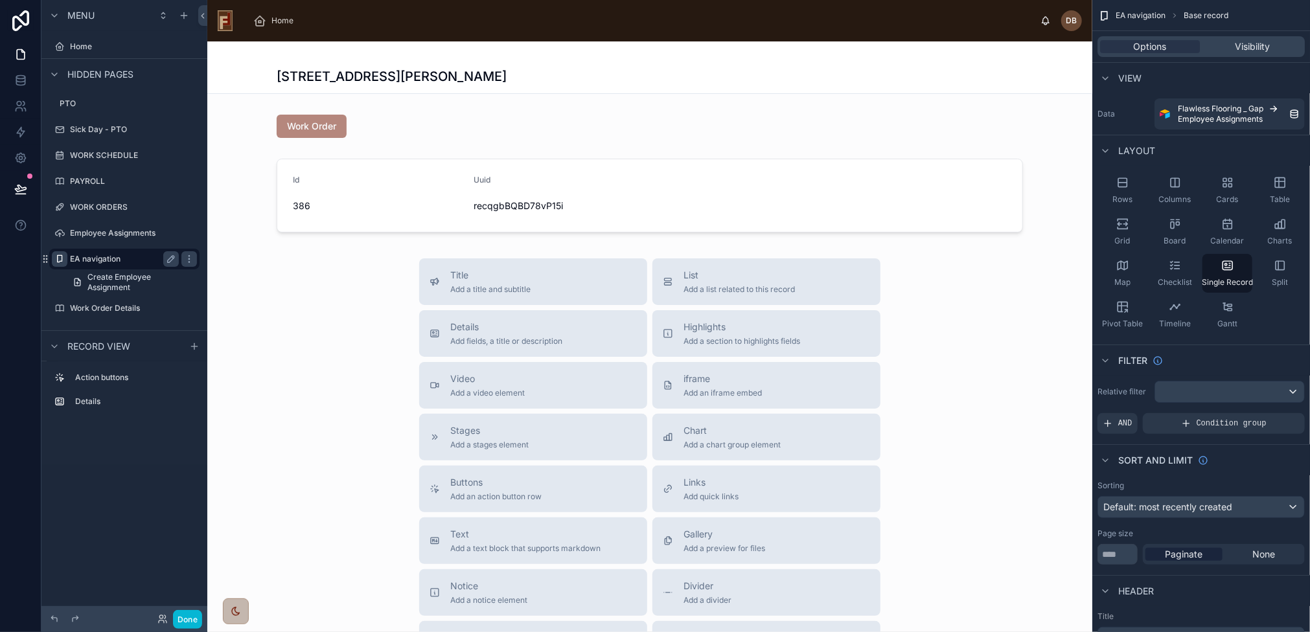
click at [271, 464] on div at bounding box center [649, 432] width 885 height 782
click at [60, 230] on icon "scrollable content" at bounding box center [59, 233] width 10 height 10
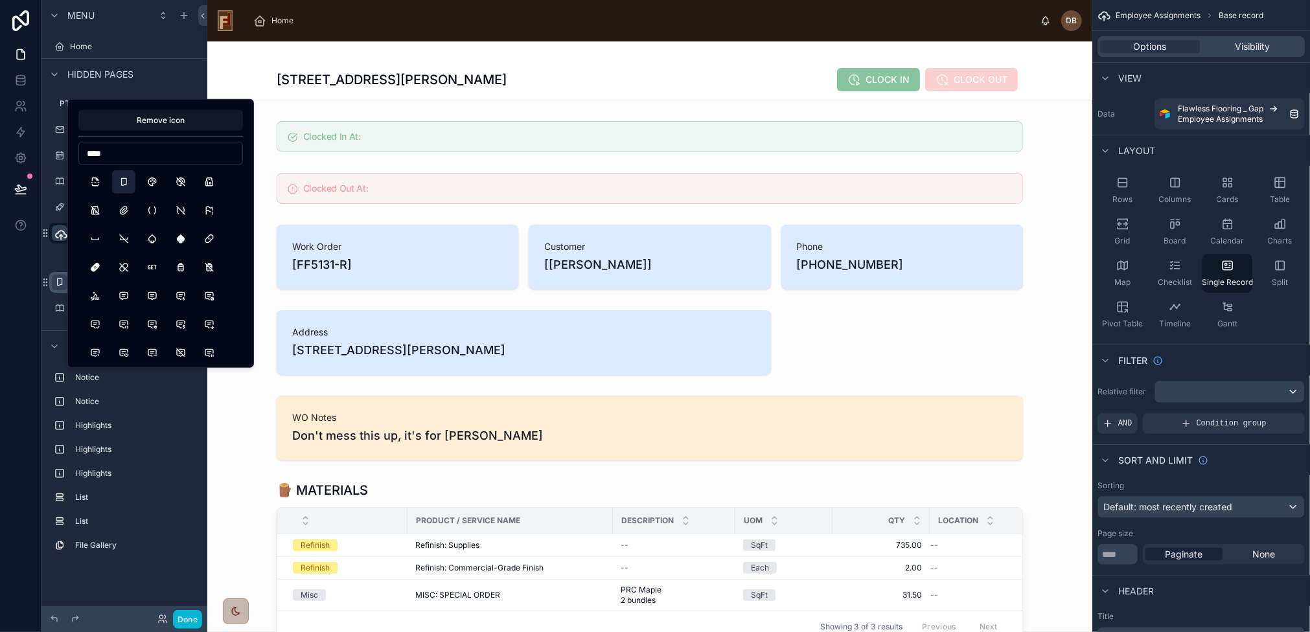
type input "****"
click at [130, 184] on button "BrandPagekit" at bounding box center [123, 181] width 23 height 23
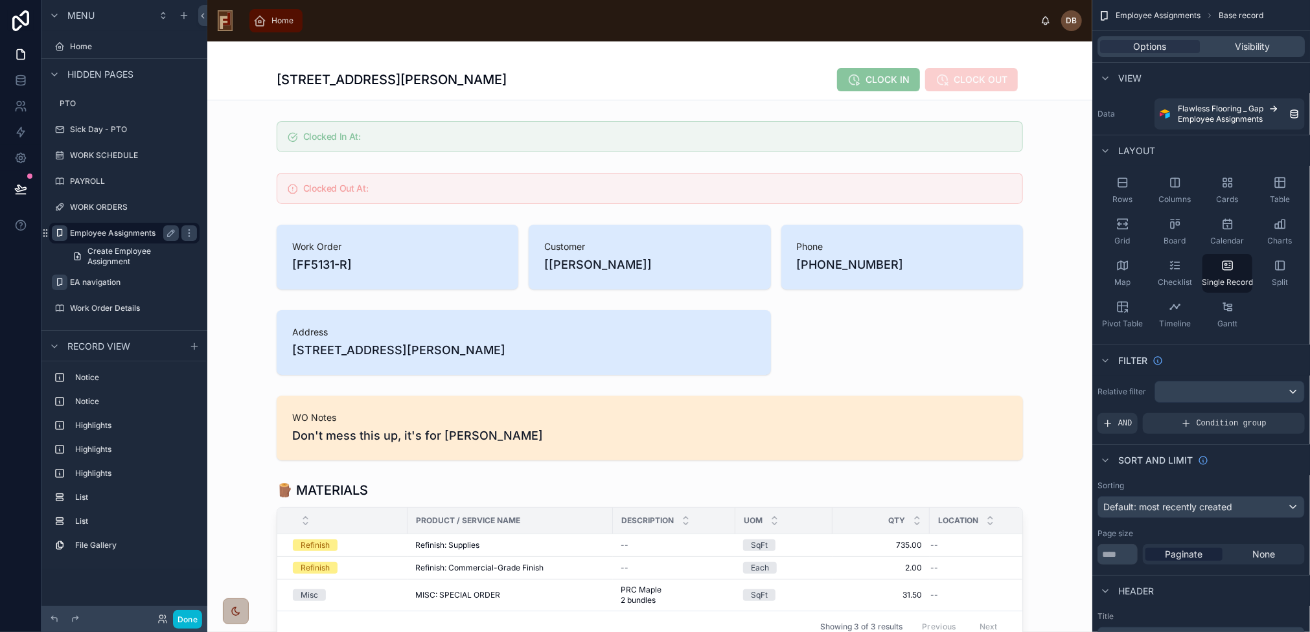
click at [276, 18] on span "Home" at bounding box center [282, 21] width 22 height 10
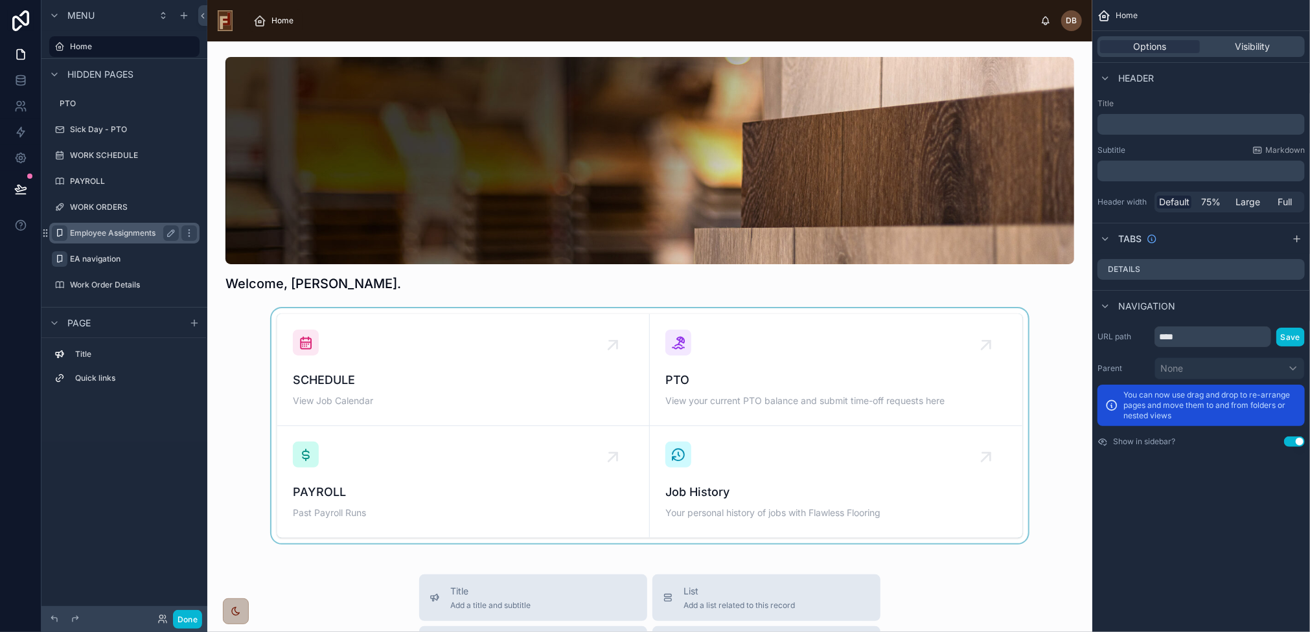
click at [437, 369] on div at bounding box center [650, 425] width 864 height 235
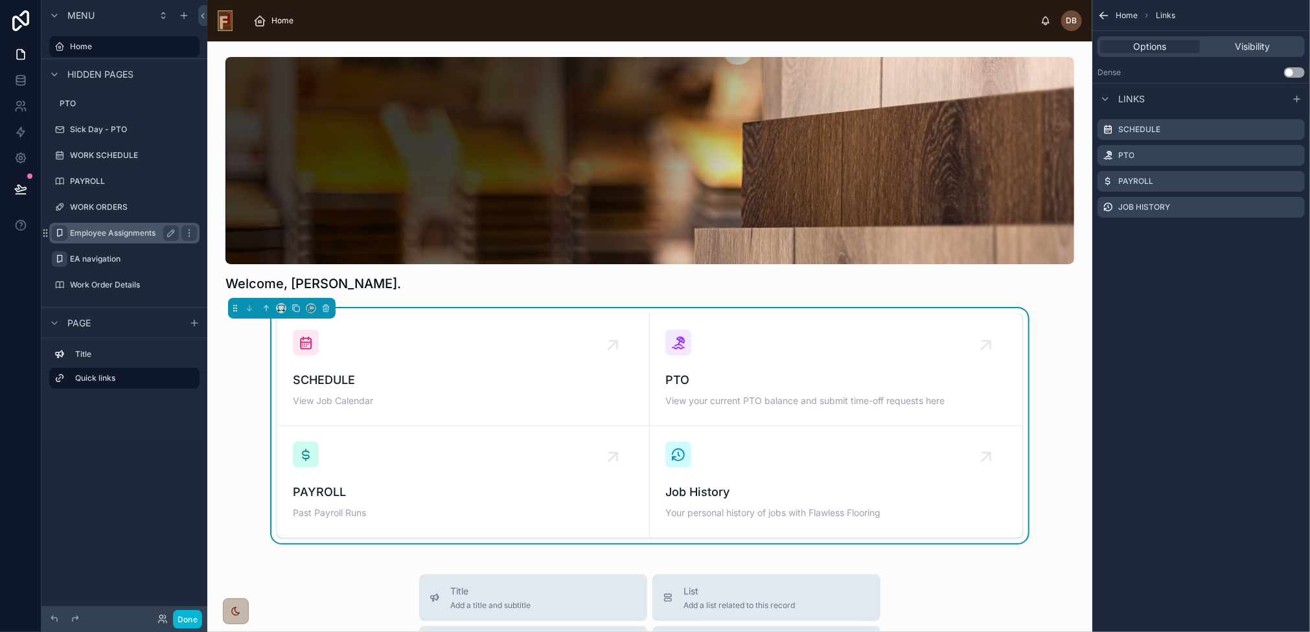
click at [431, 374] on span "SCHEDULE" at bounding box center [463, 380] width 341 height 18
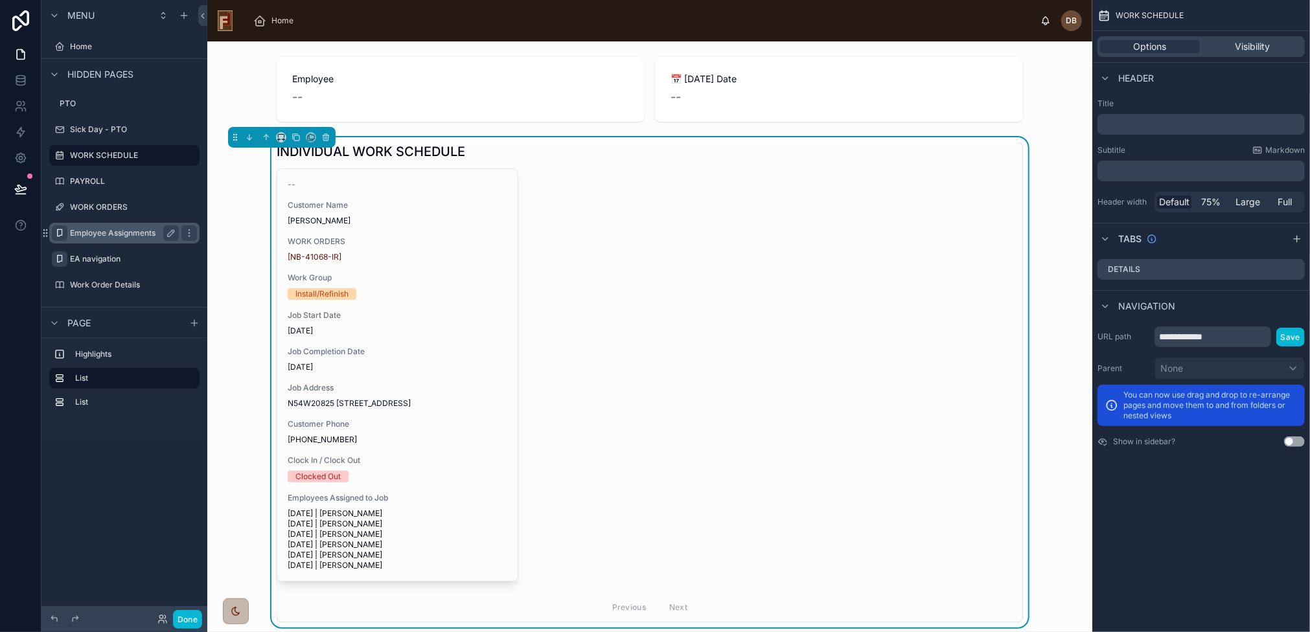
scroll to position [155, 0]
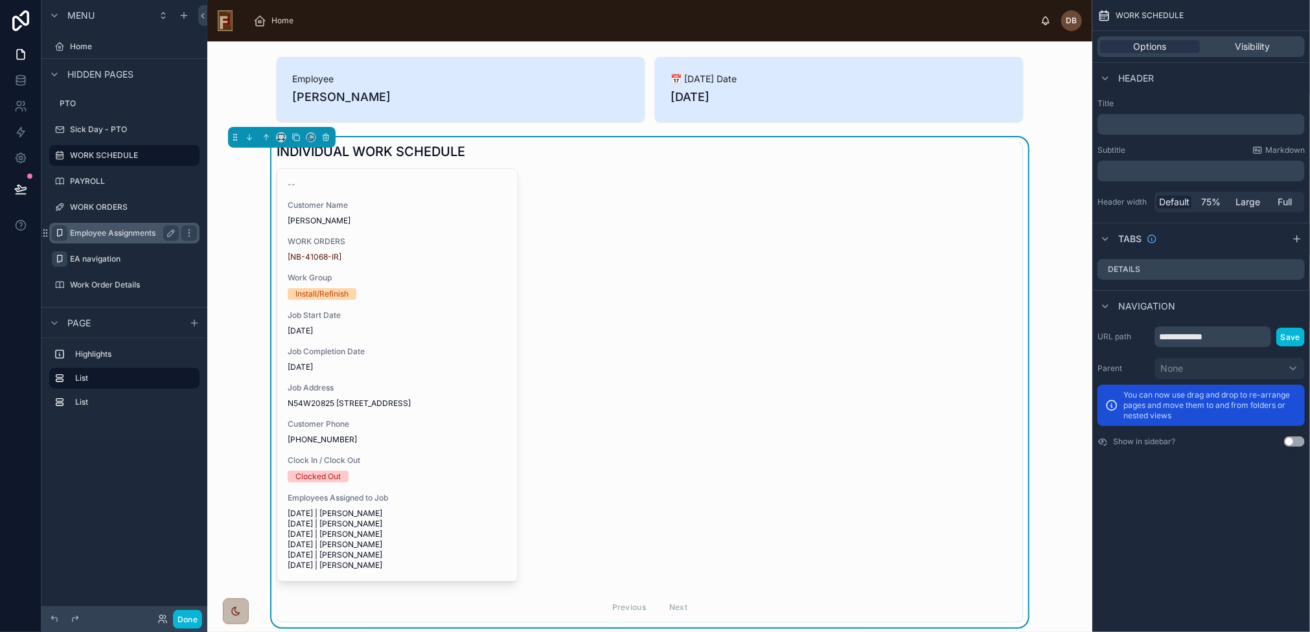
click at [431, 374] on div "-- Customer Name Martin Flower WORK ORDERS [NB-41068-IR] Work Group Install/Ref…" at bounding box center [397, 375] width 240 height 412
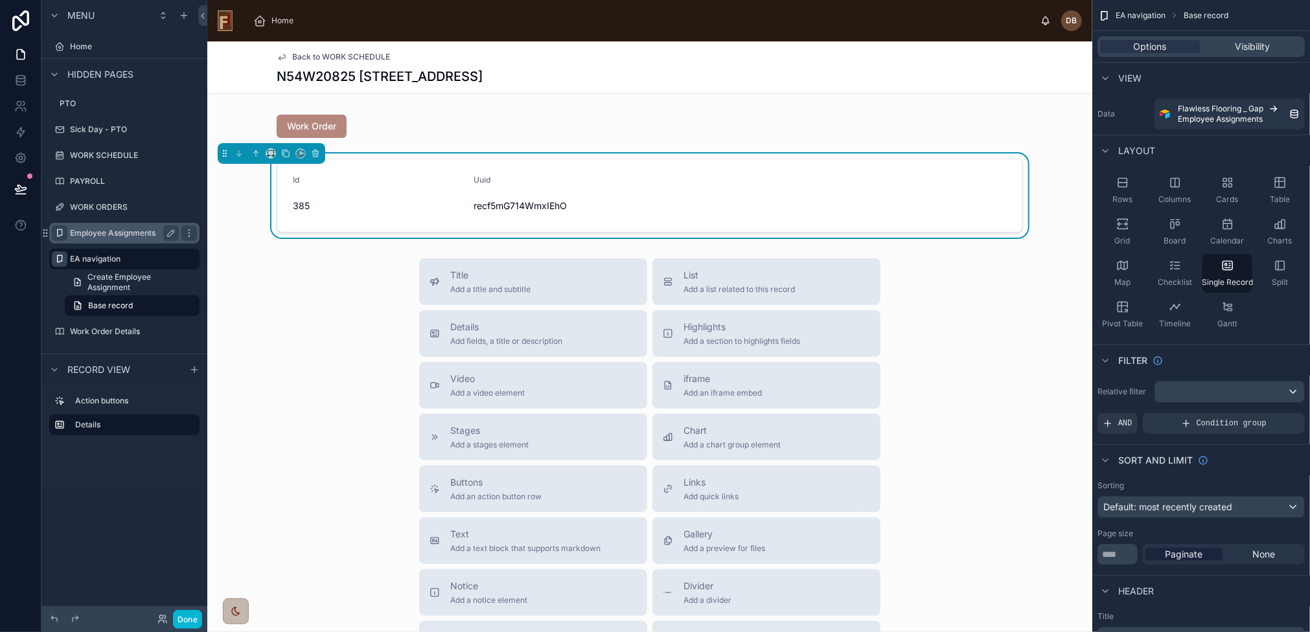
click at [393, 225] on form "Id 385 Uuid recf5mG714WmxIEhO" at bounding box center [649, 195] width 745 height 73
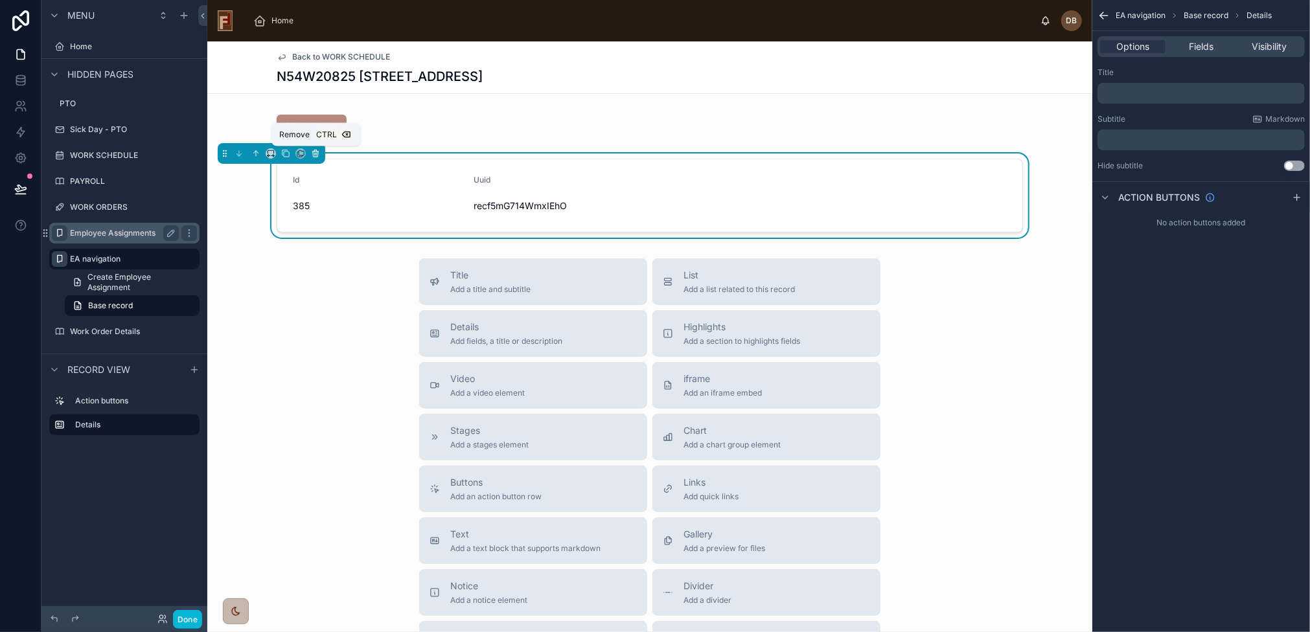
click at [317, 153] on icon at bounding box center [315, 154] width 5 height 5
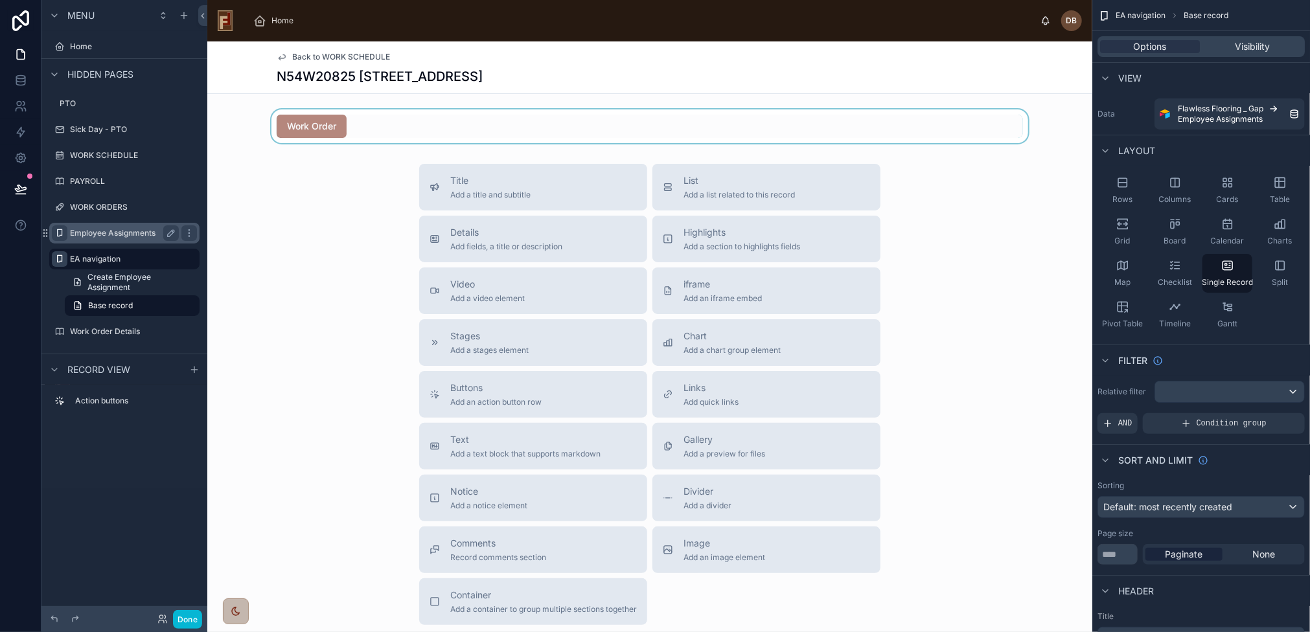
click at [352, 126] on div at bounding box center [649, 126] width 885 height 34
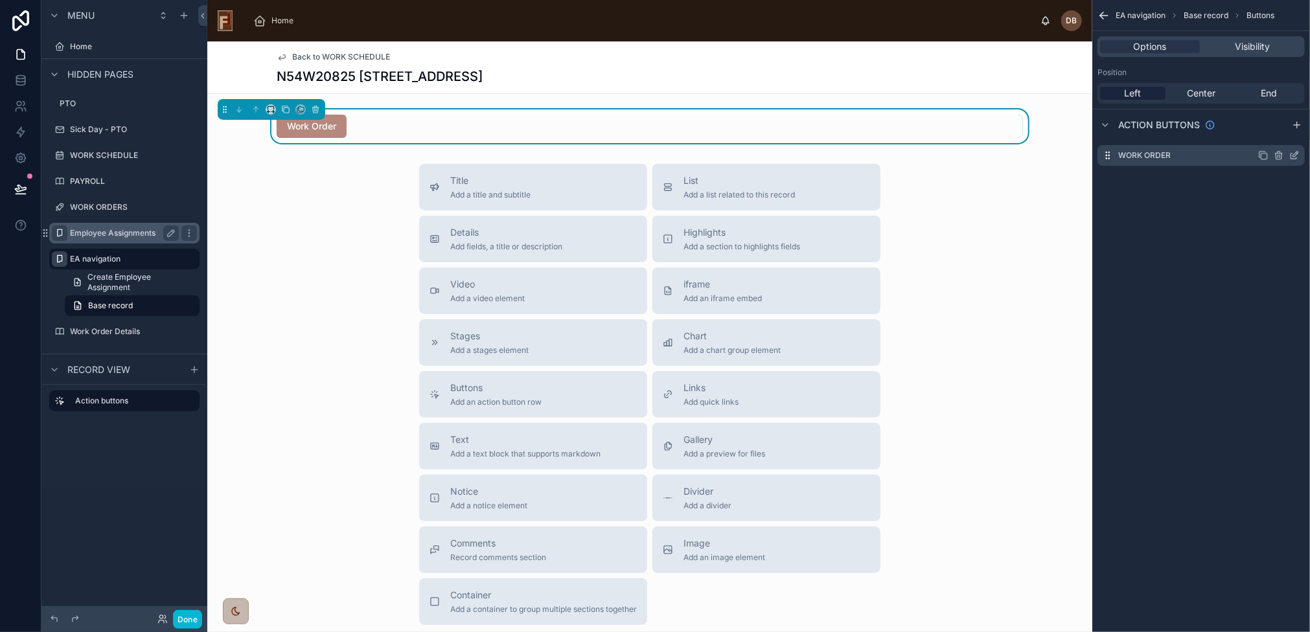
click at [1295, 157] on icon "scrollable content" at bounding box center [1294, 155] width 10 height 10
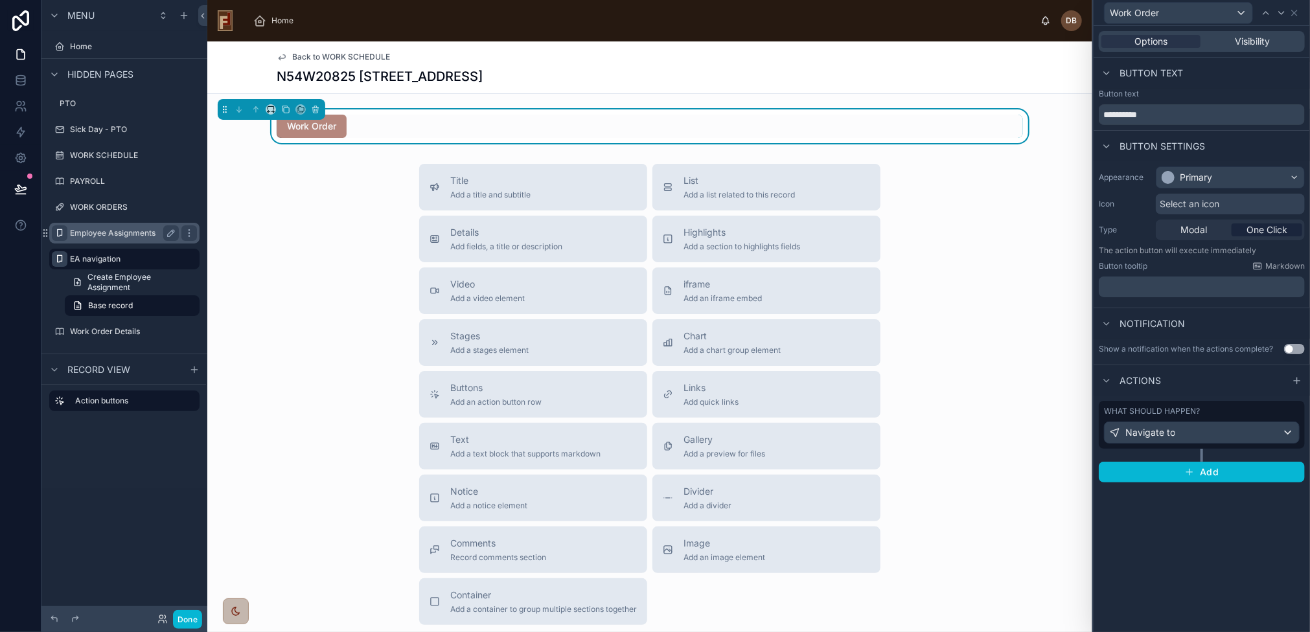
click at [1210, 201] on span "Select an icon" at bounding box center [1189, 204] width 60 height 13
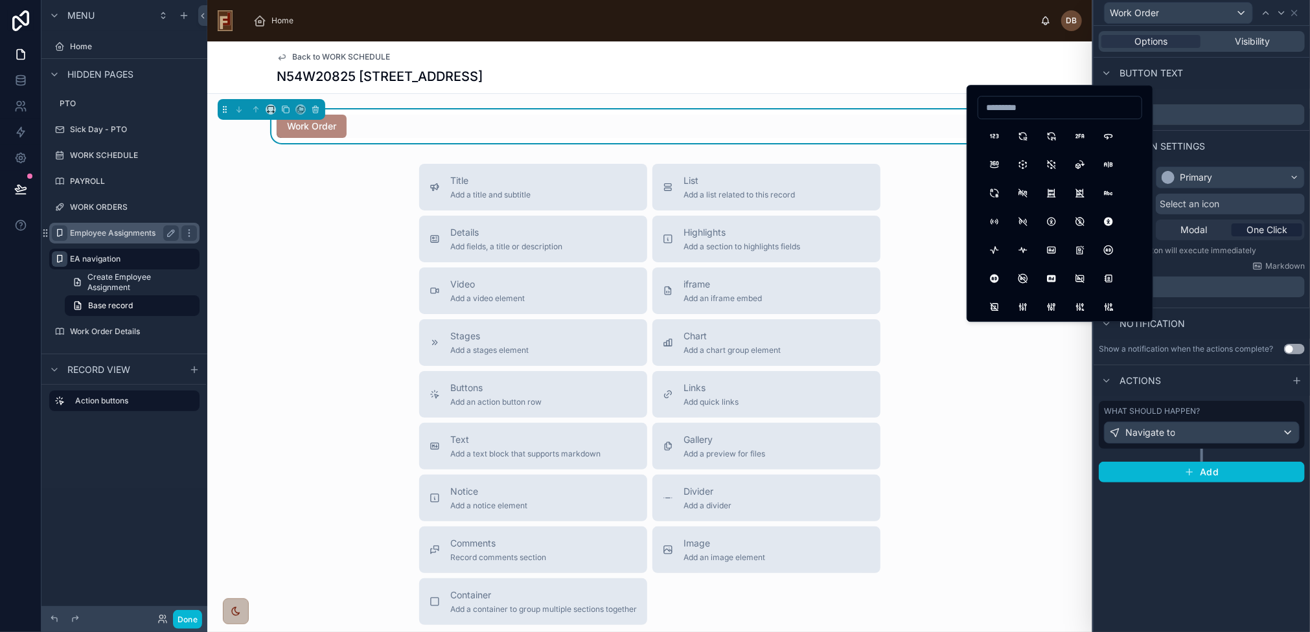
click at [1025, 109] on input at bounding box center [1059, 107] width 163 height 18
type input "****"
click at [995, 135] on button "Hammer" at bounding box center [993, 135] width 23 height 23
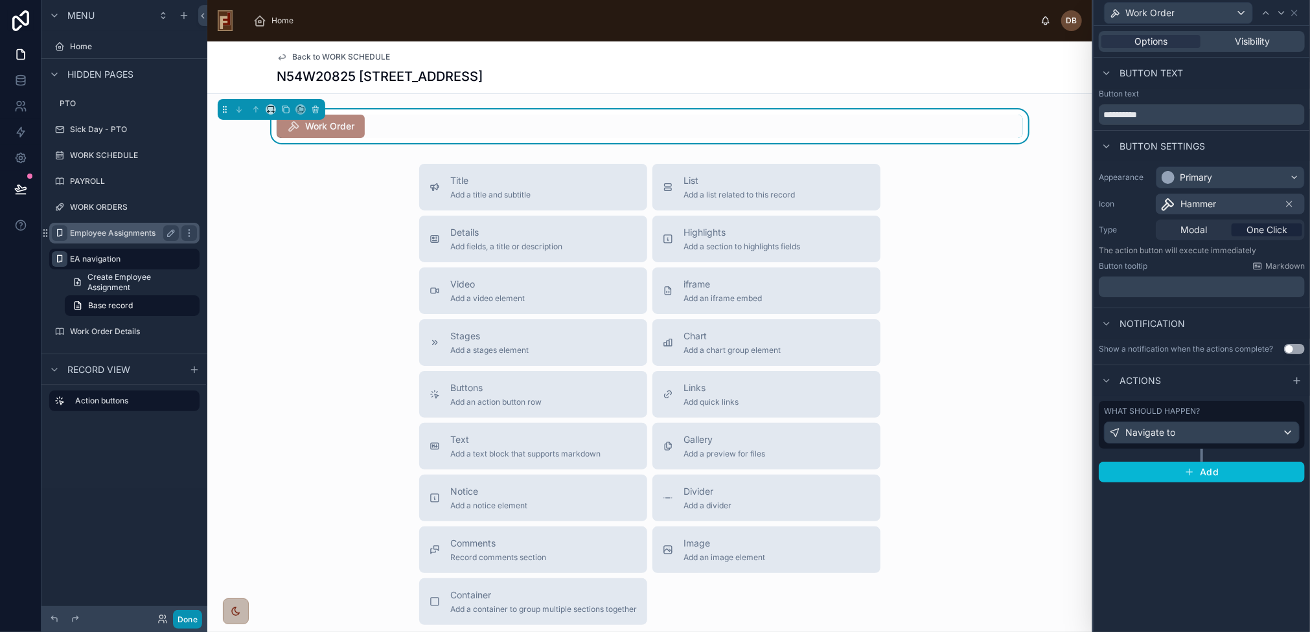
click at [187, 613] on button "Done" at bounding box center [187, 619] width 29 height 19
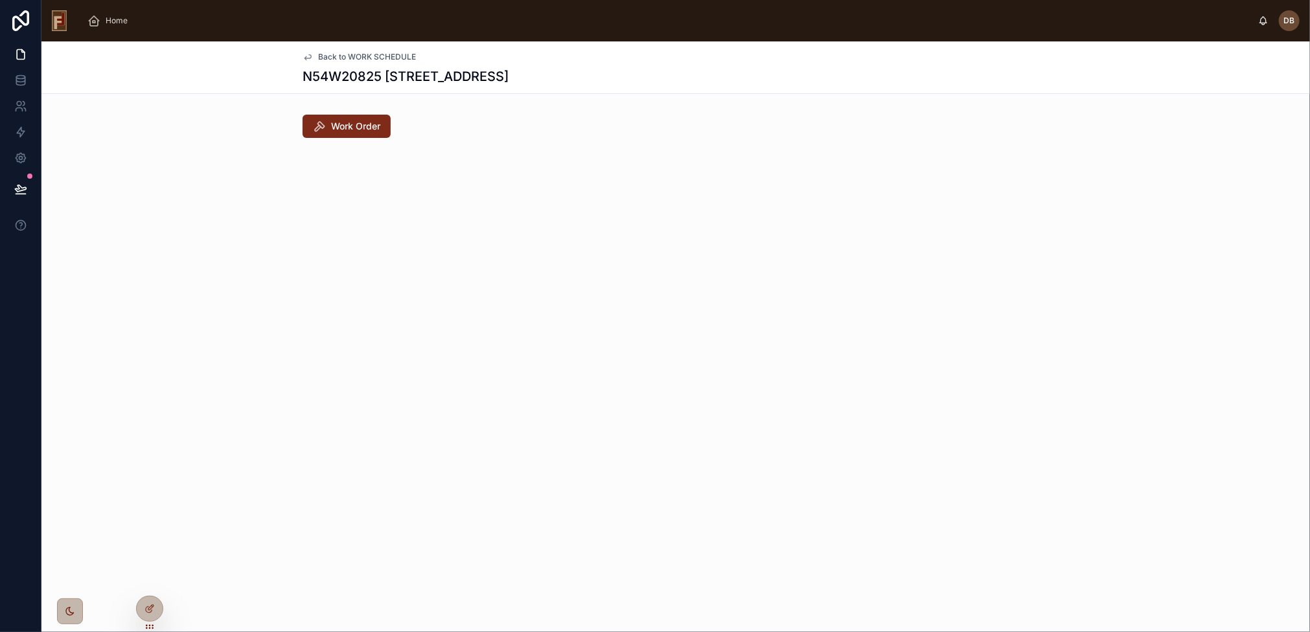
click at [363, 128] on span "Work Order" at bounding box center [355, 126] width 49 height 13
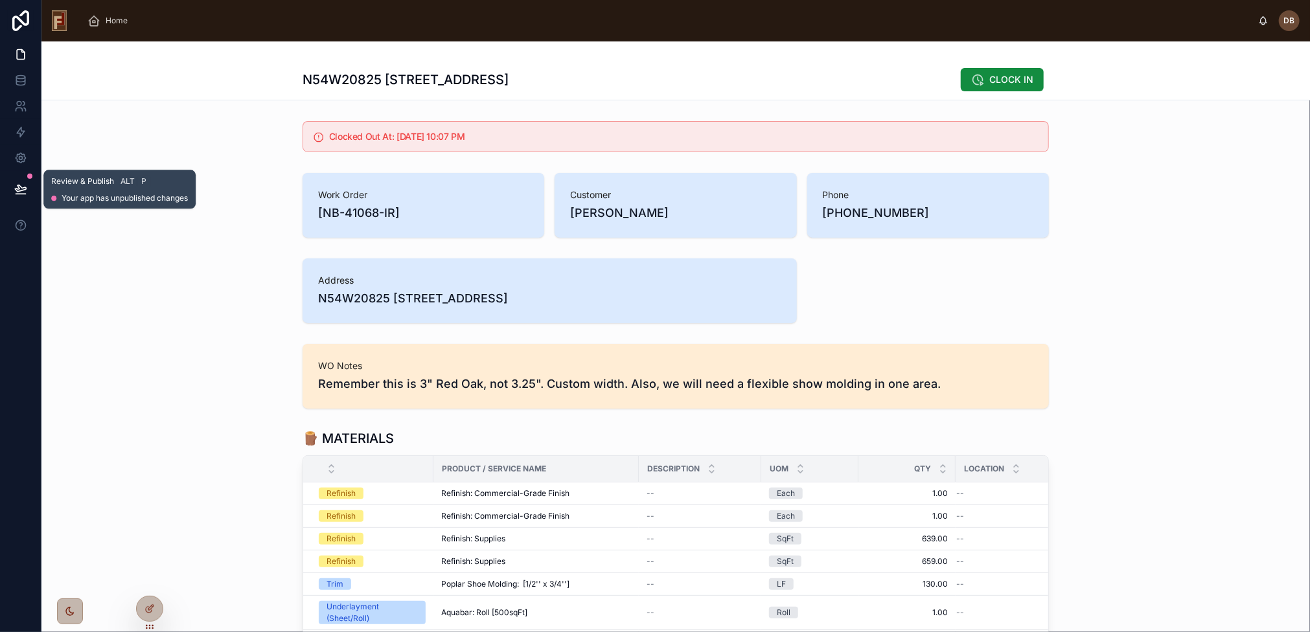
click at [18, 183] on icon at bounding box center [20, 189] width 13 height 13
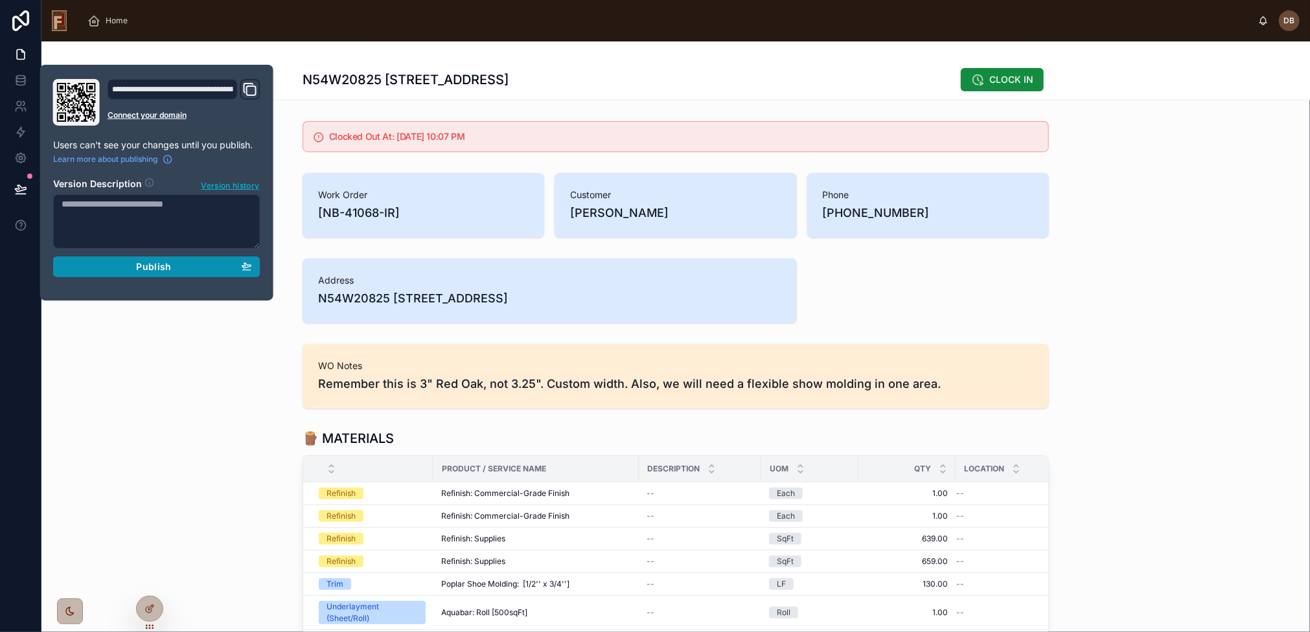
click at [244, 268] on icon "button" at bounding box center [247, 266] width 10 height 10
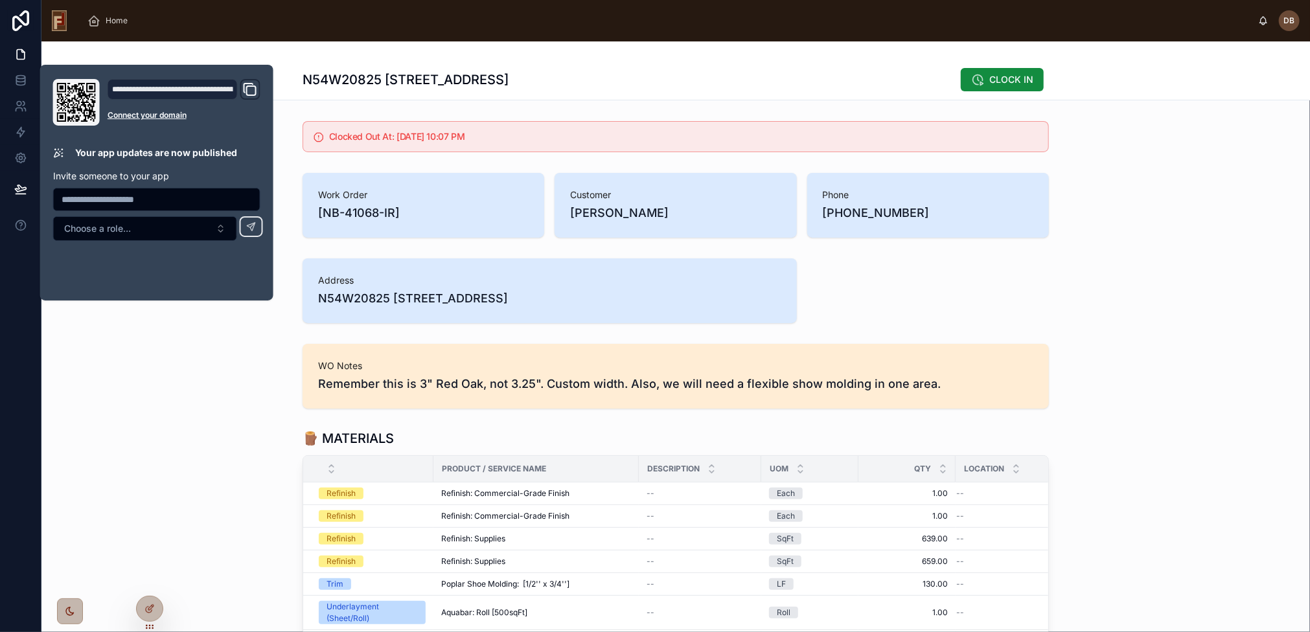
drag, startPoint x: 236, startPoint y: 351, endPoint x: 159, endPoint y: 90, distance: 272.1
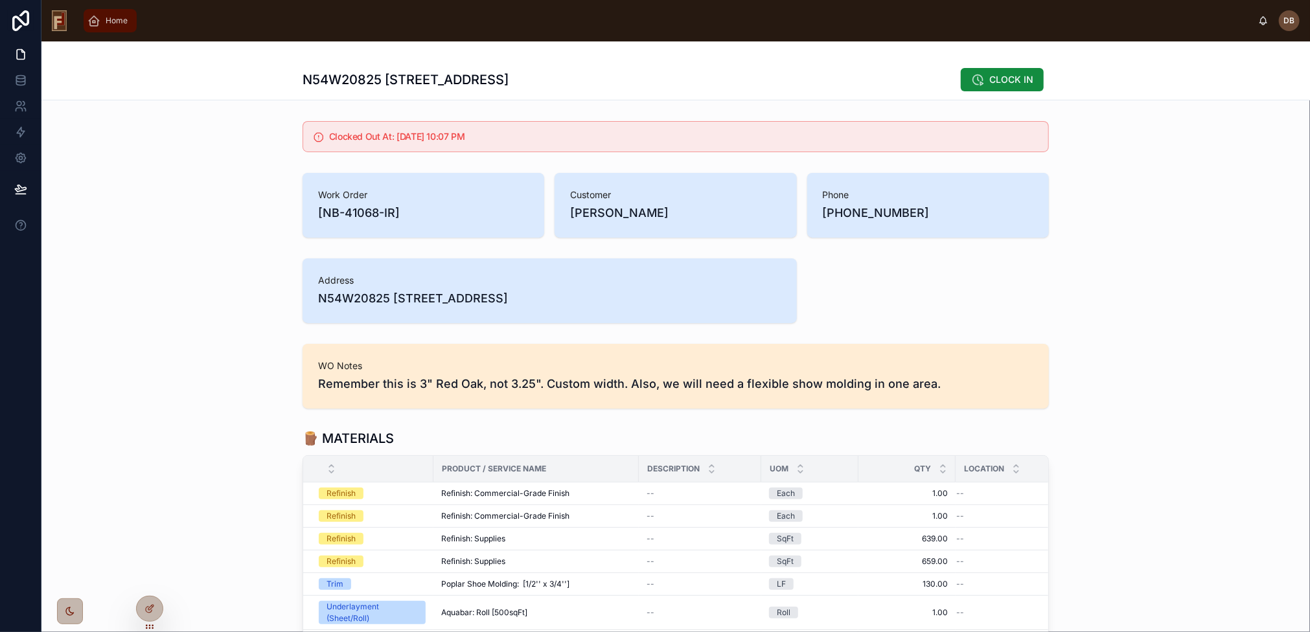
click at [103, 19] on div "Home" at bounding box center [109, 20] width 45 height 21
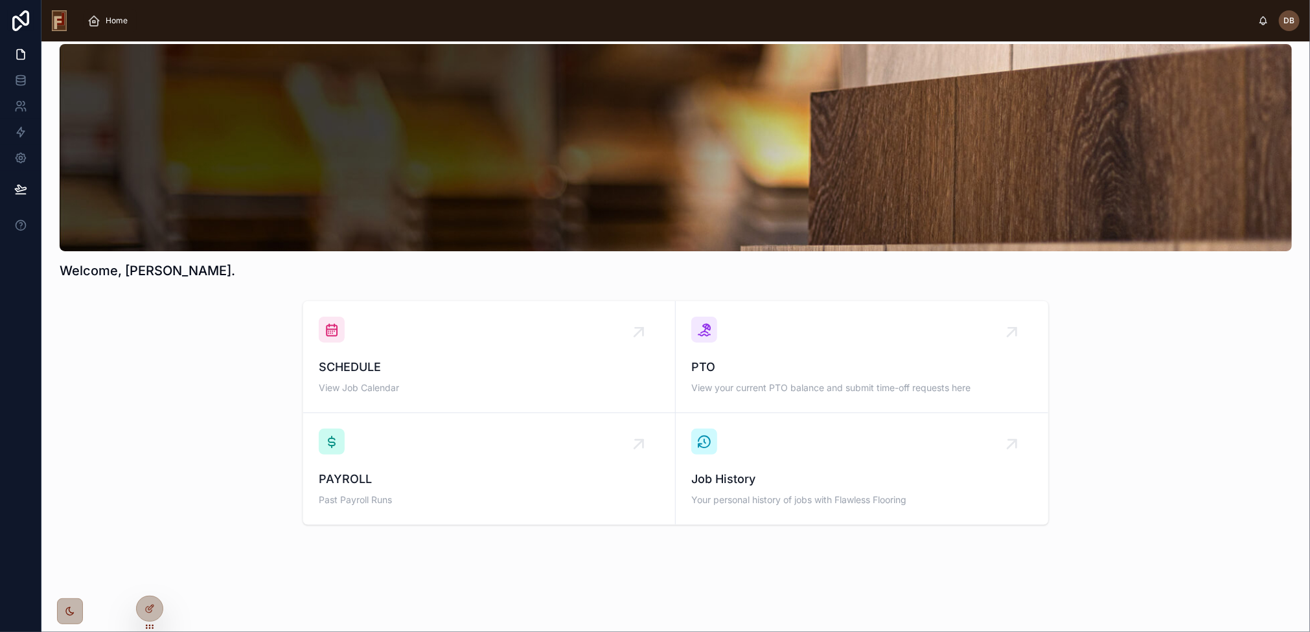
scroll to position [14, 0]
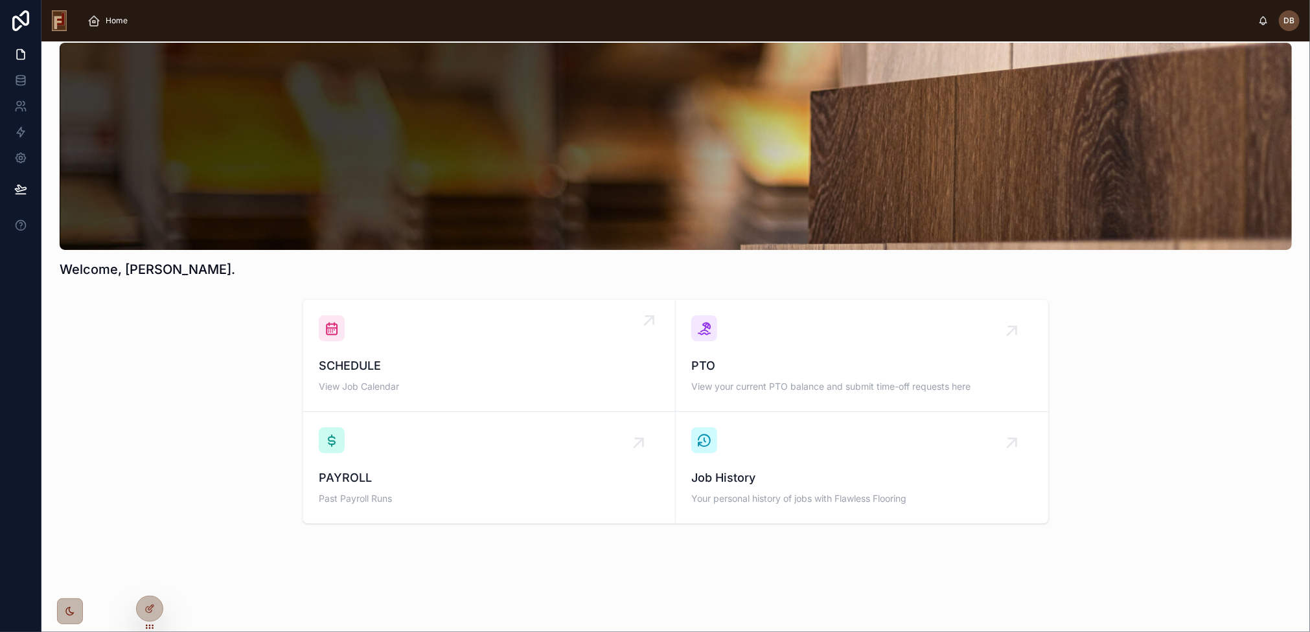
click at [493, 352] on div "SCHEDULE View Job Calendar" at bounding box center [489, 355] width 341 height 80
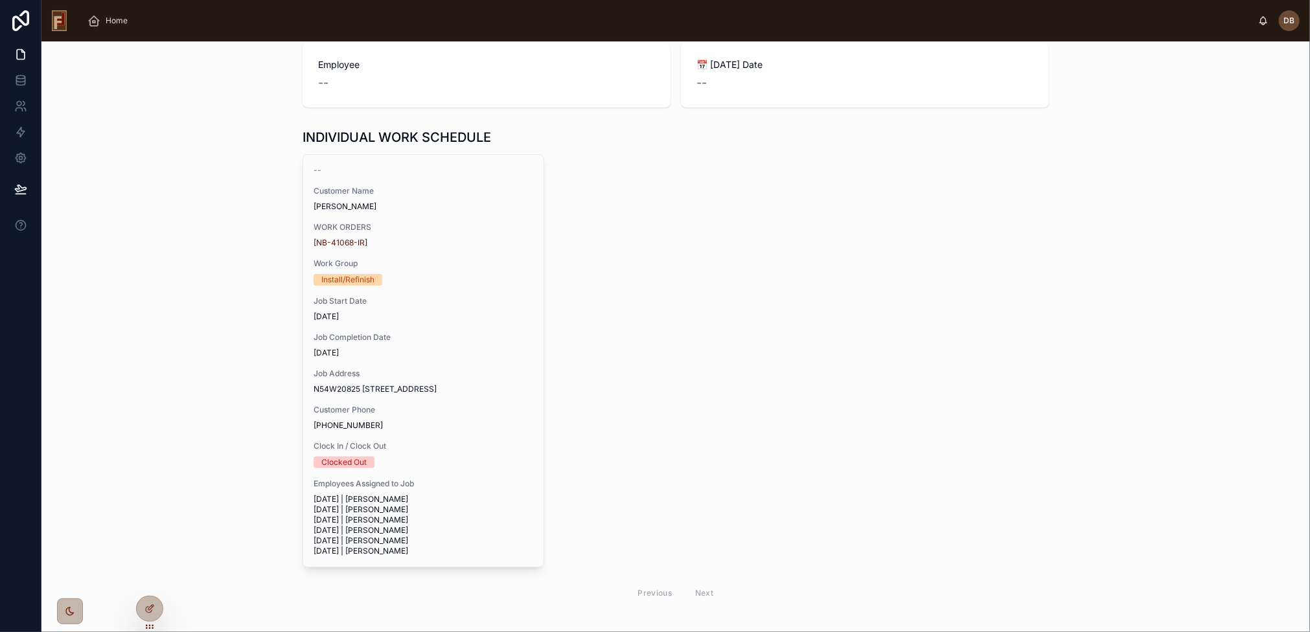
scroll to position [155, 0]
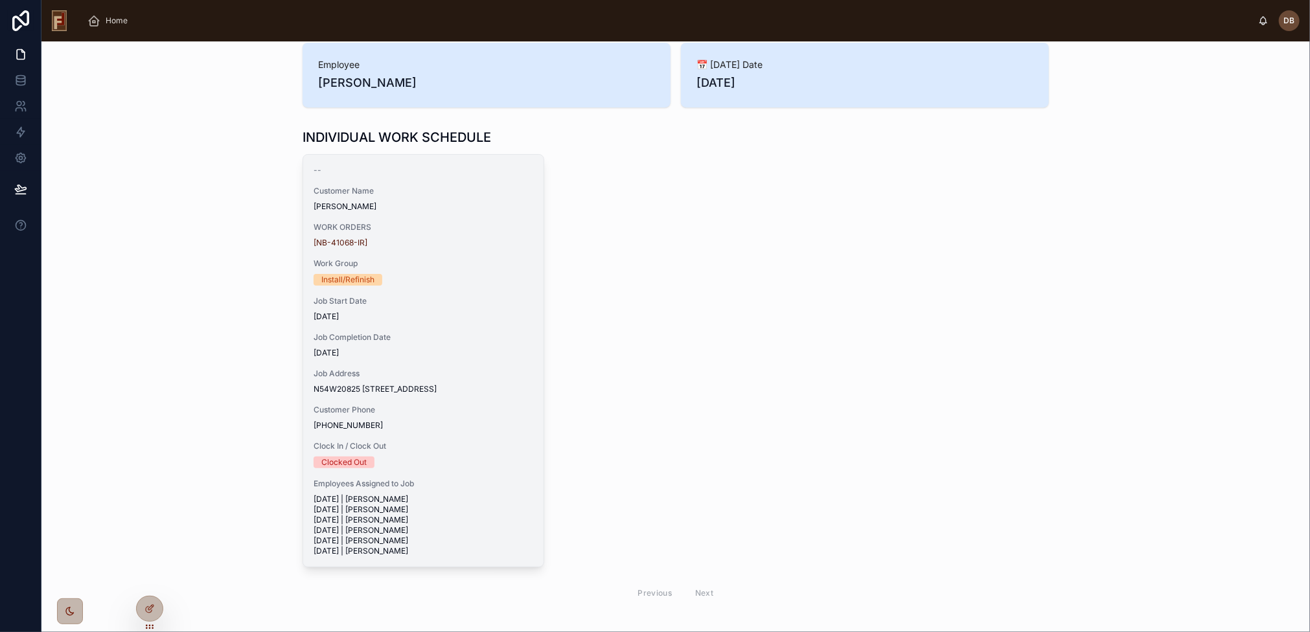
click at [476, 346] on div "Job Completion Date 8/29/2025" at bounding box center [423, 345] width 220 height 26
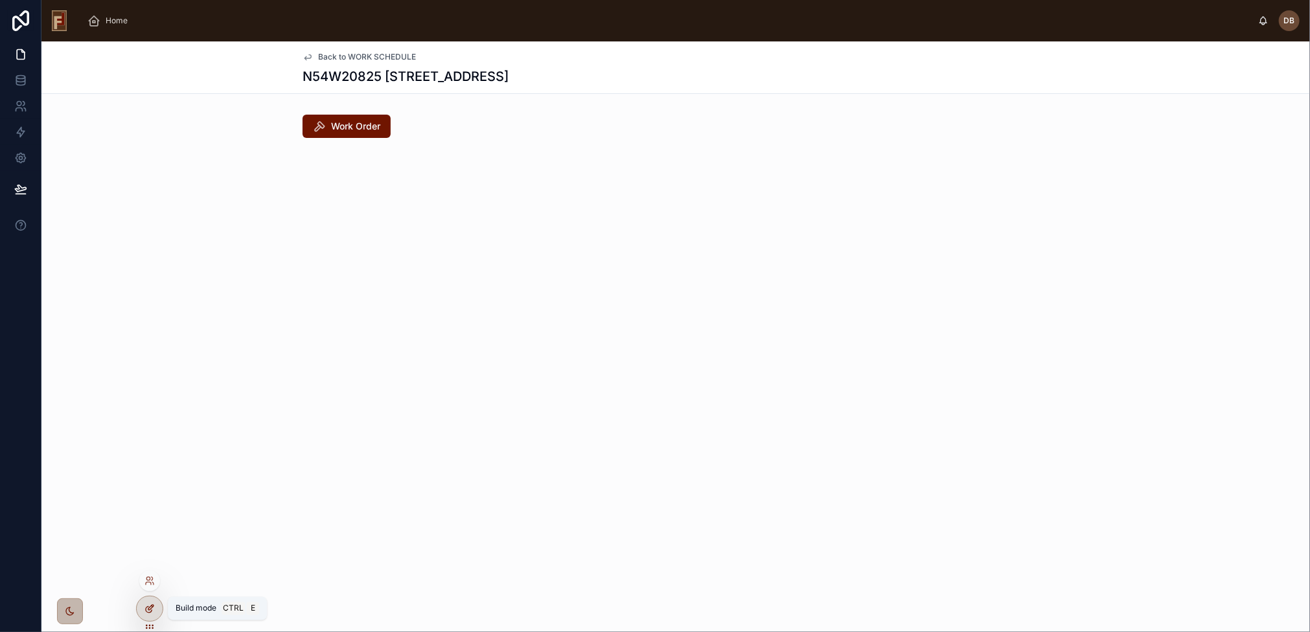
click at [149, 607] on icon at bounding box center [150, 607] width 5 height 5
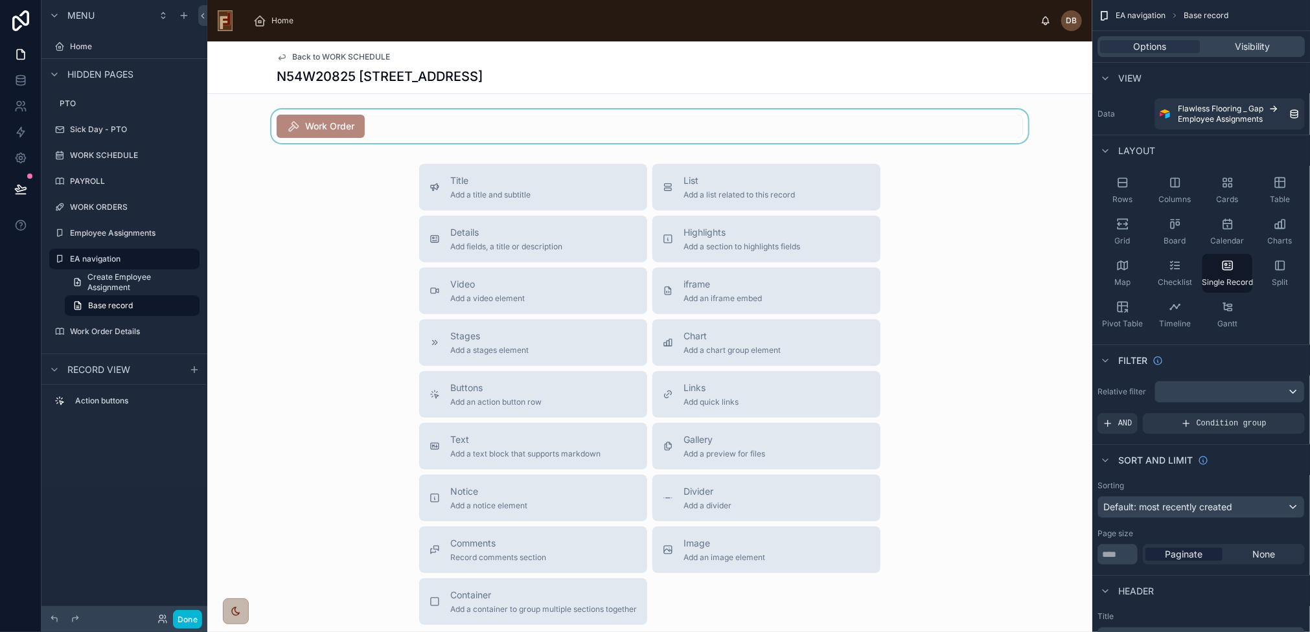
click at [431, 122] on div at bounding box center [649, 126] width 885 height 34
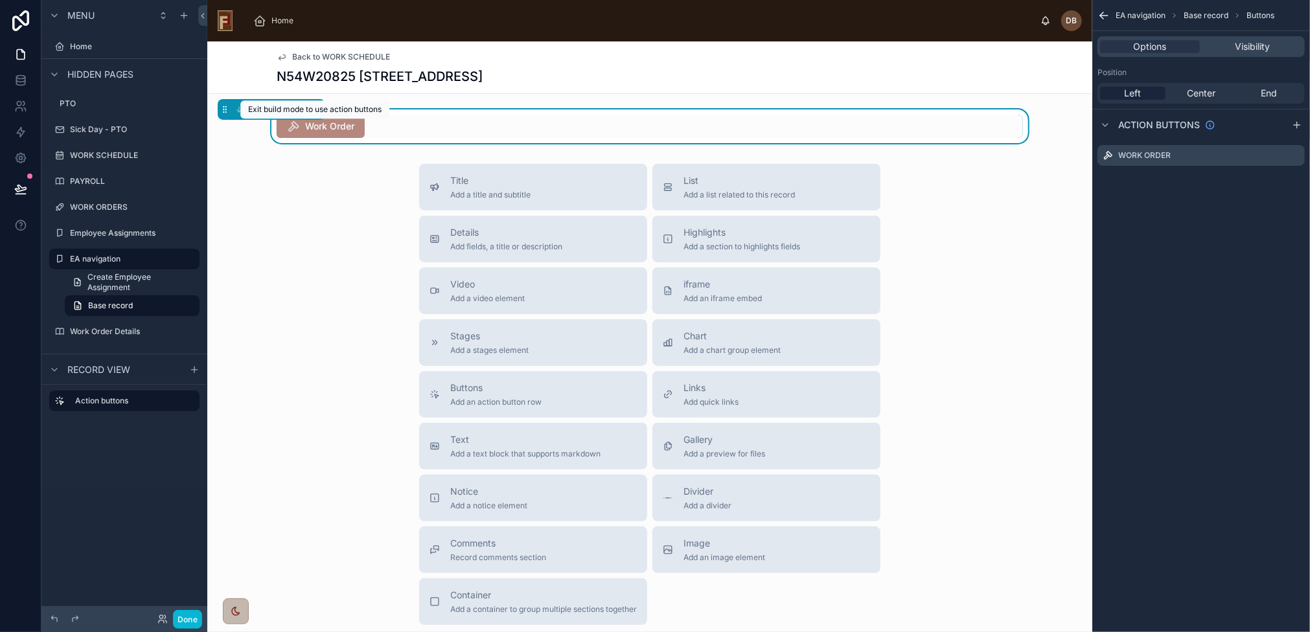
click at [323, 133] on span "Work Order" at bounding box center [321, 127] width 88 height 13
click at [331, 121] on span "Work Order" at bounding box center [321, 127] width 88 height 13
click at [335, 128] on span "Work Order" at bounding box center [321, 127] width 88 height 13
drag, startPoint x: 188, startPoint y: 624, endPoint x: 275, endPoint y: 306, distance: 329.6
click at [188, 624] on button "Done" at bounding box center [187, 619] width 29 height 19
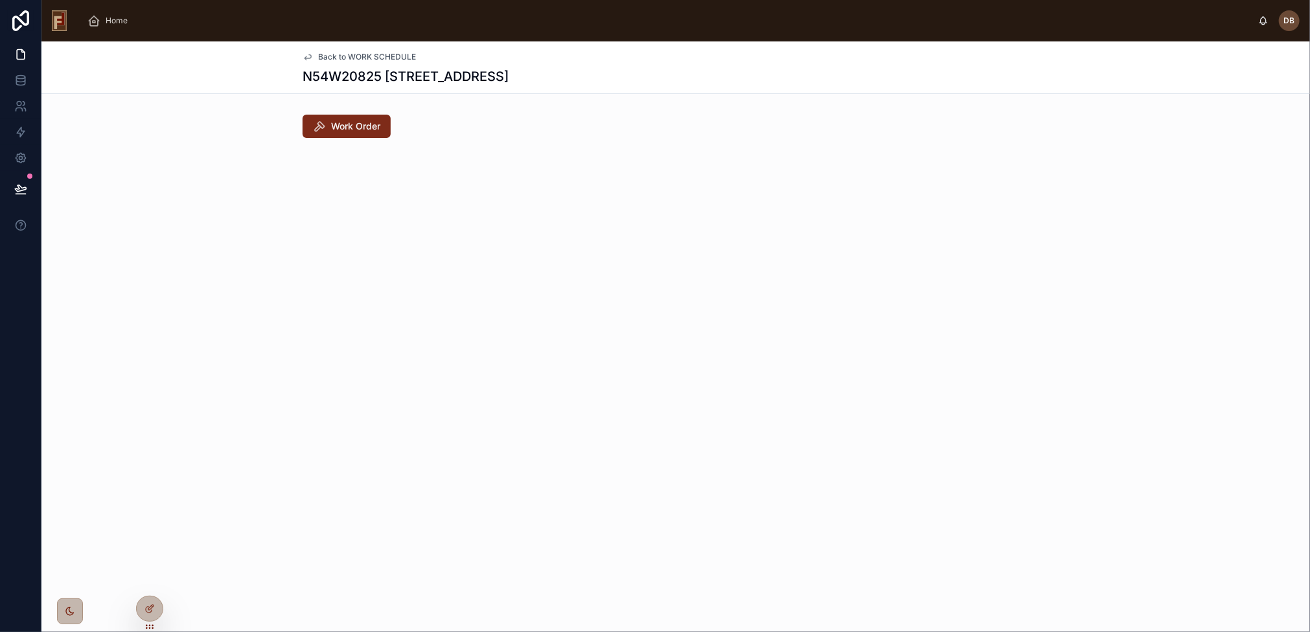
click at [357, 128] on span "Work Order" at bounding box center [355, 126] width 49 height 13
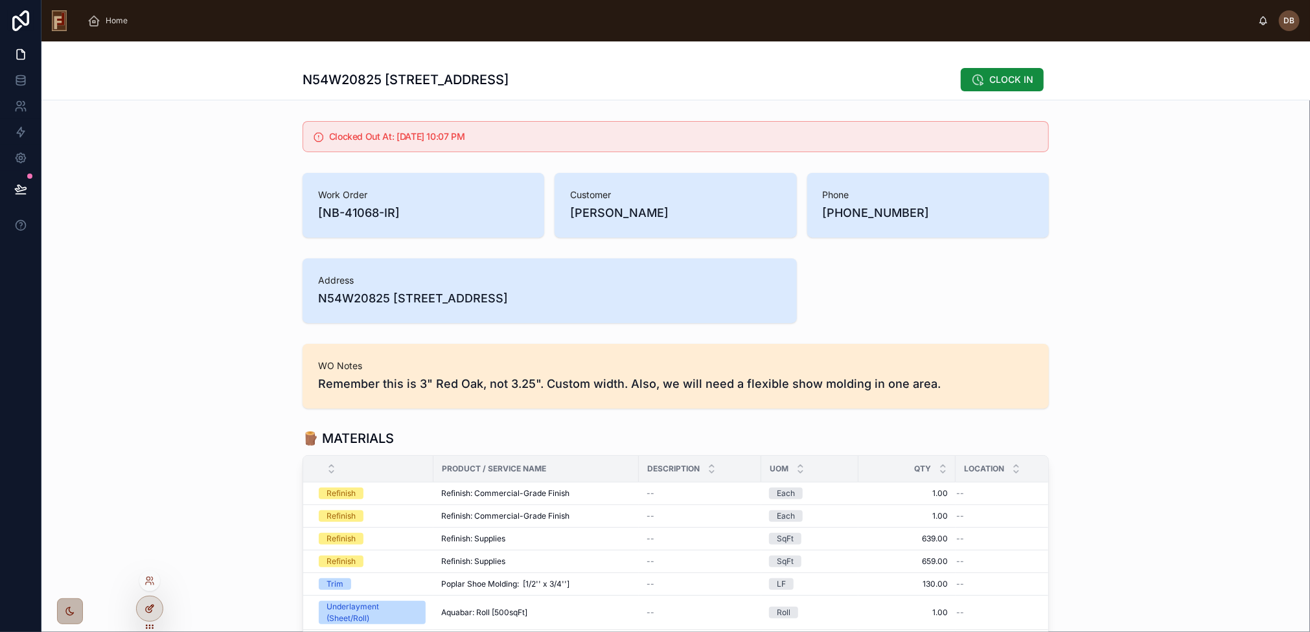
click at [150, 608] on icon at bounding box center [149, 609] width 10 height 10
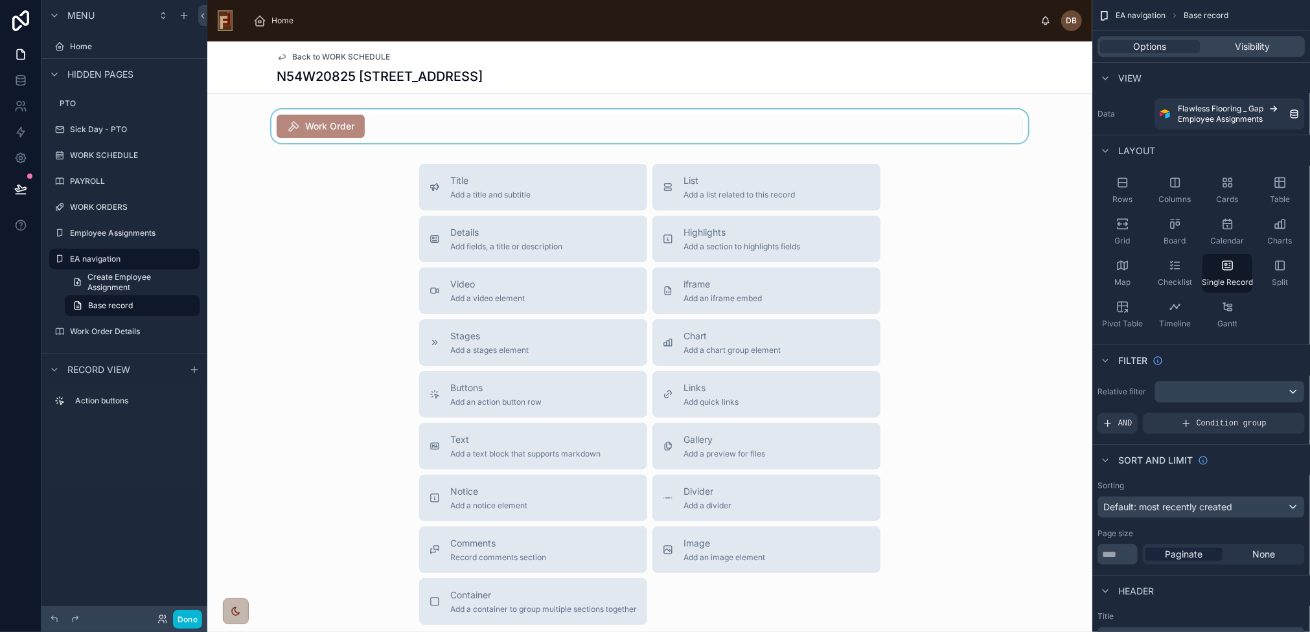
click at [459, 127] on div at bounding box center [649, 126] width 885 height 34
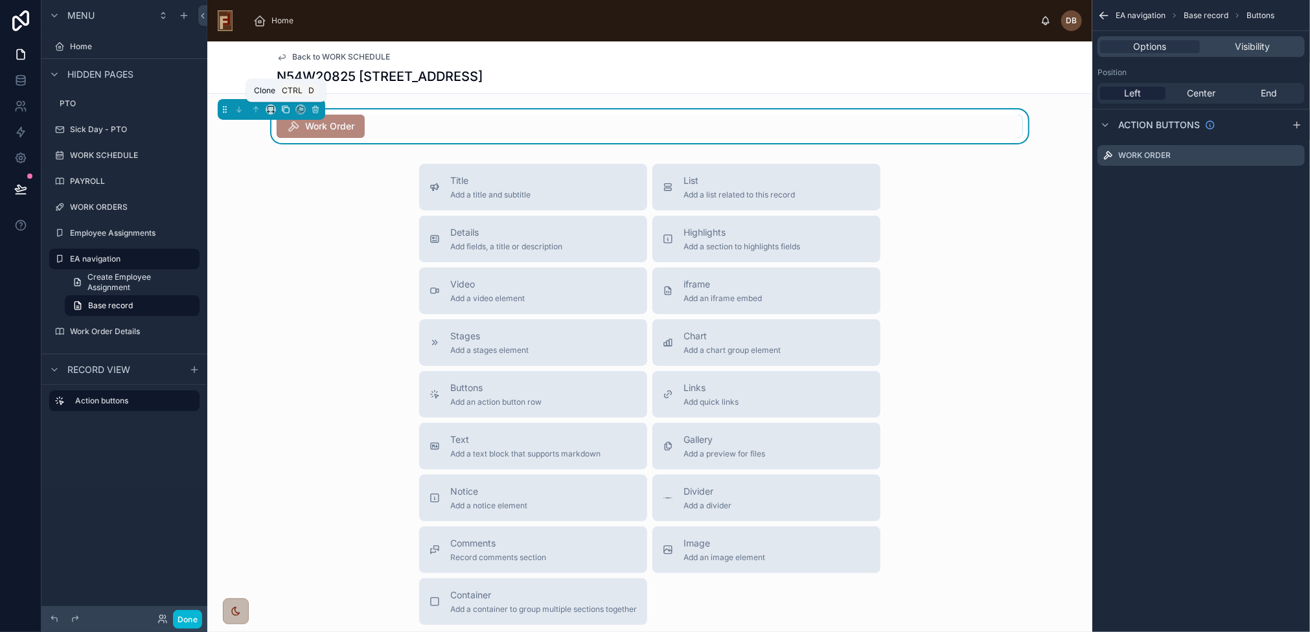
click at [285, 109] on icon at bounding box center [285, 109] width 9 height 9
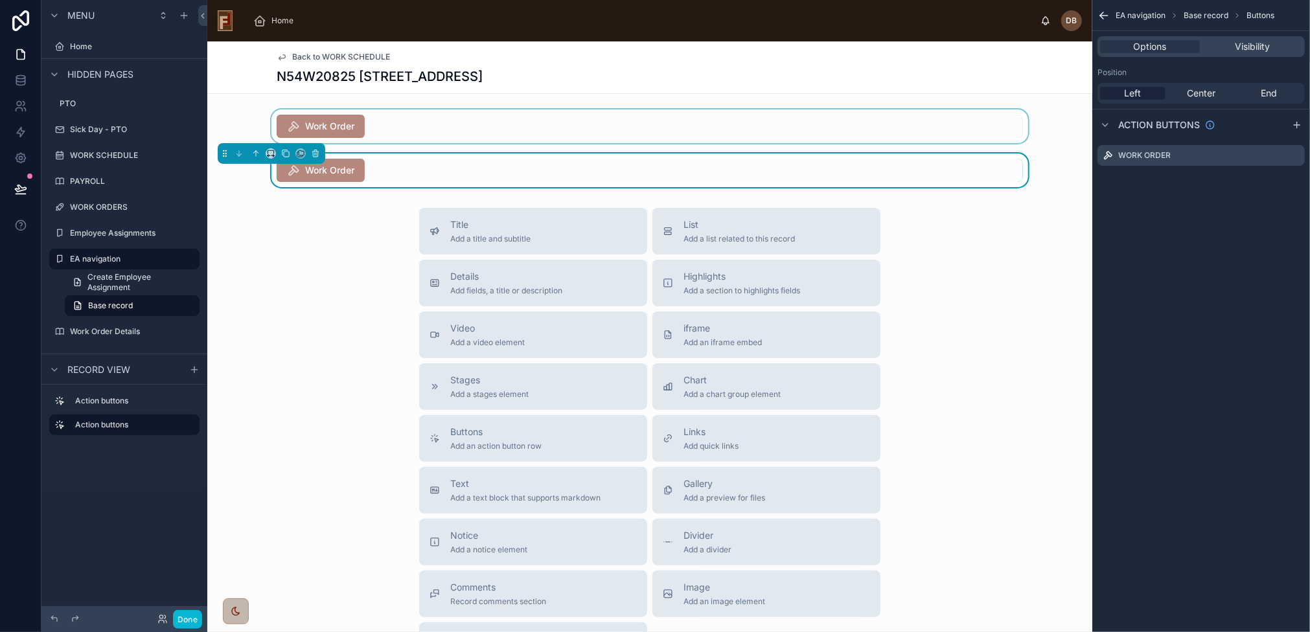
click at [420, 135] on div at bounding box center [649, 126] width 885 height 34
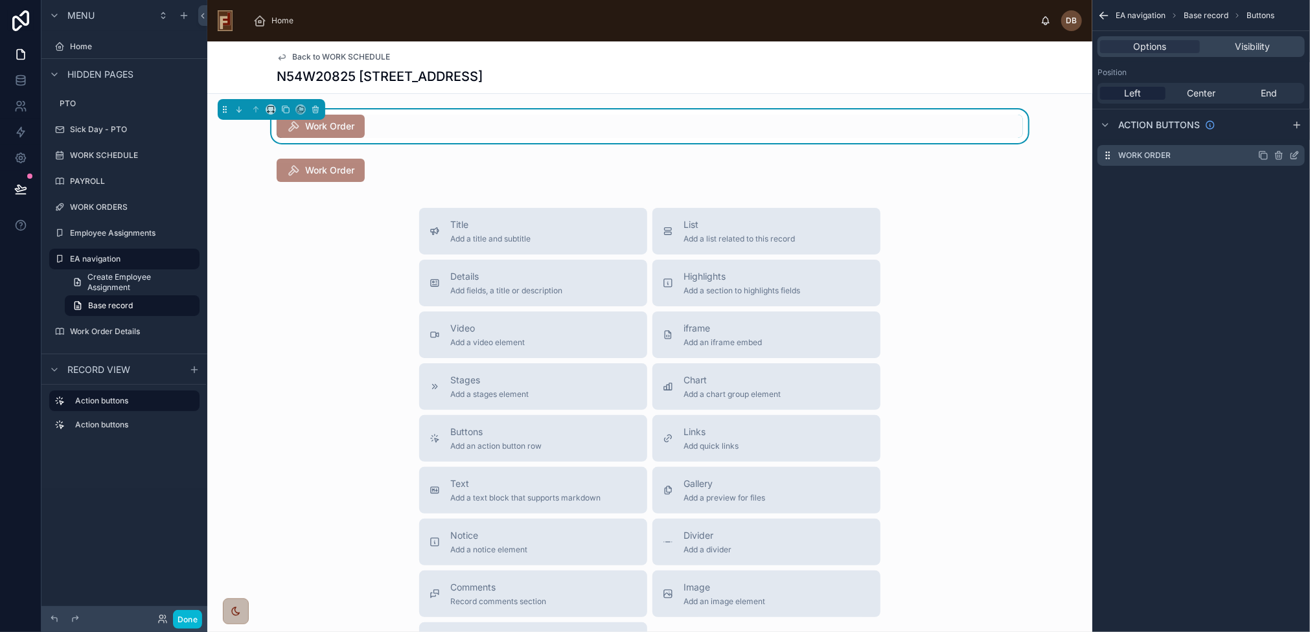
click at [1296, 156] on icon "scrollable content" at bounding box center [1294, 155] width 10 height 10
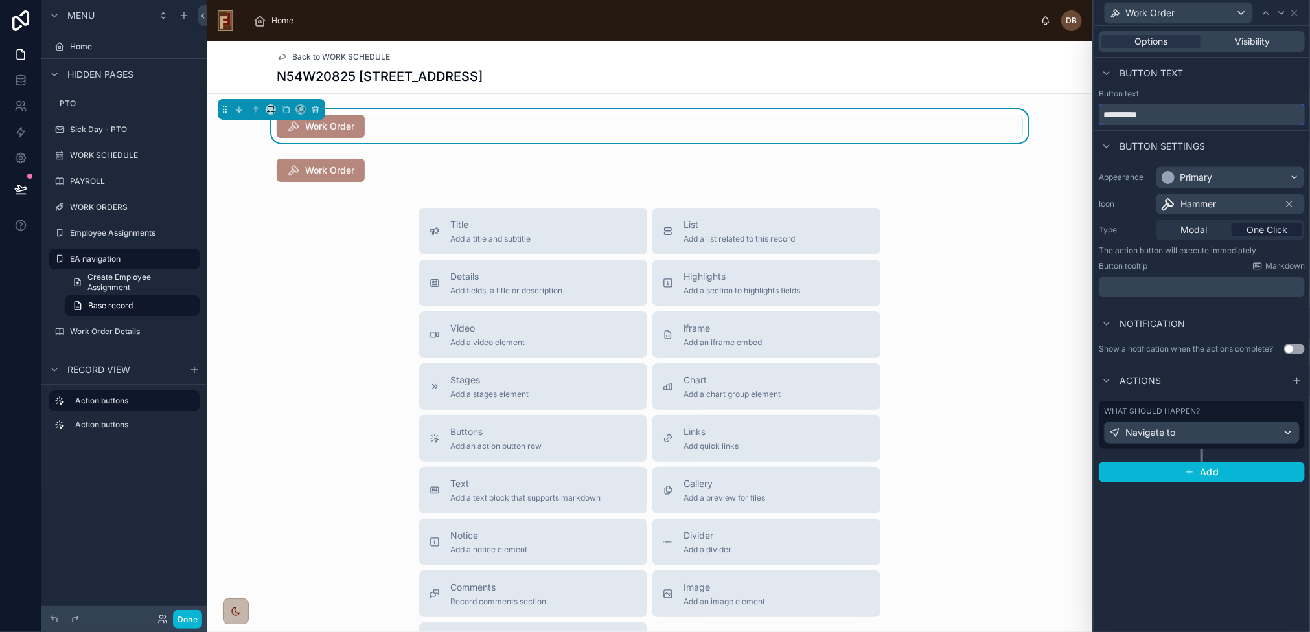
click at [1166, 118] on input "**********" at bounding box center [1201, 114] width 206 height 21
drag, startPoint x: 1175, startPoint y: 114, endPoint x: 1095, endPoint y: 115, distance: 79.7
click at [1095, 115] on div "**********" at bounding box center [1201, 107] width 216 height 36
type input "*"
type input "**********"
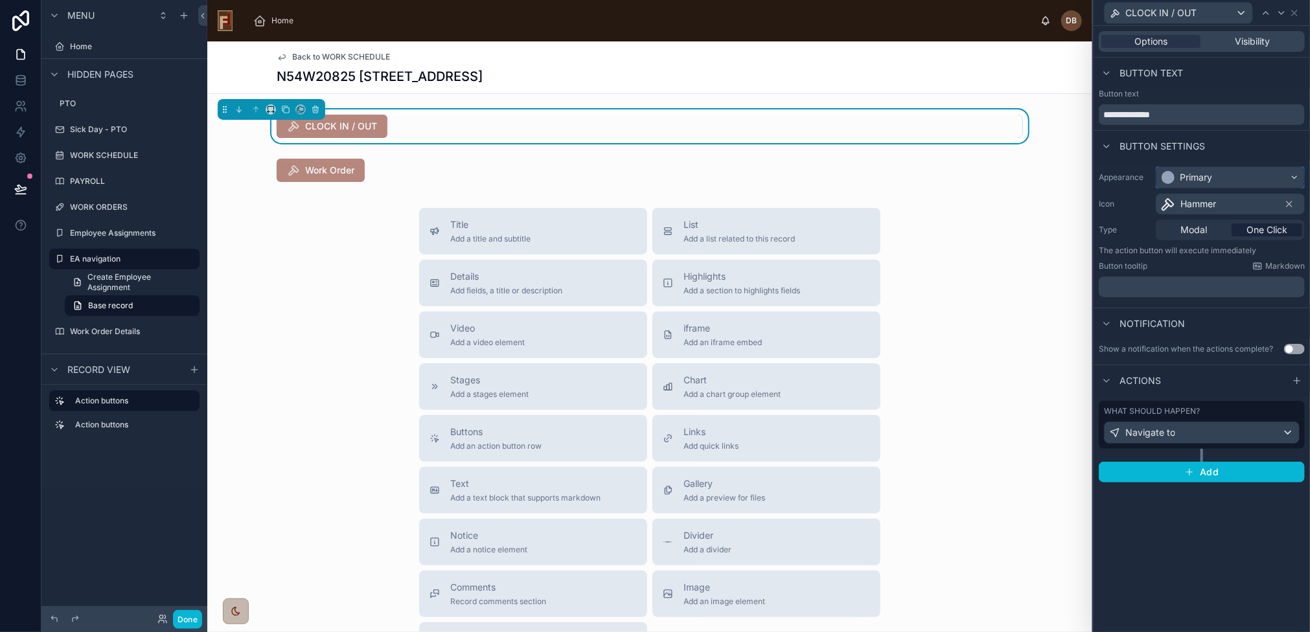
click at [1236, 178] on div "Primary" at bounding box center [1230, 177] width 148 height 21
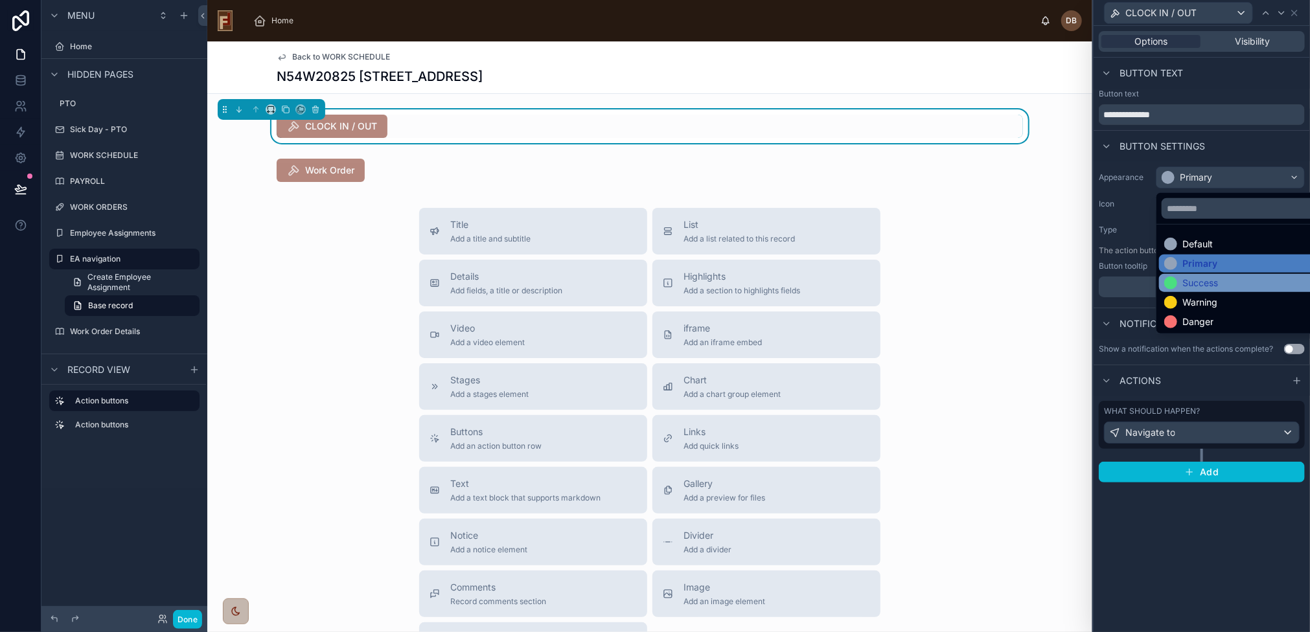
click at [1221, 283] on div "Success" at bounding box center [1245, 283] width 163 height 13
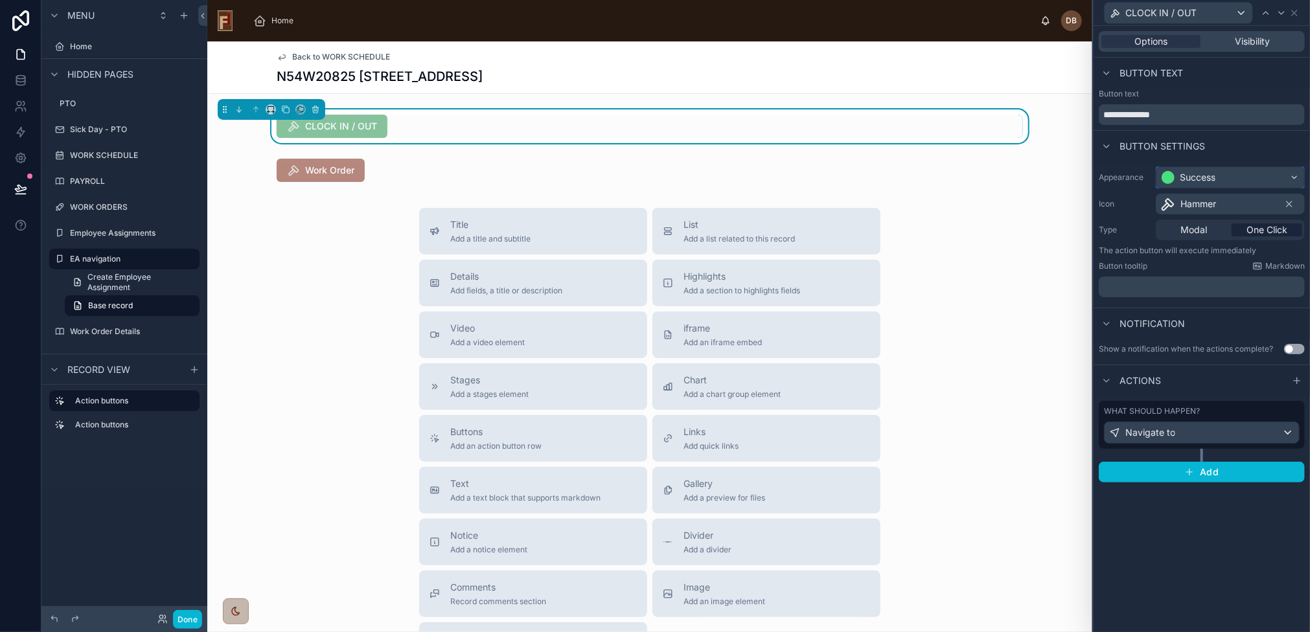
click at [1216, 180] on div "Success" at bounding box center [1230, 177] width 148 height 21
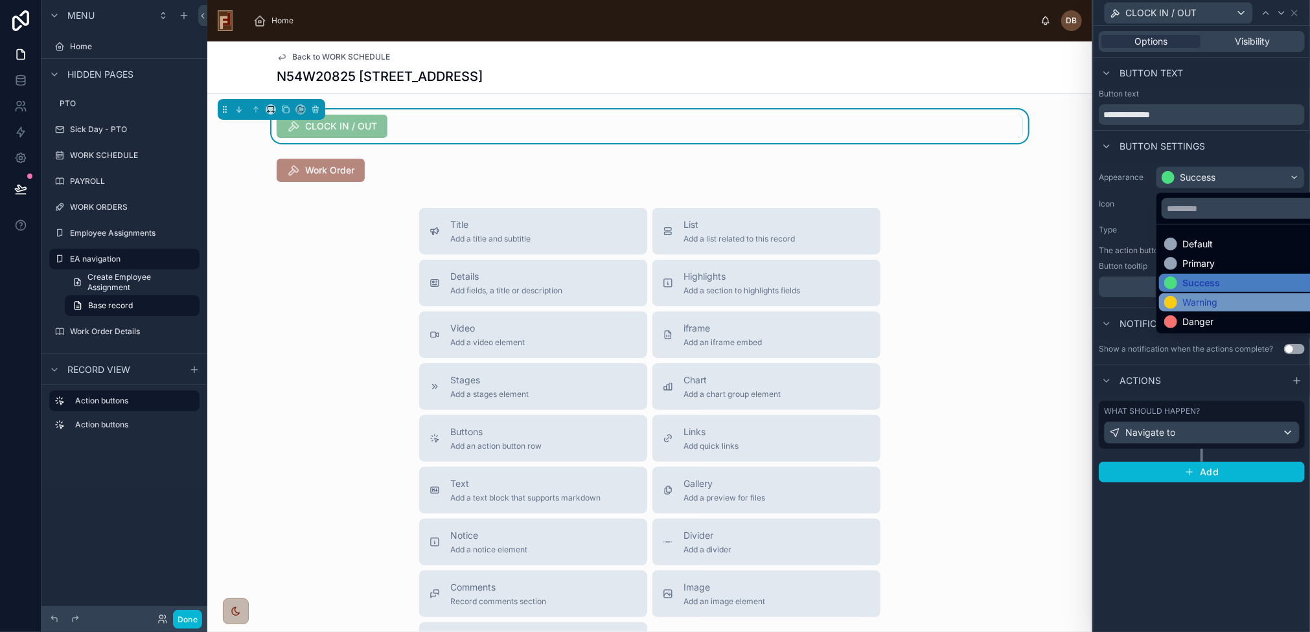
click at [1219, 297] on div "Warning" at bounding box center [1245, 302] width 163 height 13
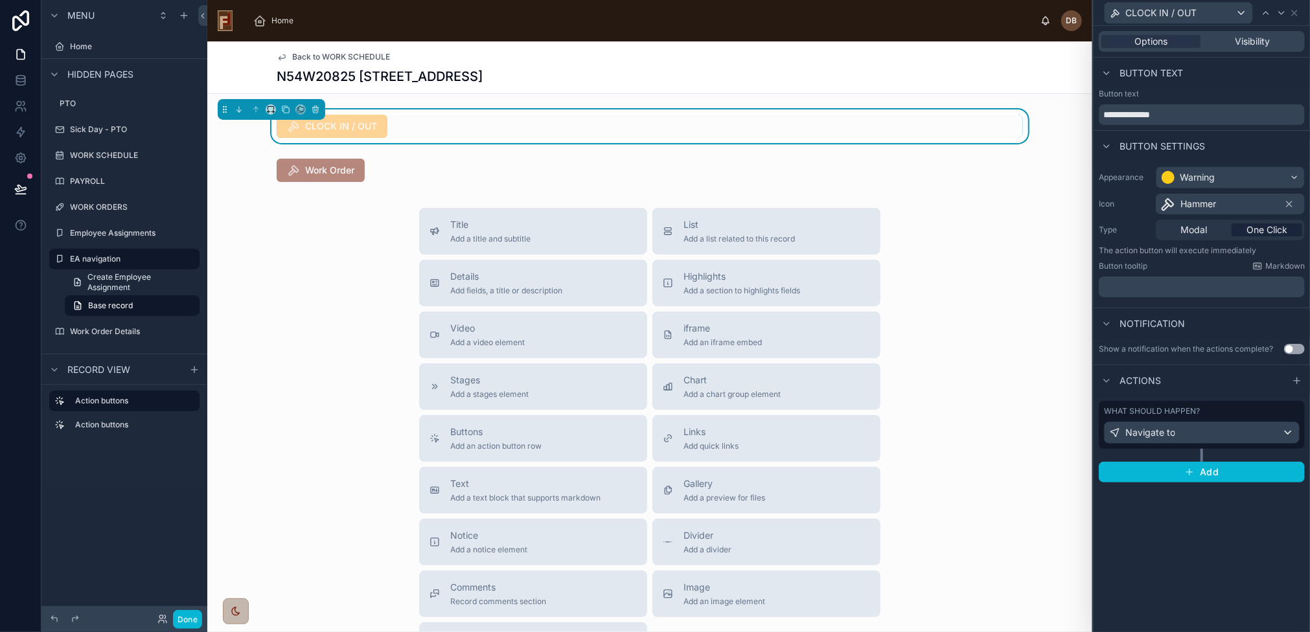
click at [1214, 205] on span "Hammer" at bounding box center [1198, 204] width 36 height 13
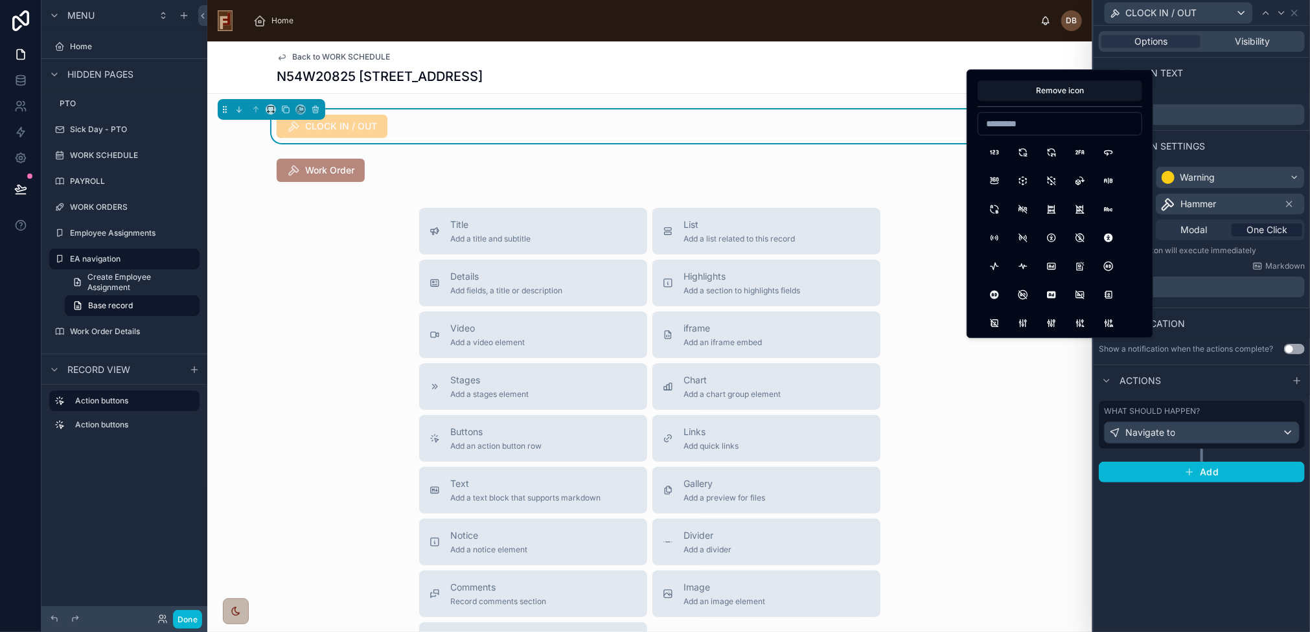
click at [1049, 124] on input at bounding box center [1059, 124] width 163 height 18
type input "*****"
click at [996, 150] on button "Clock" at bounding box center [993, 152] width 23 height 23
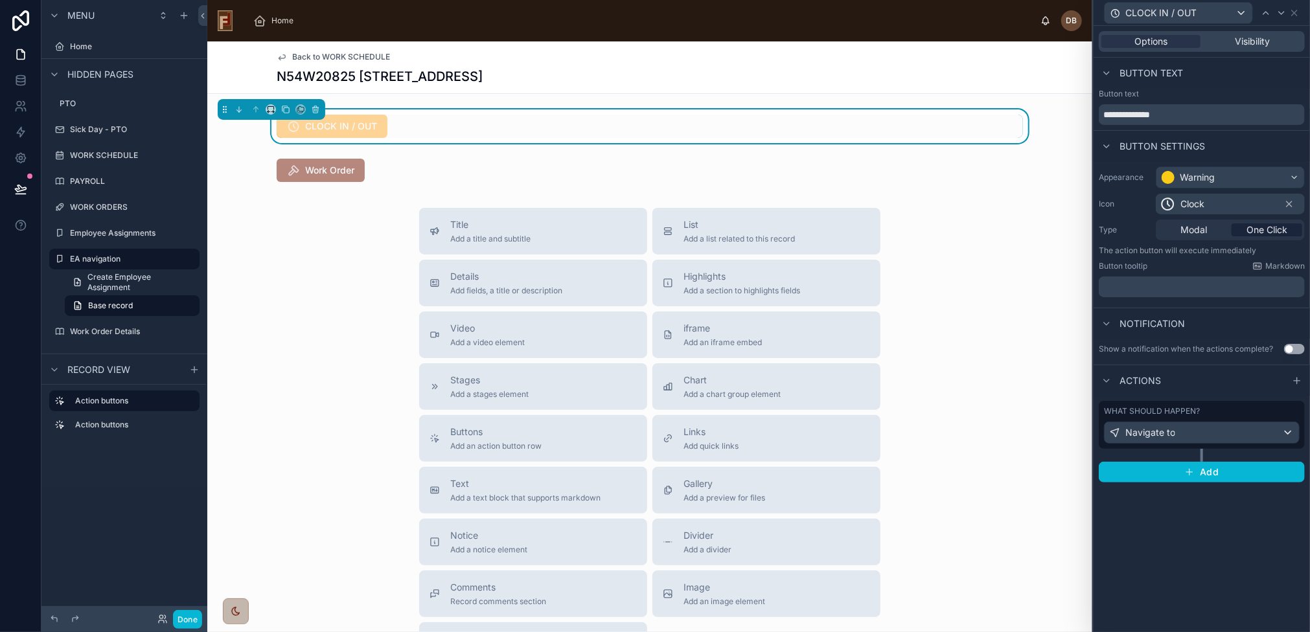
click at [370, 274] on div "Title Add a title and subtitle List Add a list related to this record Details A…" at bounding box center [649, 438] width 885 height 461
click at [106, 232] on label "Employee Assignments" at bounding box center [122, 233] width 104 height 10
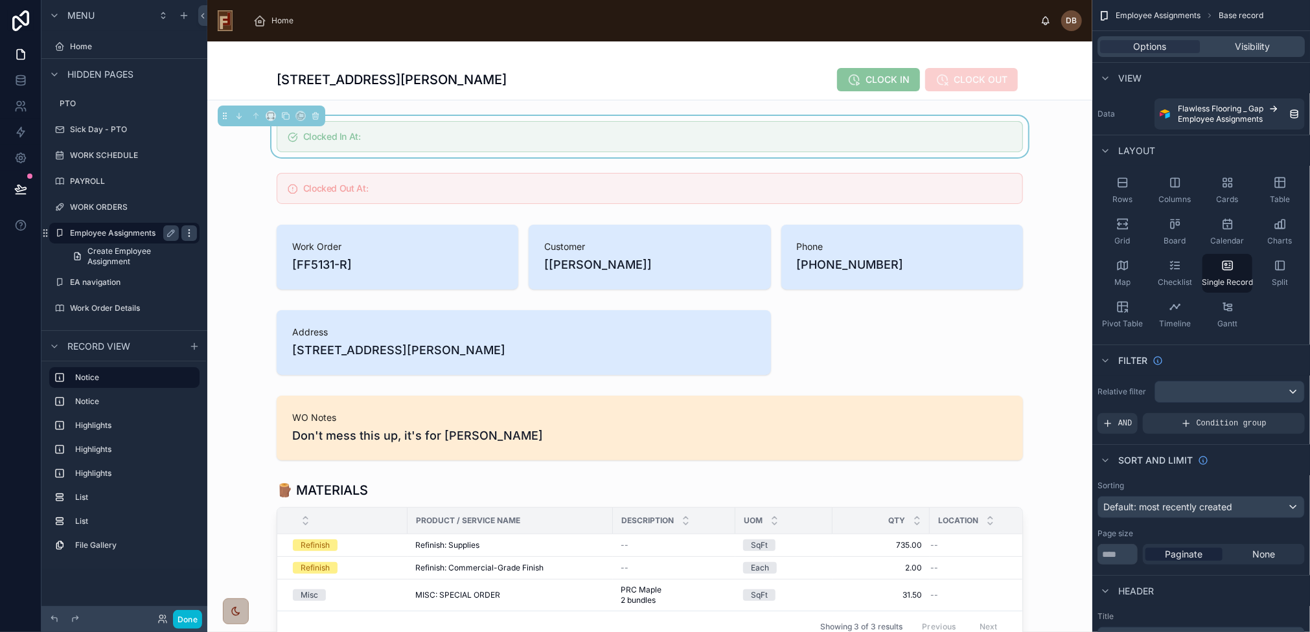
click at [187, 234] on icon "scrollable content" at bounding box center [189, 233] width 10 height 10
click at [286, 232] on span "Clone as nested view" at bounding box center [276, 233] width 90 height 13
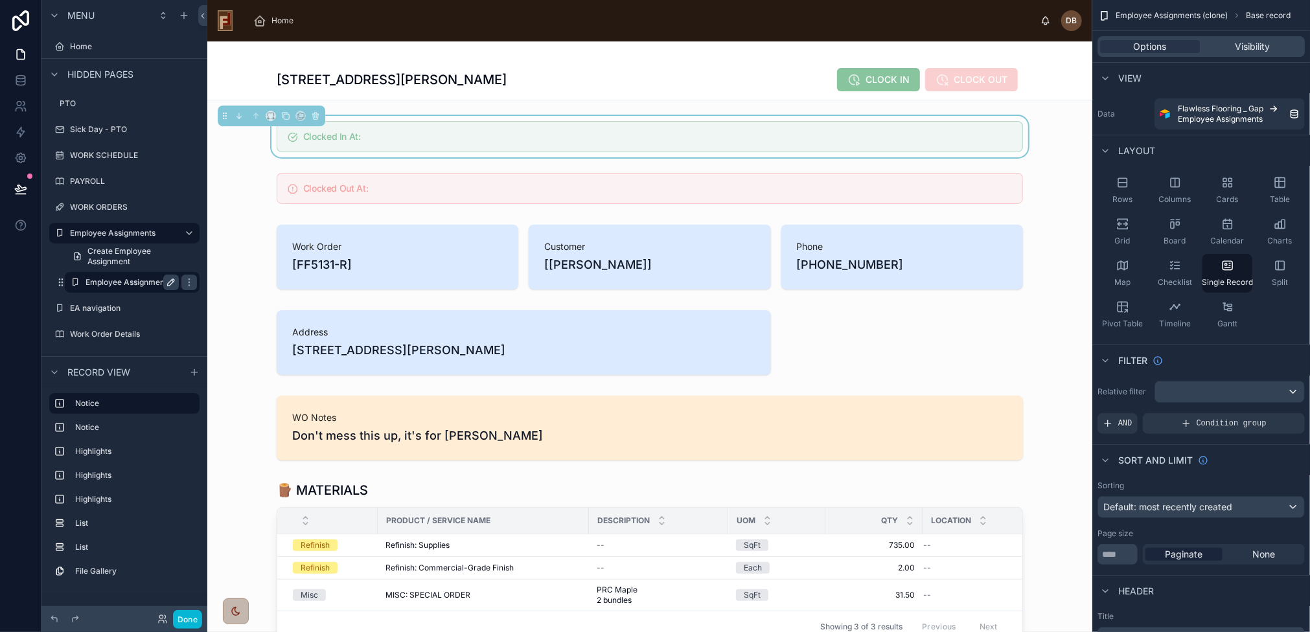
click at [172, 282] on icon "scrollable content" at bounding box center [171, 282] width 6 height 6
click at [123, 280] on input "**********" at bounding box center [121, 283] width 73 height 16
type input "**********"
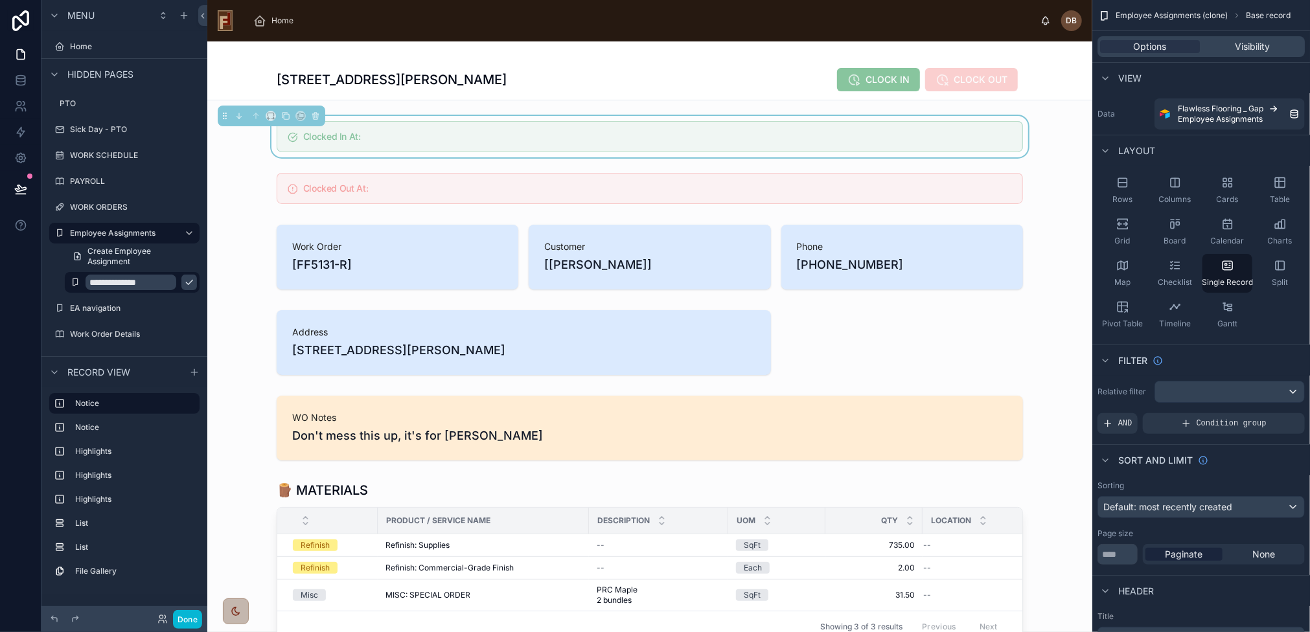
click at [184, 279] on icon "scrollable content" at bounding box center [189, 282] width 10 height 10
click at [104, 203] on label "WORK ORDERS" at bounding box center [122, 207] width 104 height 10
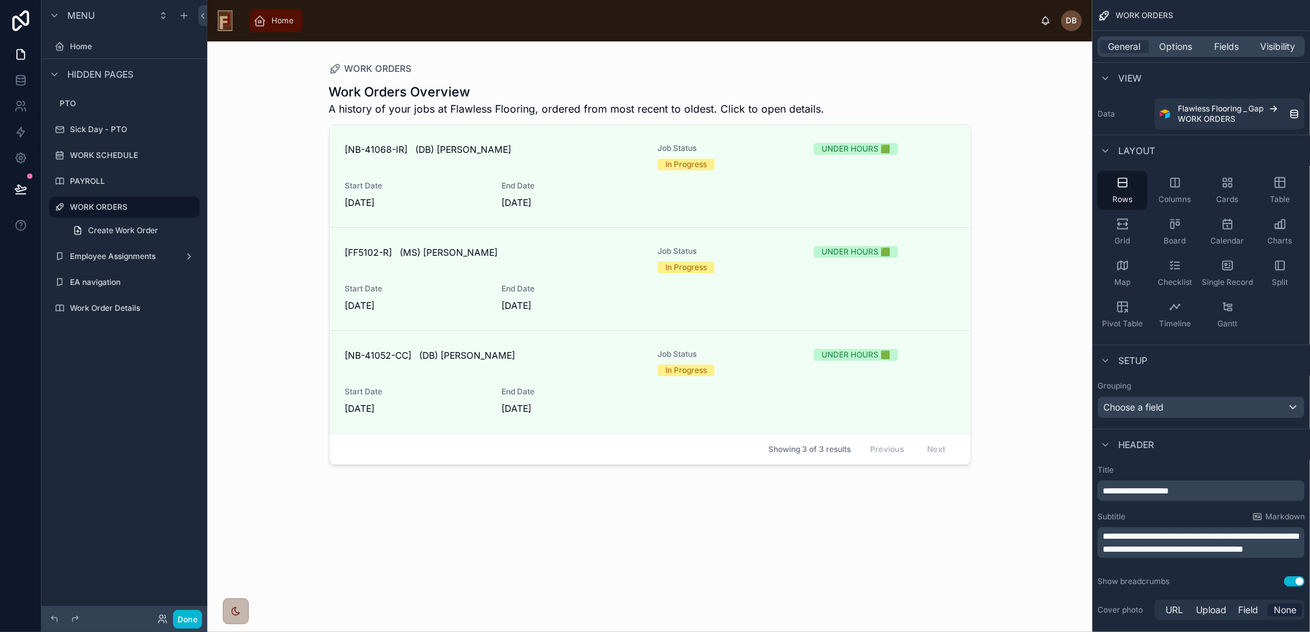
click at [280, 19] on span "Home" at bounding box center [282, 21] width 22 height 10
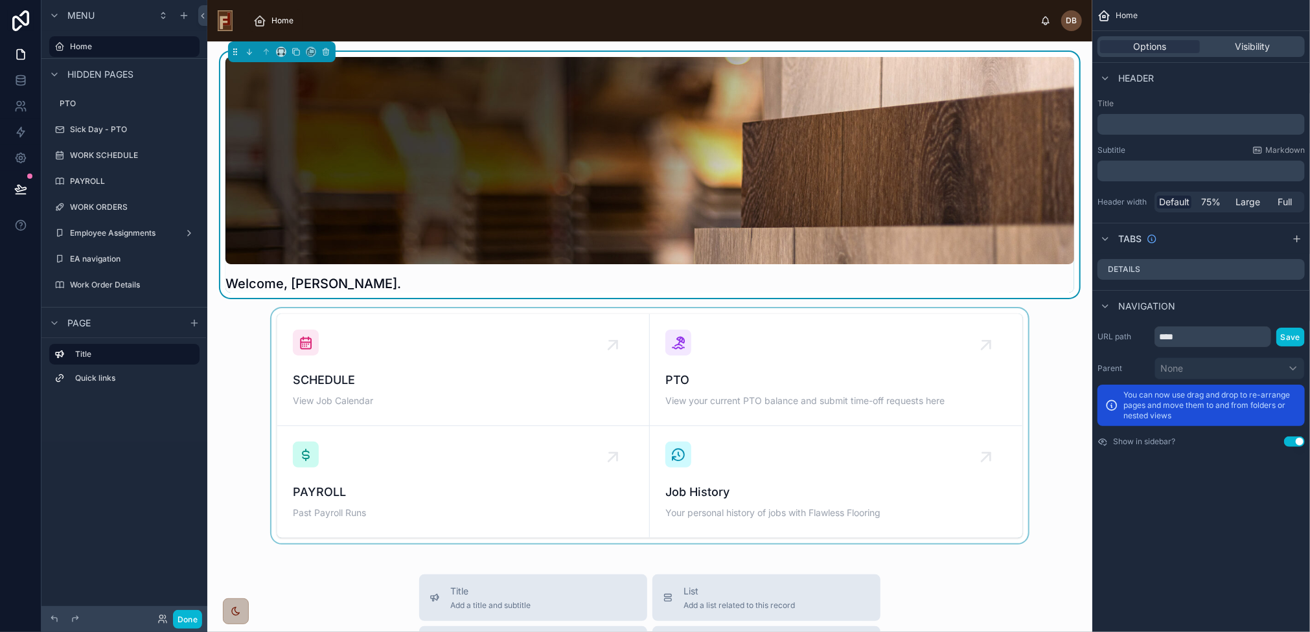
click at [389, 367] on div at bounding box center [650, 425] width 864 height 235
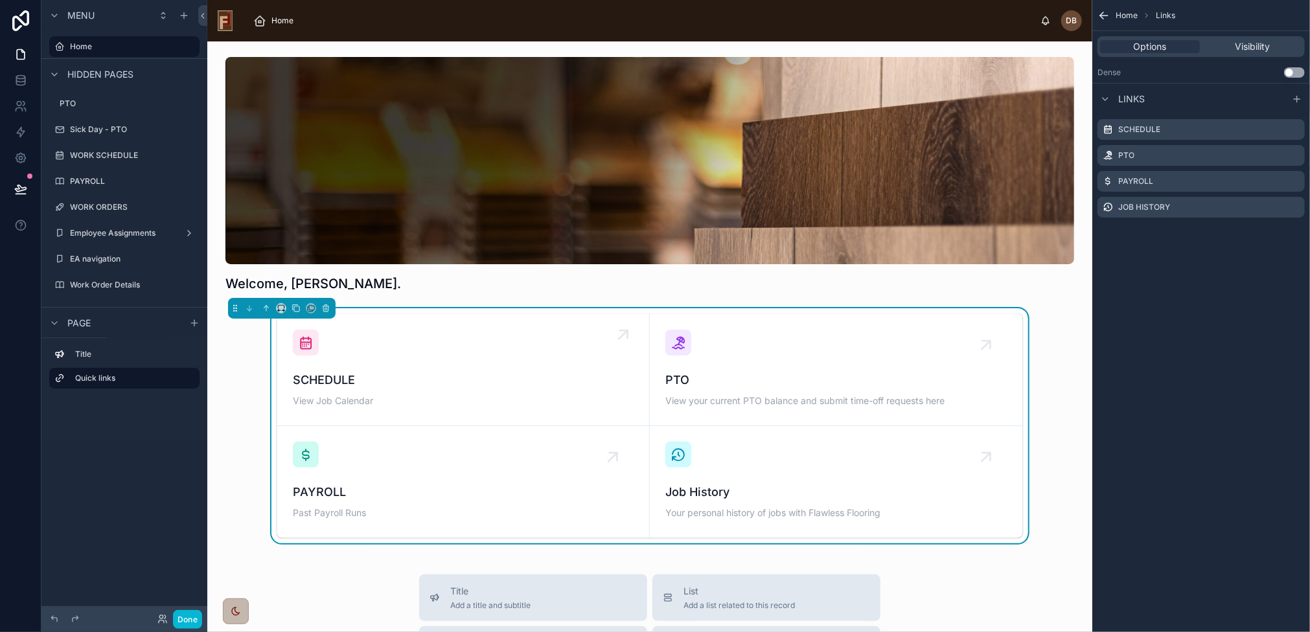
click at [409, 365] on div "SCHEDULE View Job Calendar" at bounding box center [463, 370] width 341 height 80
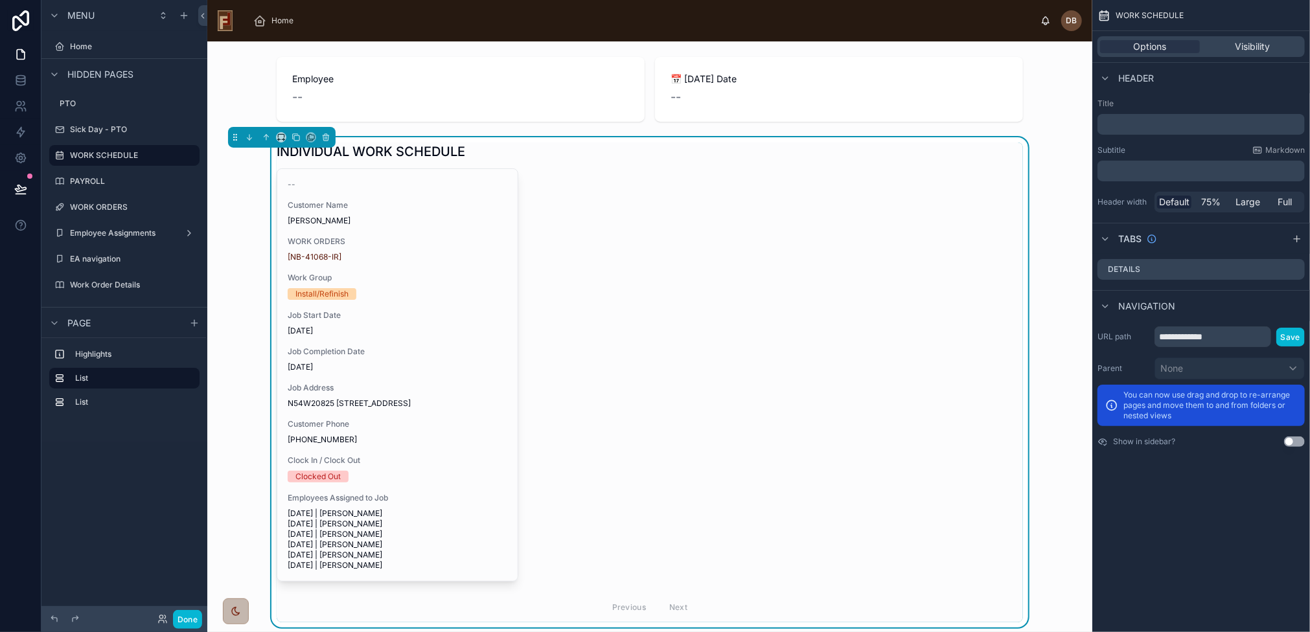
scroll to position [155, 0]
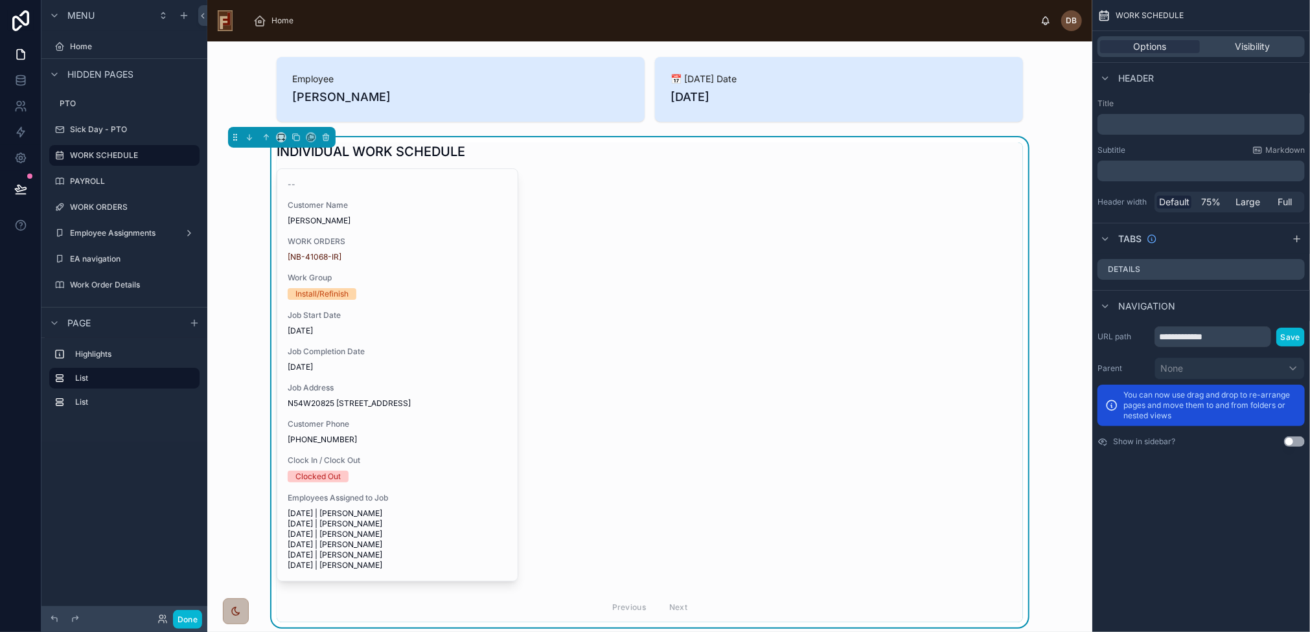
click at [421, 360] on div "Job Completion Date 8/29/2025" at bounding box center [398, 359] width 220 height 26
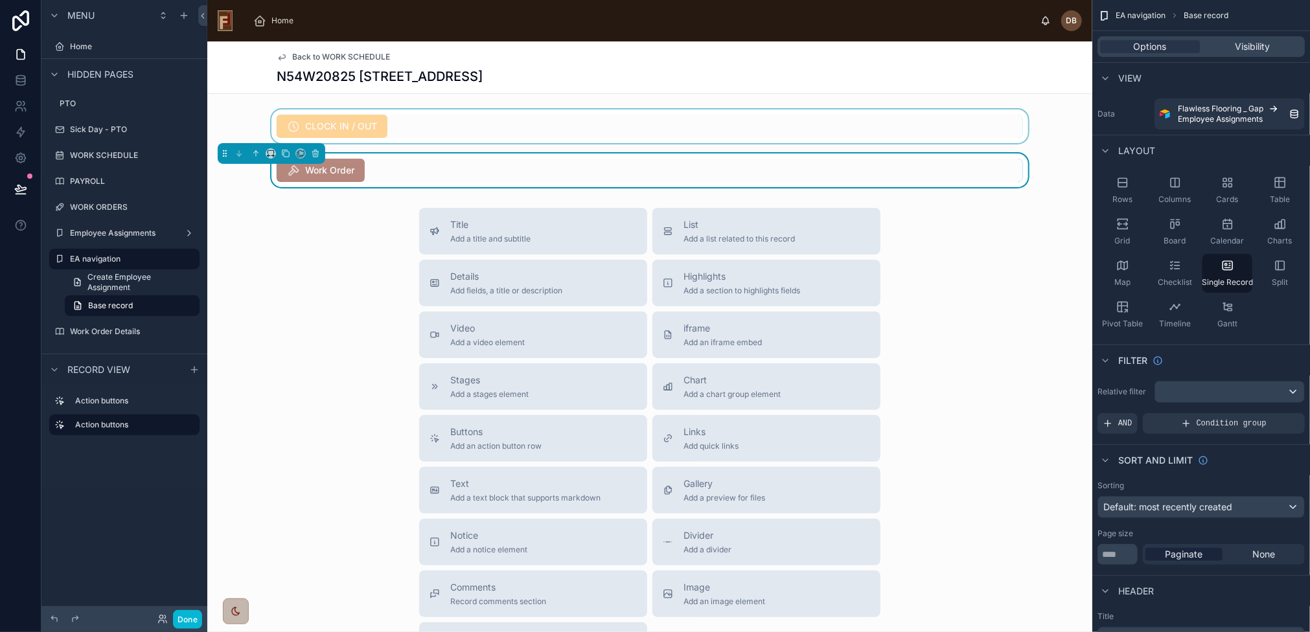
click at [456, 129] on div at bounding box center [649, 126] width 885 height 34
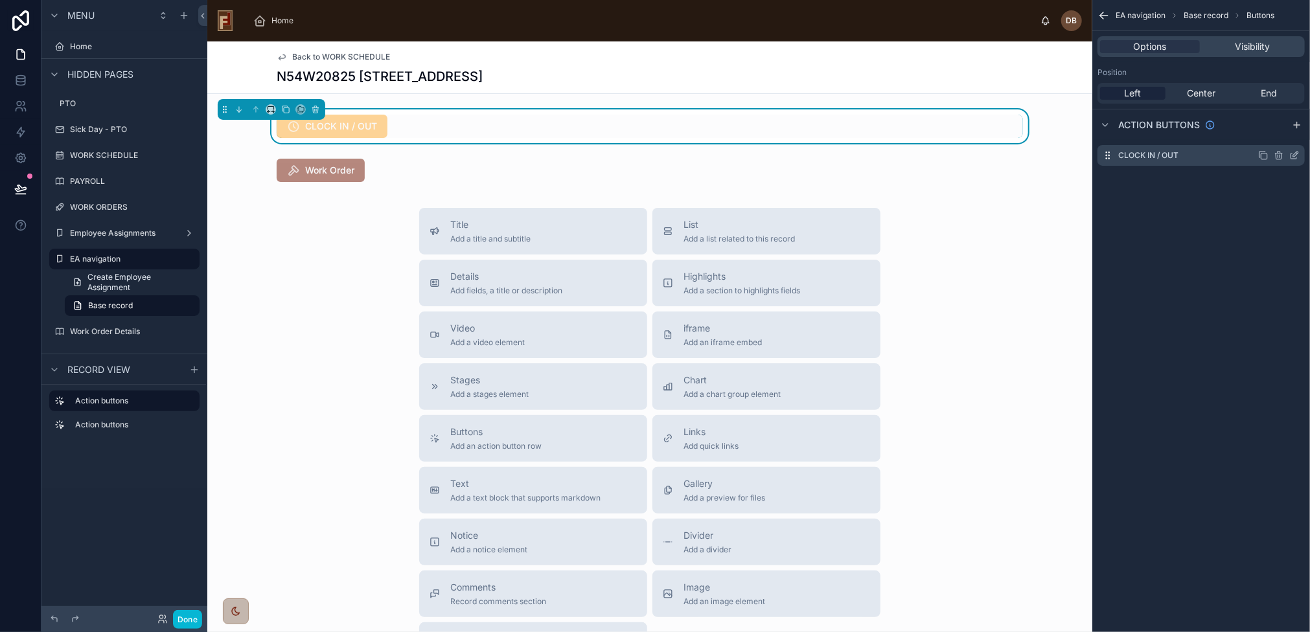
click at [1295, 155] on icon "scrollable content" at bounding box center [1295, 154] width 5 height 5
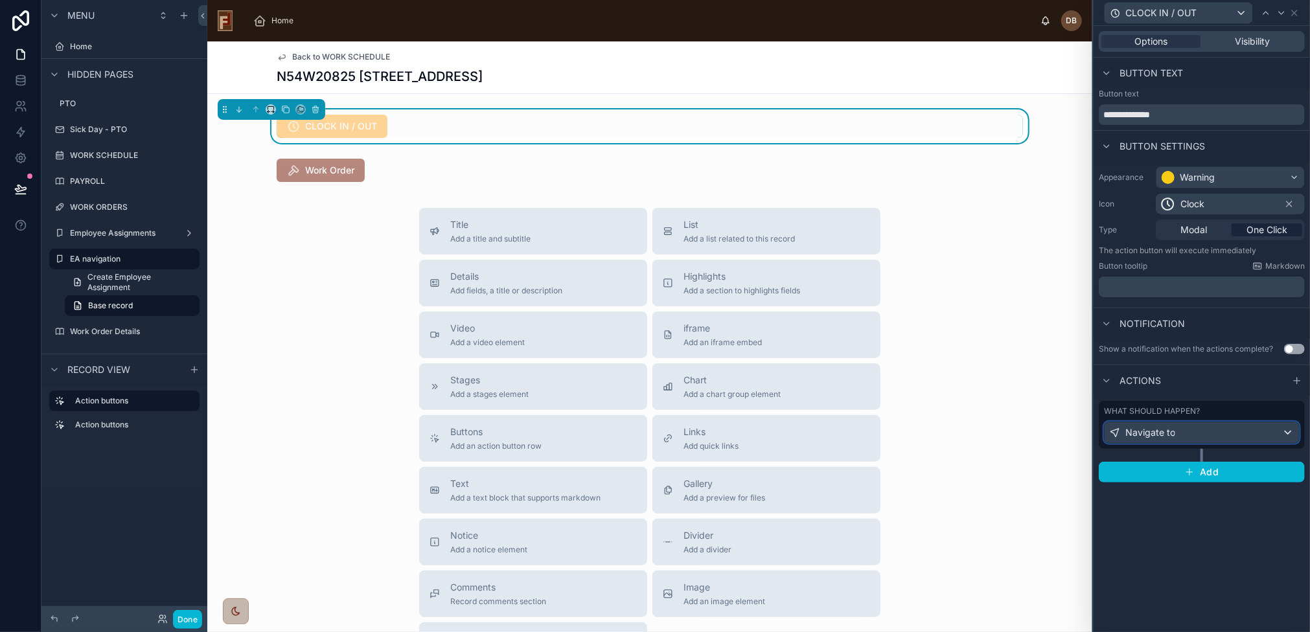
click at [1194, 435] on div "Navigate to" at bounding box center [1201, 432] width 194 height 21
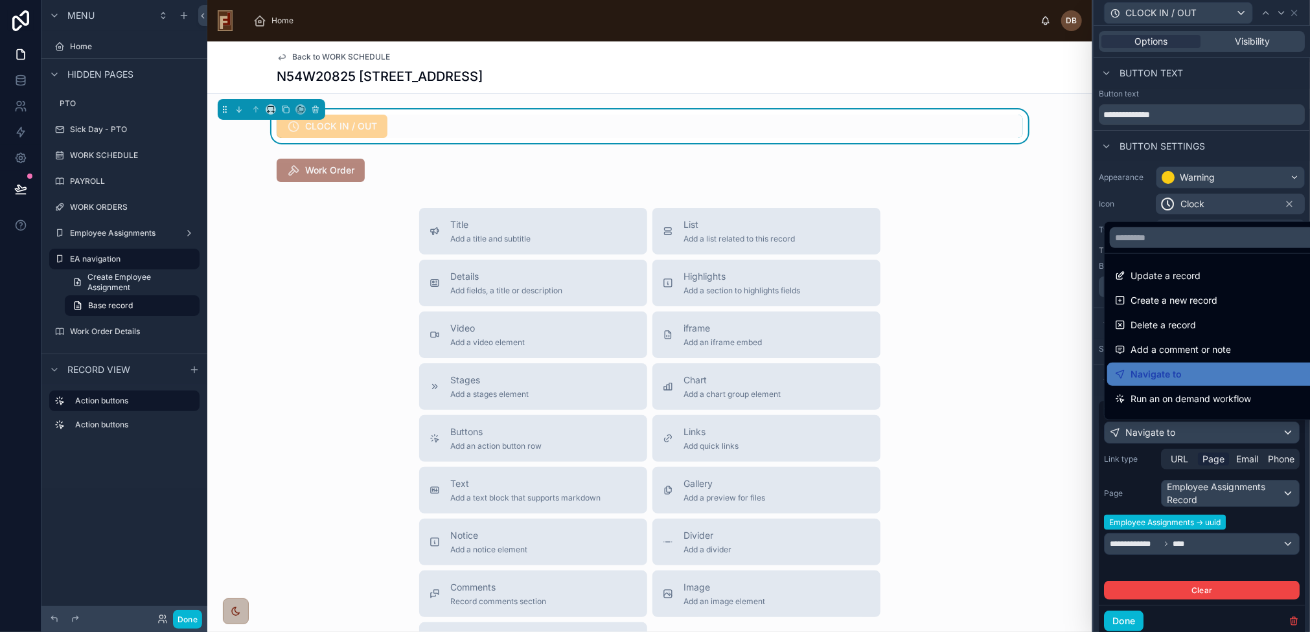
click at [1194, 435] on div at bounding box center [1201, 316] width 216 height 632
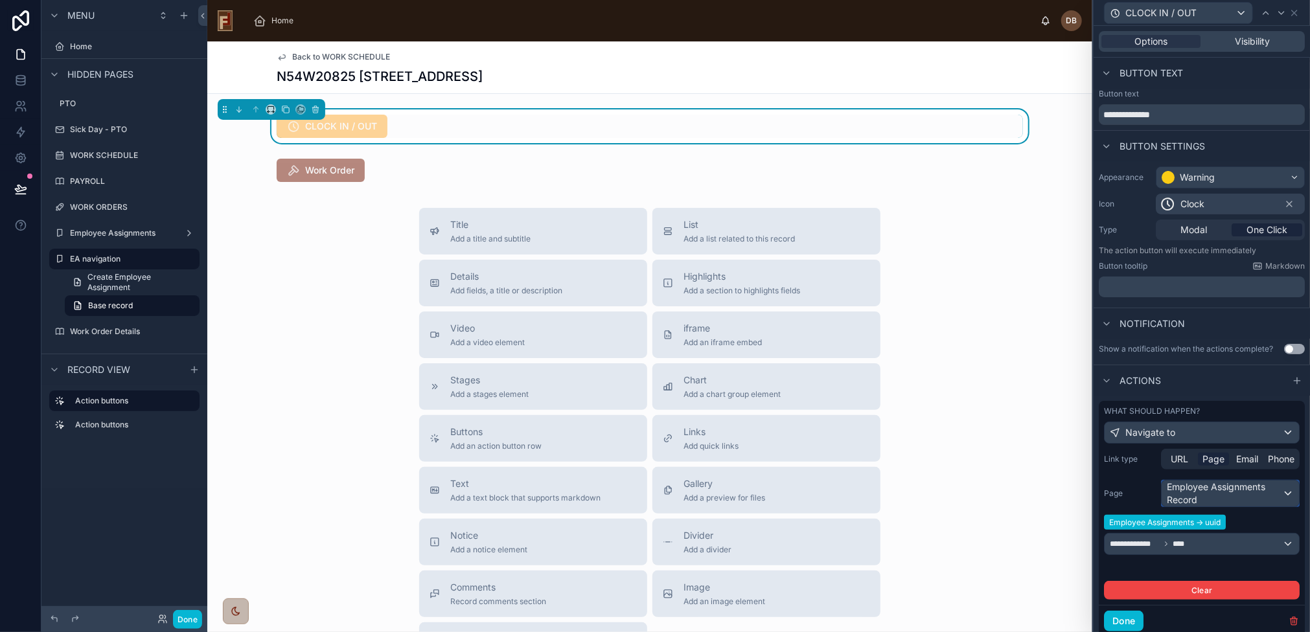
click at [1239, 495] on div "Employee Assignments Record" at bounding box center [1229, 494] width 137 height 26
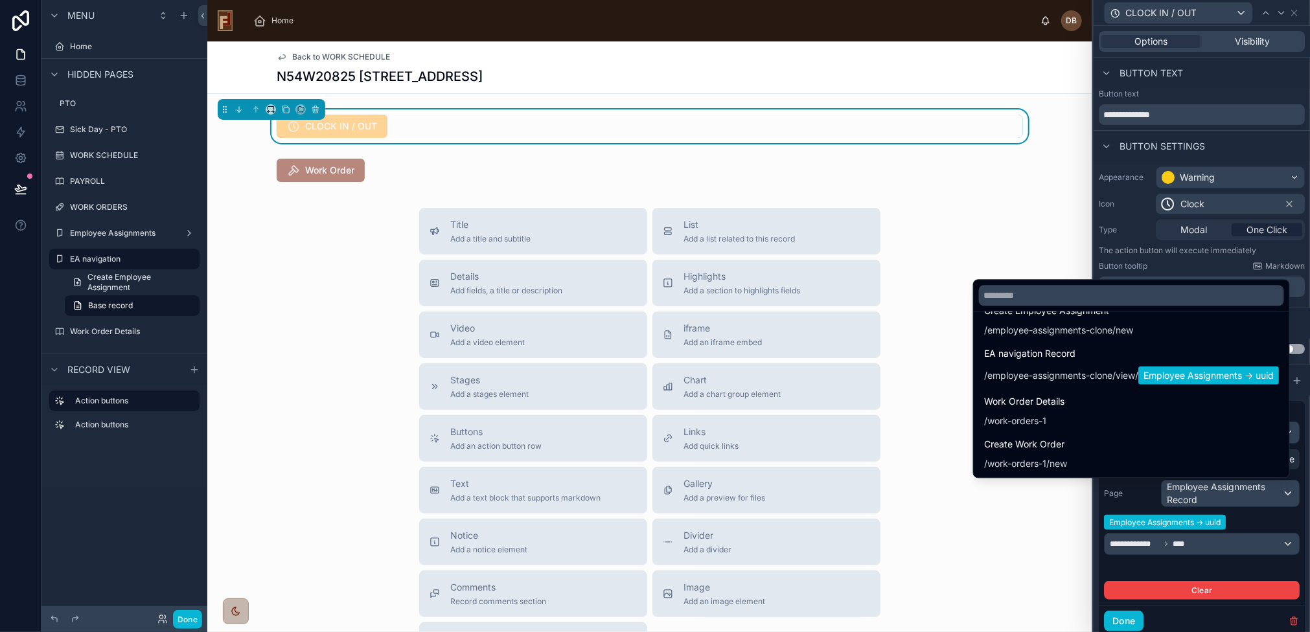
scroll to position [702, 0]
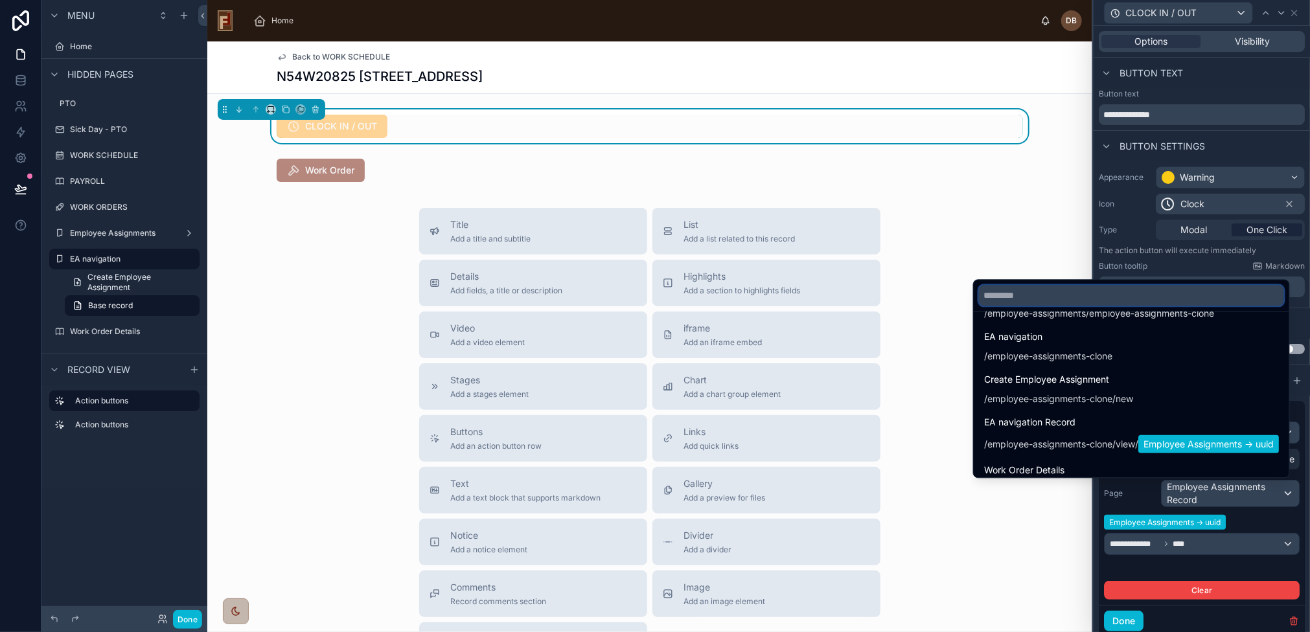
click at [1054, 295] on input "text" at bounding box center [1131, 295] width 305 height 21
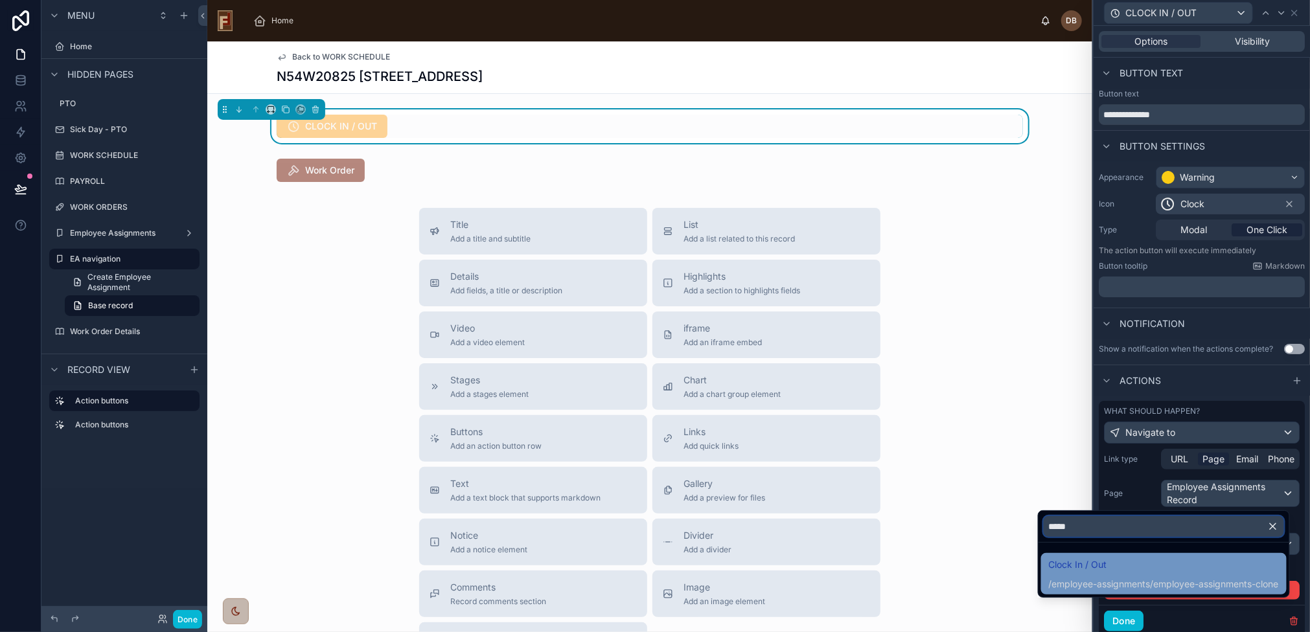
type input "*****"
click at [1162, 567] on span "Clock In / Out" at bounding box center [1164, 565] width 230 height 16
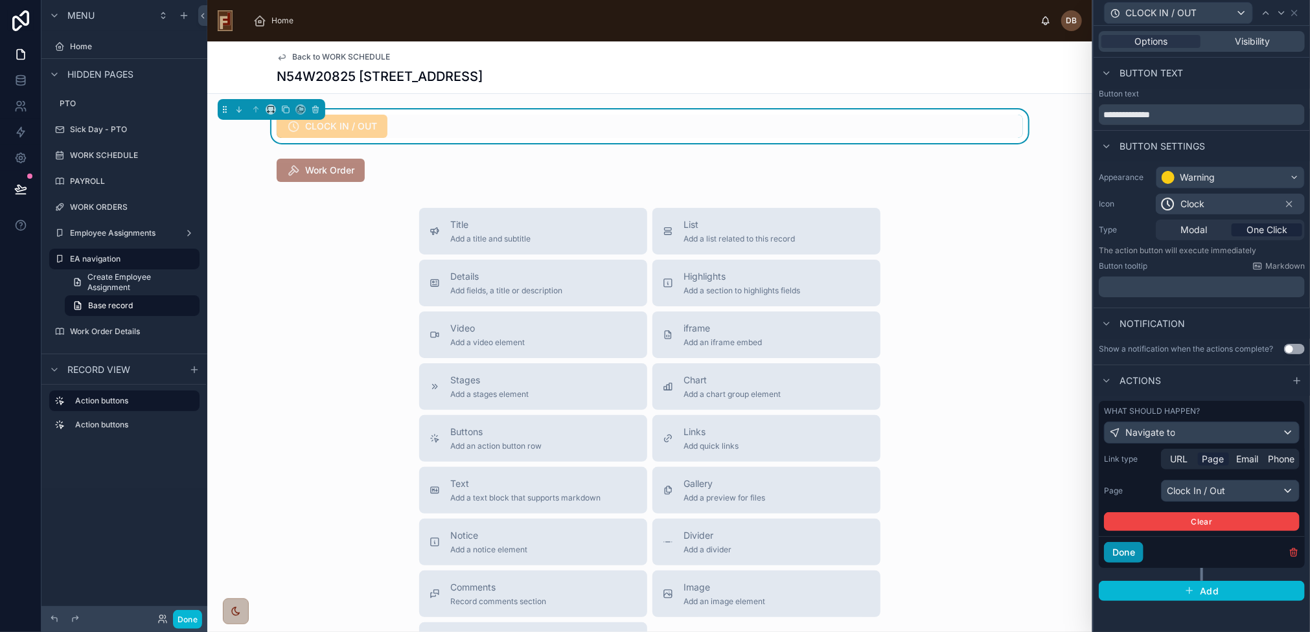
click at [1136, 551] on button "Done" at bounding box center [1124, 552] width 40 height 21
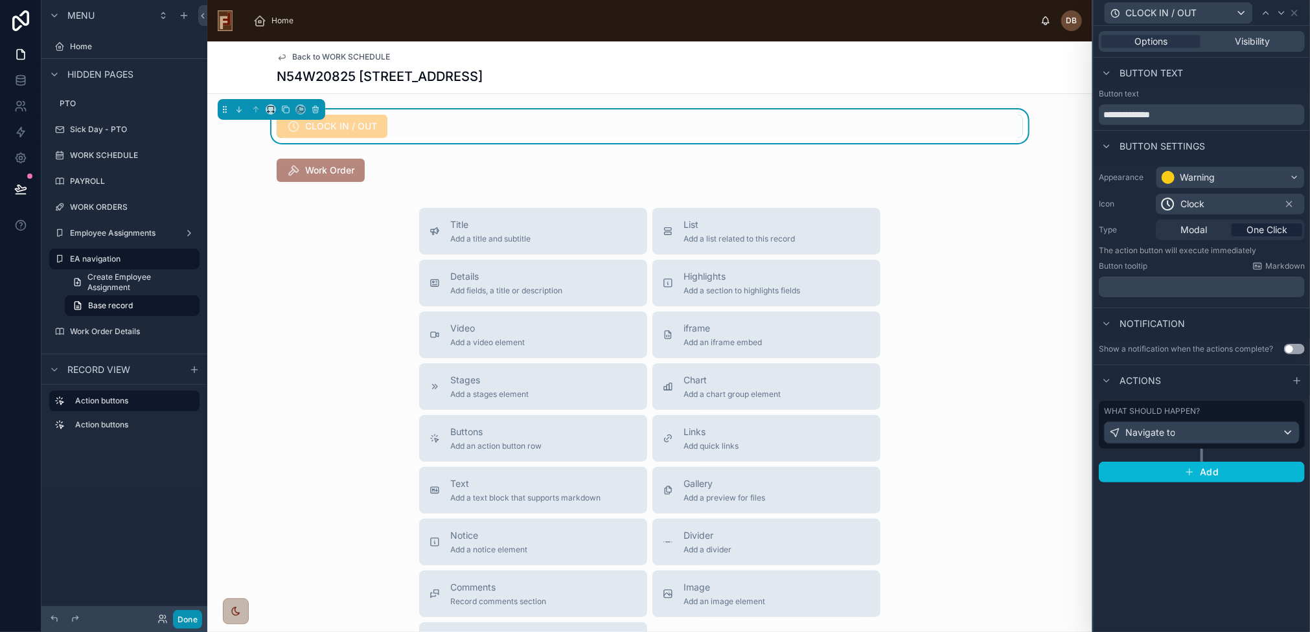
click at [195, 627] on button "Done" at bounding box center [187, 619] width 29 height 19
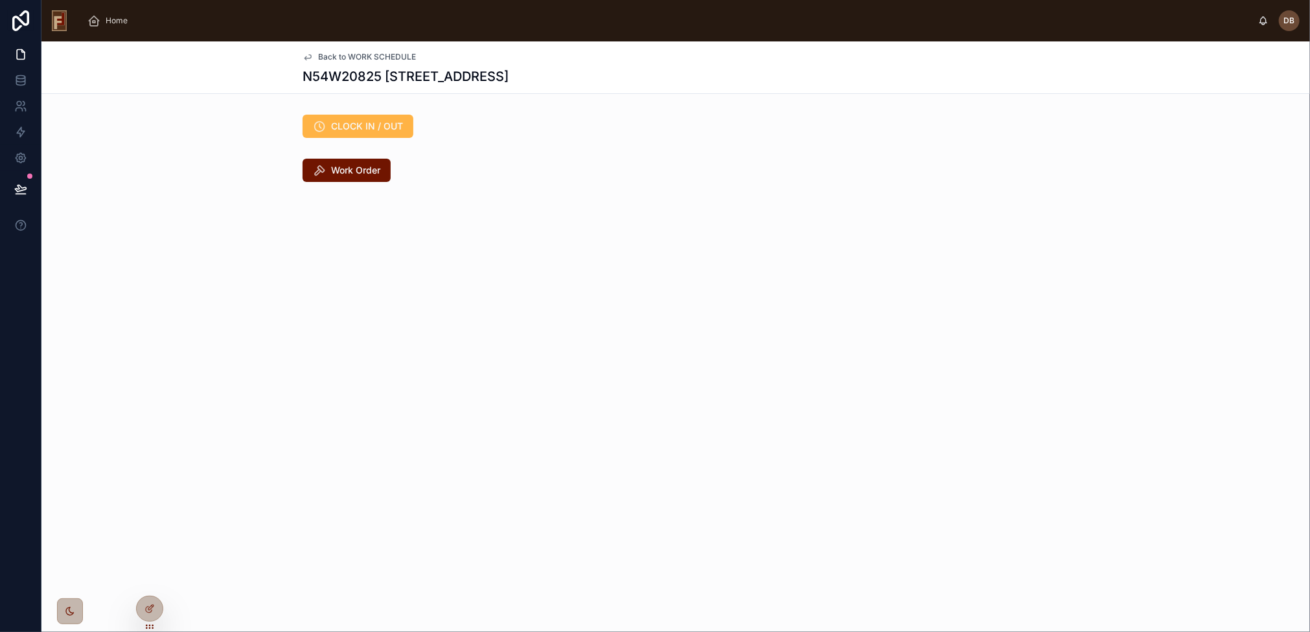
click at [366, 123] on span "CLOCK IN / OUT" at bounding box center [367, 126] width 72 height 13
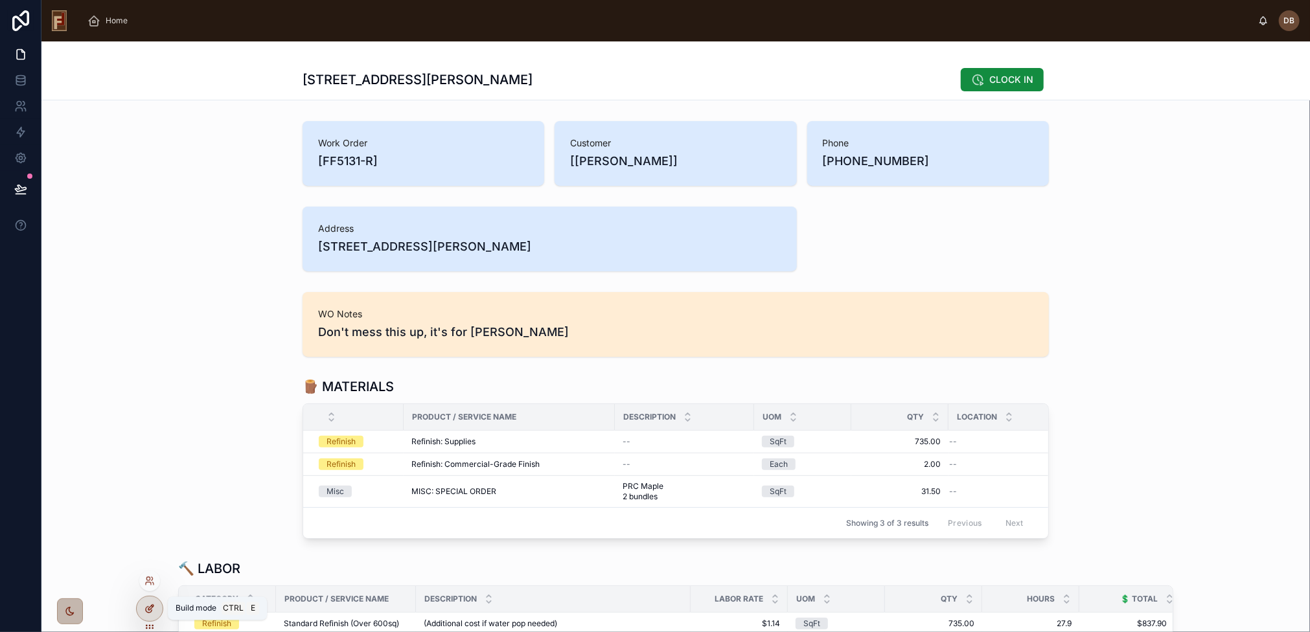
click at [150, 607] on icon at bounding box center [149, 609] width 10 height 10
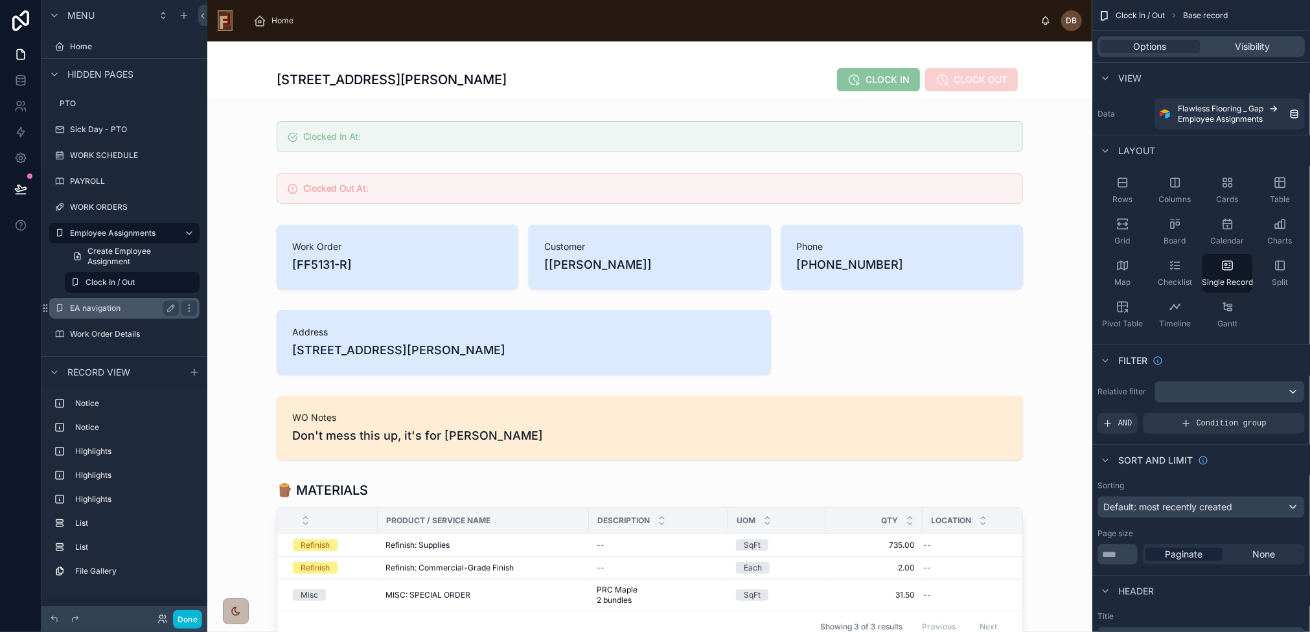
click at [110, 309] on label "EA navigation" at bounding box center [122, 308] width 104 height 10
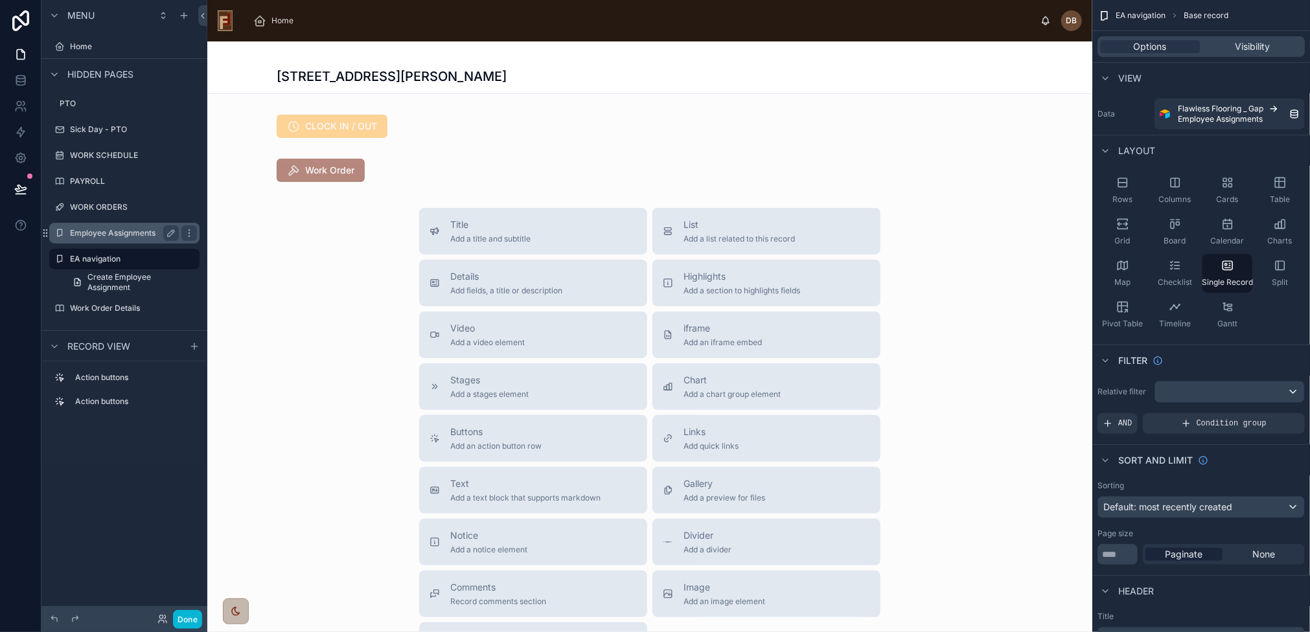
click at [98, 229] on label "Employee Assignments" at bounding box center [122, 233] width 104 height 10
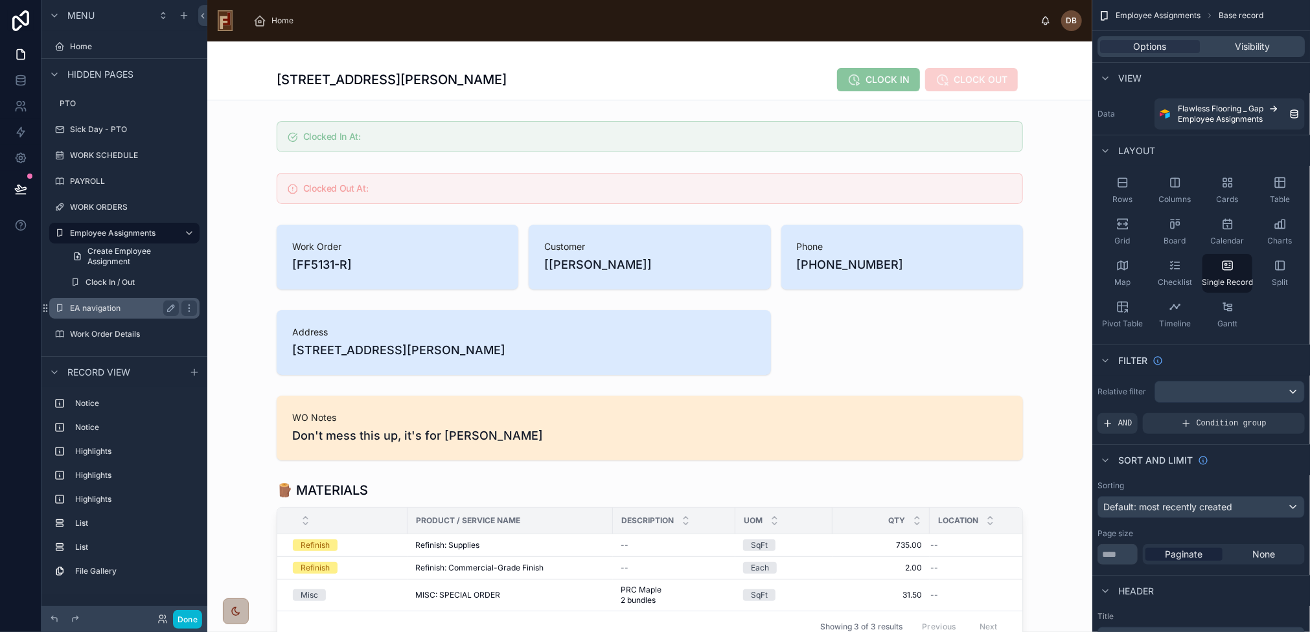
click at [91, 311] on label "EA navigation" at bounding box center [122, 308] width 104 height 10
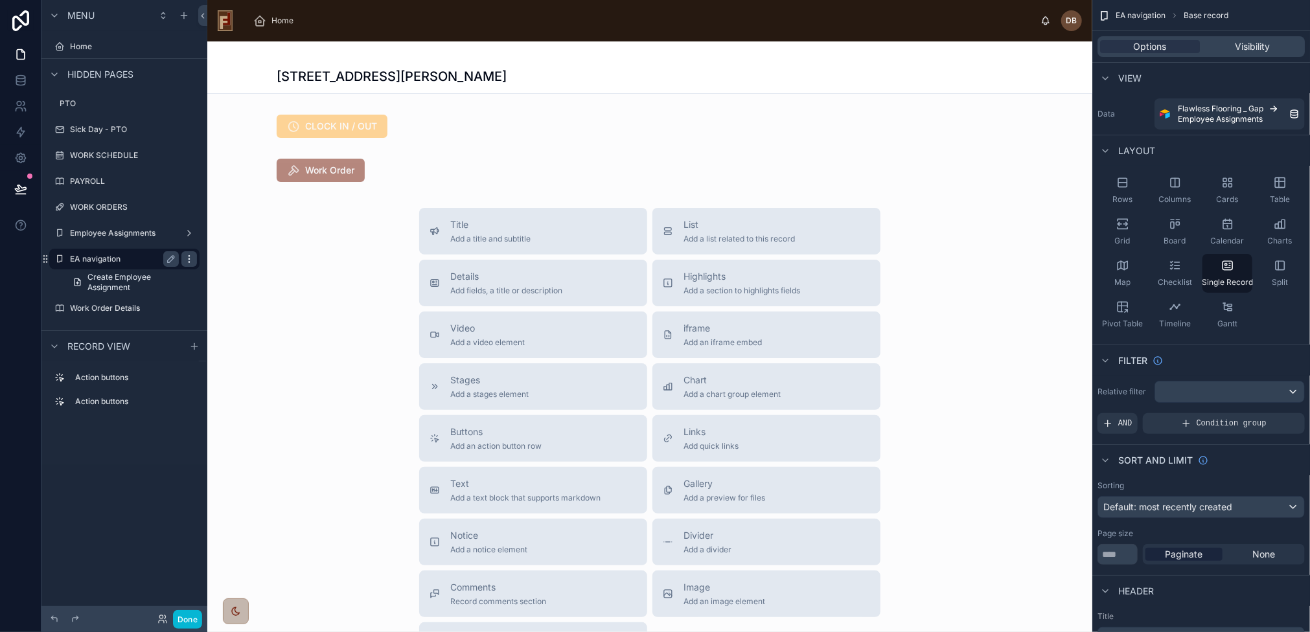
click at [192, 258] on icon "scrollable content" at bounding box center [189, 259] width 10 height 10
click at [256, 277] on span "Remove" at bounding box center [248, 277] width 34 height 13
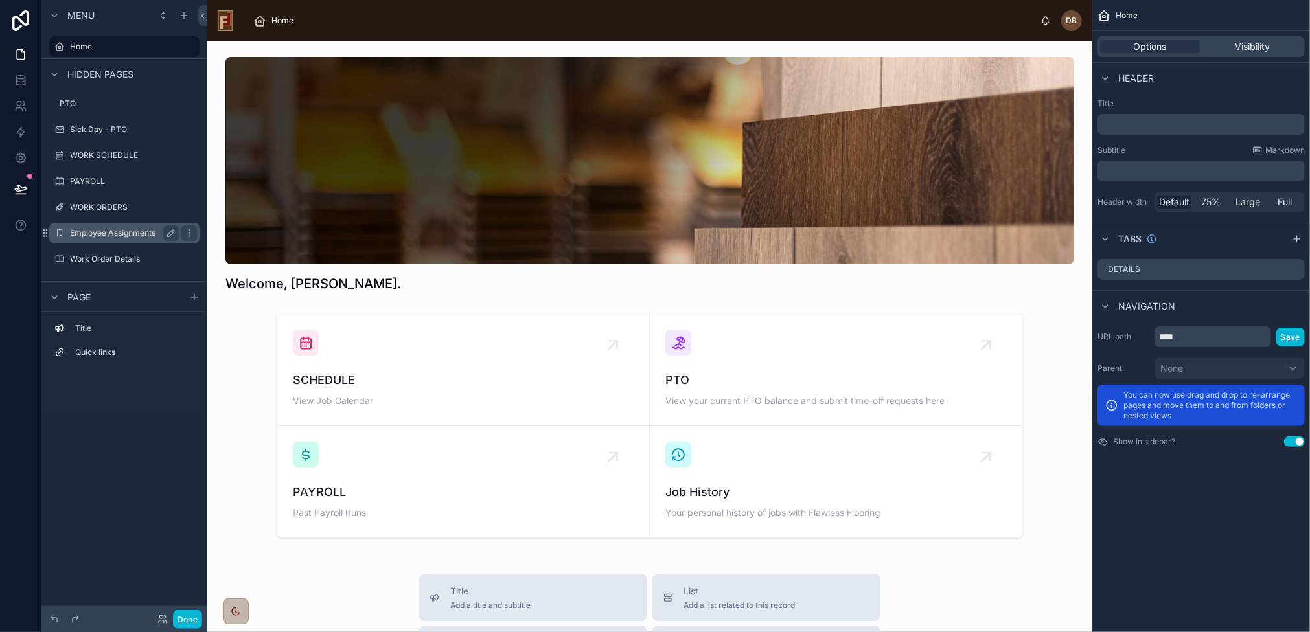
click at [105, 231] on label "Employee Assignments" at bounding box center [122, 233] width 104 height 10
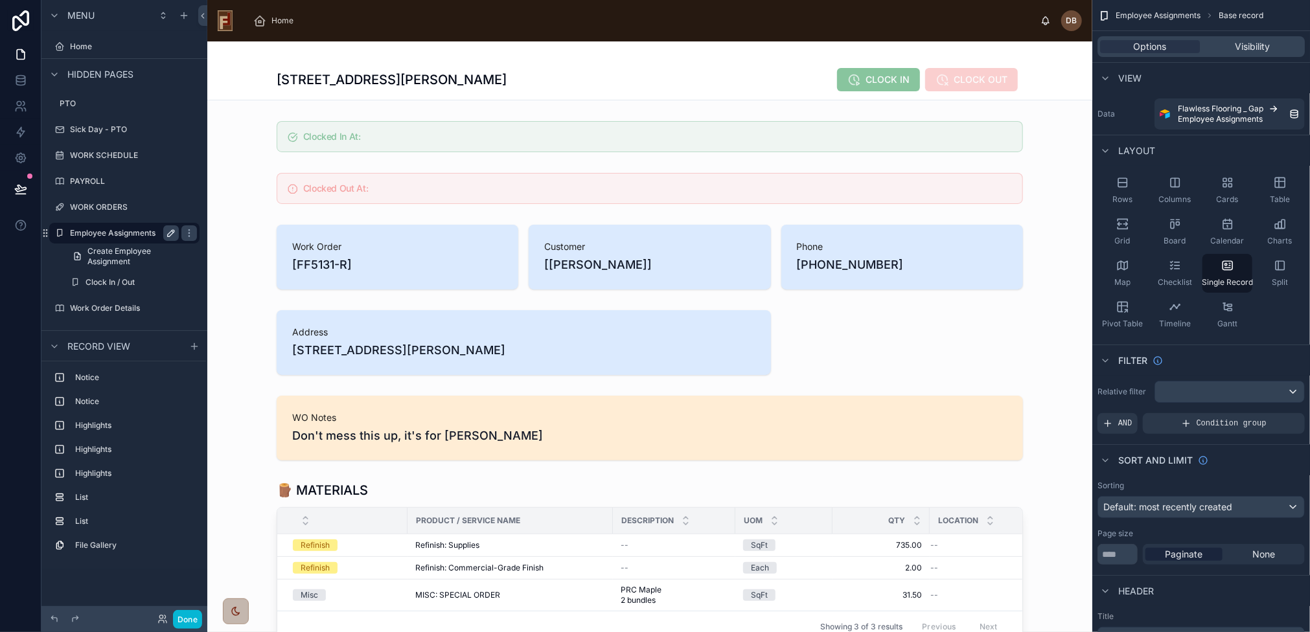
click at [172, 232] on icon "scrollable content" at bounding box center [173, 232] width 2 height 2
click at [172, 232] on icon "scrollable content" at bounding box center [171, 233] width 10 height 10
click at [190, 231] on icon "scrollable content" at bounding box center [189, 233] width 10 height 10
click at [278, 236] on span "Clone as nested view" at bounding box center [276, 233] width 90 height 13
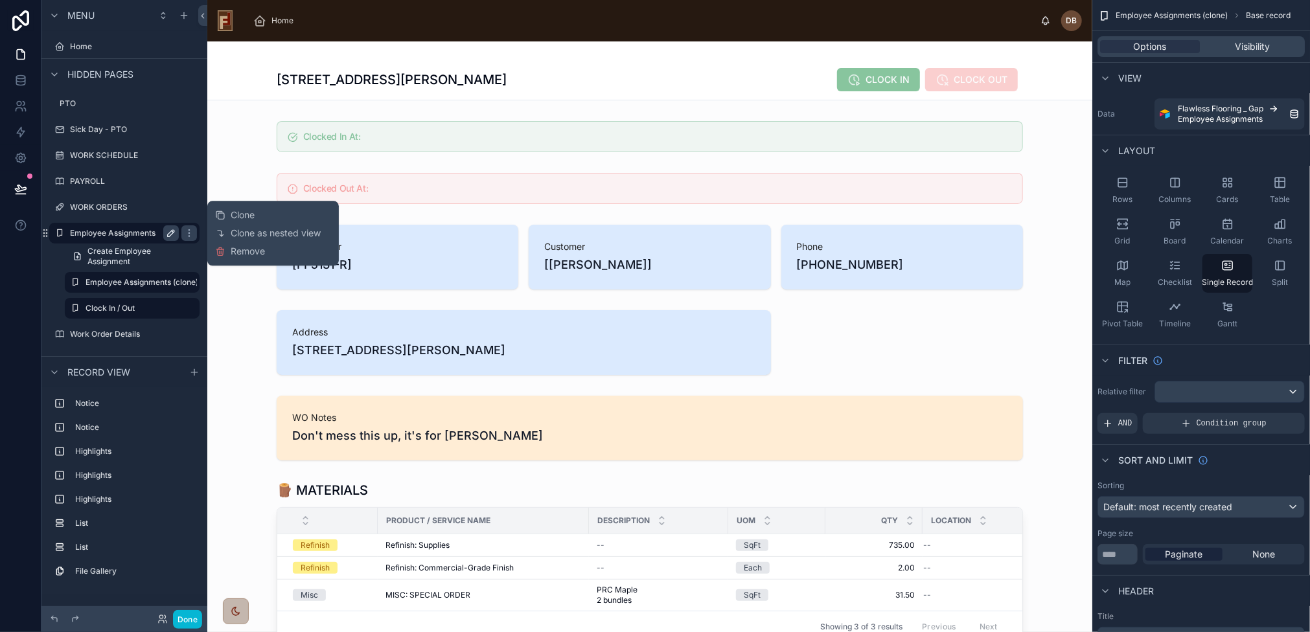
click at [172, 234] on icon "scrollable content" at bounding box center [171, 233] width 10 height 10
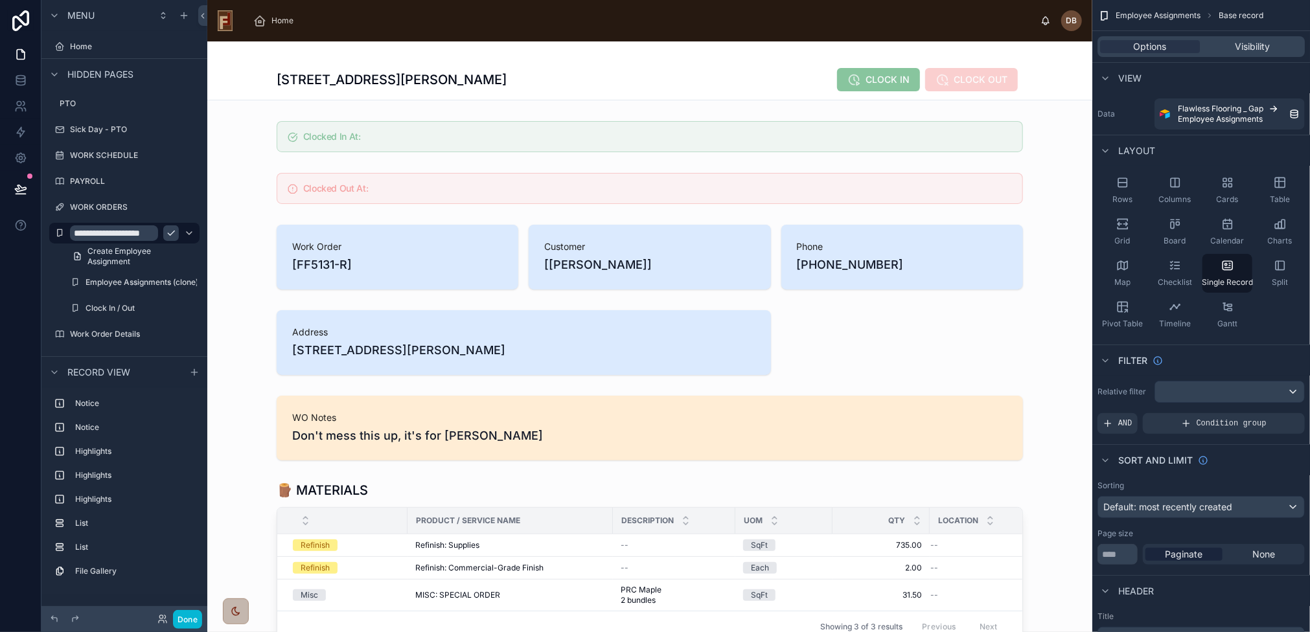
click at [110, 235] on input "**********" at bounding box center [114, 233] width 88 height 16
click at [111, 235] on input "**********" at bounding box center [114, 233] width 88 height 16
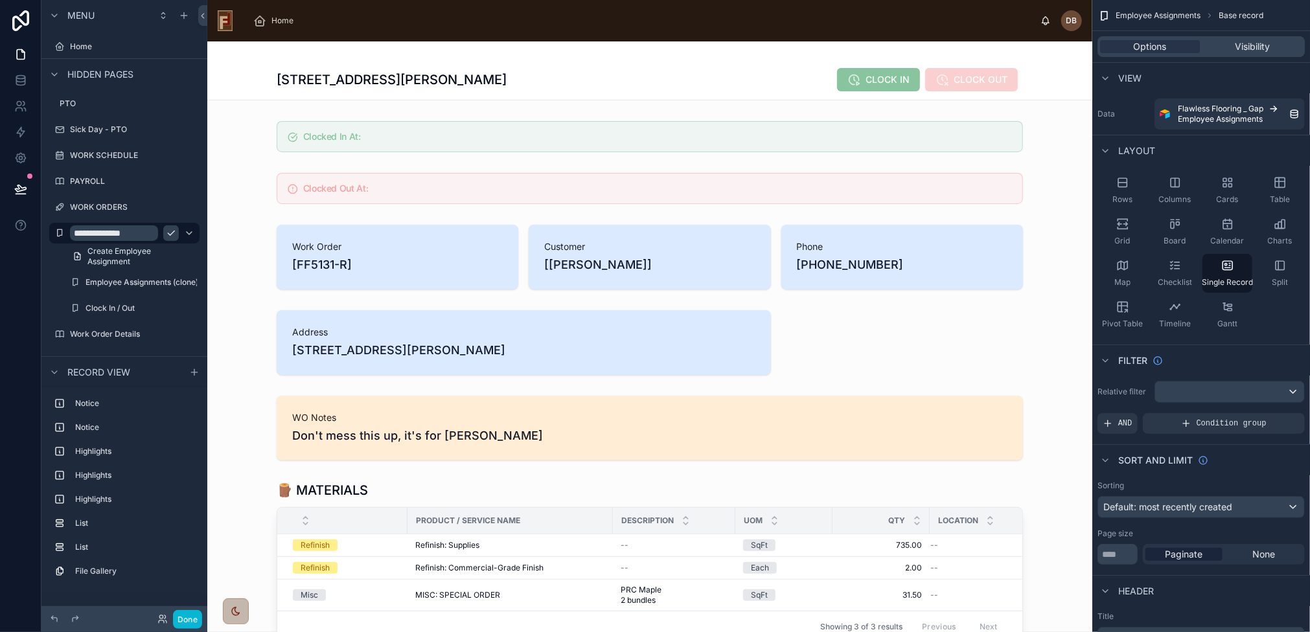
type input "**********"
click at [172, 232] on icon "scrollable content" at bounding box center [171, 233] width 10 height 10
click at [171, 282] on icon "scrollable content" at bounding box center [171, 282] width 10 height 10
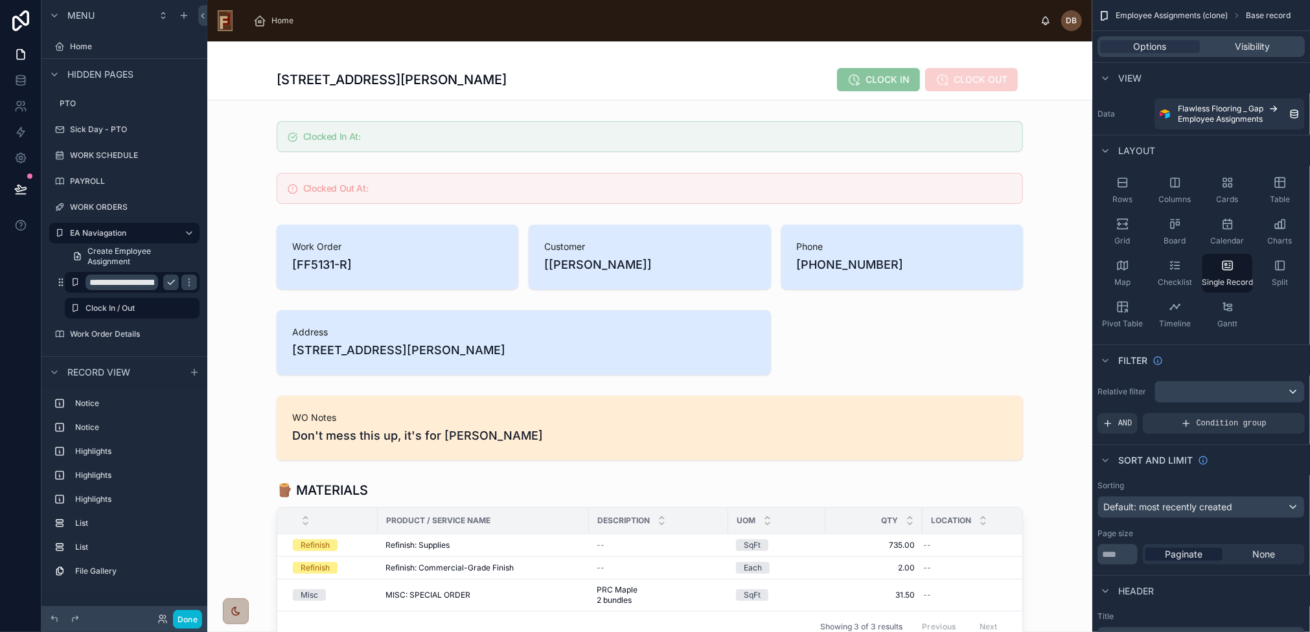
click at [144, 282] on input "**********" at bounding box center [121, 283] width 73 height 16
click at [126, 282] on input "**********" at bounding box center [121, 283] width 73 height 16
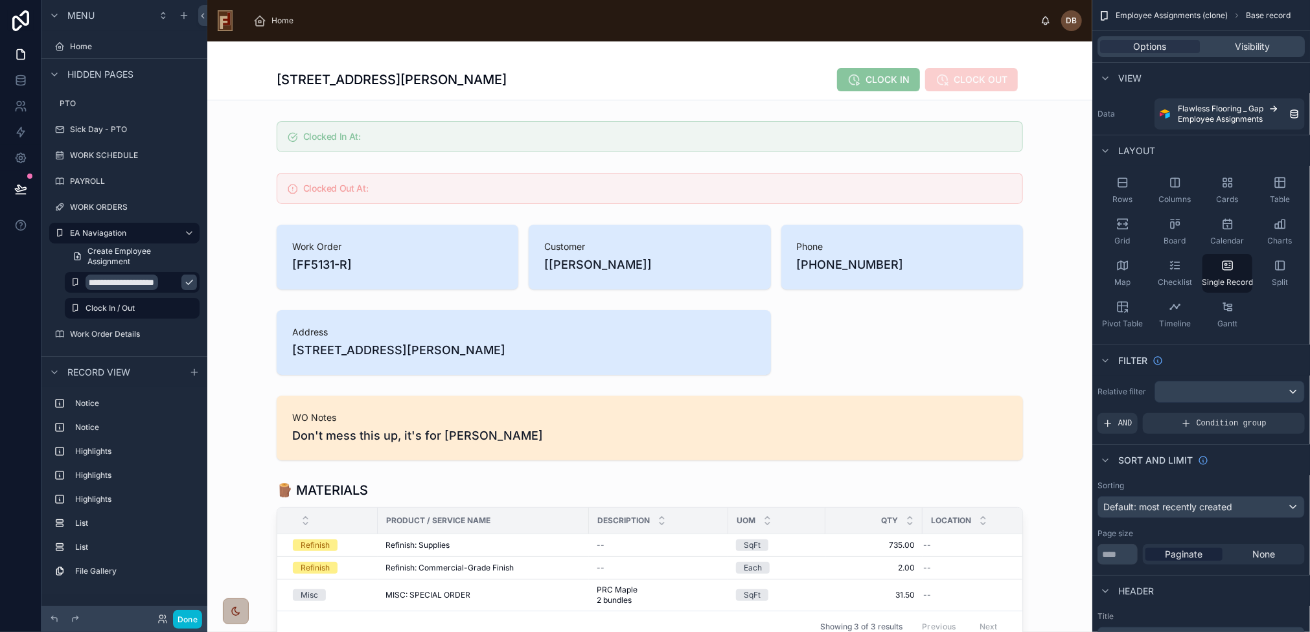
type input "**********"
click at [186, 283] on icon "scrollable content" at bounding box center [189, 282] width 6 height 5
click at [83, 47] on label "Home" at bounding box center [122, 46] width 104 height 10
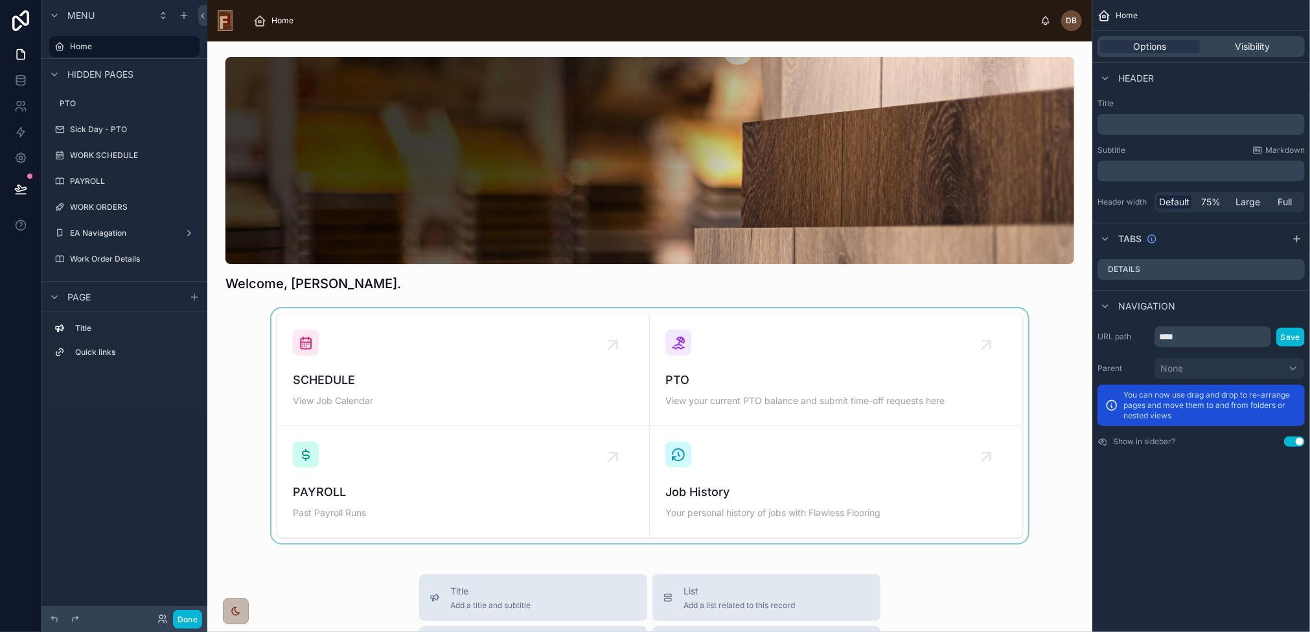
click at [522, 363] on div at bounding box center [650, 425] width 864 height 235
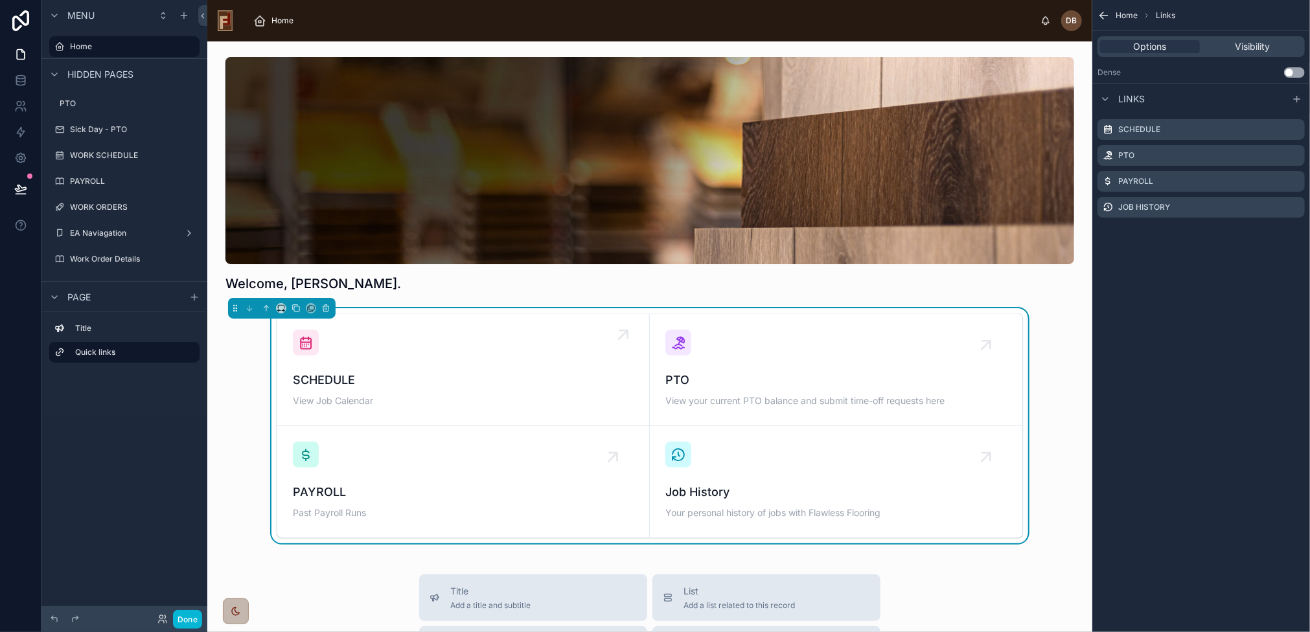
click at [522, 365] on div "SCHEDULE View Job Calendar" at bounding box center [463, 370] width 341 height 80
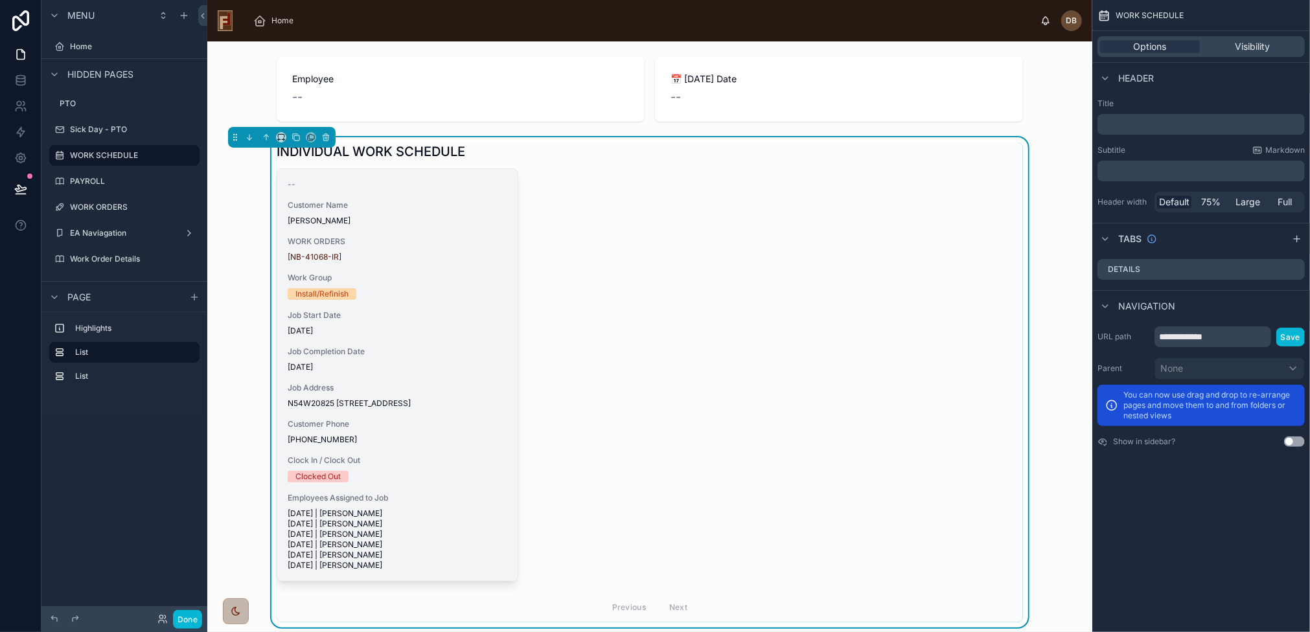
scroll to position [155, 0]
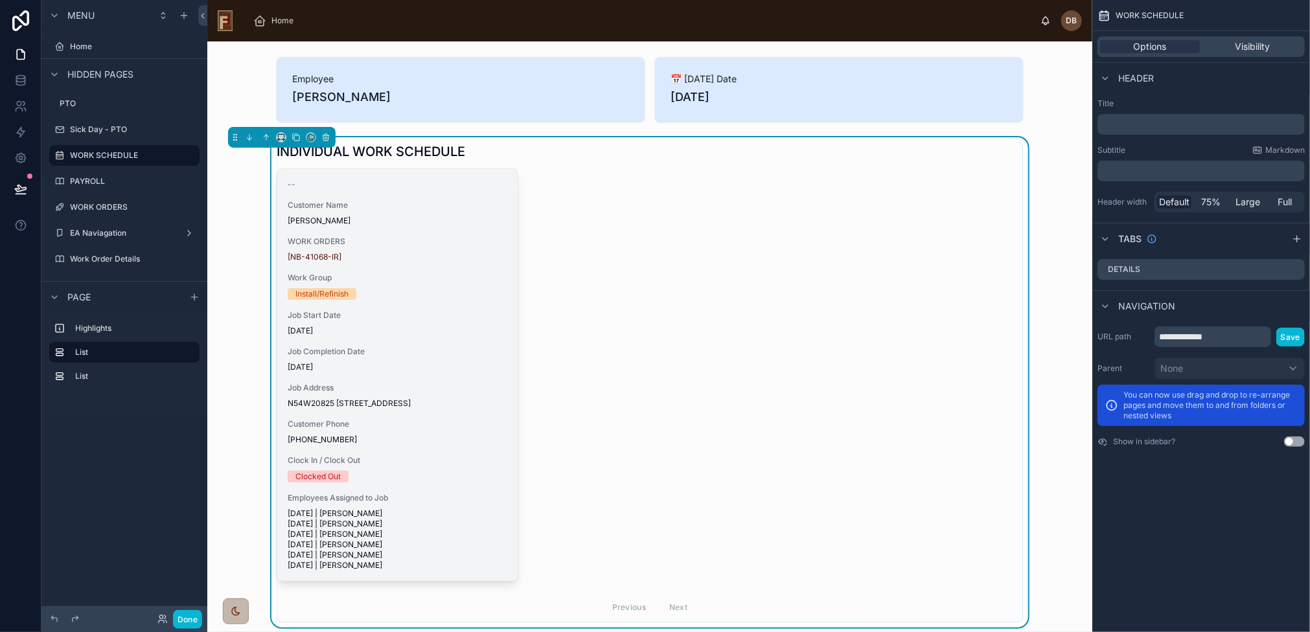
click at [444, 342] on div "-- Customer Name Martin Flower WORK ORDERS [NB-41068-IR] Work Group Install/Ref…" at bounding box center [397, 375] width 240 height 412
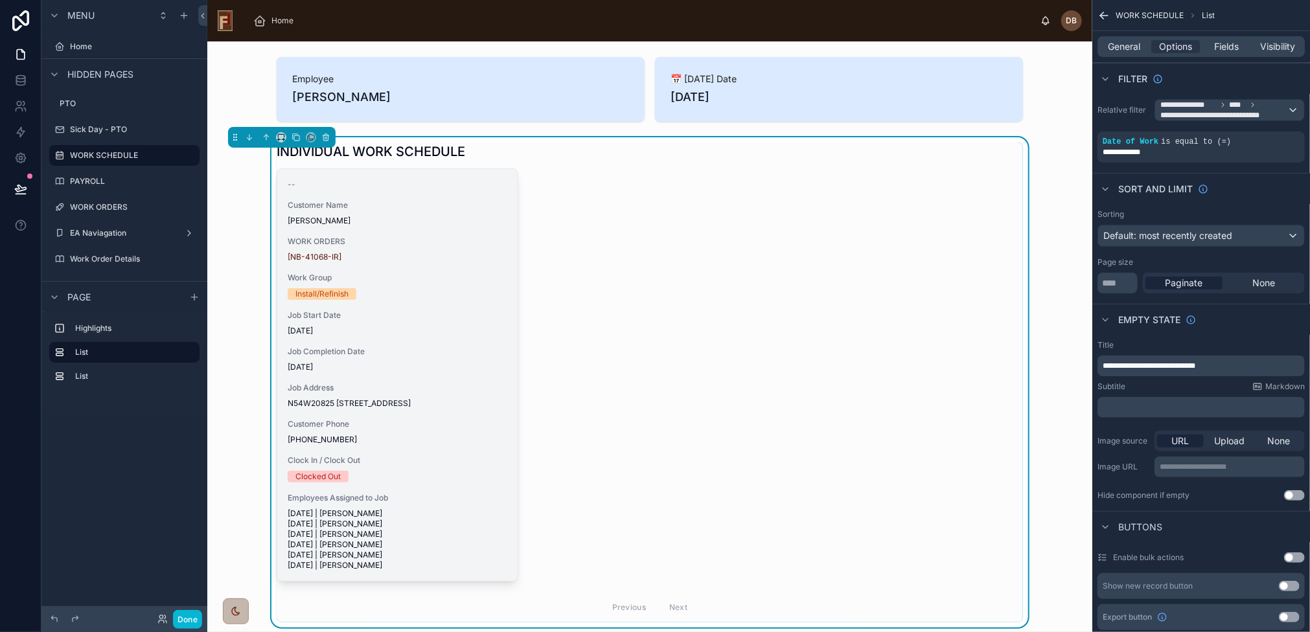
click at [416, 348] on span "Job Completion Date" at bounding box center [398, 351] width 220 height 10
click at [411, 351] on span "Job Completion Date" at bounding box center [398, 351] width 220 height 10
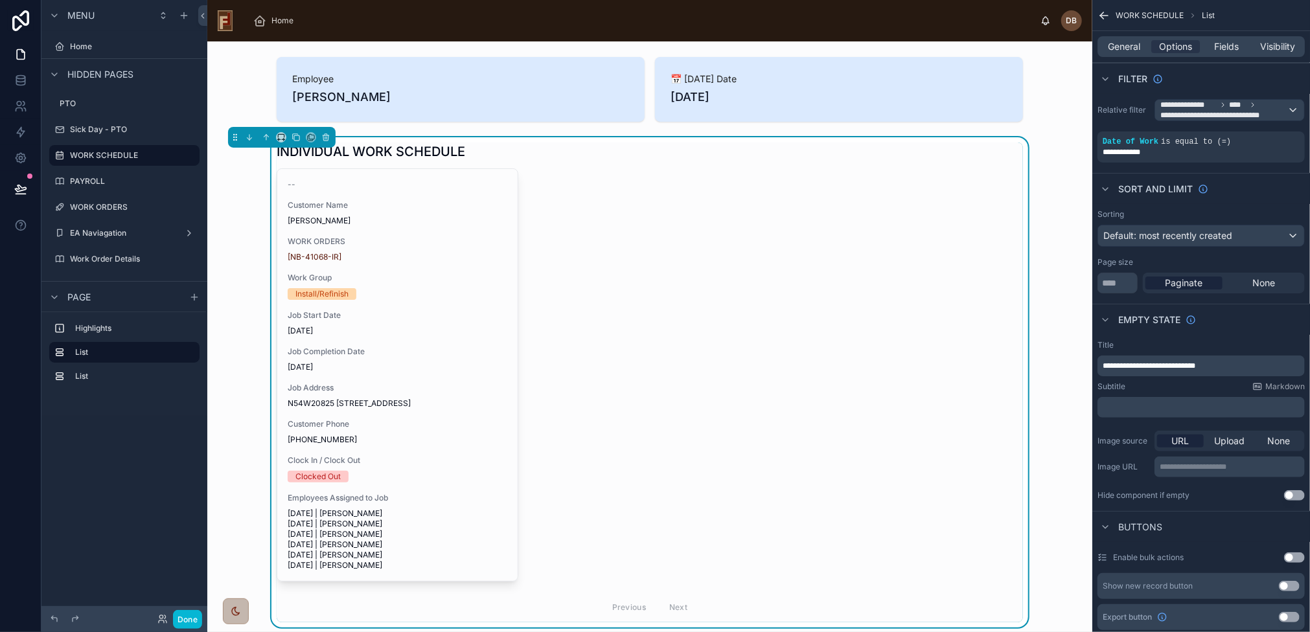
click at [1151, 364] on span "**********" at bounding box center [1148, 366] width 93 height 8
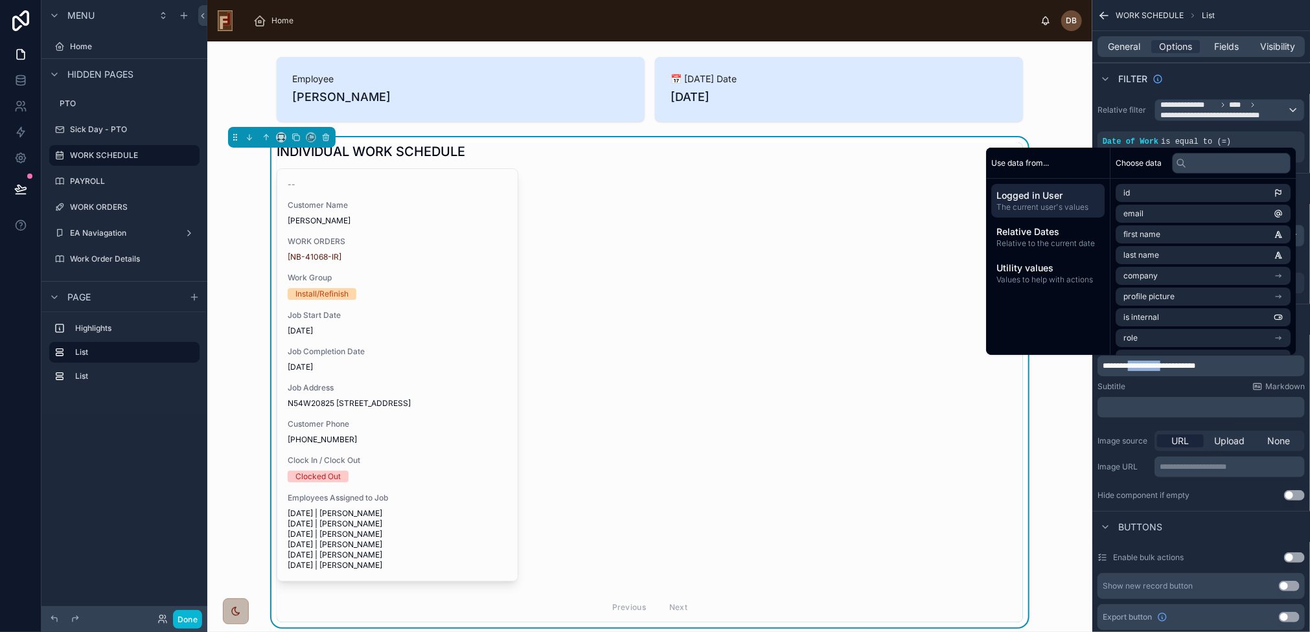
click at [1151, 364] on span "**********" at bounding box center [1148, 366] width 93 height 8
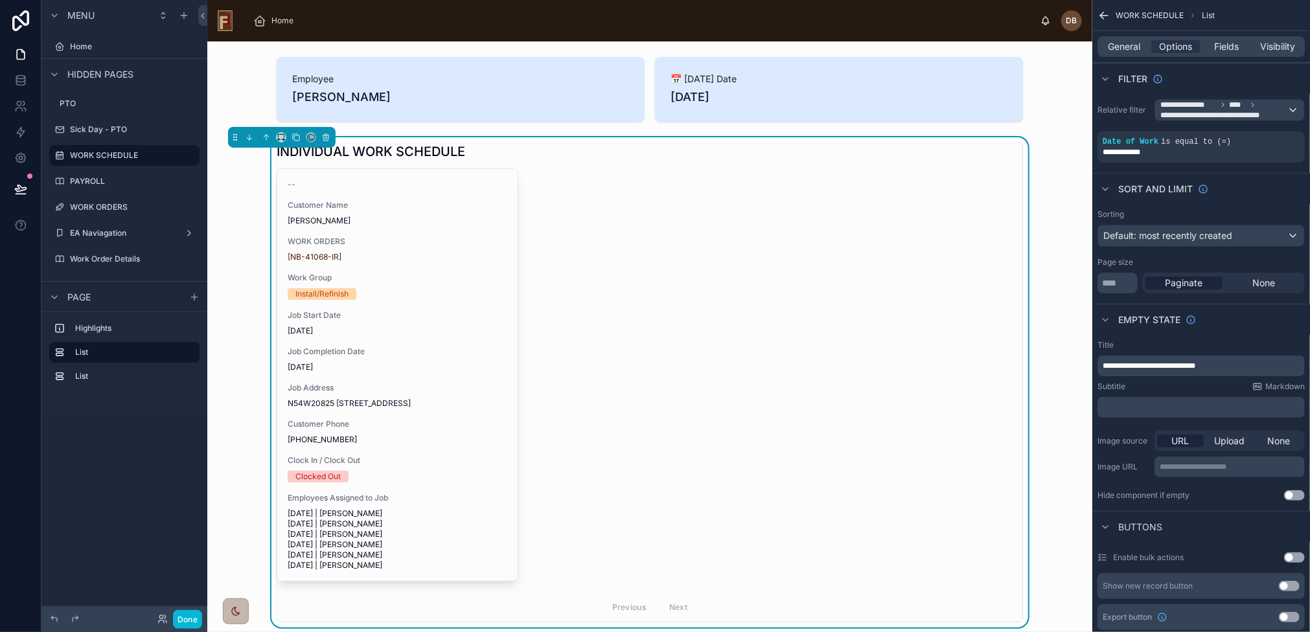
click at [887, 383] on div "-- Customer Name Martin Flower WORK ORDERS [NB-41068-IR] Work Group Install/Ref…" at bounding box center [650, 395] width 746 height 454
click at [756, 284] on div "-- Customer Name Martin Flower WORK ORDERS [NB-41068-IR] Work Group Install/Ref…" at bounding box center [650, 395] width 746 height 454
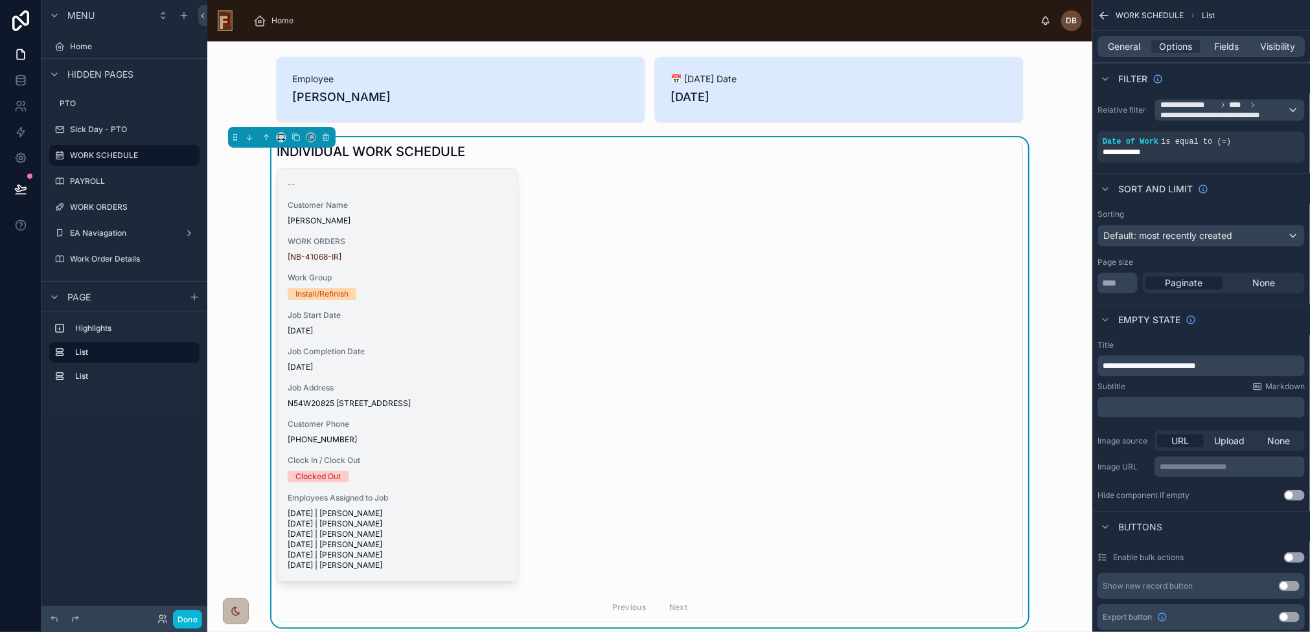
click at [440, 305] on div "-- Customer Name Martin Flower WORK ORDERS [NB-41068-IR] Work Group Install/Ref…" at bounding box center [397, 375] width 240 height 412
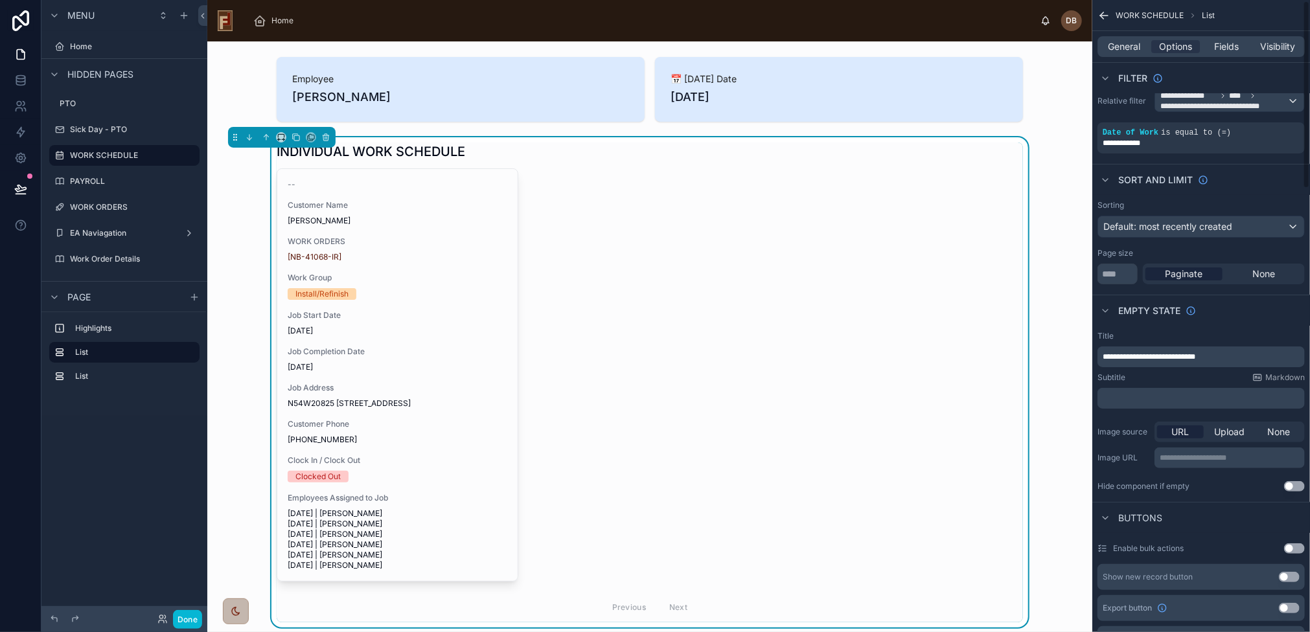
scroll to position [0, 0]
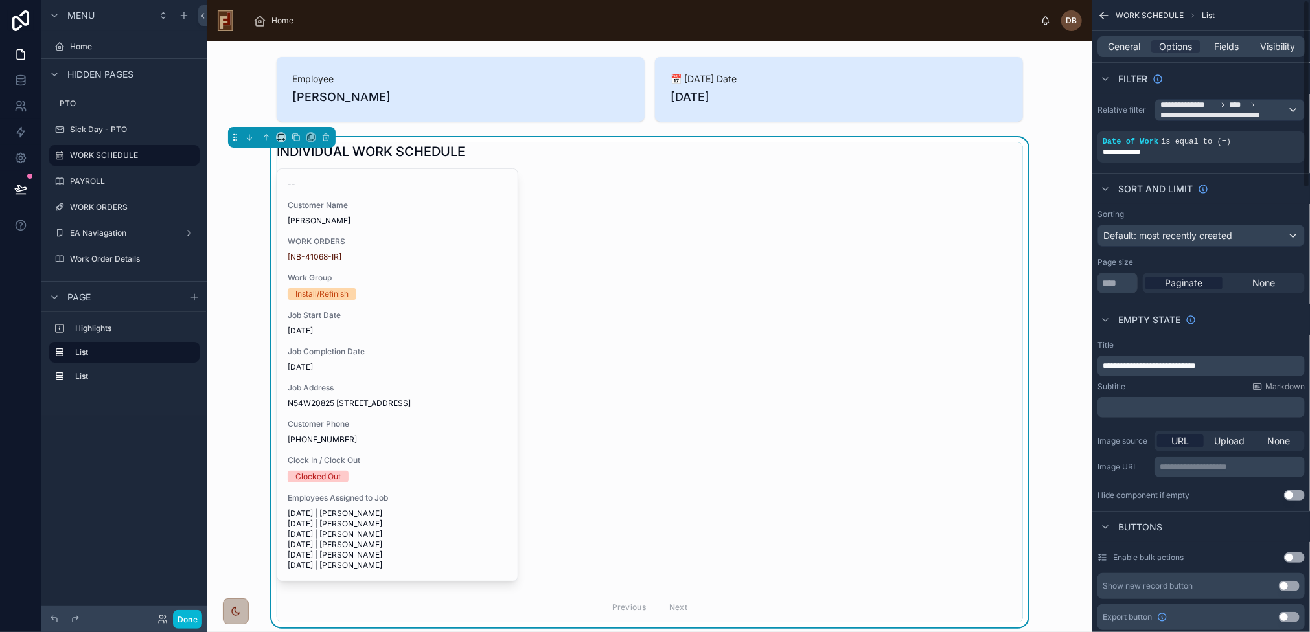
click at [539, 313] on div "-- Customer Name Martin Flower WORK ORDERS [NB-41068-IR] Work Group Install/Ref…" at bounding box center [650, 395] width 746 height 454
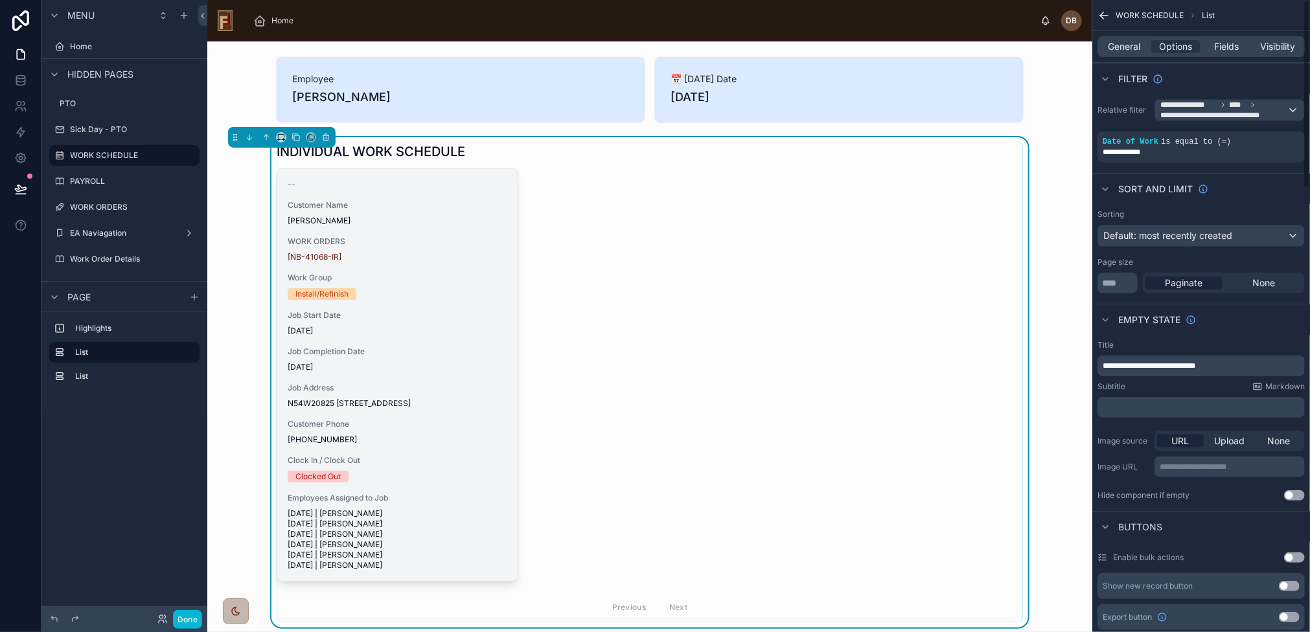
click at [420, 302] on div "-- Customer Name Martin Flower WORK ORDERS [NB-41068-IR] Work Group Install/Ref…" at bounding box center [397, 375] width 240 height 412
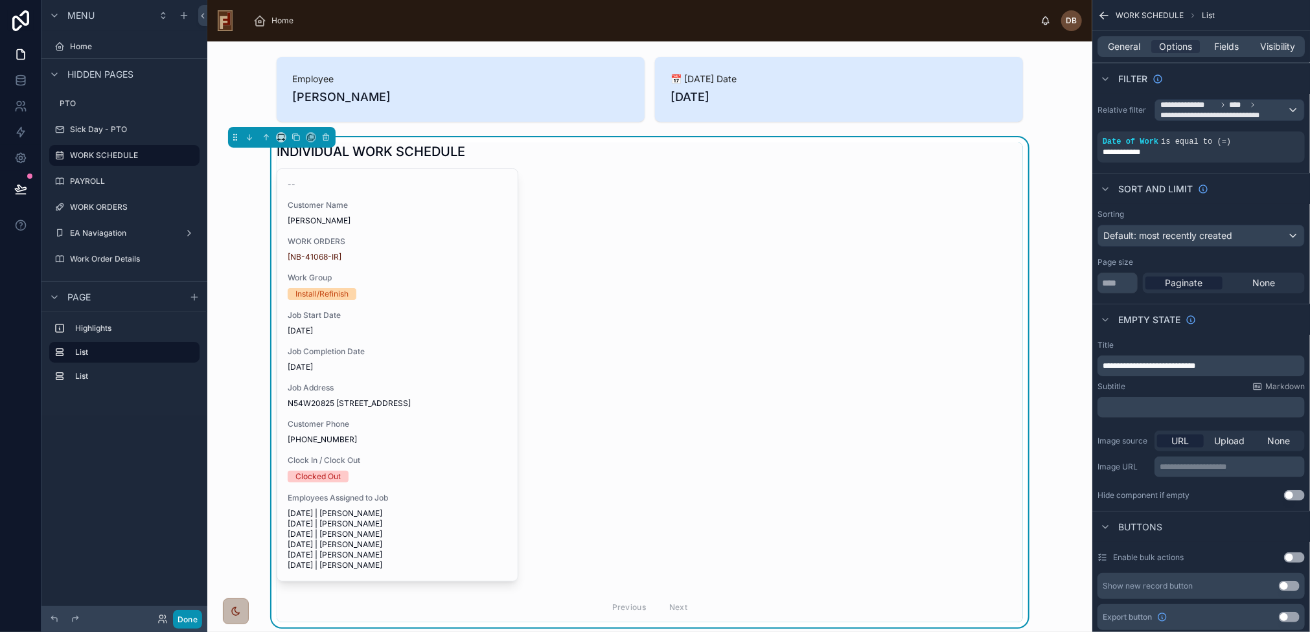
click at [188, 617] on button "Done" at bounding box center [187, 619] width 29 height 19
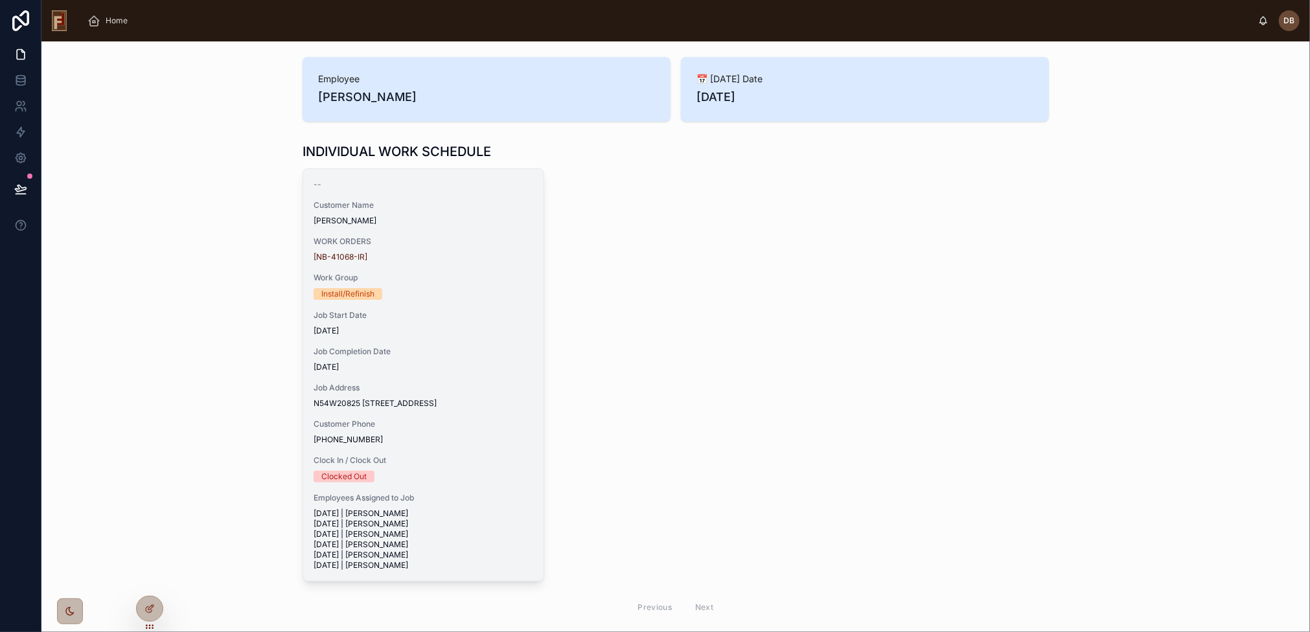
scroll to position [155, 0]
click at [403, 359] on div "Job Completion Date 8/29/2025" at bounding box center [423, 359] width 220 height 26
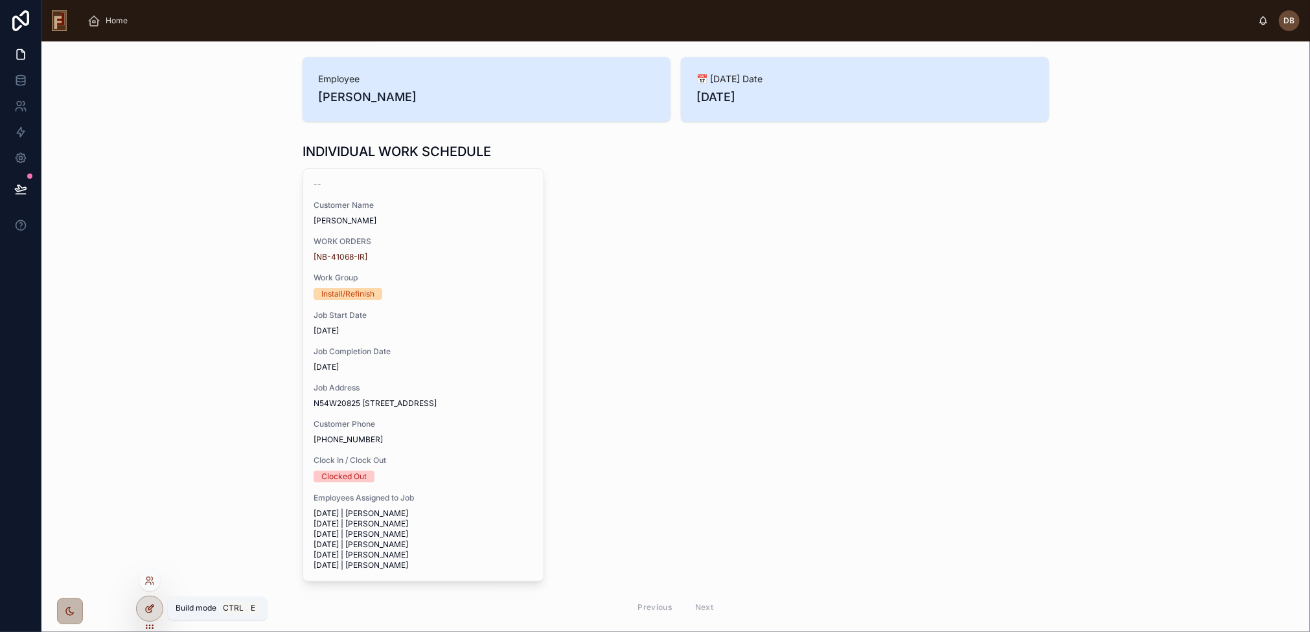
click at [151, 609] on icon at bounding box center [149, 609] width 10 height 10
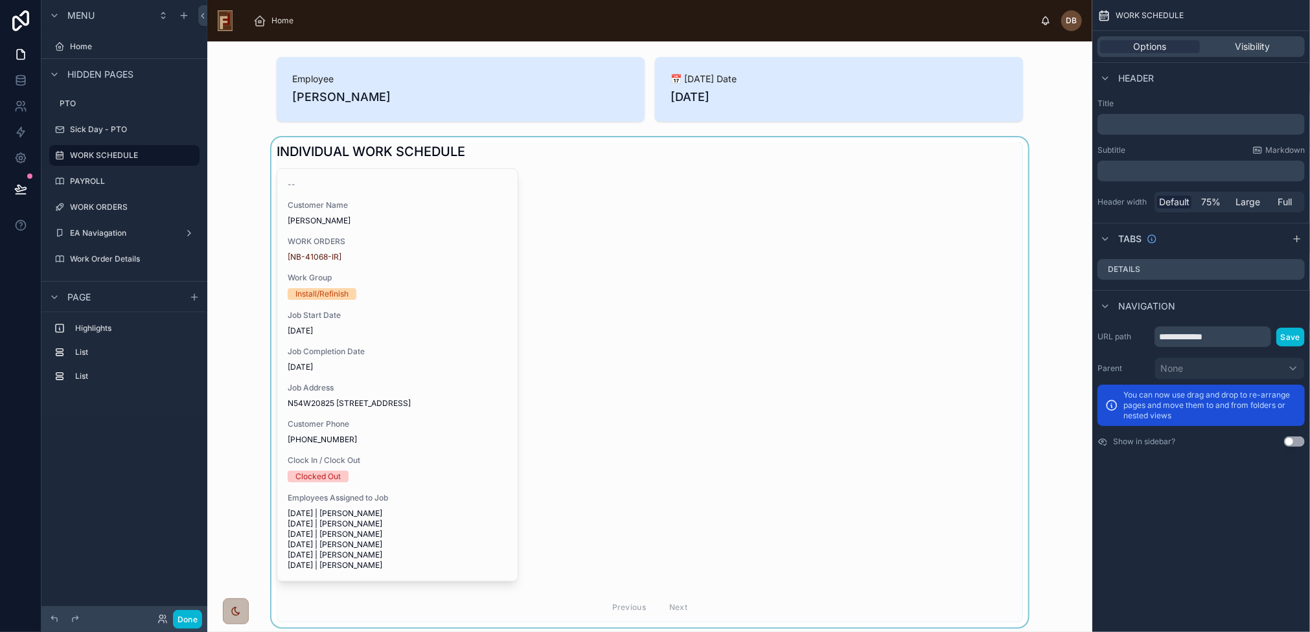
click at [754, 232] on div at bounding box center [650, 382] width 864 height 490
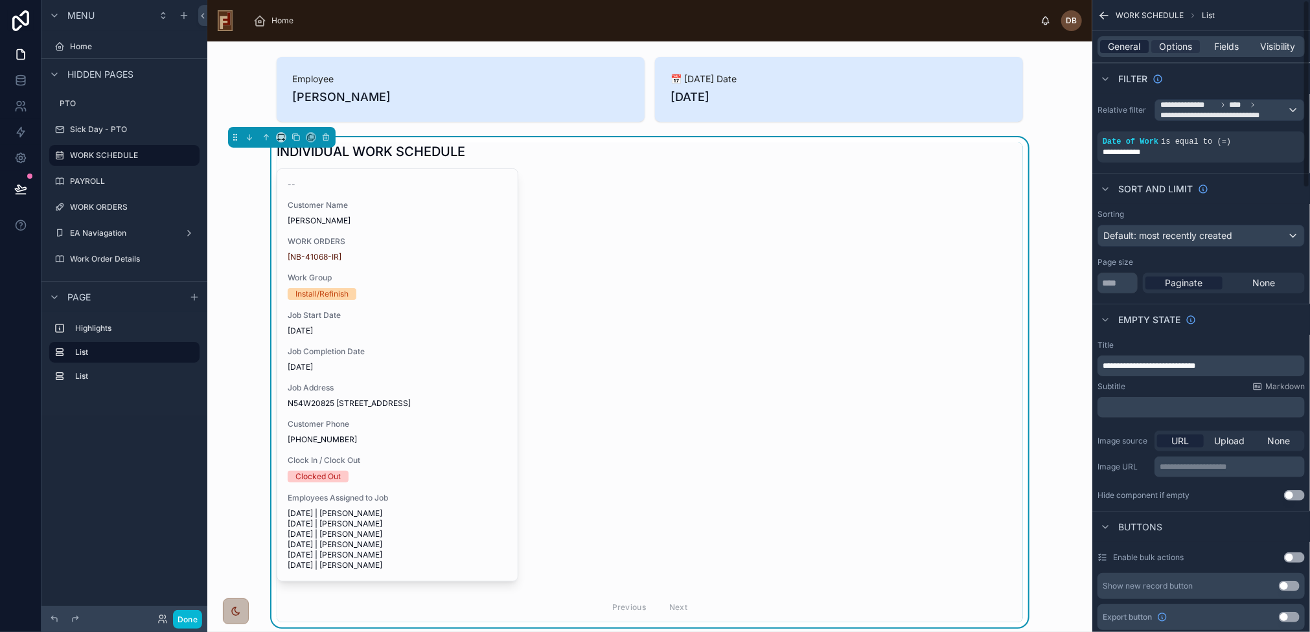
click at [1127, 49] on span "General" at bounding box center [1124, 46] width 32 height 13
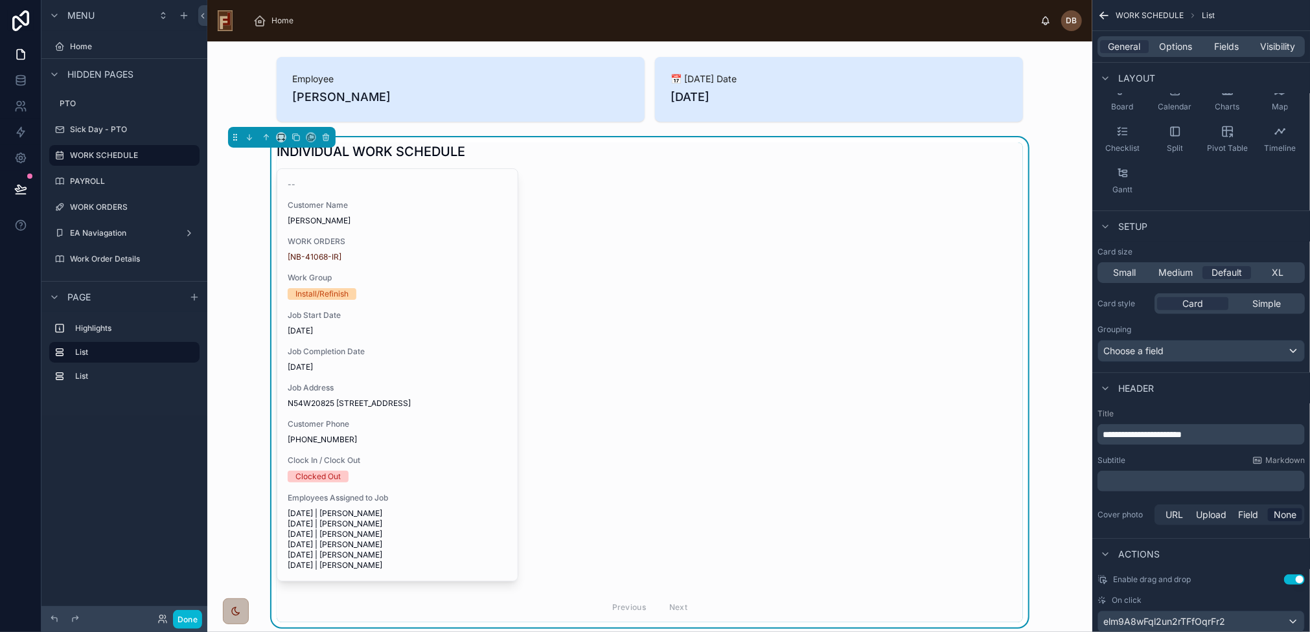
scroll to position [156, 0]
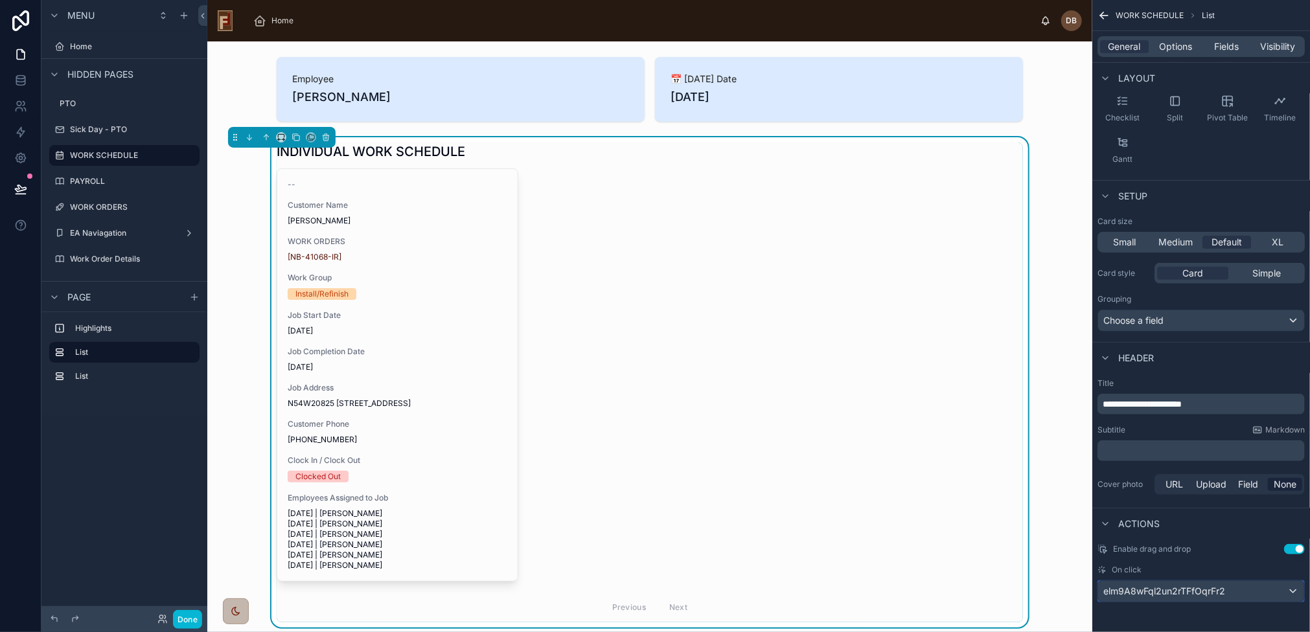
click at [1177, 587] on span "elm9A8wFql2un2rTFfOqrFr2" at bounding box center [1164, 591] width 122 height 13
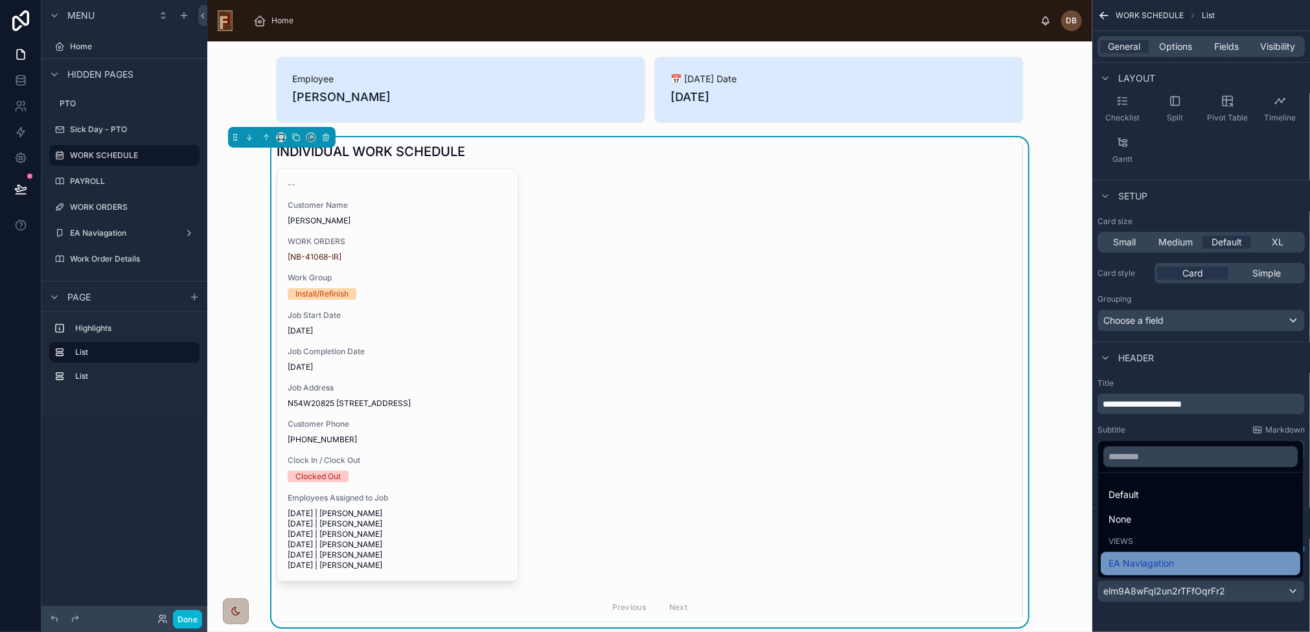
click at [1171, 564] on span "EA Naviagation" at bounding box center [1140, 564] width 65 height 16
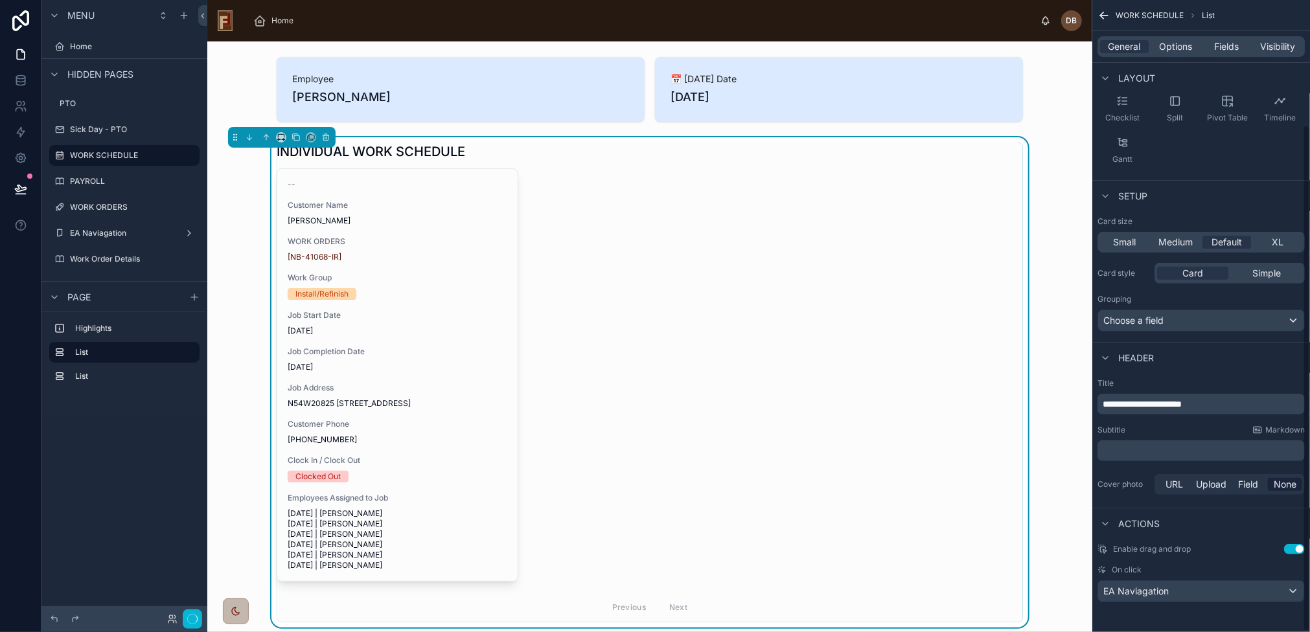
scroll to position [155, 0]
click at [185, 624] on button "Done" at bounding box center [187, 619] width 29 height 19
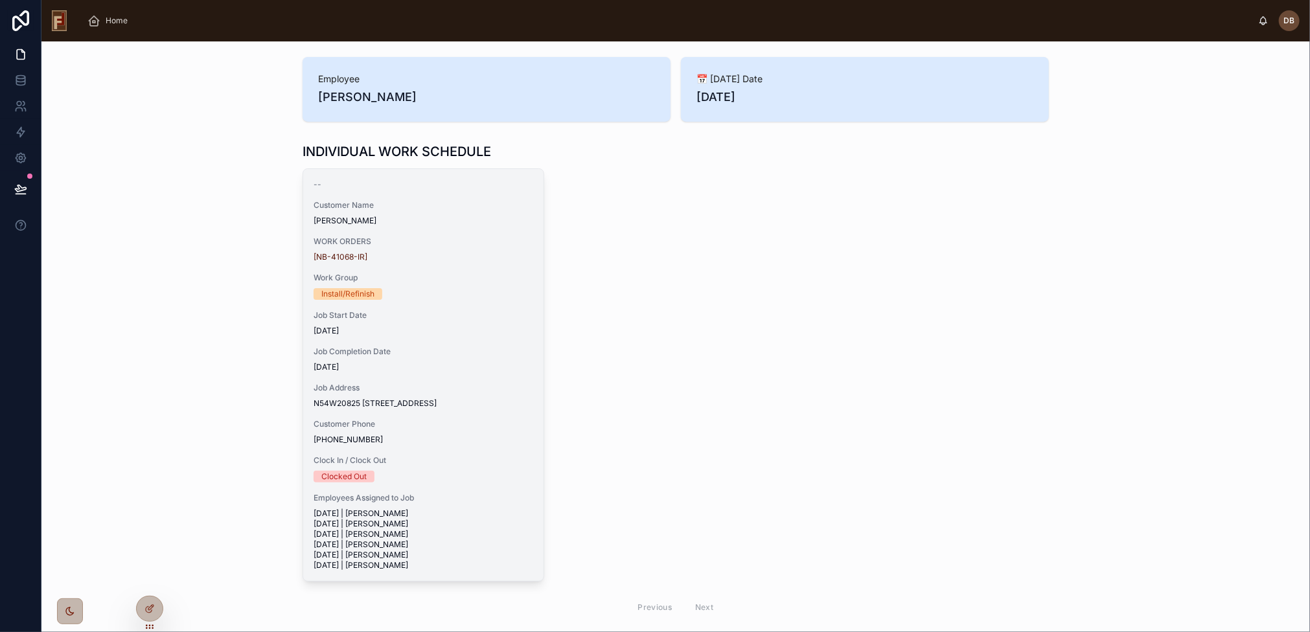
click at [422, 321] on div "Job Start Date 8/25/2025" at bounding box center [423, 323] width 220 height 26
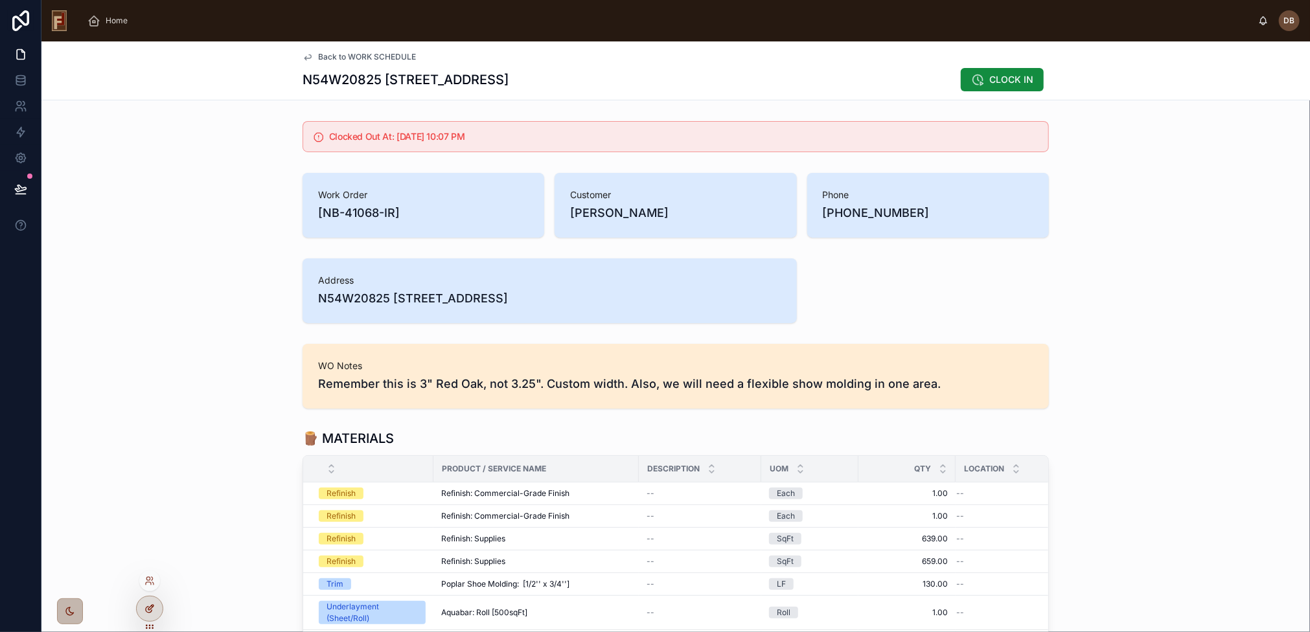
click at [151, 611] on icon at bounding box center [149, 610] width 6 height 6
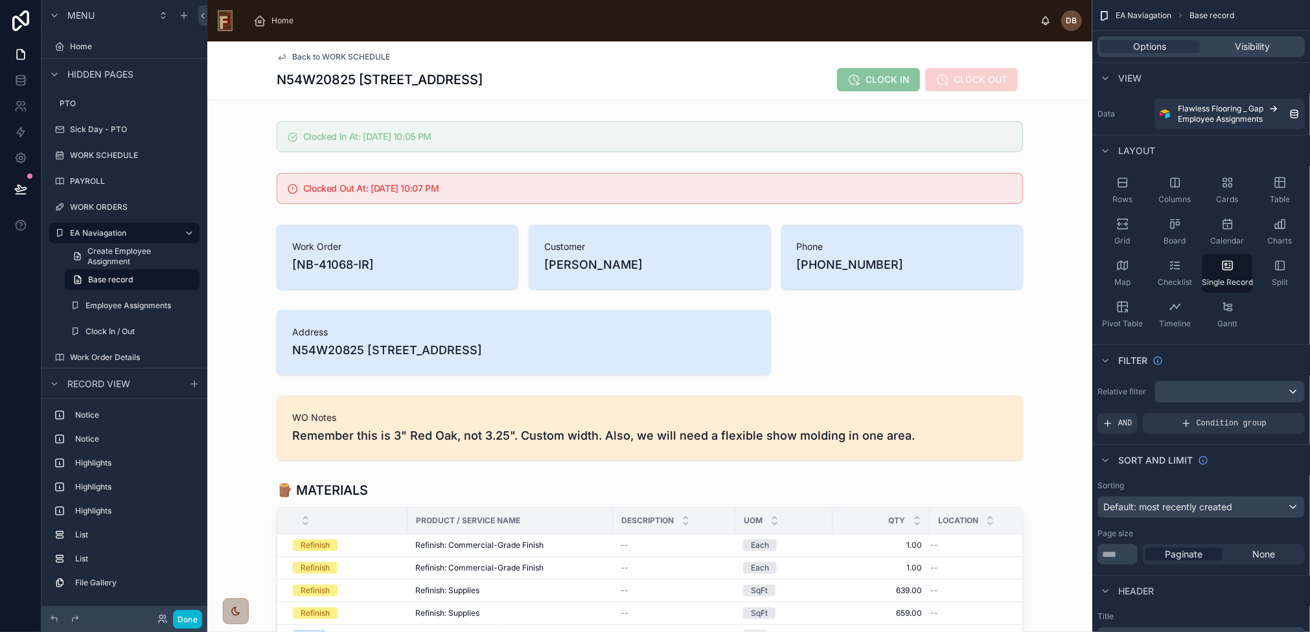
click at [330, 58] on span "Back to WORK SCHEDULE" at bounding box center [341, 57] width 98 height 10
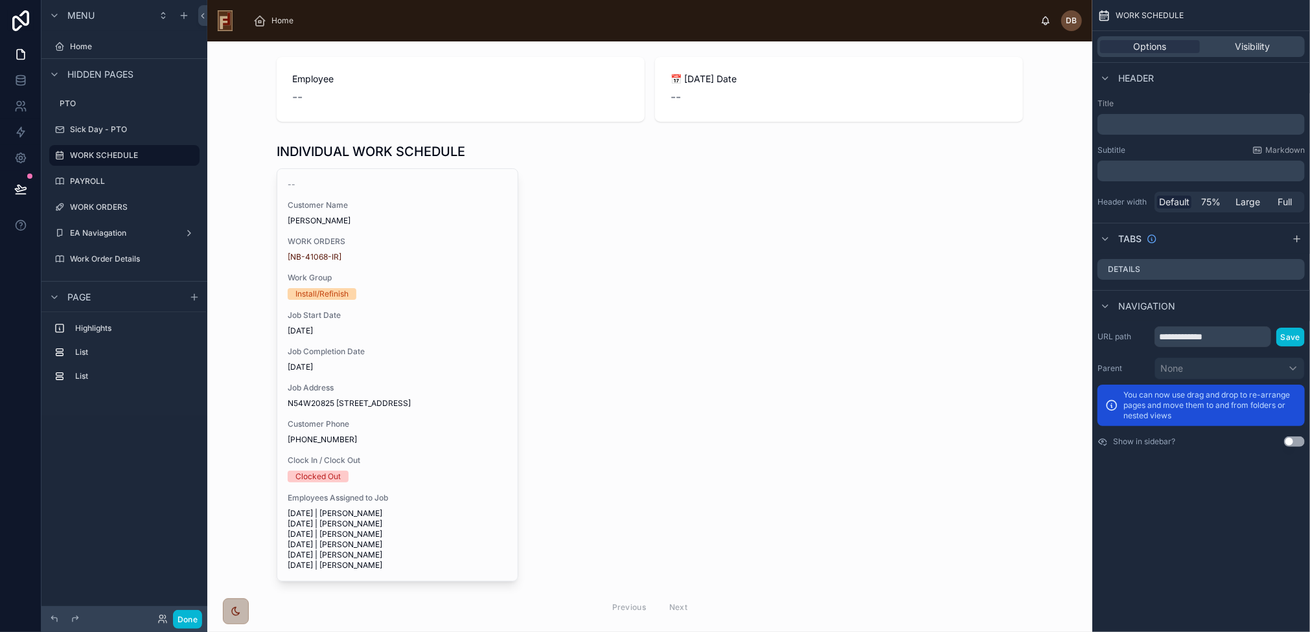
scroll to position [155, 0]
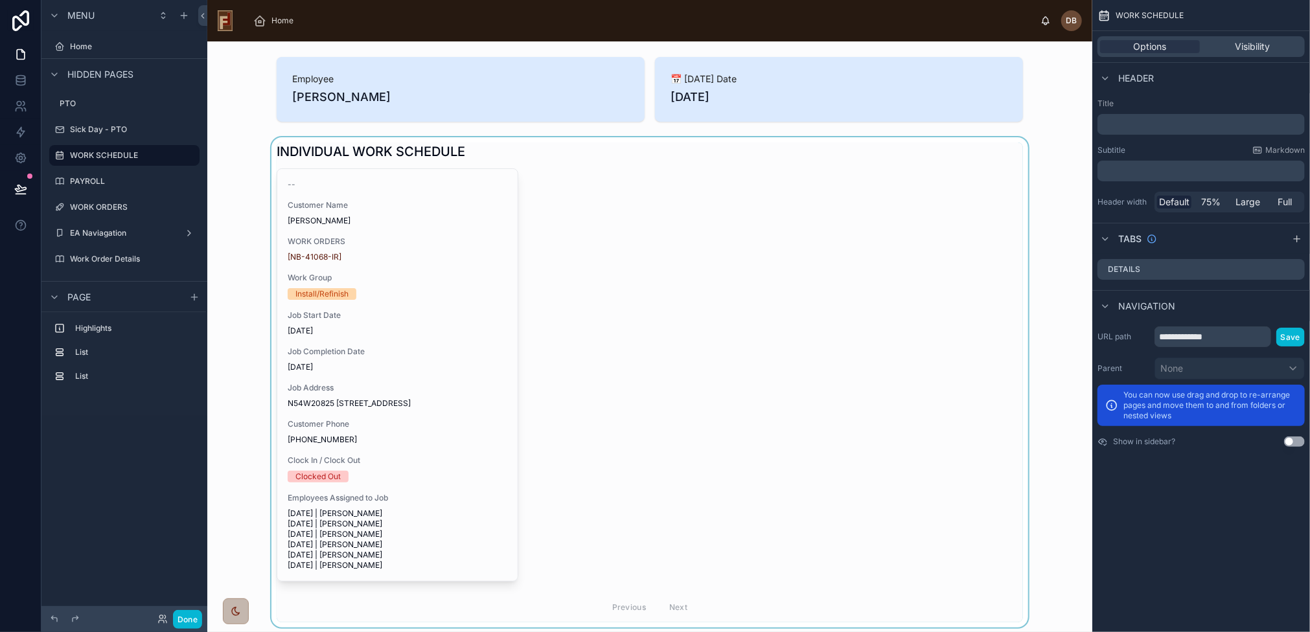
click at [614, 326] on div at bounding box center [650, 382] width 864 height 490
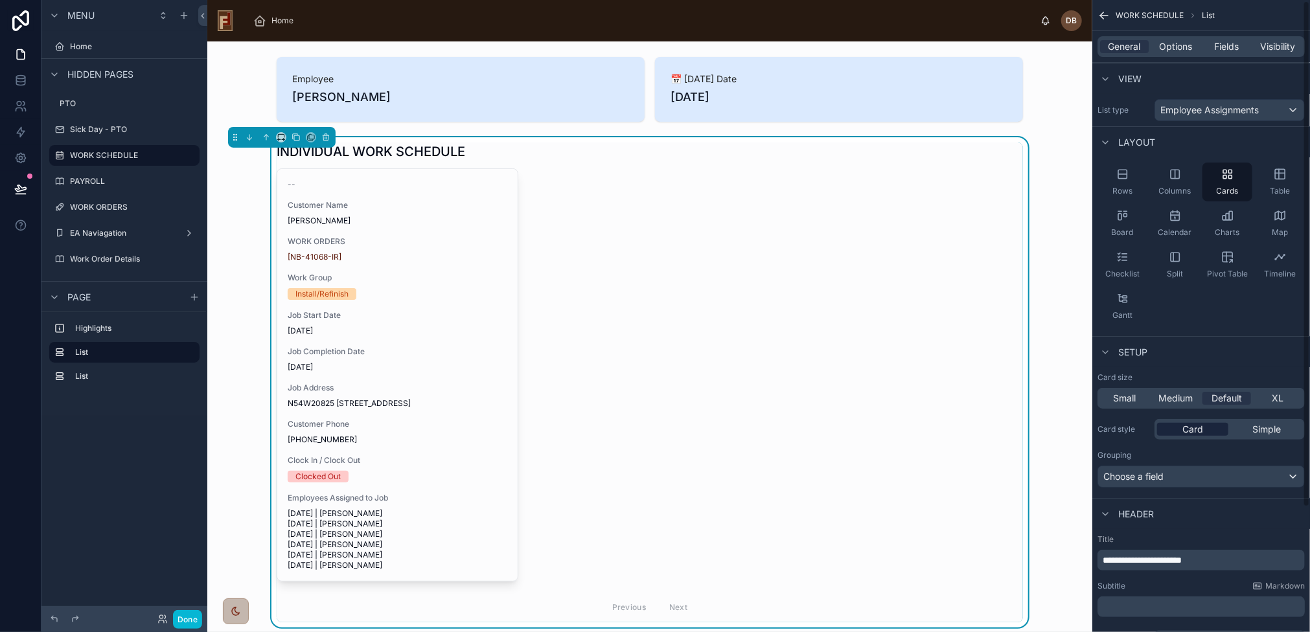
scroll to position [156, 0]
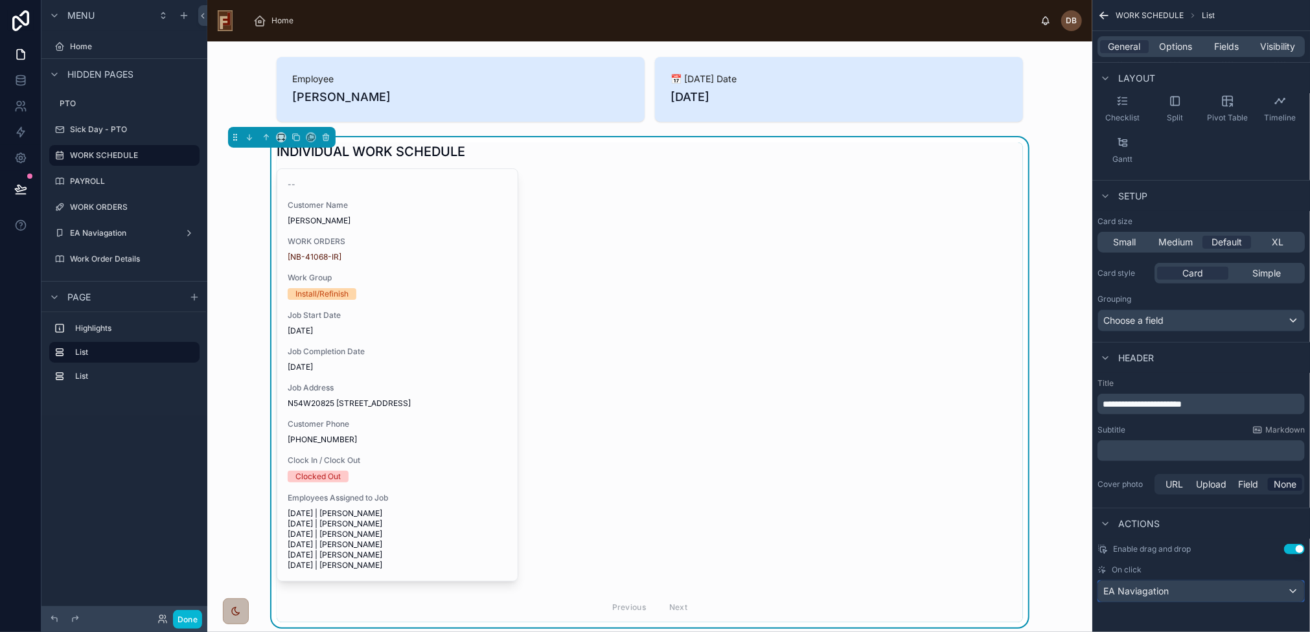
click at [1169, 590] on div "EA Naviagation" at bounding box center [1201, 591] width 206 height 21
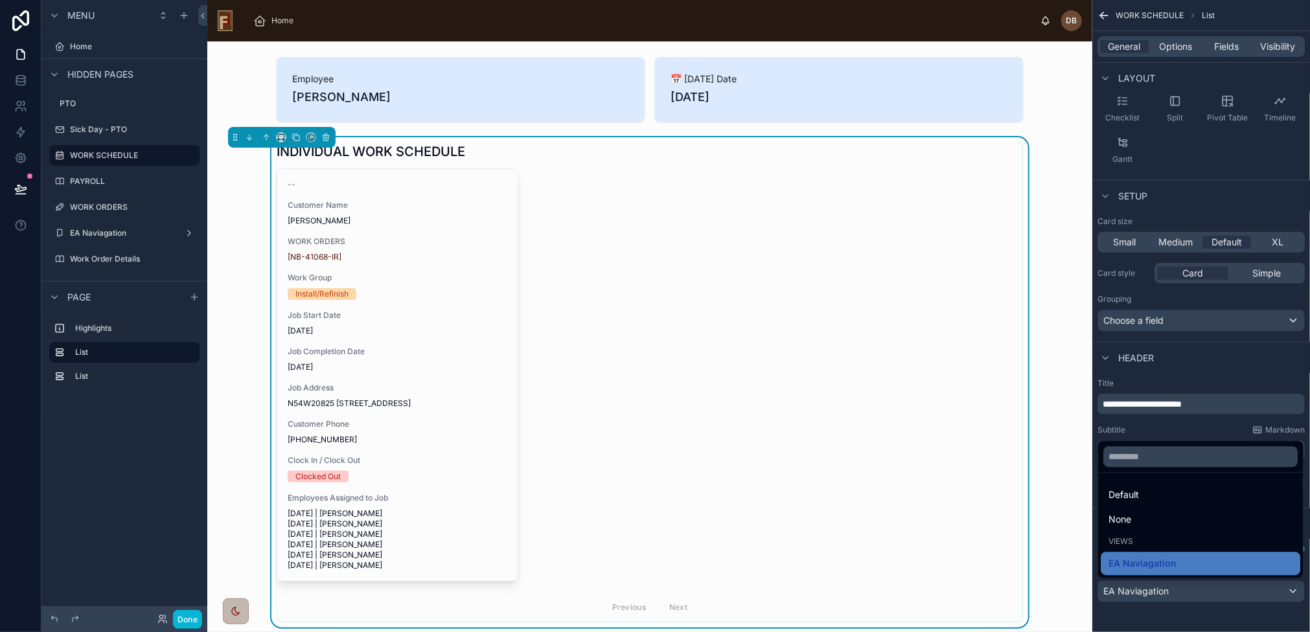
click at [1155, 610] on div "scrollable content" at bounding box center [655, 316] width 1310 height 632
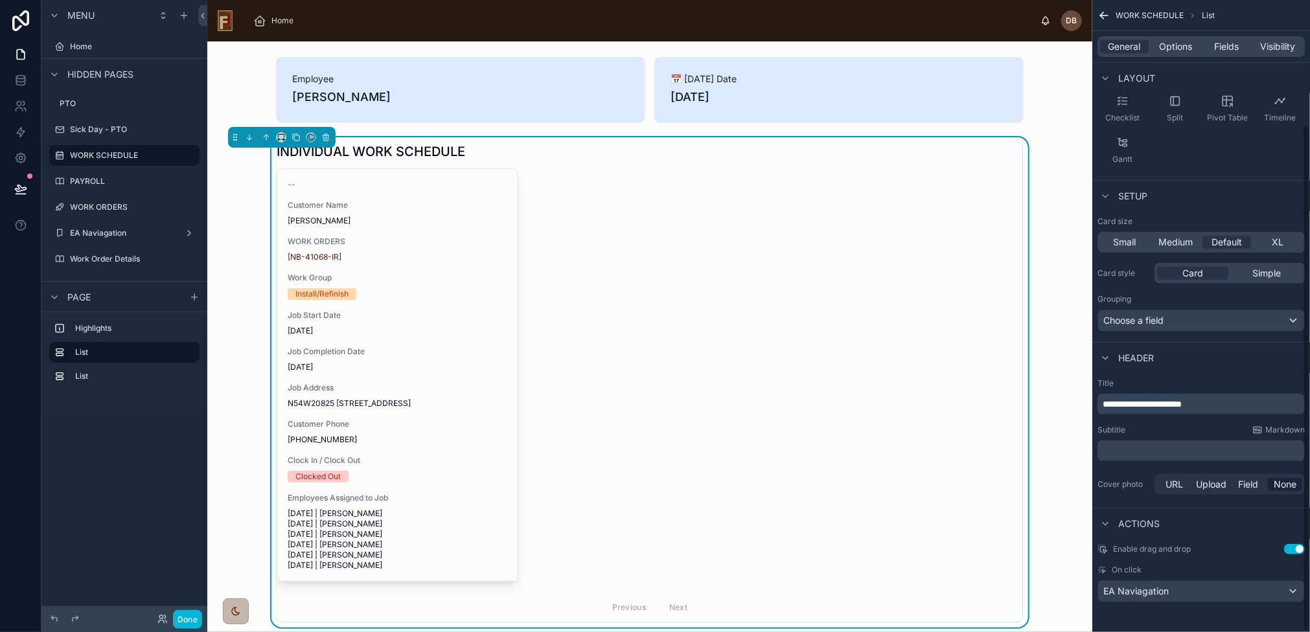
click at [647, 378] on div "-- Customer Name Martin Flower WORK ORDERS [NB-41068-IR] Work Group Install/Ref…" at bounding box center [650, 395] width 746 height 454
click at [98, 229] on label "EA Naviagation" at bounding box center [122, 233] width 104 height 10
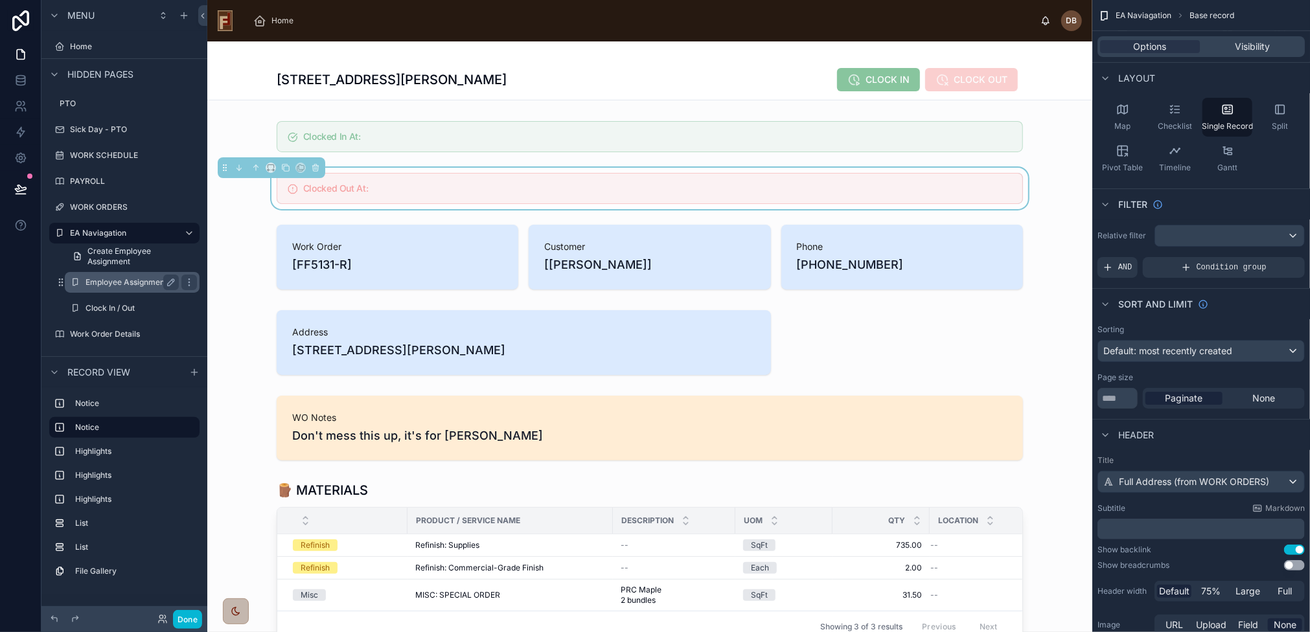
click at [116, 284] on label "Employee Assignments" at bounding box center [129, 282] width 88 height 10
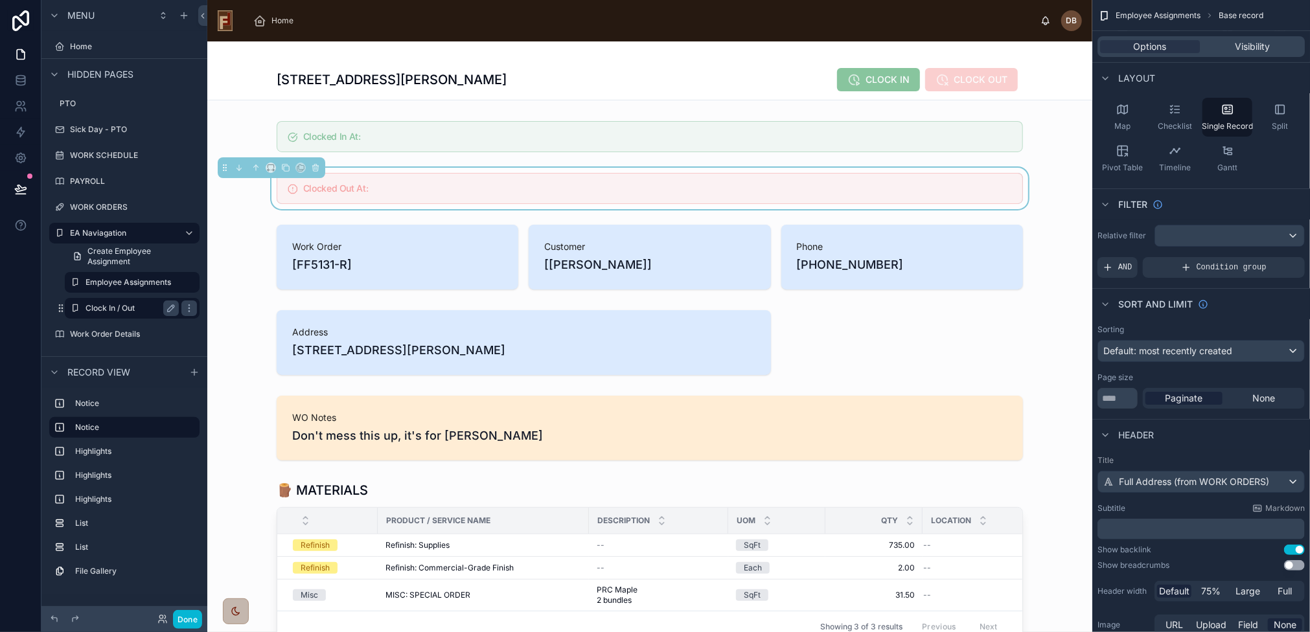
click at [106, 305] on label "Clock In / Out" at bounding box center [129, 308] width 88 height 10
click at [282, 17] on span "Home" at bounding box center [282, 21] width 22 height 10
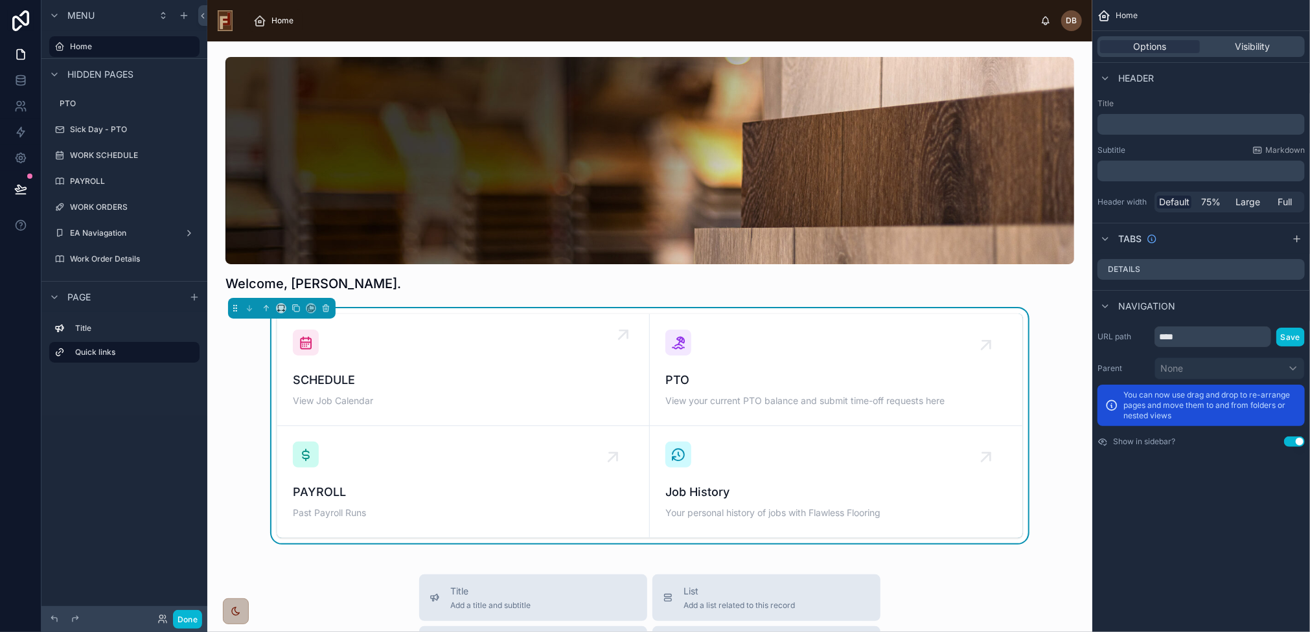
click at [473, 367] on div "SCHEDULE View Job Calendar" at bounding box center [463, 370] width 341 height 80
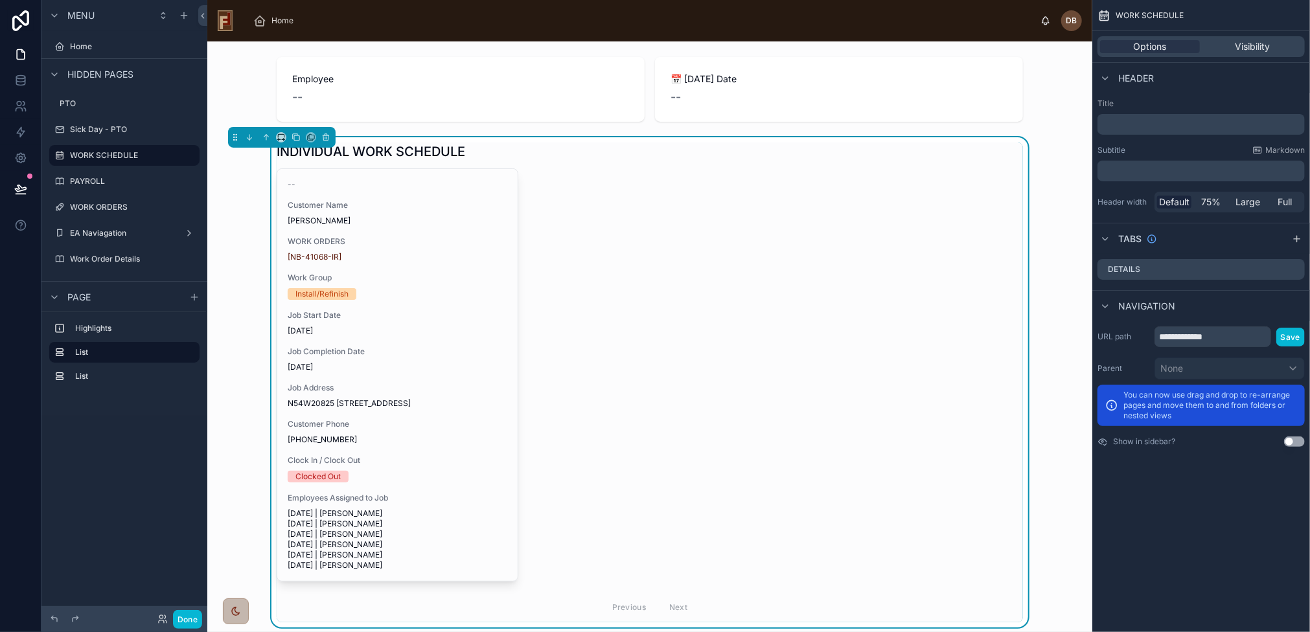
scroll to position [155, 0]
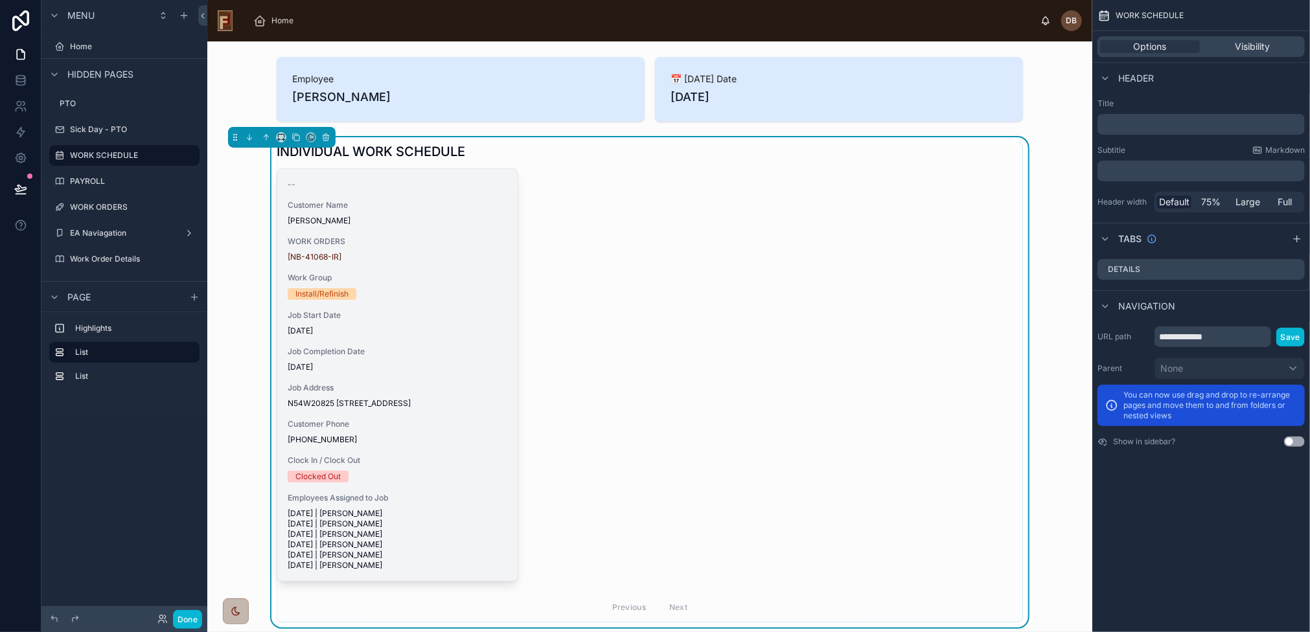
click at [474, 345] on div "-- Customer Name Martin Flower WORK ORDERS [NB-41068-IR] Work Group Install/Ref…" at bounding box center [397, 375] width 240 height 412
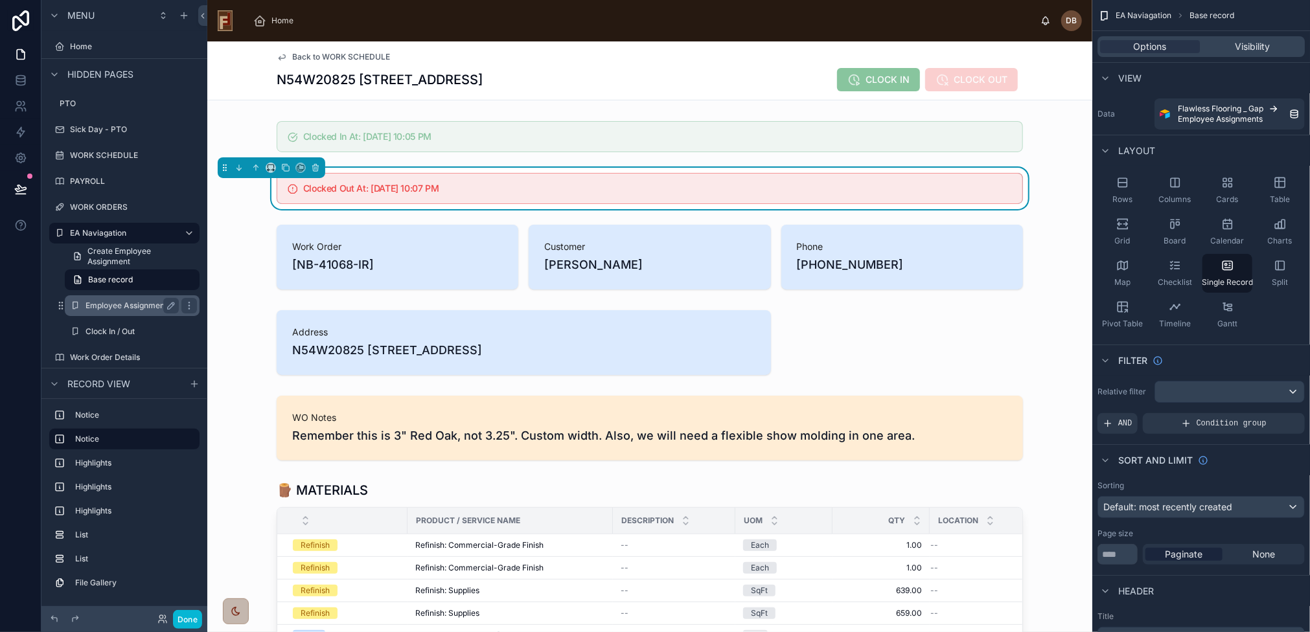
click at [130, 305] on label "Employee Assignments" at bounding box center [129, 306] width 88 height 10
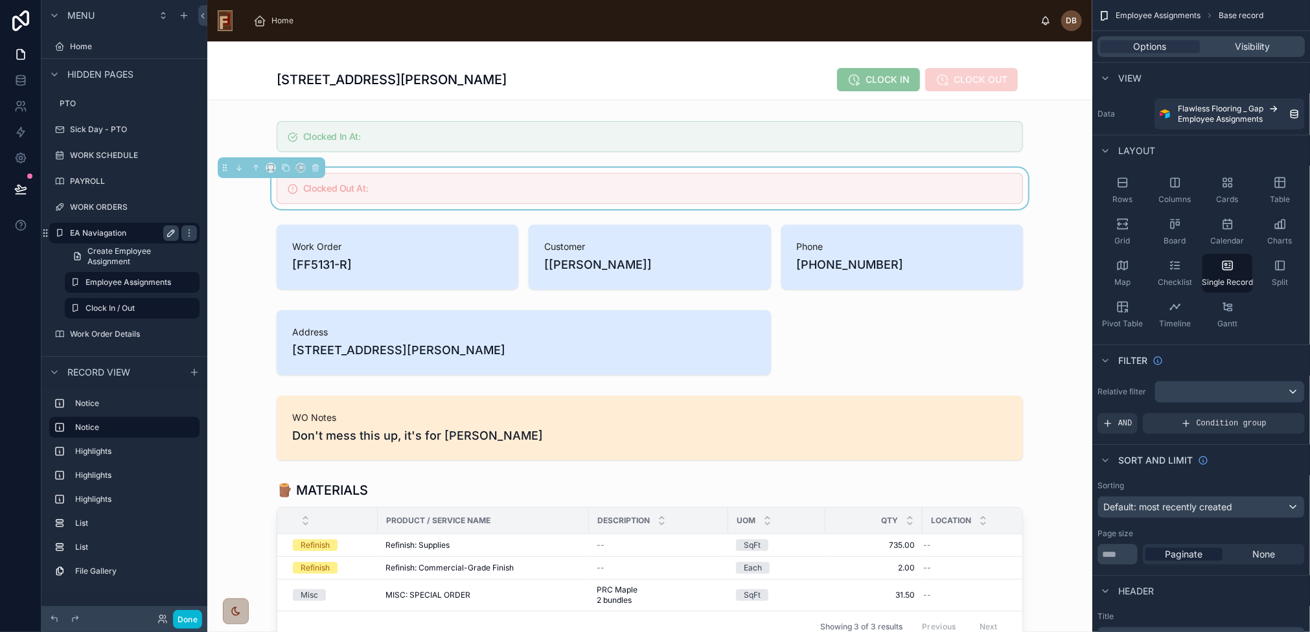
click at [171, 233] on icon "scrollable content" at bounding box center [171, 233] width 10 height 10
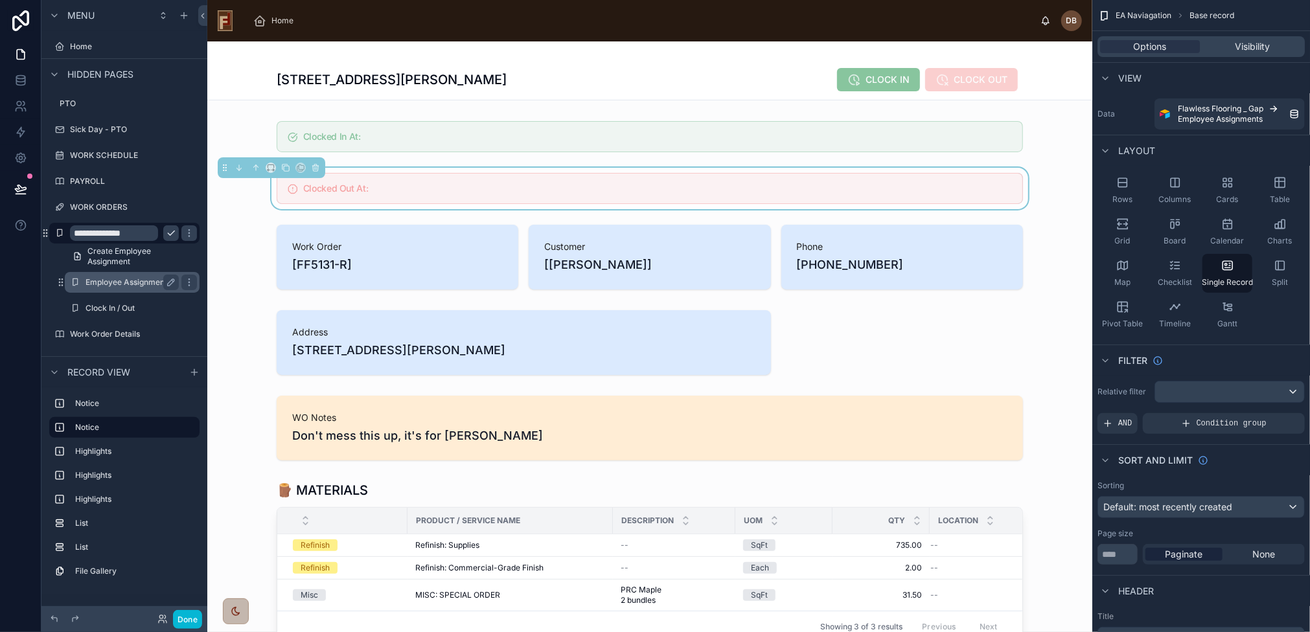
click at [122, 283] on label "Employee Assignments" at bounding box center [129, 282] width 88 height 10
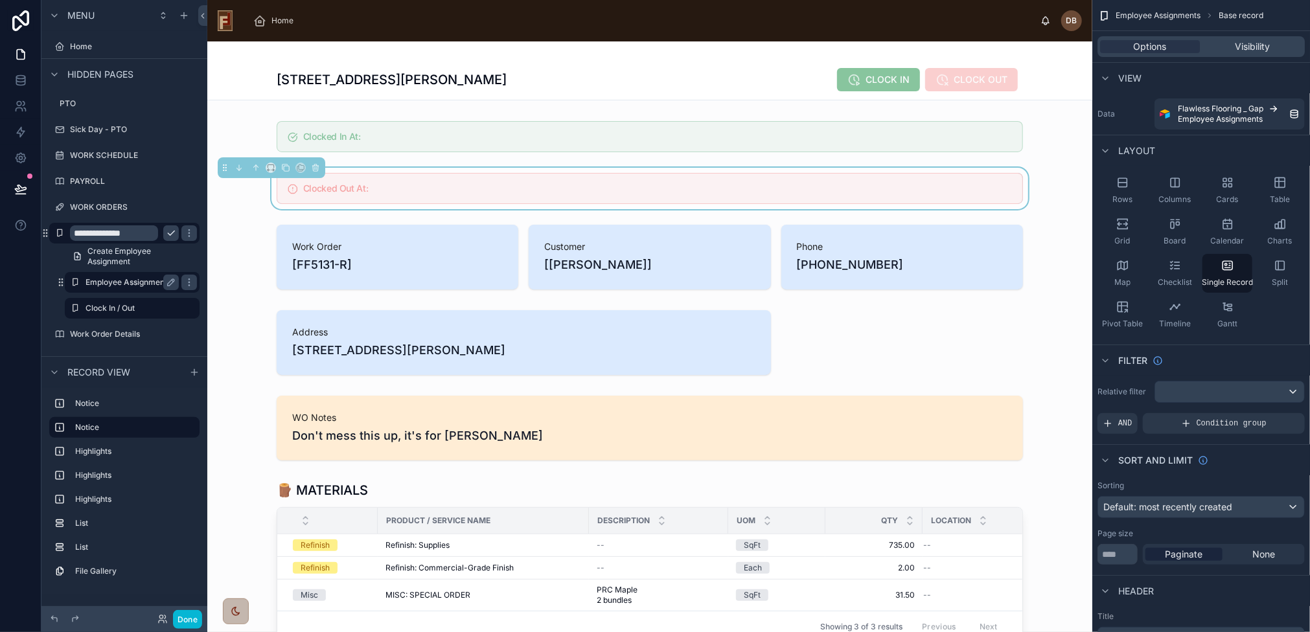
click at [122, 283] on label "Employee Assignments" at bounding box center [129, 282] width 88 height 10
click at [188, 282] on icon "scrollable content" at bounding box center [189, 282] width 10 height 10
click at [239, 289] on span "Remove" at bounding box center [248, 291] width 34 height 13
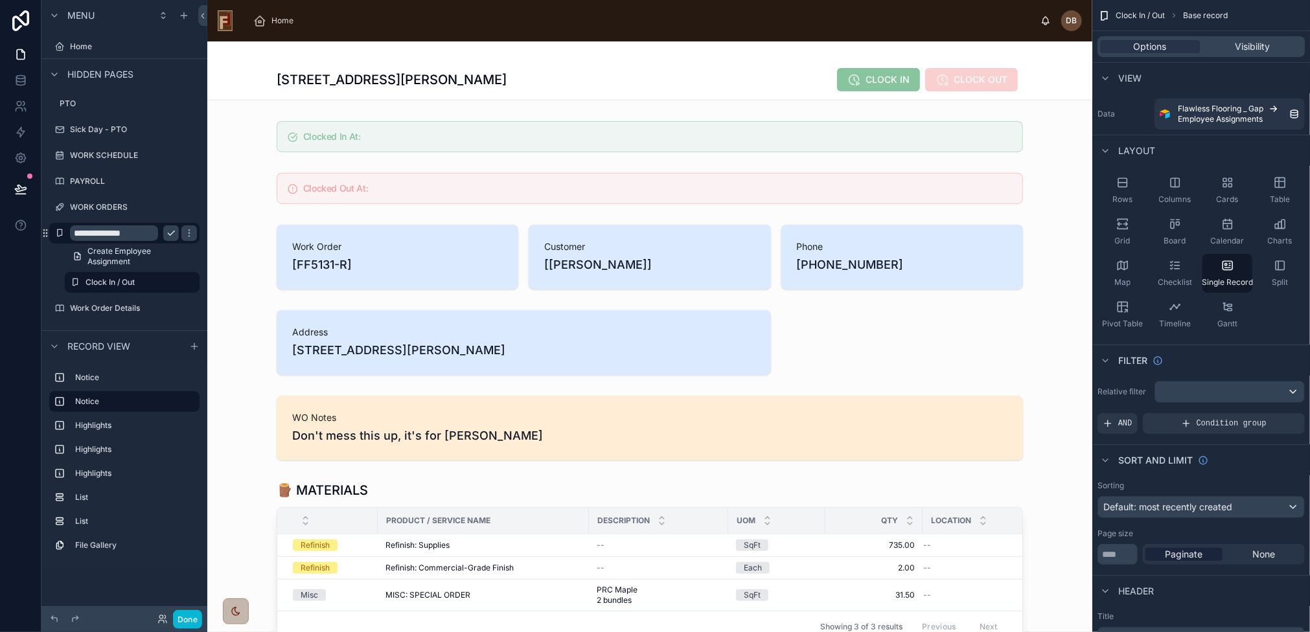
click at [137, 232] on input "**********" at bounding box center [114, 233] width 88 height 16
type input "**********"
click at [170, 235] on icon "scrollable content" at bounding box center [171, 233] width 10 height 10
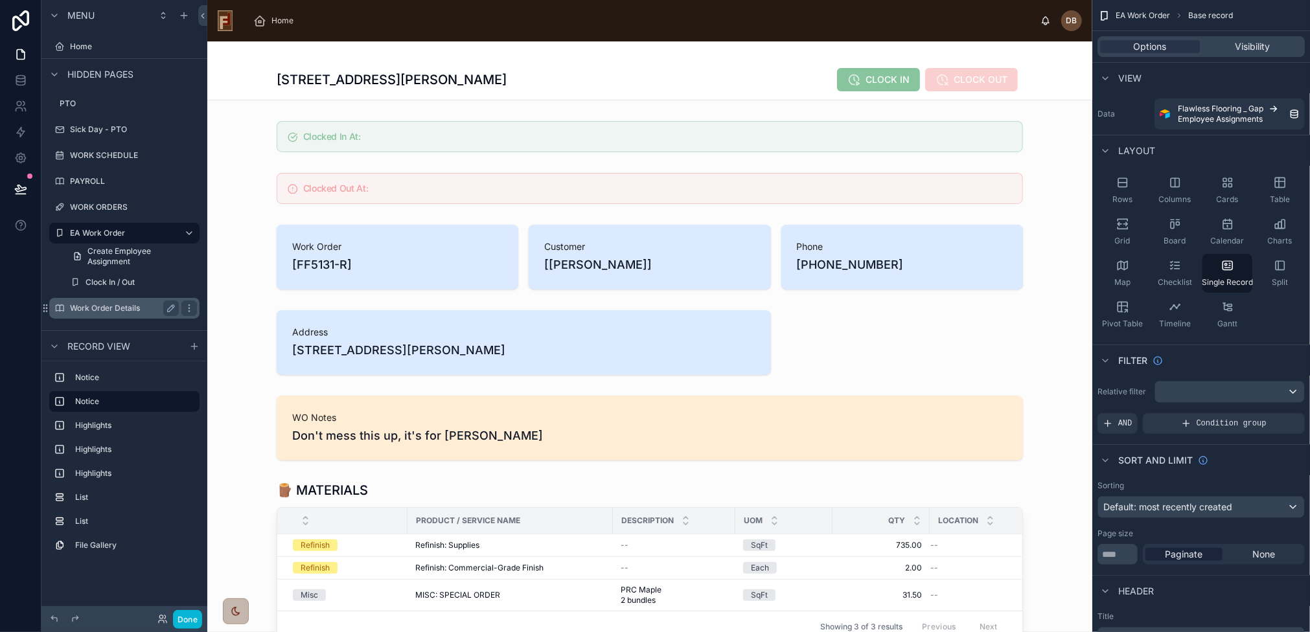
click at [98, 308] on label "Work Order Details" at bounding box center [122, 308] width 104 height 10
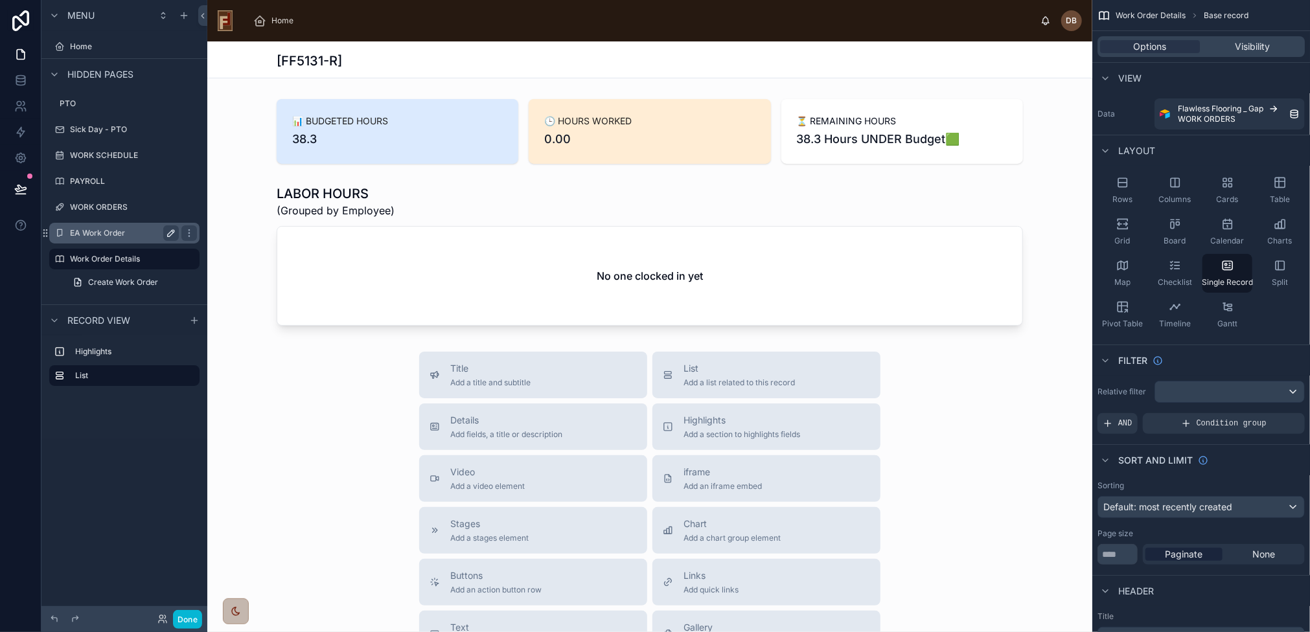
click at [98, 229] on label "EA Work Order" at bounding box center [122, 233] width 104 height 10
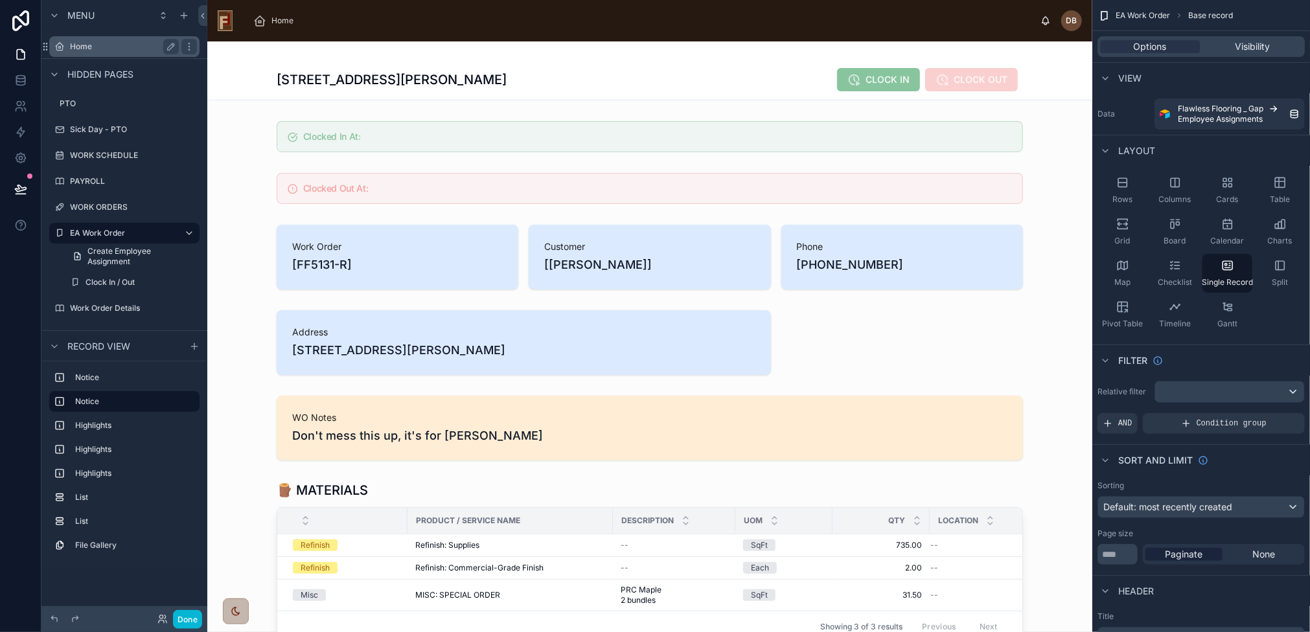
click at [90, 41] on div "Home" at bounding box center [124, 47] width 109 height 16
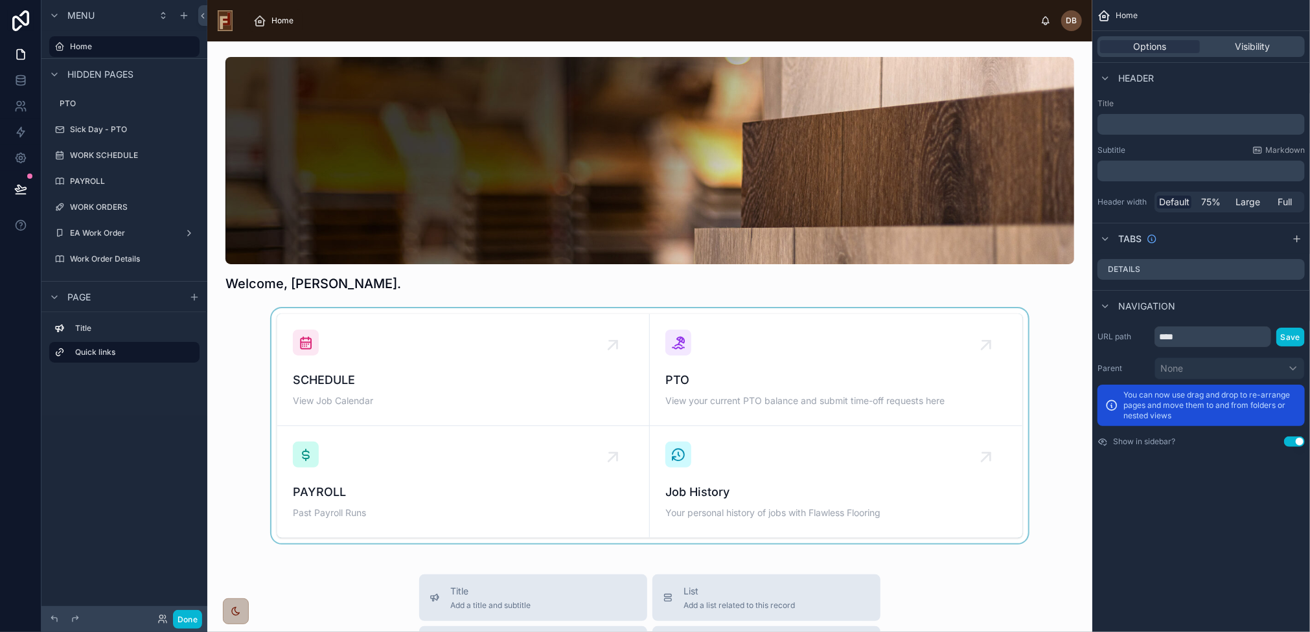
click at [402, 373] on div at bounding box center [650, 425] width 864 height 235
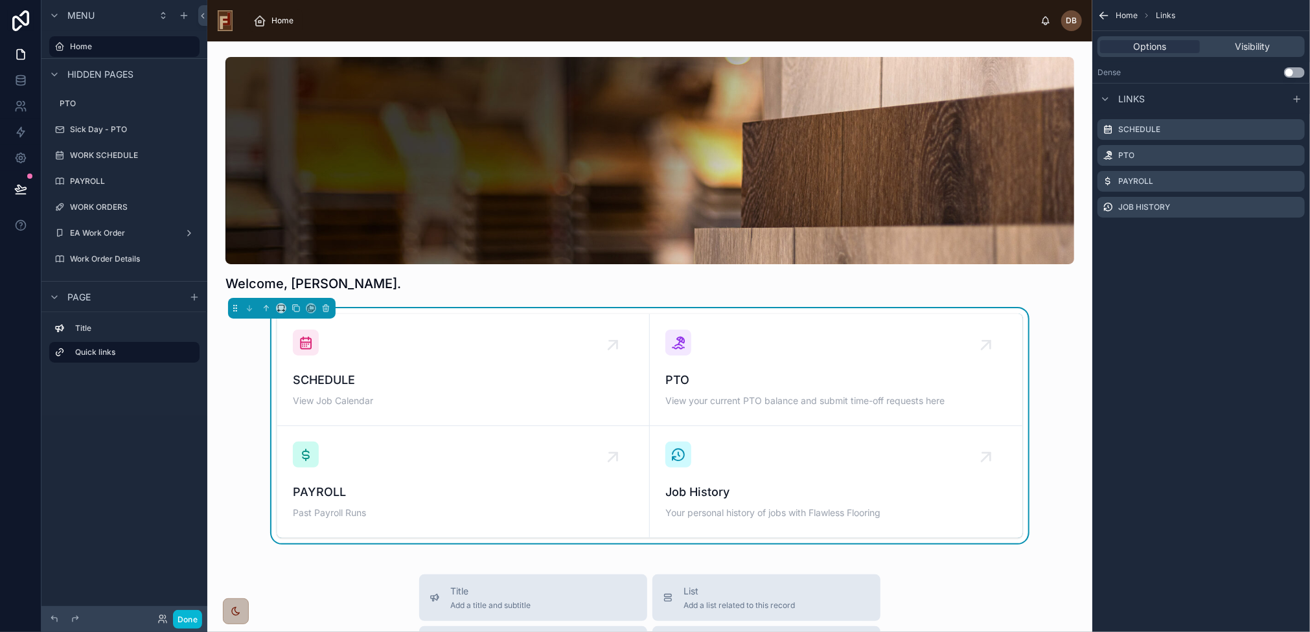
click at [402, 374] on span "SCHEDULE" at bounding box center [463, 380] width 341 height 18
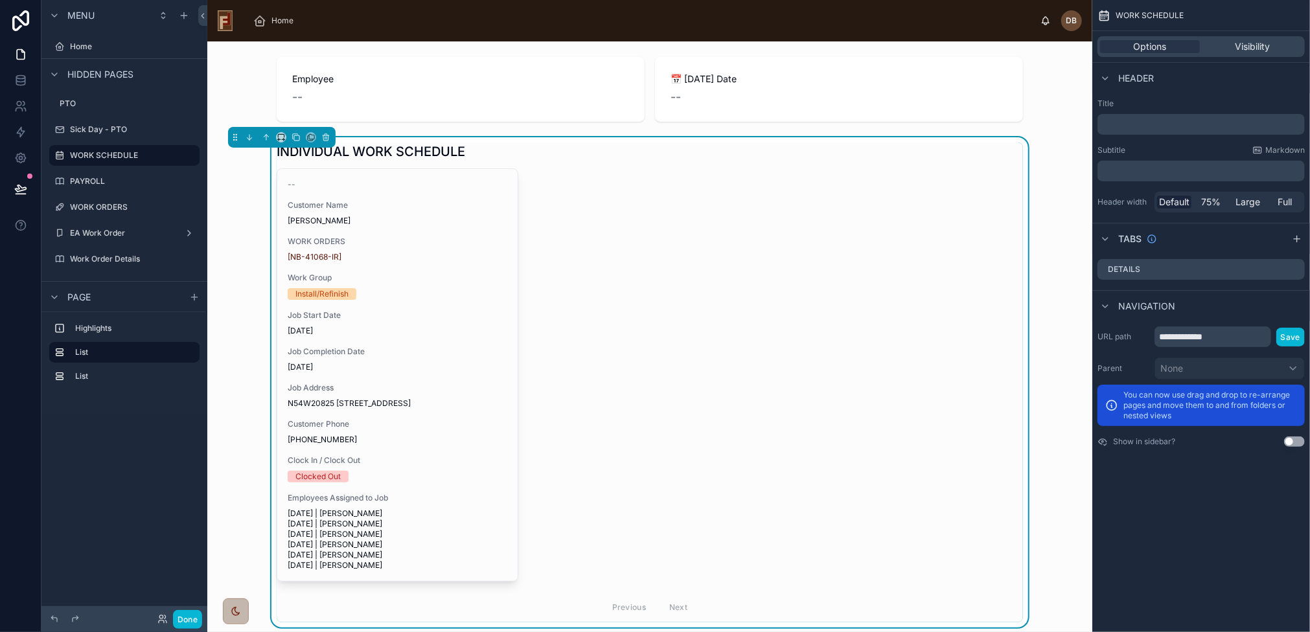
scroll to position [155, 0]
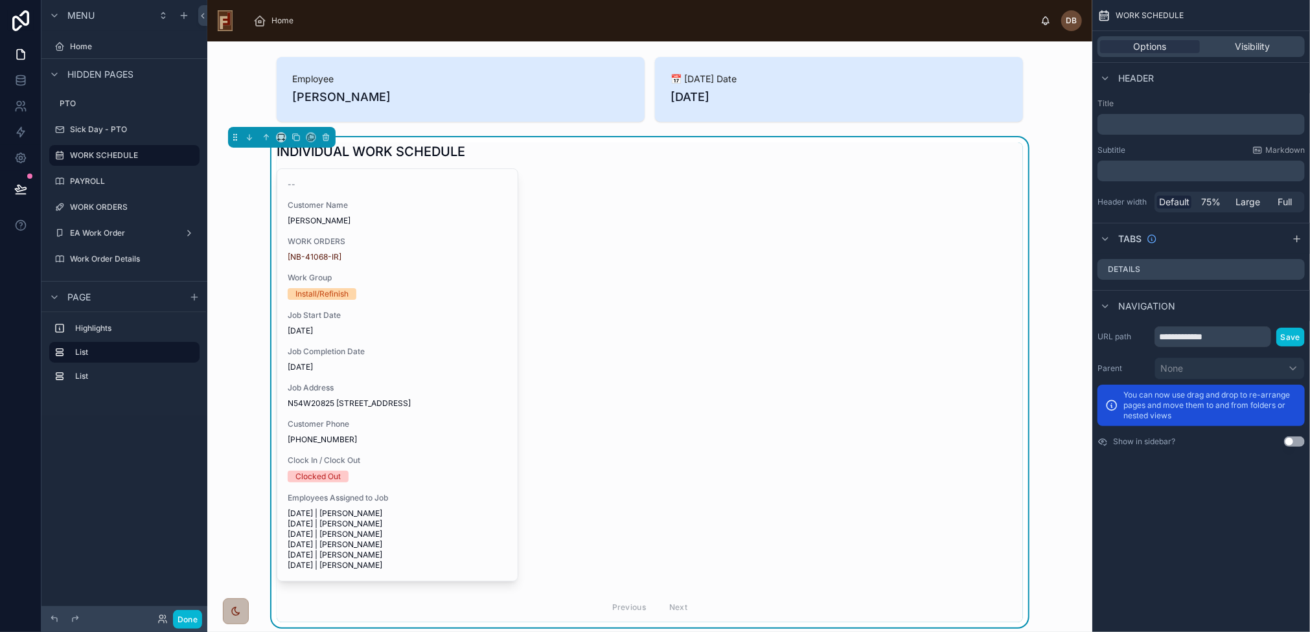
click at [402, 374] on div "-- Customer Name Martin Flower WORK ORDERS [NB-41068-IR] Work Group Install/Ref…" at bounding box center [397, 375] width 240 height 412
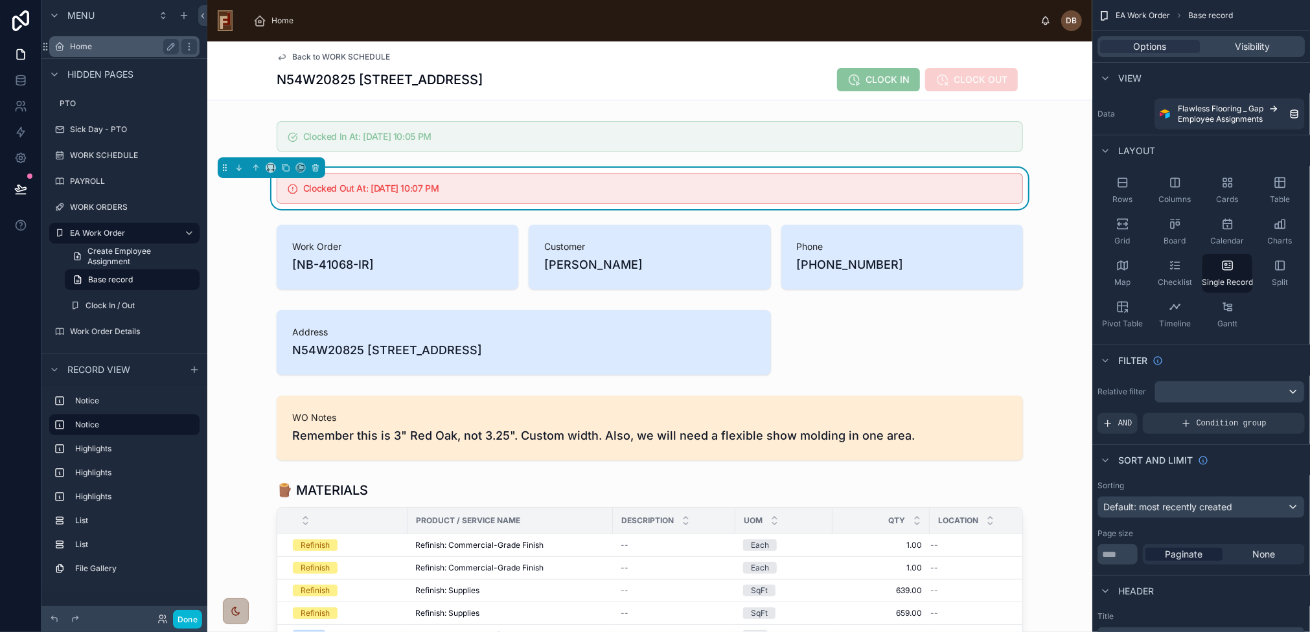
click at [84, 47] on label "Home" at bounding box center [122, 46] width 104 height 10
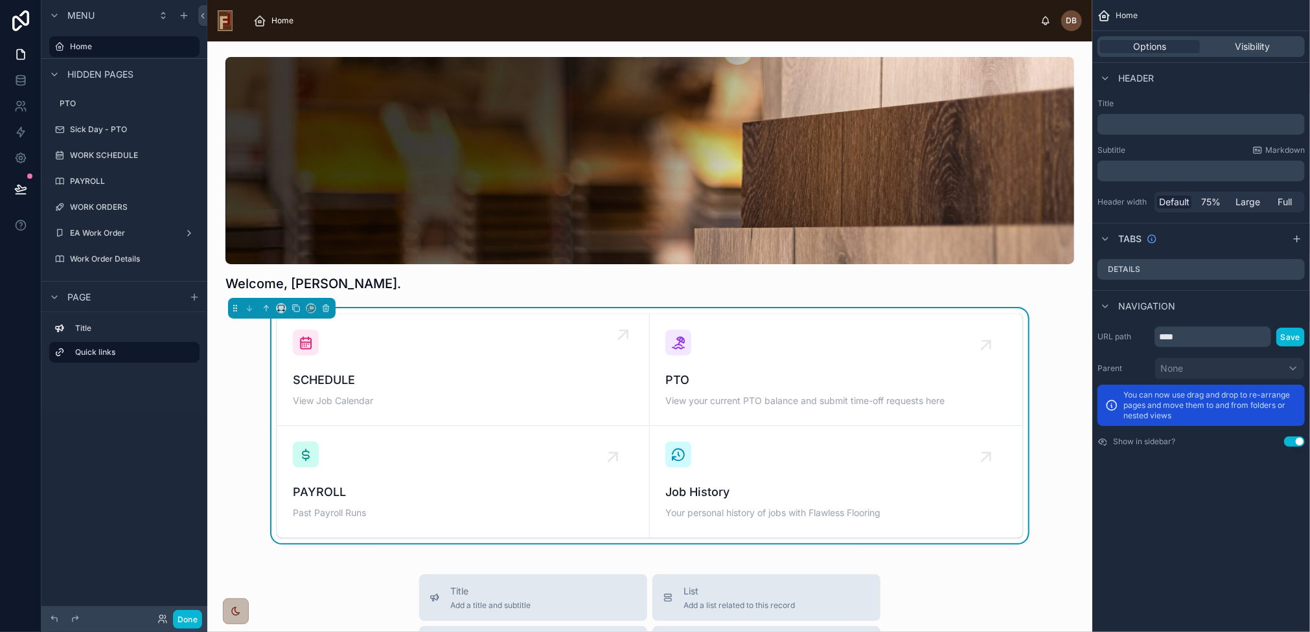
click at [526, 380] on span "SCHEDULE" at bounding box center [463, 380] width 341 height 18
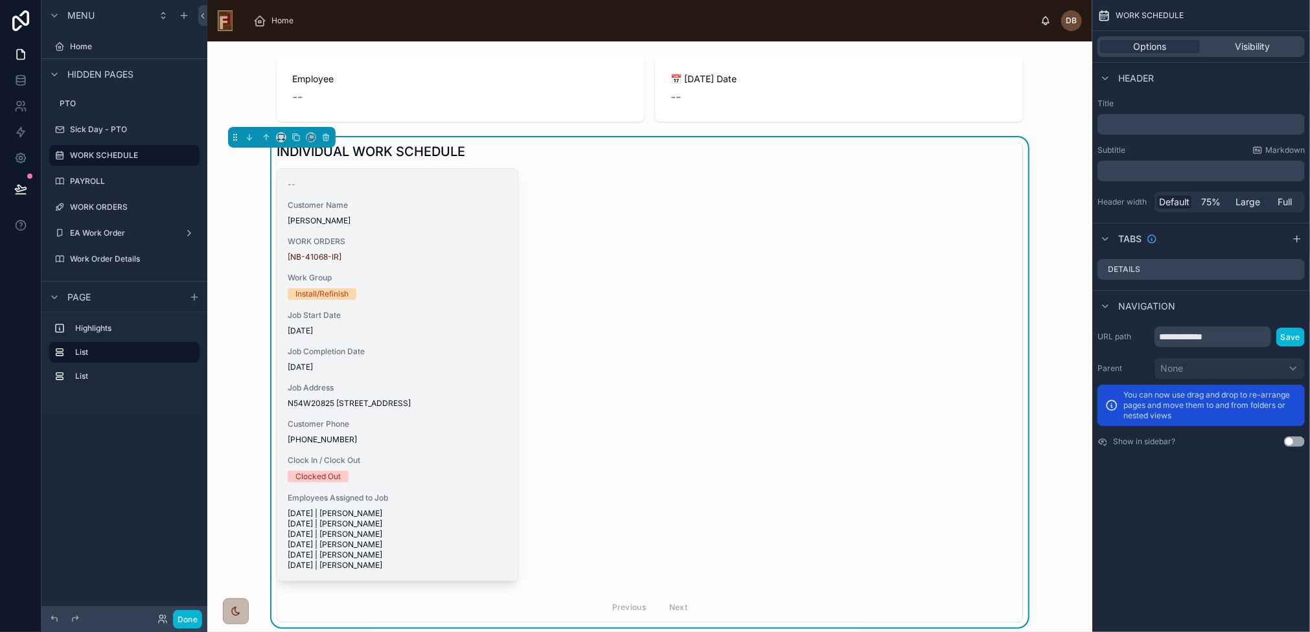
scroll to position [155, 0]
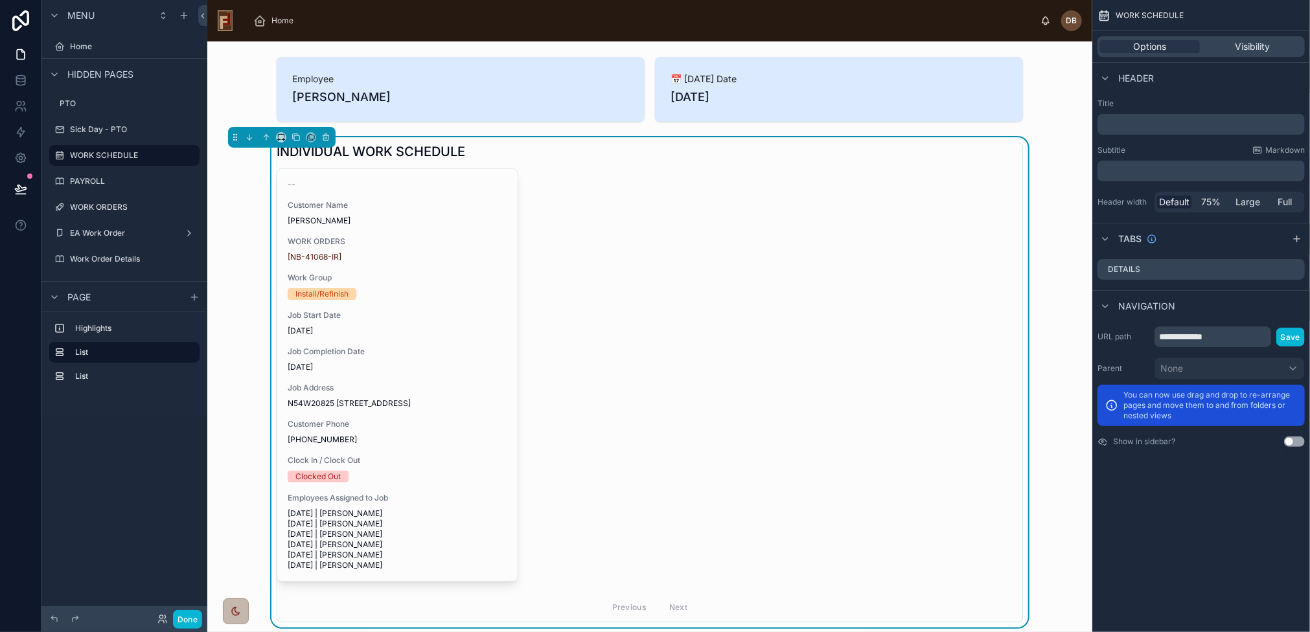
click at [886, 367] on div "-- Customer Name Martin Flower WORK ORDERS [NB-41068-IR] Work Group Install/Ref…" at bounding box center [650, 395] width 746 height 454
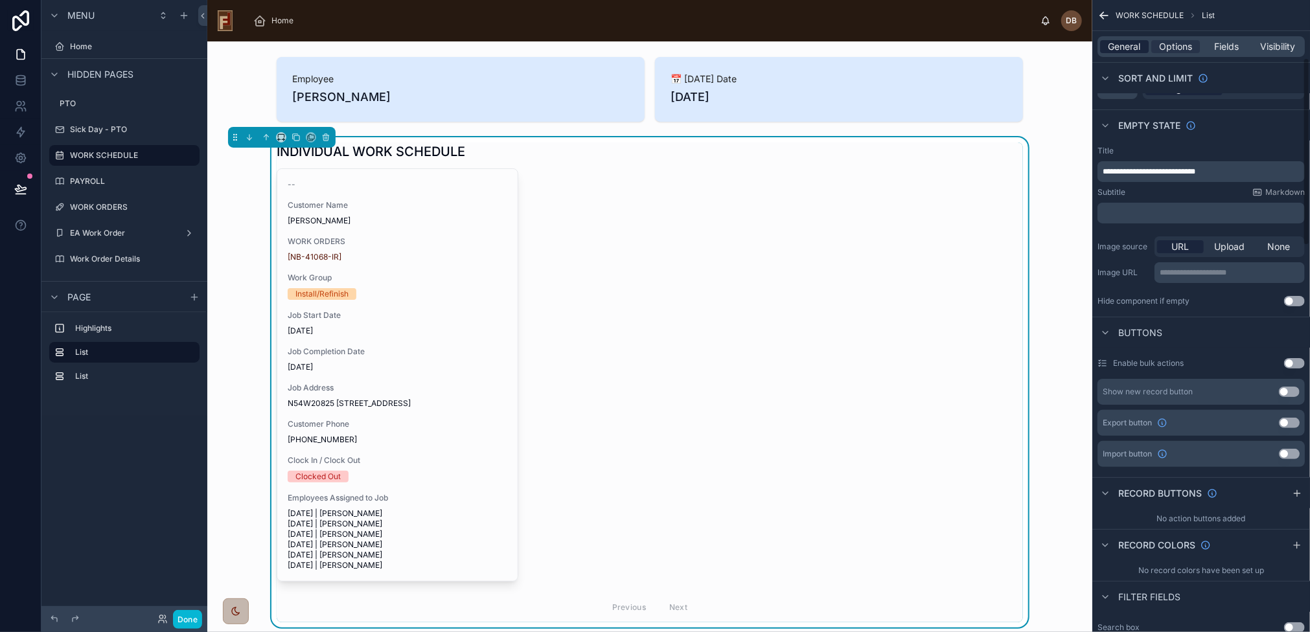
click at [1129, 45] on span "General" at bounding box center [1124, 46] width 32 height 13
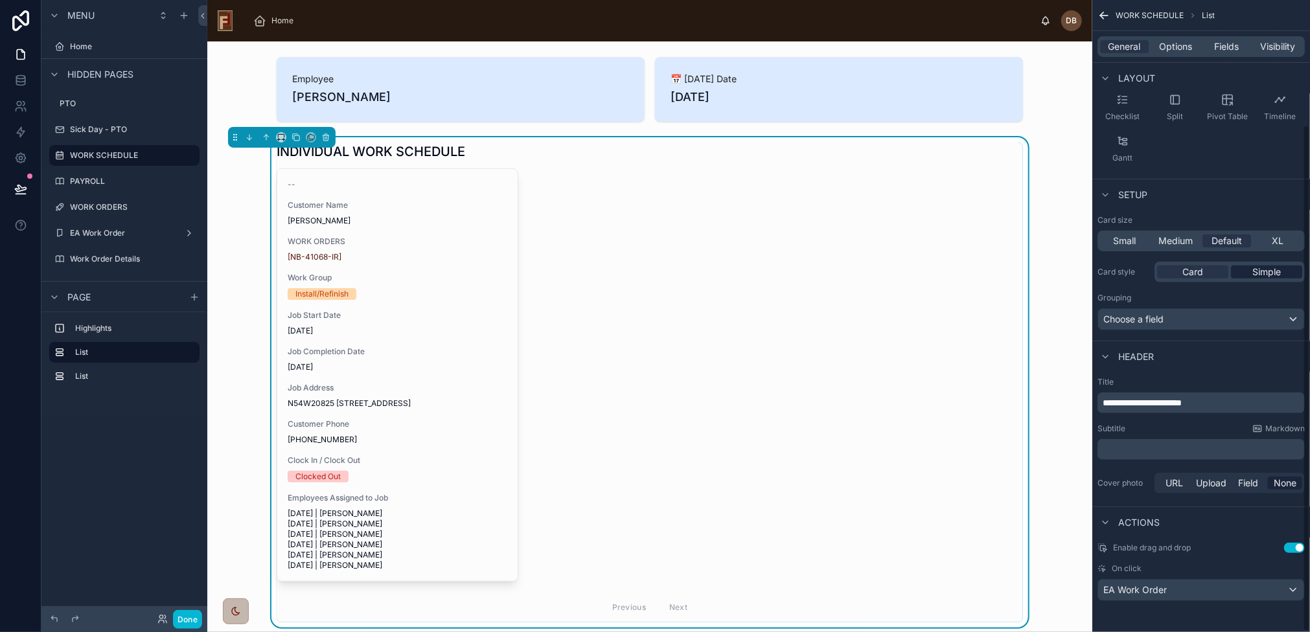
scroll to position [156, 0]
click at [1156, 591] on span "EA Work Order" at bounding box center [1134, 591] width 63 height 13
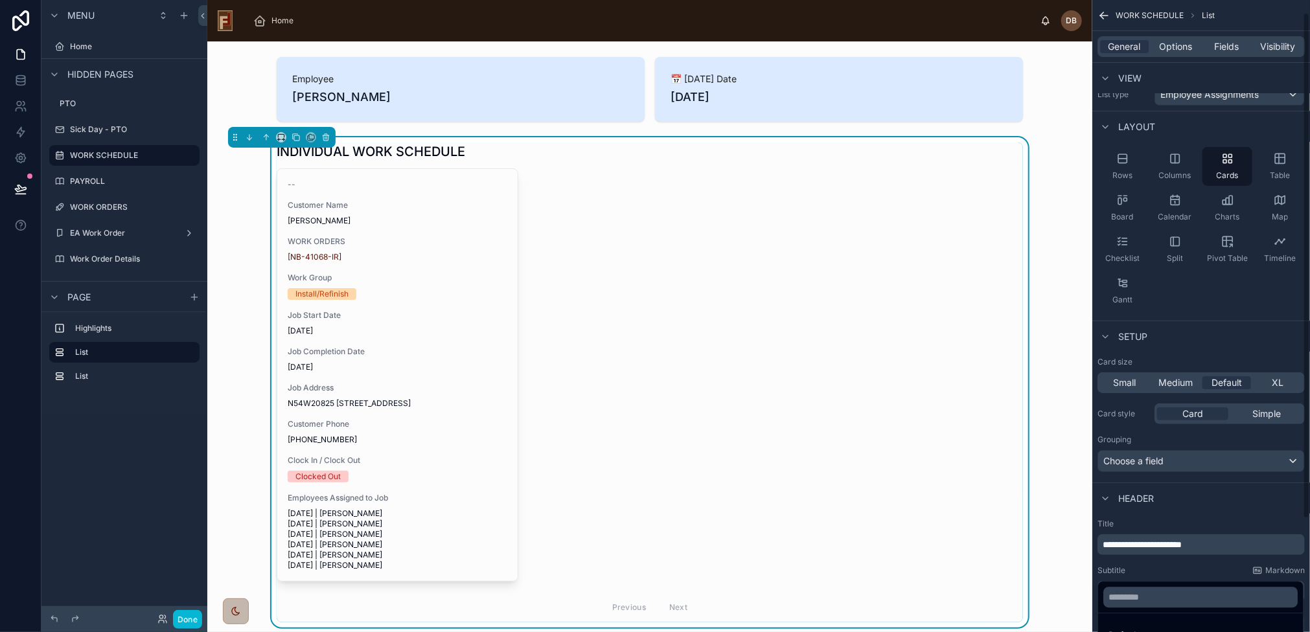
scroll to position [0, 0]
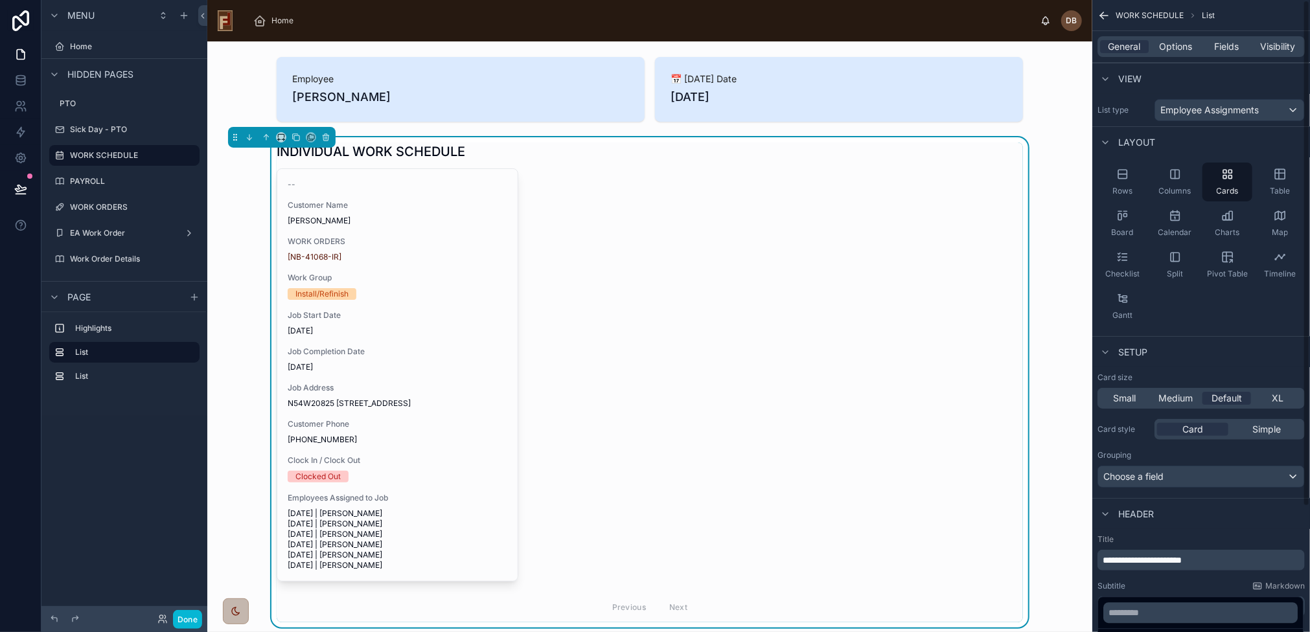
click at [684, 357] on div "-- Customer Name Martin Flower WORK ORDERS [NB-41068-IR] Work Group Install/Ref…" at bounding box center [650, 395] width 746 height 454
click at [97, 237] on div "scrollable content" at bounding box center [655, 316] width 1310 height 632
click at [107, 232] on label "EA Work Order" at bounding box center [122, 233] width 104 height 10
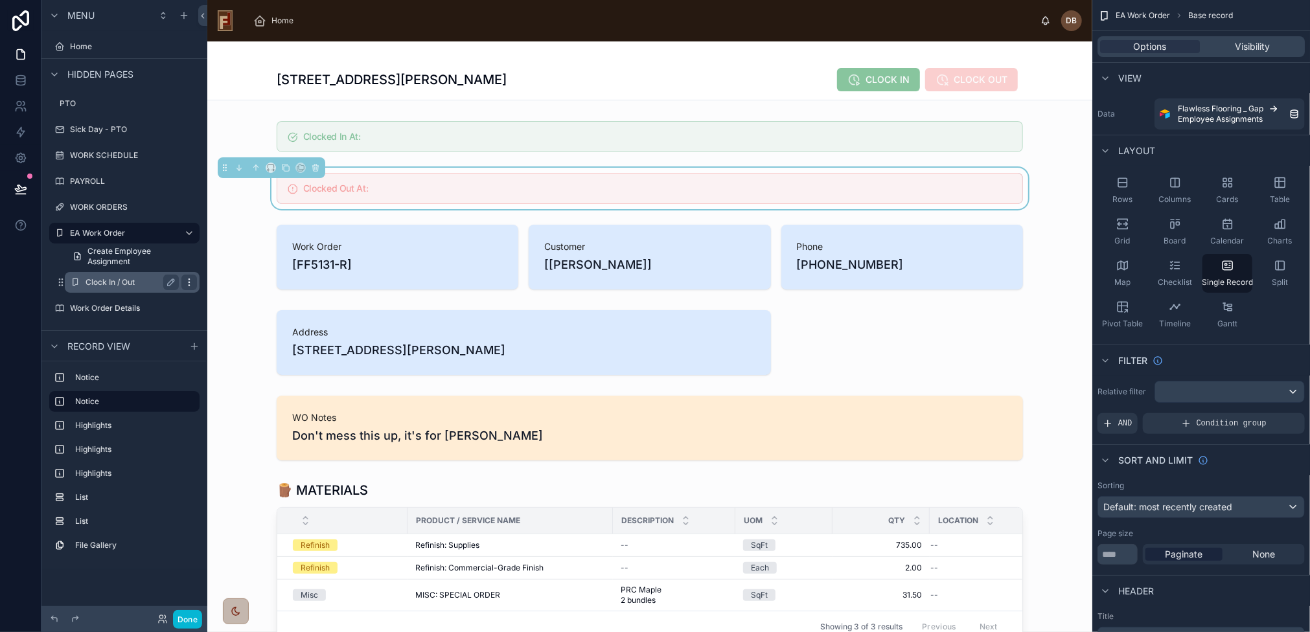
click at [190, 282] on icon "scrollable content" at bounding box center [189, 282] width 10 height 10
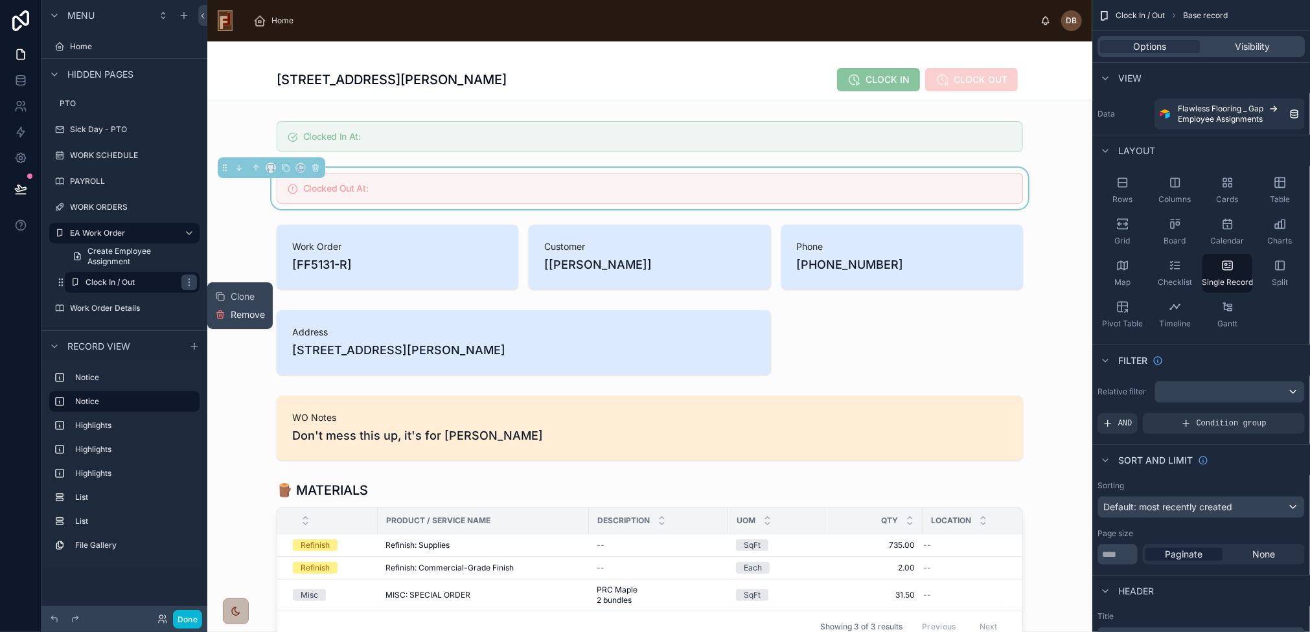
click at [251, 317] on span "Remove" at bounding box center [248, 314] width 34 height 13
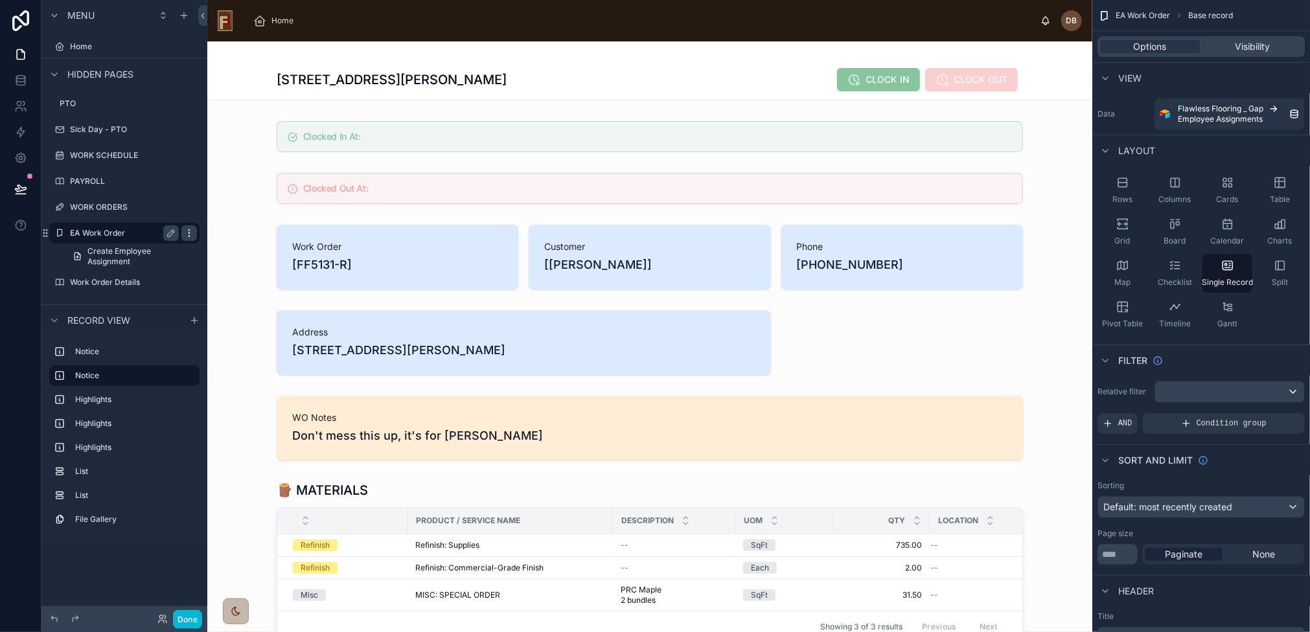
click at [191, 232] on icon "scrollable content" at bounding box center [189, 233] width 10 height 10
click at [244, 214] on span "Clone" at bounding box center [243, 215] width 24 height 13
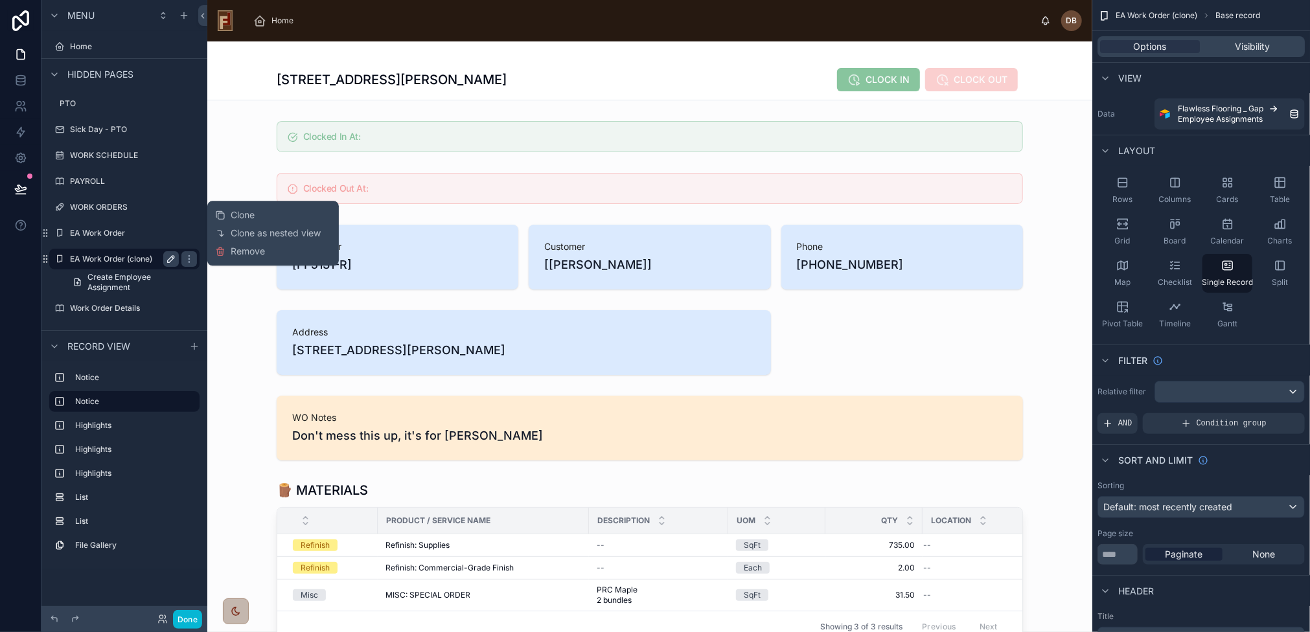
click at [171, 260] on icon "scrollable content" at bounding box center [171, 259] width 6 height 6
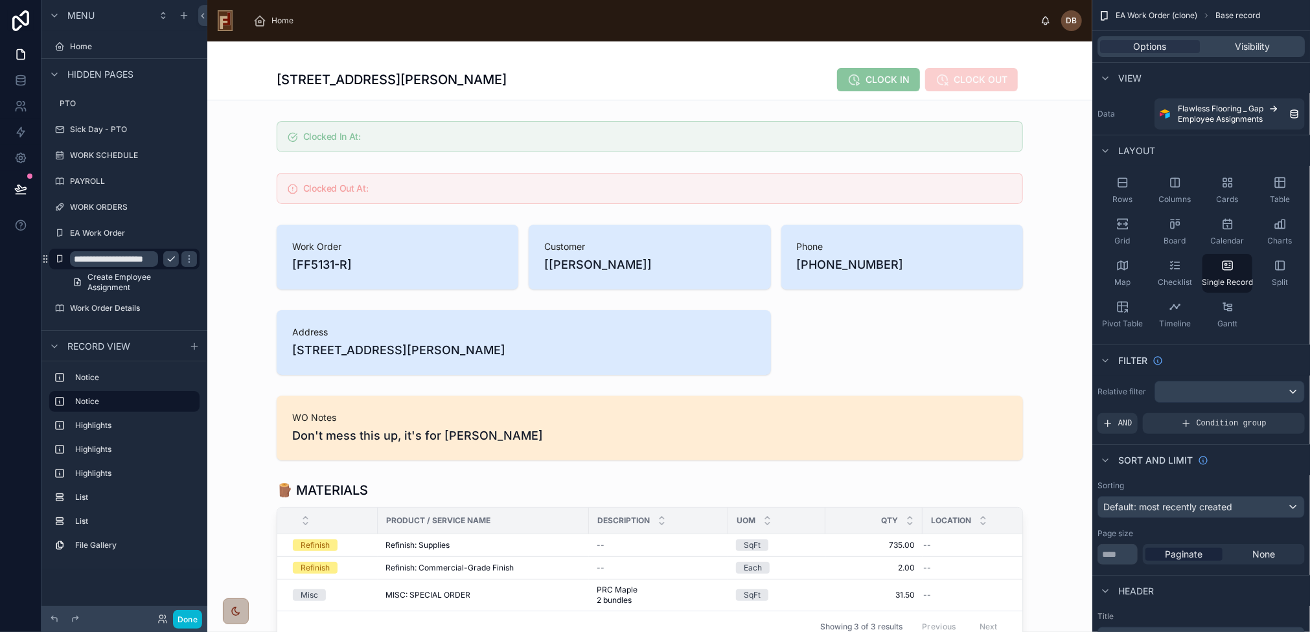
click at [111, 258] on input "**********" at bounding box center [114, 259] width 88 height 16
type input "********"
click at [186, 260] on icon "scrollable content" at bounding box center [189, 259] width 6 height 5
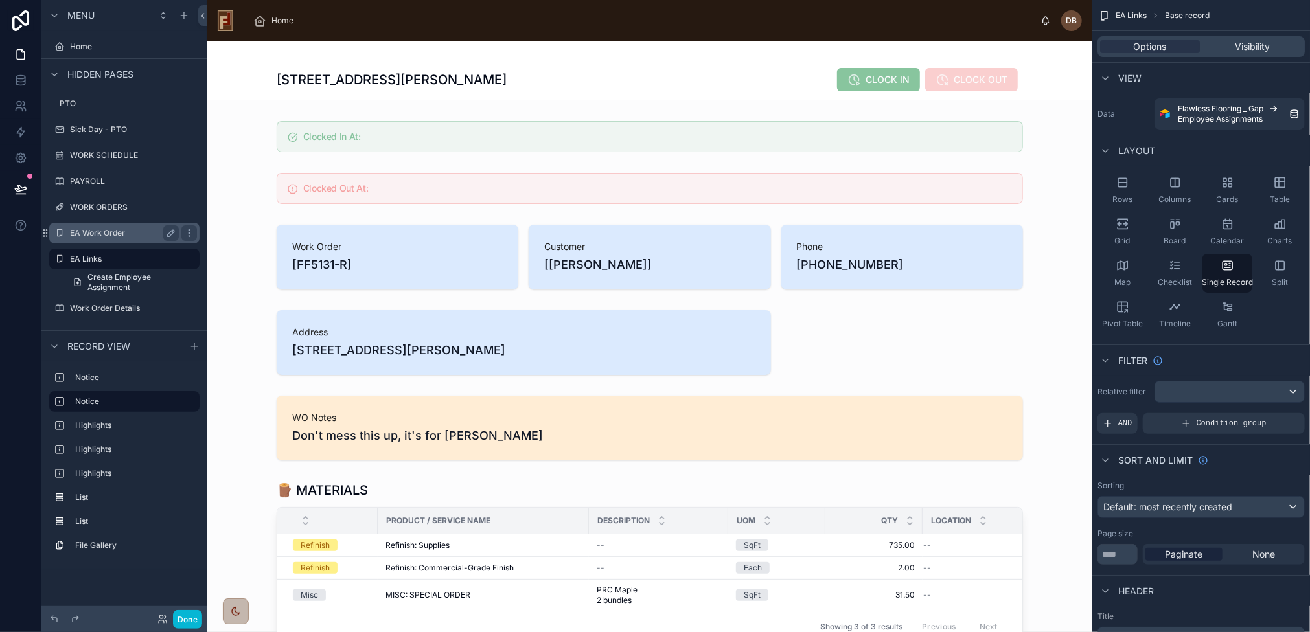
click at [106, 225] on div "EA Work Order" at bounding box center [124, 233] width 109 height 16
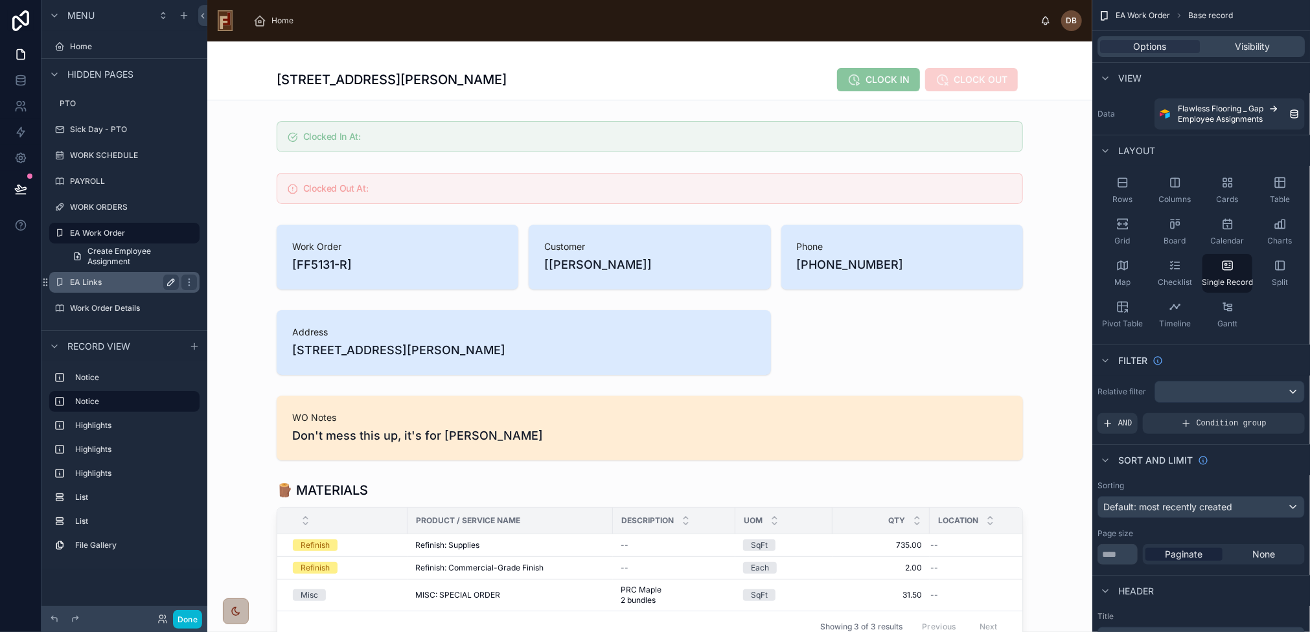
click at [86, 280] on label "EA Links" at bounding box center [122, 282] width 104 height 10
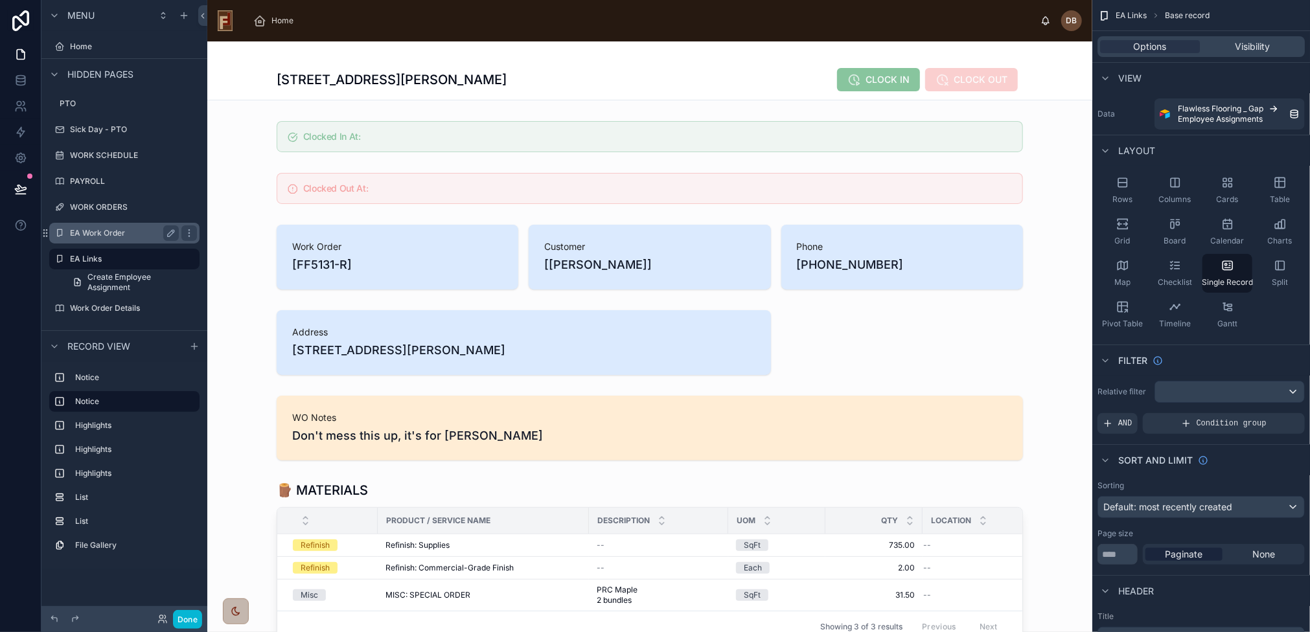
click at [106, 233] on label "EA Work Order" at bounding box center [122, 233] width 104 height 10
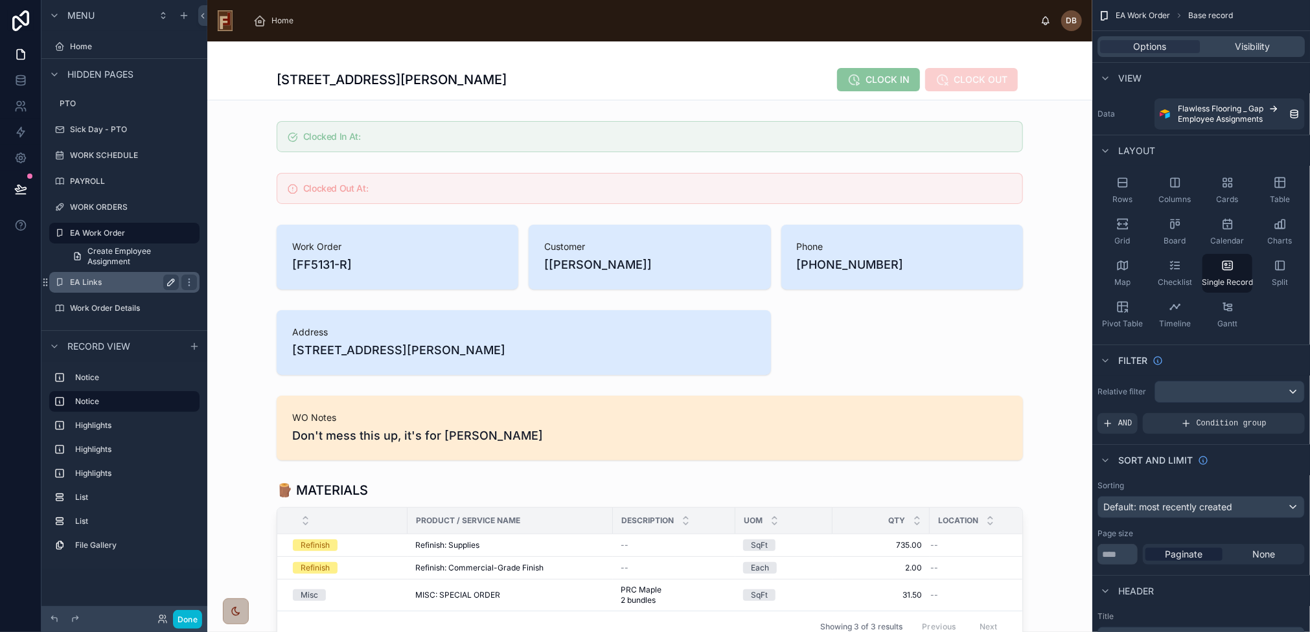
click at [91, 277] on label "EA Links" at bounding box center [122, 282] width 104 height 10
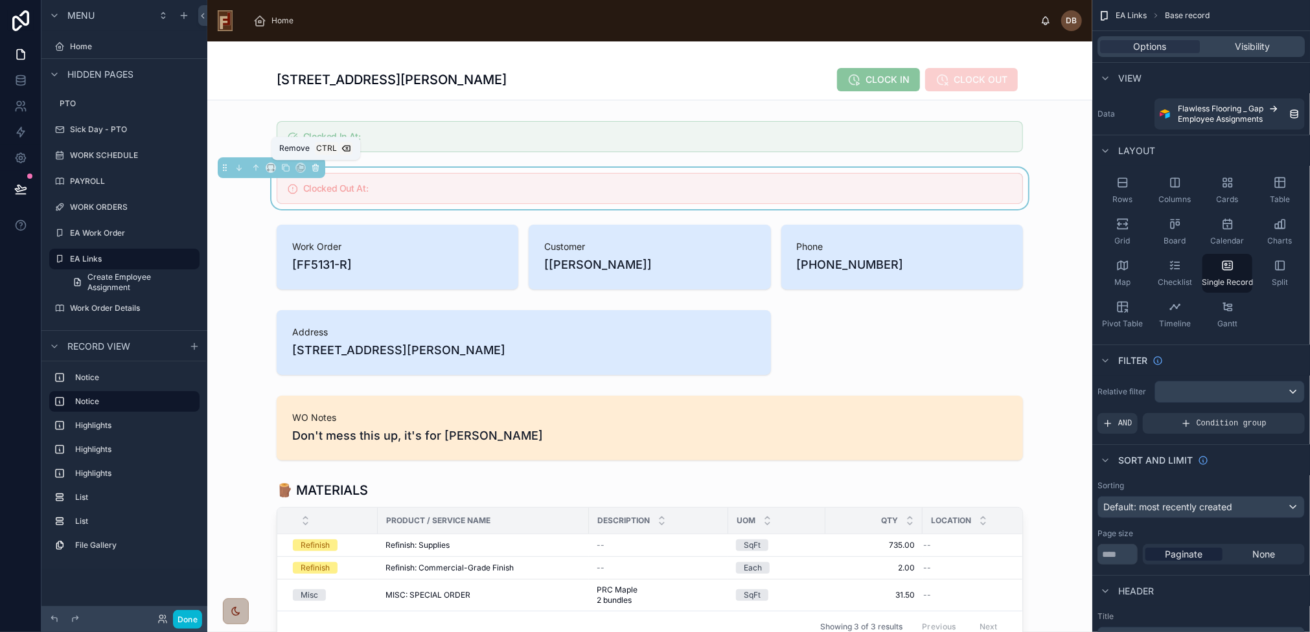
click at [316, 168] on icon at bounding box center [315, 167] width 9 height 9
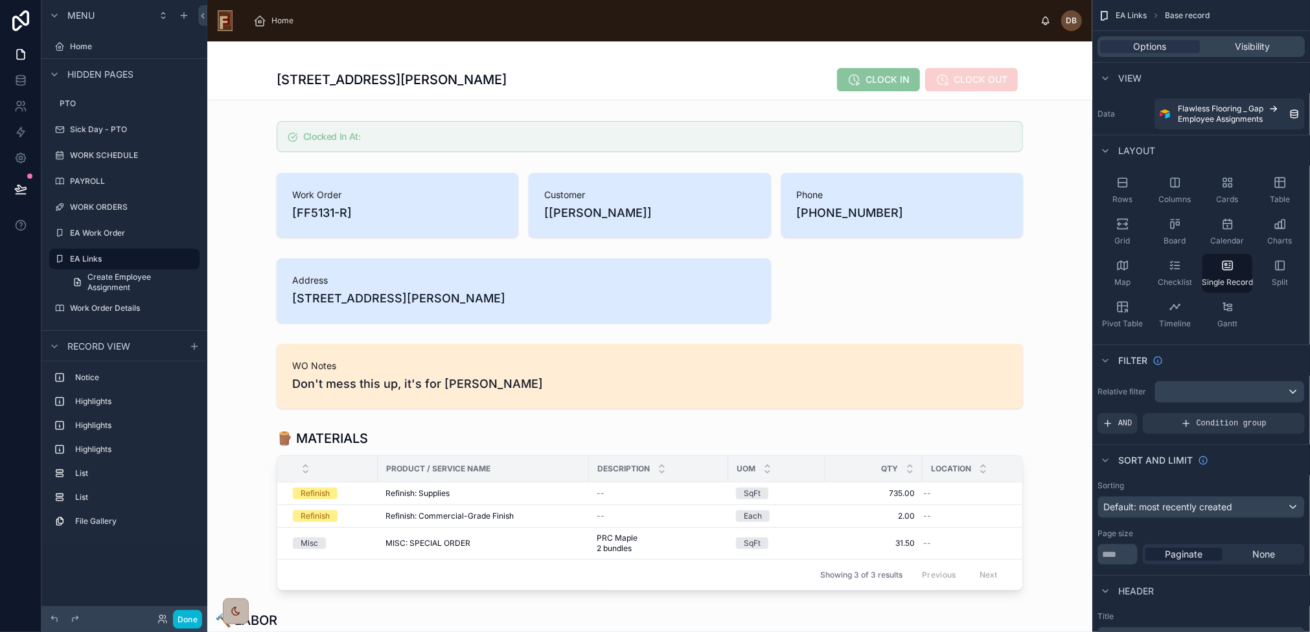
click at [326, 174] on div at bounding box center [649, 205] width 885 height 75
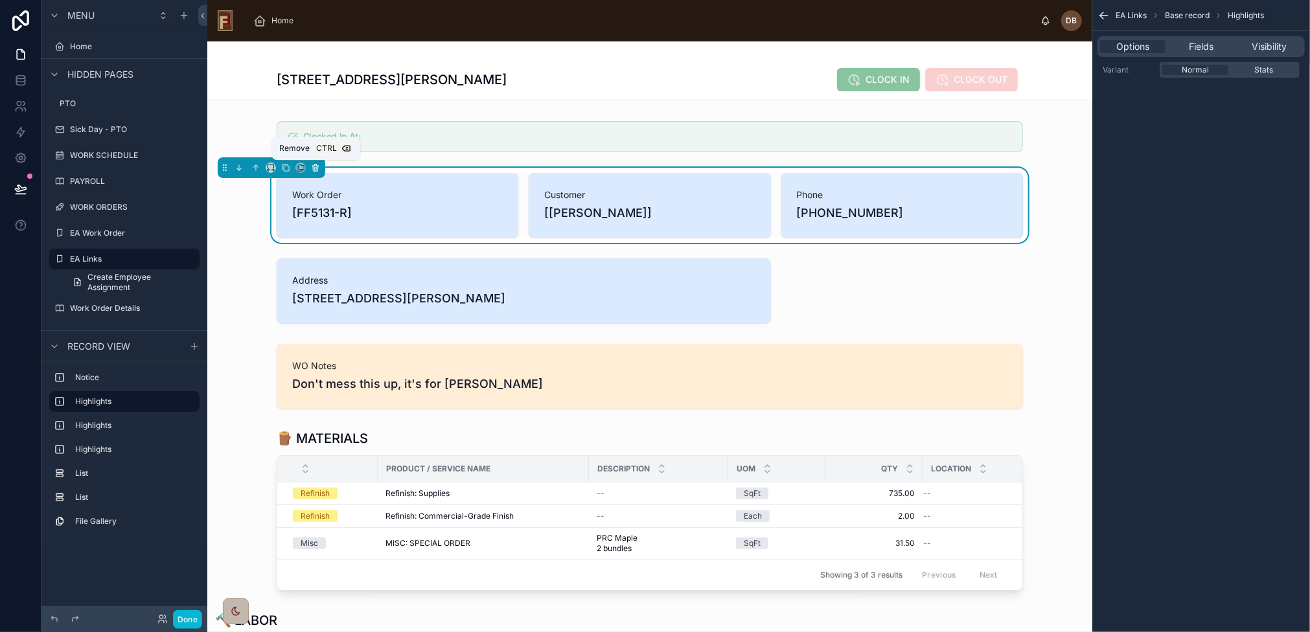
click at [311, 165] on icon at bounding box center [315, 167] width 9 height 9
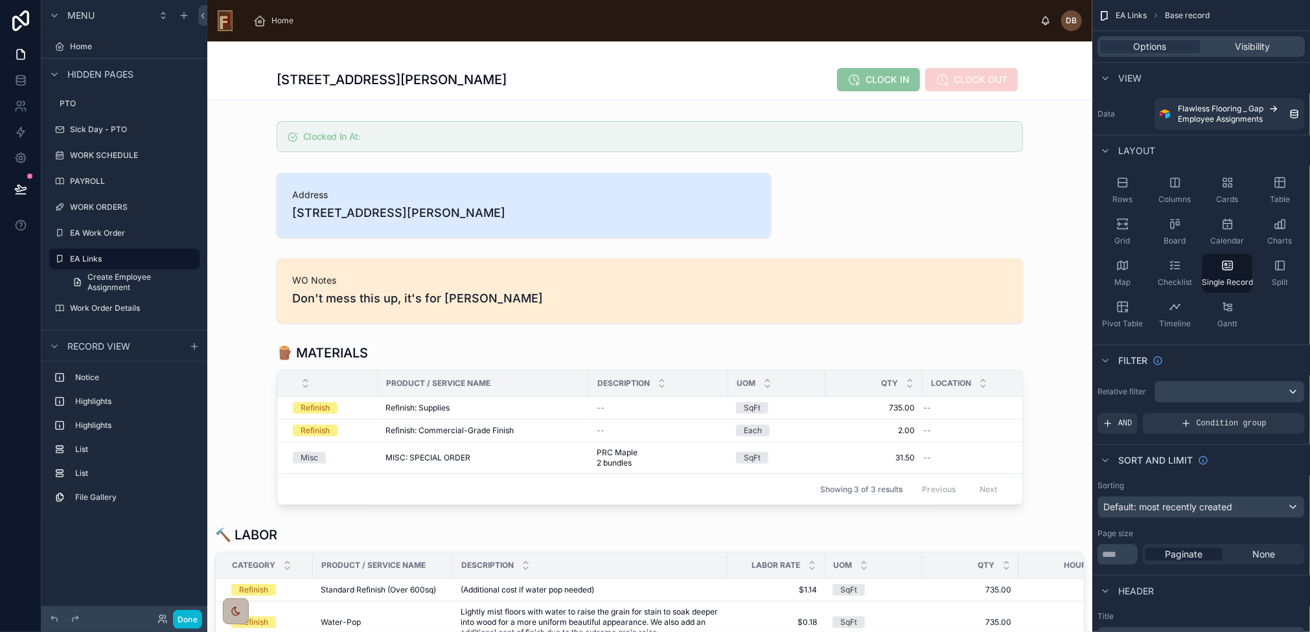
click at [362, 137] on div at bounding box center [649, 136] width 885 height 41
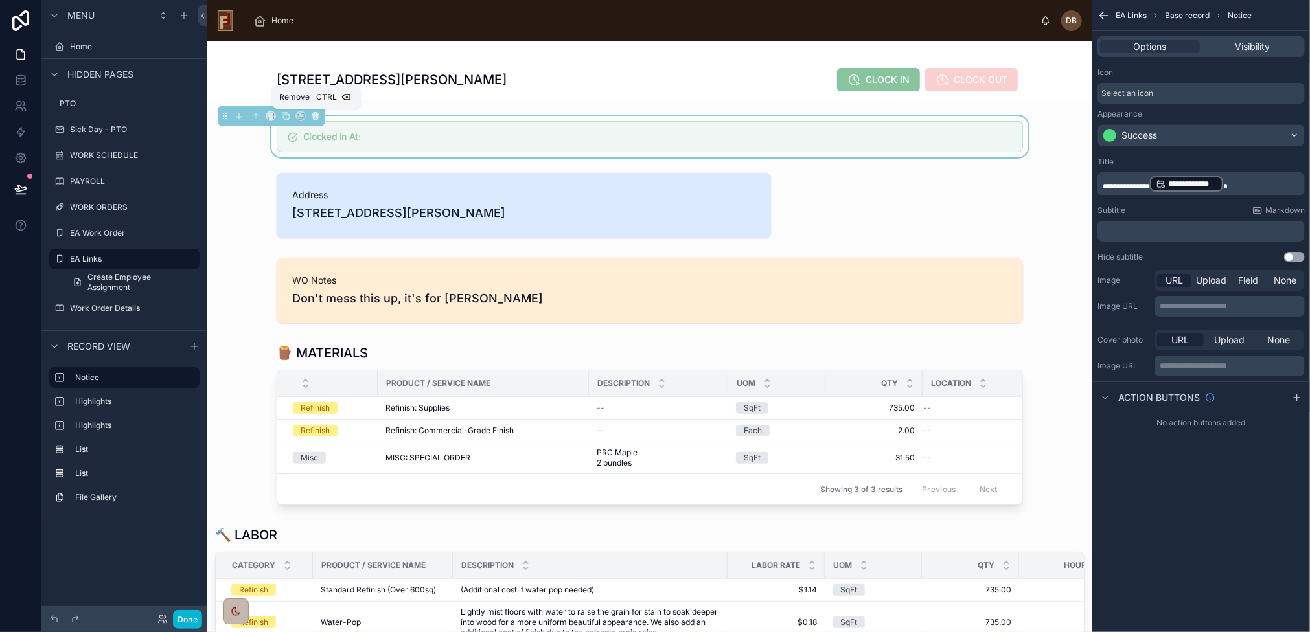
click at [317, 116] on icon at bounding box center [315, 116] width 5 height 5
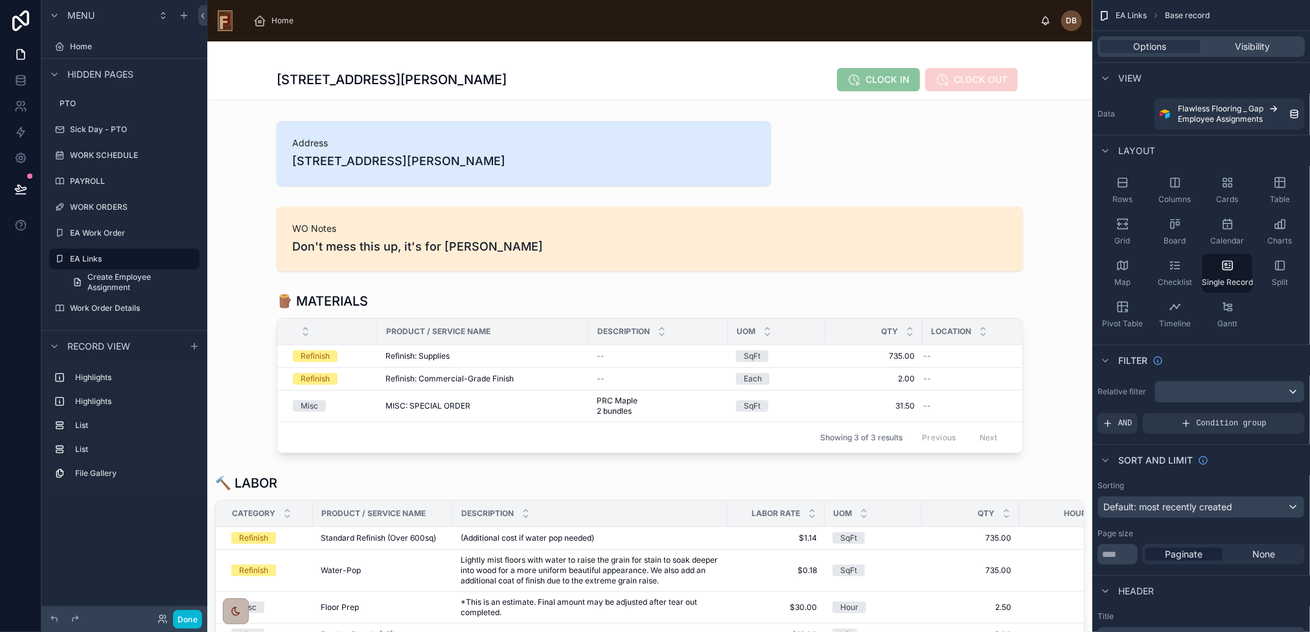
click at [387, 225] on div at bounding box center [649, 238] width 885 height 75
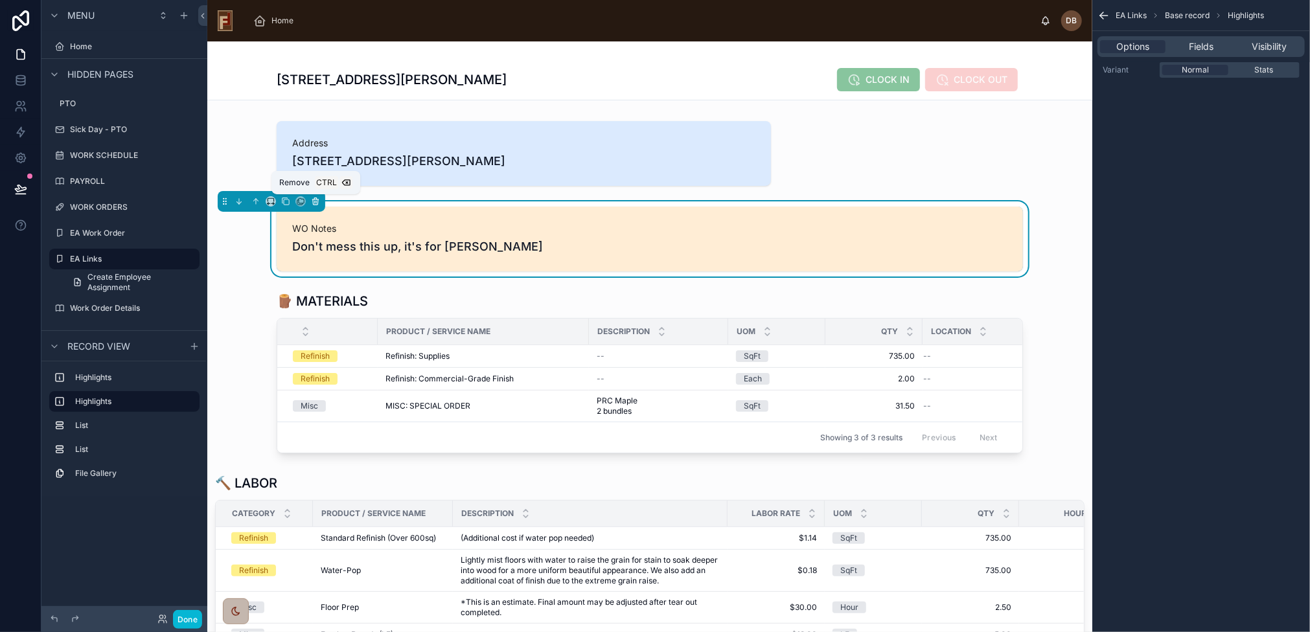
click at [311, 196] on button at bounding box center [315, 201] width 14 height 14
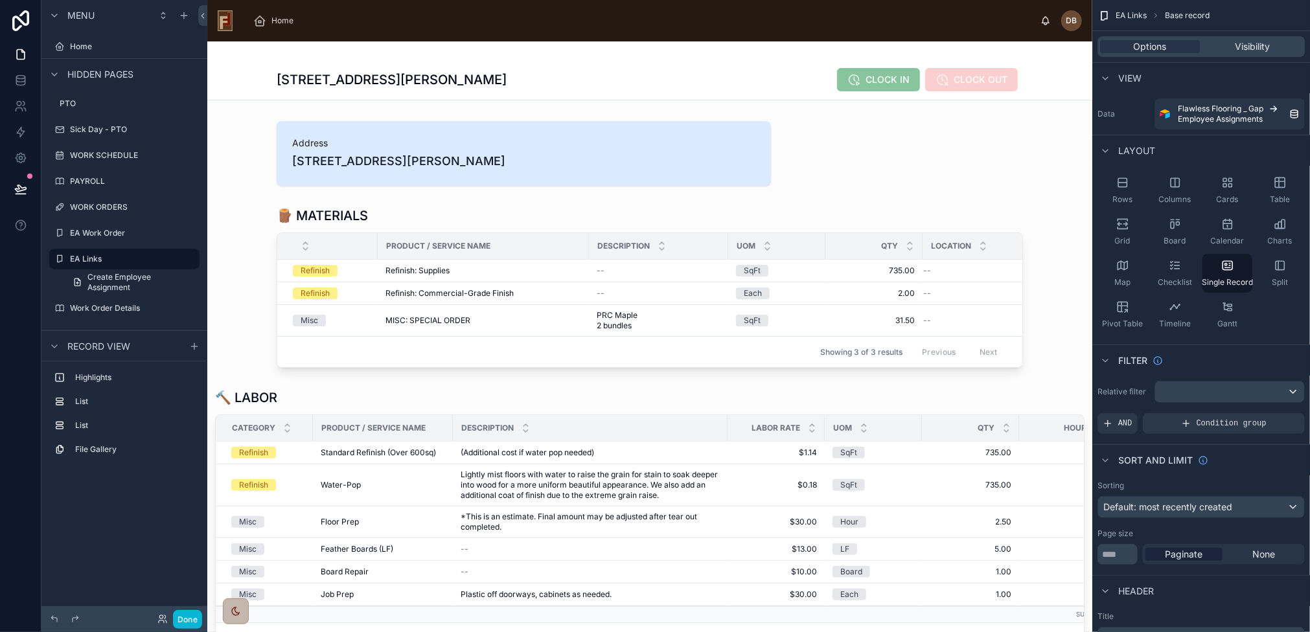
click at [345, 167] on div at bounding box center [649, 153] width 885 height 75
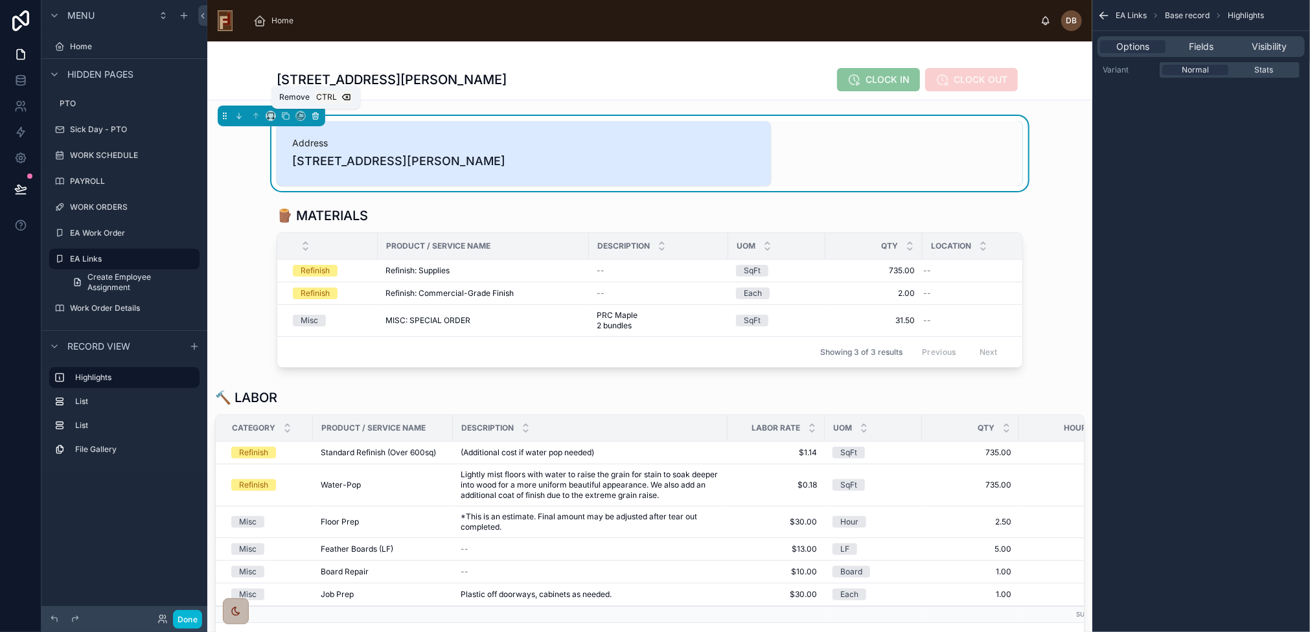
click at [315, 117] on icon at bounding box center [315, 115] width 9 height 9
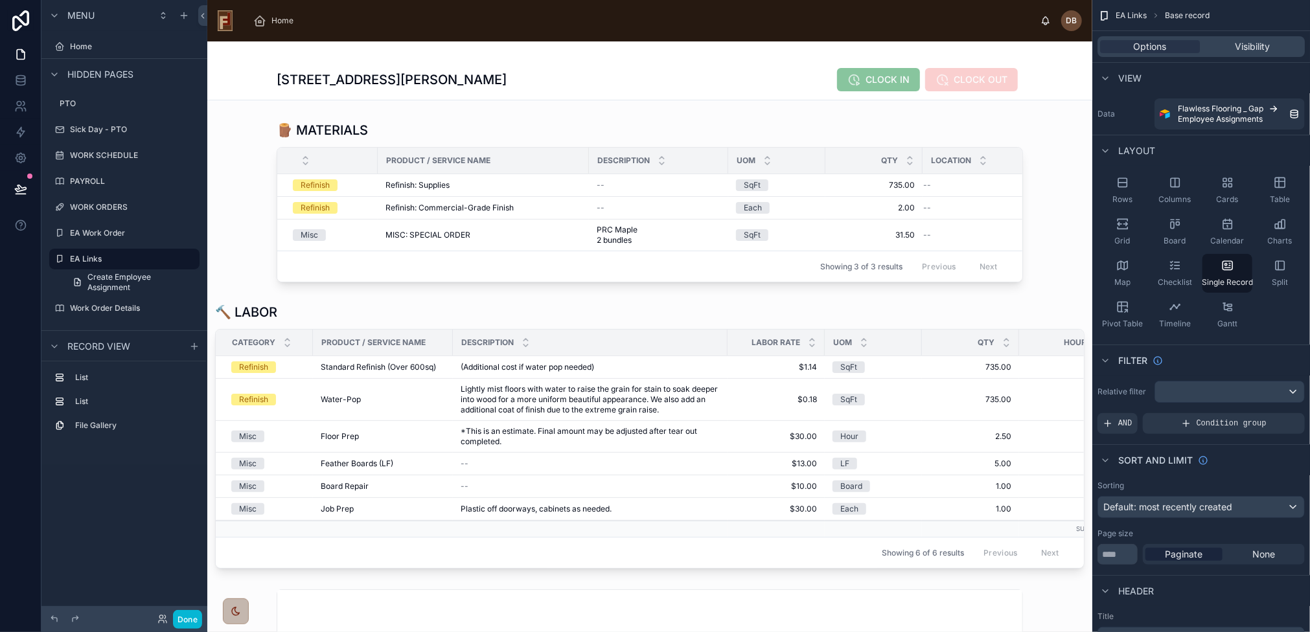
click at [369, 154] on div at bounding box center [327, 160] width 99 height 25
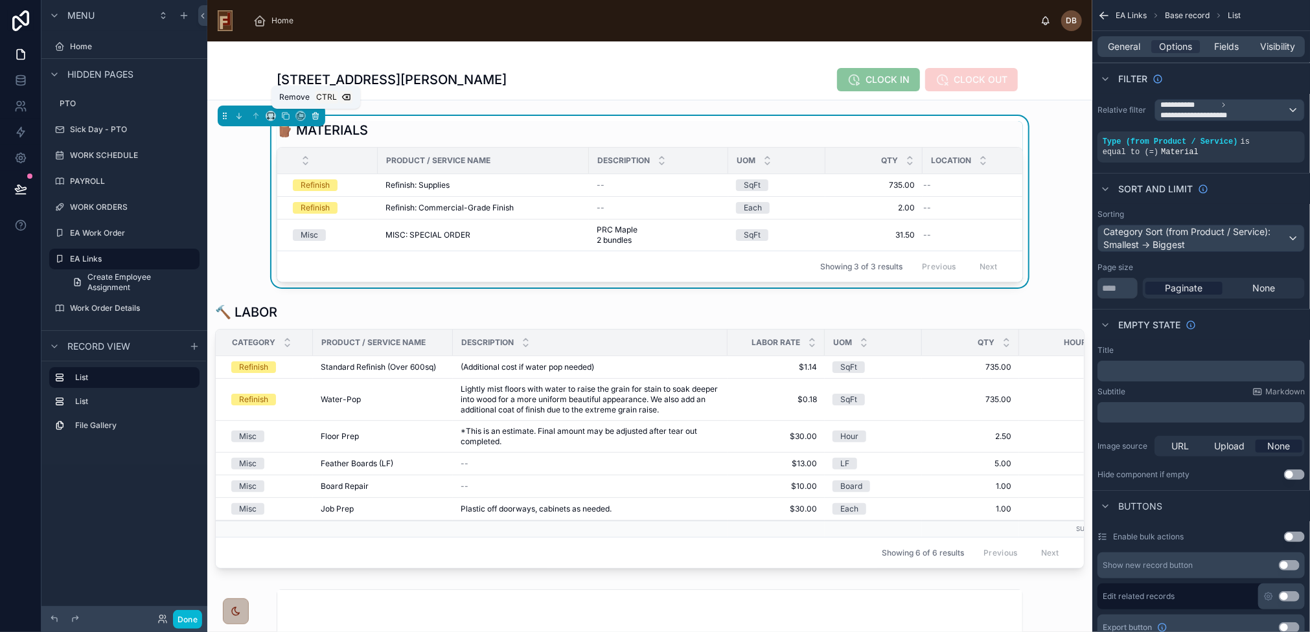
click at [318, 115] on icon at bounding box center [315, 115] width 9 height 9
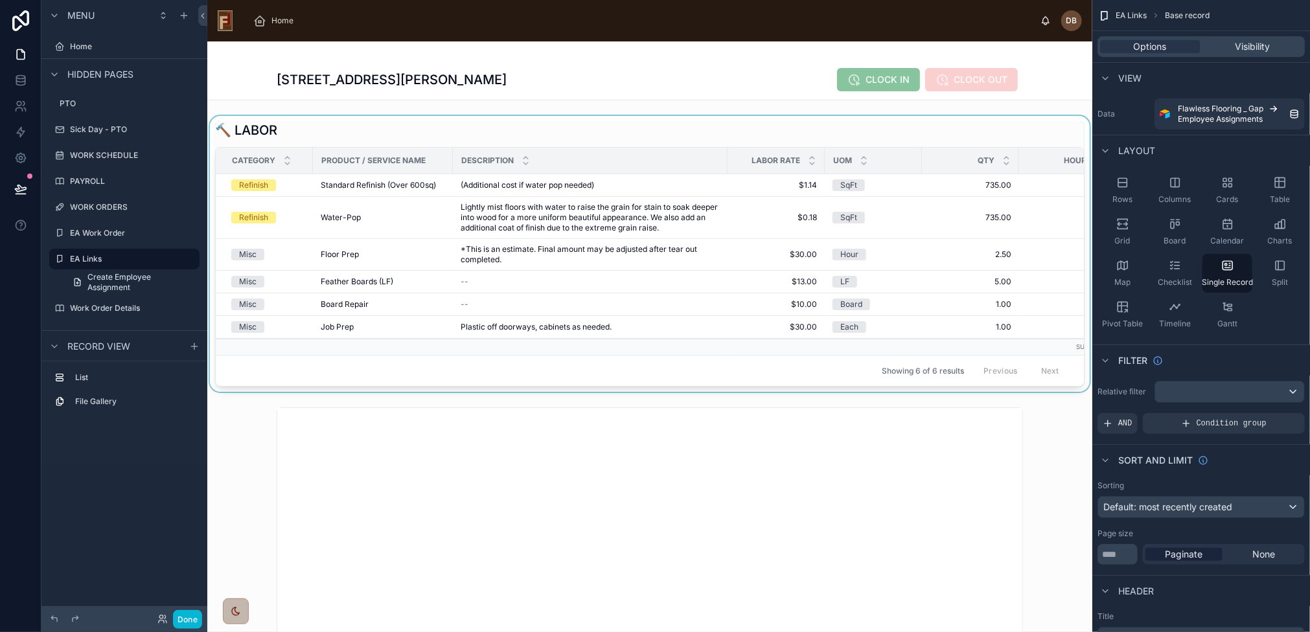
click at [349, 159] on span "Product / Service Name" at bounding box center [373, 160] width 104 height 10
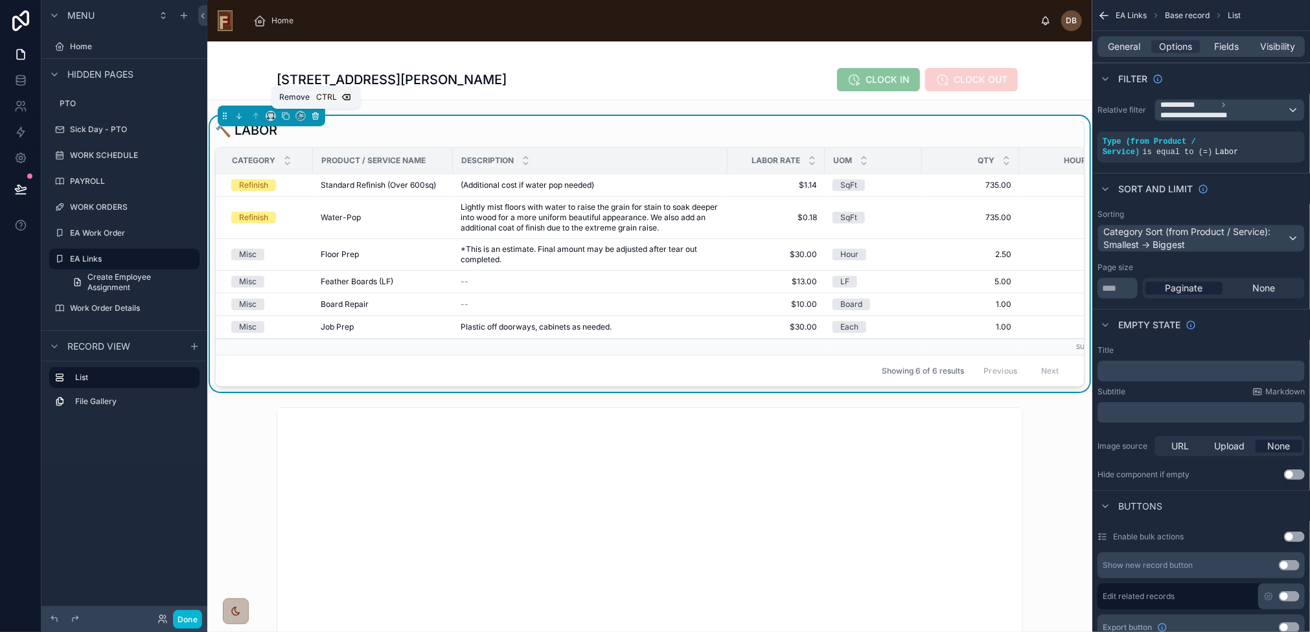
click at [313, 117] on icon at bounding box center [315, 115] width 9 height 9
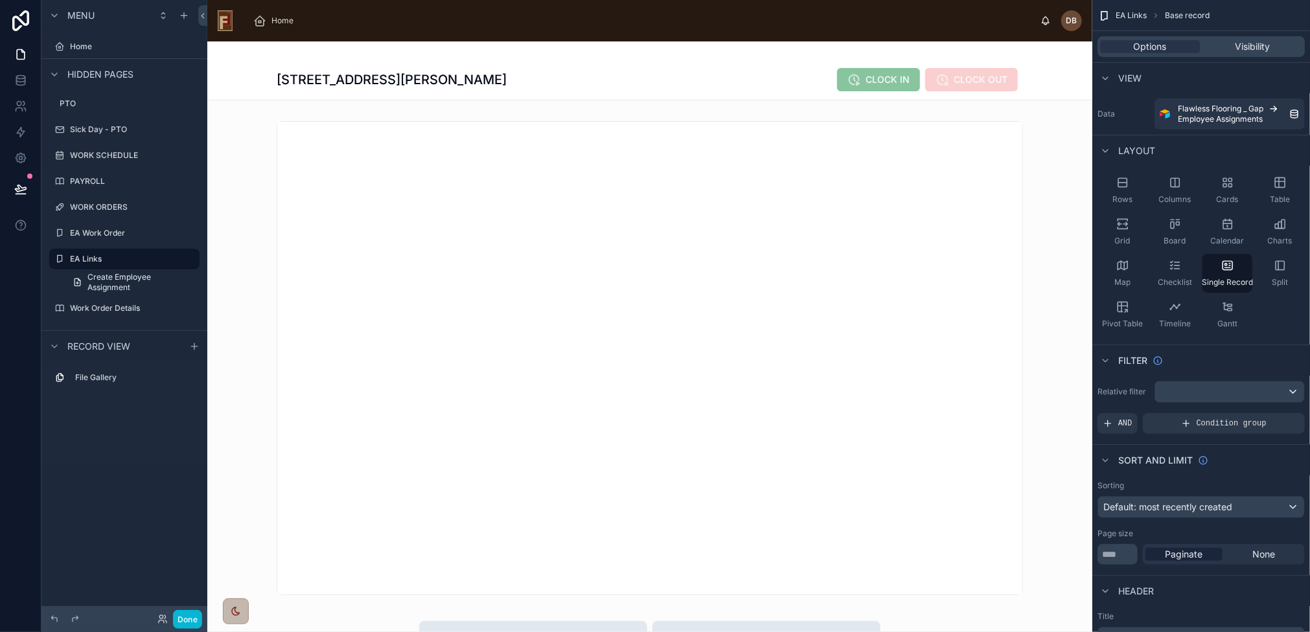
click at [460, 214] on div at bounding box center [649, 613] width 885 height 1144
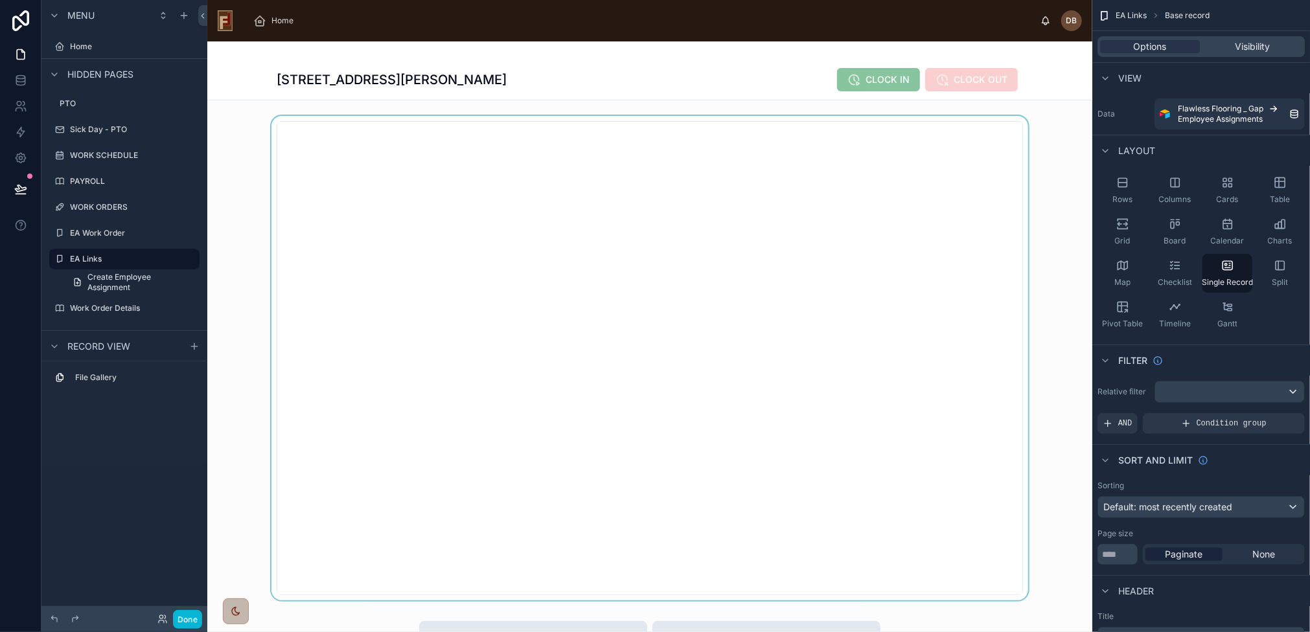
click at [377, 128] on div at bounding box center [649, 358] width 885 height 484
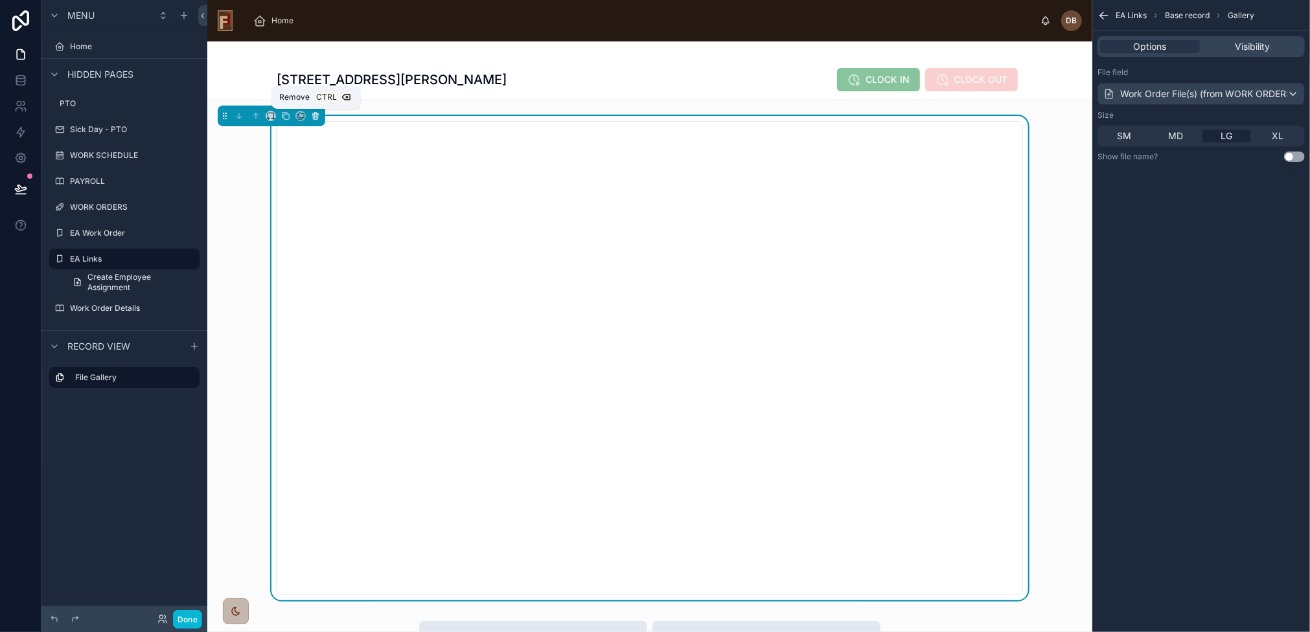
click at [317, 111] on icon at bounding box center [315, 115] width 9 height 9
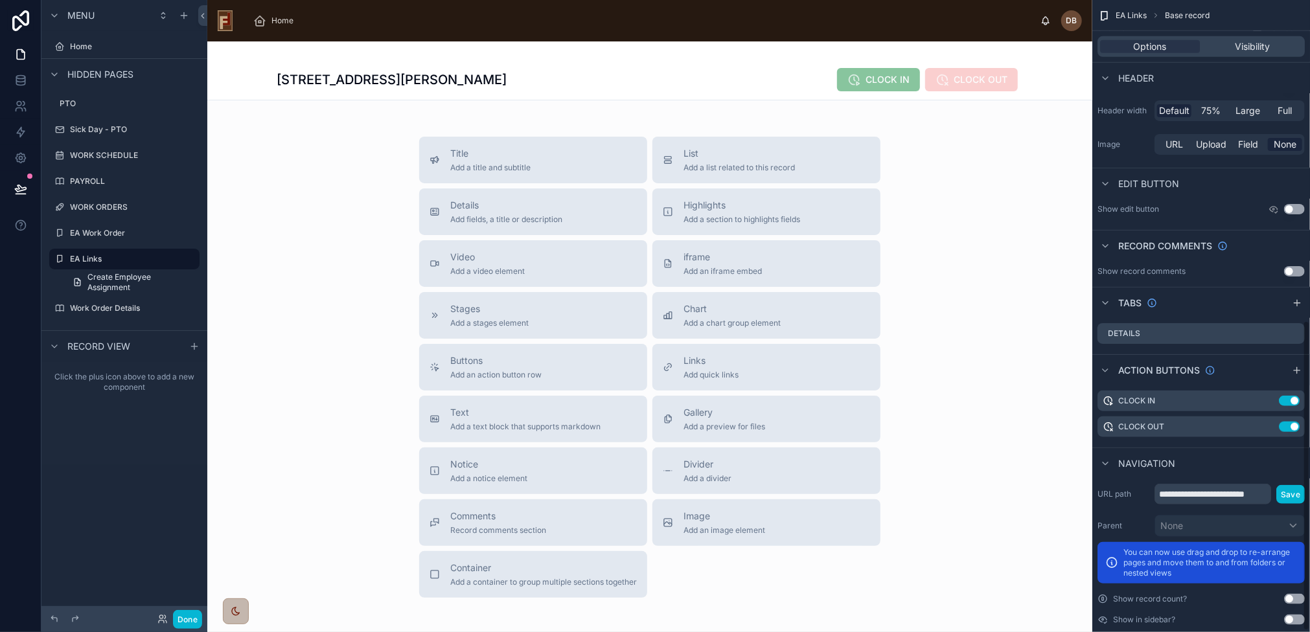
scroll to position [654, 0]
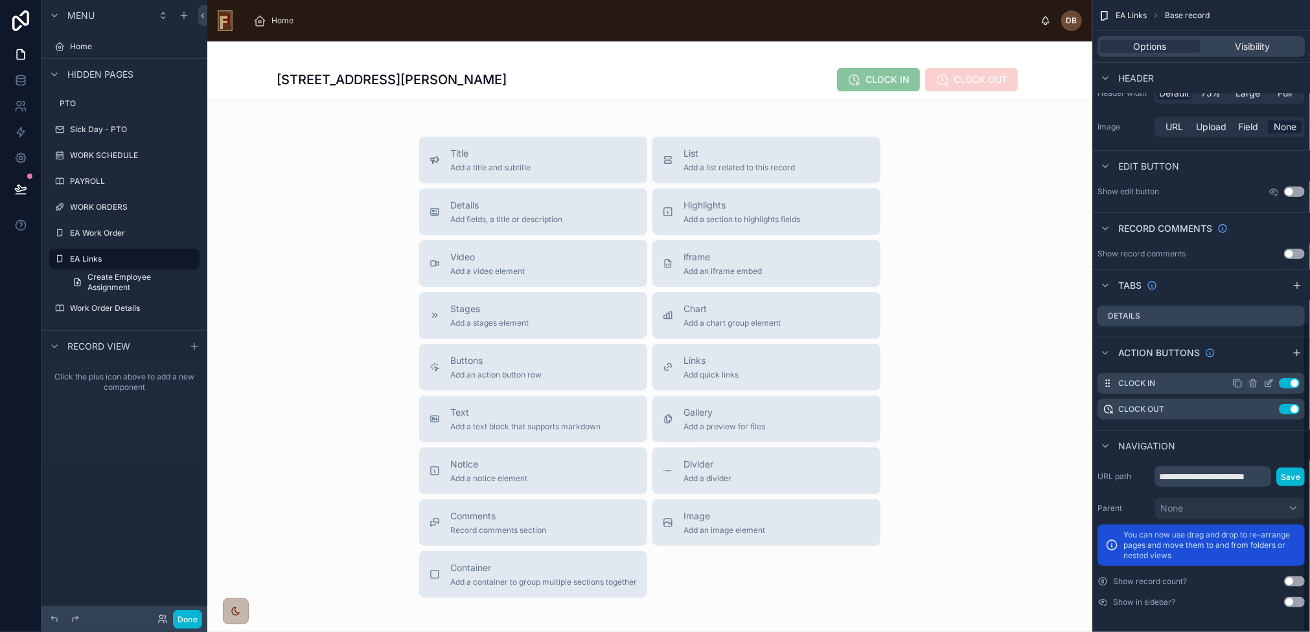
drag, startPoint x: 1290, startPoint y: 380, endPoint x: 1291, endPoint y: 391, distance: 11.1
click at [1290, 380] on button "Use setting" at bounding box center [1288, 383] width 21 height 10
click at [1291, 405] on button "Use setting" at bounding box center [1288, 409] width 21 height 10
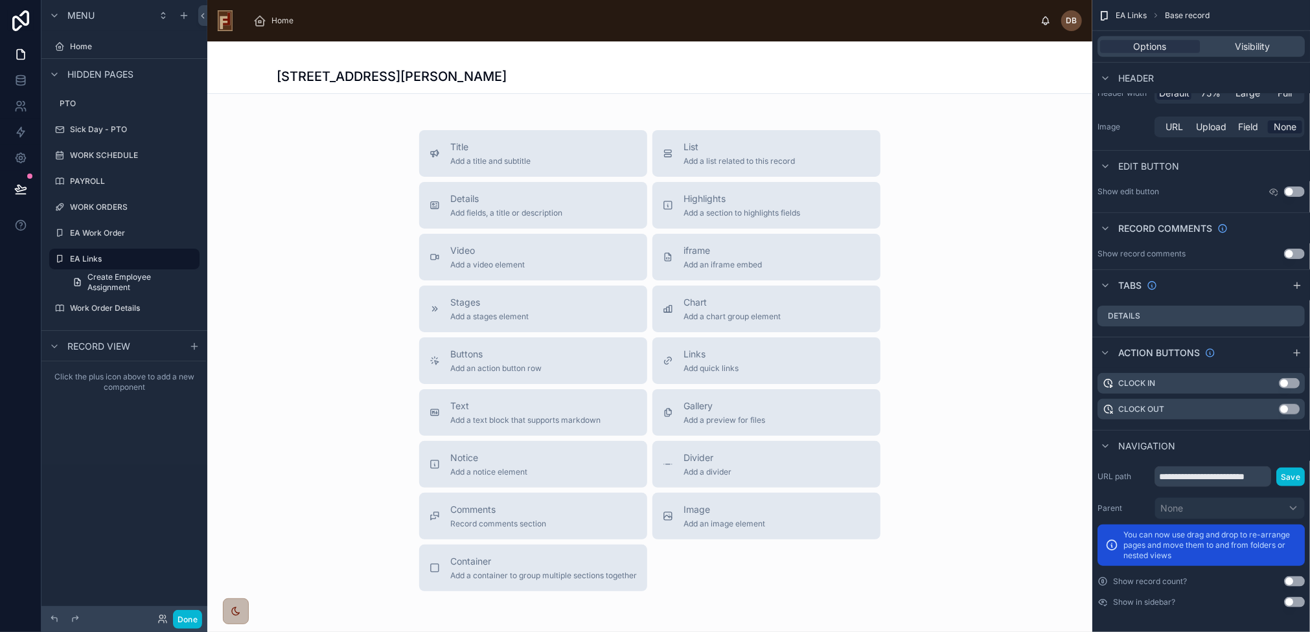
click at [516, 366] on div at bounding box center [649, 367] width 885 height 653
click at [500, 363] on span "Add an action button row" at bounding box center [495, 368] width 91 height 10
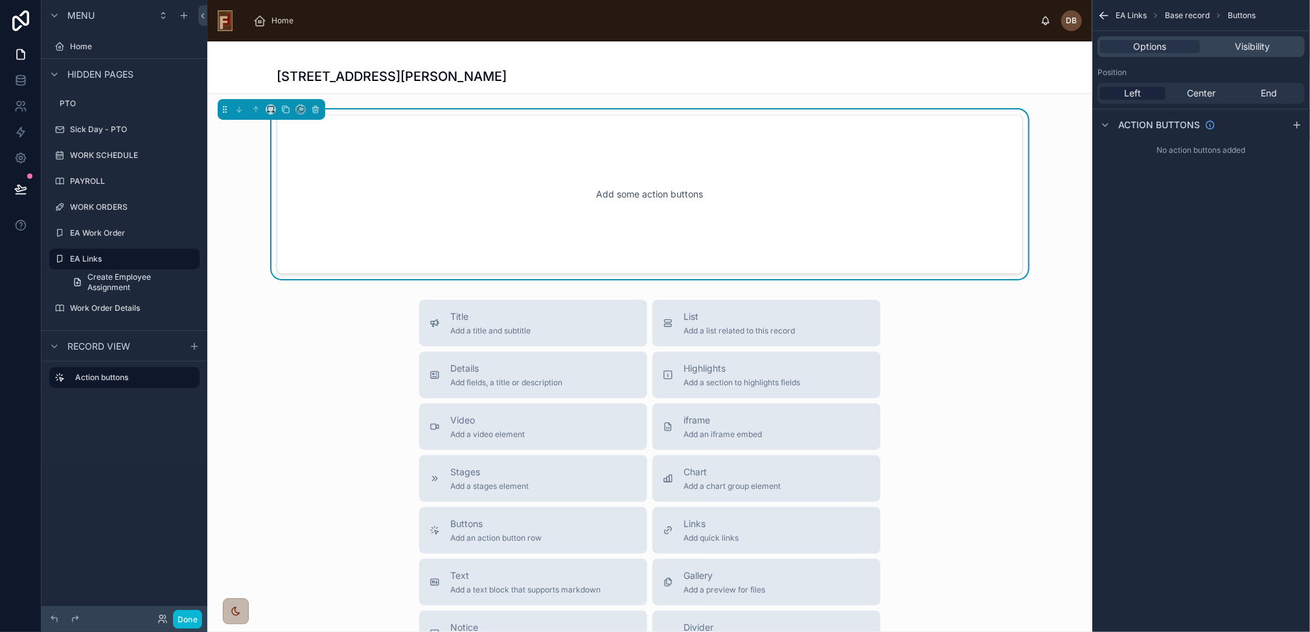
click at [745, 144] on div "Add some action buttons" at bounding box center [649, 194] width 703 height 117
click at [1298, 125] on icon "scrollable content" at bounding box center [1296, 125] width 10 height 10
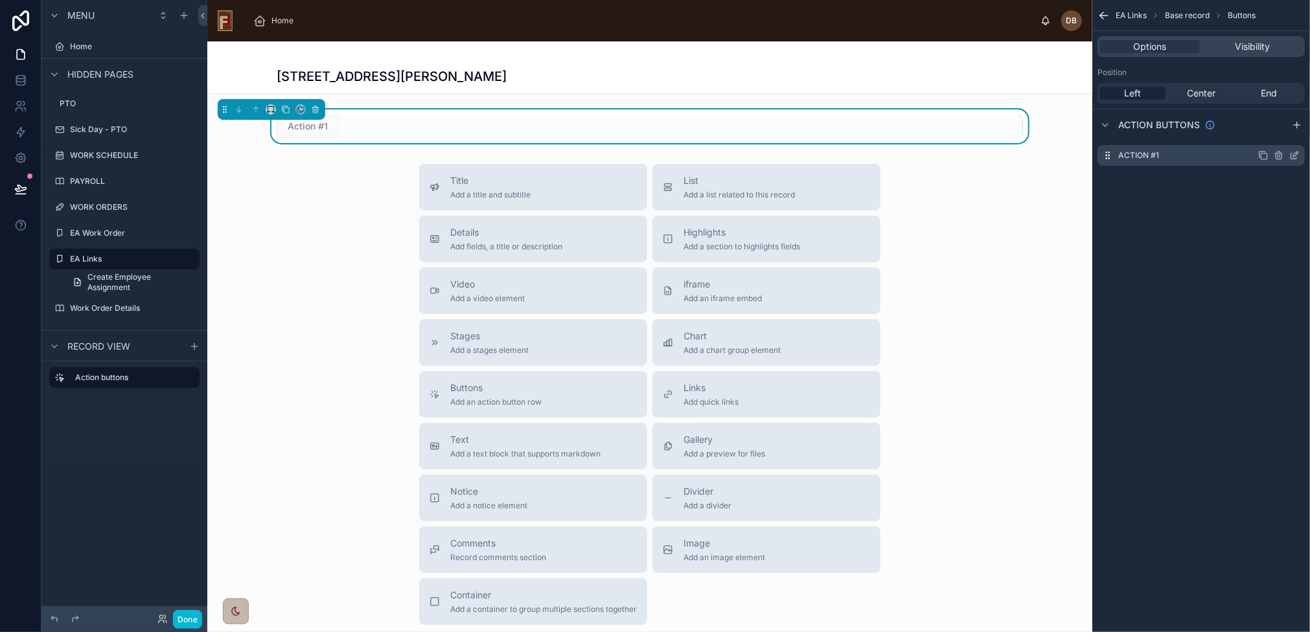
click at [1293, 152] on icon "scrollable content" at bounding box center [1294, 155] width 10 height 10
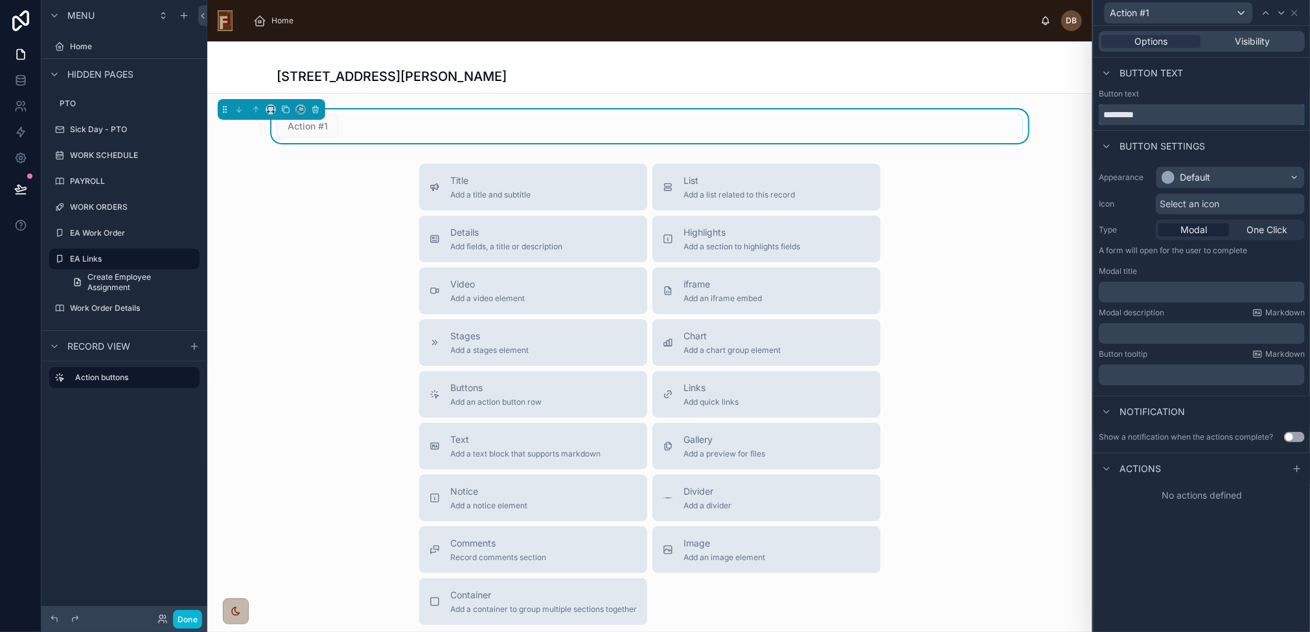
drag, startPoint x: 1175, startPoint y: 116, endPoint x: 1085, endPoint y: 122, distance: 89.6
click at [1085, 122] on div "Action #1 Options Visibility Button text Button text ********* Button settings …" at bounding box center [655, 316] width 1310 height 632
type input "**********"
click at [1220, 178] on div "Default" at bounding box center [1230, 177] width 148 height 21
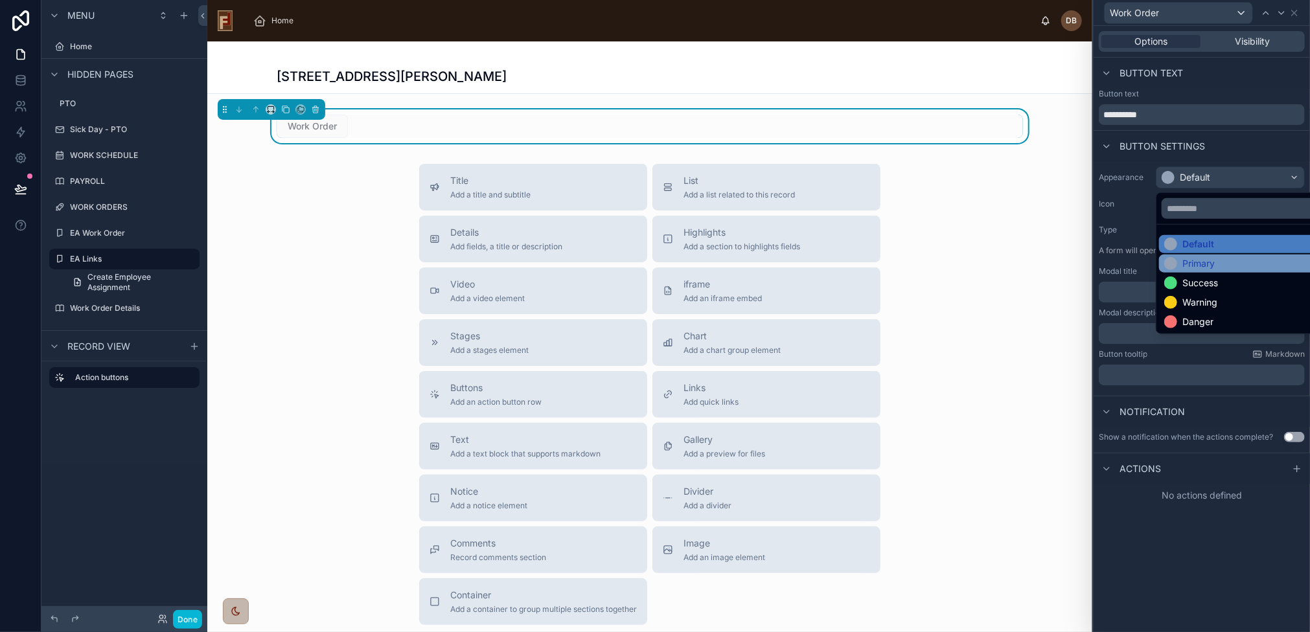
click at [1220, 262] on div "Primary" at bounding box center [1245, 263] width 163 height 13
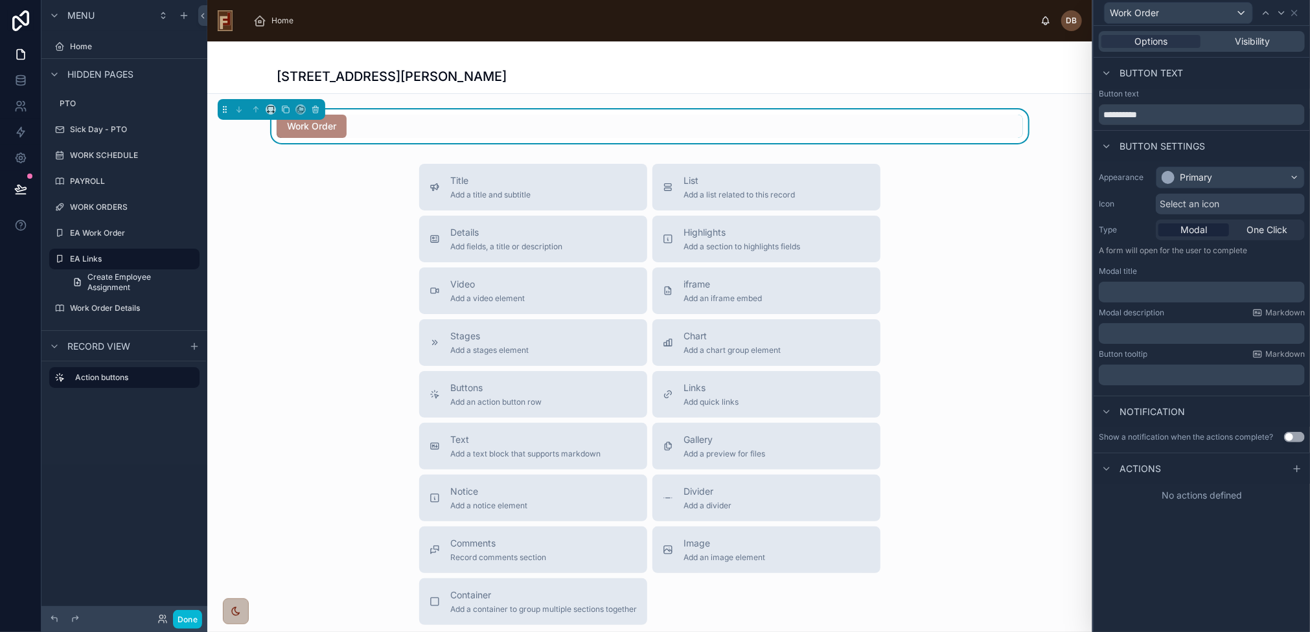
click at [294, 227] on div "Title Add a title and subtitle List Add a list related to this record Details A…" at bounding box center [649, 394] width 885 height 461
click at [270, 21] on div "Home" at bounding box center [275, 20] width 45 height 21
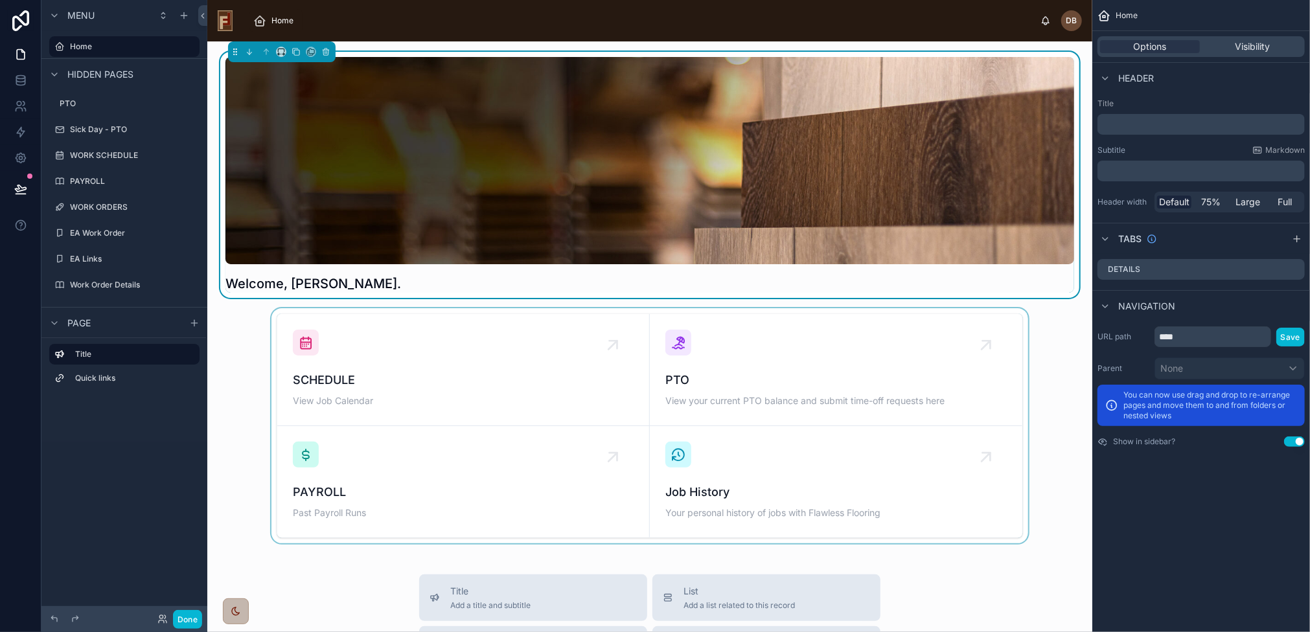
click at [418, 366] on div at bounding box center [650, 425] width 864 height 235
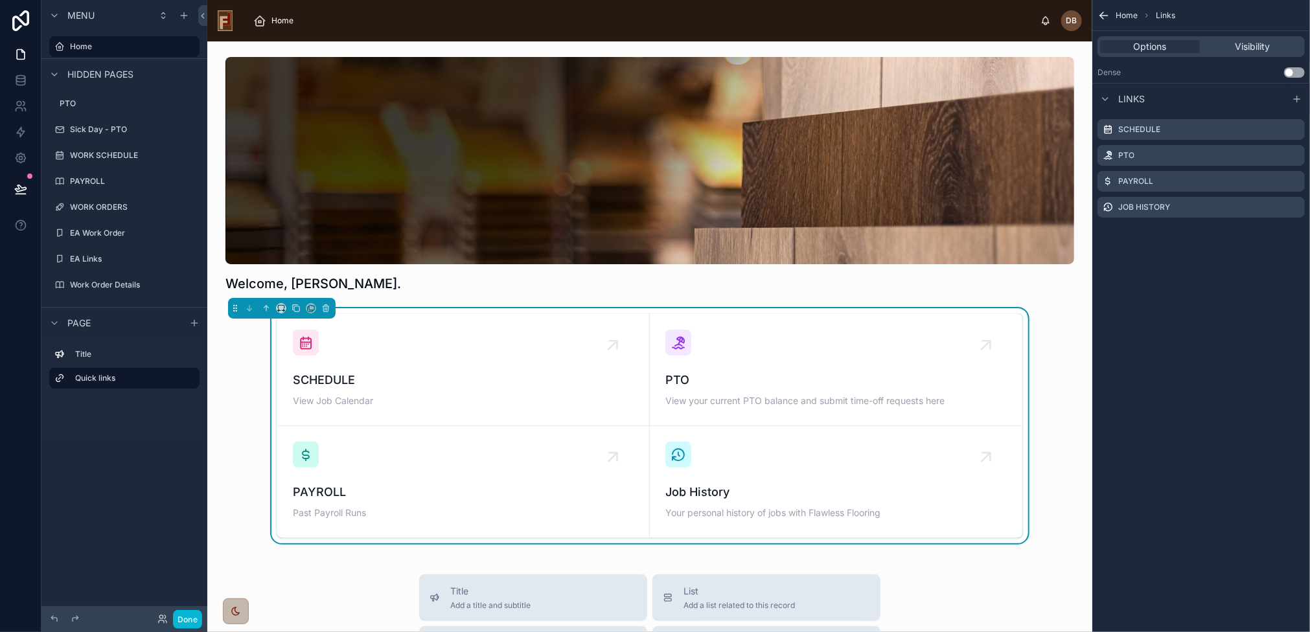
click at [418, 371] on span "SCHEDULE" at bounding box center [463, 380] width 341 height 18
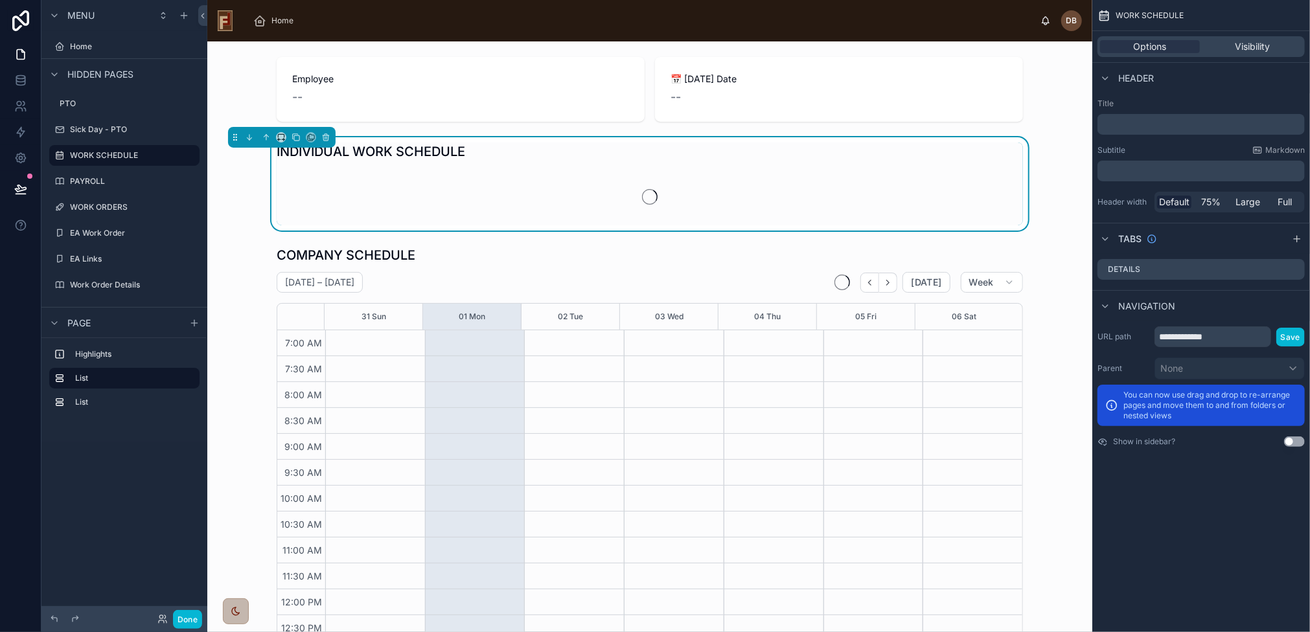
scroll to position [128, 0]
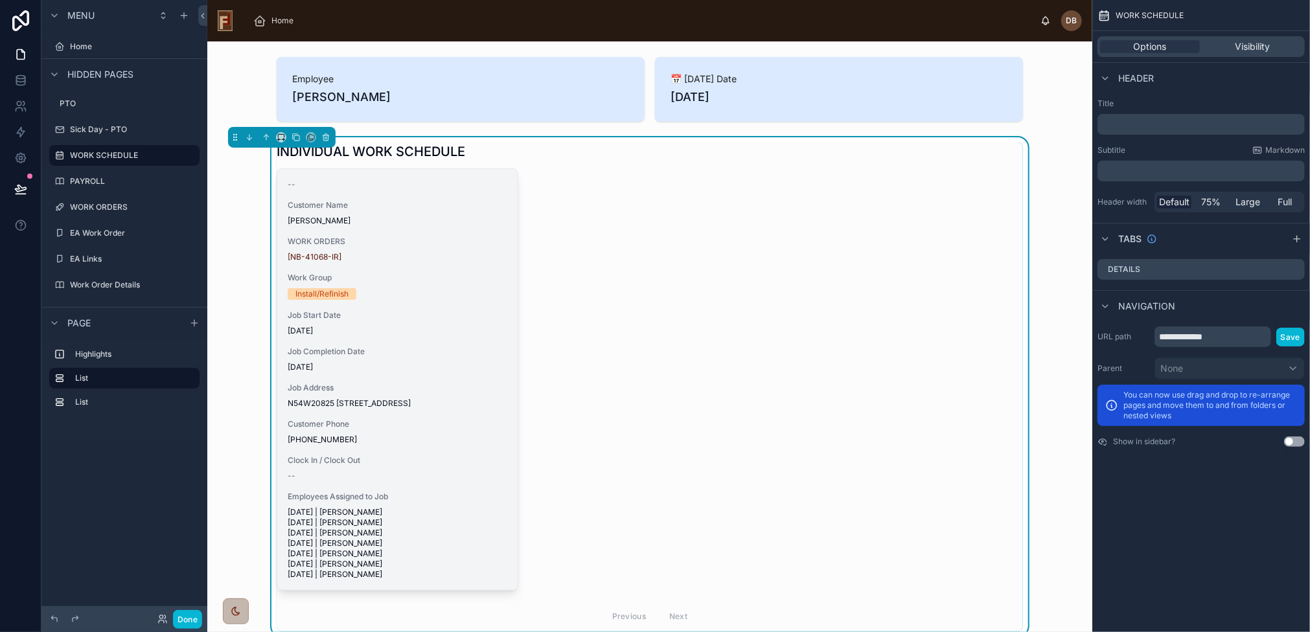
click at [388, 409] on span "N54W20825 [STREET_ADDRESS]" at bounding box center [398, 403] width 220 height 10
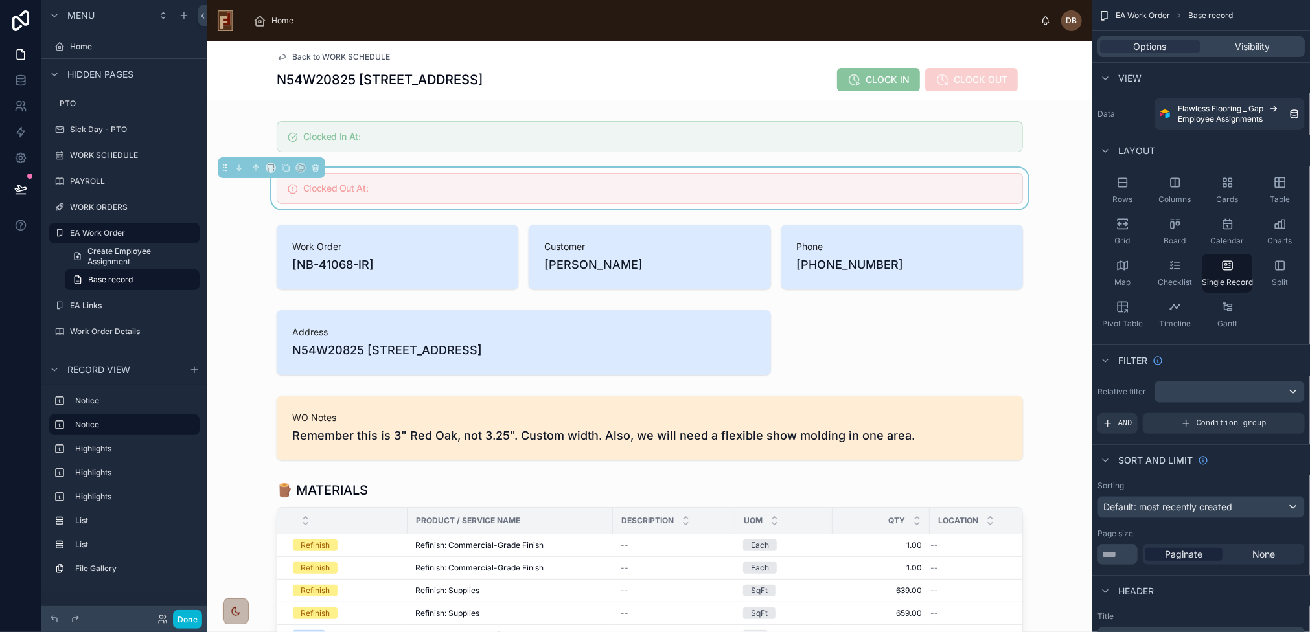
click at [301, 54] on span "Back to WORK SCHEDULE" at bounding box center [341, 57] width 98 height 10
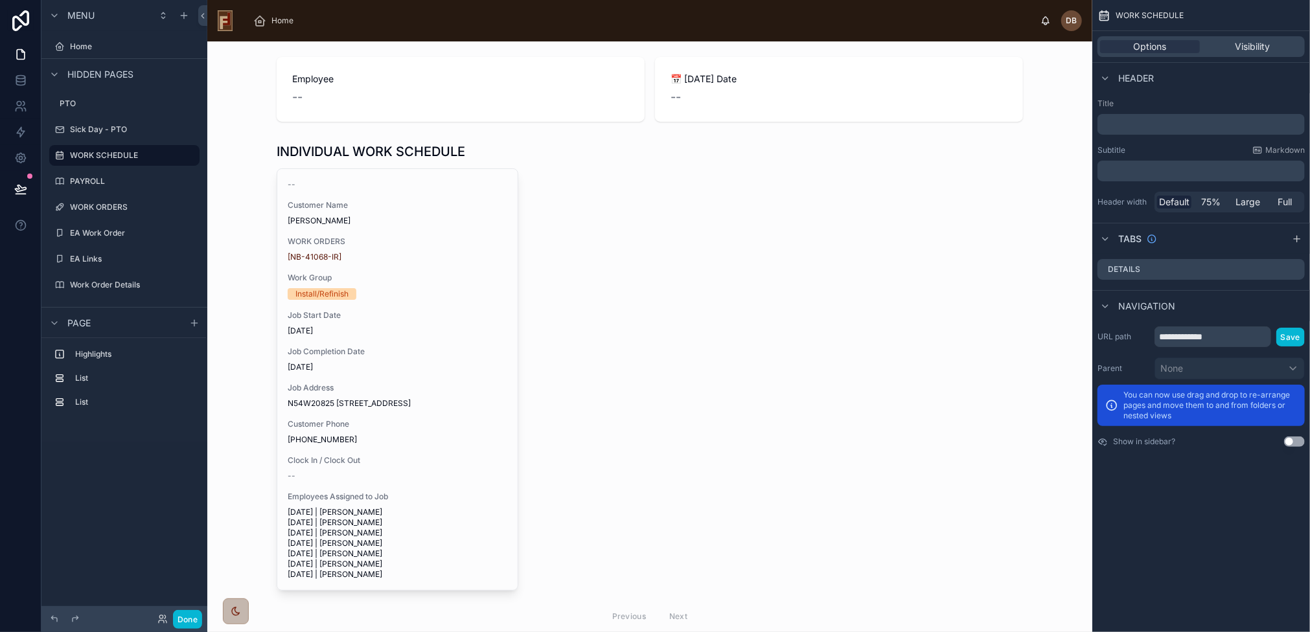
scroll to position [142, 0]
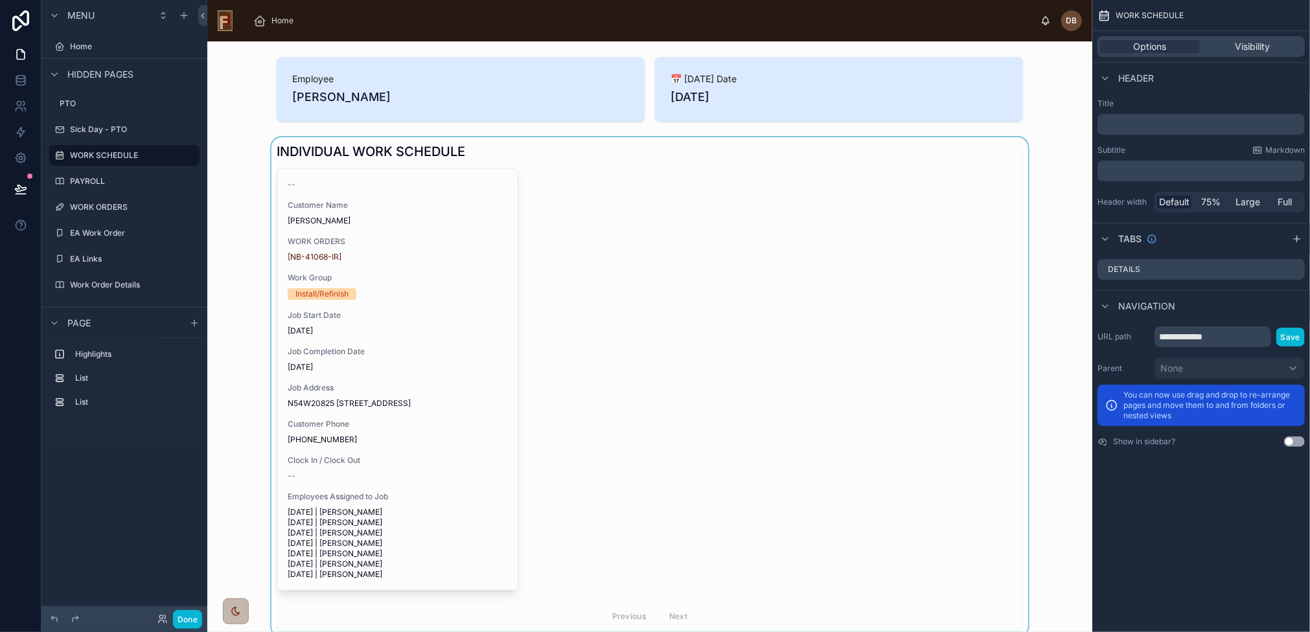
click at [733, 253] on div at bounding box center [650, 386] width 864 height 499
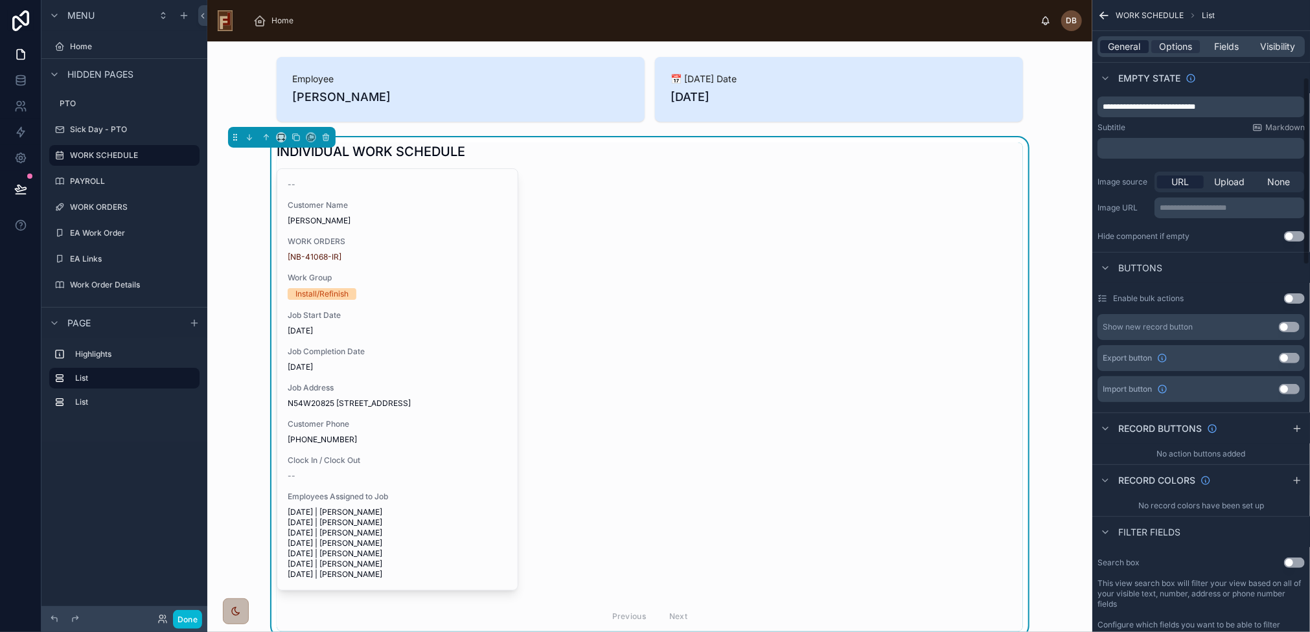
click at [1126, 46] on span "General" at bounding box center [1124, 46] width 32 height 13
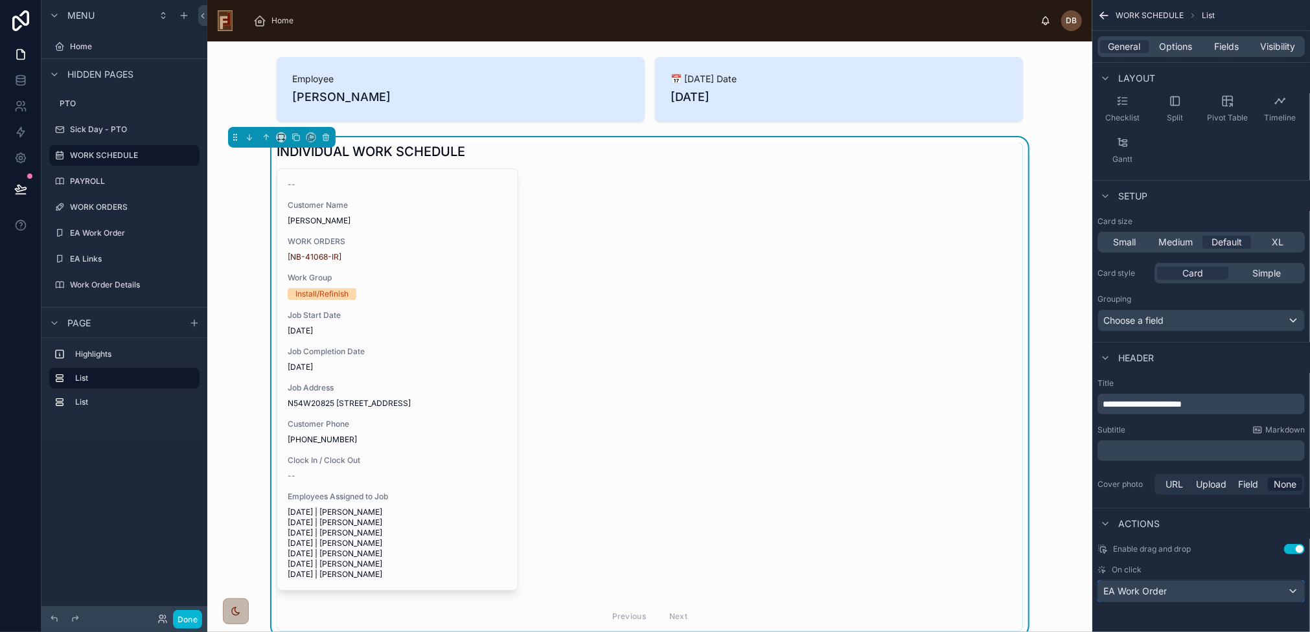
click at [1194, 587] on div "EA Work Order" at bounding box center [1201, 591] width 206 height 21
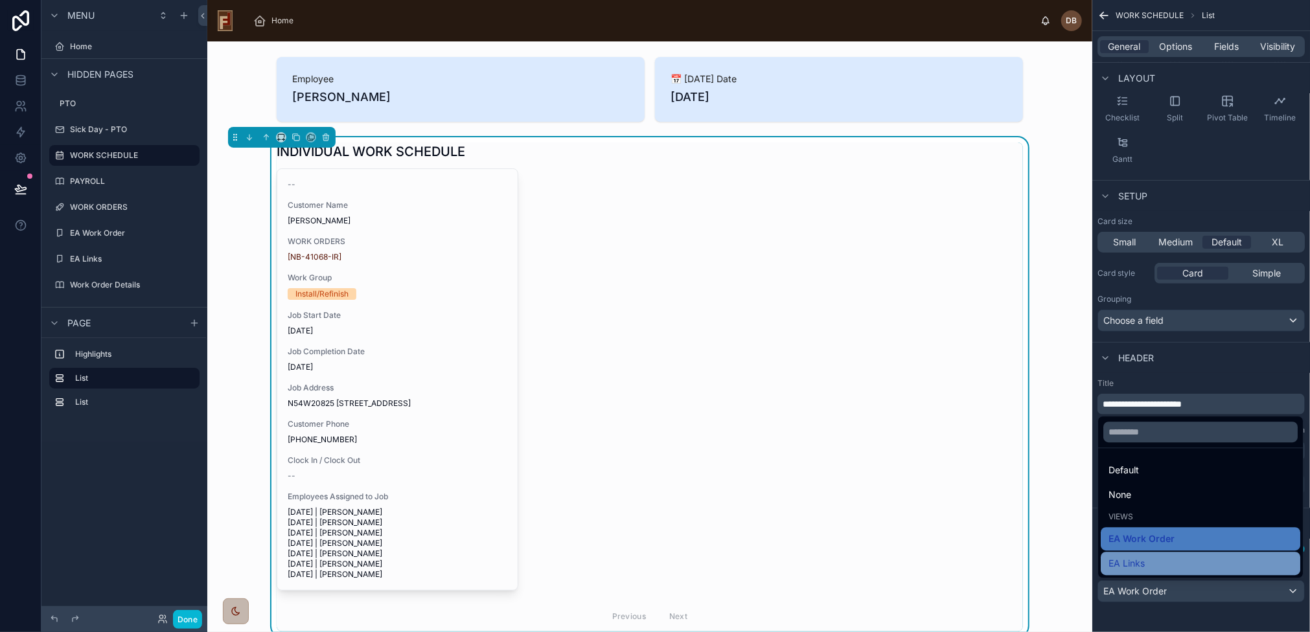
click at [1135, 570] on span "EA Links" at bounding box center [1126, 564] width 36 height 16
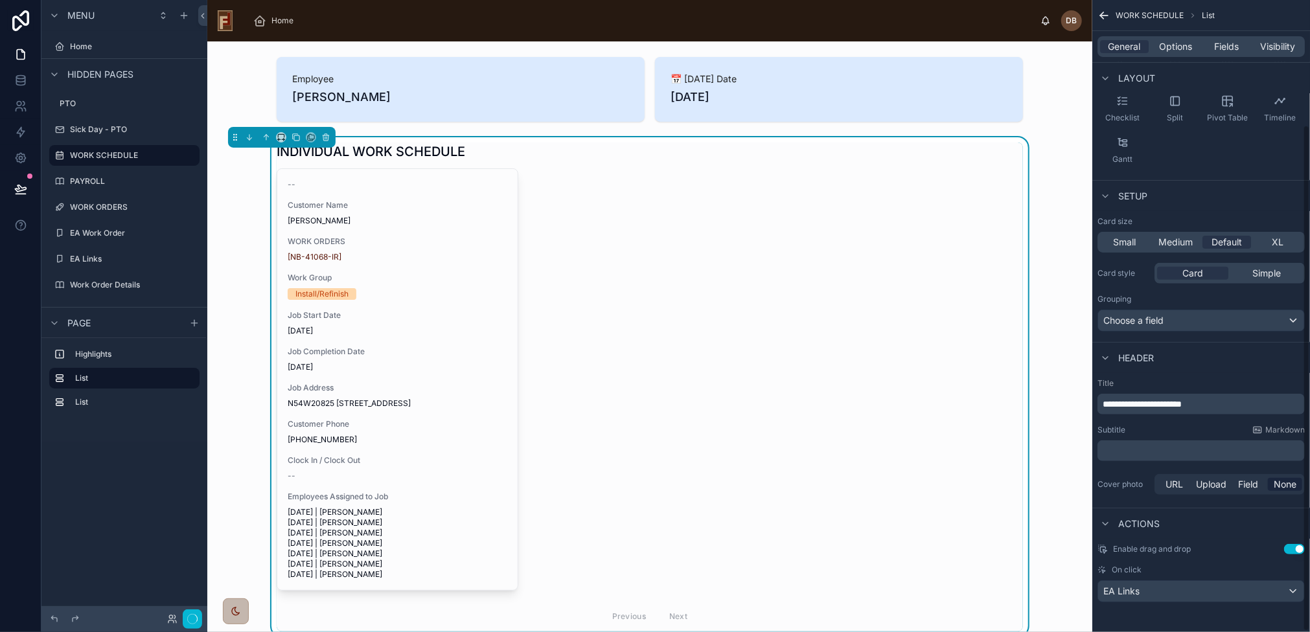
scroll to position [142, 0]
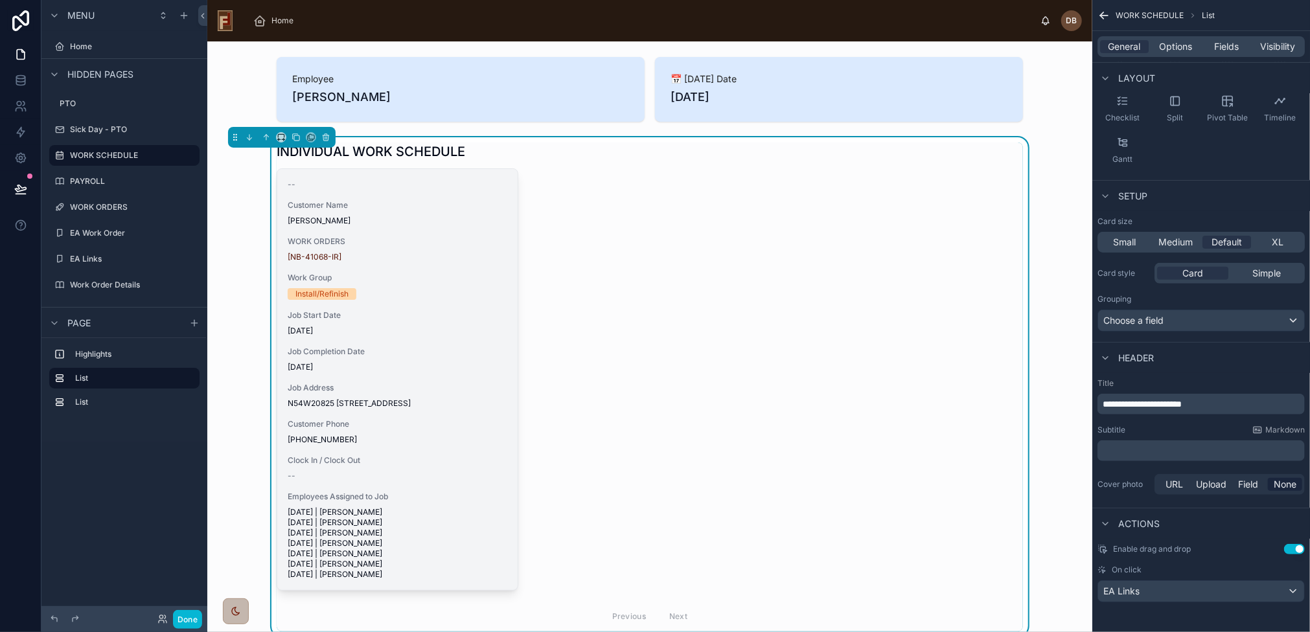
click at [442, 323] on div "Job Start Date 8/25/2025" at bounding box center [398, 323] width 220 height 26
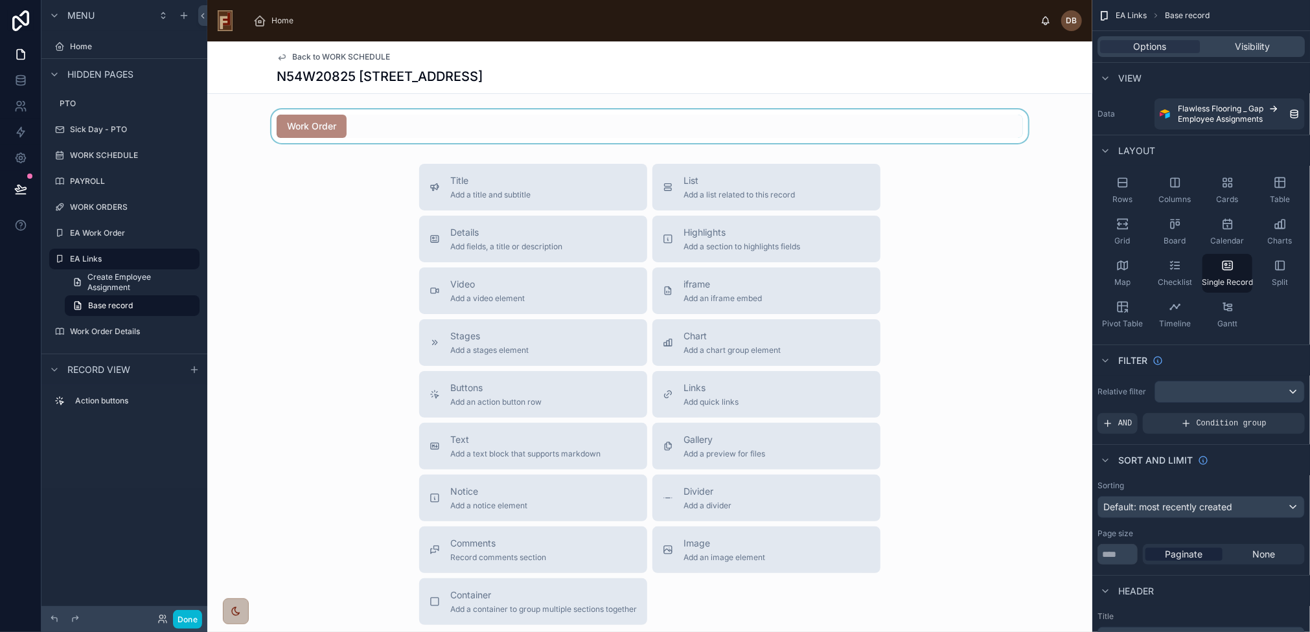
click at [447, 122] on div at bounding box center [649, 126] width 885 height 34
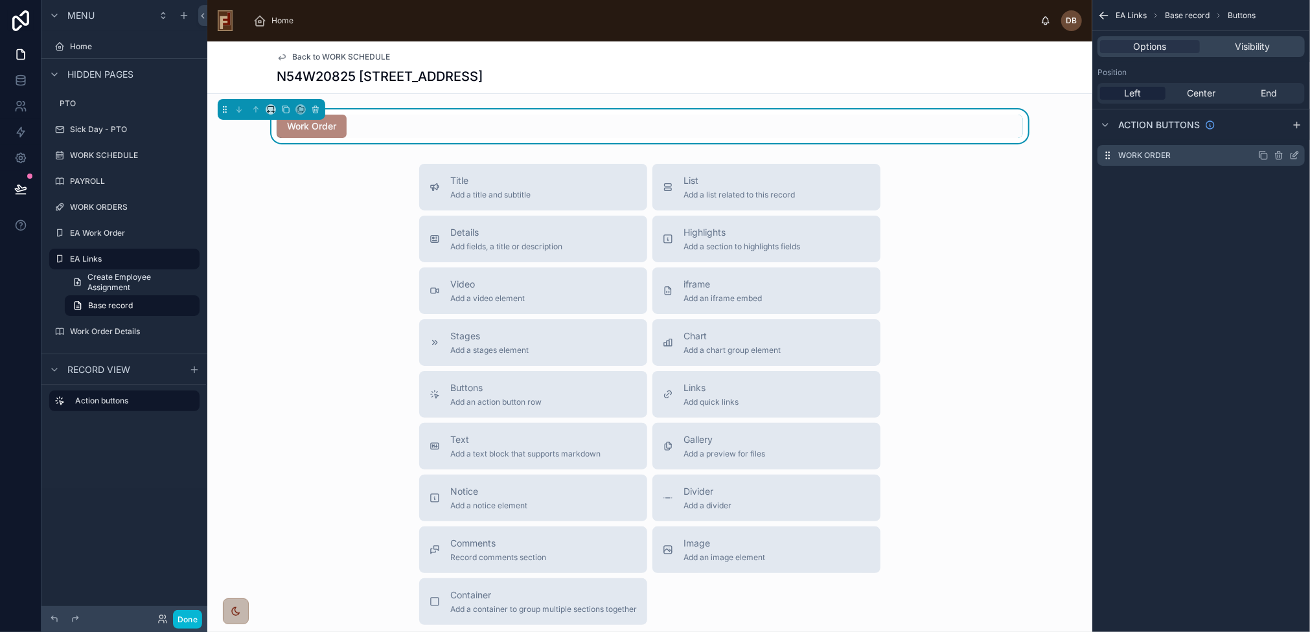
click at [1293, 157] on icon "scrollable content" at bounding box center [1294, 155] width 10 height 10
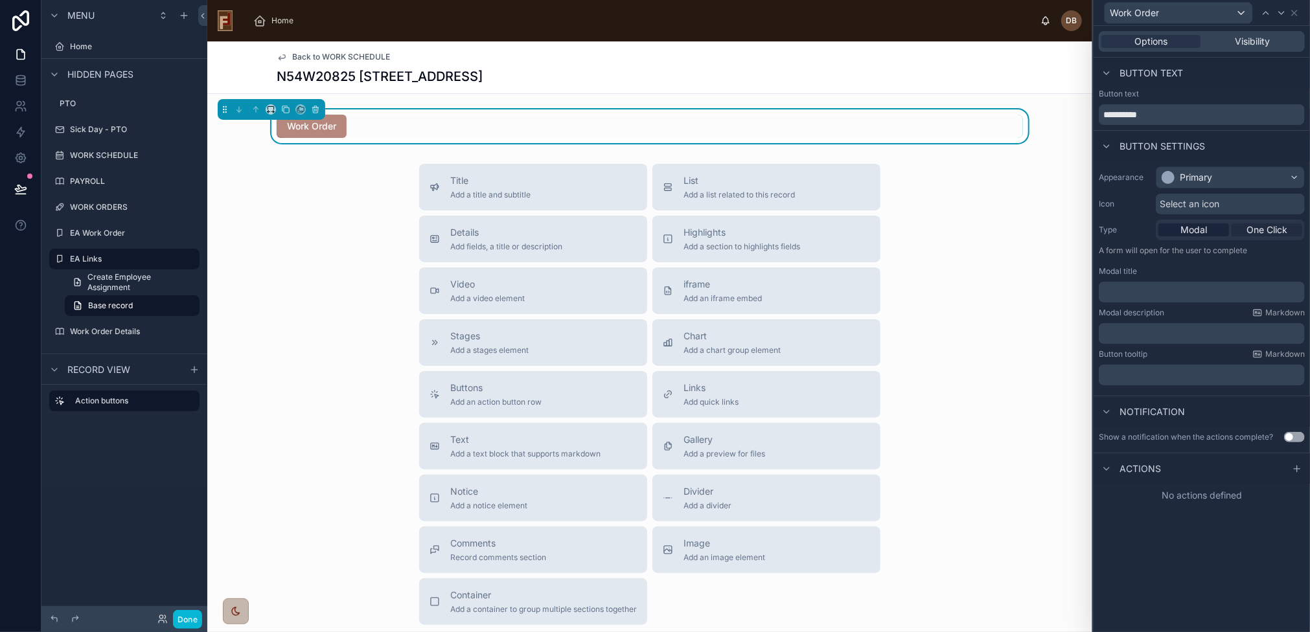
click at [1259, 228] on span "One Click" at bounding box center [1266, 229] width 41 height 13
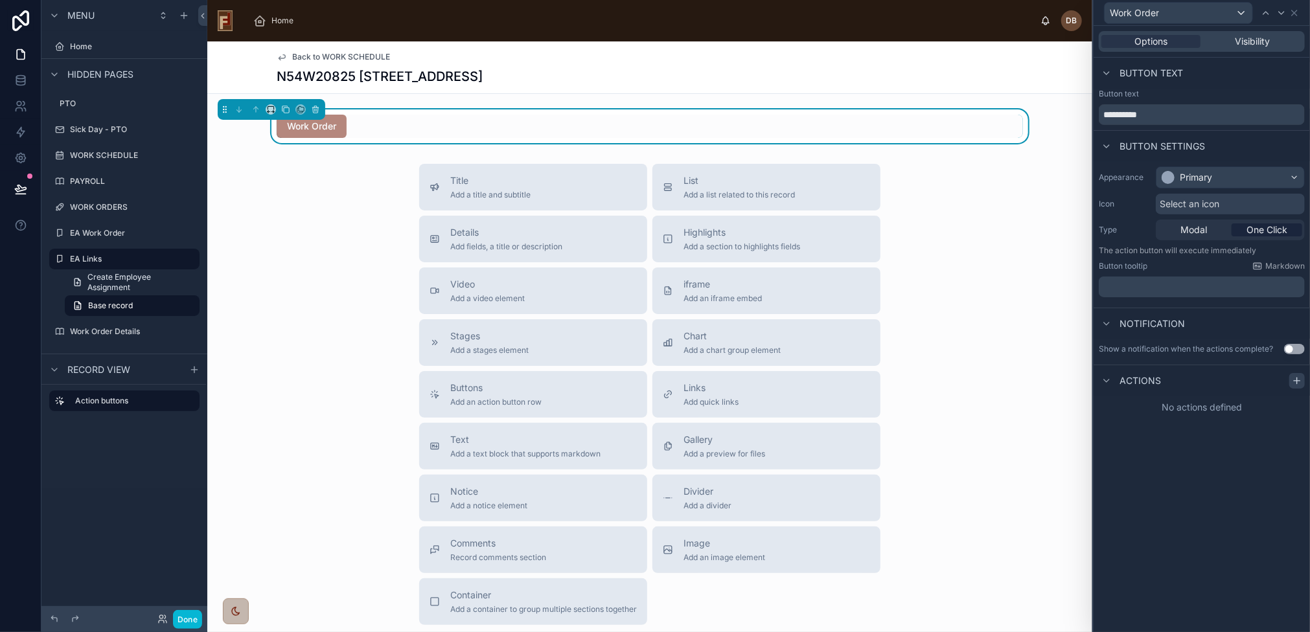
click at [1297, 378] on icon at bounding box center [1297, 381] width 0 height 6
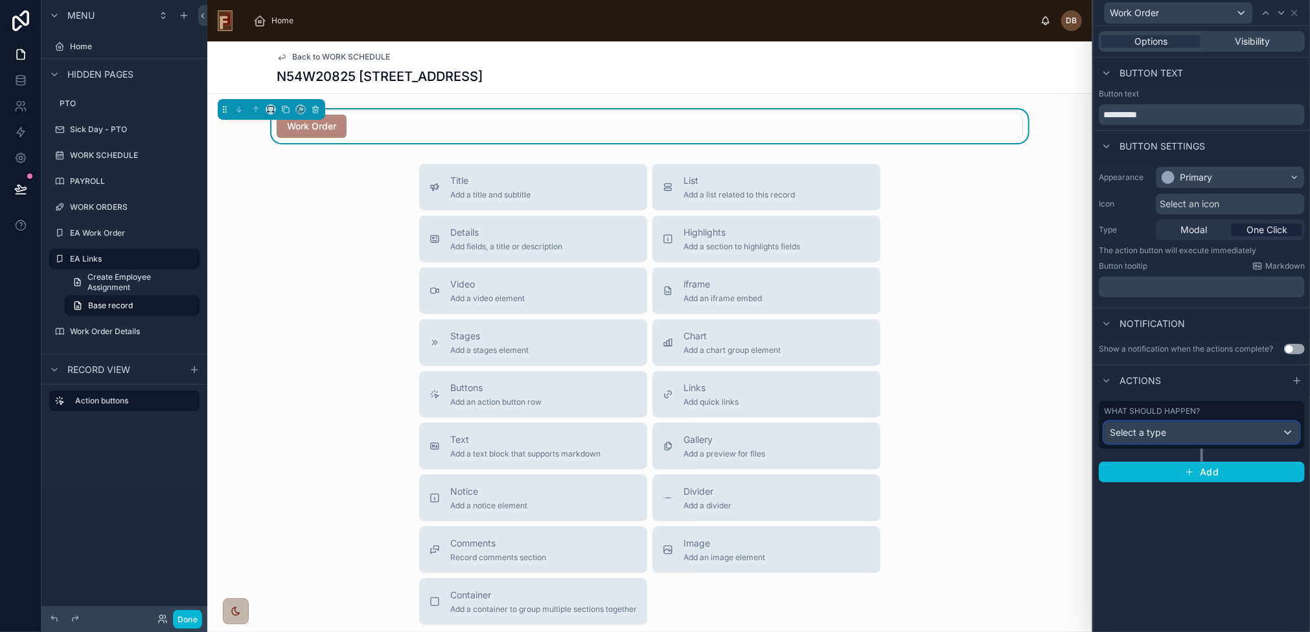
click at [1172, 434] on div "Select a type" at bounding box center [1201, 432] width 194 height 21
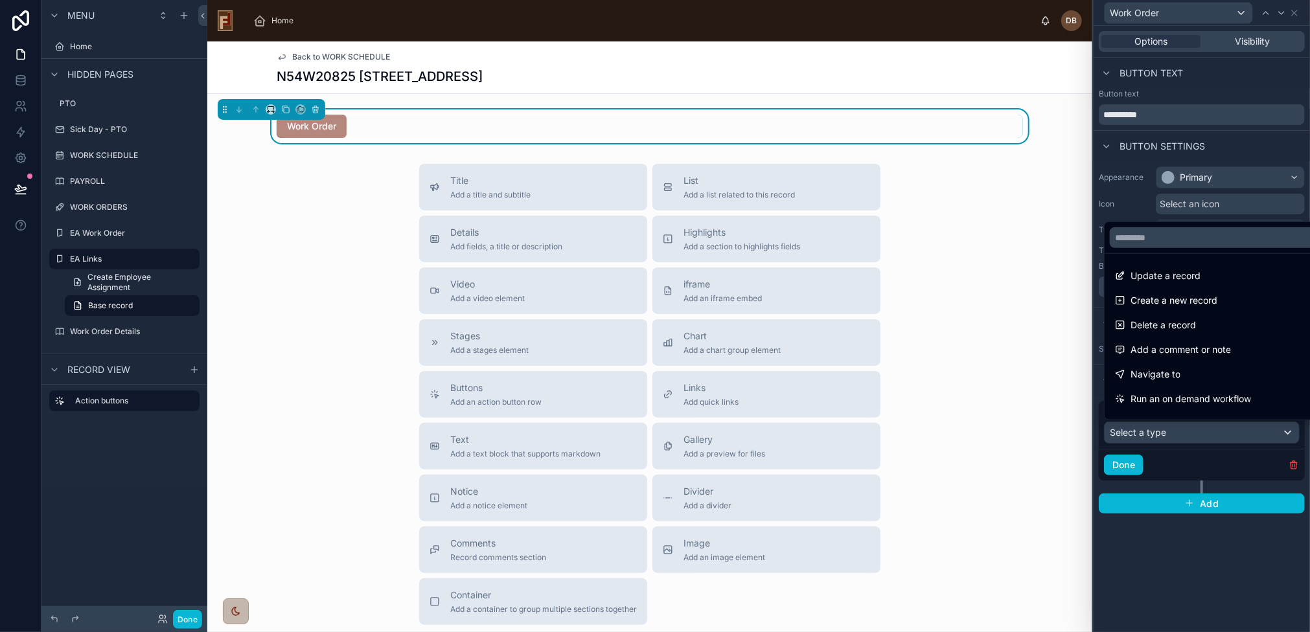
click at [1208, 543] on div at bounding box center [1201, 316] width 216 height 632
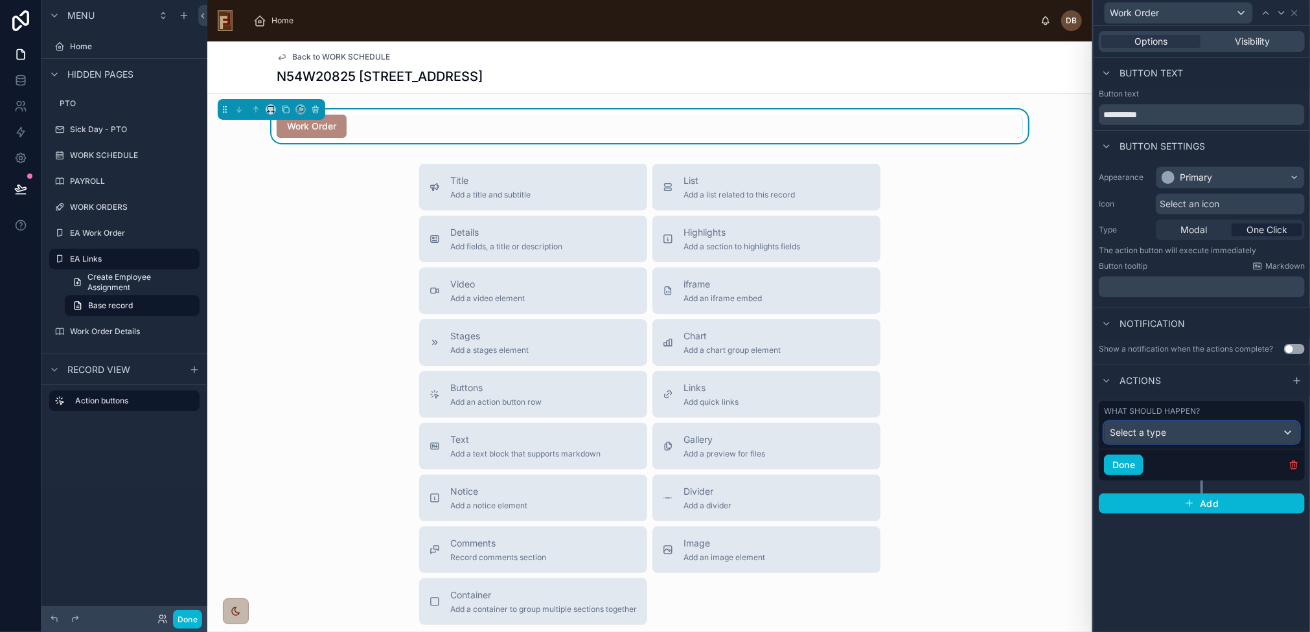
click at [1190, 433] on div "Select a type" at bounding box center [1201, 432] width 194 height 21
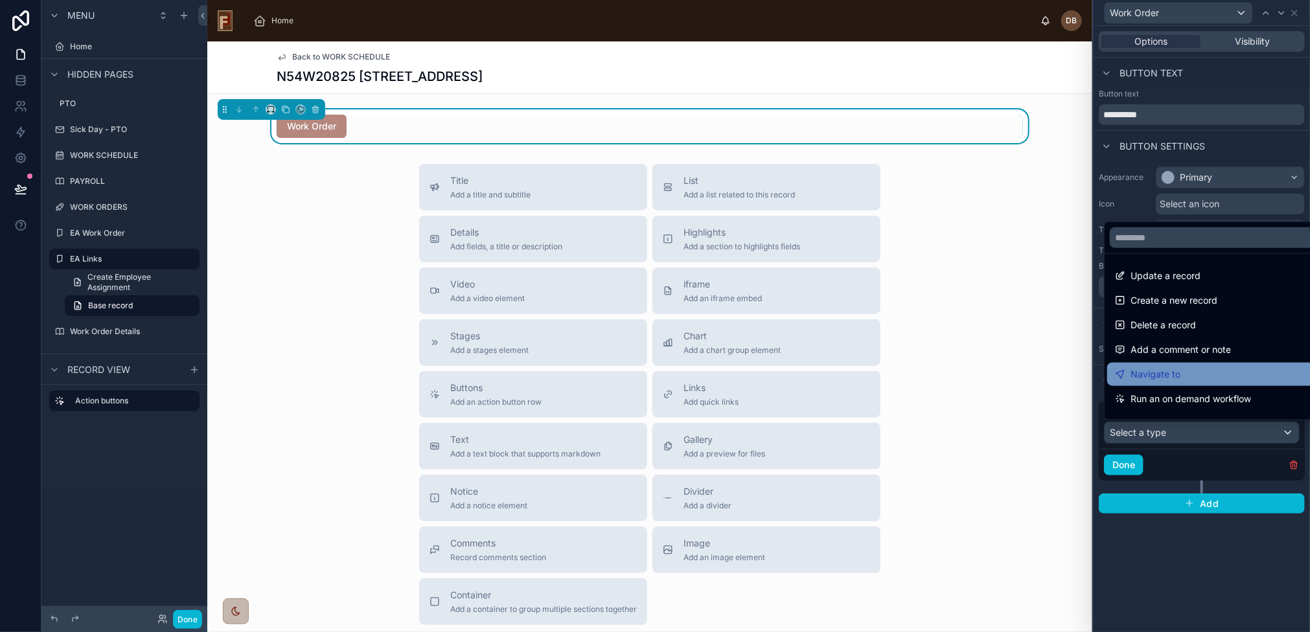
click at [1189, 380] on div "Navigate to" at bounding box center [1217, 375] width 204 height 16
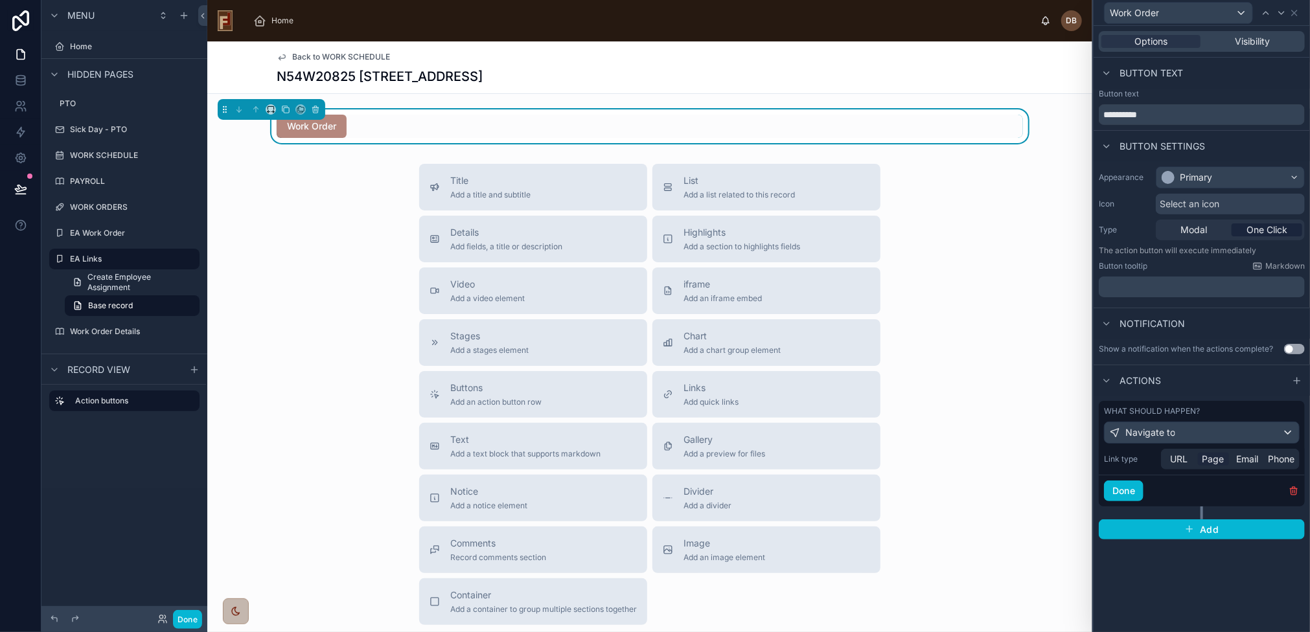
click at [1214, 463] on span "Page" at bounding box center [1213, 459] width 22 height 13
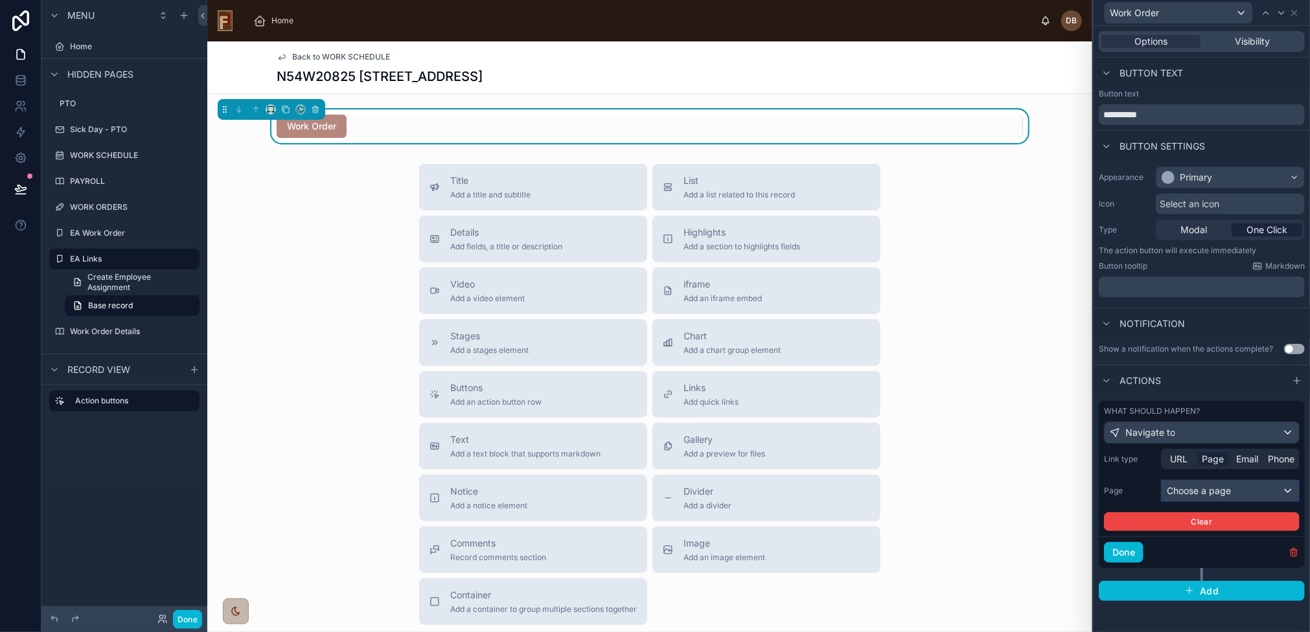
click at [1214, 490] on div "Choose a page" at bounding box center [1229, 491] width 137 height 21
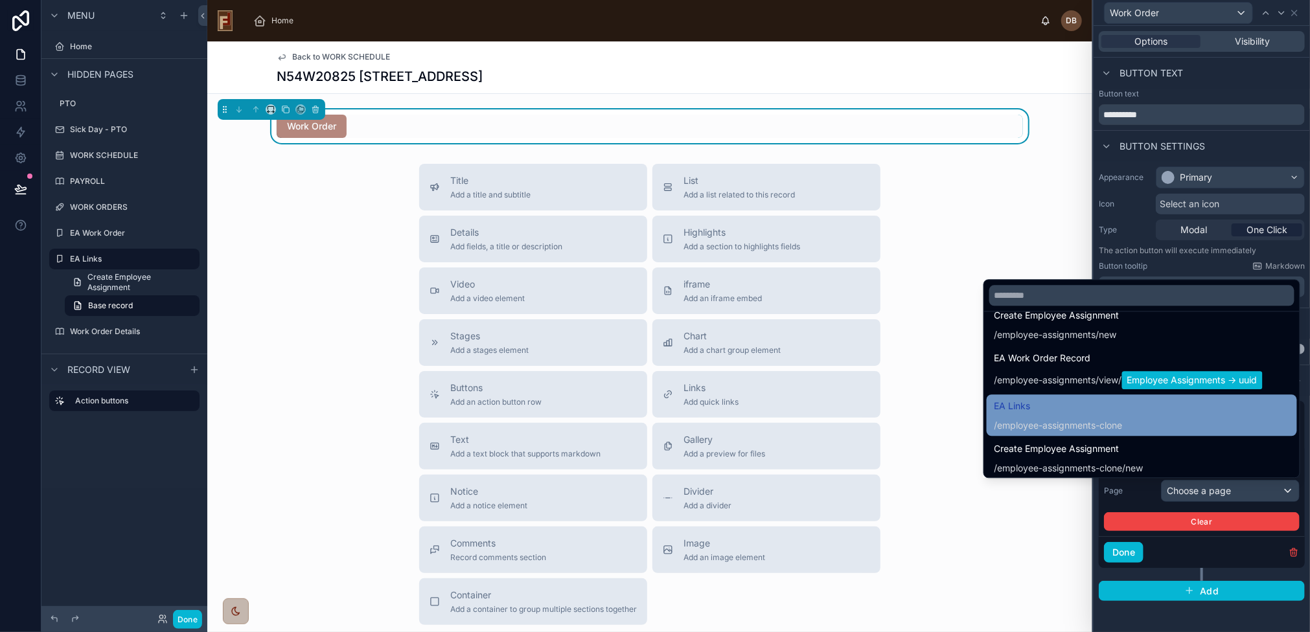
scroll to position [580, 0]
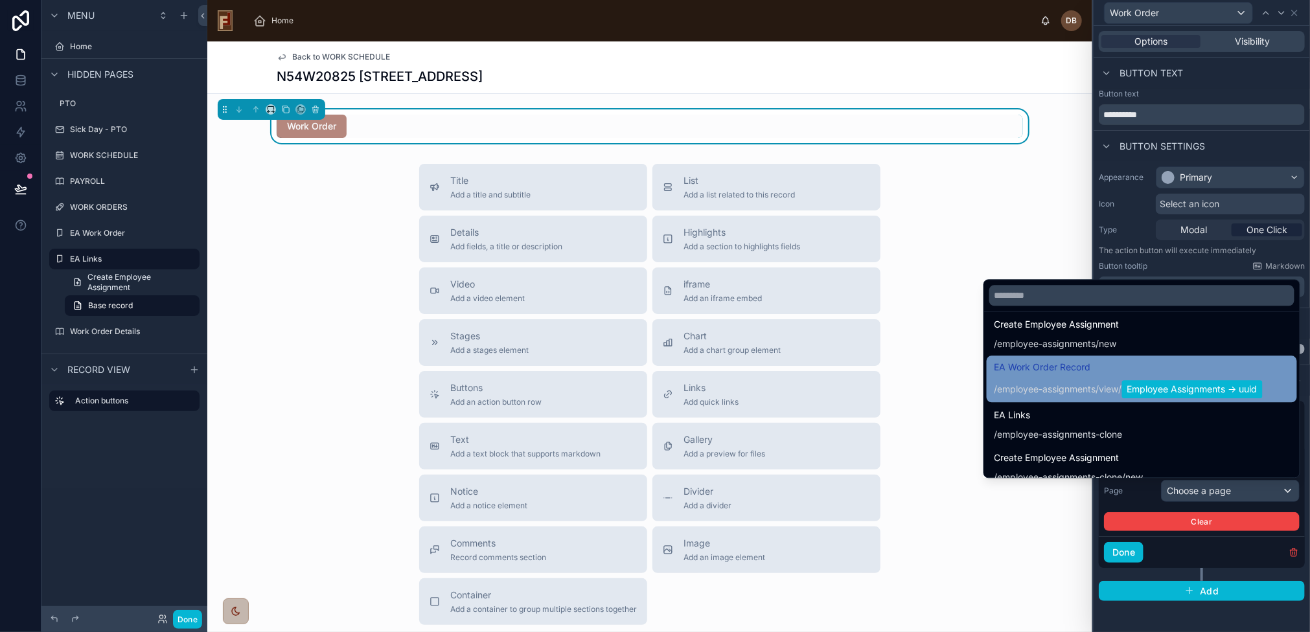
click at [1067, 379] on span "/ employee-assignments / view / Employee Assignments -> uuid" at bounding box center [1128, 388] width 268 height 21
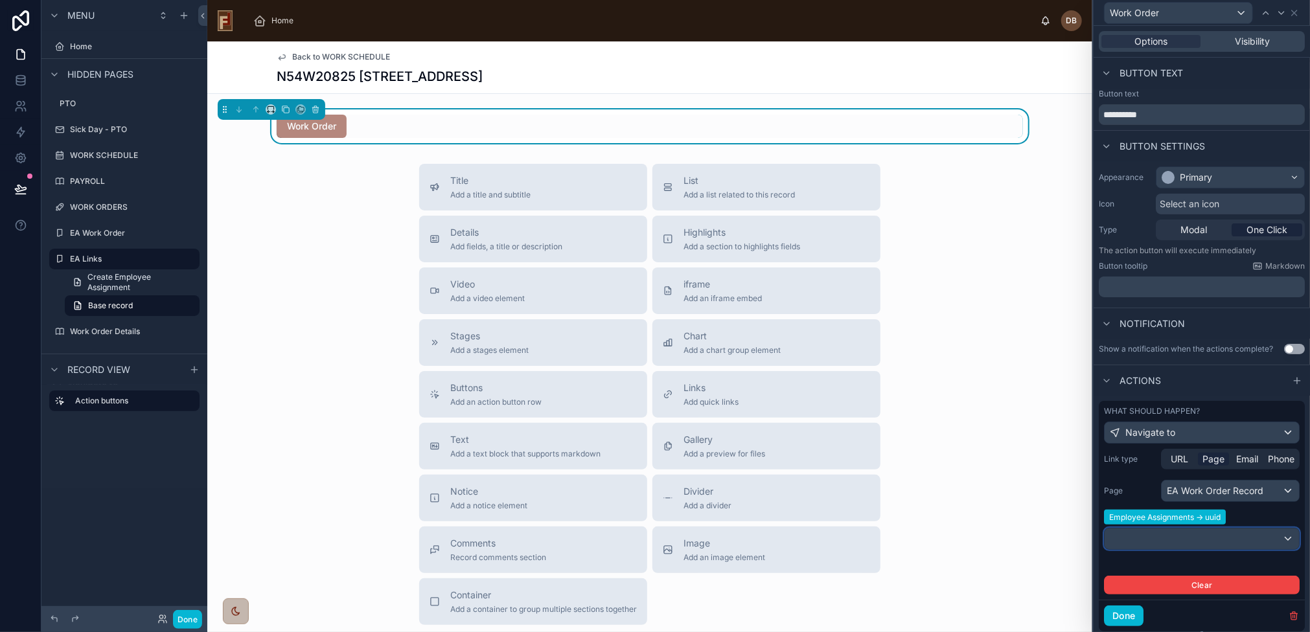
click at [1236, 536] on div at bounding box center [1201, 538] width 194 height 21
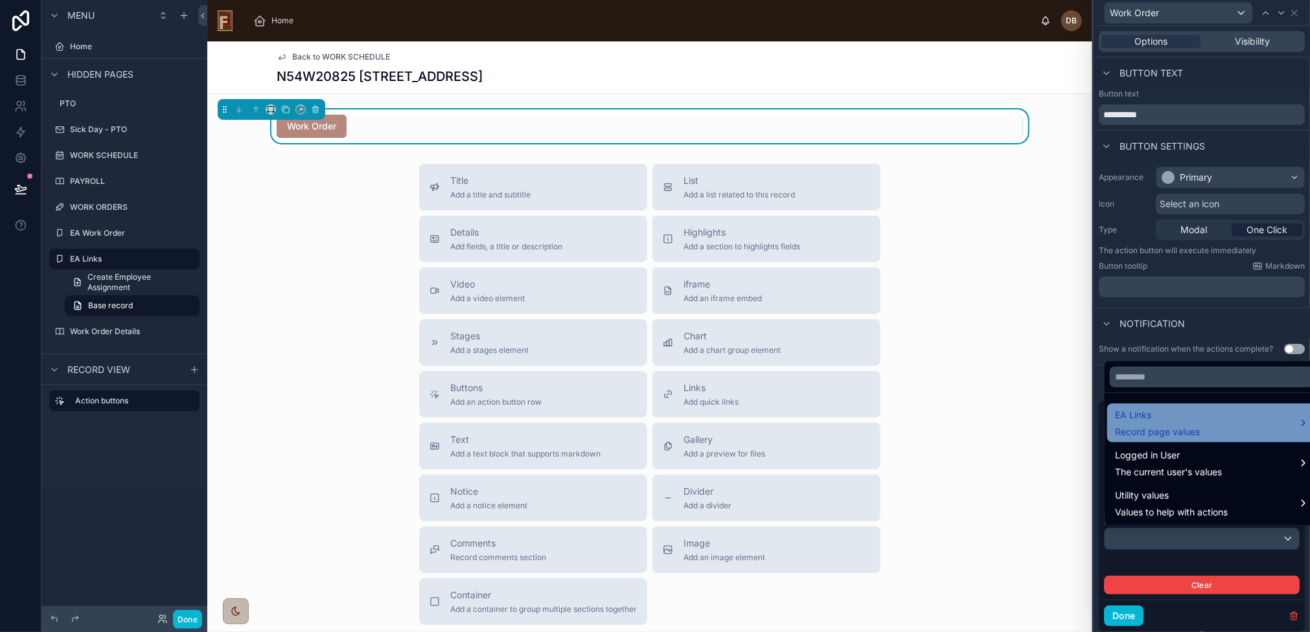
click at [1233, 424] on div "EA Links Record page values" at bounding box center [1212, 422] width 194 height 31
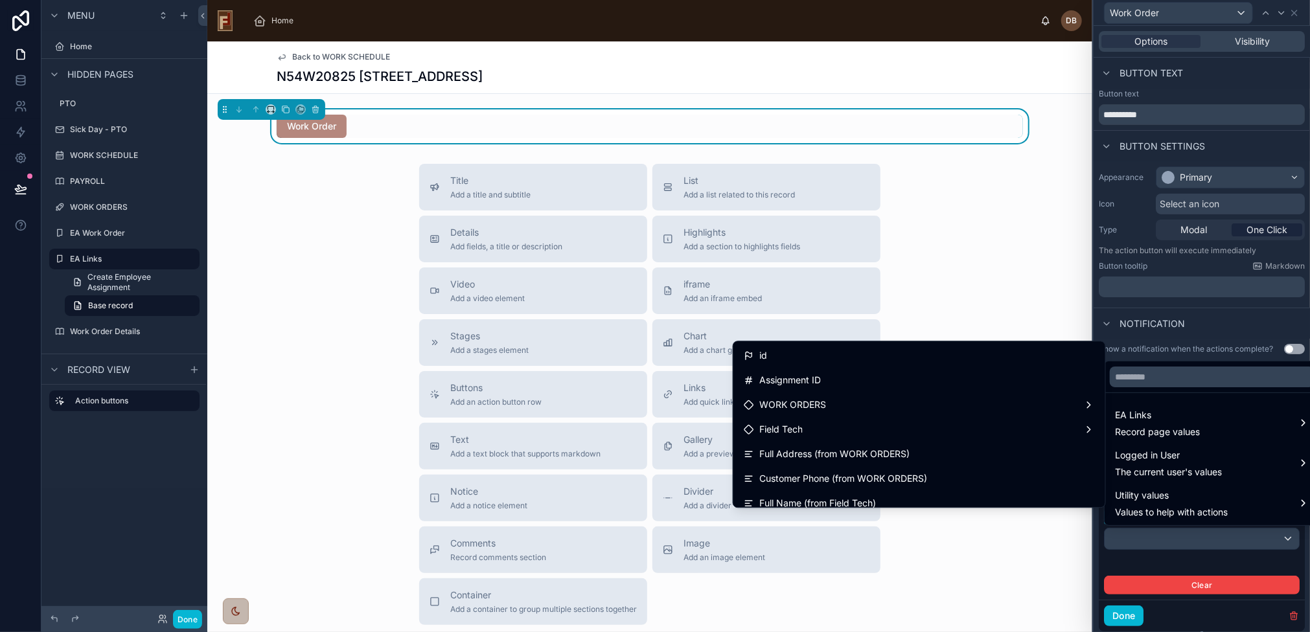
scroll to position [330, 0]
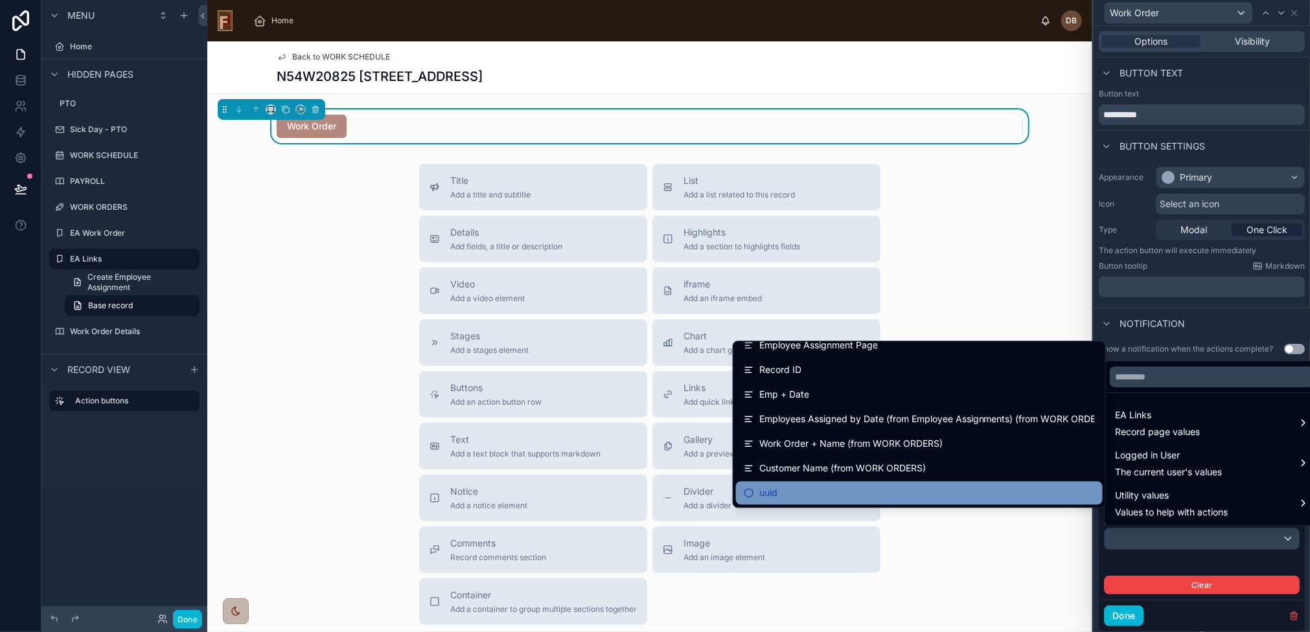
click at [819, 487] on div "uuid" at bounding box center [918, 493] width 351 height 16
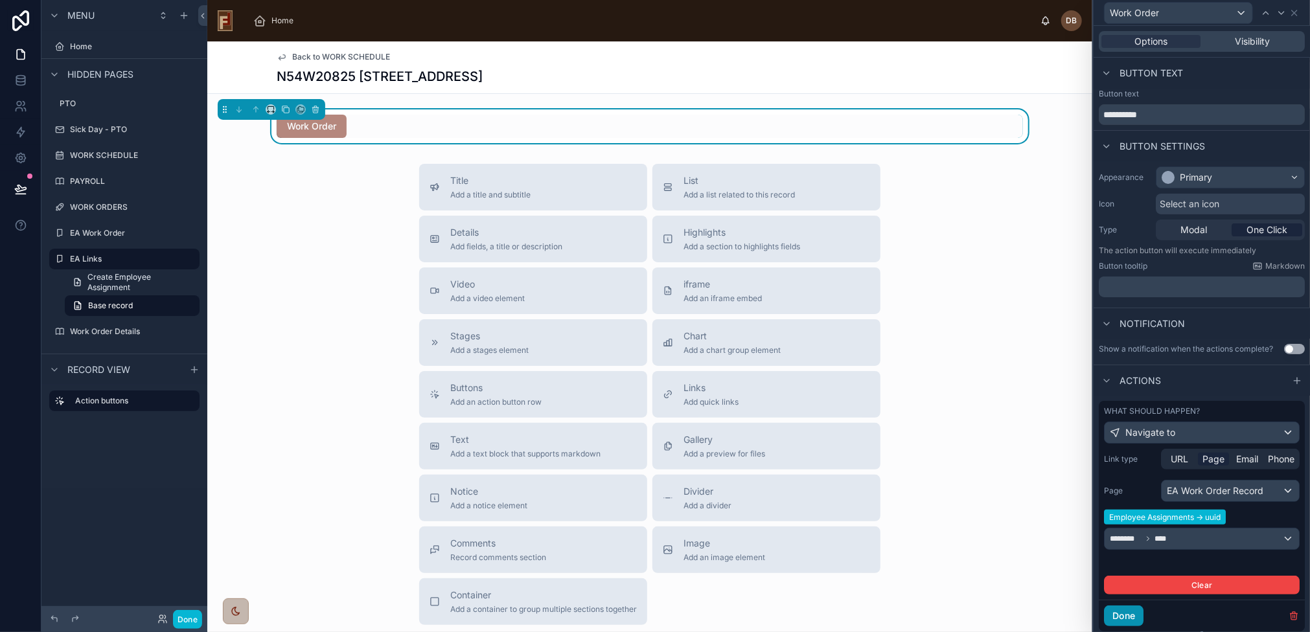
click at [1126, 616] on button "Done" at bounding box center [1124, 616] width 40 height 21
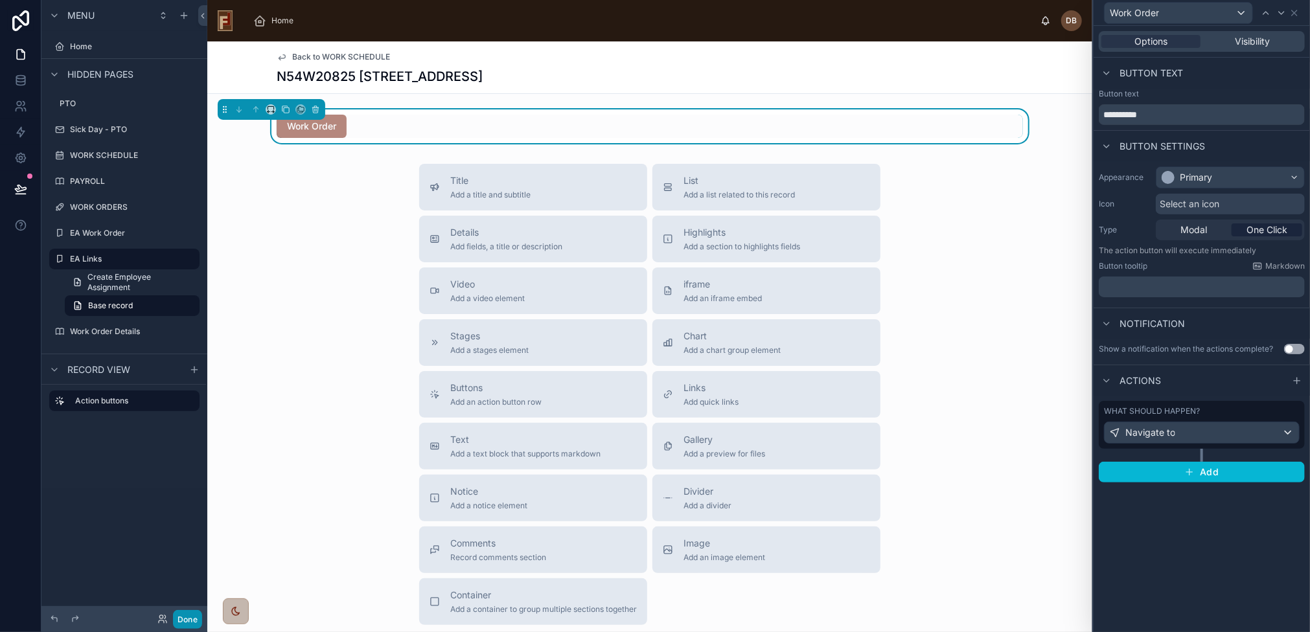
click at [195, 618] on button "Done" at bounding box center [187, 619] width 29 height 19
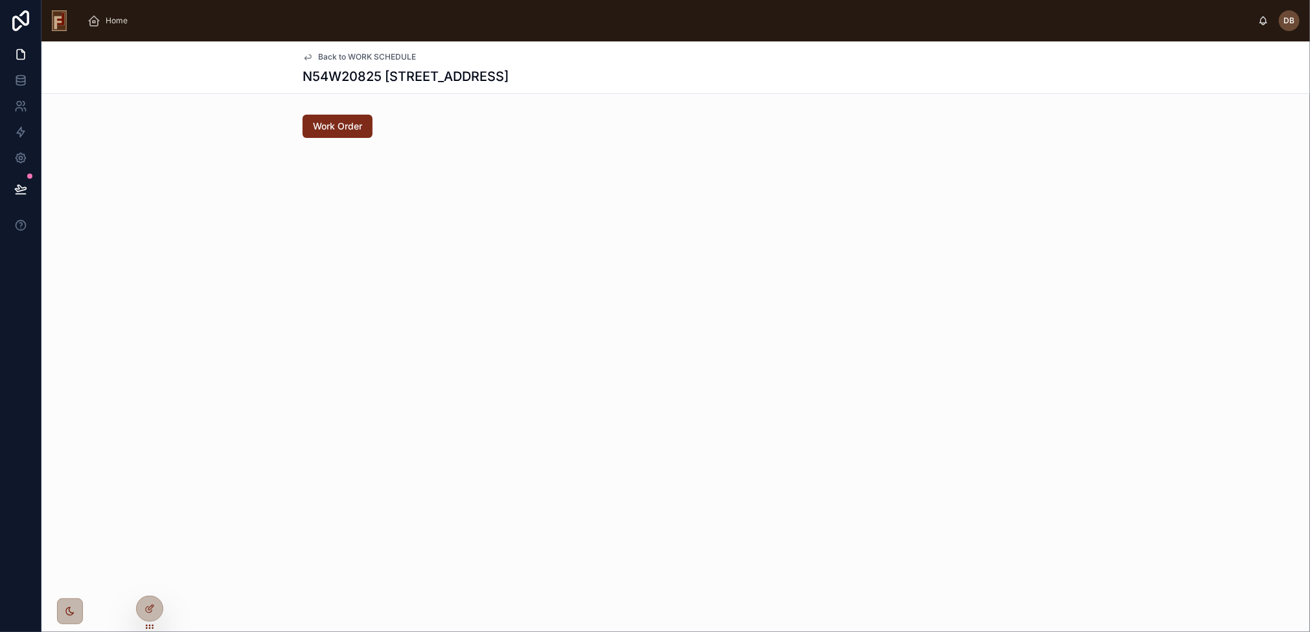
click at [346, 124] on span "Work Order" at bounding box center [337, 126] width 49 height 13
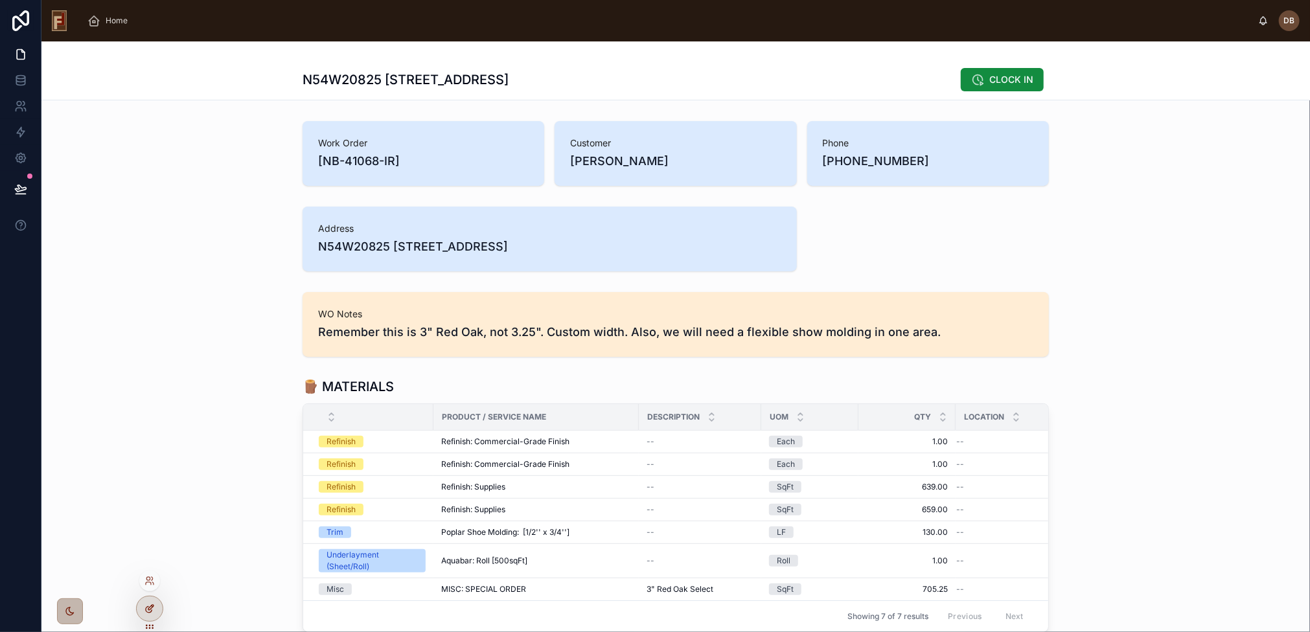
click at [143, 608] on div at bounding box center [150, 608] width 26 height 25
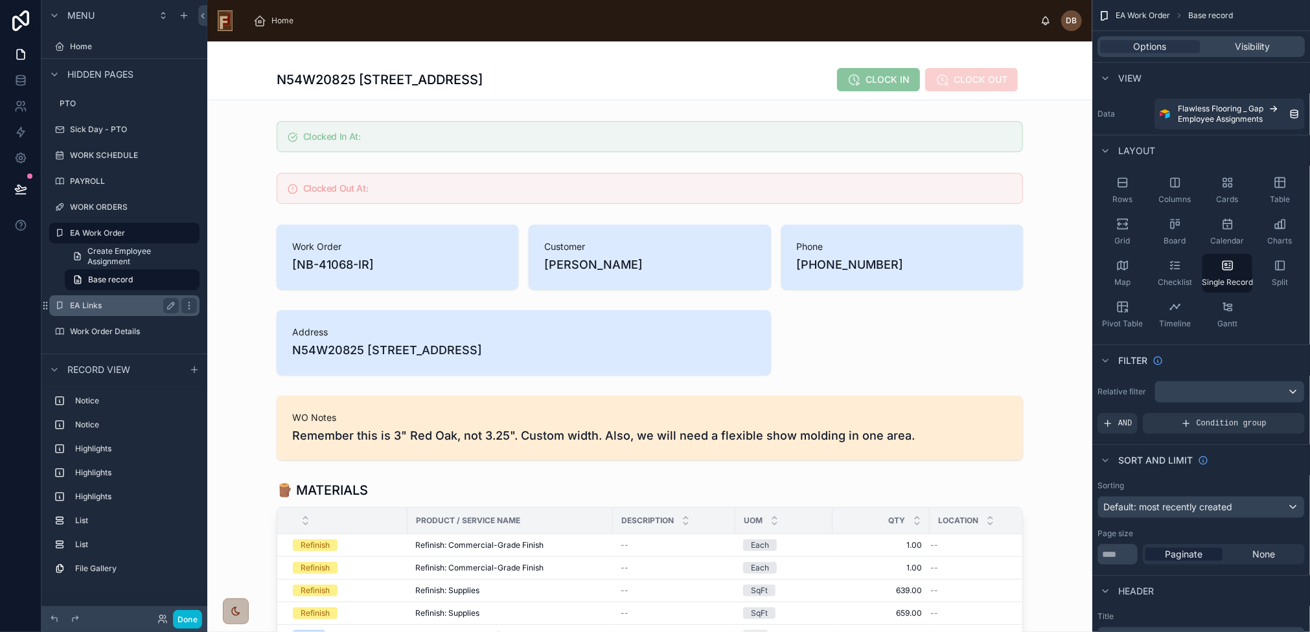
click at [96, 306] on label "EA Links" at bounding box center [122, 306] width 104 height 10
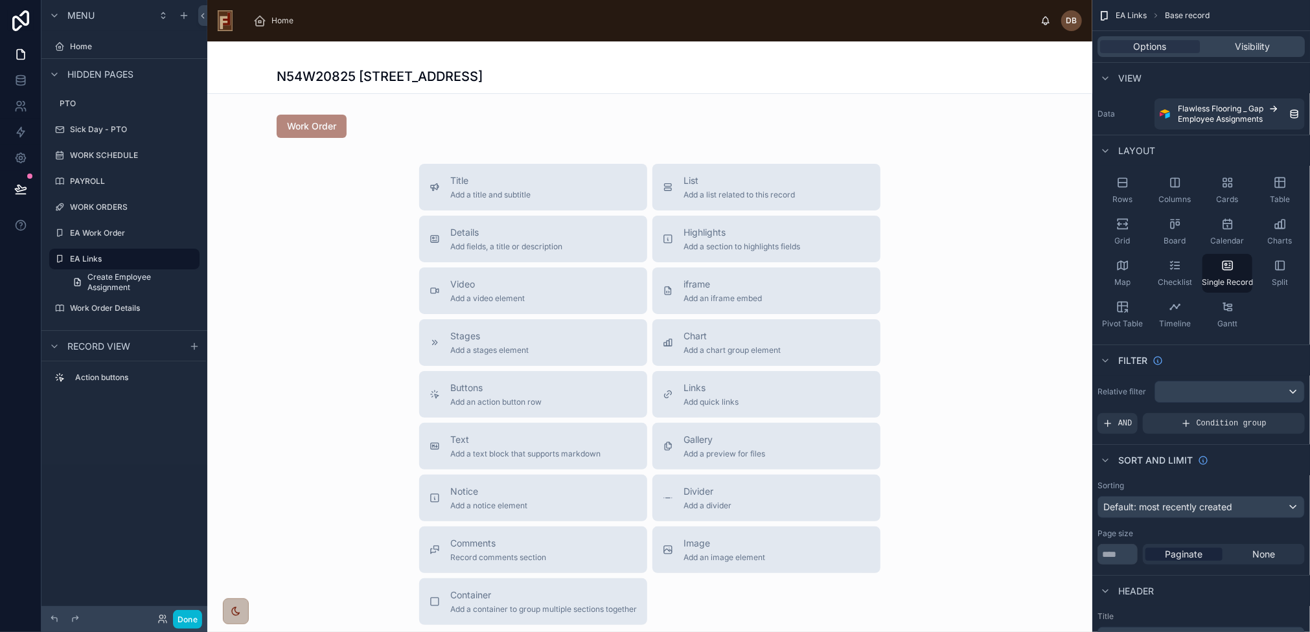
click at [434, 126] on div at bounding box center [649, 384] width 885 height 687
click at [381, 126] on div at bounding box center [649, 126] width 885 height 34
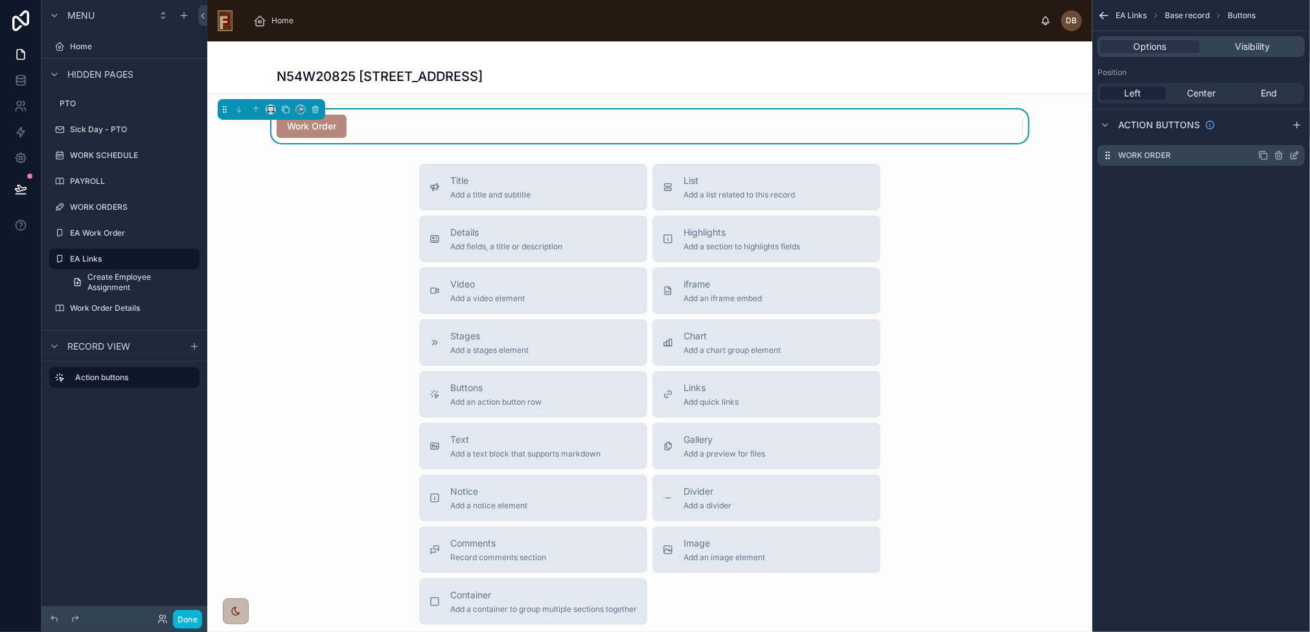
click at [1298, 157] on icon "scrollable content" at bounding box center [1294, 155] width 10 height 10
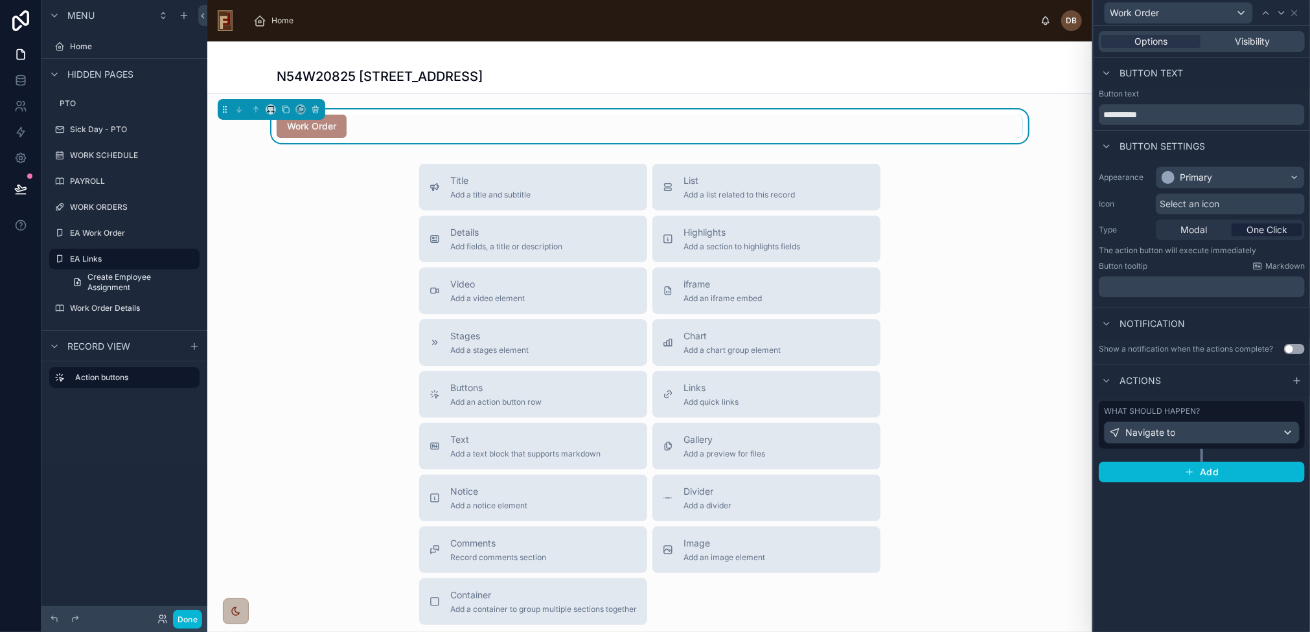
click at [1199, 199] on span "Select an icon" at bounding box center [1189, 204] width 60 height 13
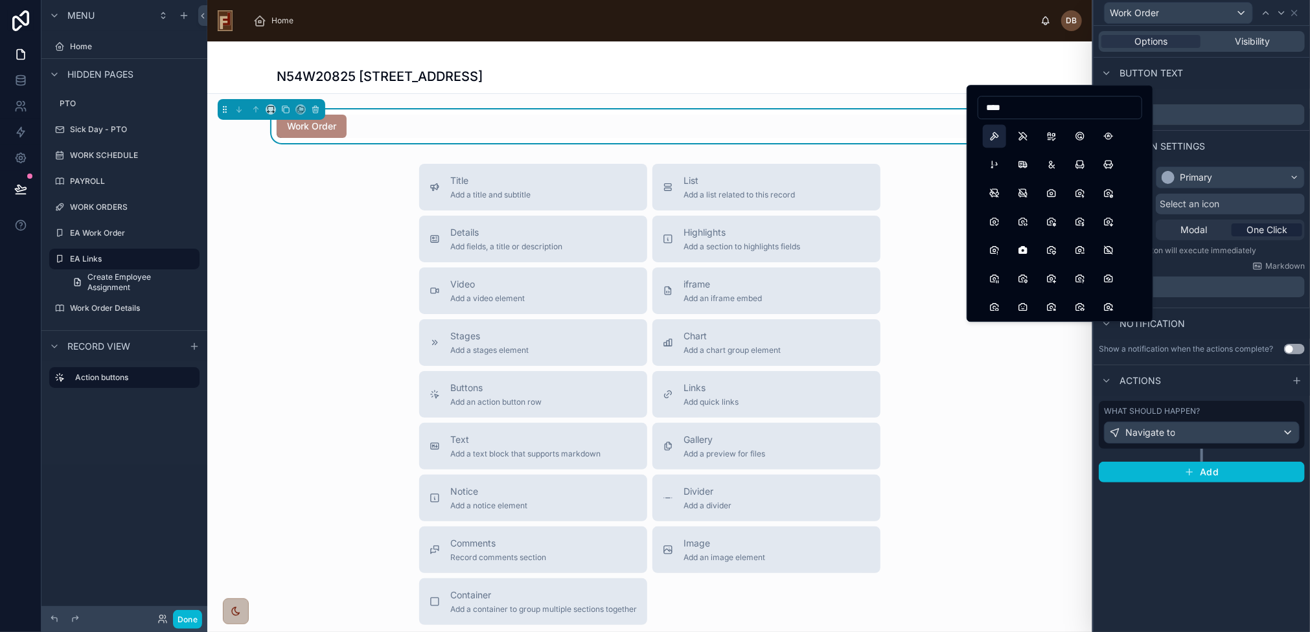
type input "****"
click at [995, 134] on button "Hammer" at bounding box center [993, 135] width 23 height 23
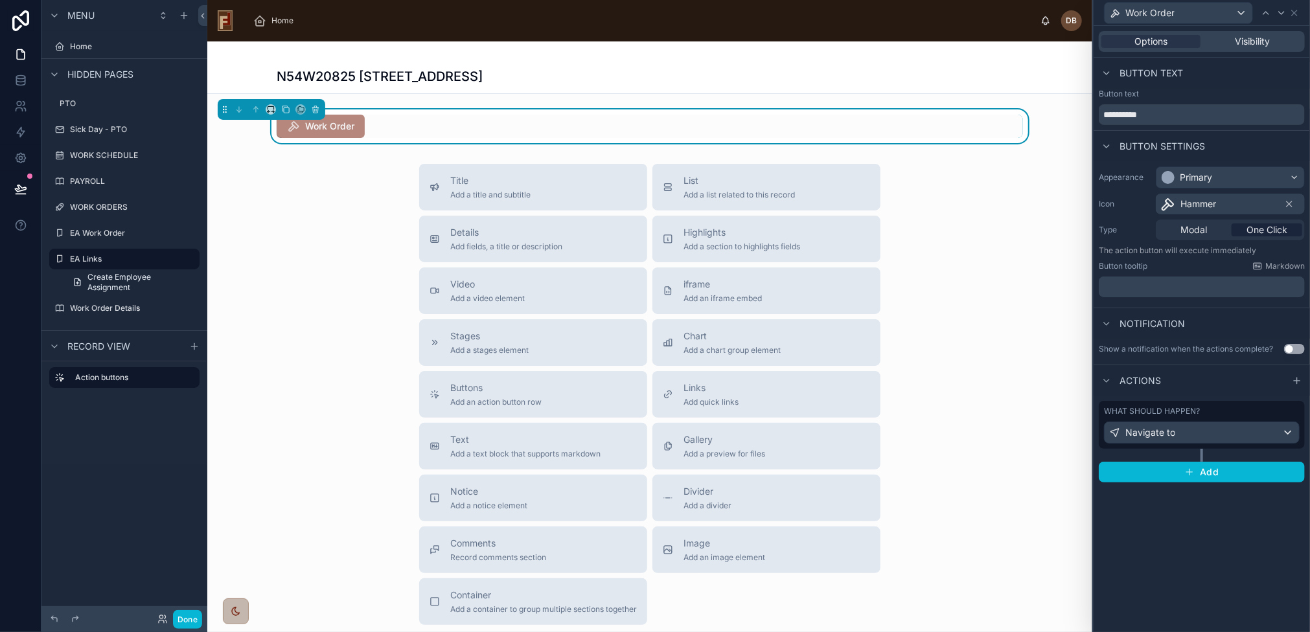
click at [1148, 284] on p "﻿" at bounding box center [1203, 286] width 198 height 13
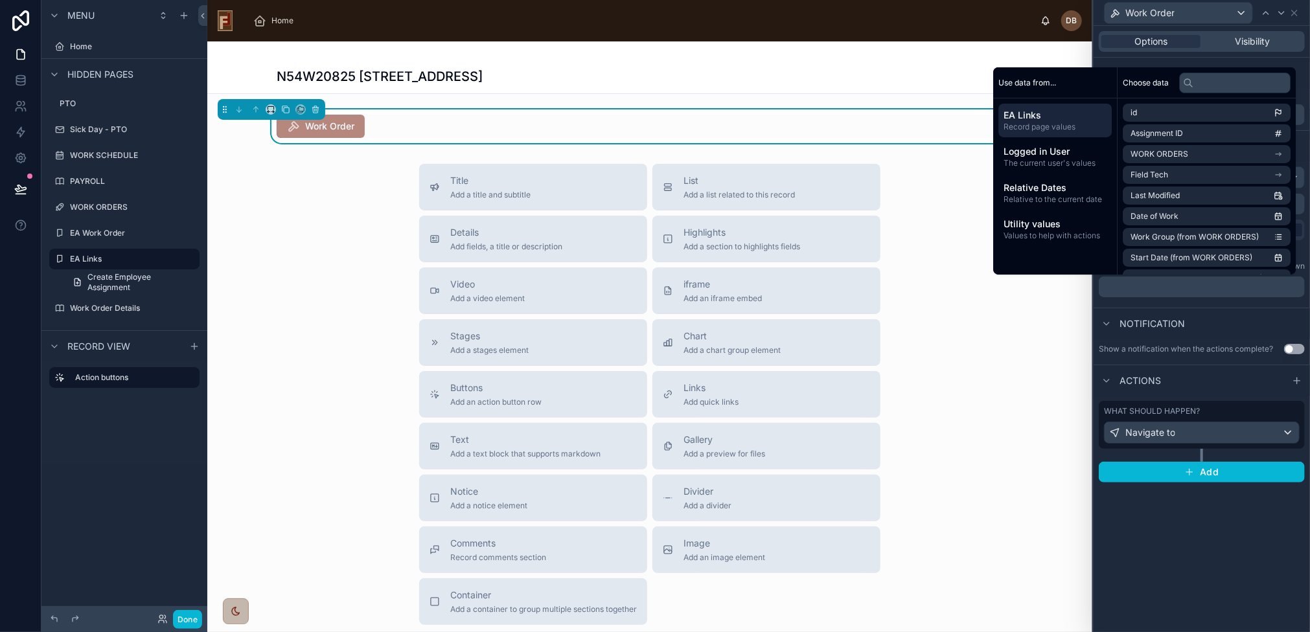
click at [1205, 550] on div "**********" at bounding box center [1201, 329] width 216 height 606
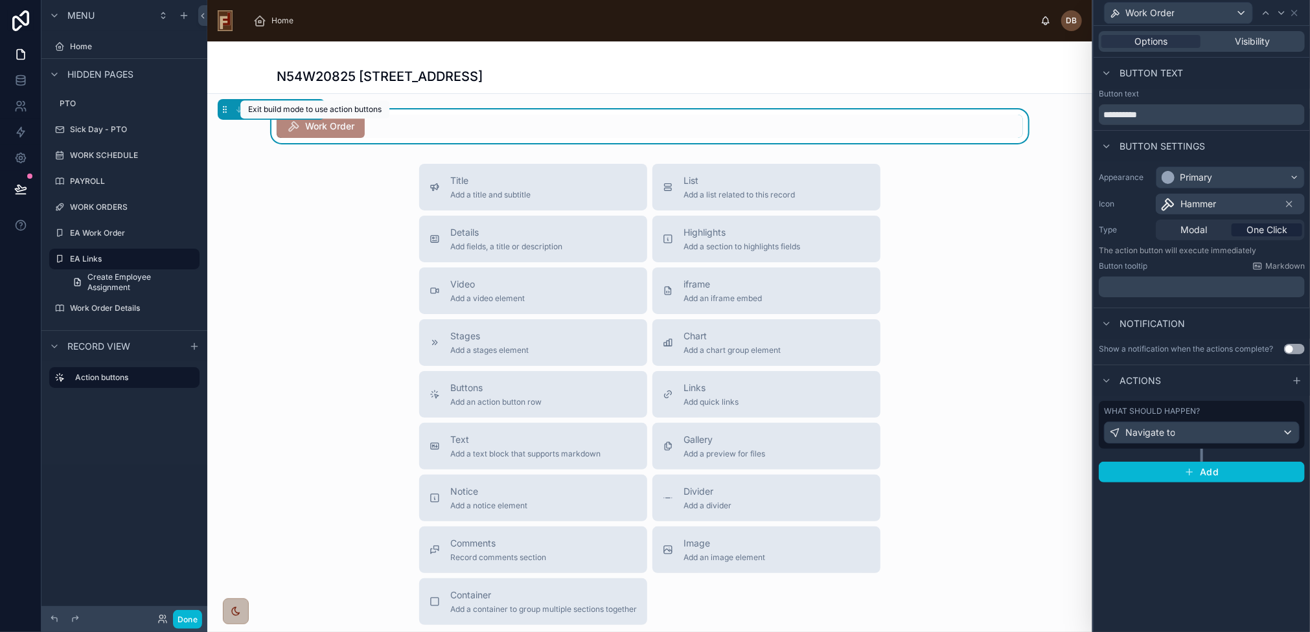
click at [335, 124] on span "Work Order" at bounding box center [321, 127] width 88 height 13
click at [329, 125] on span "Work Order" at bounding box center [321, 127] width 88 height 13
click at [285, 110] on icon at bounding box center [285, 109] width 9 height 9
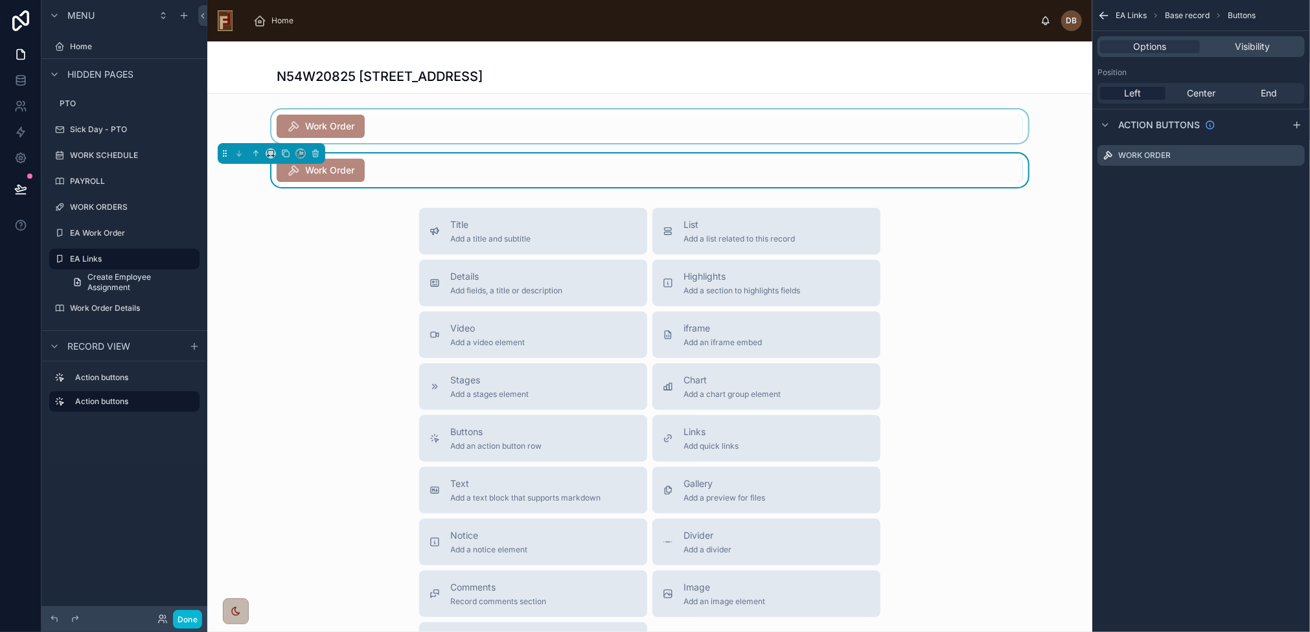
click at [458, 116] on div at bounding box center [649, 126] width 885 height 34
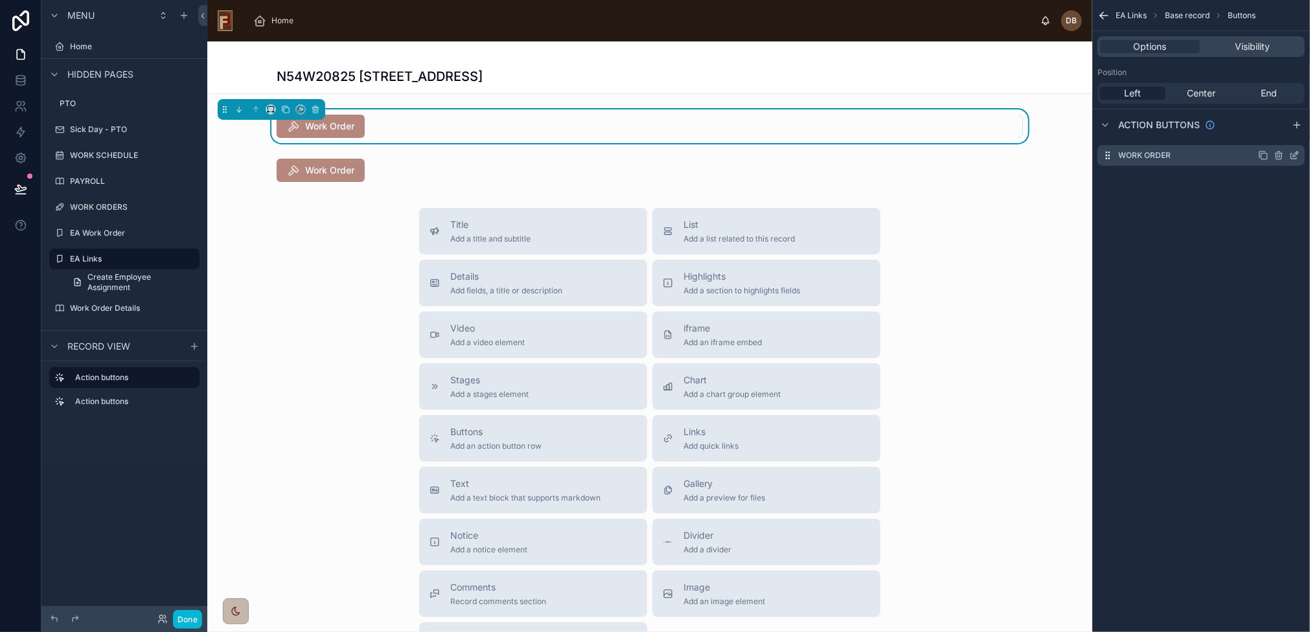
click at [1298, 151] on icon "scrollable content" at bounding box center [1294, 155] width 10 height 10
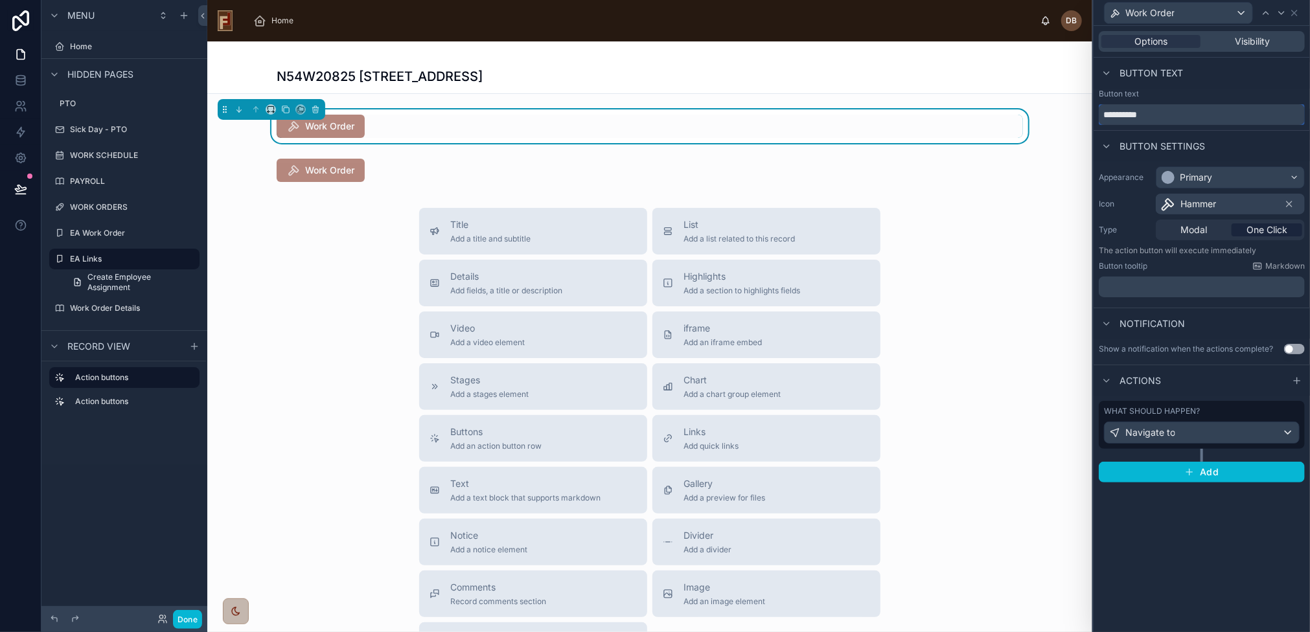
drag, startPoint x: 1177, startPoint y: 111, endPoint x: 1068, endPoint y: 123, distance: 109.5
click at [1068, 123] on div "**********" at bounding box center [655, 316] width 1310 height 632
type input "*"
type input "**********"
click at [1225, 176] on div "Primary" at bounding box center [1230, 177] width 148 height 21
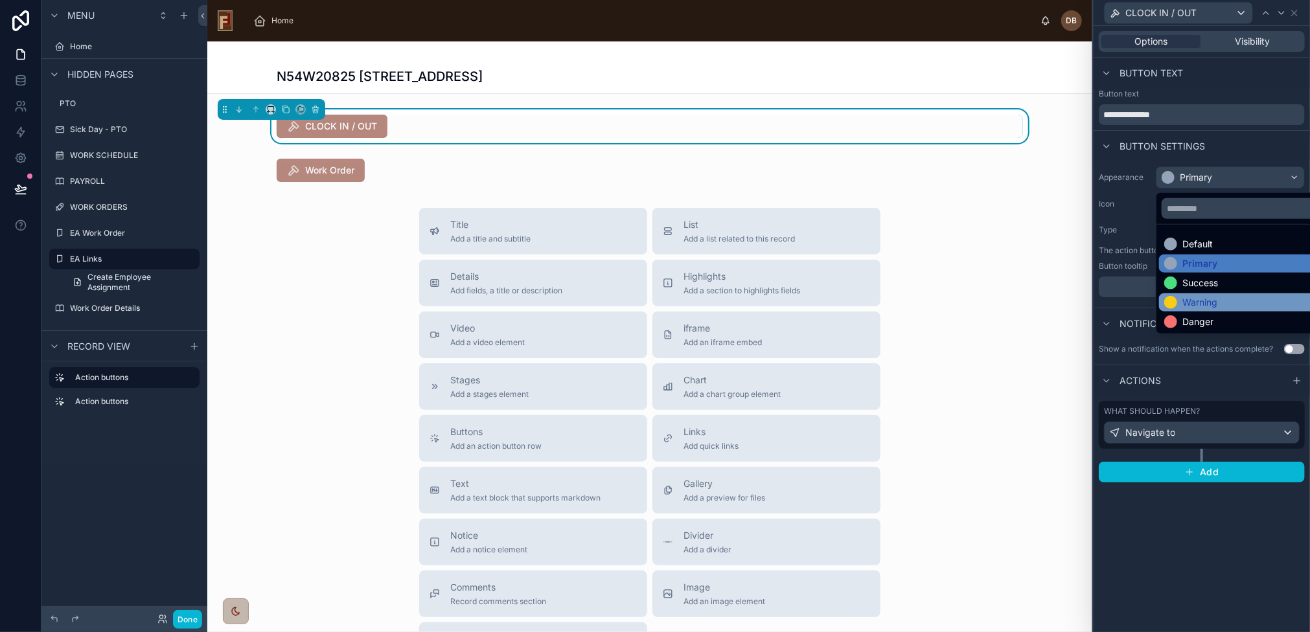
click at [1221, 296] on div "Warning" at bounding box center [1245, 302] width 163 height 13
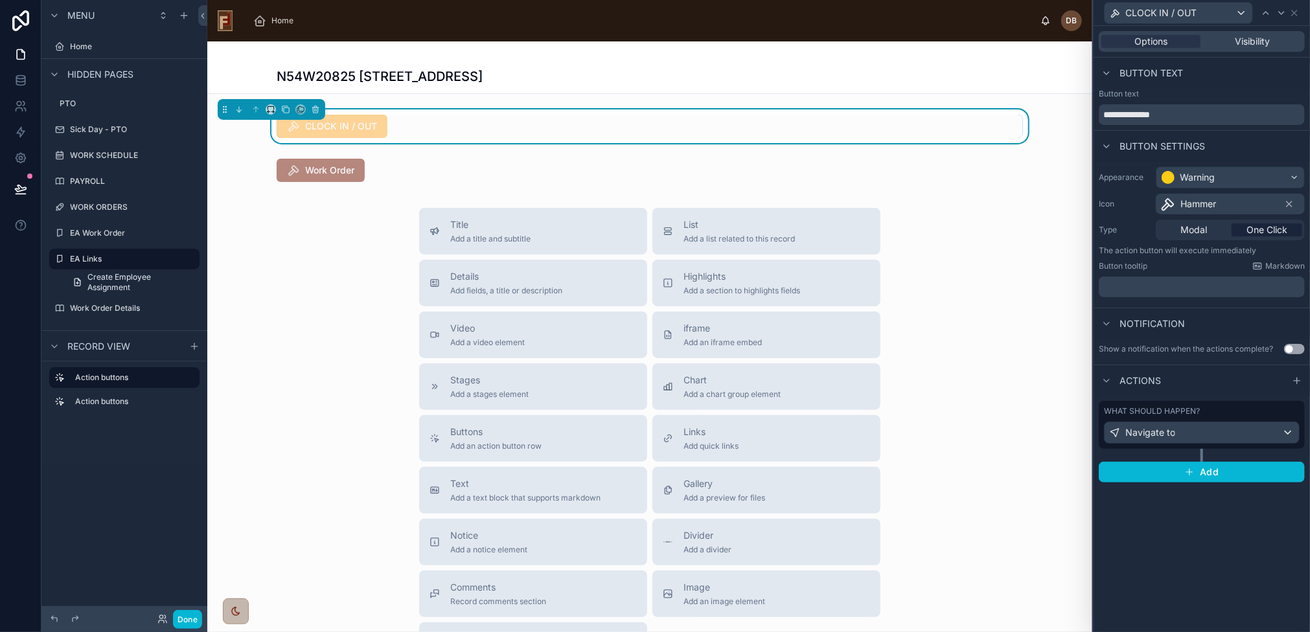
click at [1208, 207] on span "Hammer" at bounding box center [1198, 204] width 36 height 13
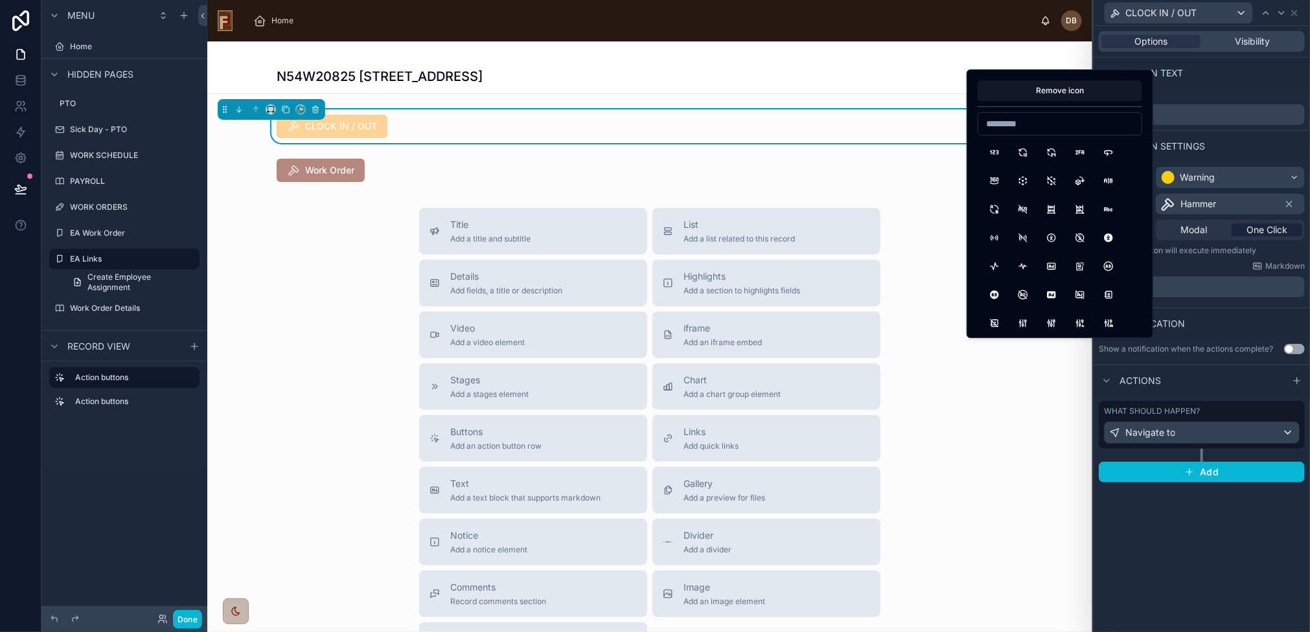
click at [1033, 123] on input at bounding box center [1059, 124] width 163 height 18
type input "****"
click at [997, 154] on button "Clock" at bounding box center [993, 152] width 23 height 23
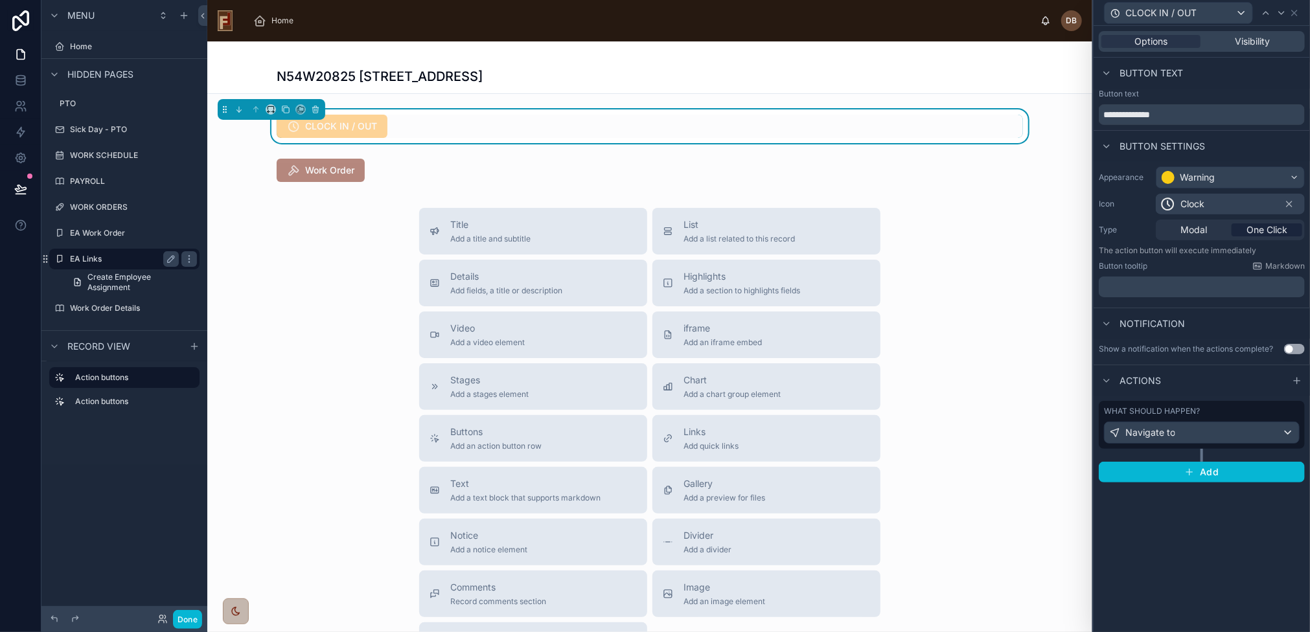
click at [127, 256] on label "EA Links" at bounding box center [122, 259] width 104 height 10
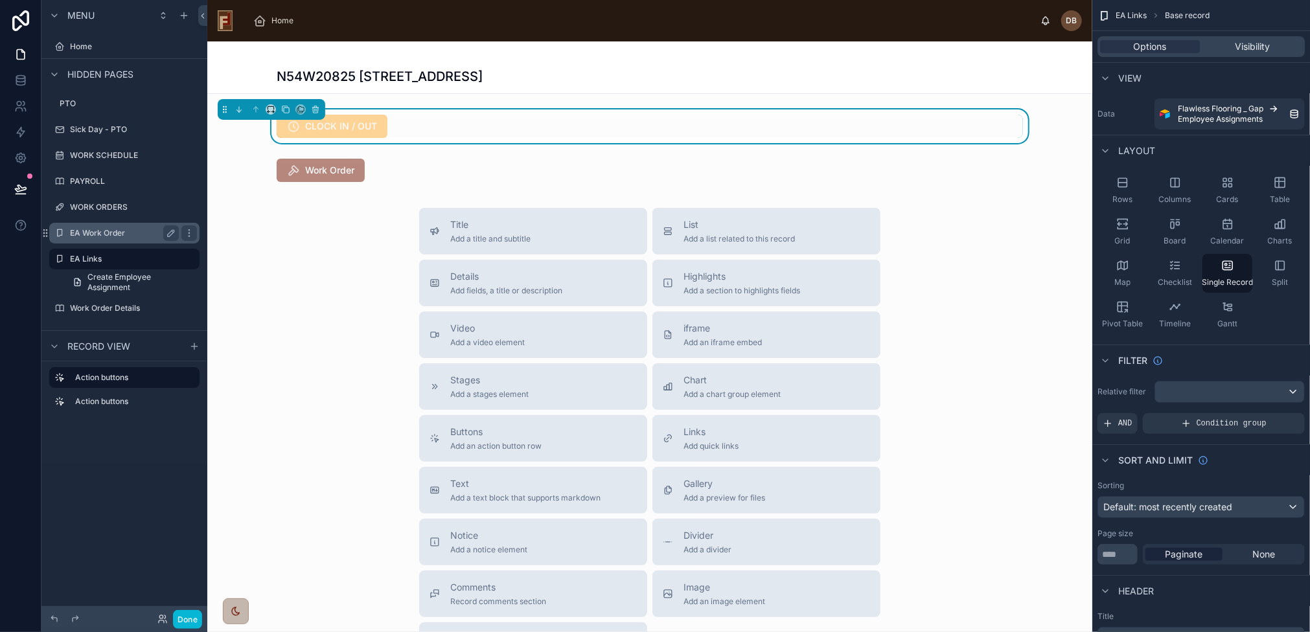
click at [120, 230] on label "EA Work Order" at bounding box center [122, 233] width 104 height 10
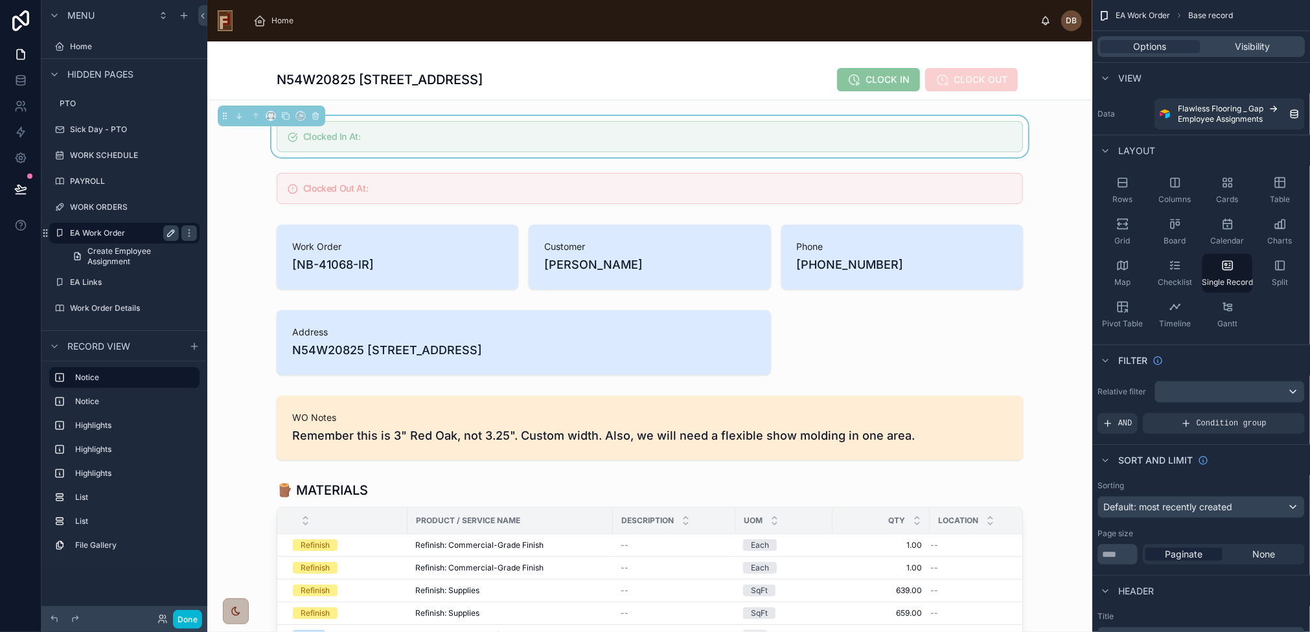
click at [174, 231] on icon "scrollable content" at bounding box center [171, 233] width 10 height 10
click at [190, 232] on icon "scrollable content" at bounding box center [189, 233] width 10 height 10
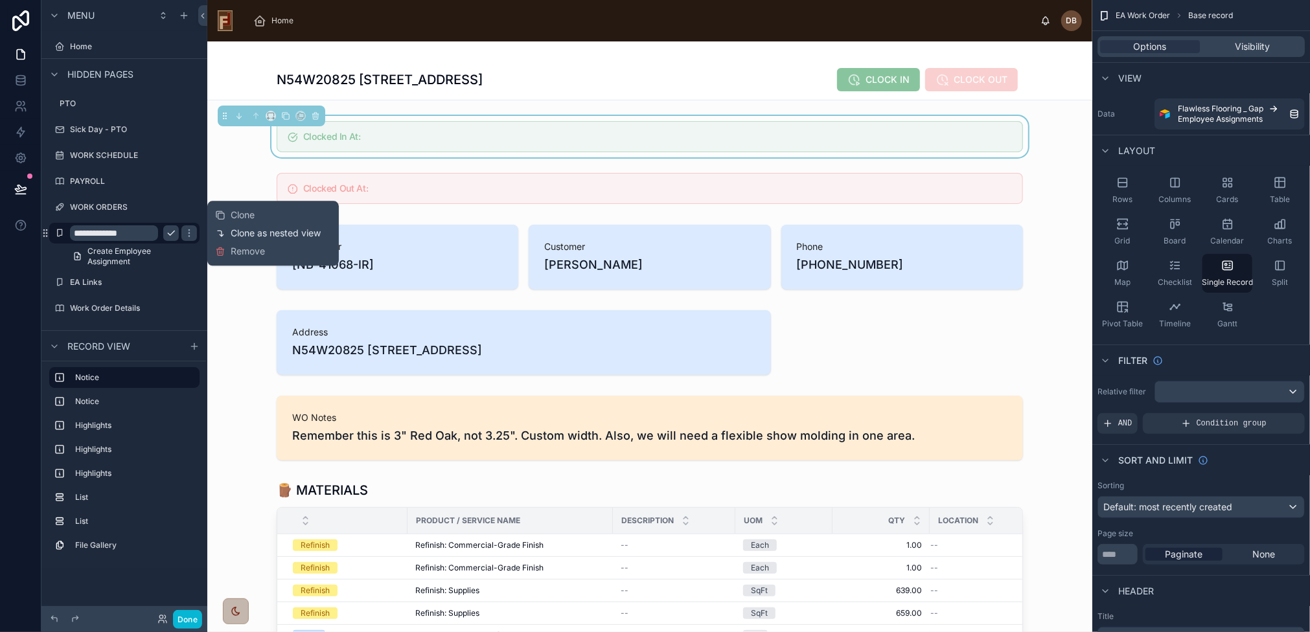
click at [256, 229] on span "Clone as nested view" at bounding box center [276, 233] width 90 height 13
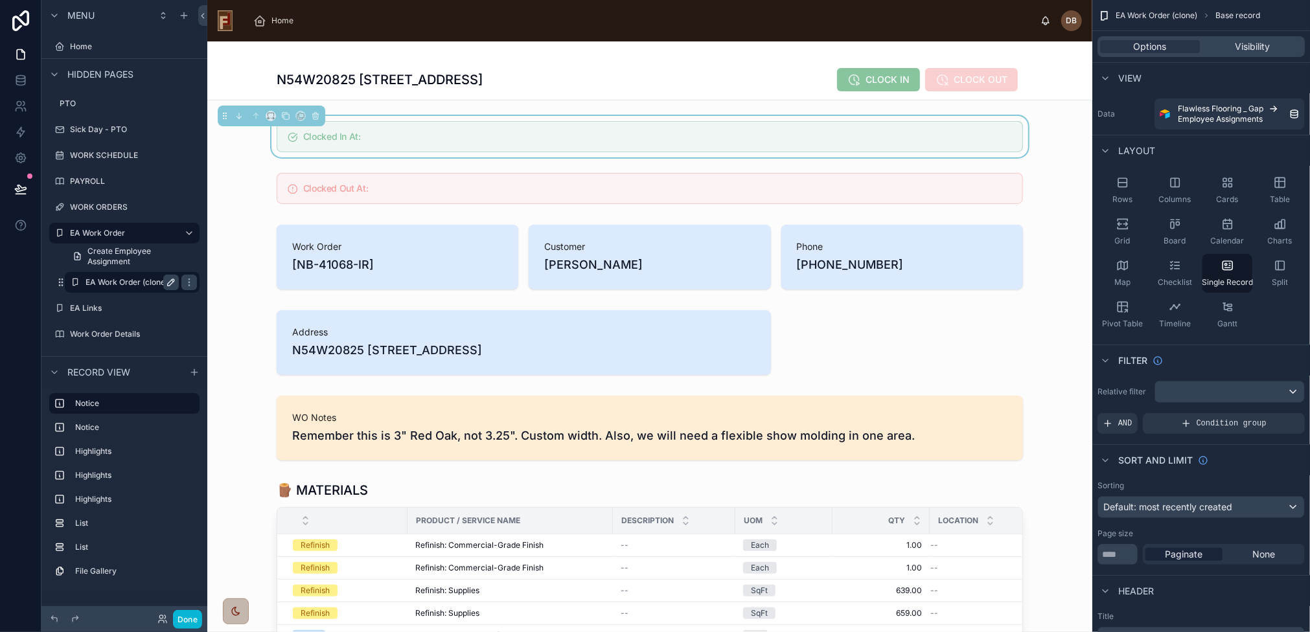
click at [172, 282] on icon "scrollable content" at bounding box center [171, 282] width 10 height 10
click at [131, 279] on input "**********" at bounding box center [121, 283] width 73 height 16
click at [130, 280] on input "**********" at bounding box center [121, 283] width 73 height 16
type input "**********"
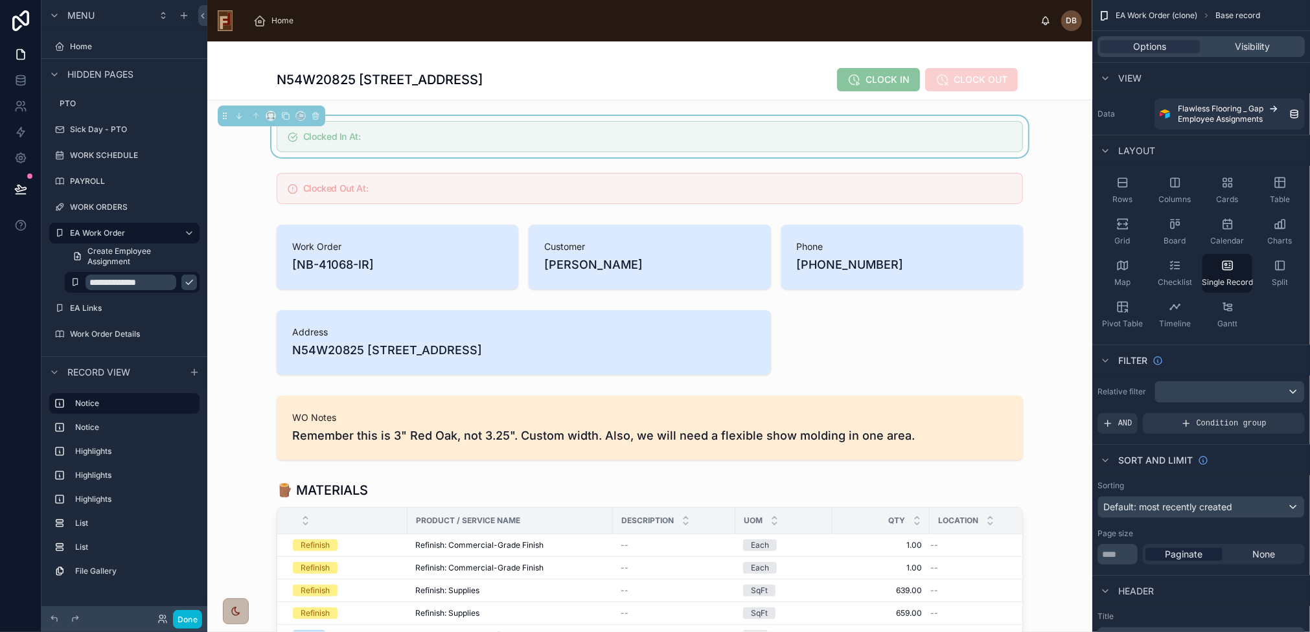
click at [184, 284] on icon "scrollable content" at bounding box center [189, 282] width 10 height 10
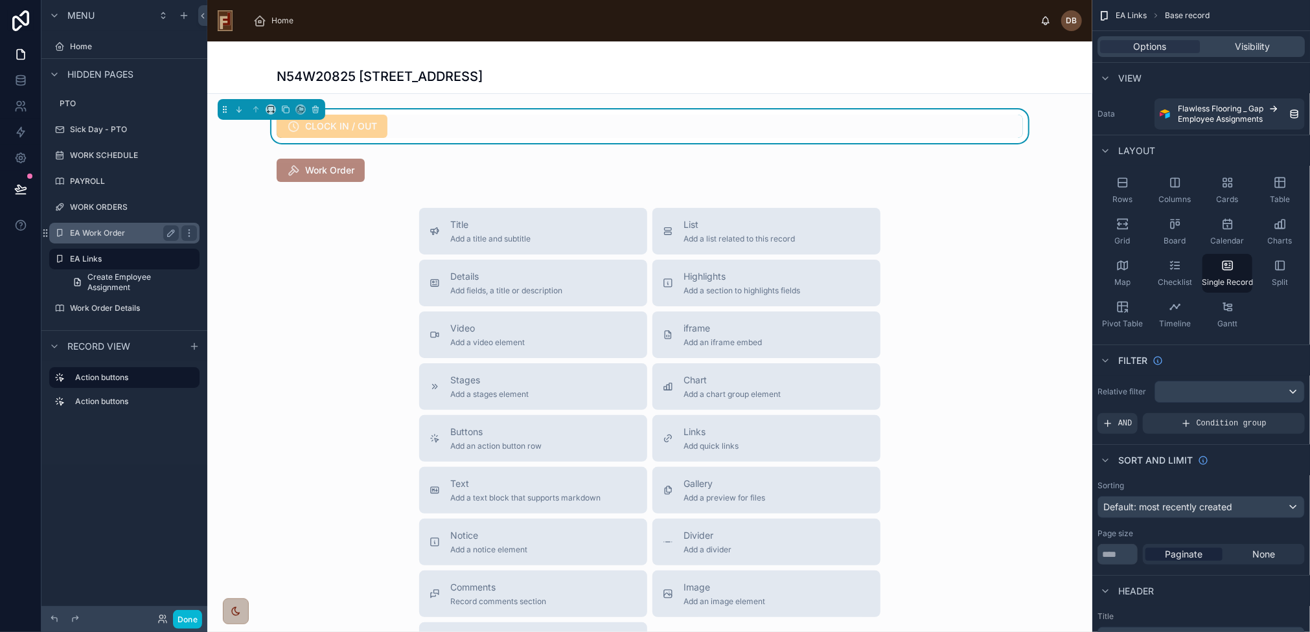
click at [132, 229] on label "EA Work Order" at bounding box center [122, 233] width 104 height 10
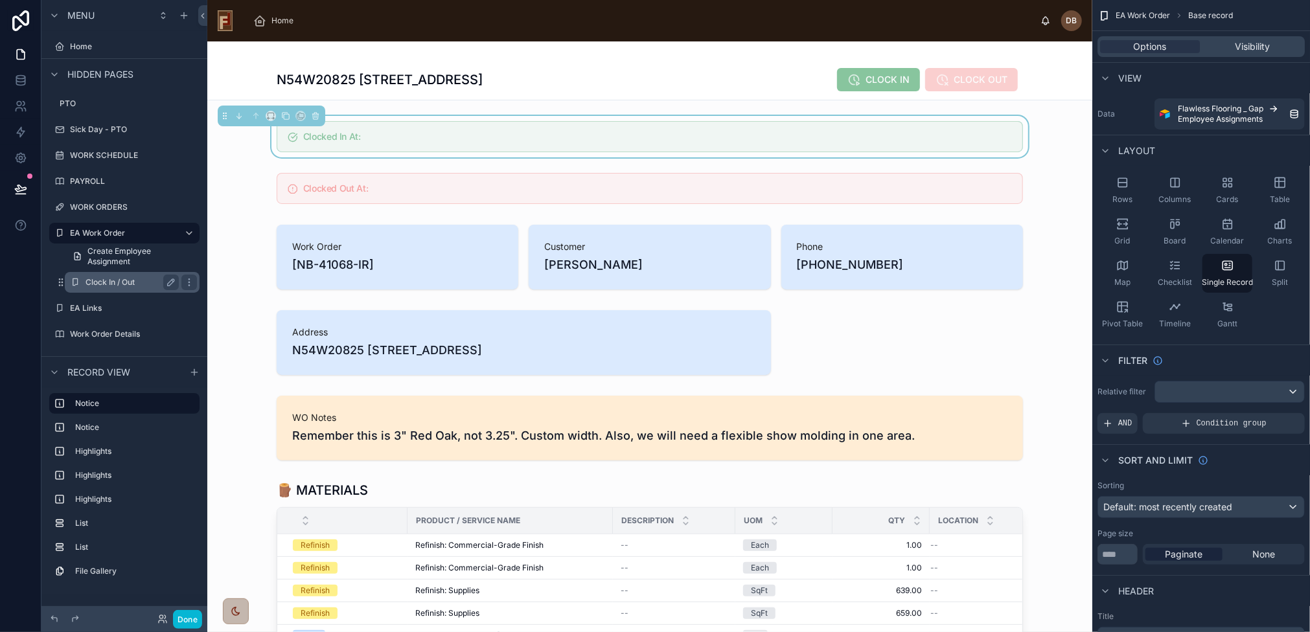
click at [120, 277] on label "Clock In / Out" at bounding box center [129, 282] width 88 height 10
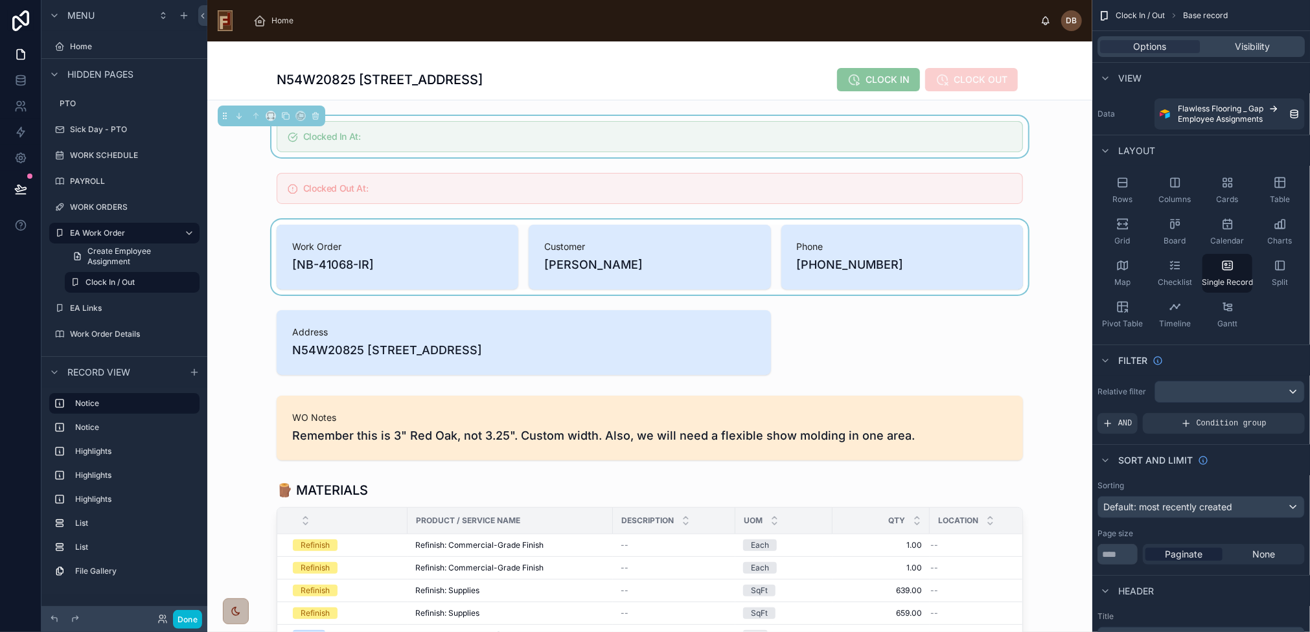
click at [459, 242] on div at bounding box center [649, 257] width 885 height 75
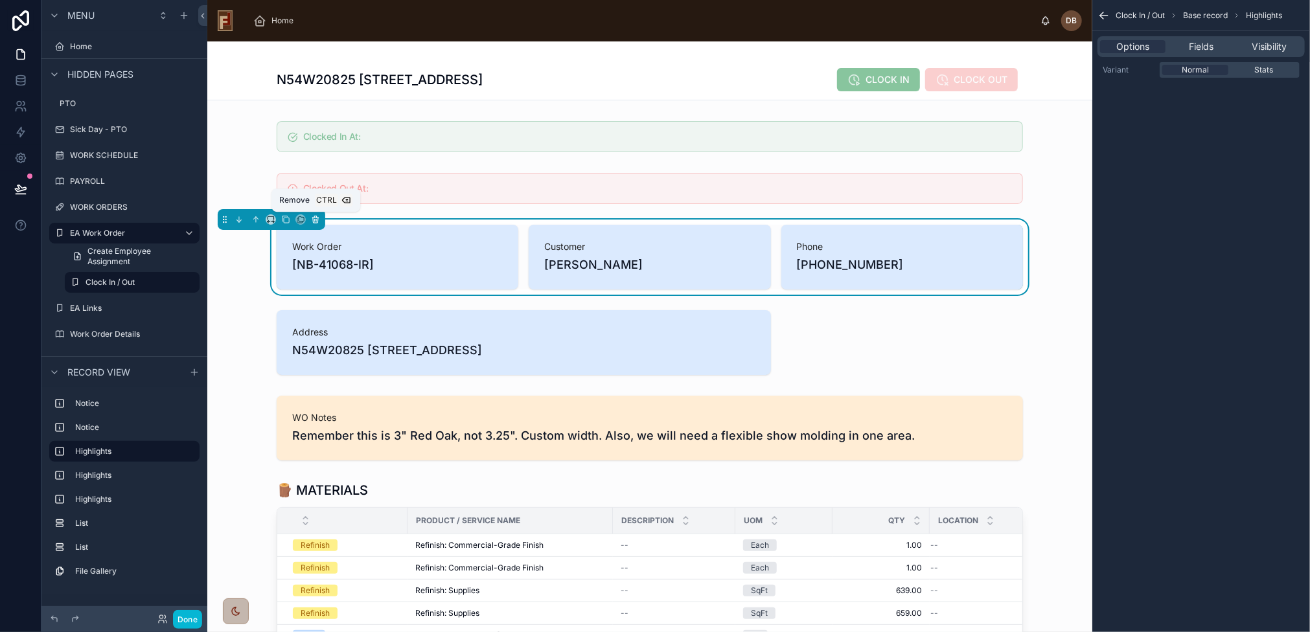
click at [317, 220] on icon at bounding box center [315, 220] width 5 height 5
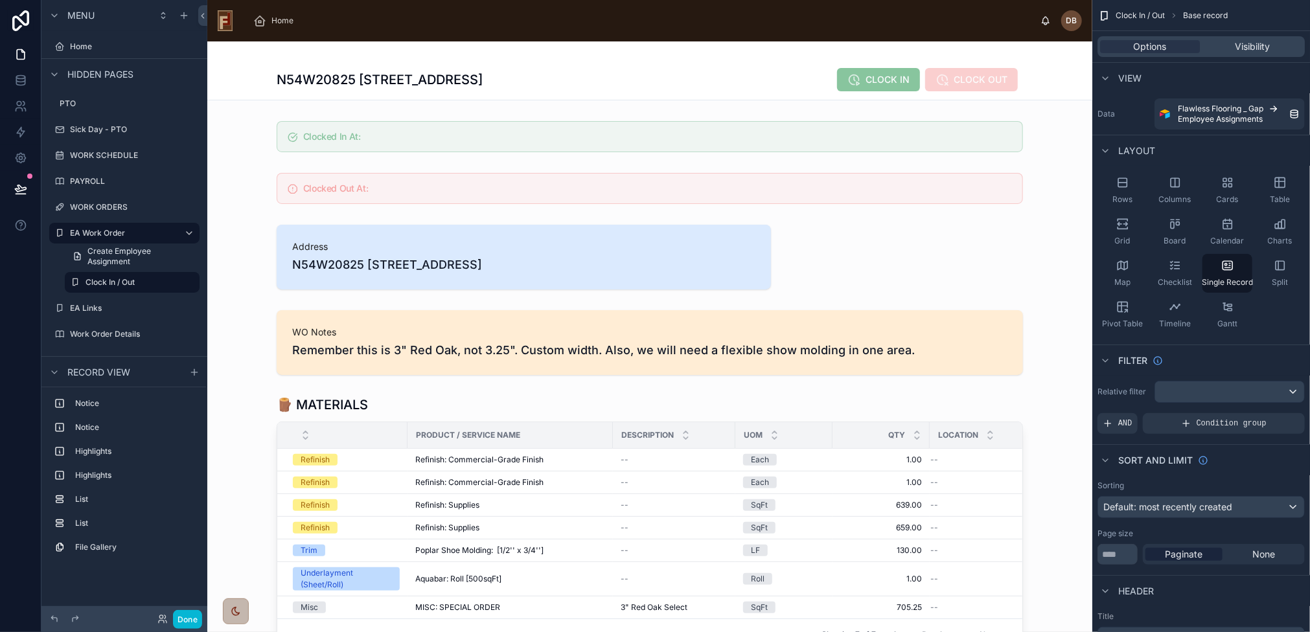
click at [342, 255] on div at bounding box center [649, 257] width 885 height 75
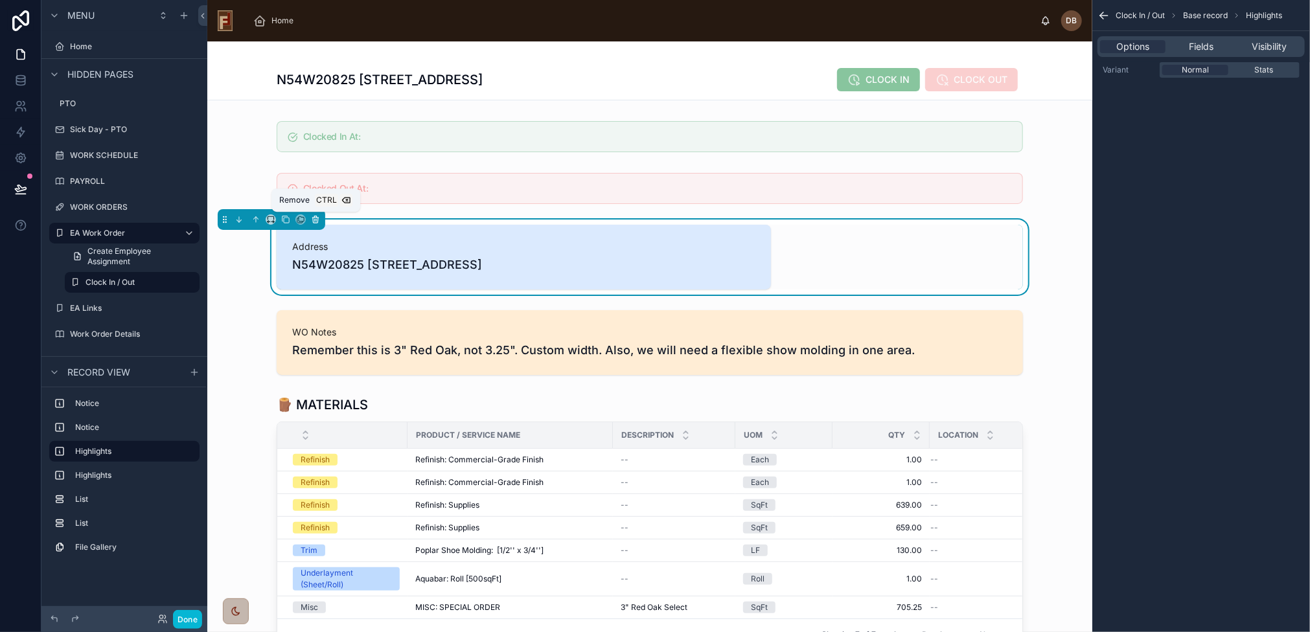
click at [313, 215] on icon at bounding box center [315, 219] width 9 height 9
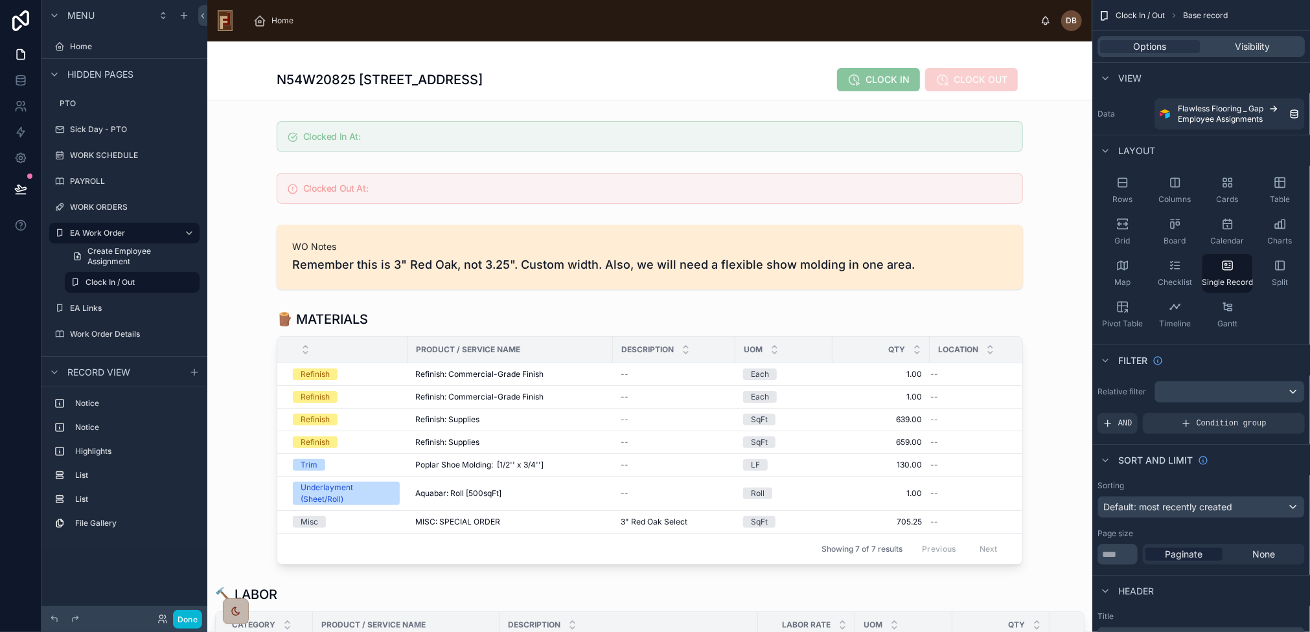
click at [376, 251] on div at bounding box center [649, 257] width 885 height 75
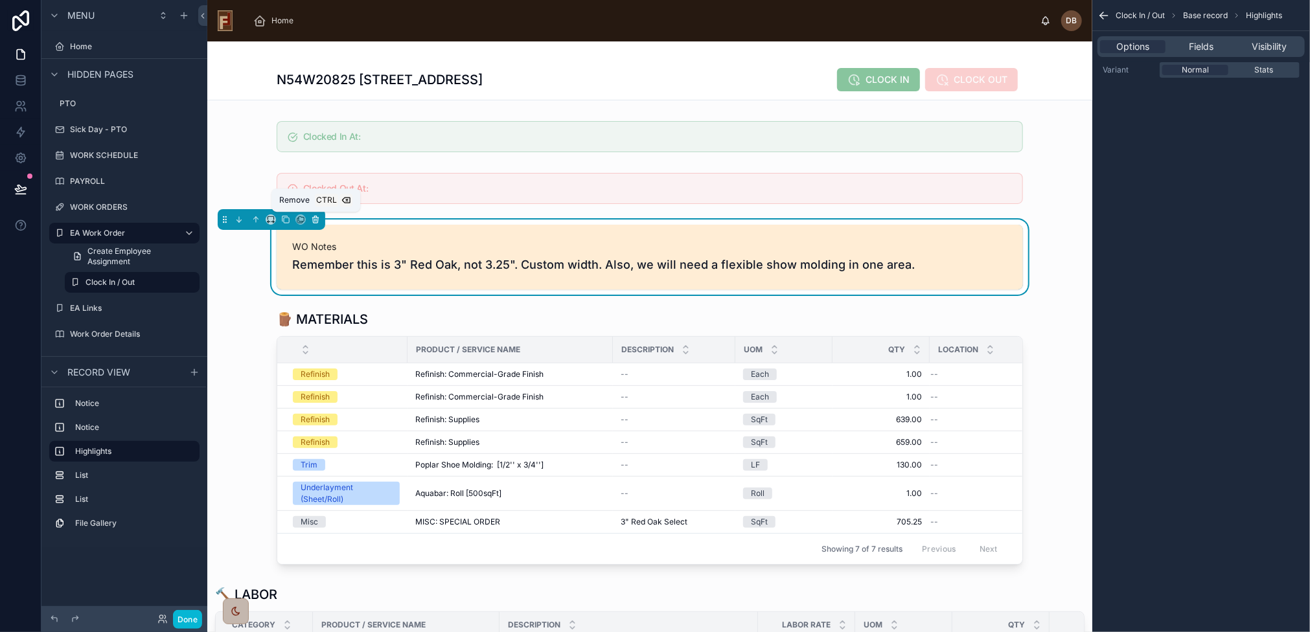
click at [318, 215] on icon at bounding box center [315, 219] width 9 height 9
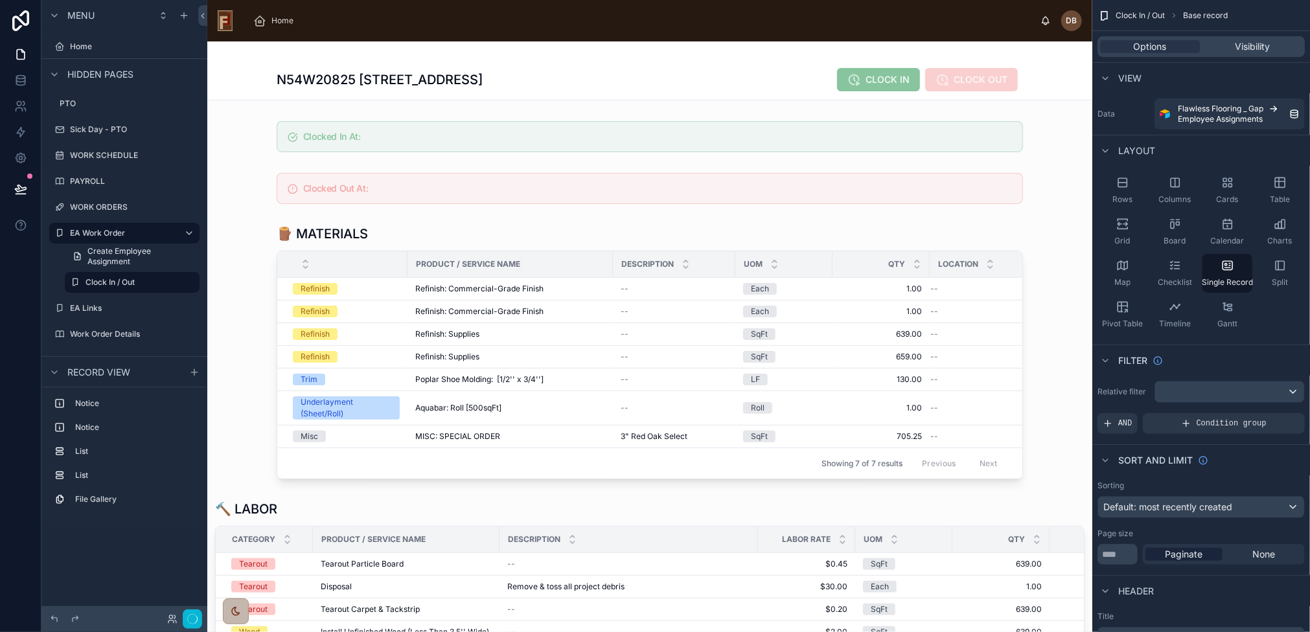
click at [363, 240] on div at bounding box center [649, 352] width 885 height 265
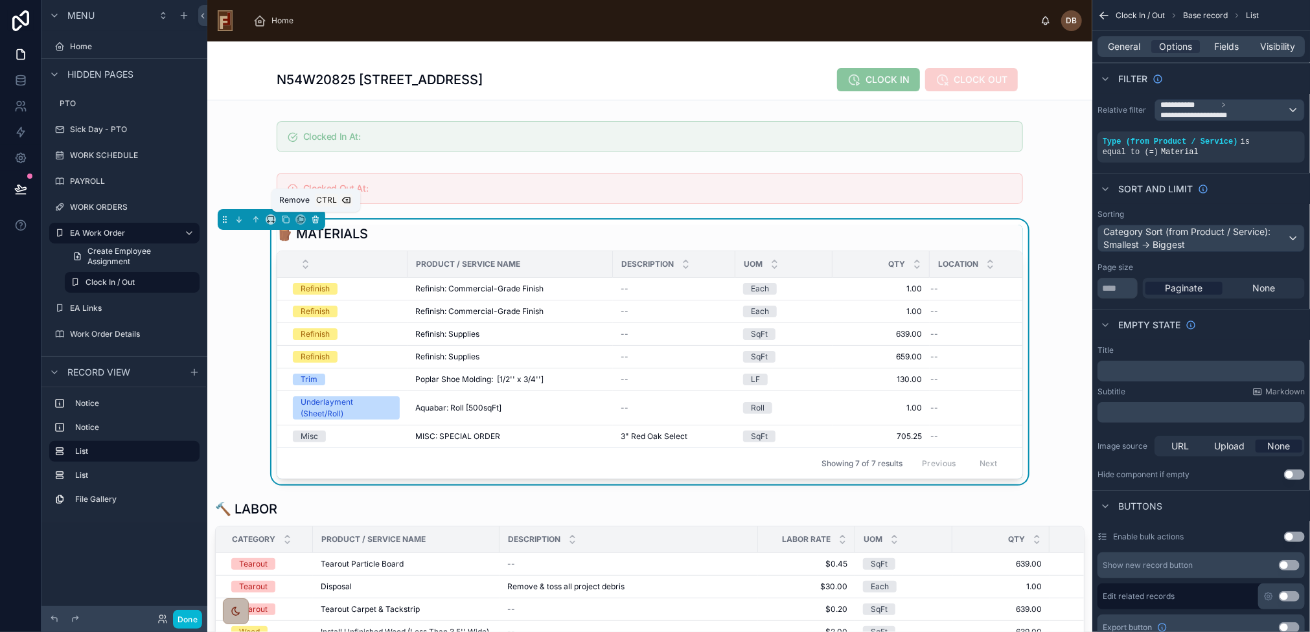
click at [314, 216] on icon at bounding box center [315, 216] width 3 height 1
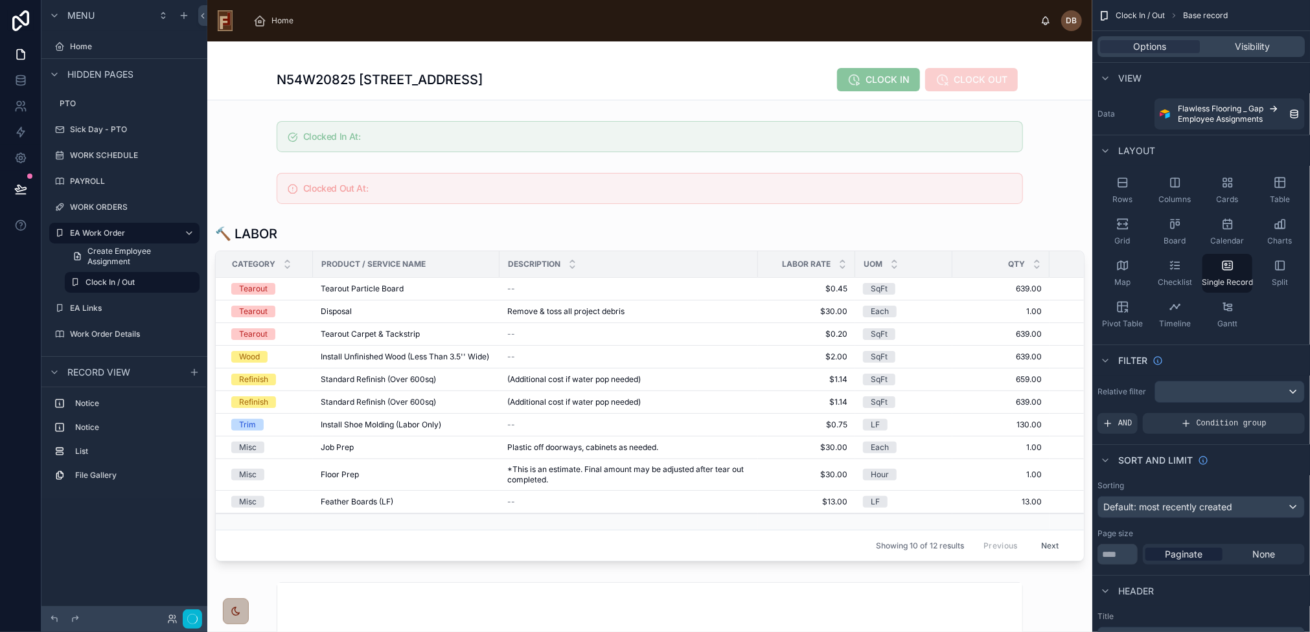
click at [330, 233] on div at bounding box center [649, 393] width 885 height 347
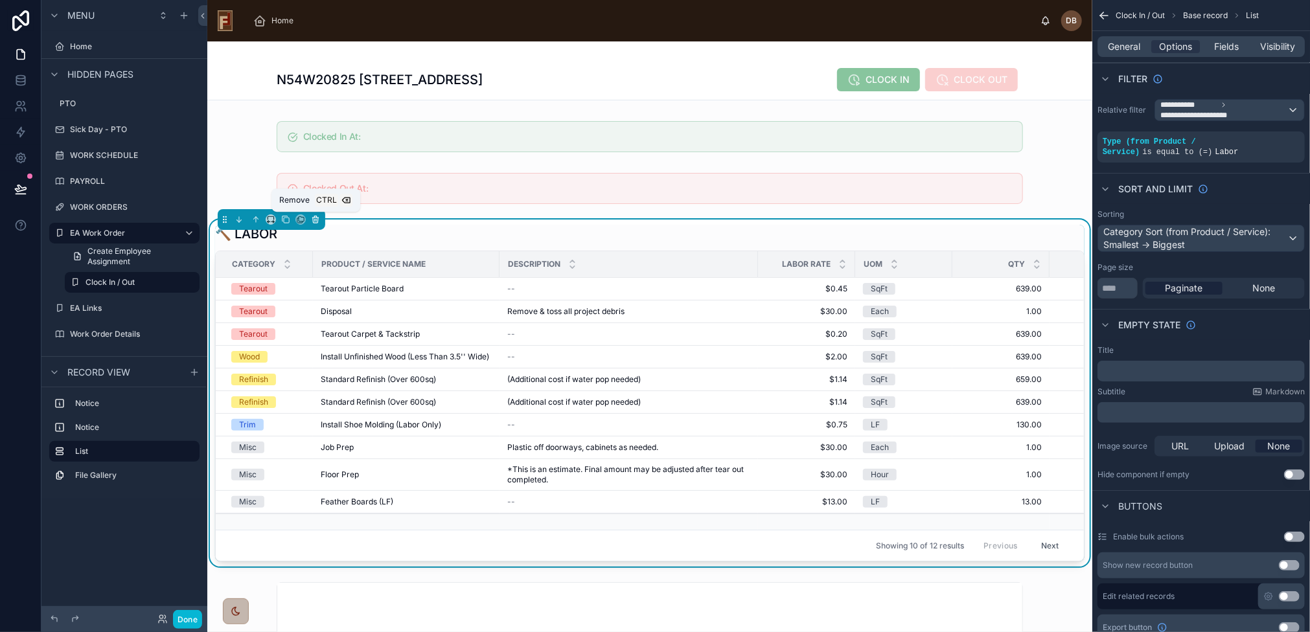
click at [313, 220] on icon at bounding box center [315, 219] width 9 height 9
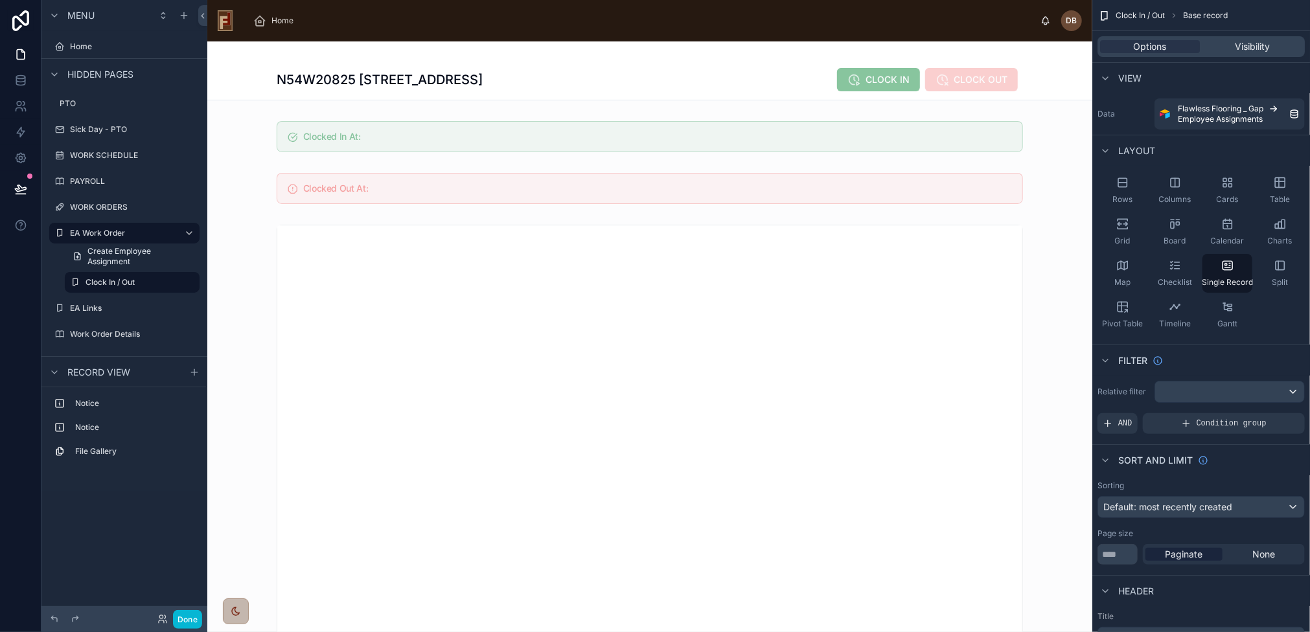
click at [365, 225] on div at bounding box center [649, 462] width 885 height 484
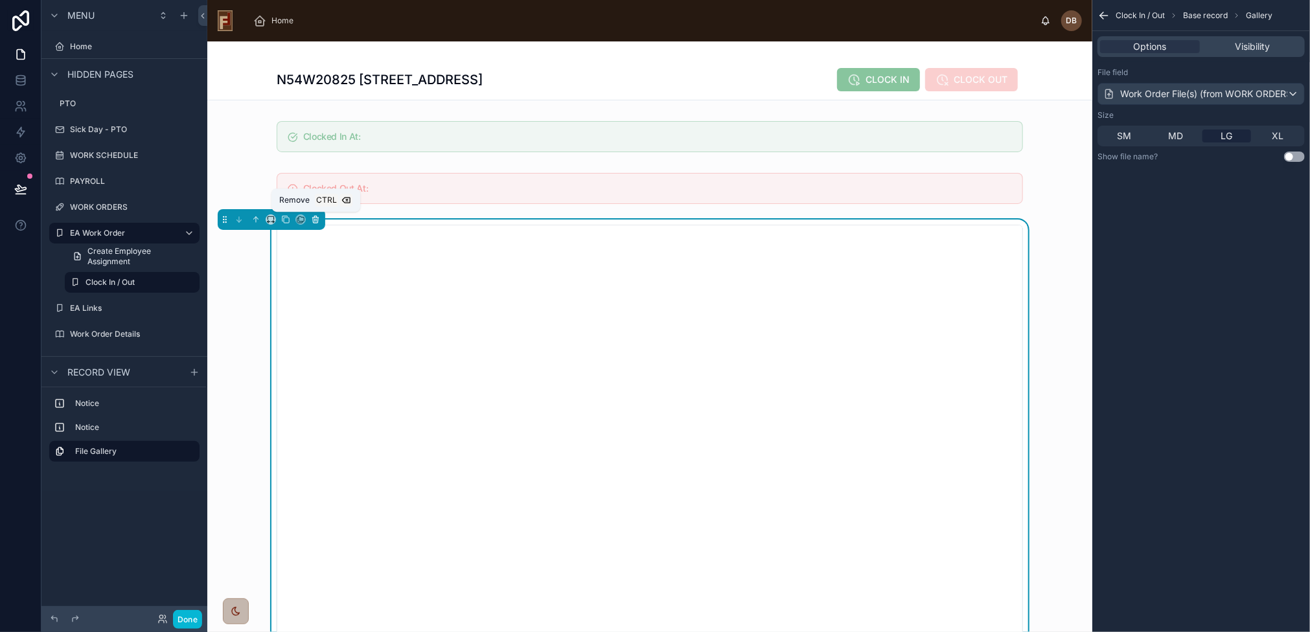
click at [312, 216] on icon at bounding box center [315, 219] width 9 height 9
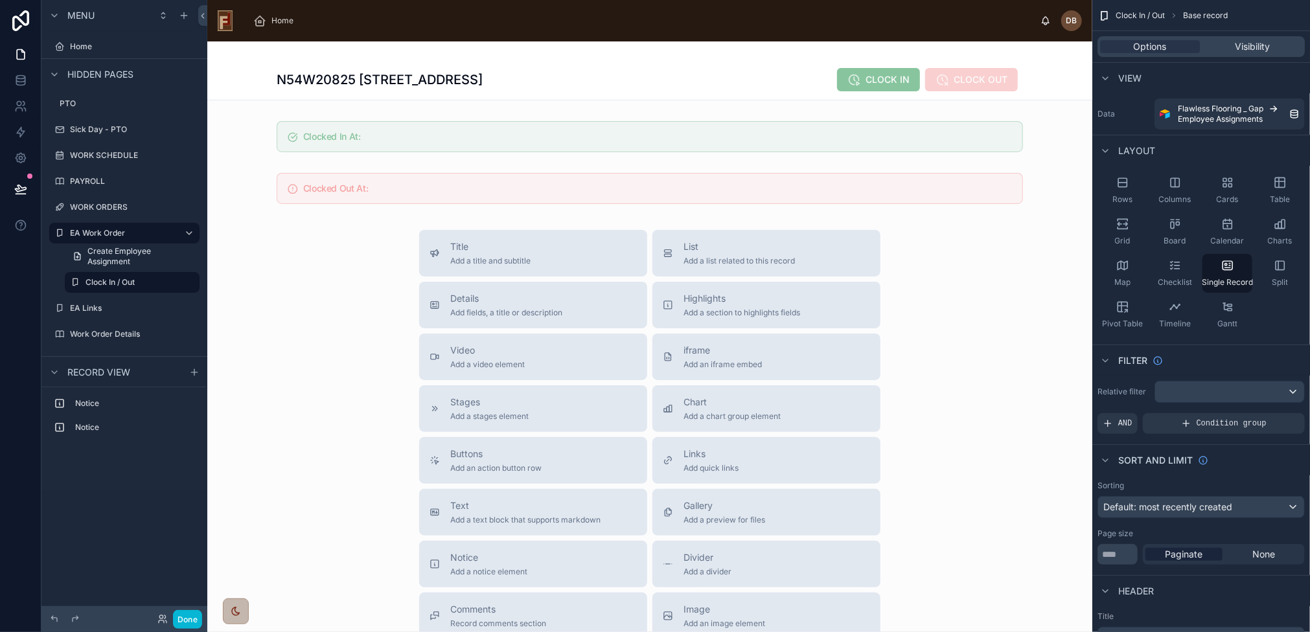
click at [484, 463] on div at bounding box center [649, 417] width 885 height 753
click at [483, 463] on span "Add an action button row" at bounding box center [495, 468] width 91 height 10
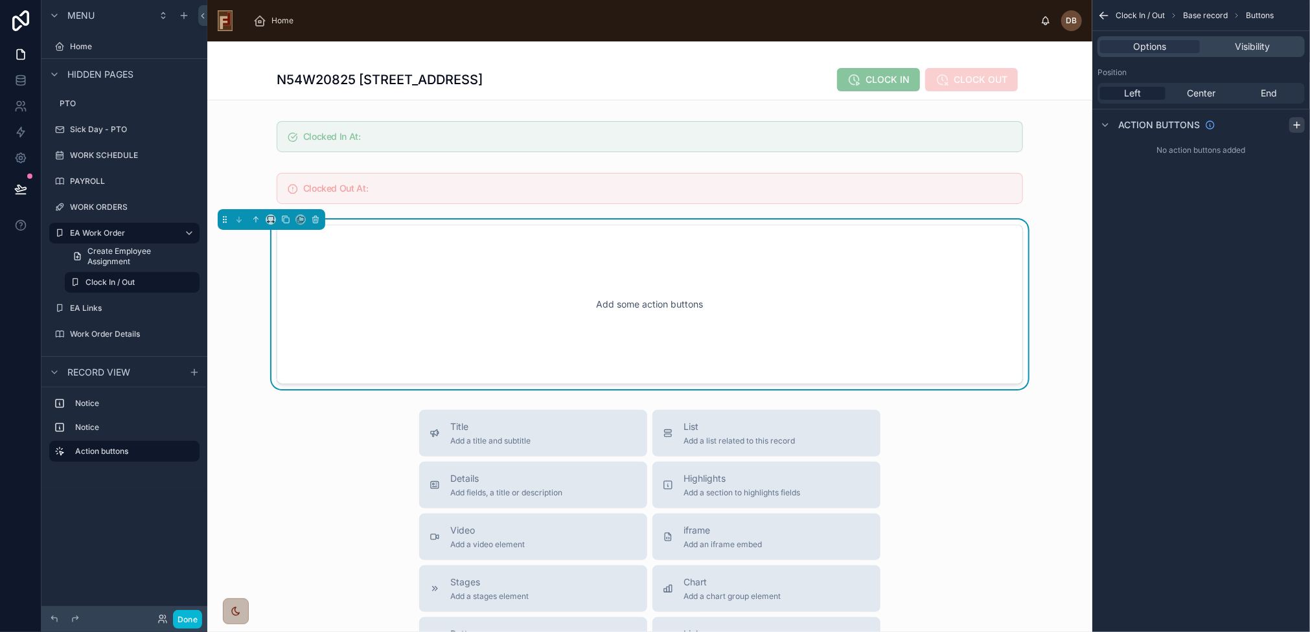
click at [1298, 125] on icon "scrollable content" at bounding box center [1296, 125] width 6 height 0
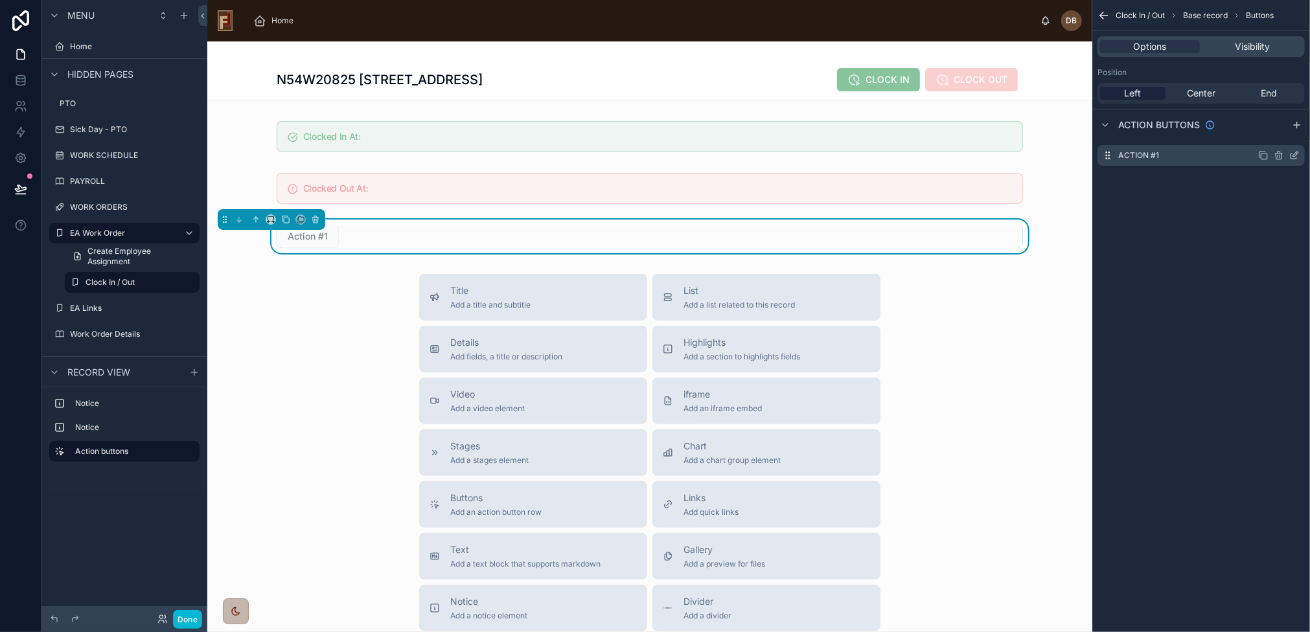
click at [1294, 155] on icon "scrollable content" at bounding box center [1294, 155] width 10 height 10
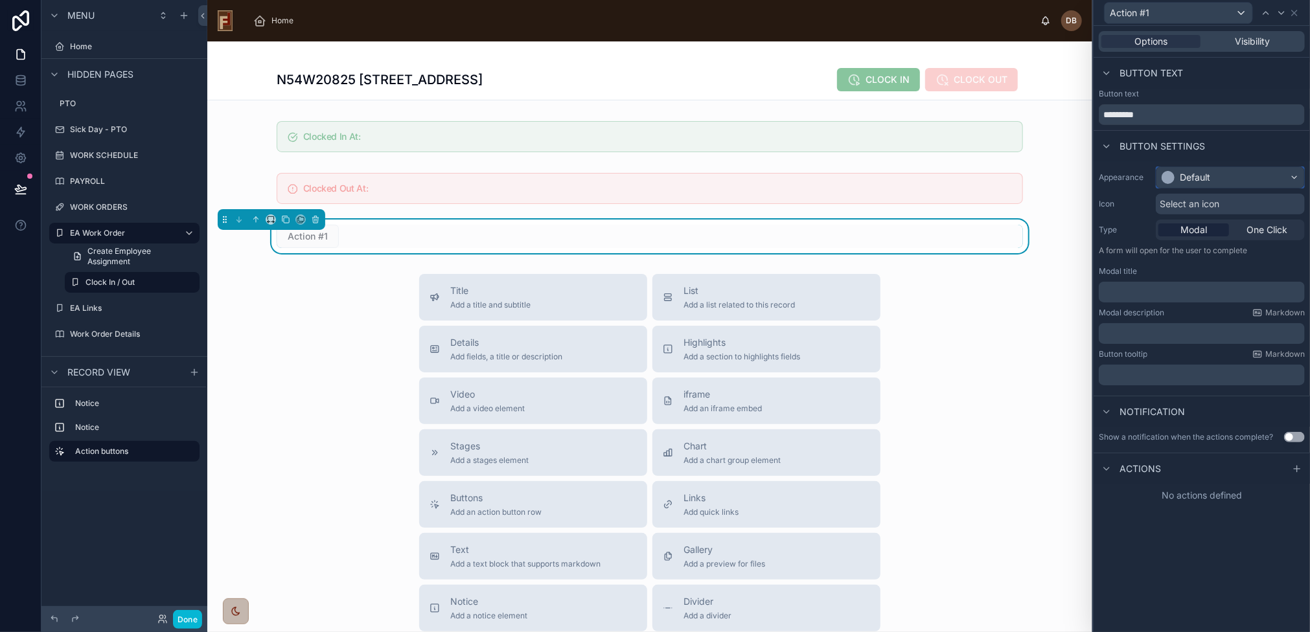
click at [1210, 174] on div "Default" at bounding box center [1194, 177] width 30 height 13
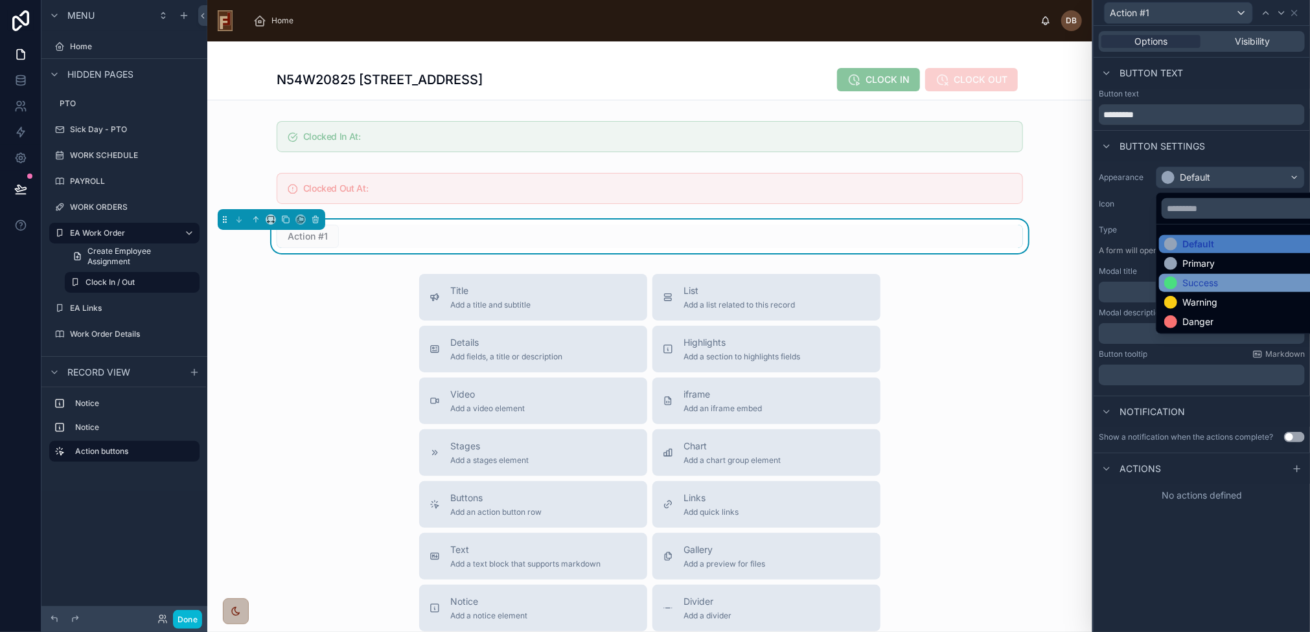
click at [1218, 283] on div "Success" at bounding box center [1200, 283] width 36 height 13
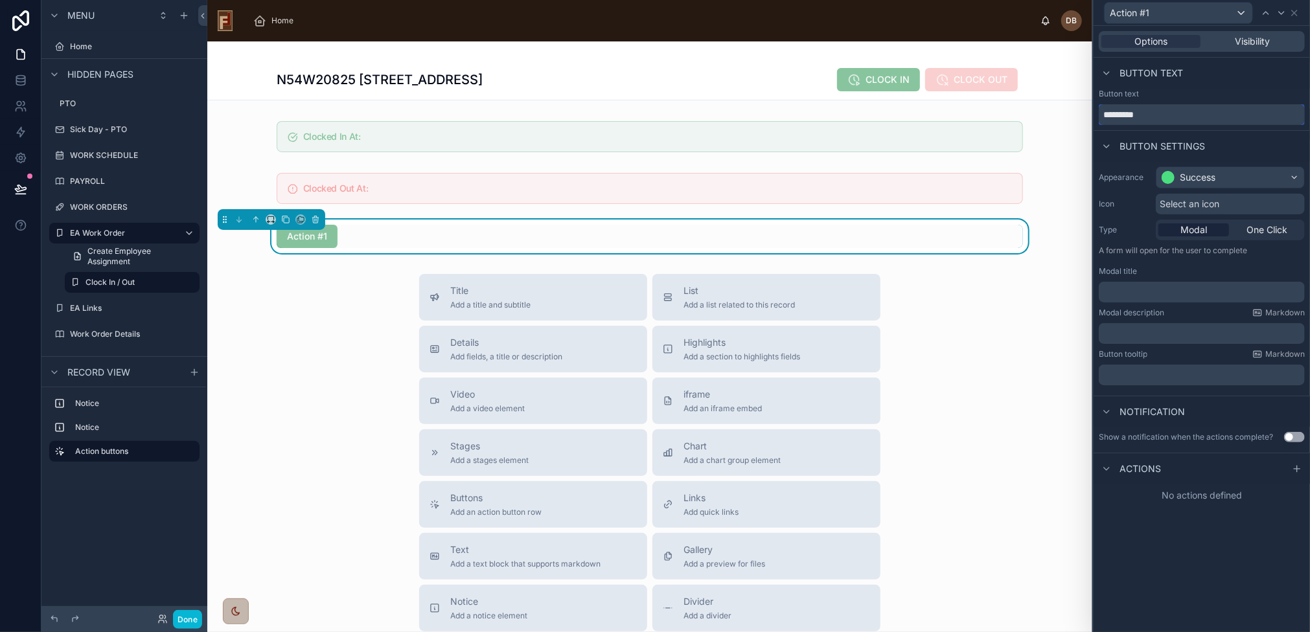
drag, startPoint x: 1168, startPoint y: 113, endPoint x: 1089, endPoint y: 115, distance: 79.0
click at [1089, 115] on div "Action #1 Options Visibility Button text Button text ********* Button settings …" at bounding box center [655, 316] width 1310 height 632
type input "*"
type input "********"
click at [1194, 202] on span "Select an icon" at bounding box center [1189, 204] width 60 height 13
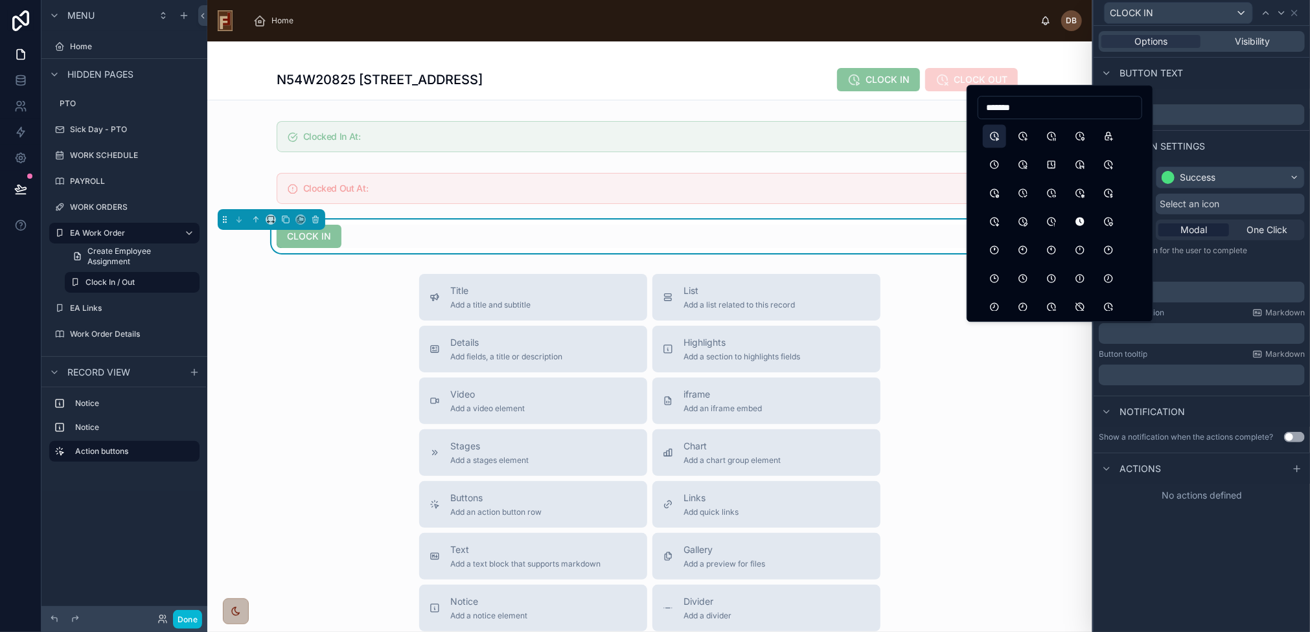
type input "*******"
click at [992, 135] on button "ClockPlay" at bounding box center [993, 135] width 23 height 23
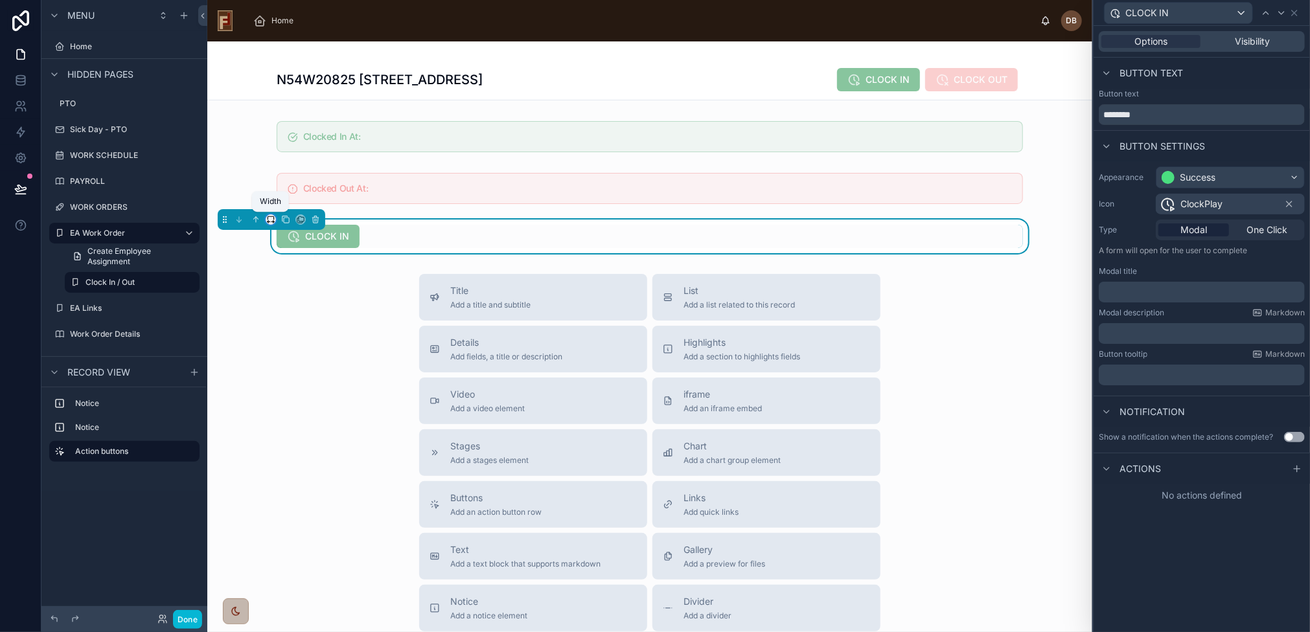
click at [272, 220] on icon at bounding box center [270, 219] width 9 height 9
click at [430, 234] on div at bounding box center [655, 316] width 1310 height 632
click at [799, 80] on div "N54W20825 Carters Crossing Cir, Menomonee Falls, WI 53051 CLOCK IN CLOCK OUT" at bounding box center [650, 79] width 746 height 25
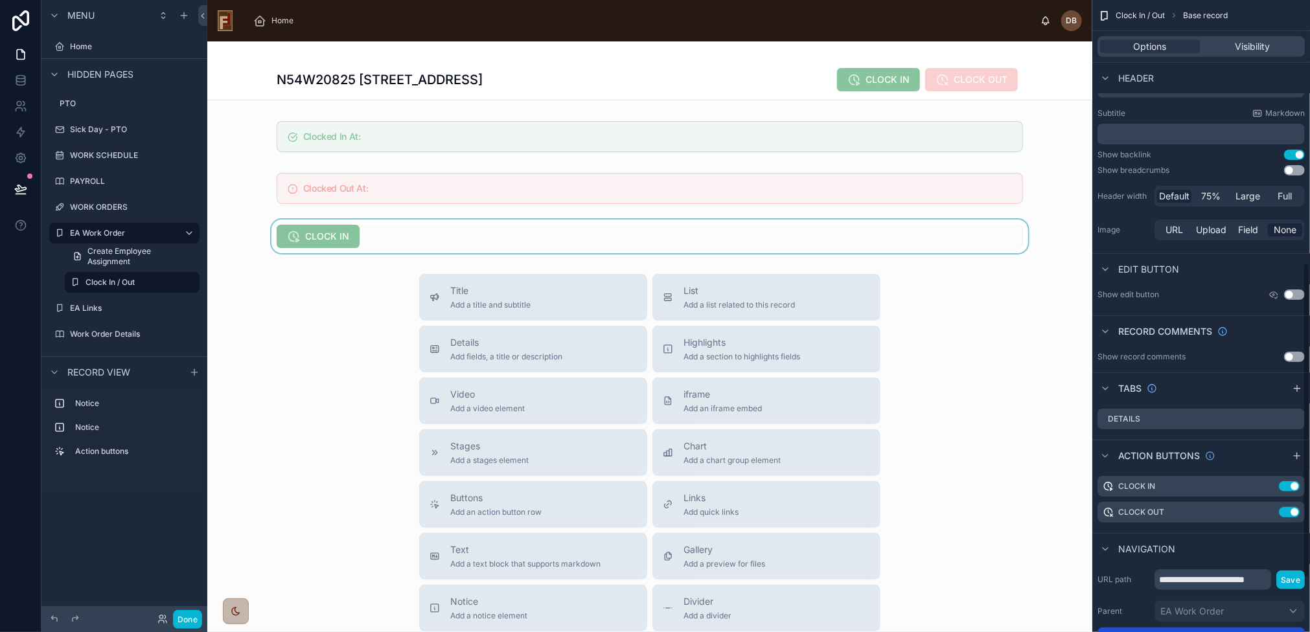
scroll to position [583, 0]
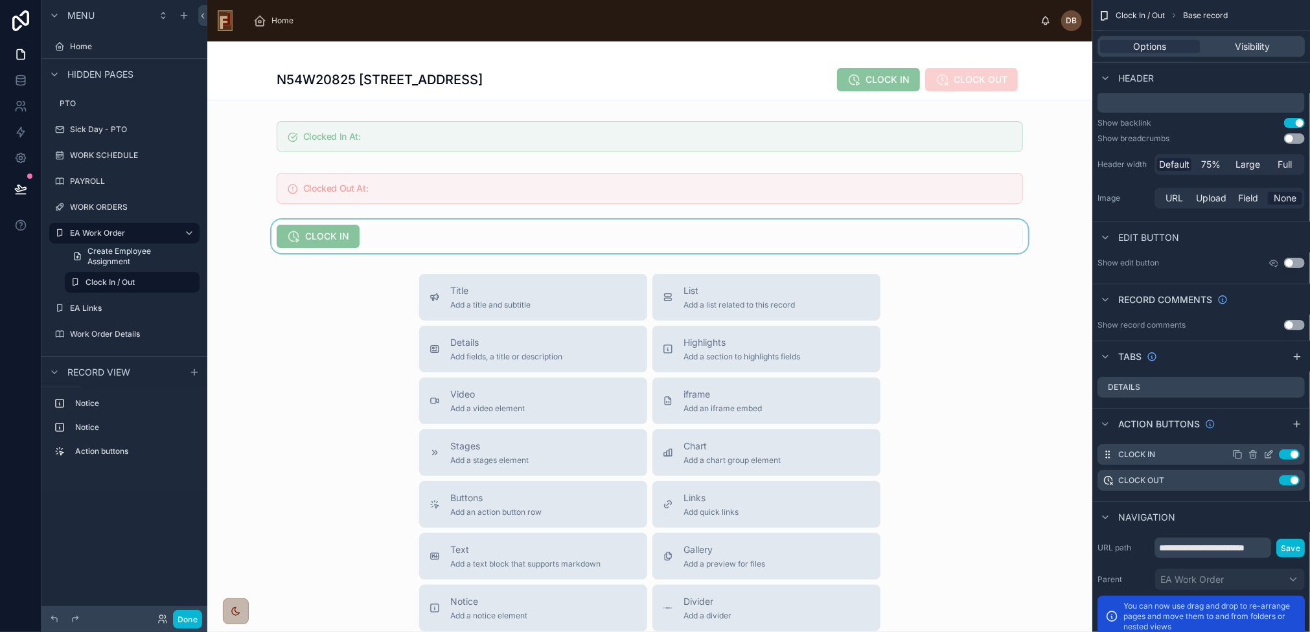
click at [1271, 453] on icon "scrollable content" at bounding box center [1269, 453] width 5 height 5
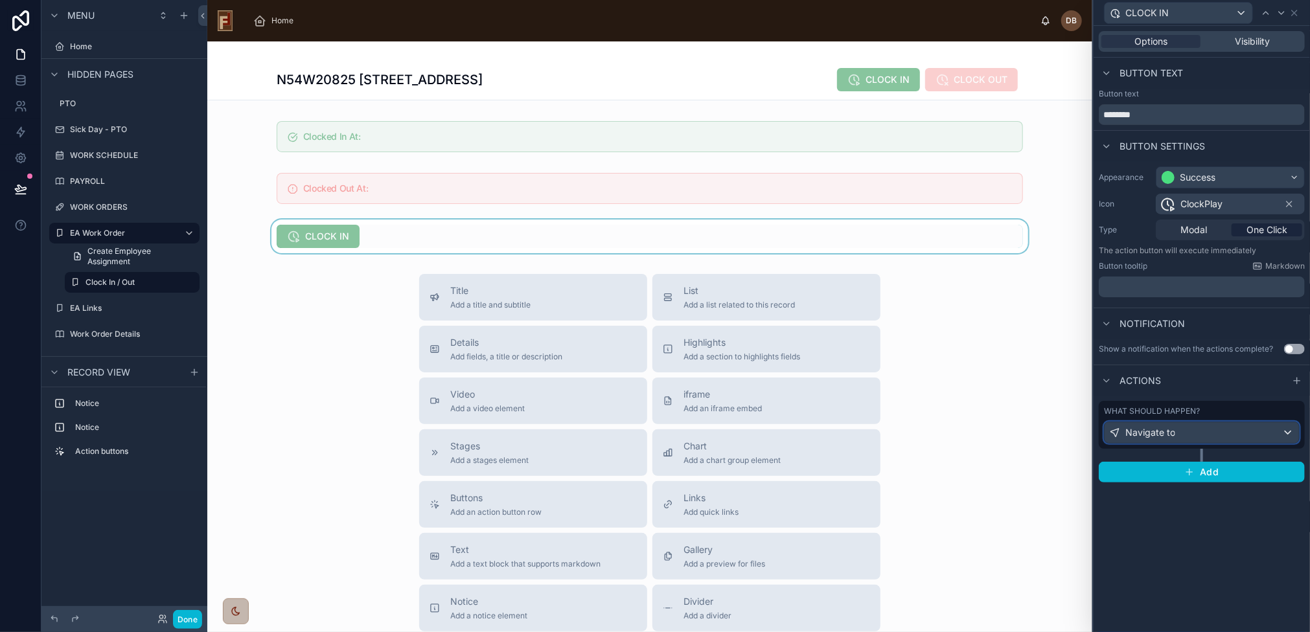
click at [1231, 431] on div "Navigate to" at bounding box center [1201, 432] width 194 height 21
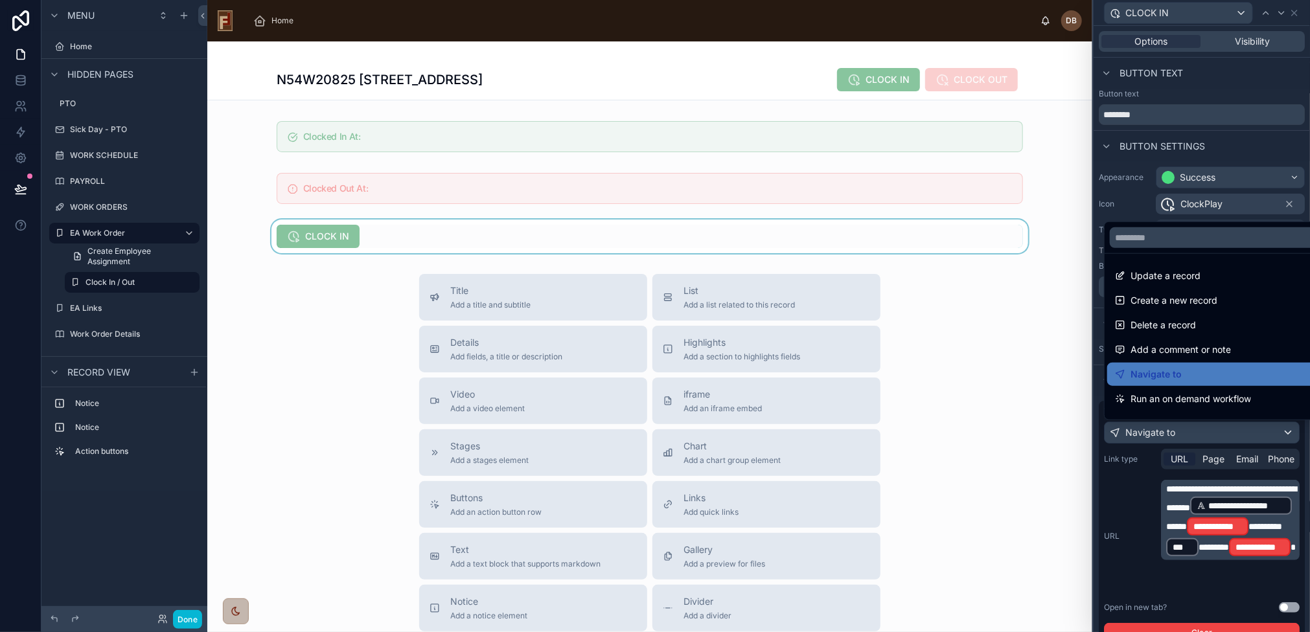
click at [1231, 431] on div at bounding box center [1201, 316] width 216 height 632
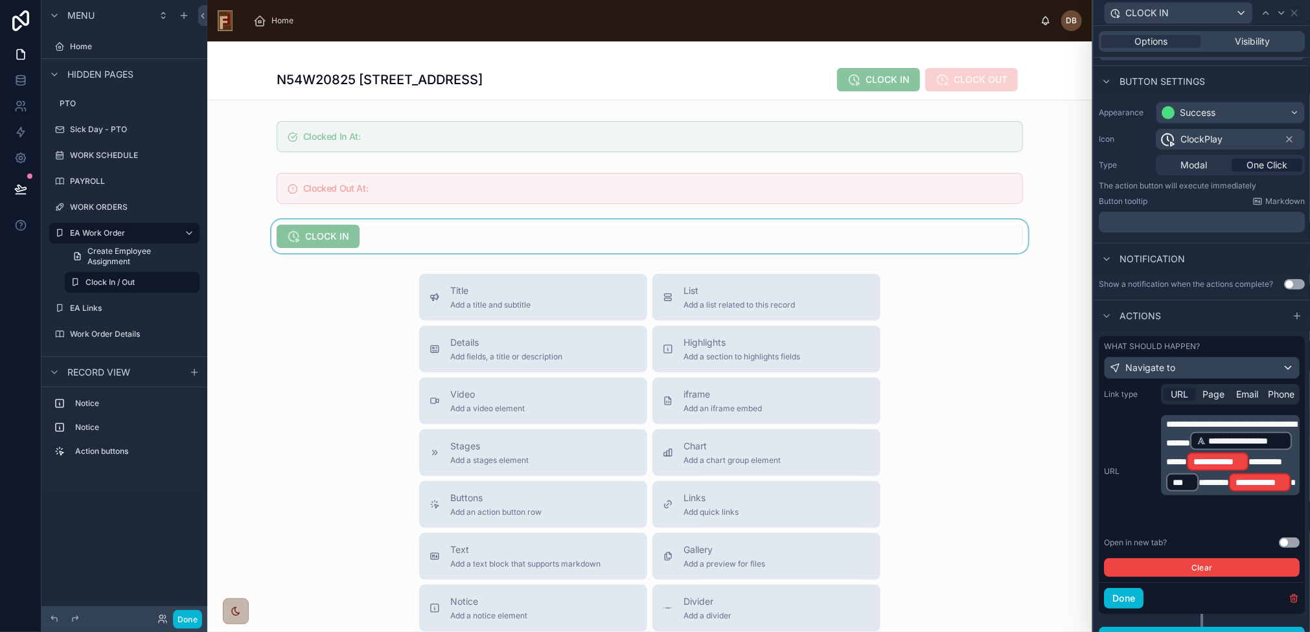
scroll to position [83, 0]
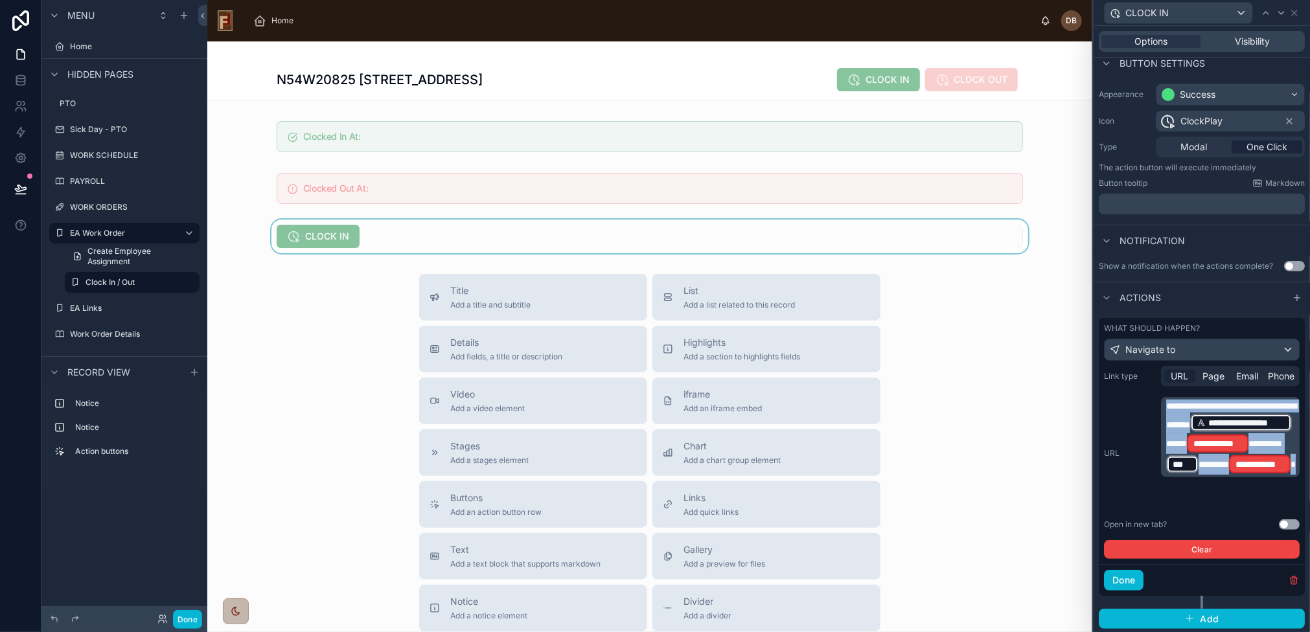
drag, startPoint x: 1284, startPoint y: 494, endPoint x: 1161, endPoint y: 406, distance: 151.3
click at [1161, 406] on div "**********" at bounding box center [1230, 437] width 139 height 80
copy p "**********"
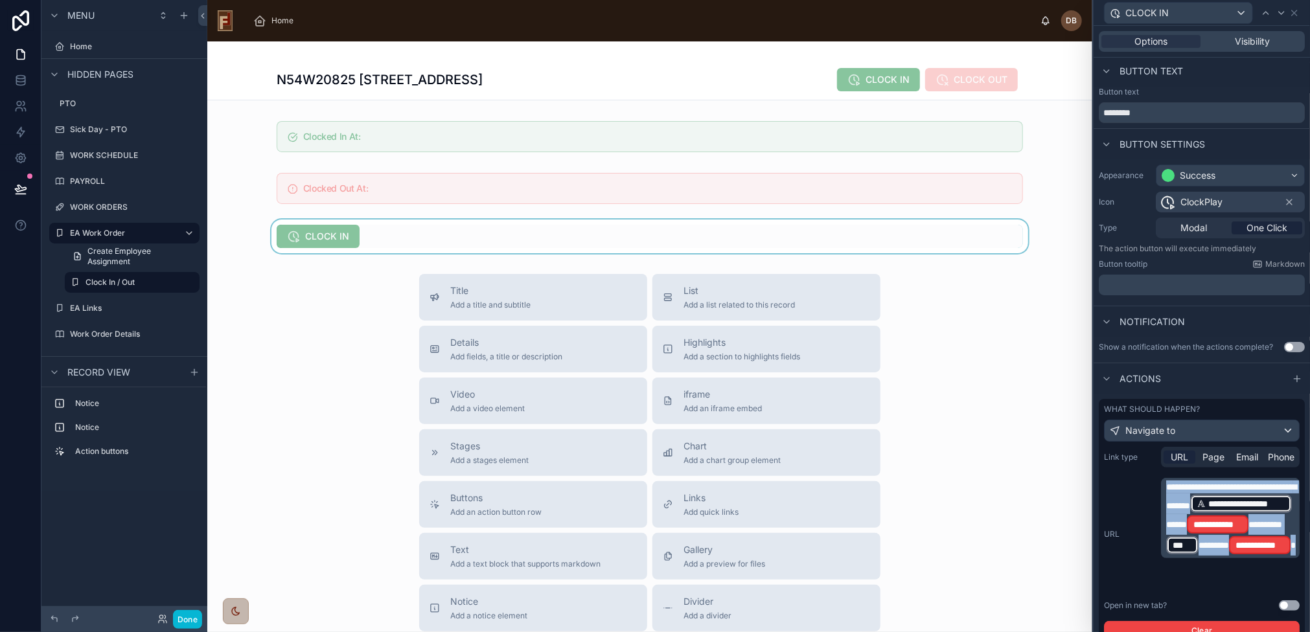
scroll to position [0, 0]
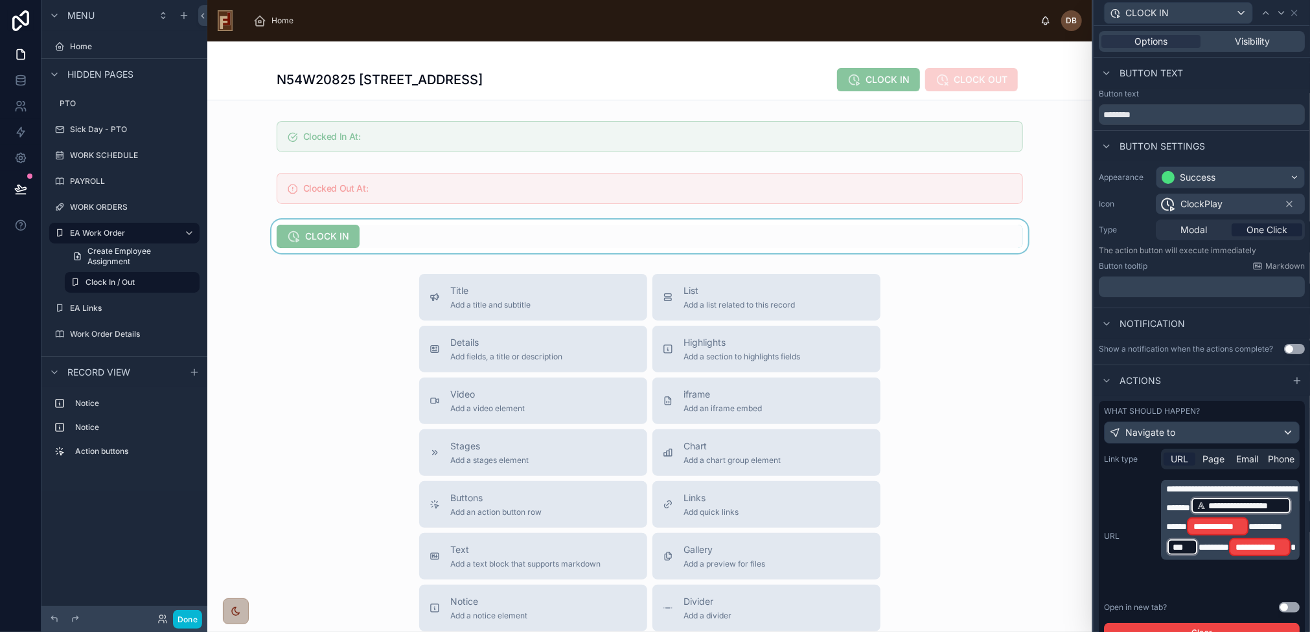
click at [411, 236] on div at bounding box center [649, 237] width 885 height 34
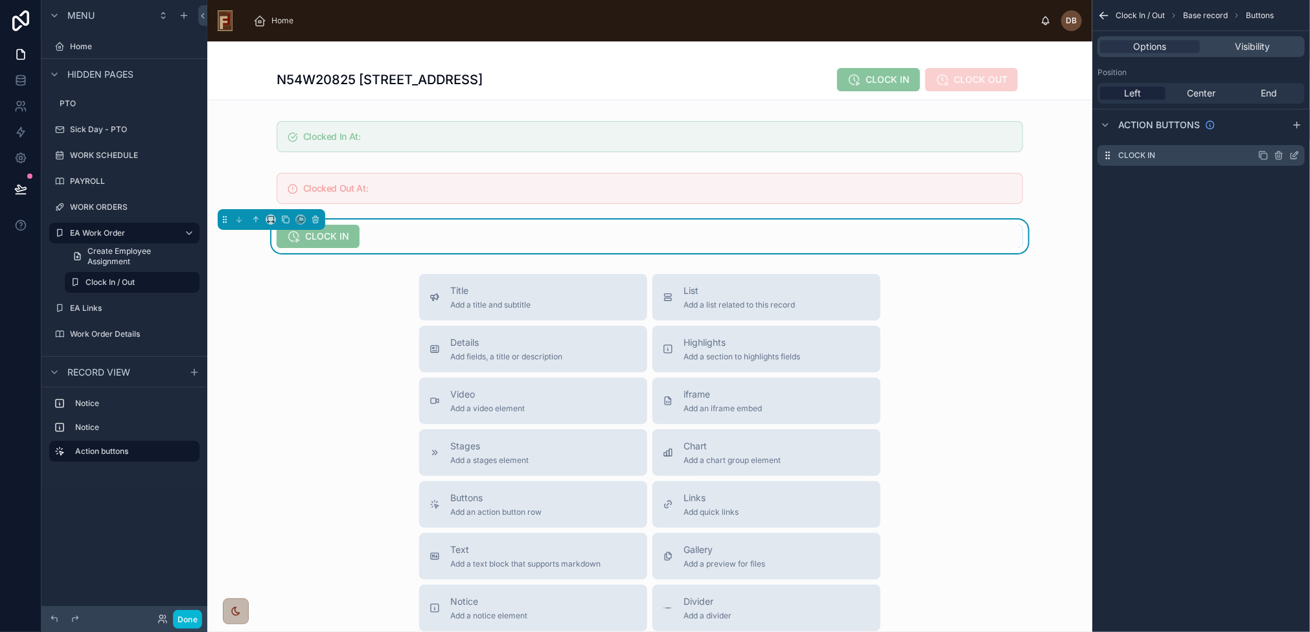
click at [1295, 156] on icon "scrollable content" at bounding box center [1294, 155] width 10 height 10
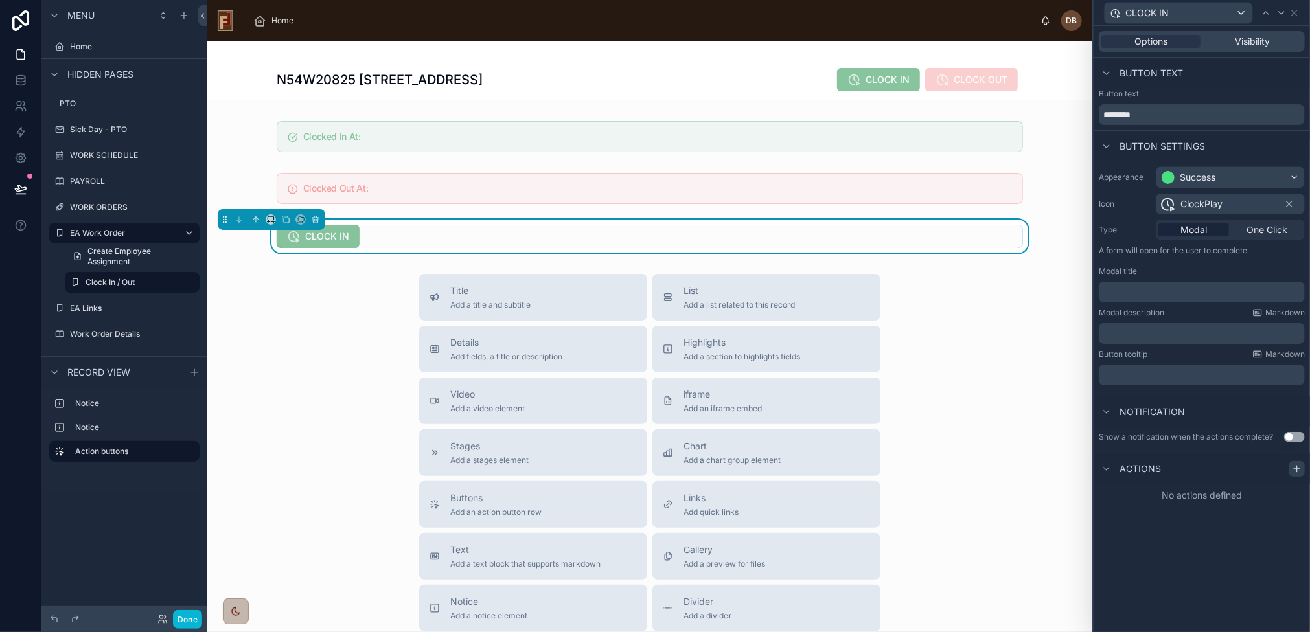
click at [1300, 471] on icon at bounding box center [1296, 469] width 10 height 10
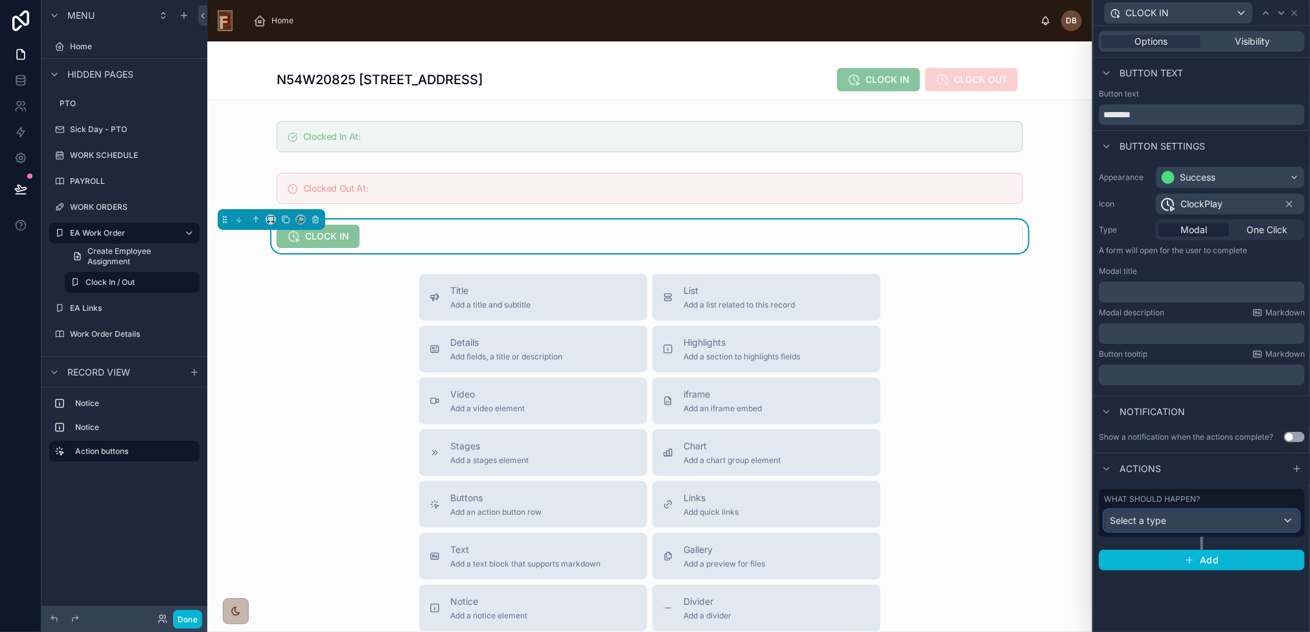
click at [1183, 521] on div "Select a type" at bounding box center [1201, 520] width 194 height 21
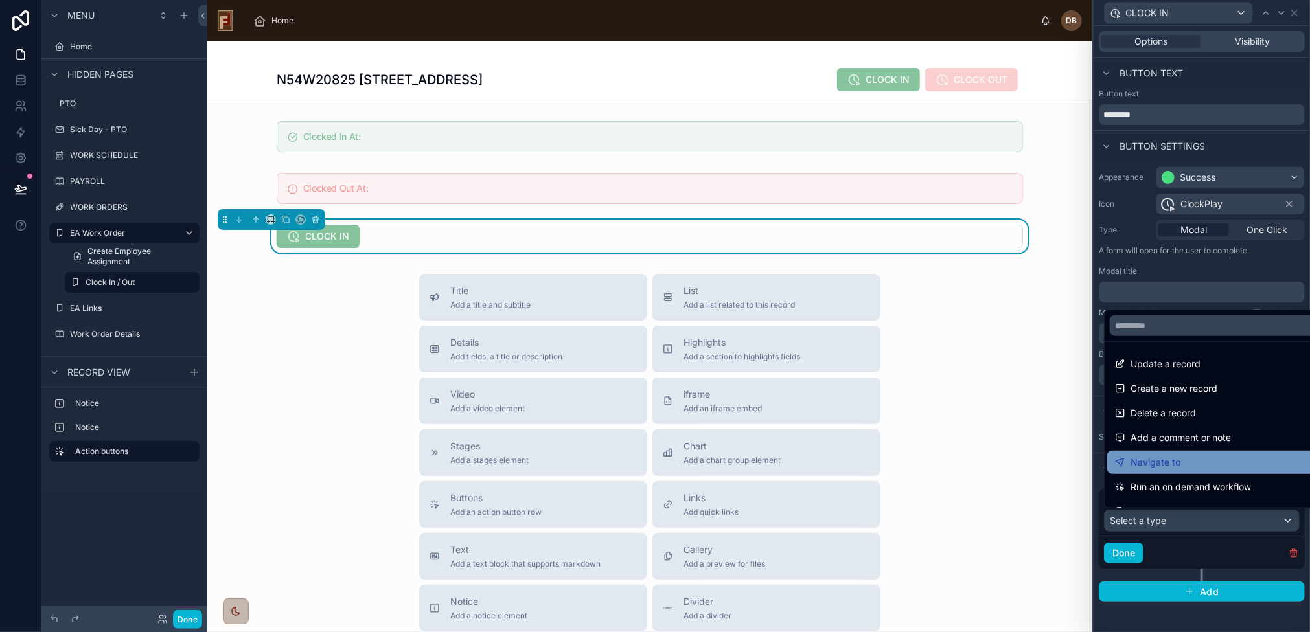
click at [1194, 460] on div "Navigate to" at bounding box center [1217, 463] width 204 height 16
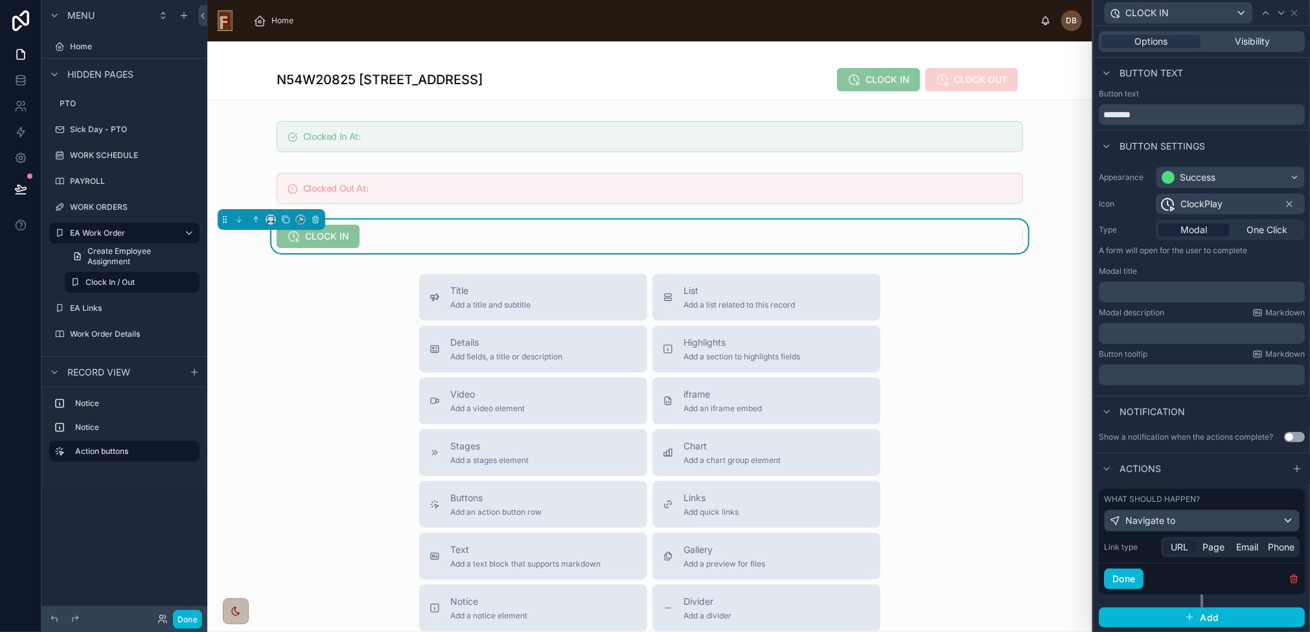
click at [1171, 547] on span "URL" at bounding box center [1178, 547] width 17 height 13
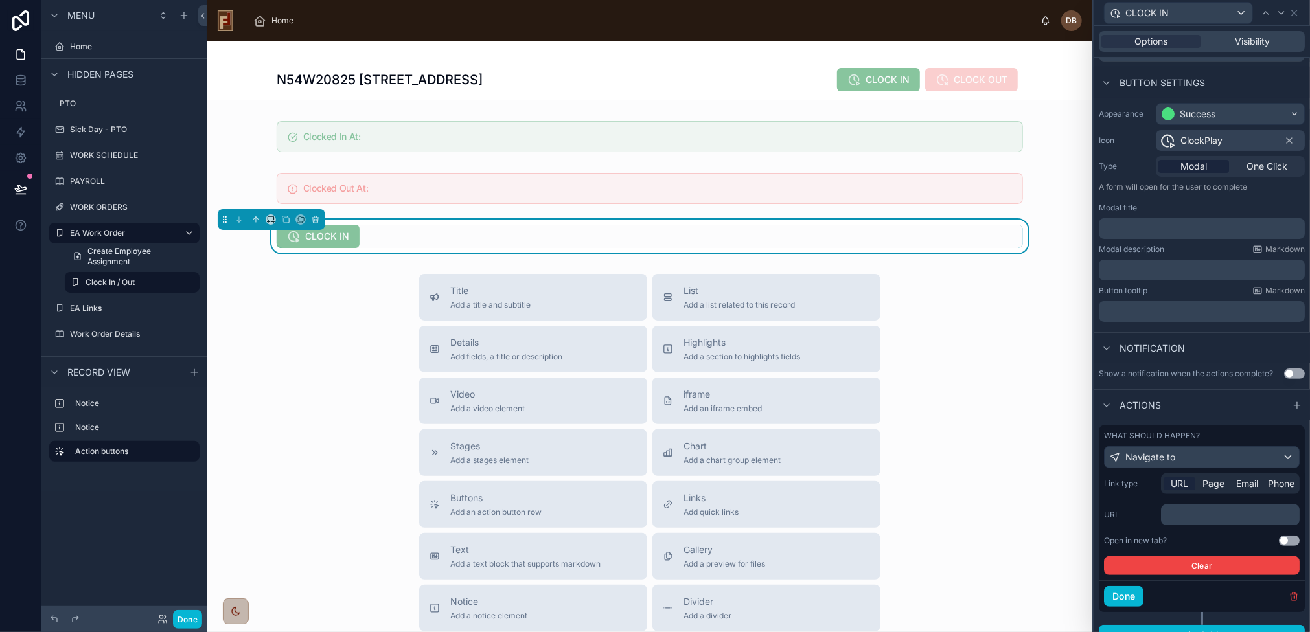
scroll to position [80, 0]
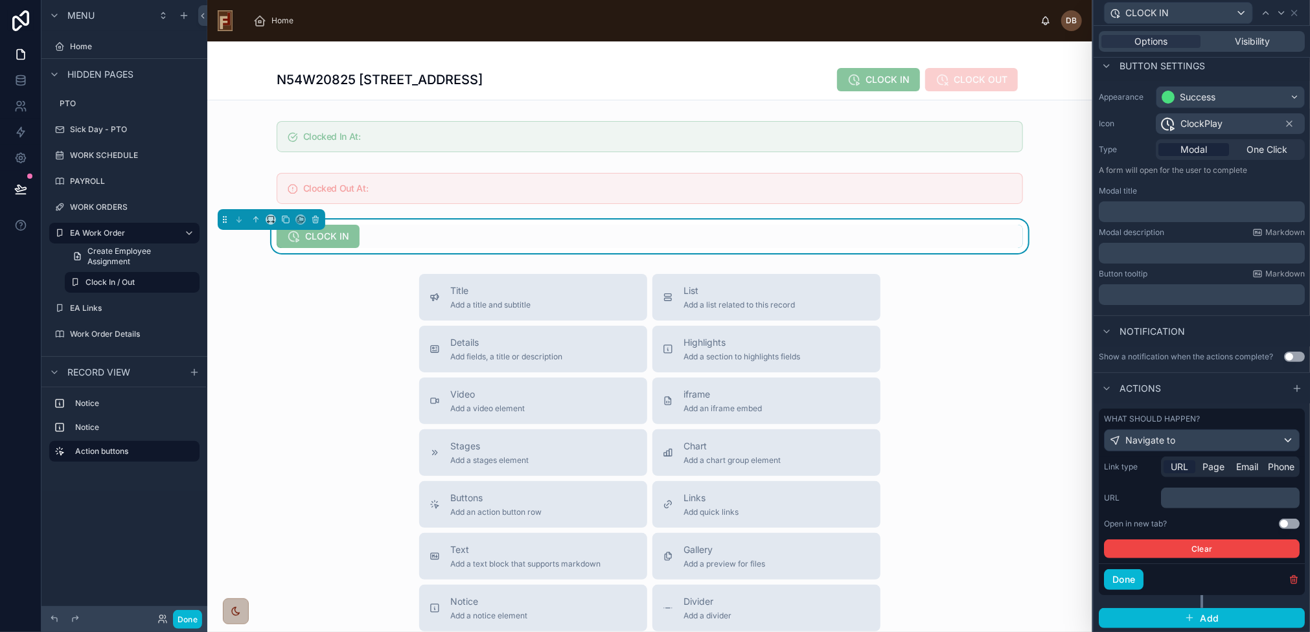
click at [1195, 497] on p "﻿" at bounding box center [1231, 498] width 131 height 13
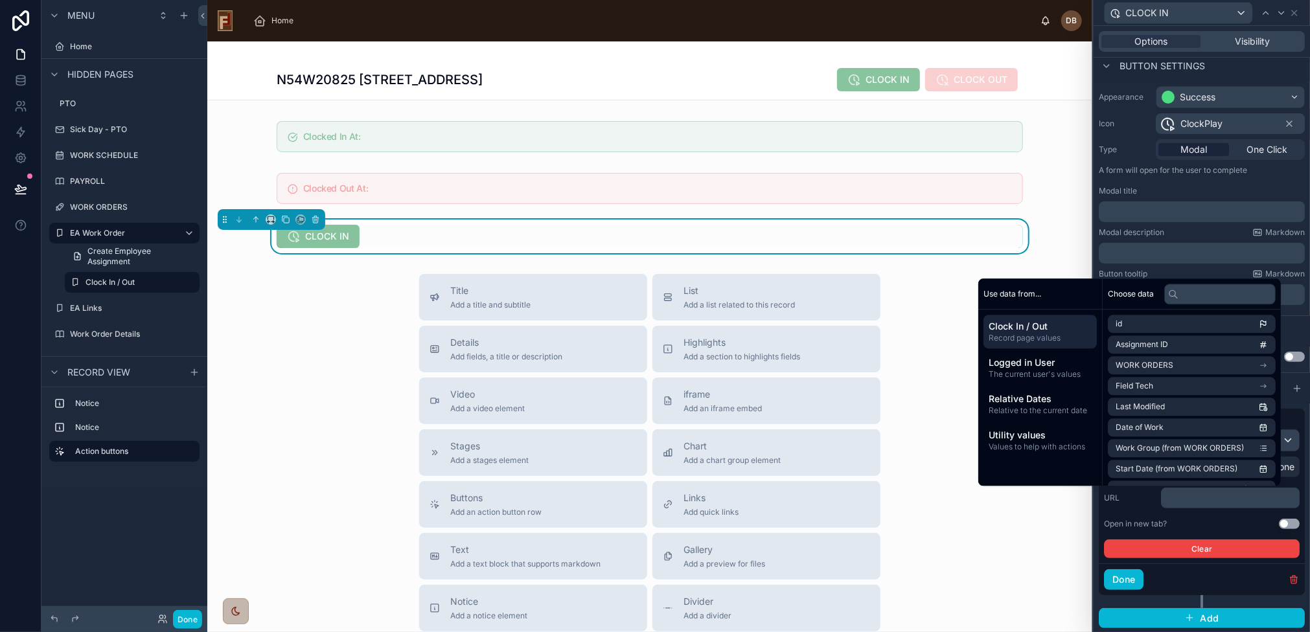
scroll to position [168, 0]
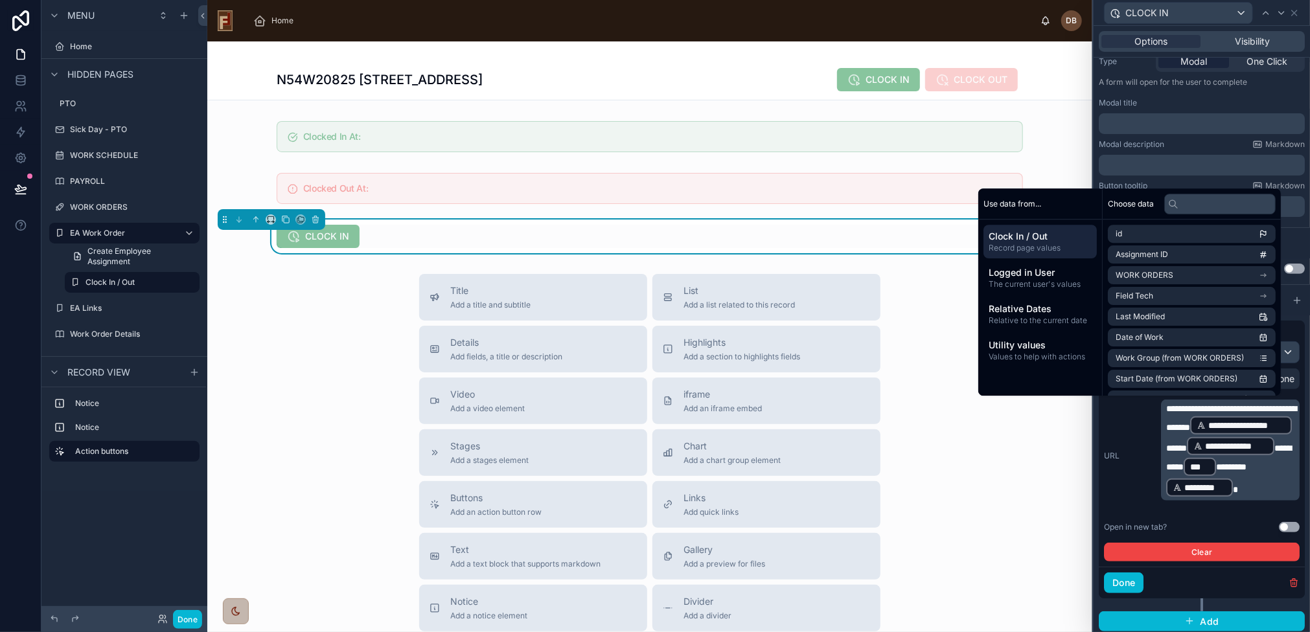
click at [1142, 479] on div "**********" at bounding box center [1202, 456] width 196 height 112
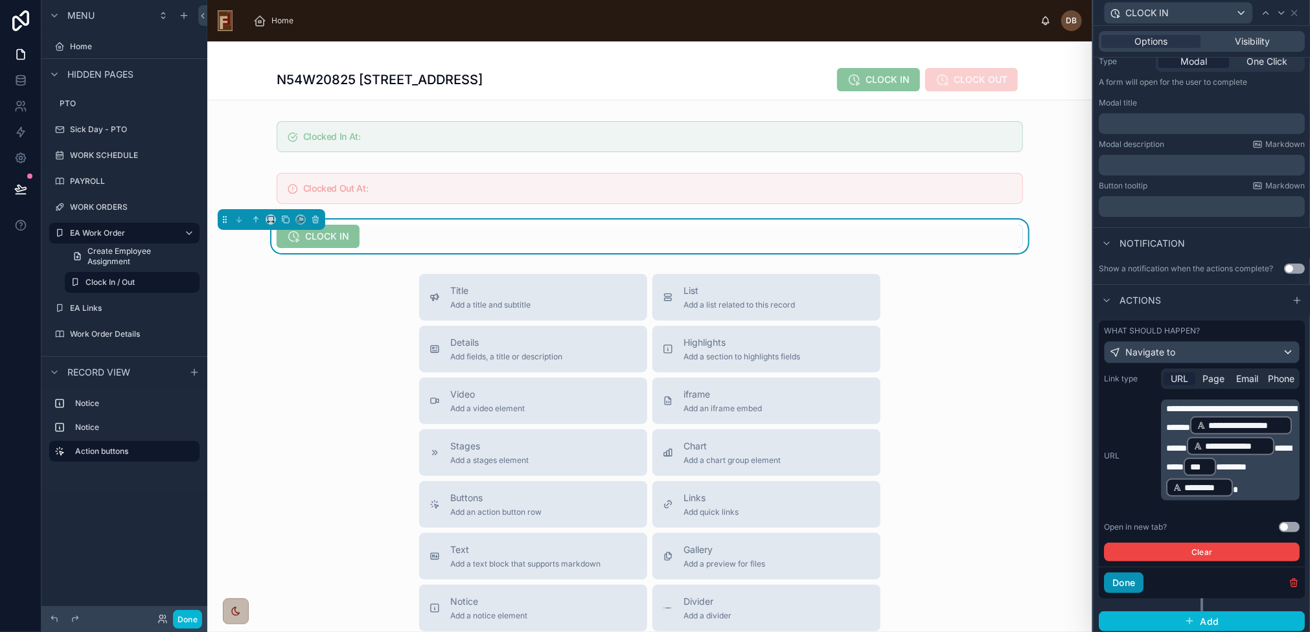
click at [1136, 580] on button "Done" at bounding box center [1124, 583] width 40 height 21
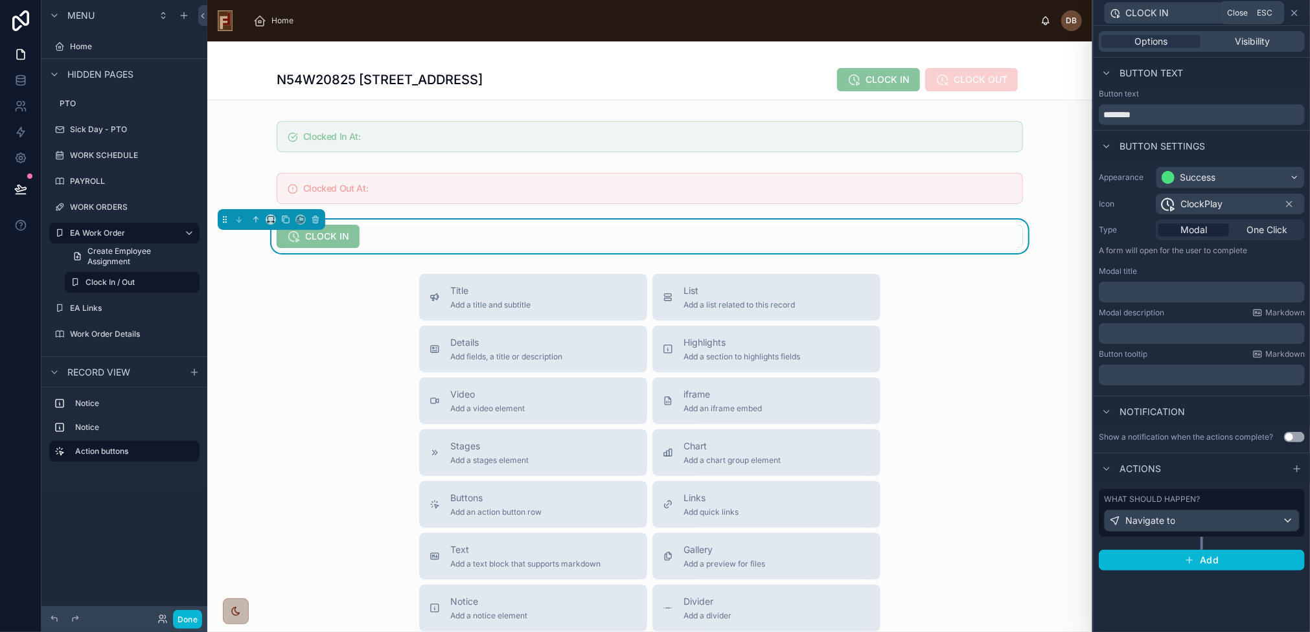
click at [1294, 11] on icon at bounding box center [1294, 13] width 10 height 10
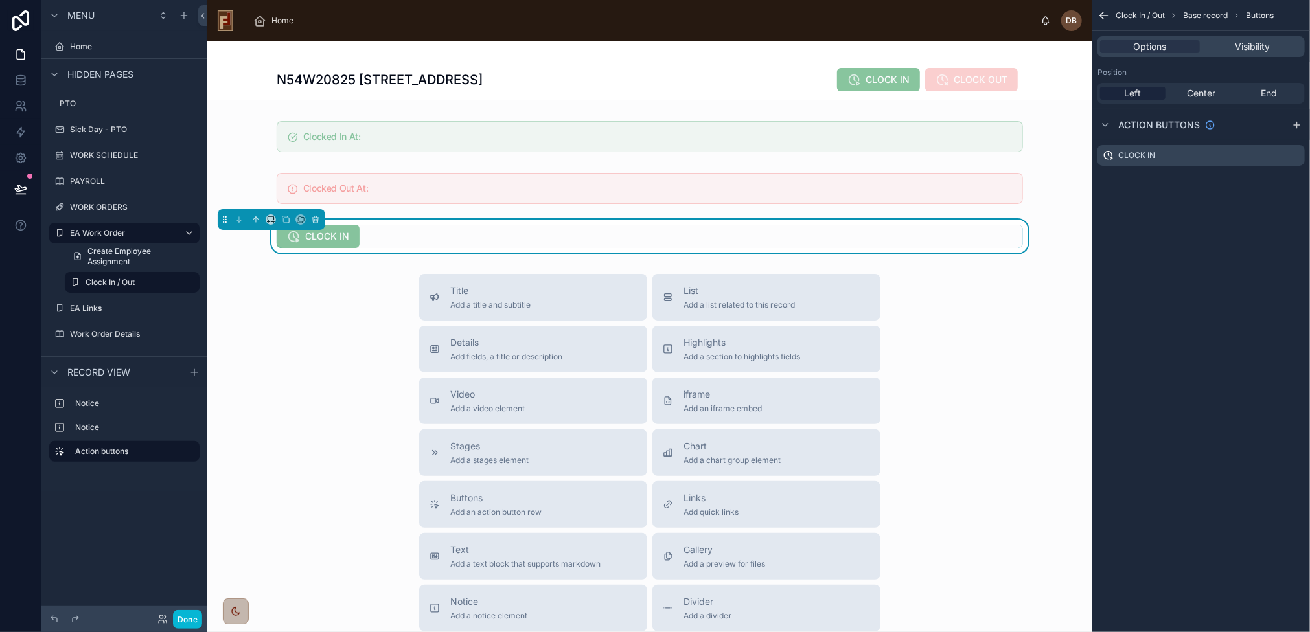
click at [795, 73] on div "N54W20825 Carters Crossing Cir, Menomonee Falls, WI 53051 CLOCK IN CLOCK OUT" at bounding box center [650, 79] width 746 height 25
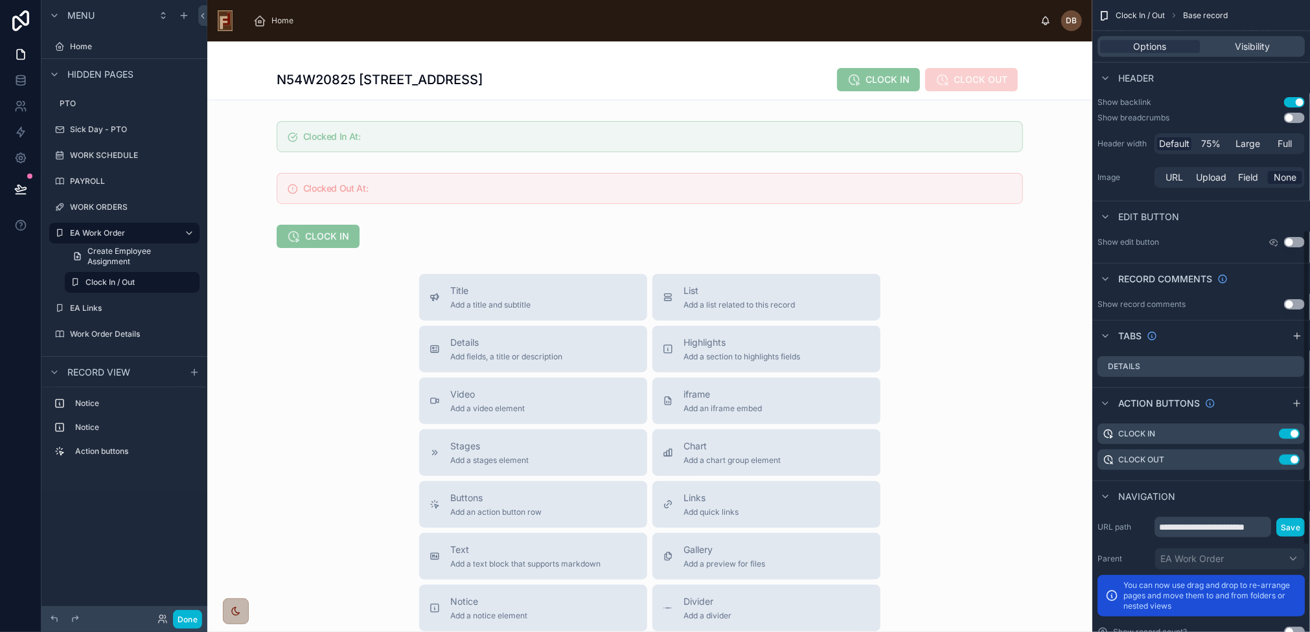
scroll to position [633, 0]
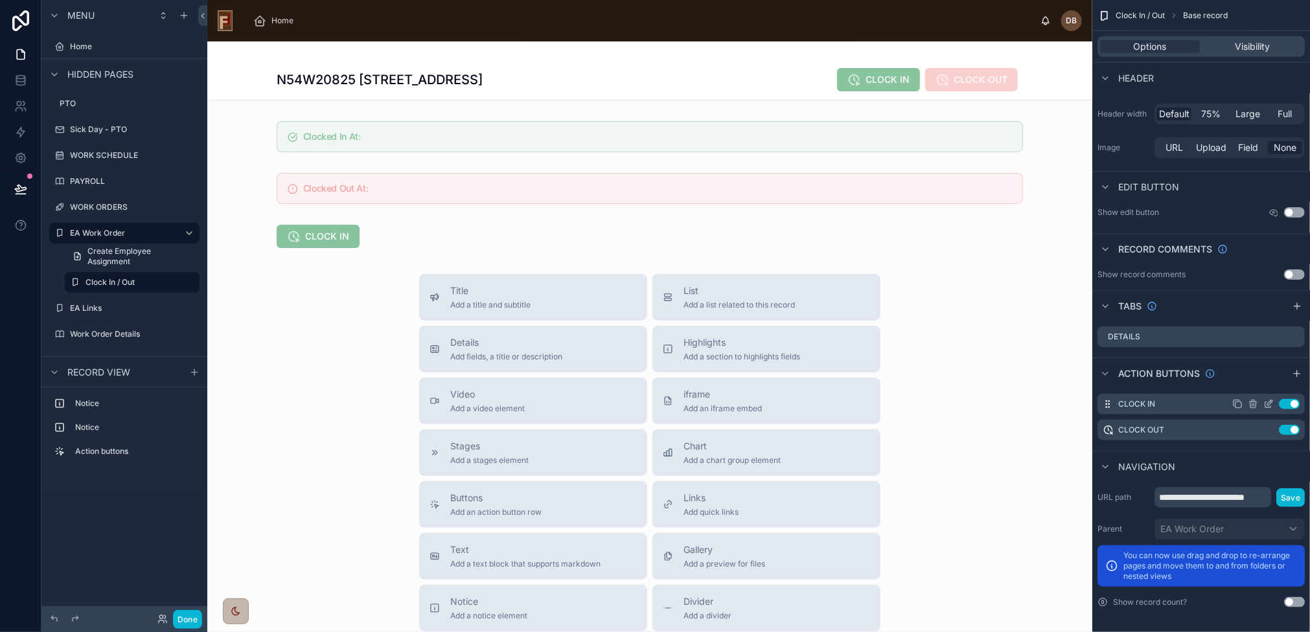
click at [1269, 403] on icon "scrollable content" at bounding box center [1269, 402] width 5 height 5
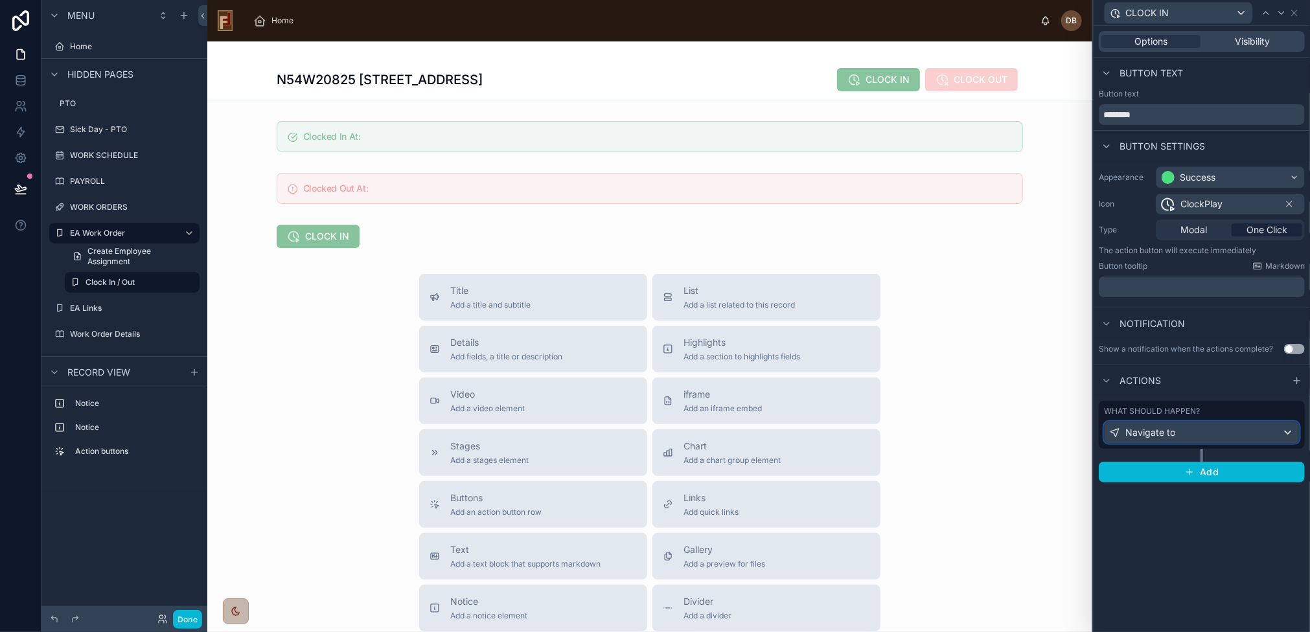
click at [1236, 432] on div "Navigate to" at bounding box center [1201, 432] width 194 height 21
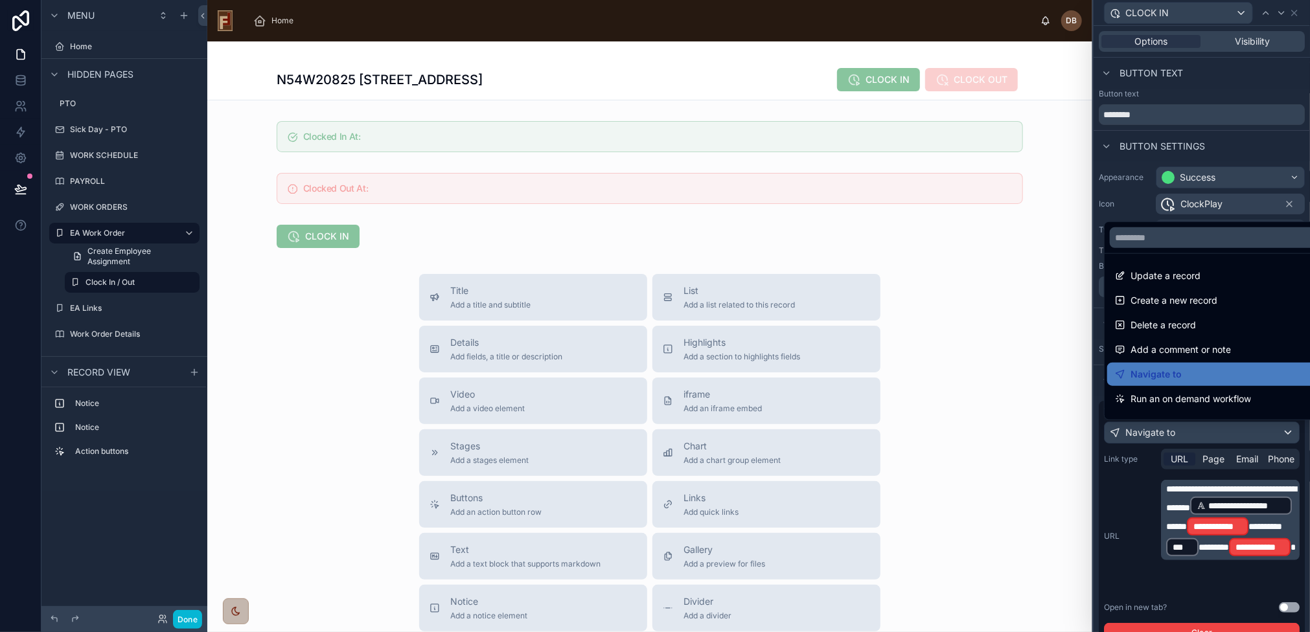
click at [1236, 432] on div at bounding box center [1201, 316] width 216 height 632
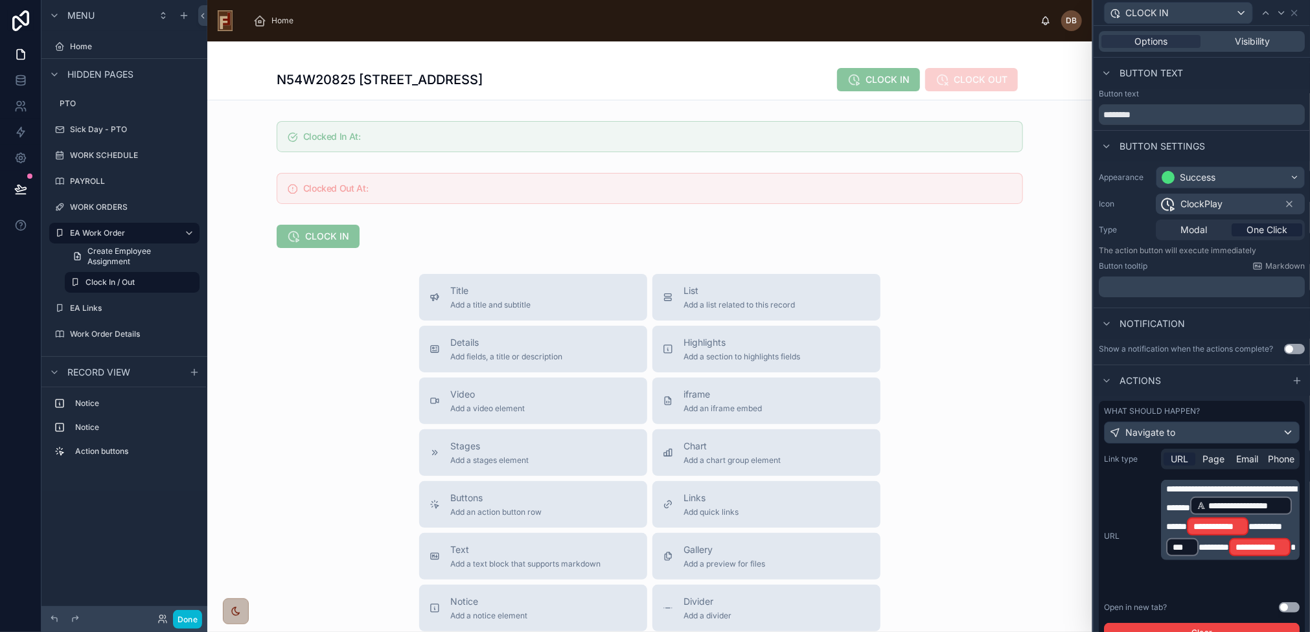
click at [1247, 31] on div "Options Visibility" at bounding box center [1201, 41] width 206 height 21
click at [1246, 45] on span "Visibility" at bounding box center [1252, 41] width 35 height 13
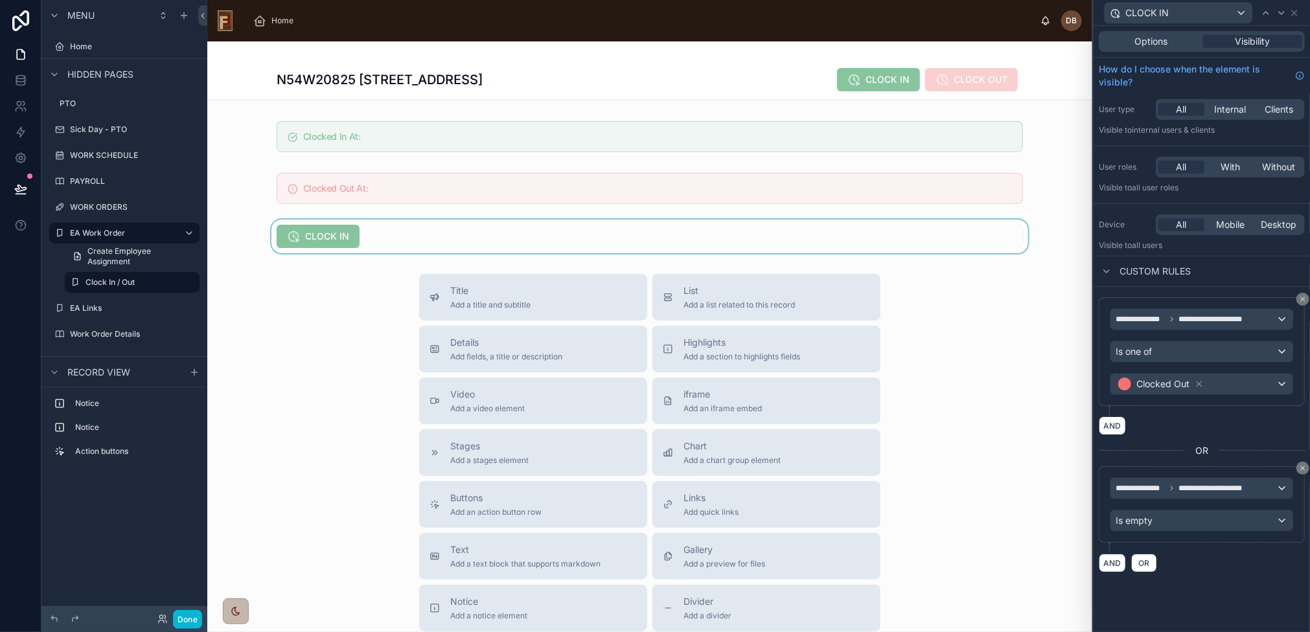
click at [658, 237] on div at bounding box center [649, 237] width 885 height 34
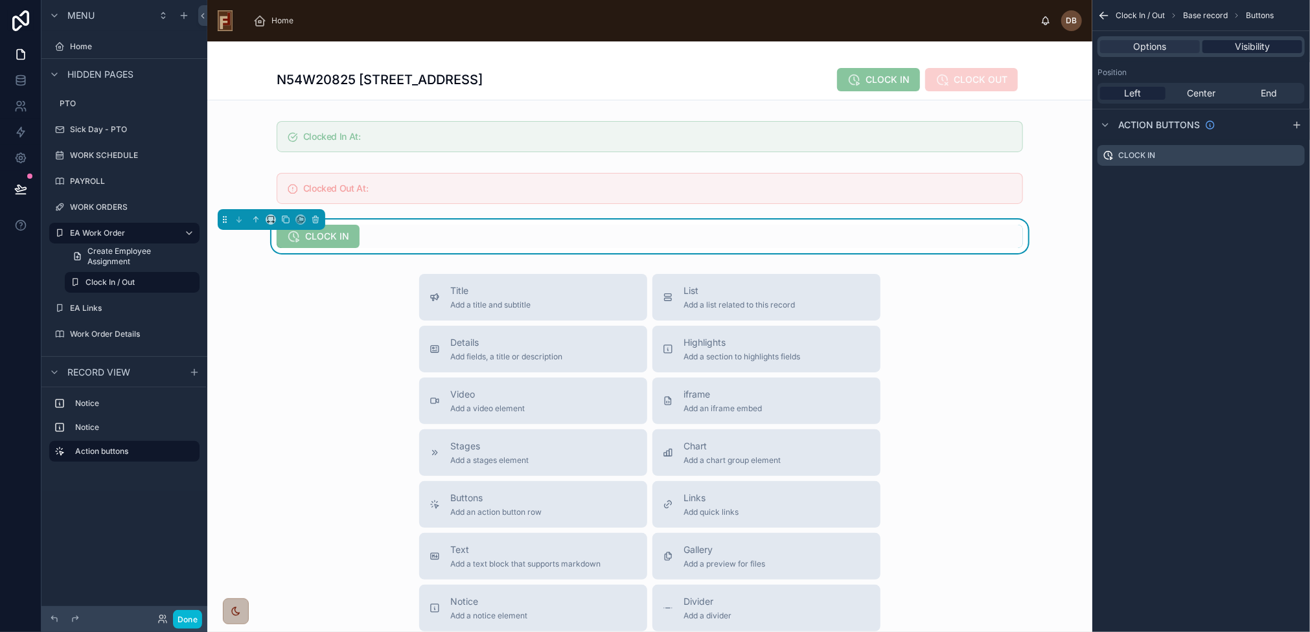
click at [1253, 47] on span "Visibility" at bounding box center [1251, 46] width 35 height 13
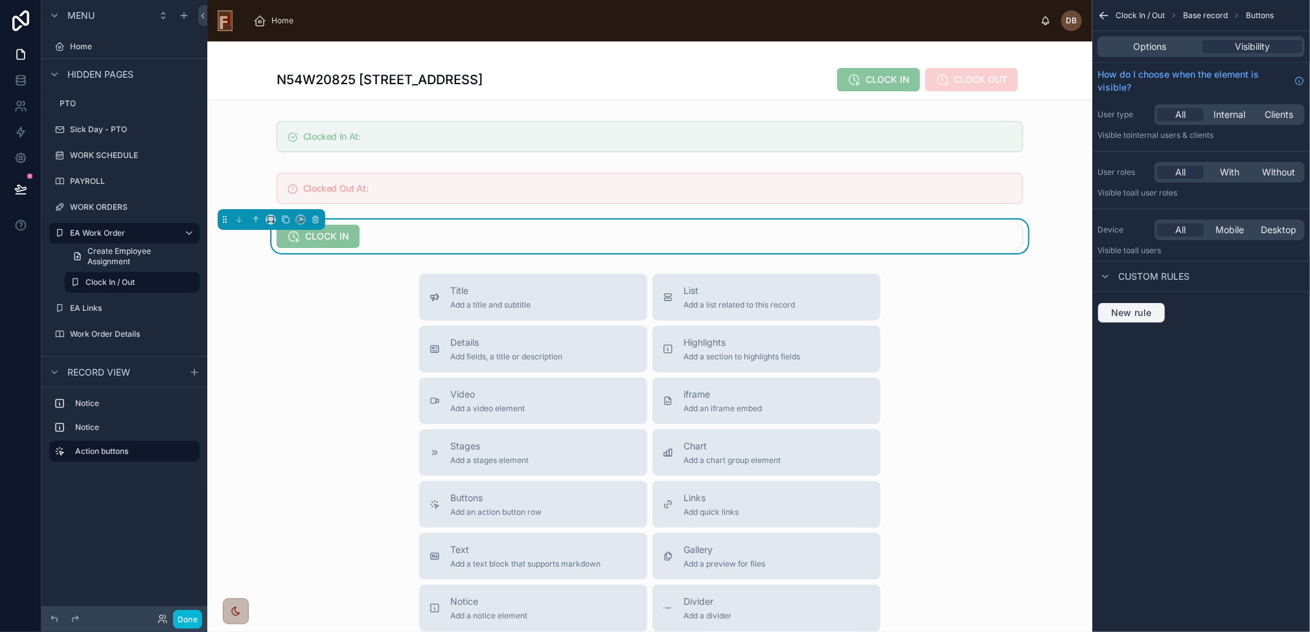
click at [1148, 307] on span "New rule" at bounding box center [1131, 313] width 51 height 12
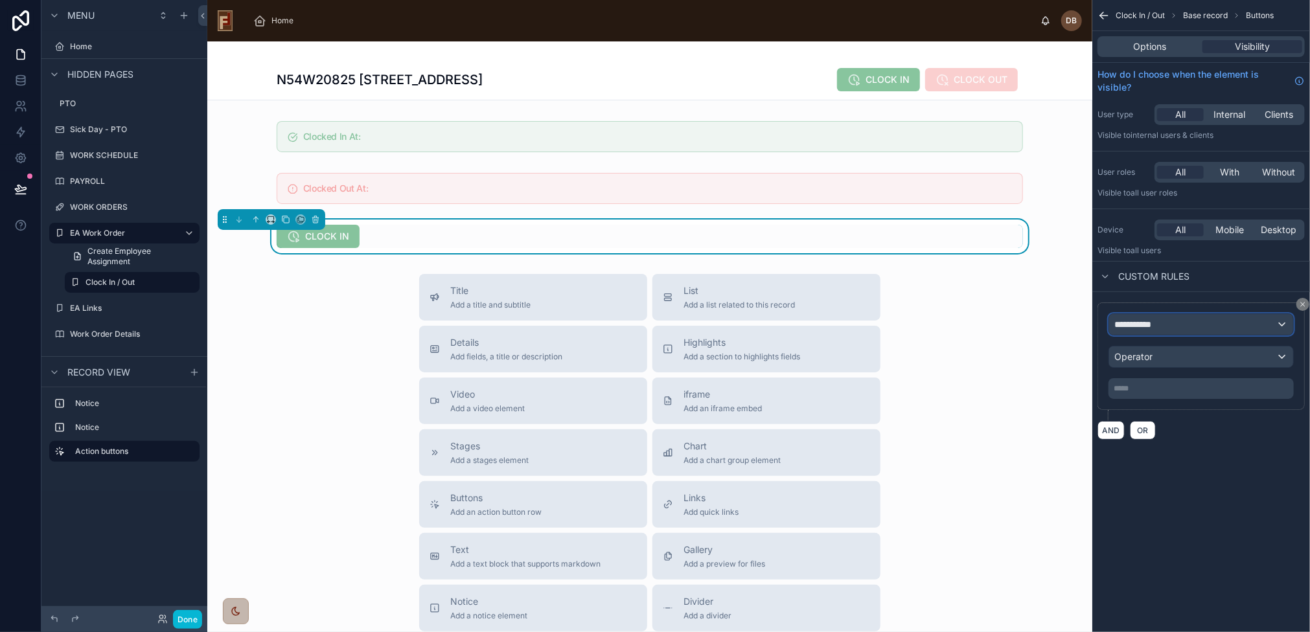
click at [1192, 323] on div "**********" at bounding box center [1201, 324] width 184 height 21
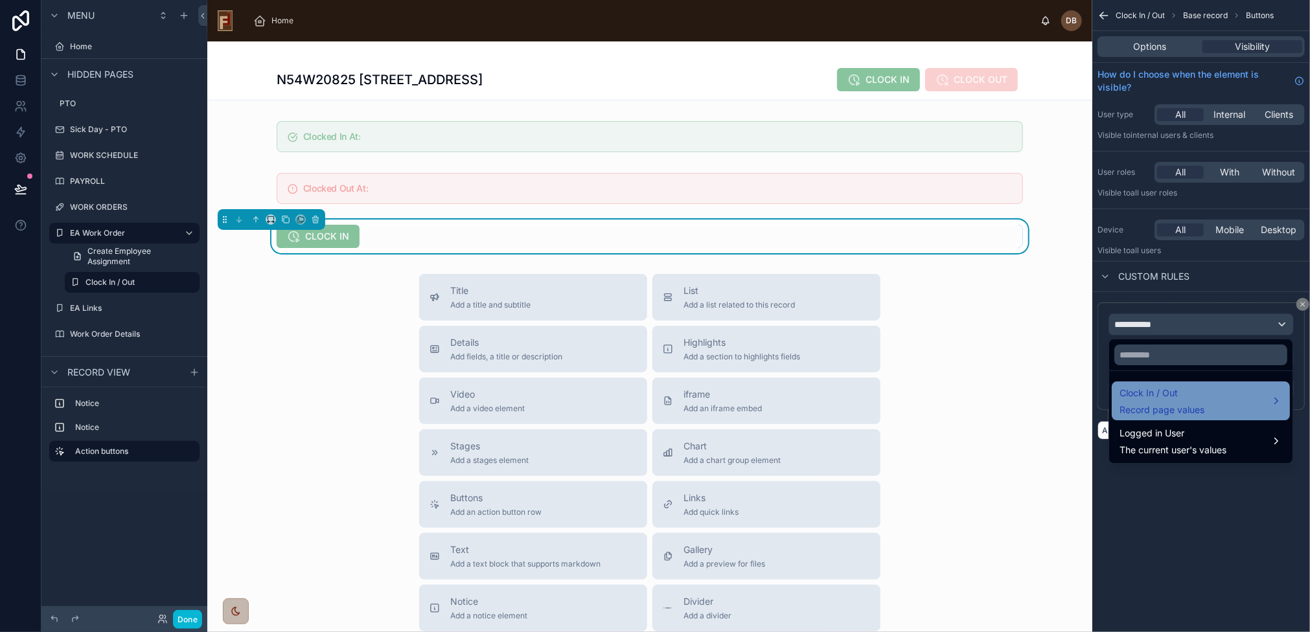
click at [1248, 396] on div "Clock In / Out Record page values" at bounding box center [1200, 400] width 163 height 31
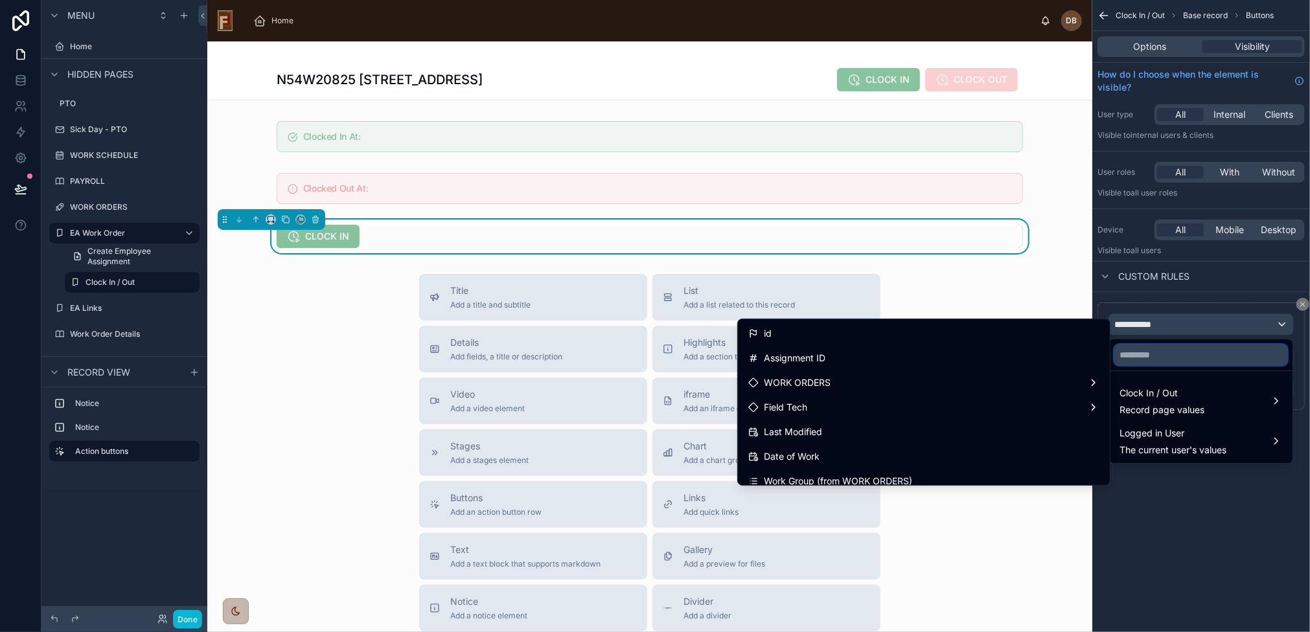
click at [1150, 356] on input "text" at bounding box center [1200, 355] width 173 height 21
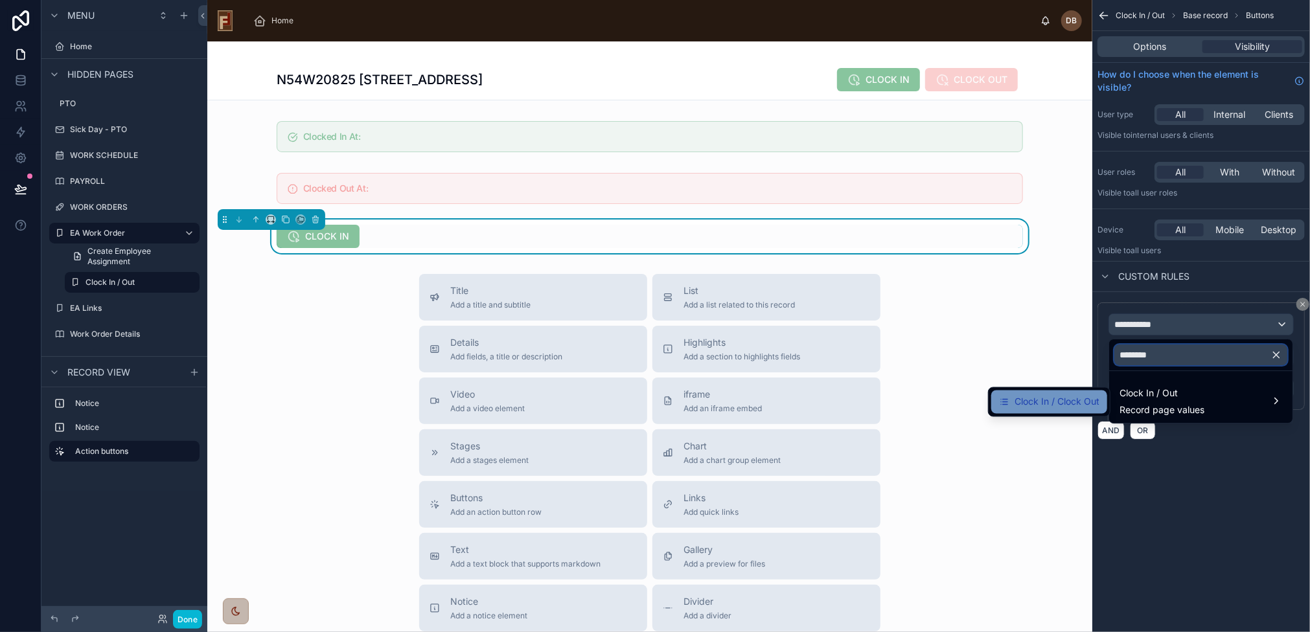
type input "********"
click at [1047, 400] on span "Clock In / Clock Out" at bounding box center [1056, 402] width 85 height 16
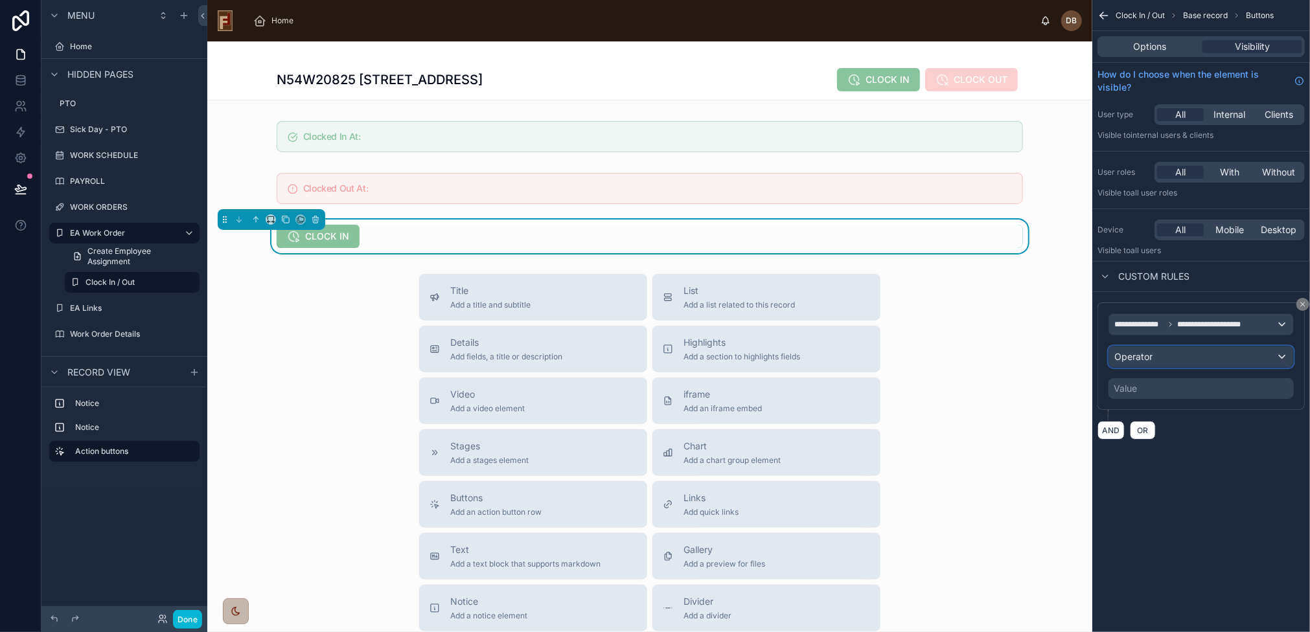
click at [1177, 359] on div "Operator" at bounding box center [1201, 356] width 184 height 21
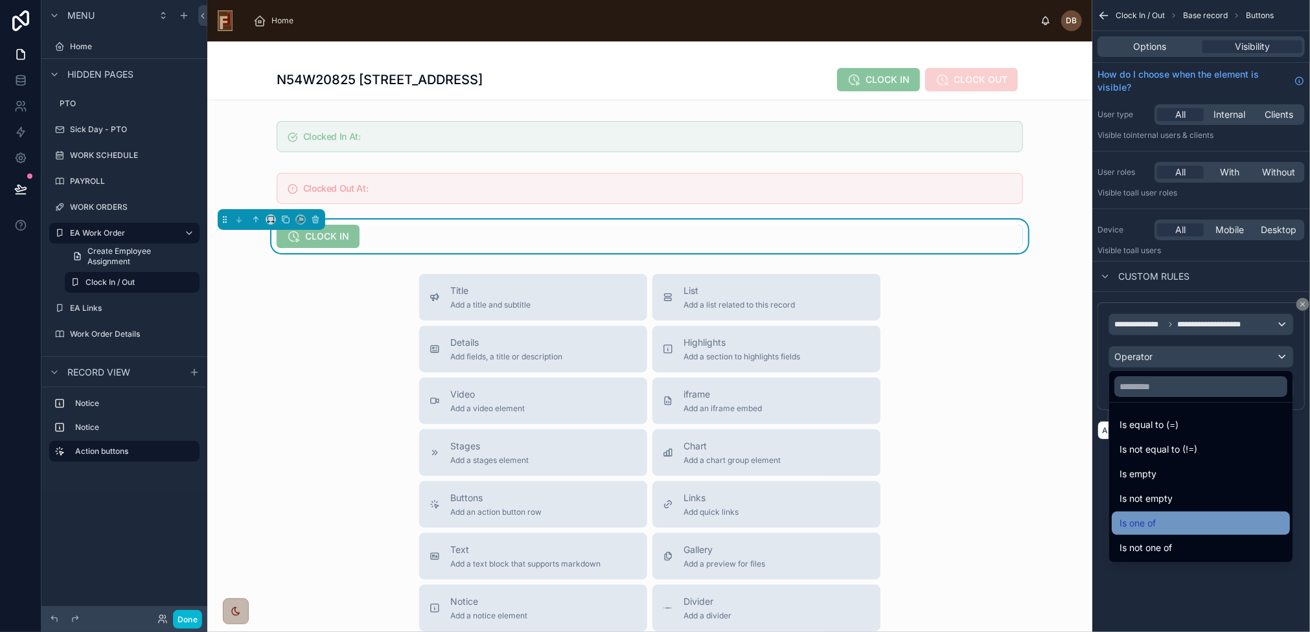
click at [1171, 523] on div "Is one of" at bounding box center [1200, 524] width 163 height 16
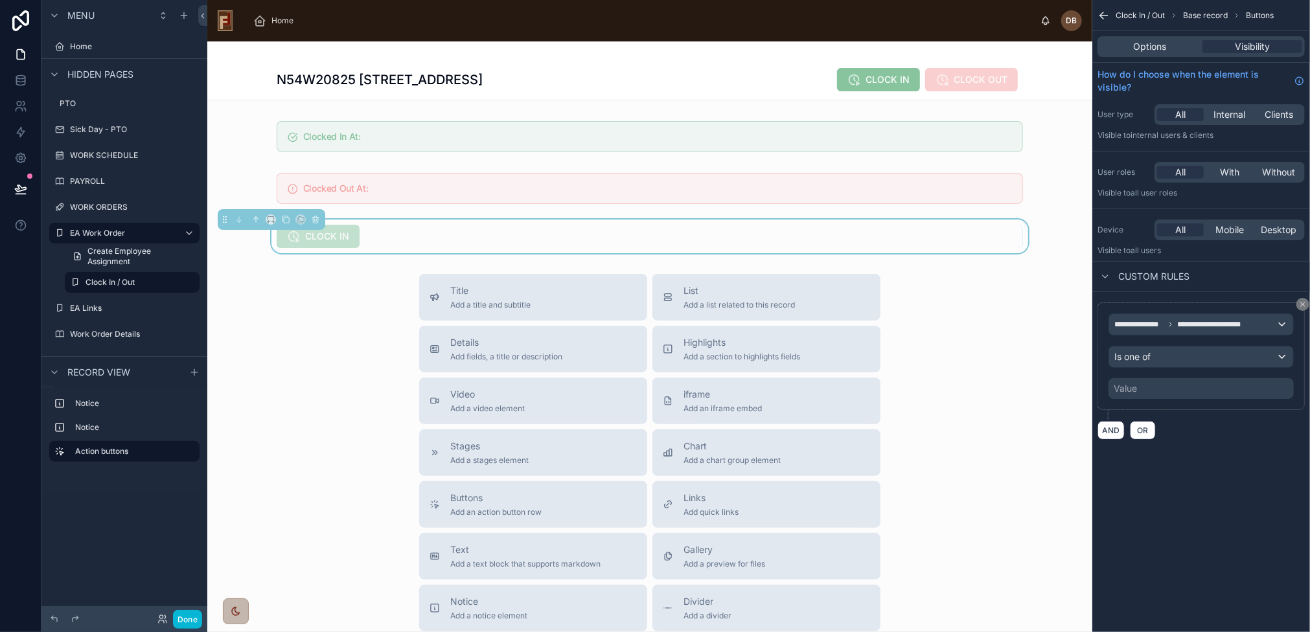
click at [1174, 386] on div "Value" at bounding box center [1200, 388] width 185 height 21
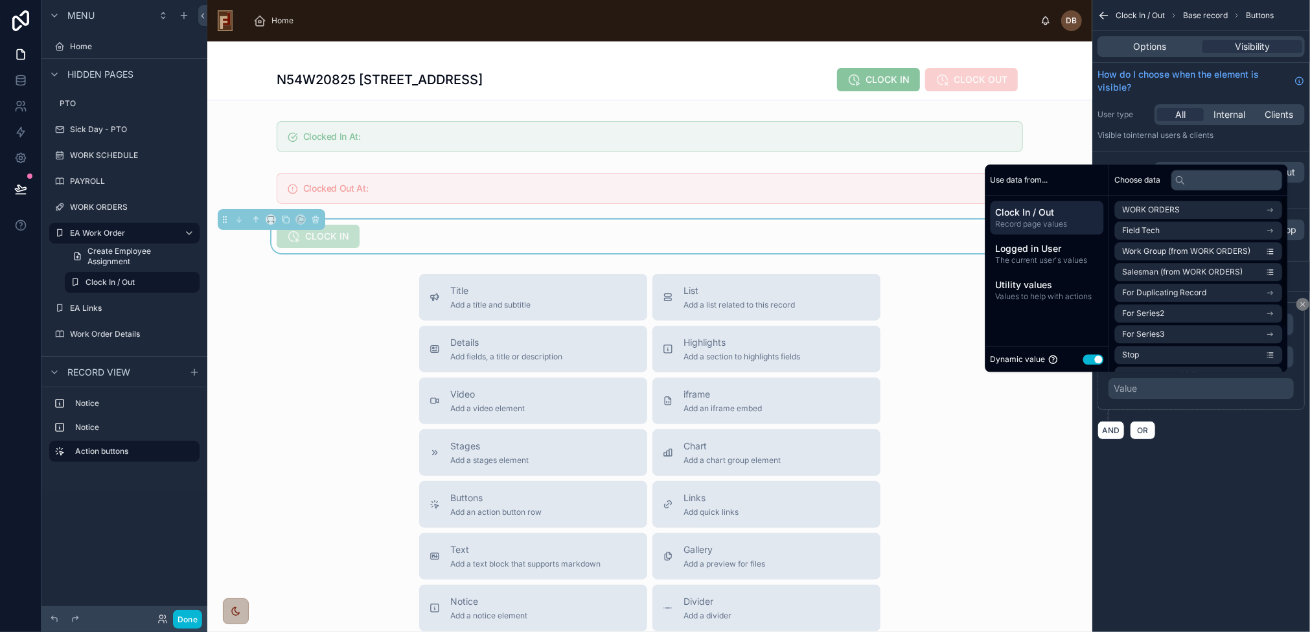
click at [1090, 359] on button "Use setting" at bounding box center [1093, 359] width 21 height 10
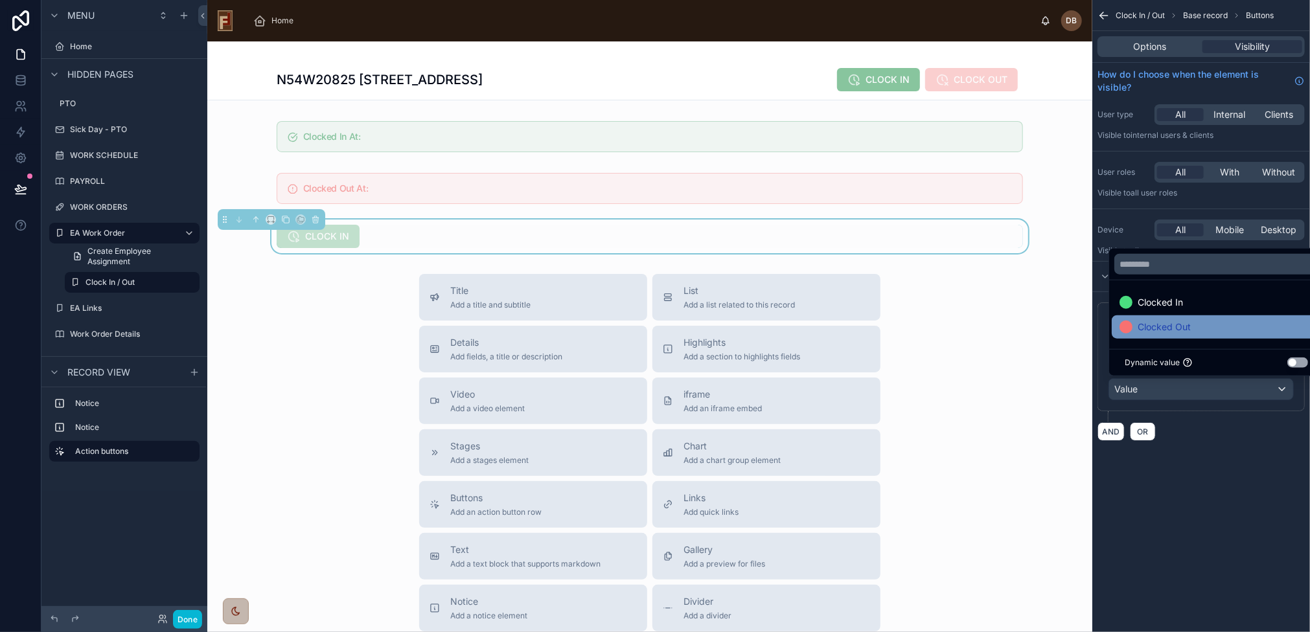
click at [1184, 330] on span "Clocked Out" at bounding box center [1163, 327] width 53 height 16
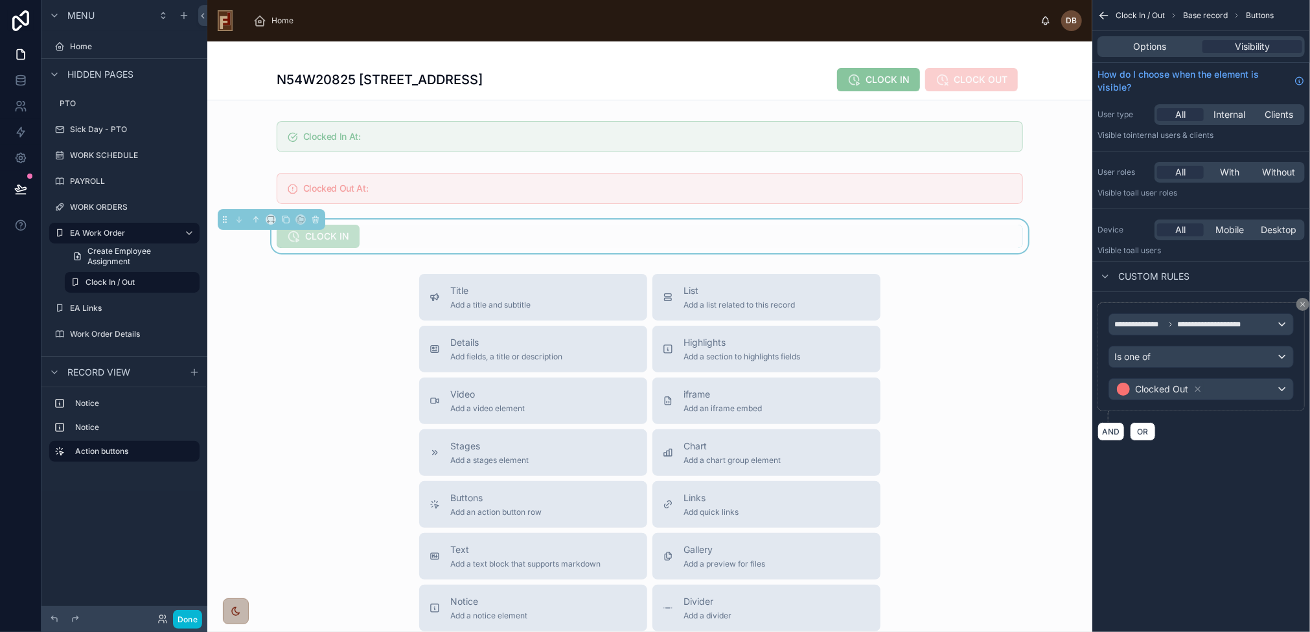
click at [1218, 476] on div "**********" at bounding box center [1201, 316] width 218 height 632
click at [1144, 430] on span "OR" at bounding box center [1142, 432] width 17 height 10
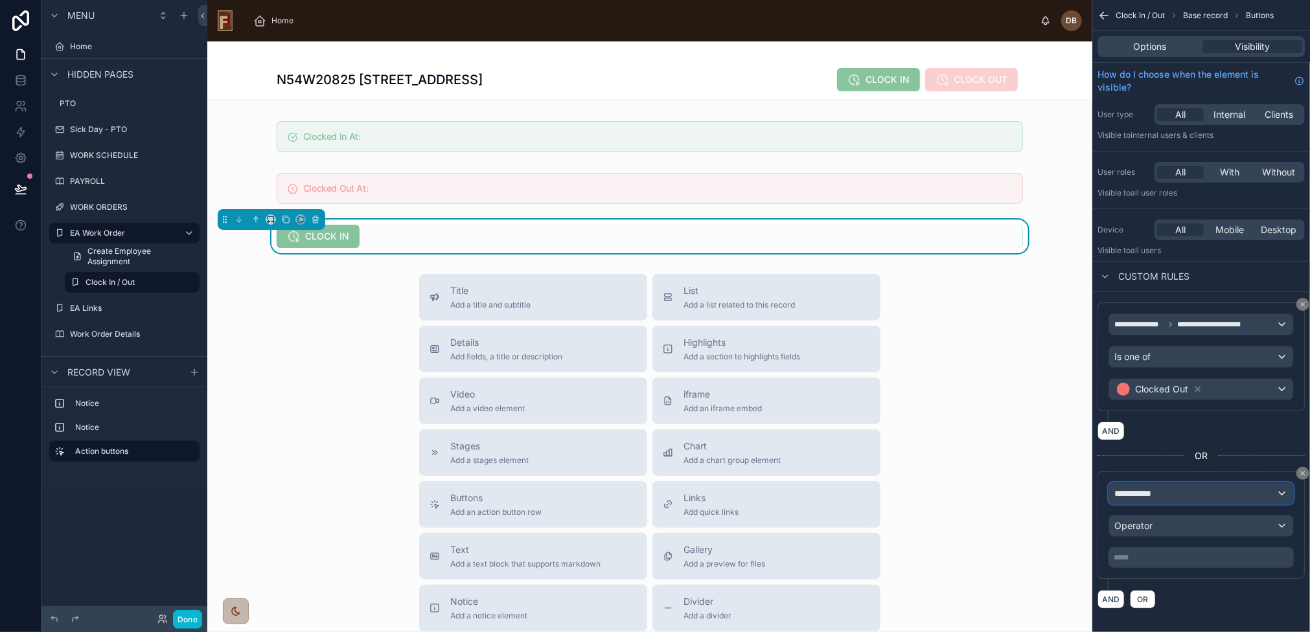
click at [1175, 489] on div "**********" at bounding box center [1201, 493] width 184 height 21
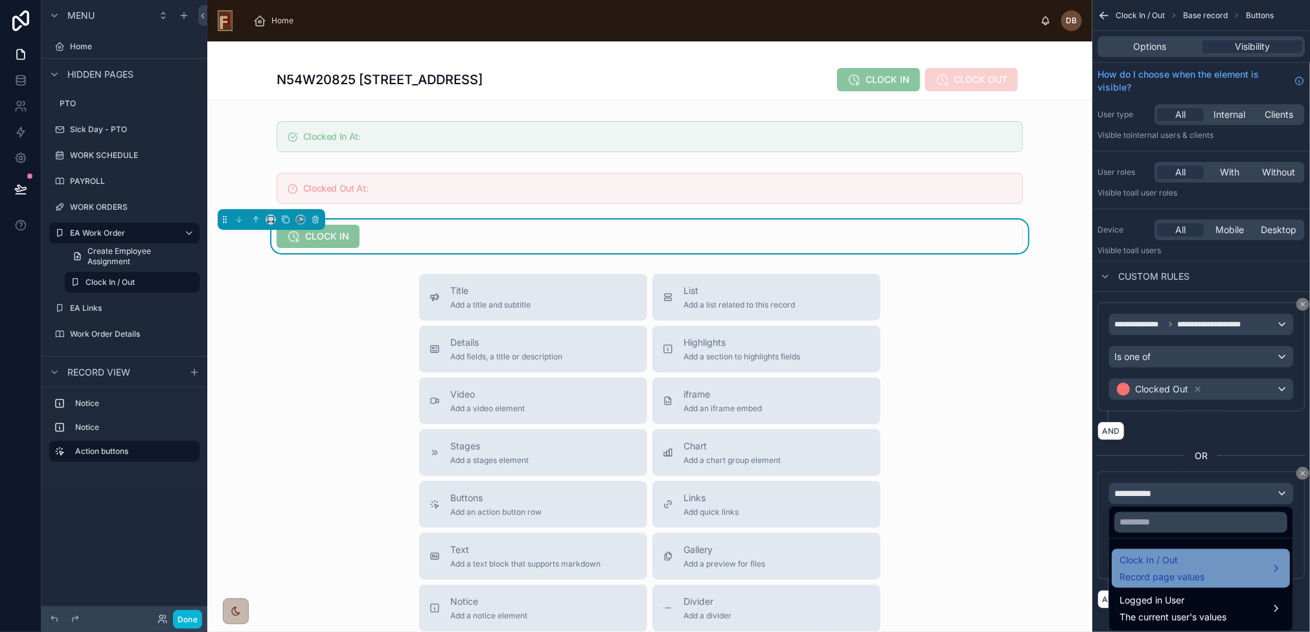
click at [1178, 554] on span "Clock In / Out" at bounding box center [1161, 561] width 85 height 16
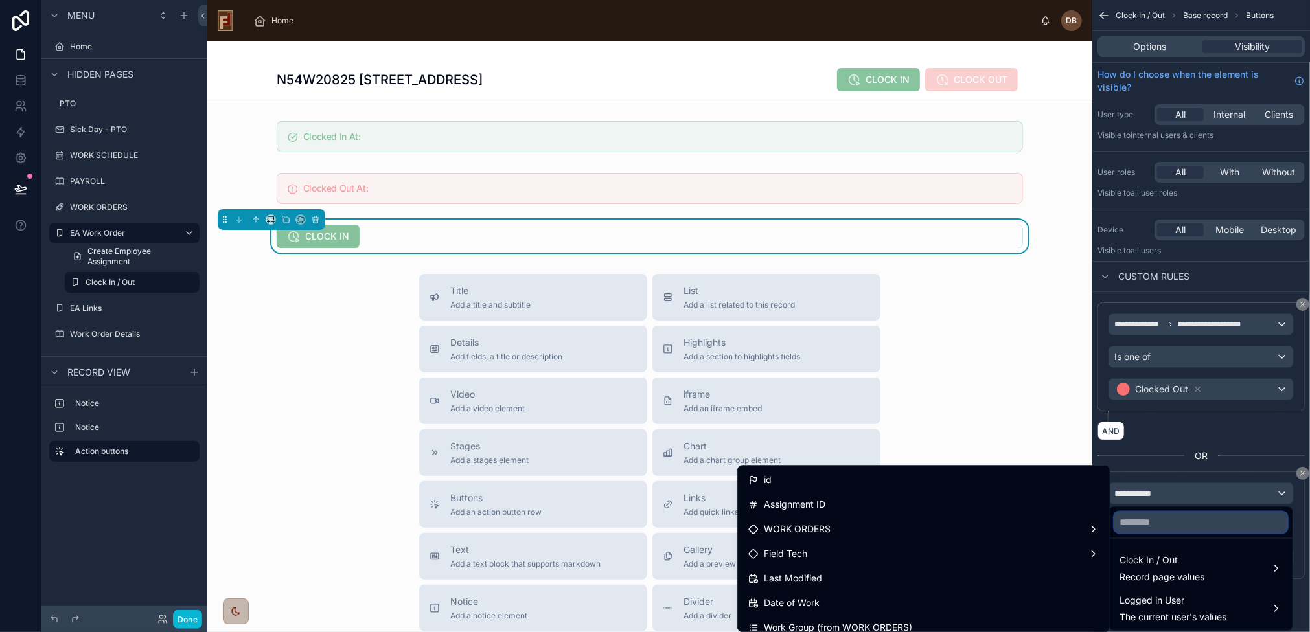
click at [1171, 519] on input "text" at bounding box center [1200, 522] width 173 height 21
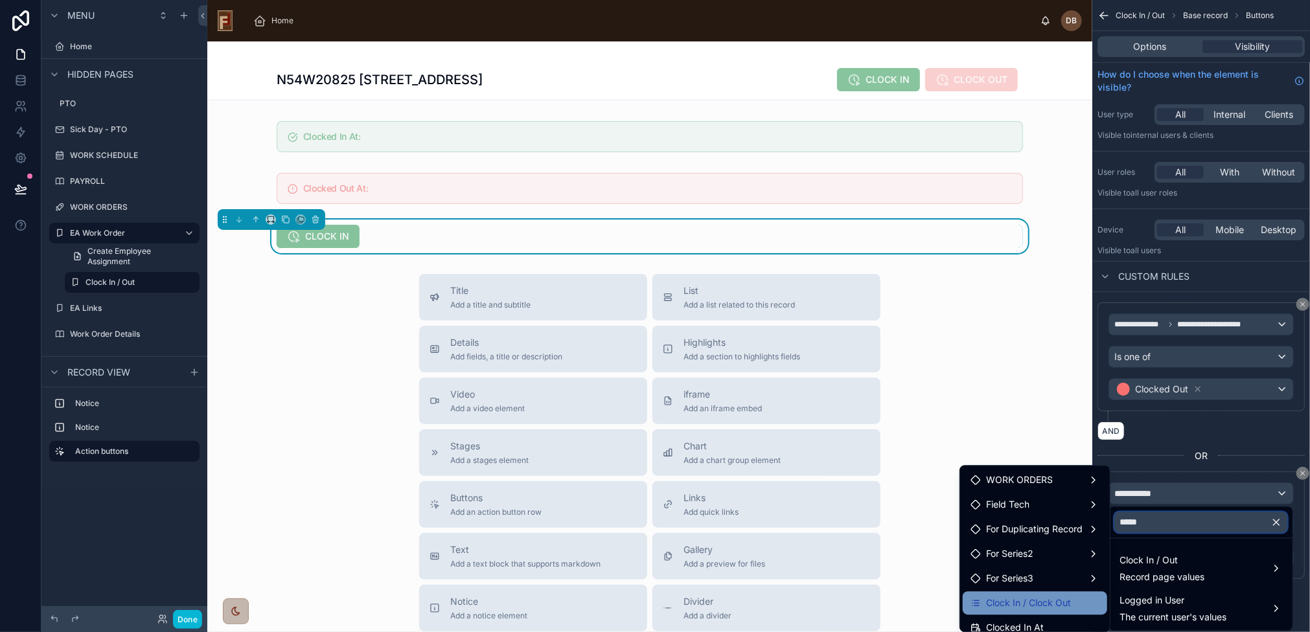
type input "*****"
click at [1060, 604] on span "Clock In / Clock Out" at bounding box center [1028, 603] width 85 height 16
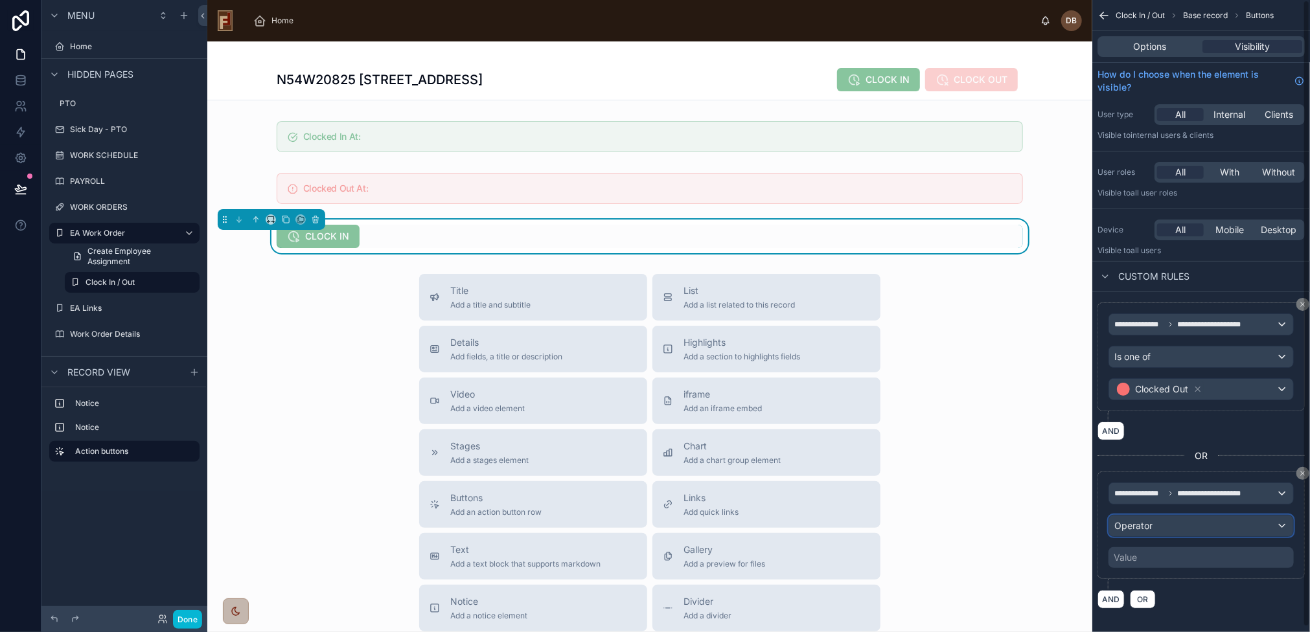
click at [1174, 520] on div "Operator" at bounding box center [1201, 526] width 184 height 21
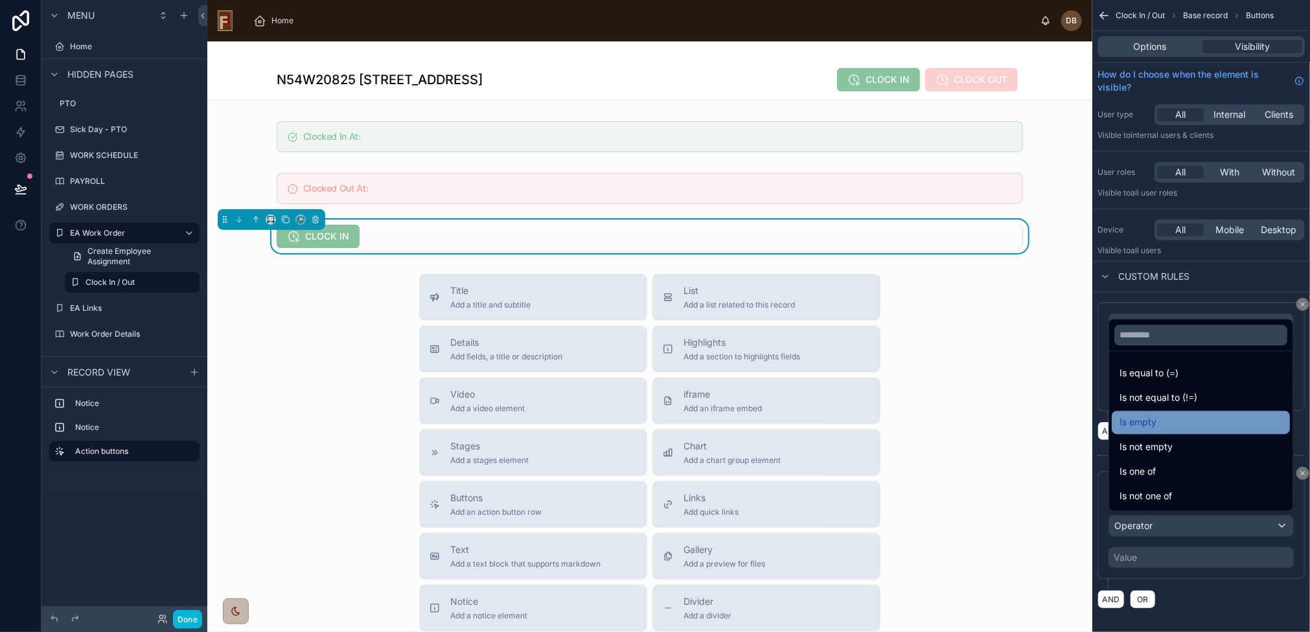
click at [1168, 427] on div "Is empty" at bounding box center [1200, 423] width 163 height 16
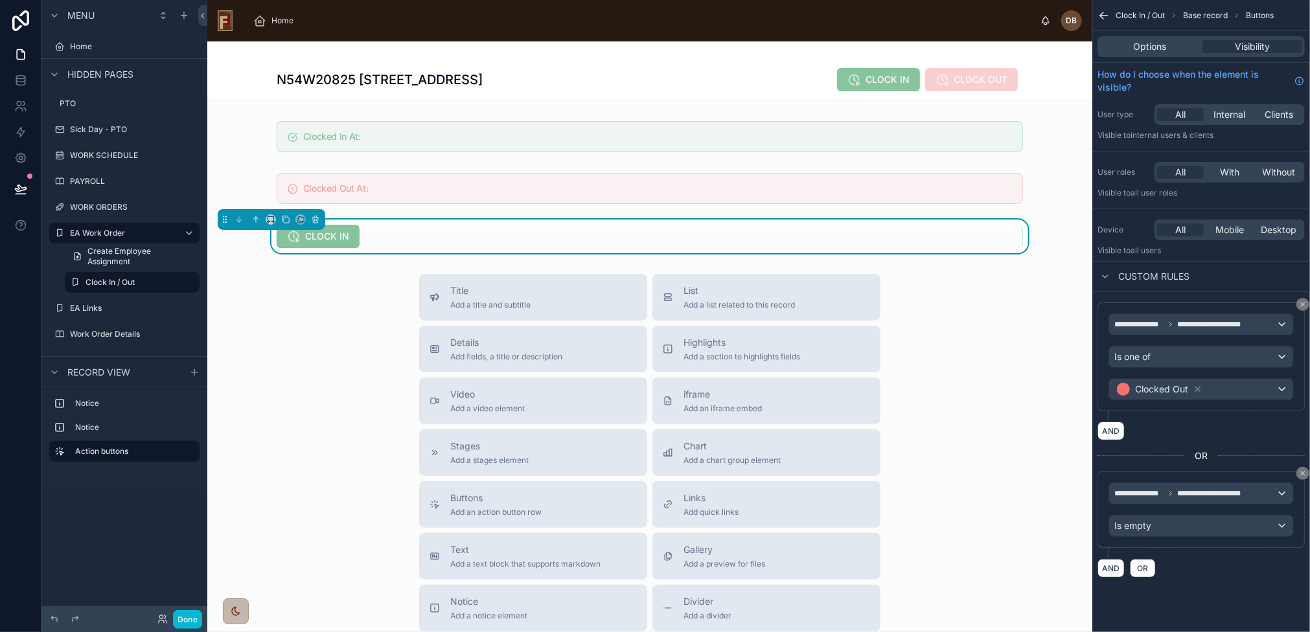
click at [1222, 585] on div "**********" at bounding box center [1201, 304] width 218 height 609
click at [190, 616] on button "Done" at bounding box center [187, 619] width 29 height 19
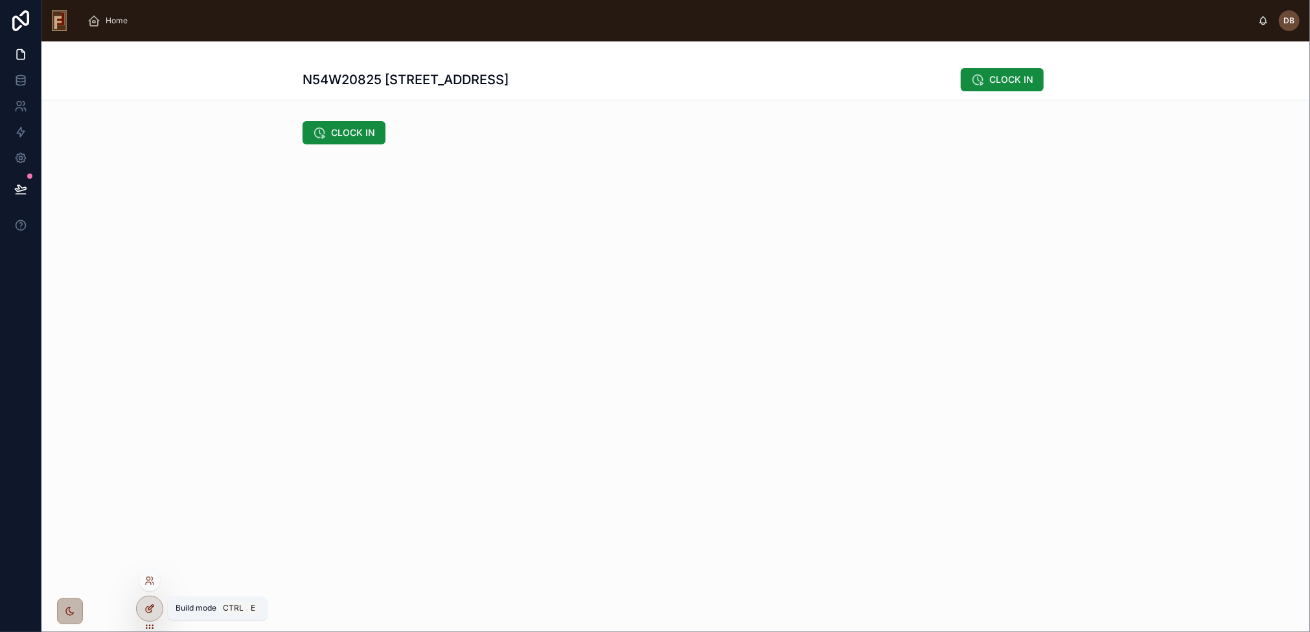
click at [145, 610] on icon at bounding box center [149, 609] width 10 height 10
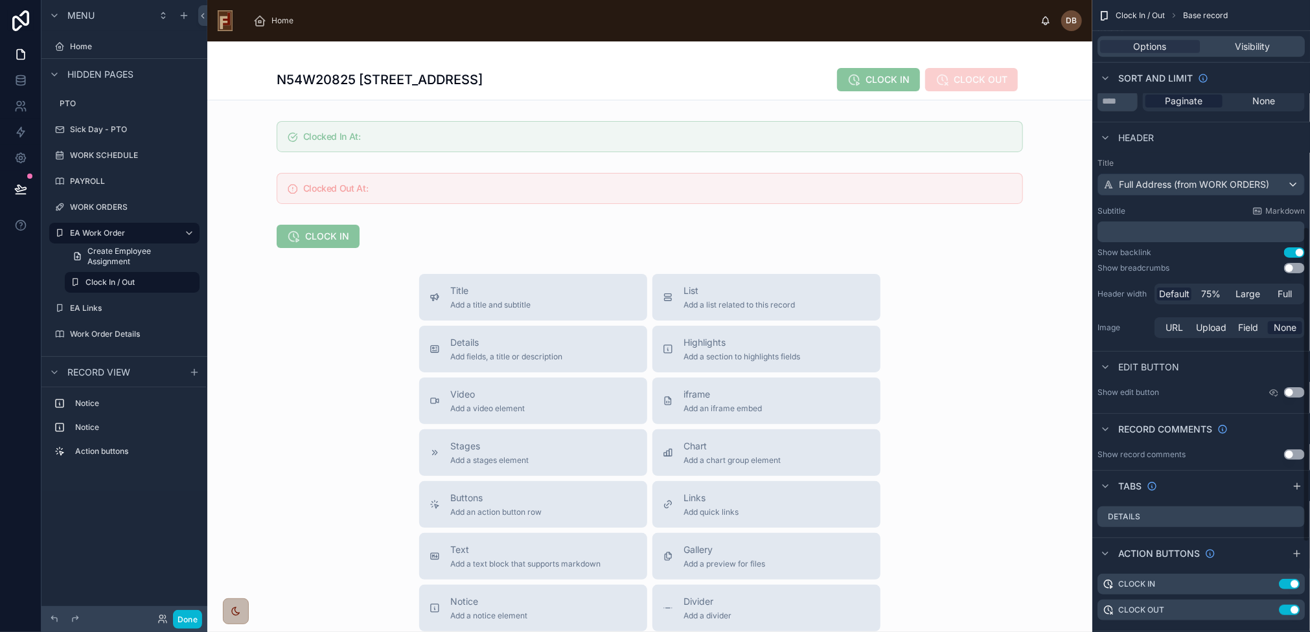
scroll to position [583, 0]
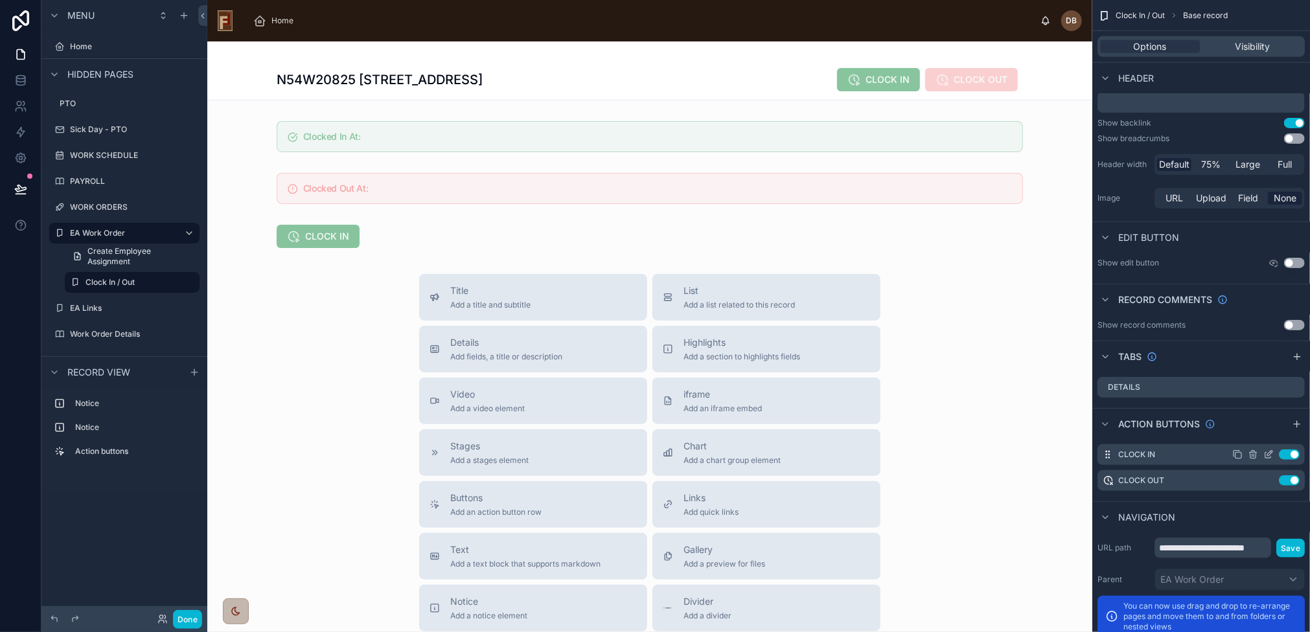
click at [1267, 453] on icon "scrollable content" at bounding box center [1268, 454] width 10 height 10
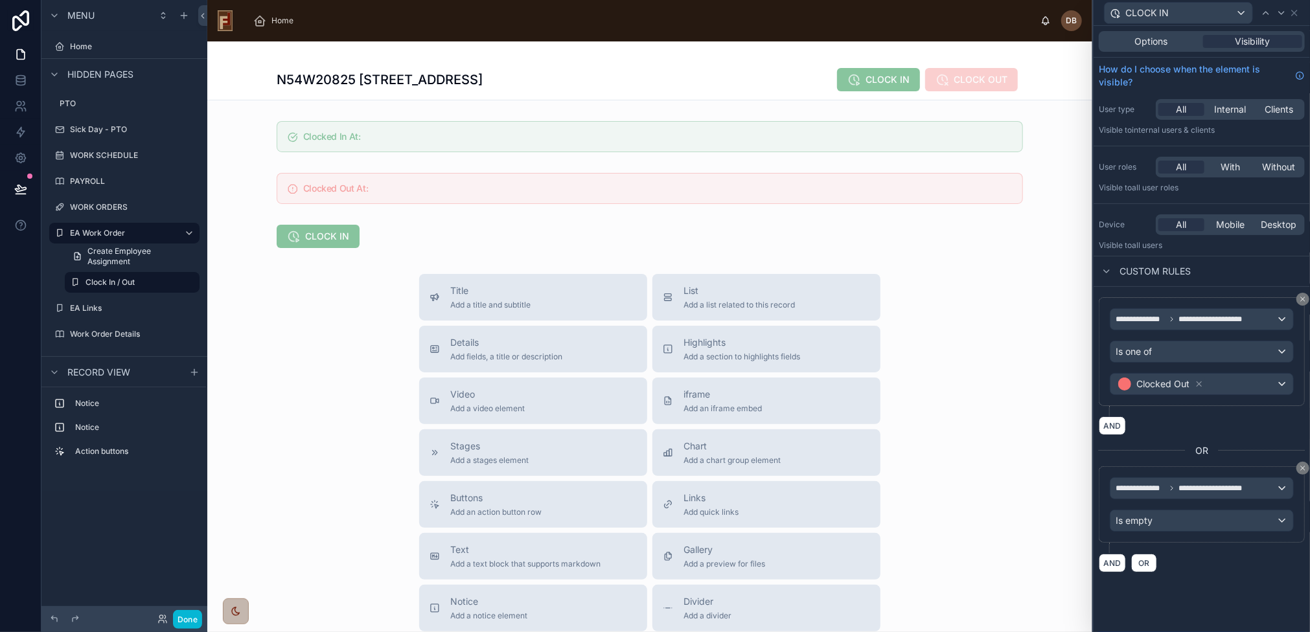
click at [988, 341] on div at bounding box center [649, 439] width 885 height 797
click at [420, 243] on div at bounding box center [649, 237] width 885 height 34
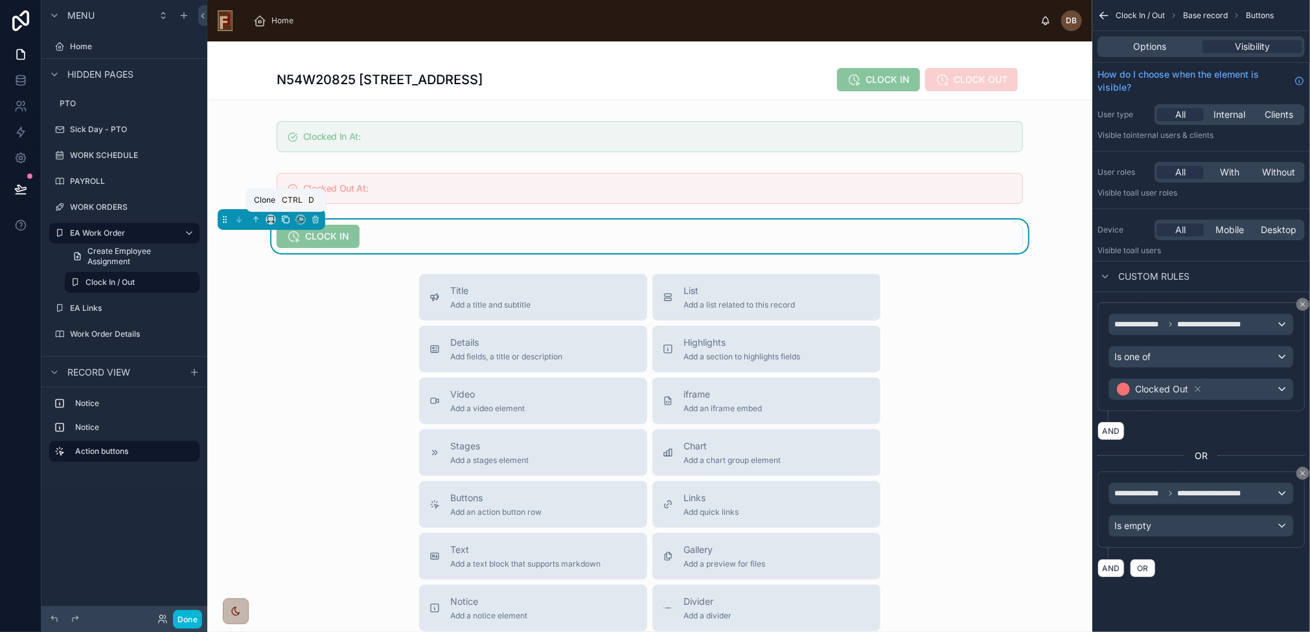
click at [288, 220] on icon at bounding box center [285, 219] width 9 height 9
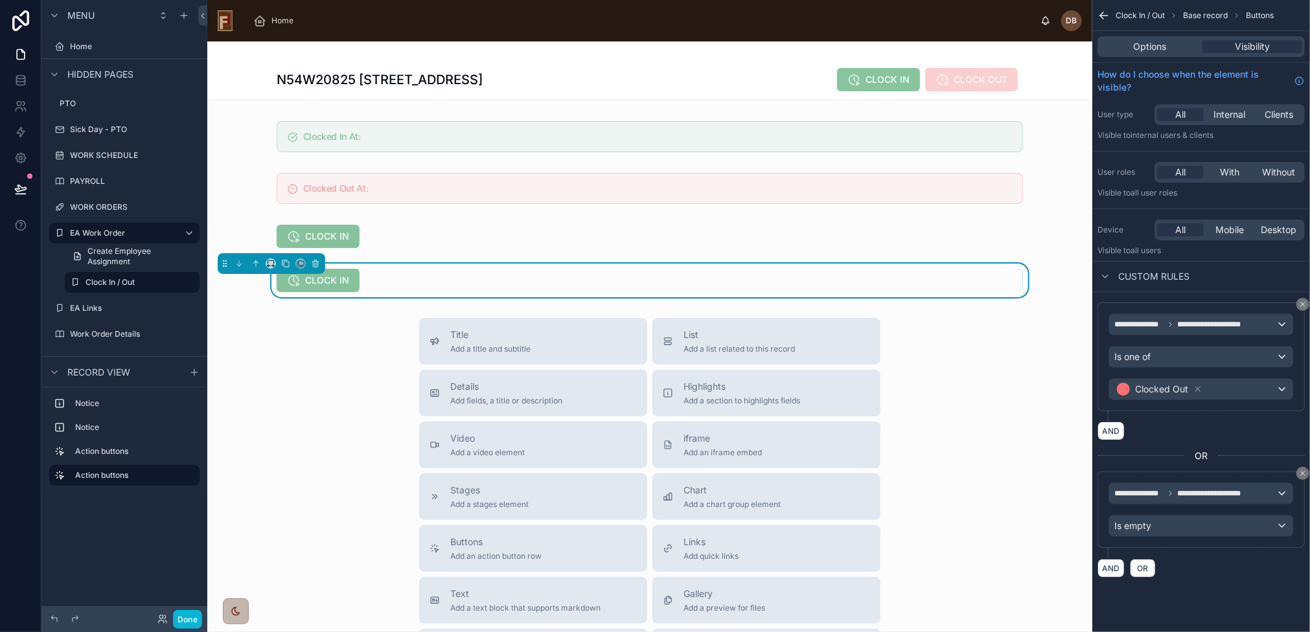
click at [429, 278] on div "CLOCK IN" at bounding box center [650, 280] width 746 height 23
click at [1148, 41] on span "Options" at bounding box center [1149, 46] width 33 height 13
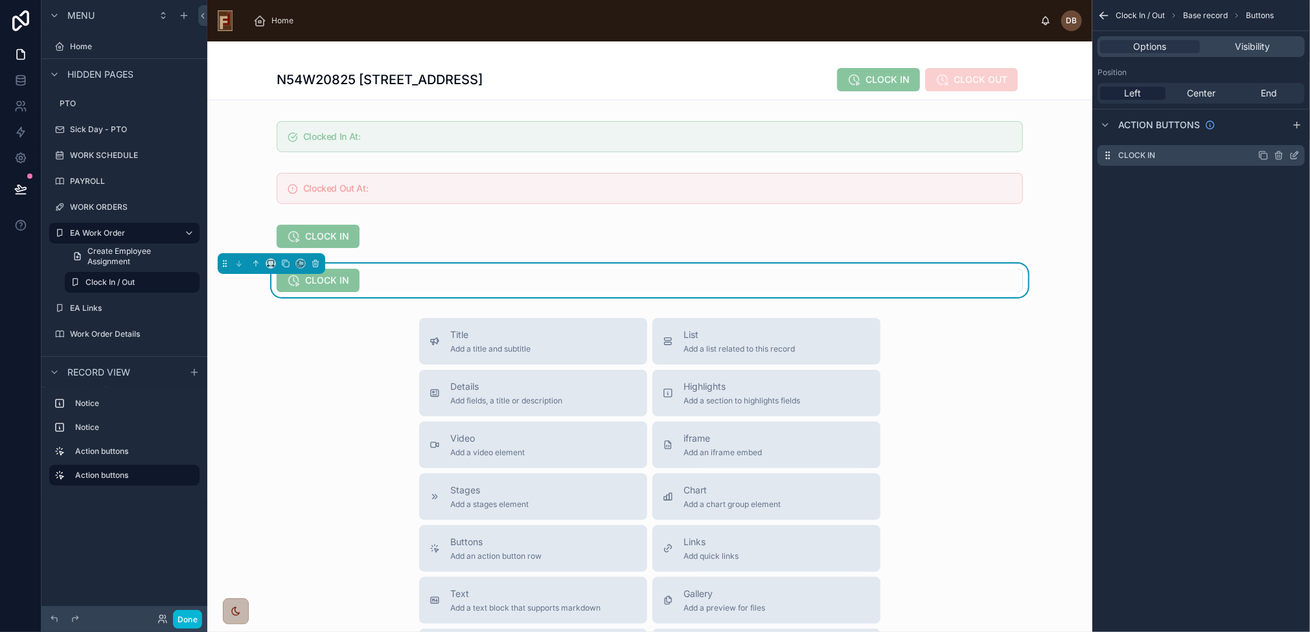
click at [1295, 154] on icon "scrollable content" at bounding box center [1294, 155] width 10 height 10
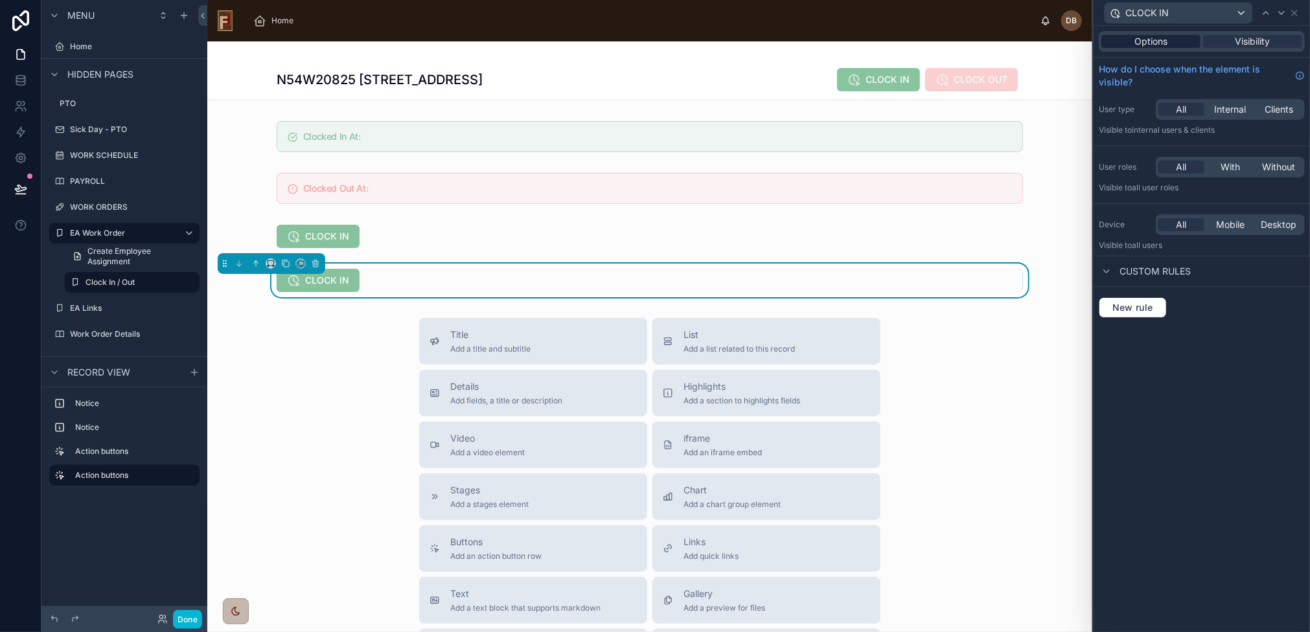
click at [1146, 40] on span "Options" at bounding box center [1150, 41] width 33 height 13
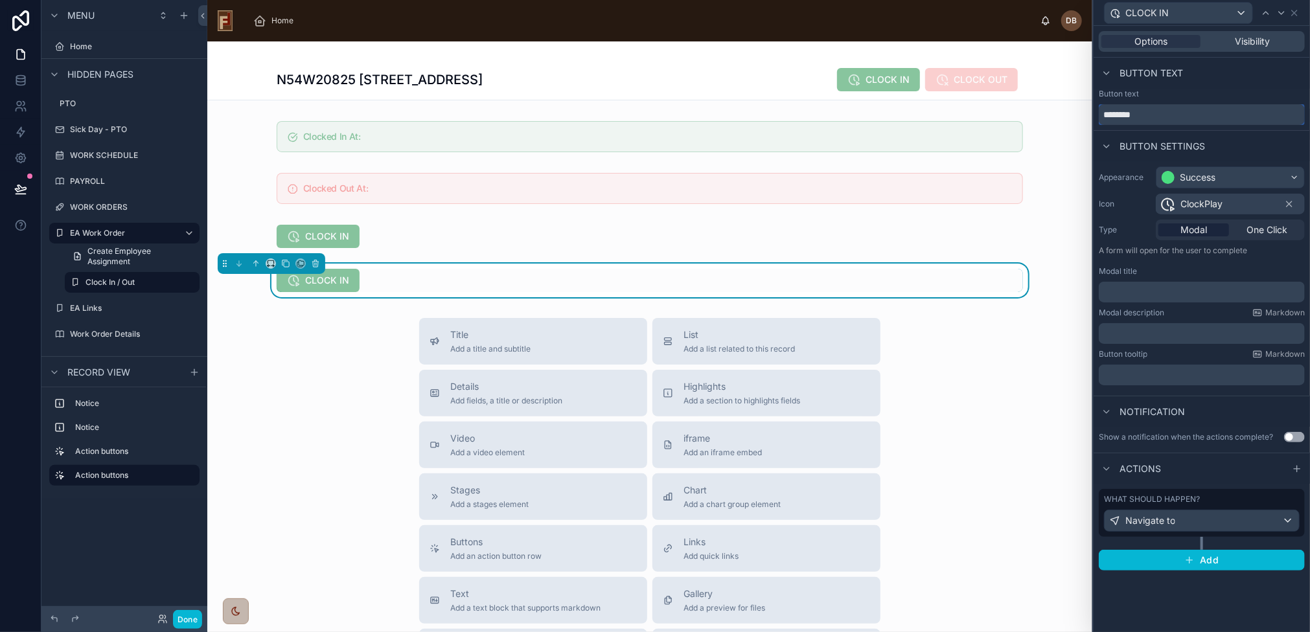
drag, startPoint x: 1157, startPoint y: 116, endPoint x: 1137, endPoint y: 116, distance: 19.4
click at [1137, 116] on input "********" at bounding box center [1201, 114] width 206 height 21
type input "*********"
click at [1212, 176] on div "Success" at bounding box center [1197, 177] width 36 height 13
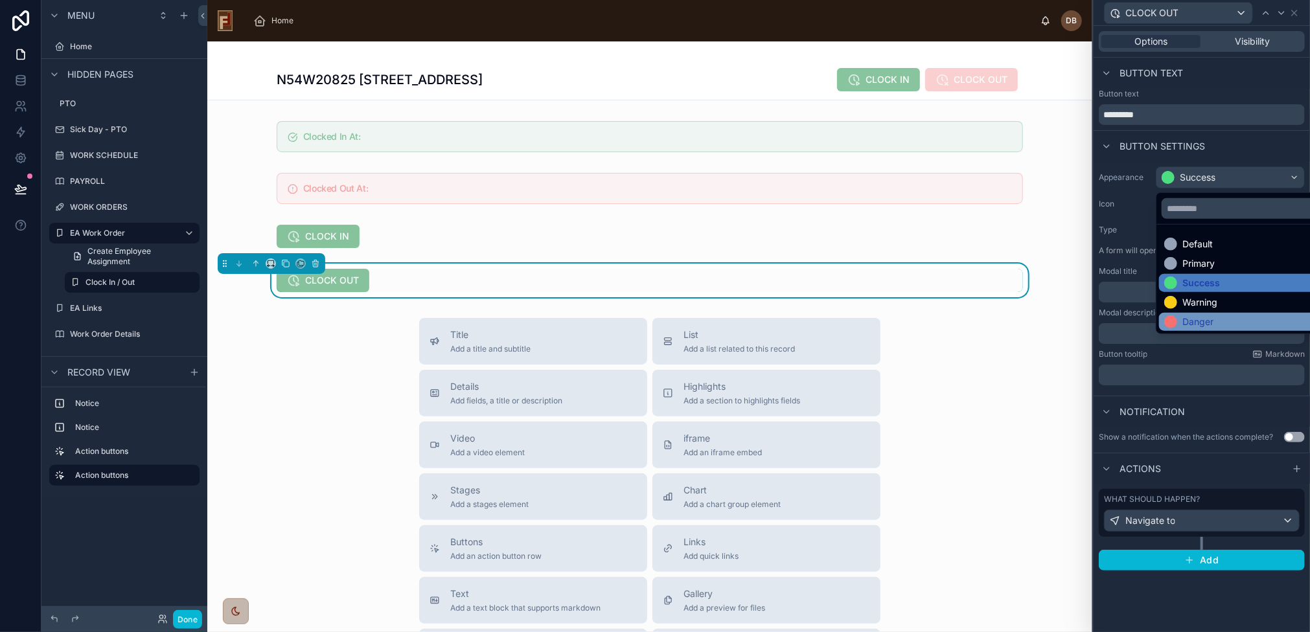
click at [1219, 315] on div "Danger" at bounding box center [1245, 321] width 163 height 13
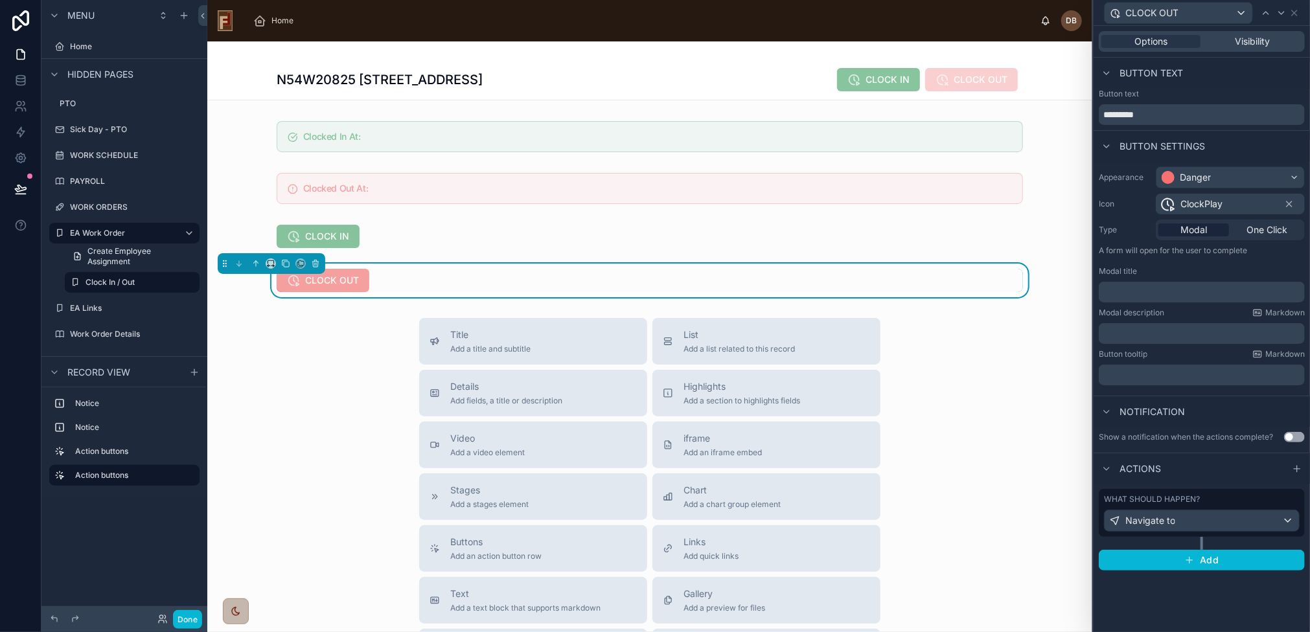
click at [1210, 209] on span "ClockPlay" at bounding box center [1201, 204] width 42 height 13
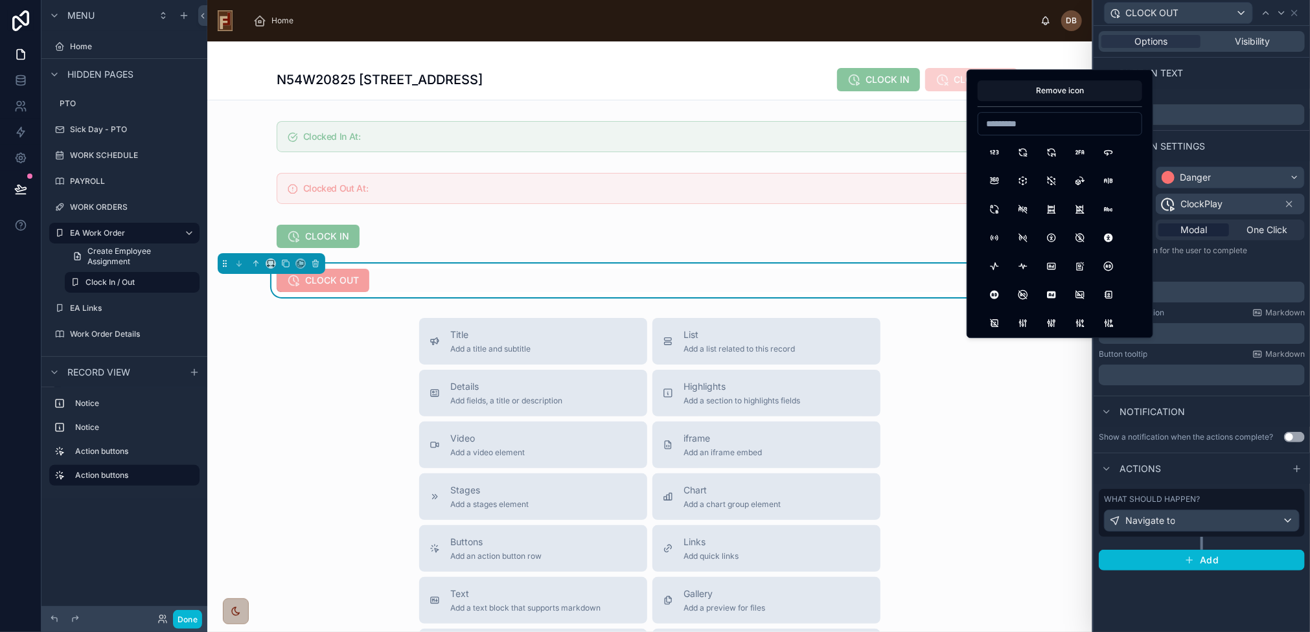
click at [1041, 126] on input at bounding box center [1059, 124] width 163 height 18
type input "******"
click at [992, 153] on button "ClockX" at bounding box center [993, 152] width 23 height 23
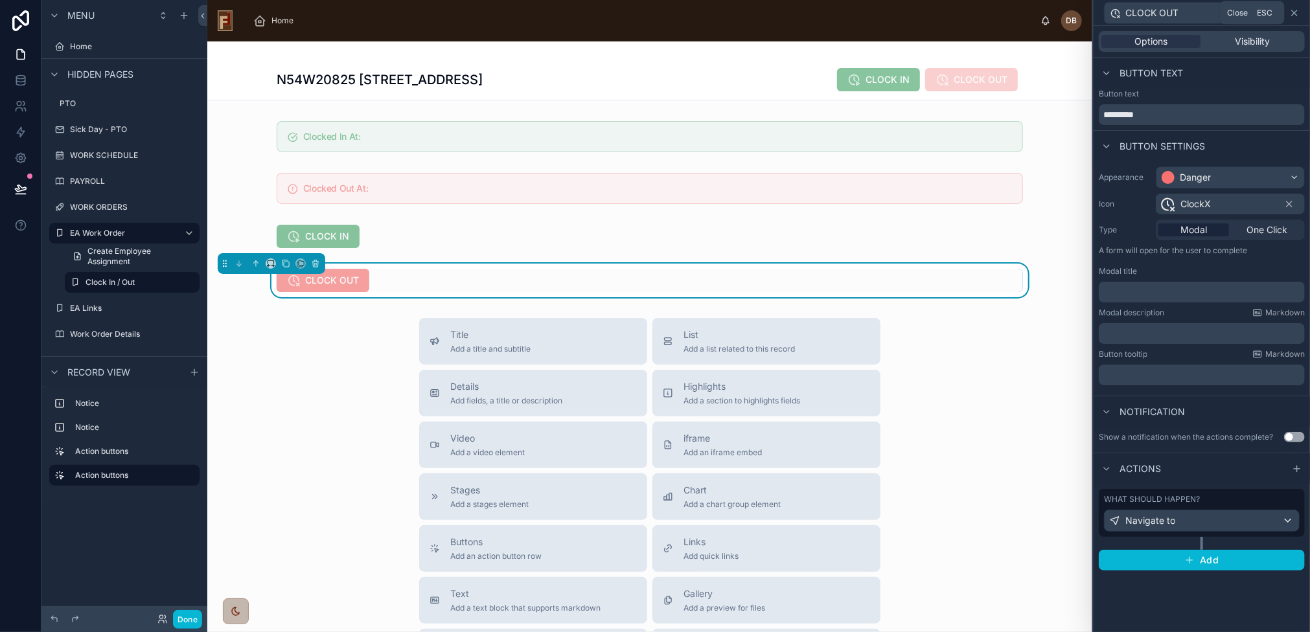
click at [1297, 12] on icon at bounding box center [1294, 13] width 10 height 10
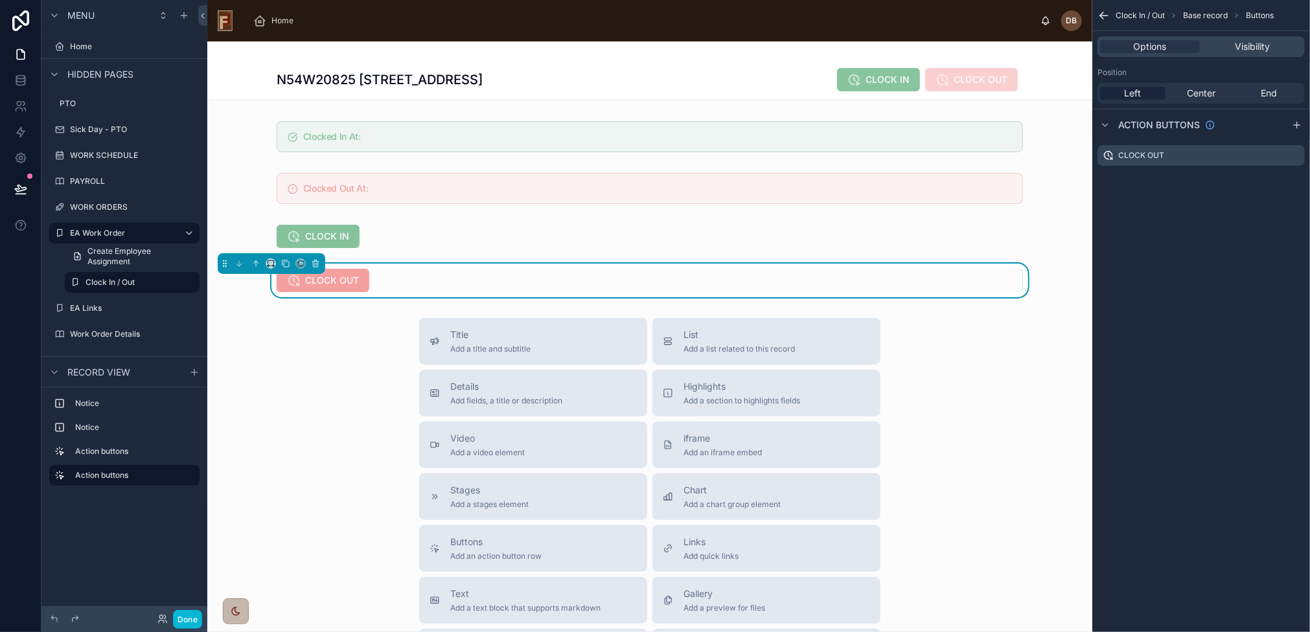
click at [788, 74] on div "N54W20825 Carters Crossing Cir, Menomonee Falls, WI 53051 CLOCK IN CLOCK OUT" at bounding box center [650, 79] width 746 height 25
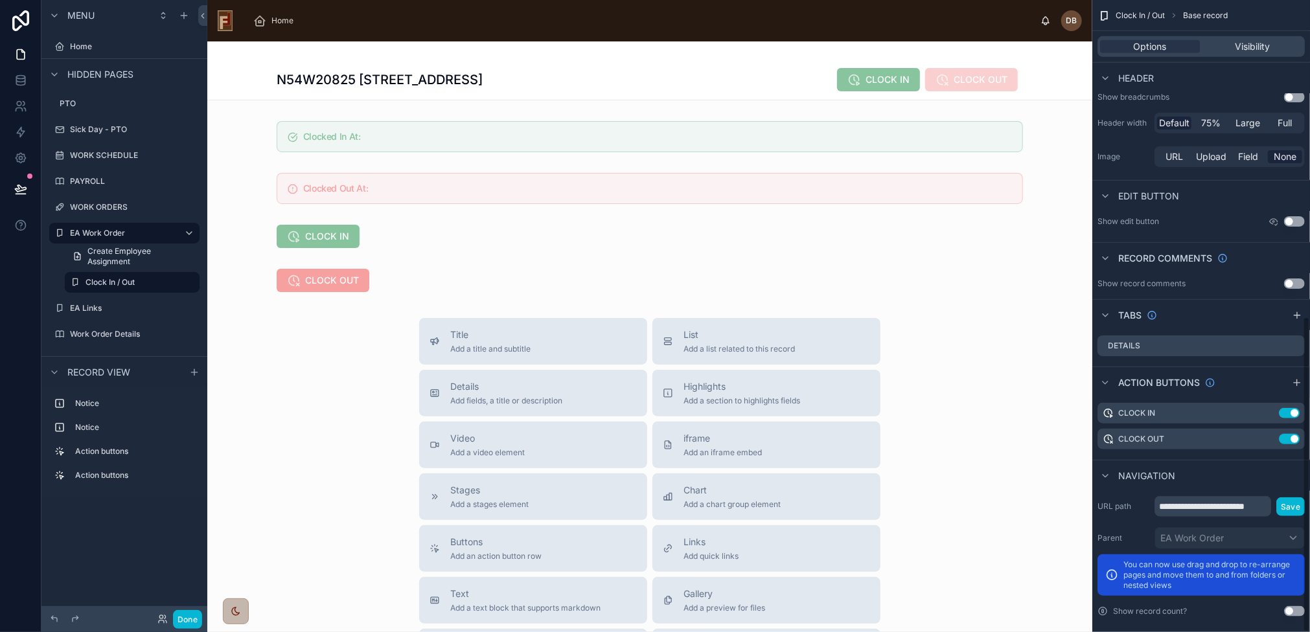
scroll to position [633, 0]
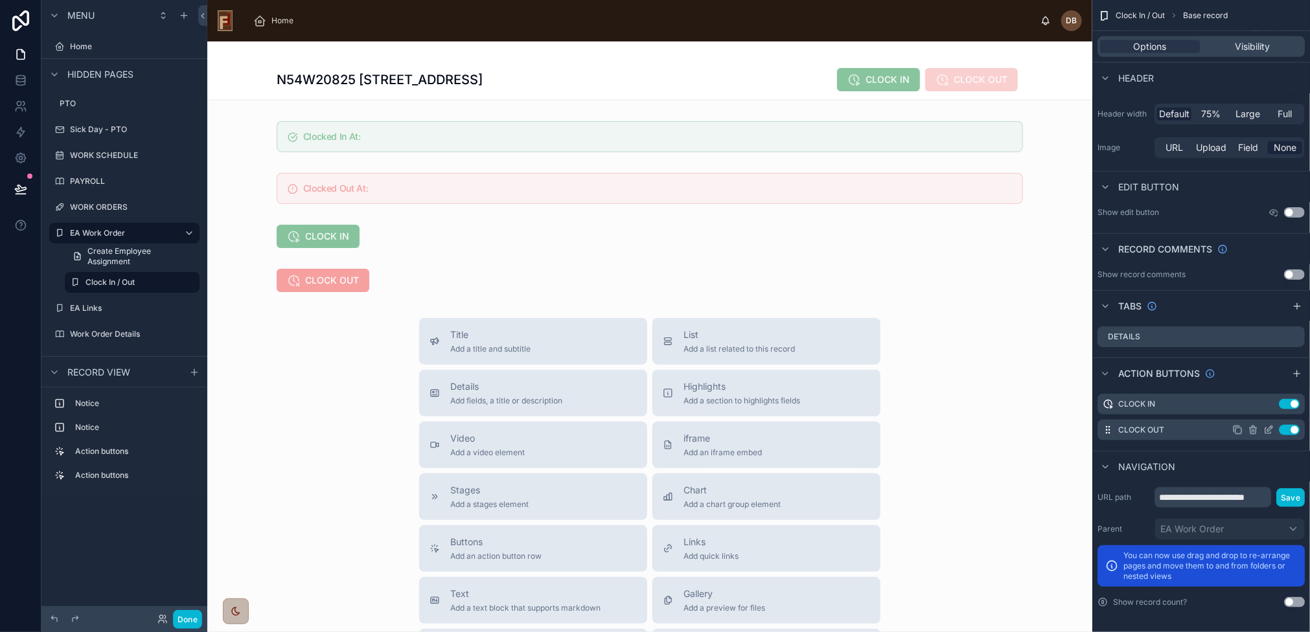
click at [1269, 429] on icon "scrollable content" at bounding box center [1269, 428] width 5 height 5
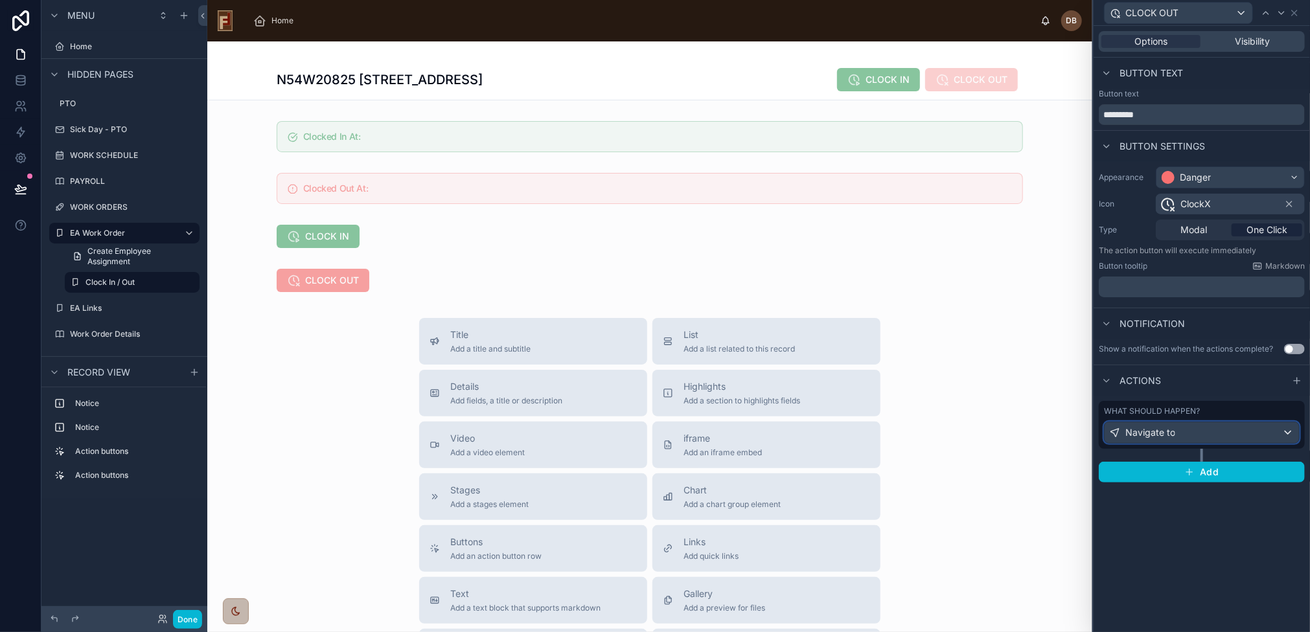
click at [1208, 429] on div "Navigate to" at bounding box center [1201, 432] width 194 height 21
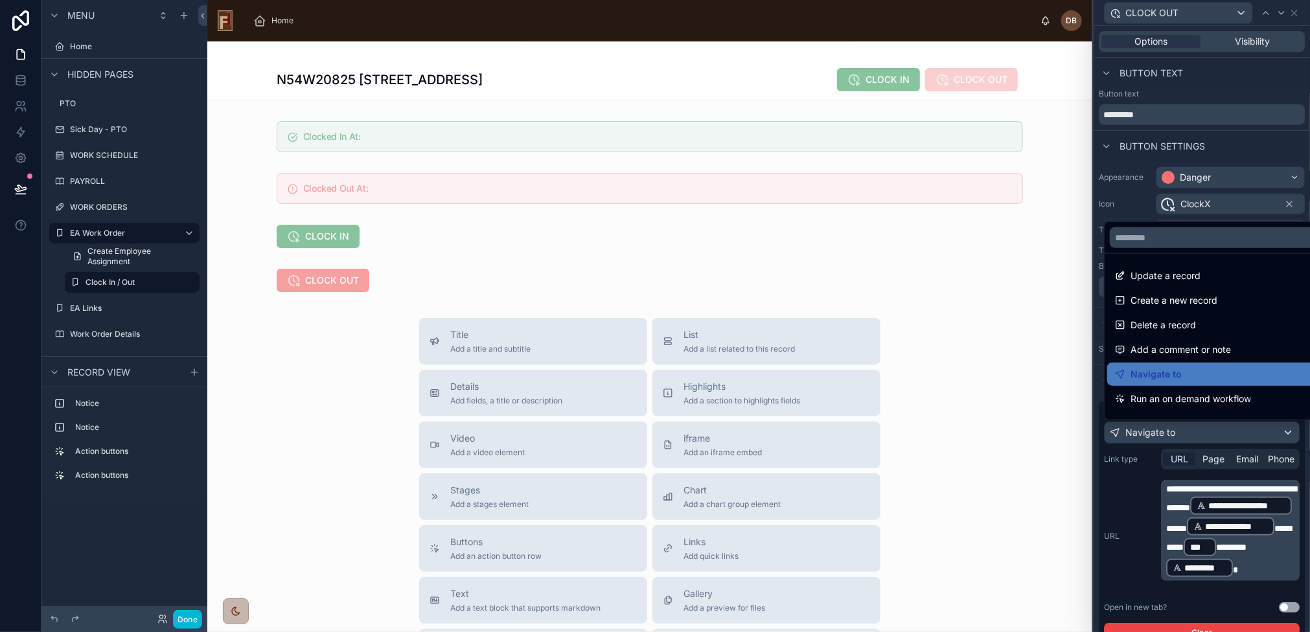
click at [1208, 429] on div at bounding box center [1201, 316] width 216 height 632
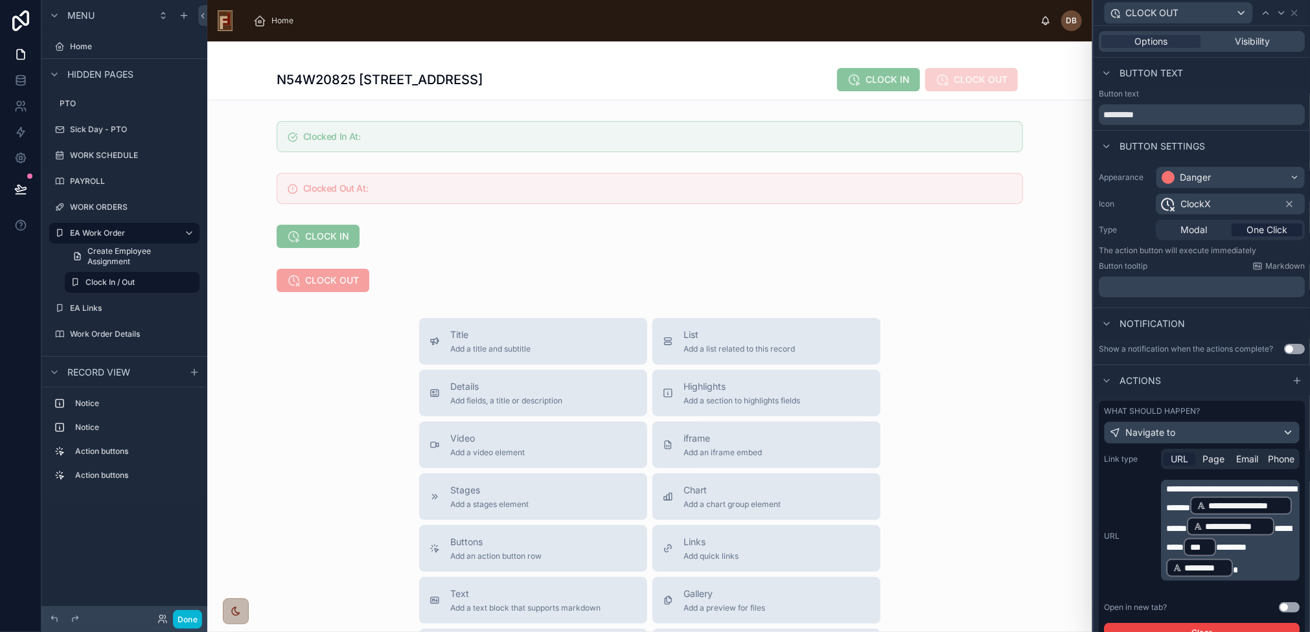
scroll to position [83, 0]
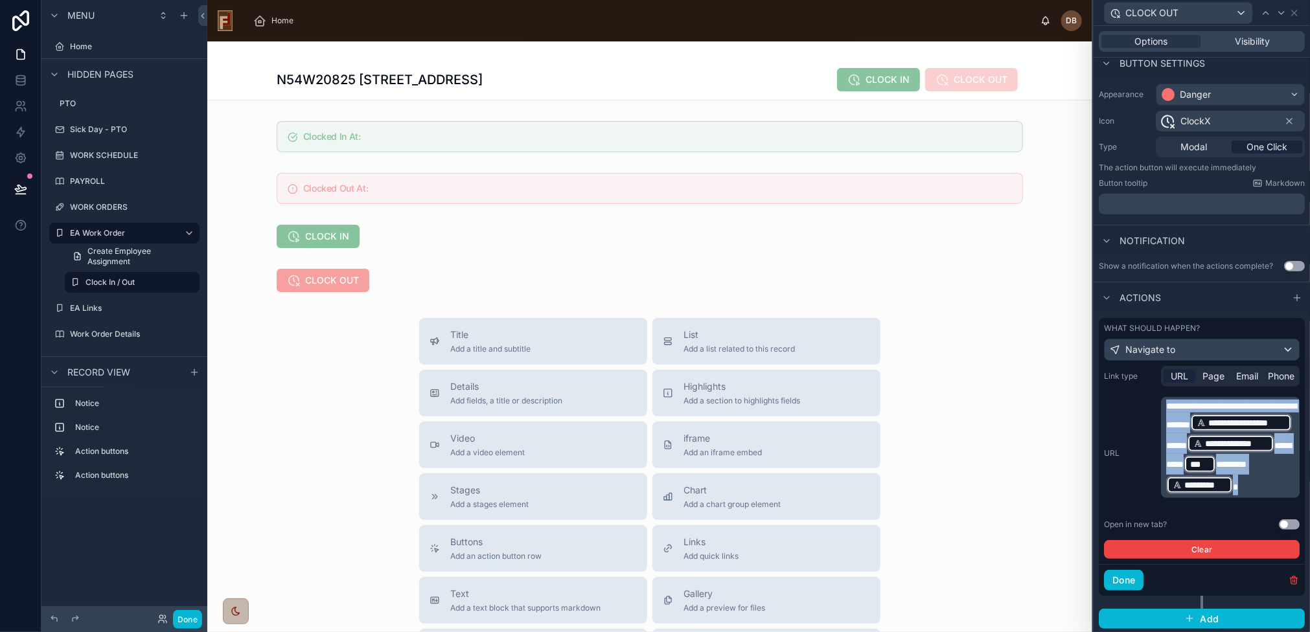
drag, startPoint x: 1286, startPoint y: 494, endPoint x: 1160, endPoint y: 405, distance: 153.8
click at [1160, 405] on div "**********" at bounding box center [1202, 453] width 196 height 112
copy p "**********"
click at [429, 280] on div at bounding box center [649, 281] width 885 height 34
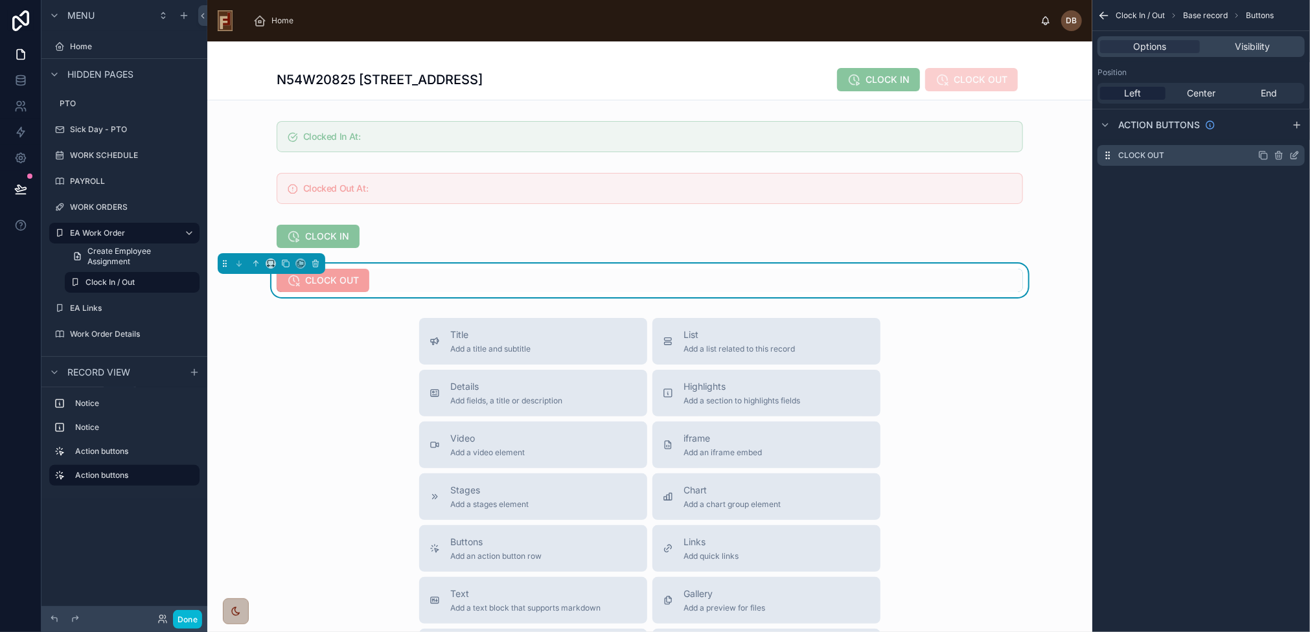
click at [1295, 157] on icon "scrollable content" at bounding box center [1294, 155] width 10 height 10
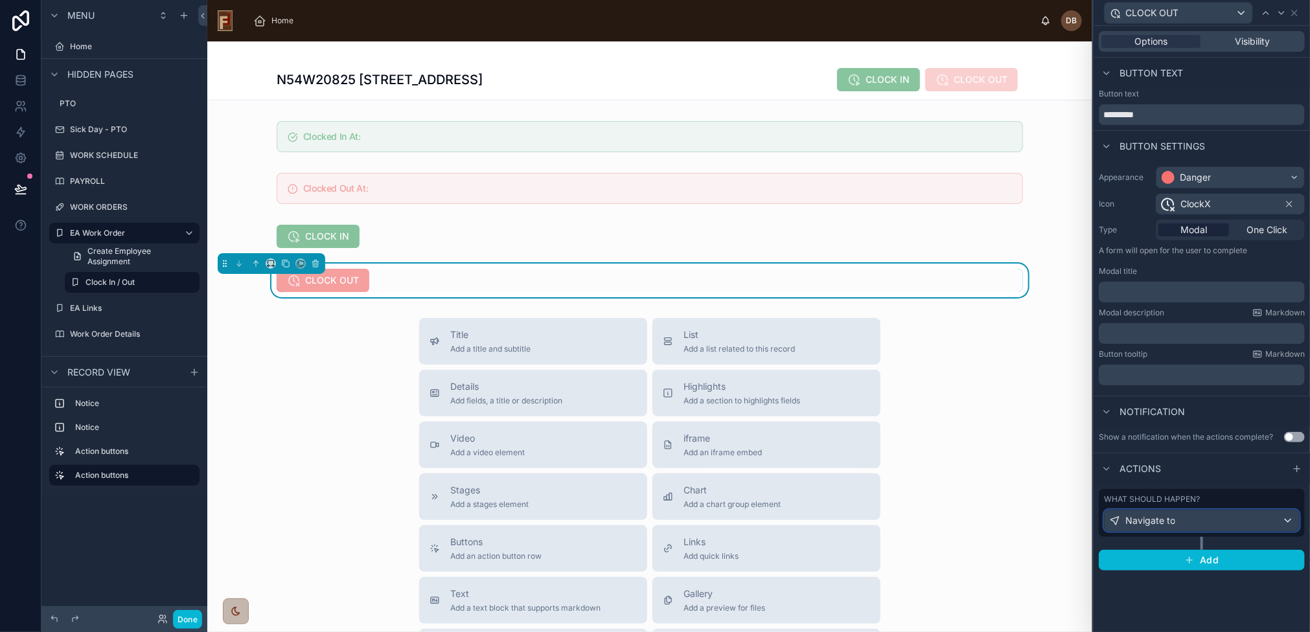
click at [1200, 525] on div "Navigate to" at bounding box center [1201, 520] width 194 height 21
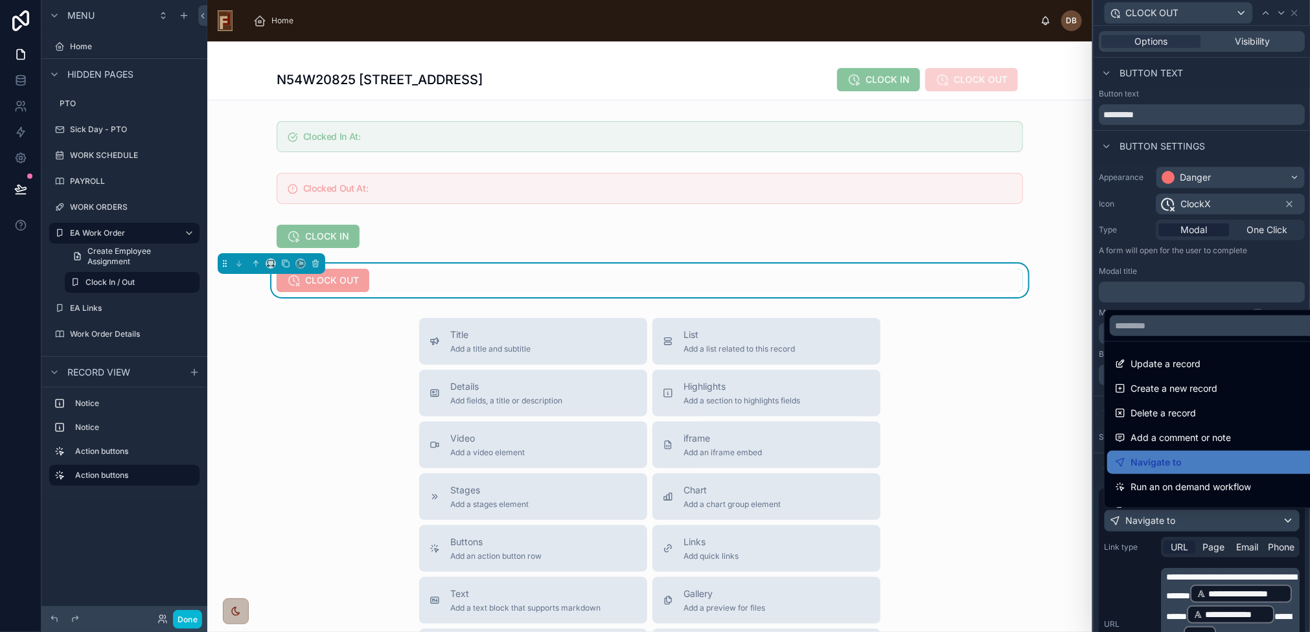
click at [1200, 525] on div at bounding box center [1201, 316] width 216 height 632
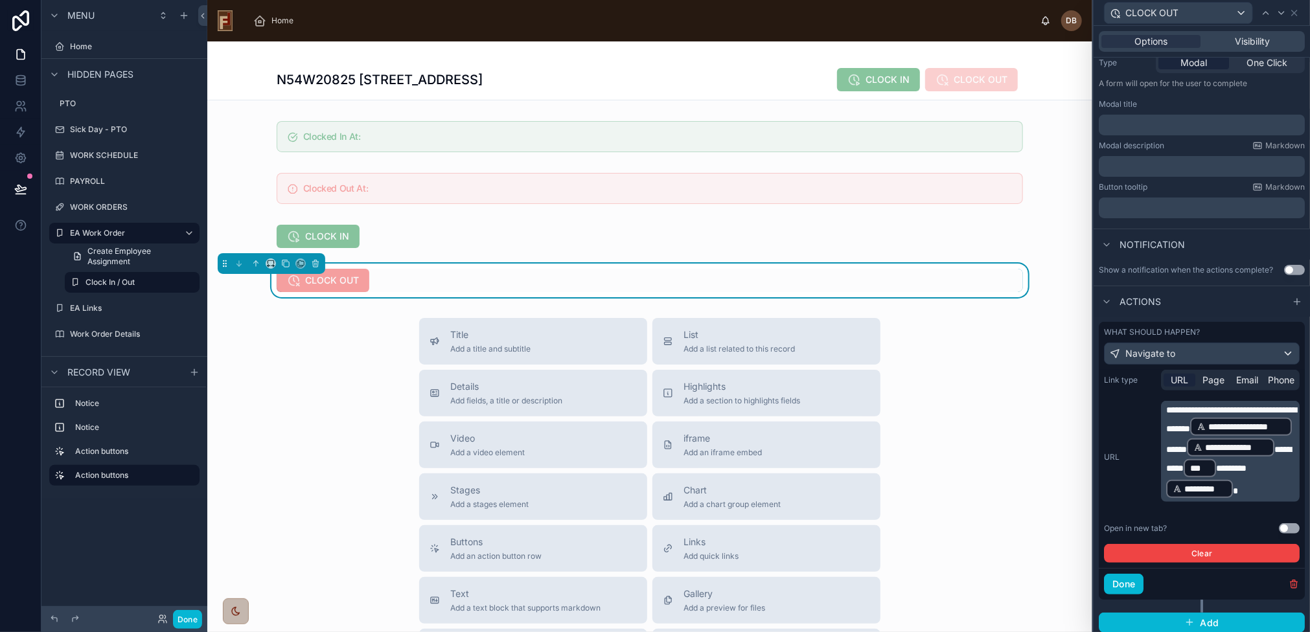
scroll to position [171, 0]
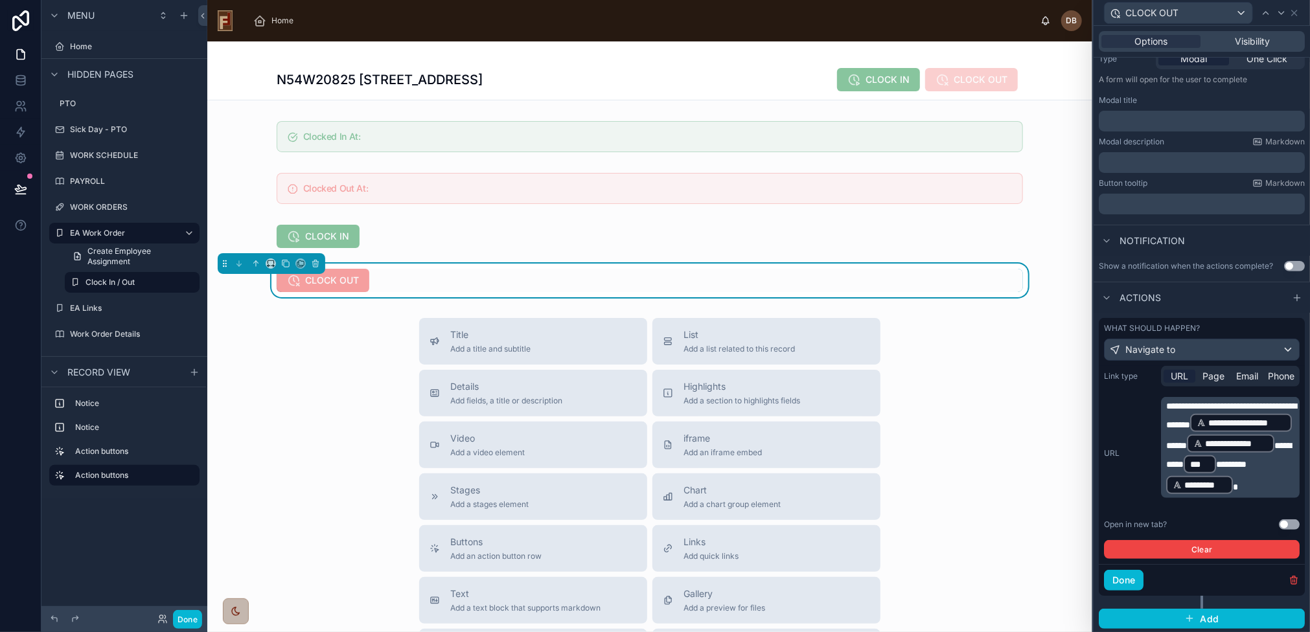
drag, startPoint x: 1287, startPoint y: 495, endPoint x: 1268, endPoint y: 494, distance: 19.4
click at [1268, 494] on div "**********" at bounding box center [1230, 447] width 139 height 101
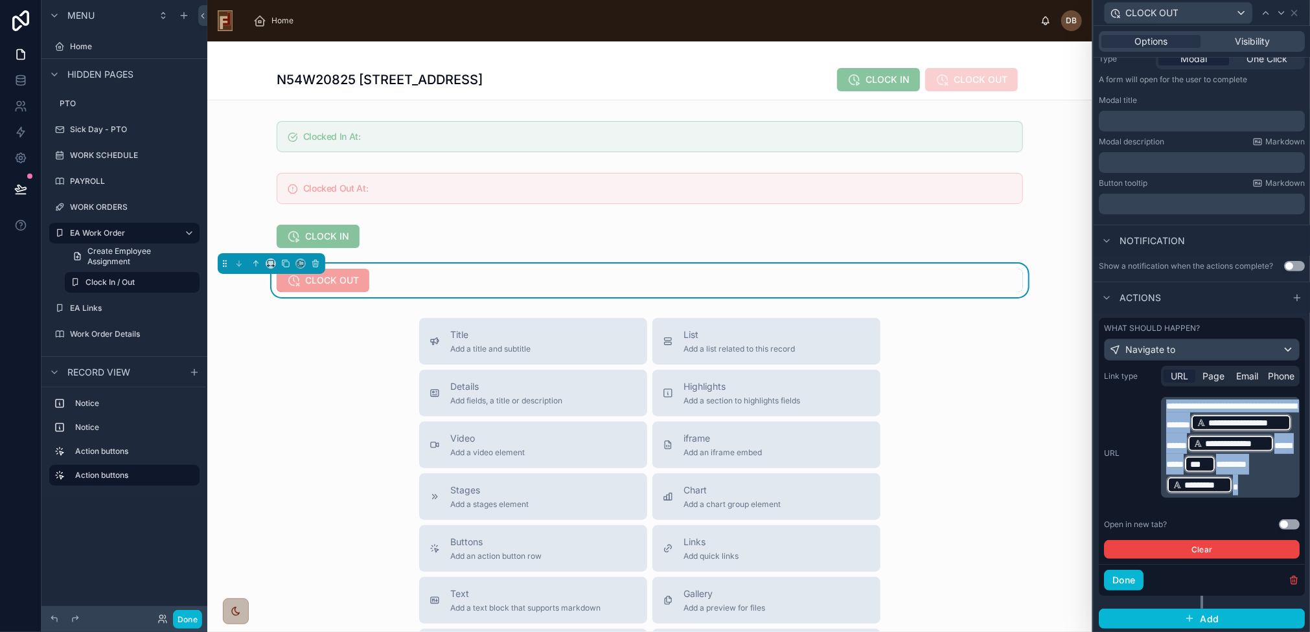
drag, startPoint x: 1285, startPoint y: 496, endPoint x: 1159, endPoint y: 406, distance: 155.1
click at [1159, 406] on div "**********" at bounding box center [1202, 453] width 196 height 112
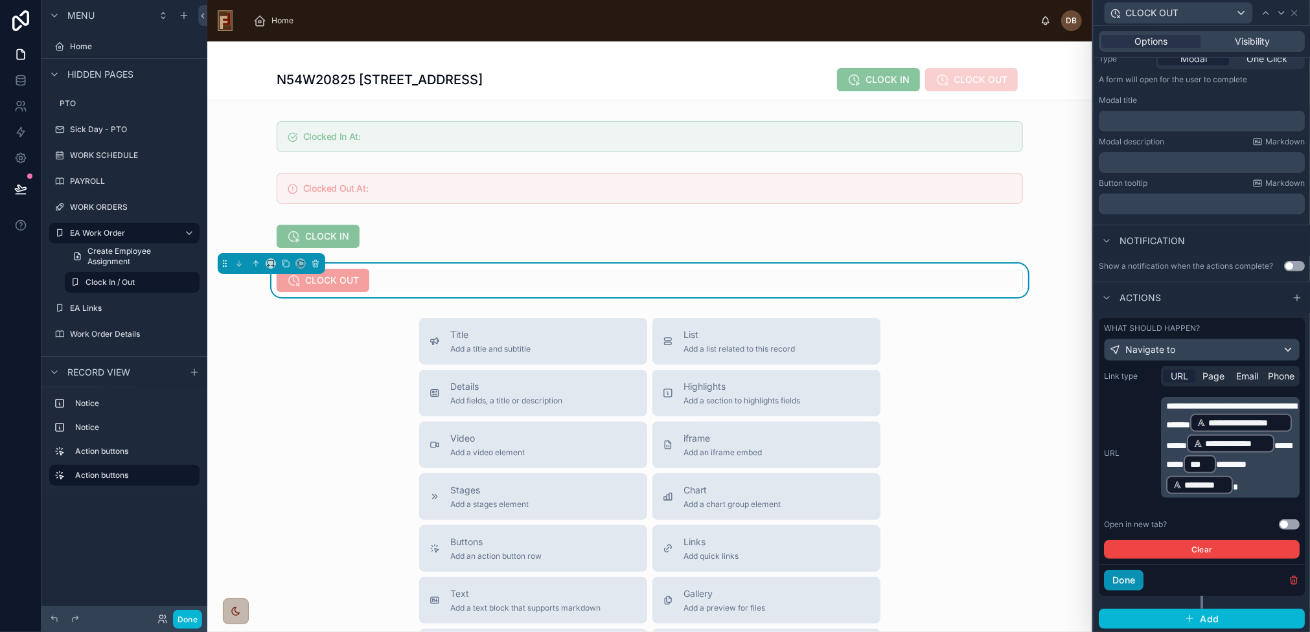
click at [1131, 582] on button "Done" at bounding box center [1124, 580] width 40 height 21
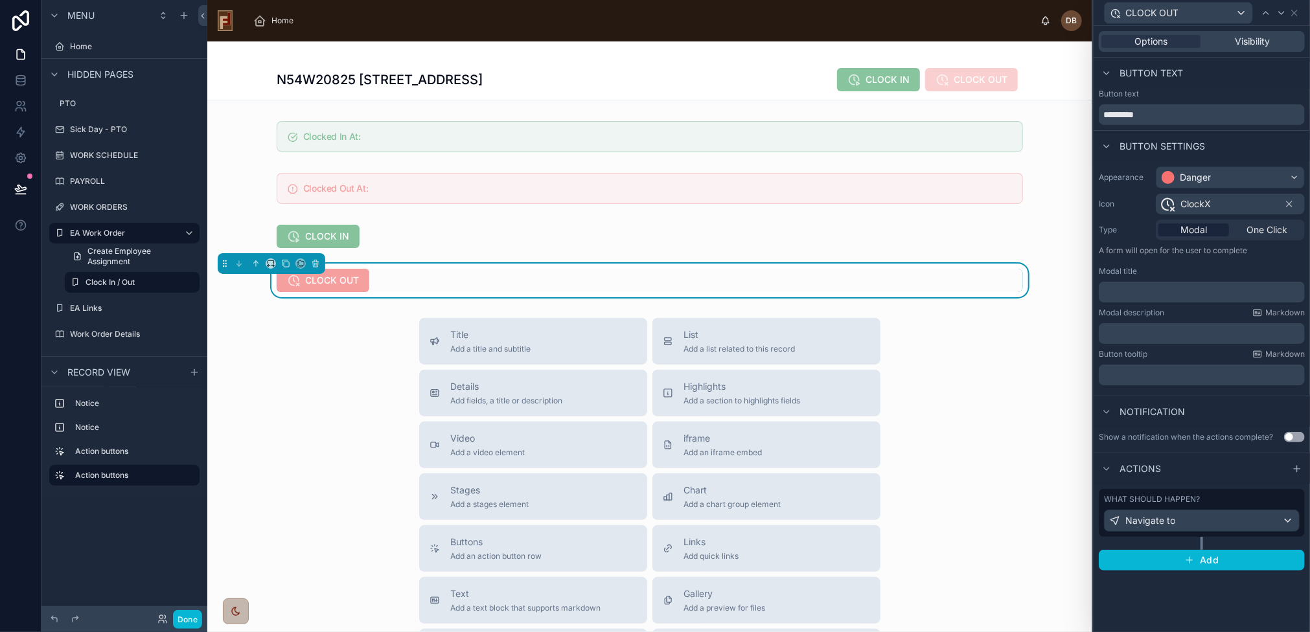
scroll to position [0, 0]
click at [1244, 45] on span "Visibility" at bounding box center [1252, 41] width 35 height 13
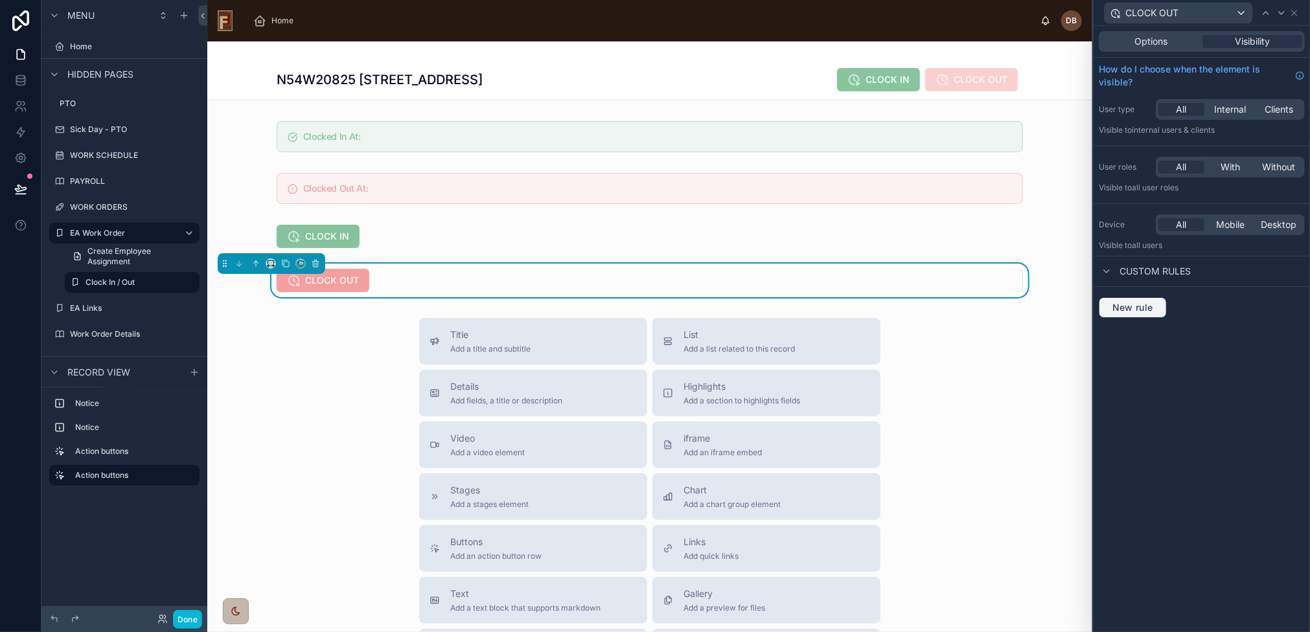
click at [1136, 310] on span "New rule" at bounding box center [1132, 308] width 51 height 12
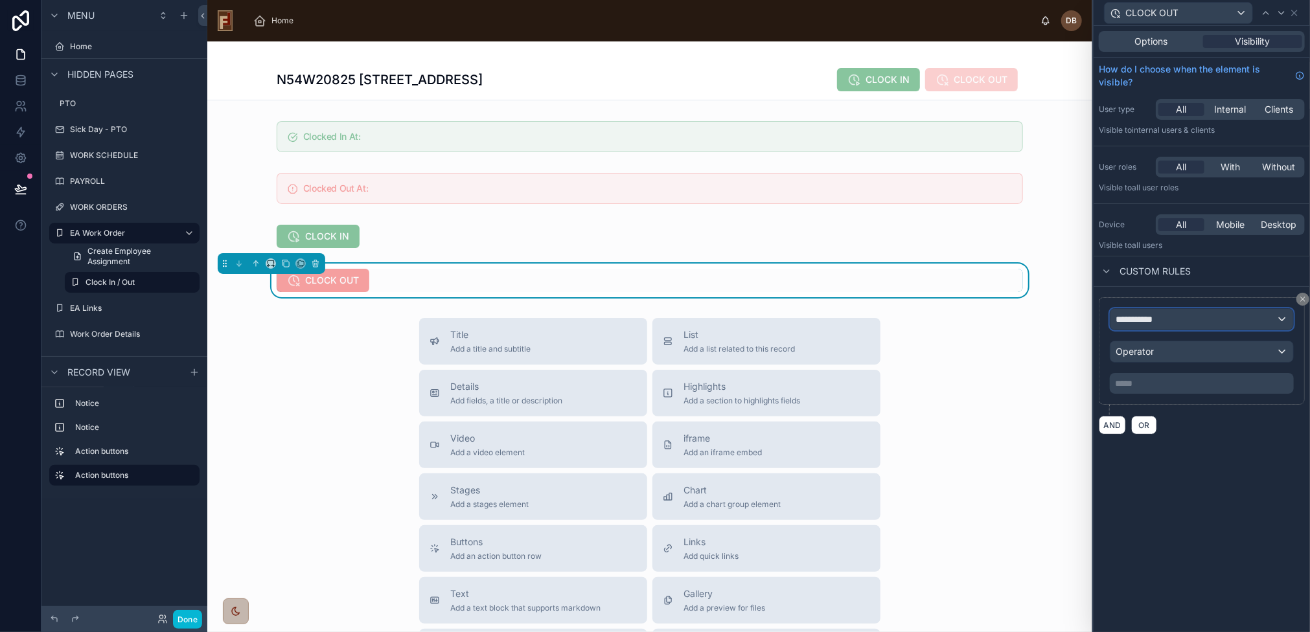
click at [1159, 315] on span "**********" at bounding box center [1139, 319] width 48 height 13
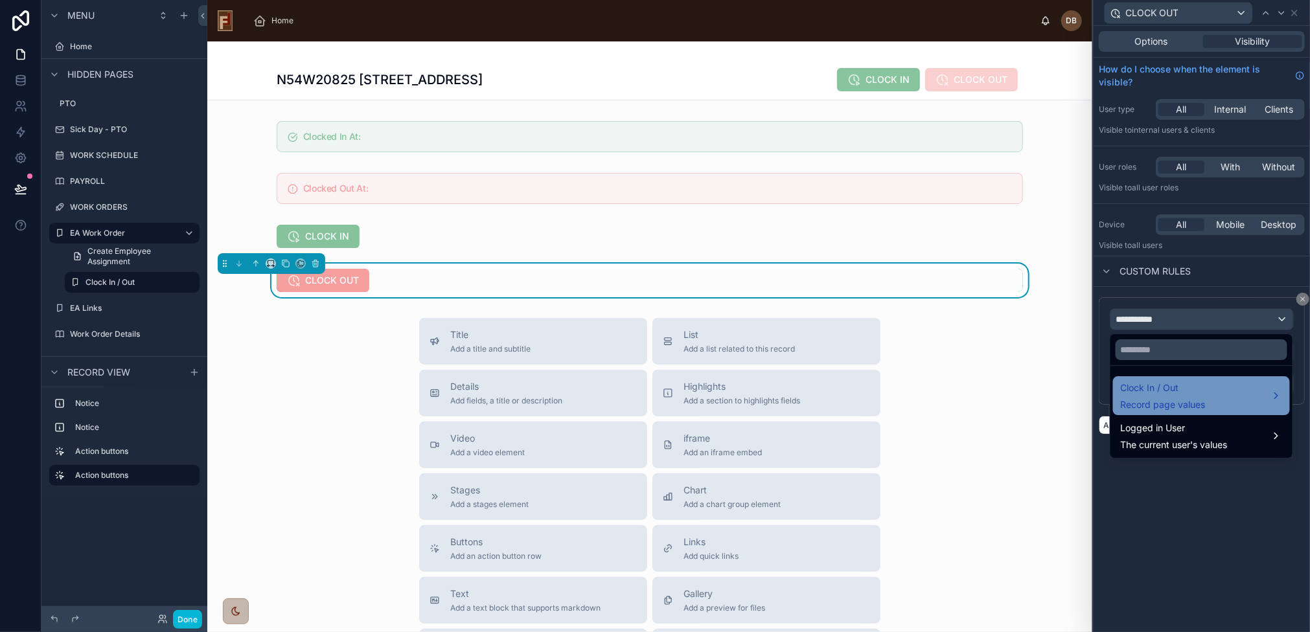
click at [1187, 391] on span "Clock In / Out" at bounding box center [1162, 388] width 85 height 16
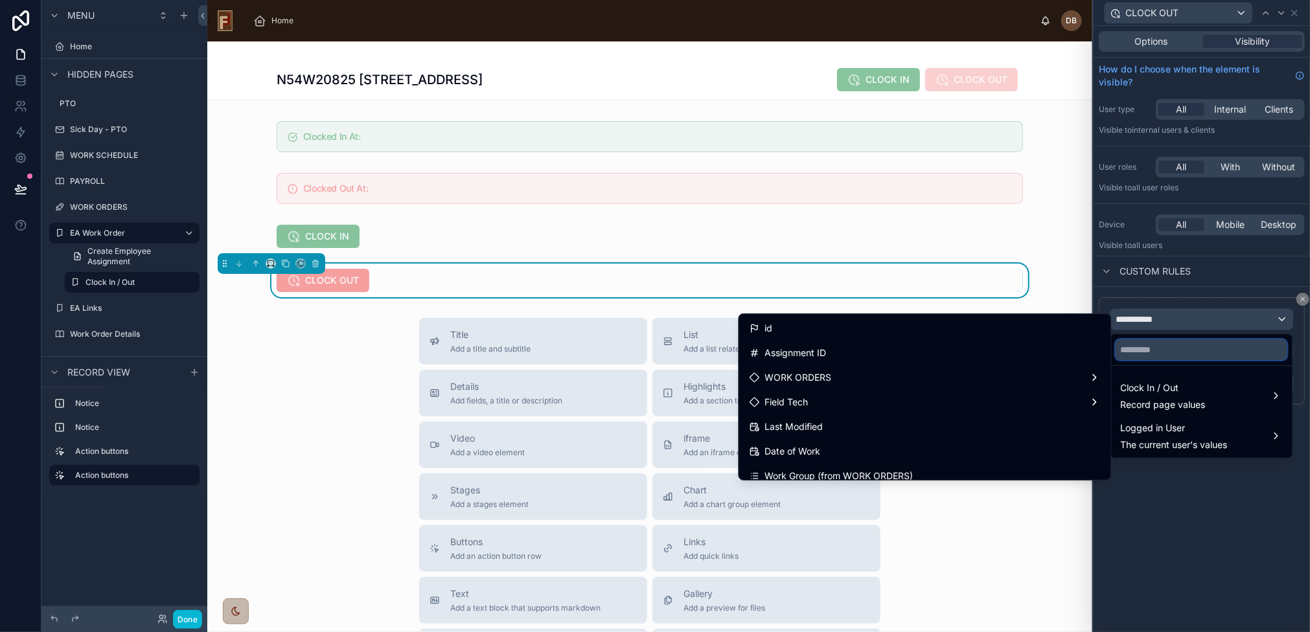
click at [1162, 352] on input "text" at bounding box center [1201, 349] width 172 height 21
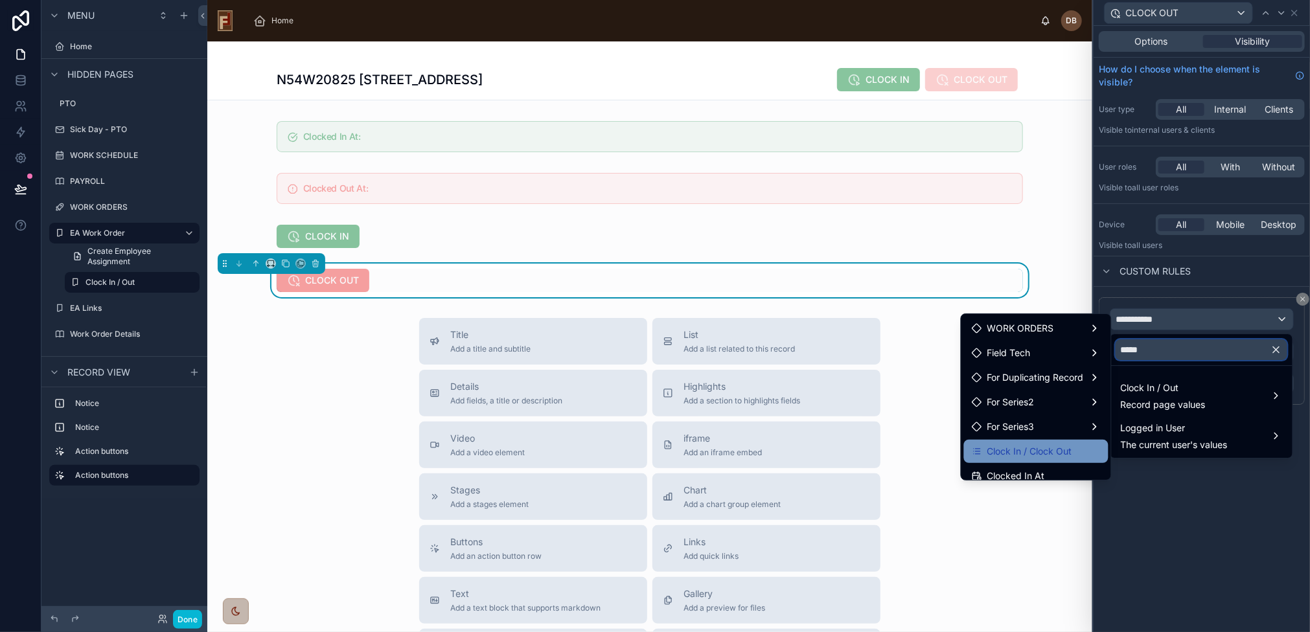
type input "*****"
click at [1016, 449] on span "Clock In / Clock Out" at bounding box center [1029, 452] width 85 height 16
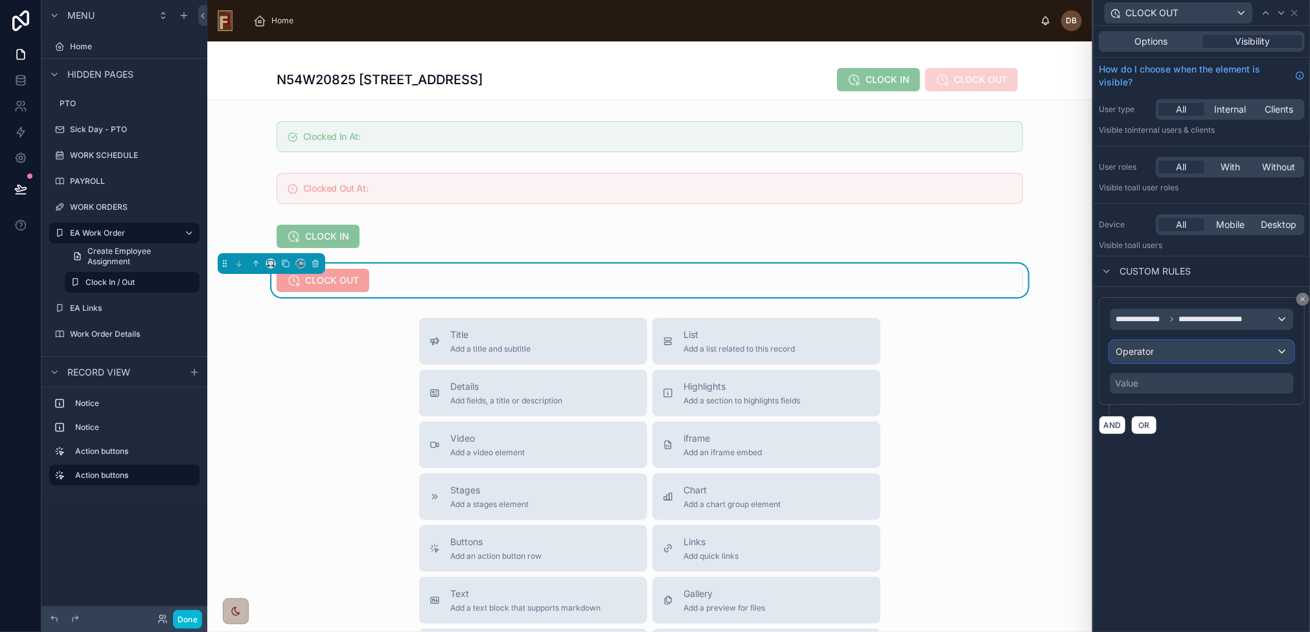
click at [1197, 346] on div "Operator" at bounding box center [1201, 351] width 183 height 21
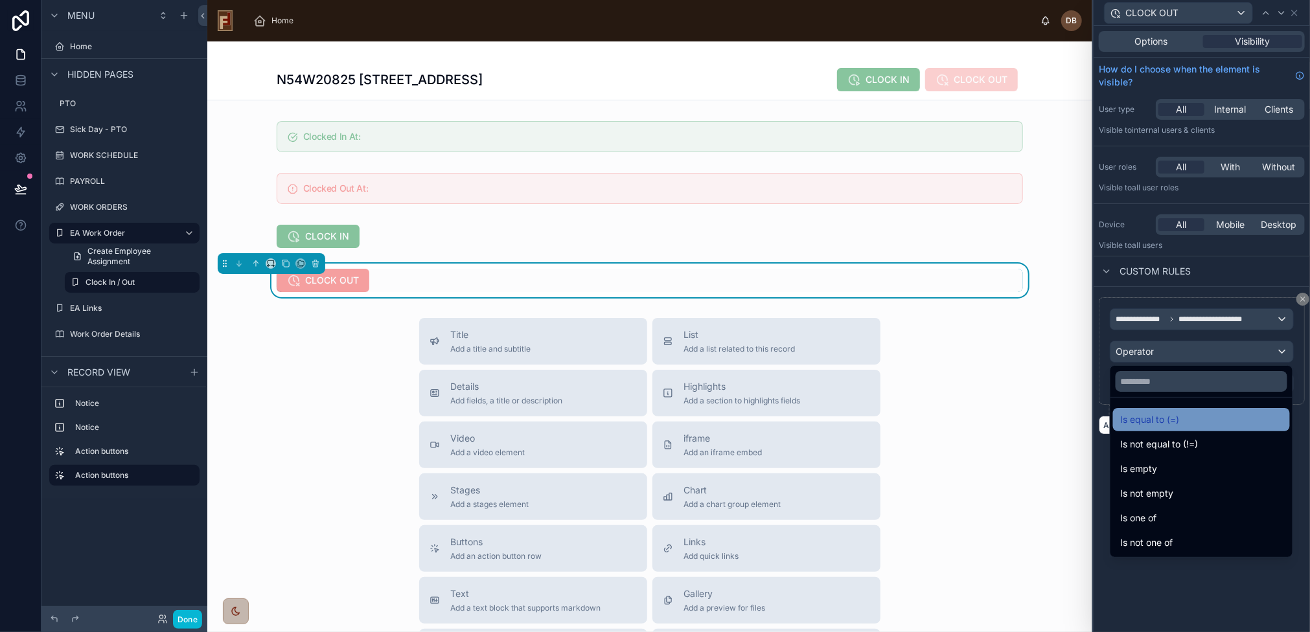
click at [1188, 420] on div "Is equal to (=)" at bounding box center [1200, 420] width 161 height 16
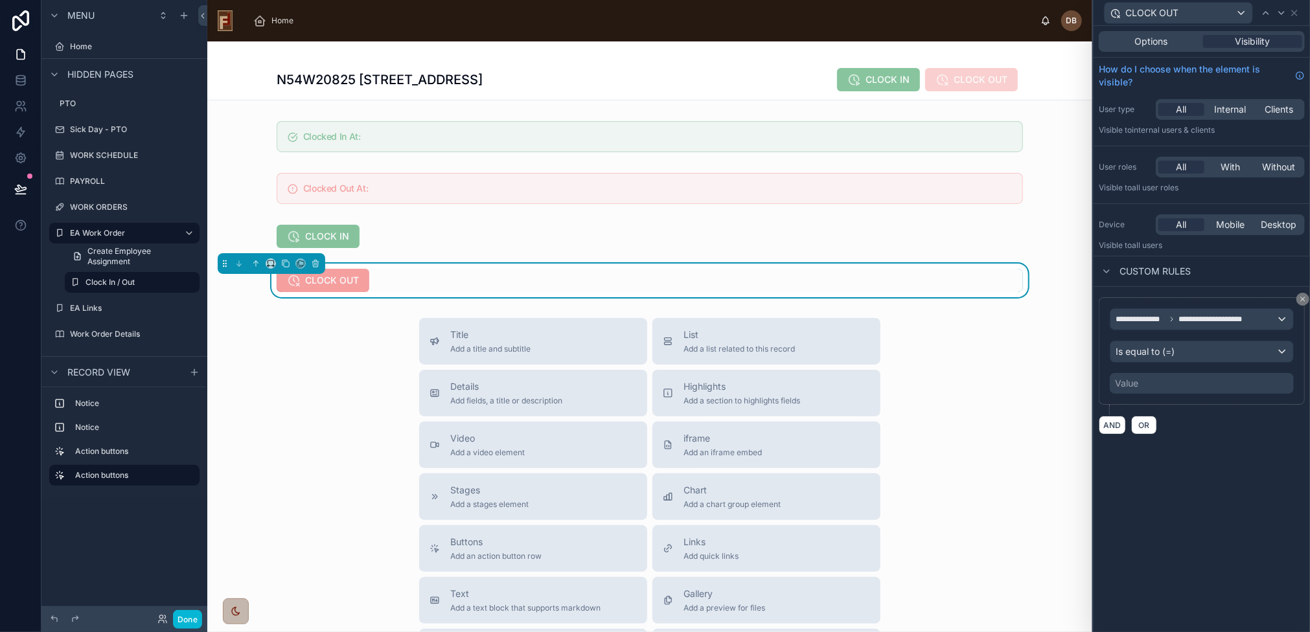
click at [1184, 379] on div "Value" at bounding box center [1201, 383] width 184 height 21
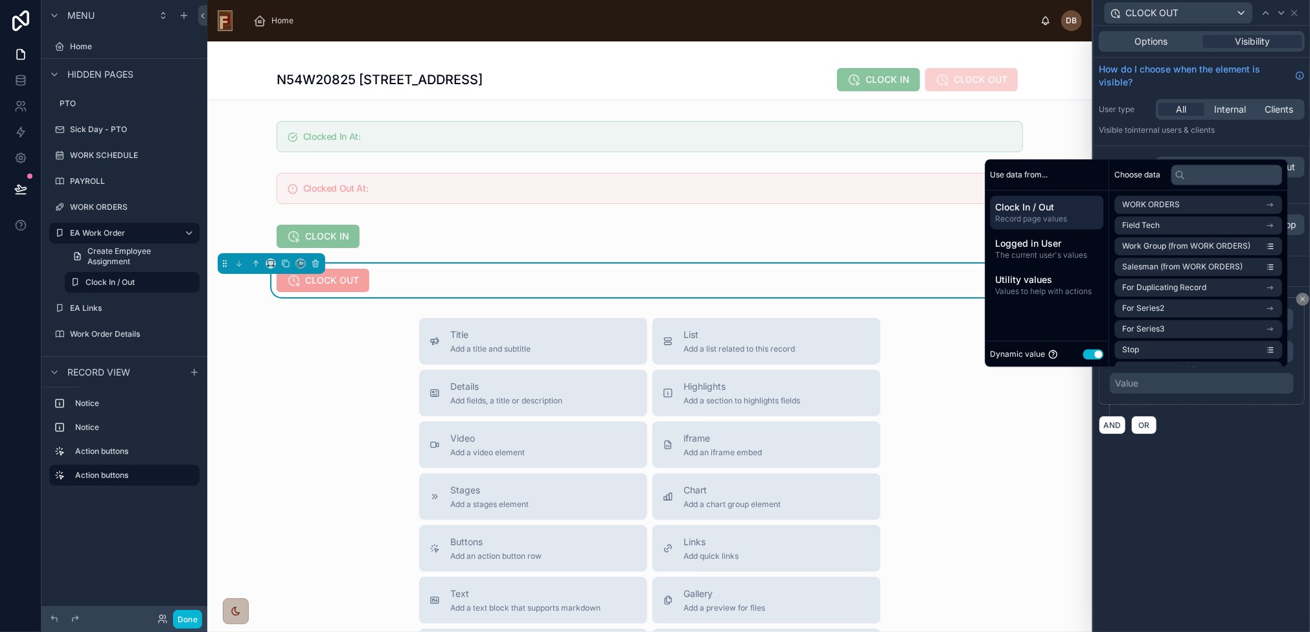
click at [1089, 352] on button "Use setting" at bounding box center [1093, 354] width 21 height 10
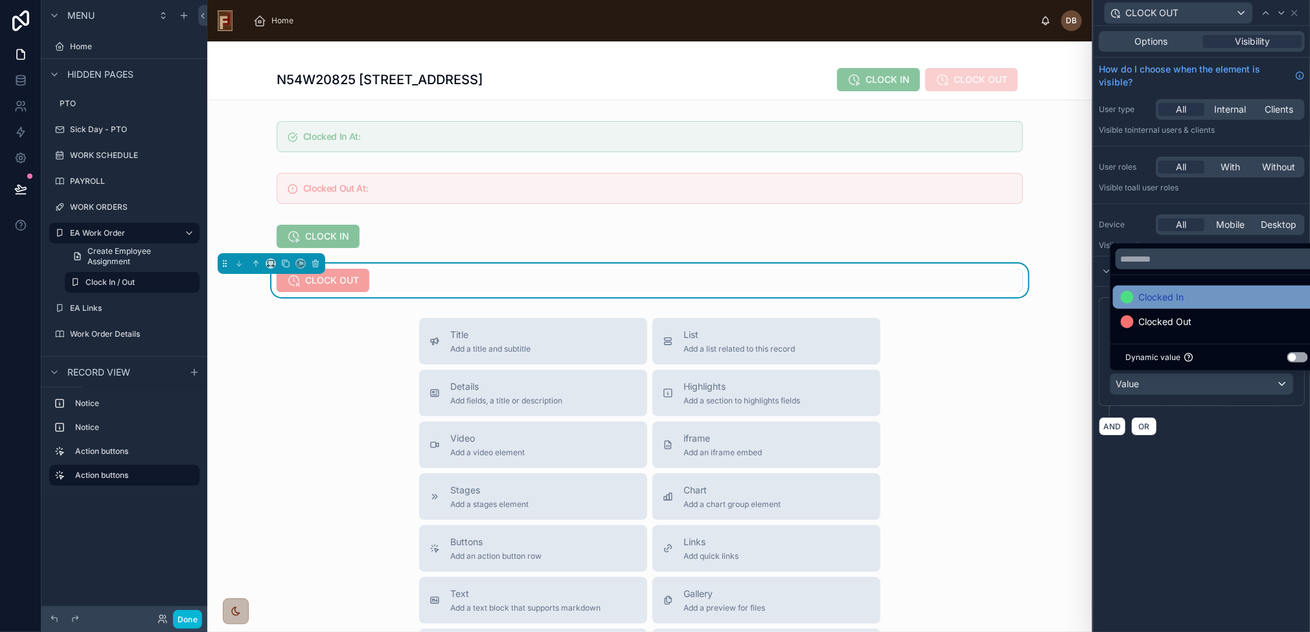
click at [1196, 290] on div "Clocked In" at bounding box center [1216, 297] width 192 height 16
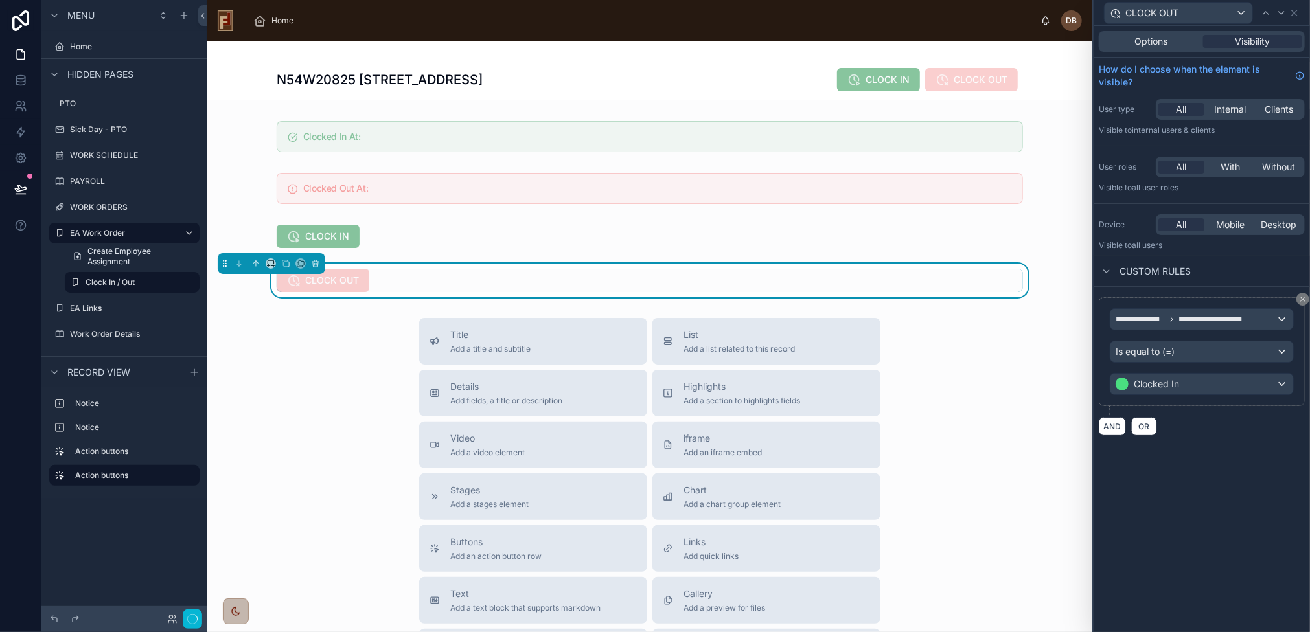
click at [1214, 472] on div "**********" at bounding box center [1201, 329] width 216 height 606
click at [190, 615] on button "Done" at bounding box center [187, 619] width 29 height 19
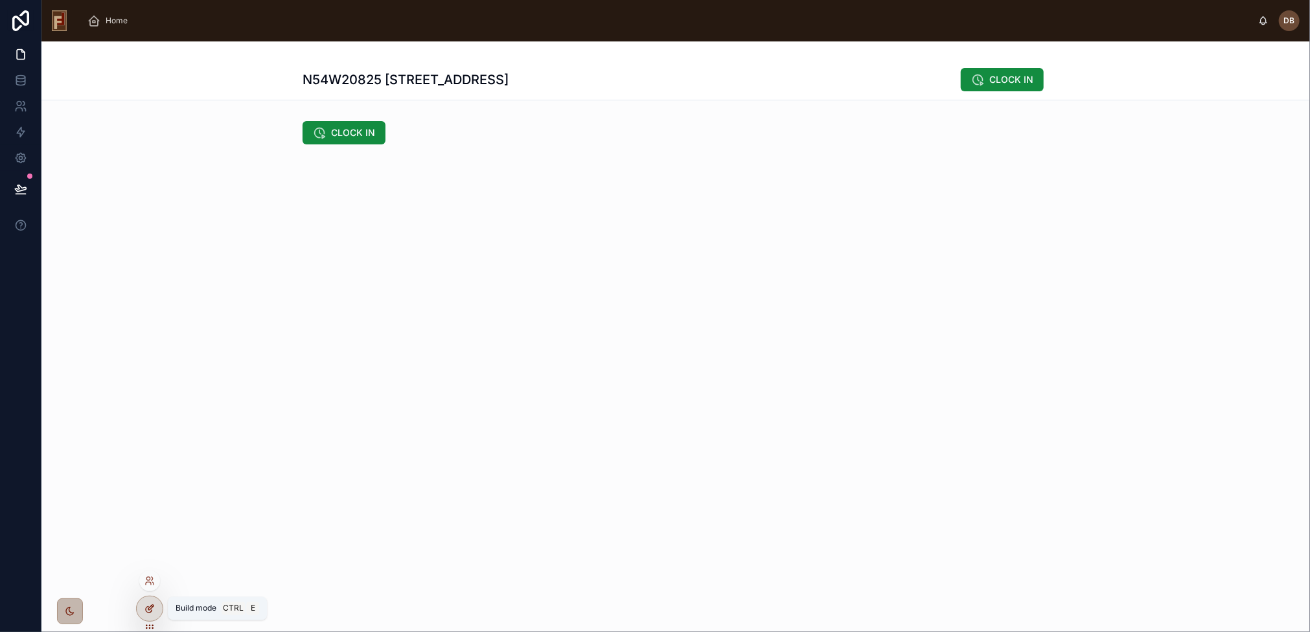
click at [148, 609] on icon at bounding box center [150, 607] width 5 height 5
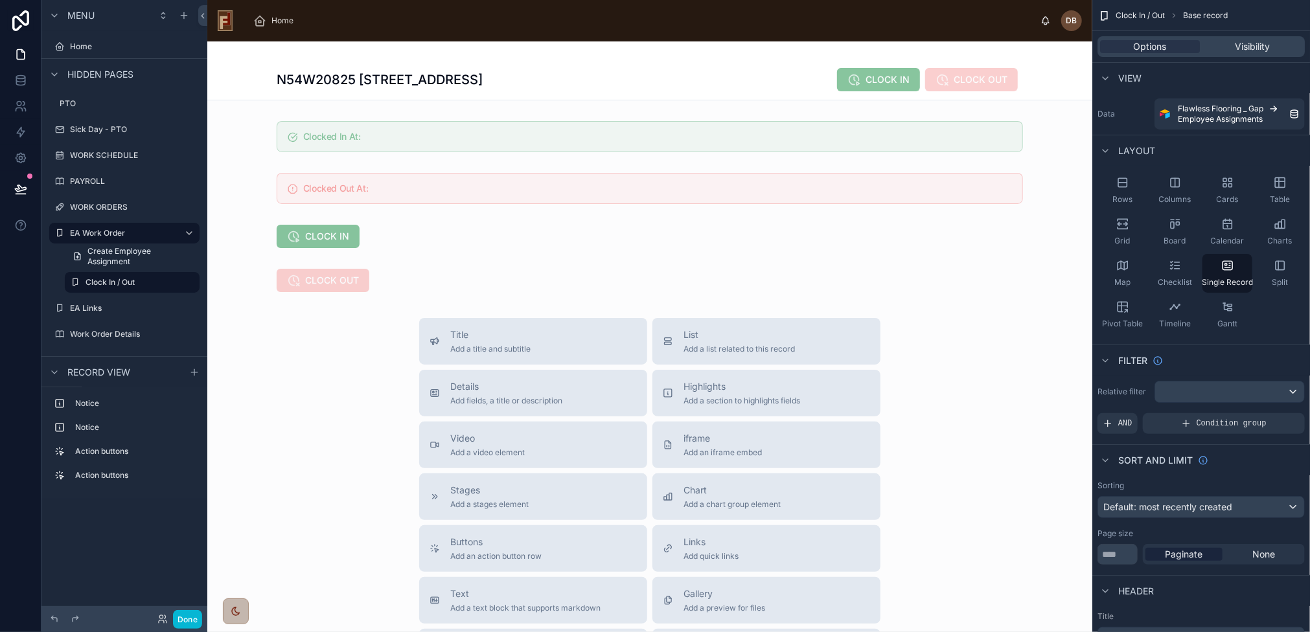
click at [921, 251] on div at bounding box center [649, 461] width 885 height 841
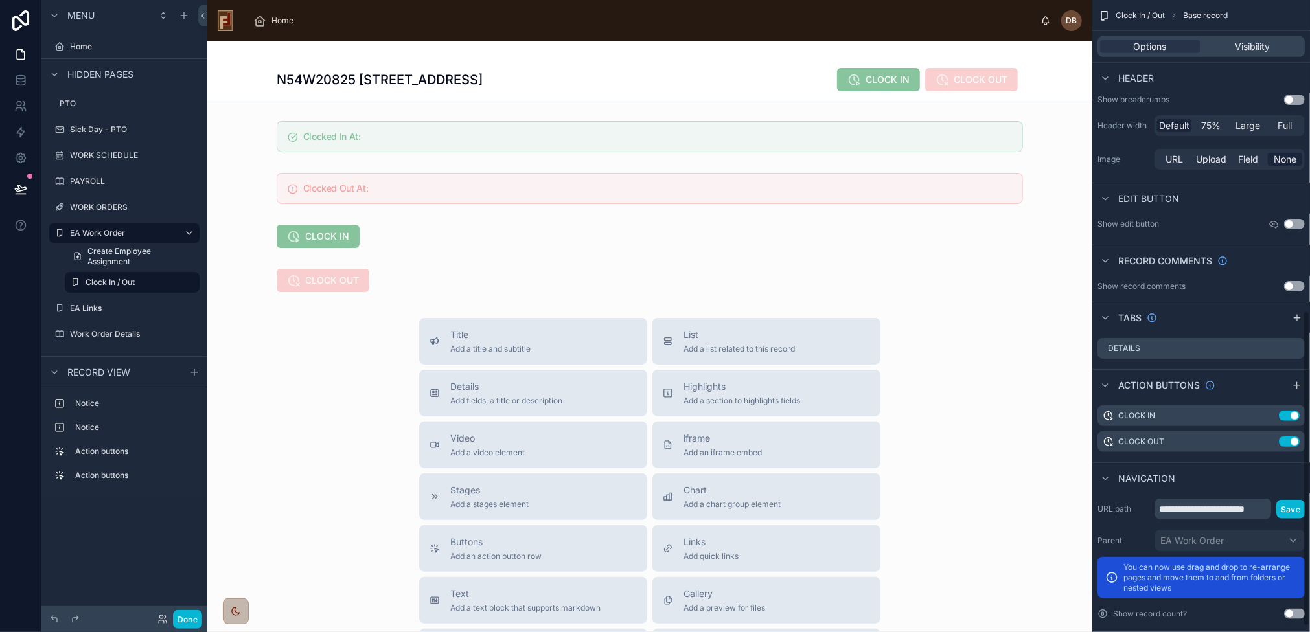
scroll to position [633, 0]
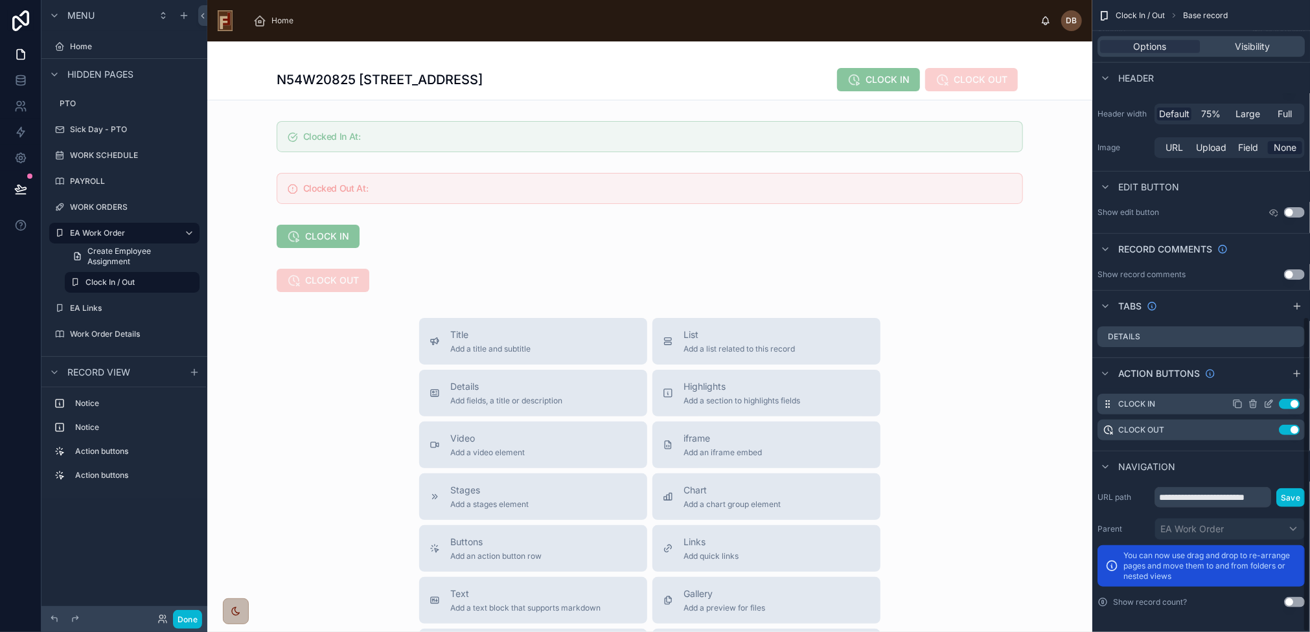
drag, startPoint x: 1293, startPoint y: 400, endPoint x: 1293, endPoint y: 411, distance: 10.4
click at [1294, 400] on button "Use setting" at bounding box center [1288, 404] width 21 height 10
click at [1290, 429] on button "Use setting" at bounding box center [1288, 430] width 21 height 10
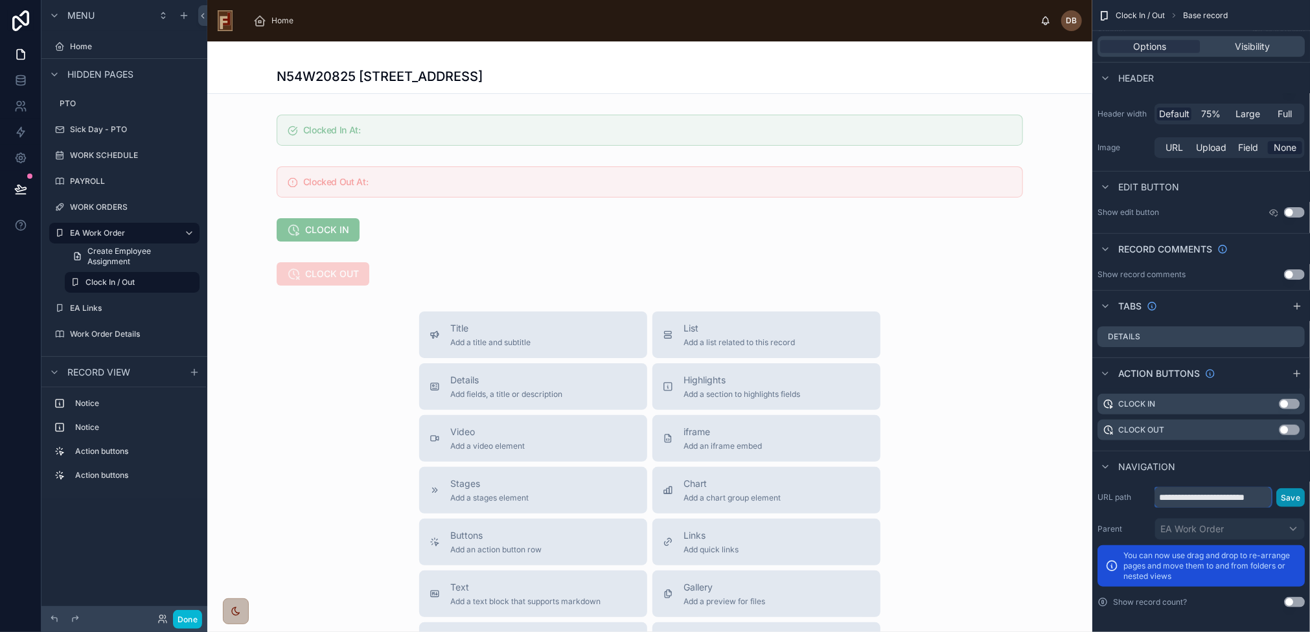
scroll to position [0, 19]
drag, startPoint x: 1205, startPoint y: 494, endPoint x: 1287, endPoint y: 496, distance: 81.6
click at [1289, 495] on div "**********" at bounding box center [1229, 497] width 150 height 21
click at [1233, 496] on input "**********" at bounding box center [1212, 497] width 117 height 21
click at [1259, 498] on input "**********" at bounding box center [1212, 497] width 117 height 21
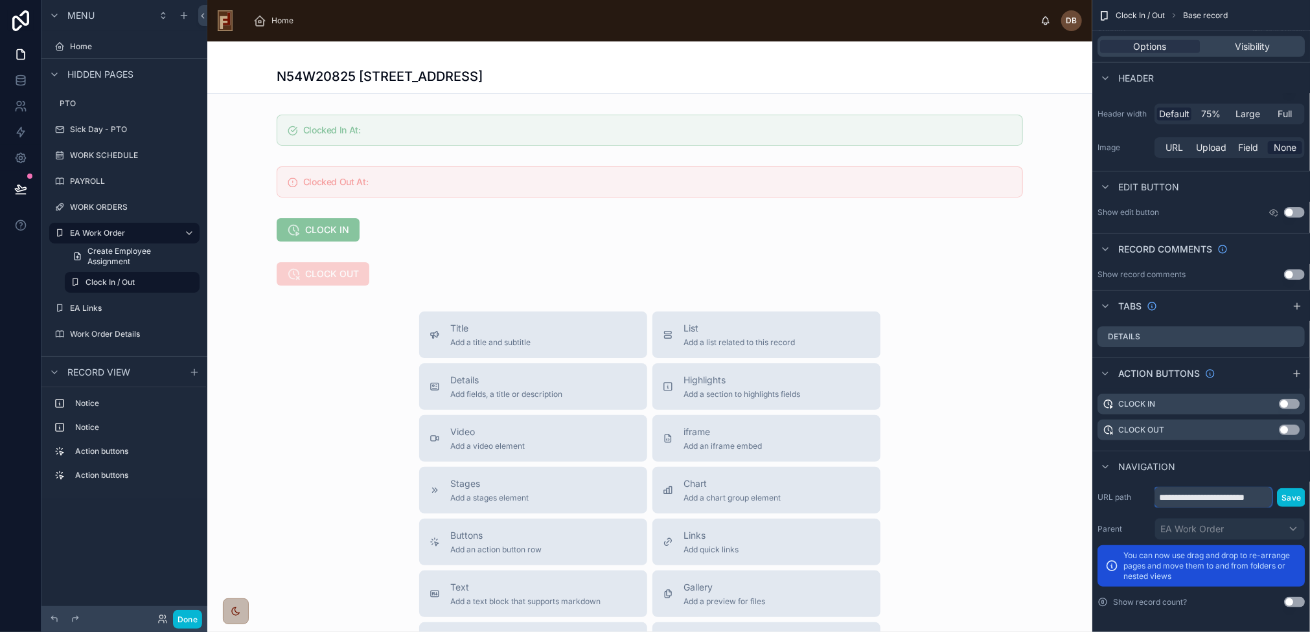
click at [1260, 497] on input "**********" at bounding box center [1212, 497] width 117 height 21
type input "**********"
click at [1289, 498] on button "Save" at bounding box center [1290, 497] width 28 height 19
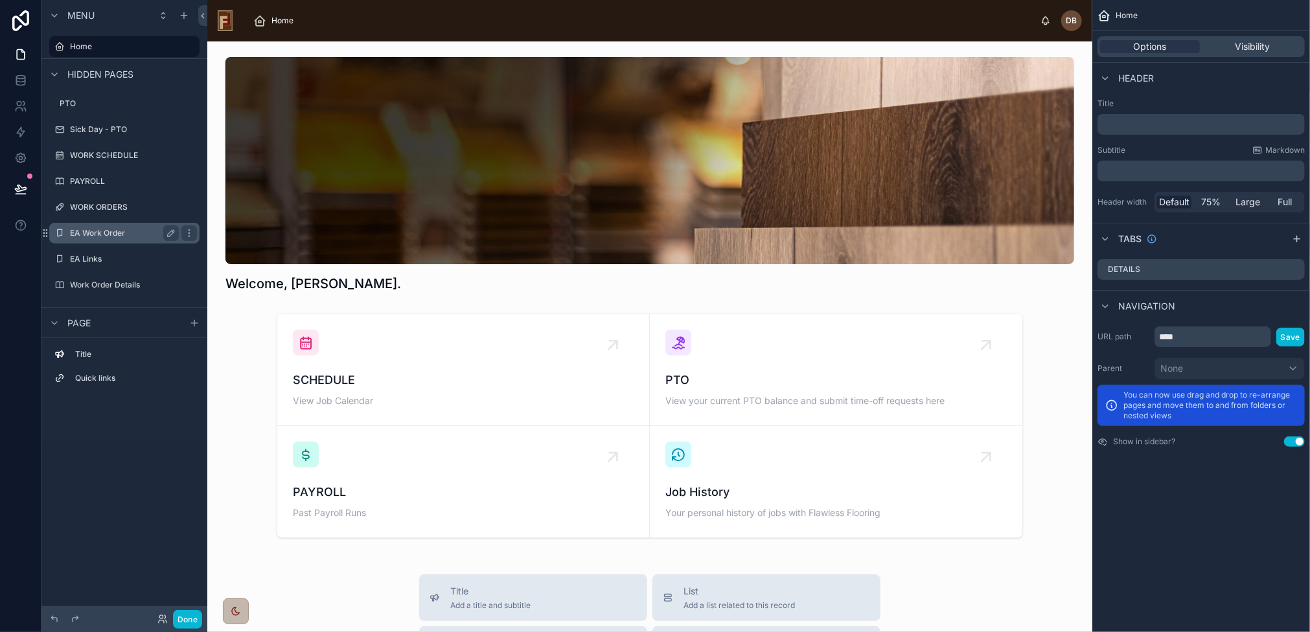
click at [113, 228] on label "EA Work Order" at bounding box center [122, 233] width 104 height 10
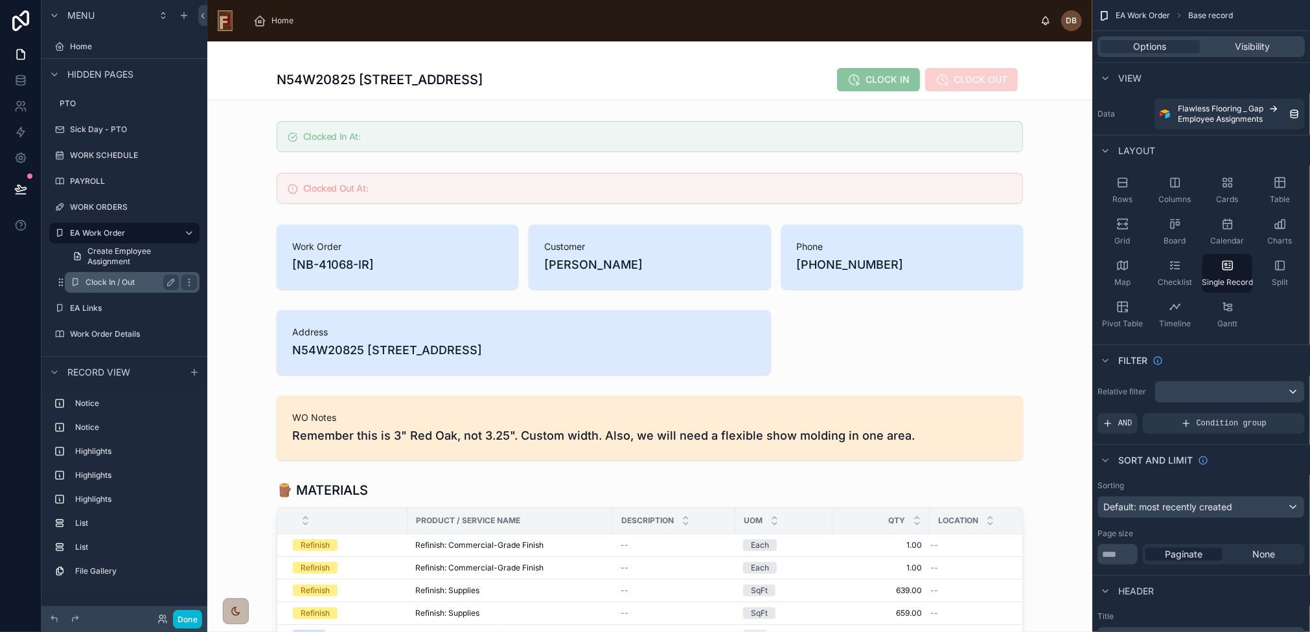
click at [113, 289] on div "Clock In / Out" at bounding box center [131, 283] width 93 height 16
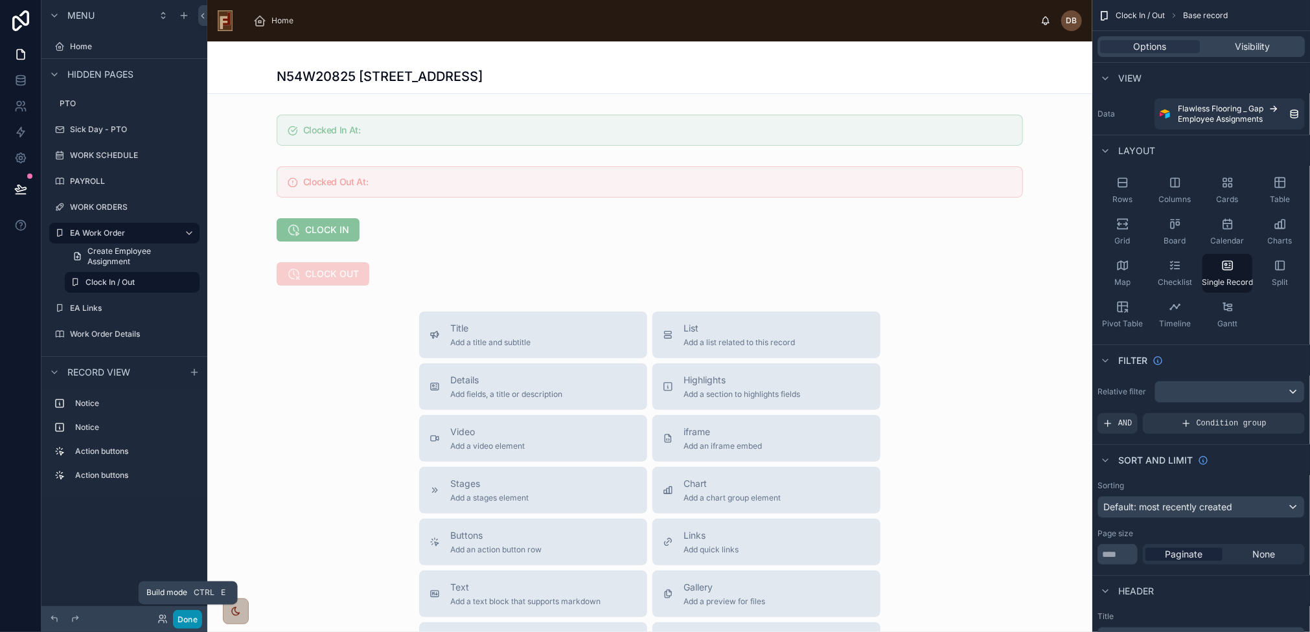
click at [190, 614] on button "Done" at bounding box center [187, 619] width 29 height 19
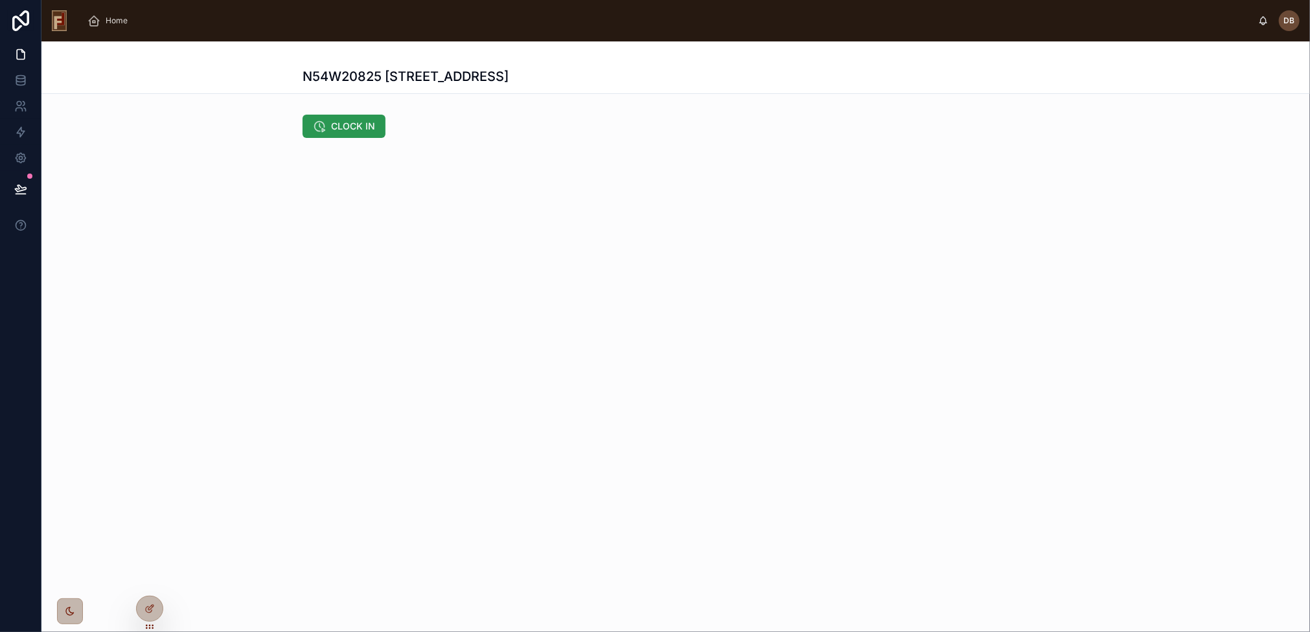
click at [344, 130] on span "CLOCK IN" at bounding box center [353, 126] width 44 height 13
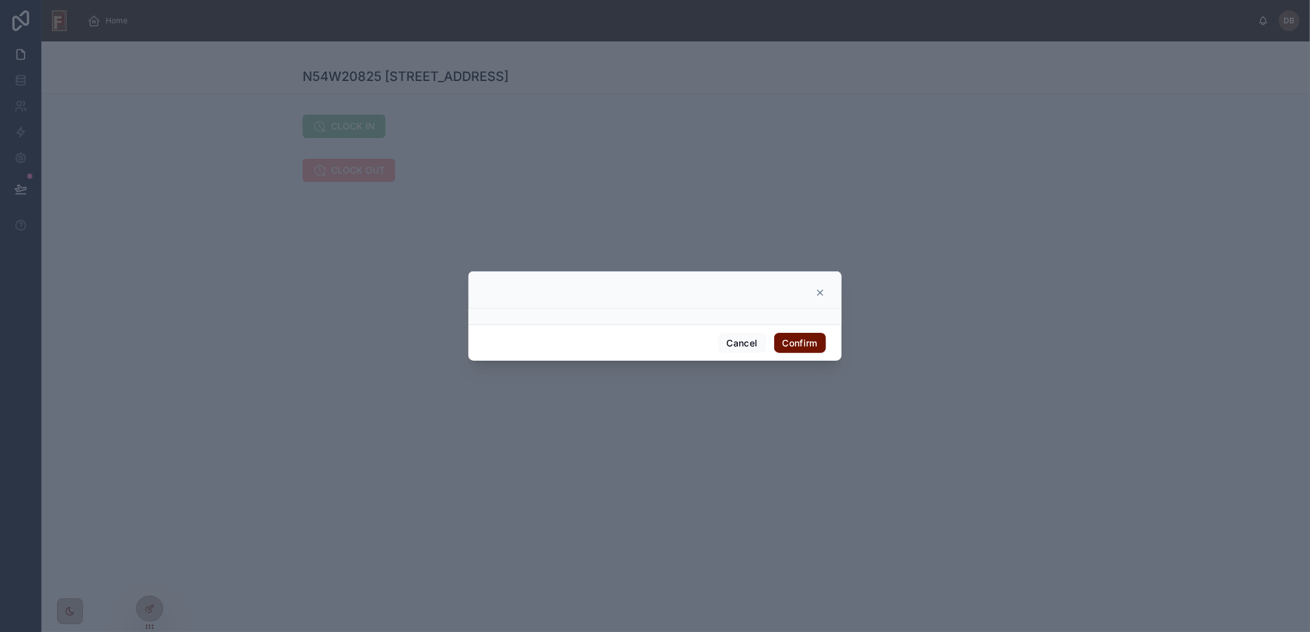
click at [819, 292] on icon at bounding box center [820, 293] width 10 height 10
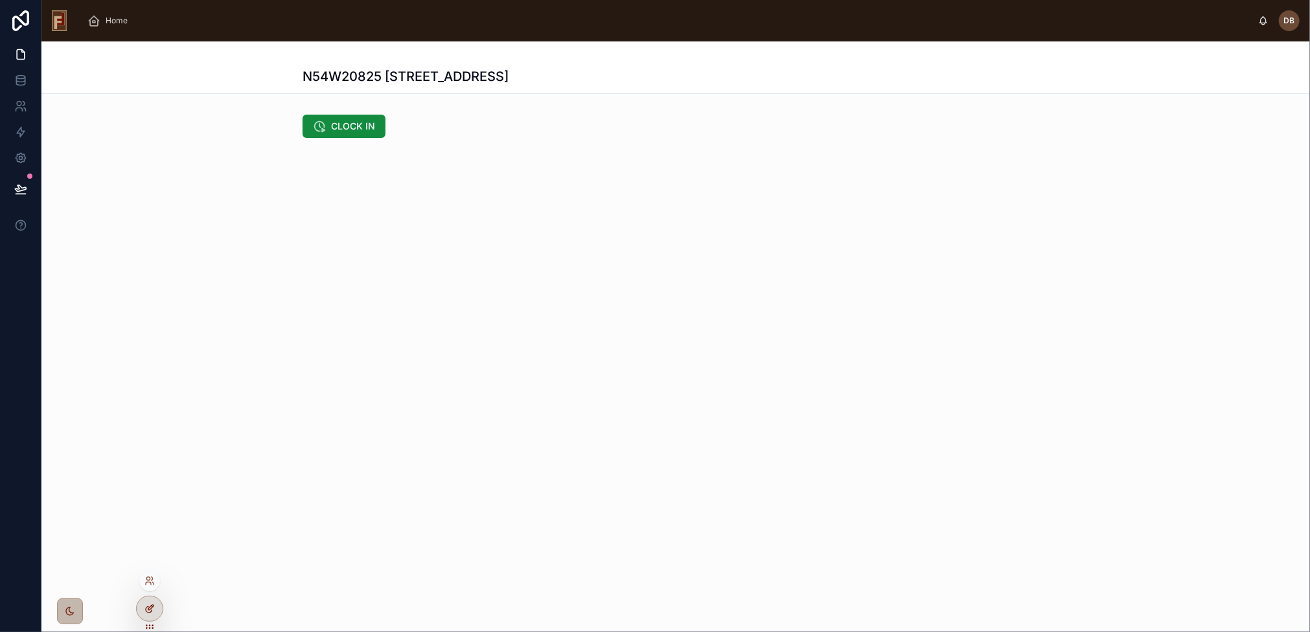
click at [153, 607] on icon at bounding box center [152, 606] width 1 height 1
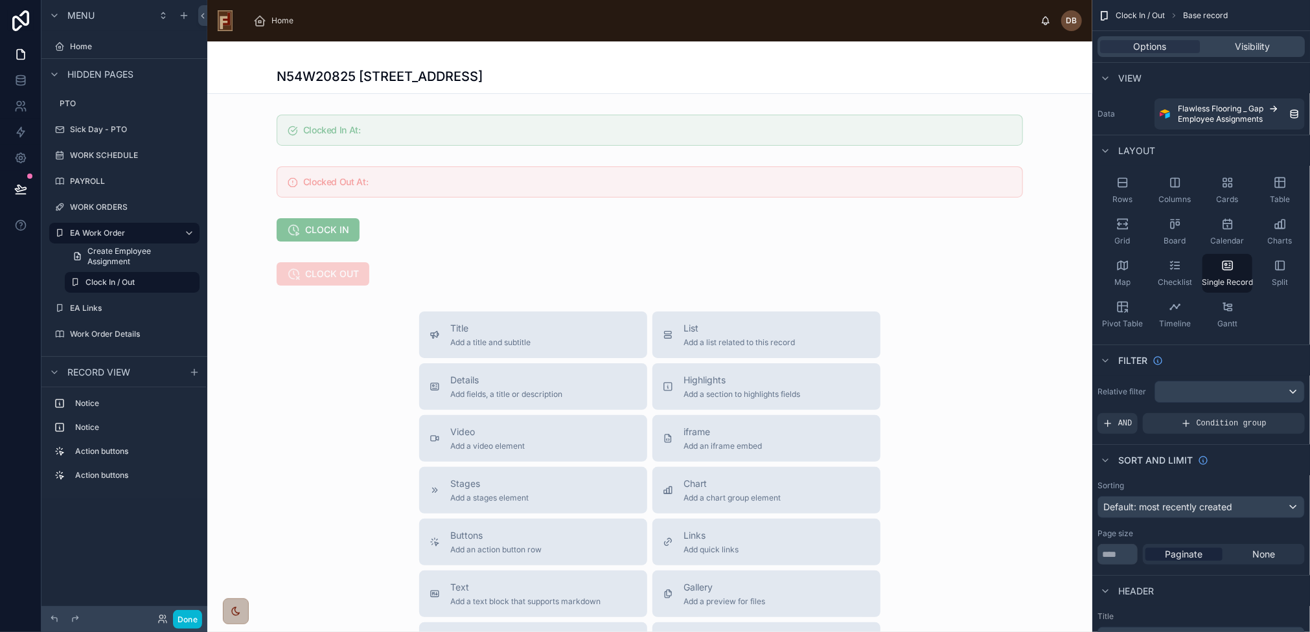
click at [457, 229] on div at bounding box center [649, 458] width 885 height 835
click at [383, 216] on div at bounding box center [649, 230] width 885 height 34
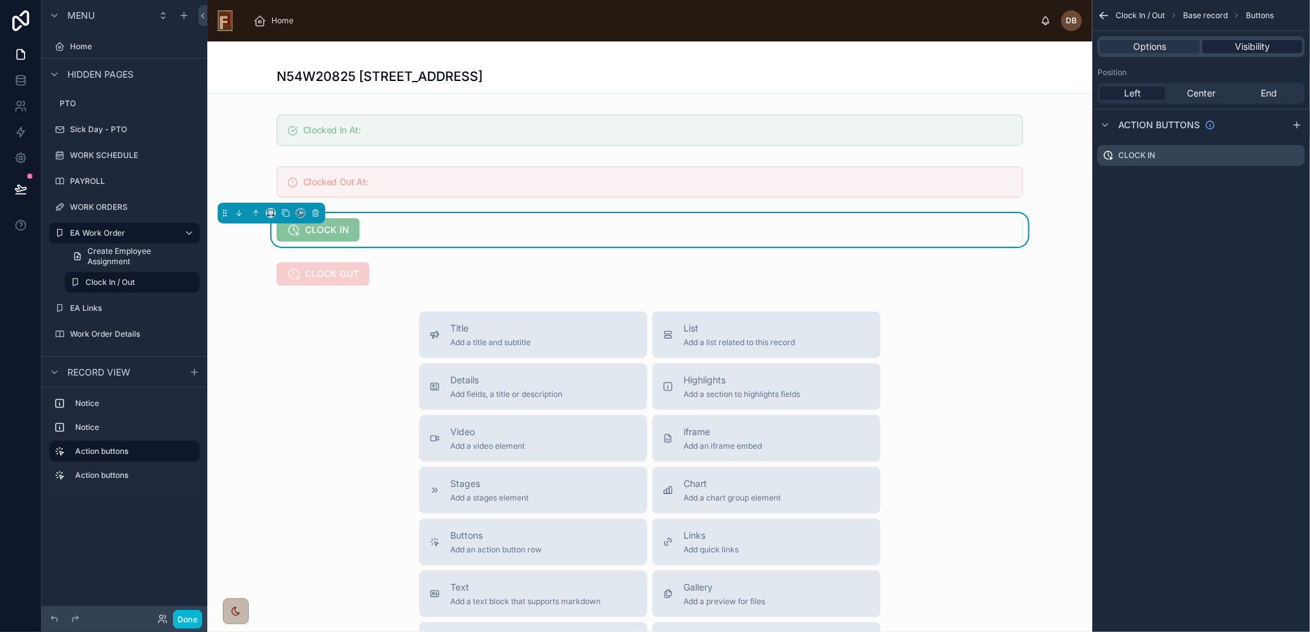
click at [1248, 48] on span "Visibility" at bounding box center [1251, 46] width 35 height 13
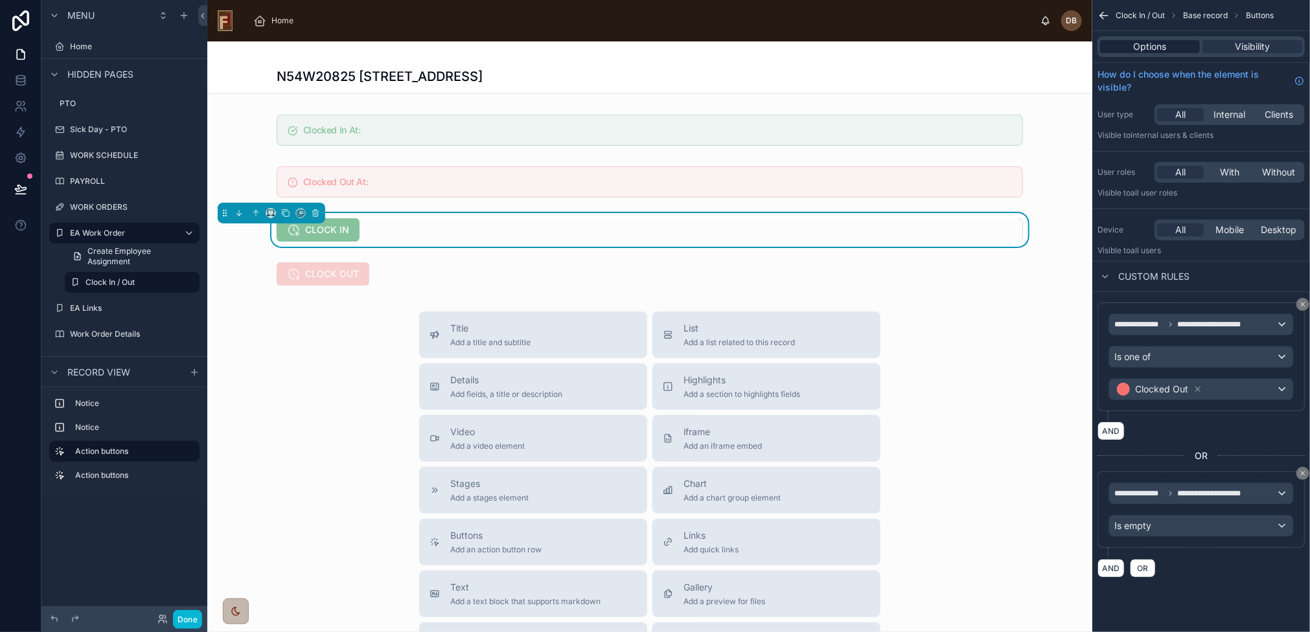
click at [1148, 49] on span "Options" at bounding box center [1149, 46] width 33 height 13
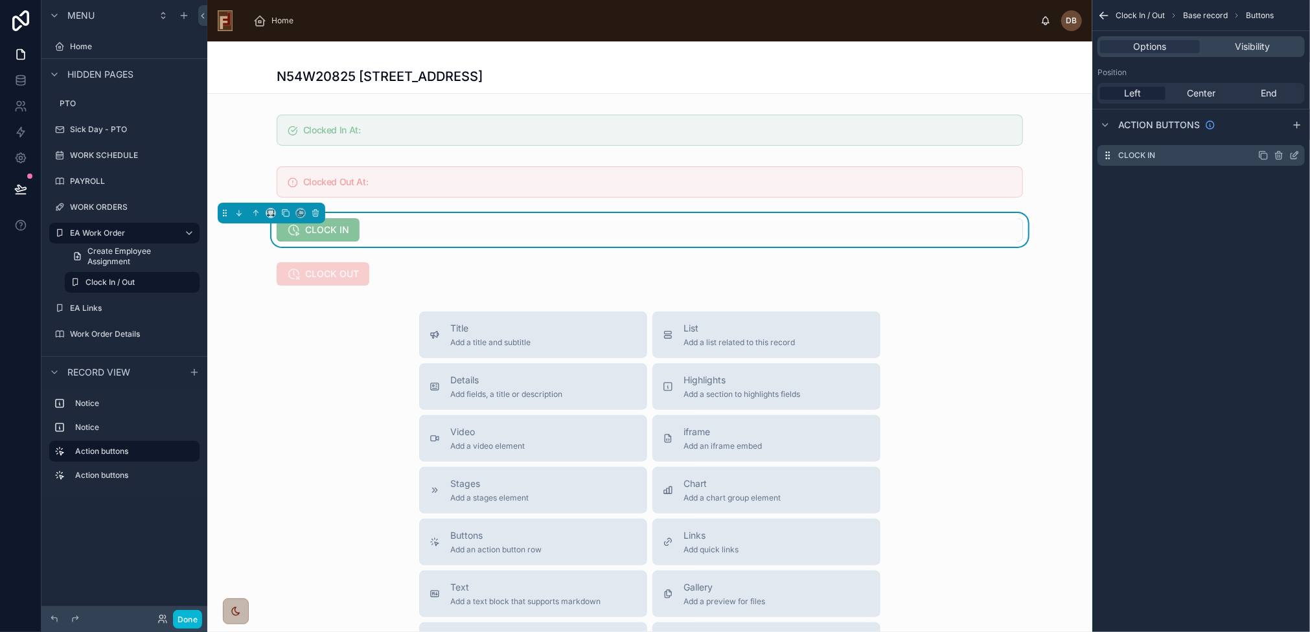
click at [1294, 157] on icon "scrollable content" at bounding box center [1295, 154] width 5 height 5
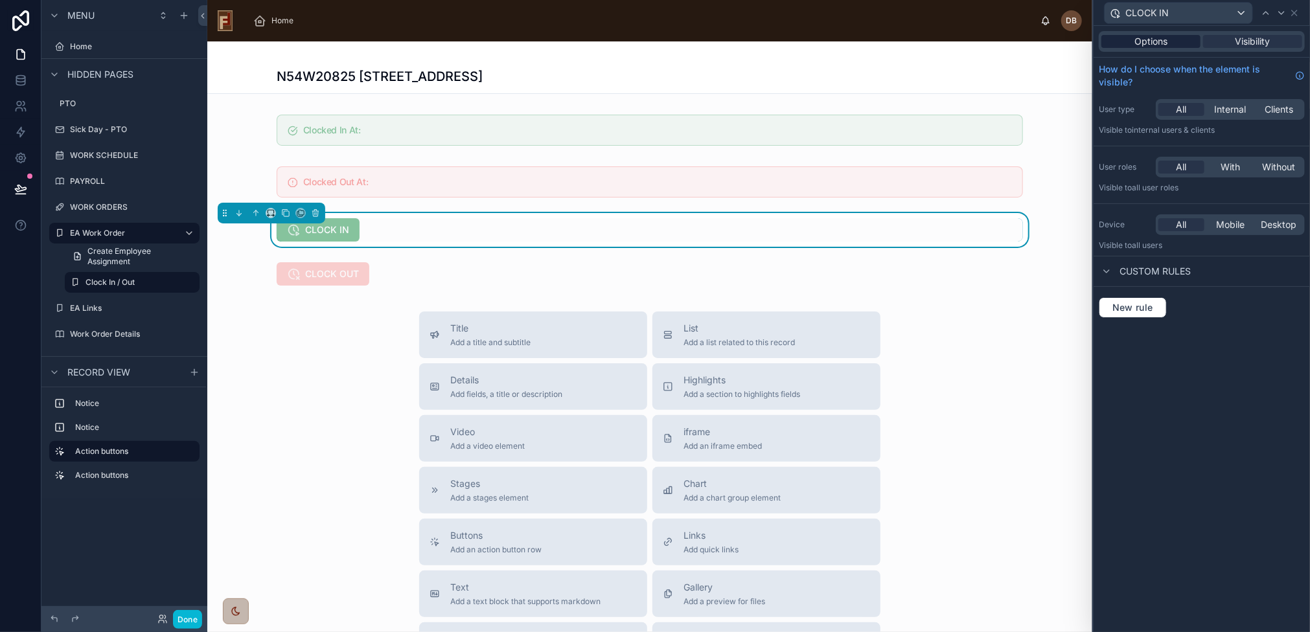
click at [1159, 36] on span "Options" at bounding box center [1150, 41] width 33 height 13
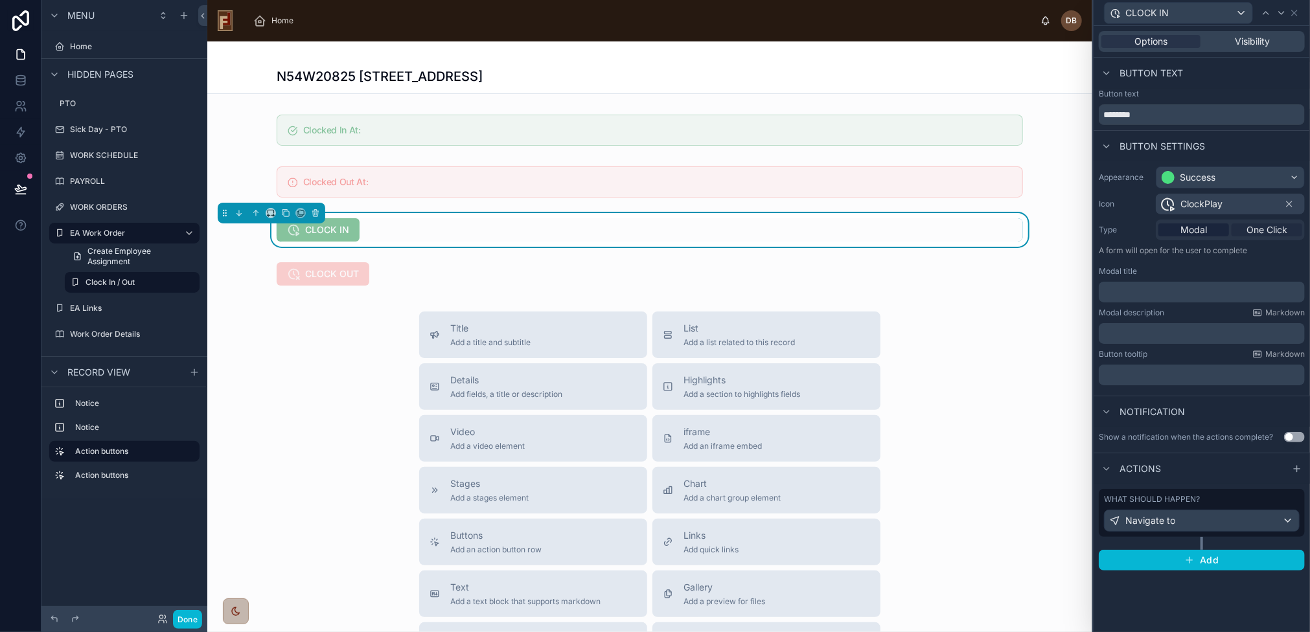
click at [1261, 231] on span "One Click" at bounding box center [1266, 229] width 41 height 13
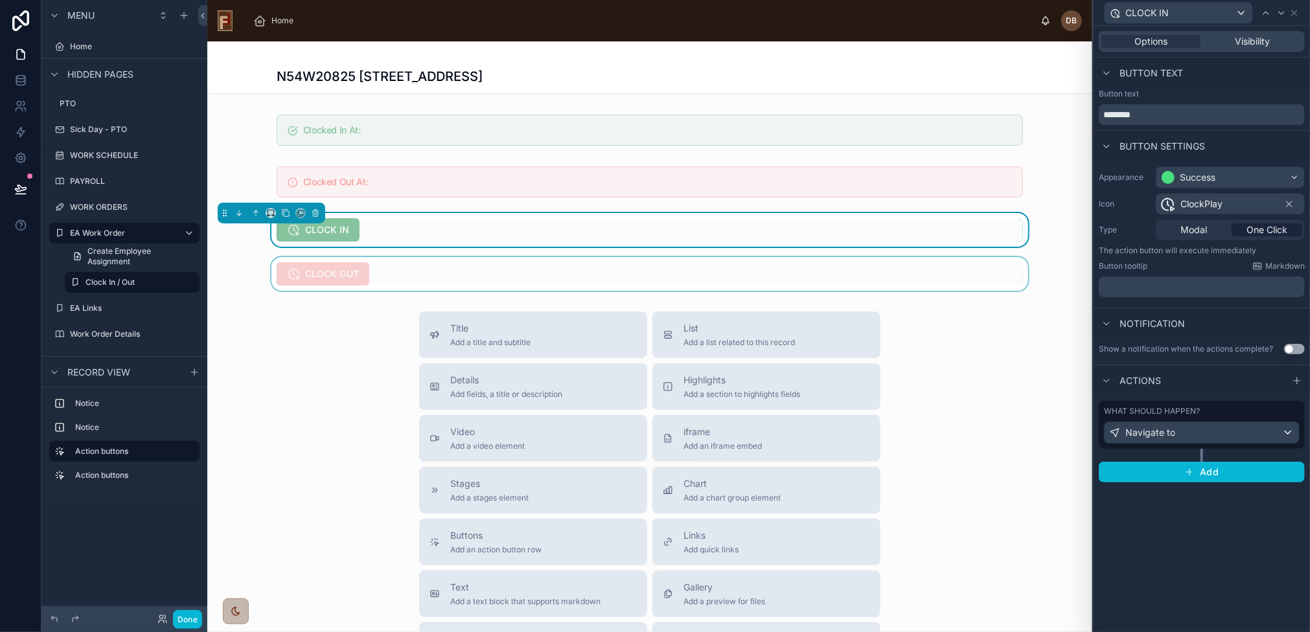
click at [580, 283] on div at bounding box center [649, 274] width 885 height 34
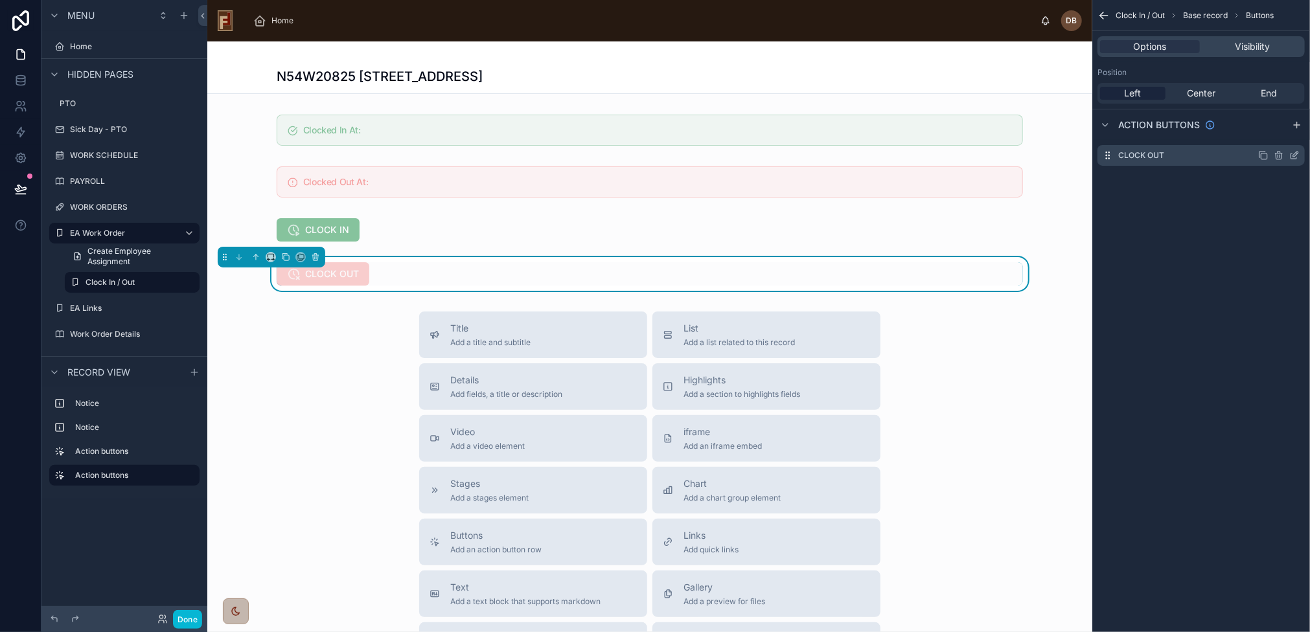
click at [1296, 153] on icon "scrollable content" at bounding box center [1294, 155] width 10 height 10
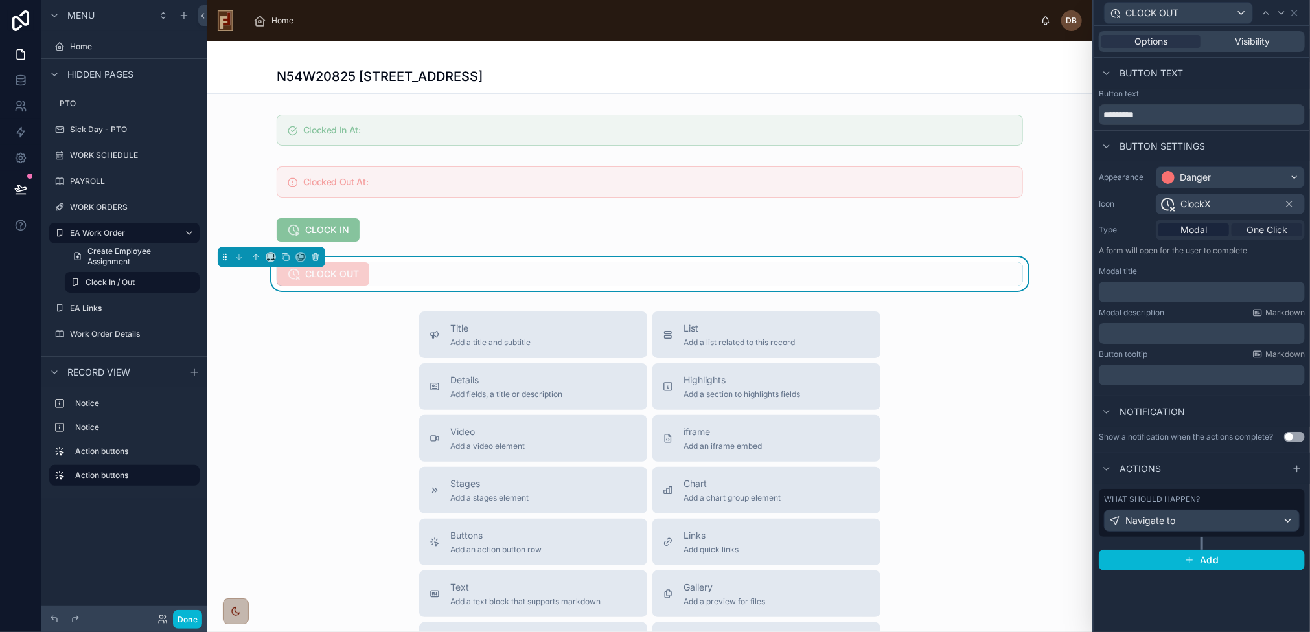
click at [1265, 227] on span "One Click" at bounding box center [1266, 229] width 41 height 13
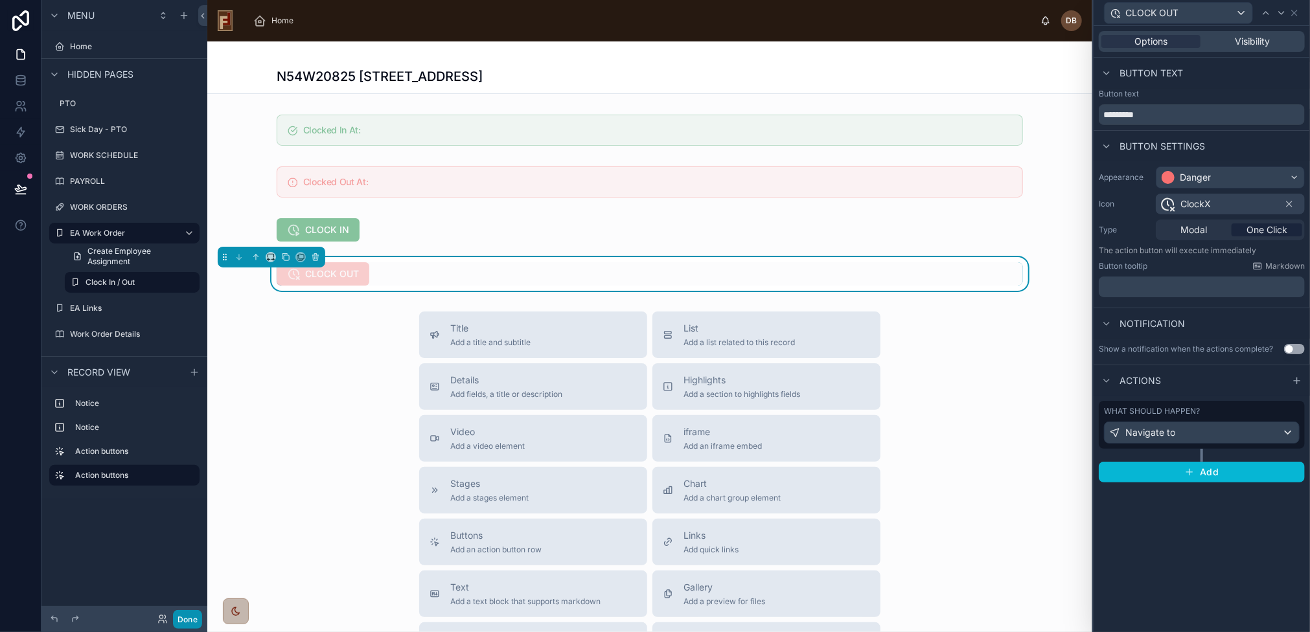
click at [192, 624] on button "Done" at bounding box center [187, 619] width 29 height 19
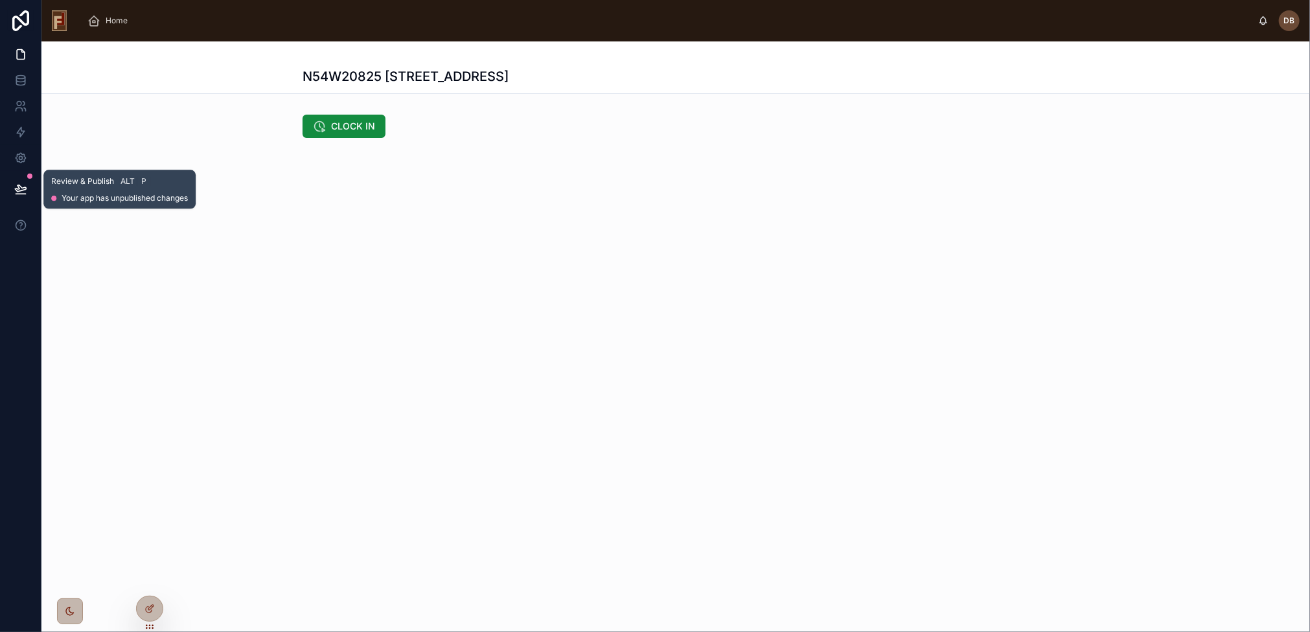
click at [21, 193] on icon at bounding box center [20, 189] width 13 height 13
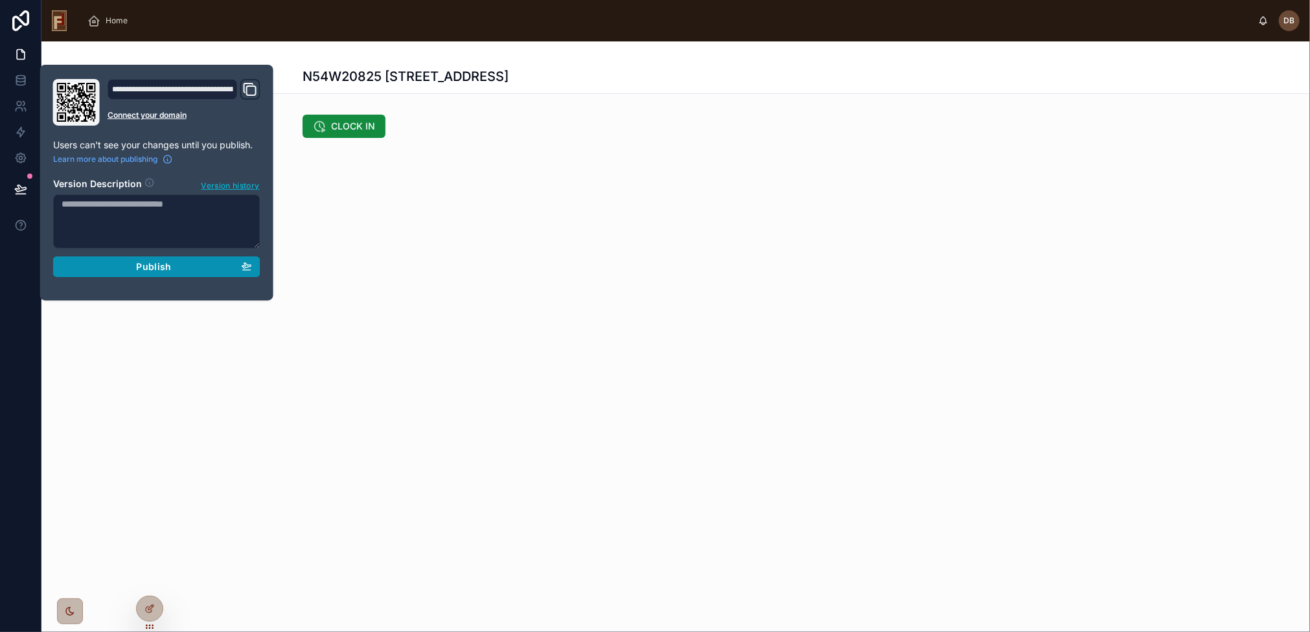
click at [167, 266] on span "Publish" at bounding box center [153, 267] width 35 height 12
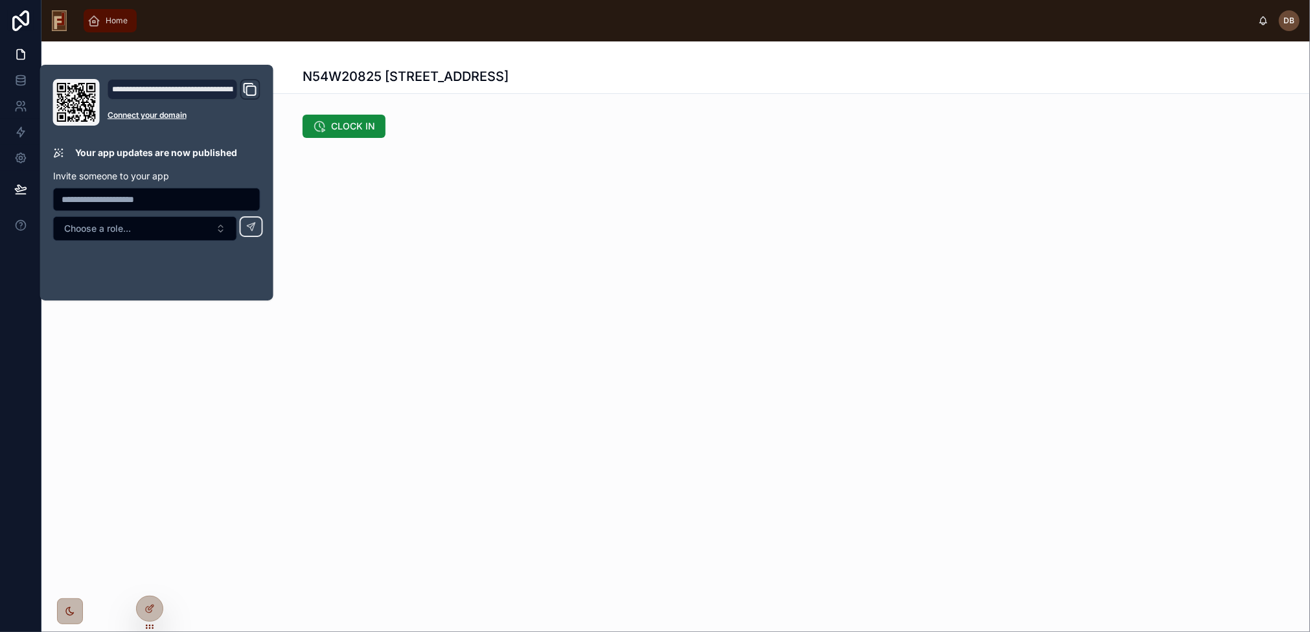
drag, startPoint x: 109, startPoint y: 17, endPoint x: 155, endPoint y: 38, distance: 51.3
click at [109, 17] on span "Home" at bounding box center [117, 21] width 22 height 10
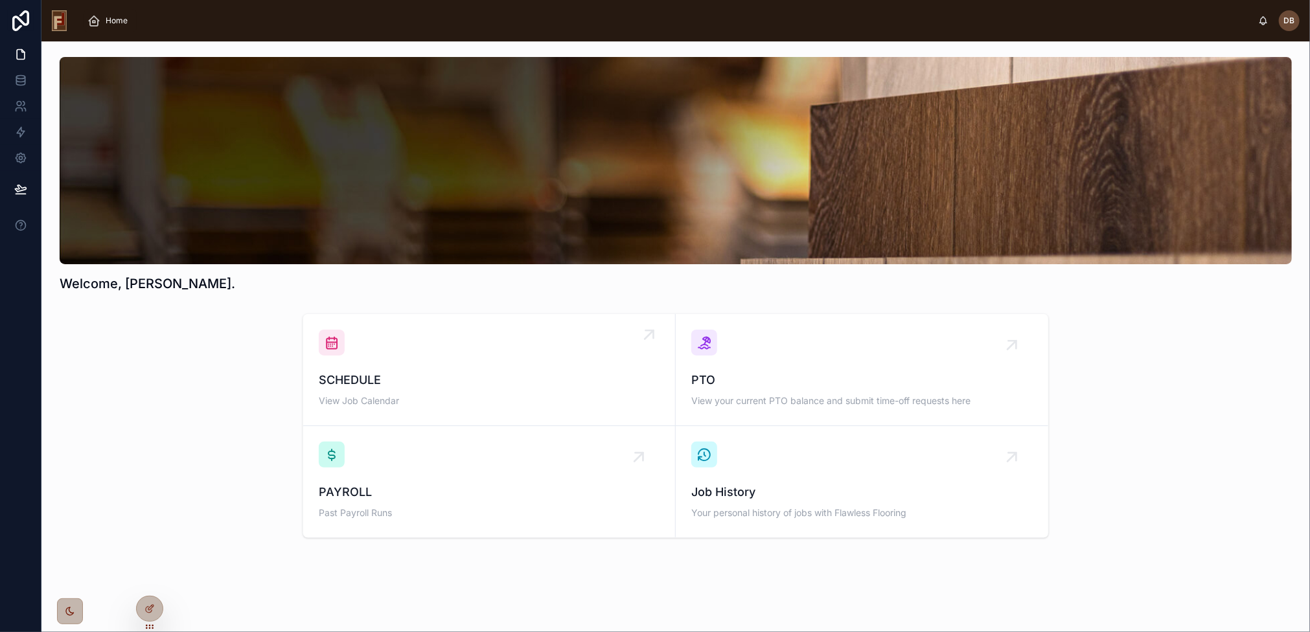
click at [422, 369] on div "SCHEDULE View Job Calendar" at bounding box center [489, 370] width 341 height 80
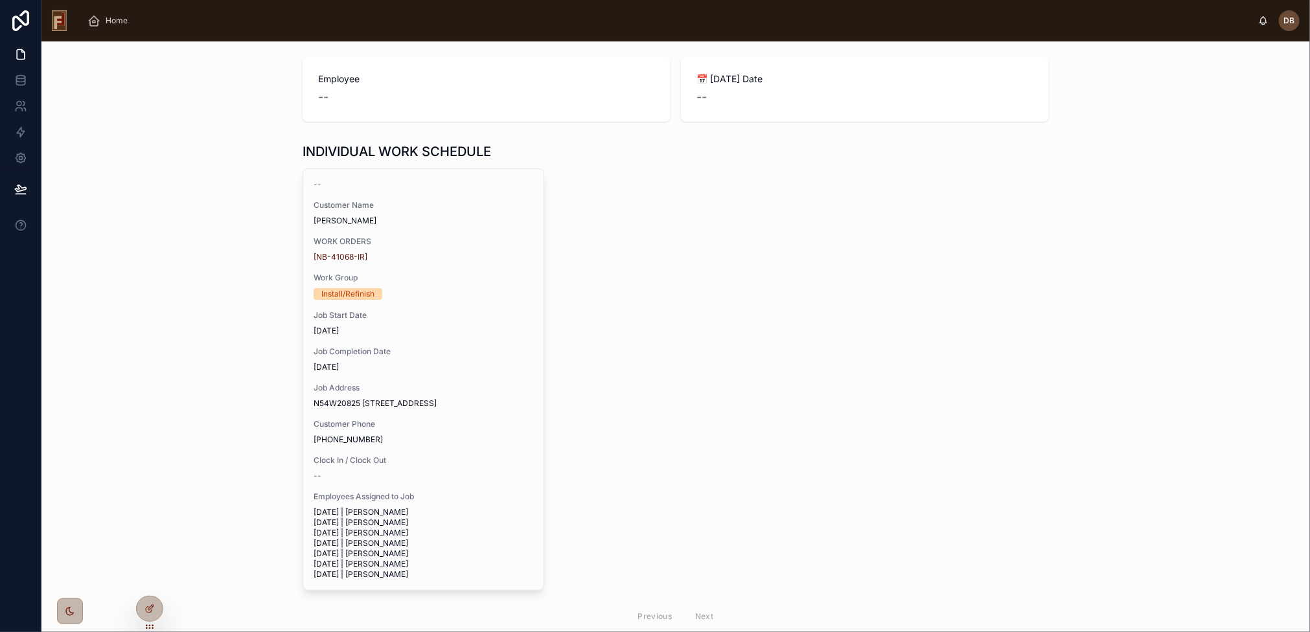
scroll to position [142, 0]
click at [422, 369] on span "[DATE]" at bounding box center [423, 367] width 220 height 10
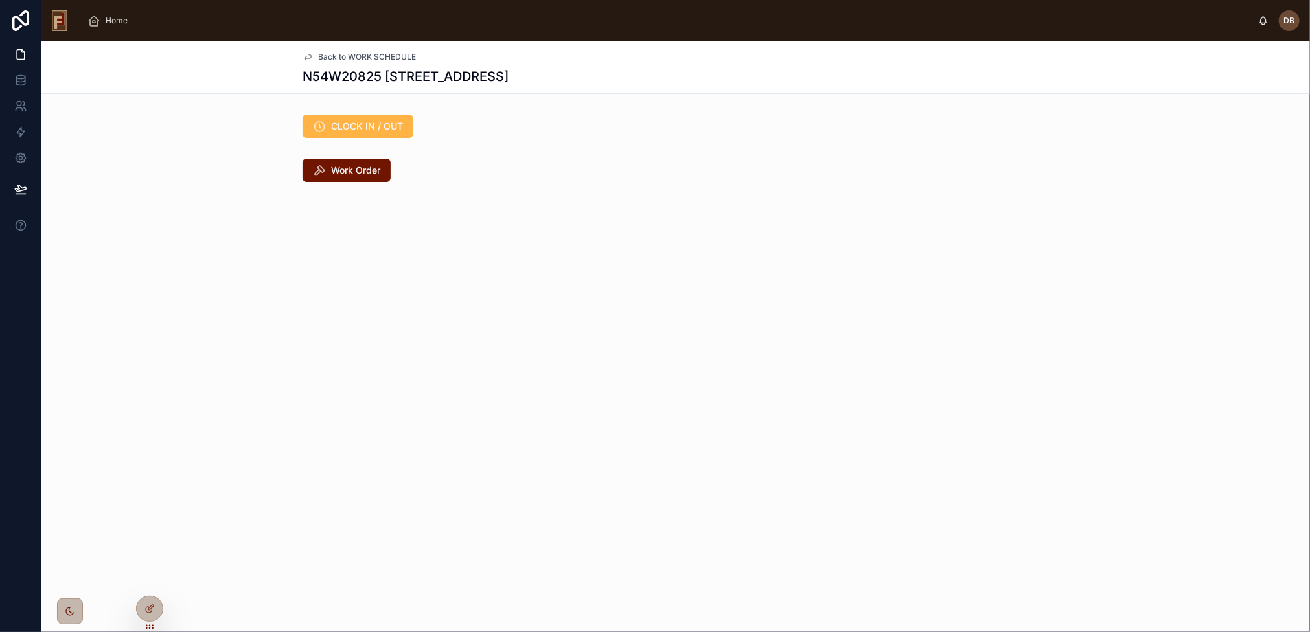
click at [367, 120] on span "CLOCK IN / OUT" at bounding box center [367, 126] width 72 height 13
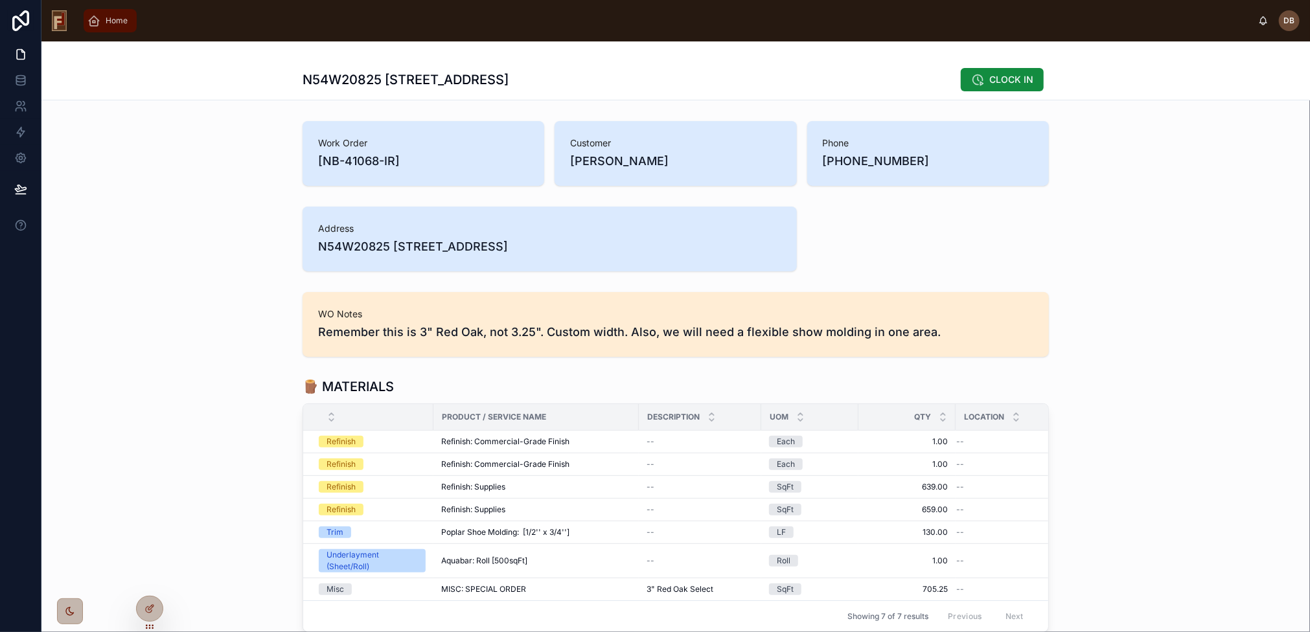
click at [109, 21] on span "Home" at bounding box center [117, 21] width 22 height 10
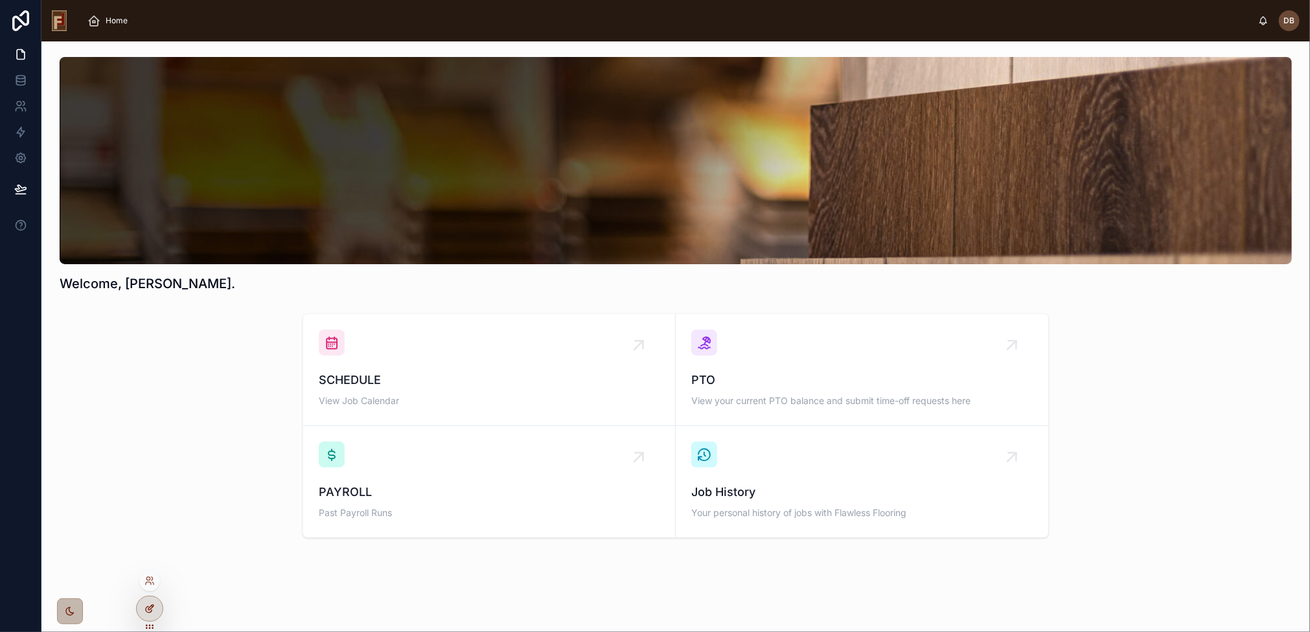
click at [147, 611] on icon at bounding box center [149, 609] width 10 height 10
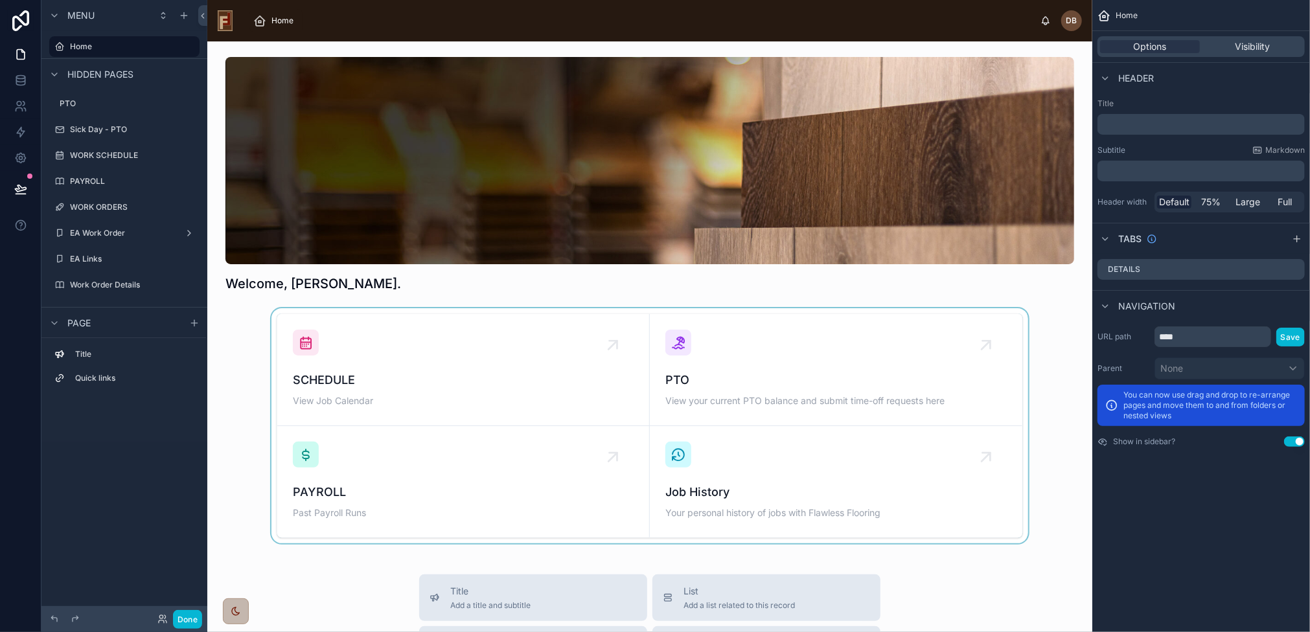
click at [394, 339] on div at bounding box center [650, 425] width 864 height 235
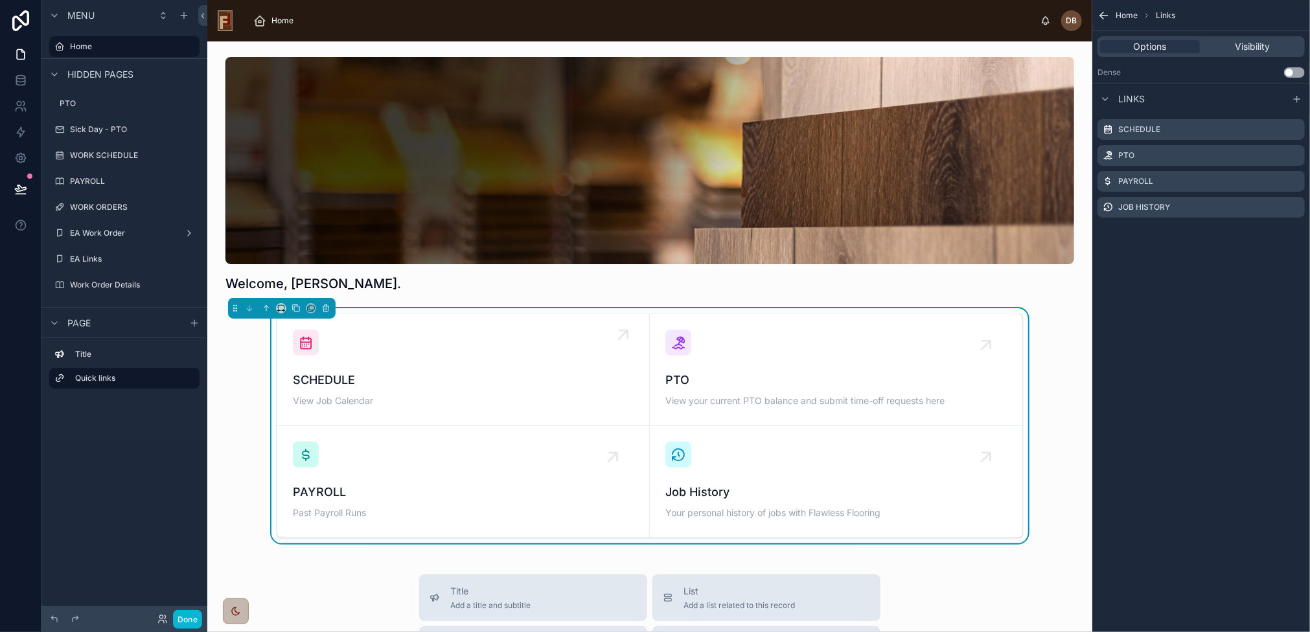
click at [391, 348] on div "SCHEDULE View Job Calendar" at bounding box center [463, 370] width 341 height 80
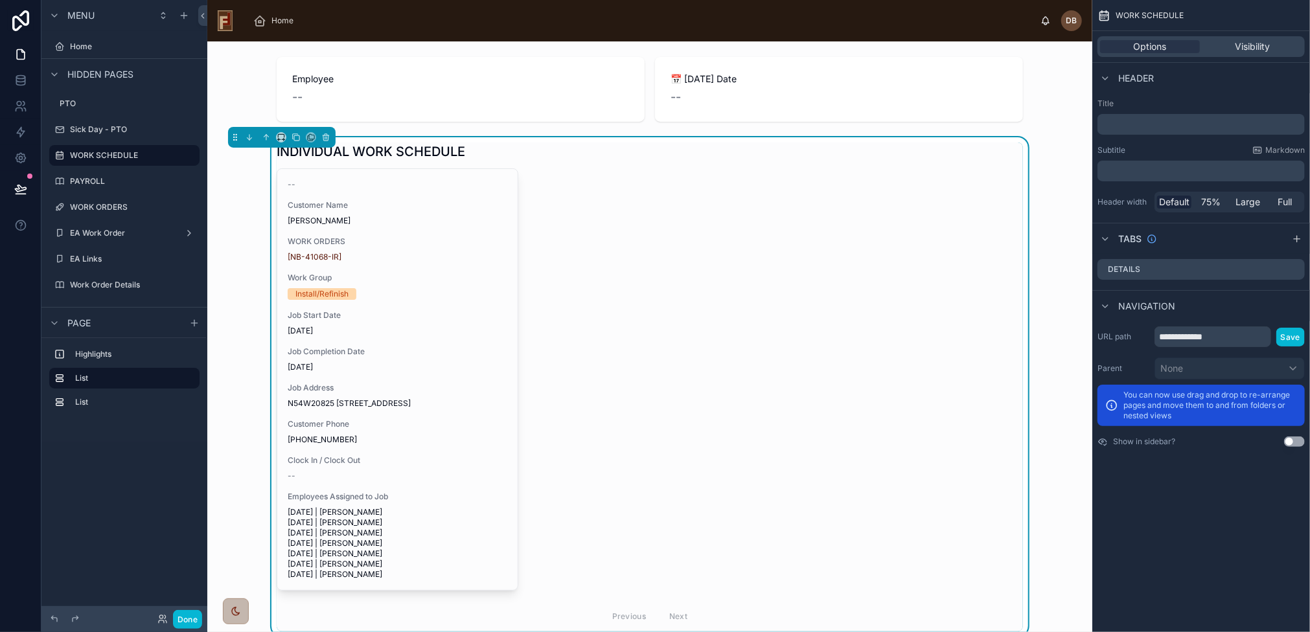
scroll to position [142, 0]
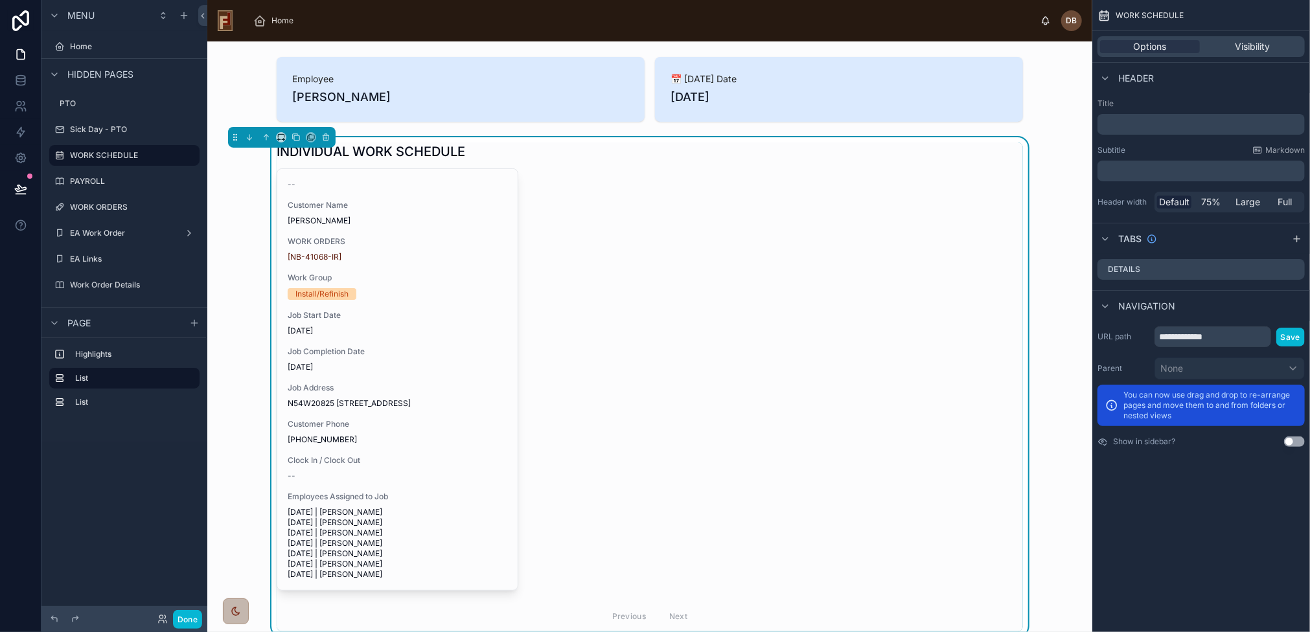
click at [402, 306] on div "-- Customer Name Martin Flower WORK ORDERS [NB-41068-IR] Work Group Install/Ref…" at bounding box center [397, 379] width 240 height 421
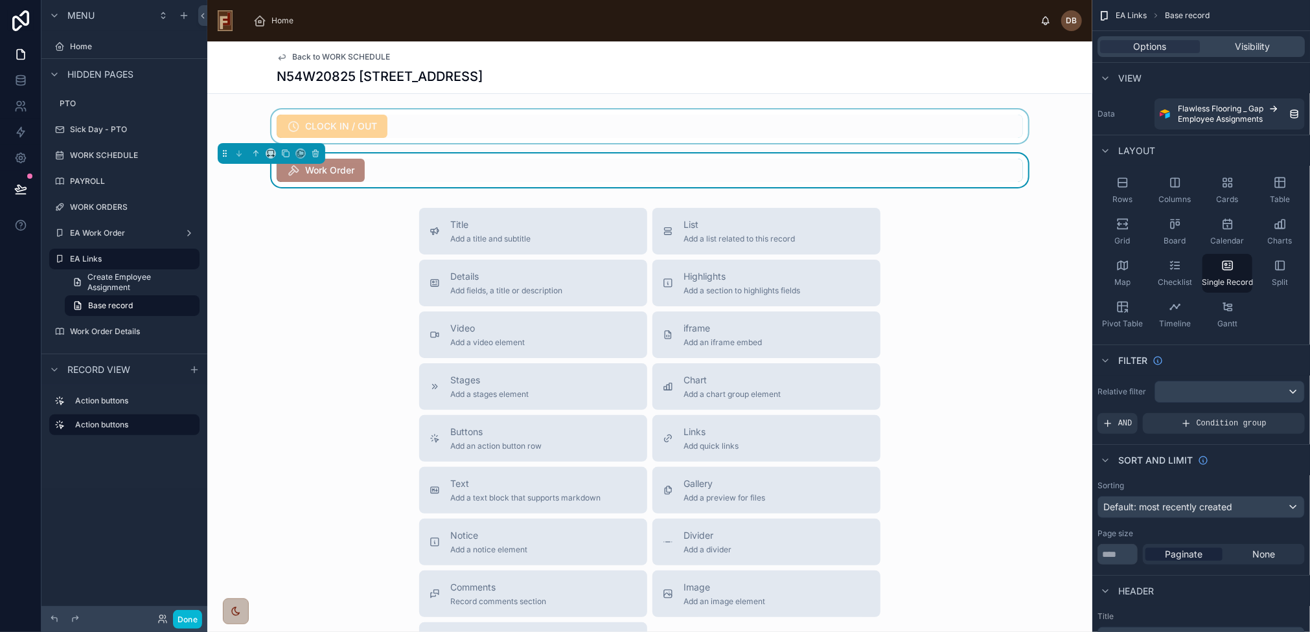
click at [438, 124] on div at bounding box center [649, 126] width 885 height 34
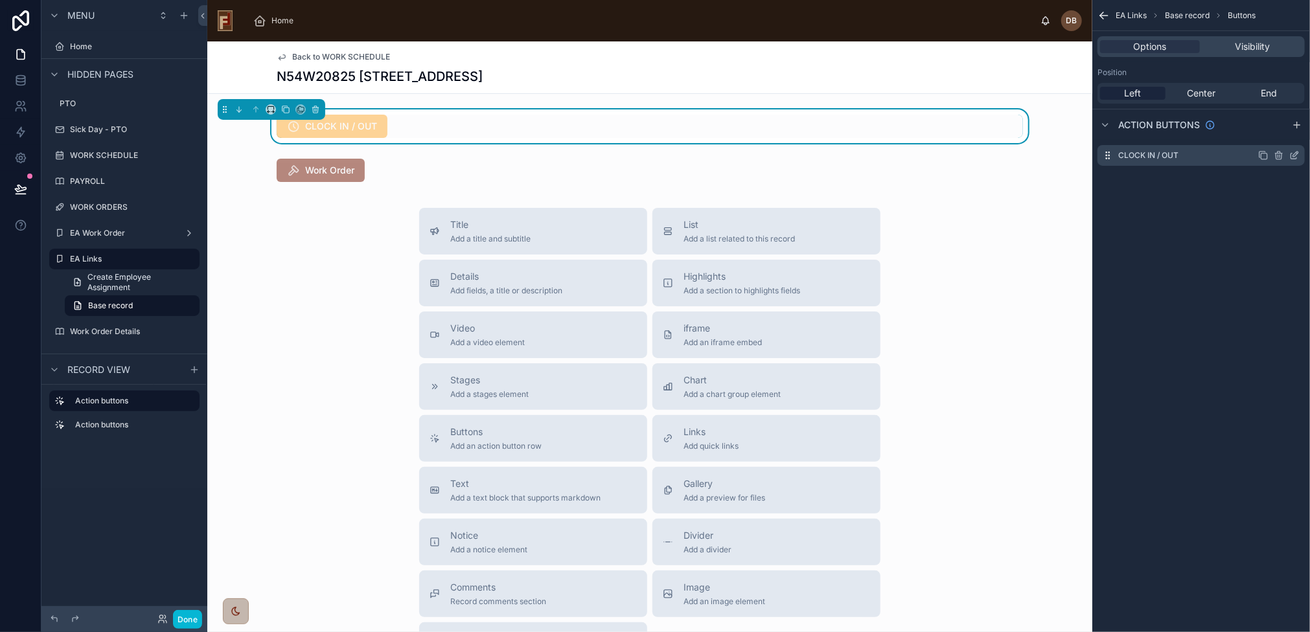
click at [1294, 156] on icon "scrollable content" at bounding box center [1295, 154] width 5 height 5
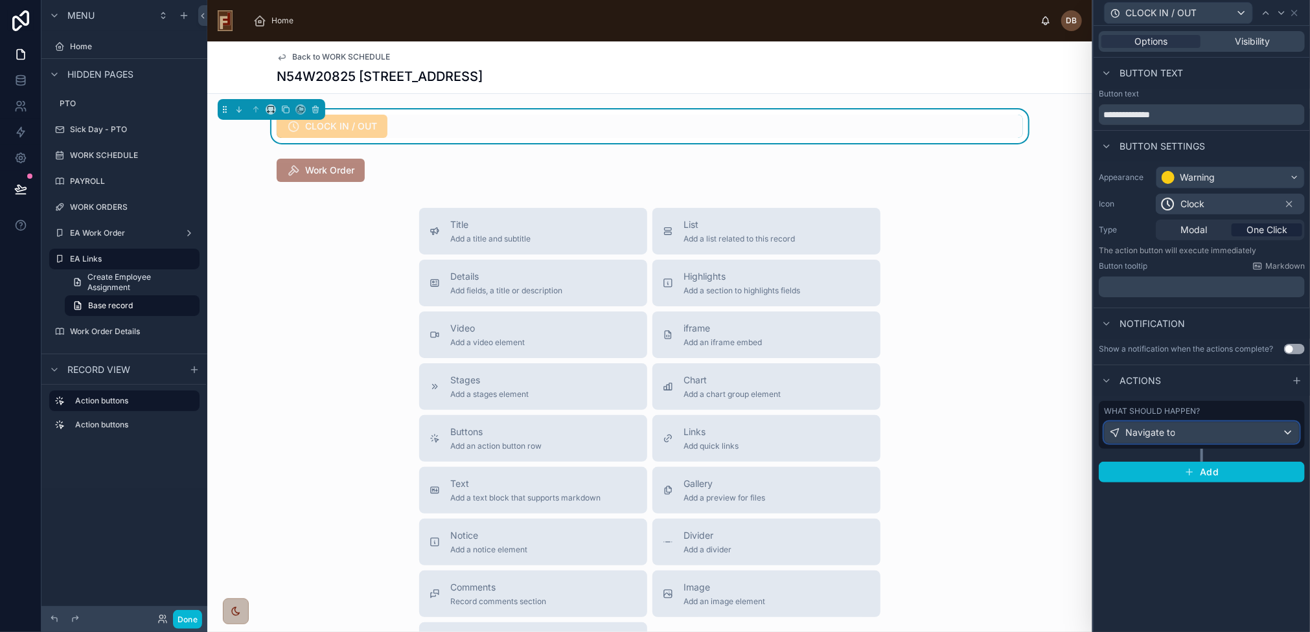
click at [1207, 437] on div "Navigate to" at bounding box center [1201, 432] width 194 height 21
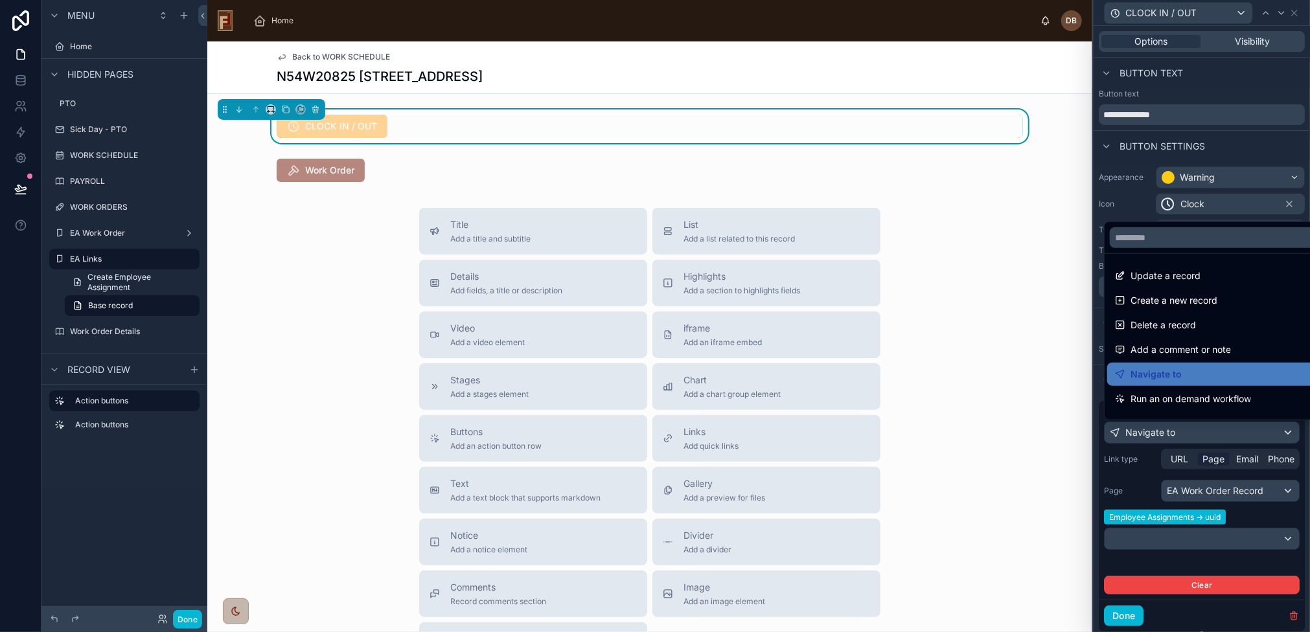
click at [1208, 437] on div at bounding box center [1201, 316] width 216 height 632
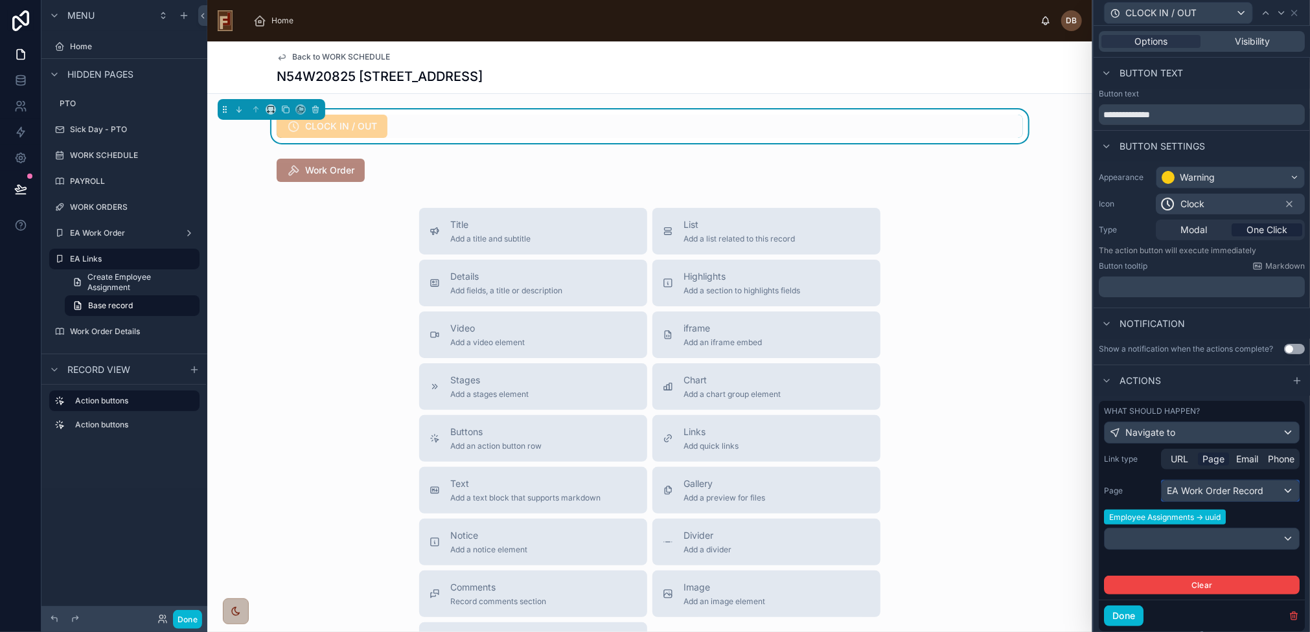
click at [1249, 489] on div "EA Work Order Record" at bounding box center [1229, 491] width 137 height 21
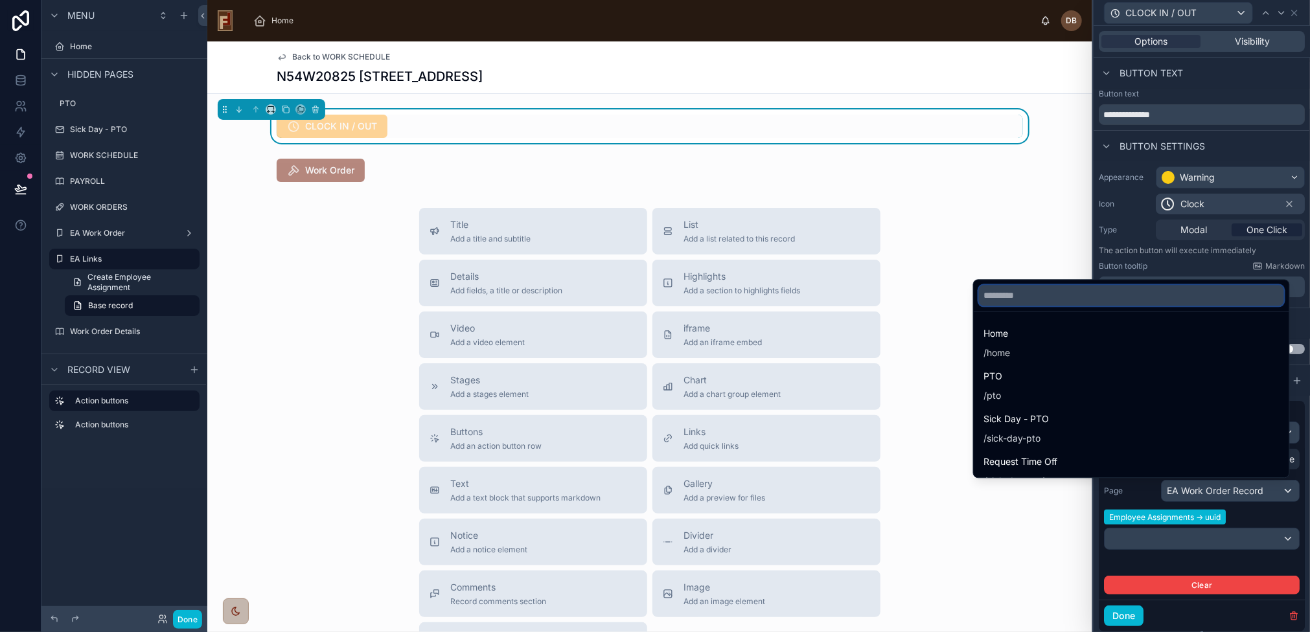
click at [1078, 301] on input "text" at bounding box center [1131, 295] width 305 height 21
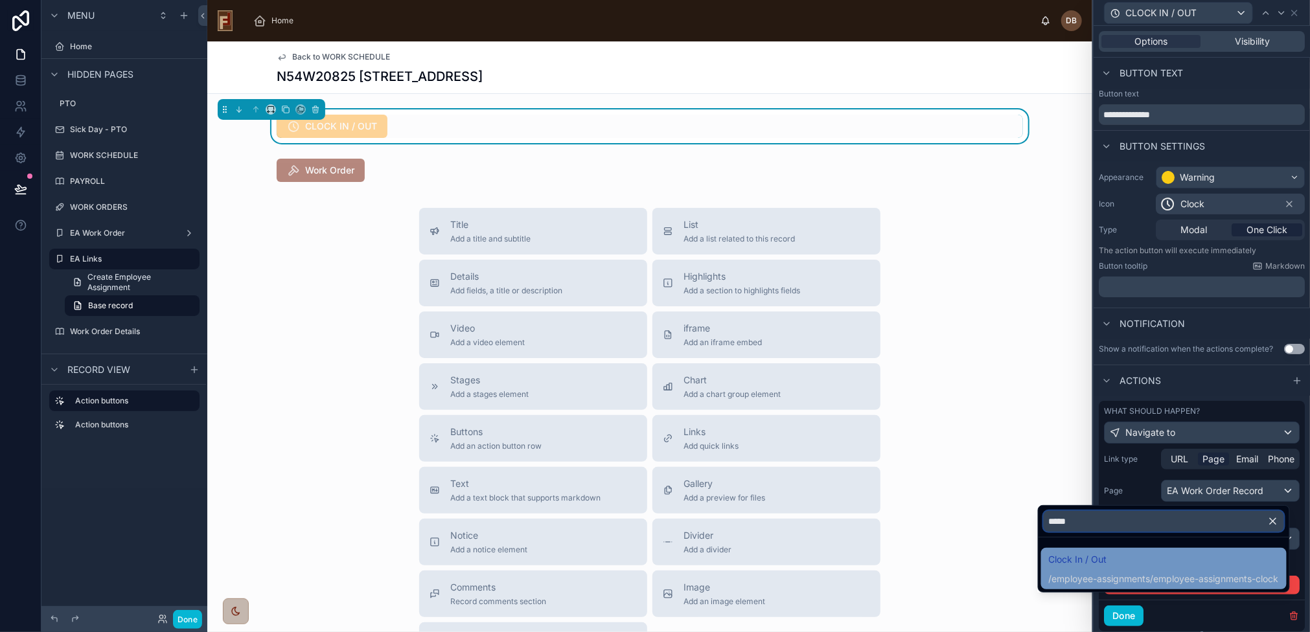
type input "*****"
click at [1166, 564] on span "Clock In / Out" at bounding box center [1164, 560] width 230 height 16
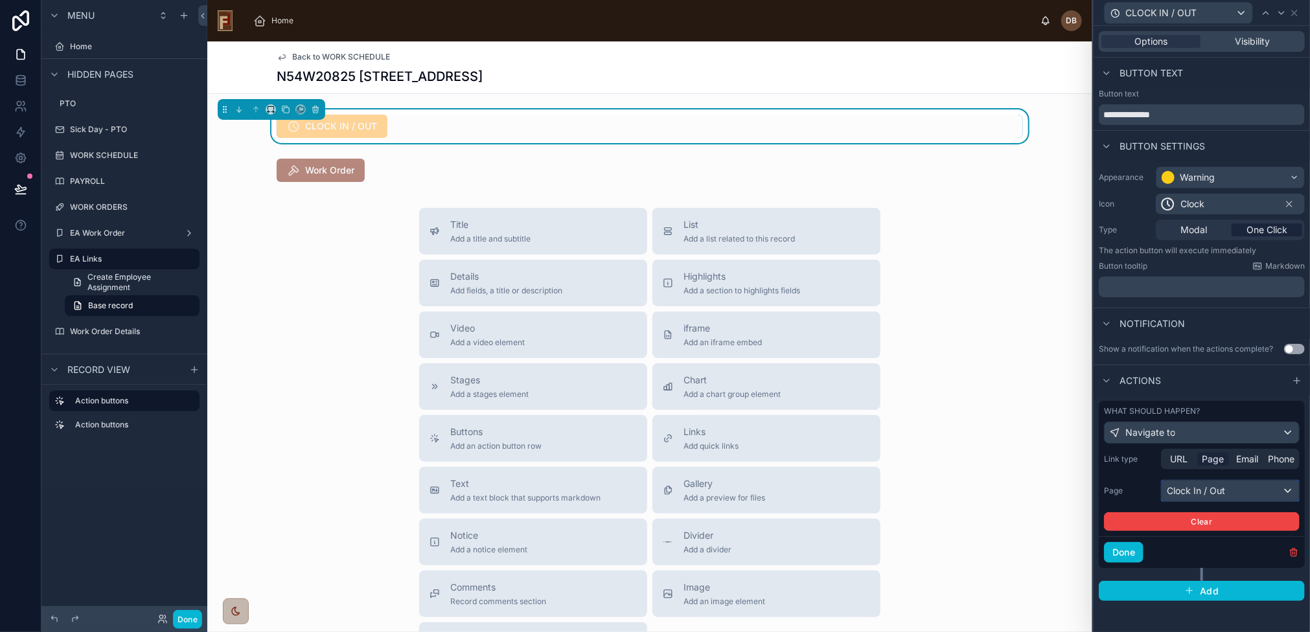
click at [1251, 491] on div "Clock In / Out" at bounding box center [1229, 491] width 137 height 21
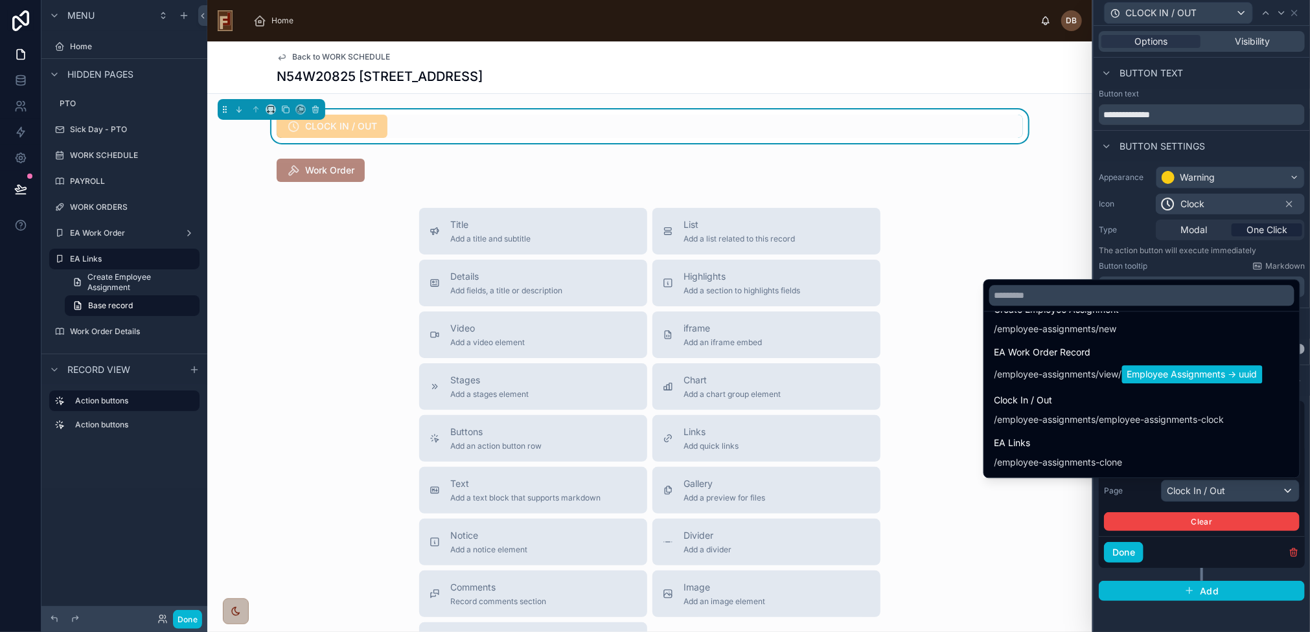
scroll to position [588, 0]
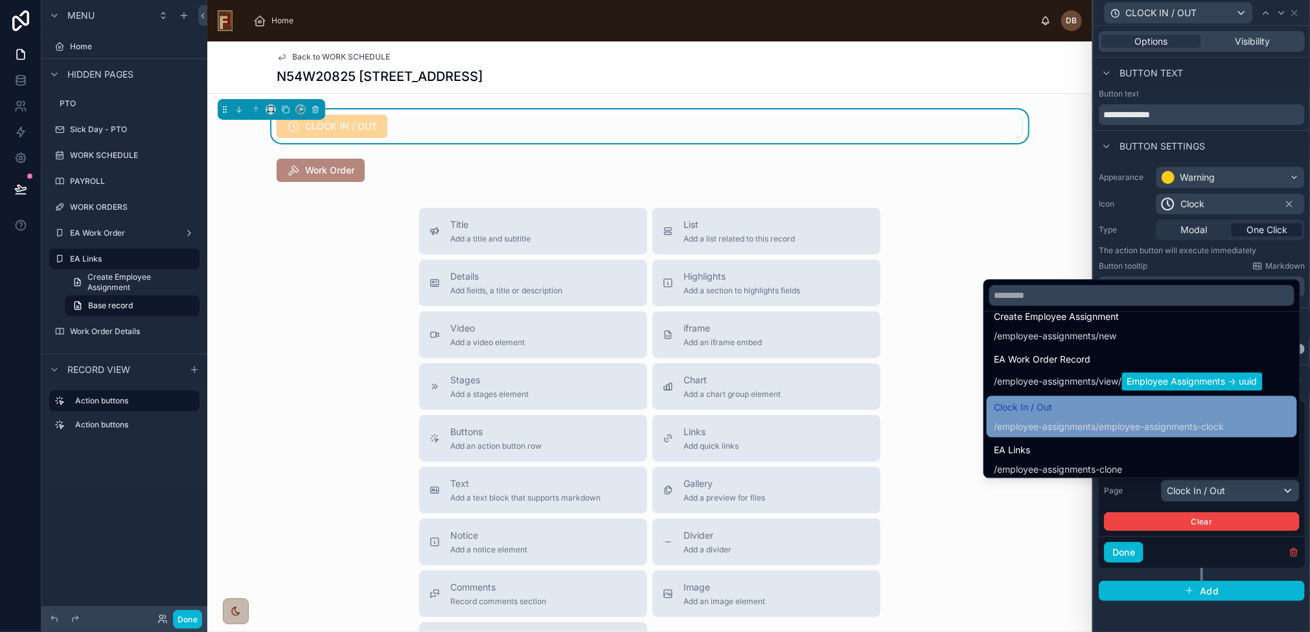
click at [1078, 414] on span "Clock In / Out" at bounding box center [1109, 408] width 230 height 16
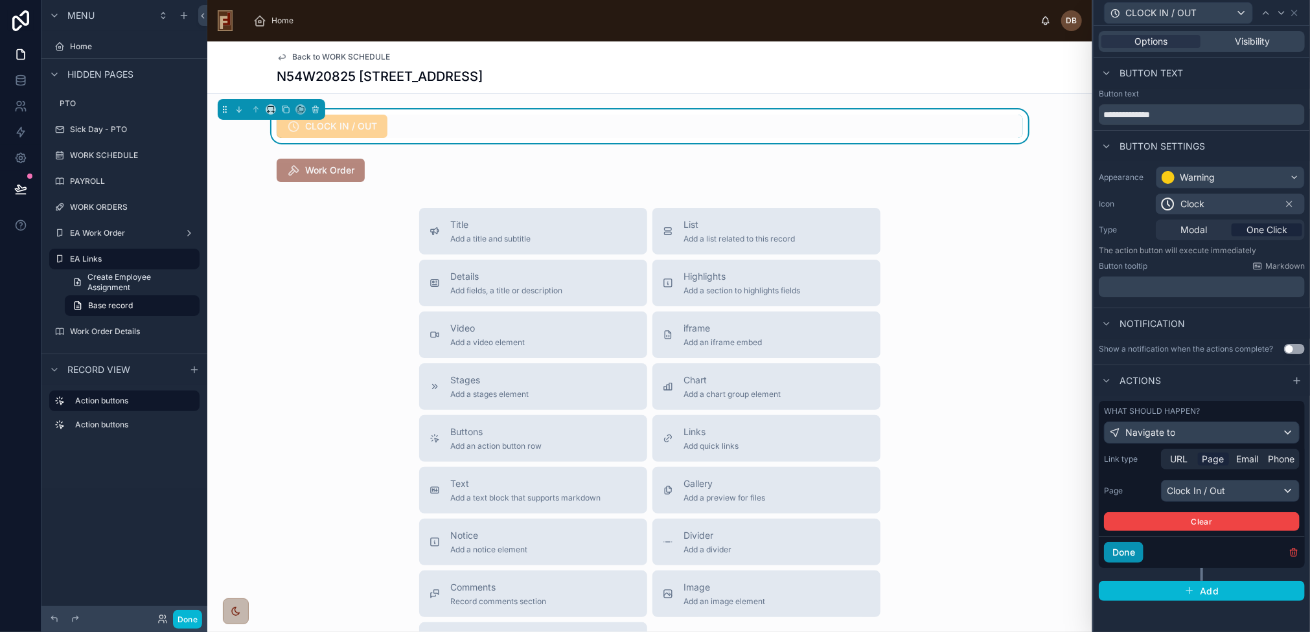
click at [1122, 547] on button "Done" at bounding box center [1124, 552] width 40 height 21
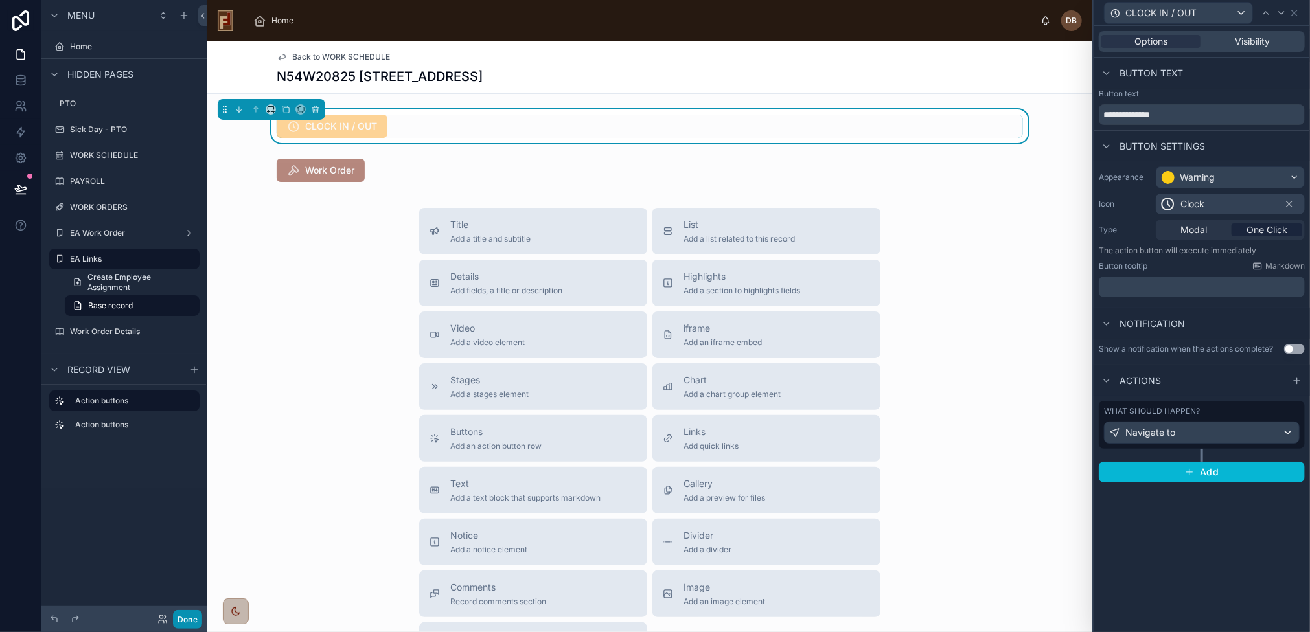
click at [194, 618] on button "Done" at bounding box center [187, 619] width 29 height 19
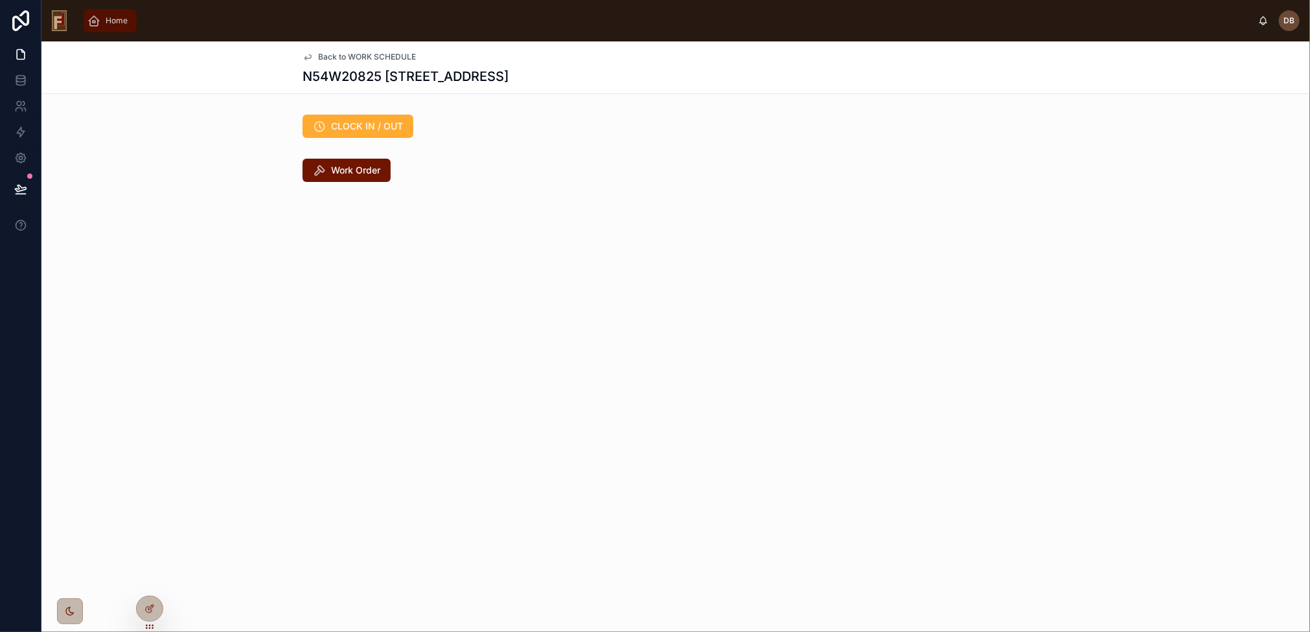
click at [115, 17] on span "Home" at bounding box center [117, 21] width 22 height 10
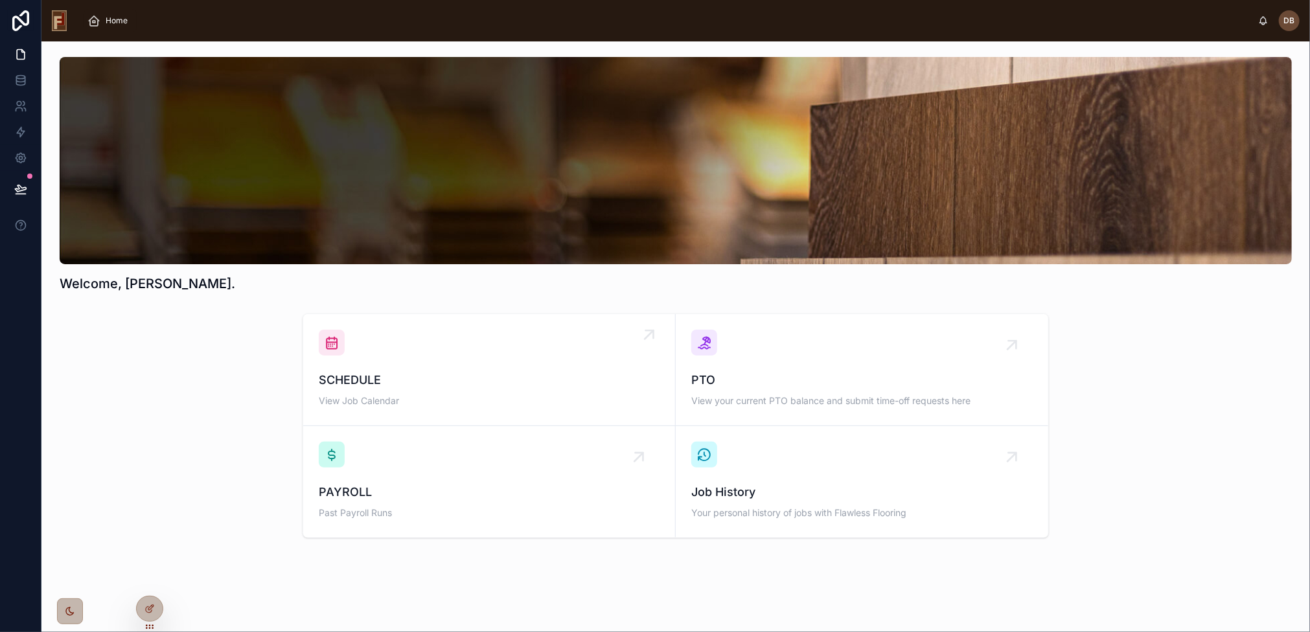
click at [523, 367] on div "SCHEDULE View Job Calendar" at bounding box center [489, 370] width 341 height 80
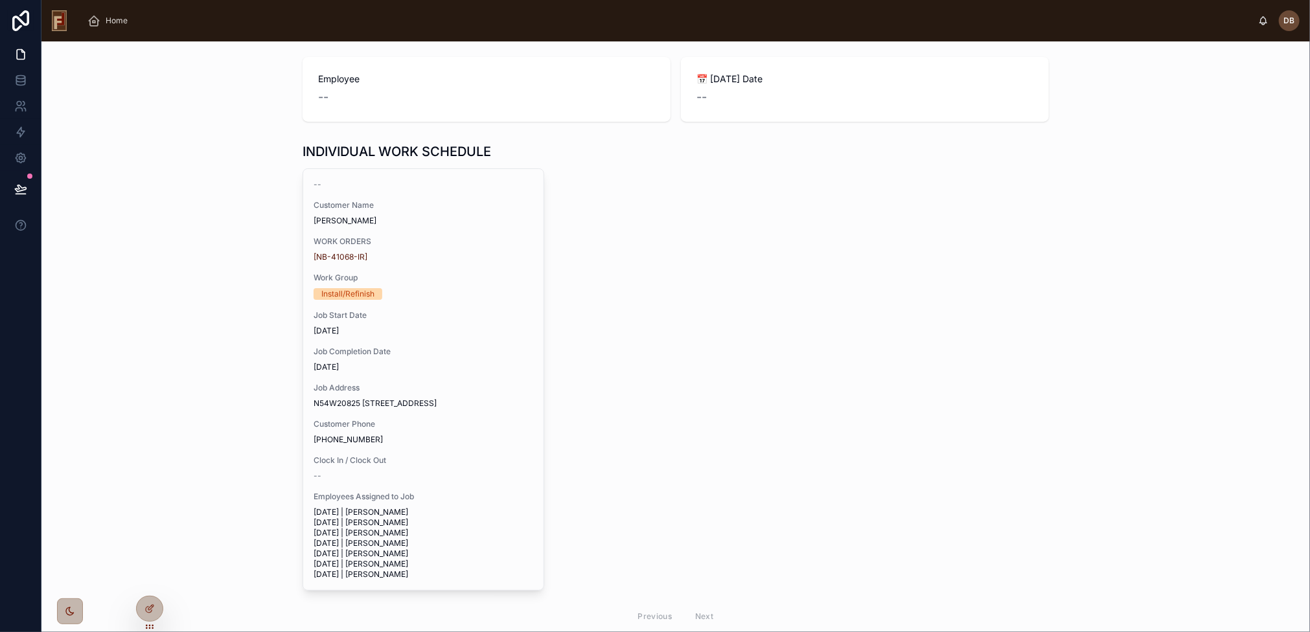
scroll to position [142, 0]
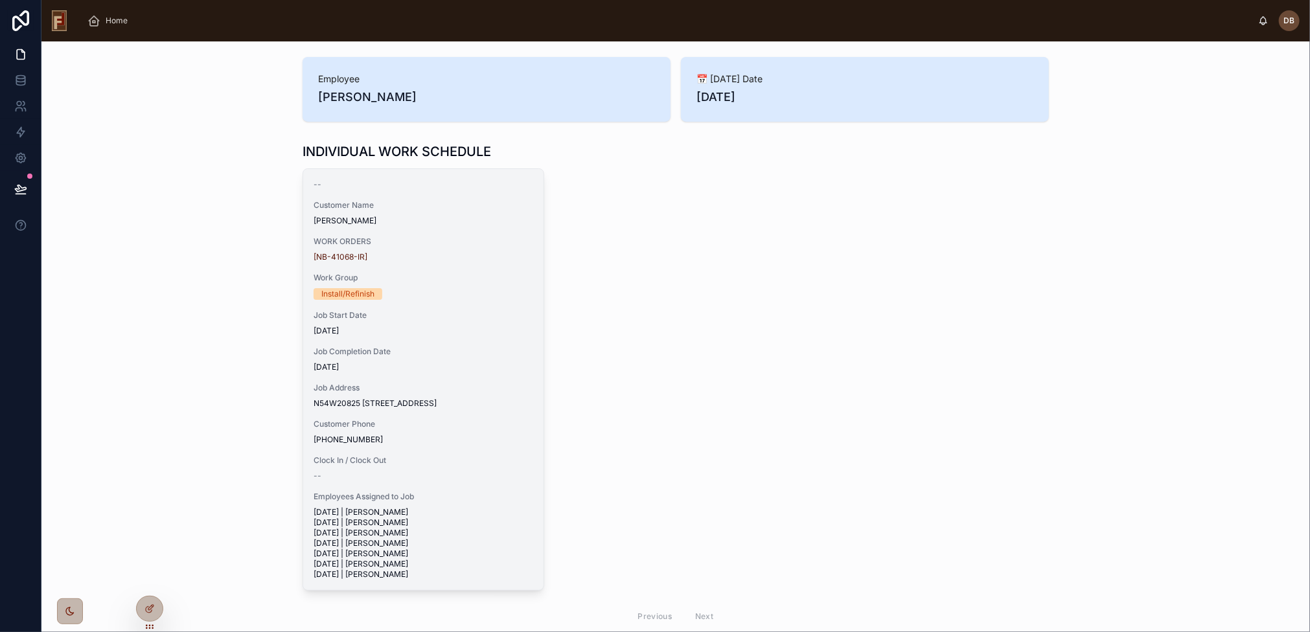
click at [387, 389] on span "Job Address" at bounding box center [423, 388] width 220 height 10
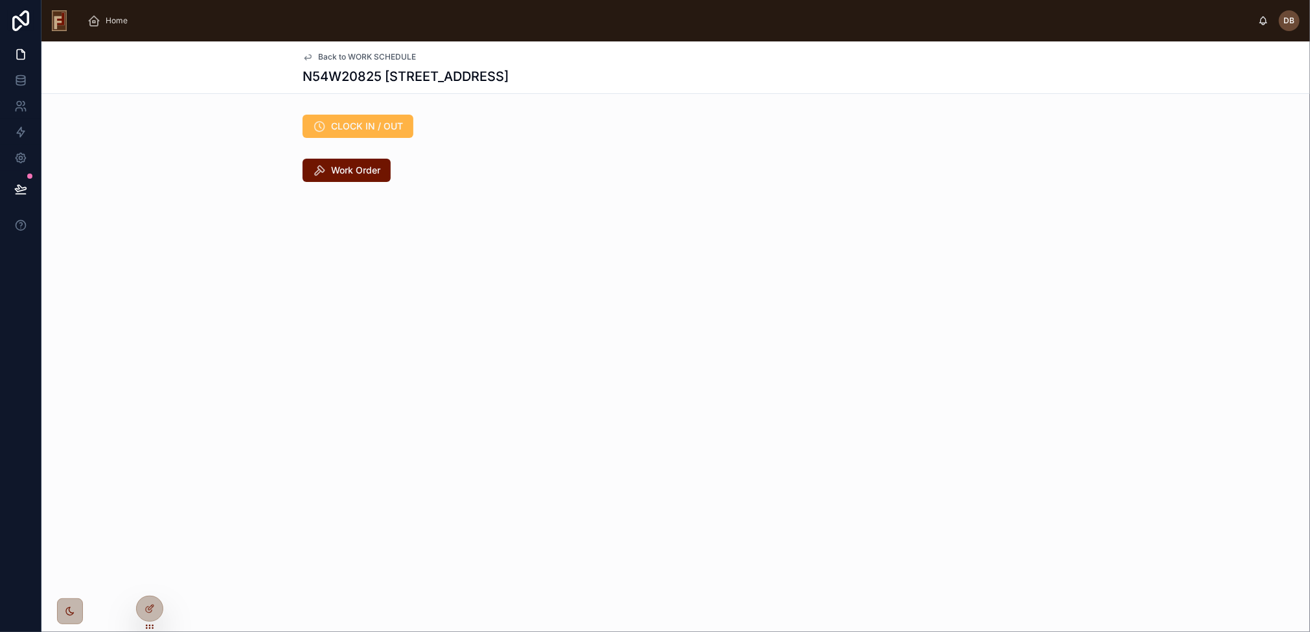
click at [363, 129] on span "CLOCK IN / OUT" at bounding box center [367, 126] width 72 height 13
click at [363, 129] on span "CLOCK IN" at bounding box center [353, 126] width 44 height 13
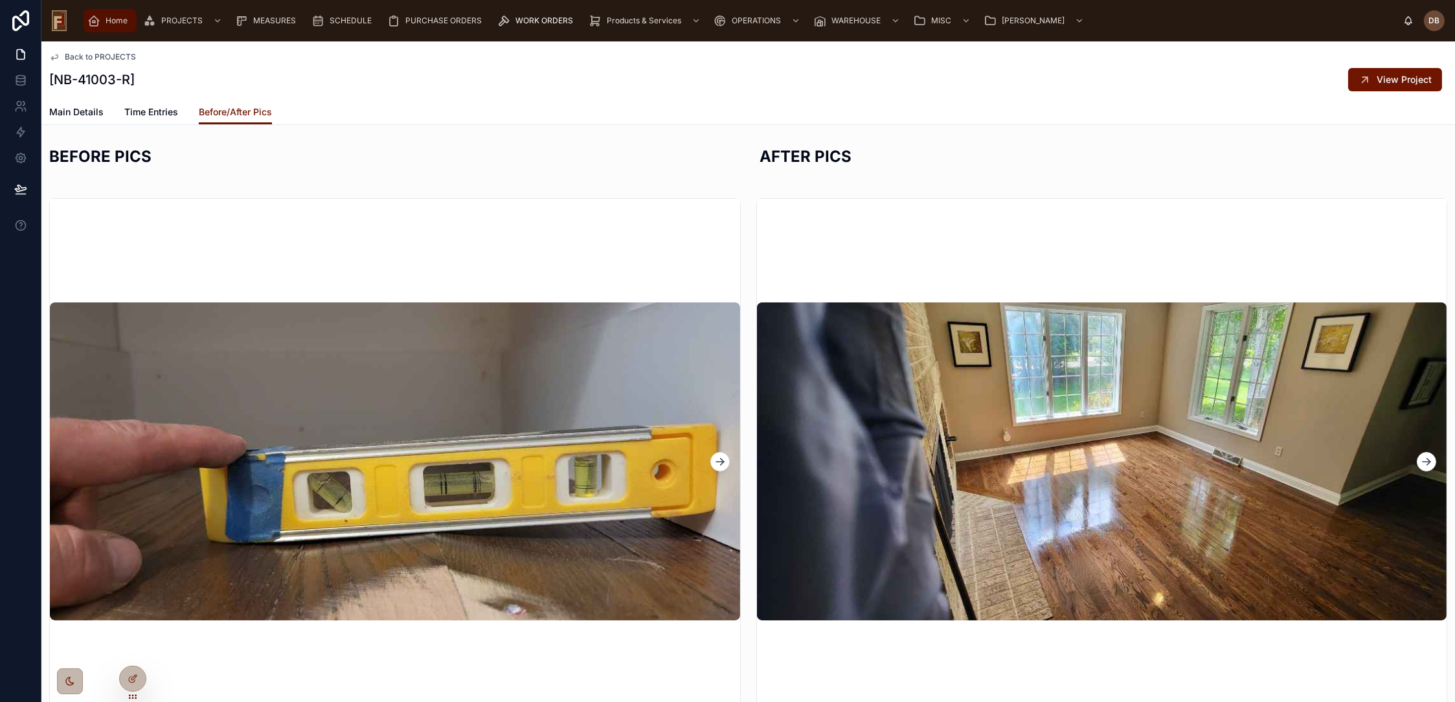
click at [110, 19] on span "Home" at bounding box center [117, 21] width 22 height 10
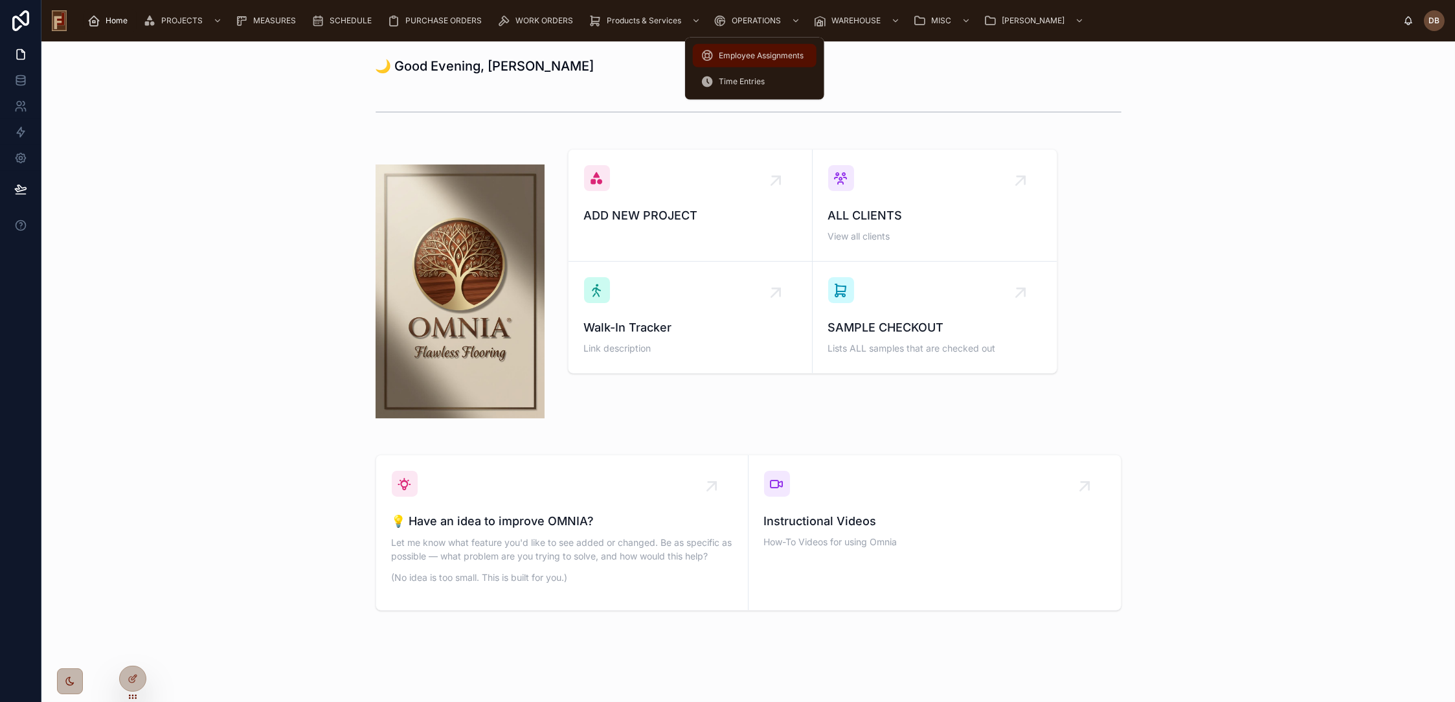
click at [763, 51] on span "Employee Assignments" at bounding box center [761, 56] width 85 height 10
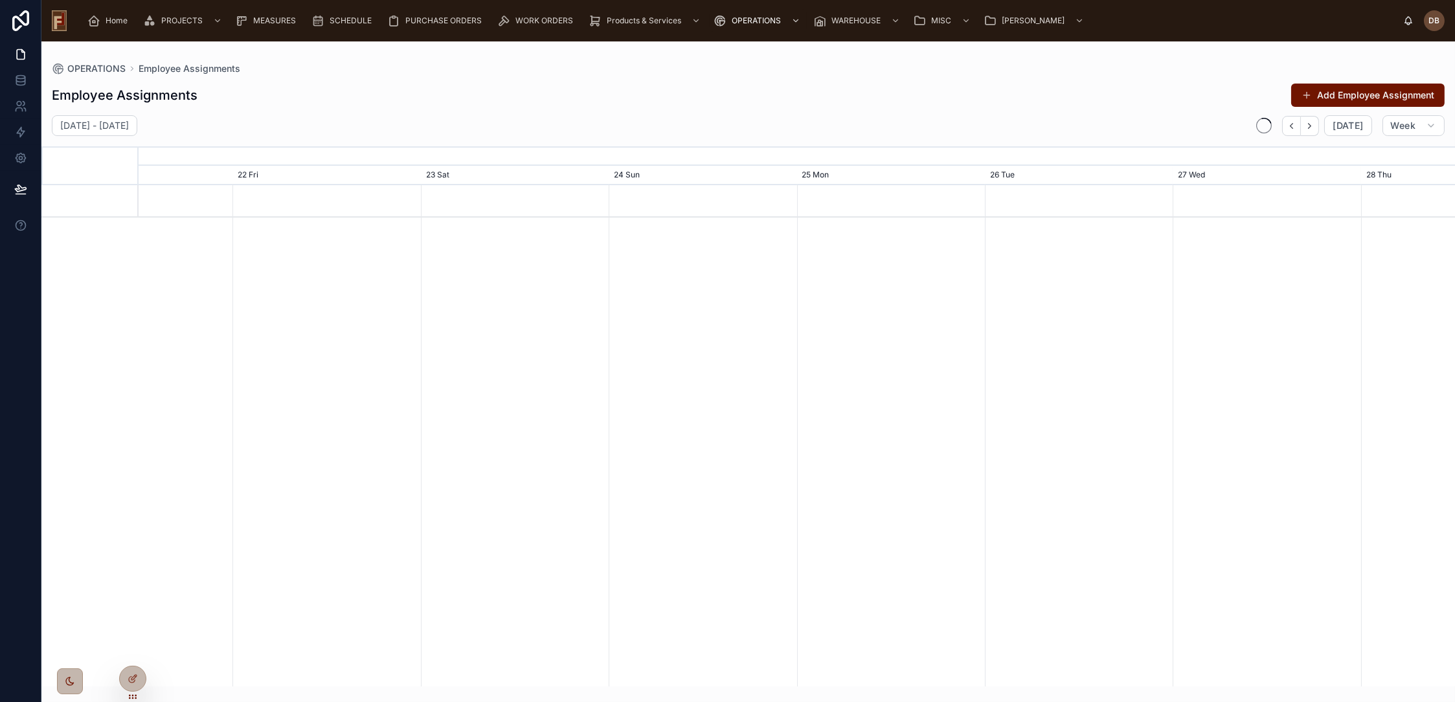
scroll to position [0, 1975]
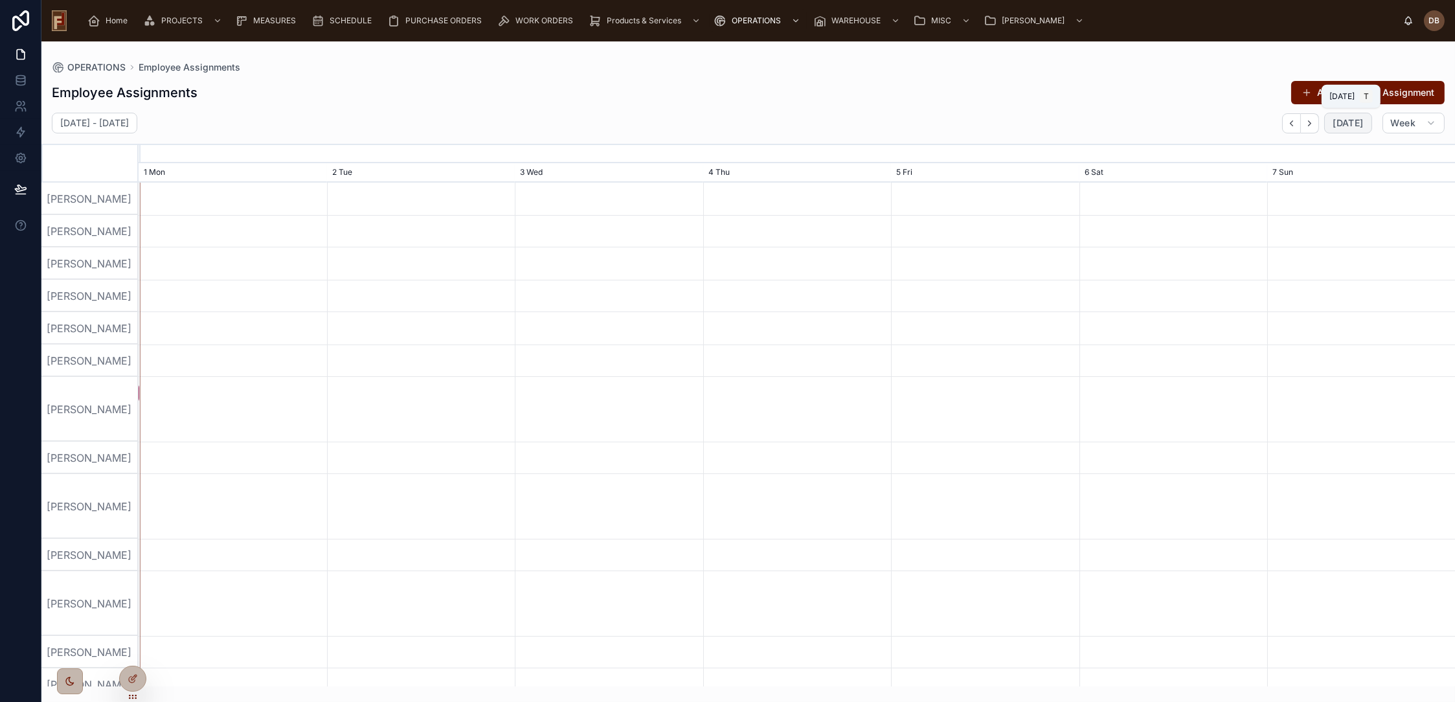
click at [1355, 115] on button "[DATE]" at bounding box center [1347, 123] width 47 height 21
click at [1297, 119] on icon "button" at bounding box center [1292, 124] width 10 height 10
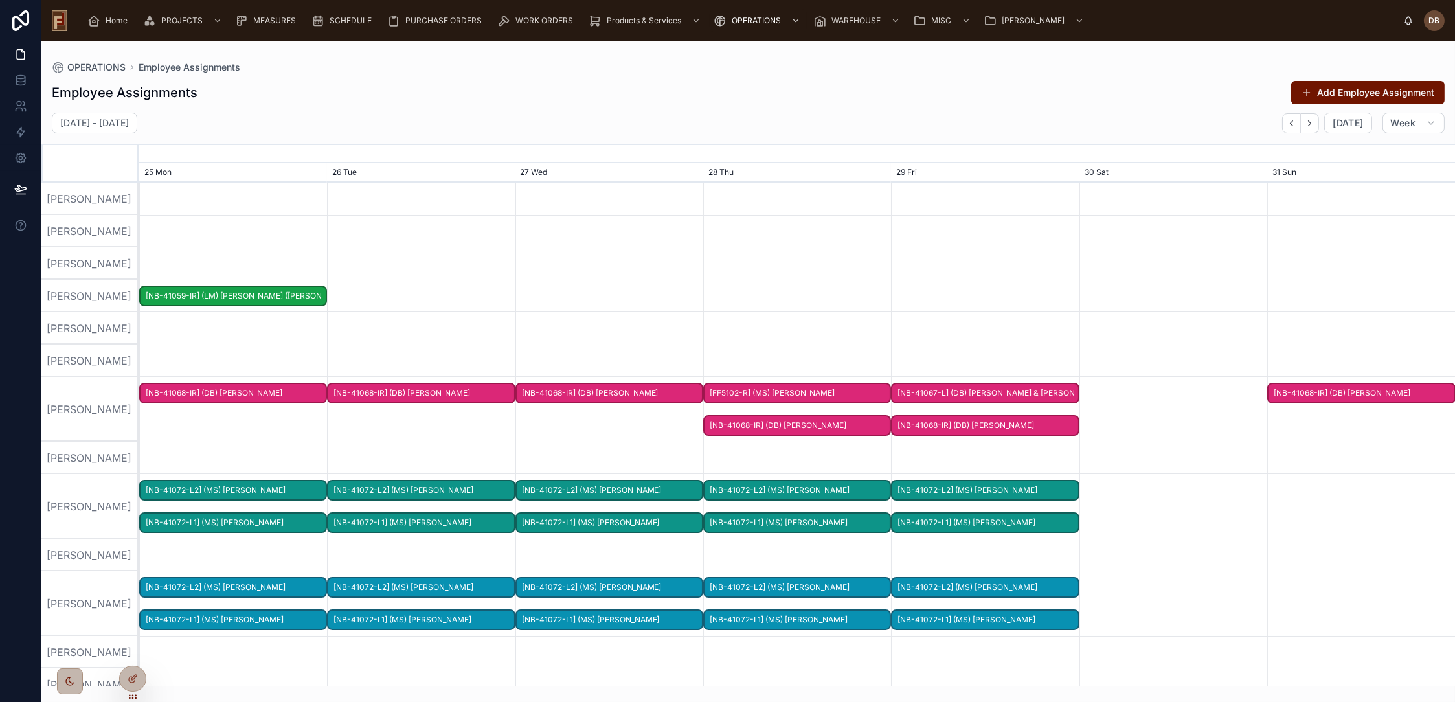
click at [1362, 393] on span "[NB-41068-IR] (DB) [PERSON_NAME]" at bounding box center [1361, 393] width 185 height 21
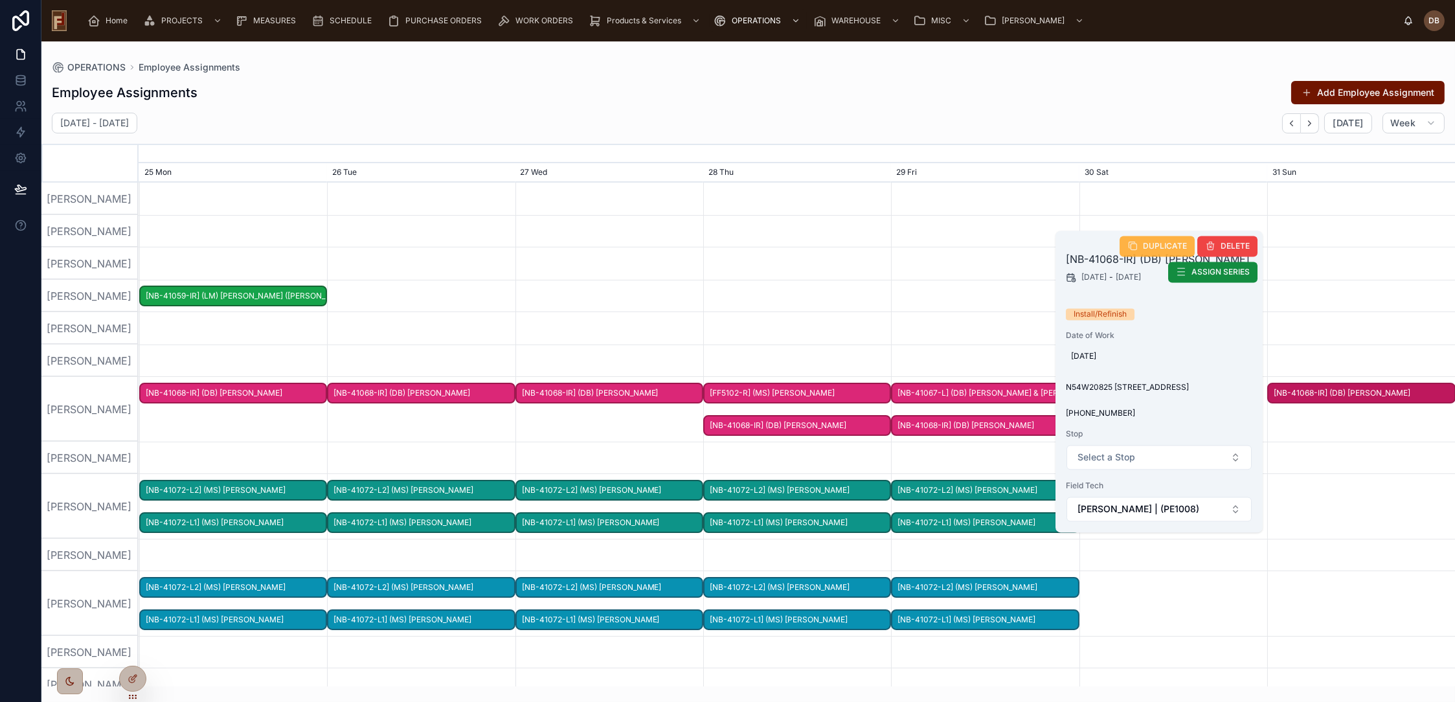
click at [1148, 247] on span "DUPLICATE" at bounding box center [1165, 246] width 44 height 10
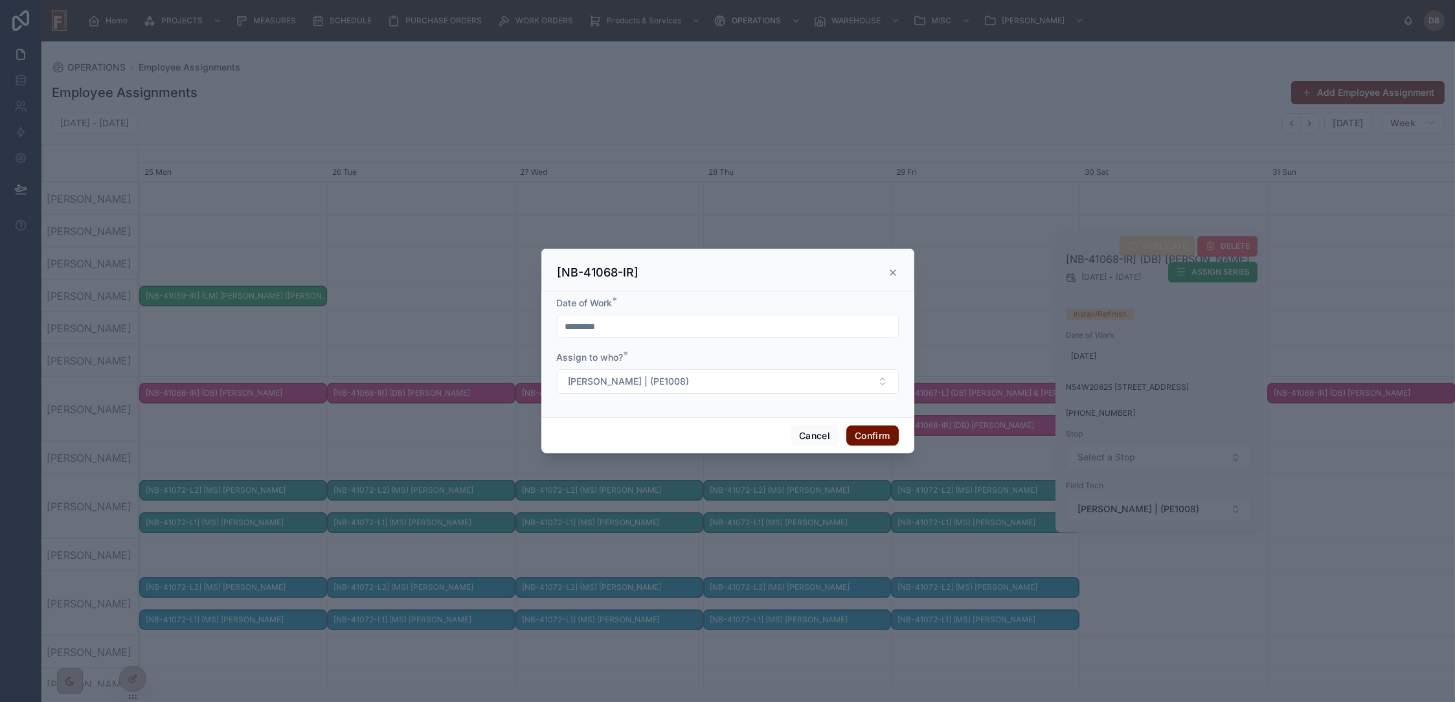
click at [615, 330] on input "*********" at bounding box center [728, 326] width 341 height 18
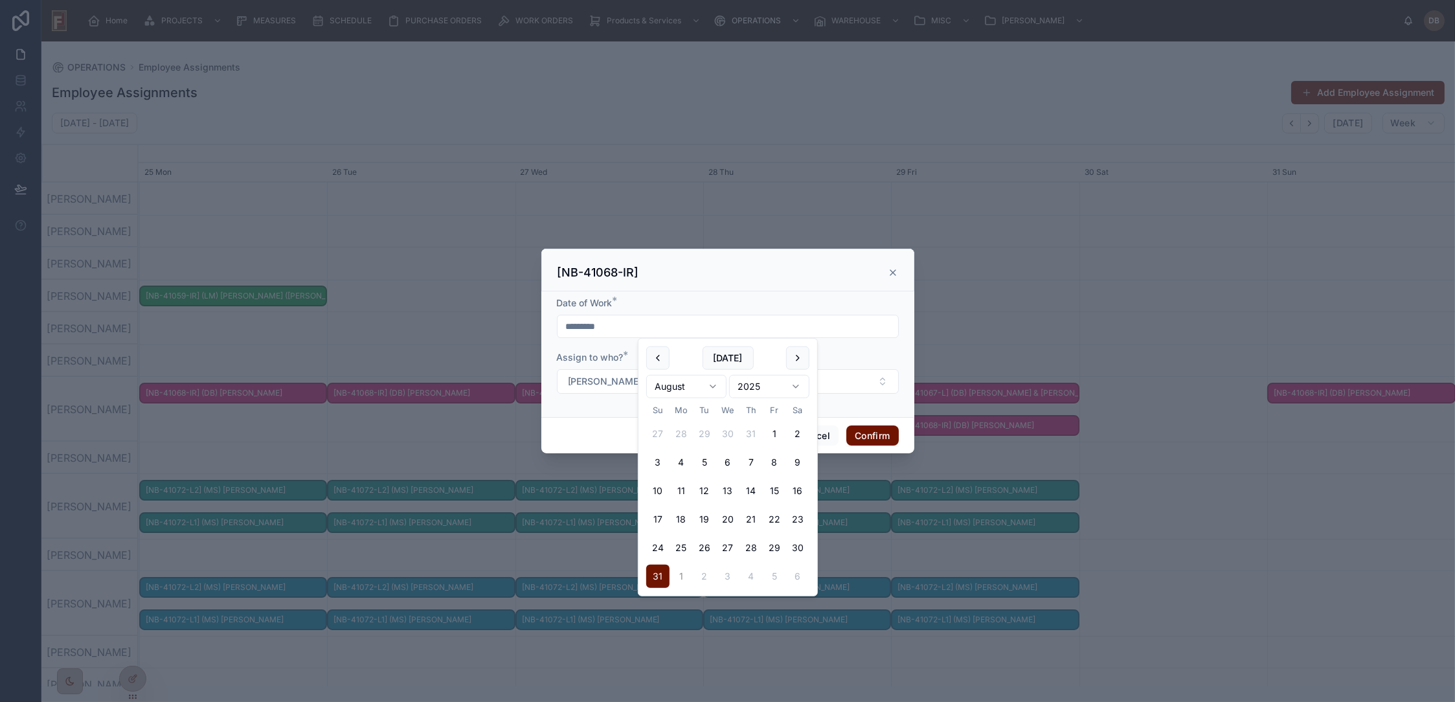
click at [685, 574] on button "1" at bounding box center [681, 576] width 23 height 23
type input "********"
click at [593, 413] on div "Date of Work * ******** Assign to who? * [PERSON_NAME] | (PE1008)" at bounding box center [727, 354] width 373 height 126
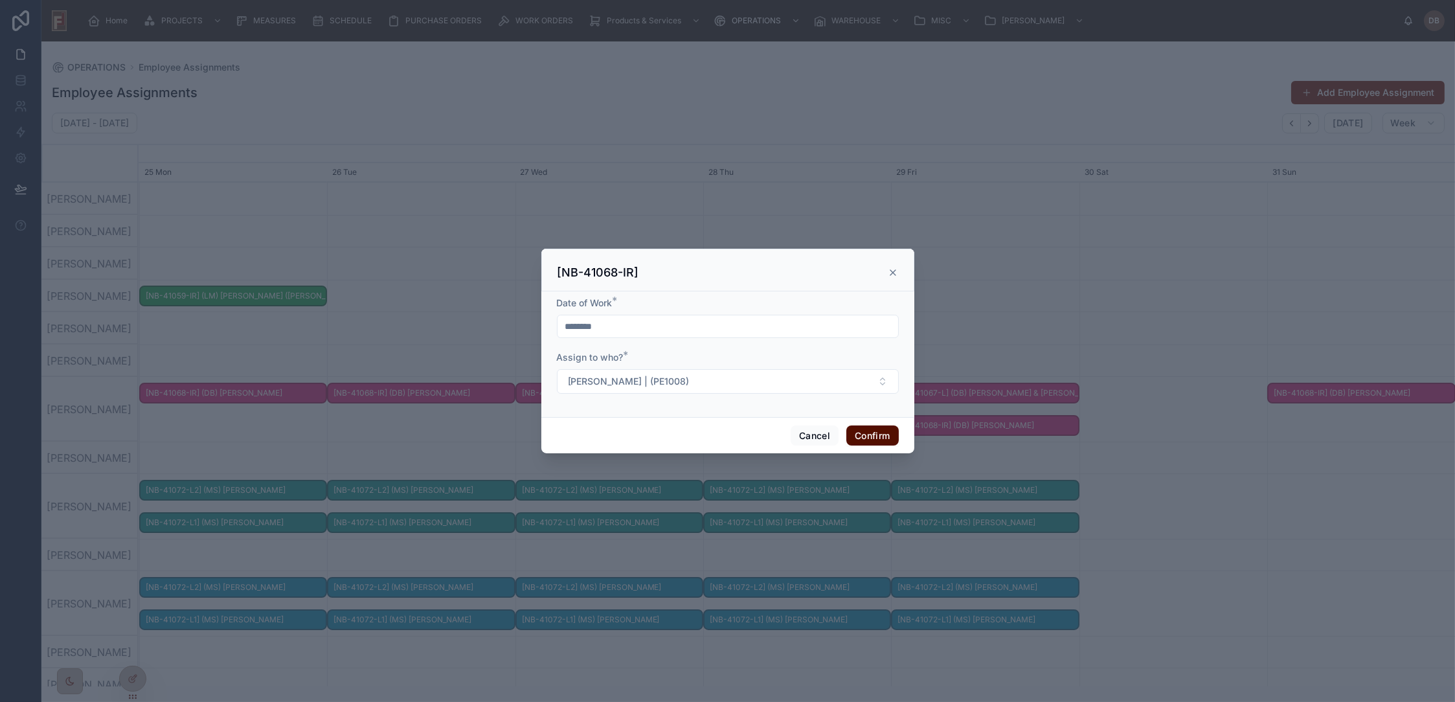
click at [872, 434] on button "Confirm" at bounding box center [872, 435] width 52 height 21
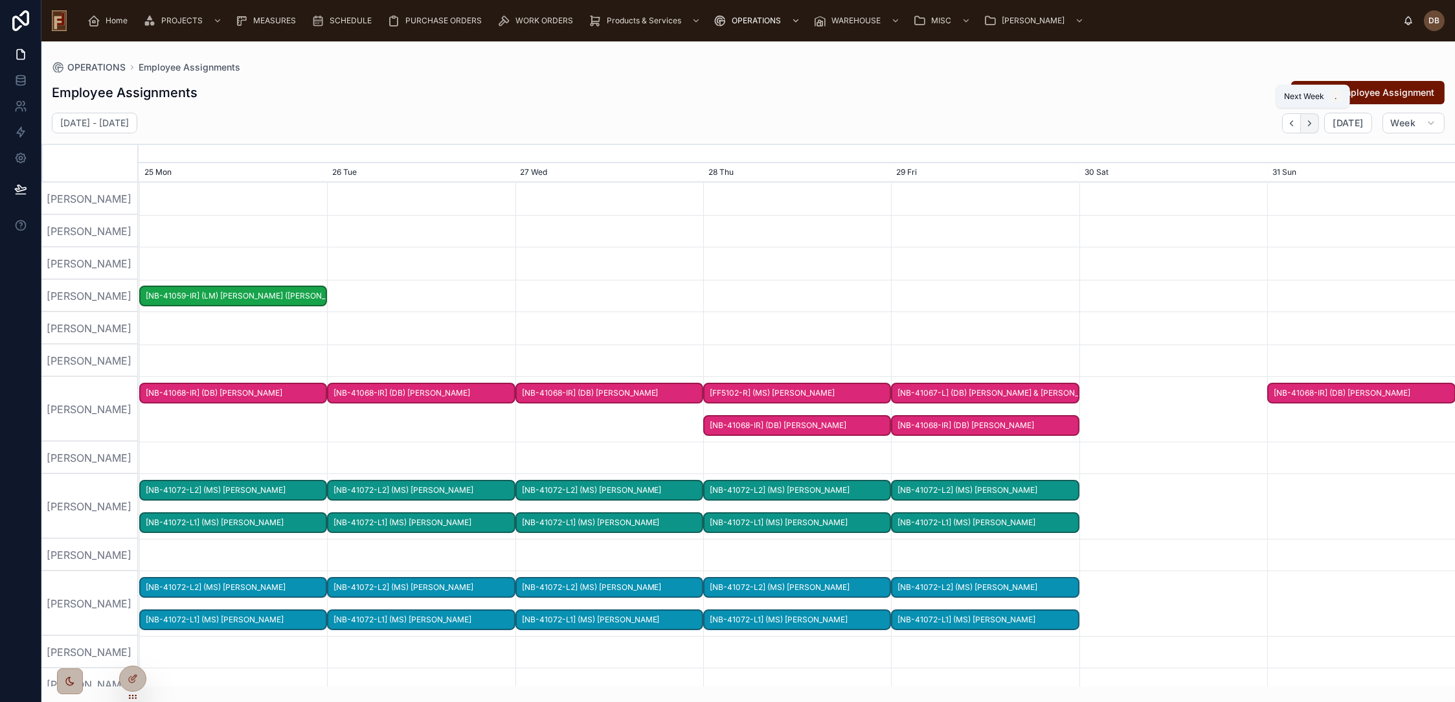
click at [1319, 124] on button "button" at bounding box center [1310, 123] width 18 height 20
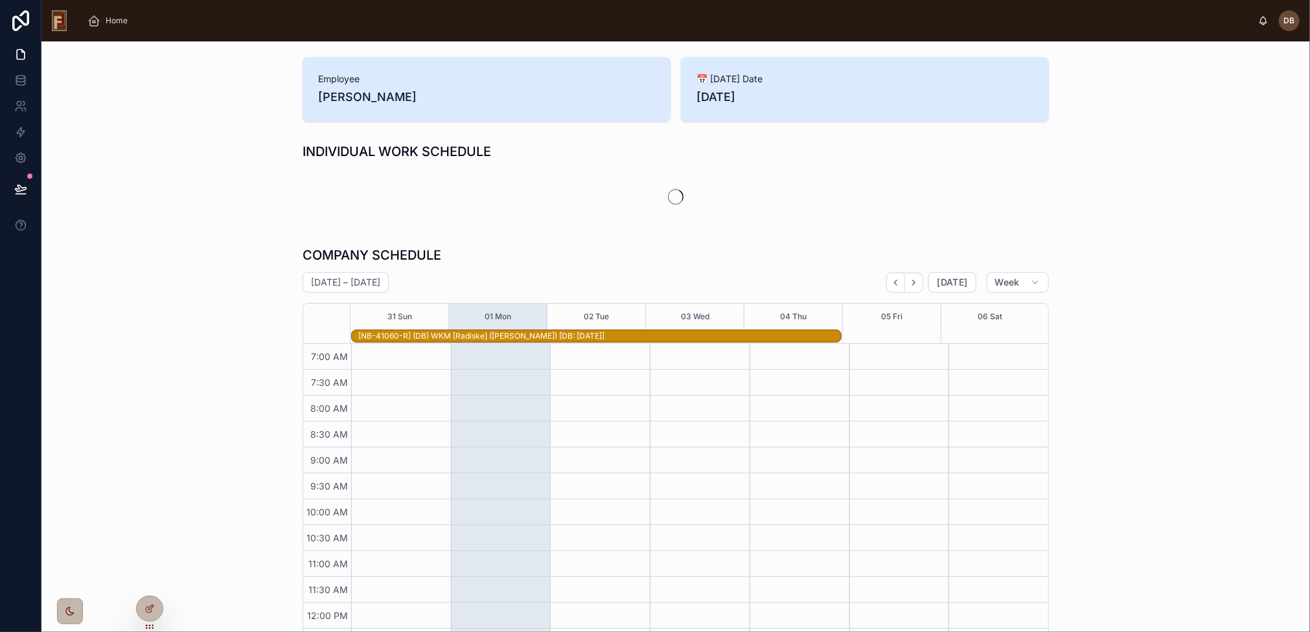
scroll to position [128, 0]
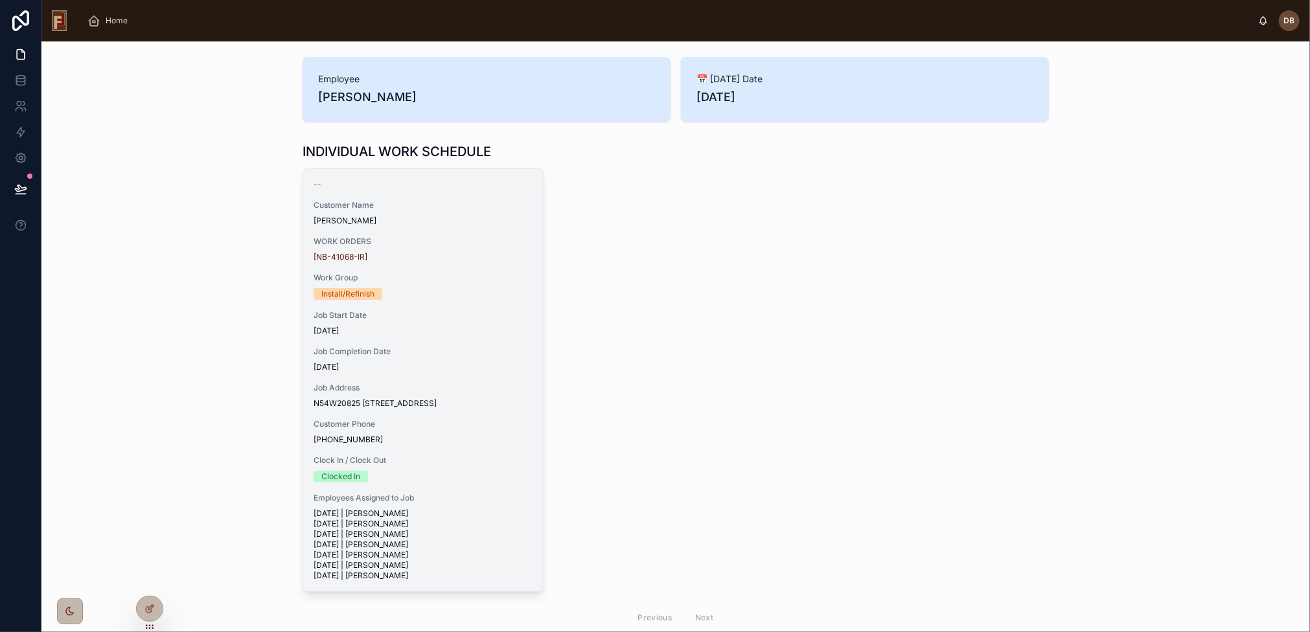
click at [490, 299] on div "Install/Refinish" at bounding box center [423, 294] width 220 height 12
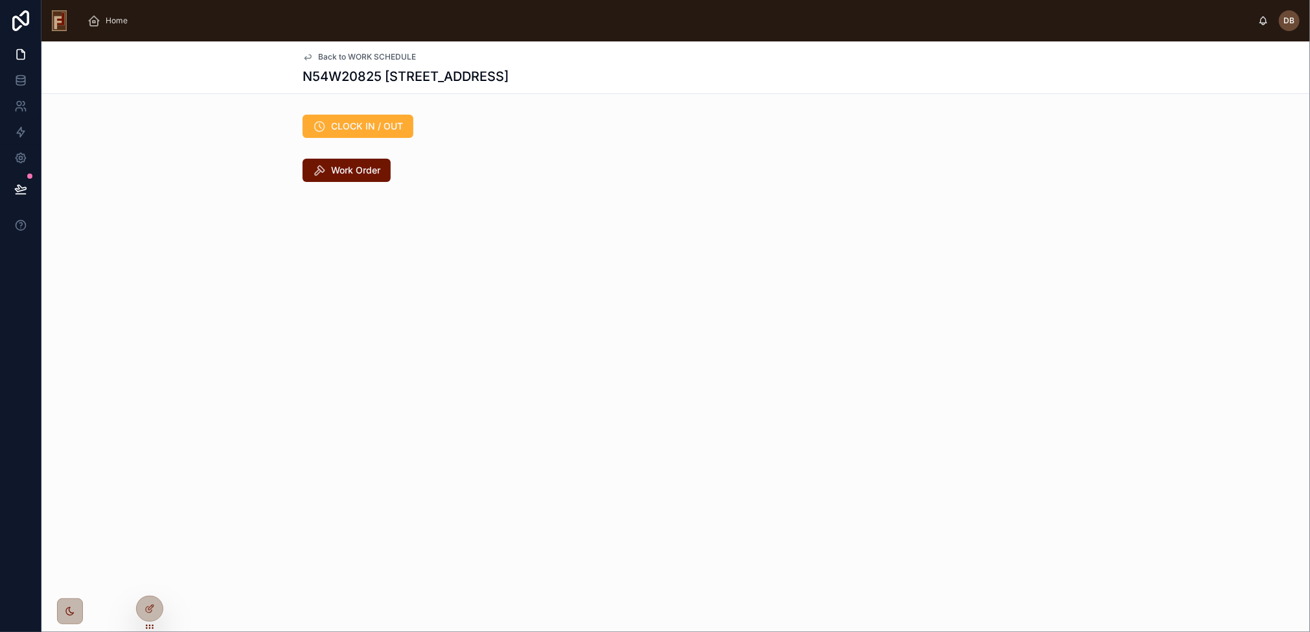
drag, startPoint x: 353, startPoint y: 176, endPoint x: 416, endPoint y: 181, distance: 63.0
click at [355, 176] on span "Work Order" at bounding box center [355, 170] width 49 height 13
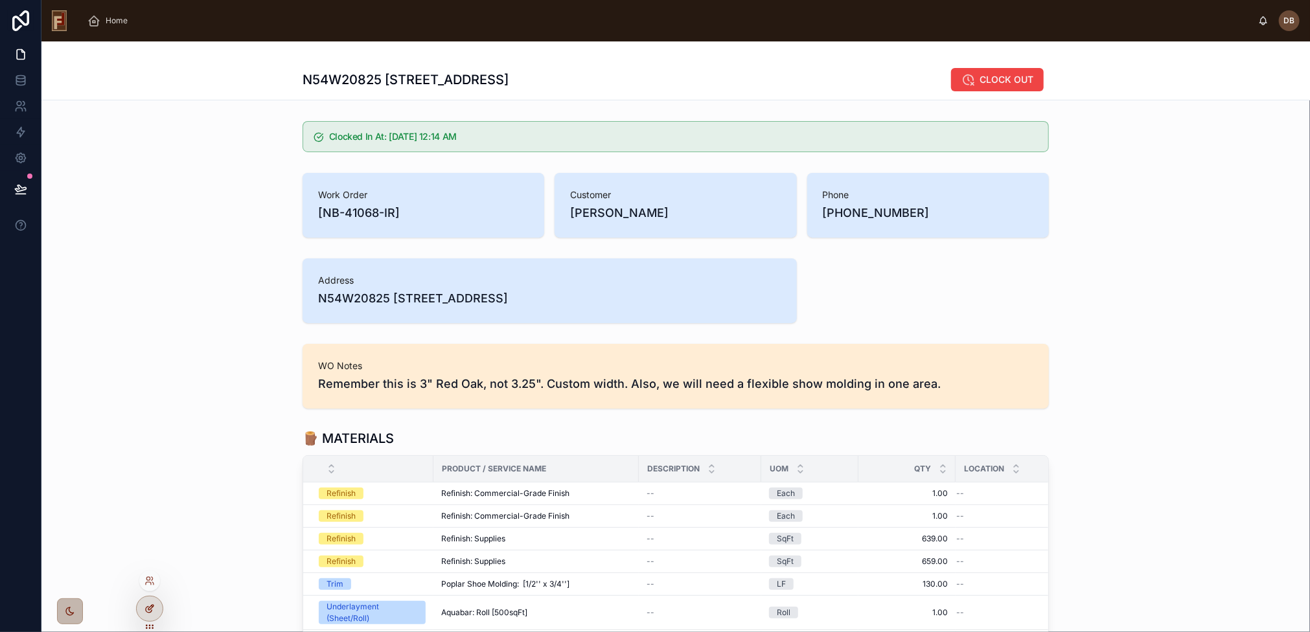
click at [149, 611] on icon at bounding box center [149, 609] width 10 height 10
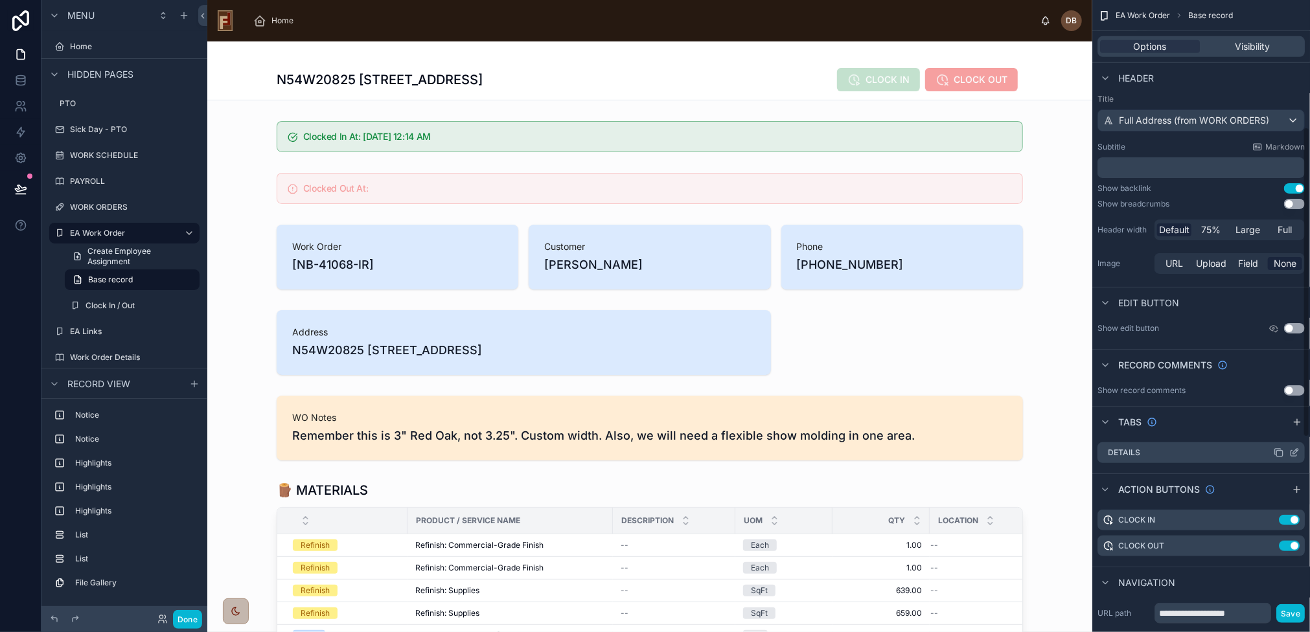
scroll to position [518, 0]
drag, startPoint x: 1293, startPoint y: 517, endPoint x: 1291, endPoint y: 538, distance: 20.8
click at [1293, 517] on button "Use setting" at bounding box center [1288, 519] width 21 height 10
drag, startPoint x: 1289, startPoint y: 541, endPoint x: 1260, endPoint y: 487, distance: 61.7
click at [1290, 541] on button "Use setting" at bounding box center [1288, 545] width 21 height 10
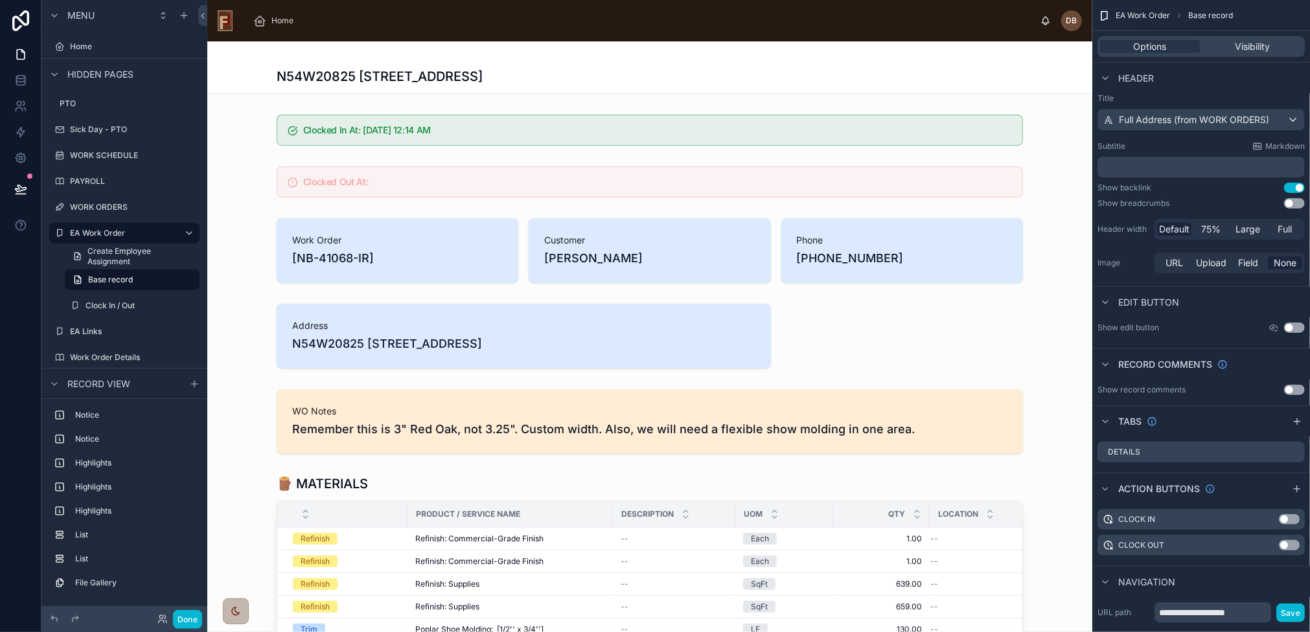
click at [501, 122] on div at bounding box center [649, 129] width 885 height 41
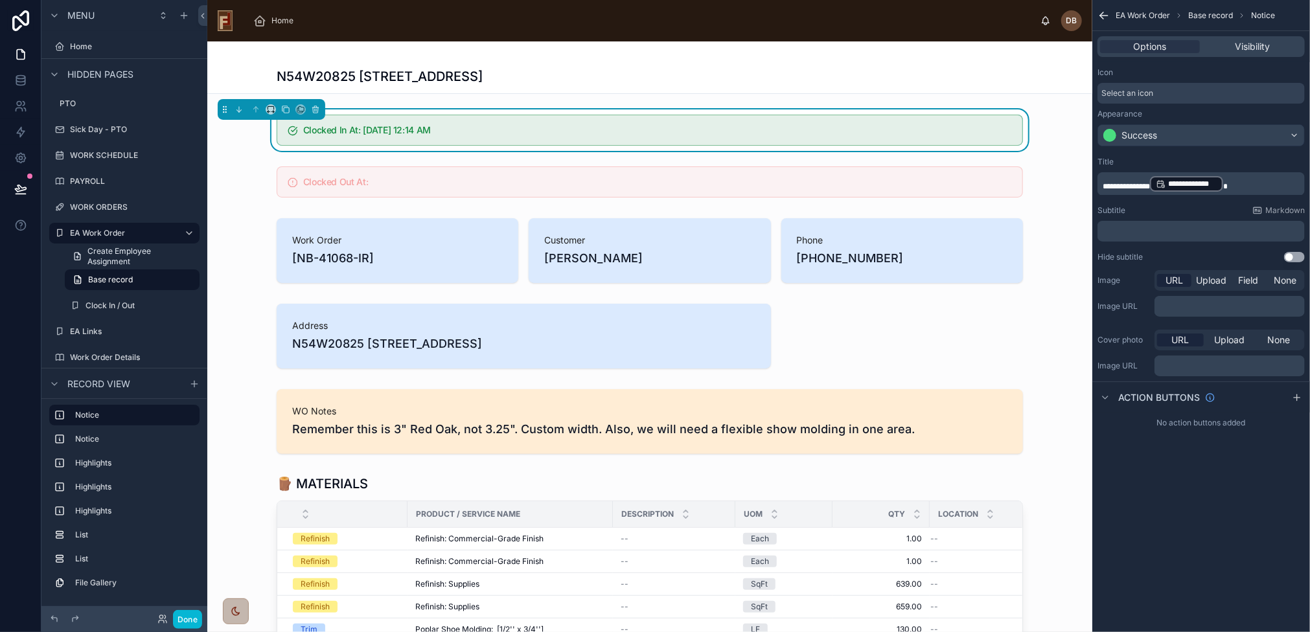
scroll to position [0, 0]
click at [315, 108] on icon at bounding box center [315, 109] width 9 height 9
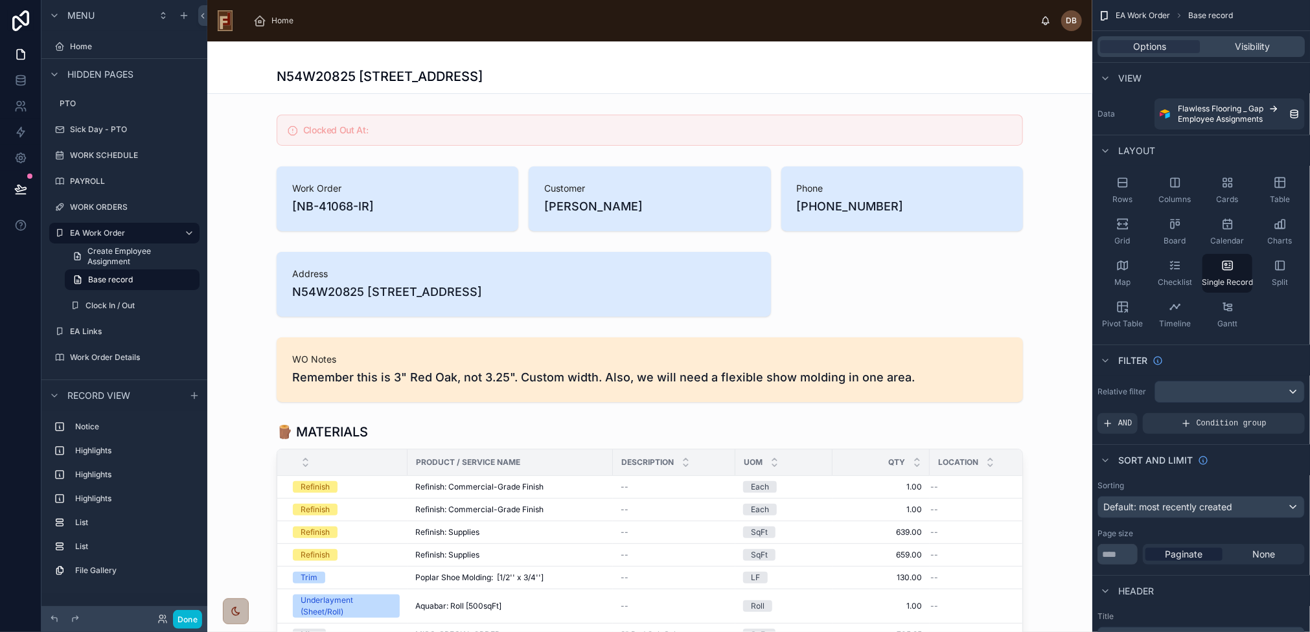
click at [380, 130] on div at bounding box center [649, 129] width 885 height 41
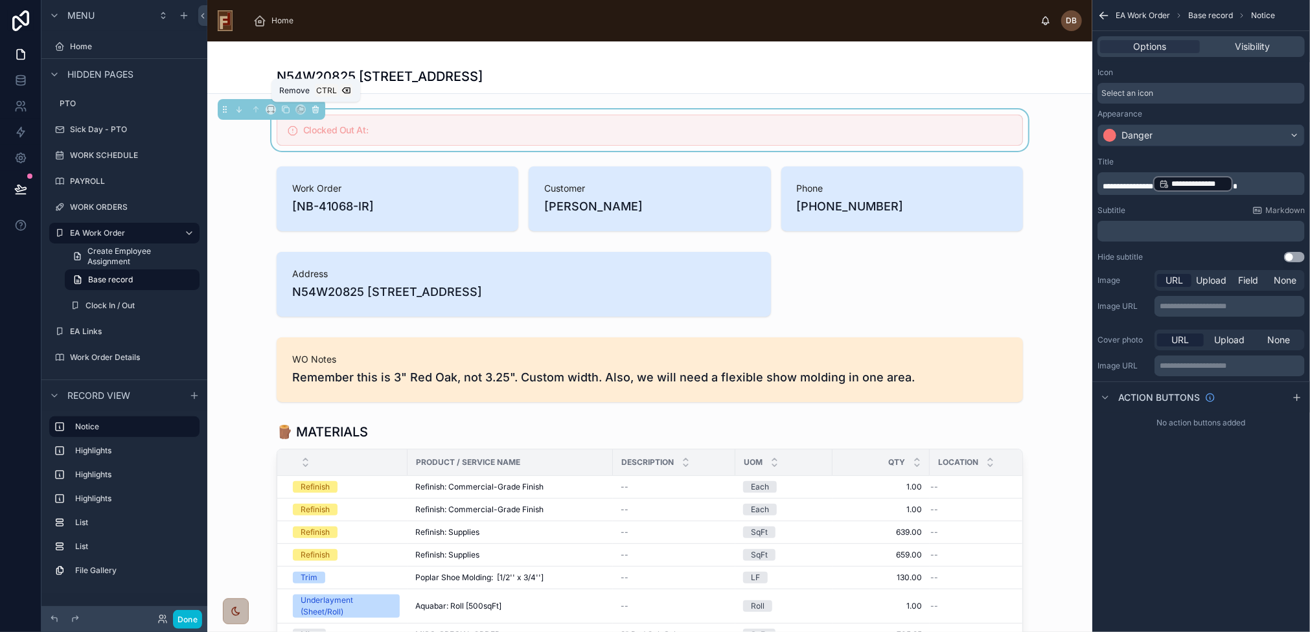
click at [317, 108] on icon at bounding box center [315, 108] width 6 height 0
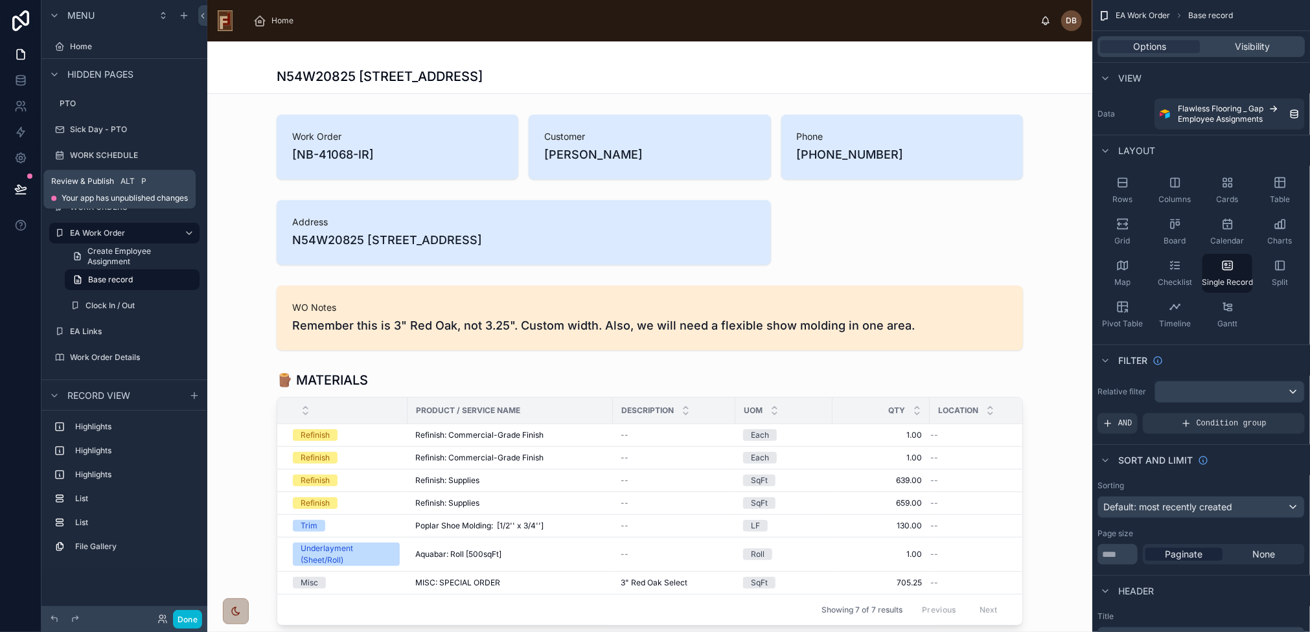
click at [19, 187] on icon at bounding box center [20, 189] width 13 height 13
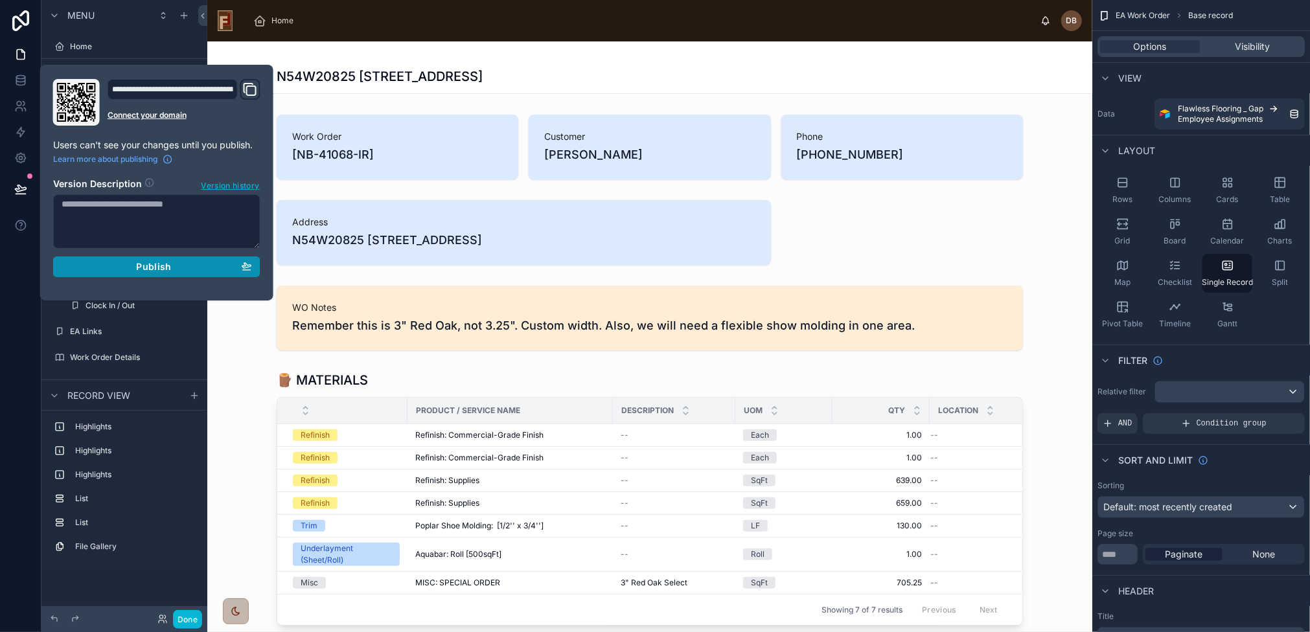
click at [130, 269] on div "Publish" at bounding box center [157, 267] width 190 height 12
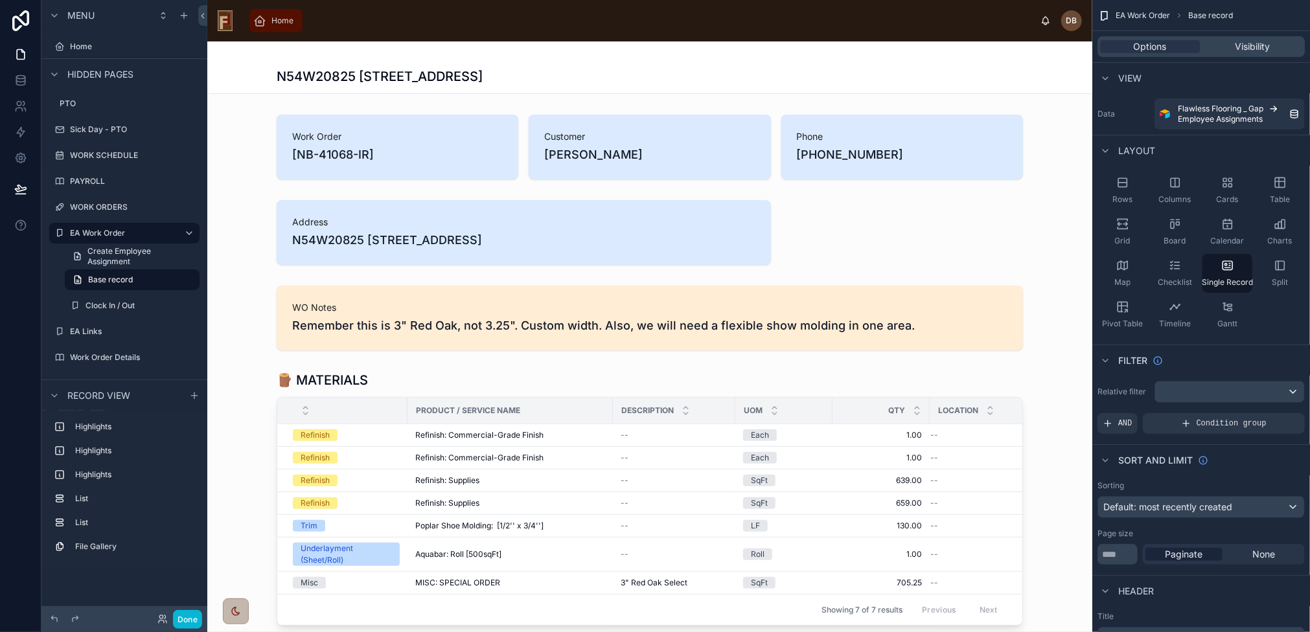
click at [274, 17] on span "Home" at bounding box center [282, 21] width 22 height 10
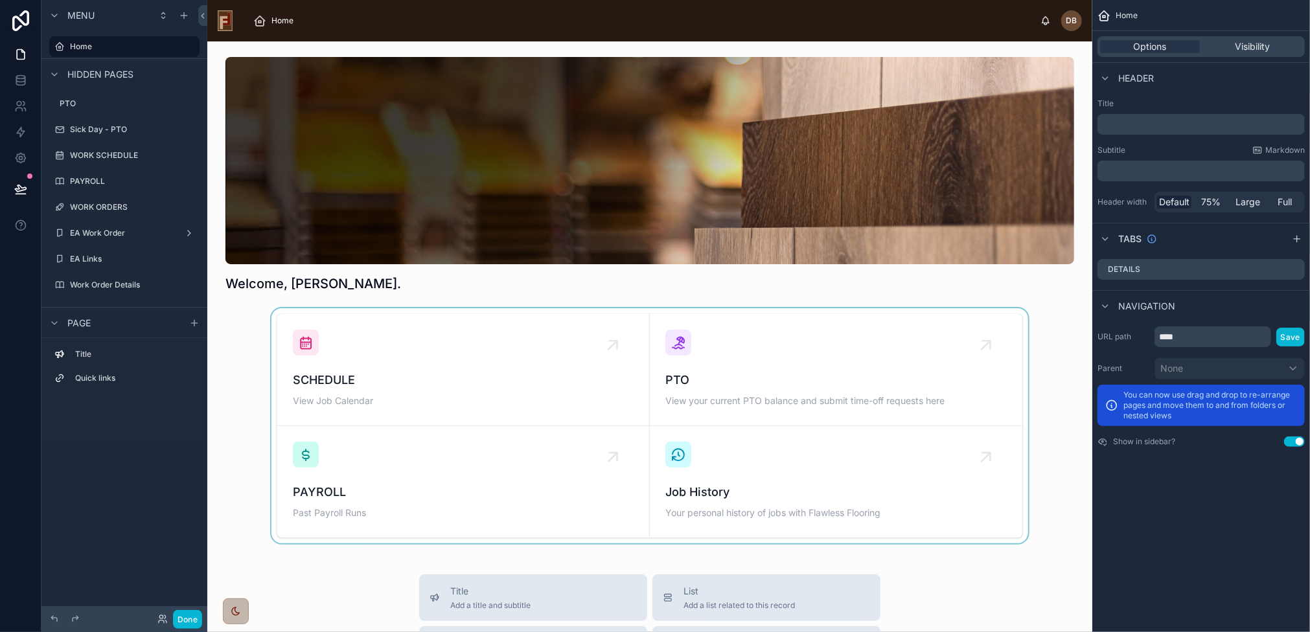
click at [425, 396] on div at bounding box center [650, 425] width 864 height 235
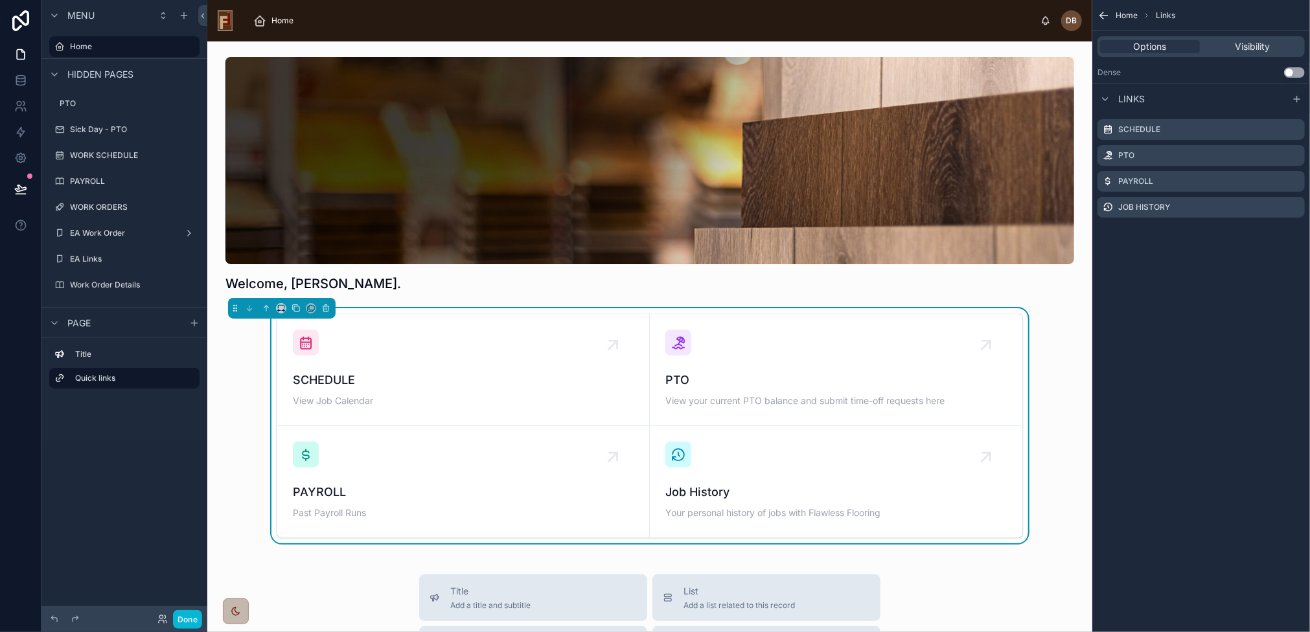
click at [429, 349] on div "SCHEDULE View Job Calendar" at bounding box center [463, 370] width 341 height 80
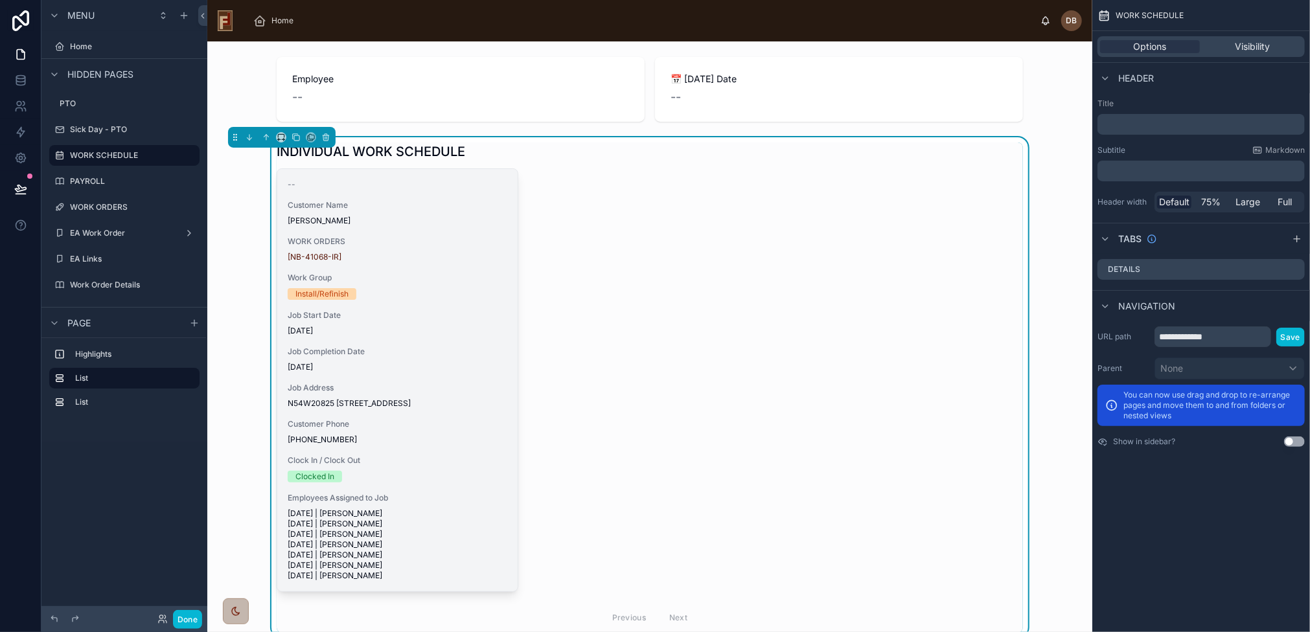
scroll to position [142, 0]
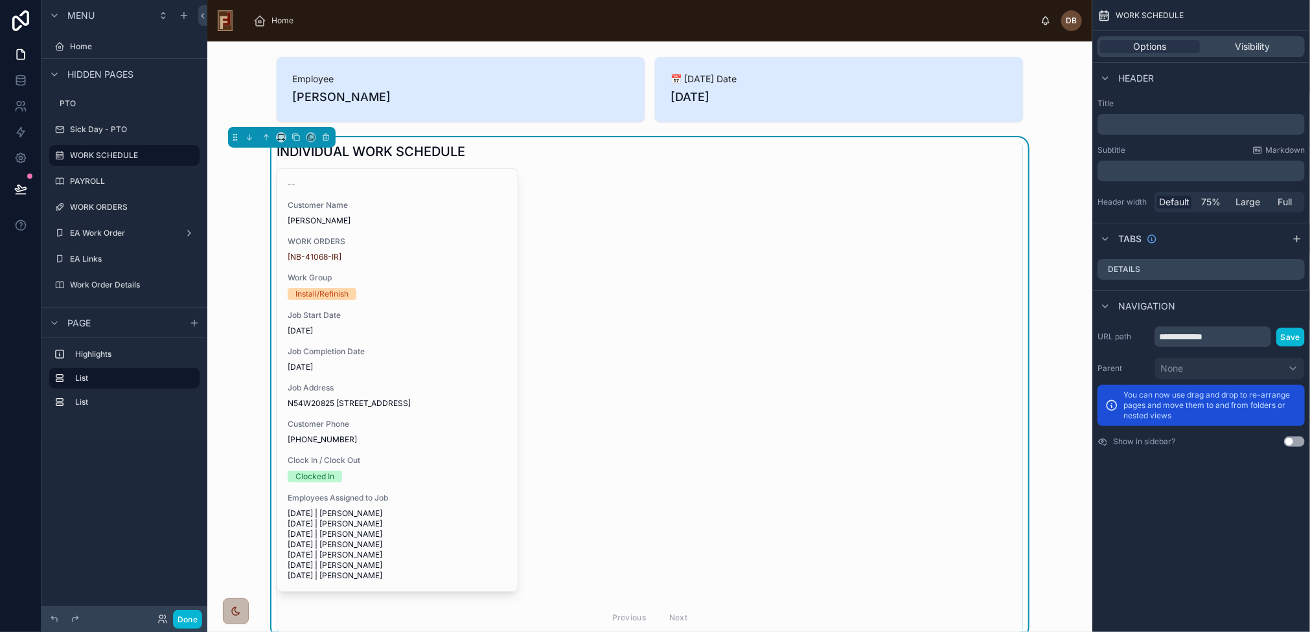
click at [418, 283] on div "Work Group Install/Refinish" at bounding box center [398, 286] width 220 height 27
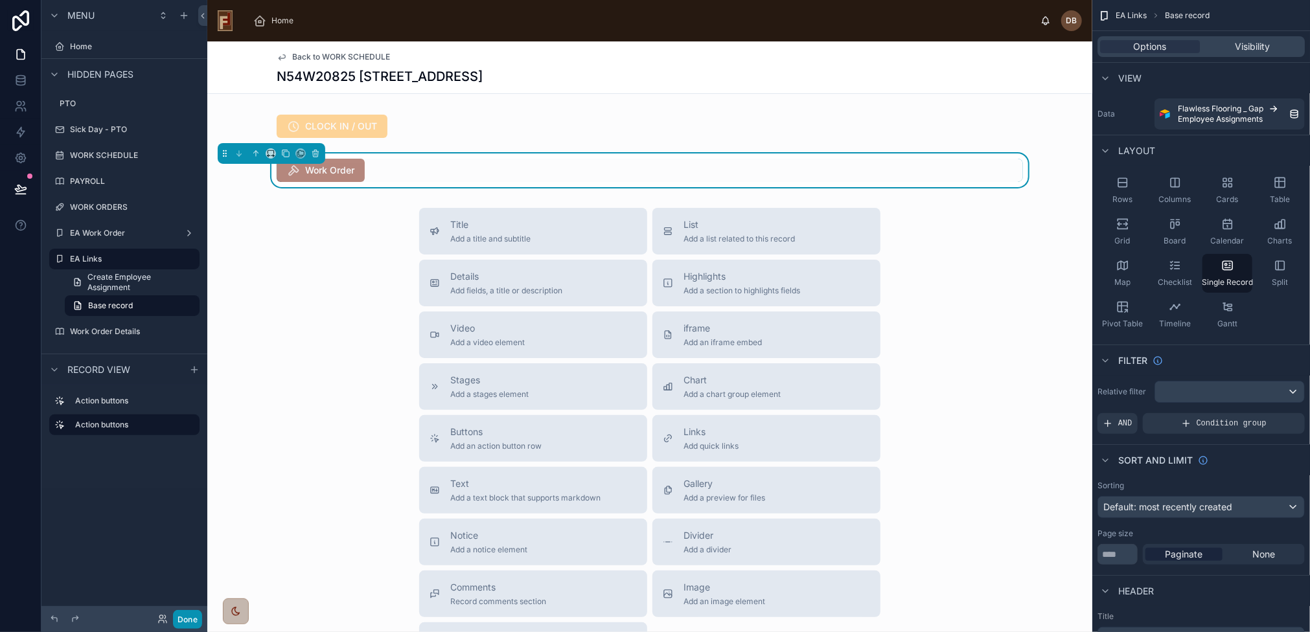
click at [186, 617] on button "Done" at bounding box center [187, 619] width 29 height 19
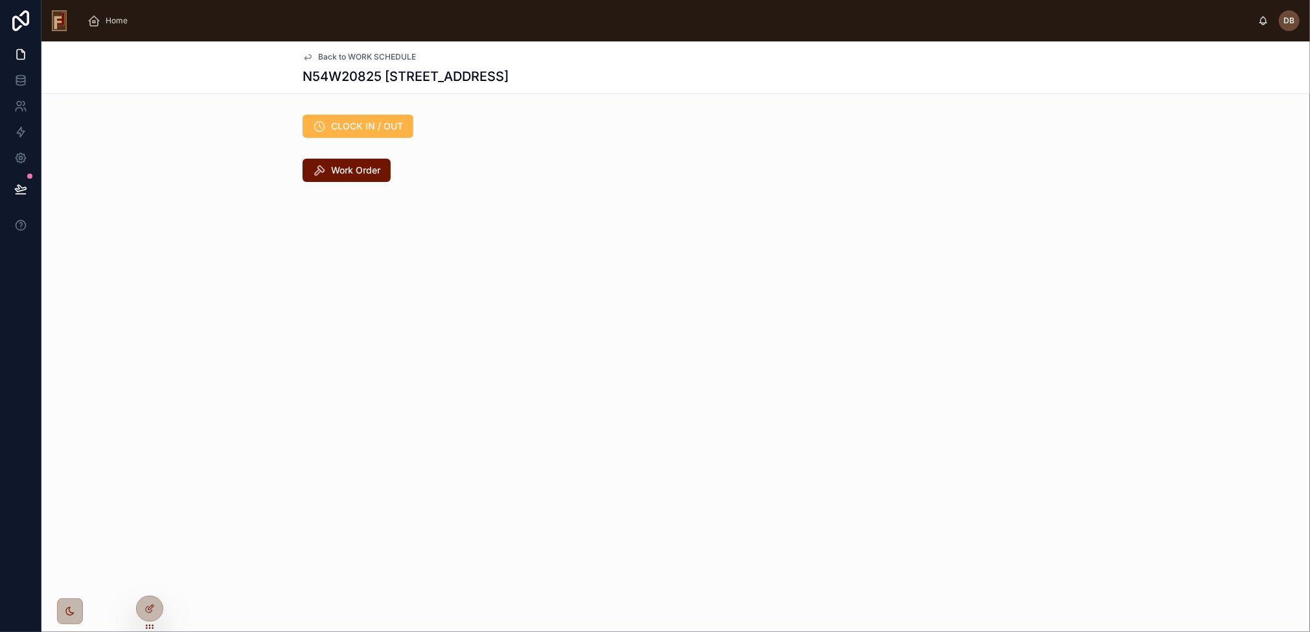
click at [404, 124] on button "CLOCK IN / OUT" at bounding box center [357, 126] width 111 height 23
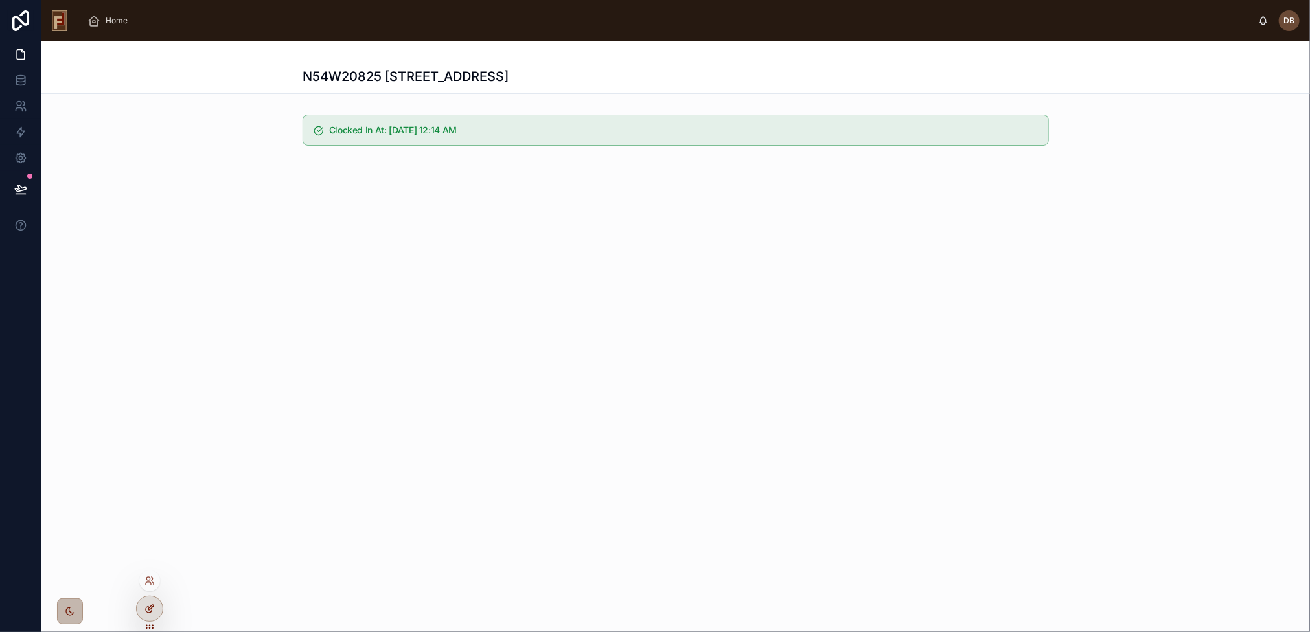
click at [153, 608] on icon at bounding box center [149, 609] width 10 height 10
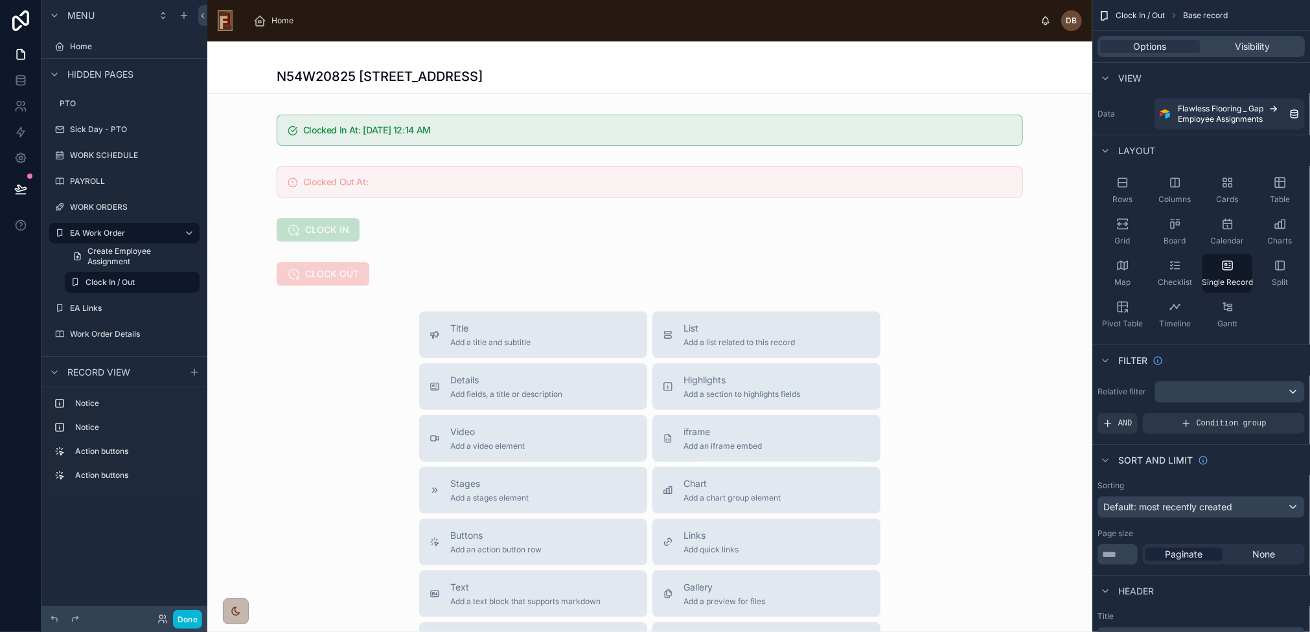
click at [473, 222] on div at bounding box center [649, 458] width 885 height 835
click at [431, 267] on div at bounding box center [649, 274] width 885 height 34
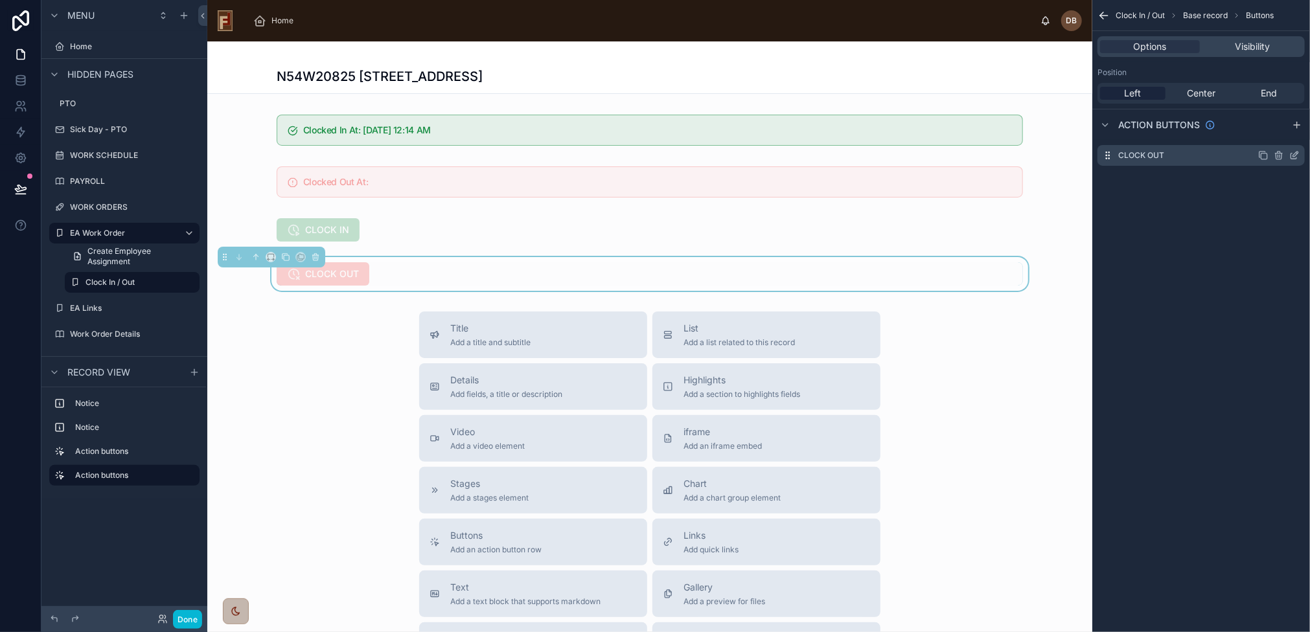
click at [1294, 157] on icon "scrollable content" at bounding box center [1295, 154] width 5 height 5
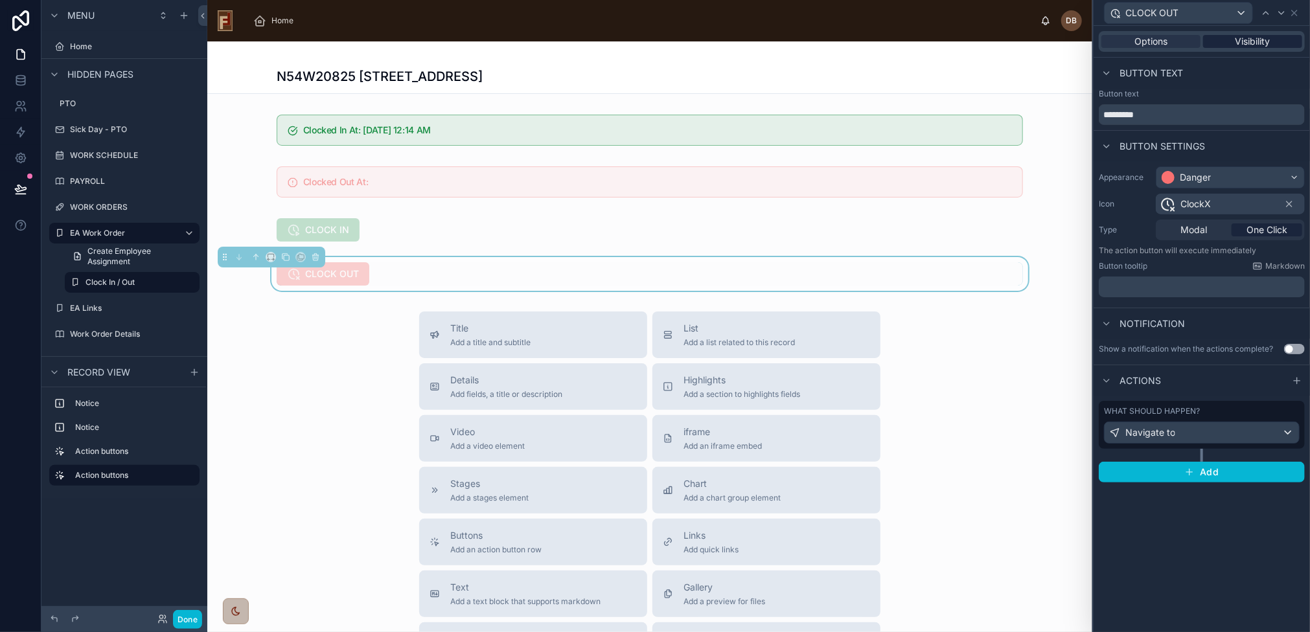
click at [1264, 43] on span "Visibility" at bounding box center [1252, 41] width 35 height 13
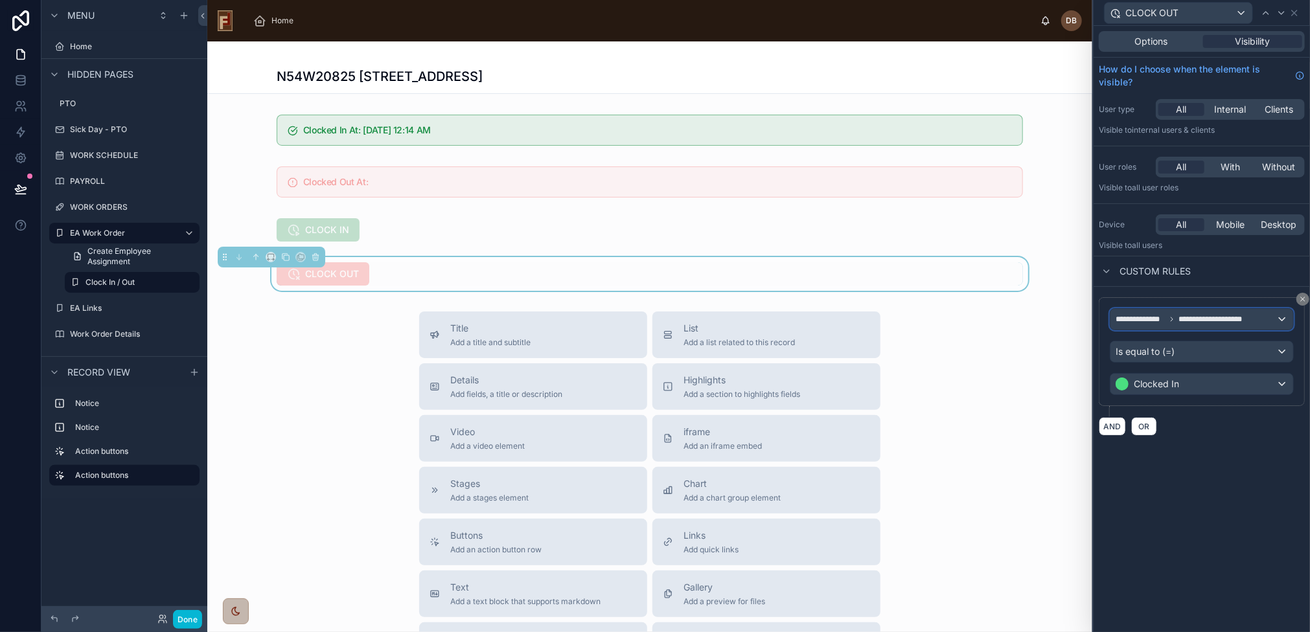
click at [1199, 318] on span "**********" at bounding box center [1214, 319] width 73 height 10
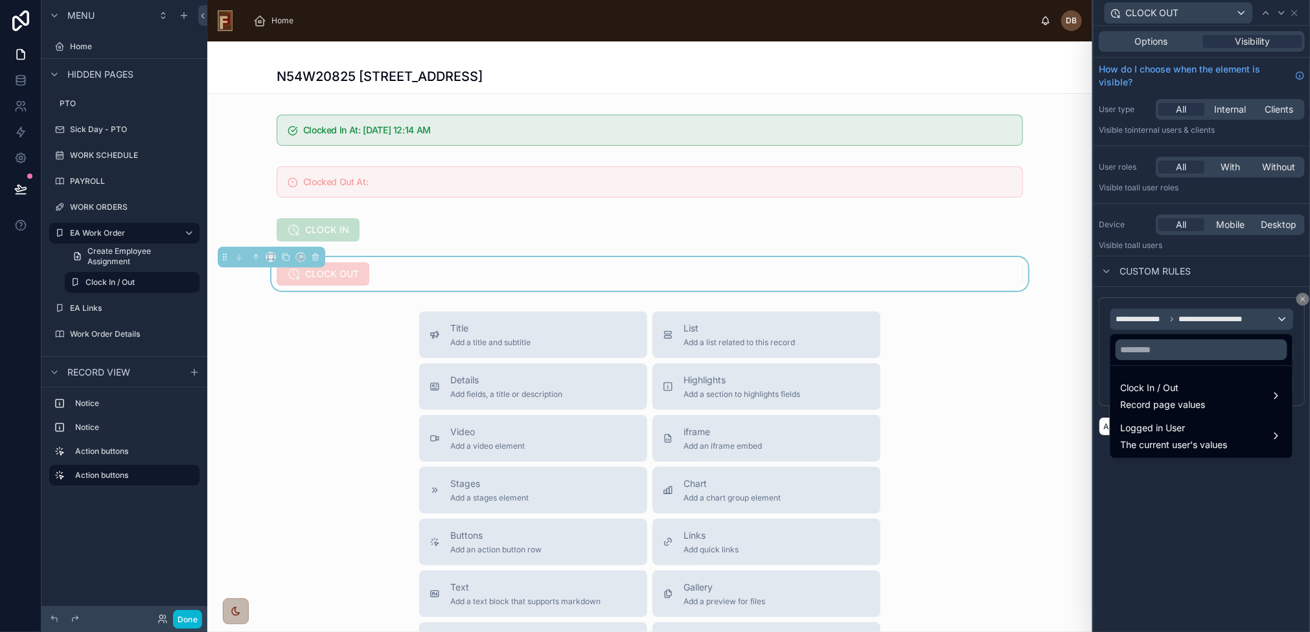
click at [1218, 533] on div at bounding box center [1201, 316] width 216 height 632
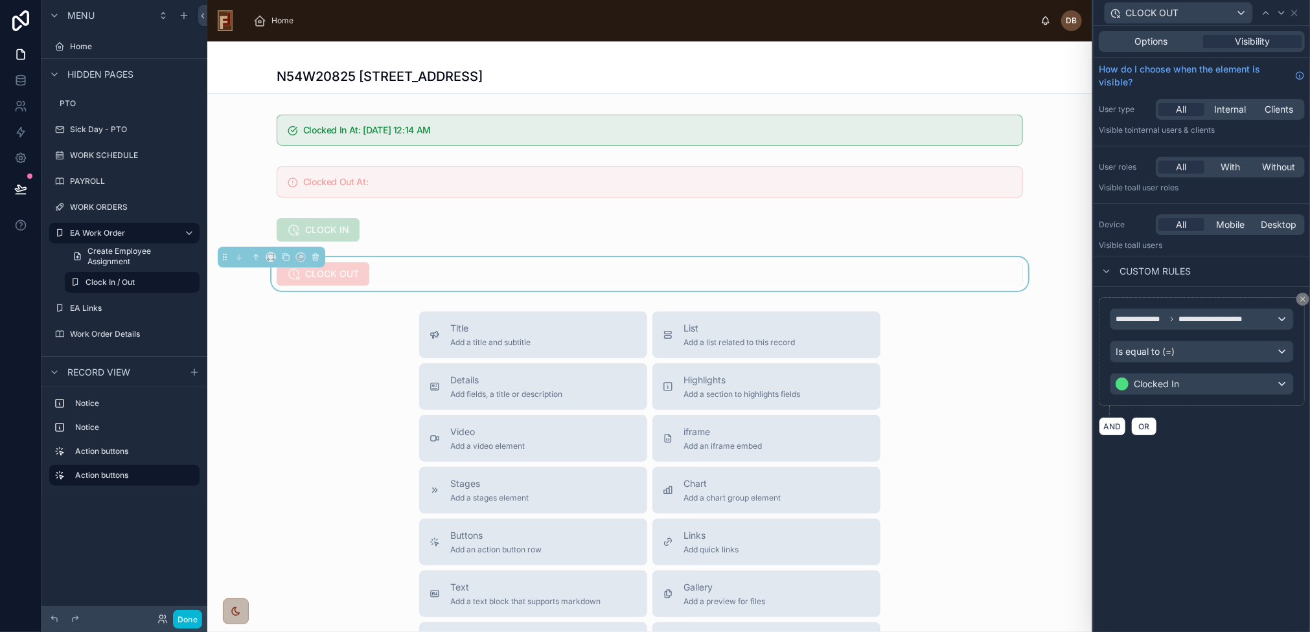
click at [1218, 533] on div "**********" at bounding box center [1201, 329] width 216 height 606
click at [188, 621] on button "Done" at bounding box center [187, 619] width 29 height 19
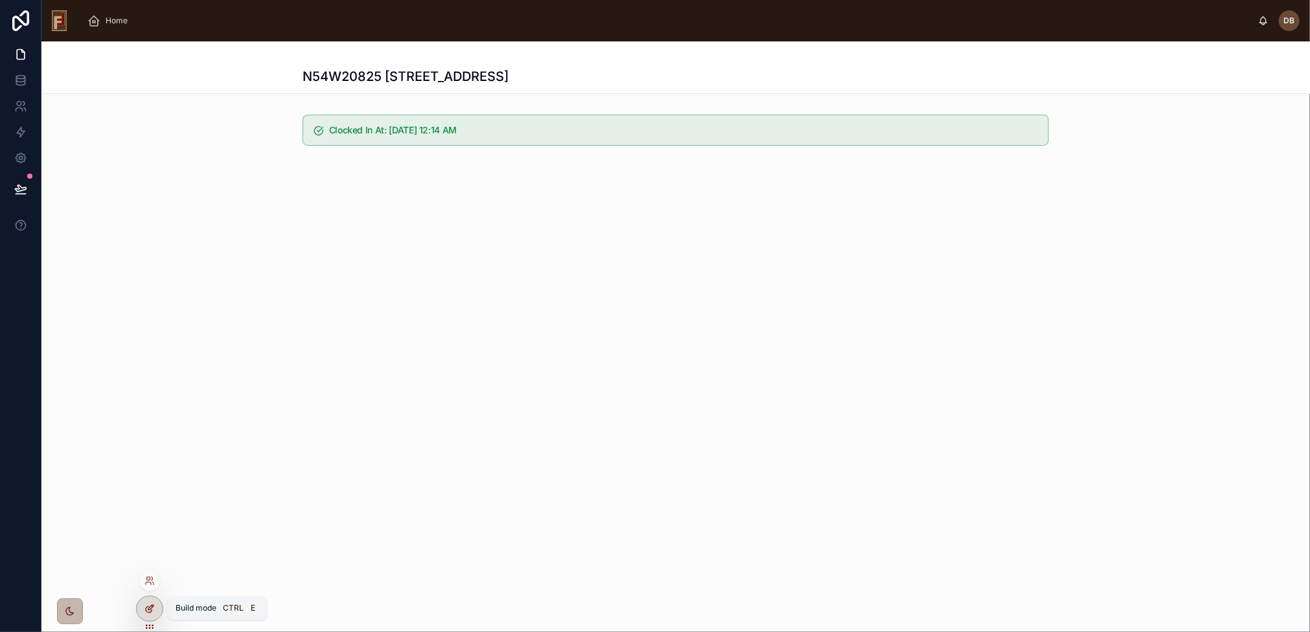
click at [150, 607] on icon at bounding box center [149, 609] width 10 height 10
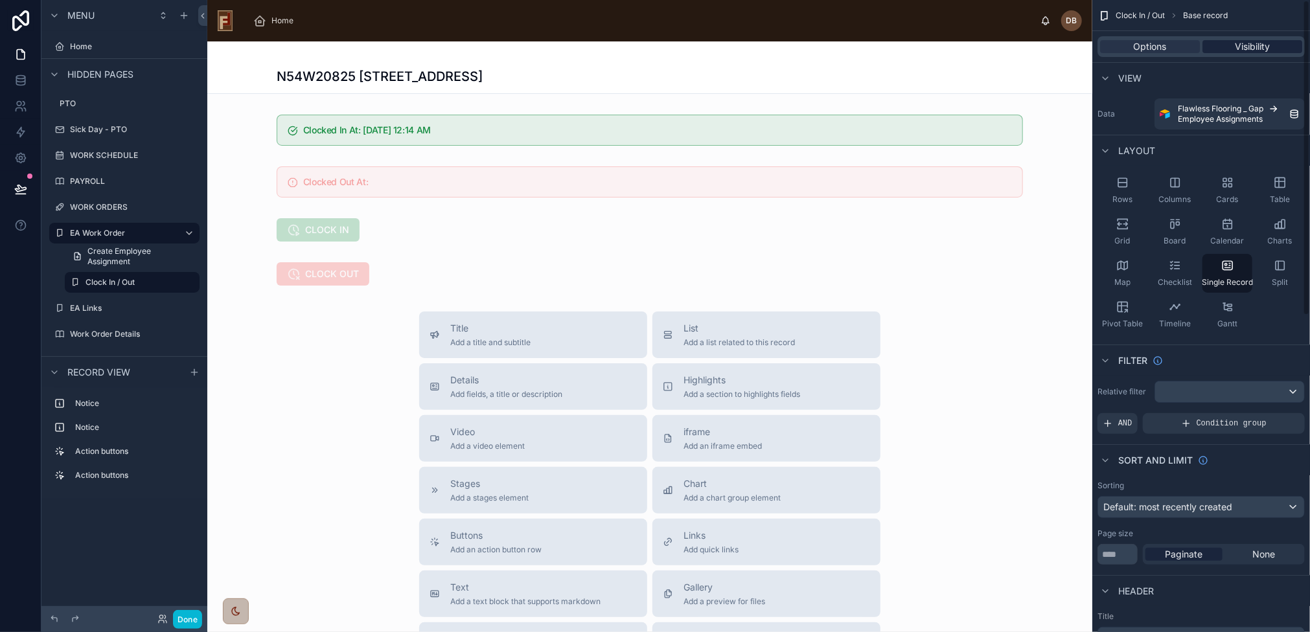
click at [1251, 48] on span "Visibility" at bounding box center [1251, 46] width 35 height 13
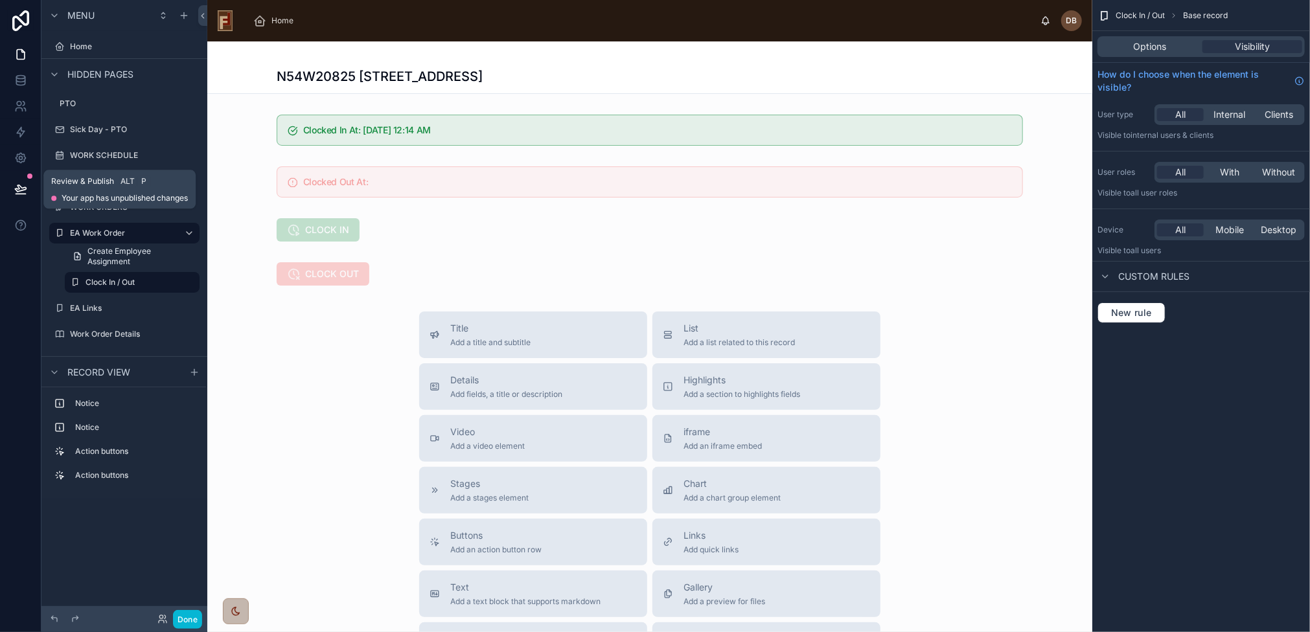
click at [23, 191] on icon at bounding box center [20, 189] width 13 height 13
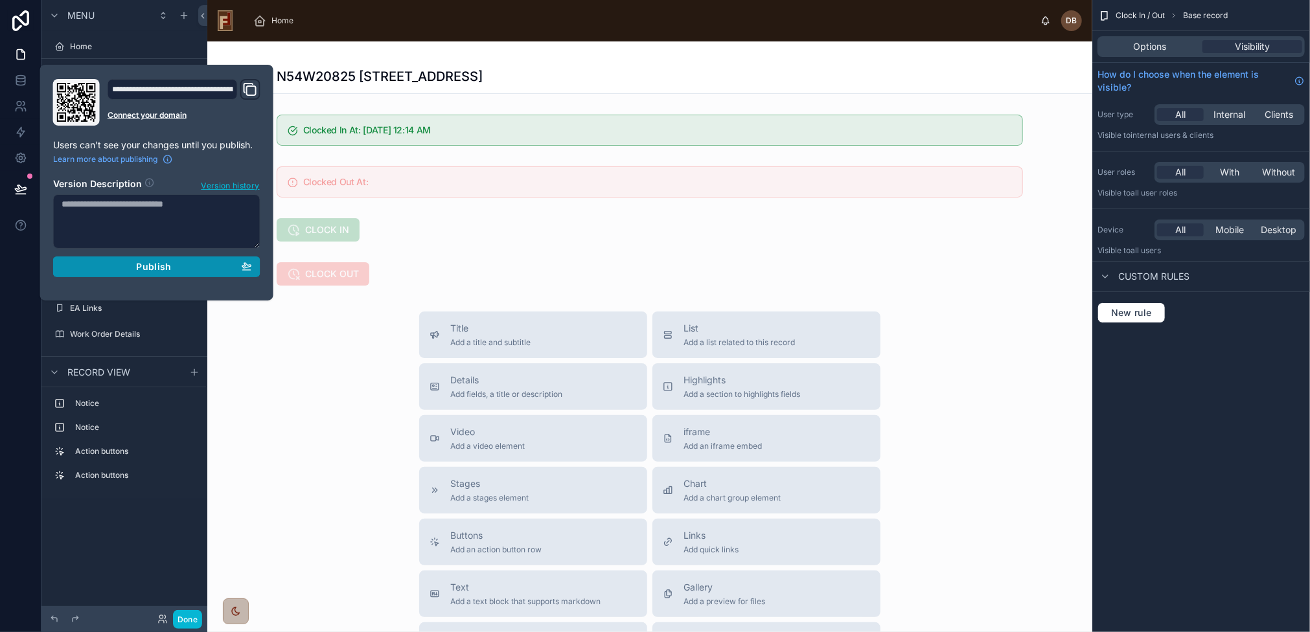
click at [178, 267] on div "Publish" at bounding box center [157, 267] width 190 height 12
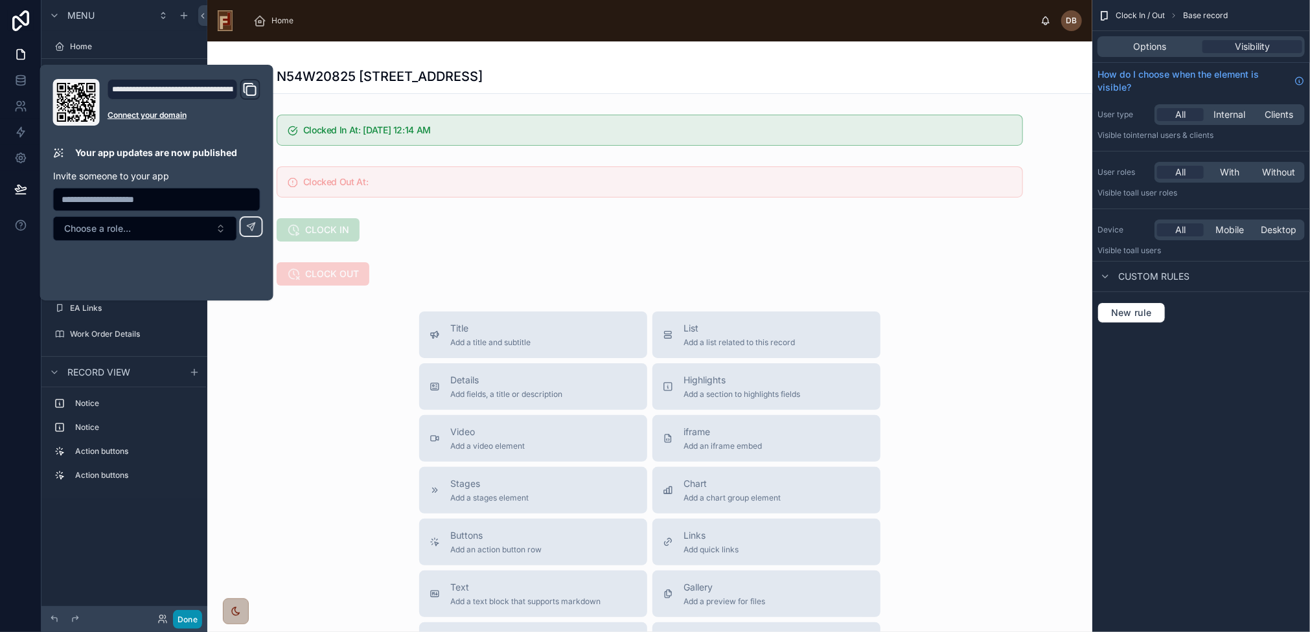
click at [187, 620] on button "Done" at bounding box center [187, 619] width 29 height 19
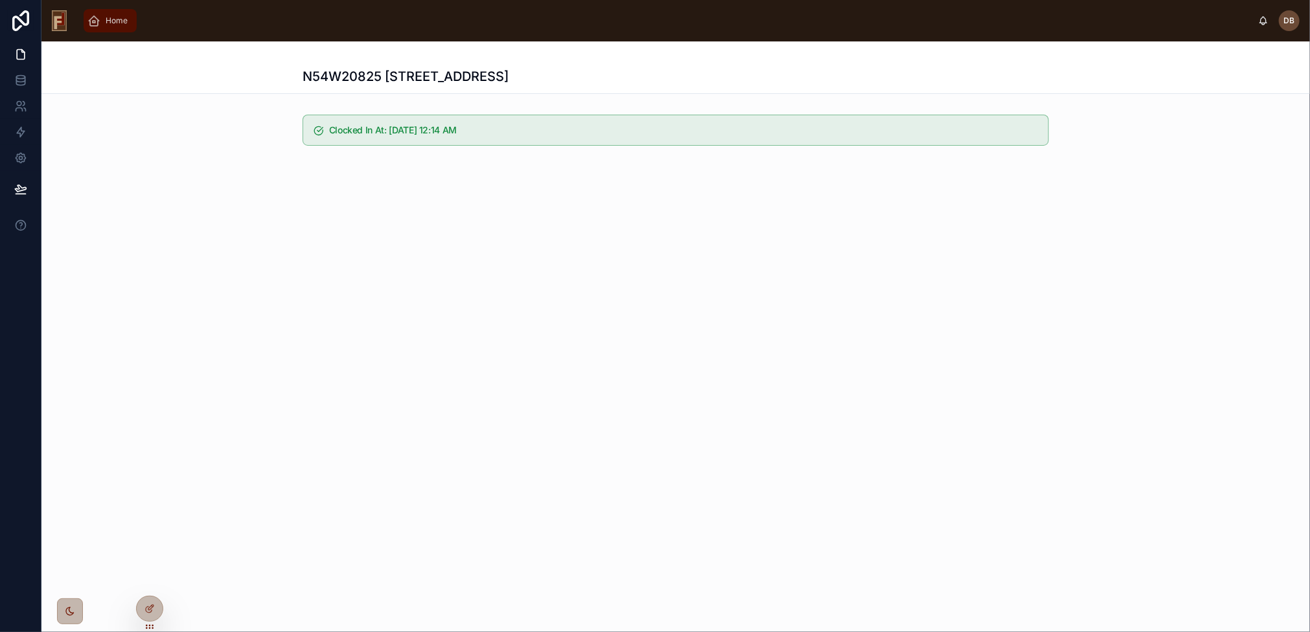
click at [117, 21] on span "Home" at bounding box center [117, 21] width 22 height 10
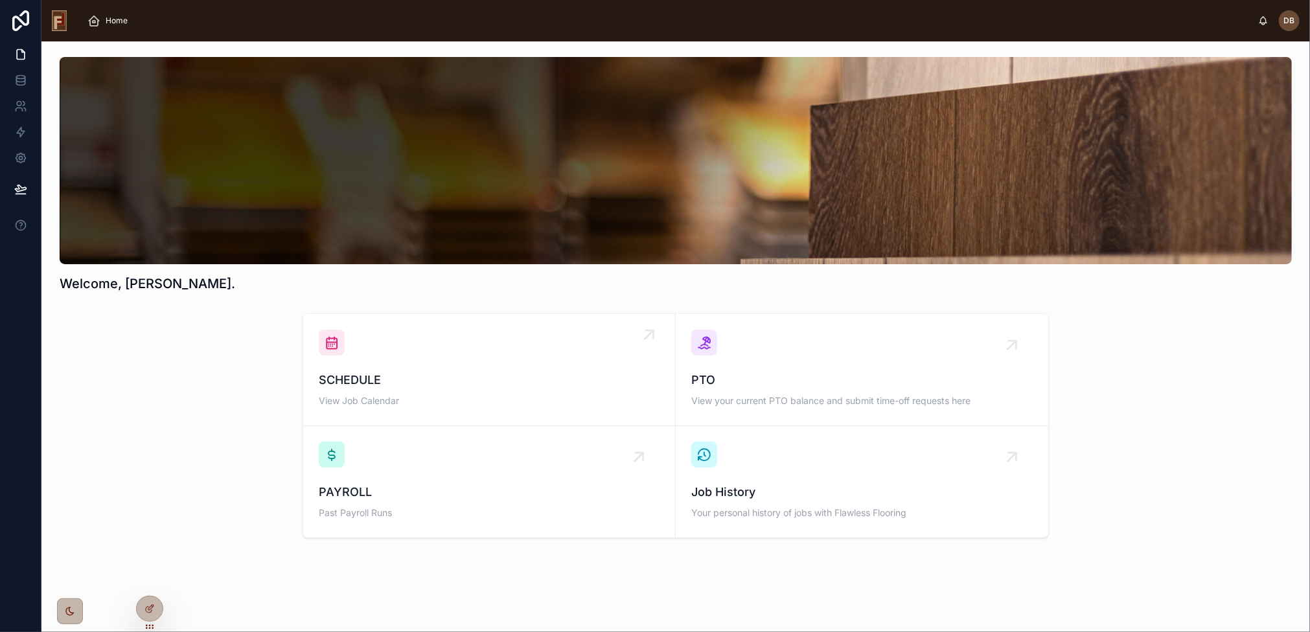
click at [369, 358] on div "SCHEDULE View Job Calendar" at bounding box center [489, 370] width 341 height 80
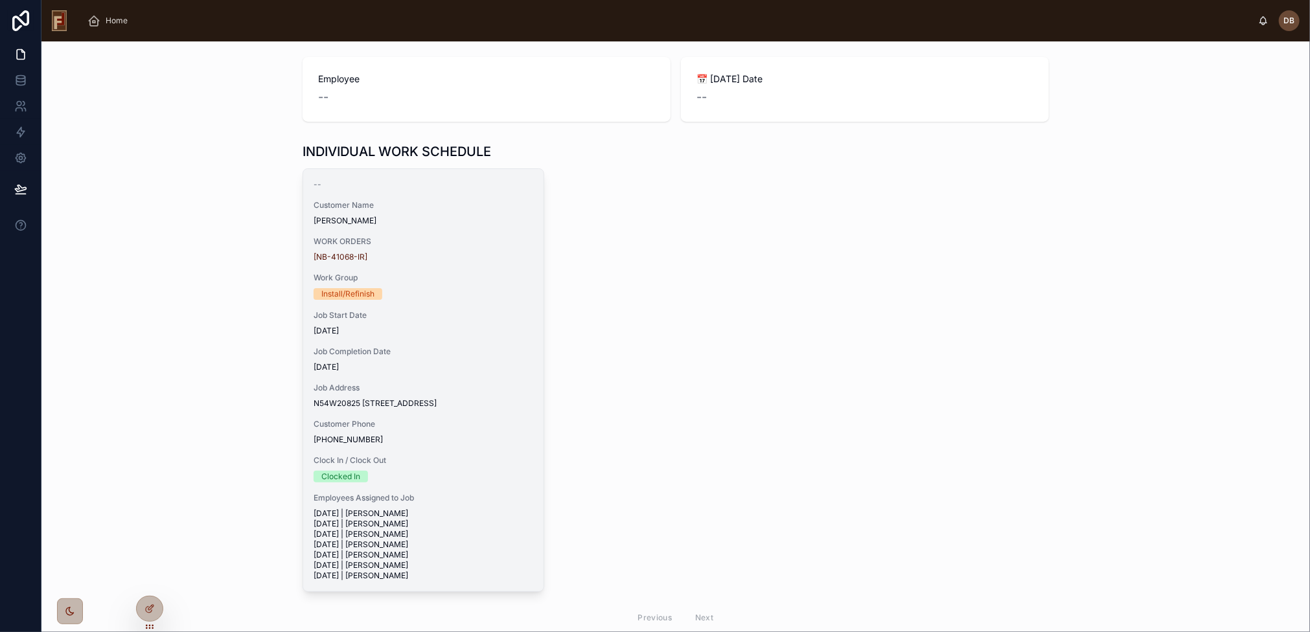
scroll to position [142, 0]
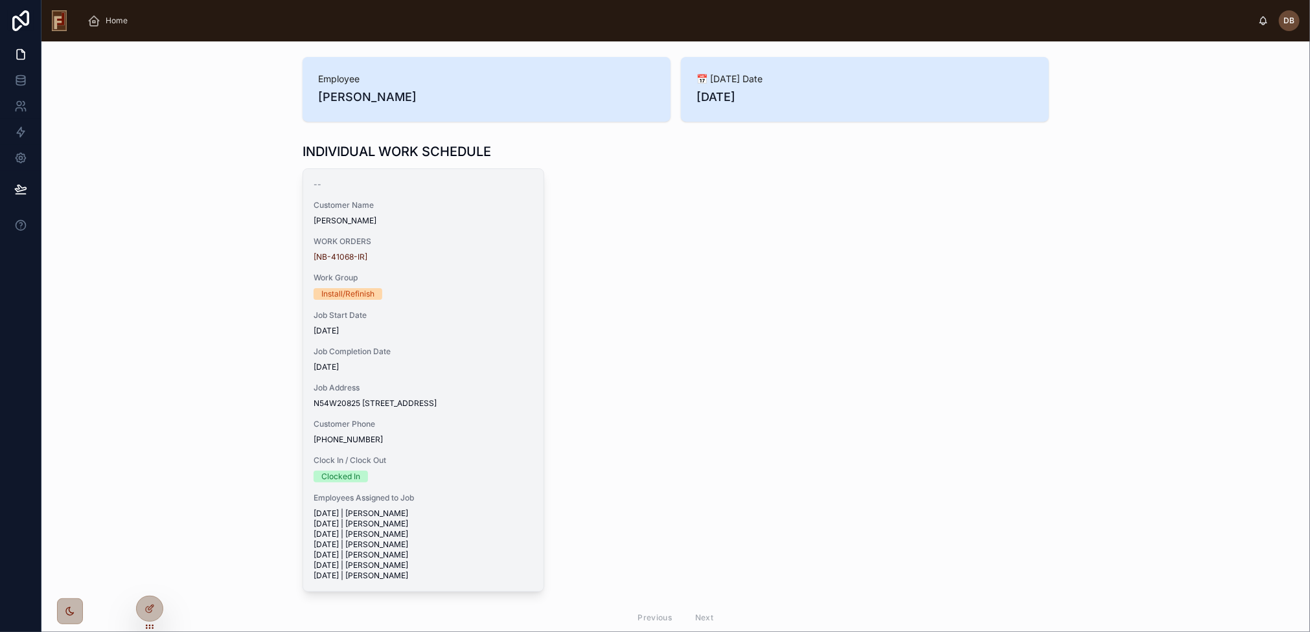
click at [454, 266] on div "-- Customer Name [PERSON_NAME] WORK ORDERS [NB-41068-IR] Work Group Install/Ref…" at bounding box center [423, 380] width 240 height 422
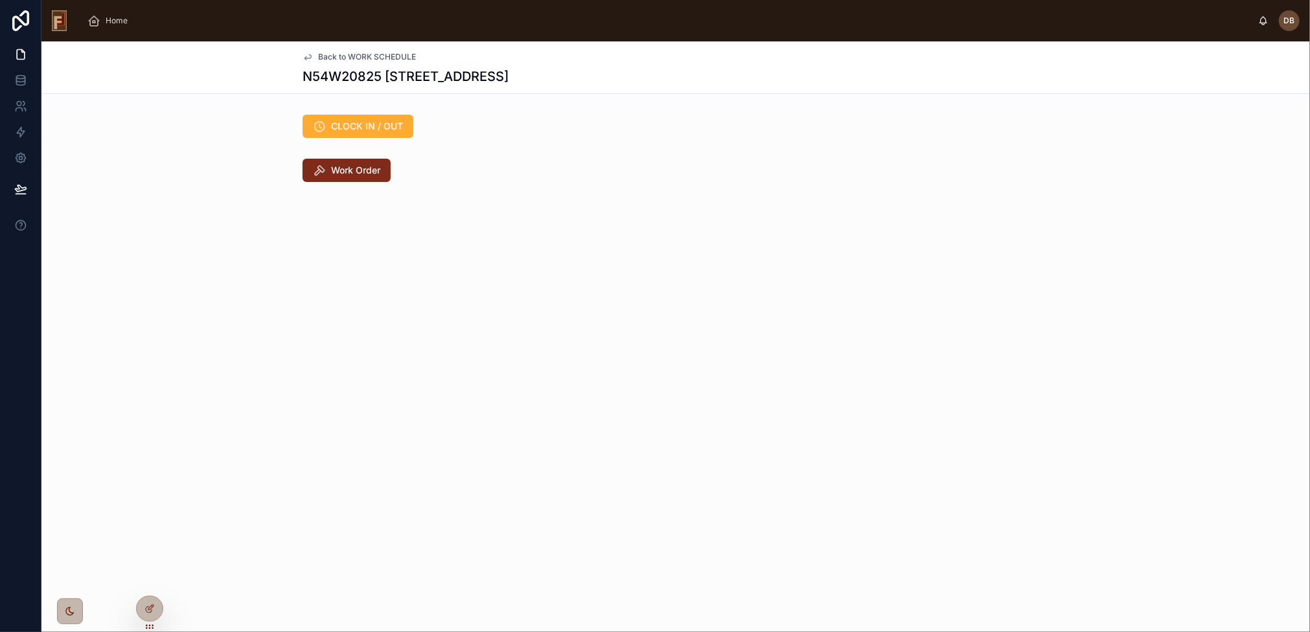
click at [360, 169] on span "Work Order" at bounding box center [355, 170] width 49 height 13
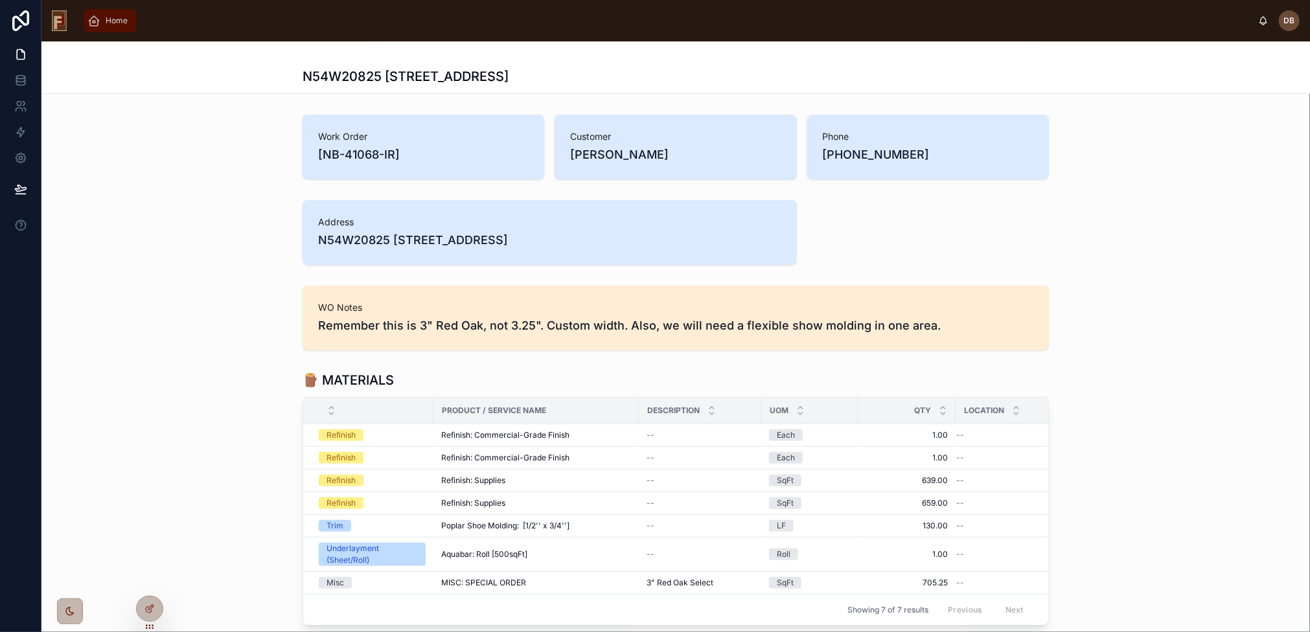
click at [113, 17] on span "Home" at bounding box center [117, 21] width 22 height 10
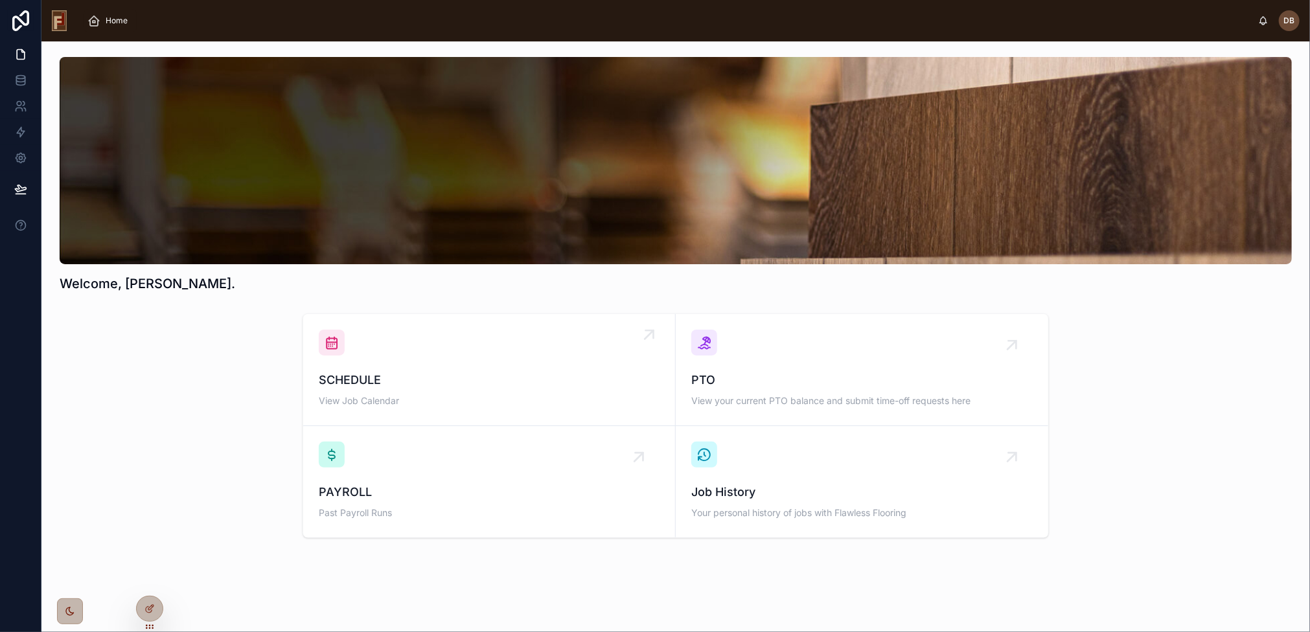
click at [499, 381] on span "SCHEDULE" at bounding box center [489, 380] width 341 height 18
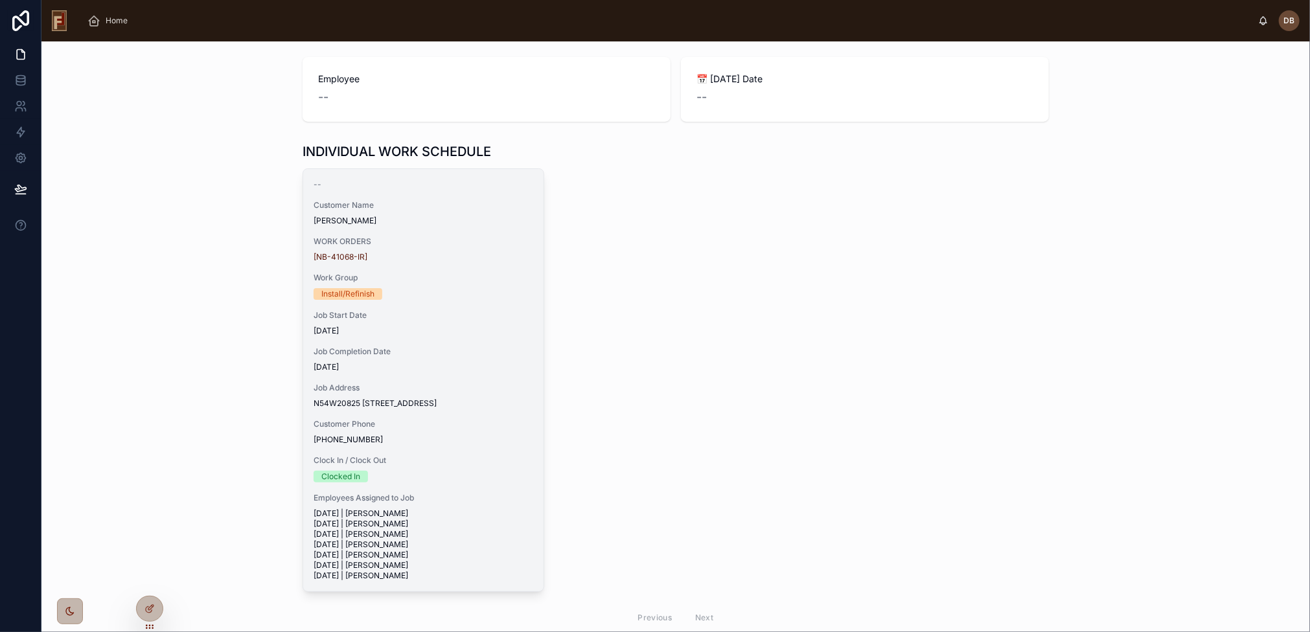
scroll to position [142, 0]
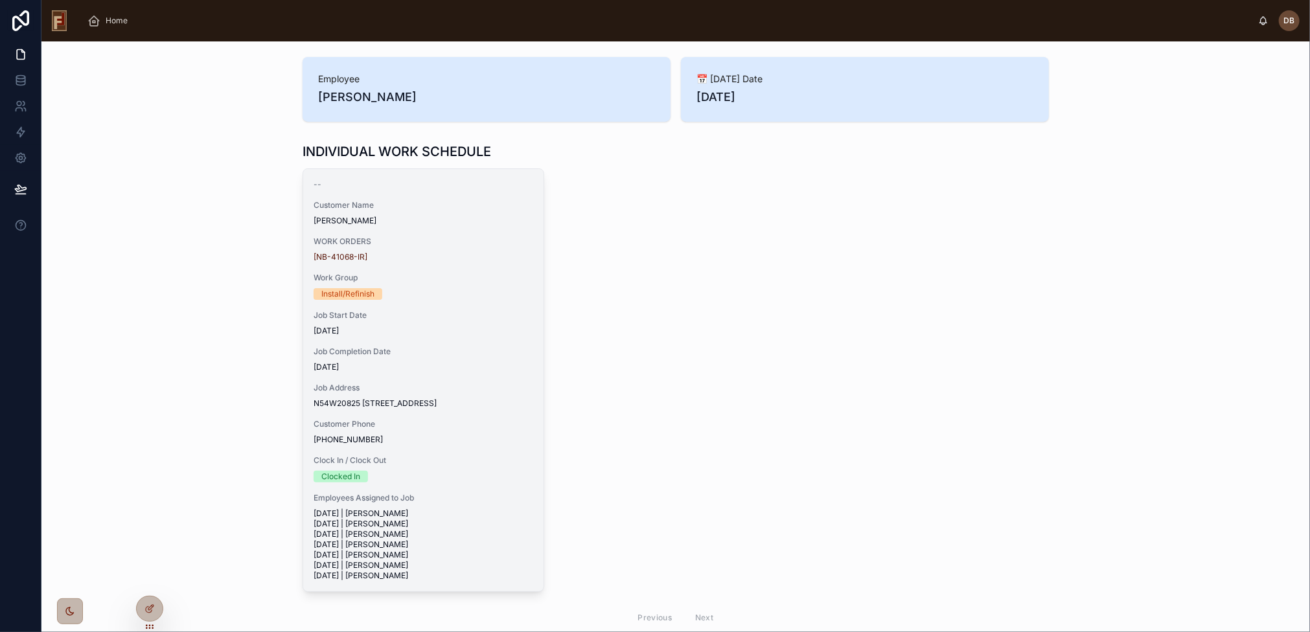
click at [386, 258] on div "[NB-41068-IR]" at bounding box center [423, 257] width 220 height 10
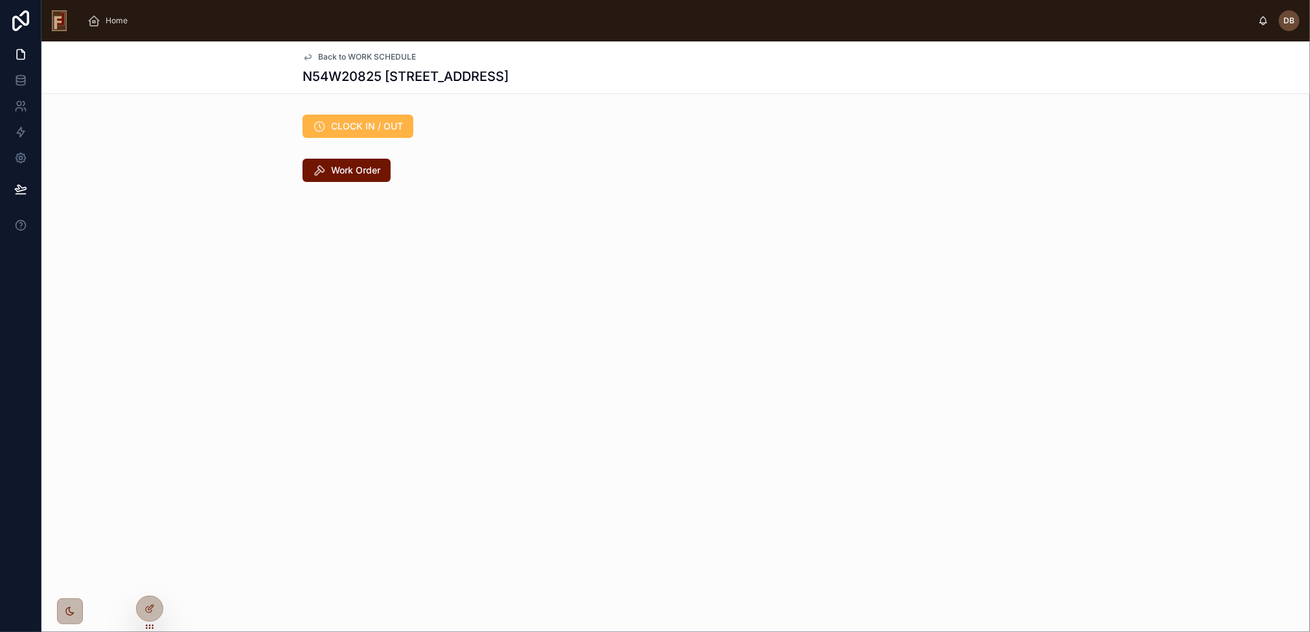
click at [357, 130] on span "CLOCK IN / OUT" at bounding box center [367, 126] width 72 height 13
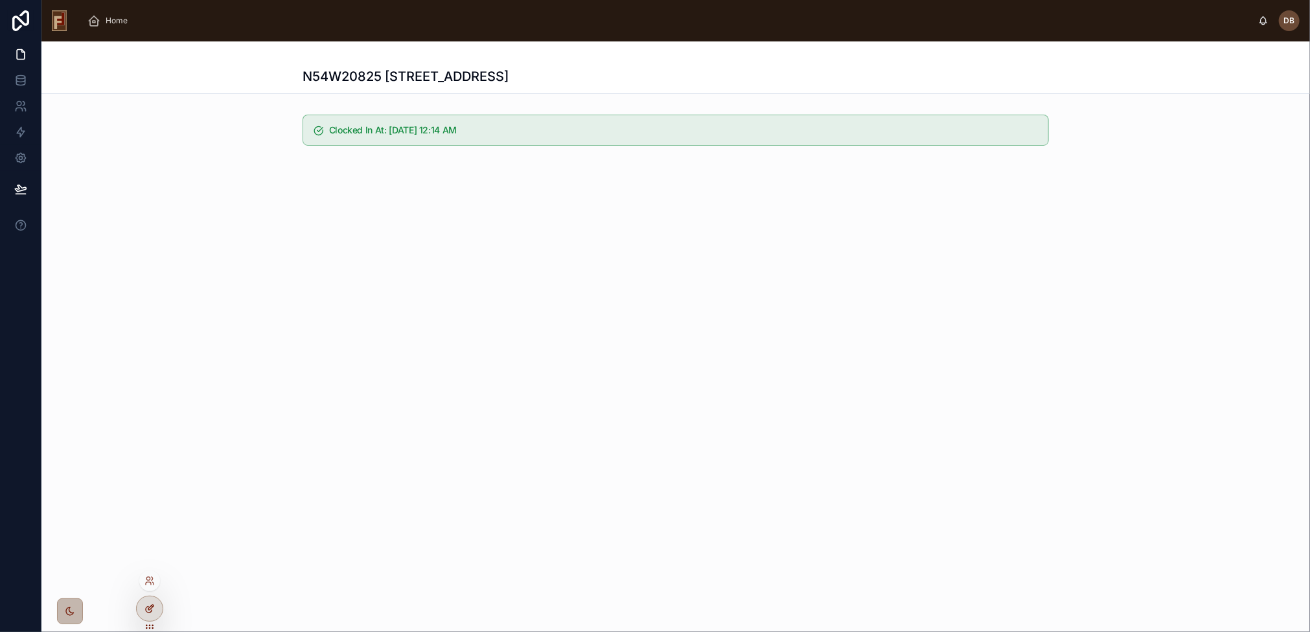
click at [155, 603] on div at bounding box center [150, 608] width 26 height 25
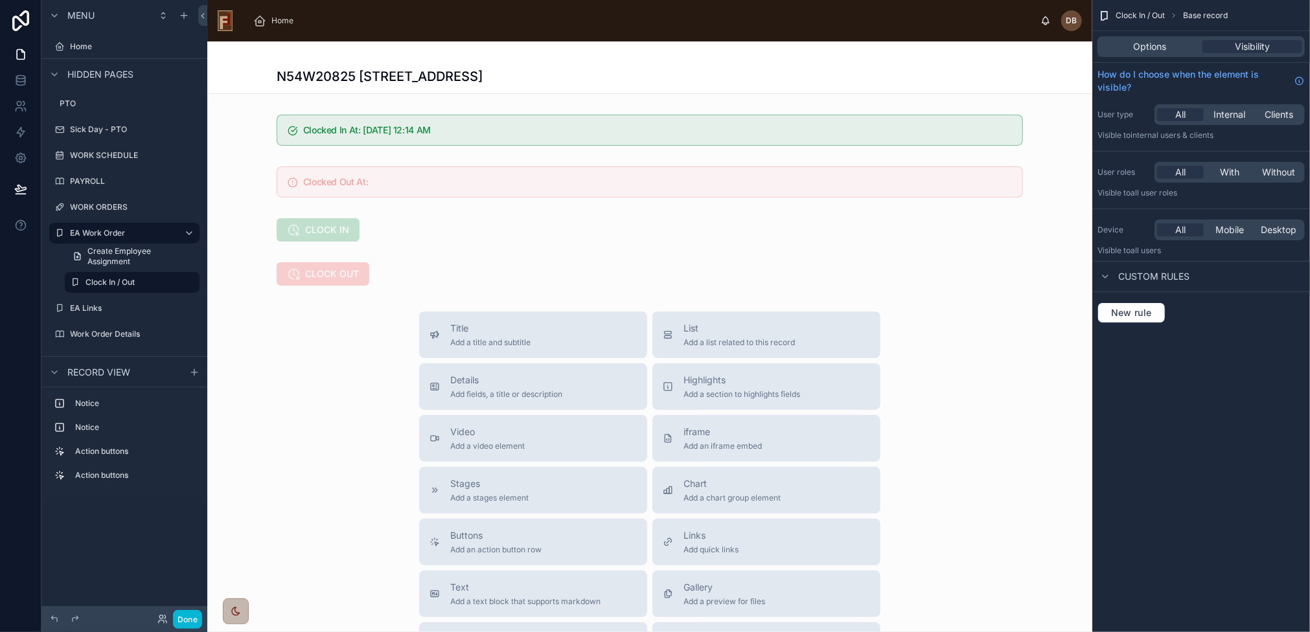
click at [457, 124] on div at bounding box center [649, 458] width 885 height 835
click at [468, 125] on div at bounding box center [649, 129] width 885 height 41
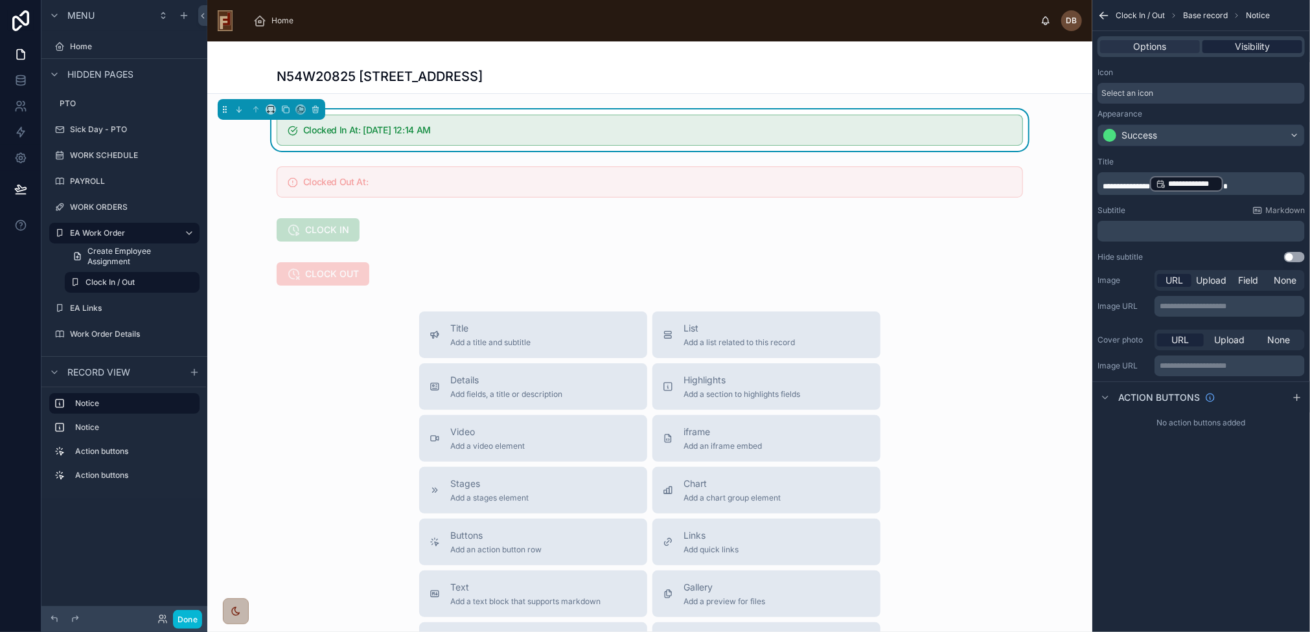
click at [1262, 43] on span "Visibility" at bounding box center [1251, 46] width 35 height 13
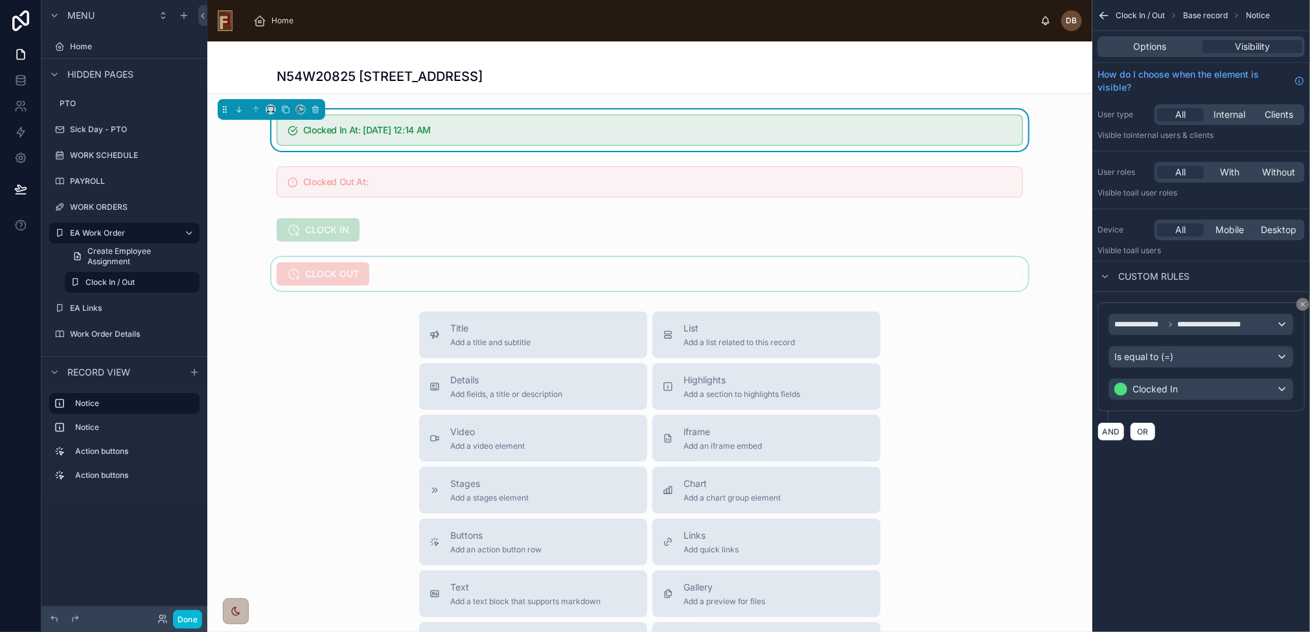
click at [467, 271] on div at bounding box center [649, 274] width 885 height 34
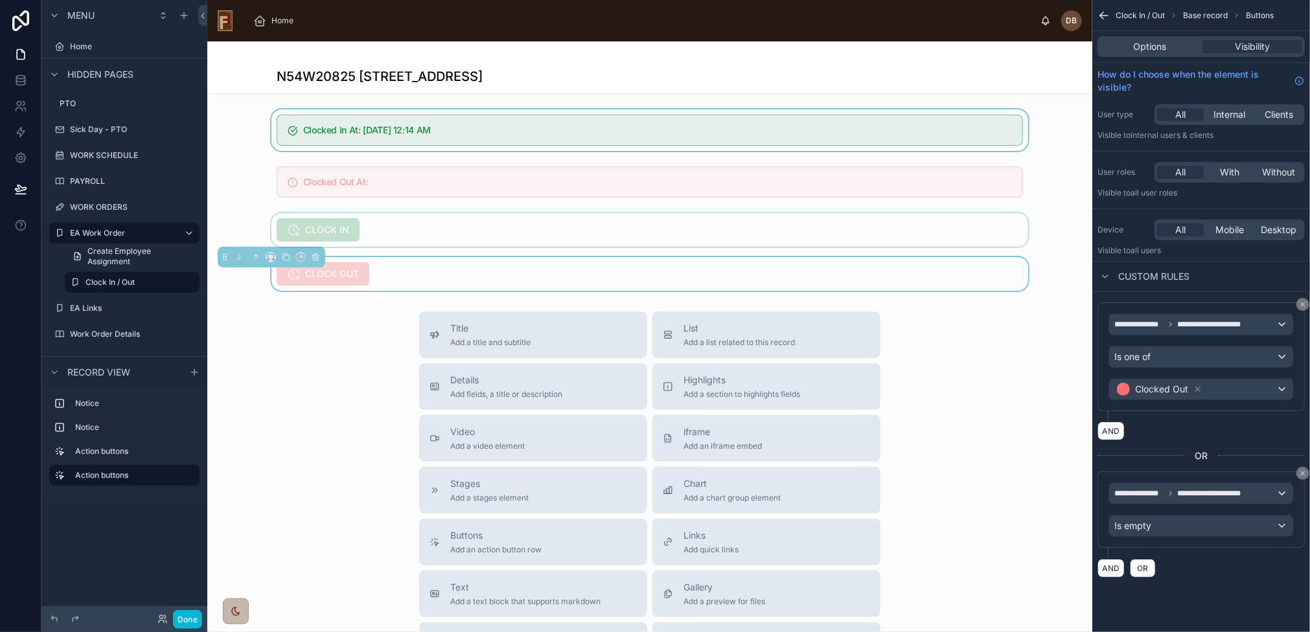
click at [591, 227] on div at bounding box center [649, 230] width 885 height 34
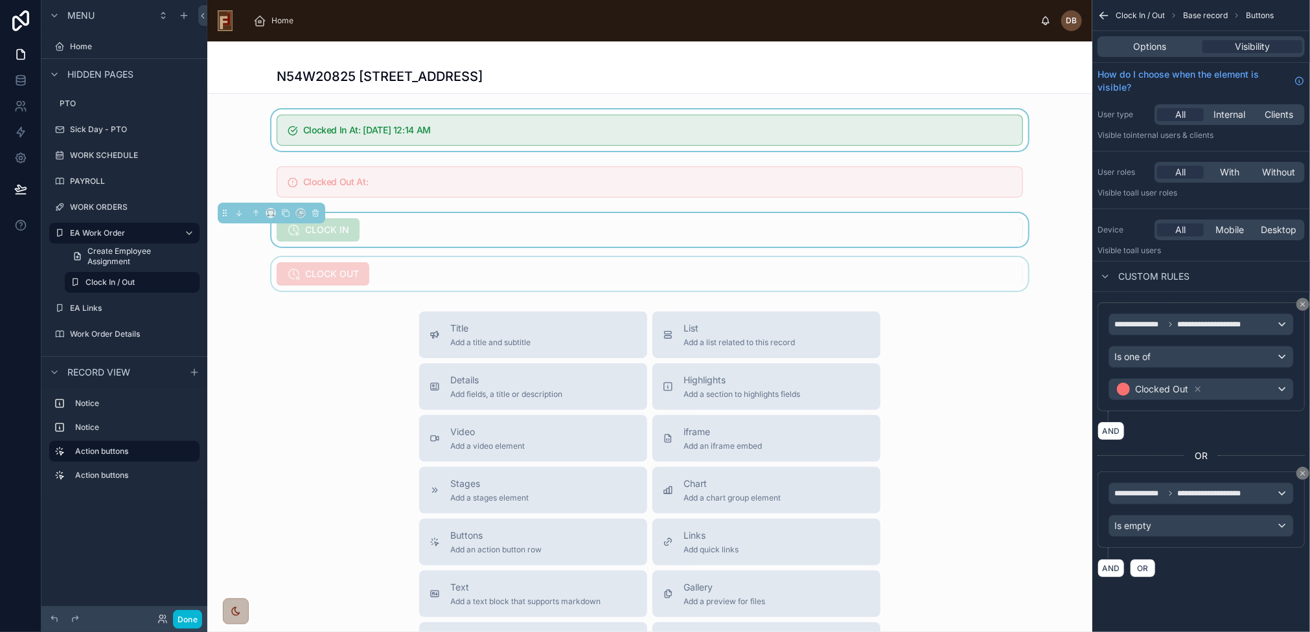
click at [459, 274] on div at bounding box center [649, 274] width 885 height 34
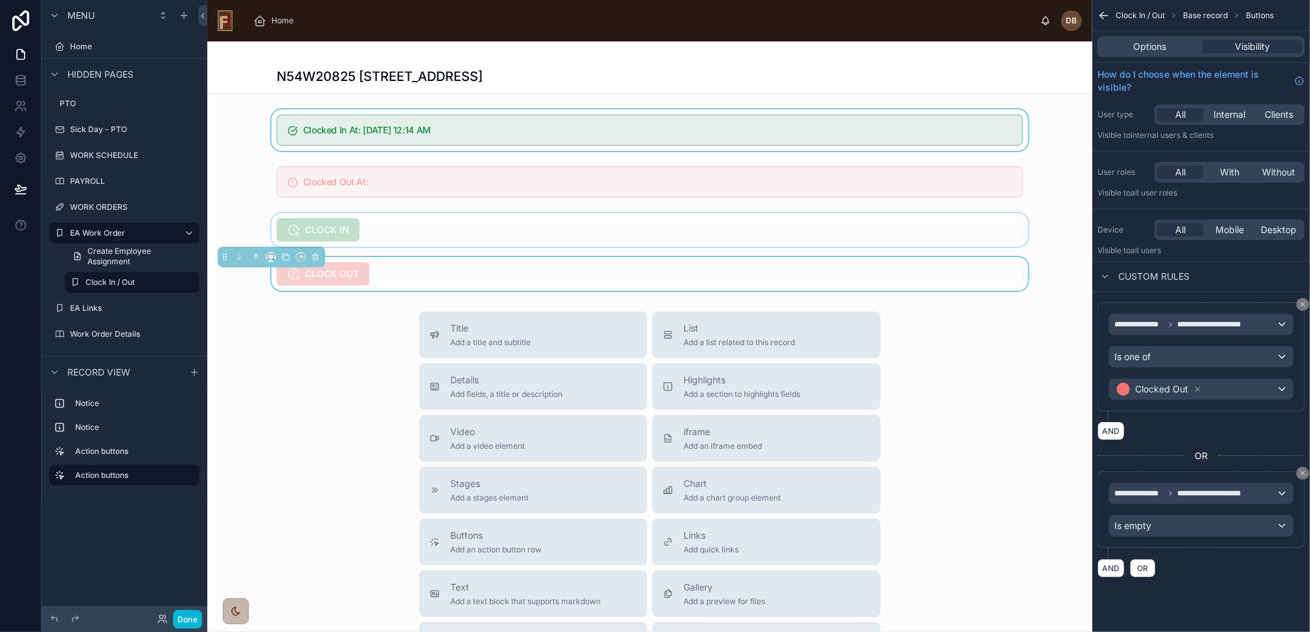
click at [479, 220] on div at bounding box center [649, 230] width 885 height 34
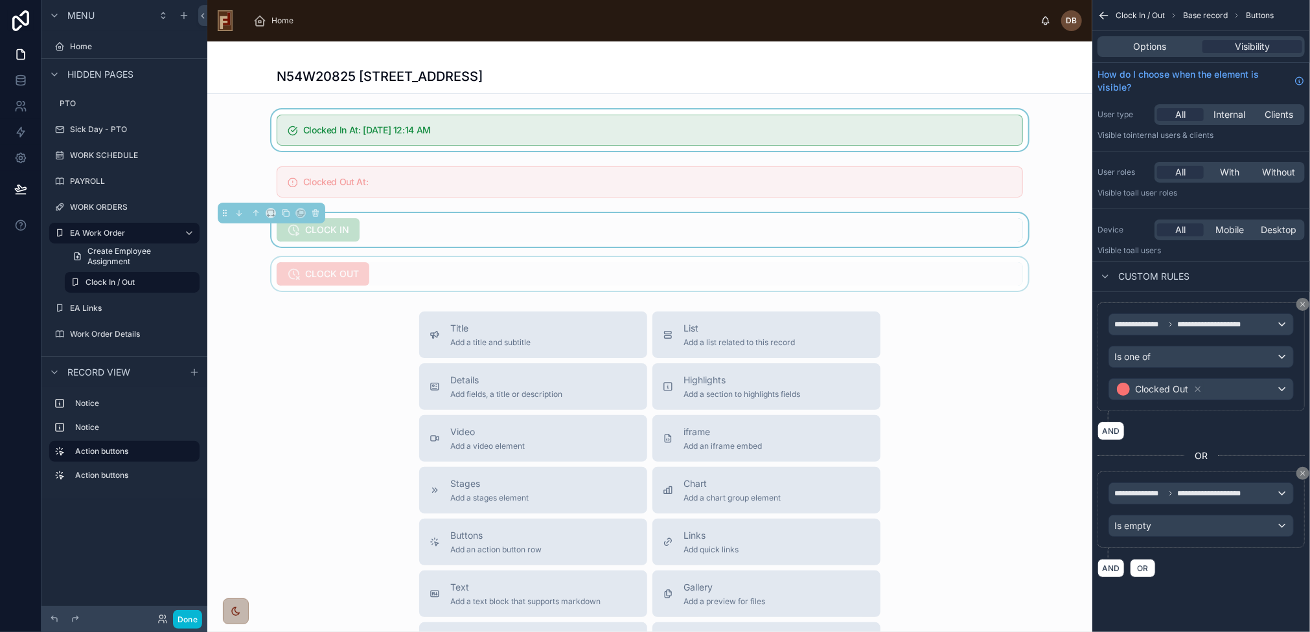
click at [460, 269] on div at bounding box center [649, 274] width 885 height 34
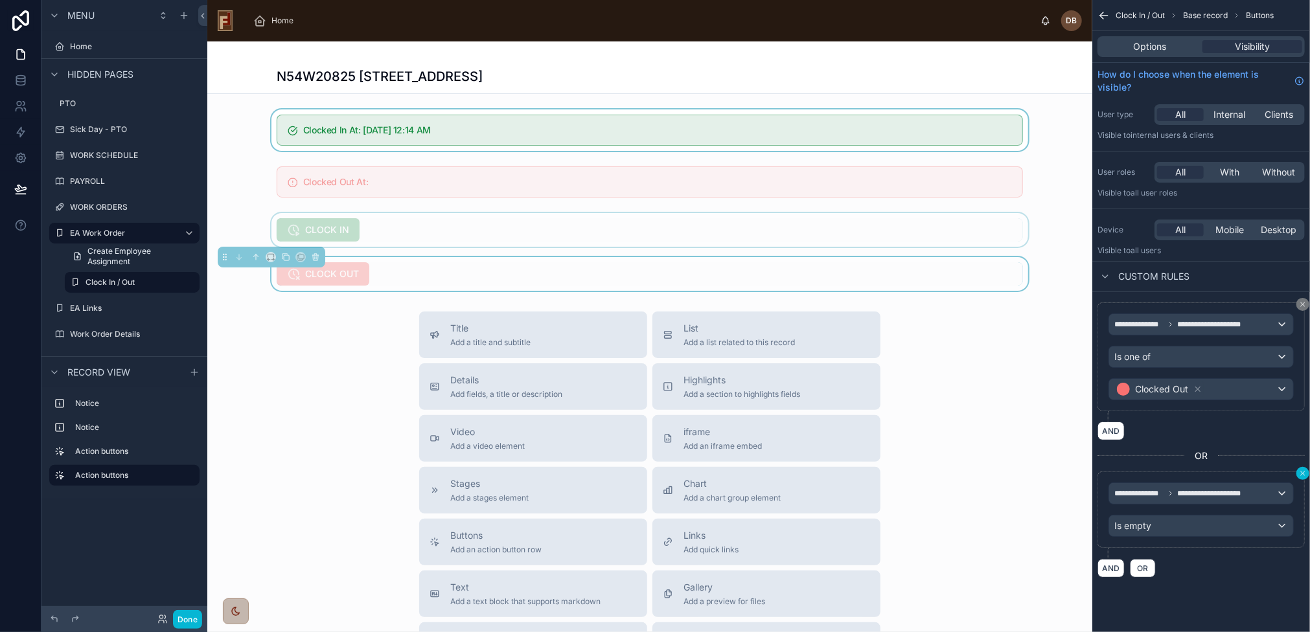
click at [1300, 473] on icon "scrollable content" at bounding box center [1303, 474] width 8 height 8
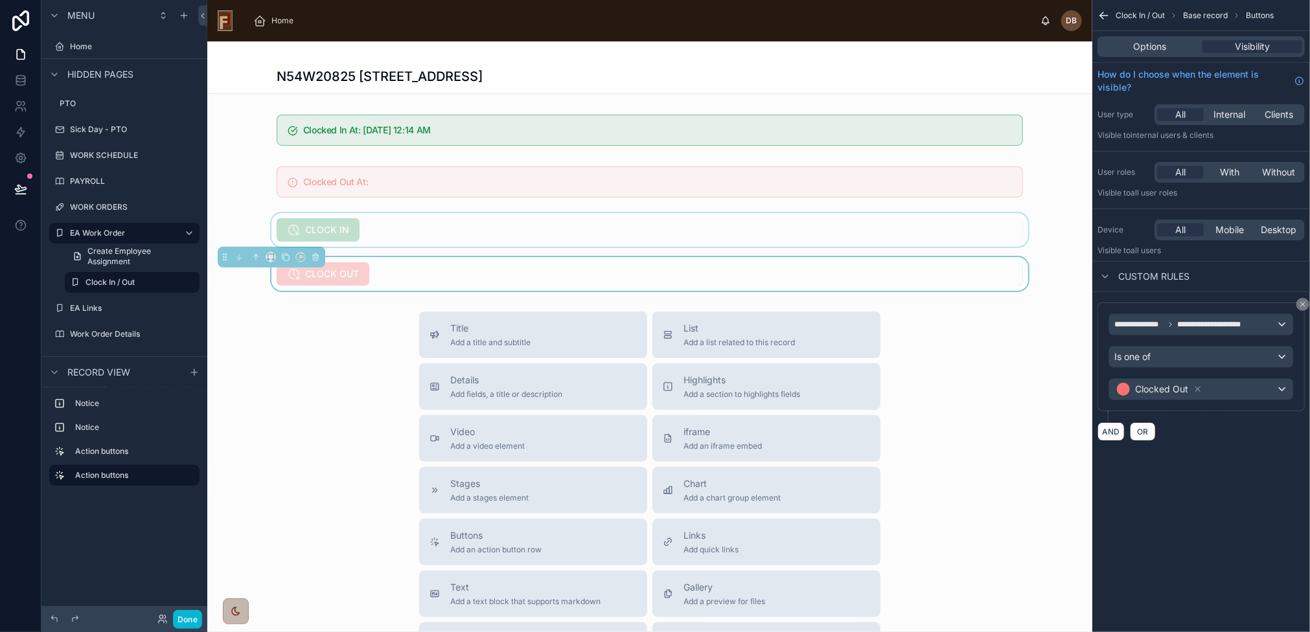
click at [639, 220] on div at bounding box center [649, 230] width 885 height 34
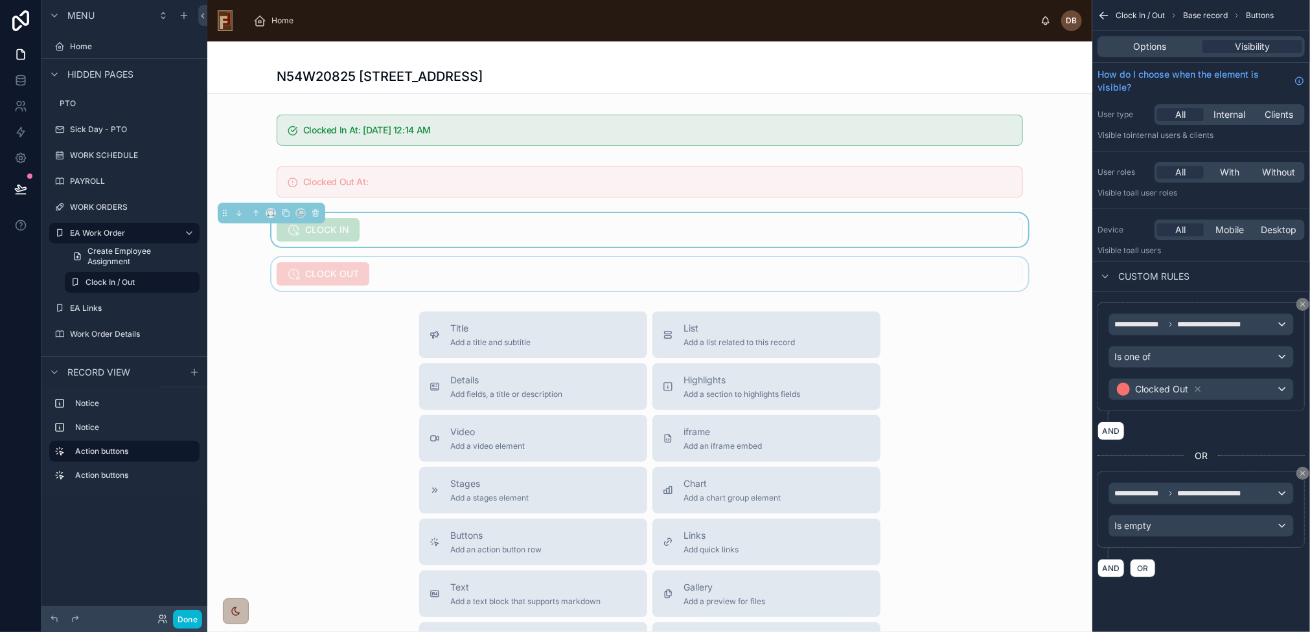
click at [642, 267] on div at bounding box center [649, 274] width 885 height 34
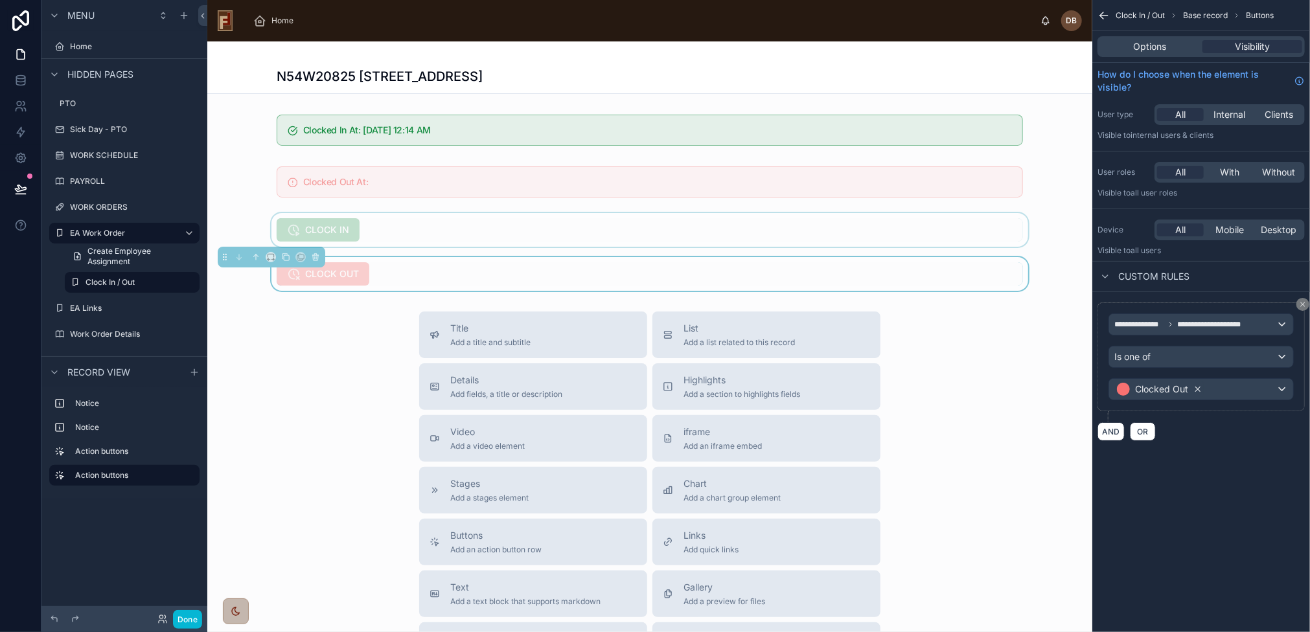
click at [1196, 387] on icon "scrollable content" at bounding box center [1197, 389] width 9 height 9
click at [1153, 381] on div "Value" at bounding box center [1201, 389] width 184 height 21
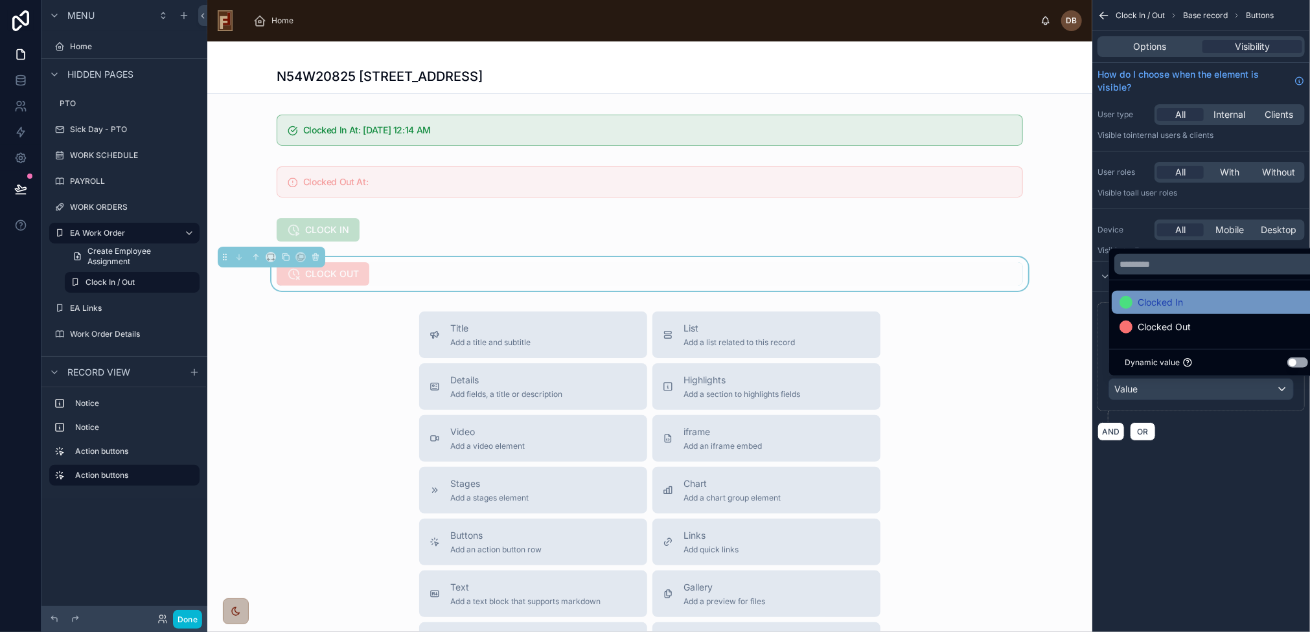
click at [1164, 296] on span "Clocked In" at bounding box center [1159, 303] width 45 height 16
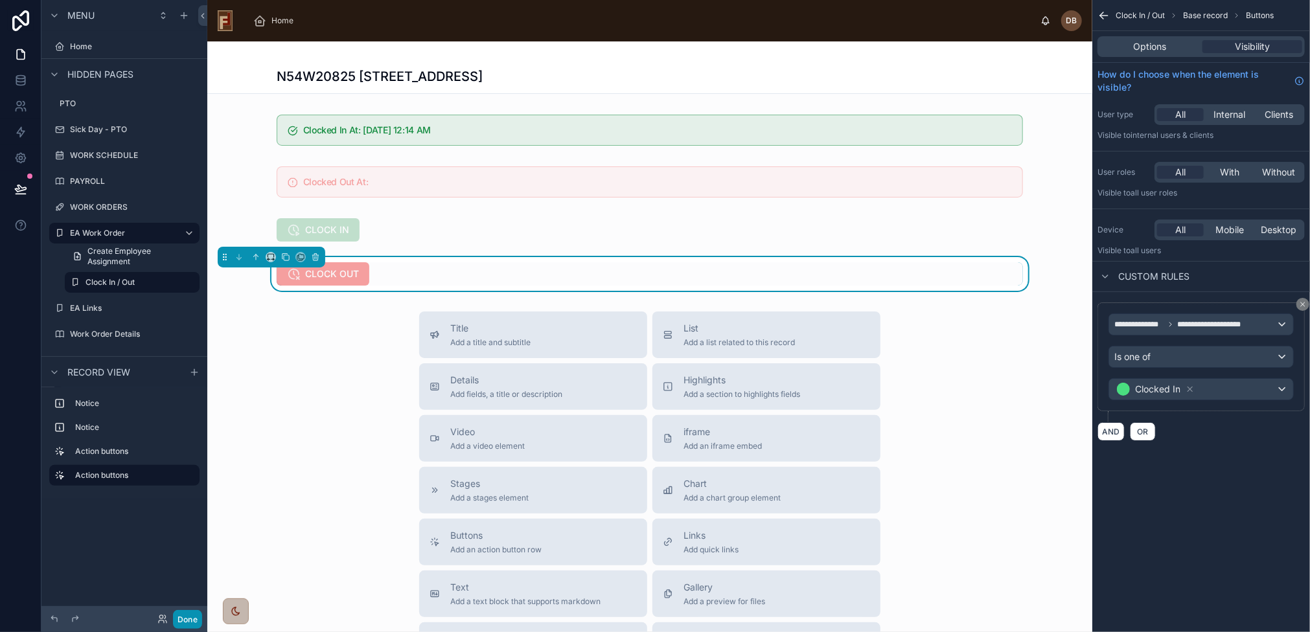
click at [183, 619] on button "Done" at bounding box center [187, 619] width 29 height 19
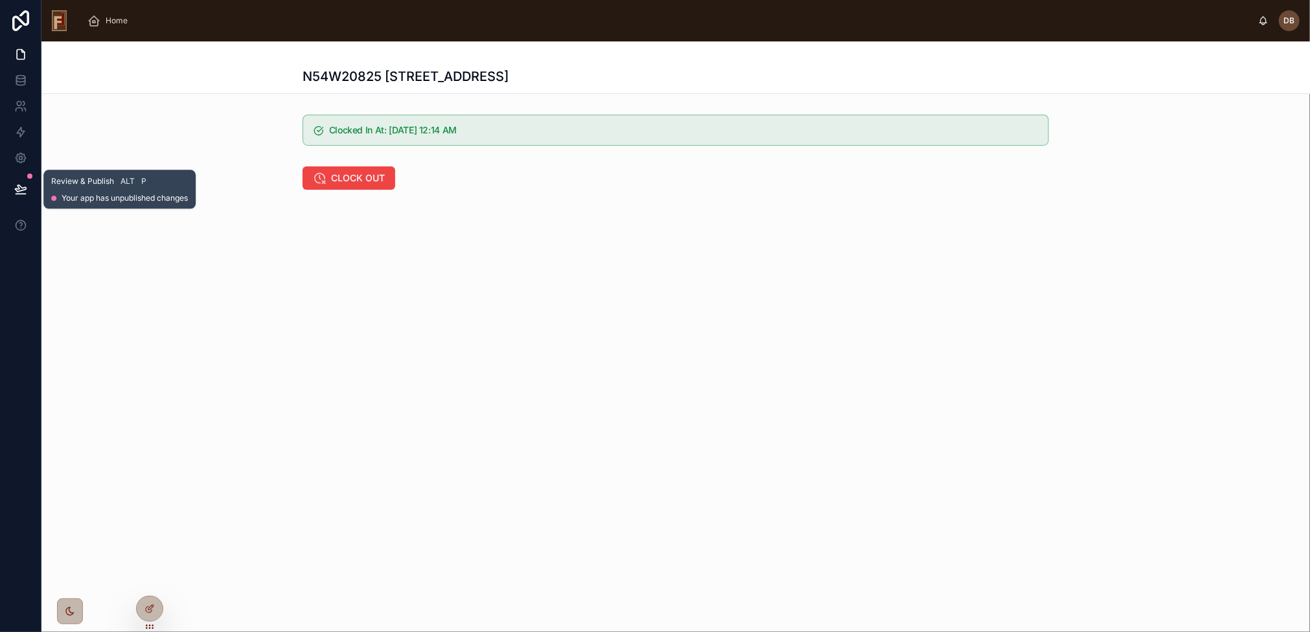
click at [15, 194] on icon at bounding box center [20, 189] width 13 height 13
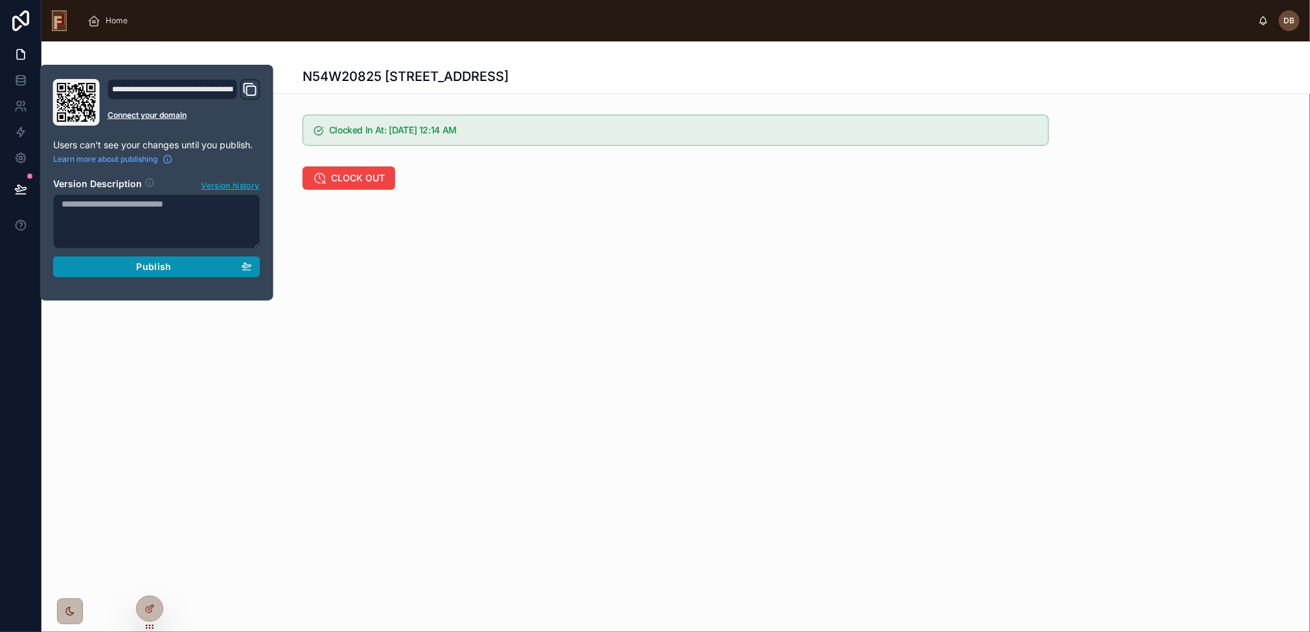
click at [172, 269] on div "Publish" at bounding box center [157, 267] width 190 height 12
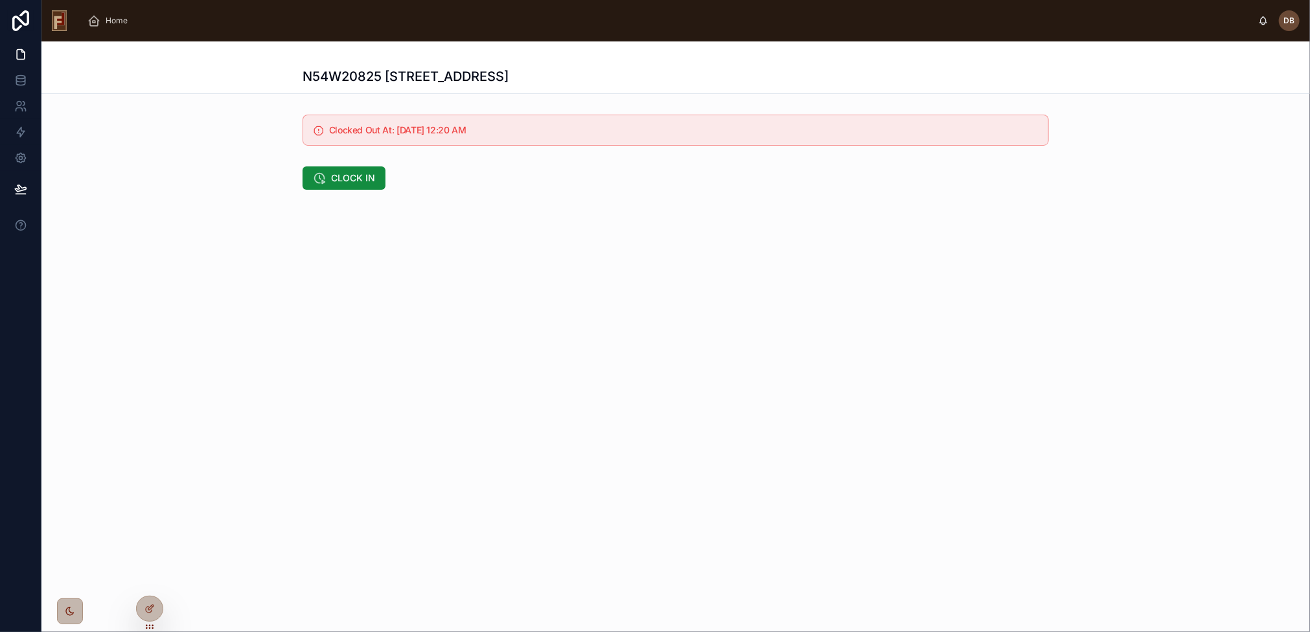
click at [466, 211] on div "N54W20825 [STREET_ADDRESS] Clocked Out At: [DATE] 12:20 AM CLOCK IN" at bounding box center [675, 159] width 1268 height 236
click at [103, 25] on div "Home" at bounding box center [109, 20] width 45 height 21
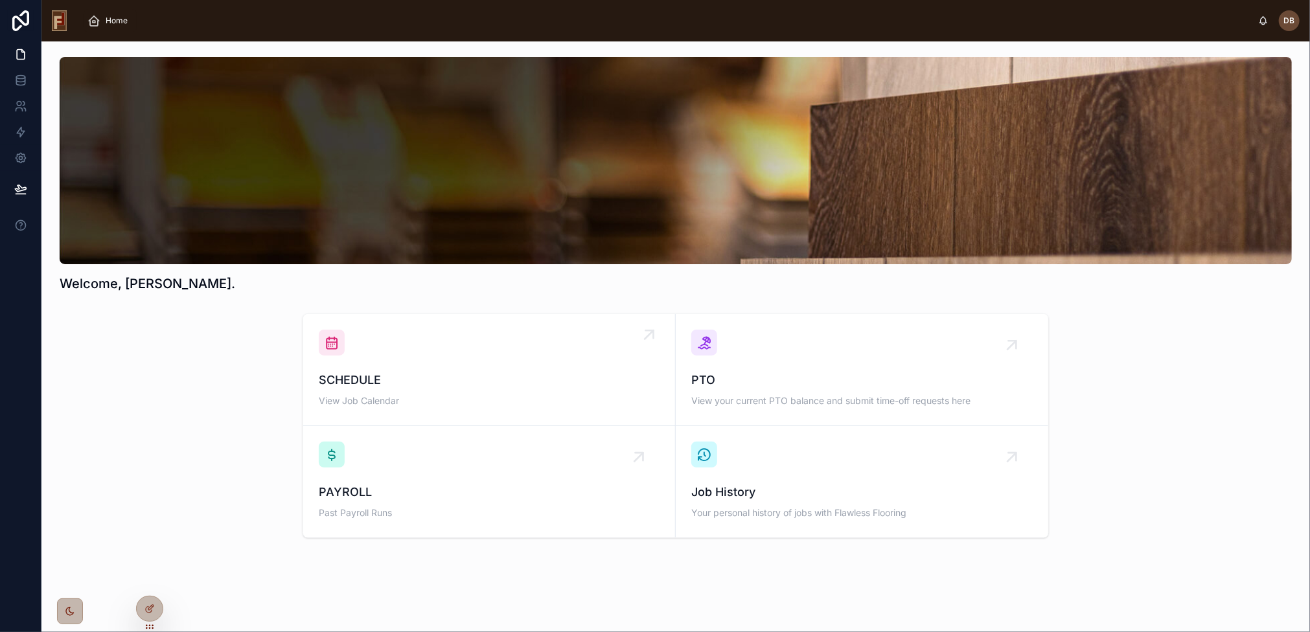
click at [481, 365] on div "SCHEDULE View Job Calendar" at bounding box center [489, 370] width 341 height 80
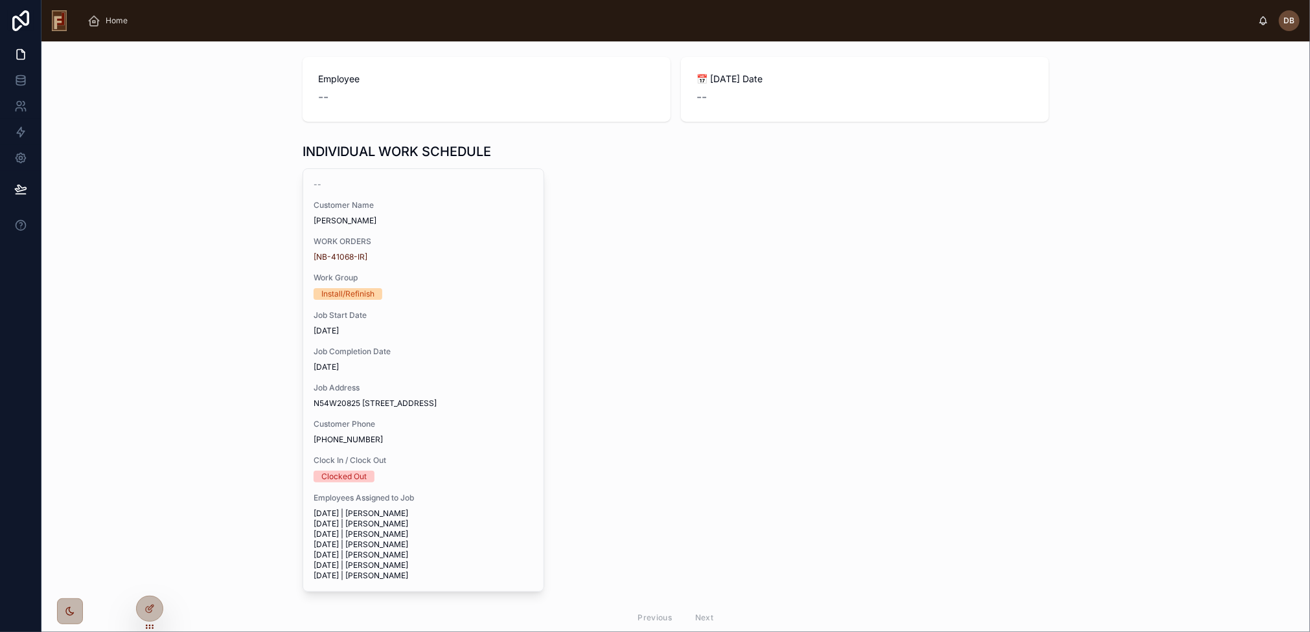
scroll to position [142, 0]
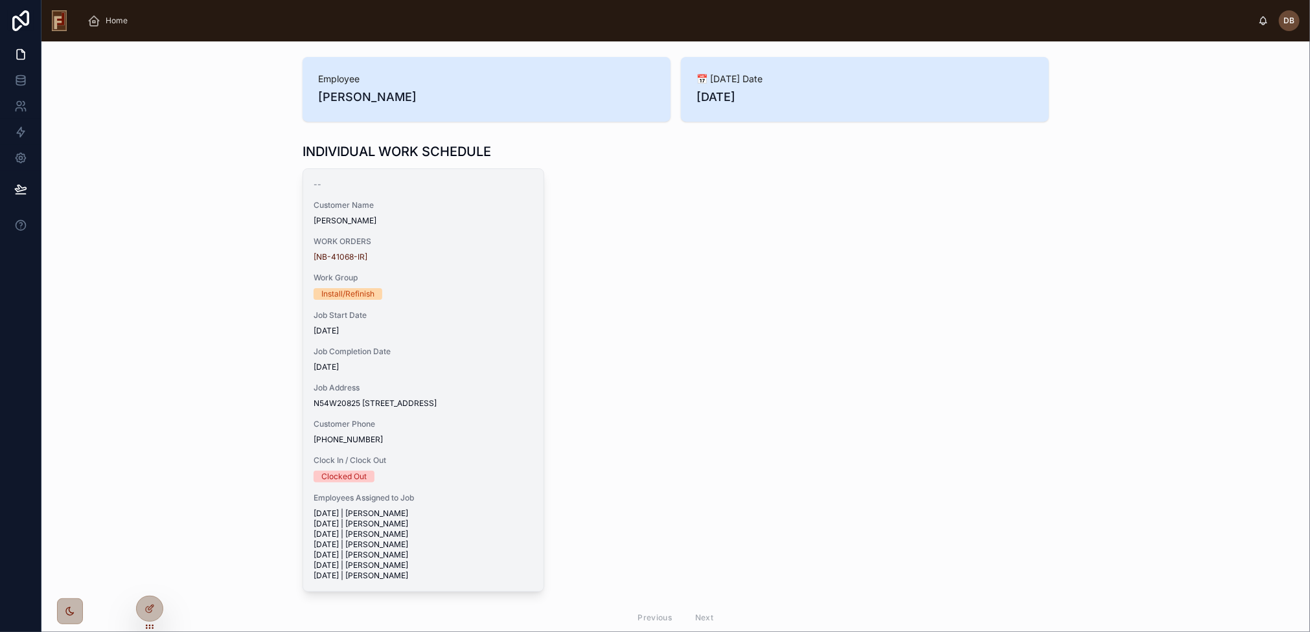
click at [477, 367] on span "[DATE]" at bounding box center [423, 367] width 220 height 10
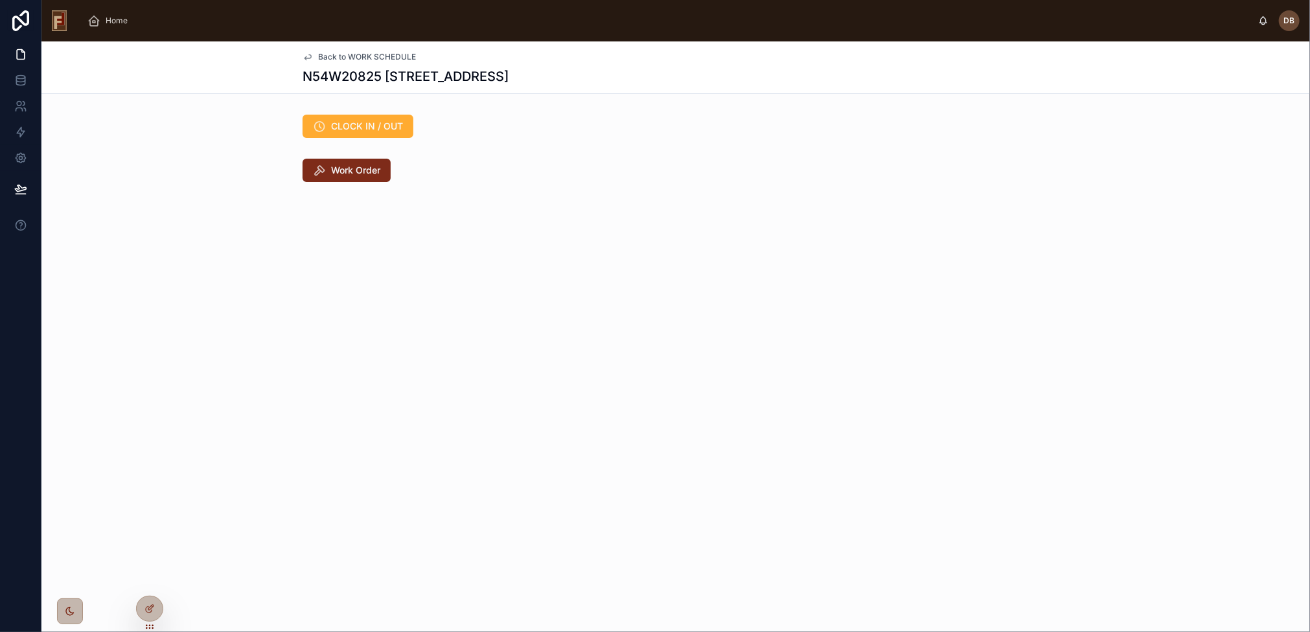
click at [360, 176] on span "Work Order" at bounding box center [355, 170] width 49 height 13
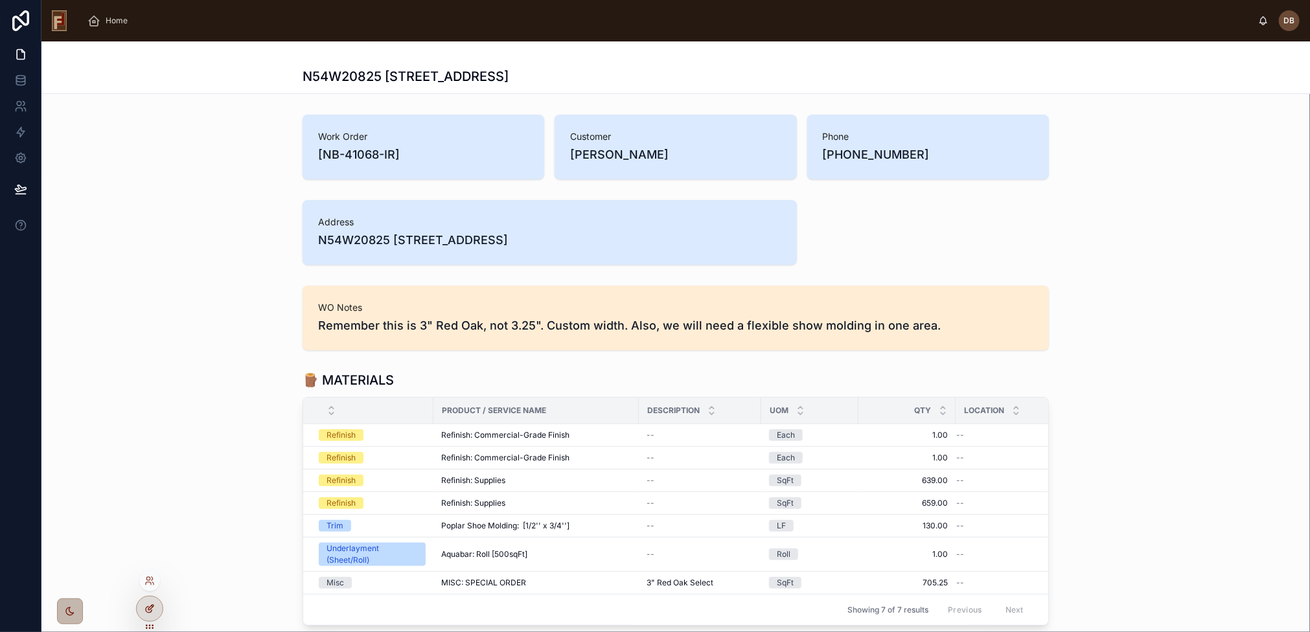
click at [146, 609] on icon at bounding box center [149, 610] width 6 height 6
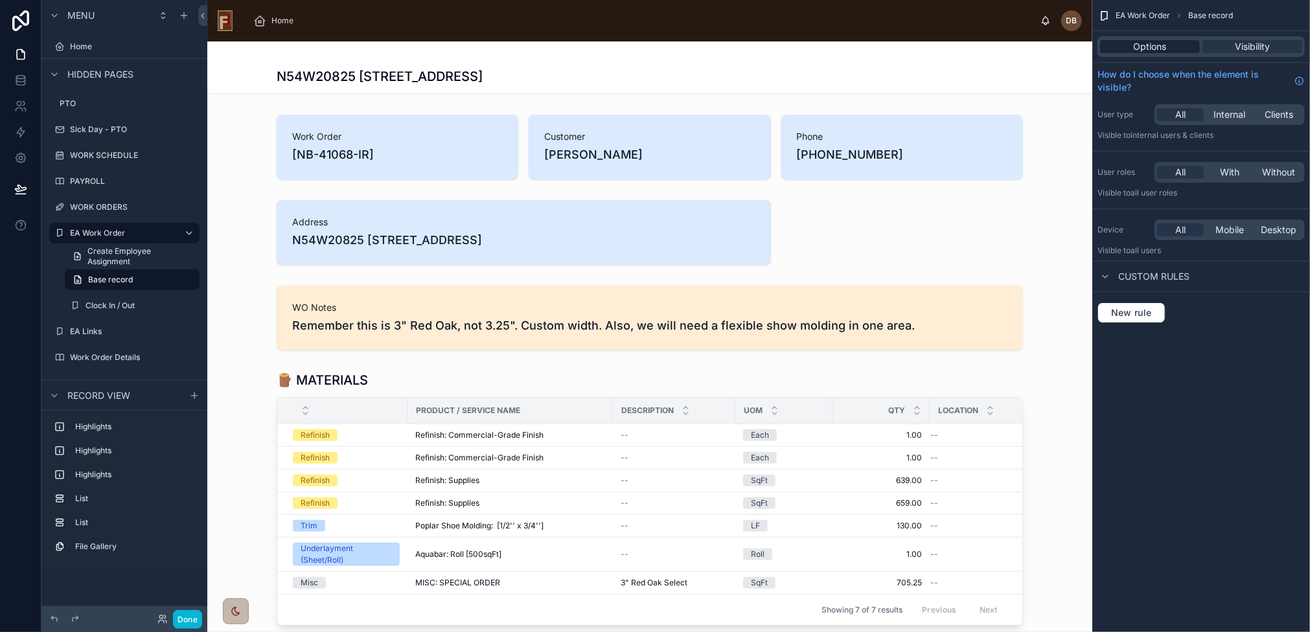
click at [1150, 43] on span "Options" at bounding box center [1149, 46] width 33 height 13
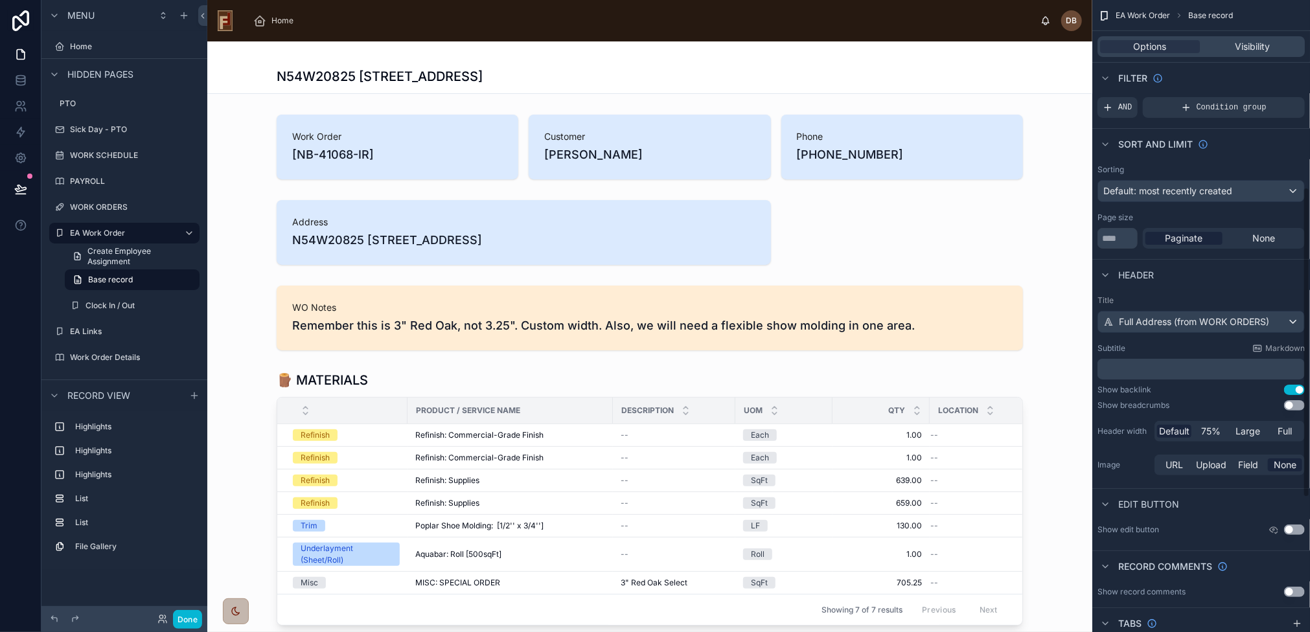
scroll to position [389, 0]
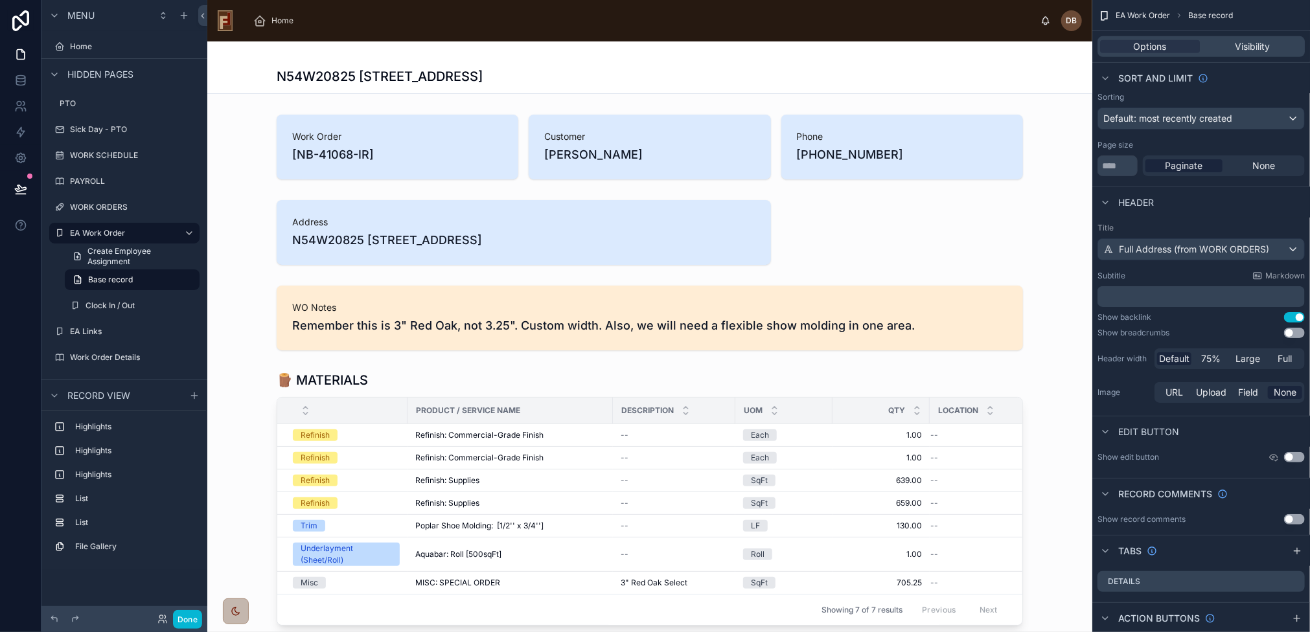
click at [1295, 317] on button "Use setting" at bounding box center [1294, 317] width 21 height 10
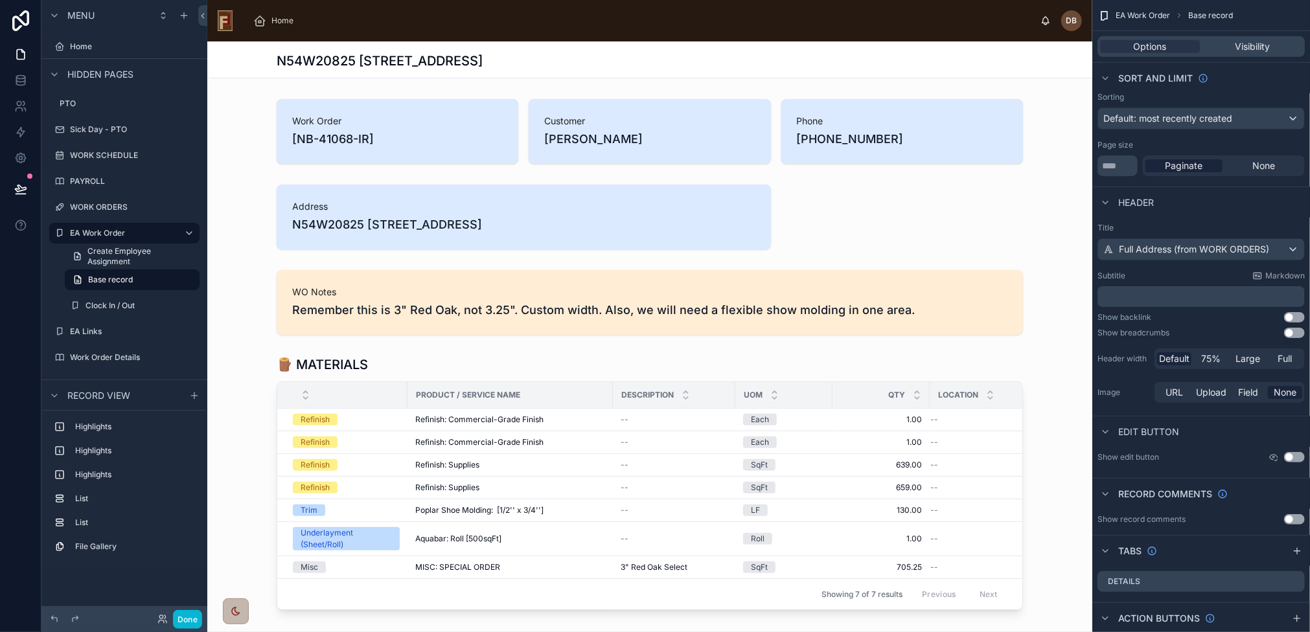
click at [1295, 317] on button "Use setting" at bounding box center [1294, 317] width 21 height 10
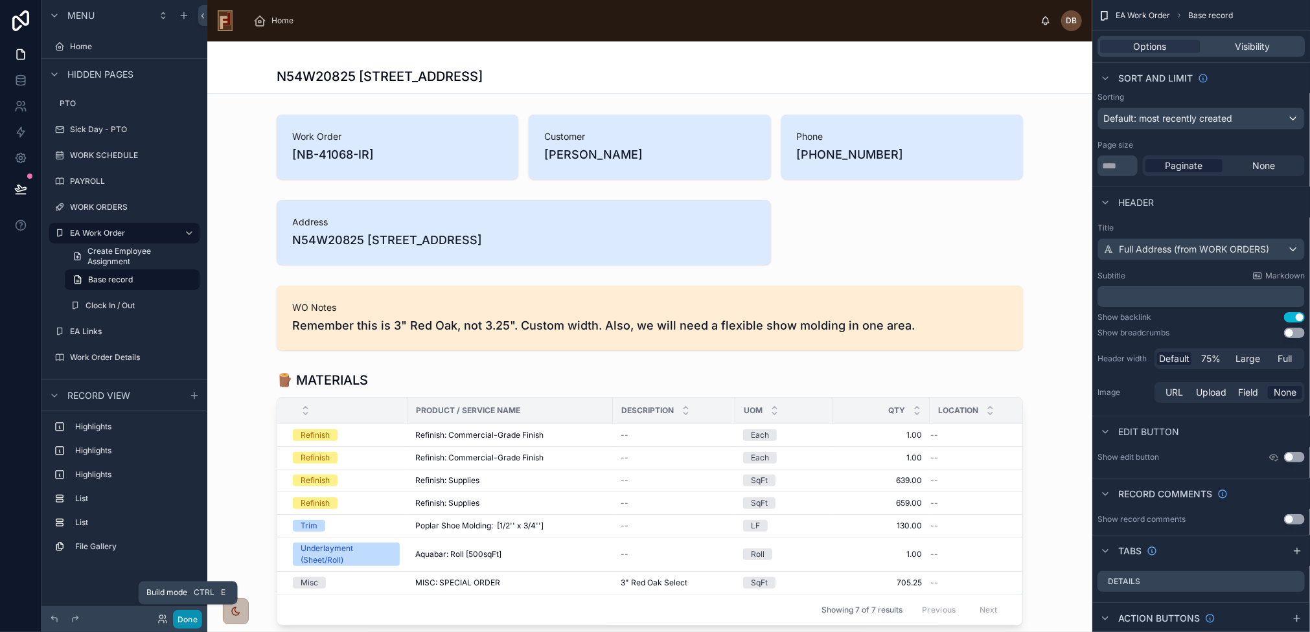
click at [192, 621] on button "Done" at bounding box center [187, 619] width 29 height 19
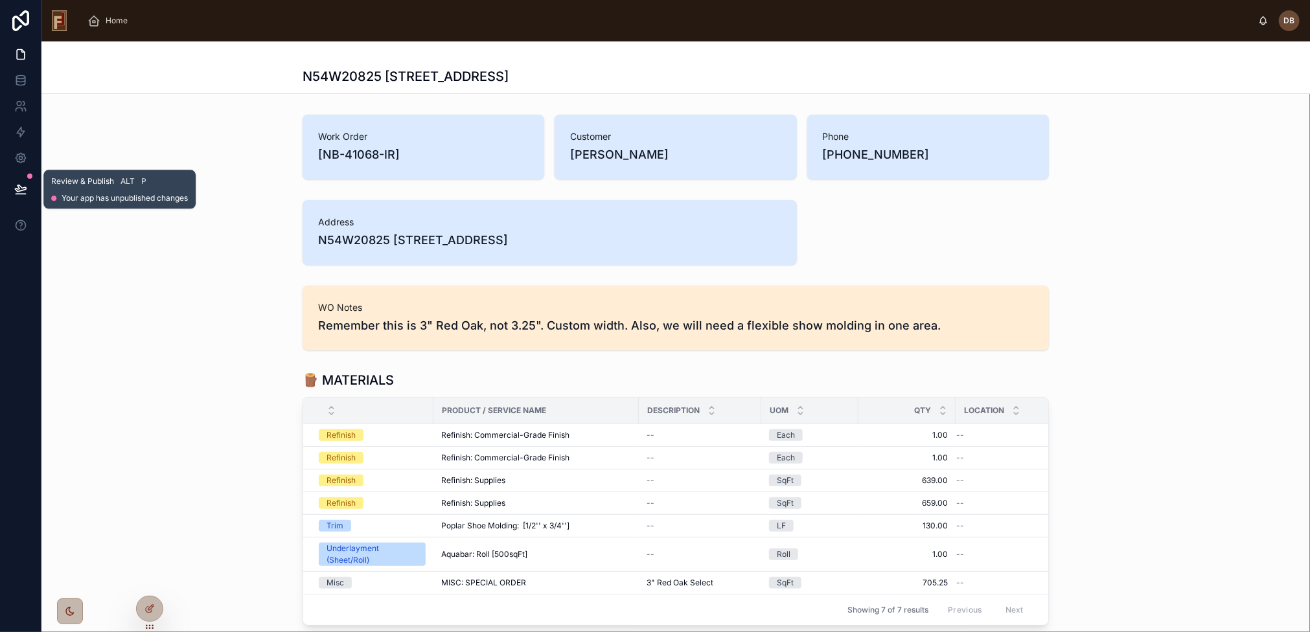
click at [18, 192] on icon at bounding box center [20, 189] width 13 height 13
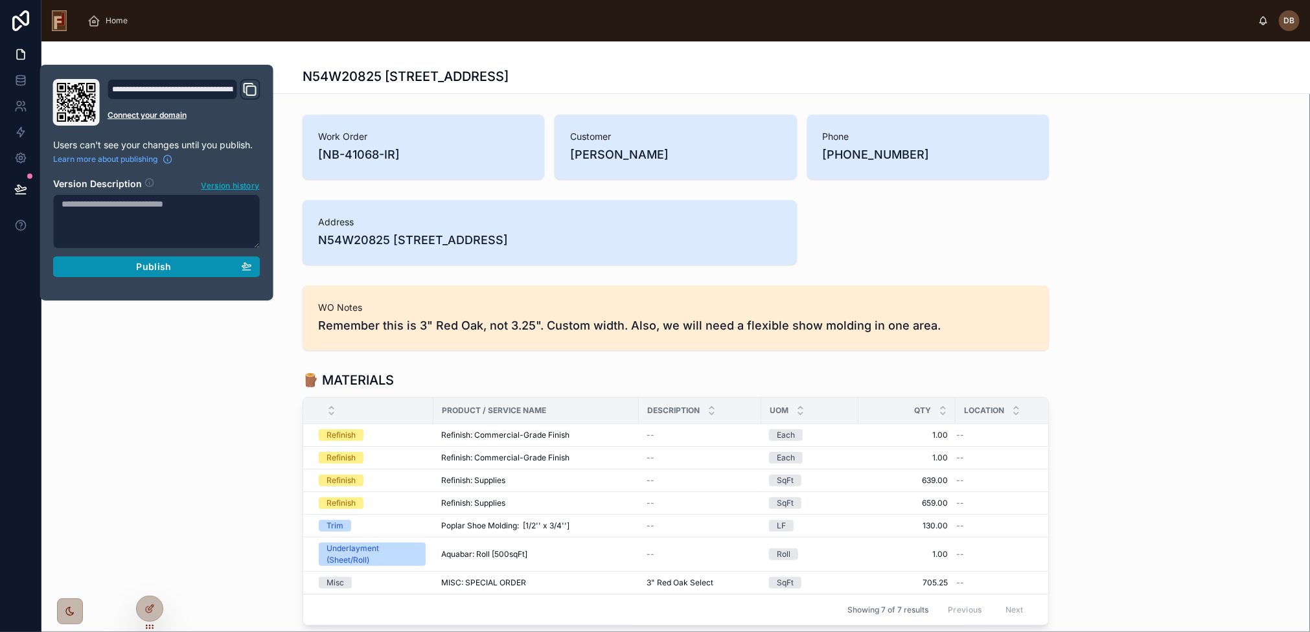
click at [157, 267] on span "Publish" at bounding box center [153, 267] width 35 height 12
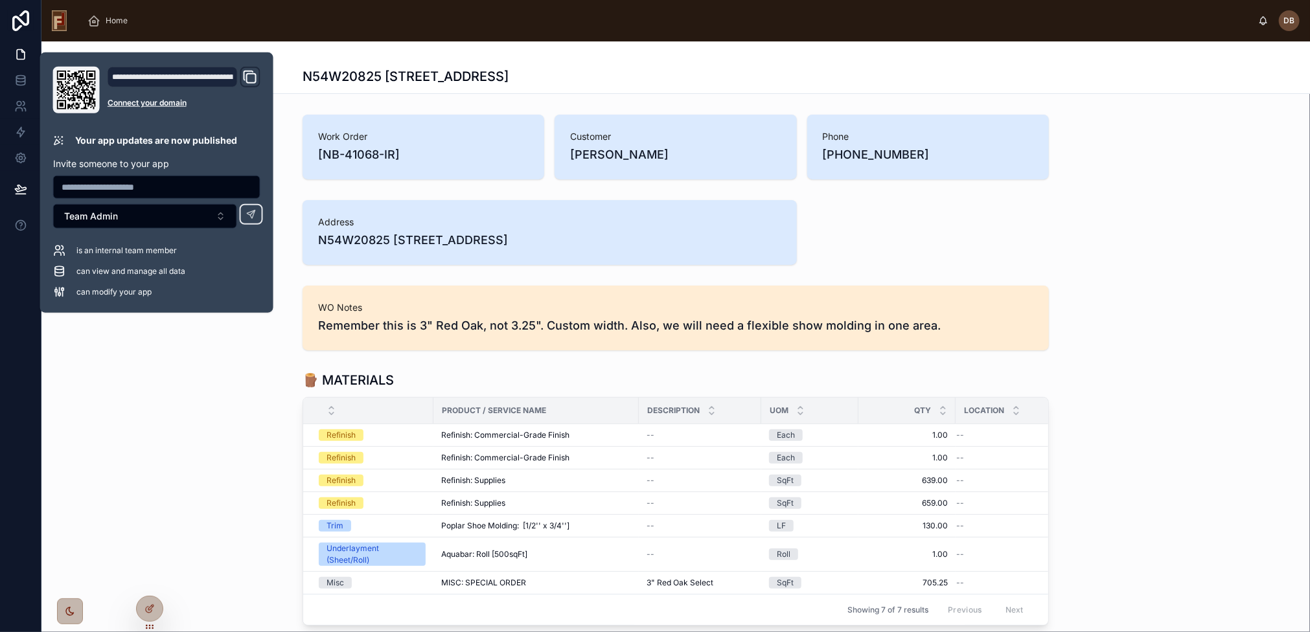
click at [232, 370] on div "🪵 MATERIALS Product / Service Name Description UOM Qty Location Refinish Refini…" at bounding box center [675, 498] width 1268 height 265
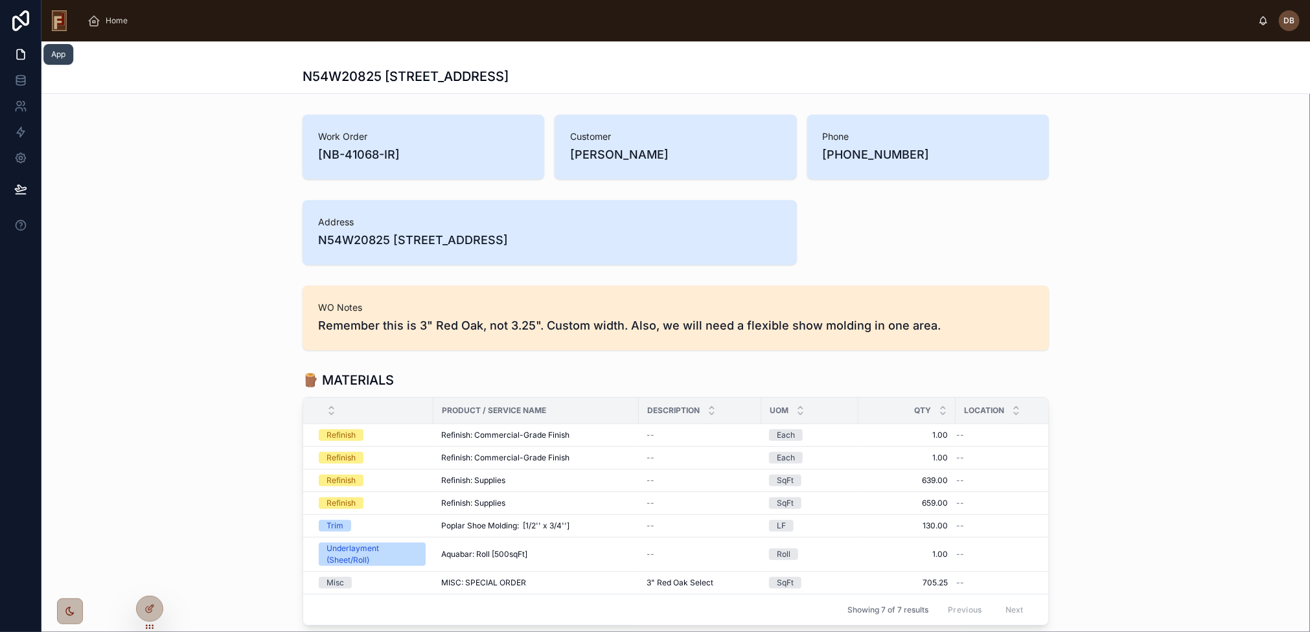
click at [20, 56] on icon at bounding box center [20, 54] width 13 height 13
click at [149, 604] on icon at bounding box center [149, 609] width 10 height 10
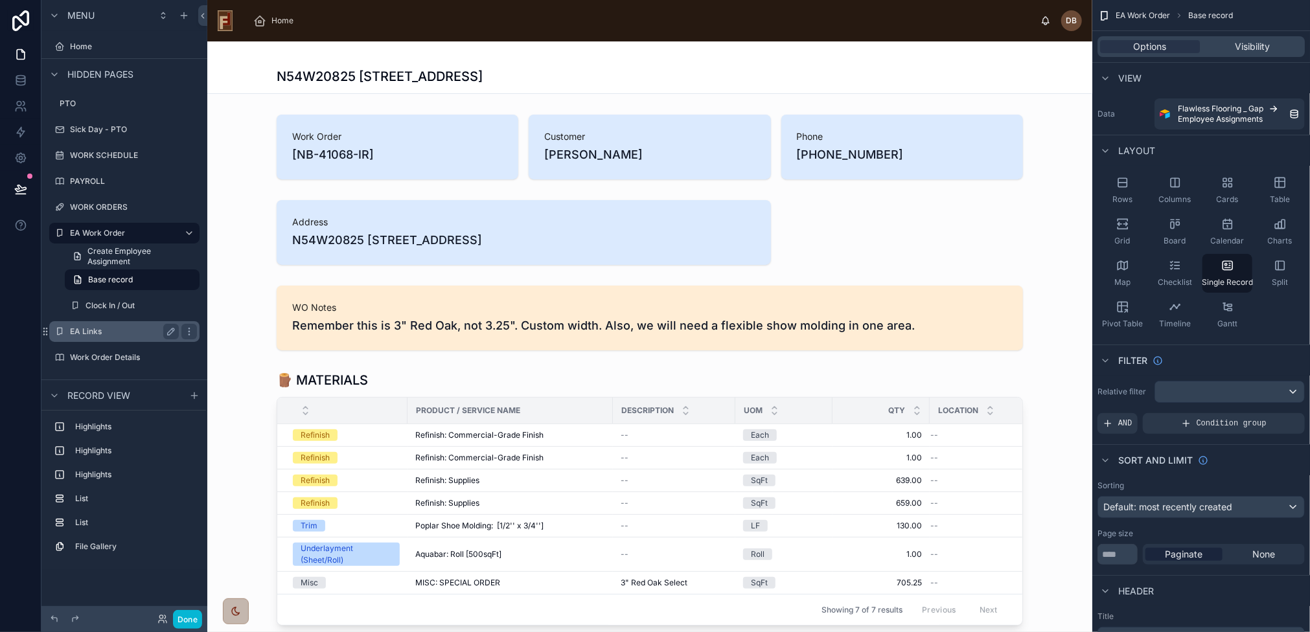
click at [115, 302] on label "Clock In / Out" at bounding box center [140, 306] width 111 height 10
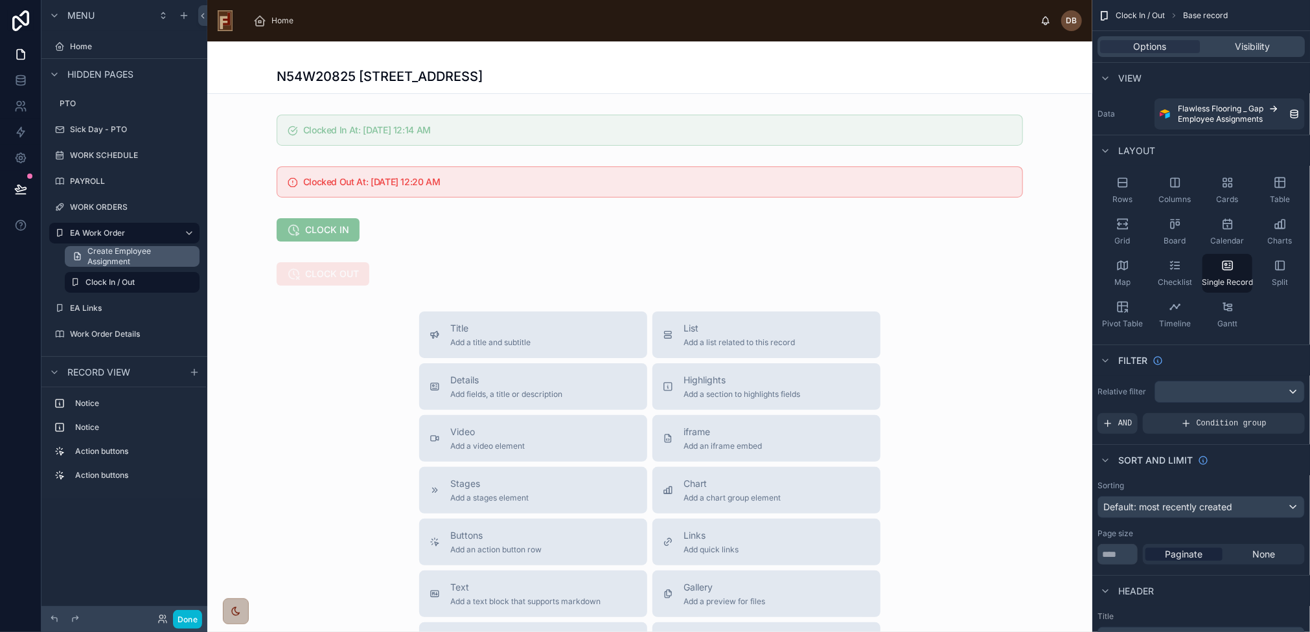
click at [120, 256] on span "Create Employee Assignment" at bounding box center [139, 256] width 104 height 21
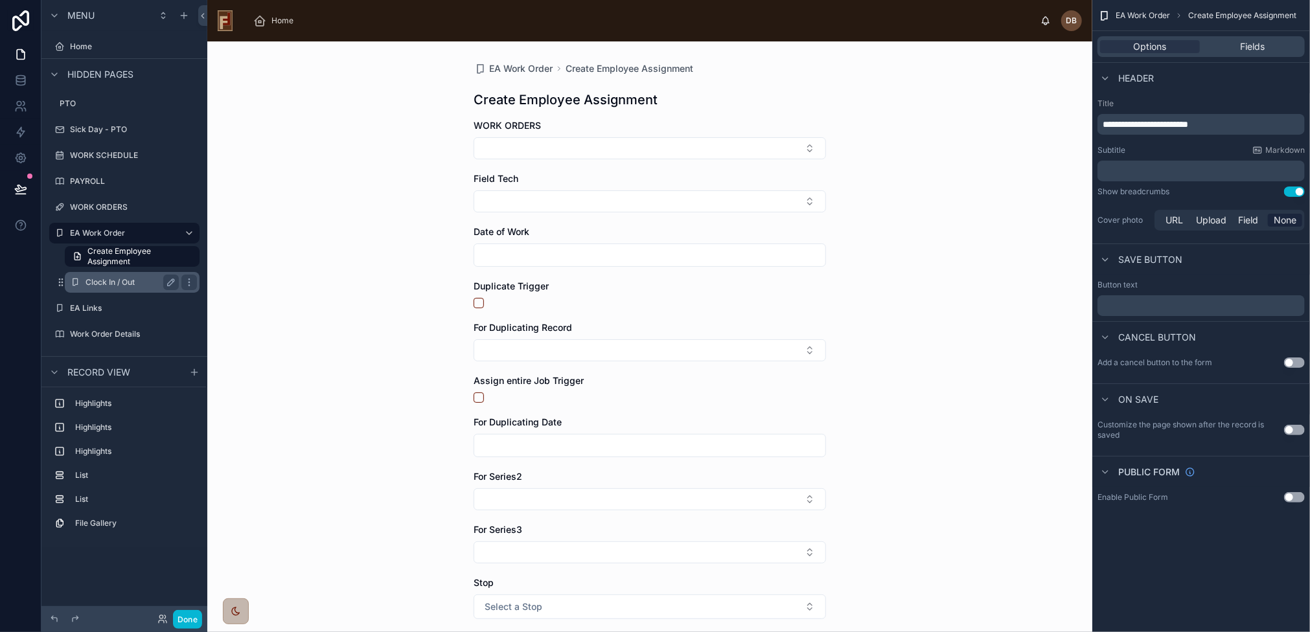
click at [119, 277] on div "Clock In / Out" at bounding box center [131, 283] width 93 height 16
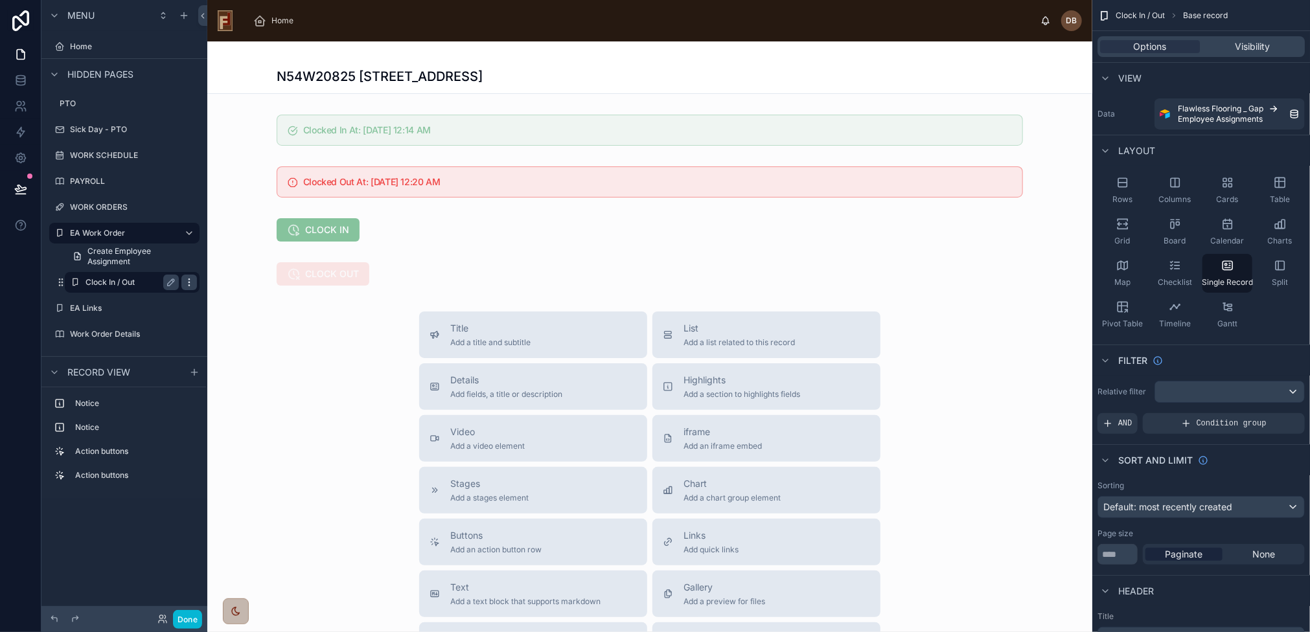
click at [189, 280] on icon "scrollable content" at bounding box center [189, 282] width 10 height 10
click at [241, 269] on span "Clone" at bounding box center [243, 273] width 24 height 13
click at [168, 306] on icon "scrollable content" at bounding box center [171, 308] width 10 height 10
click at [114, 310] on input "**********" at bounding box center [121, 309] width 73 height 16
click at [117, 310] on input "**********" at bounding box center [121, 309] width 73 height 16
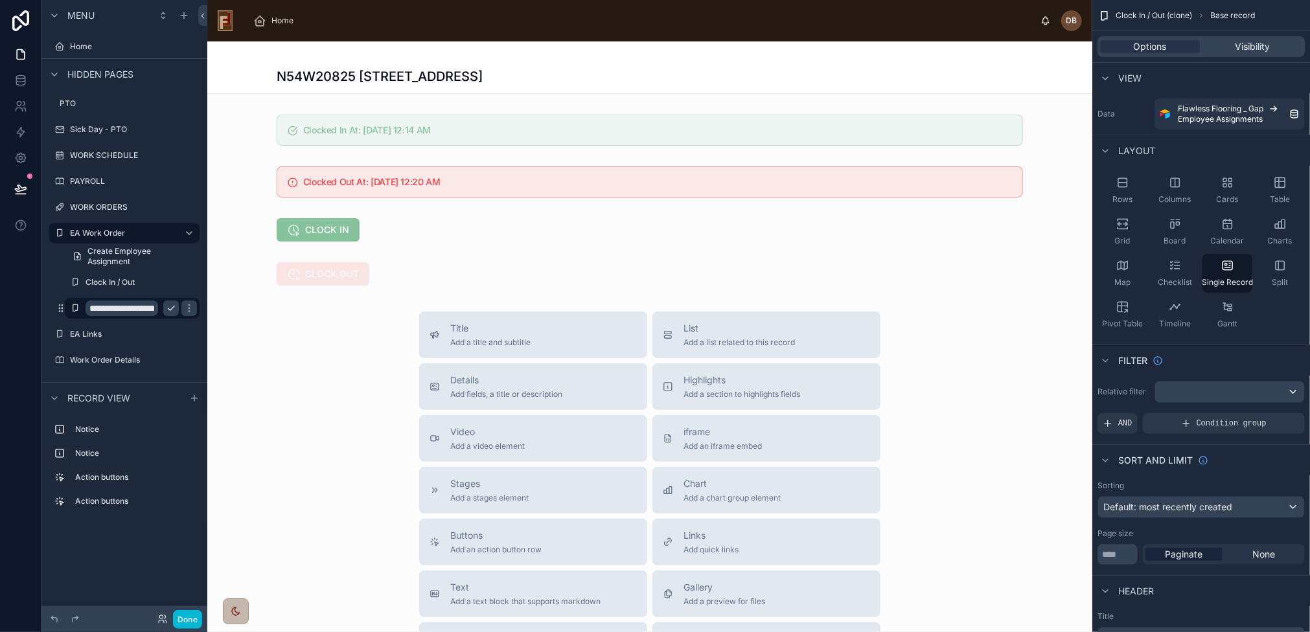
click at [117, 310] on input "**********" at bounding box center [121, 309] width 73 height 16
click at [119, 309] on input "**********" at bounding box center [121, 309] width 73 height 16
click at [117, 309] on input "**********" at bounding box center [121, 309] width 73 height 16
click at [118, 309] on input "**********" at bounding box center [121, 309] width 73 height 16
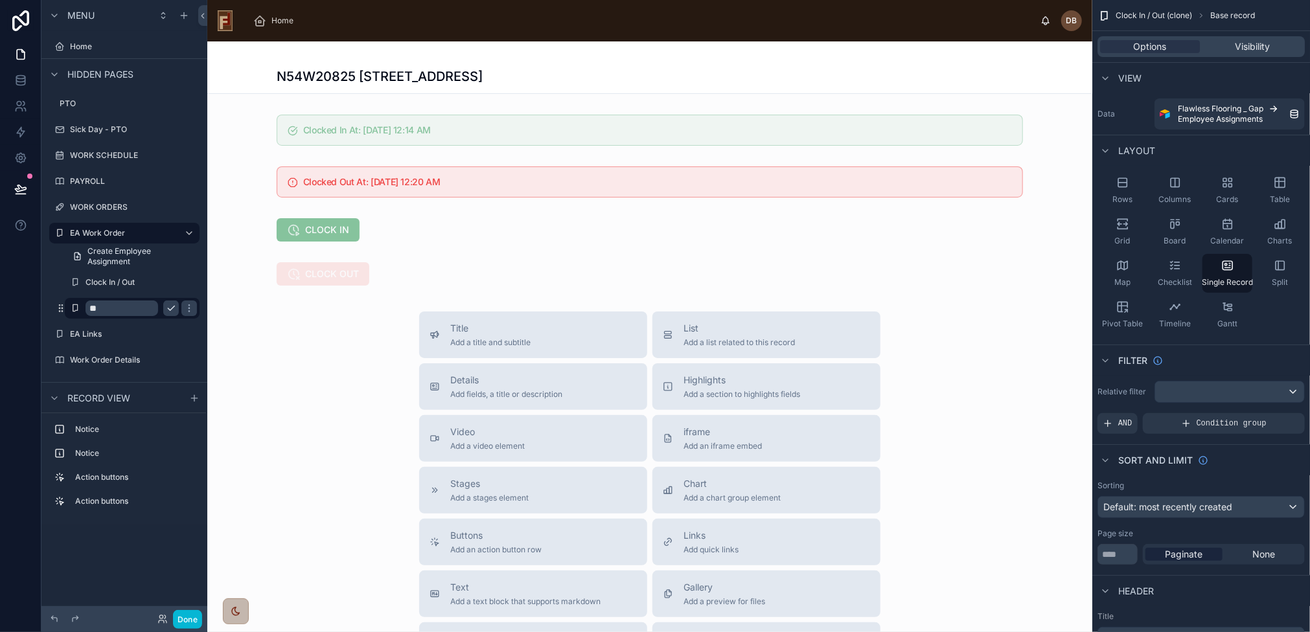
type input "*"
type input "**********"
click at [184, 308] on icon "scrollable content" at bounding box center [189, 308] width 10 height 10
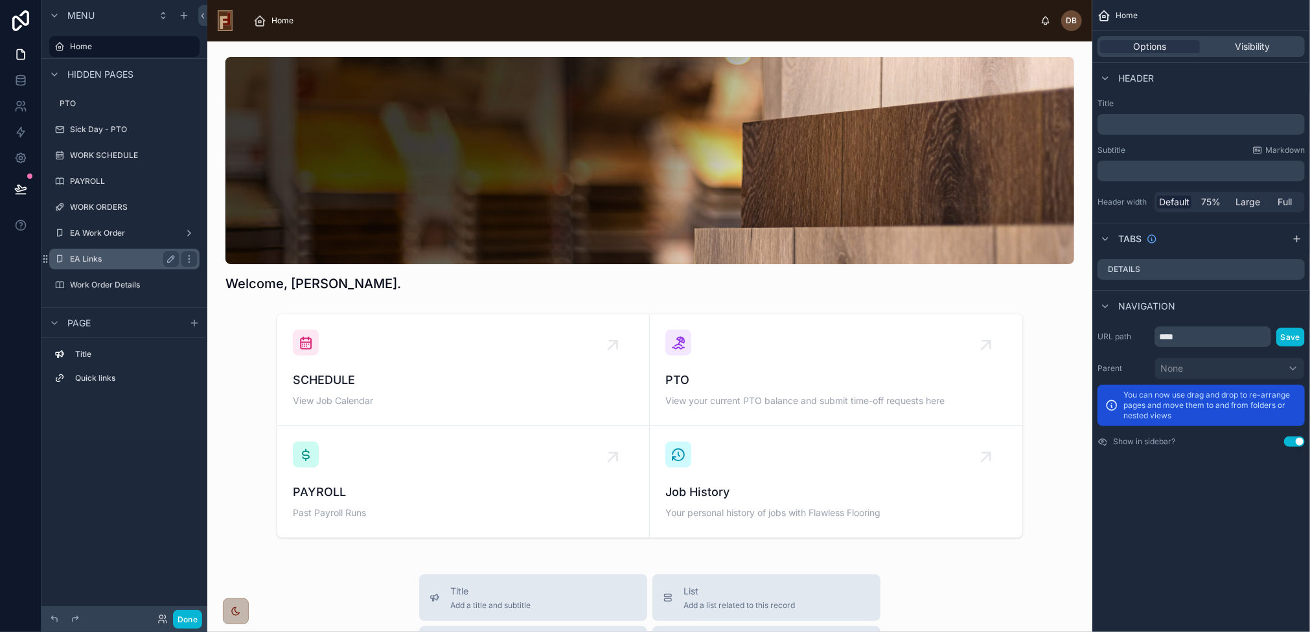
click at [119, 256] on label "EA Links" at bounding box center [122, 259] width 104 height 10
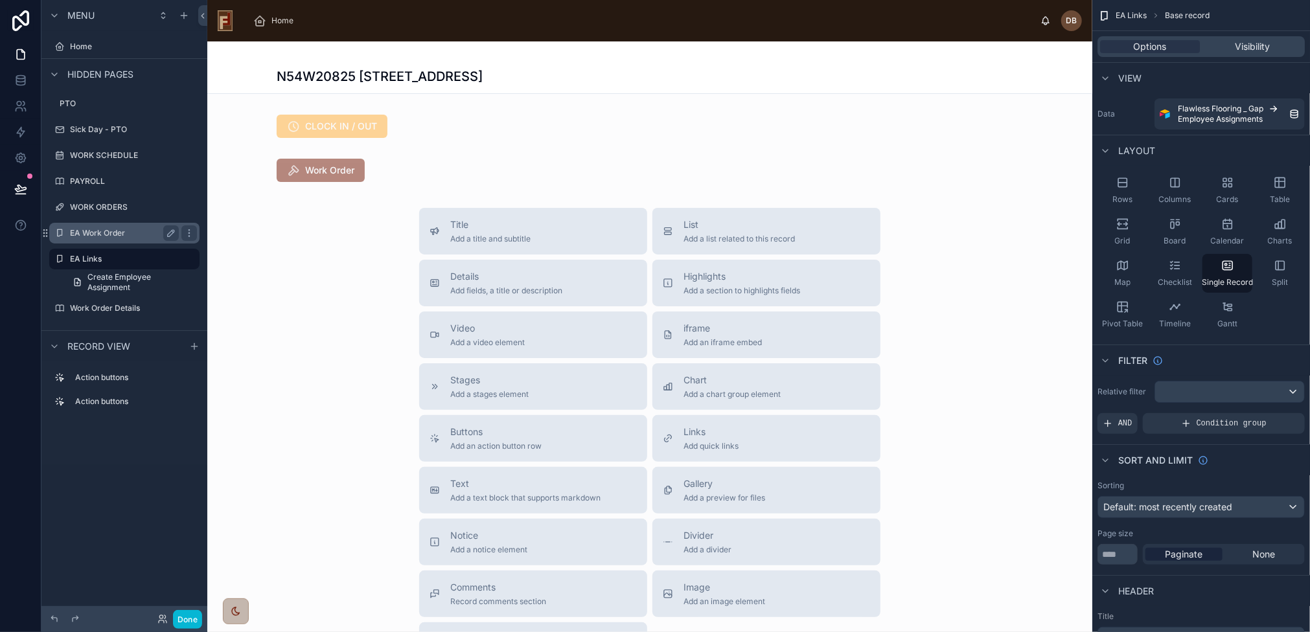
click at [109, 230] on label "EA Work Order" at bounding box center [122, 233] width 104 height 10
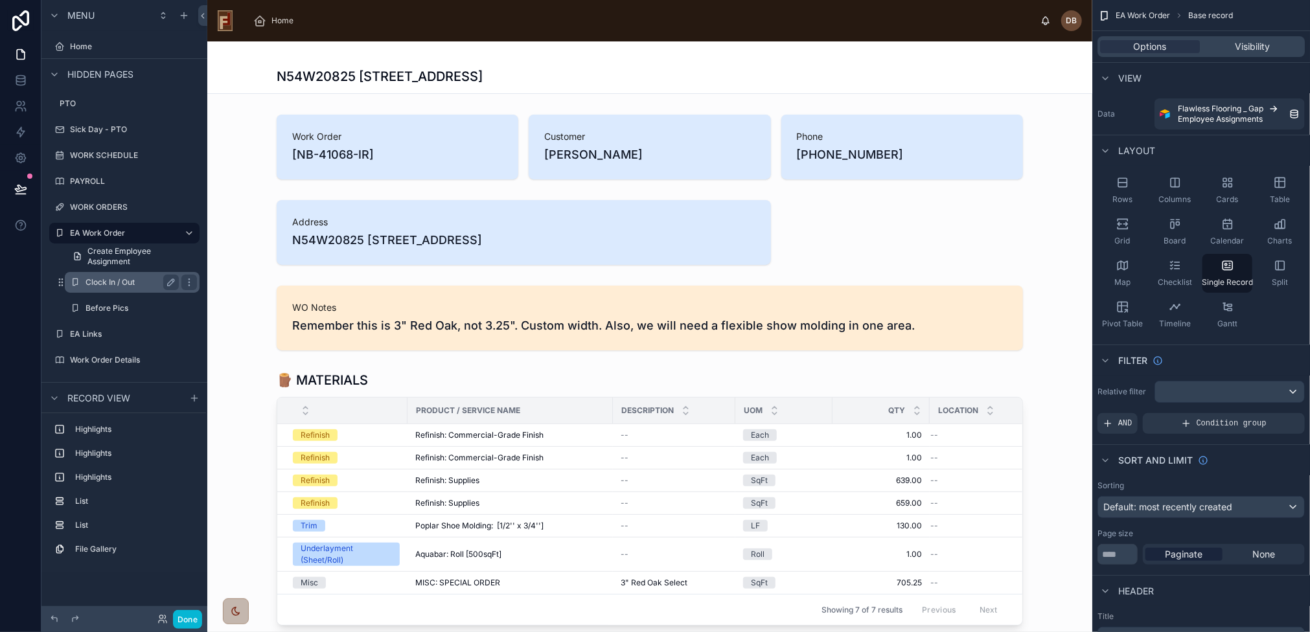
click at [120, 278] on label "Clock In / Out" at bounding box center [129, 282] width 88 height 10
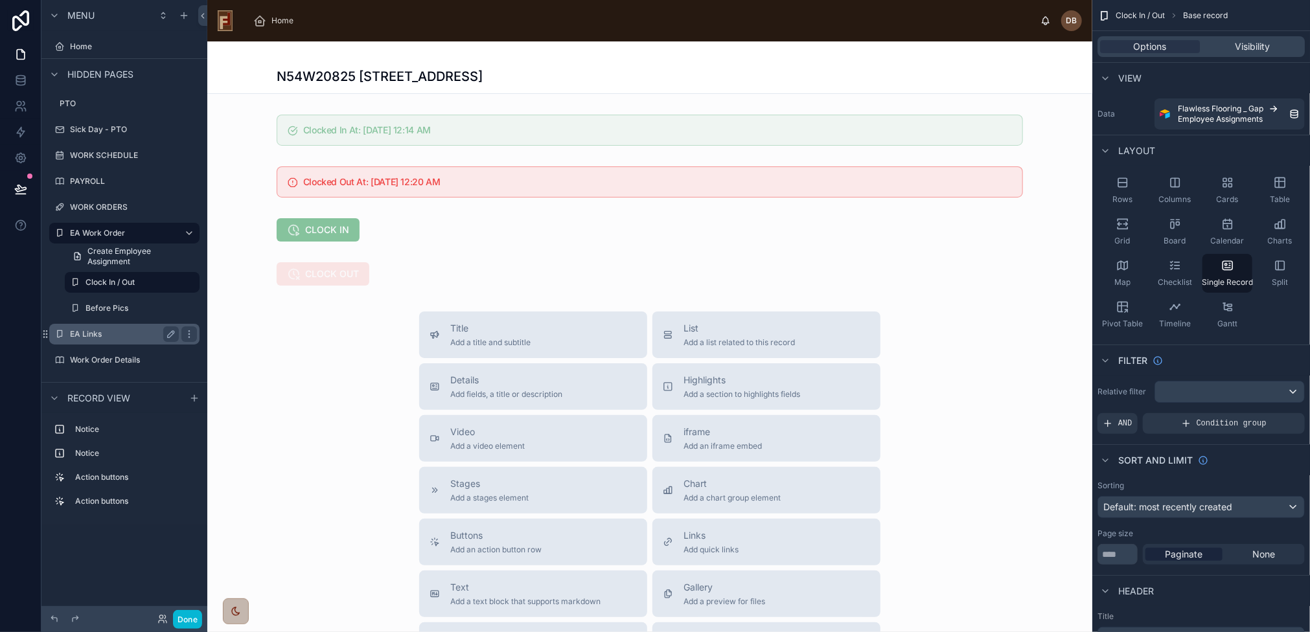
click at [97, 334] on label "EA Links" at bounding box center [122, 334] width 104 height 10
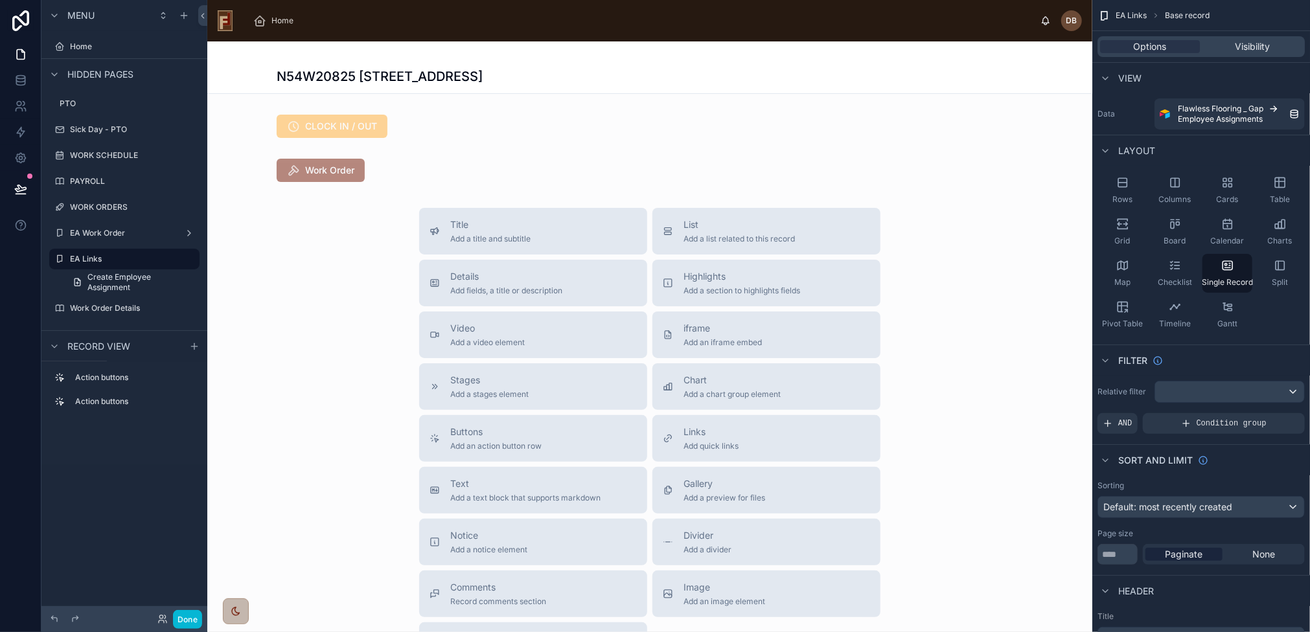
click at [501, 176] on div at bounding box center [649, 406] width 885 height 731
click at [466, 168] on div at bounding box center [649, 170] width 885 height 34
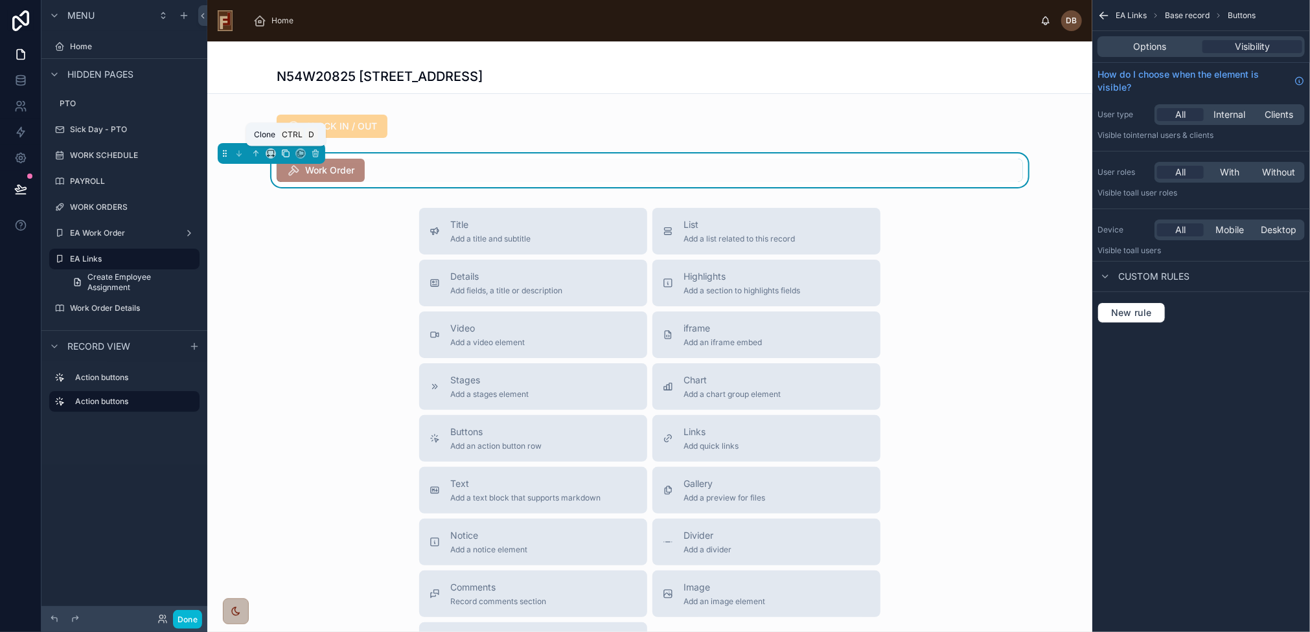
click at [284, 152] on icon at bounding box center [286, 154] width 5 height 5
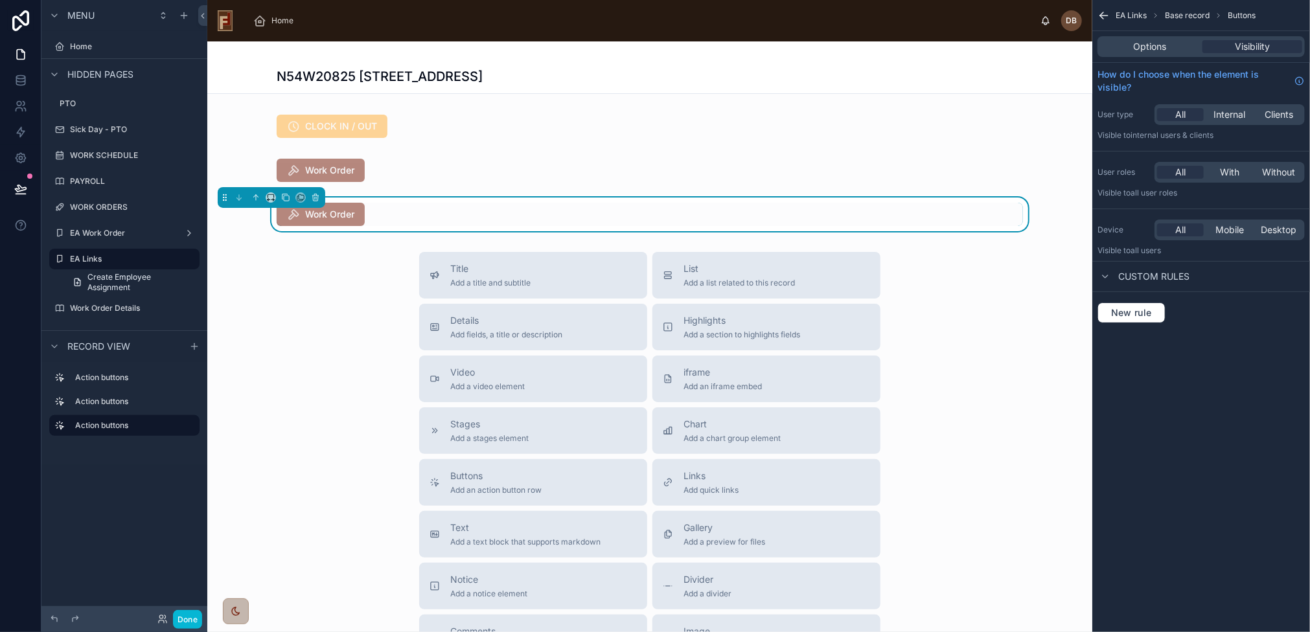
click at [422, 216] on div "Work Order" at bounding box center [650, 214] width 746 height 23
click at [448, 181] on div at bounding box center [649, 170] width 885 height 34
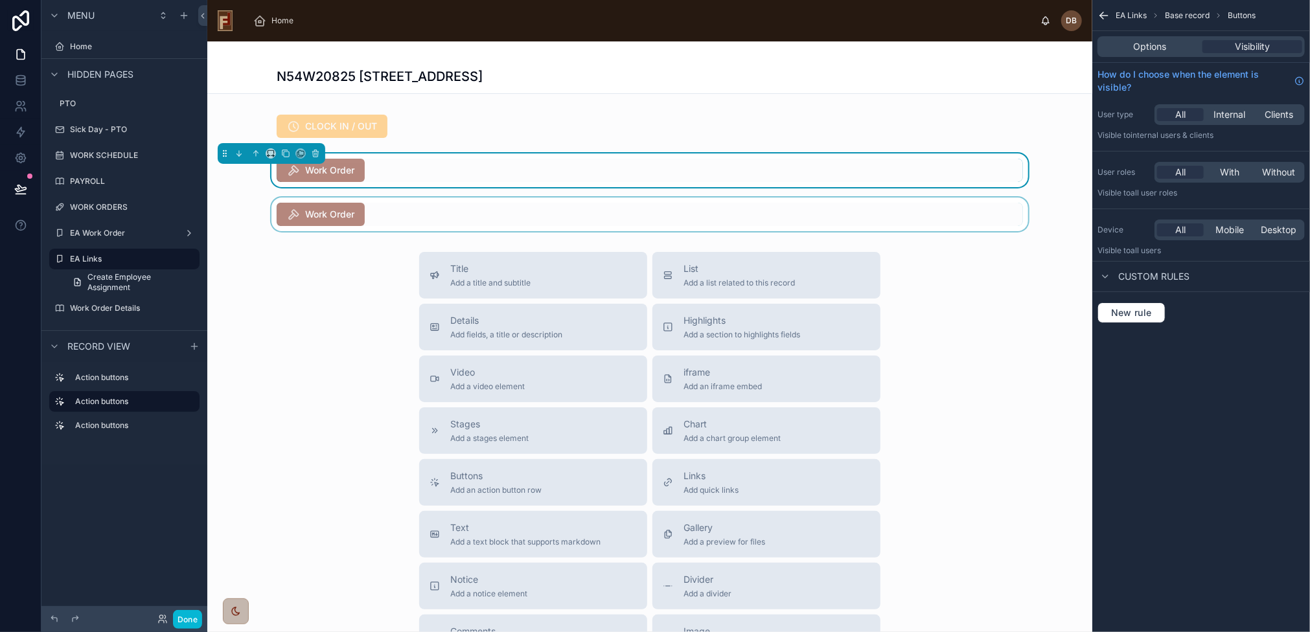
click at [441, 208] on div at bounding box center [649, 215] width 885 height 34
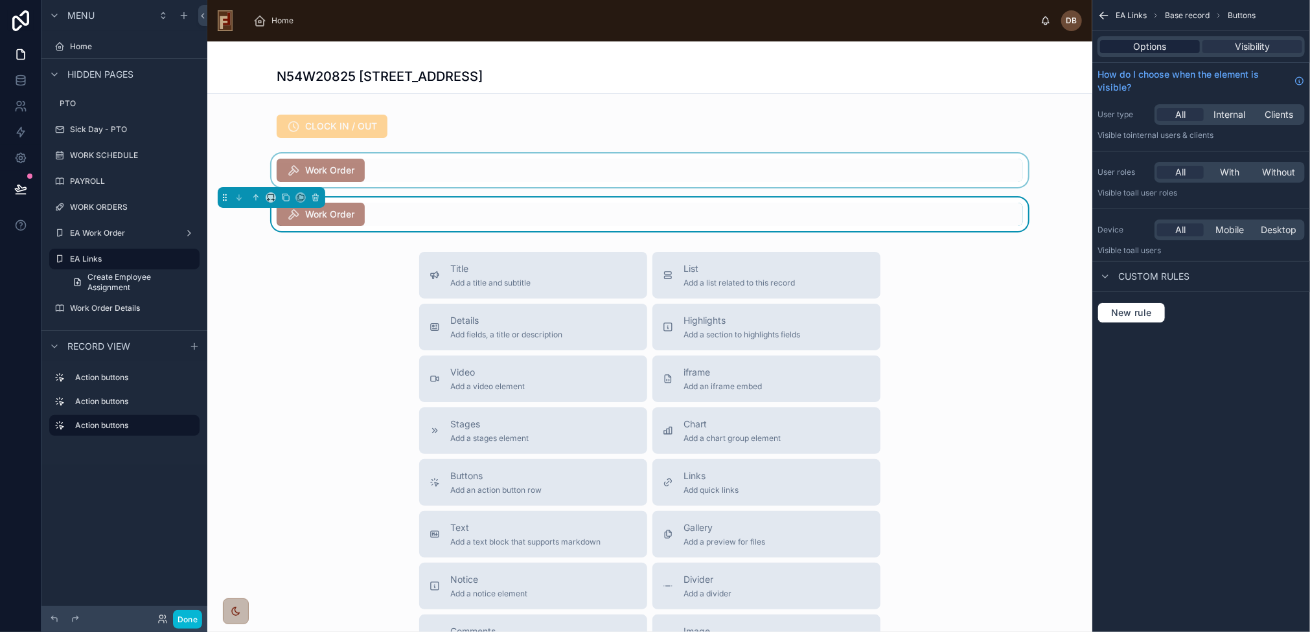
click at [1155, 49] on span "Options" at bounding box center [1149, 46] width 33 height 13
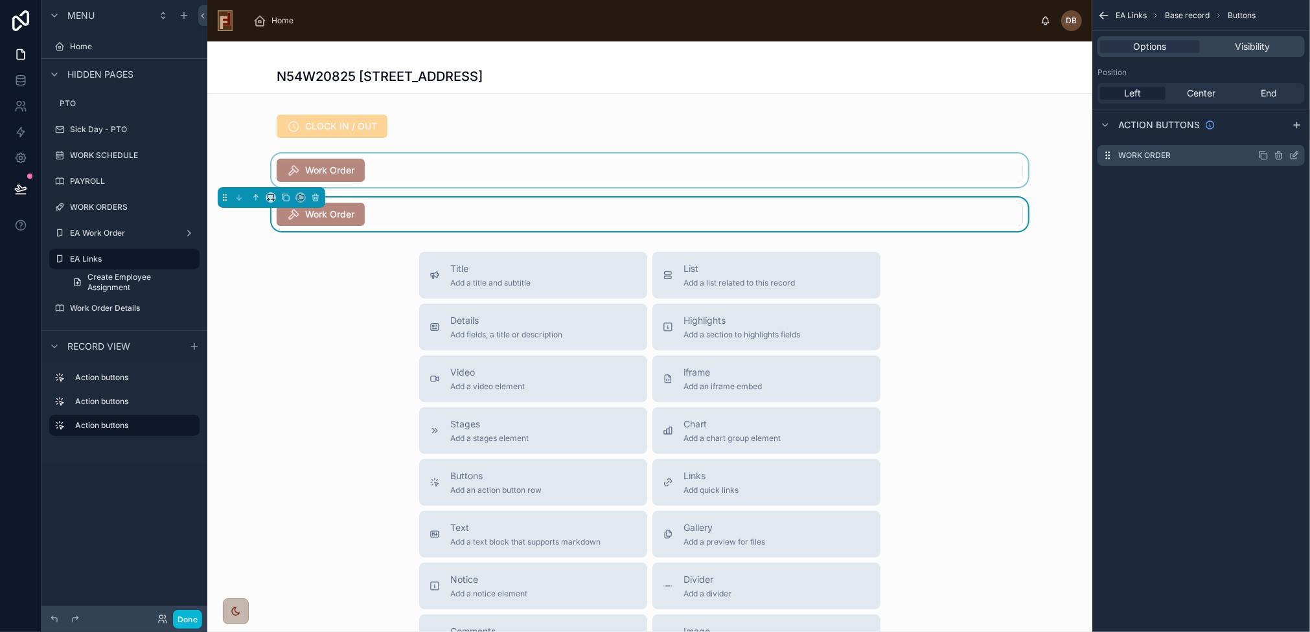
click at [1293, 153] on icon "scrollable content" at bounding box center [1294, 155] width 10 height 10
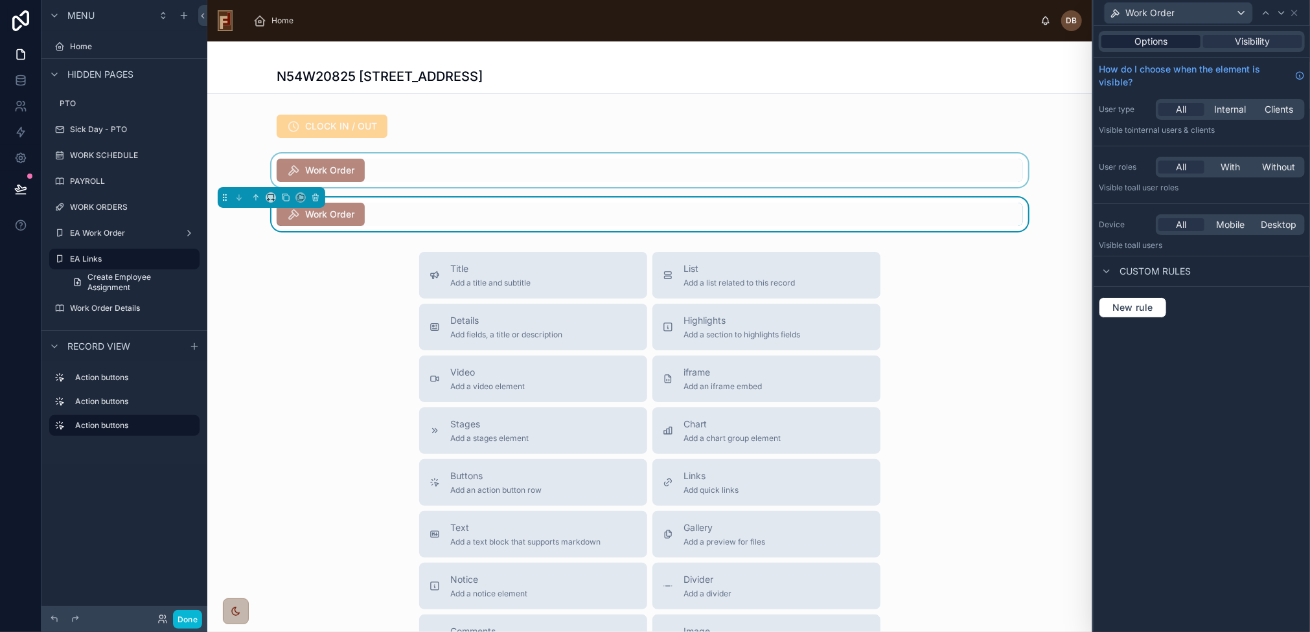
click at [1159, 42] on span "Options" at bounding box center [1150, 41] width 33 height 13
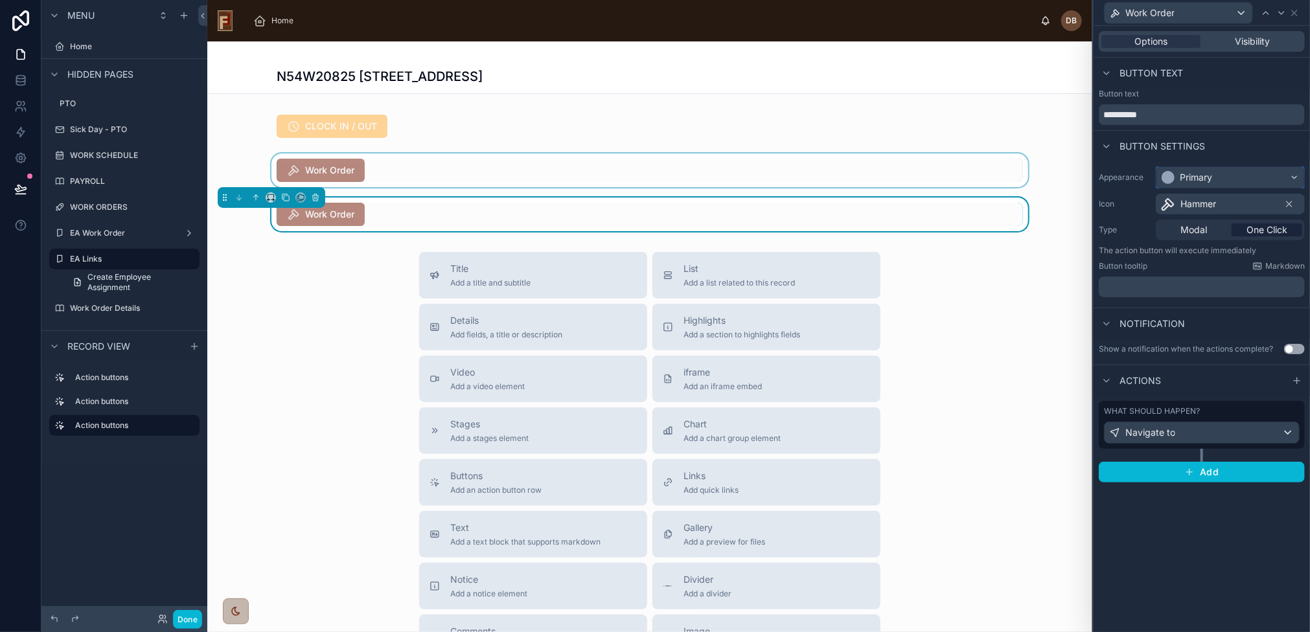
click at [1221, 178] on div "Primary" at bounding box center [1230, 177] width 148 height 21
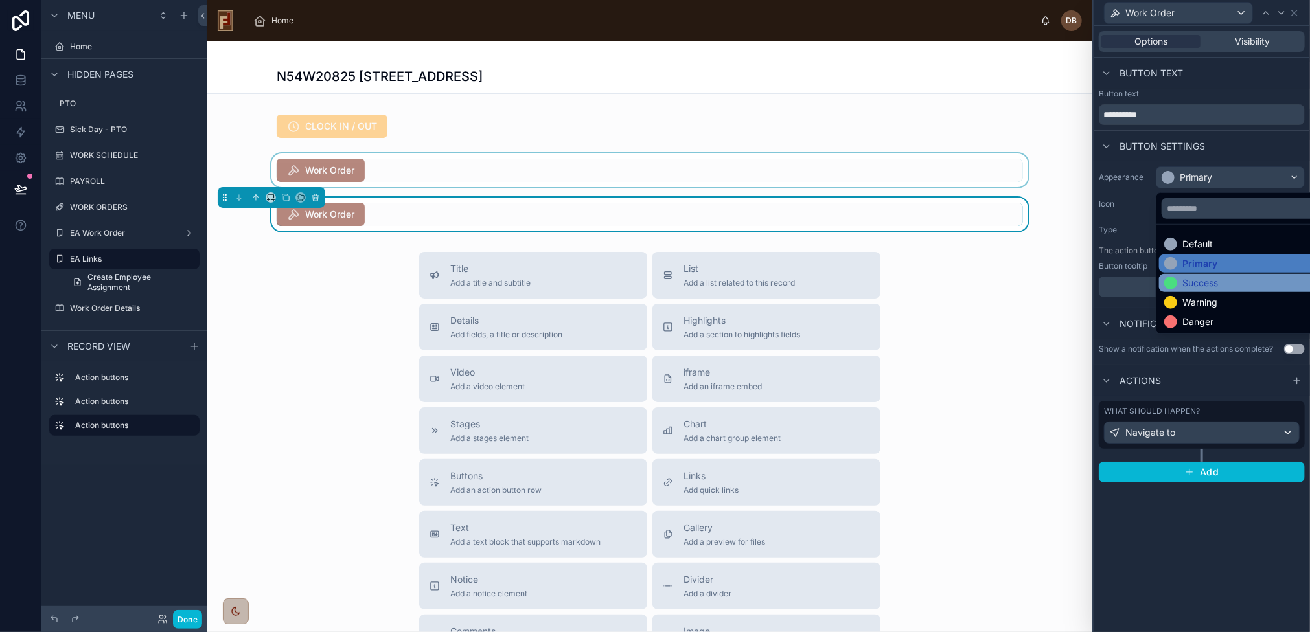
click at [1221, 285] on div "Success" at bounding box center [1245, 283] width 163 height 13
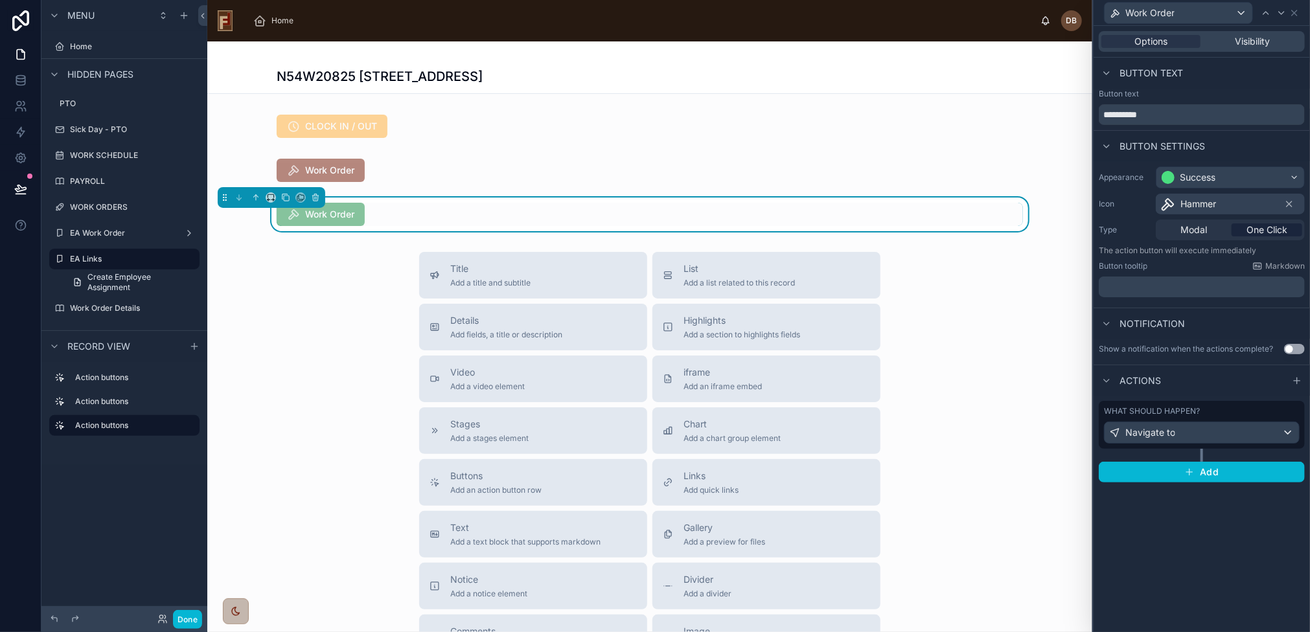
click at [1228, 201] on div "Hammer" at bounding box center [1229, 204] width 149 height 21
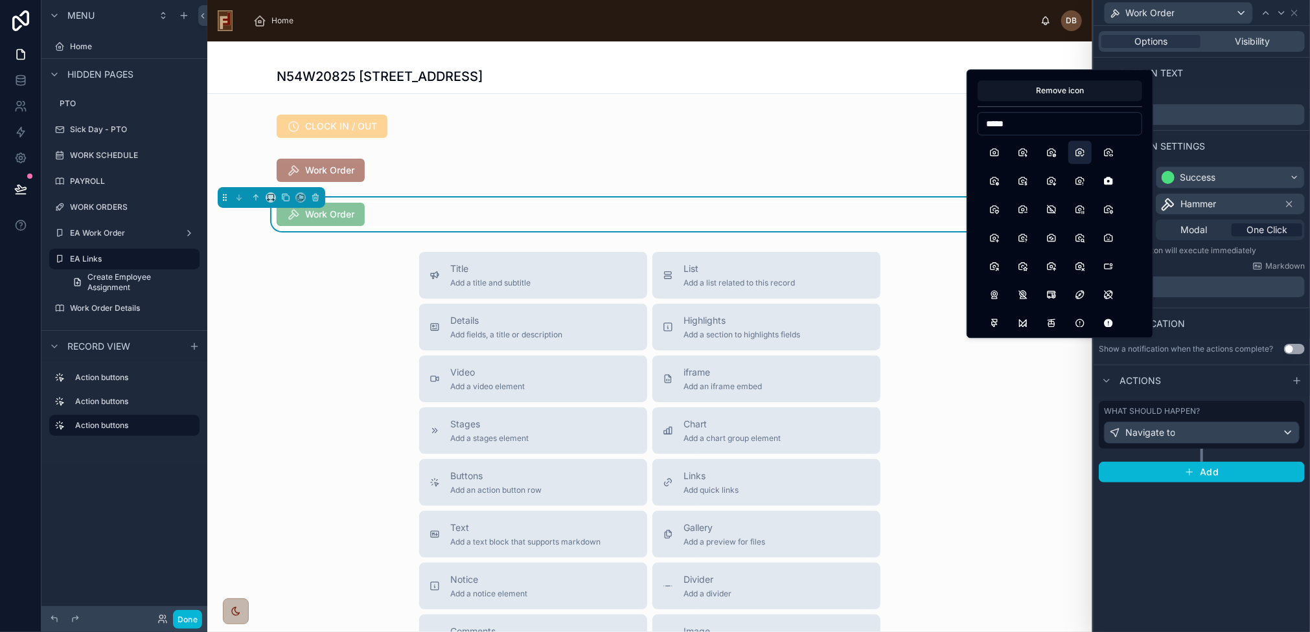
type input "*****"
click at [1084, 153] on button "CameraCheck" at bounding box center [1079, 152] width 23 height 23
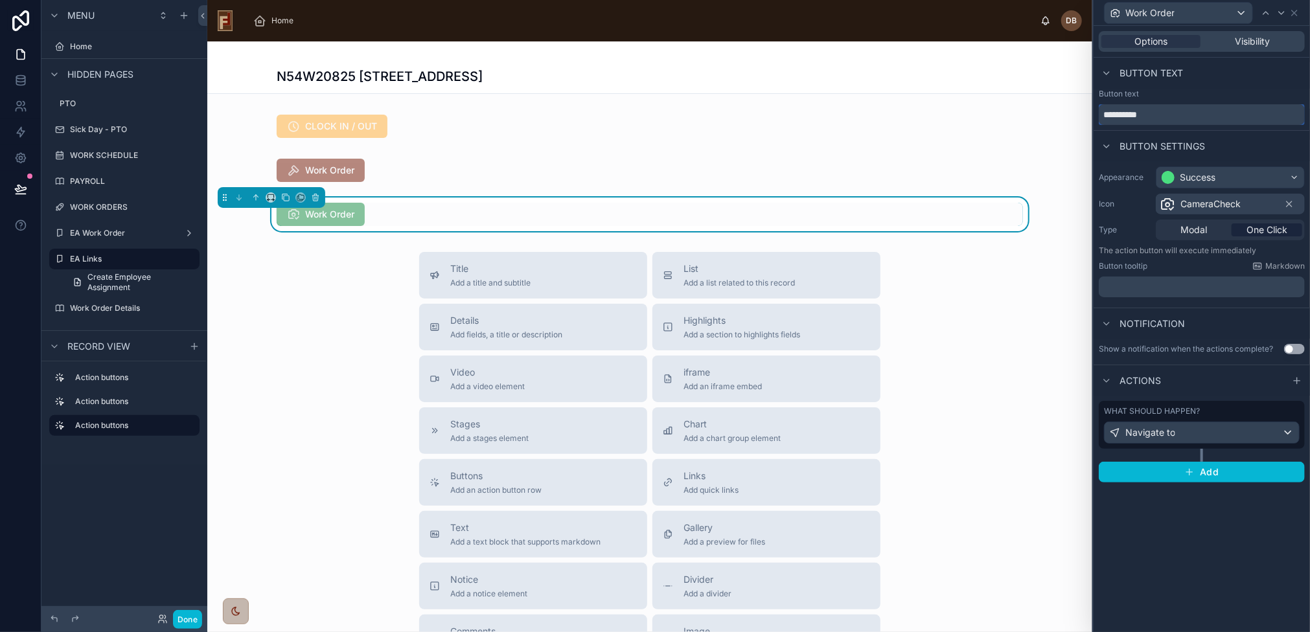
drag, startPoint x: 1161, startPoint y: 116, endPoint x: 1095, endPoint y: 113, distance: 65.5
click at [1095, 113] on div "**********" at bounding box center [1201, 107] width 216 height 36
type input "*"
type input "**********"
click at [1192, 431] on div "Navigate to" at bounding box center [1201, 432] width 194 height 21
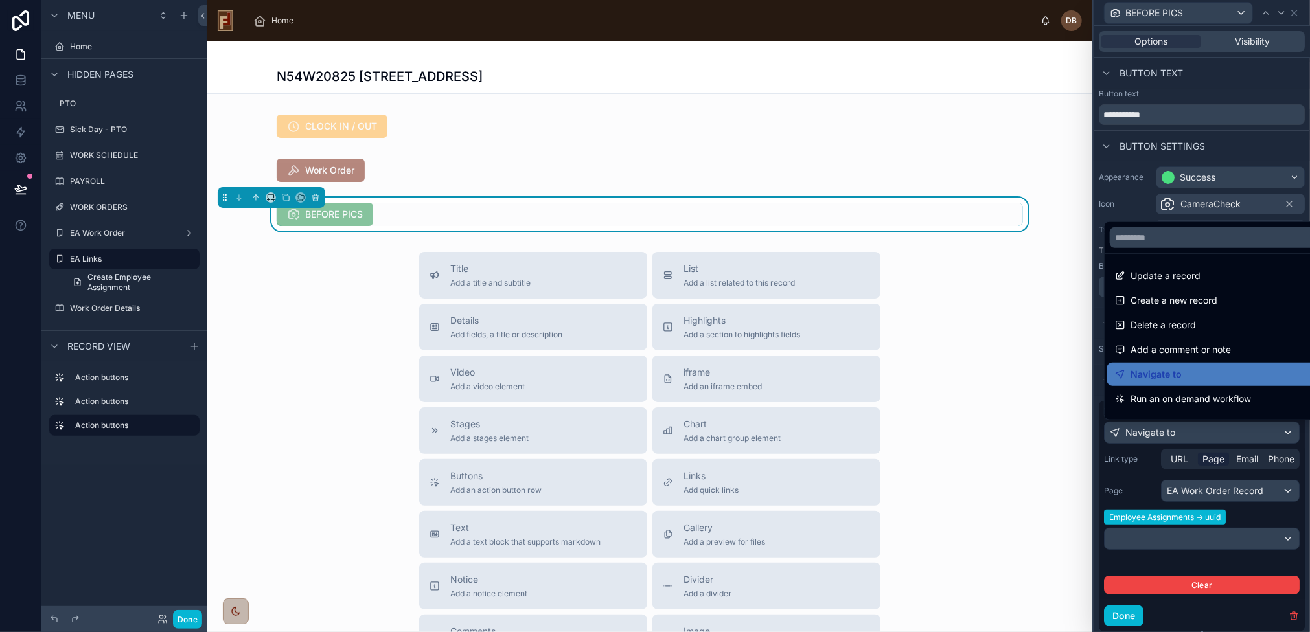
click at [1184, 432] on div at bounding box center [1201, 316] width 216 height 632
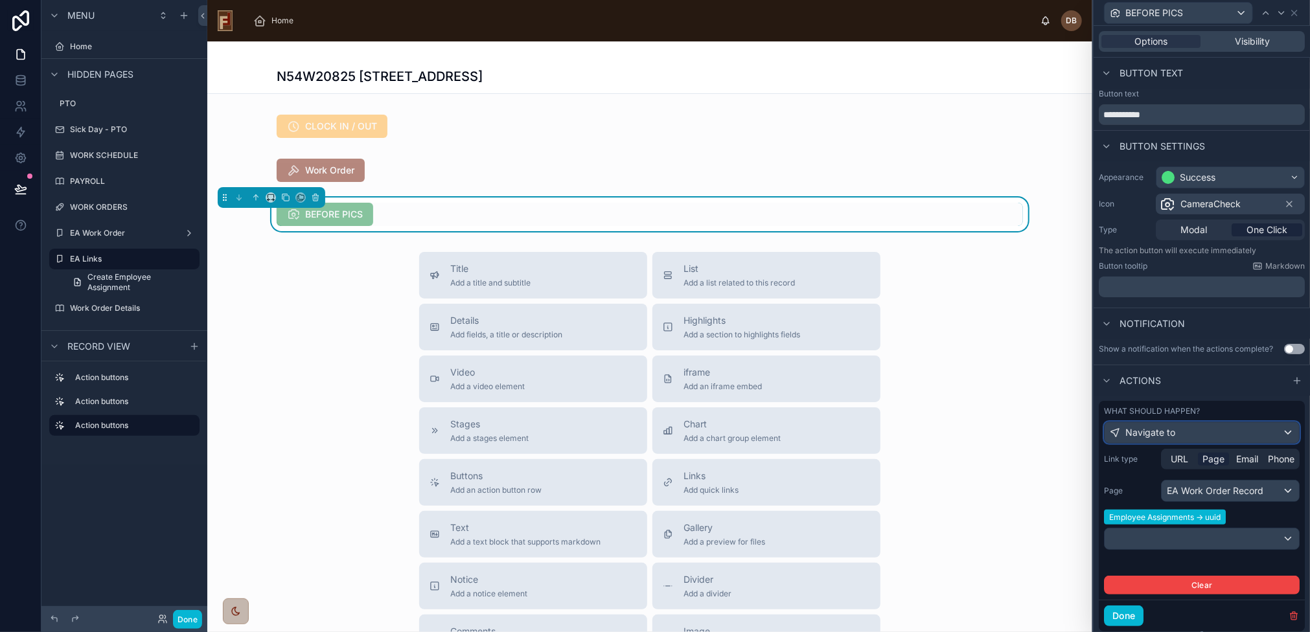
click at [1184, 432] on div "Navigate to" at bounding box center [1201, 432] width 194 height 21
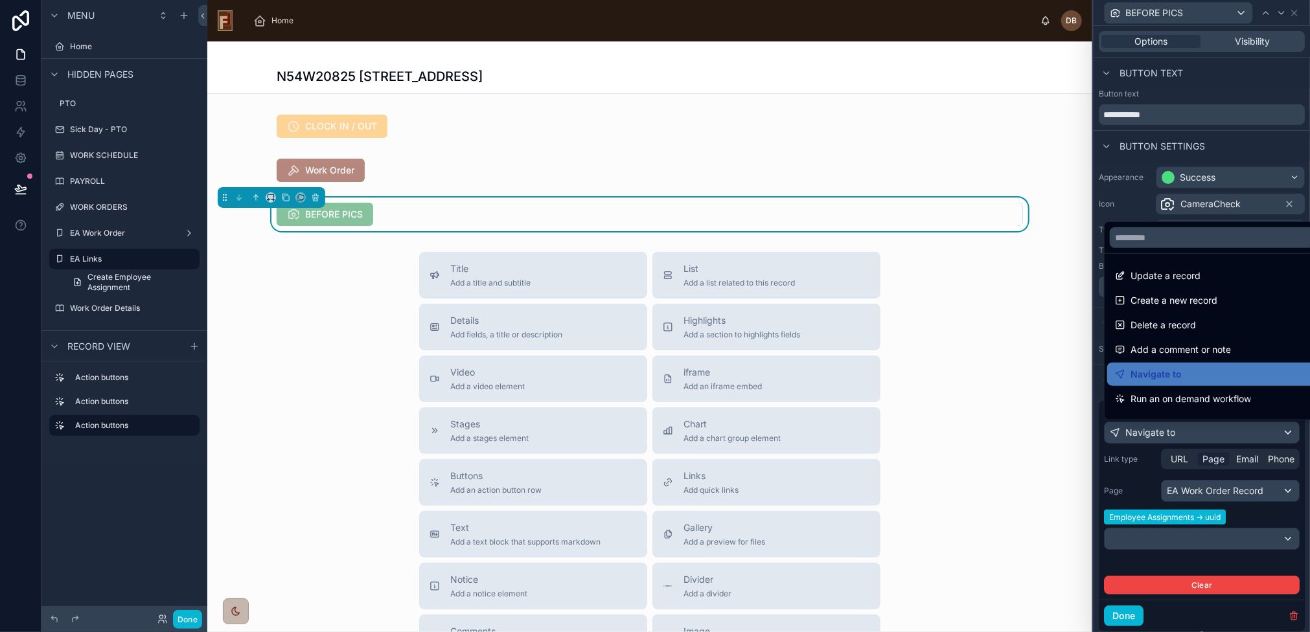
click at [1184, 432] on div at bounding box center [1201, 316] width 216 height 632
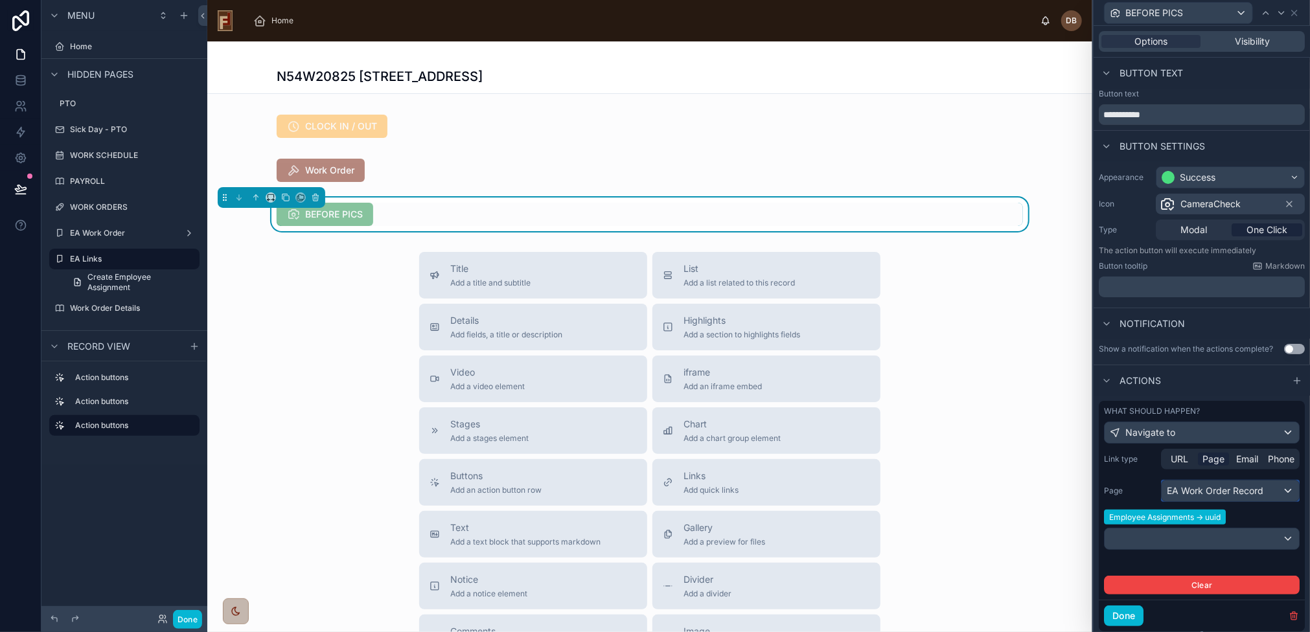
click at [1223, 489] on div "EA Work Order Record" at bounding box center [1229, 491] width 137 height 21
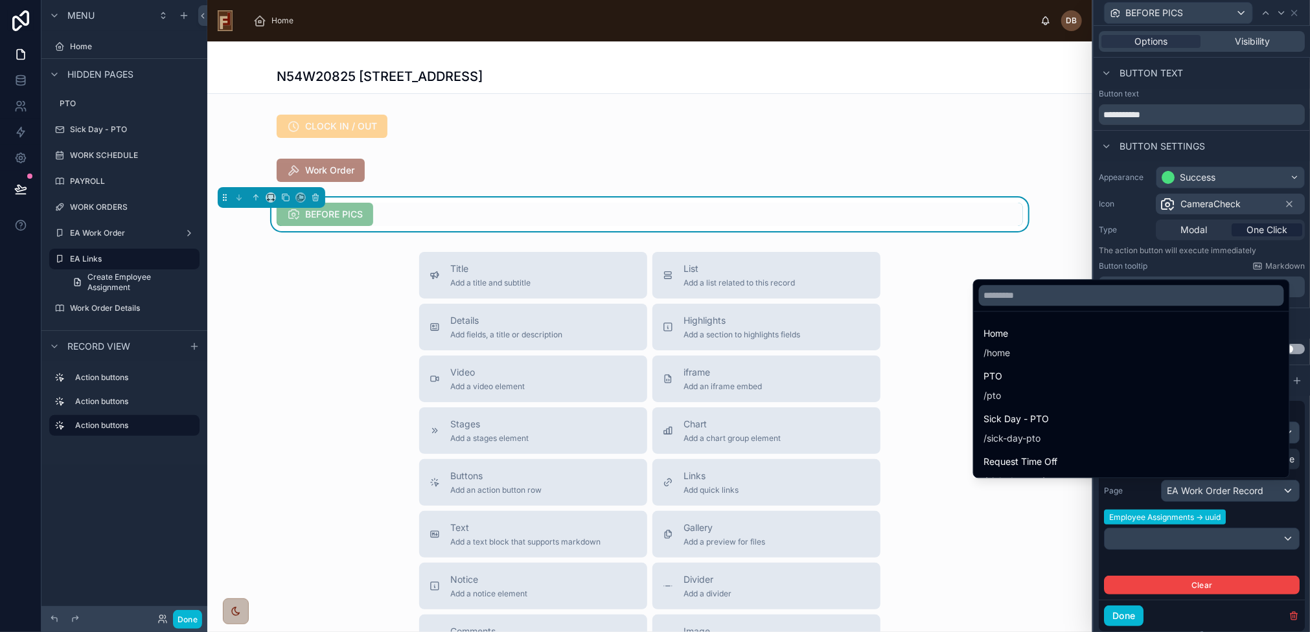
scroll to position [860, 0]
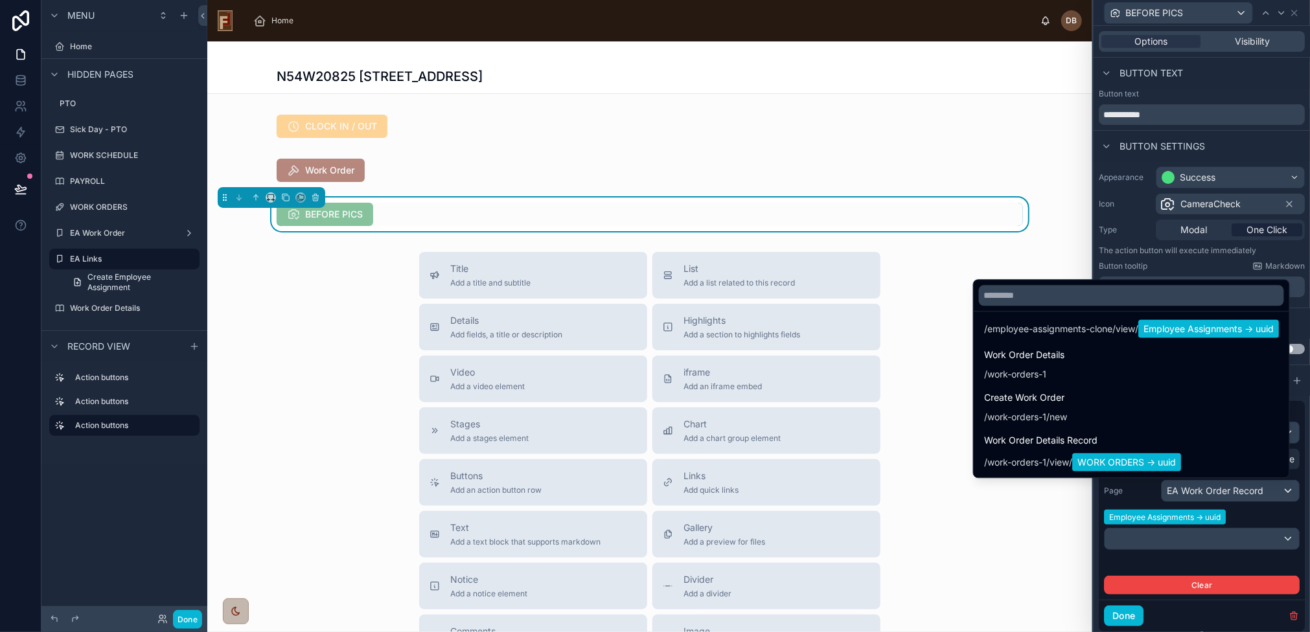
click at [310, 335] on div "Title Add a title and subtitle List Add a list related to this record Details A…" at bounding box center [649, 482] width 885 height 461
click at [98, 232] on label "EA Work Order" at bounding box center [122, 233] width 104 height 10
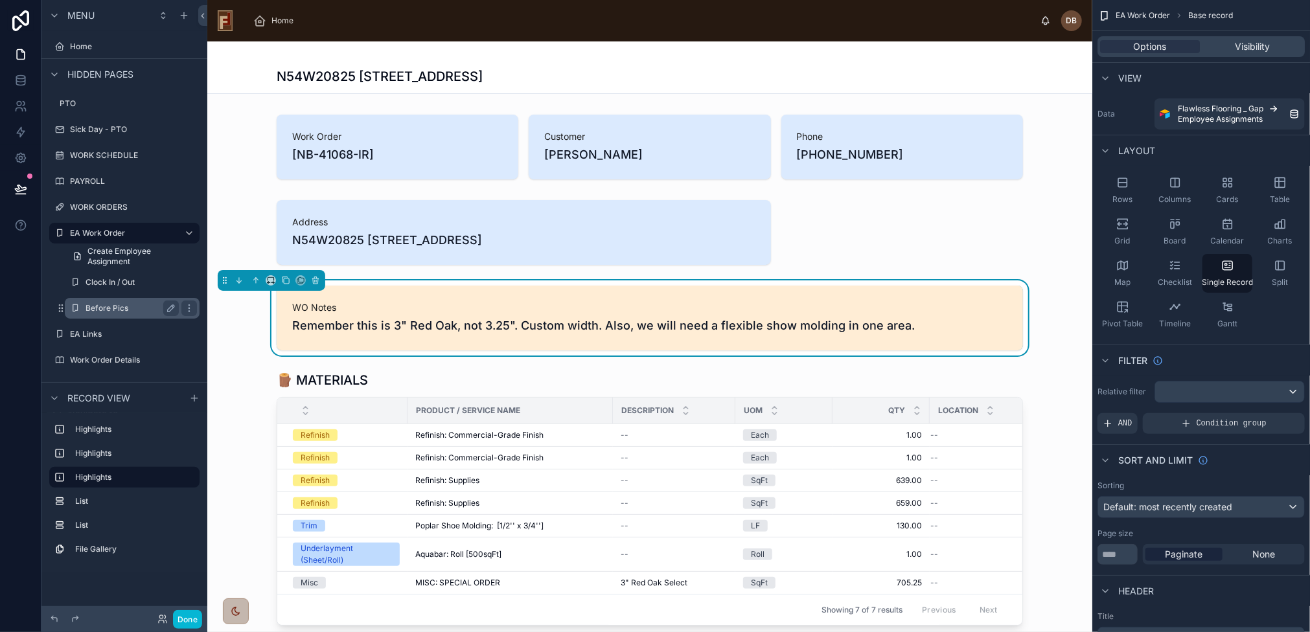
click at [132, 309] on label "Before Pics" at bounding box center [129, 308] width 88 height 10
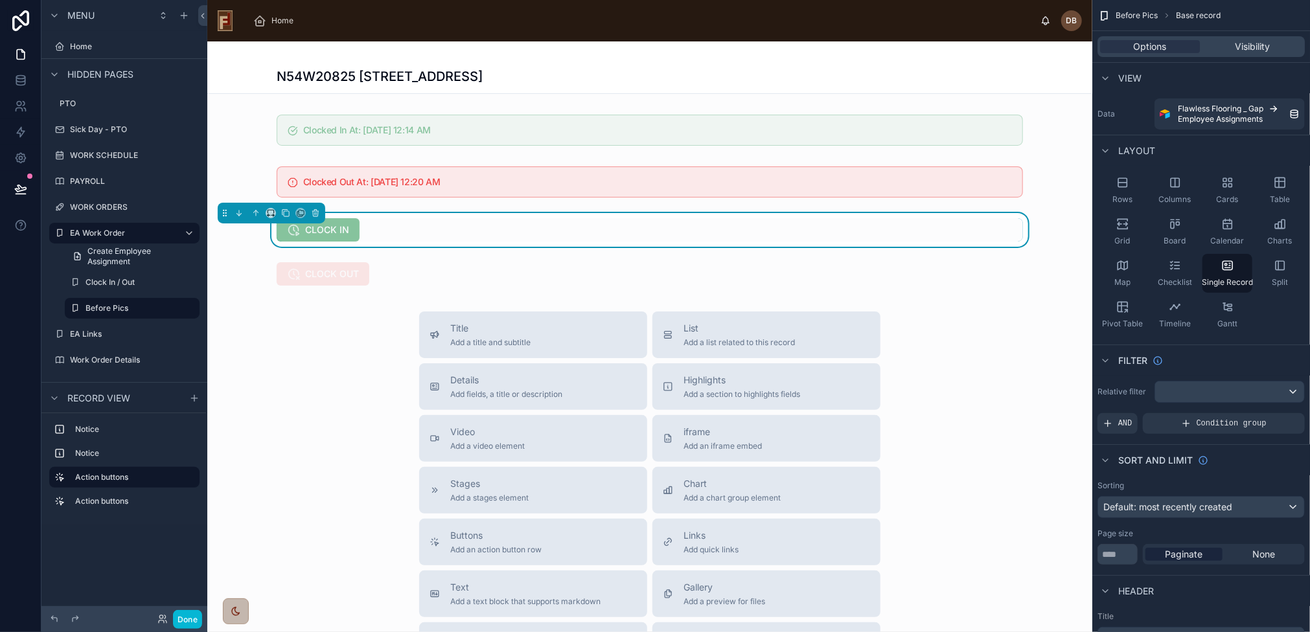
click at [521, 125] on div at bounding box center [649, 458] width 885 height 835
click at [448, 126] on div at bounding box center [649, 129] width 885 height 41
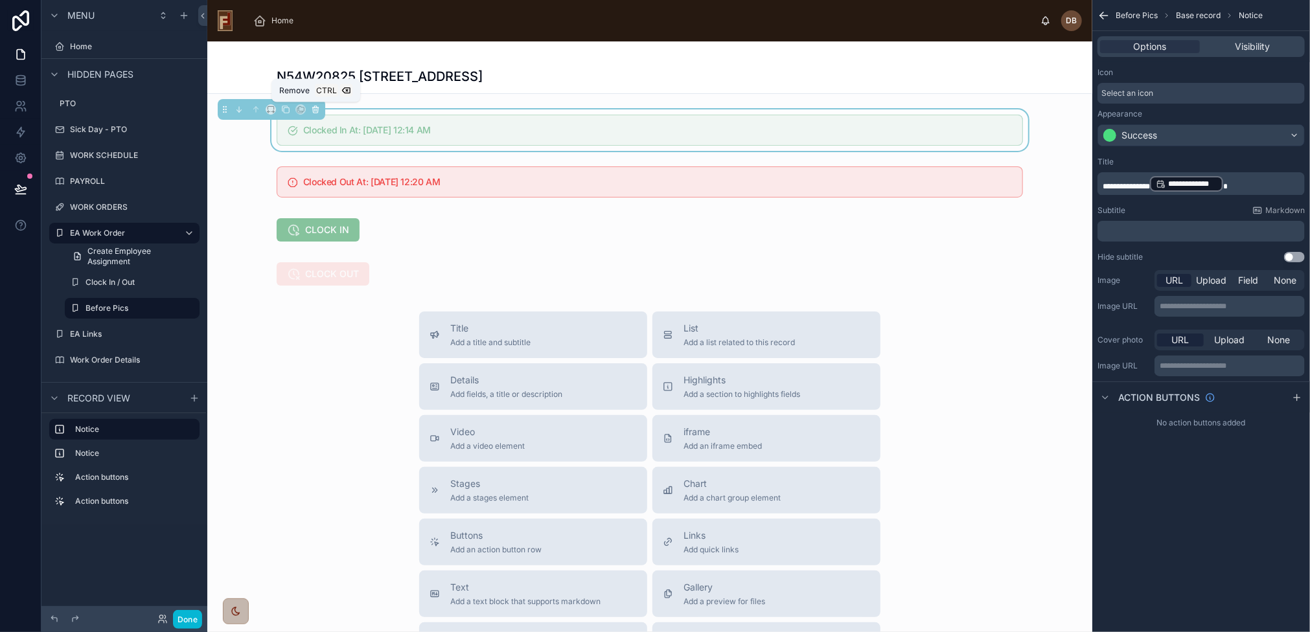
click at [315, 108] on icon at bounding box center [315, 108] width 6 height 0
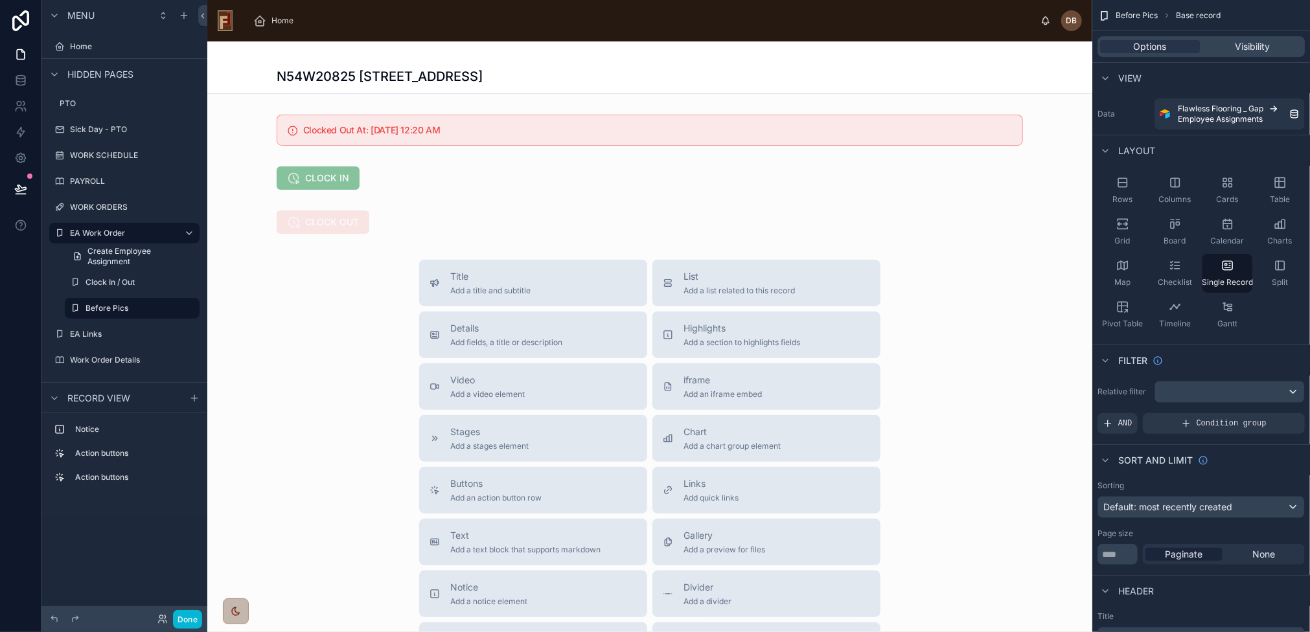
click at [339, 126] on div at bounding box center [649, 432] width 885 height 783
click at [337, 127] on div at bounding box center [649, 129] width 885 height 41
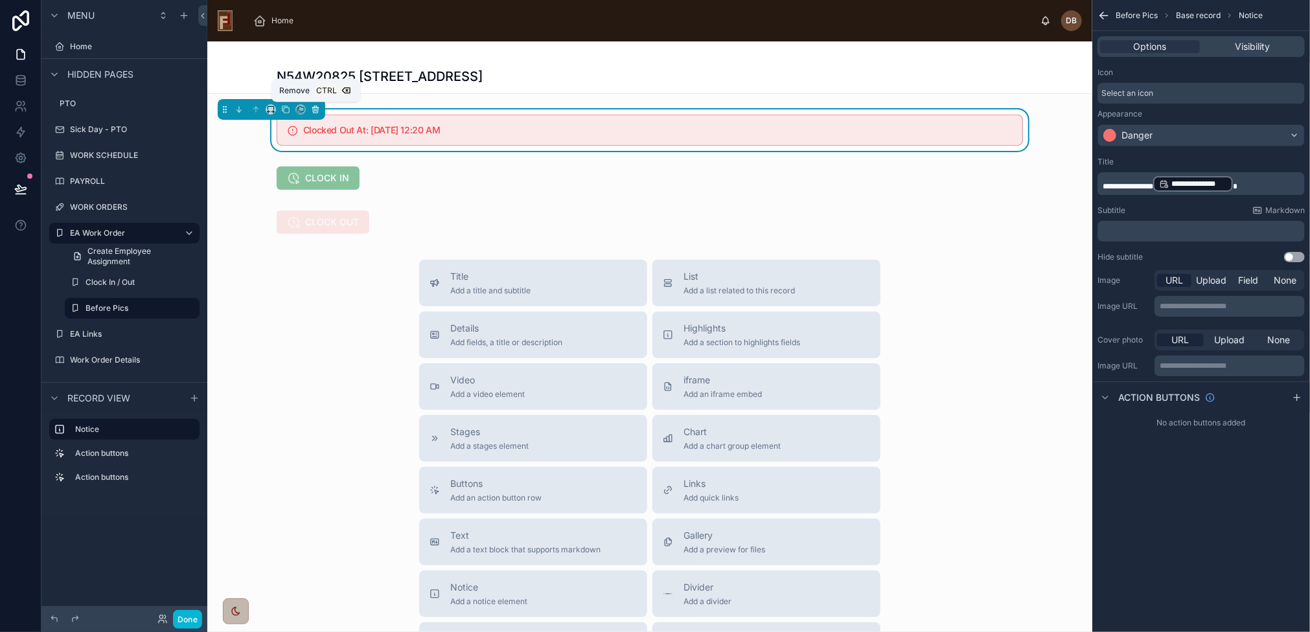
click at [317, 106] on icon at bounding box center [315, 109] width 9 height 9
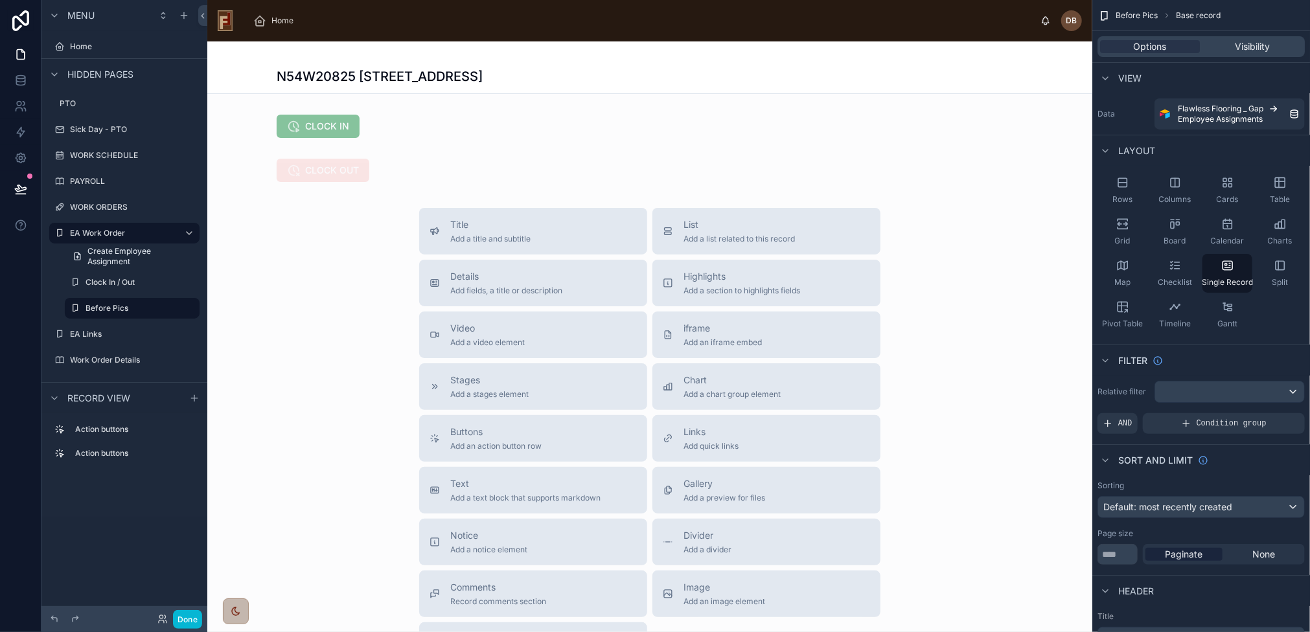
click at [334, 123] on div at bounding box center [649, 406] width 885 height 731
click at [350, 124] on div at bounding box center [649, 126] width 885 height 34
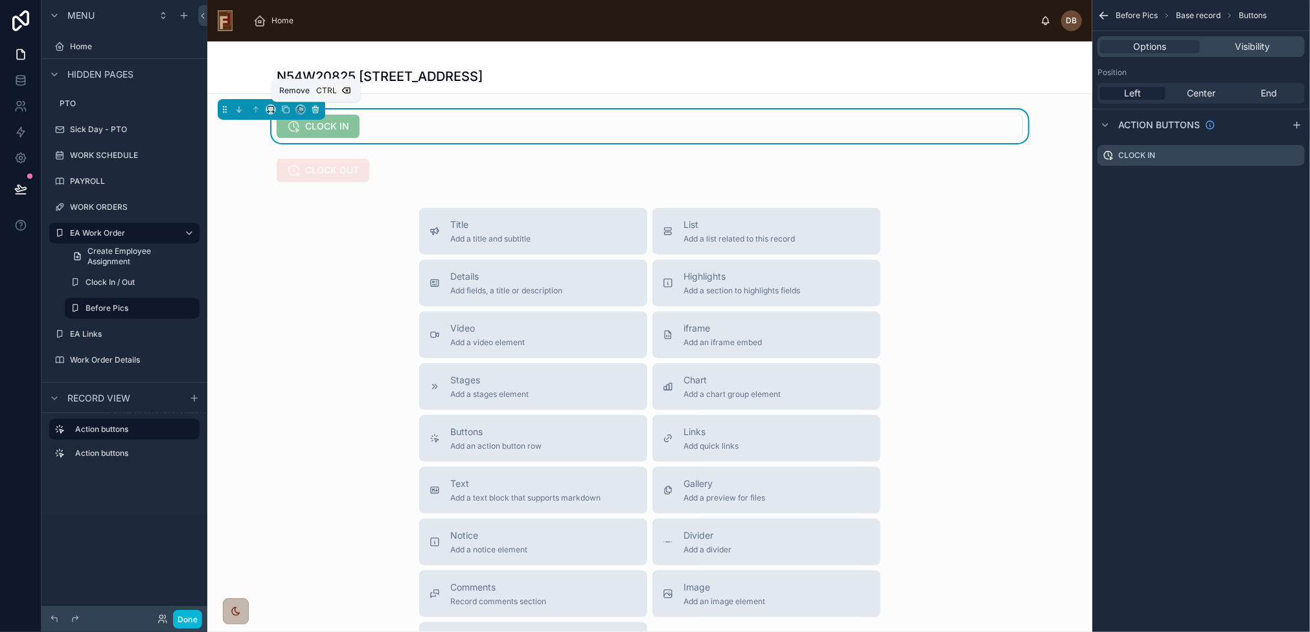
click at [314, 106] on icon at bounding box center [315, 109] width 9 height 9
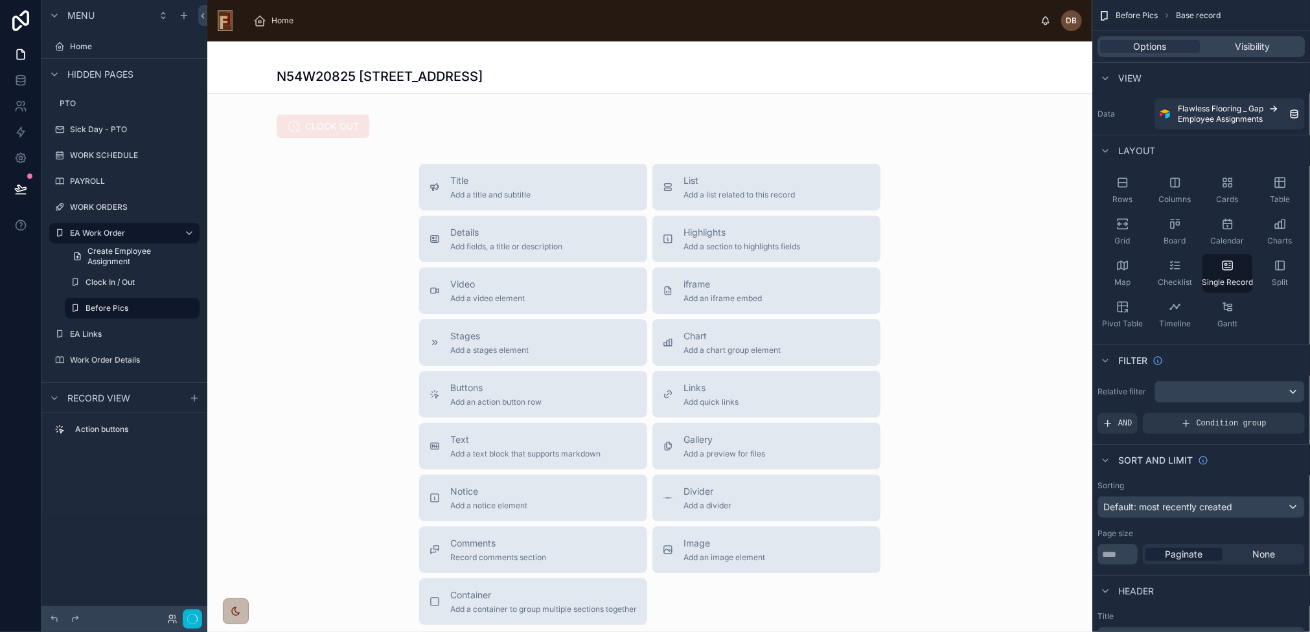
click at [427, 135] on div at bounding box center [649, 384] width 885 height 687
click at [378, 126] on div at bounding box center [649, 126] width 885 height 34
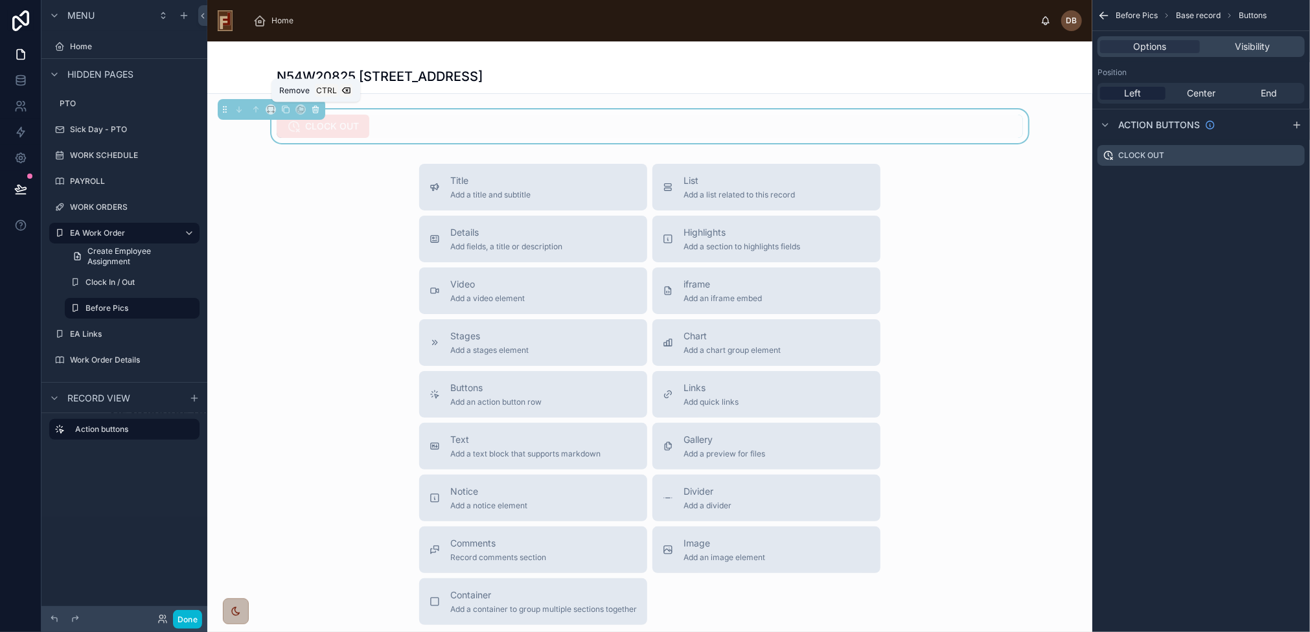
click at [315, 110] on icon at bounding box center [315, 110] width 0 height 3
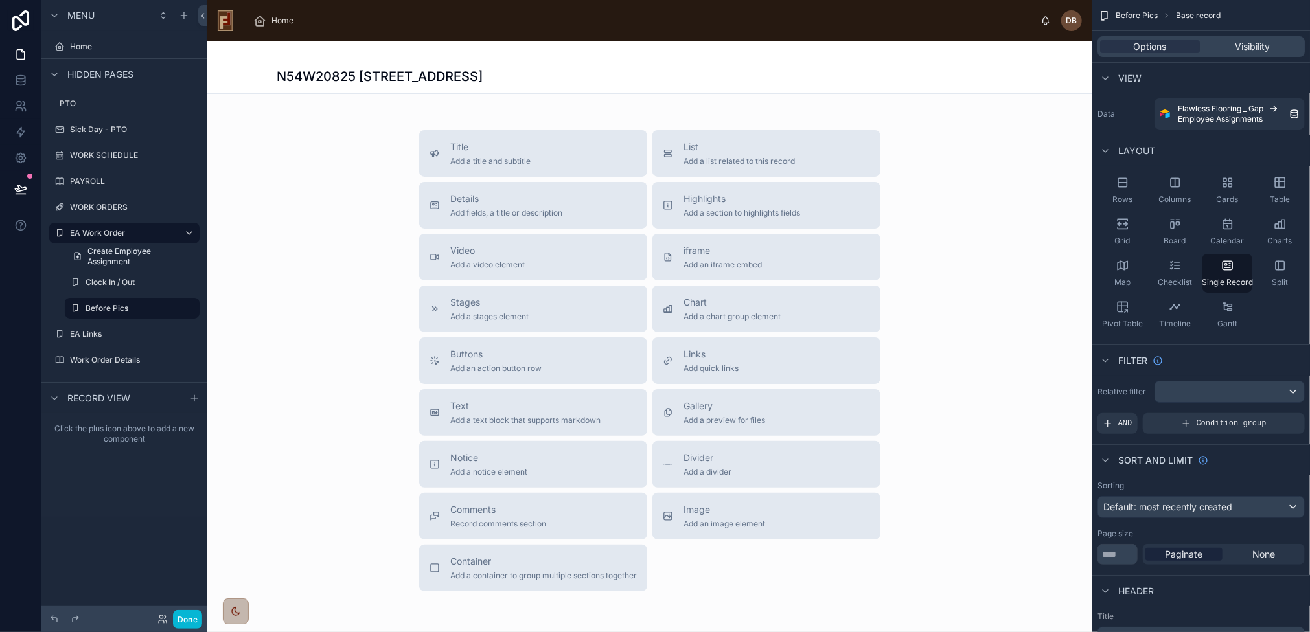
click at [542, 209] on div at bounding box center [649, 367] width 885 height 653
click at [527, 210] on span "Add fields, a title or description" at bounding box center [506, 213] width 112 height 10
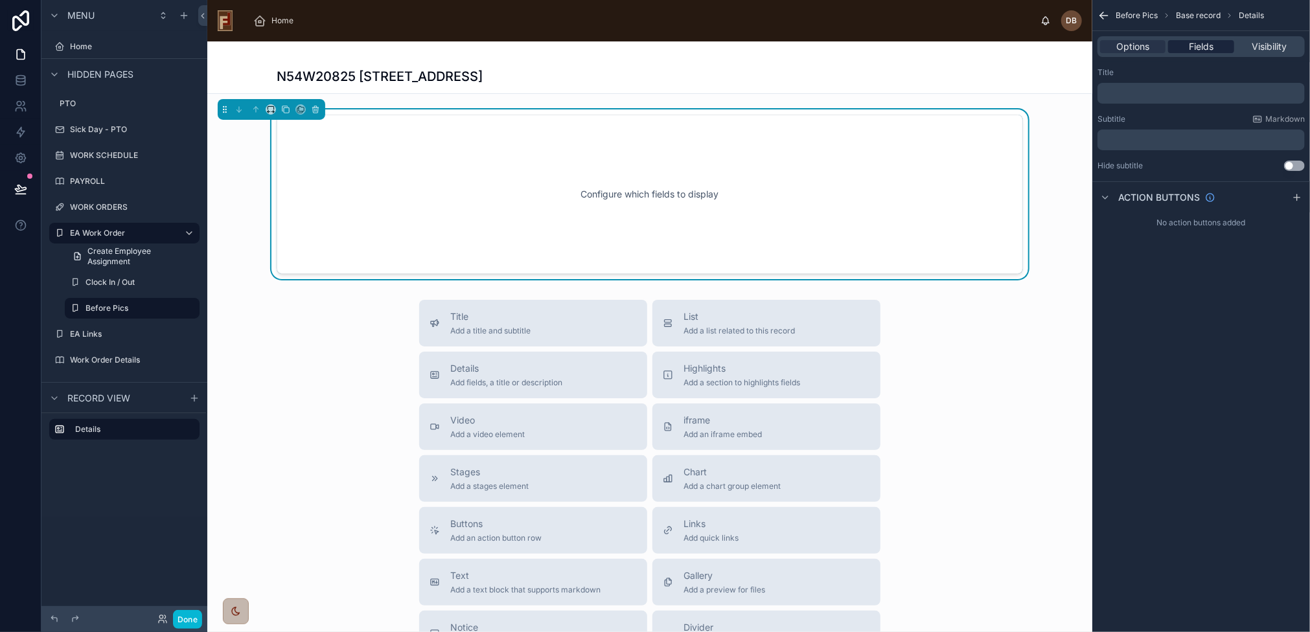
click at [1202, 49] on span "Fields" at bounding box center [1200, 46] width 25 height 13
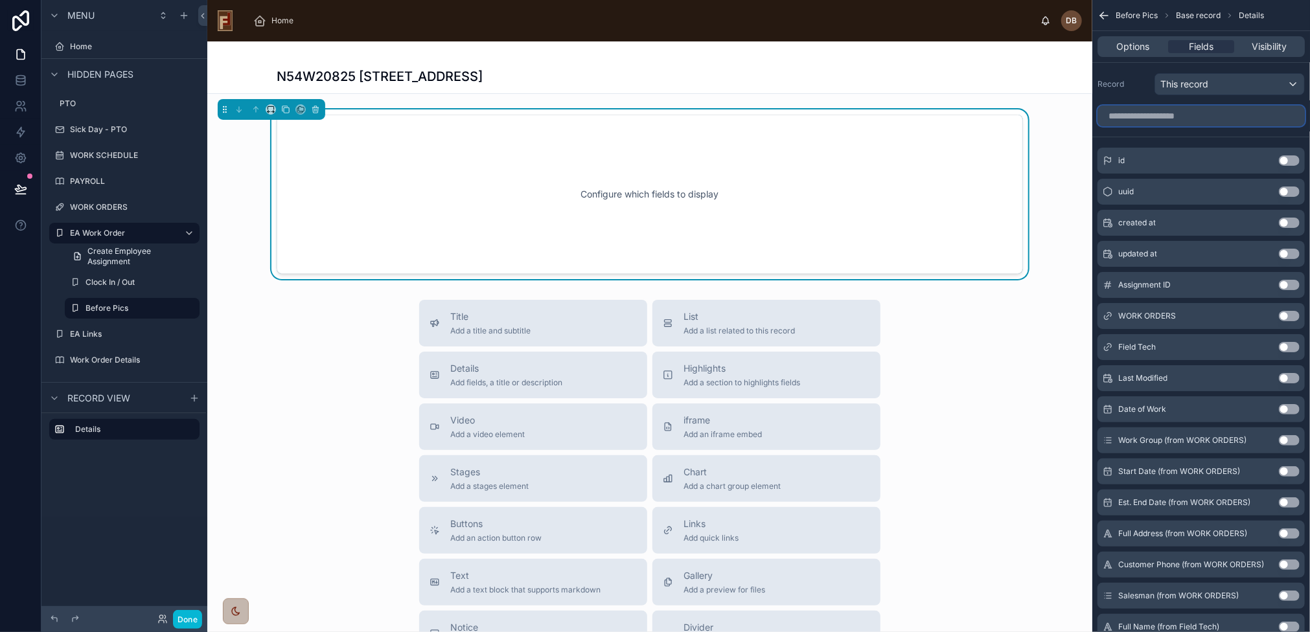
click at [1152, 115] on input "scrollable content" at bounding box center [1200, 116] width 207 height 21
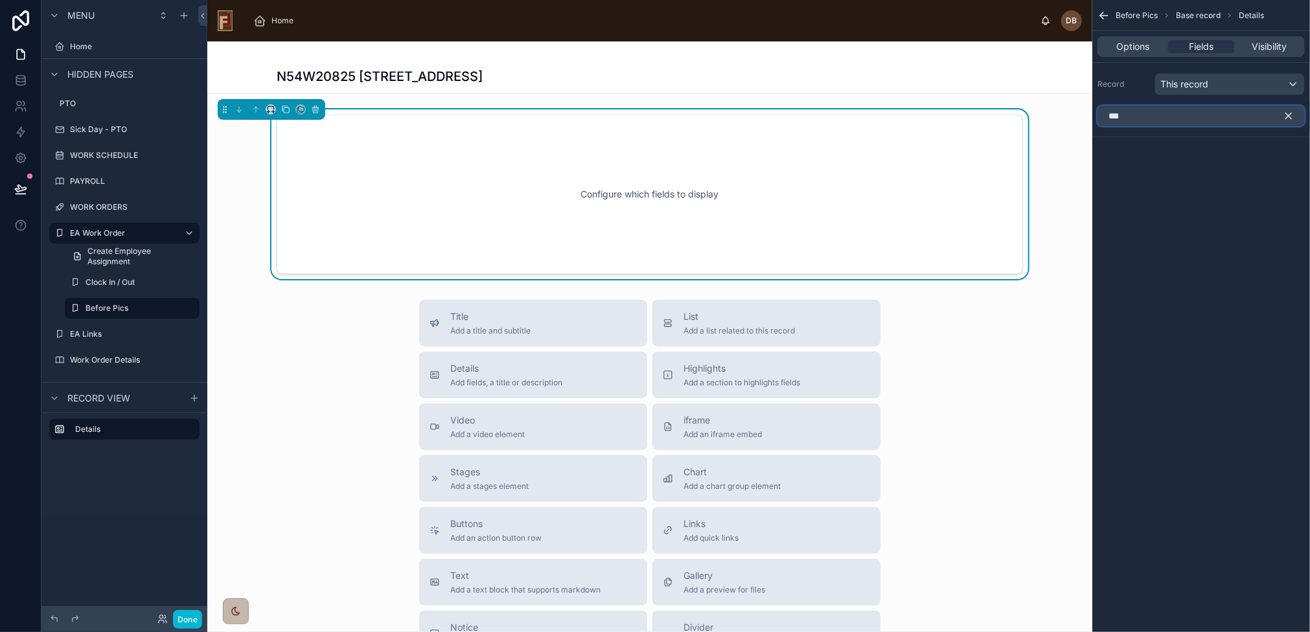
type input "***"
click at [1288, 116] on icon "scrollable content" at bounding box center [1289, 116] width 6 height 6
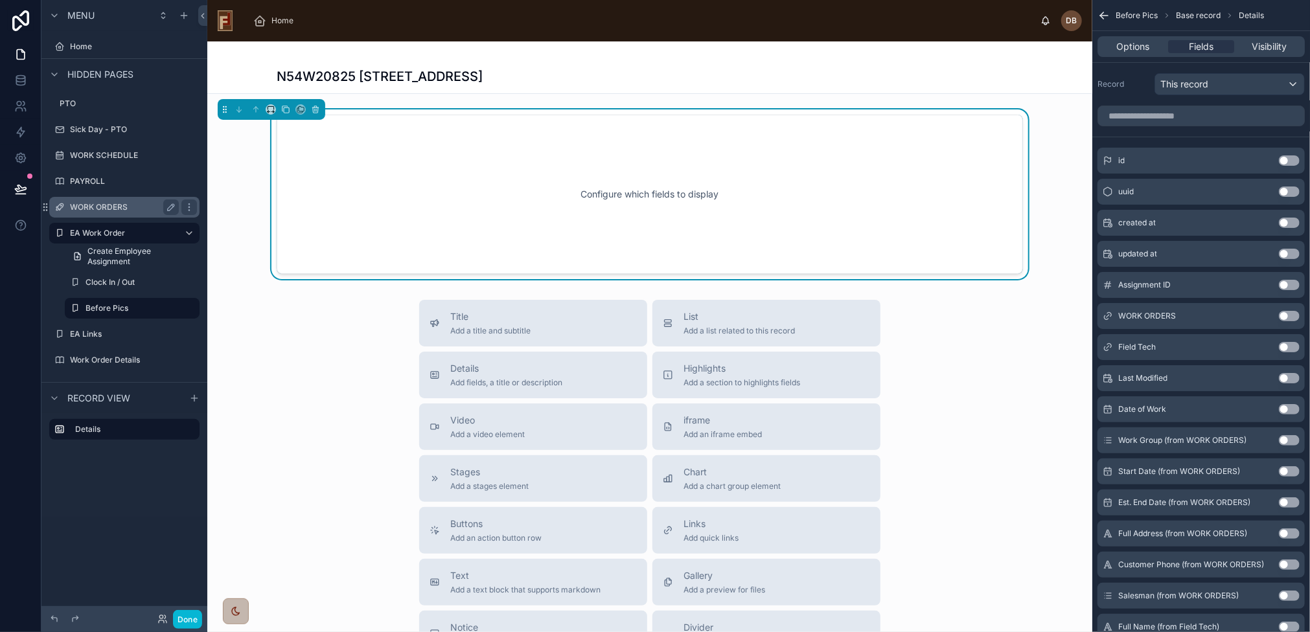
click at [107, 209] on label "WORK ORDERS" at bounding box center [122, 207] width 104 height 10
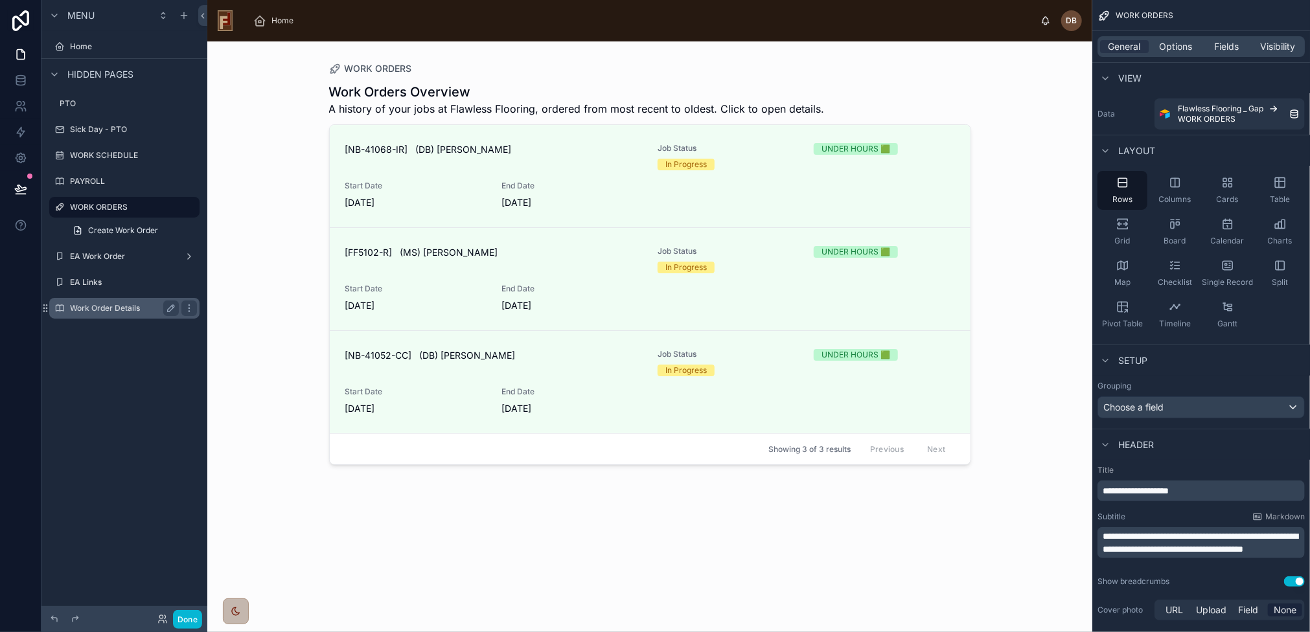
click at [120, 313] on div "Work Order Details" at bounding box center [124, 309] width 109 height 16
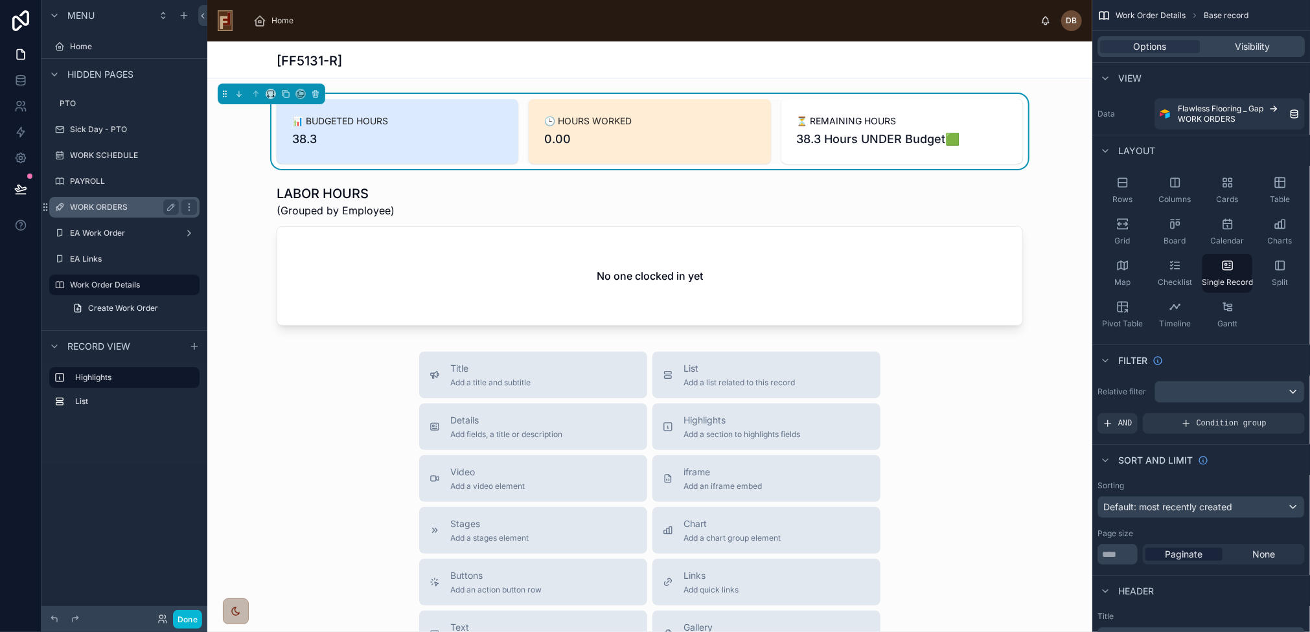
click at [106, 207] on label "WORK ORDERS" at bounding box center [122, 207] width 104 height 10
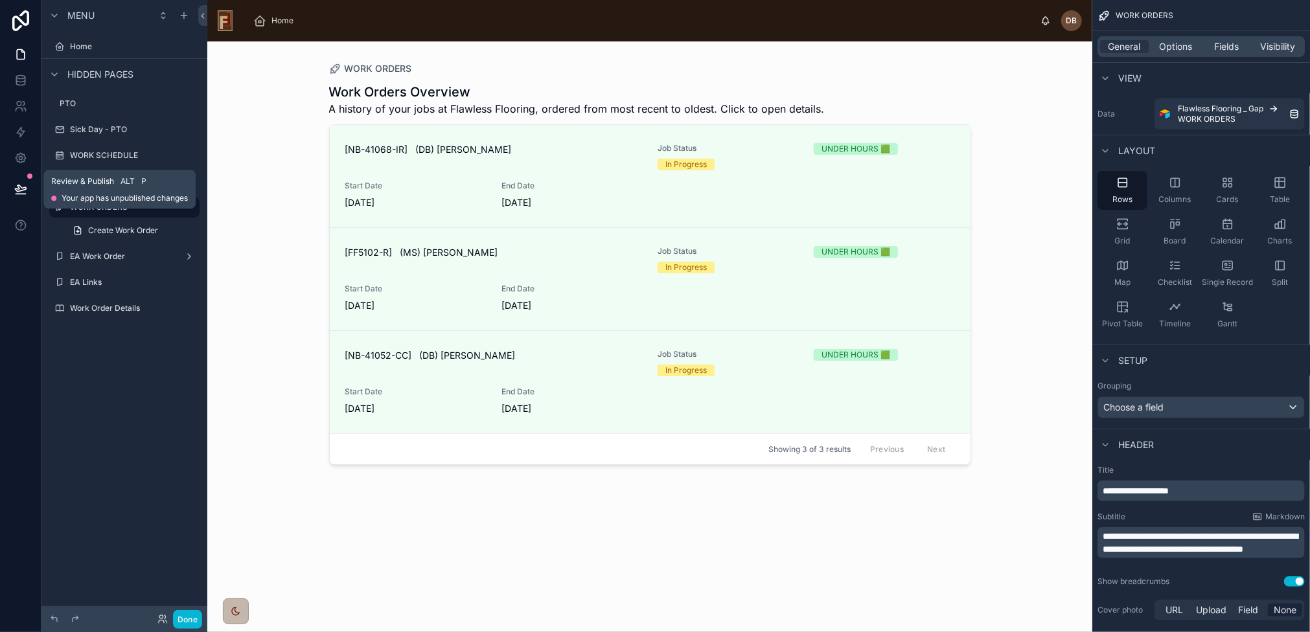
click at [19, 188] on icon at bounding box center [20, 188] width 11 height 6
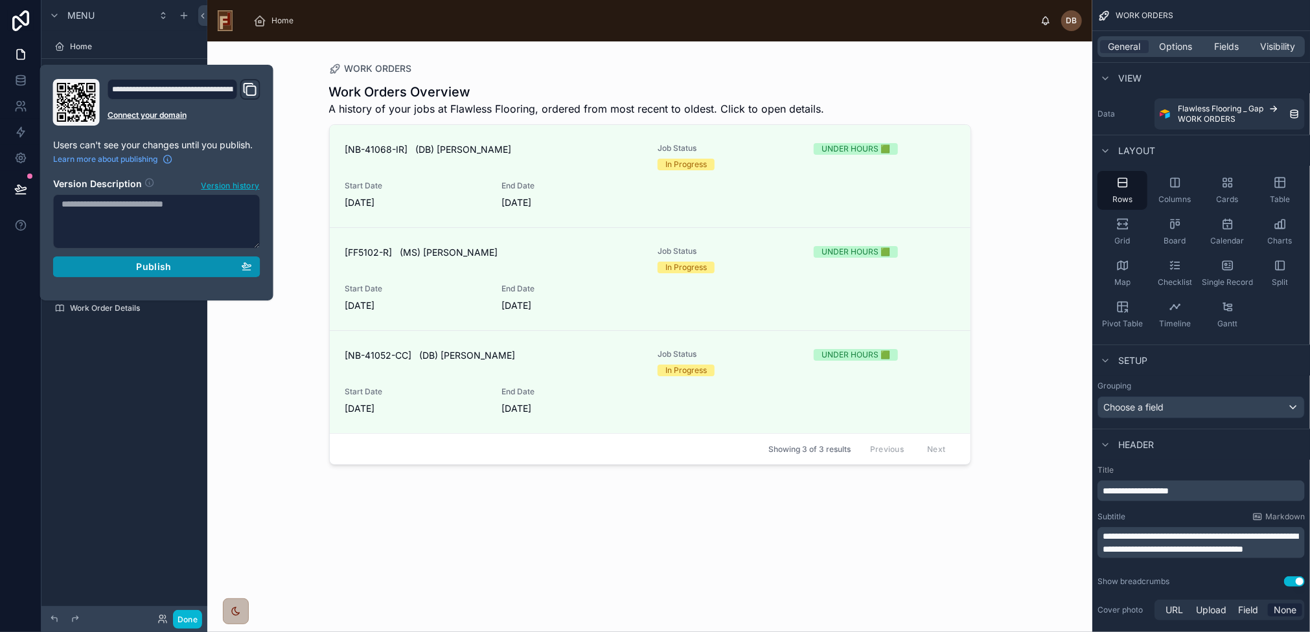
click at [146, 261] on span "Publish" at bounding box center [153, 267] width 35 height 12
